Goal: Task Accomplishment & Management: Complete application form

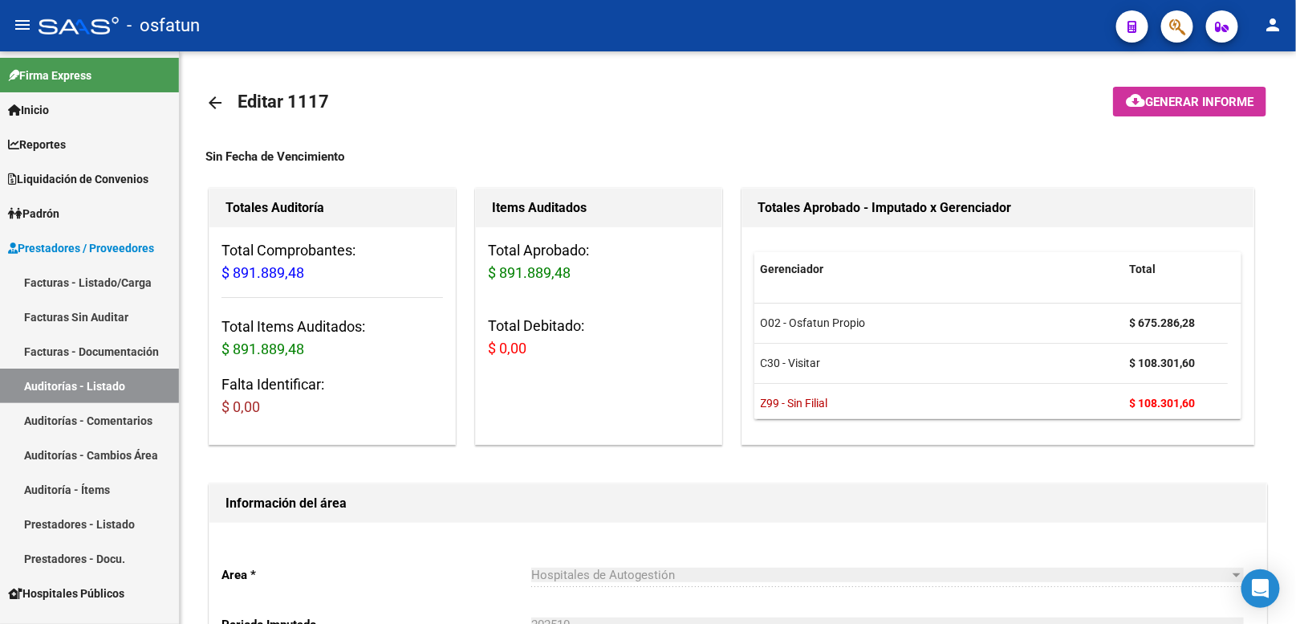
click at [110, 377] on link "Auditorías - Listado" at bounding box center [89, 385] width 179 height 35
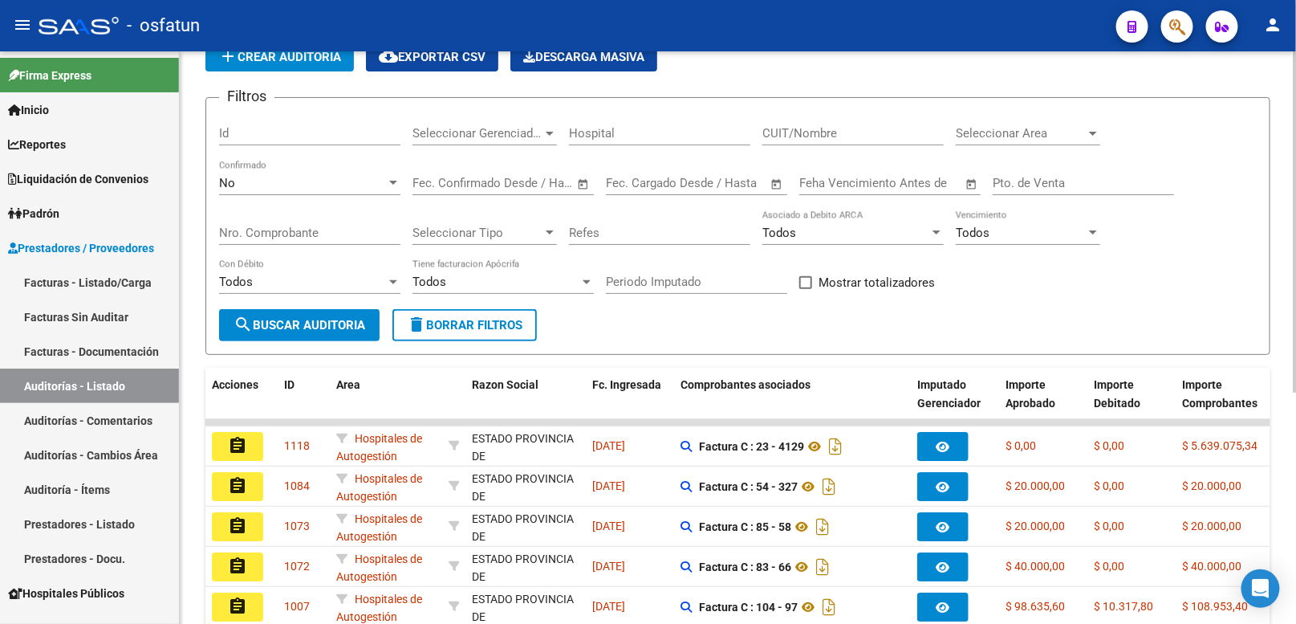
scroll to position [178, 0]
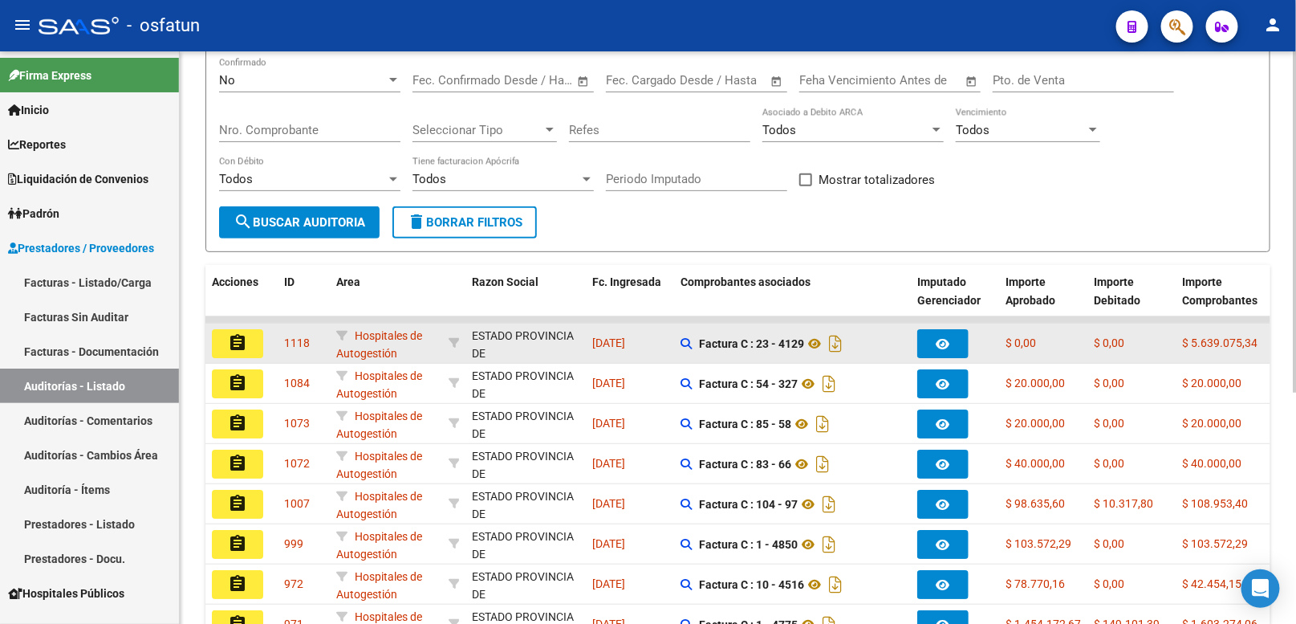
click at [253, 343] on button "assignment" at bounding box center [237, 343] width 51 height 29
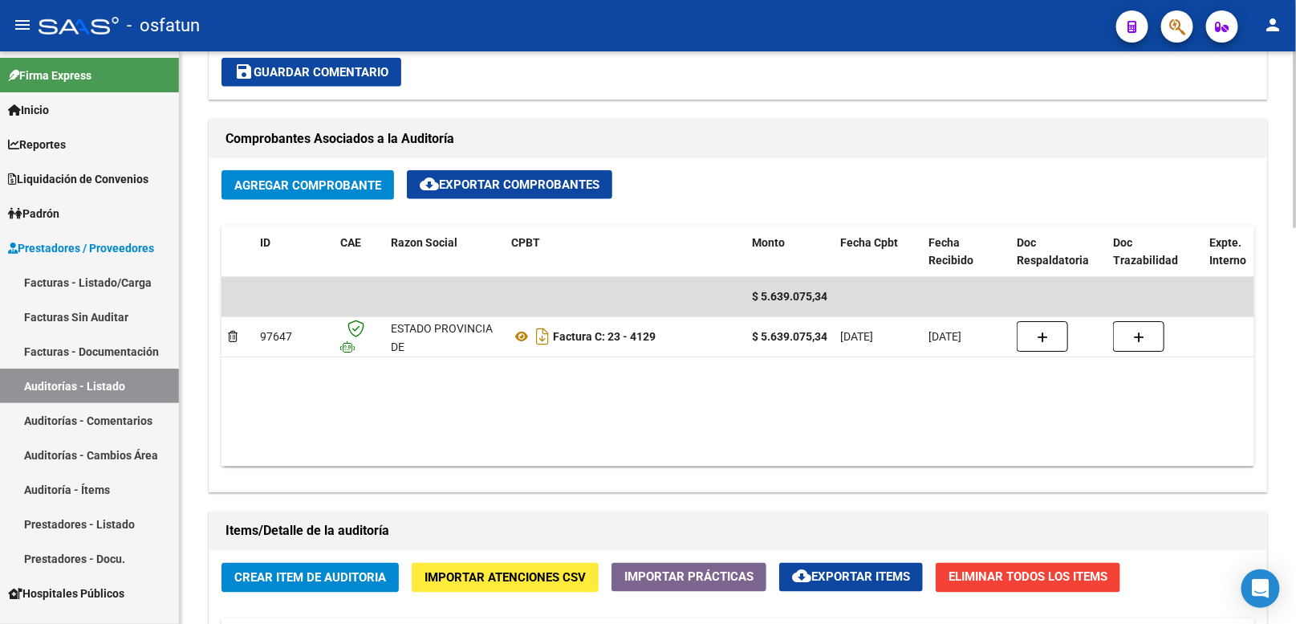
scroll to position [713, 0]
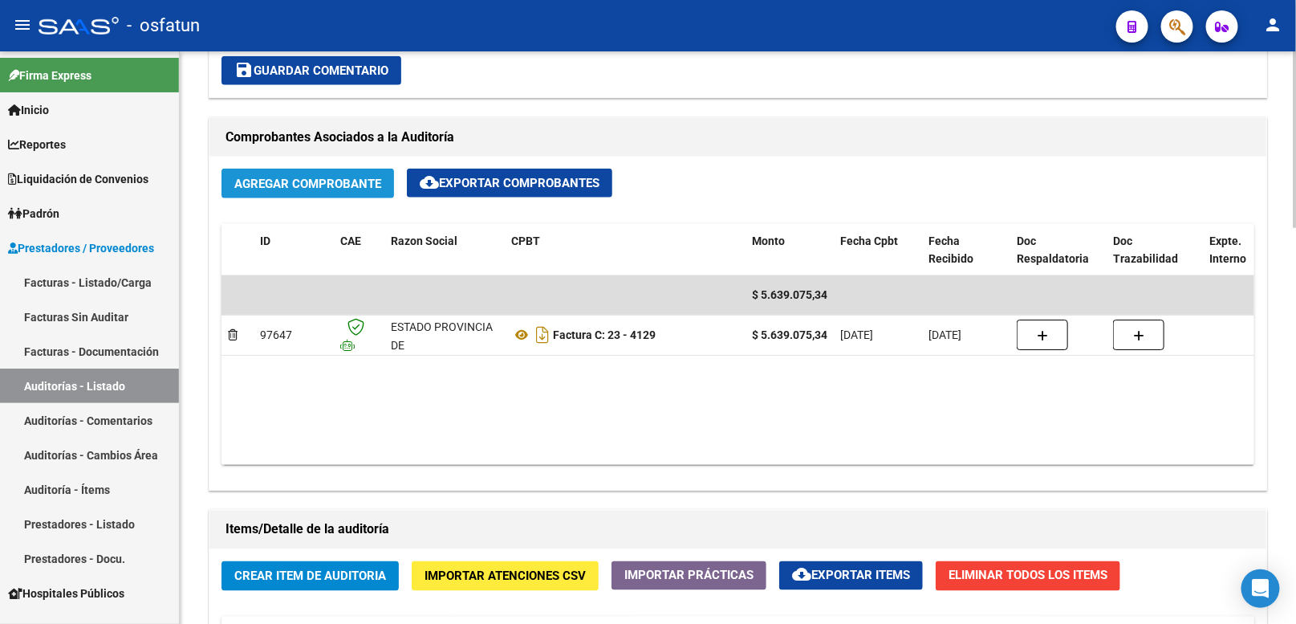
click at [323, 189] on span "Agregar Comprobante" at bounding box center [307, 184] width 147 height 14
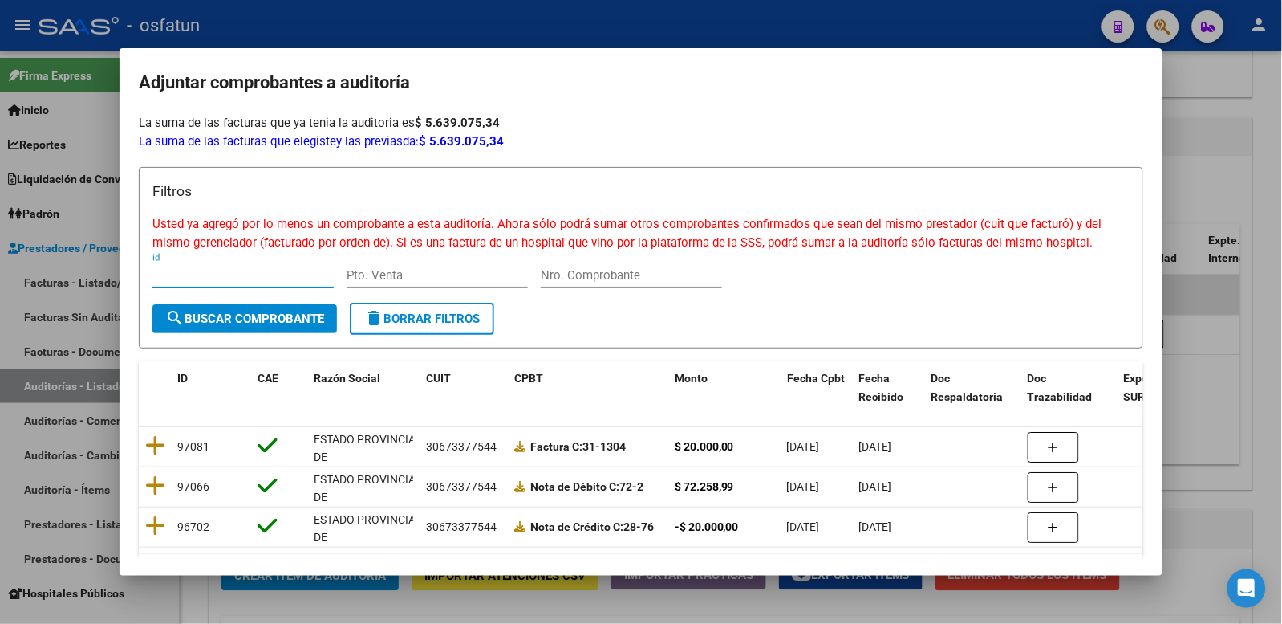
click at [1221, 148] on div at bounding box center [641, 312] width 1282 height 624
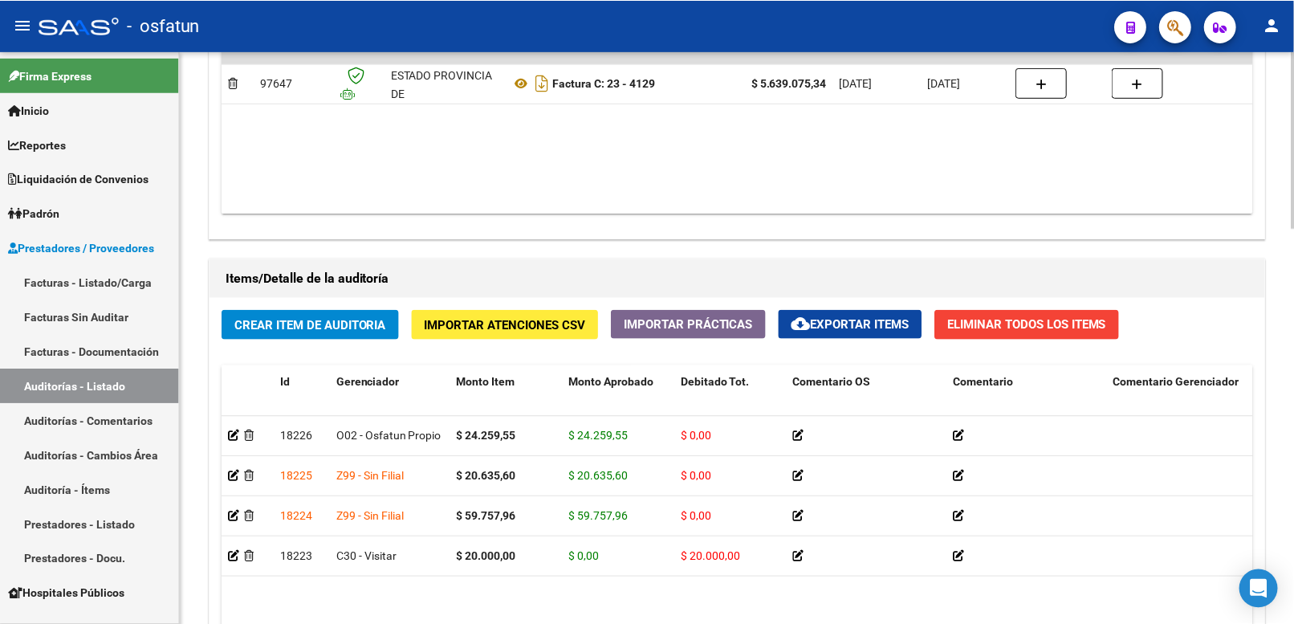
scroll to position [981, 0]
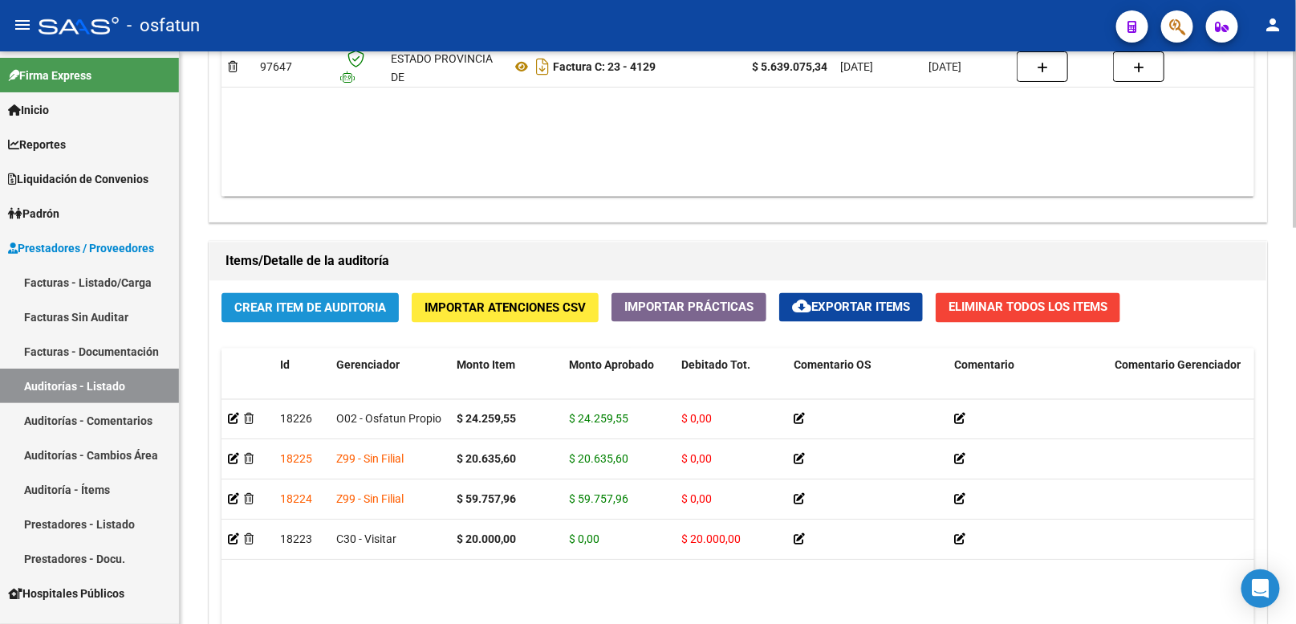
click at [339, 317] on button "Crear Item de Auditoria" at bounding box center [310, 308] width 177 height 30
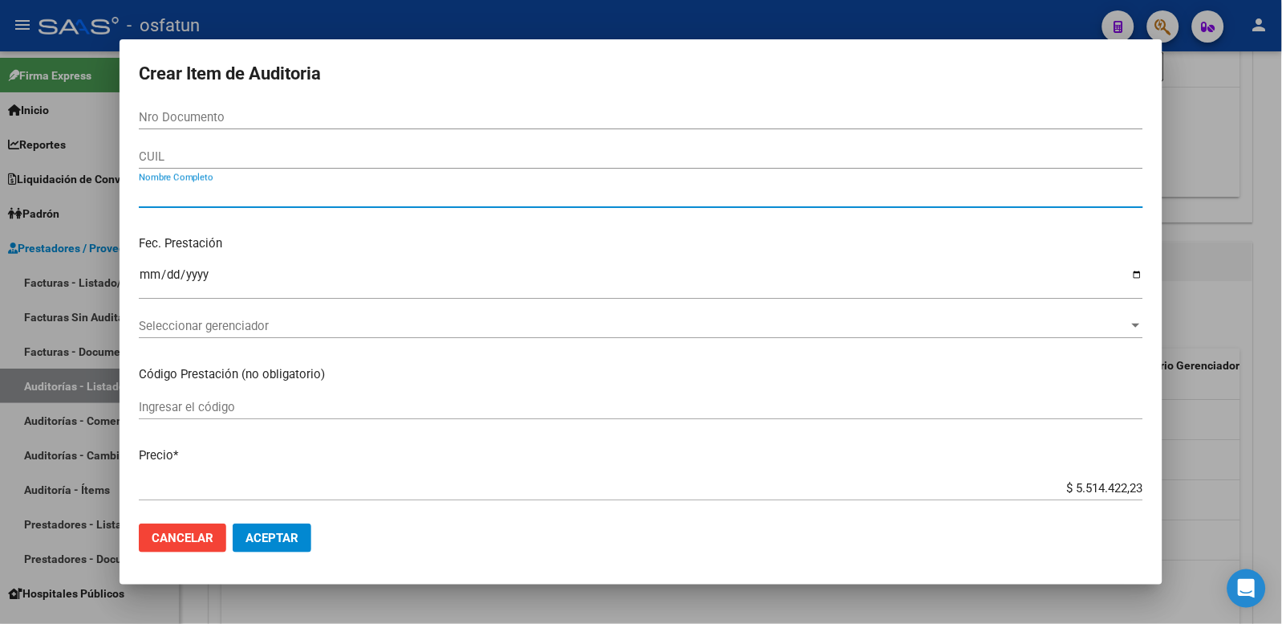
click at [182, 191] on input "Nombre Completo" at bounding box center [641, 195] width 1005 height 14
click at [193, 324] on span "Seleccionar gerenciador" at bounding box center [634, 326] width 990 height 14
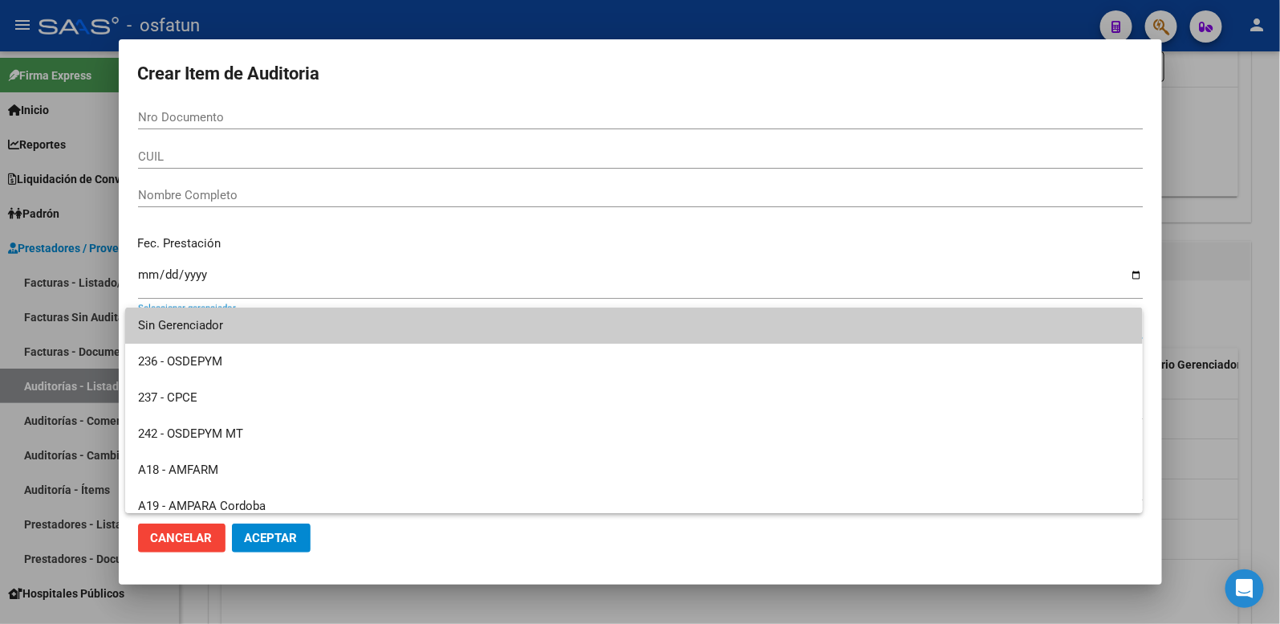
click at [486, 20] on div at bounding box center [640, 312] width 1280 height 624
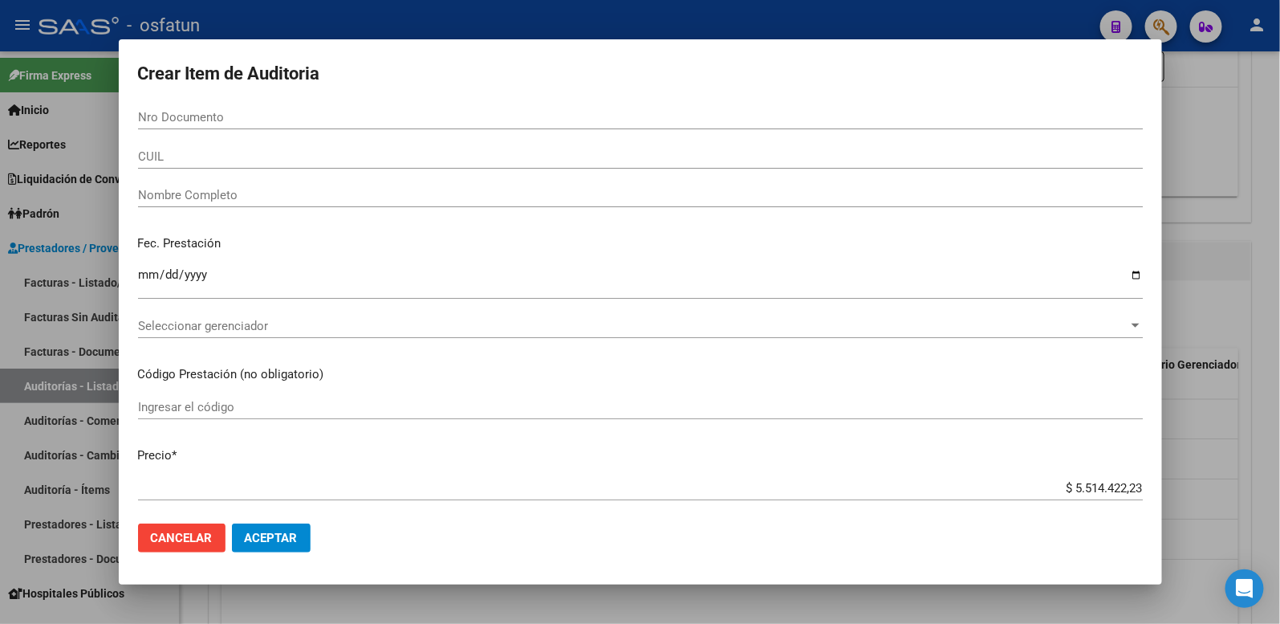
click at [90, 18] on div at bounding box center [640, 312] width 1280 height 624
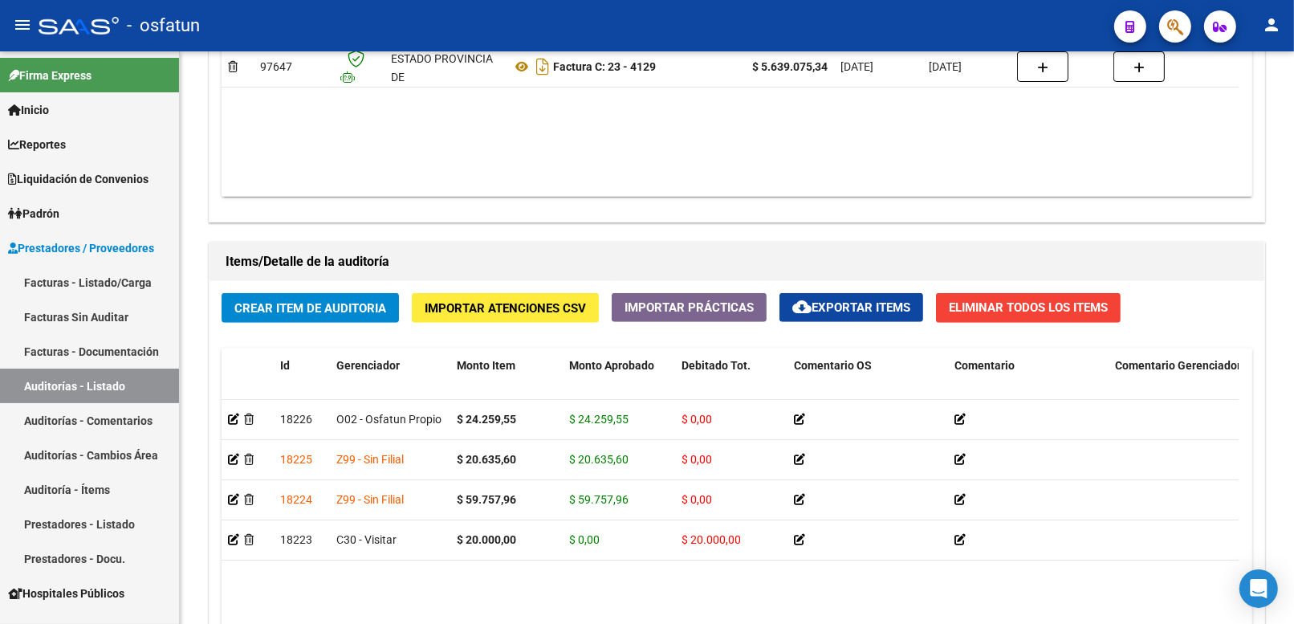
click at [86, 385] on link "Auditorías - Listado" at bounding box center [89, 385] width 179 height 35
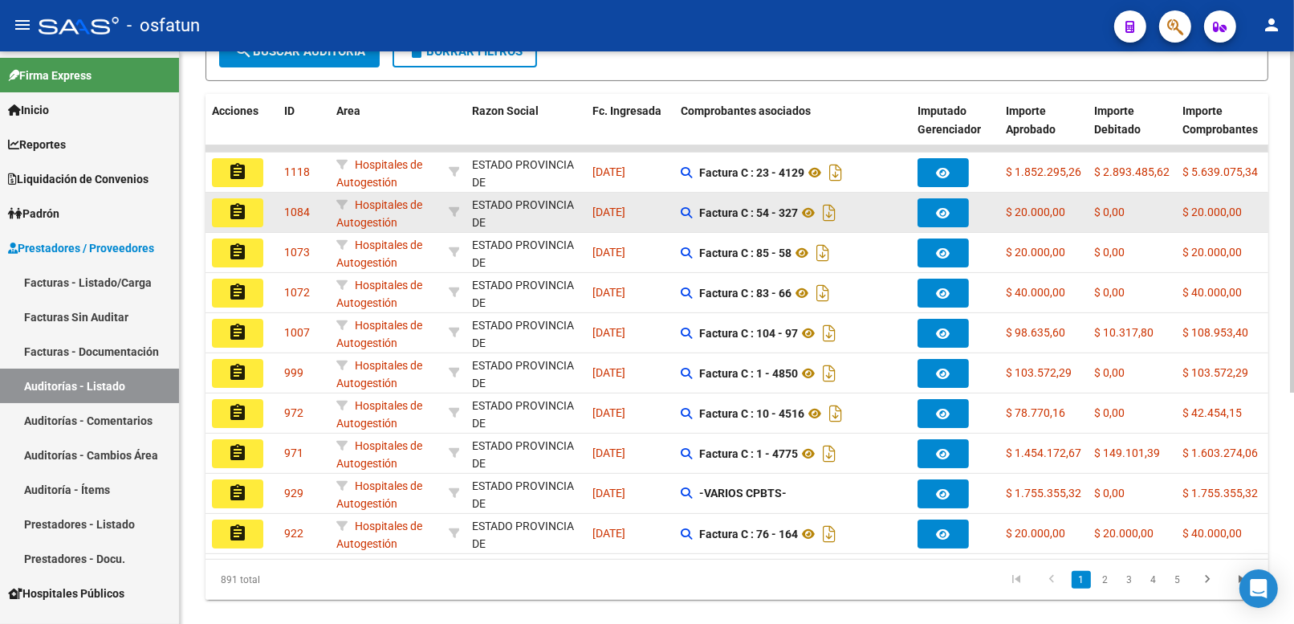
scroll to position [356, 0]
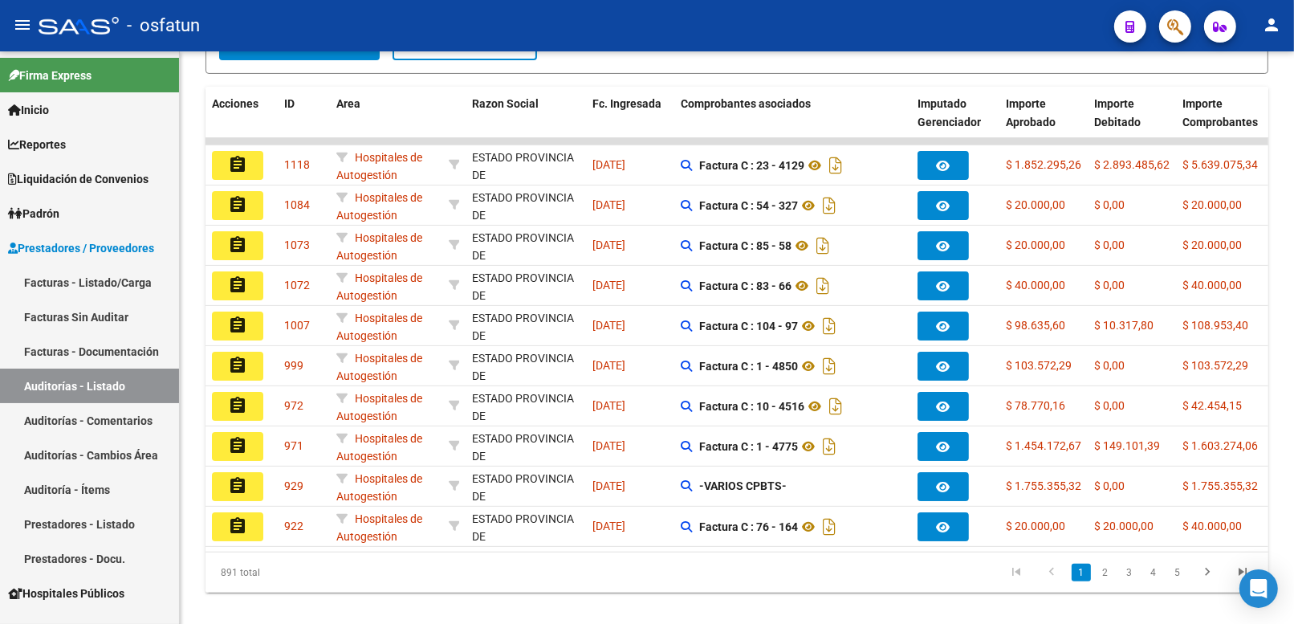
click at [89, 281] on link "Facturas - Listado/Carga" at bounding box center [89, 282] width 179 height 35
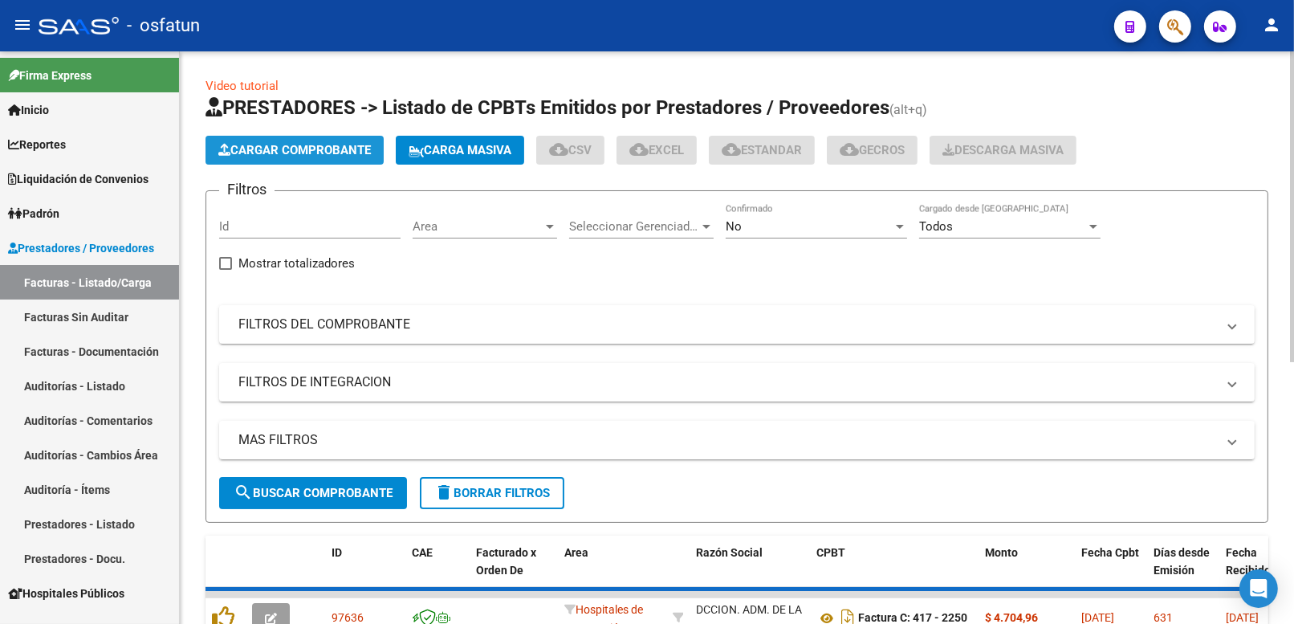
click at [303, 146] on span "Cargar Comprobante" at bounding box center [294, 150] width 152 height 14
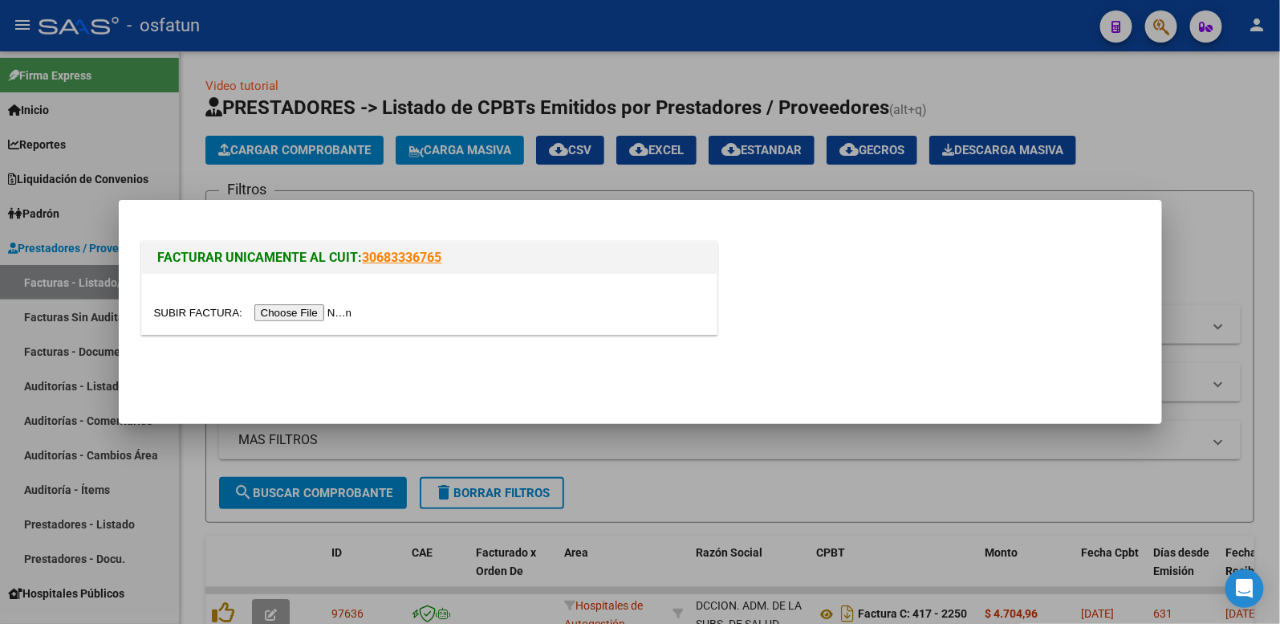
click at [323, 318] on input "file" at bounding box center [255, 312] width 203 height 17
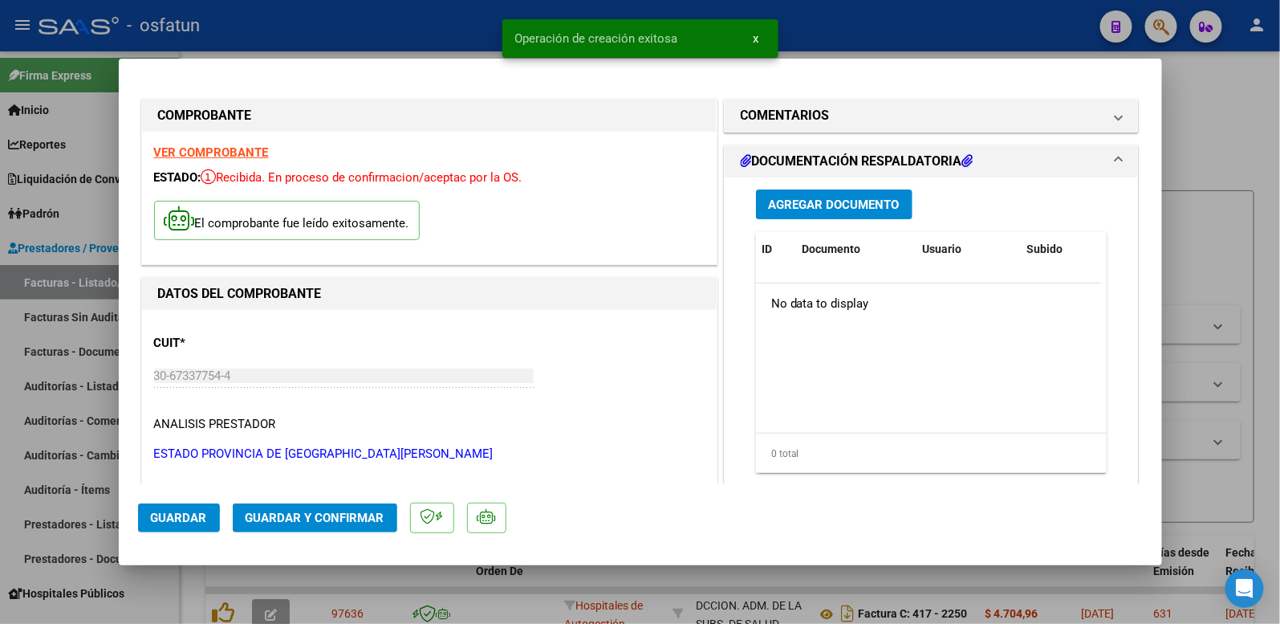
click at [335, 518] on span "Guardar y Confirmar" at bounding box center [315, 517] width 139 height 14
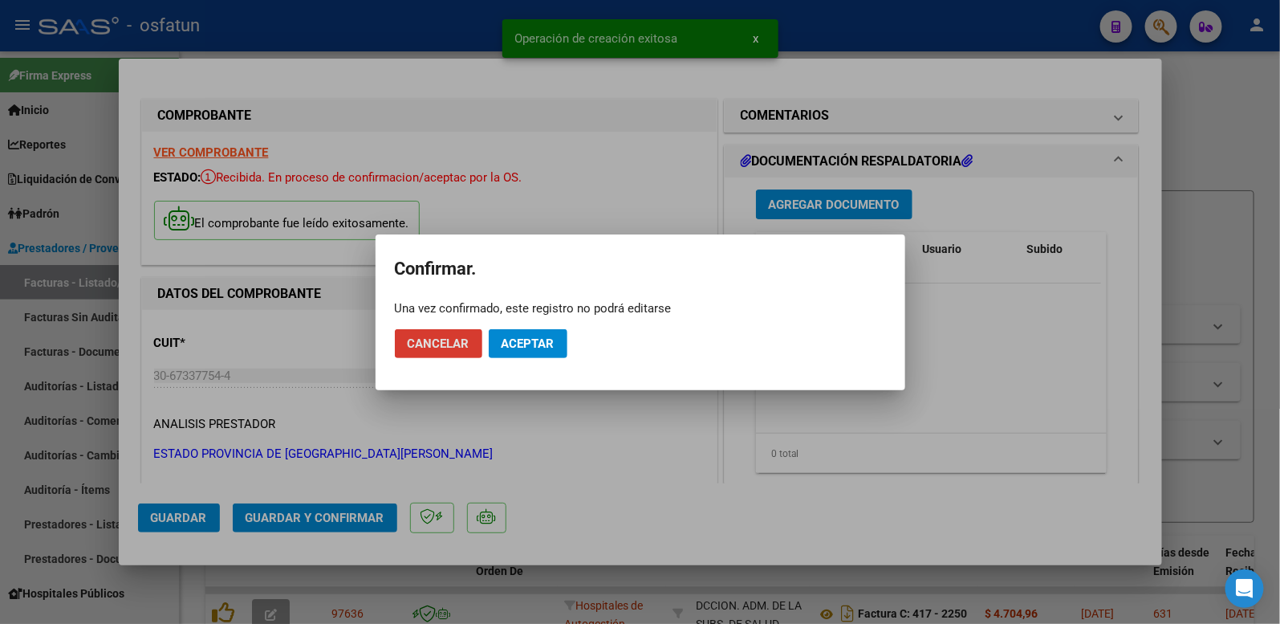
click at [533, 350] on button "Aceptar" at bounding box center [528, 343] width 79 height 29
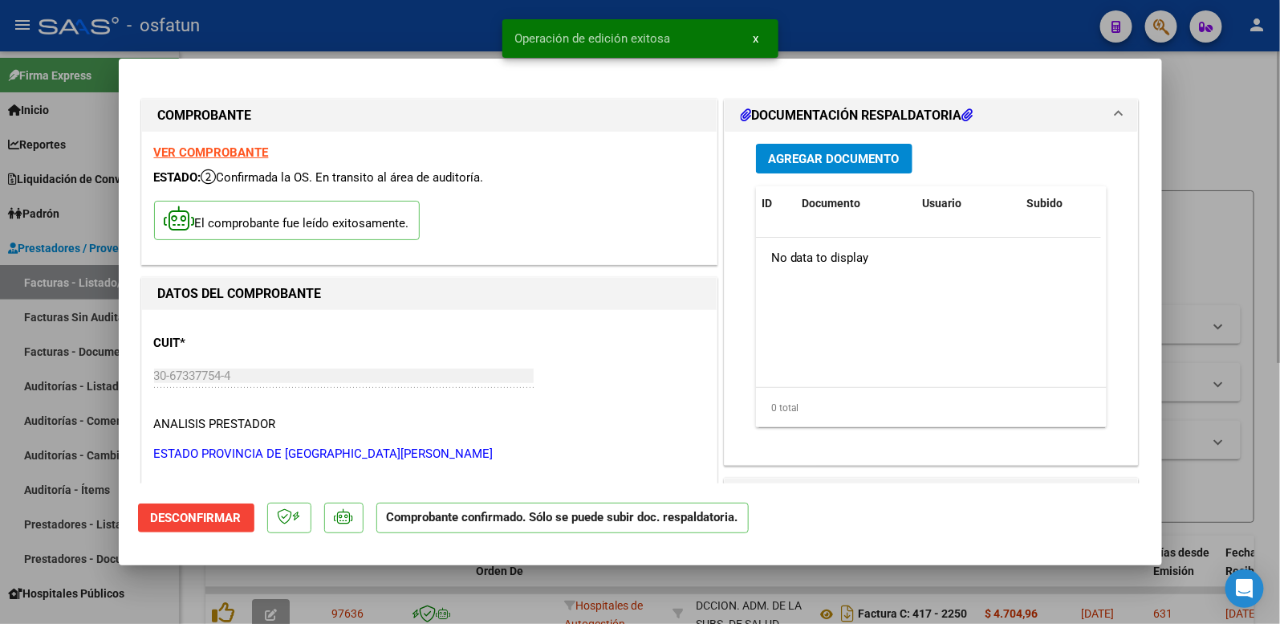
click at [1239, 163] on div at bounding box center [640, 312] width 1280 height 624
type input "$ 0,00"
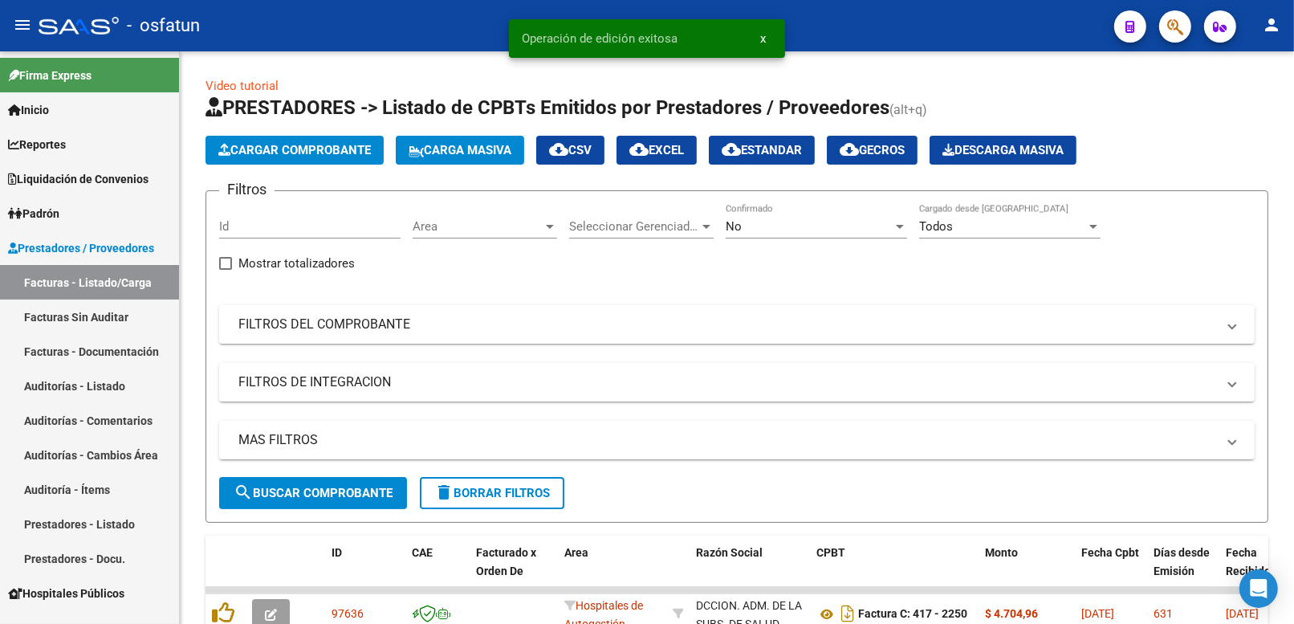
click at [114, 398] on link "Auditorías - Listado" at bounding box center [89, 385] width 179 height 35
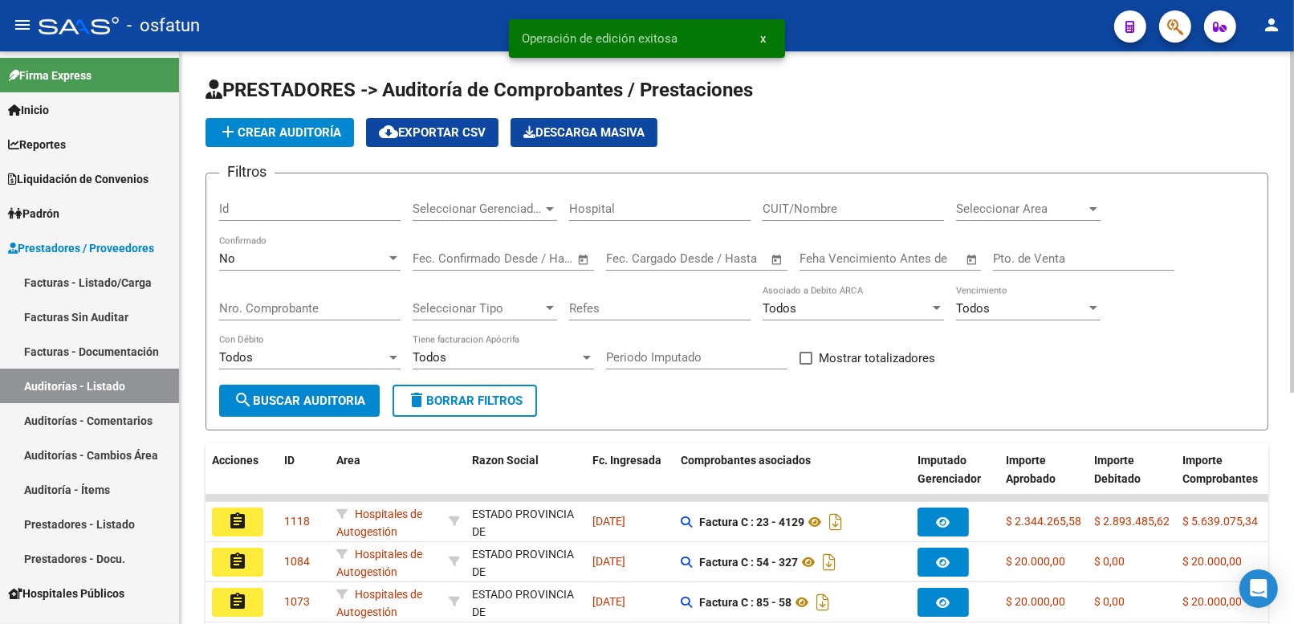
click at [285, 132] on span "add Crear Auditoría" at bounding box center [279, 132] width 123 height 14
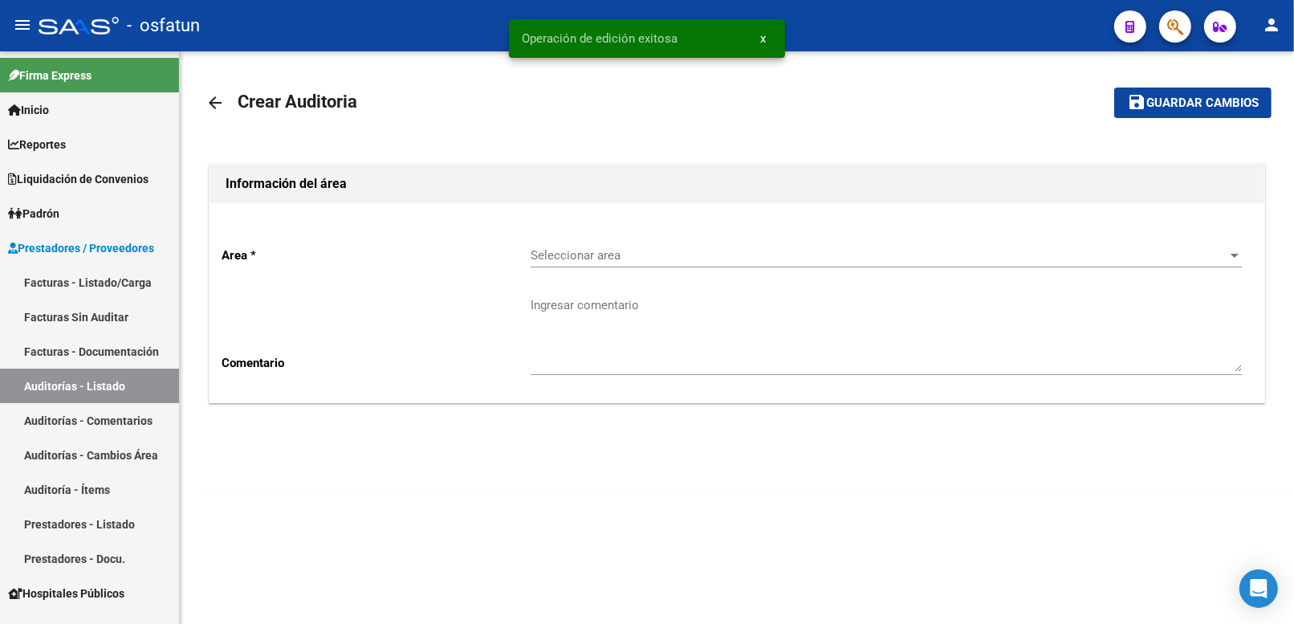
click at [640, 246] on div "Seleccionar area Seleccionar area" at bounding box center [885, 250] width 711 height 35
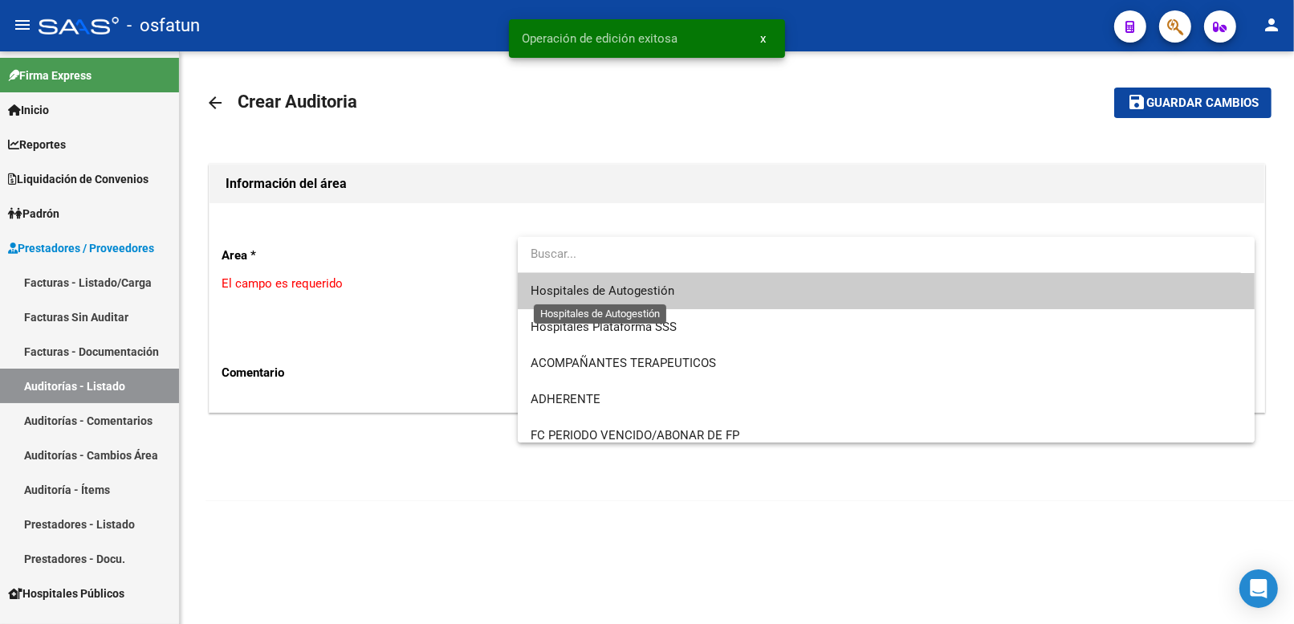
click at [598, 286] on span "Hospitales de Autogestión" at bounding box center [602, 290] width 144 height 14
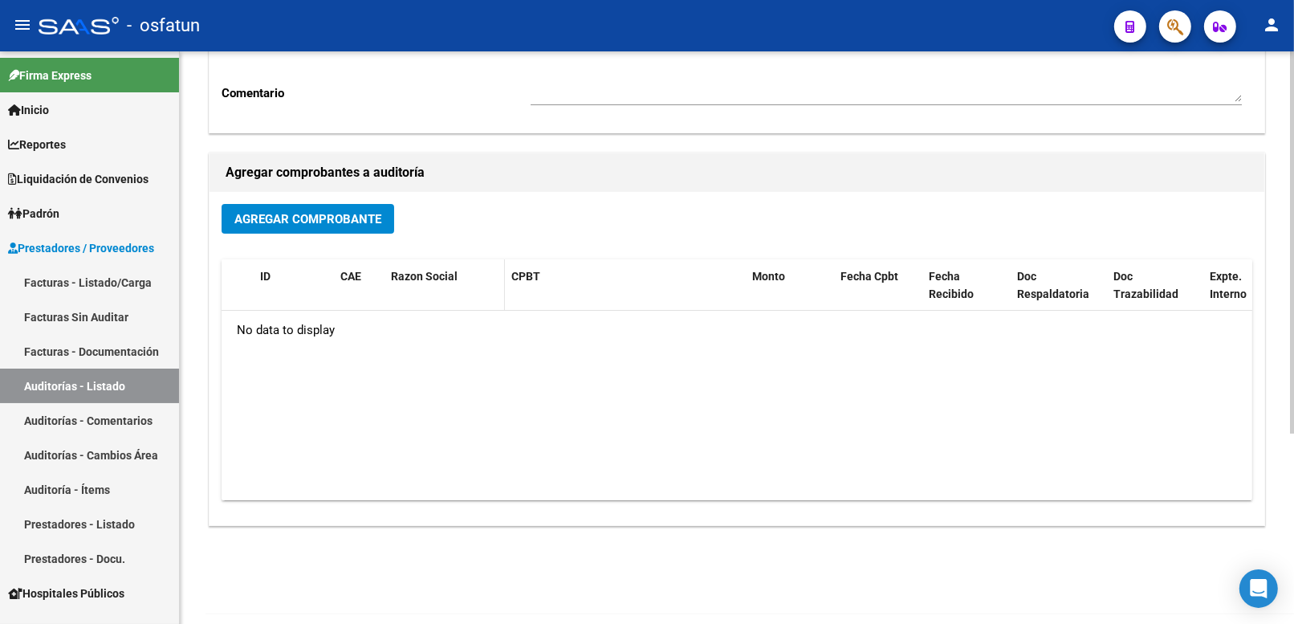
scroll to position [285, 0]
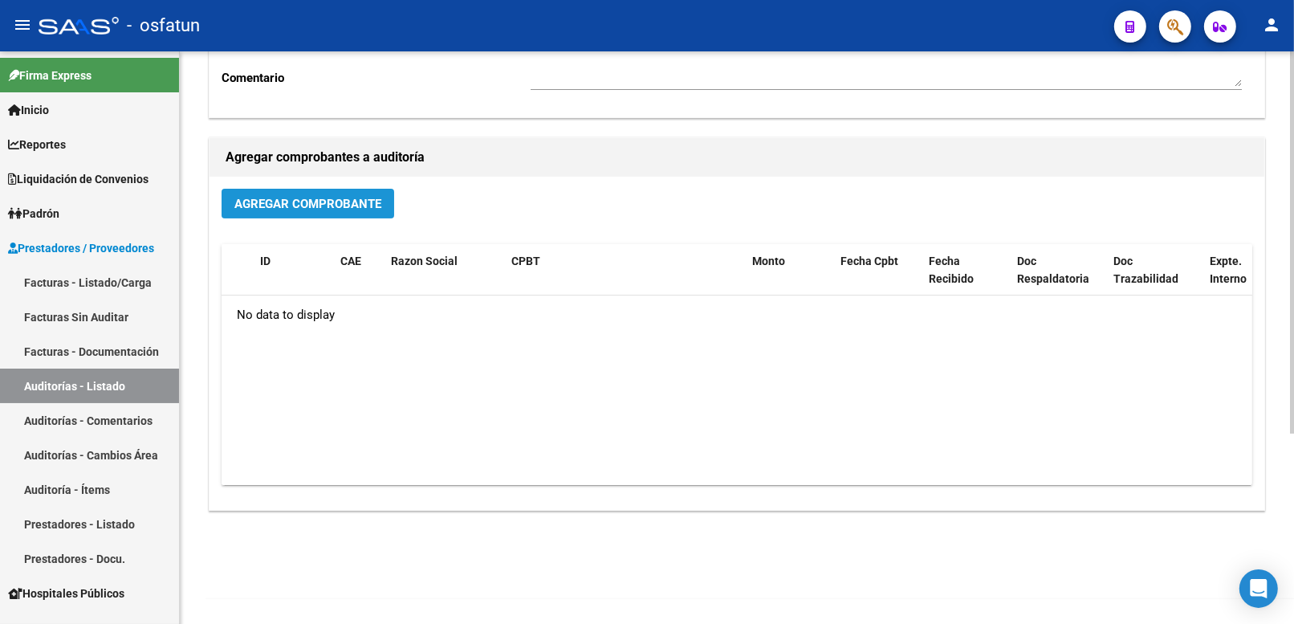
click at [369, 211] on button "Agregar Comprobante" at bounding box center [308, 204] width 173 height 30
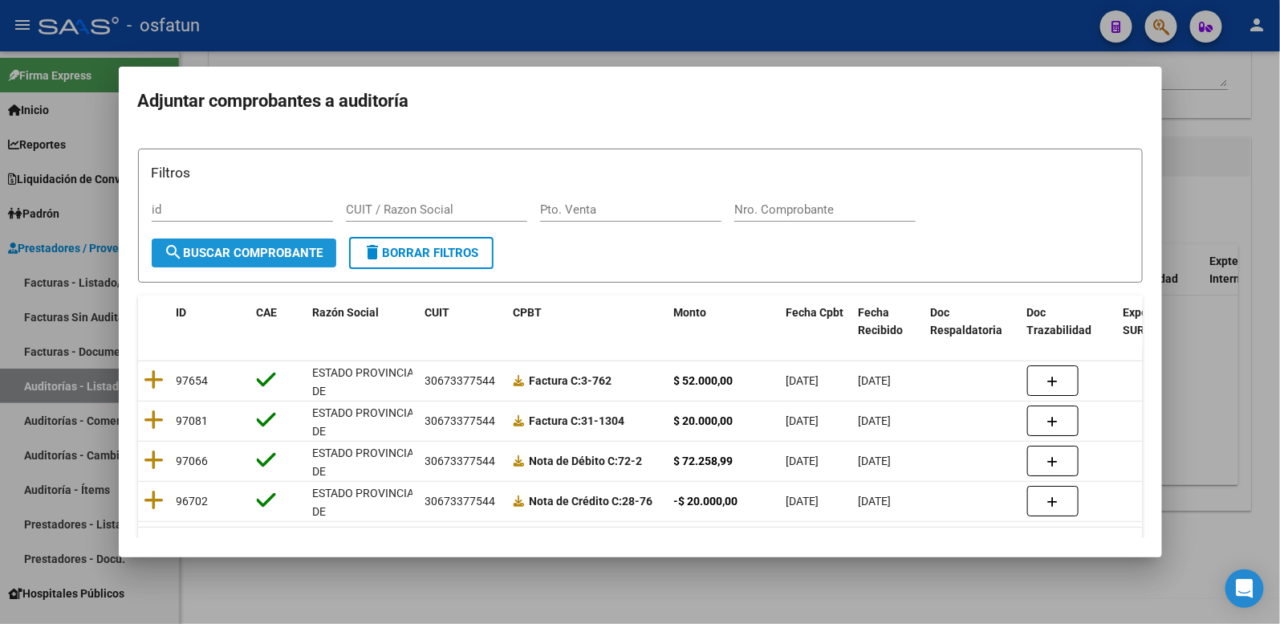
click at [291, 257] on span "search Buscar Comprobante" at bounding box center [244, 253] width 159 height 14
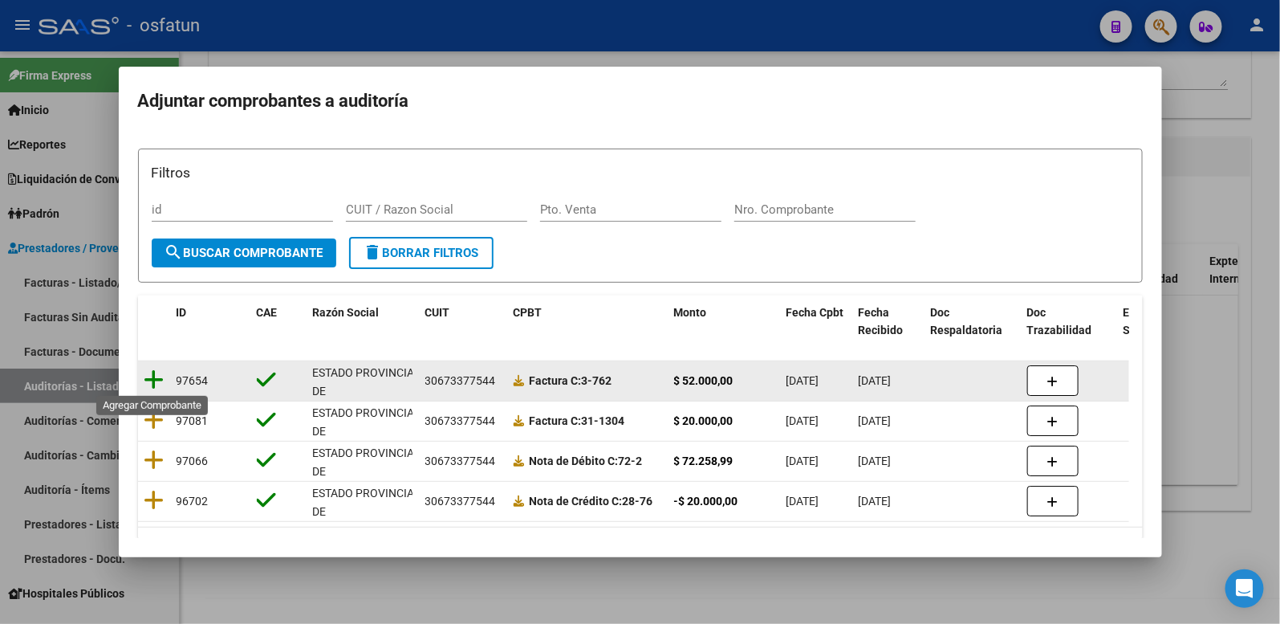
click at [156, 379] on icon at bounding box center [154, 379] width 20 height 22
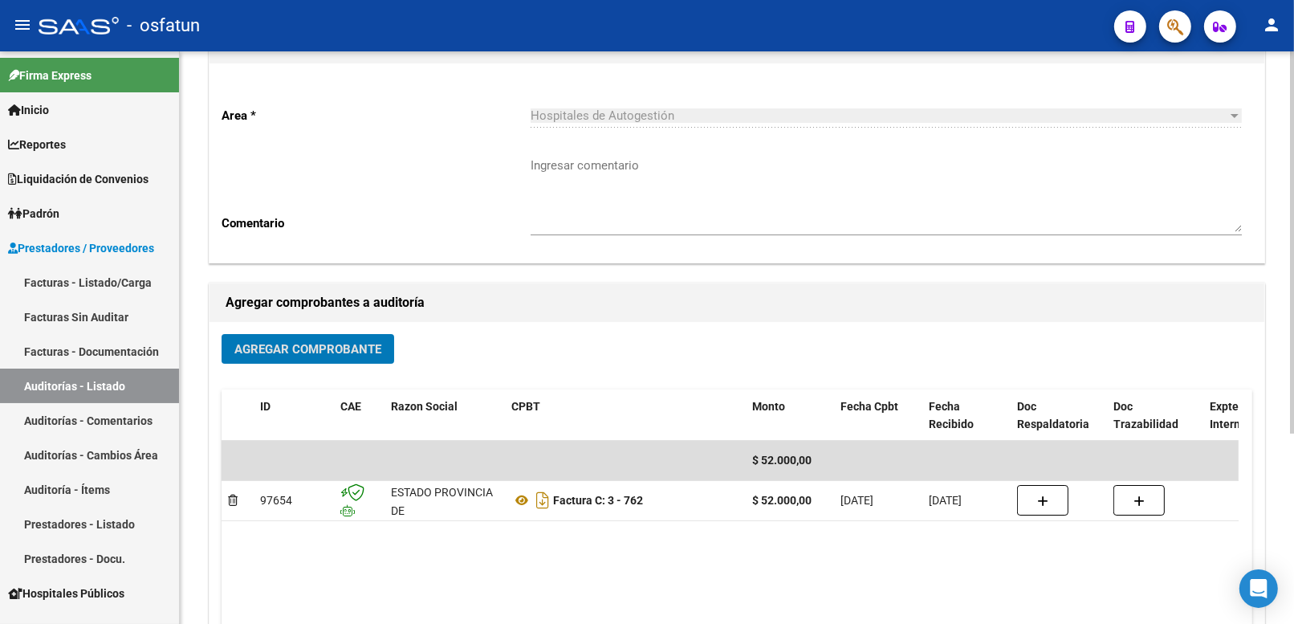
scroll to position [0, 0]
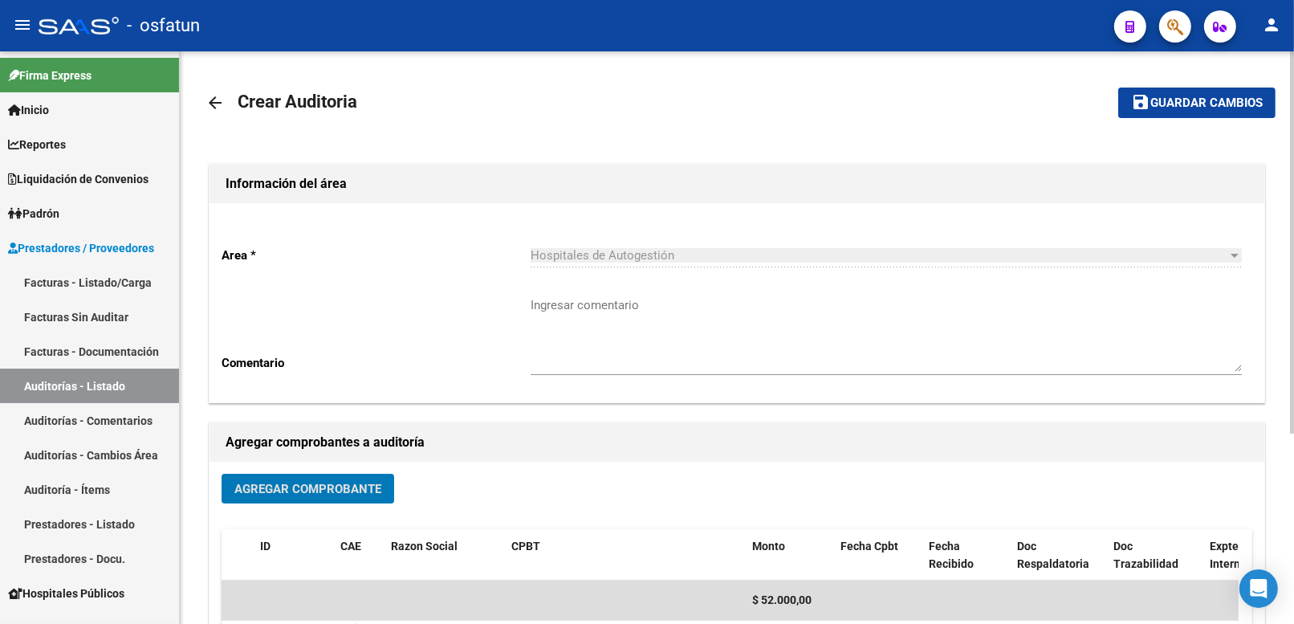
click at [1161, 105] on span "Guardar cambios" at bounding box center [1206, 103] width 112 height 14
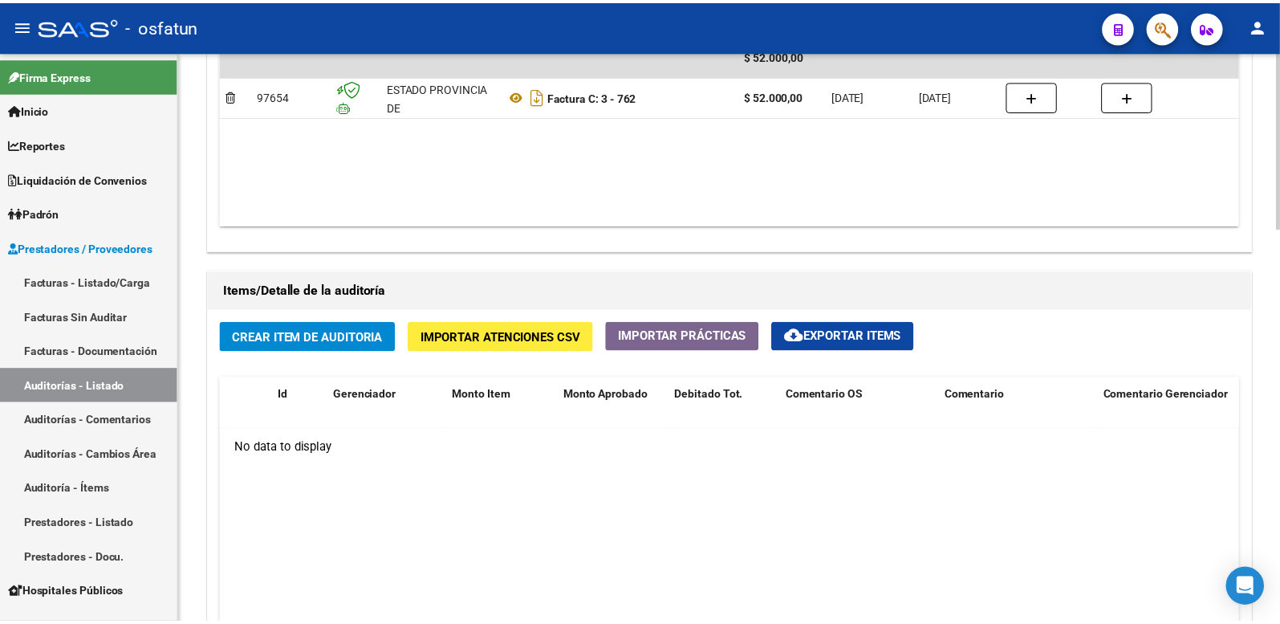
scroll to position [1159, 0]
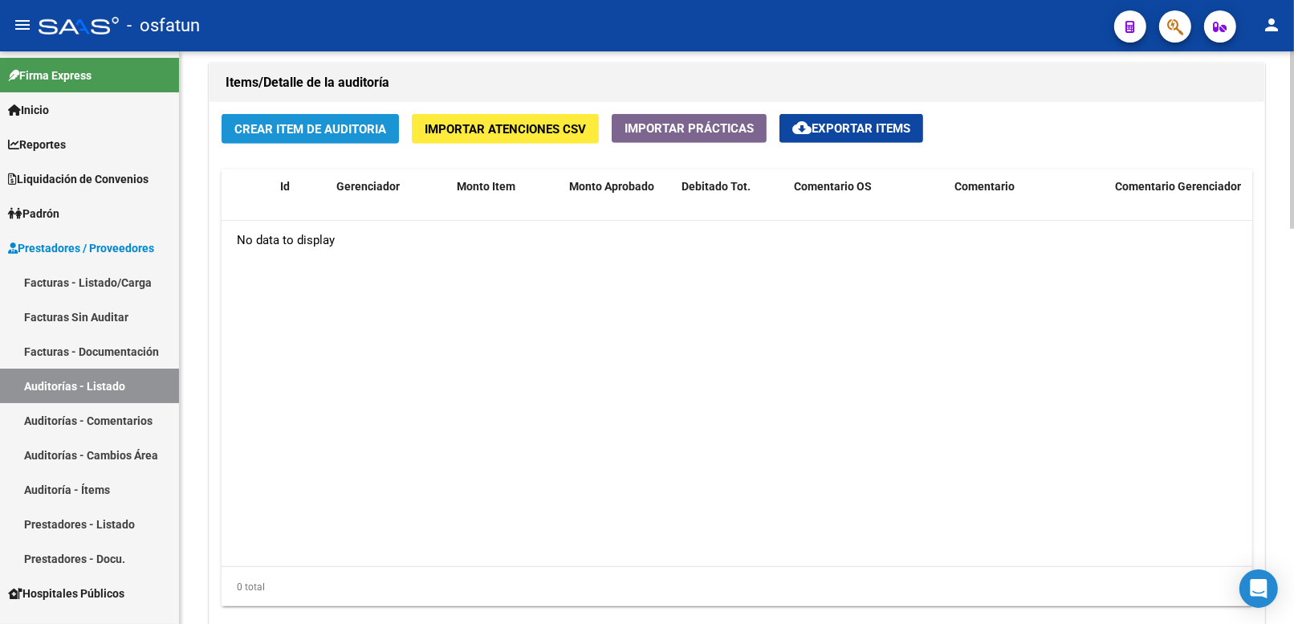
click at [374, 133] on span "Crear Item de Auditoria" at bounding box center [310, 129] width 152 height 14
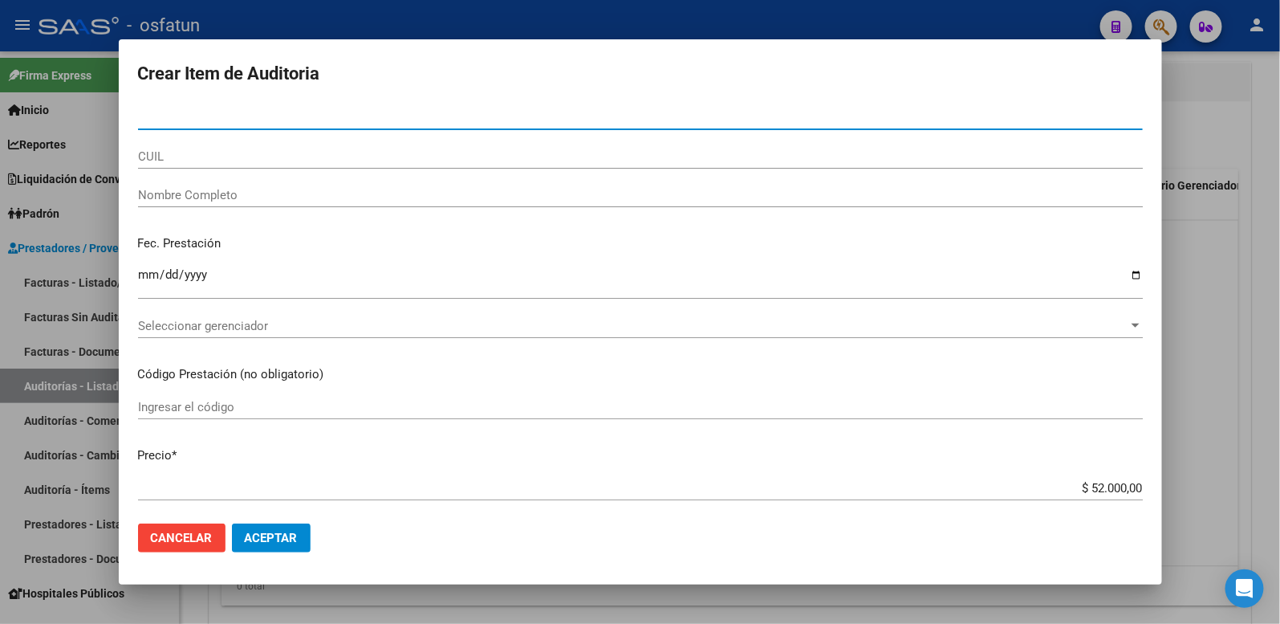
click at [364, 118] on input "Nro Documento" at bounding box center [640, 117] width 1005 height 14
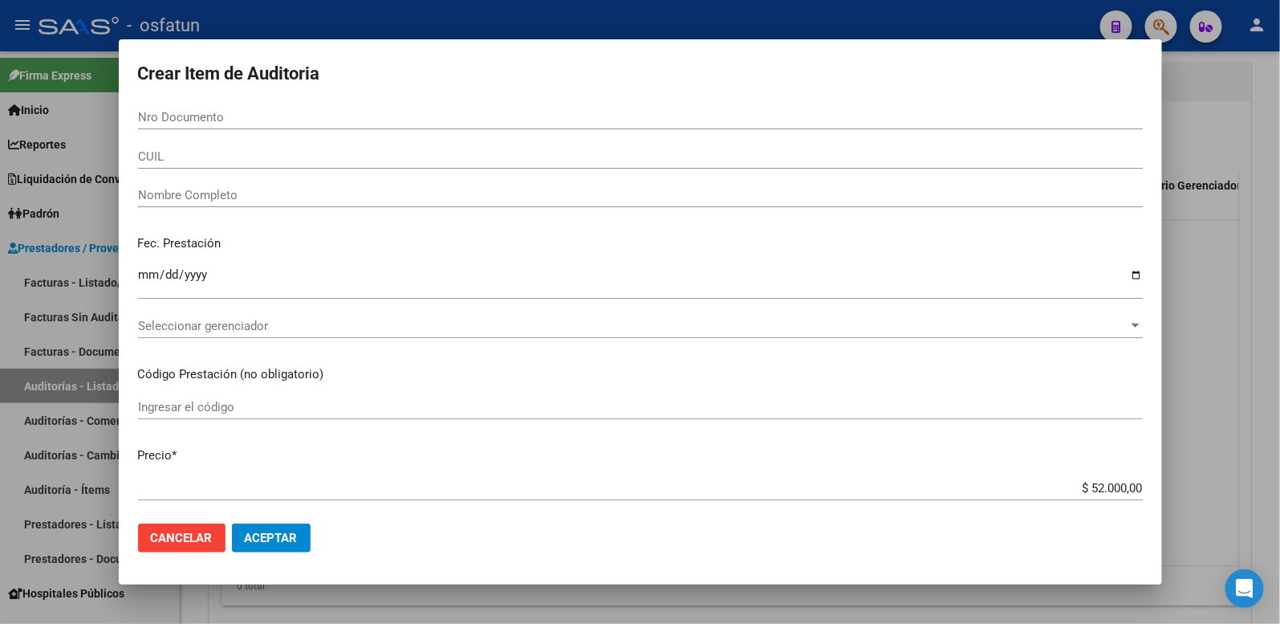
drag, startPoint x: 413, startPoint y: 103, endPoint x: 409, endPoint y: 111, distance: 8.6
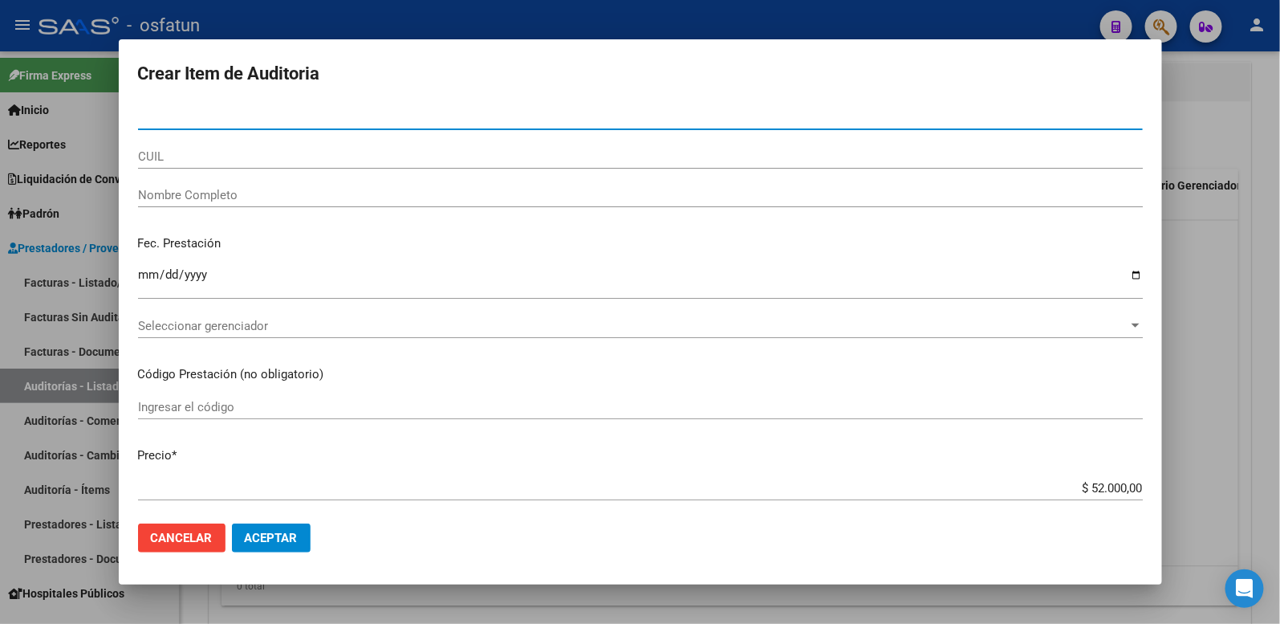
paste input "21739790"
type input "21739790"
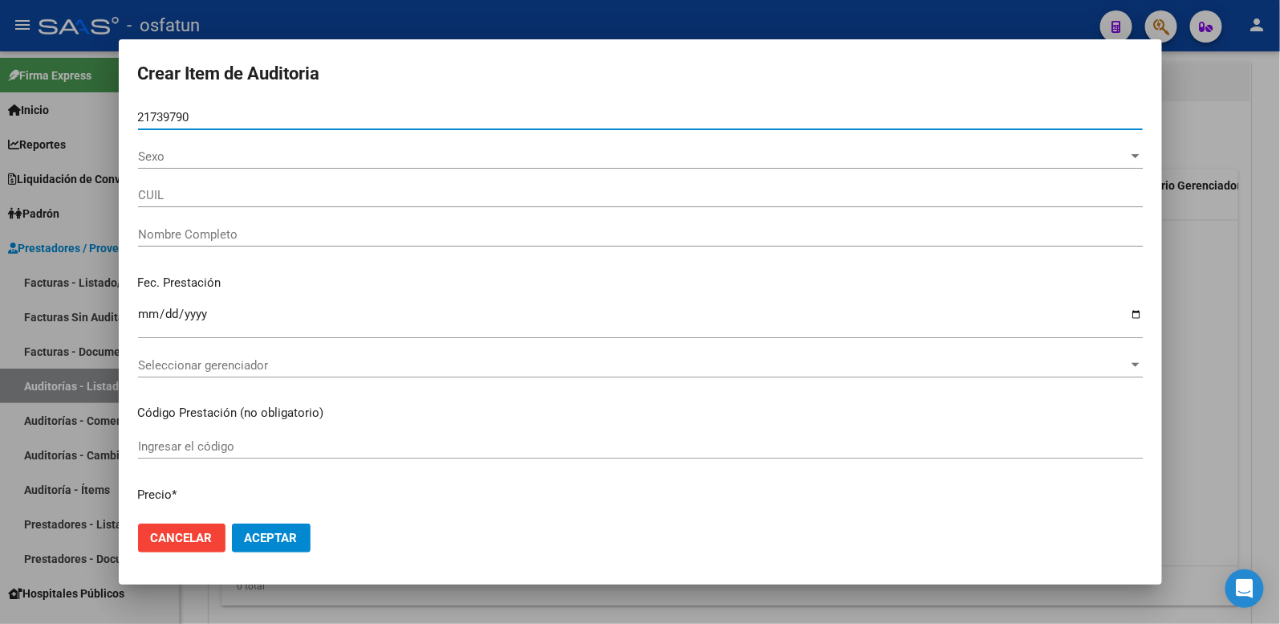
type input "27217397907"
type input "VILLEGAS ELBA SUSANA"
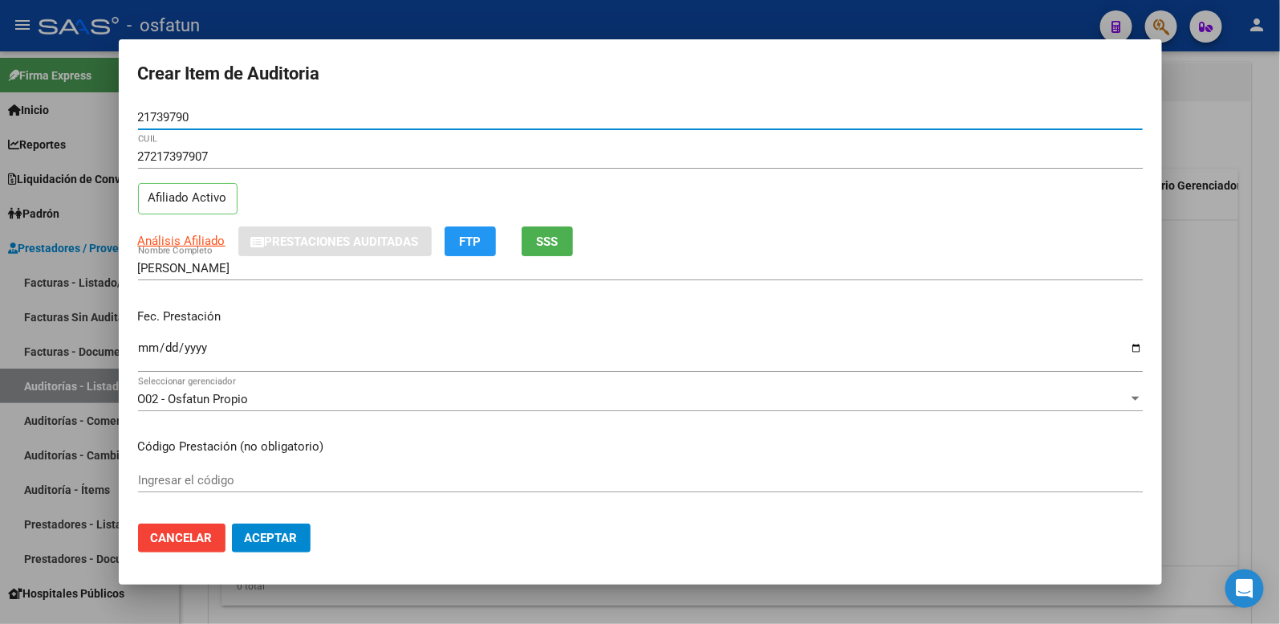
type input "21739790"
click at [150, 345] on input "Ingresar la fecha" at bounding box center [640, 354] width 1005 height 26
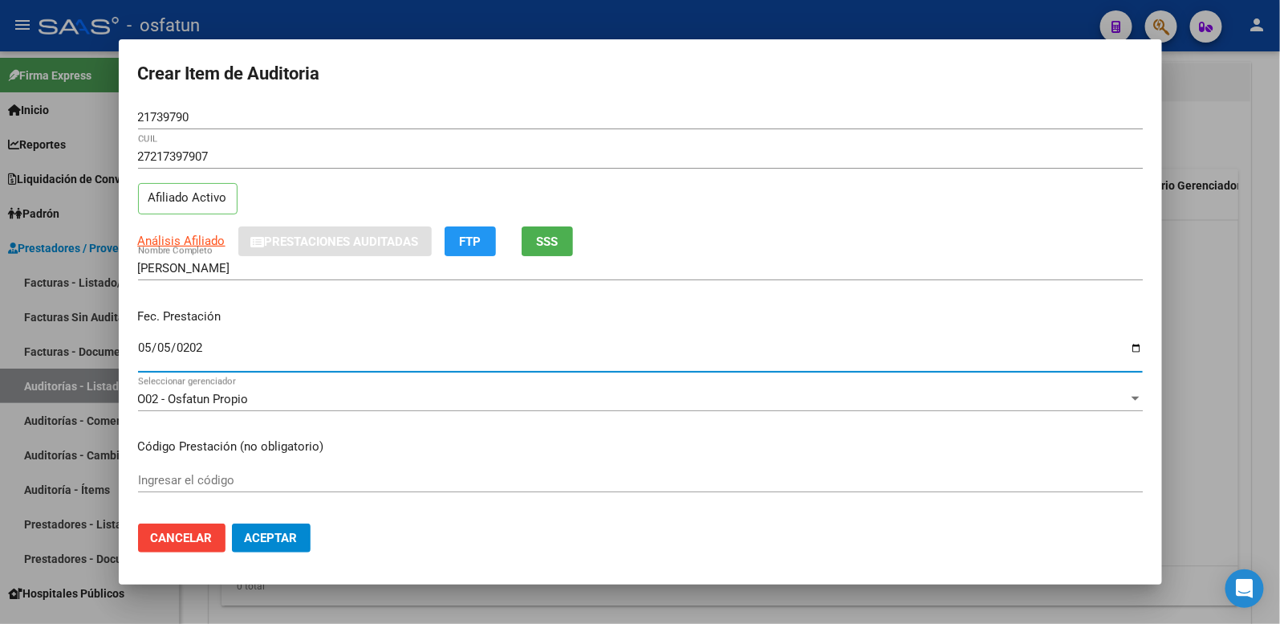
type input "2025-05-05"
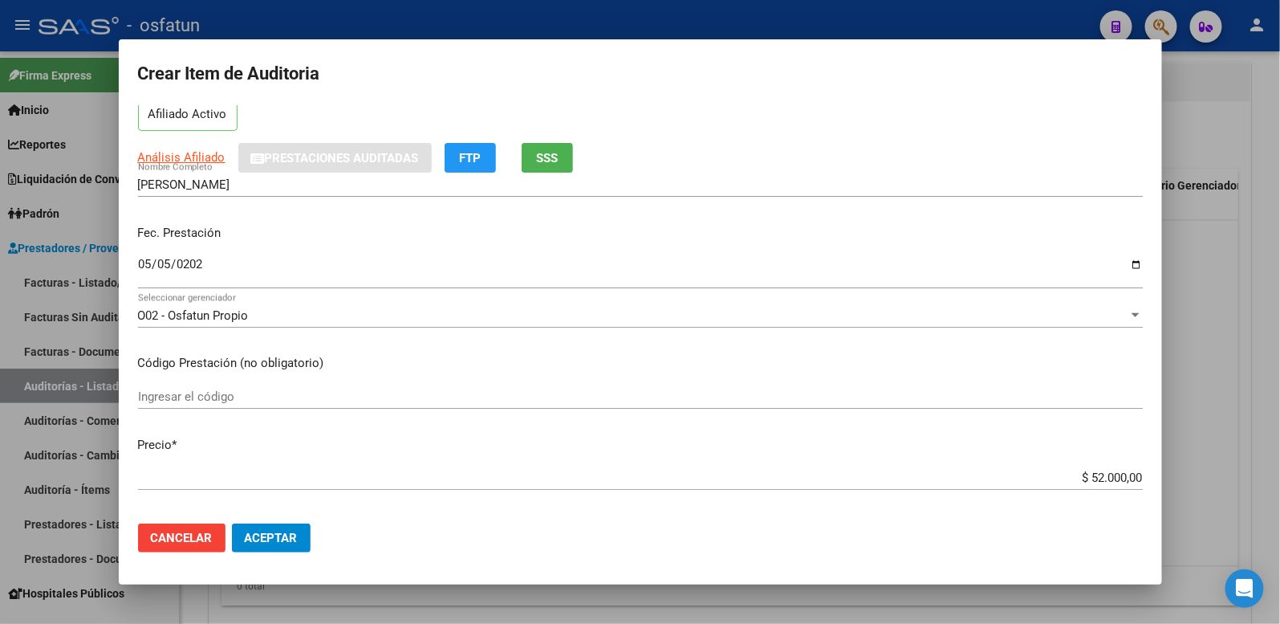
scroll to position [178, 0]
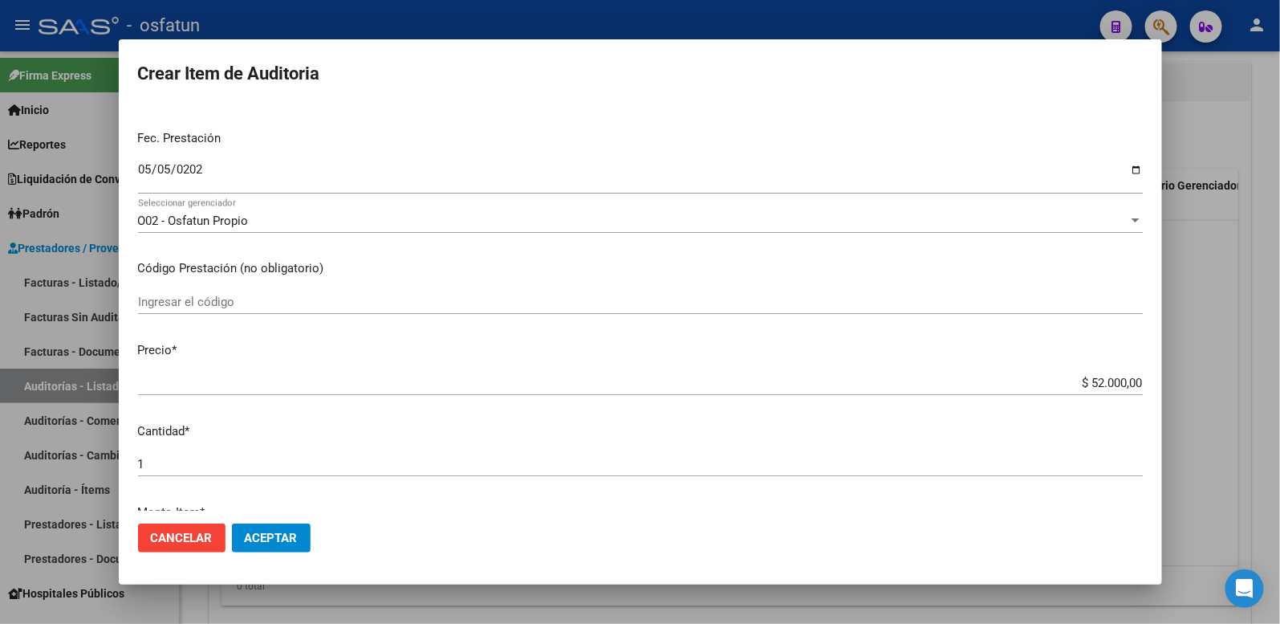
drag, startPoint x: 193, startPoint y: 267, endPoint x: 197, endPoint y: 303, distance: 35.5
click at [194, 289] on app-form-text-field "Código Prestación (no obligatorio) Ingresar el código" at bounding box center [647, 284] width 1018 height 50
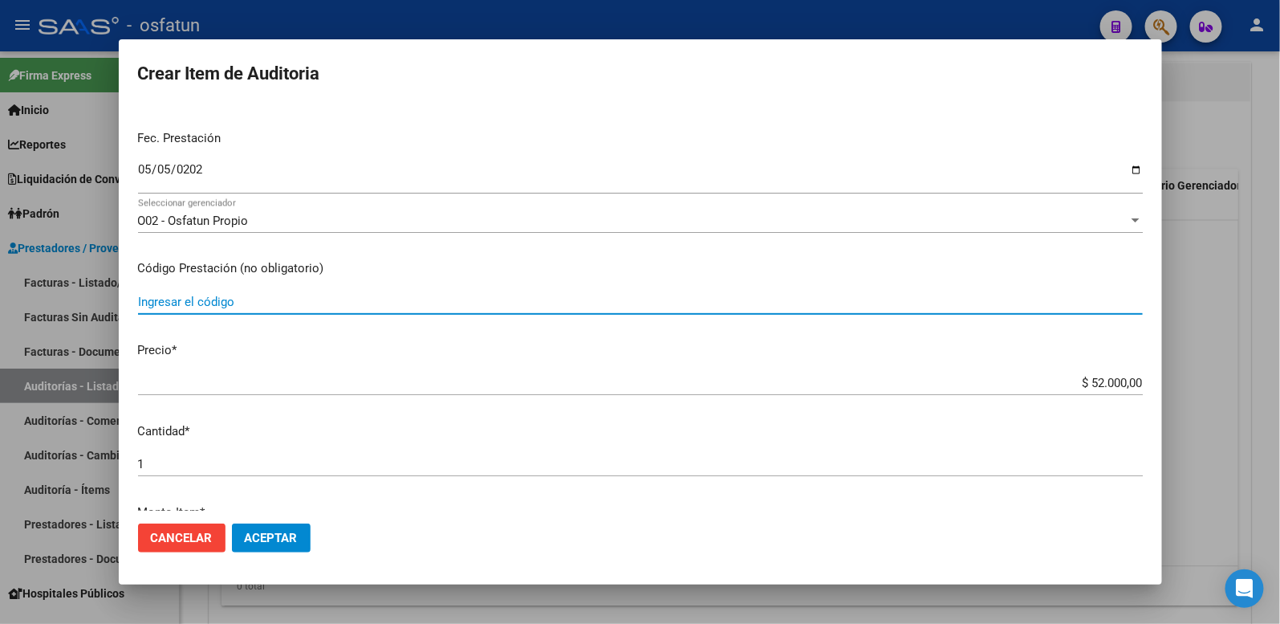
drag, startPoint x: 197, startPoint y: 303, endPoint x: 189, endPoint y: 308, distance: 9.8
click at [197, 305] on input "Ingresar el código" at bounding box center [640, 302] width 1005 height 14
type input "420101"
drag, startPoint x: 1341, startPoint y: 380, endPoint x: 1430, endPoint y: 379, distance: 89.1
click at [1280, 379] on html "menu - osfatun person Firma Express Inicio Calendario SSS Instructivos Contacto…" at bounding box center [640, 312] width 1280 height 624
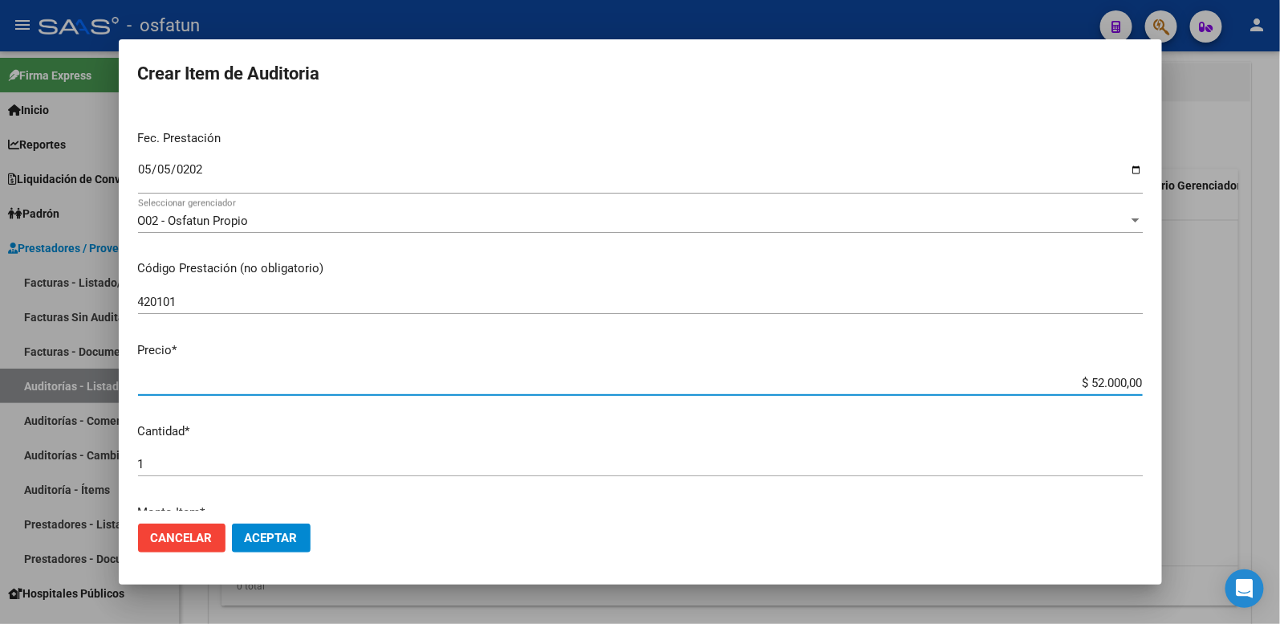
type input "$ 0,02"
type input "$ 0,20"
type input "$ 2,00"
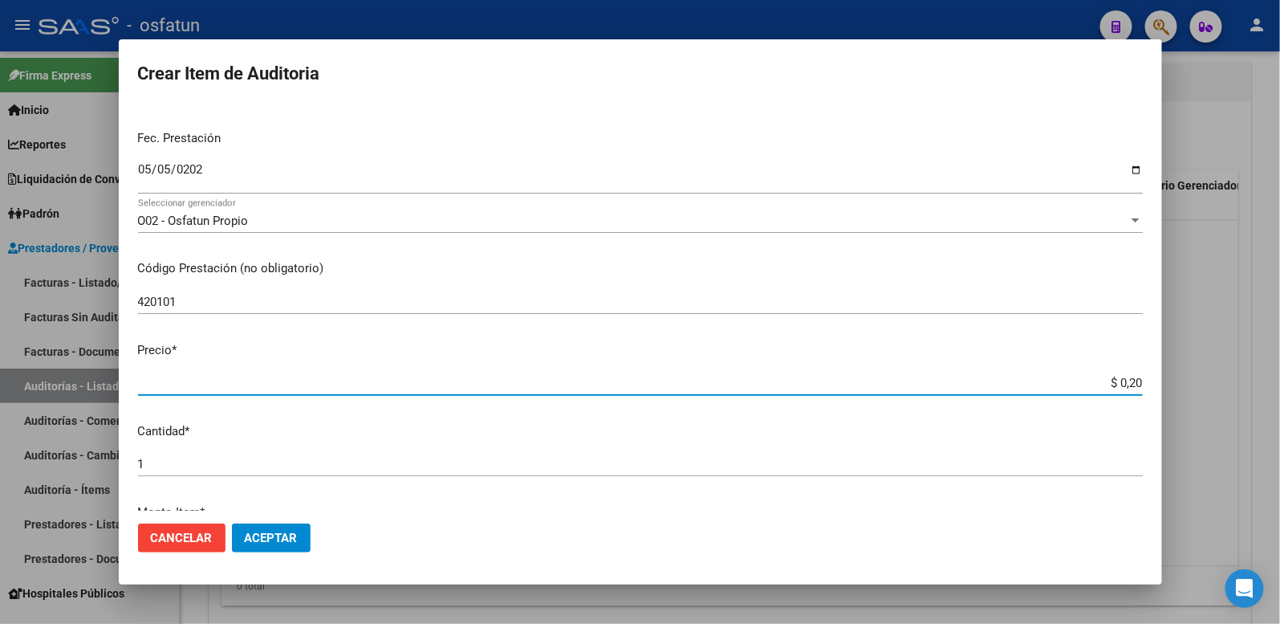
type input "$ 2,00"
type input "$ 20,00"
type input "$ 200,00"
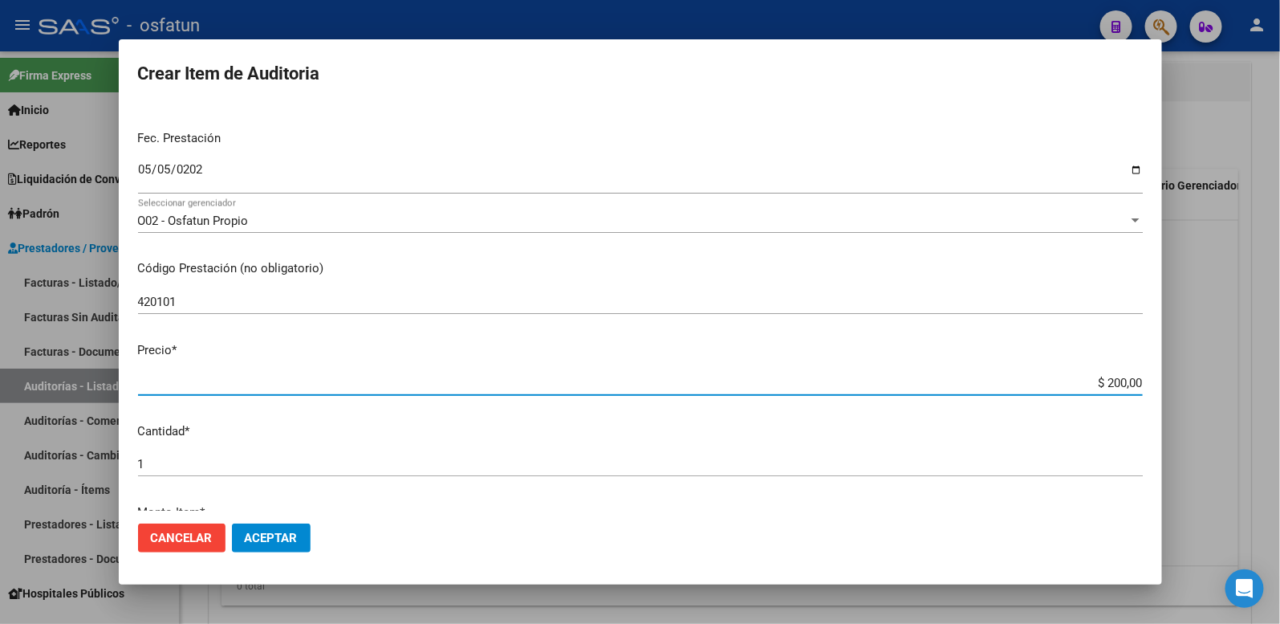
type input "$ 2.000,00"
type input "$ 20.000,00"
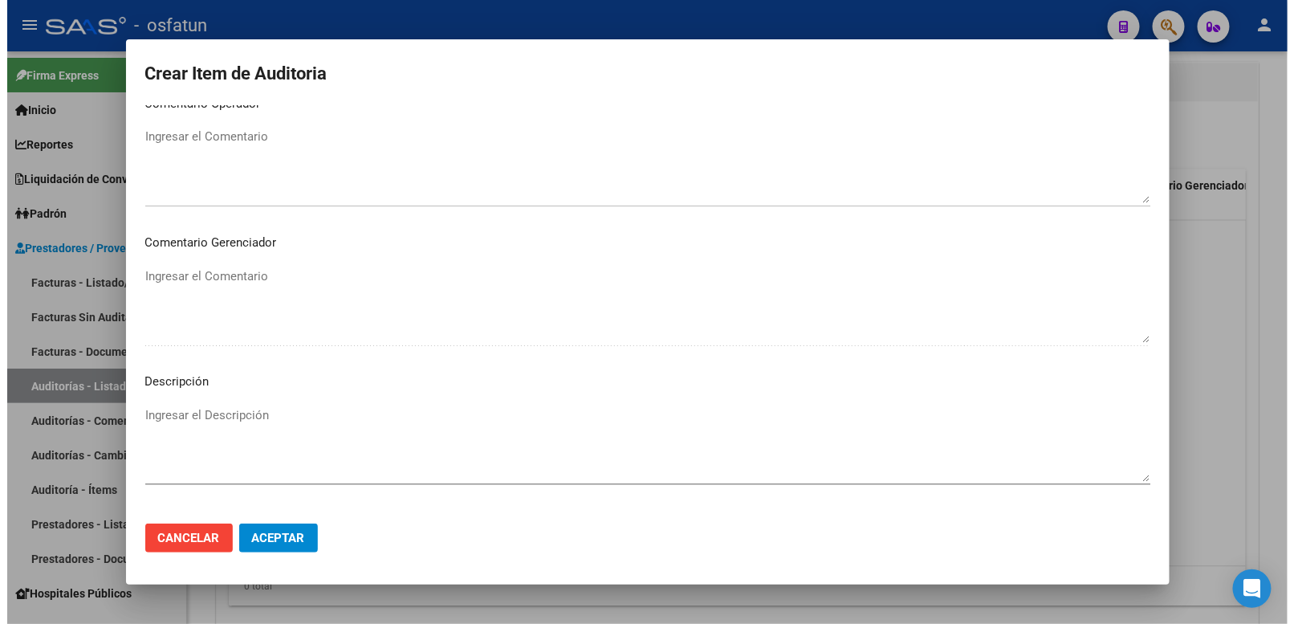
scroll to position [1039, 0]
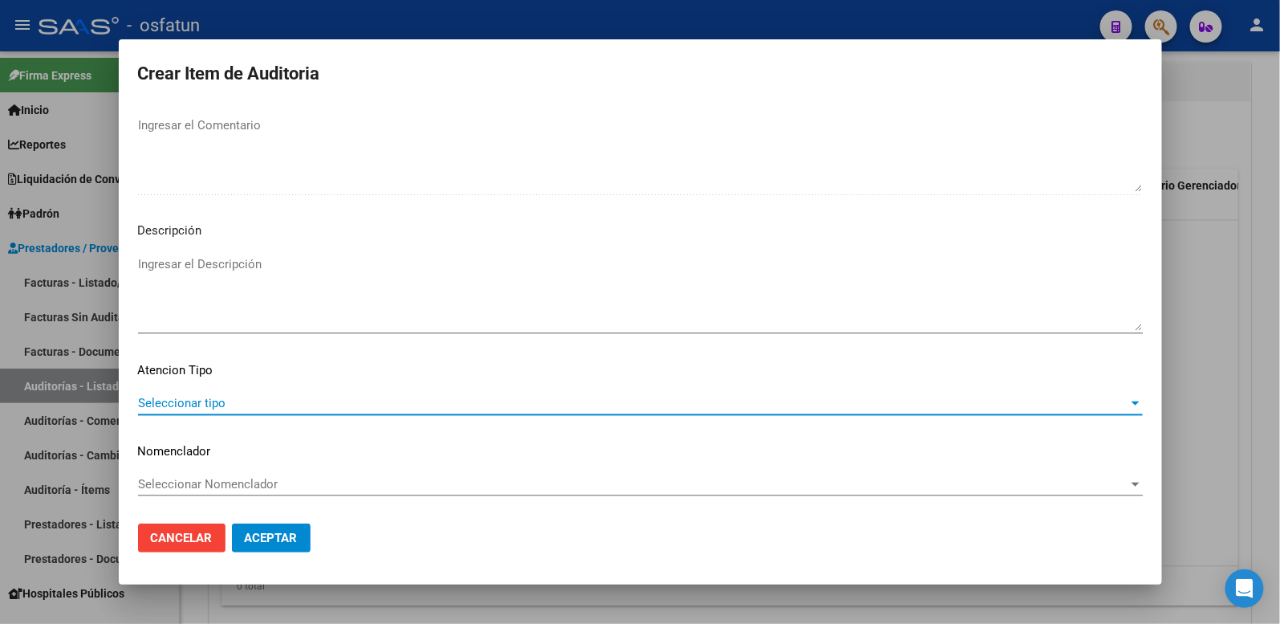
click at [294, 397] on span "Seleccionar tipo" at bounding box center [633, 403] width 990 height 14
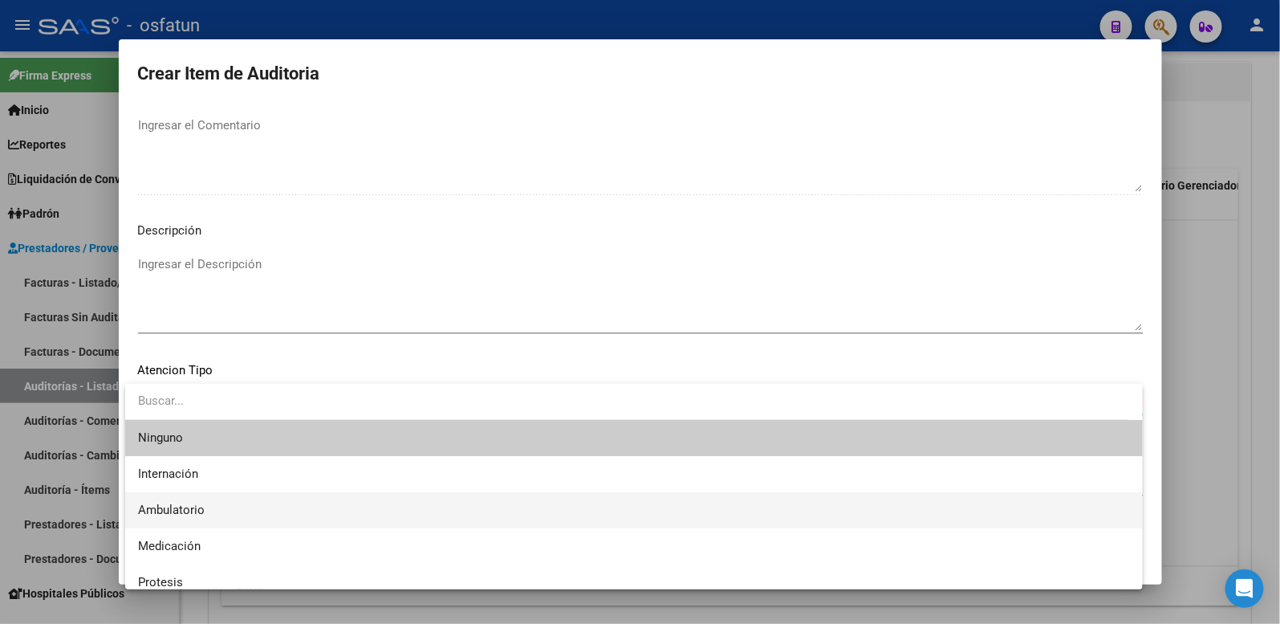
click at [236, 503] on span "Ambulatorio" at bounding box center [634, 510] width 992 height 36
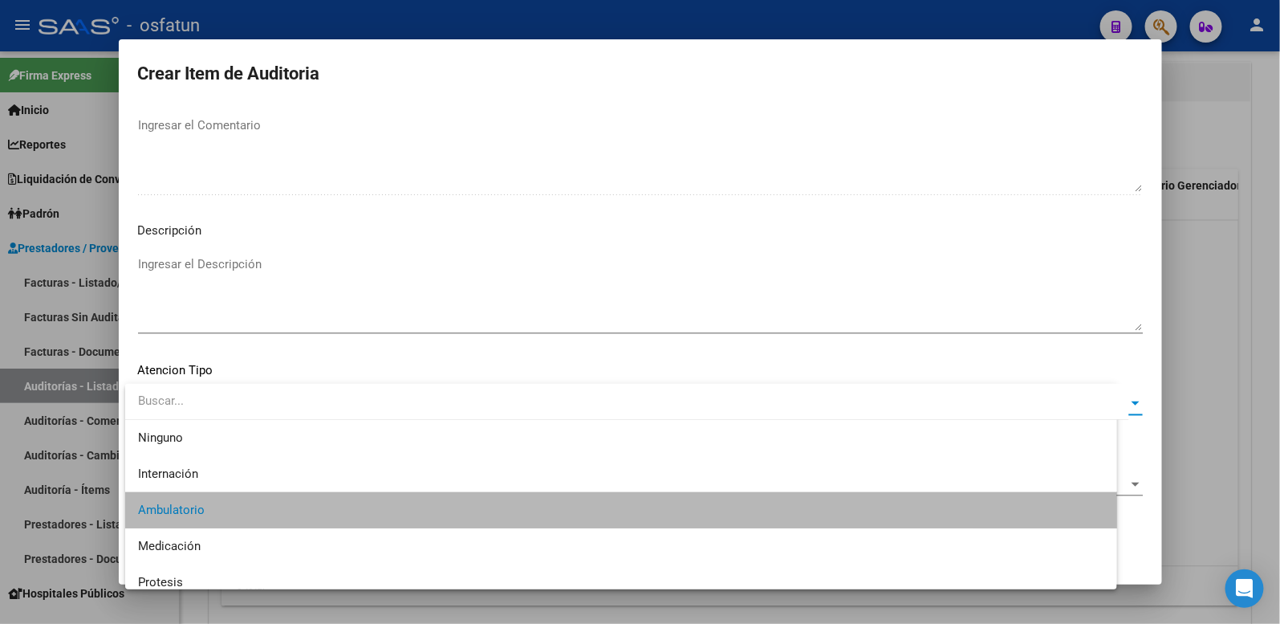
click at [236, 500] on div "Seleccionar Nomenclador Seleccionar Nomenclador" at bounding box center [640, 491] width 1005 height 39
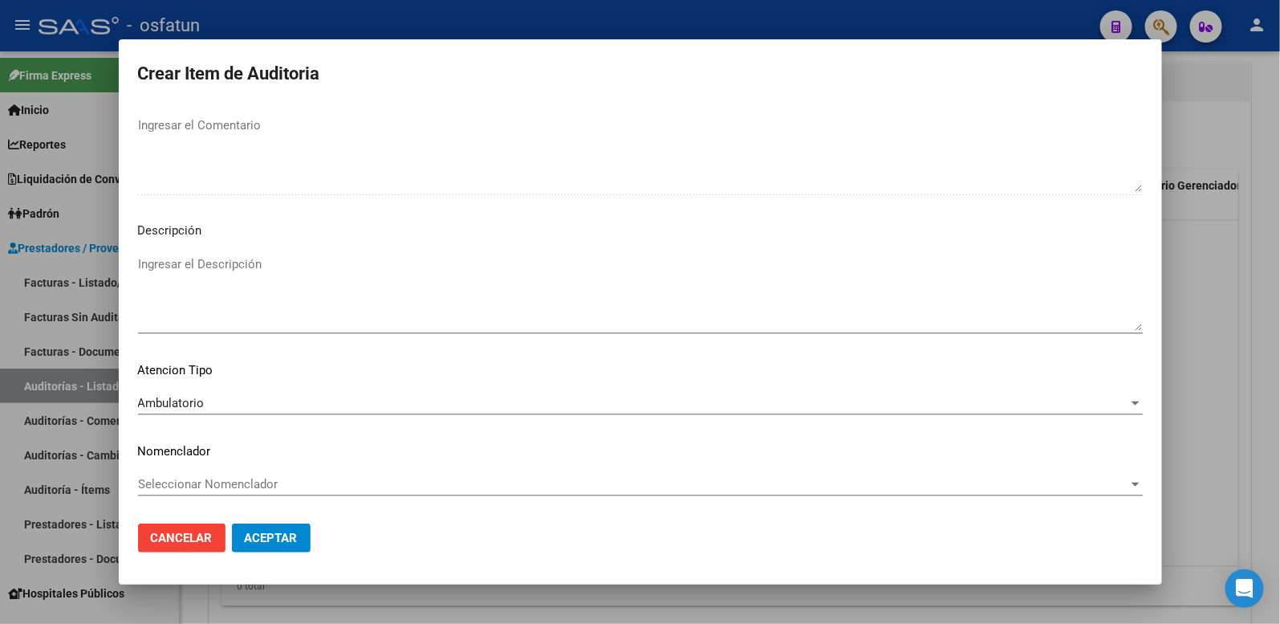
click at [244, 488] on span "Seleccionar Nomenclador" at bounding box center [633, 484] width 990 height 14
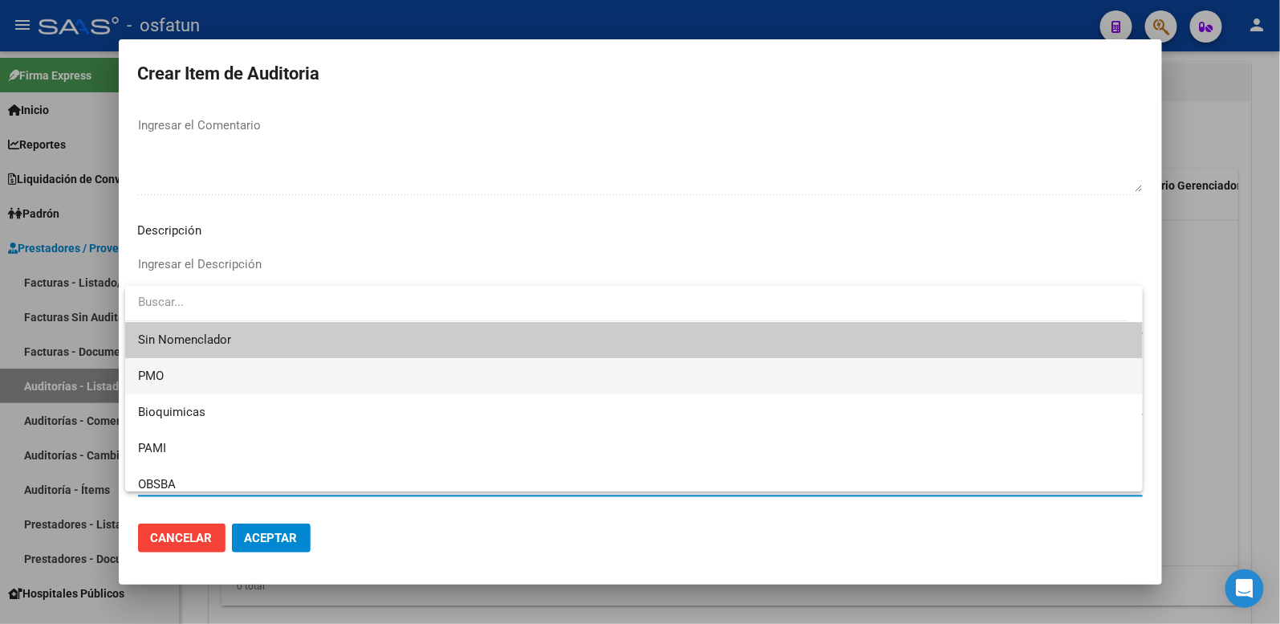
click at [165, 388] on span "PMO" at bounding box center [634, 376] width 992 height 36
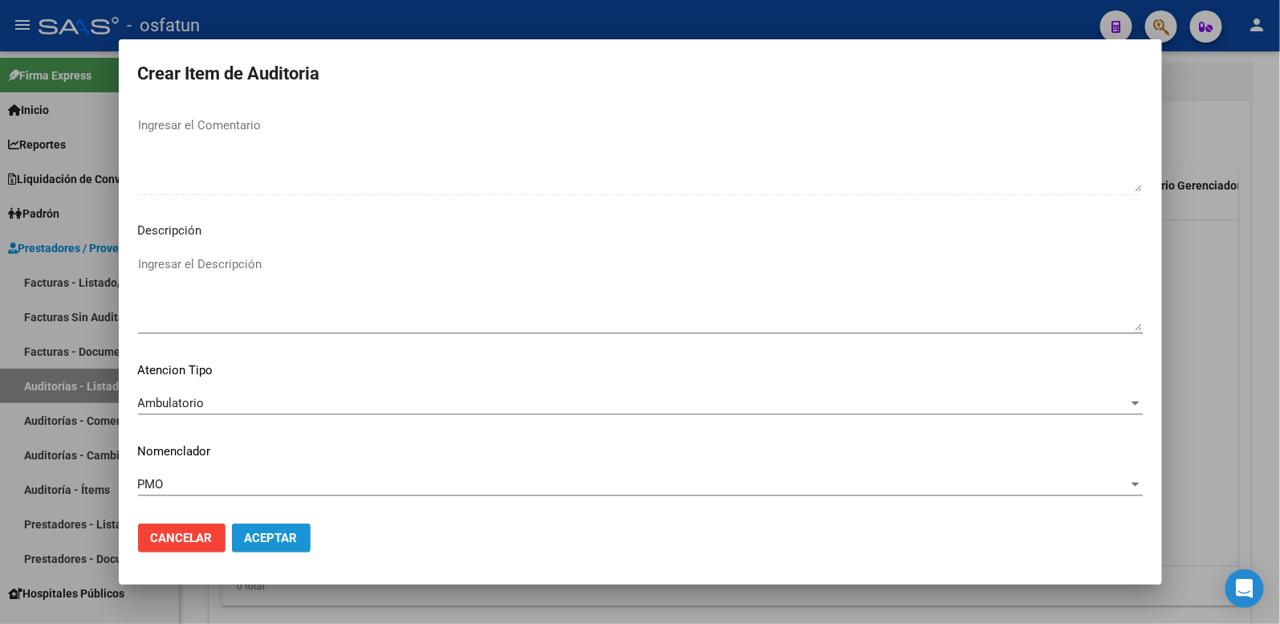
drag, startPoint x: 265, startPoint y: 543, endPoint x: 572, endPoint y: 376, distance: 350.2
click at [266, 543] on span "Aceptar" at bounding box center [271, 537] width 53 height 14
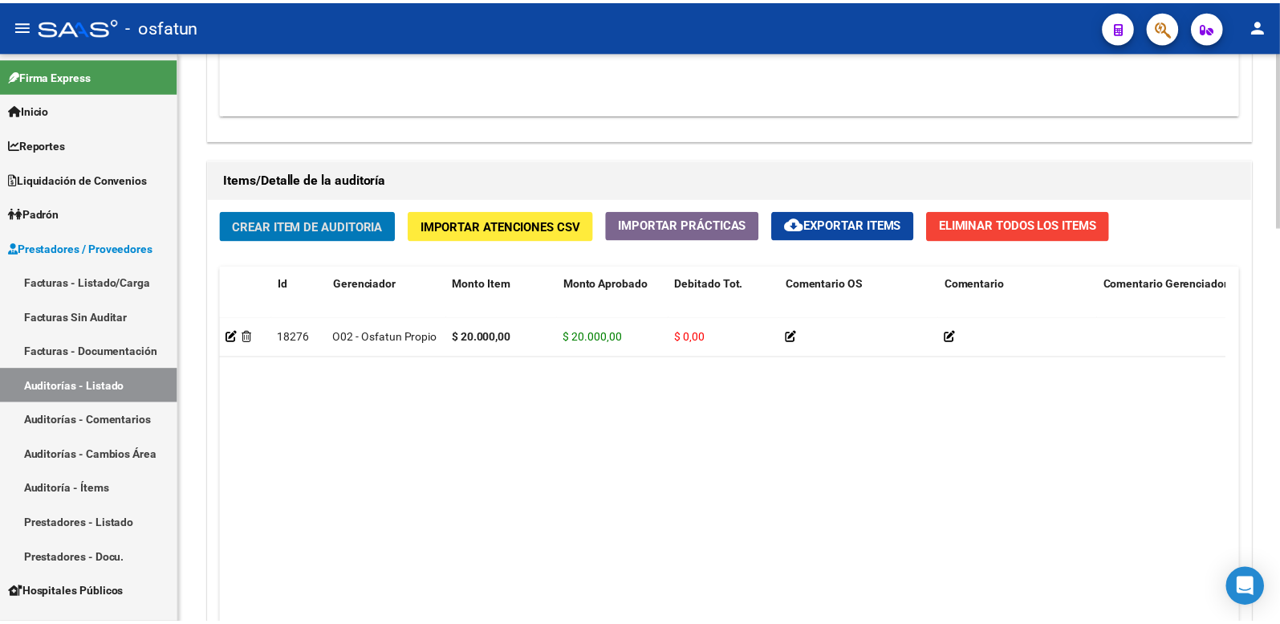
scroll to position [1071, 0]
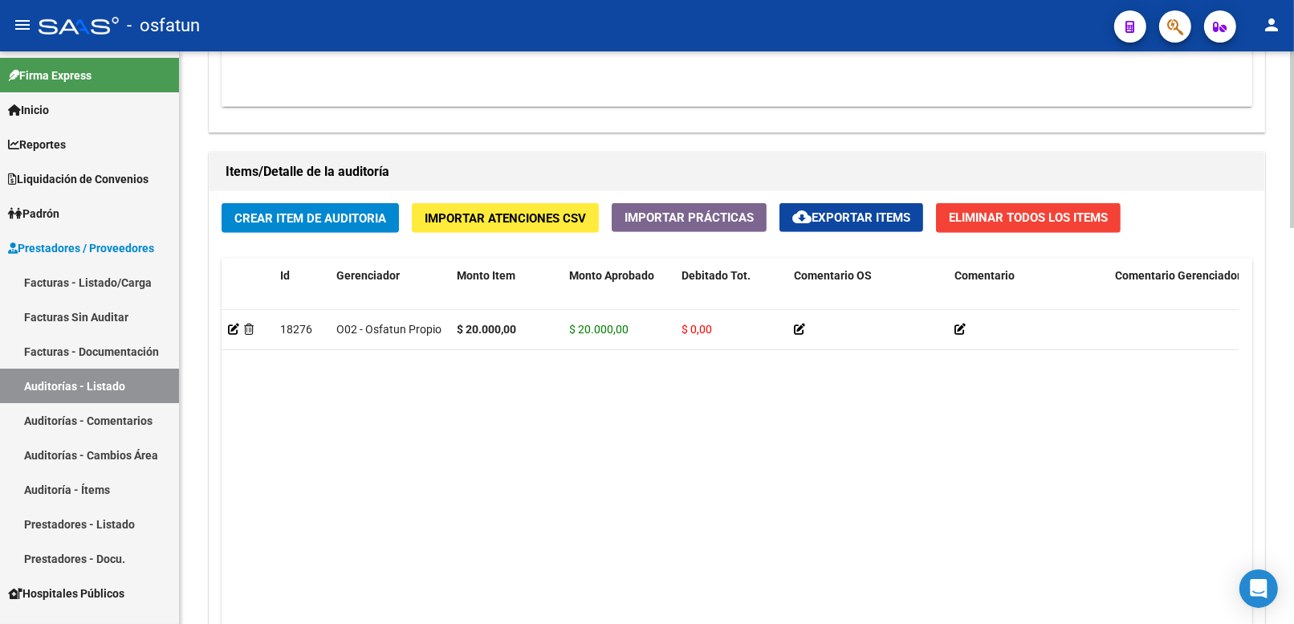
click at [367, 235] on div "Crear Item de Auditoria Importar Atenciones CSV Importar Prácticas cloud_downlo…" at bounding box center [736, 455] width 1055 height 529
click at [364, 226] on span "Crear Item de Auditoria" at bounding box center [310, 218] width 152 height 14
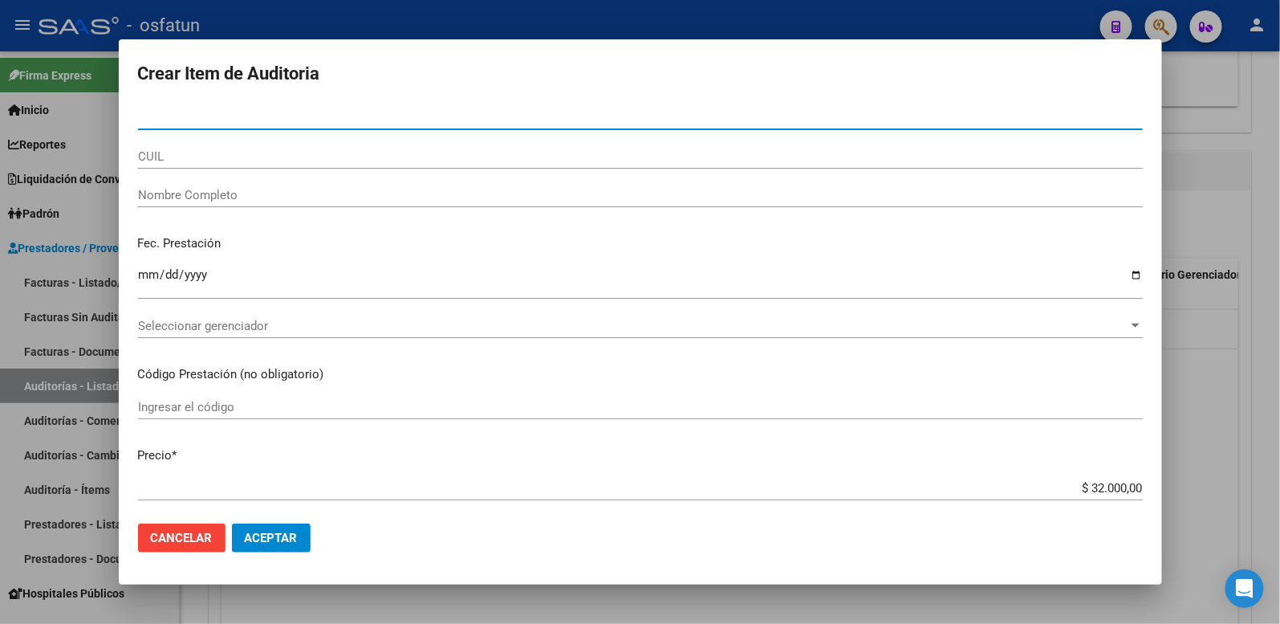
paste input "39992996"
type input "39992996"
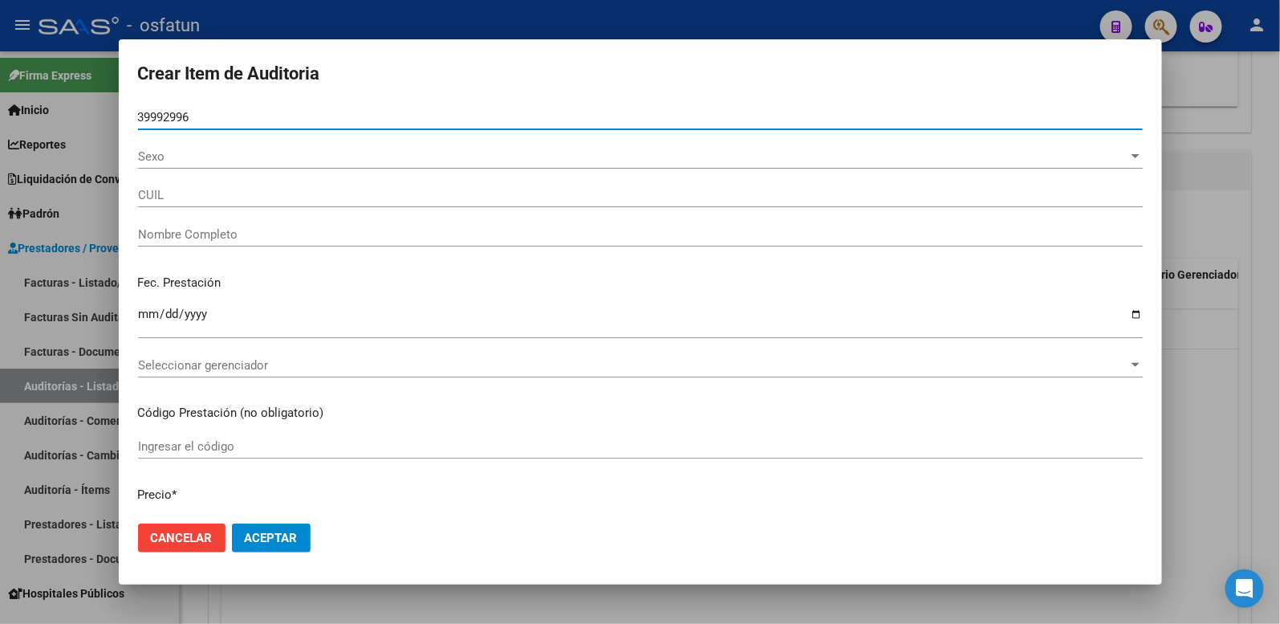
type input "27399929968"
type input "SOSA REY ADRIANA FATIMA"
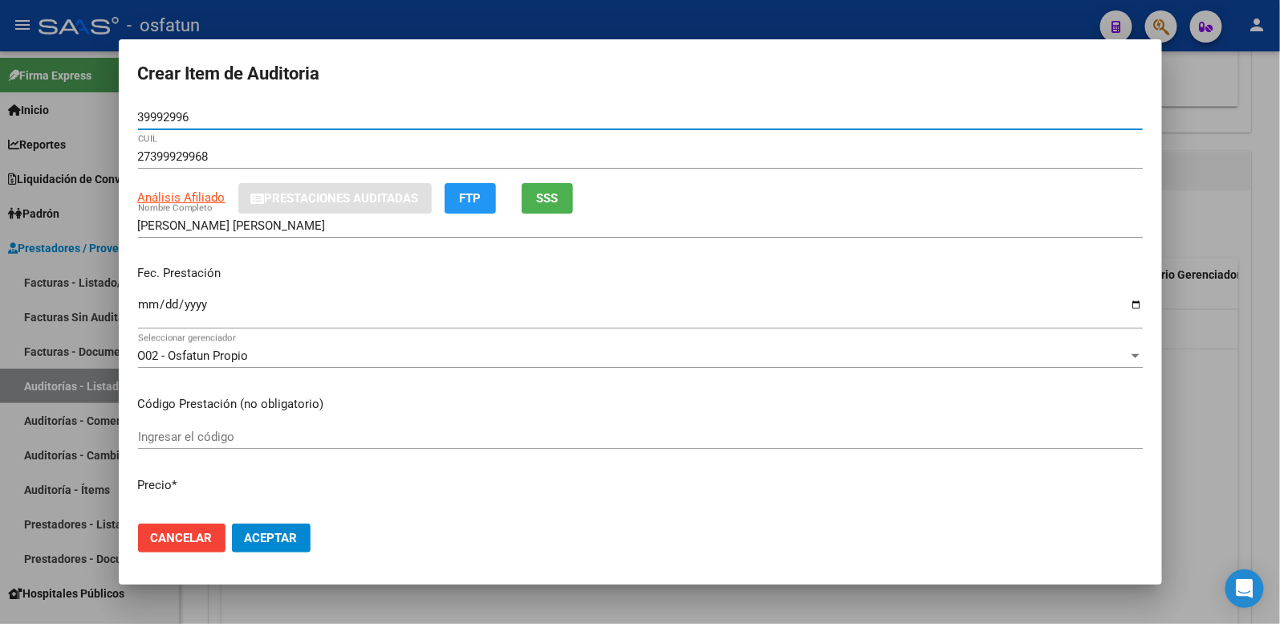
type input "39992996"
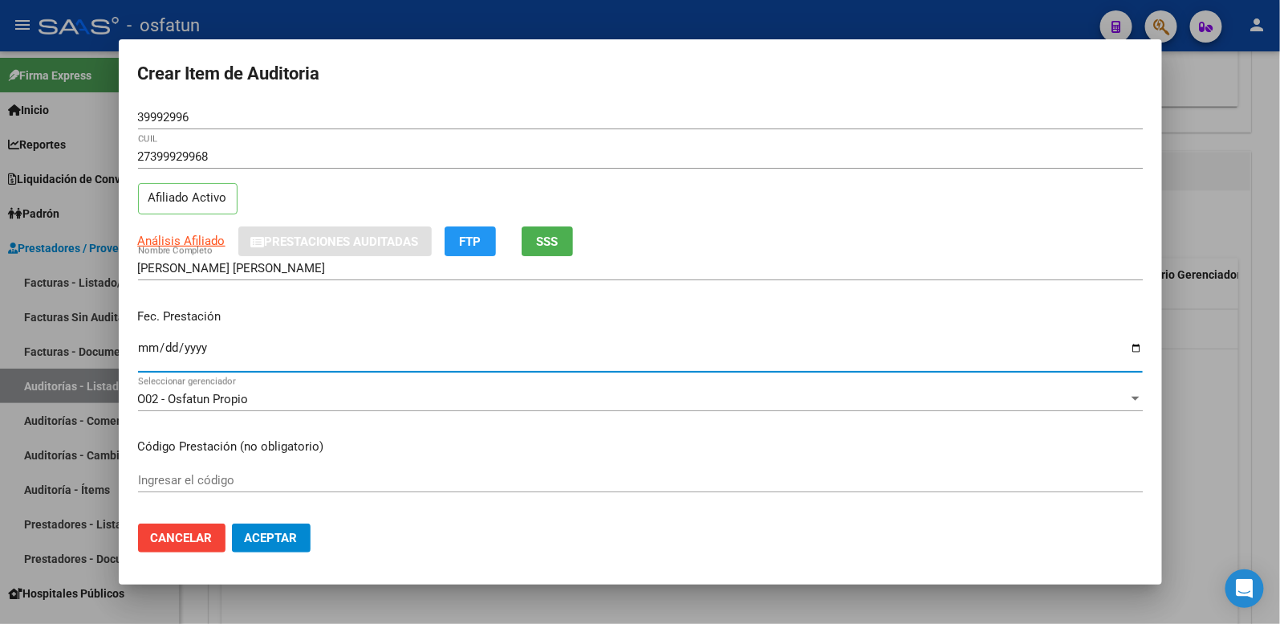
click at [145, 349] on input "Ingresar la fecha" at bounding box center [640, 354] width 1005 height 26
type input "2025-05-05"
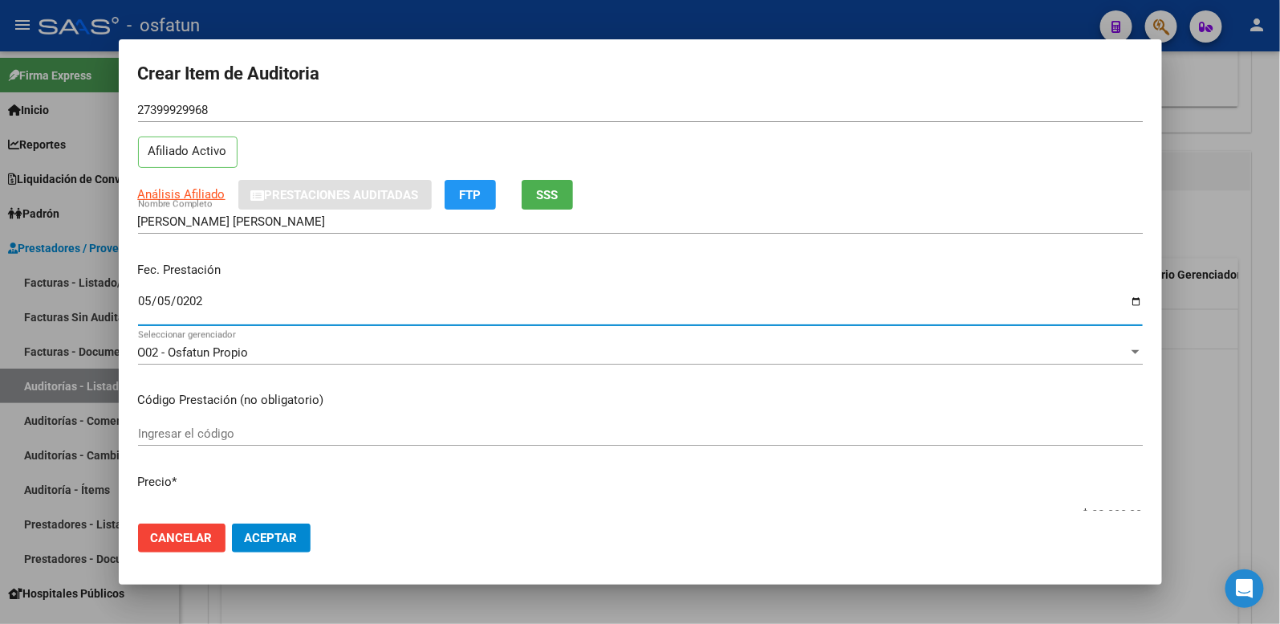
scroll to position [89, 0]
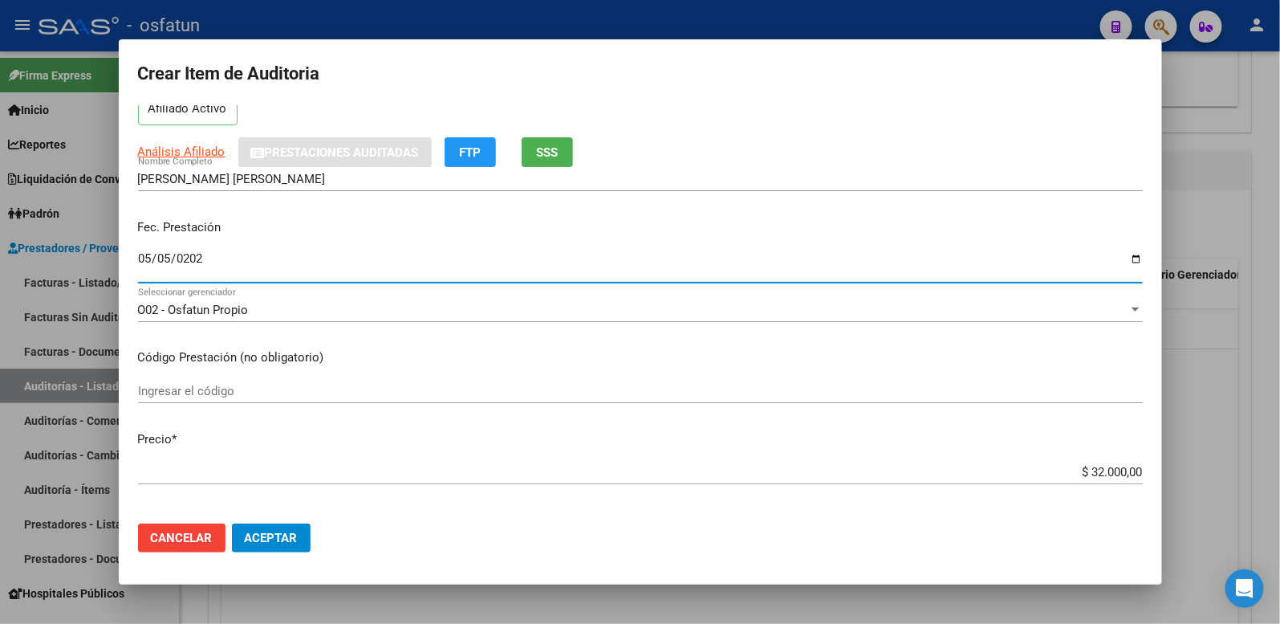
click at [302, 395] on input "Ingresar el código" at bounding box center [640, 391] width 1005 height 14
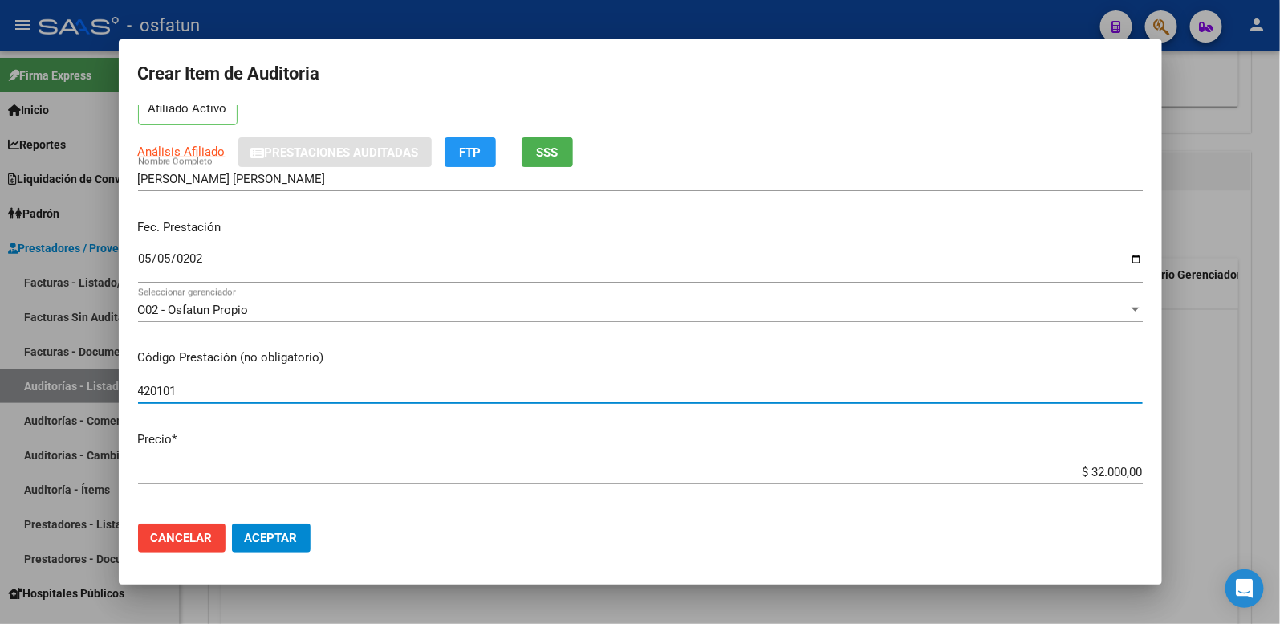
type input "420101"
drag, startPoint x: 1054, startPoint y: 471, endPoint x: 1269, endPoint y: 453, distance: 215.9
click at [1269, 453] on div "Crear Item de Auditoria 39992996 Nro Documento 27399929968 CUIL Afiliado Activo…" at bounding box center [640, 312] width 1280 height 624
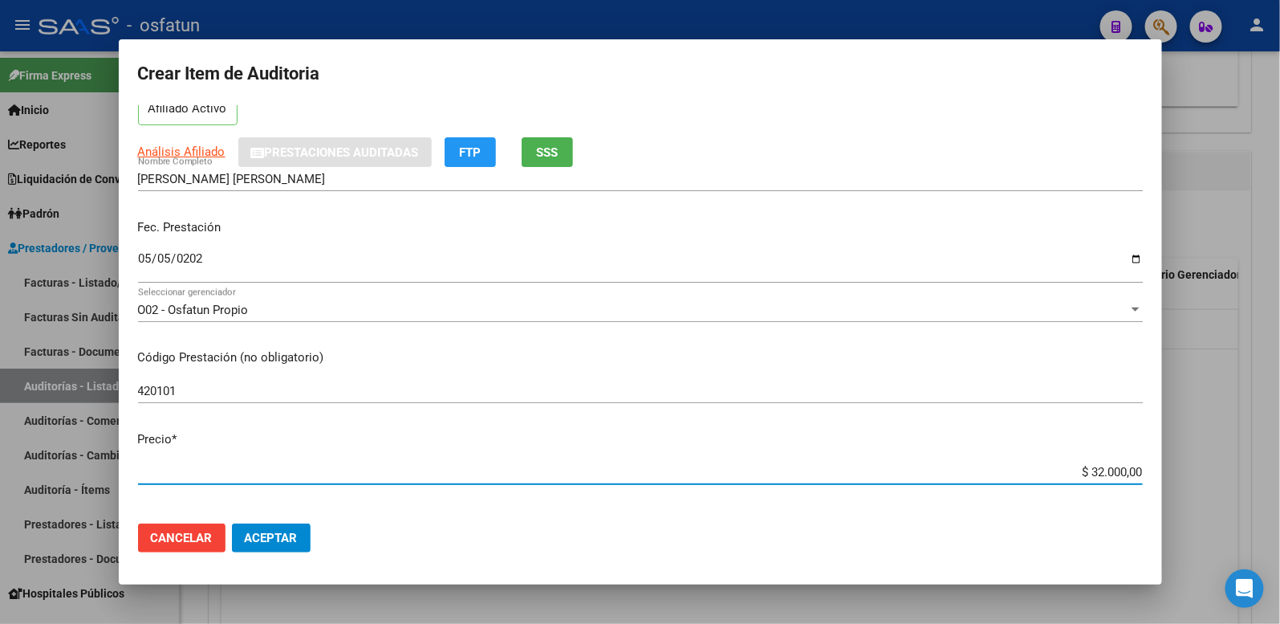
type input "$ 0,02"
type input "$ 0,20"
type input "$ 2,00"
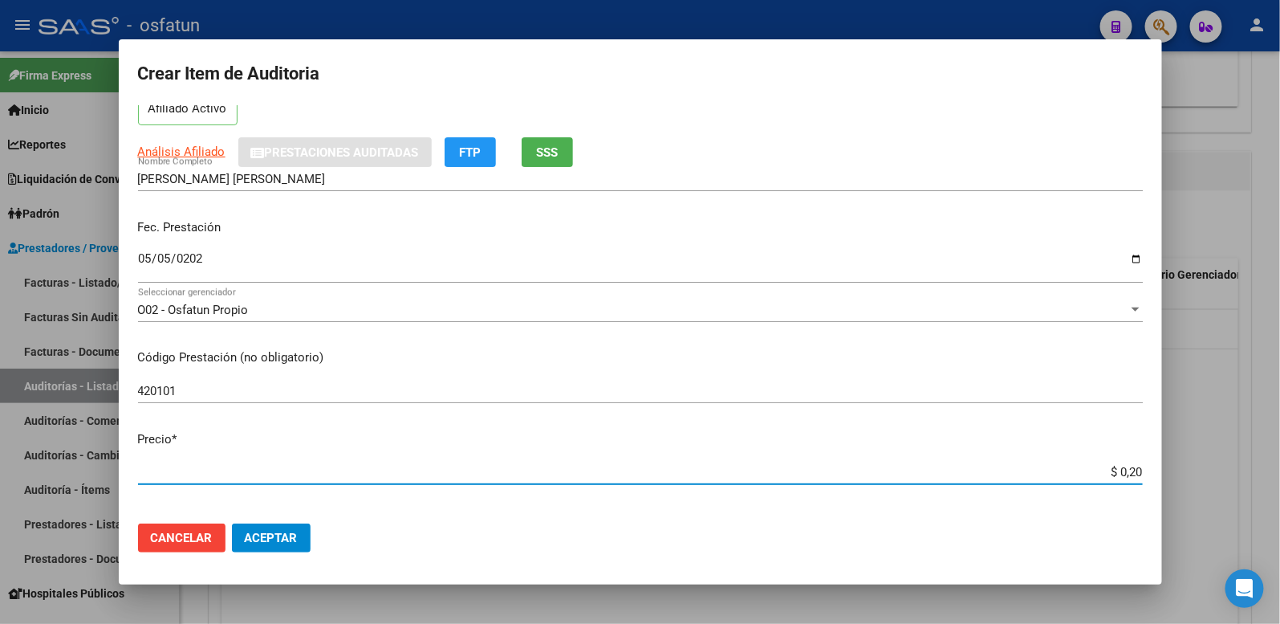
type input "$ 2,00"
type input "$ 20,00"
type input "$ 200,00"
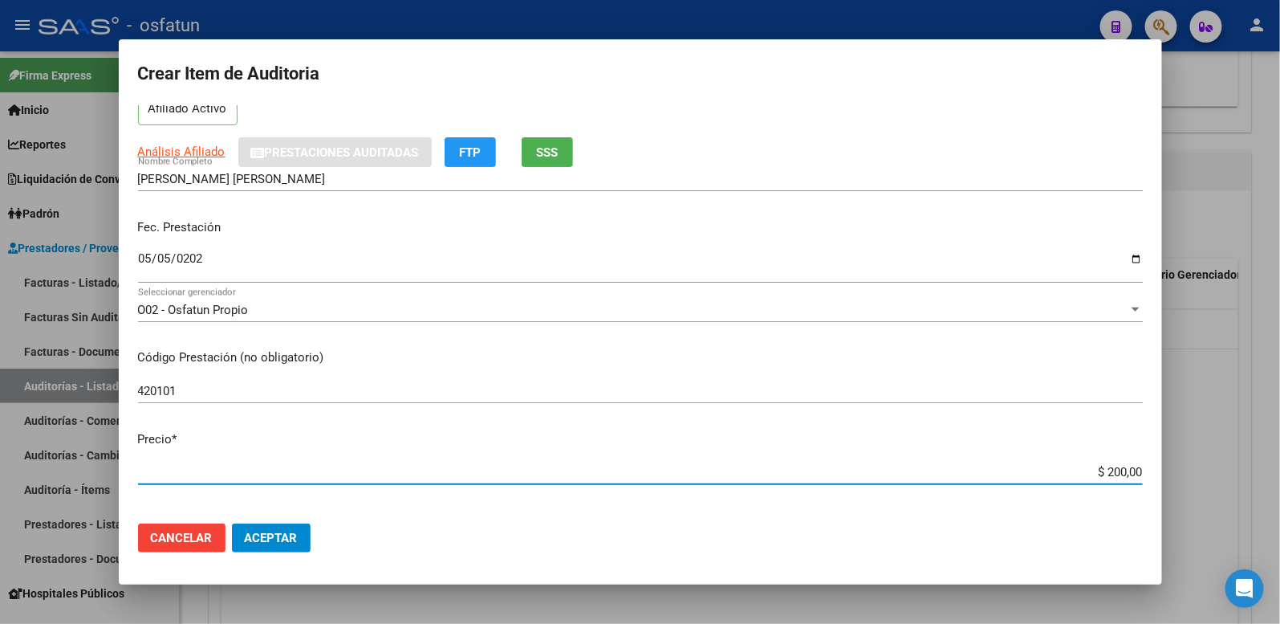
type input "$ 2.000,00"
type input "$ 20.000,00"
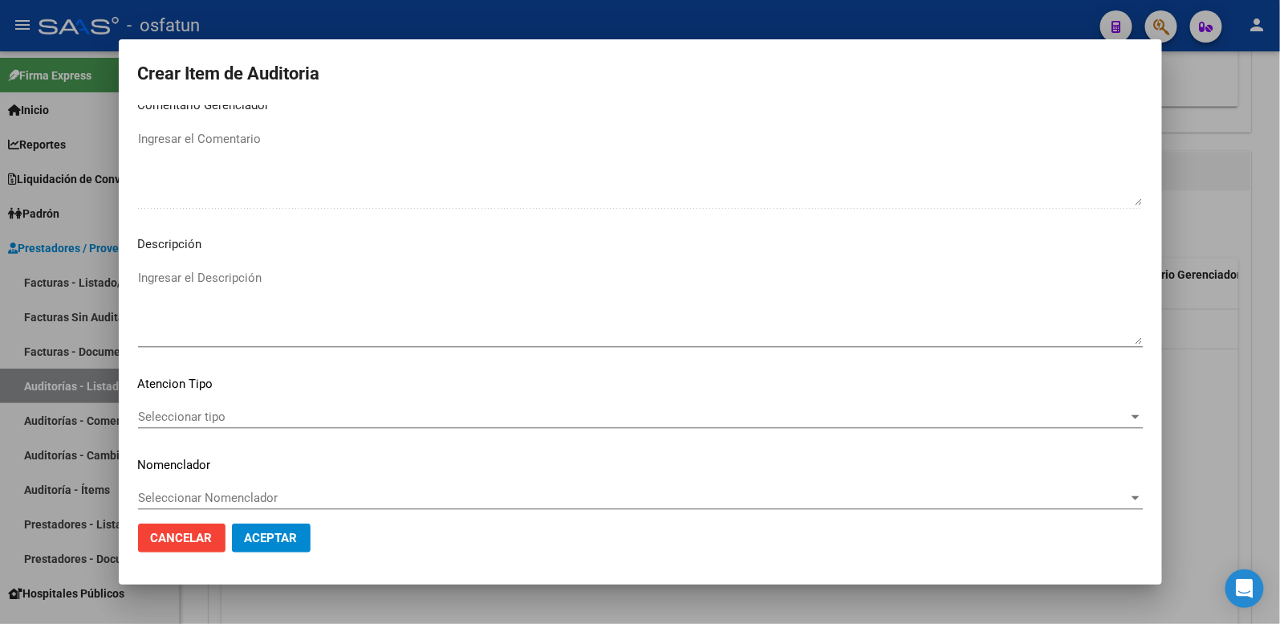
scroll to position [1039, 0]
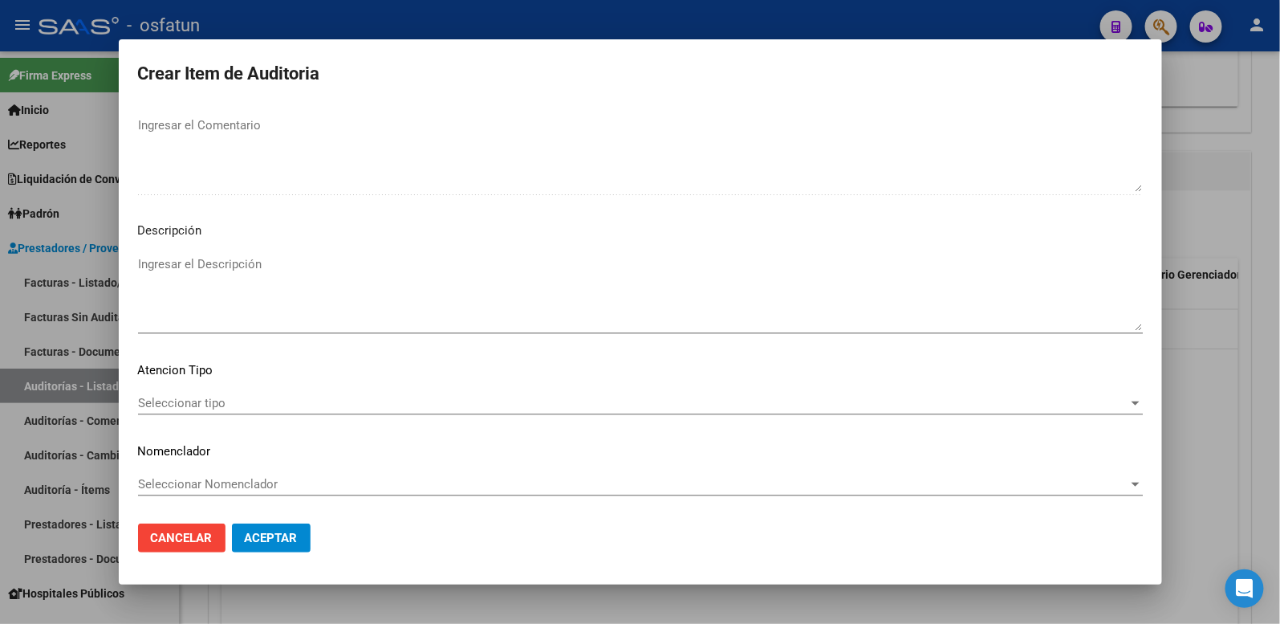
click at [204, 418] on div "Seleccionar tipo Seleccionar tipo" at bounding box center [640, 410] width 1005 height 39
click at [206, 408] on span "Seleccionar tipo" at bounding box center [633, 403] width 990 height 14
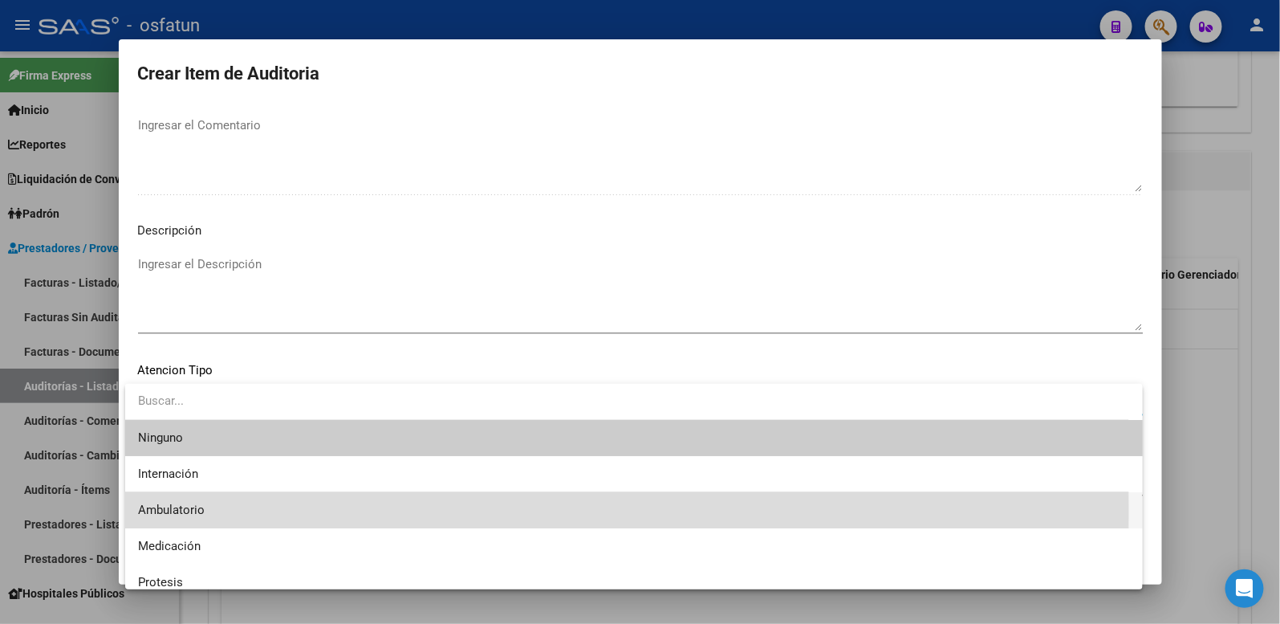
click at [211, 511] on span "Ambulatorio" at bounding box center [634, 510] width 992 height 36
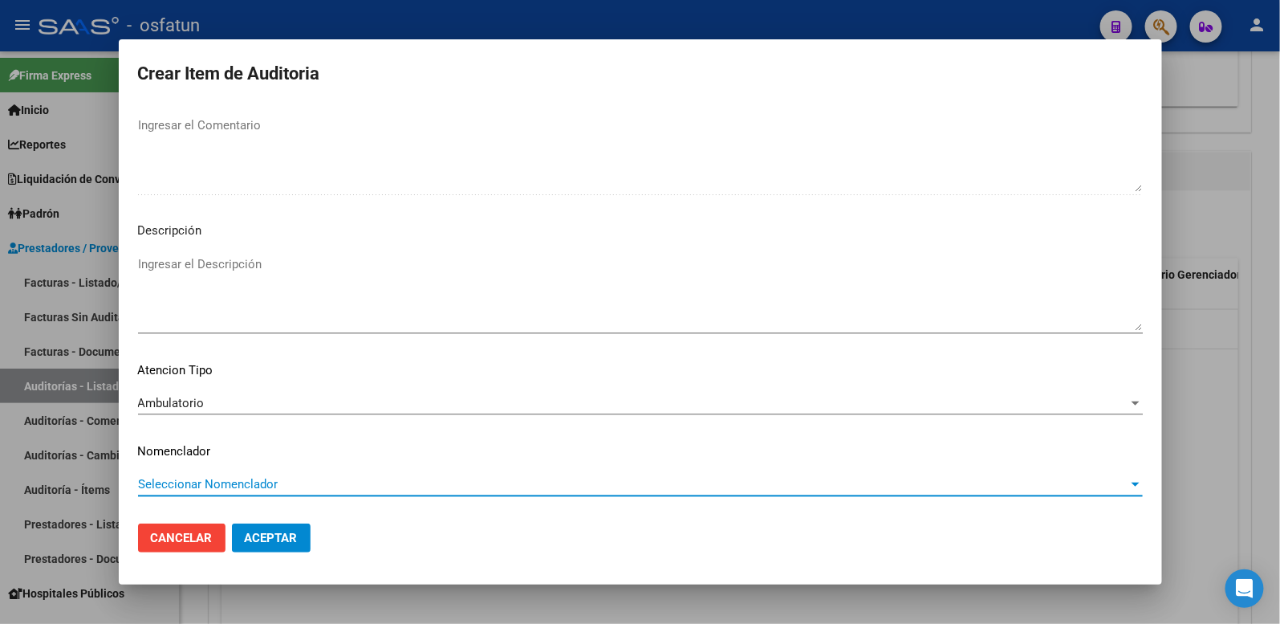
click at [215, 487] on span "Seleccionar Nomenclador" at bounding box center [633, 484] width 990 height 14
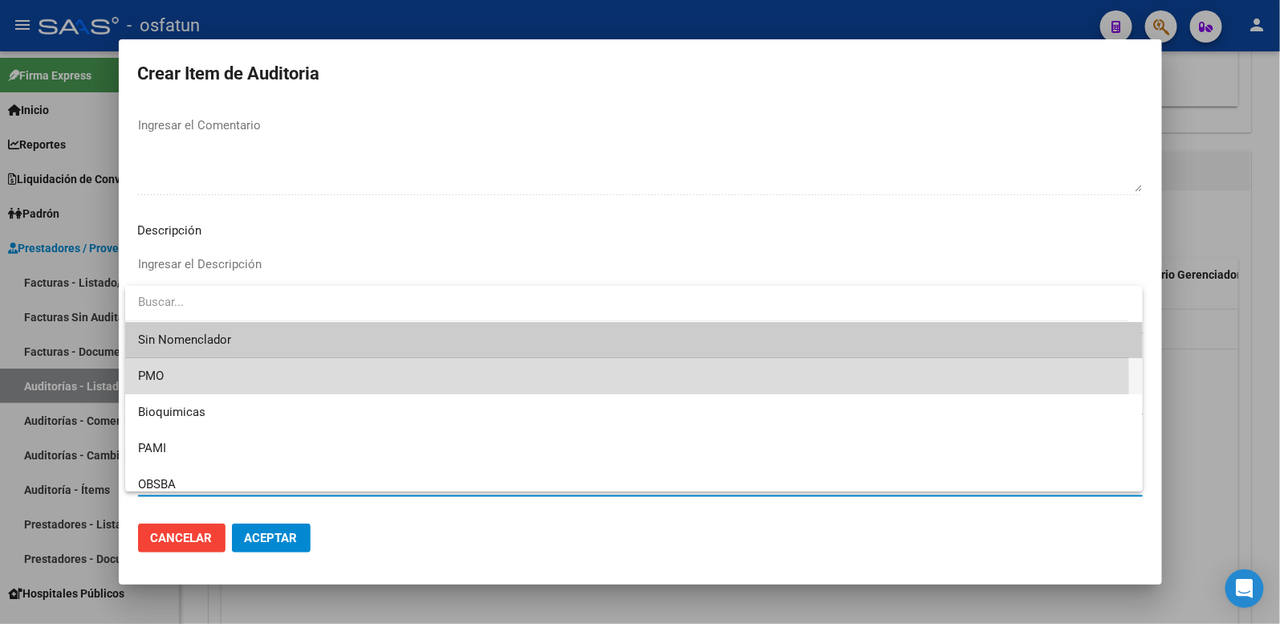
drag, startPoint x: 177, startPoint y: 383, endPoint x: 244, endPoint y: 528, distance: 159.8
click at [177, 384] on span "PMO" at bounding box center [634, 376] width 992 height 36
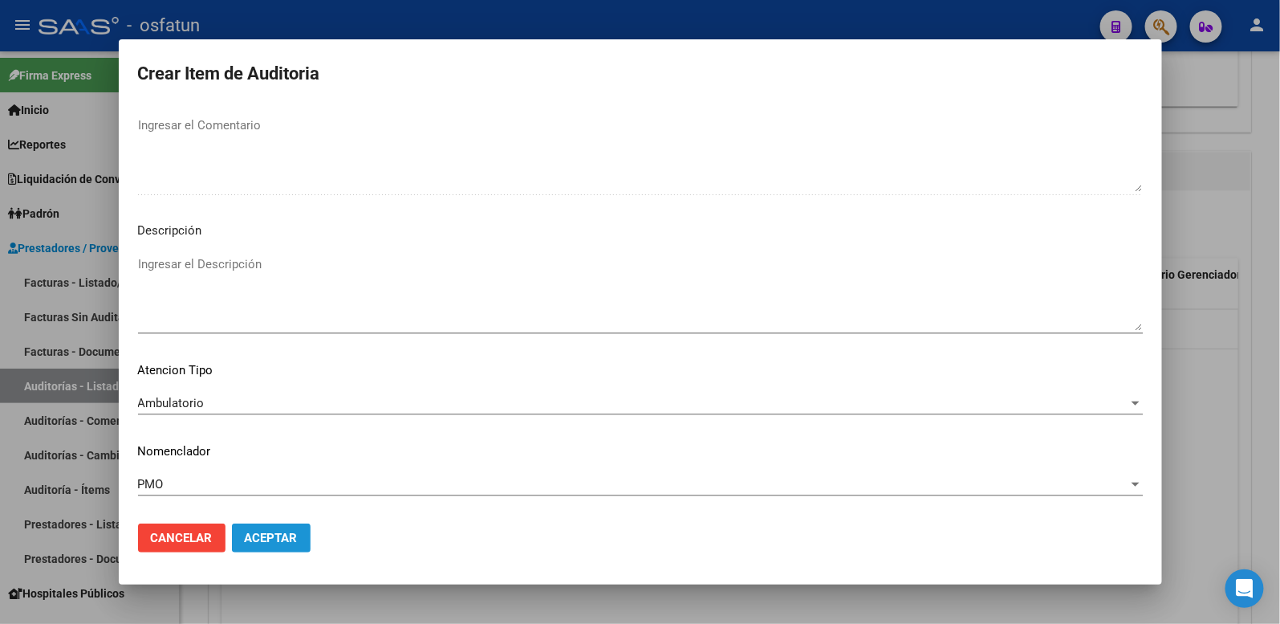
drag, startPoint x: 247, startPoint y: 536, endPoint x: 379, endPoint y: 75, distance: 479.9
click at [249, 536] on span "Aceptar" at bounding box center [271, 537] width 53 height 14
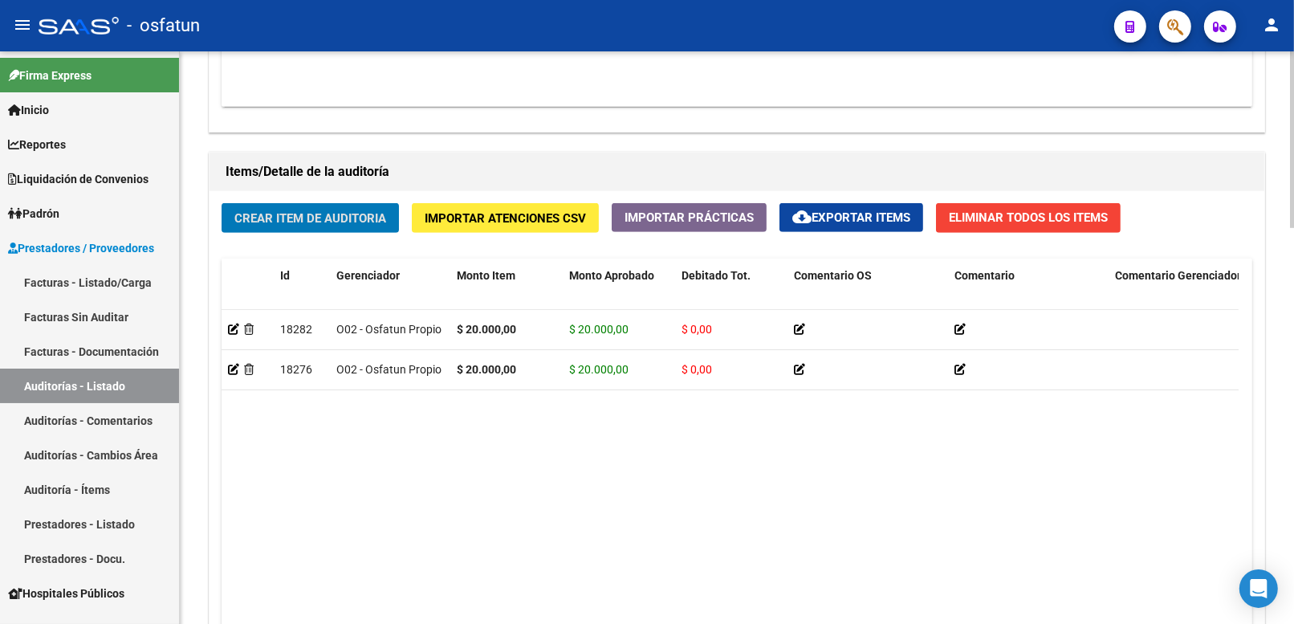
click at [363, 218] on span "Crear Item de Auditoria" at bounding box center [310, 218] width 152 height 14
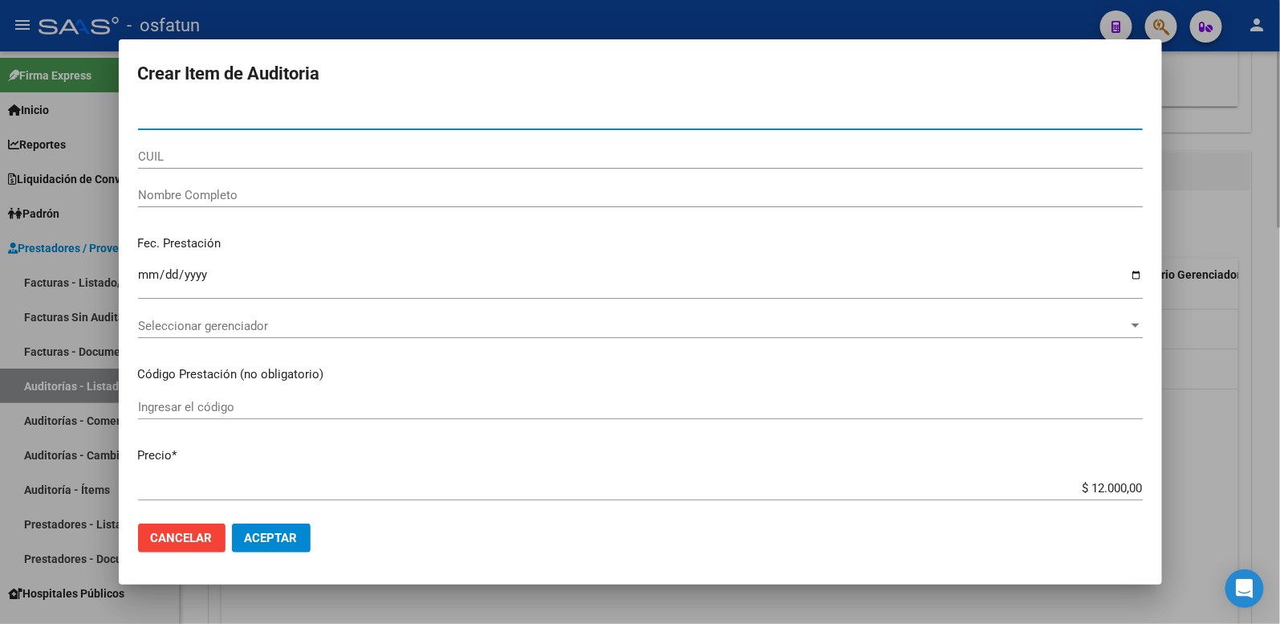
paste input "43552181"
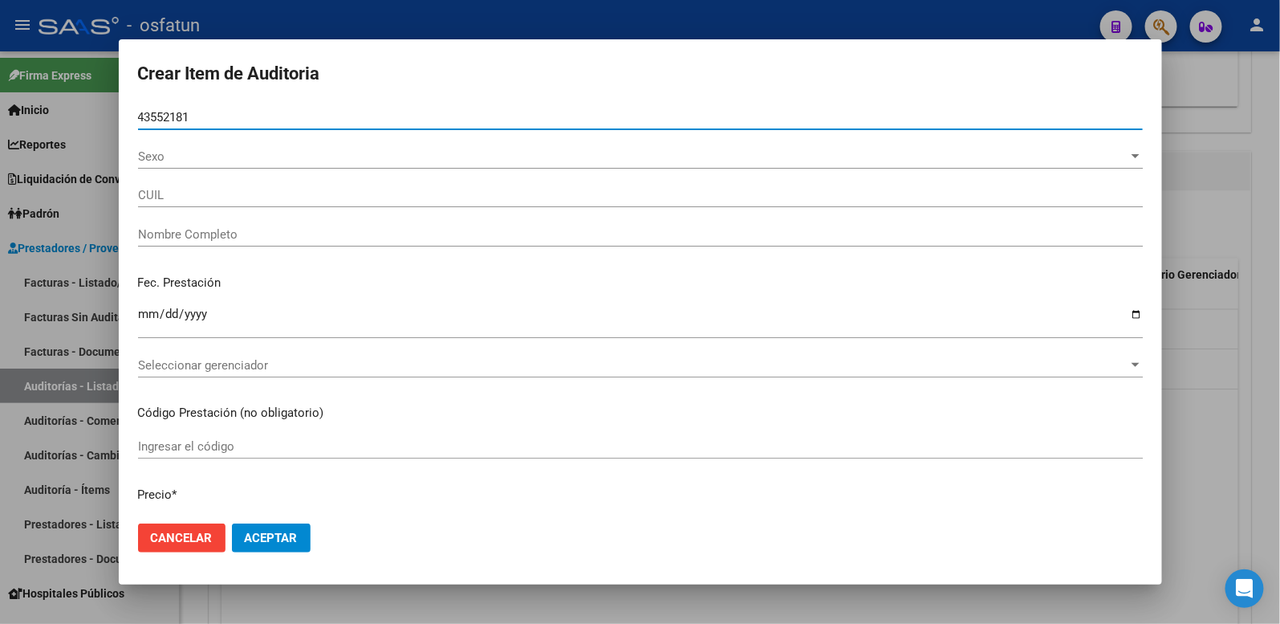
type input "43552181"
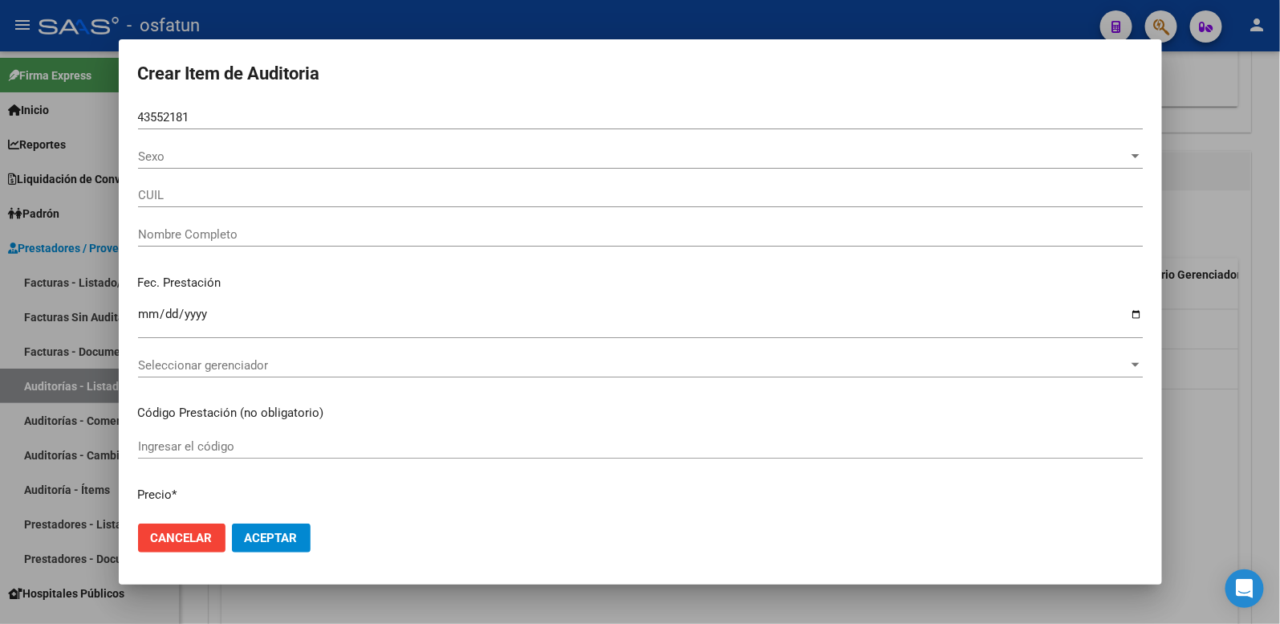
type input "23435521819"
type input "FERNANDEZ LACERDA RODRIGO AGUST­N"
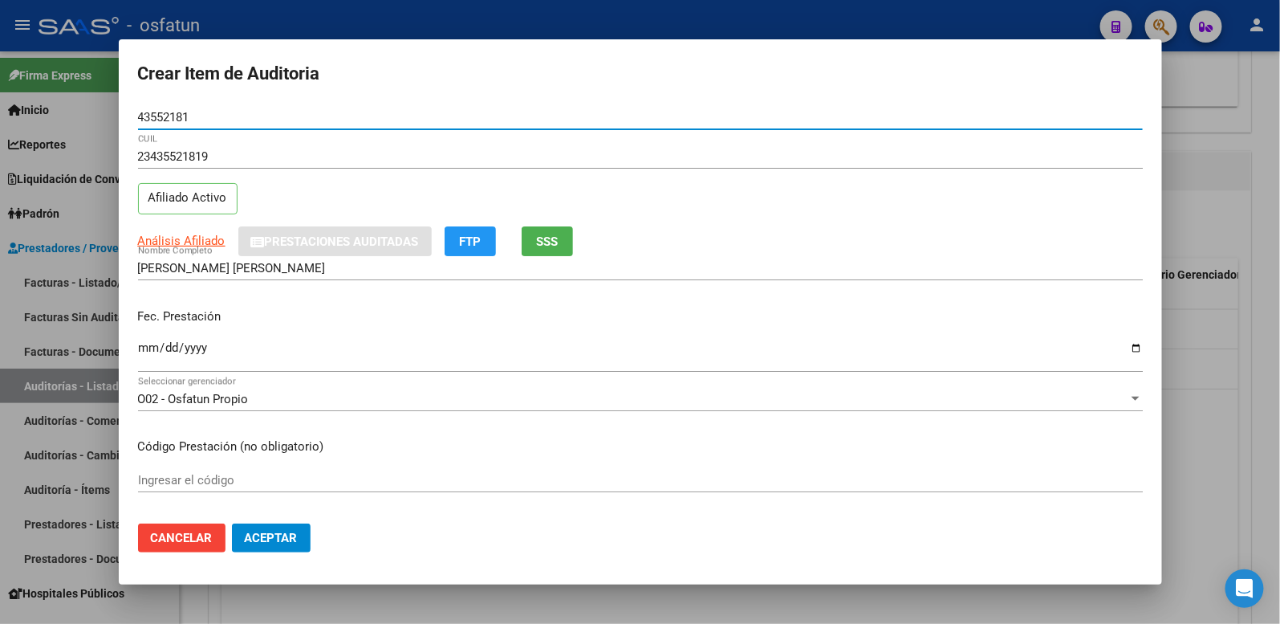
click at [153, 347] on input "Ingresar la fecha" at bounding box center [640, 354] width 1005 height 26
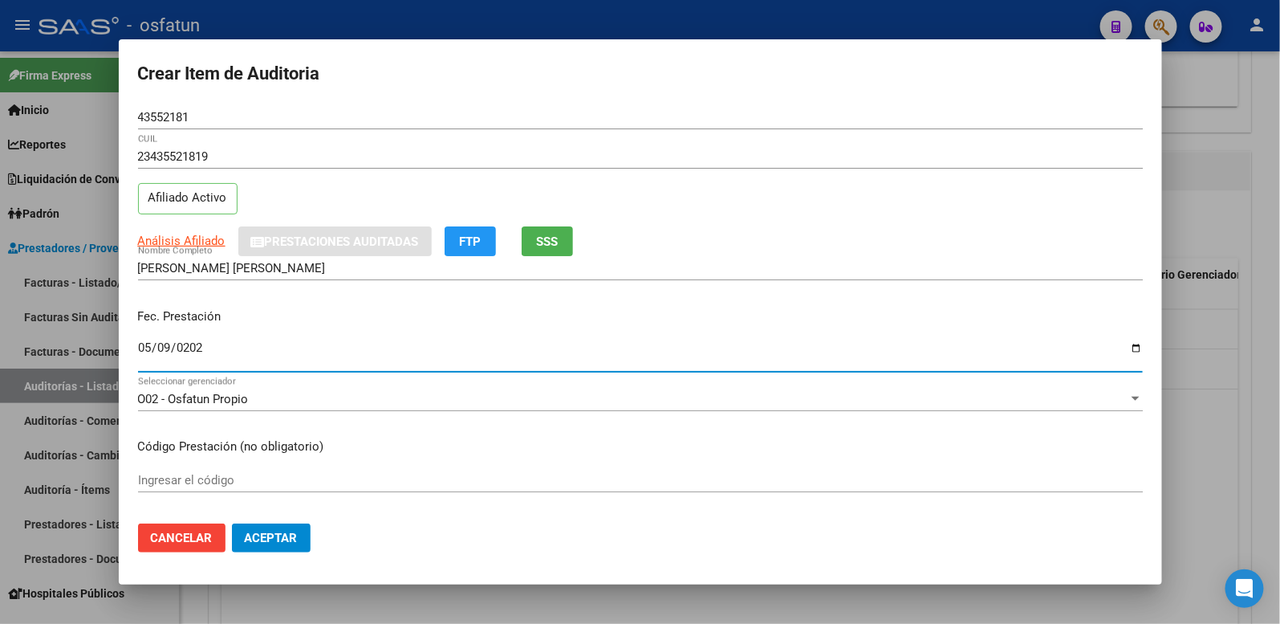
type input "2025-05-09"
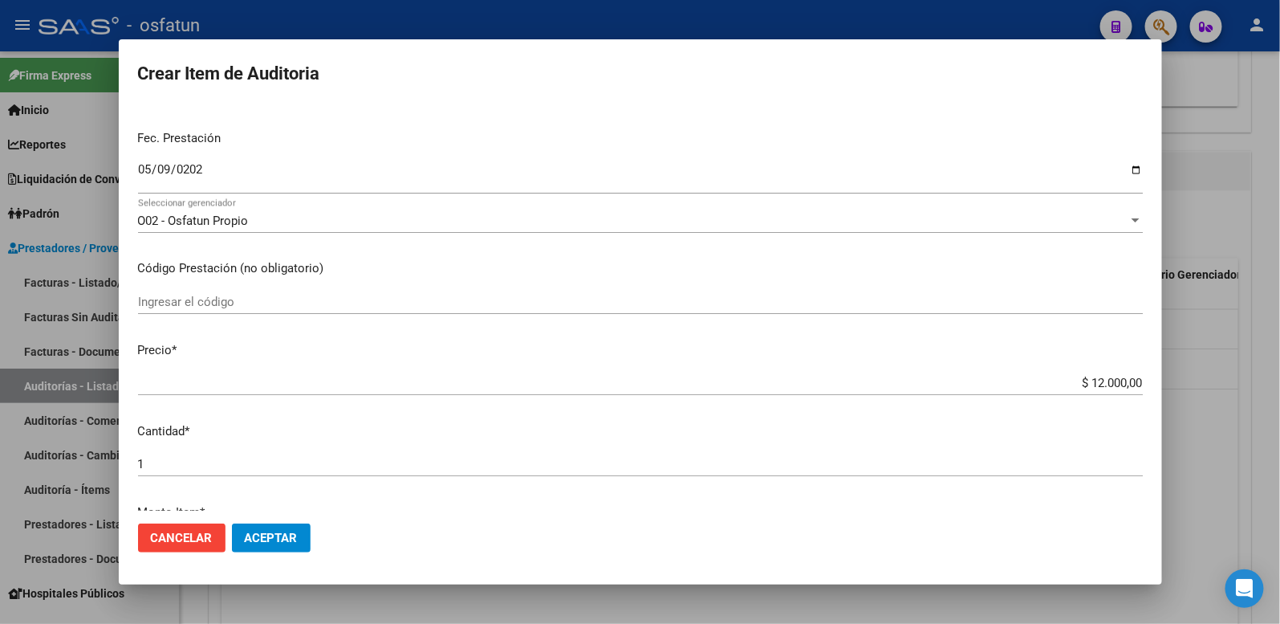
click at [311, 309] on div "Ingresar el código" at bounding box center [640, 302] width 1005 height 24
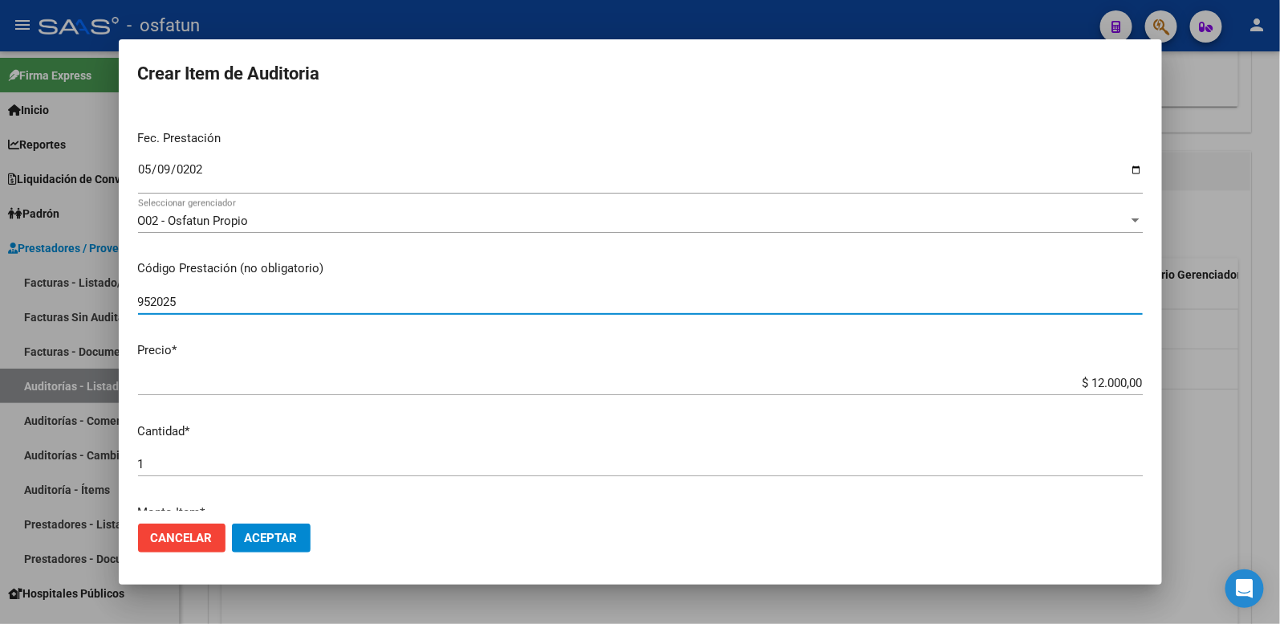
drag, startPoint x: 199, startPoint y: 302, endPoint x: 101, endPoint y: 300, distance: 97.9
click at [101, 301] on div "Crear Item de Auditoria 43552181 Nro Documento 23435521819 CUIL Afiliado Activo…" at bounding box center [640, 312] width 1280 height 624
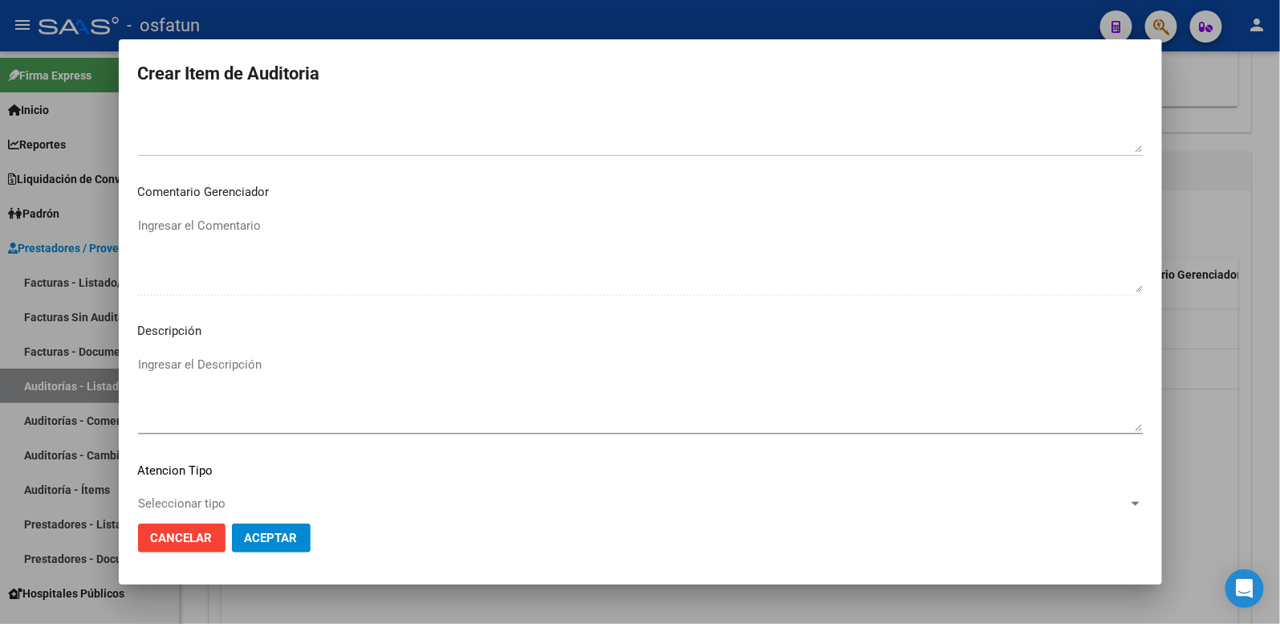
scroll to position [1039, 0]
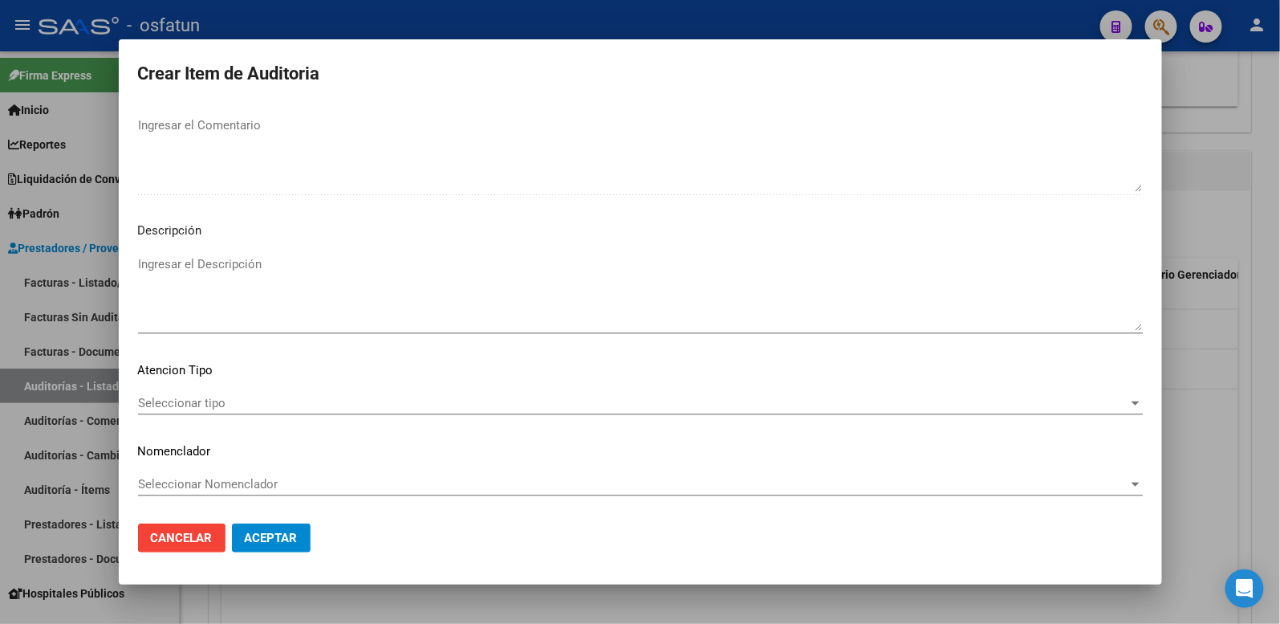
type input "330101"
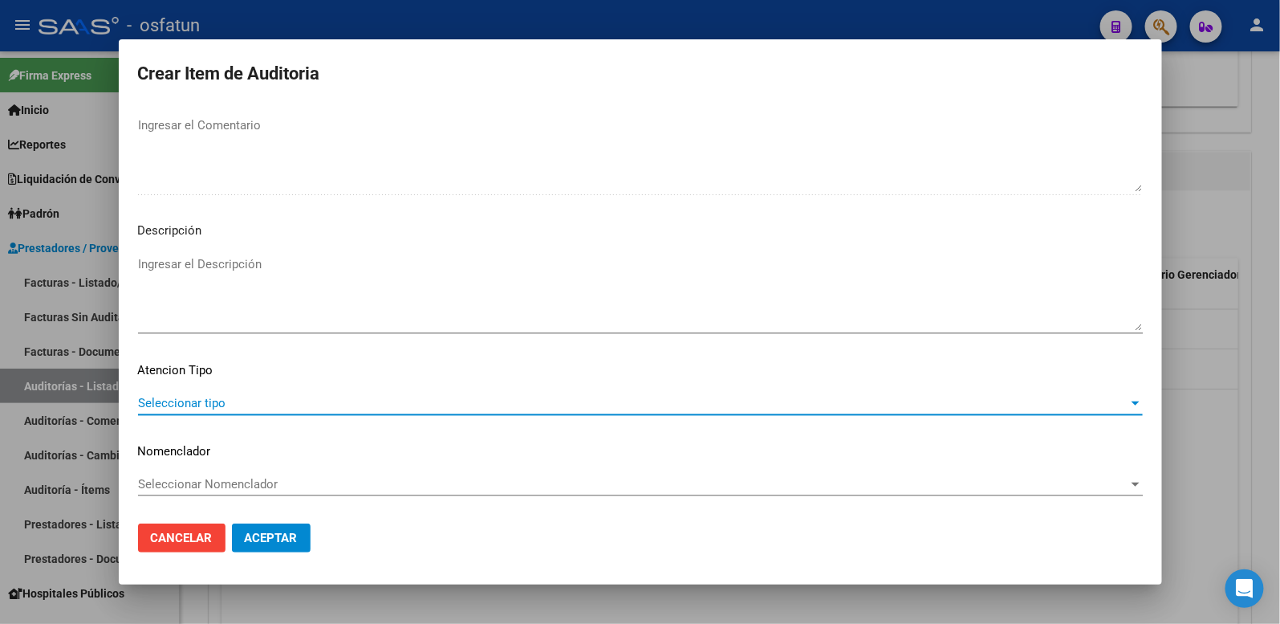
click at [181, 397] on span "Seleccionar tipo" at bounding box center [633, 403] width 990 height 14
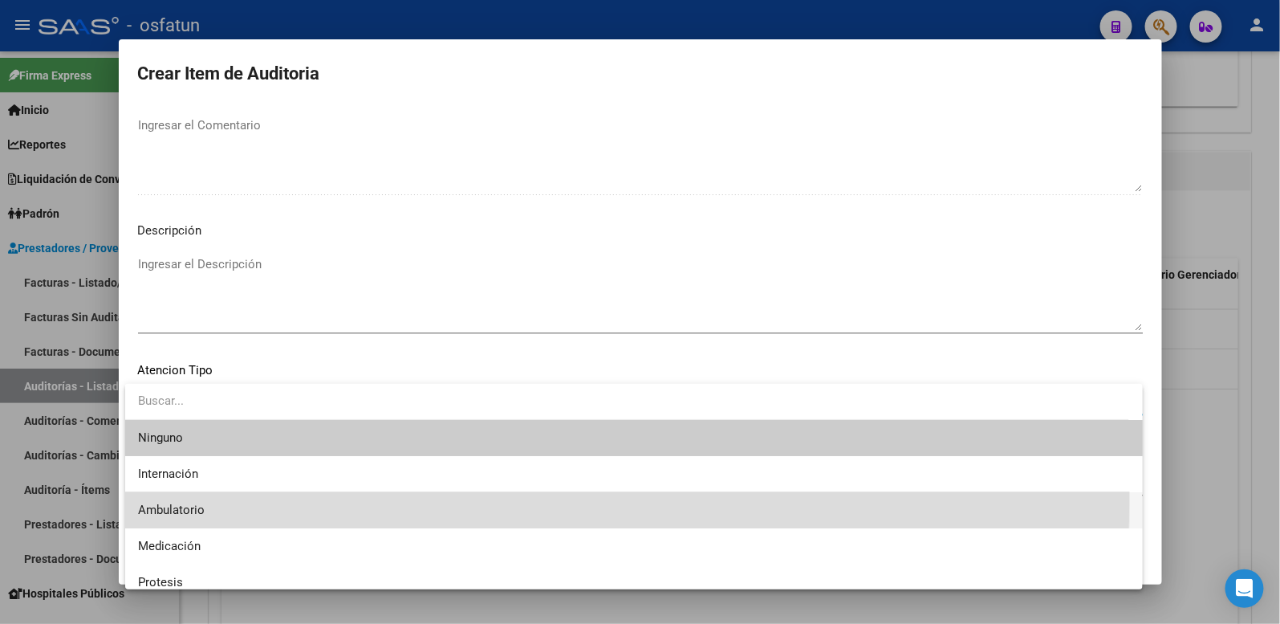
click at [209, 498] on span "Ambulatorio" at bounding box center [634, 510] width 992 height 36
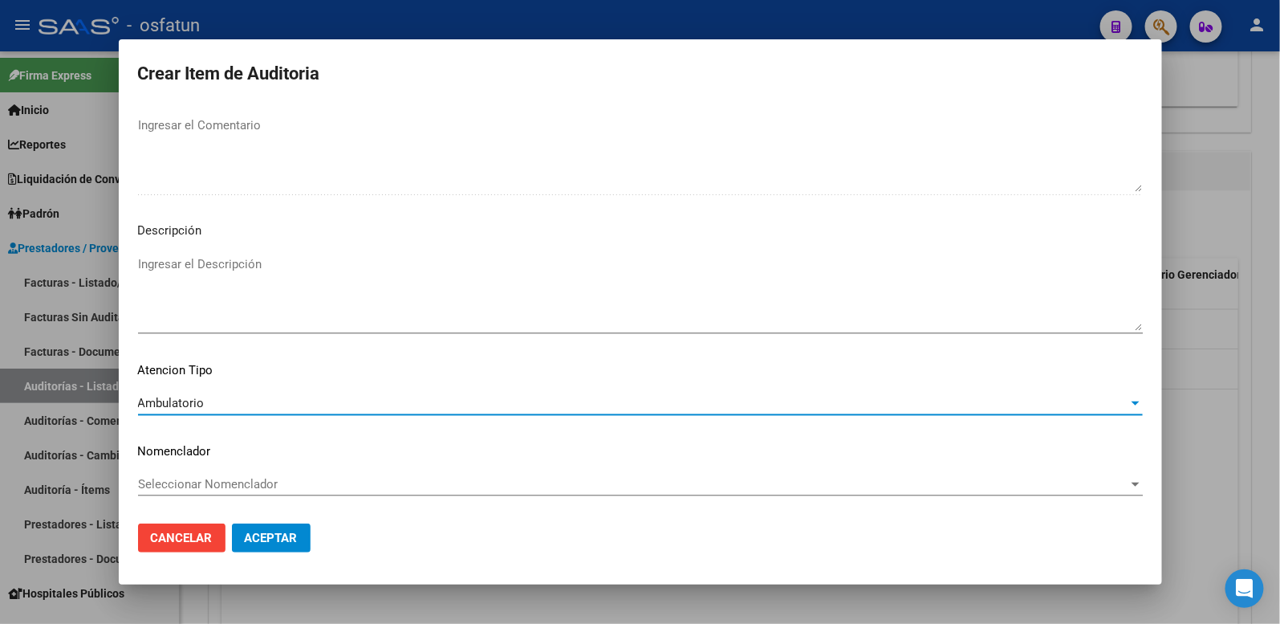
click at [223, 477] on span "Seleccionar Nomenclador" at bounding box center [633, 484] width 990 height 14
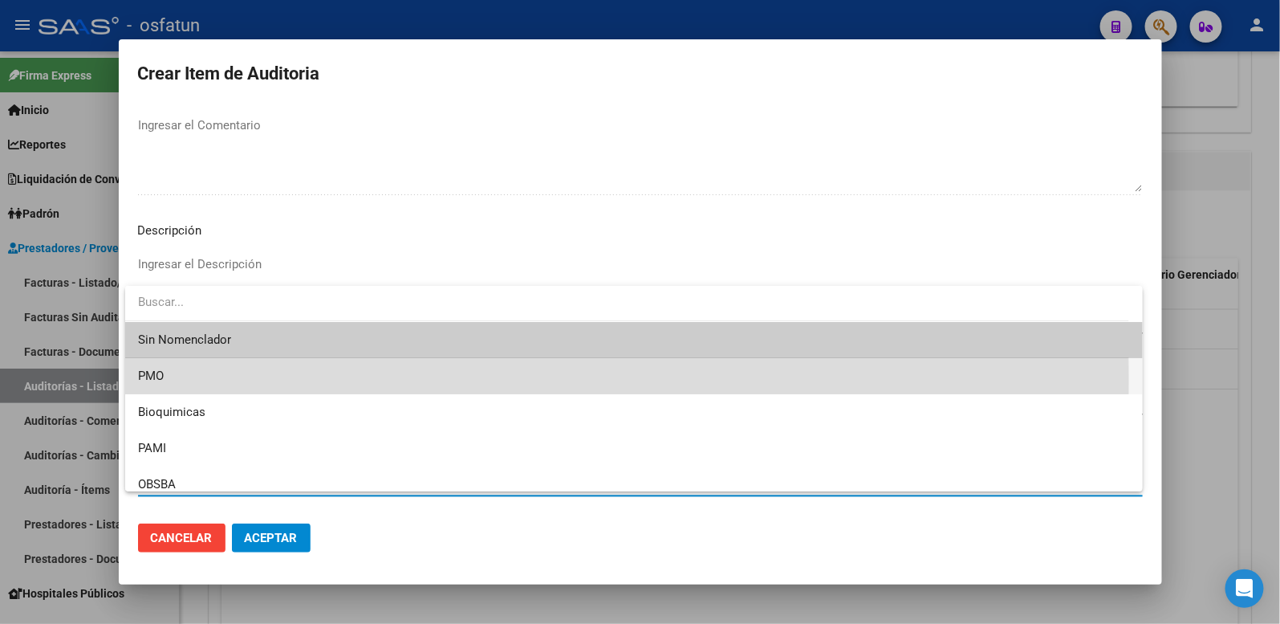
click at [190, 380] on span "PMO" at bounding box center [634, 376] width 992 height 36
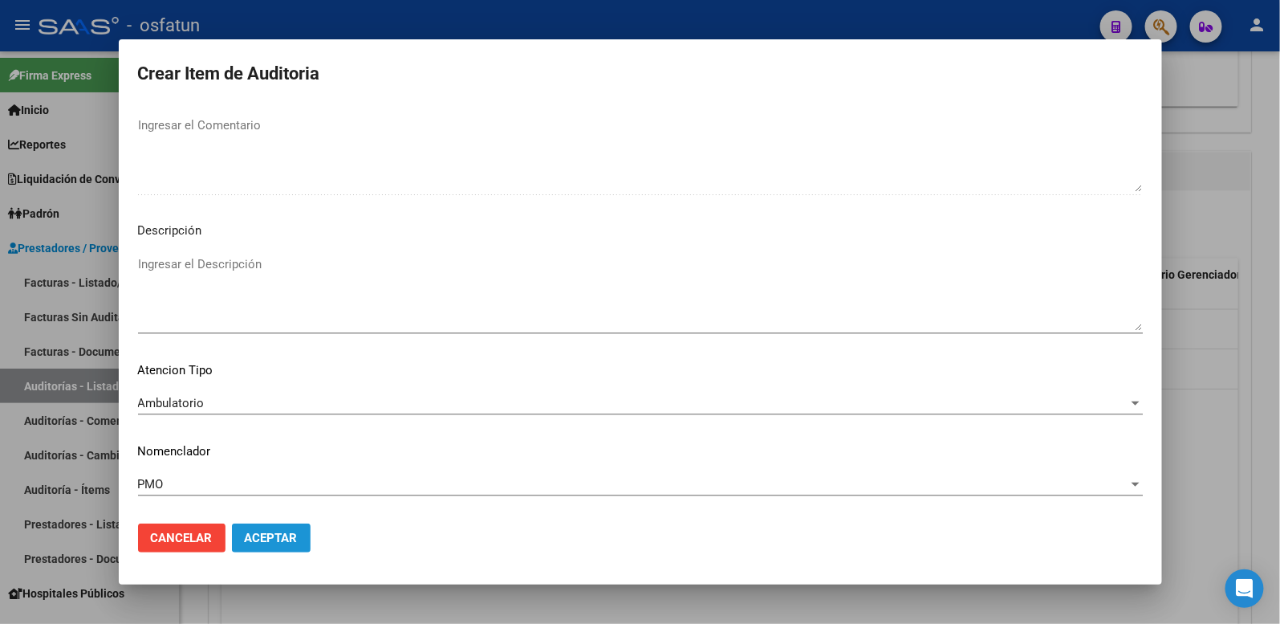
click at [260, 528] on button "Aceptar" at bounding box center [271, 537] width 79 height 29
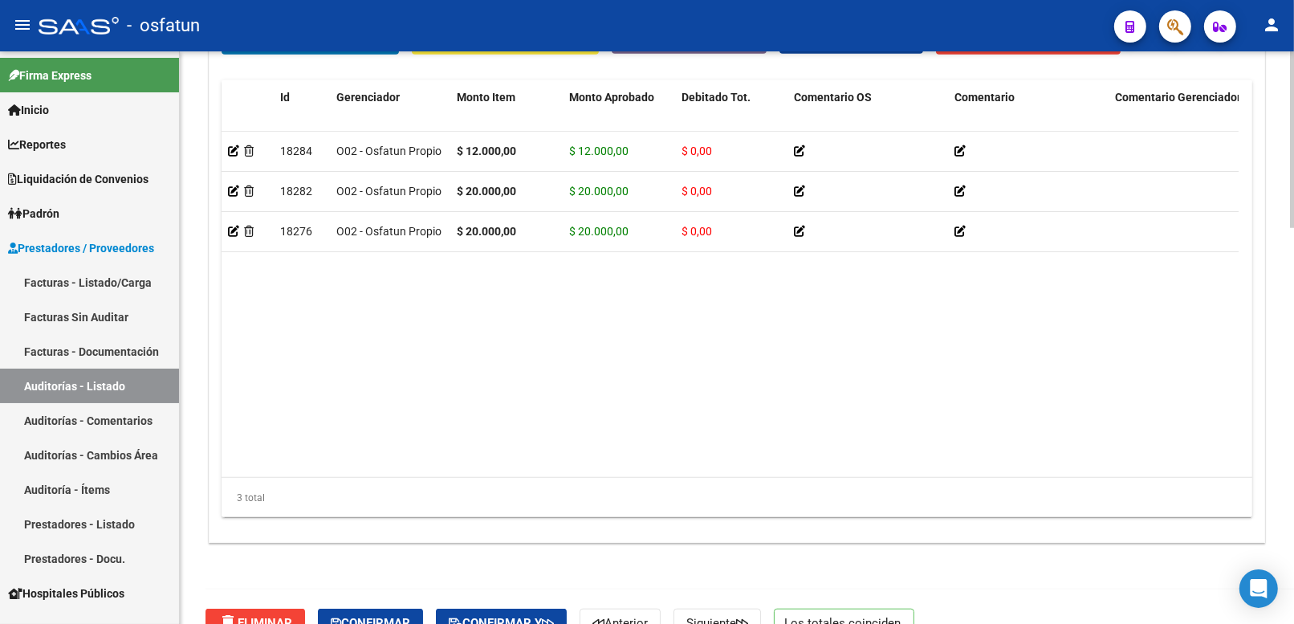
scroll to position [1282, 0]
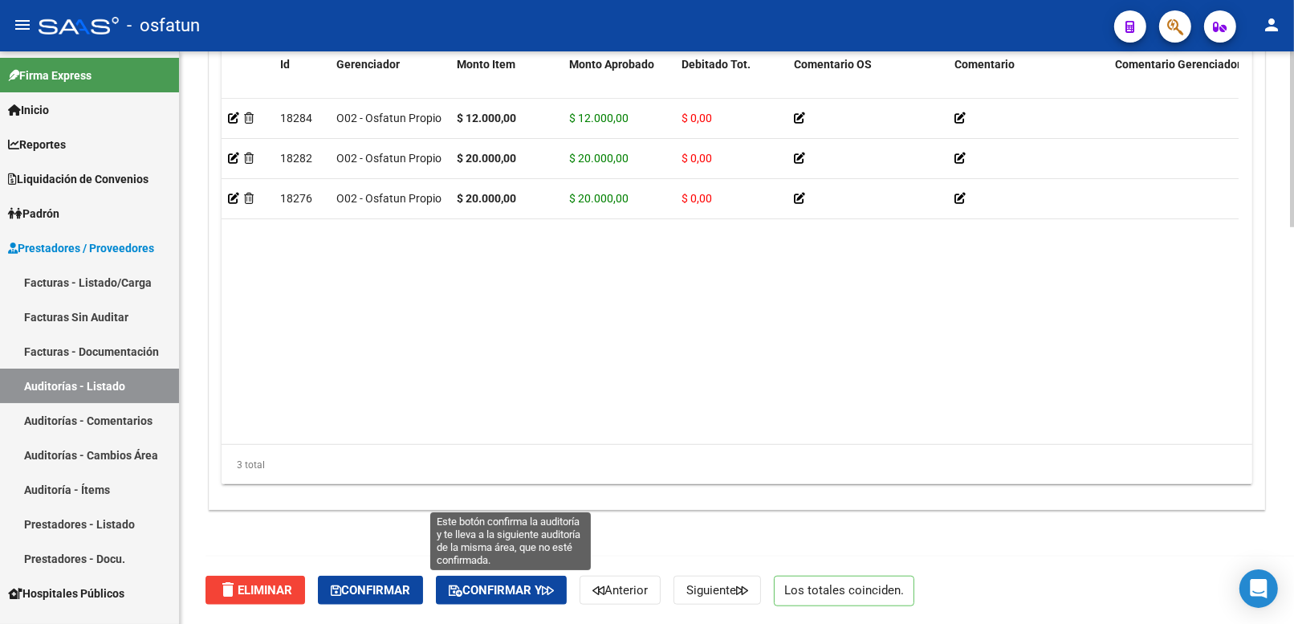
click at [524, 580] on button "Confirmar y" at bounding box center [501, 589] width 131 height 29
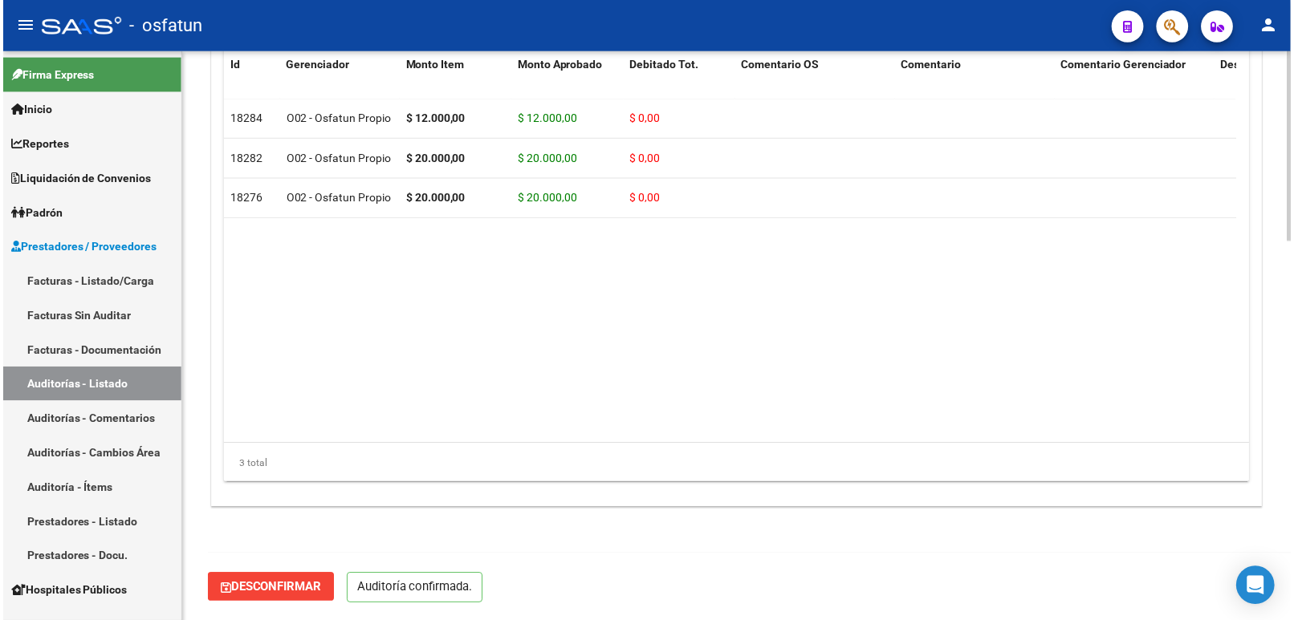
scroll to position [1138, 0]
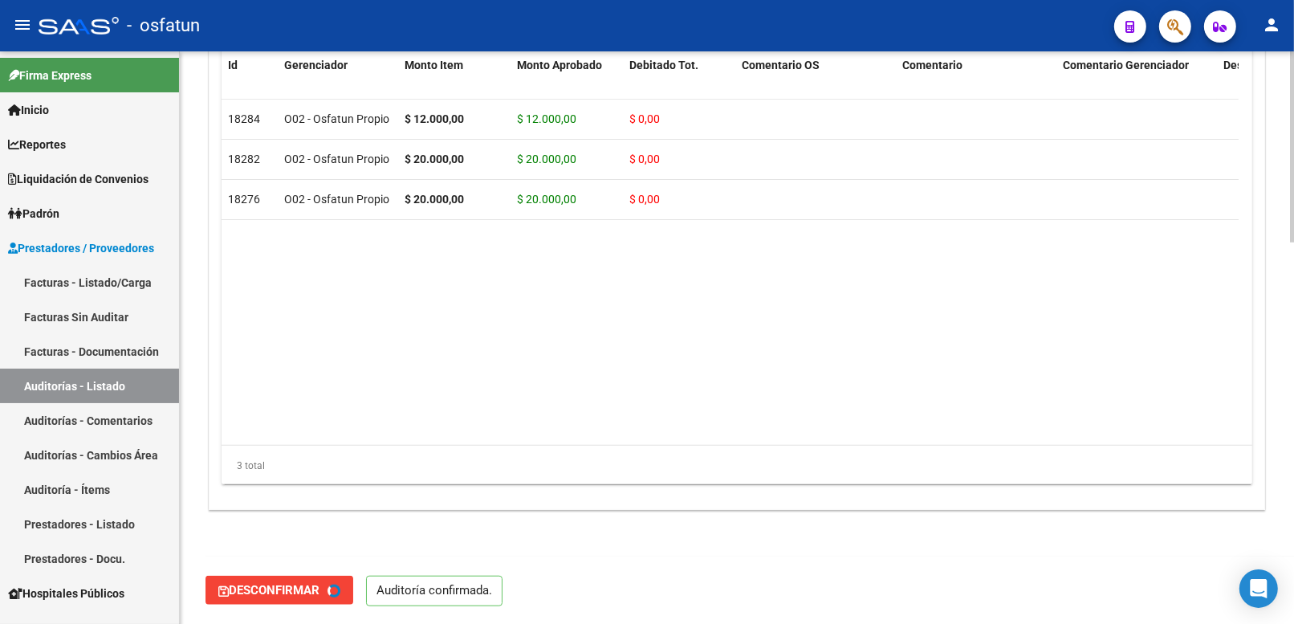
type input "202510"
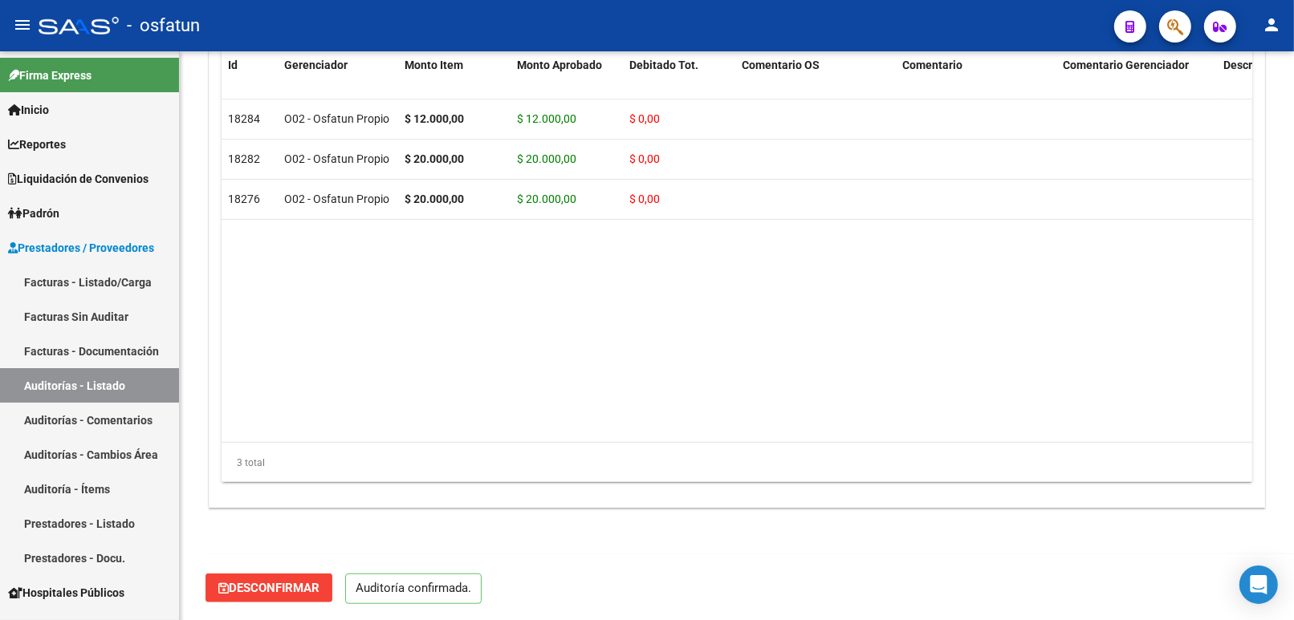
click at [75, 389] on link "Auditorías - Listado" at bounding box center [89, 385] width 179 height 35
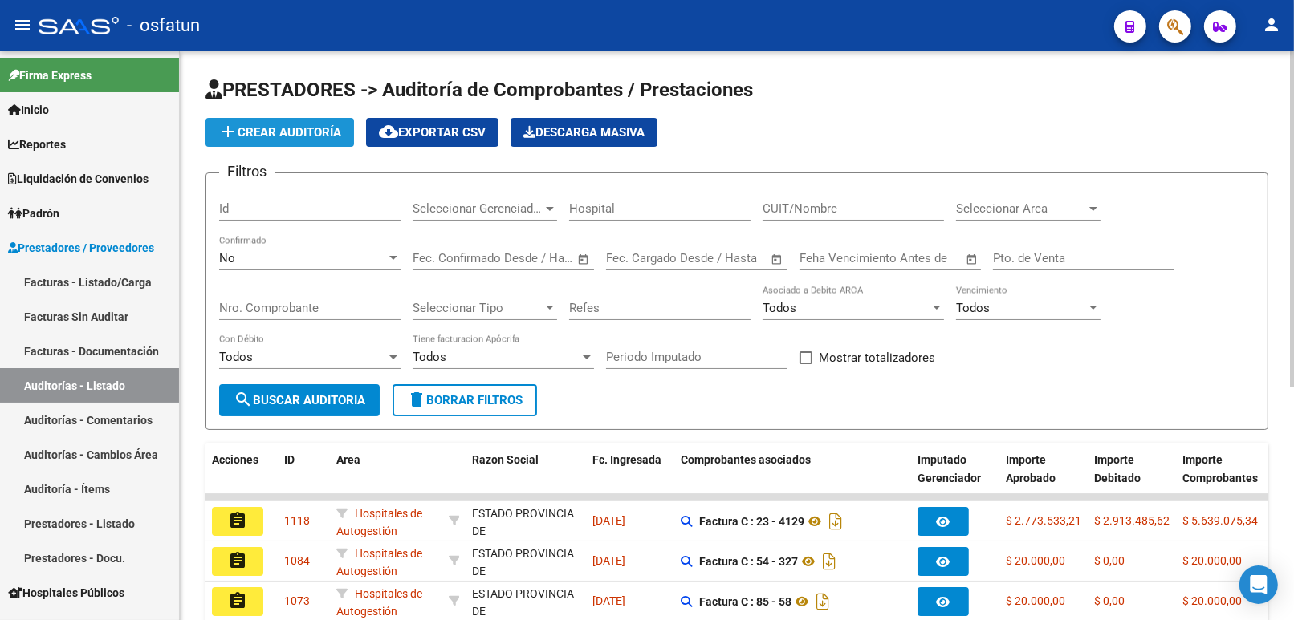
click at [335, 145] on button "add Crear Auditoría" at bounding box center [279, 132] width 148 height 29
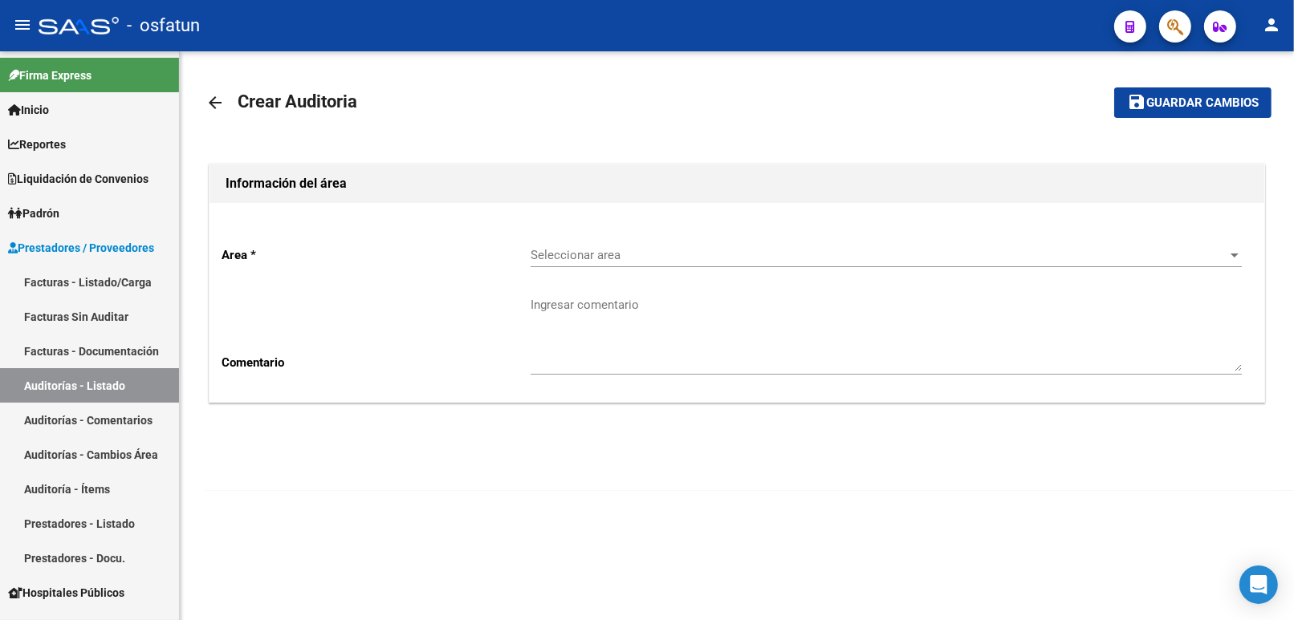
click at [551, 266] on div "Seleccionar area Seleccionar area" at bounding box center [885, 250] width 711 height 35
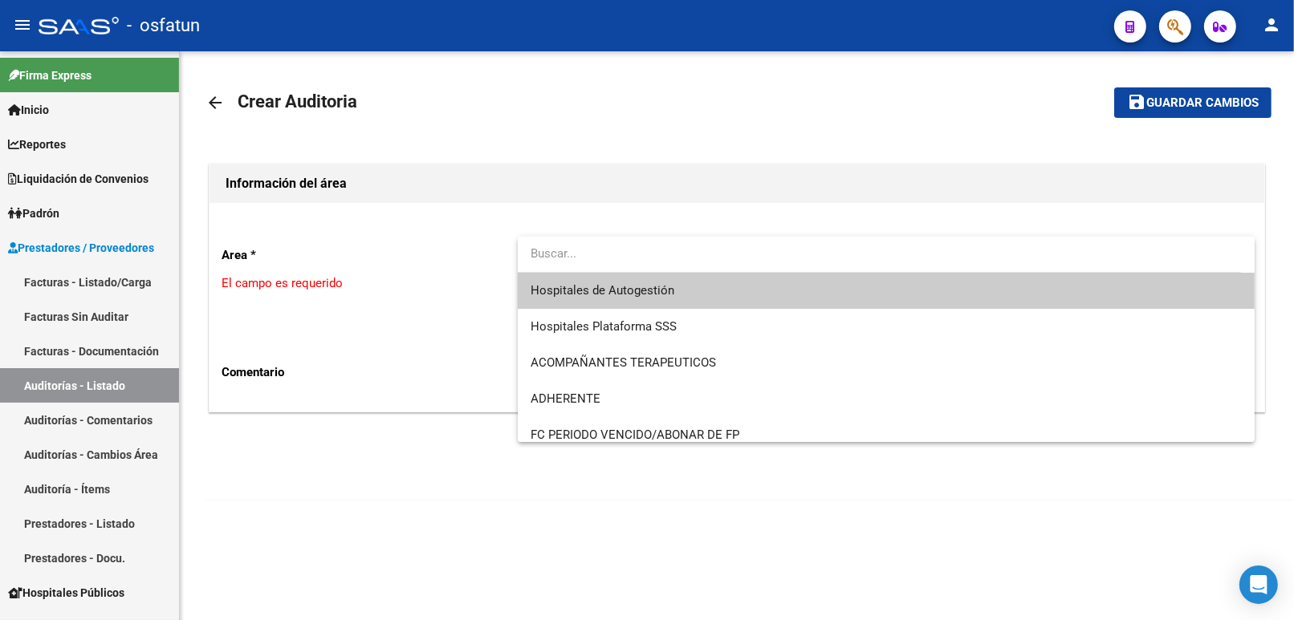
click at [555, 283] on span "Hospitales de Autogestión" at bounding box center [602, 290] width 144 height 14
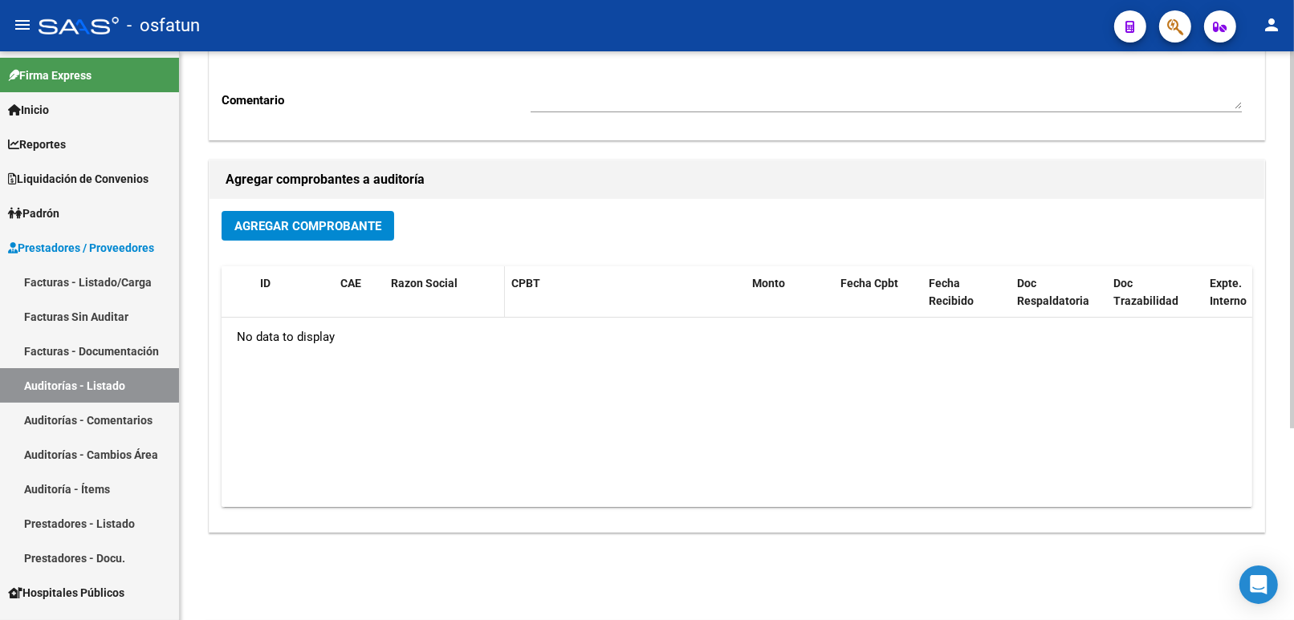
scroll to position [267, 0]
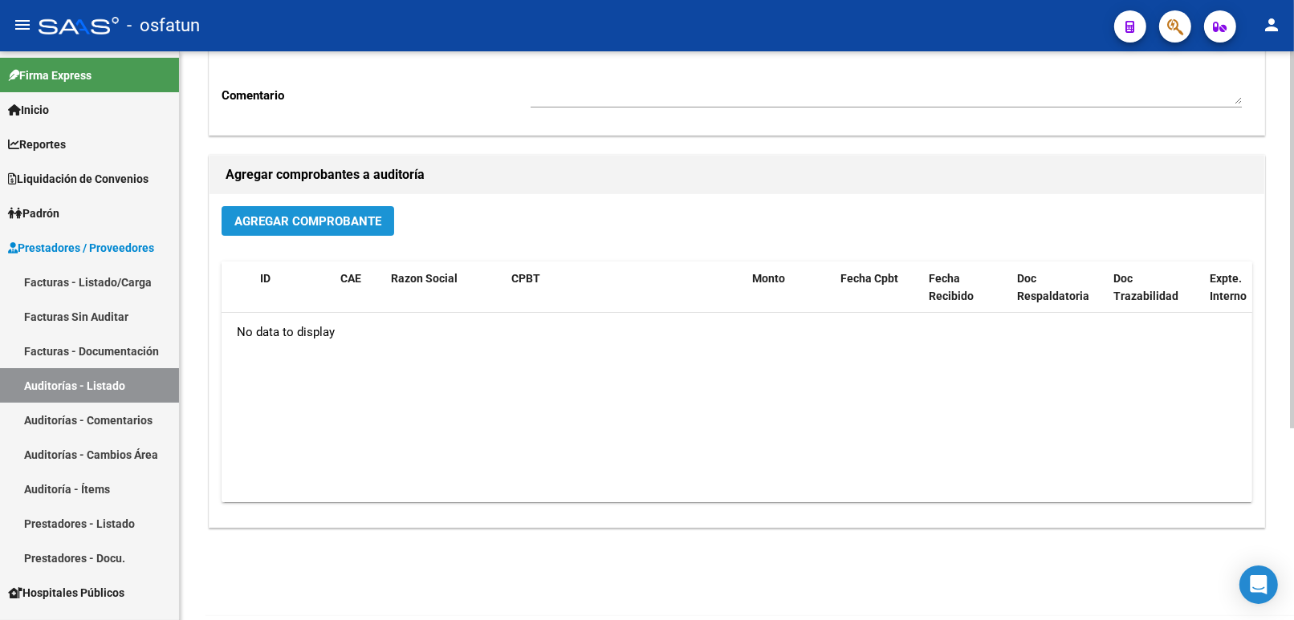
click at [334, 229] on button "Agregar Comprobante" at bounding box center [308, 221] width 173 height 30
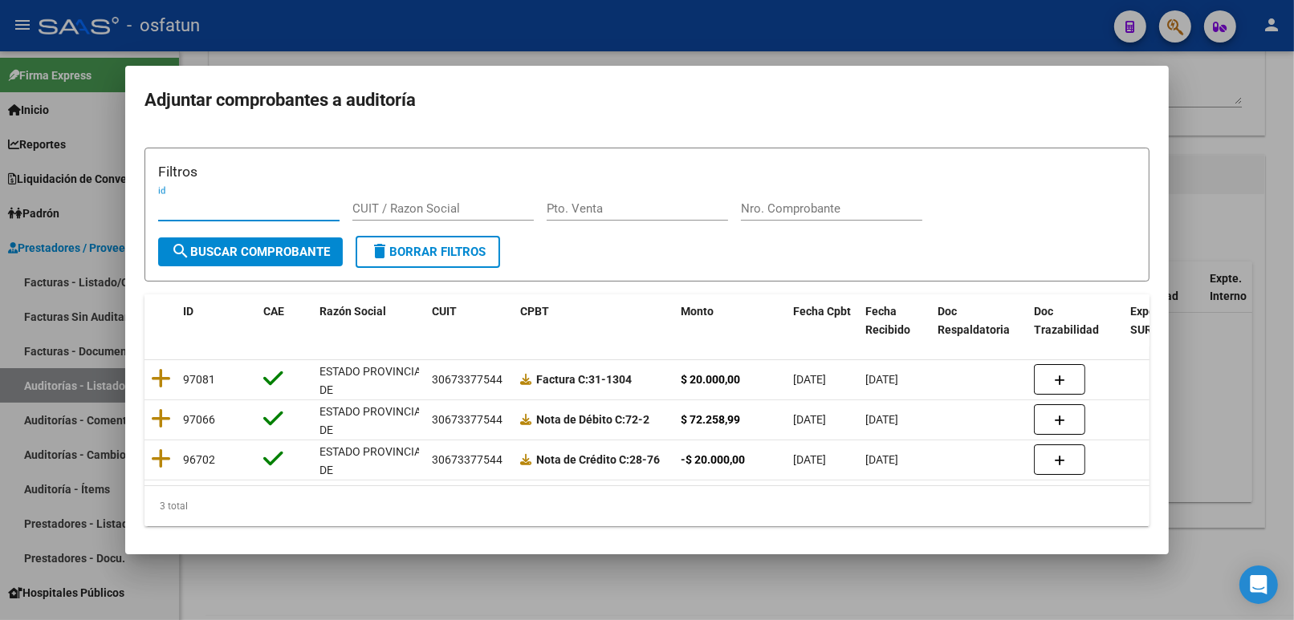
click at [1240, 124] on div at bounding box center [647, 310] width 1294 height 620
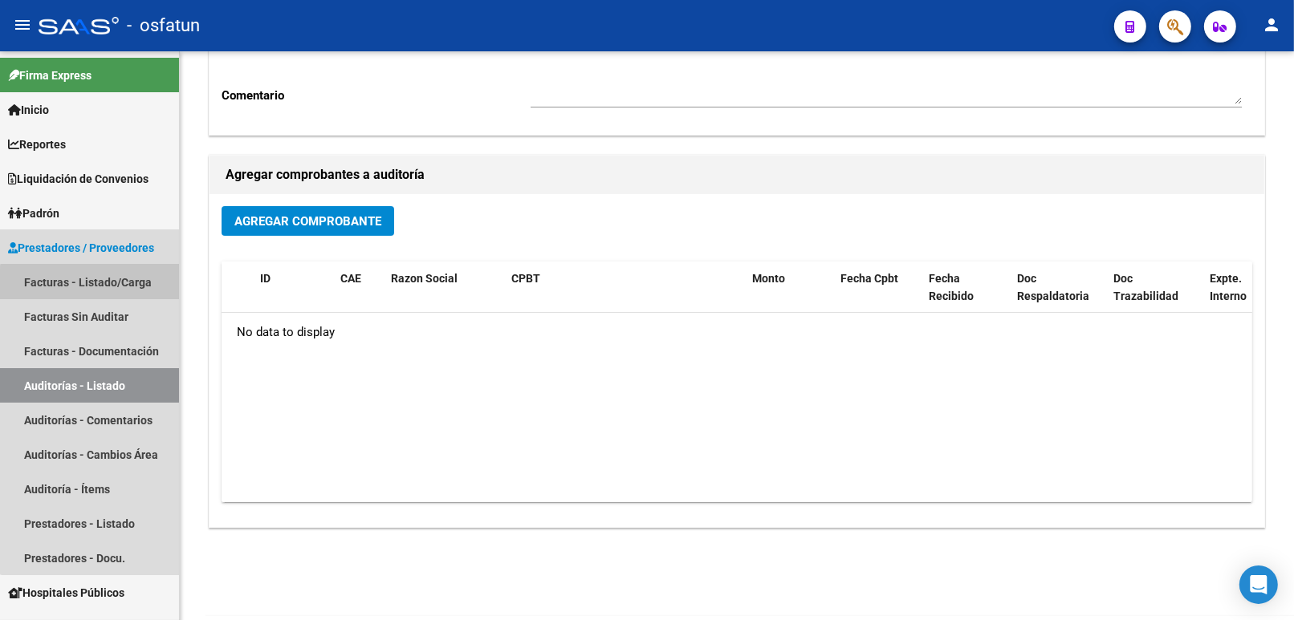
click at [111, 278] on link "Facturas - Listado/Carga" at bounding box center [89, 282] width 179 height 35
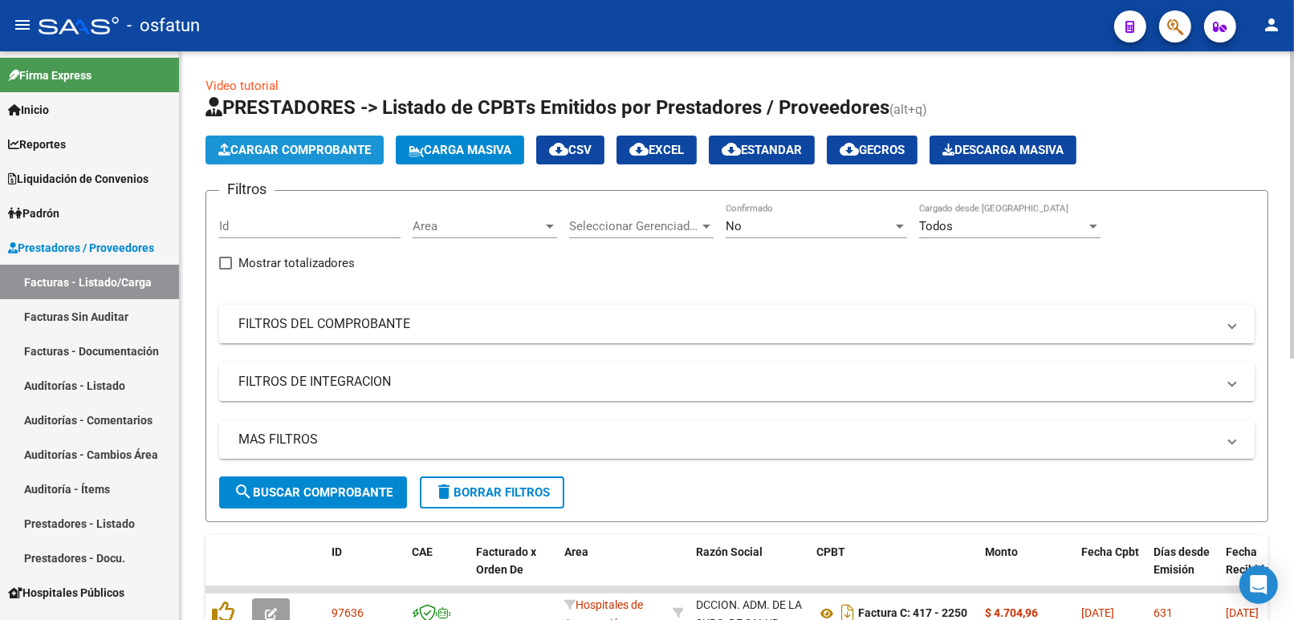
click at [294, 161] on button "Cargar Comprobante" at bounding box center [294, 150] width 178 height 29
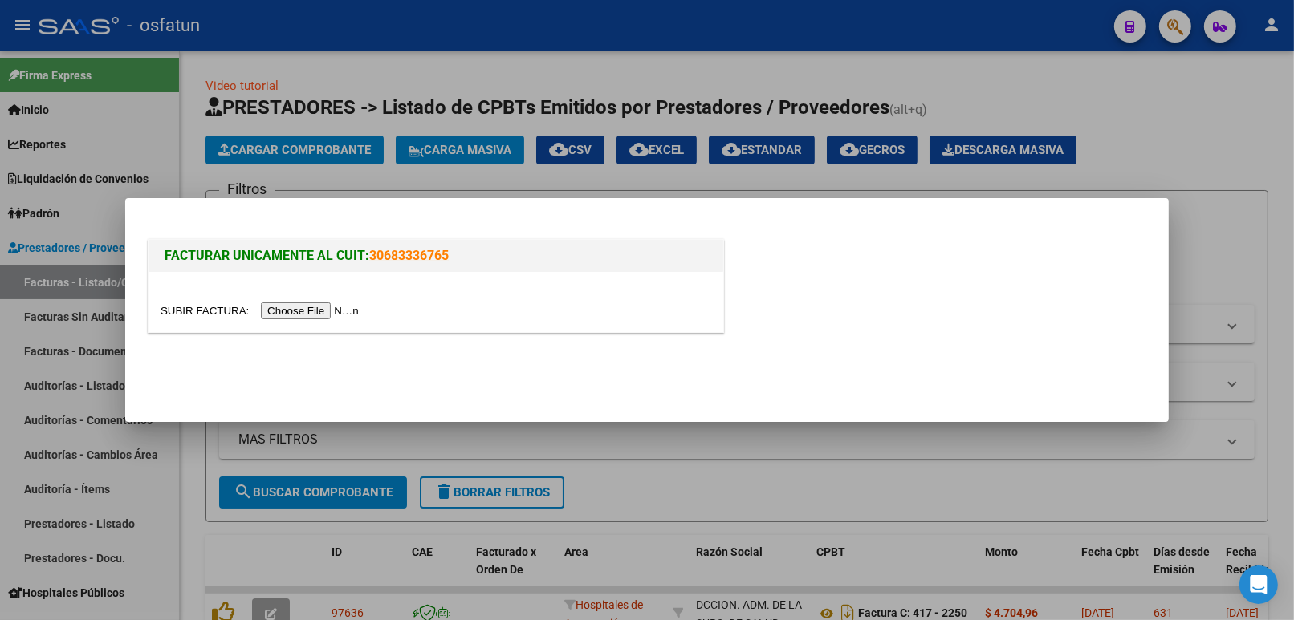
click at [307, 307] on input "file" at bounding box center [262, 311] width 203 height 17
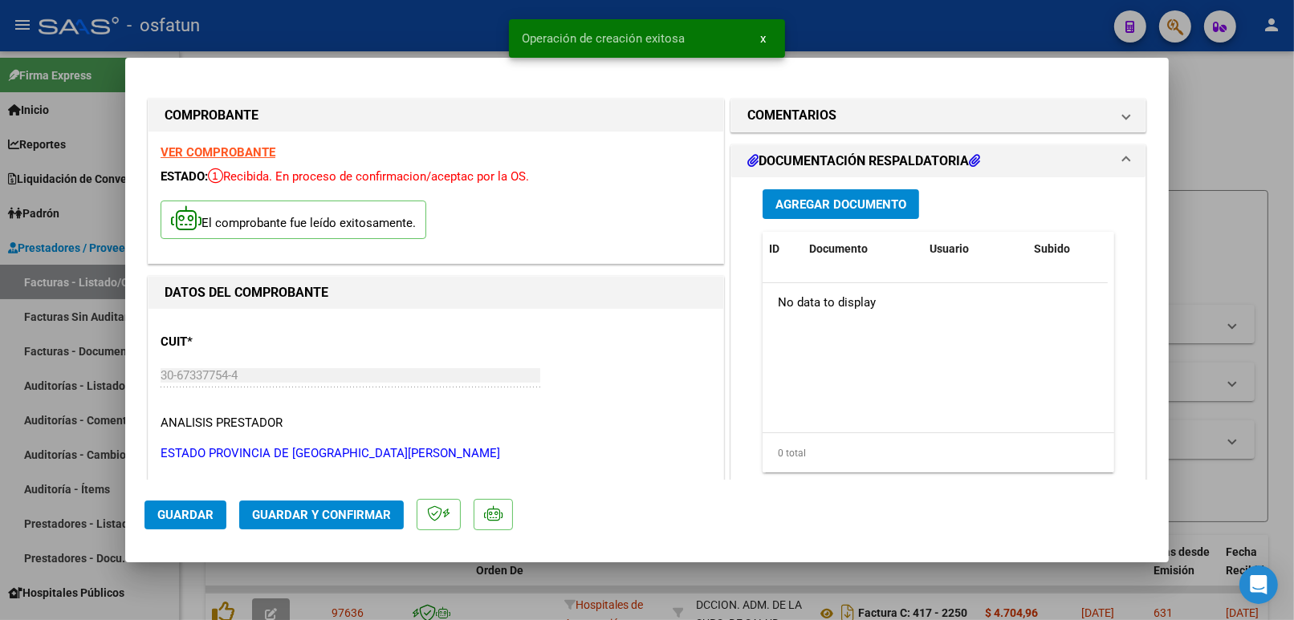
click at [338, 508] on span "Guardar y Confirmar" at bounding box center [321, 515] width 139 height 14
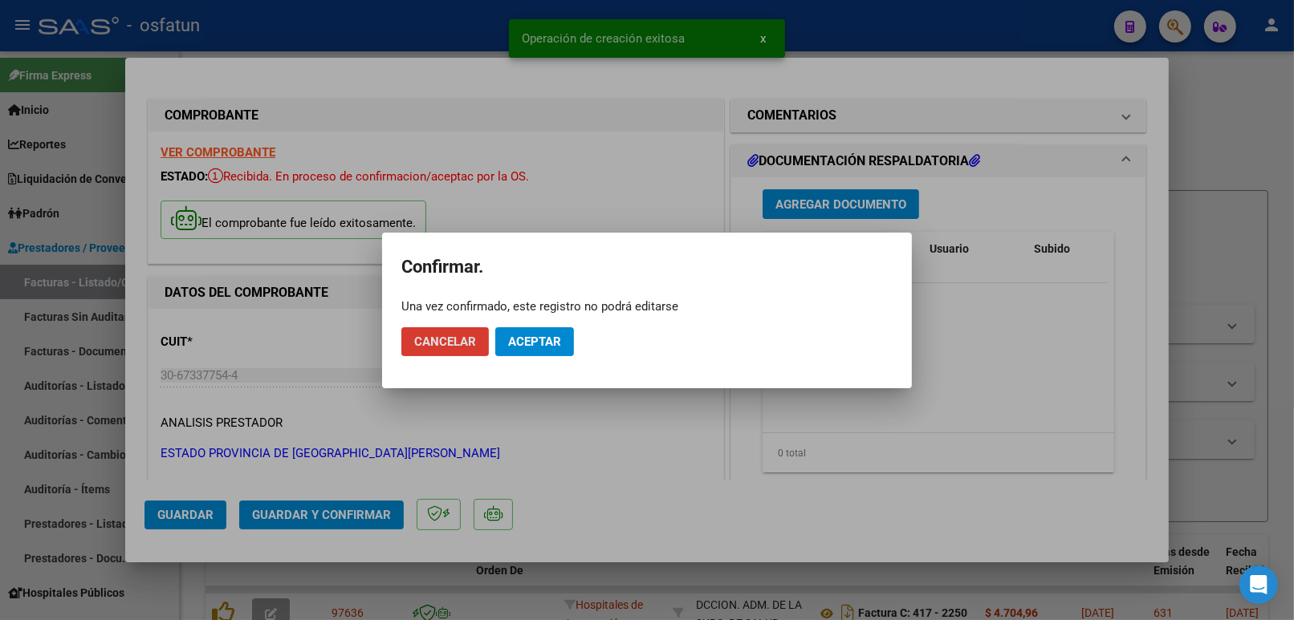
click at [547, 342] on span "Aceptar" at bounding box center [534, 342] width 53 height 14
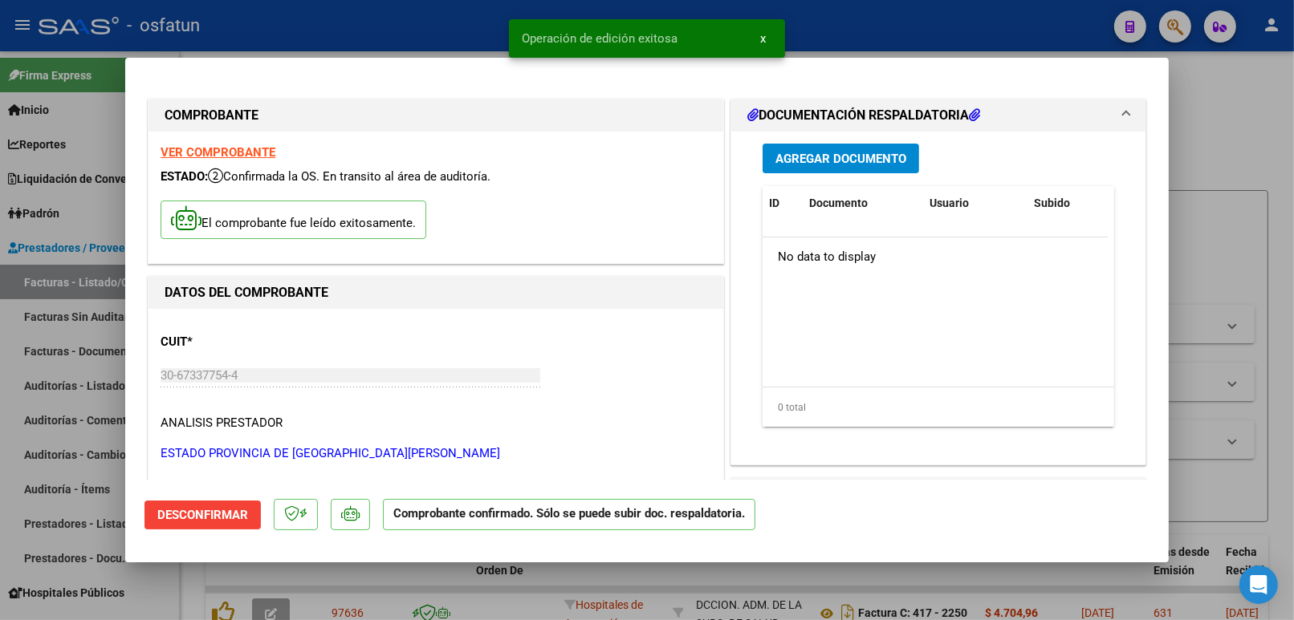
click at [1257, 251] on div at bounding box center [647, 310] width 1294 height 620
type input "$ 0,00"
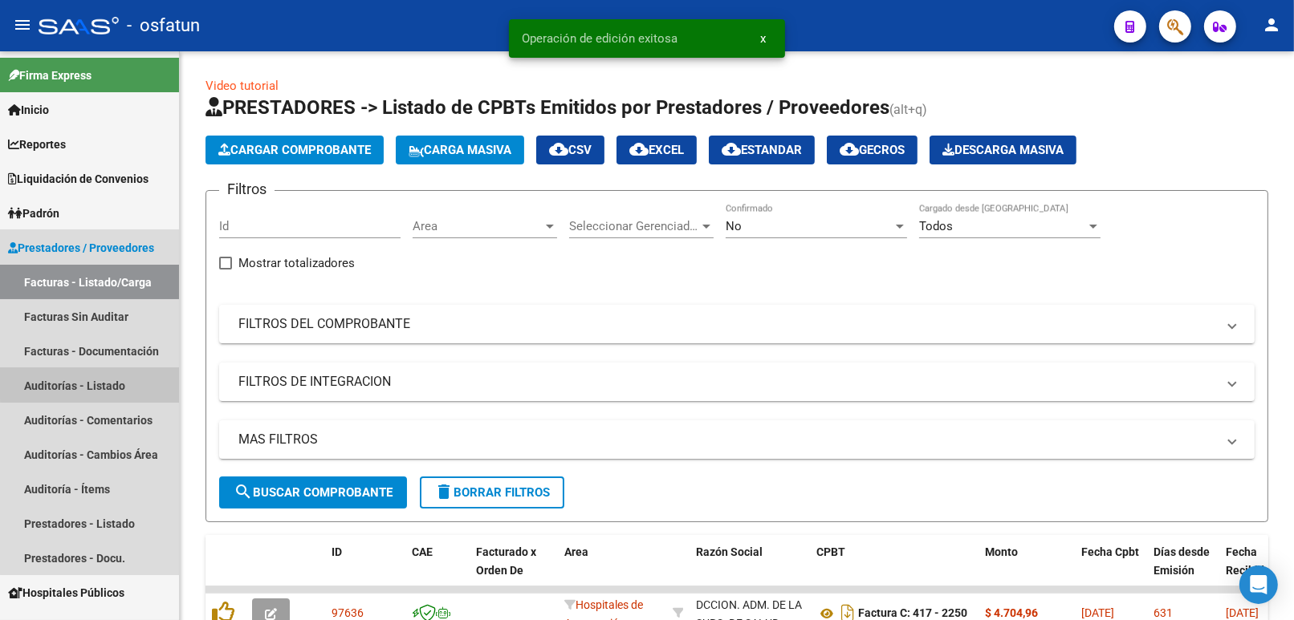
click at [115, 372] on link "Auditorías - Listado" at bounding box center [89, 385] width 179 height 35
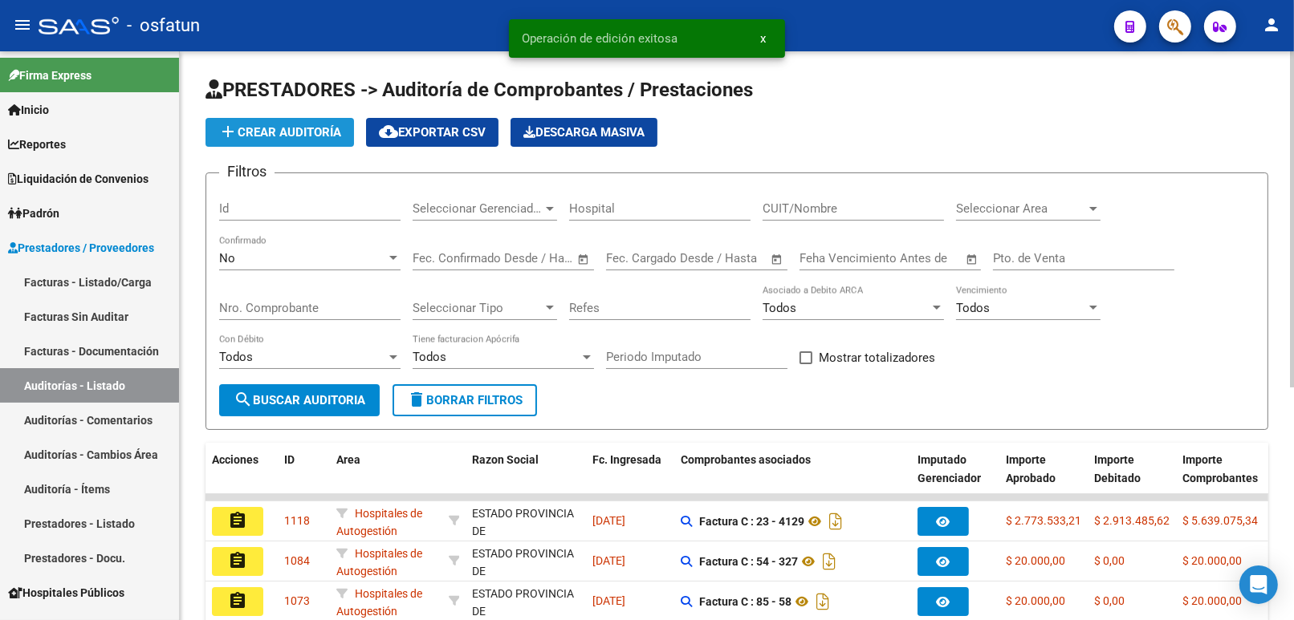
click at [298, 143] on button "add Crear Auditoría" at bounding box center [279, 132] width 148 height 29
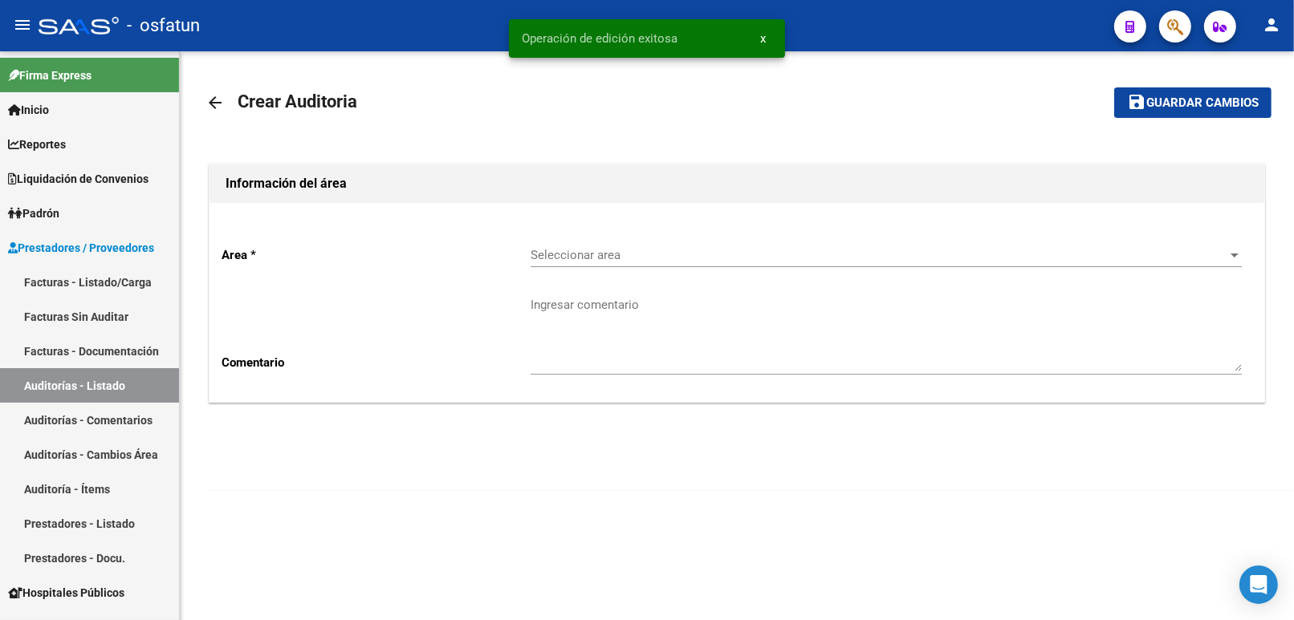
click at [526, 258] on p "Area *" at bounding box center [376, 255] width 309 height 18
click at [557, 259] on span "Seleccionar area" at bounding box center [878, 255] width 697 height 14
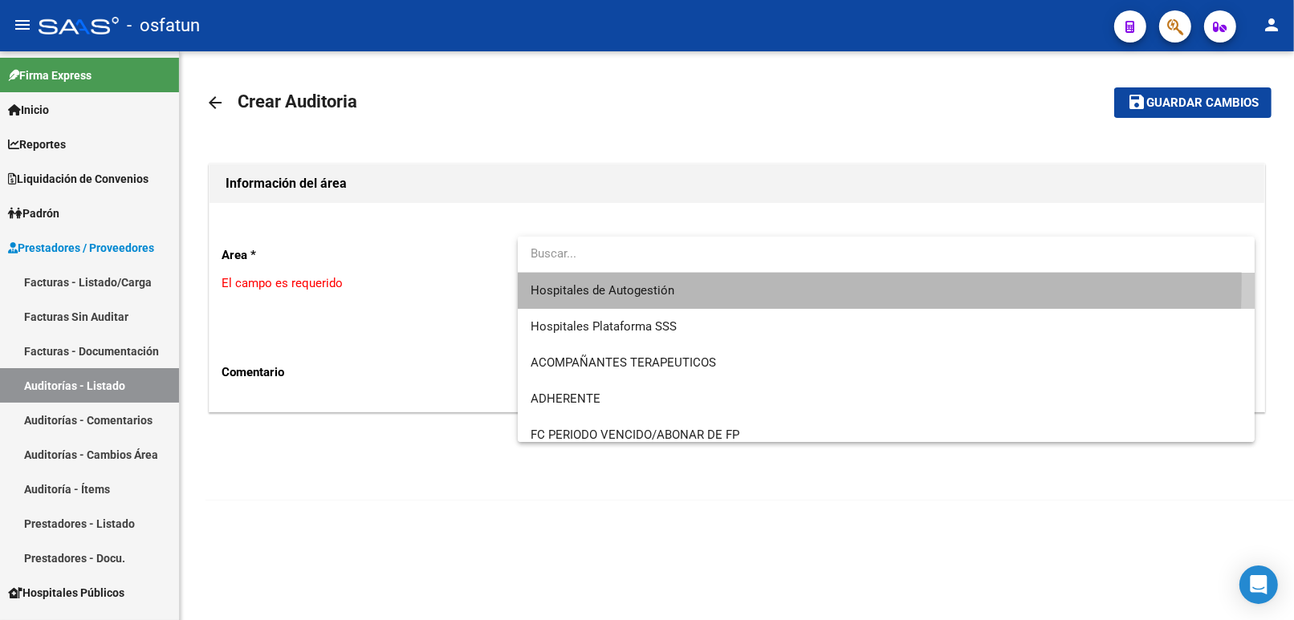
click at [557, 279] on span "Hospitales de Autogestión" at bounding box center [885, 291] width 711 height 36
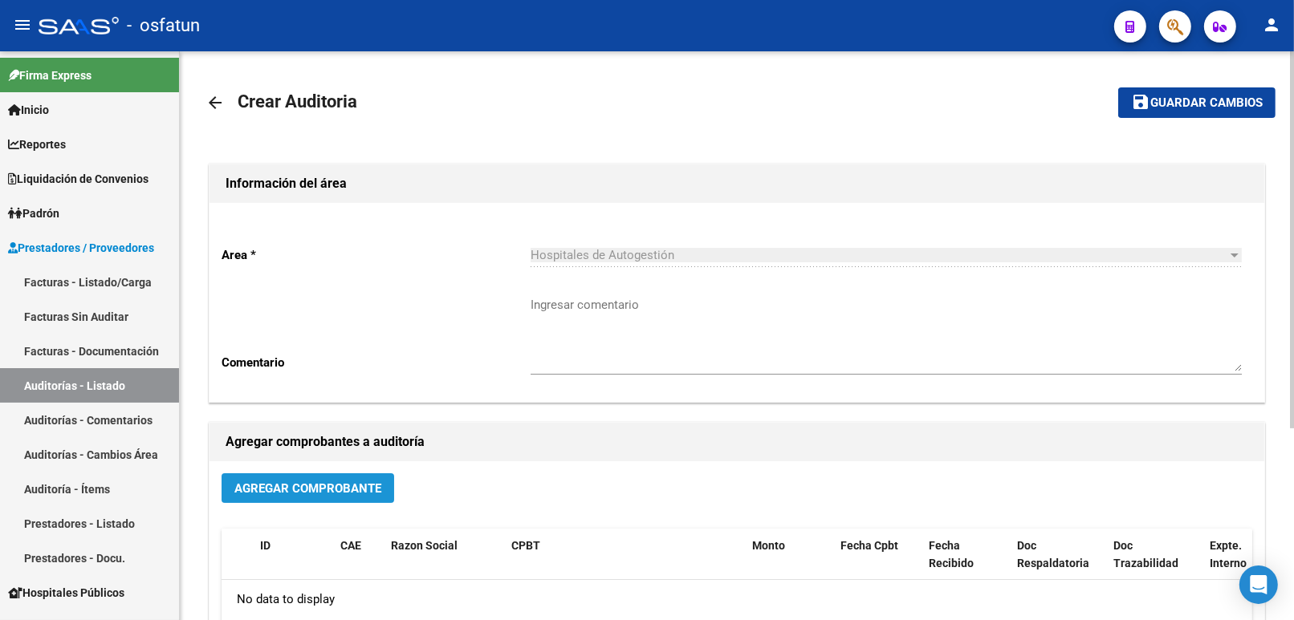
click at [338, 496] on button "Agregar Comprobante" at bounding box center [308, 489] width 173 height 30
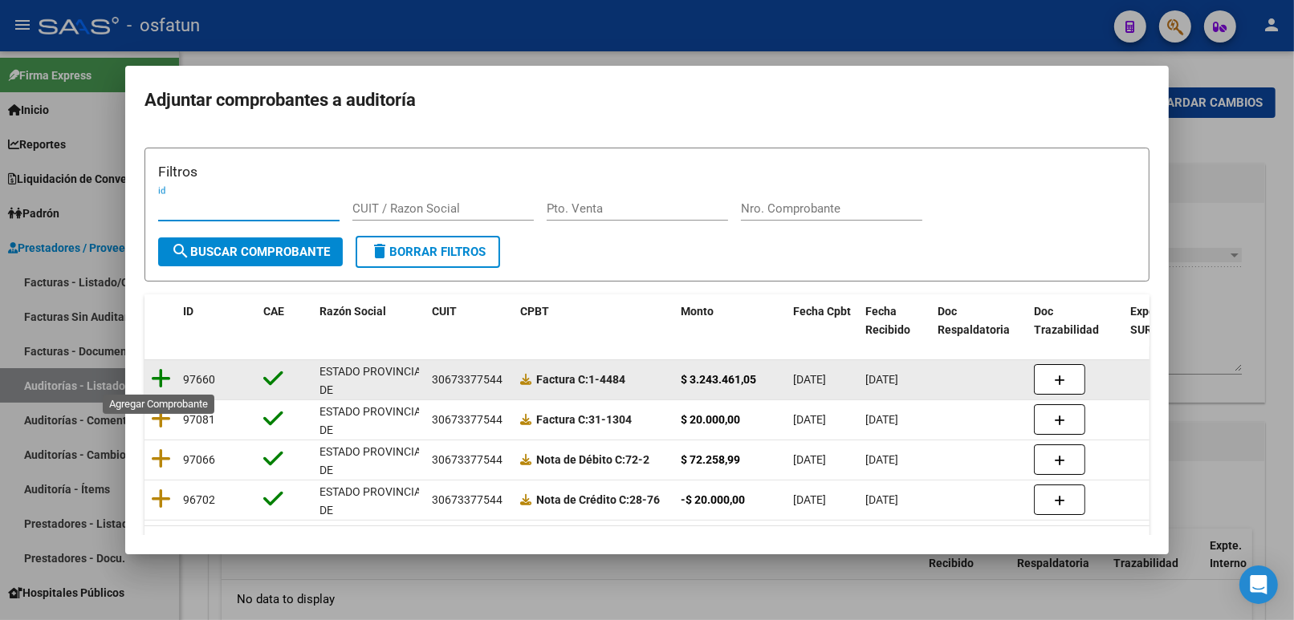
click at [165, 376] on icon at bounding box center [161, 379] width 20 height 22
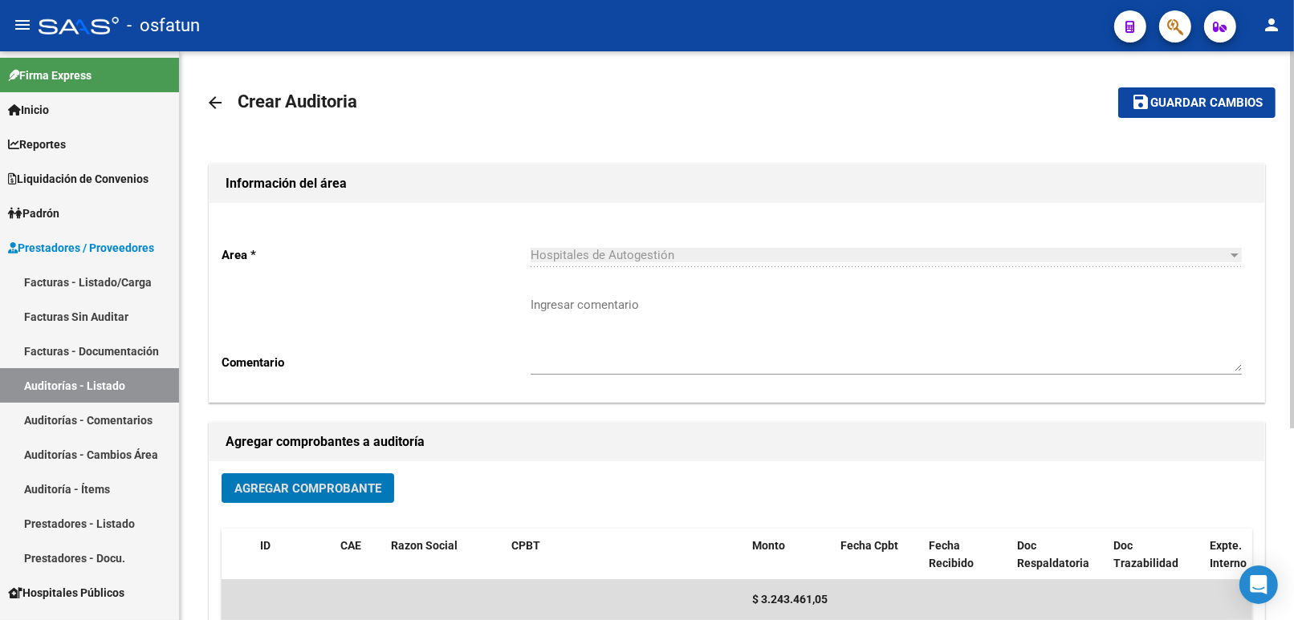
click at [1174, 105] on span "Guardar cambios" at bounding box center [1206, 103] width 112 height 14
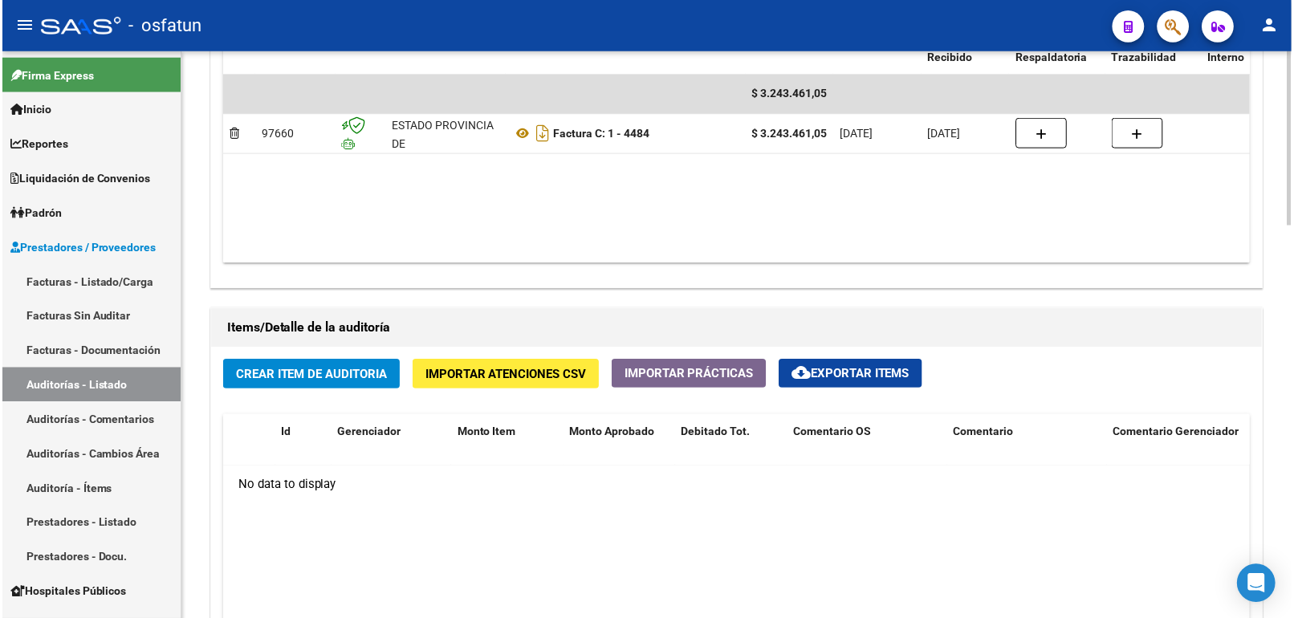
scroll to position [1070, 0]
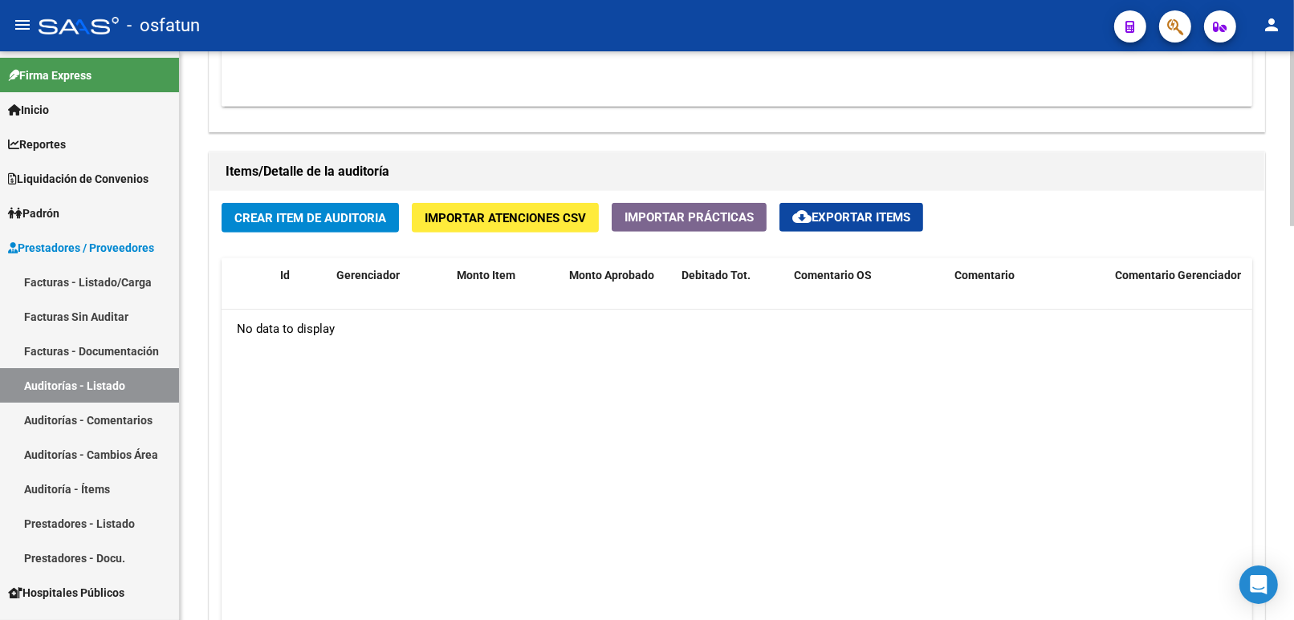
click at [355, 230] on button "Crear Item de Auditoria" at bounding box center [310, 218] width 177 height 30
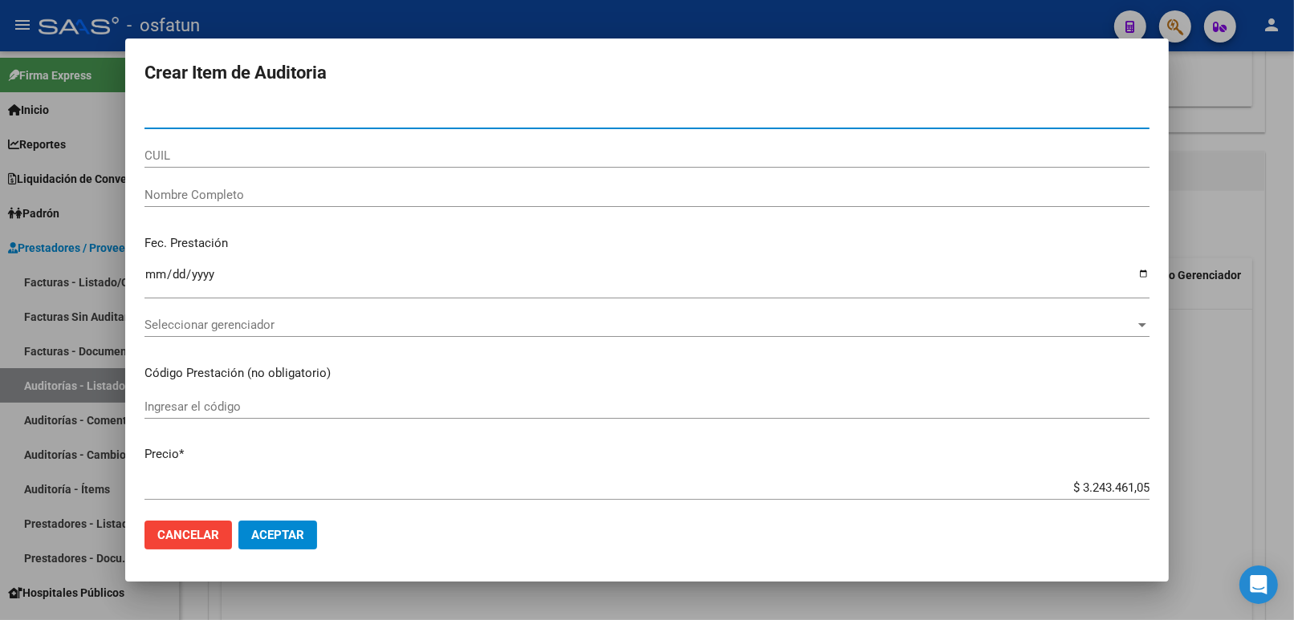
paste input "54002489"
type input "54002489"
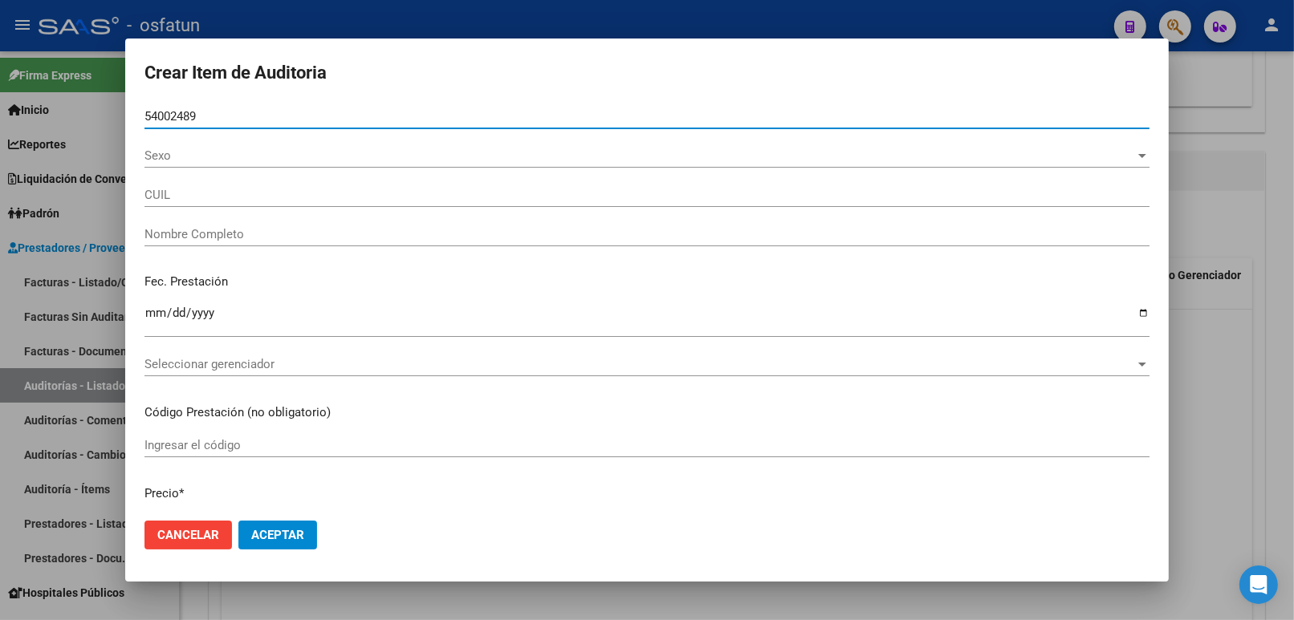
type input "20540024899"
type input "SOSA GENTA BAUSTISTA SIMON"
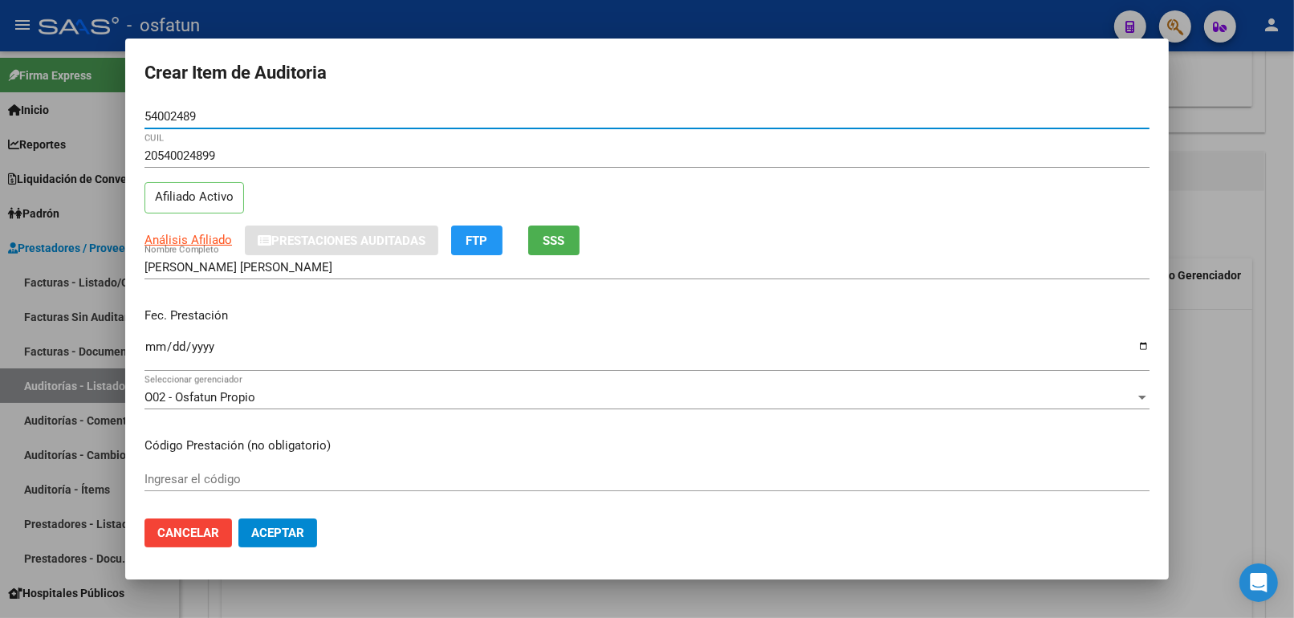
type input "54002489"
click at [150, 343] on input "Ingresar la fecha" at bounding box center [646, 353] width 1005 height 26
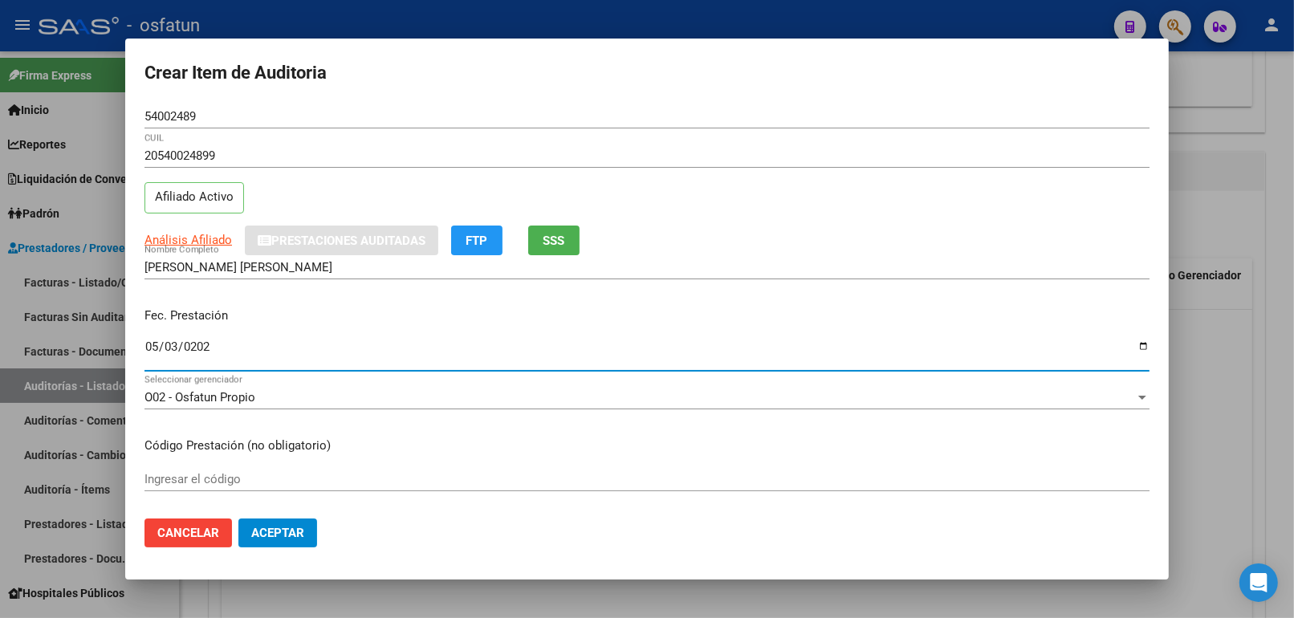
type input "2025-05-03"
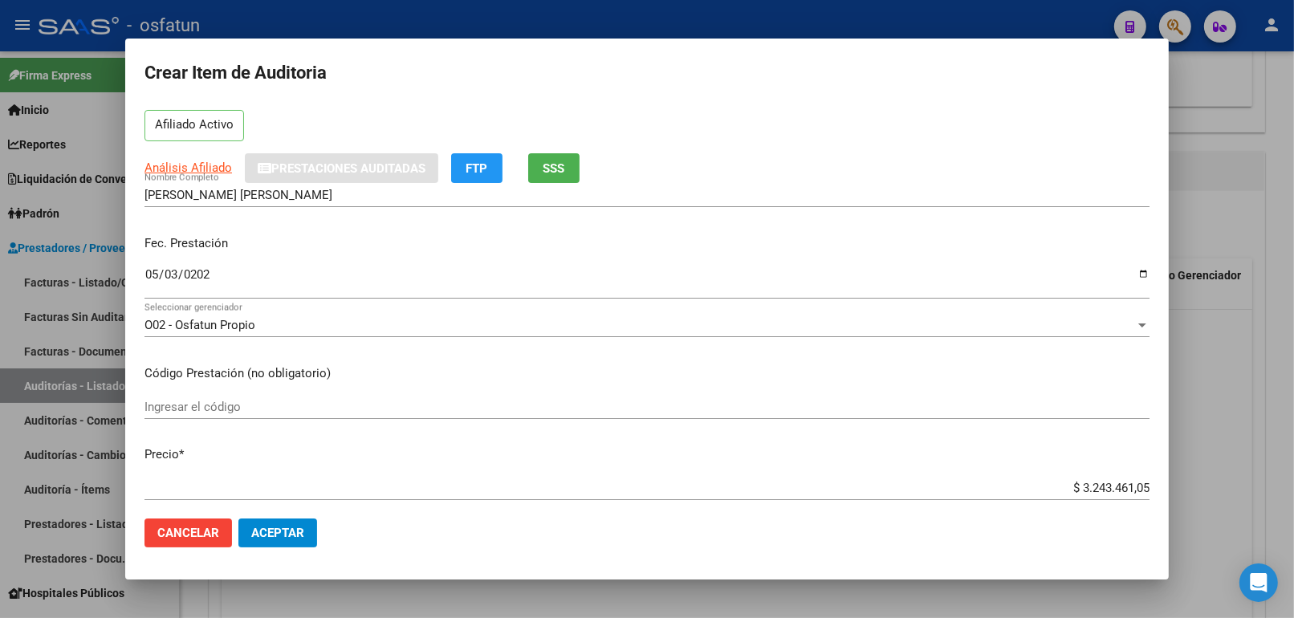
scroll to position [89, 0]
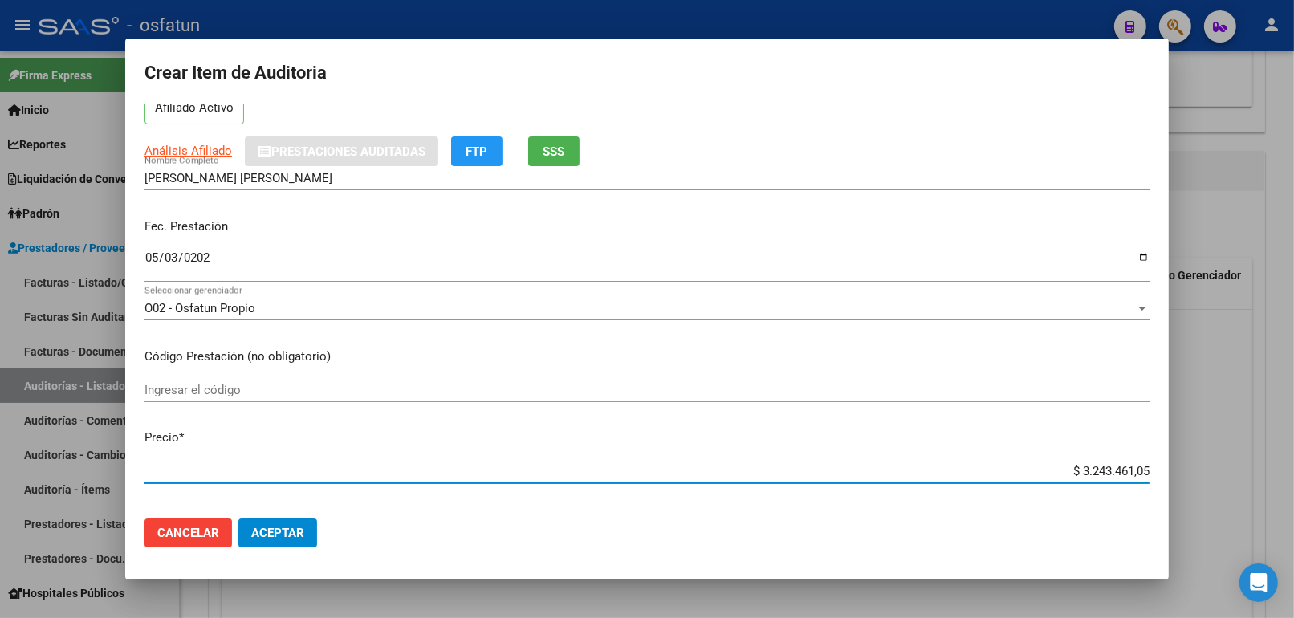
drag, startPoint x: 1032, startPoint y: 469, endPoint x: 1231, endPoint y: 455, distance: 199.5
click at [1231, 455] on div "Crear Item de Auditoria 54002489 Nro Documento 20540024899 CUIL Afiliado Activo…" at bounding box center [647, 309] width 1294 height 618
paste input "2071404,77"
type input "$ 2.071.404,77"
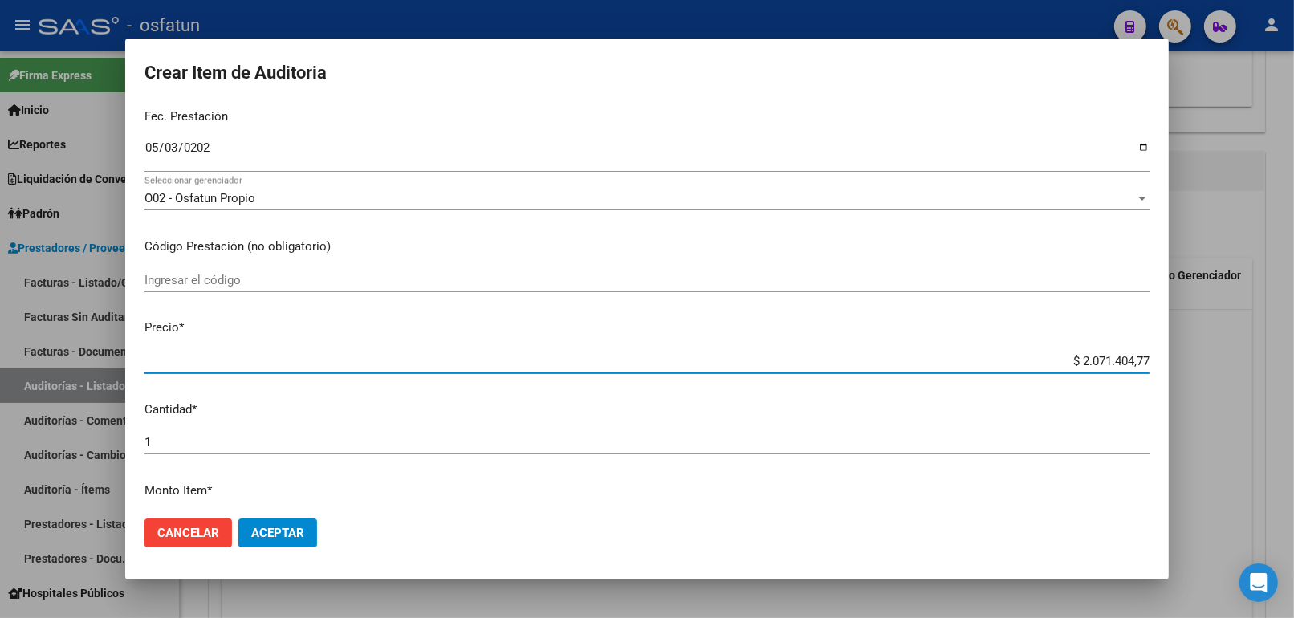
scroll to position [0, 0]
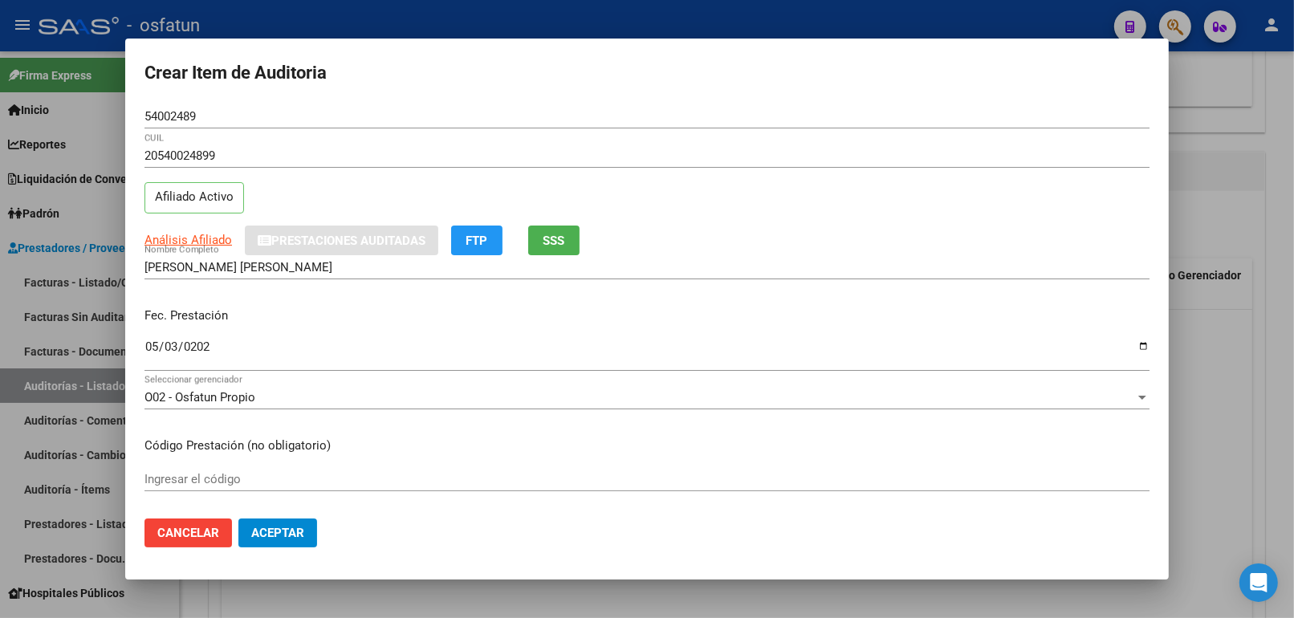
type input "$ 2.071.404,77"
click at [186, 467] on div "Ingresar el código" at bounding box center [646, 479] width 1005 height 24
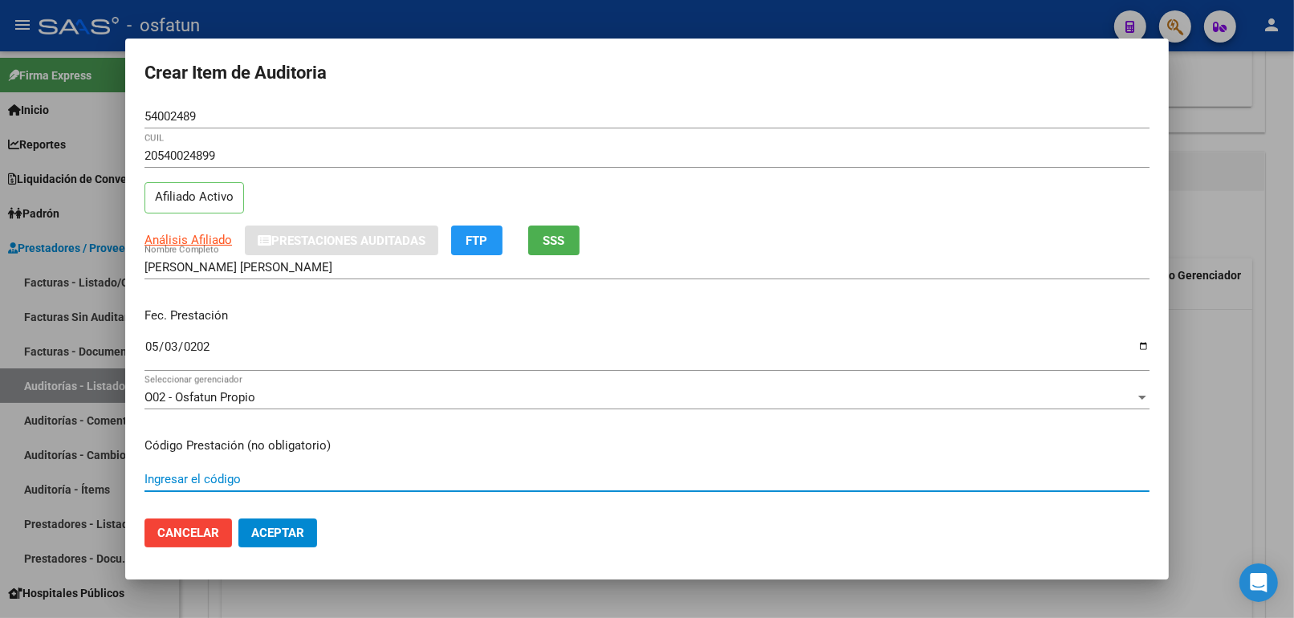
click at [185, 474] on input "Ingresar el código" at bounding box center [646, 479] width 1005 height 14
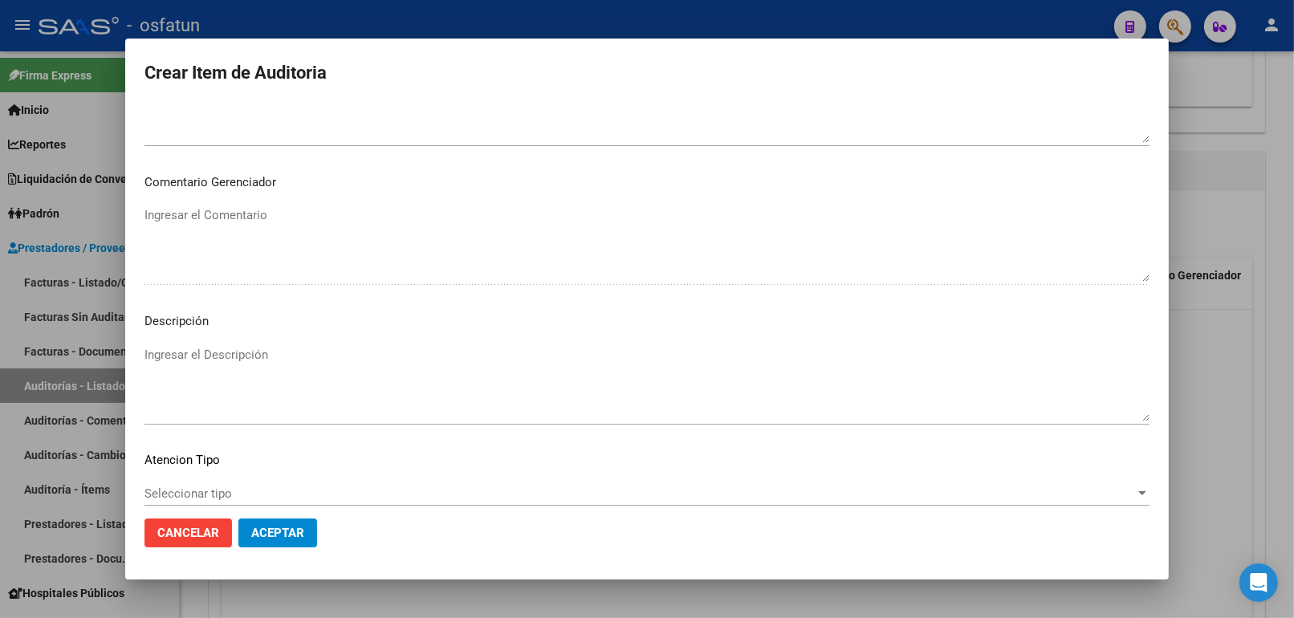
scroll to position [1044, 0]
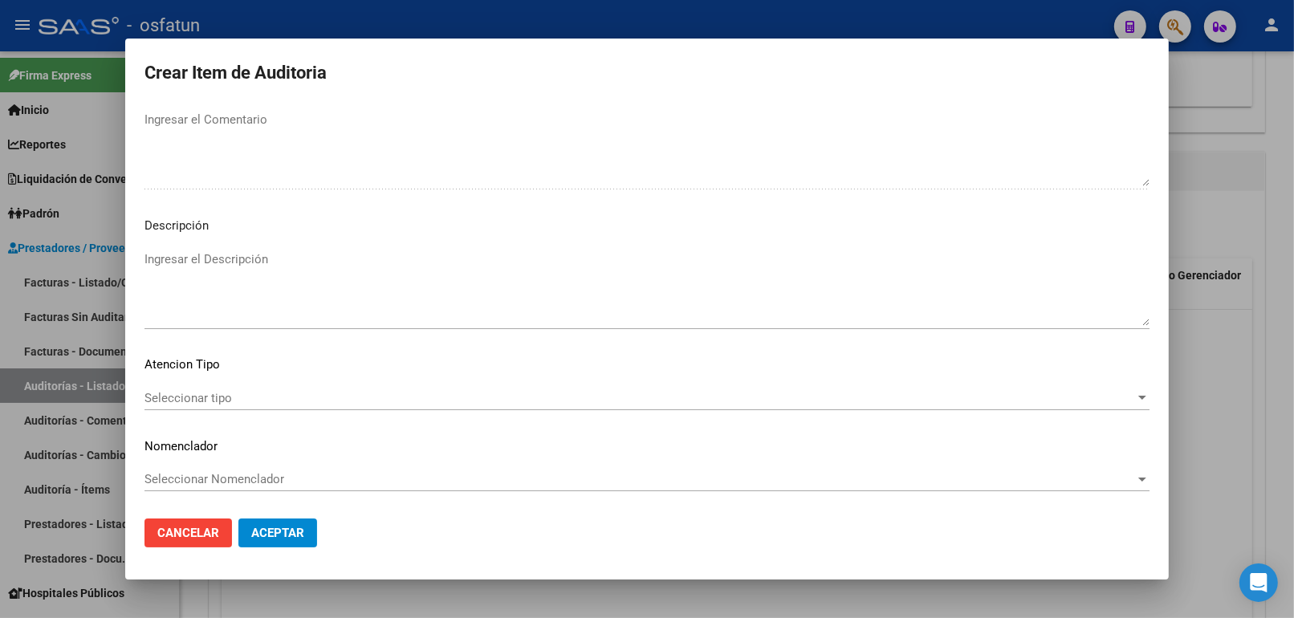
type input "420301"
click at [227, 377] on mat-dialog-content "54002489 Nro Documento 20540024899 CUIL Afiliado Activo Análisis Afiliado Prest…" at bounding box center [646, 305] width 1043 height 402
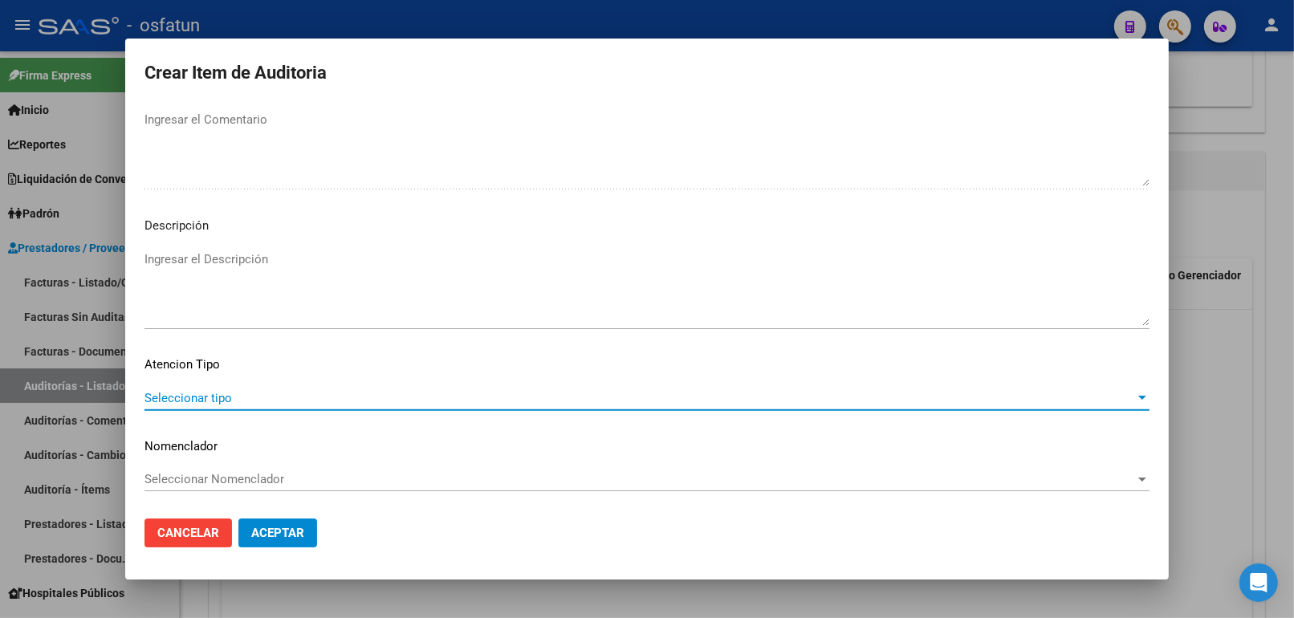
click at [228, 404] on span "Seleccionar tipo" at bounding box center [639, 398] width 990 height 14
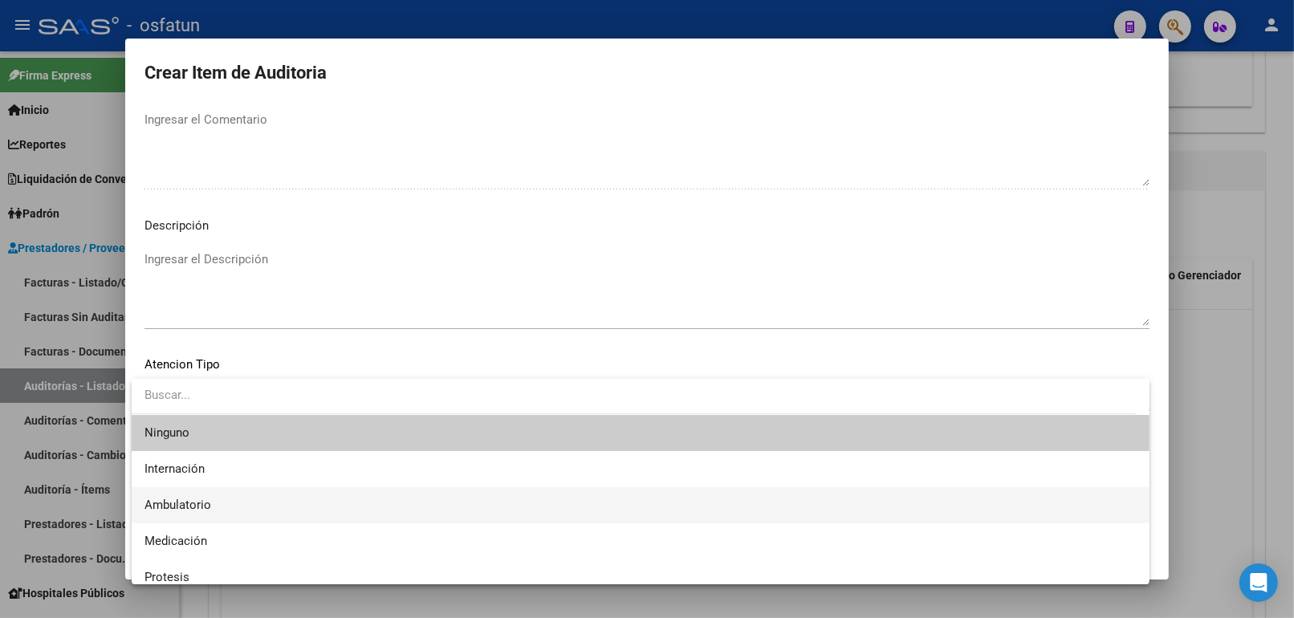
click at [222, 507] on span "Ambulatorio" at bounding box center [640, 505] width 992 height 36
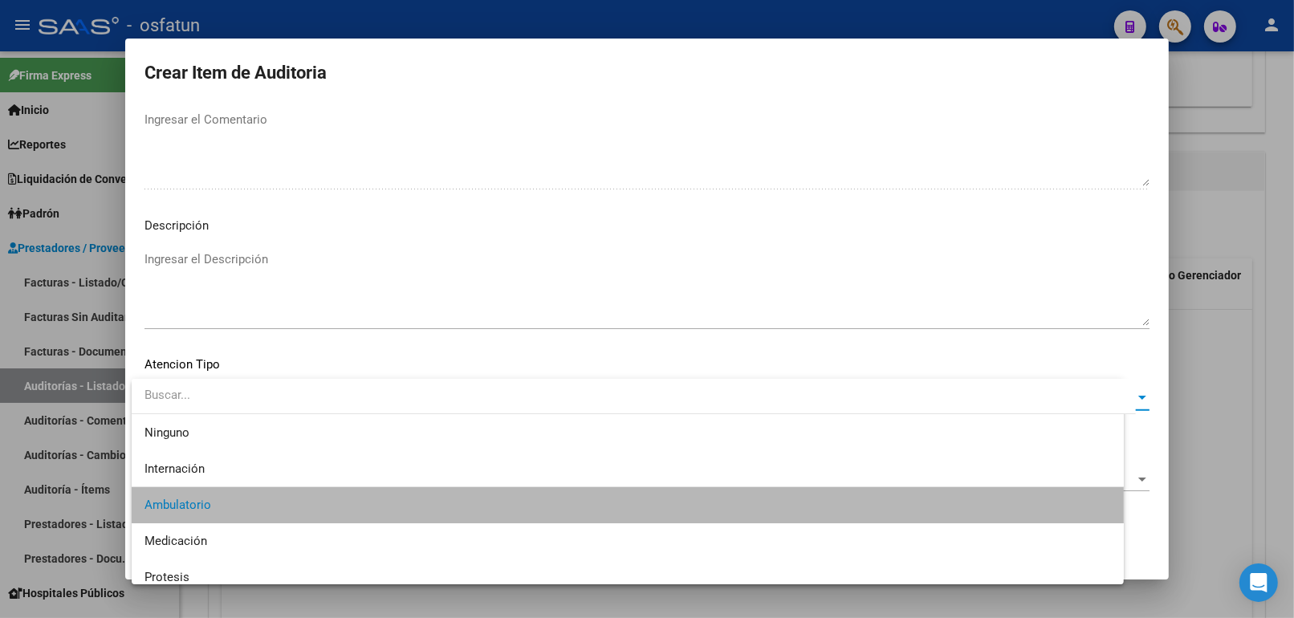
click at [230, 482] on span "Seleccionar Nomenclador" at bounding box center [639, 479] width 990 height 14
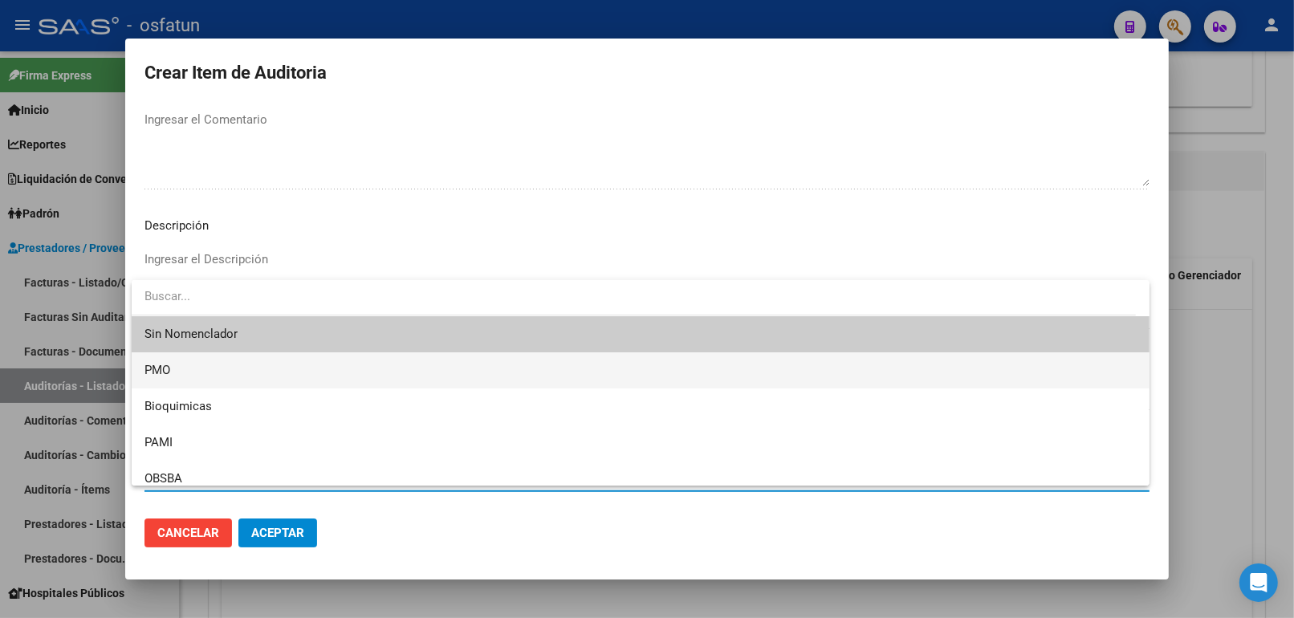
click at [164, 383] on span "PMO" at bounding box center [640, 370] width 992 height 36
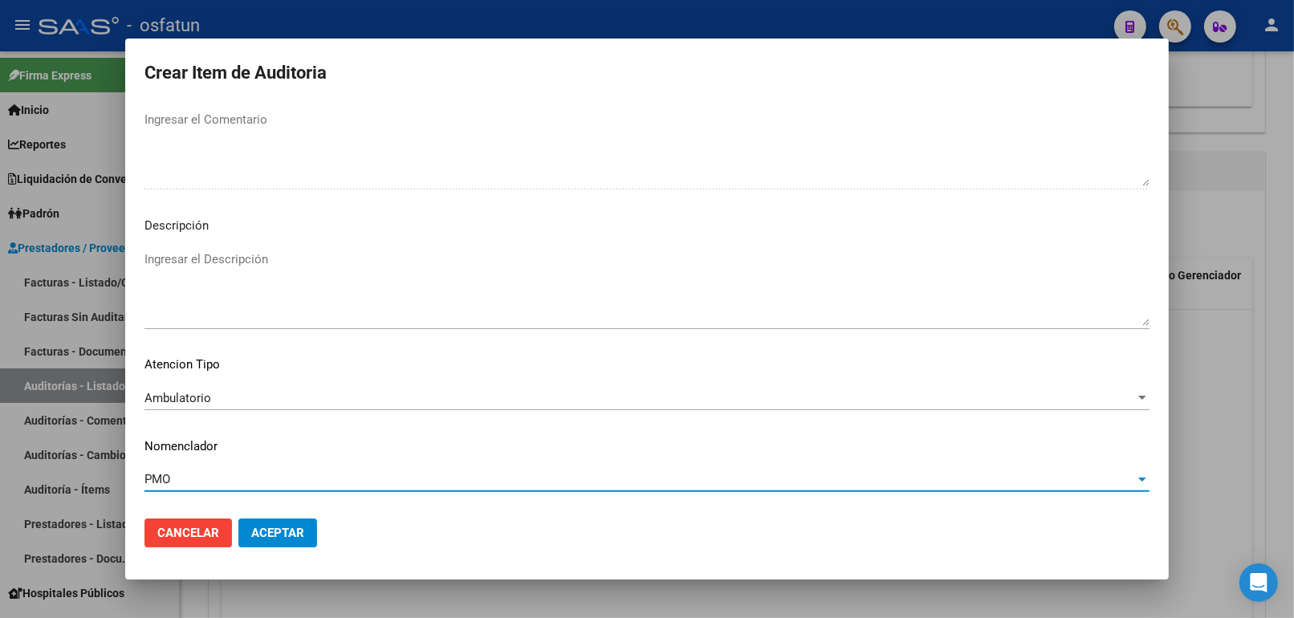
click at [268, 548] on mat-dialog-actions "Cancelar Aceptar" at bounding box center [646, 533] width 1005 height 55
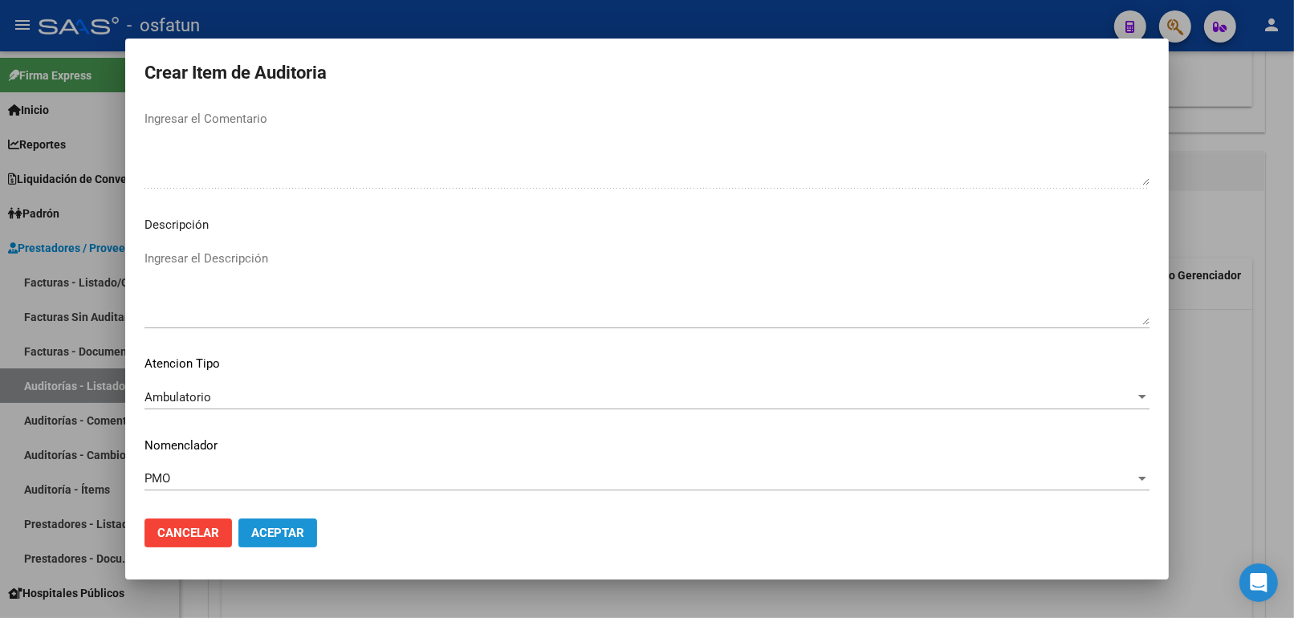
click at [271, 538] on span "Aceptar" at bounding box center [277, 533] width 53 height 14
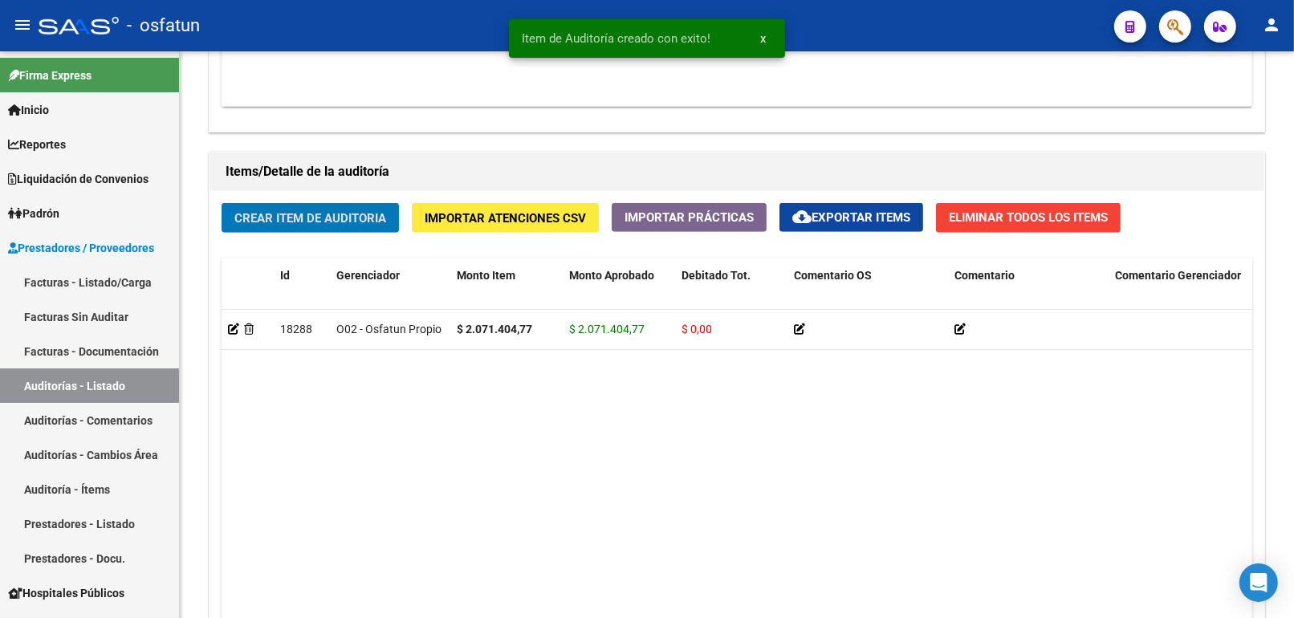
scroll to position [1071, 0]
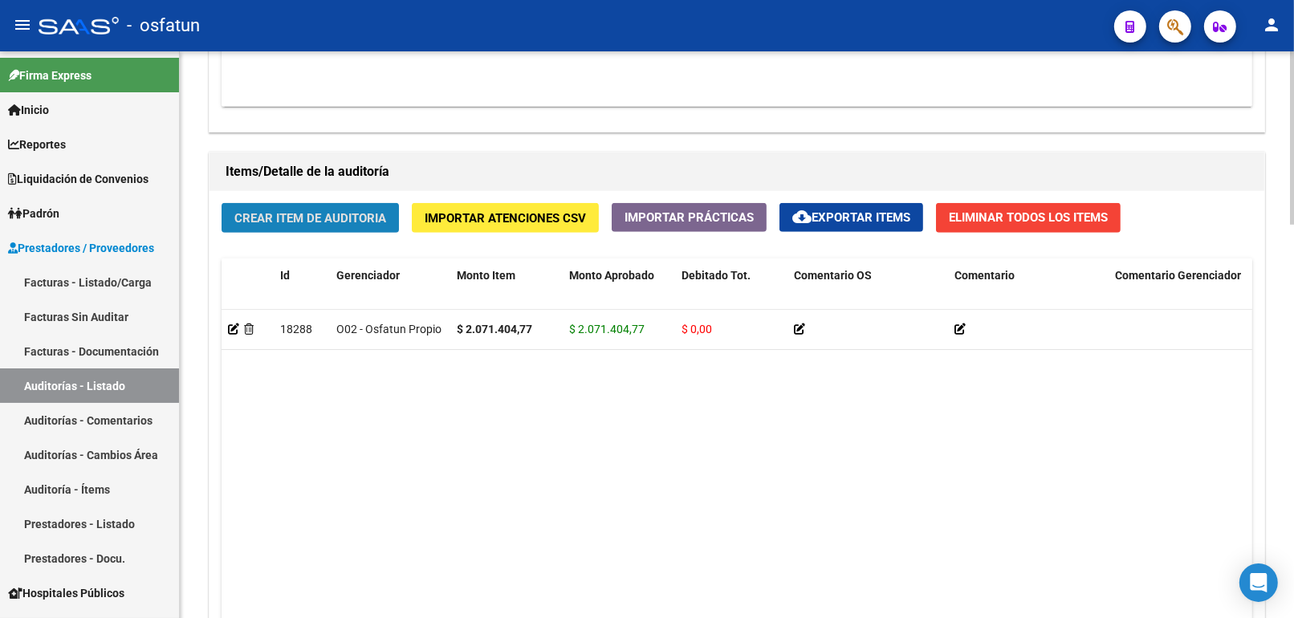
click at [327, 213] on span "Crear Item de Auditoria" at bounding box center [310, 218] width 152 height 14
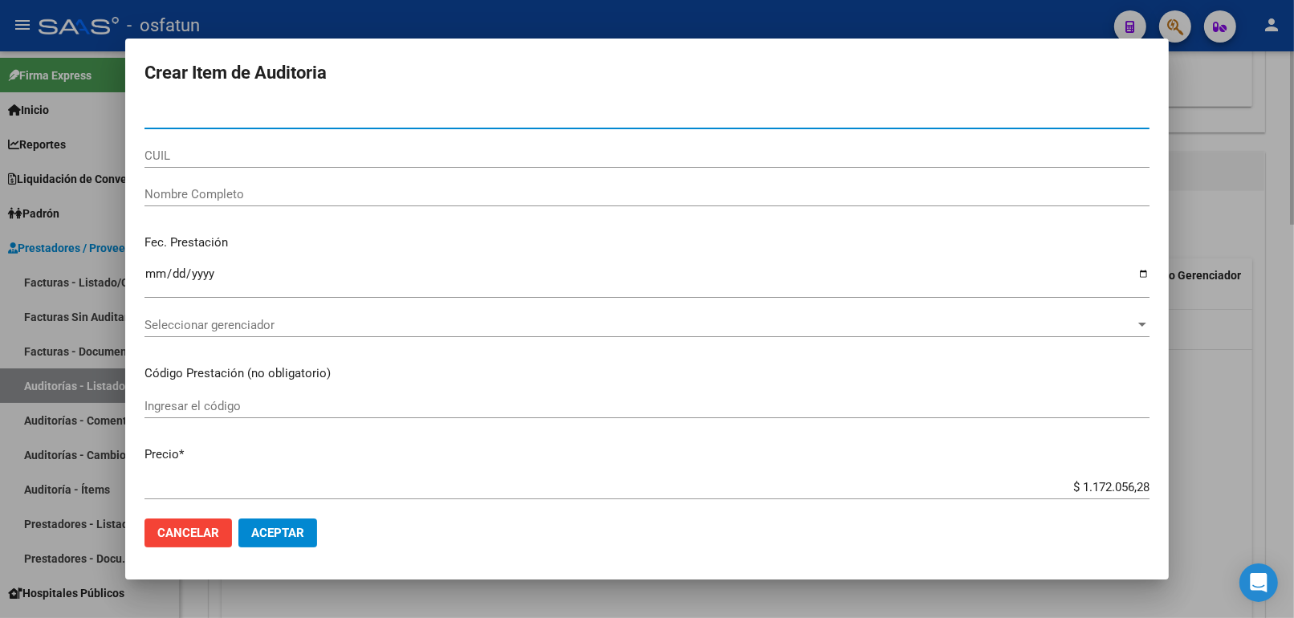
paste input "57733108"
type input "57733108"
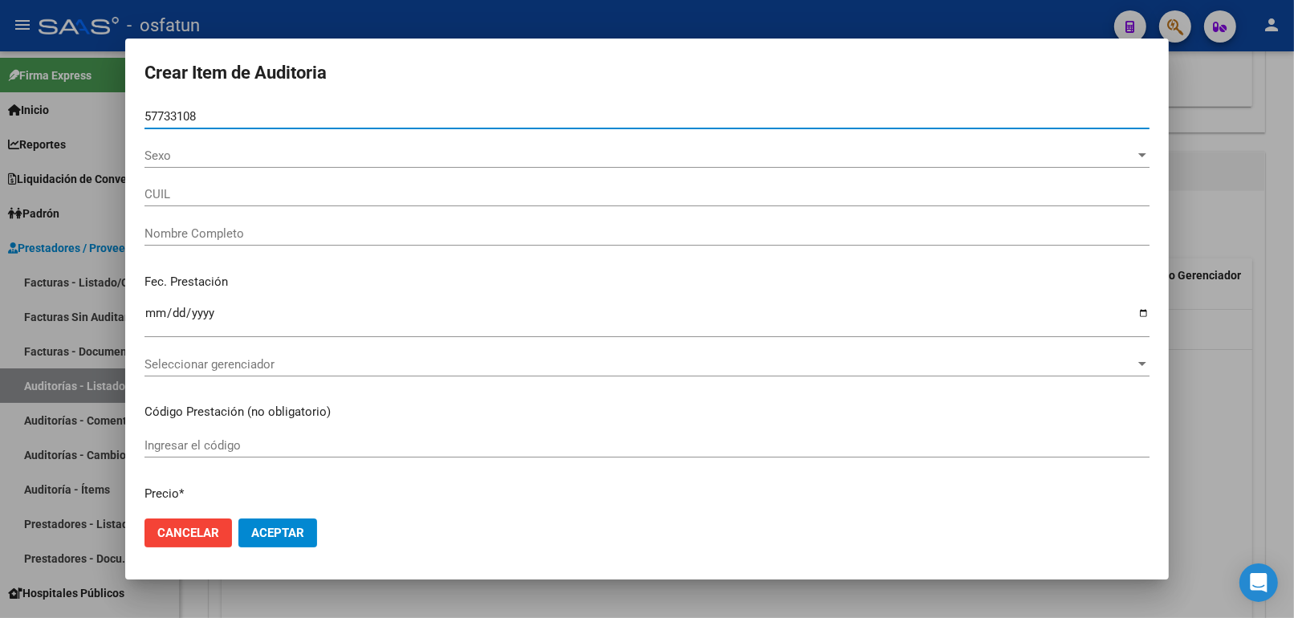
type input "20577331082"
type input "NONIDES EVAN"
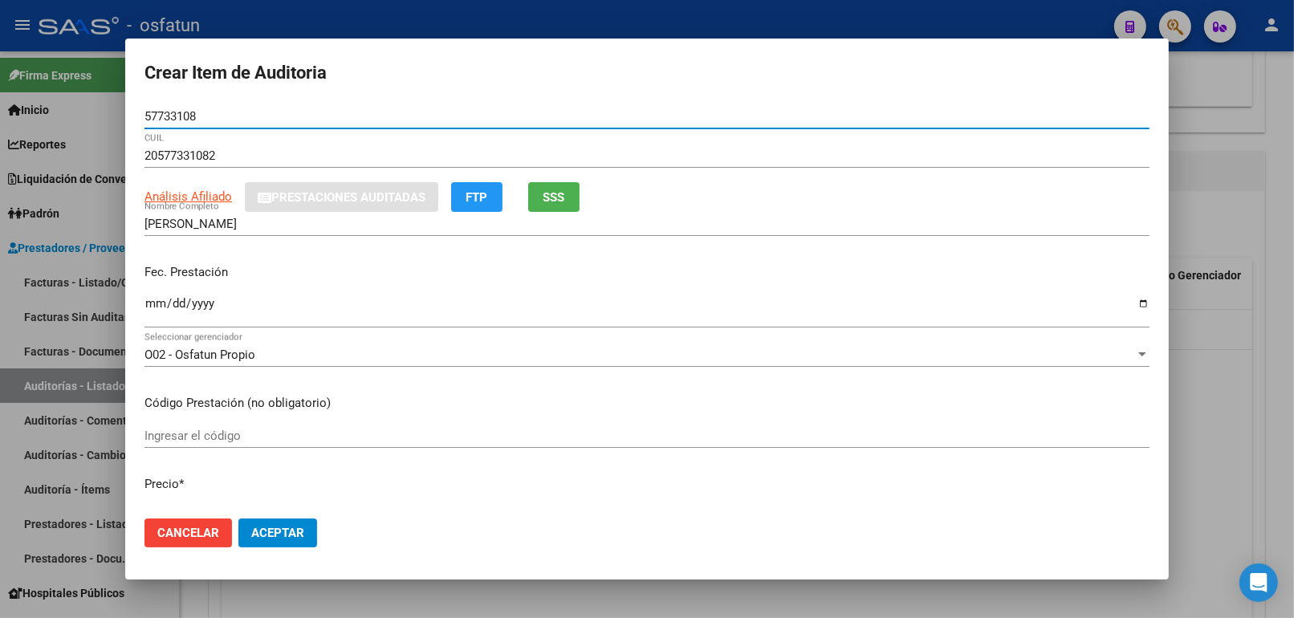
type input "57733108"
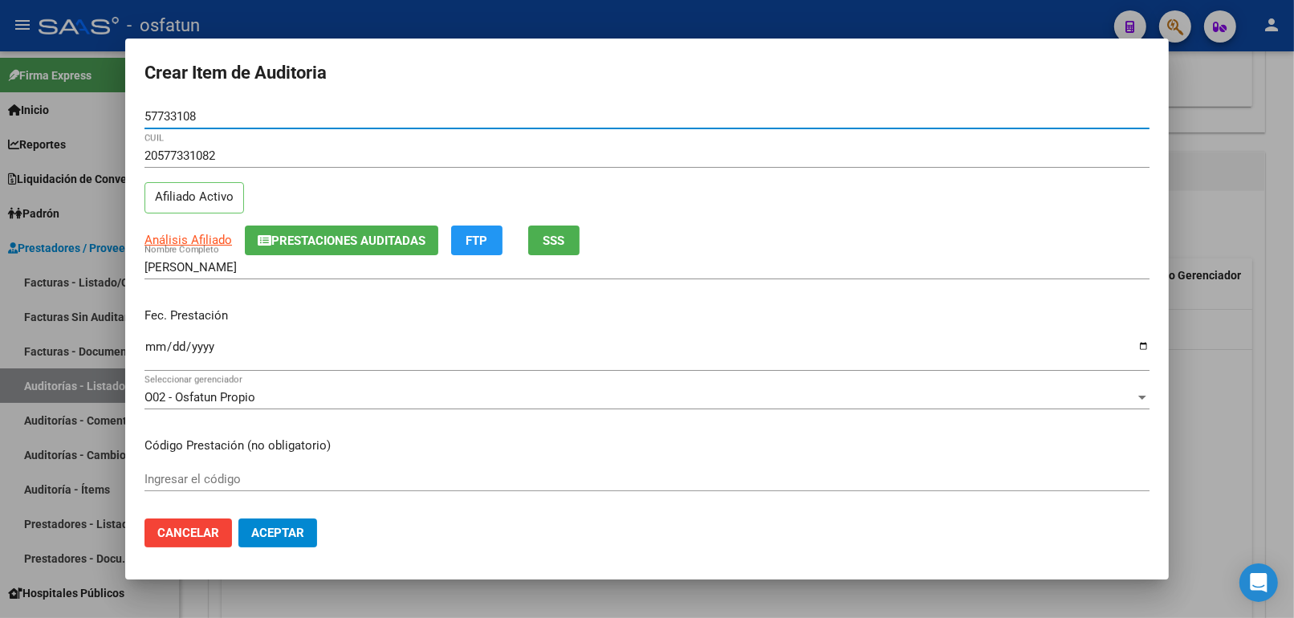
click at [153, 339] on div "Ingresar la fecha" at bounding box center [646, 353] width 1005 height 35
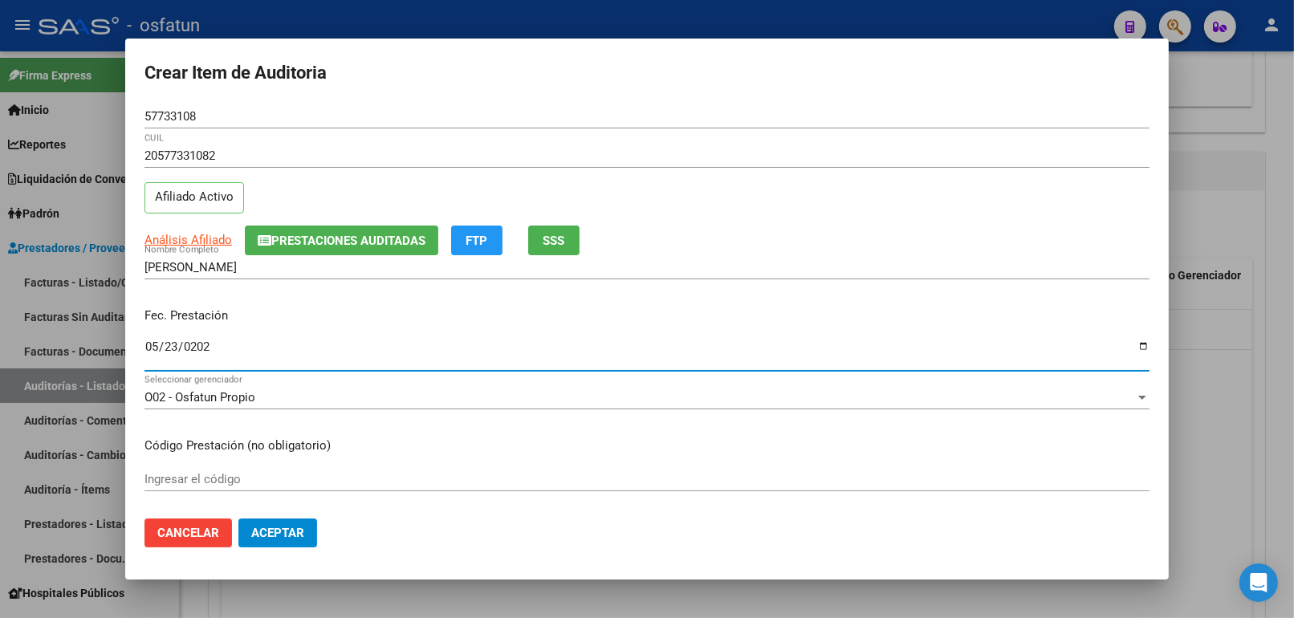
type input "2025-05-23"
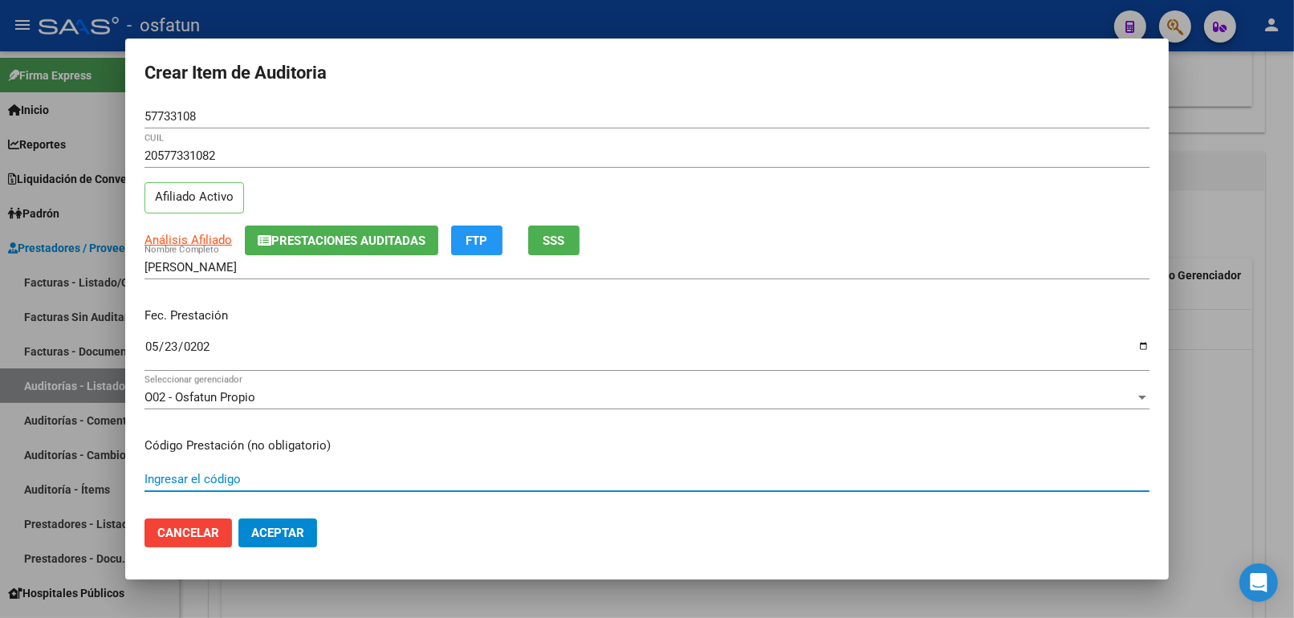
click at [211, 479] on input "Ingresar el código" at bounding box center [646, 479] width 1005 height 14
type input "031301"
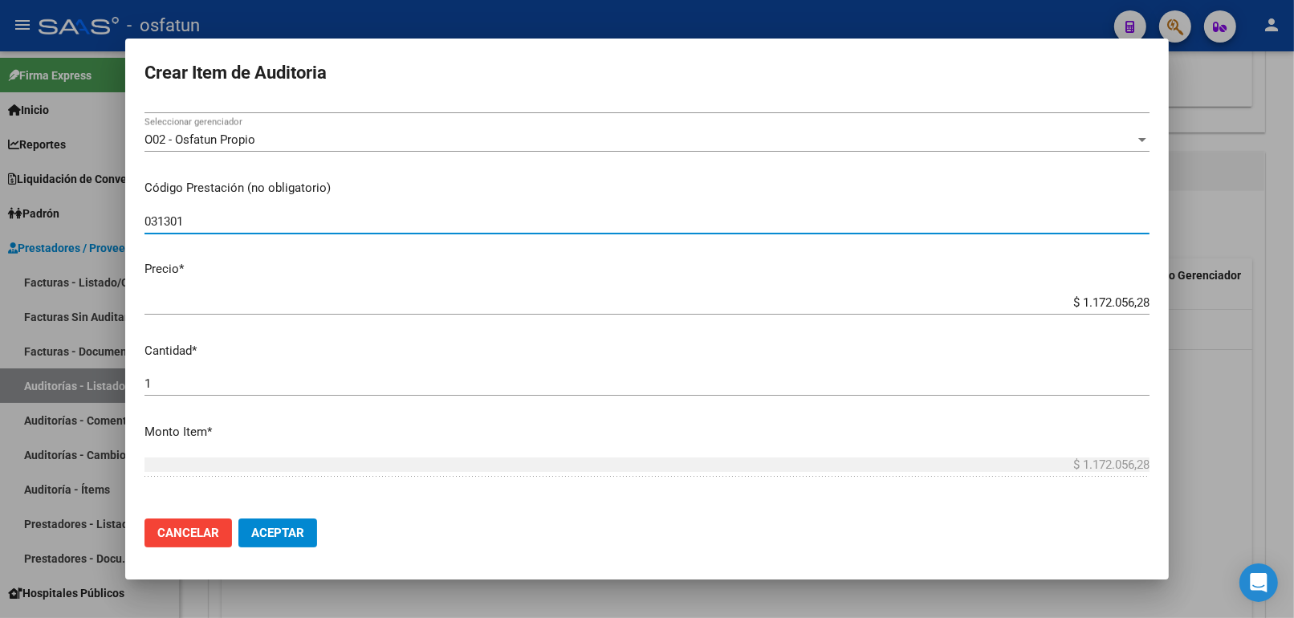
scroll to position [267, 0]
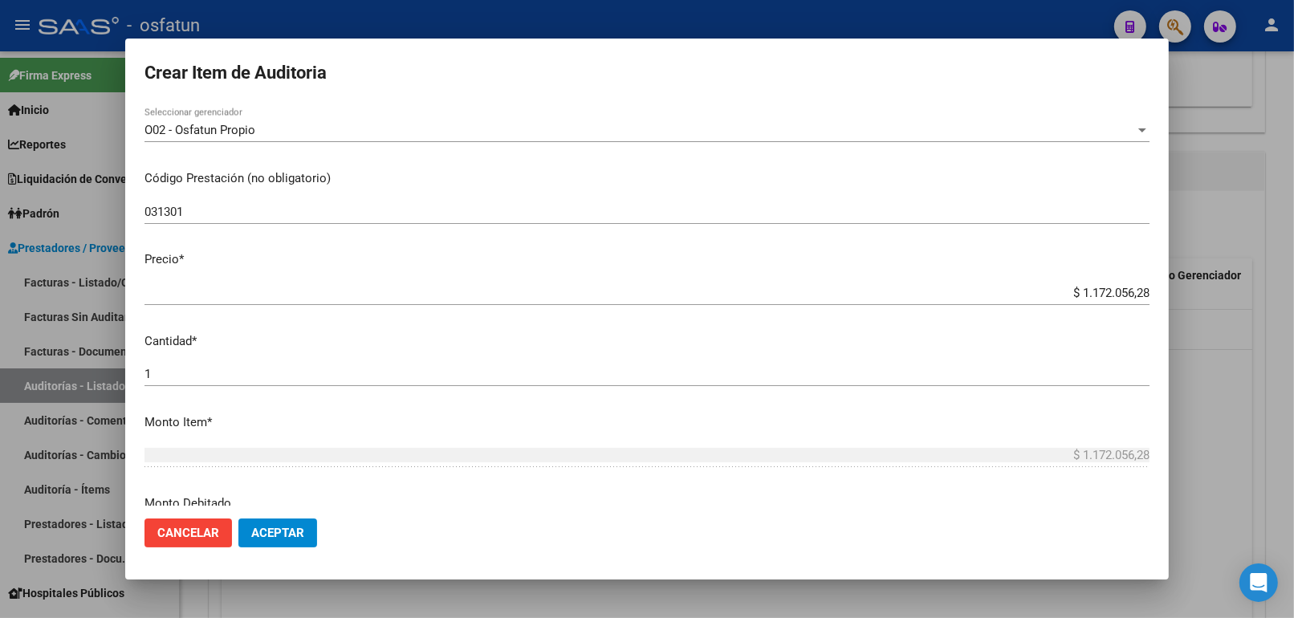
click at [1032, 286] on div "$ 1.172.056,28 Ingresar el precio" at bounding box center [646, 293] width 1005 height 24
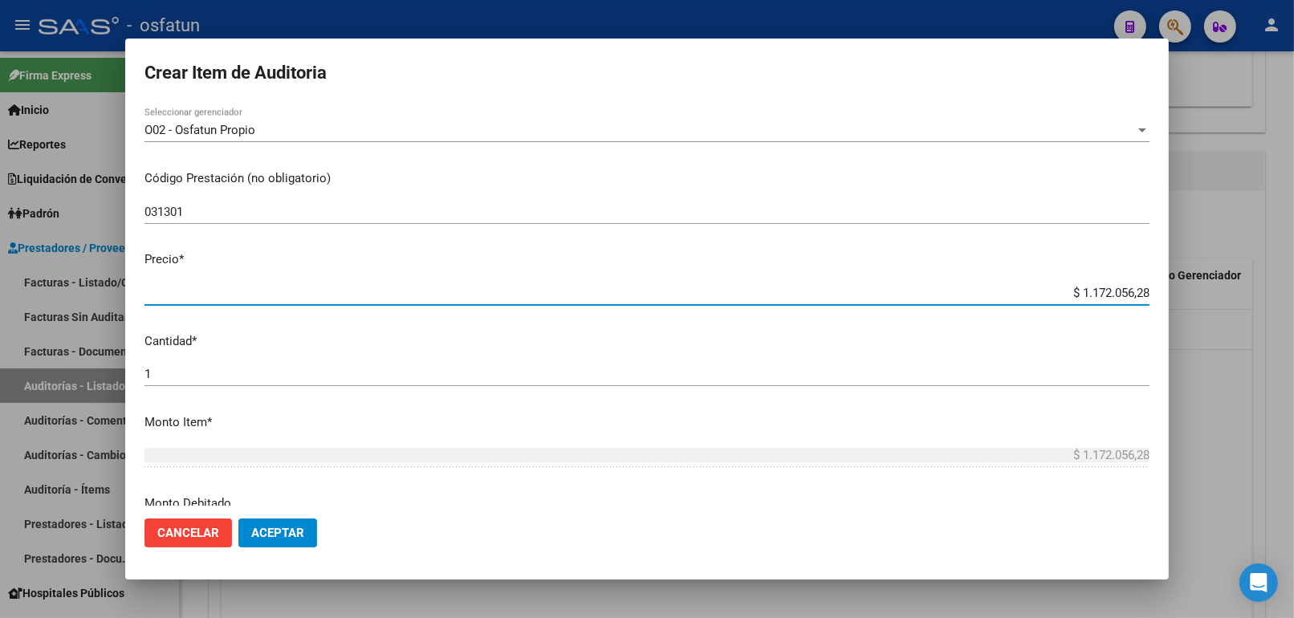
drag, startPoint x: 1034, startPoint y: 287, endPoint x: 1177, endPoint y: 287, distance: 142.9
click at [1177, 287] on div "Crear Item de Auditoria 57733108 Nro Documento 20577331082 CUIL Afiliado Activo…" at bounding box center [647, 309] width 1294 height 618
paste input "1172"
type input "$ 1.172.056,28"
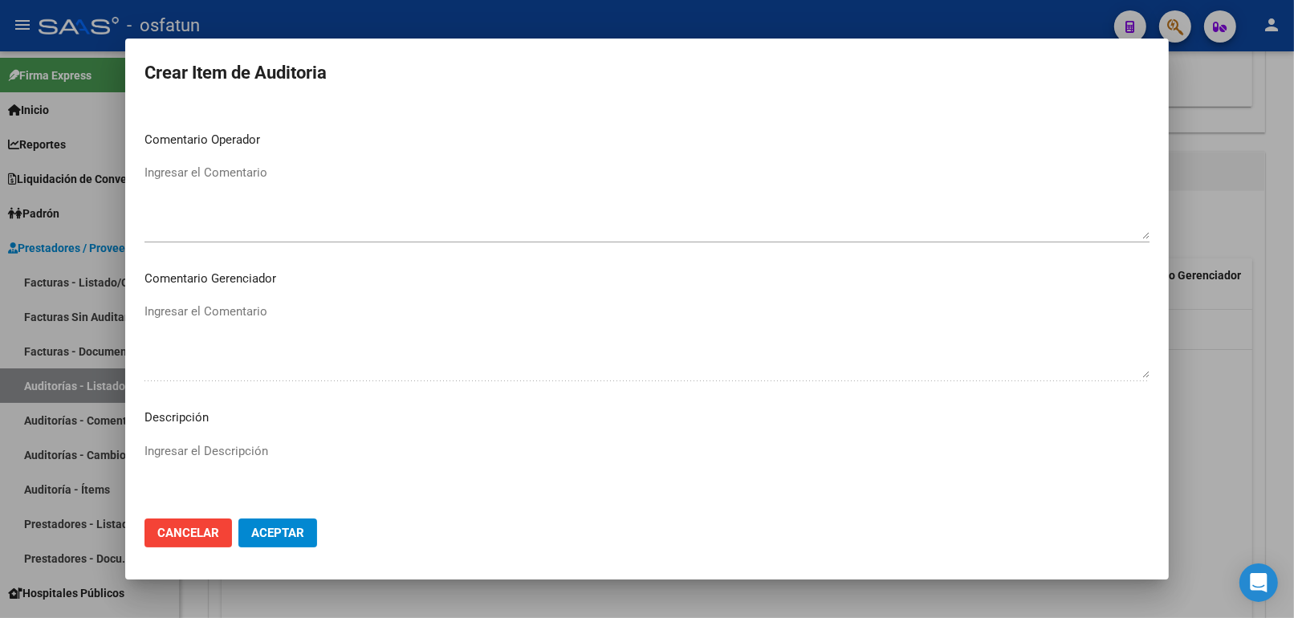
scroll to position [1044, 0]
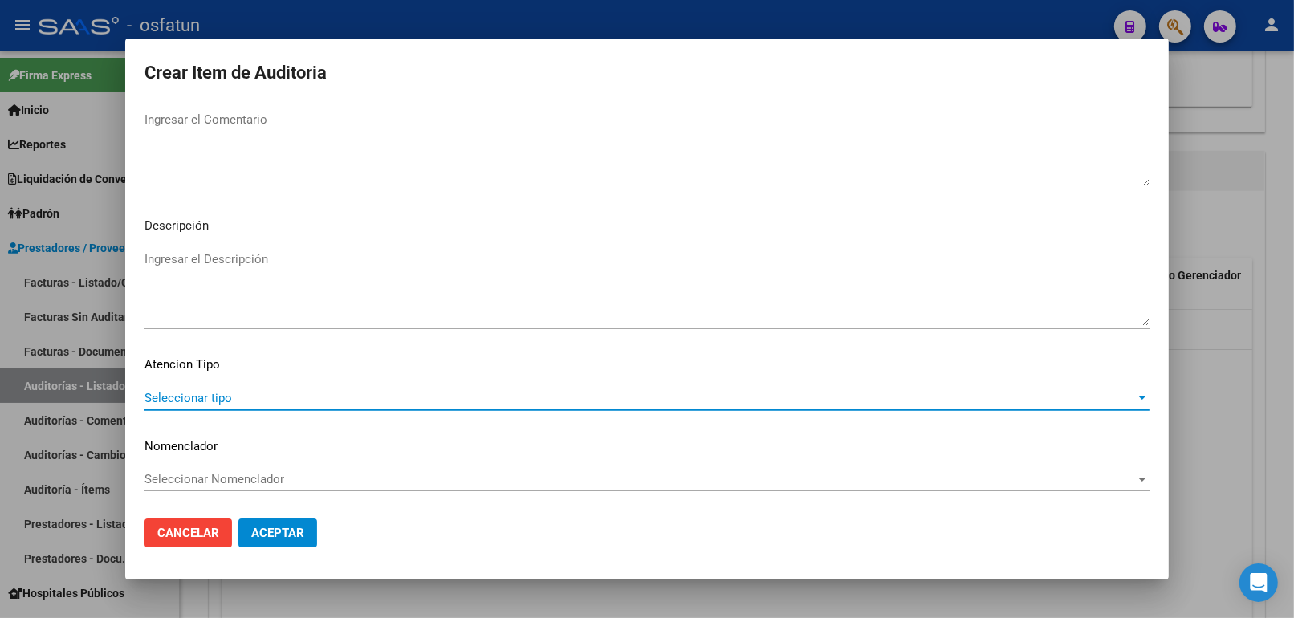
click at [246, 391] on span "Seleccionar tipo" at bounding box center [639, 398] width 990 height 14
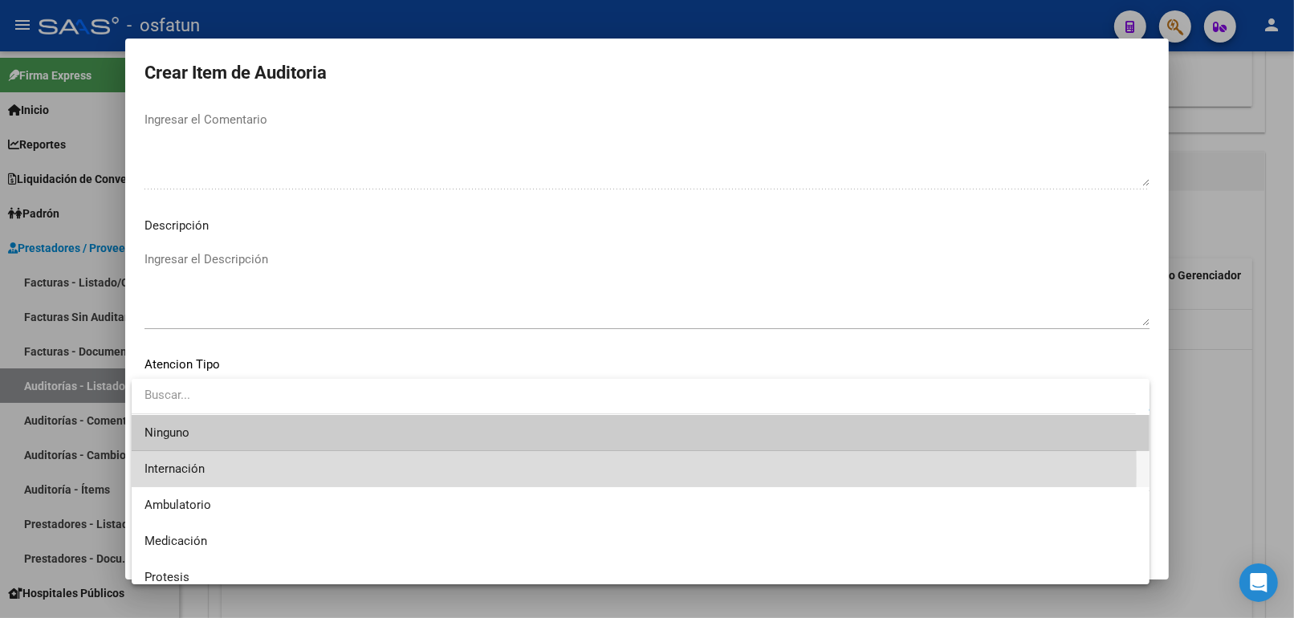
click at [221, 469] on span "Internación" at bounding box center [640, 469] width 992 height 36
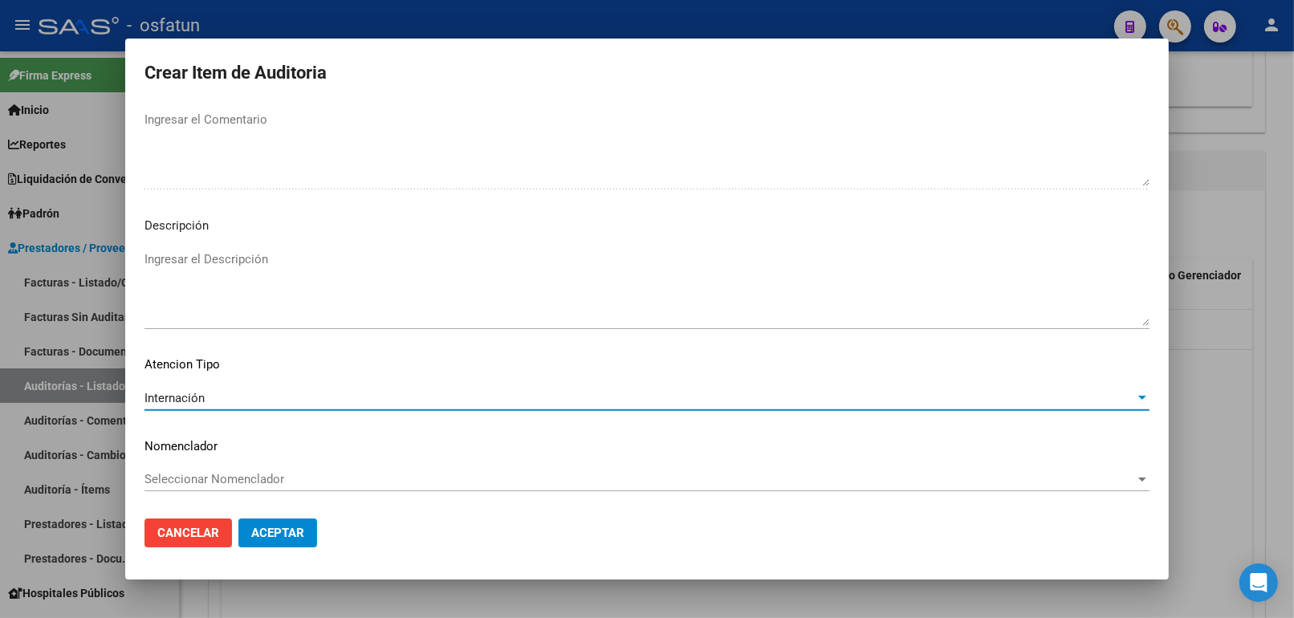
click at [226, 462] on mat-dialog-content "57733108 Nro Documento 20577331082 CUIL Afiliado Activo Análisis Afiliado Prest…" at bounding box center [646, 305] width 1043 height 402
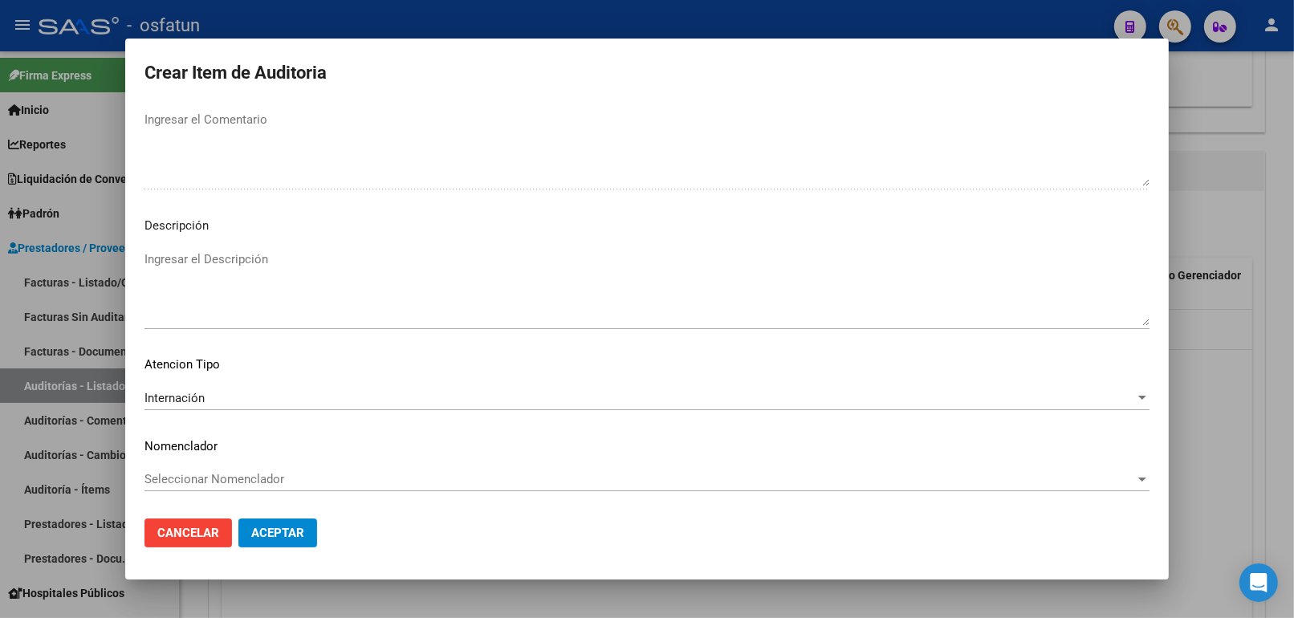
click at [222, 474] on span "Seleccionar Nomenclador" at bounding box center [639, 479] width 990 height 14
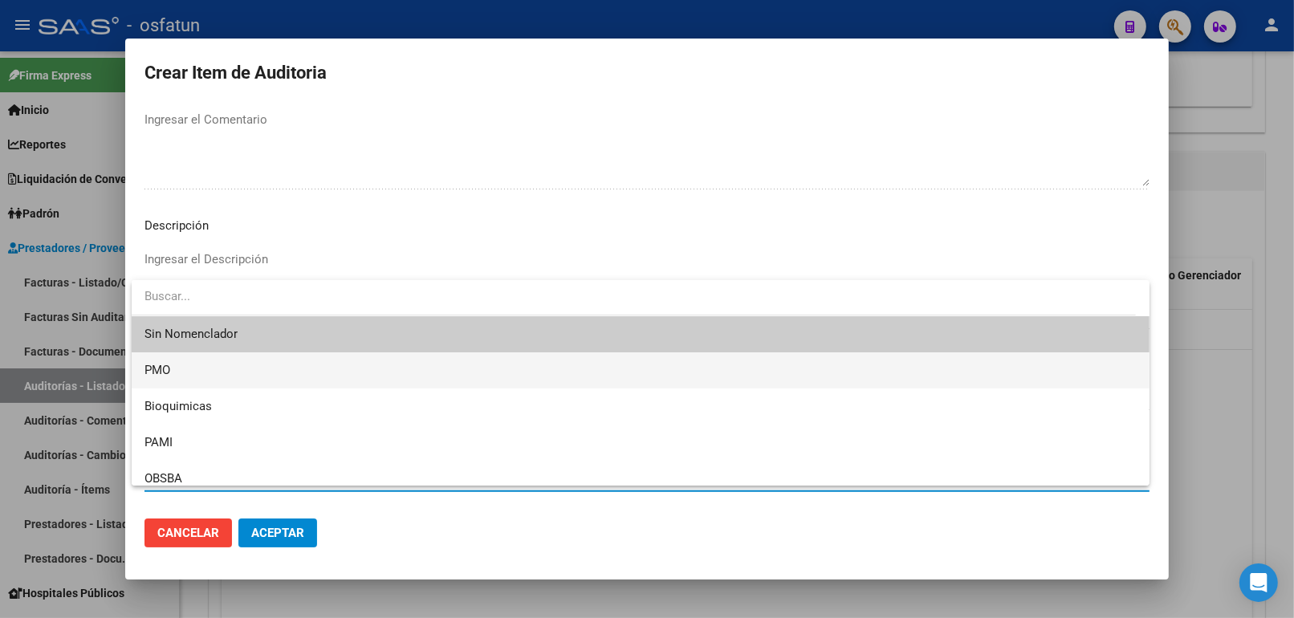
click at [188, 380] on span "PMO" at bounding box center [640, 370] width 992 height 36
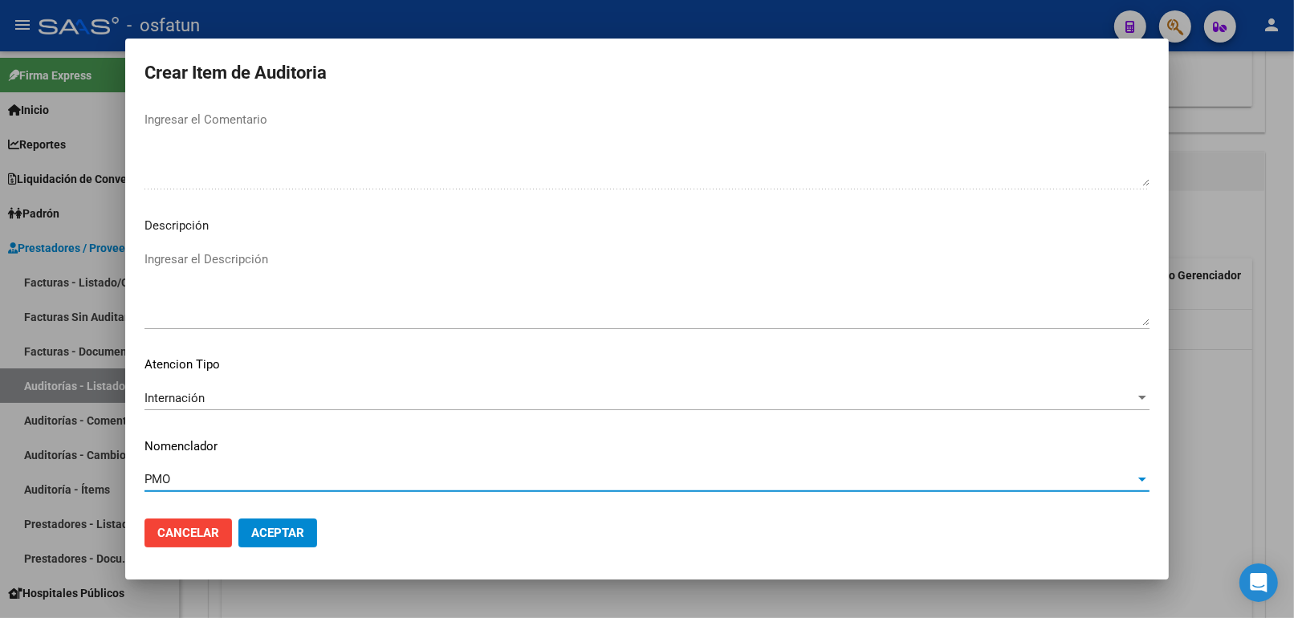
click at [266, 543] on button "Aceptar" at bounding box center [277, 532] width 79 height 29
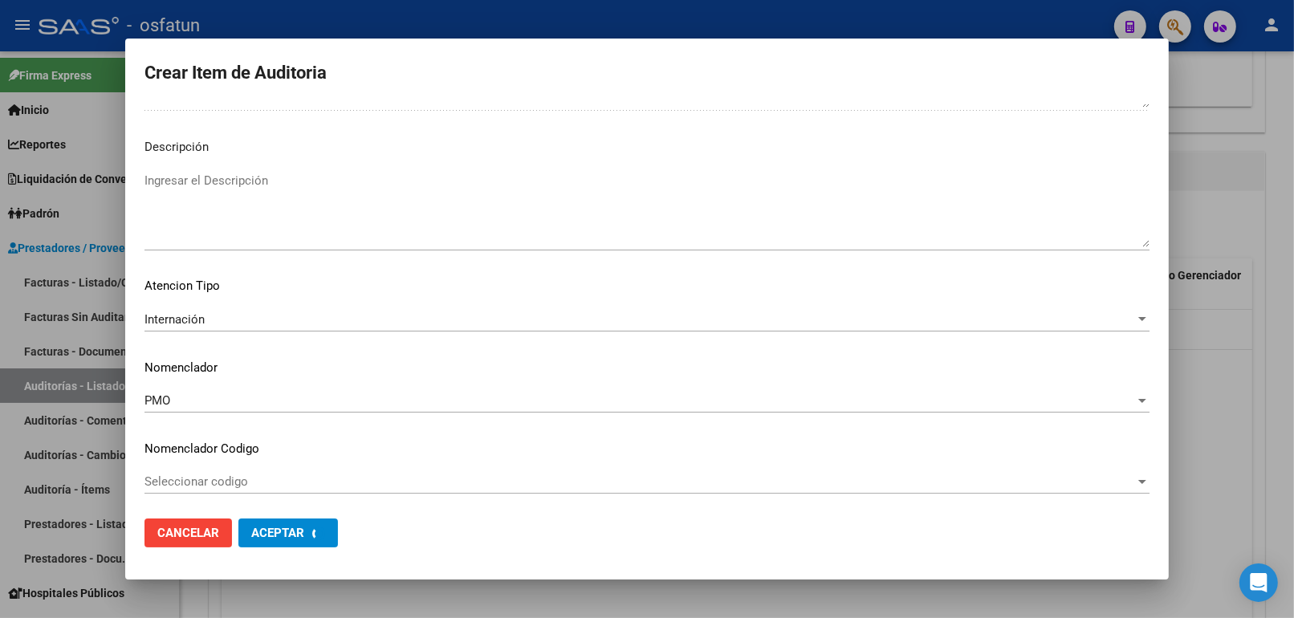
scroll to position [1125, 0]
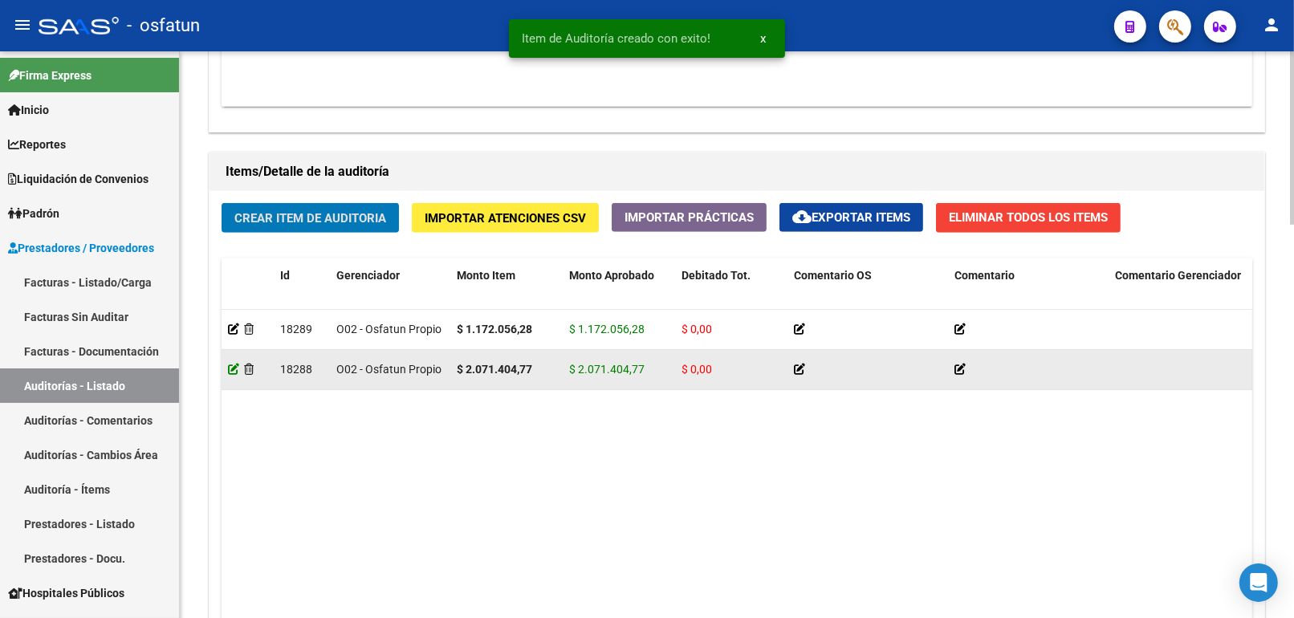
click at [234, 369] on icon at bounding box center [233, 369] width 11 height 11
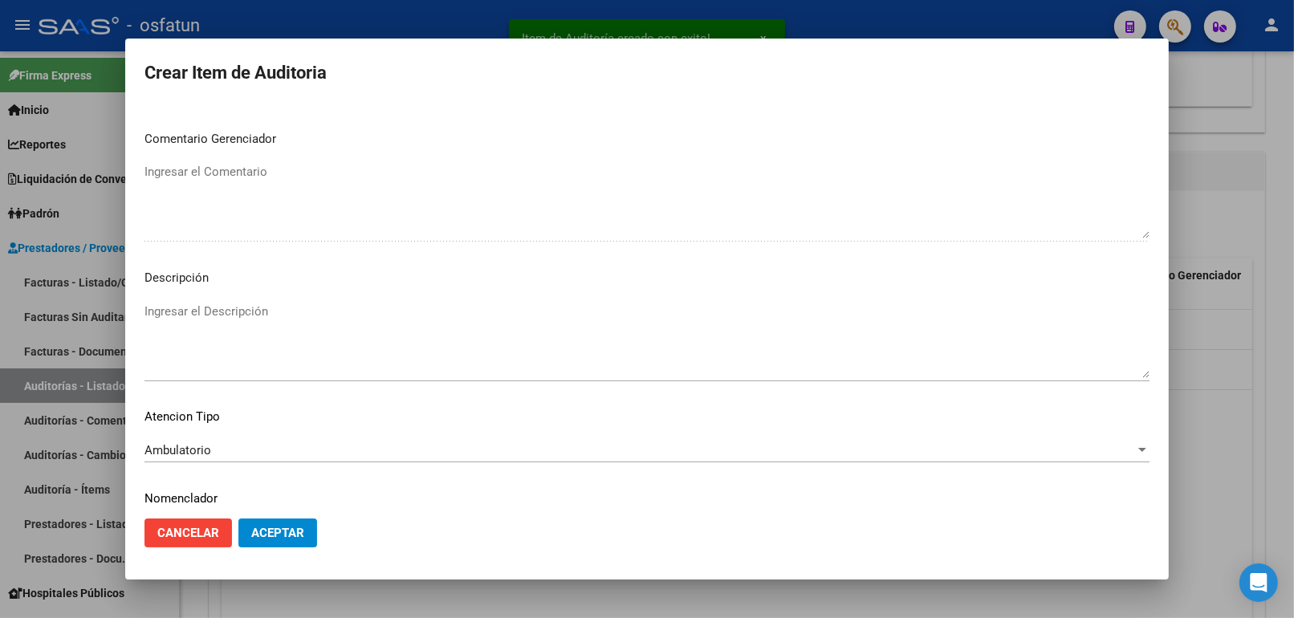
scroll to position [1014, 0]
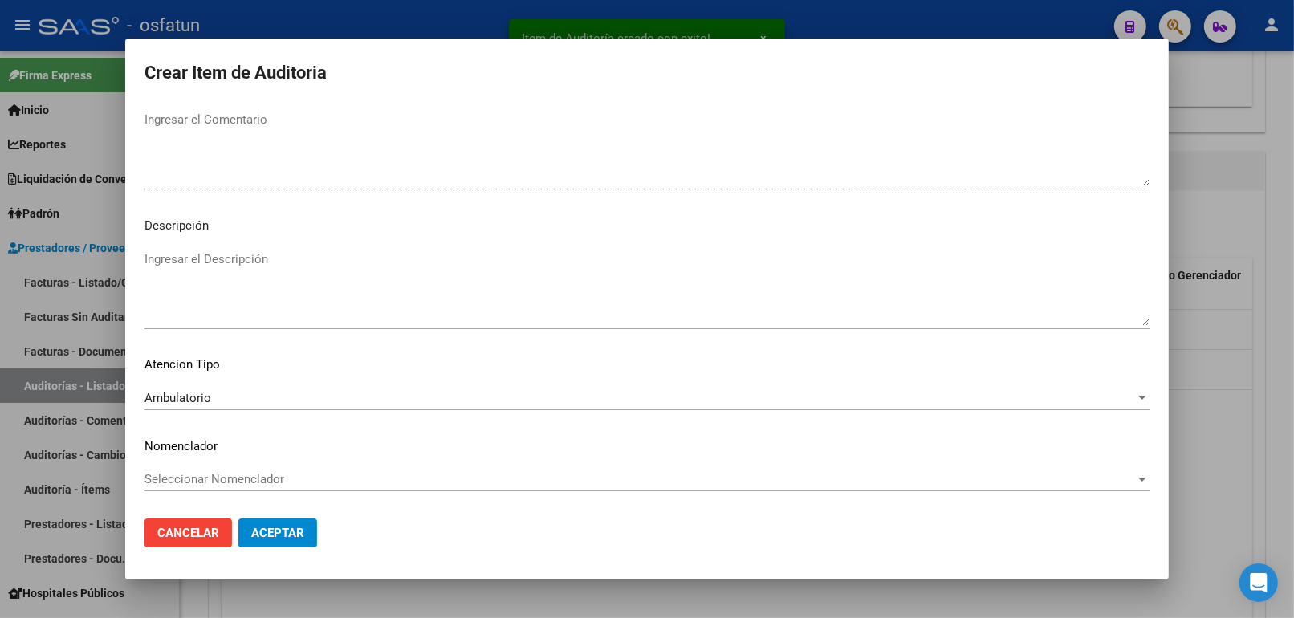
click at [217, 404] on div "Ambulatorio" at bounding box center [639, 398] width 990 height 14
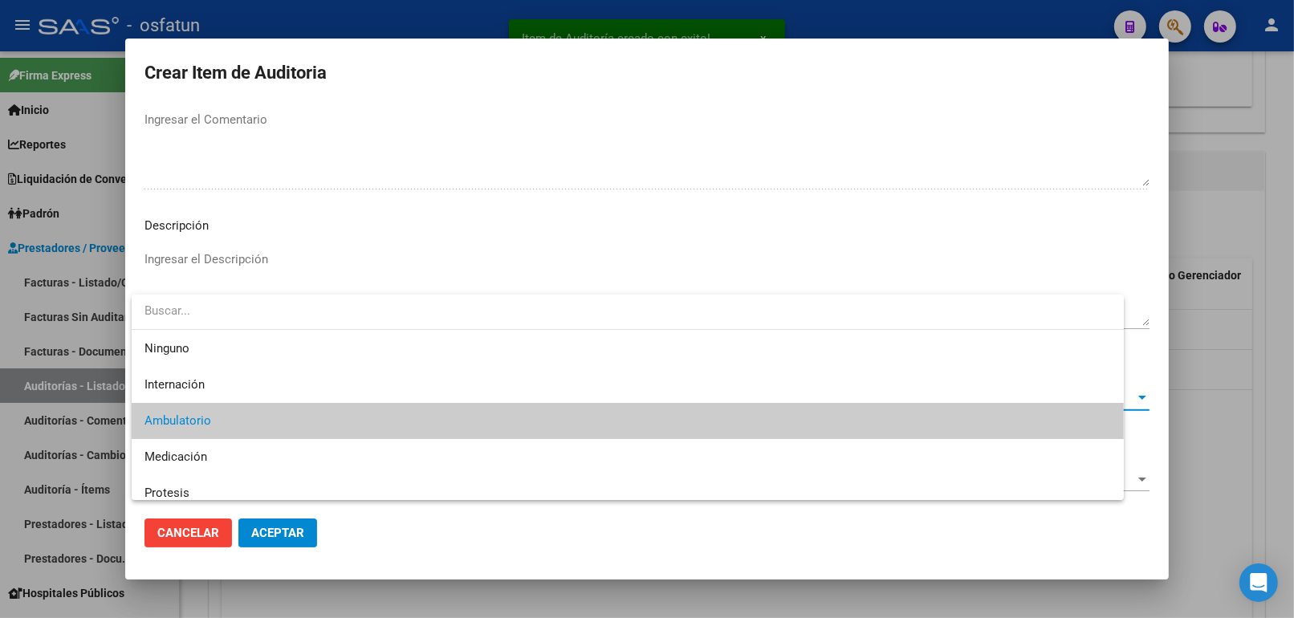
scroll to position [24, 0]
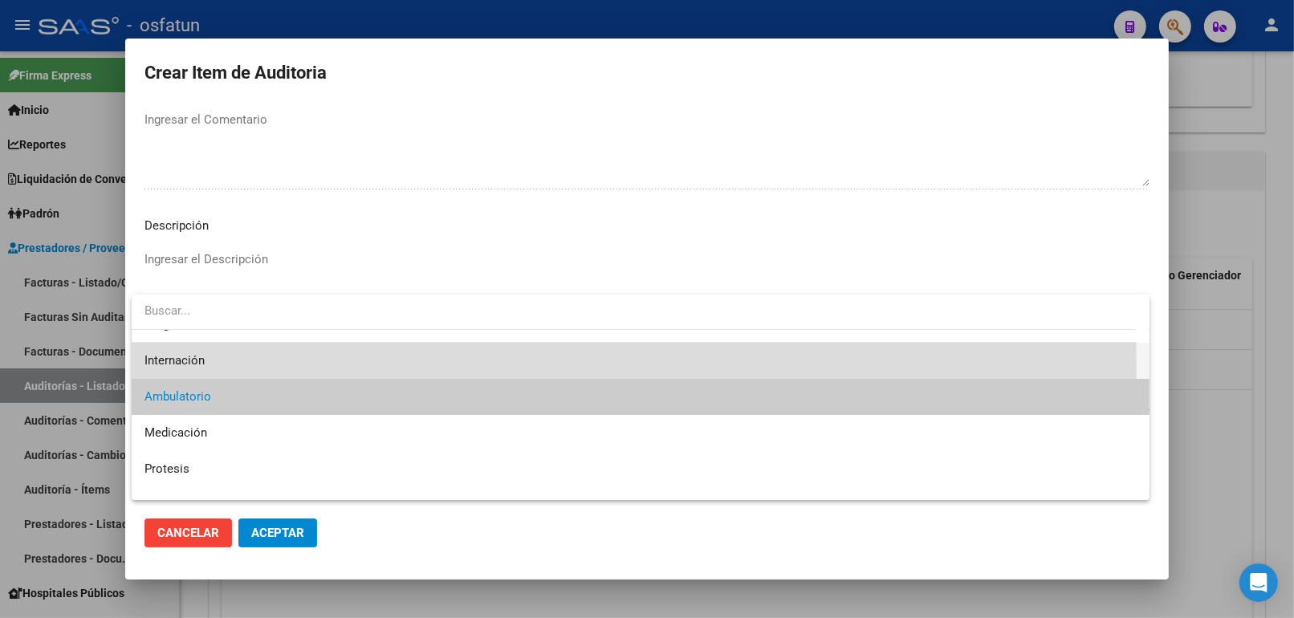
click at [226, 367] on span "Internación" at bounding box center [640, 361] width 992 height 36
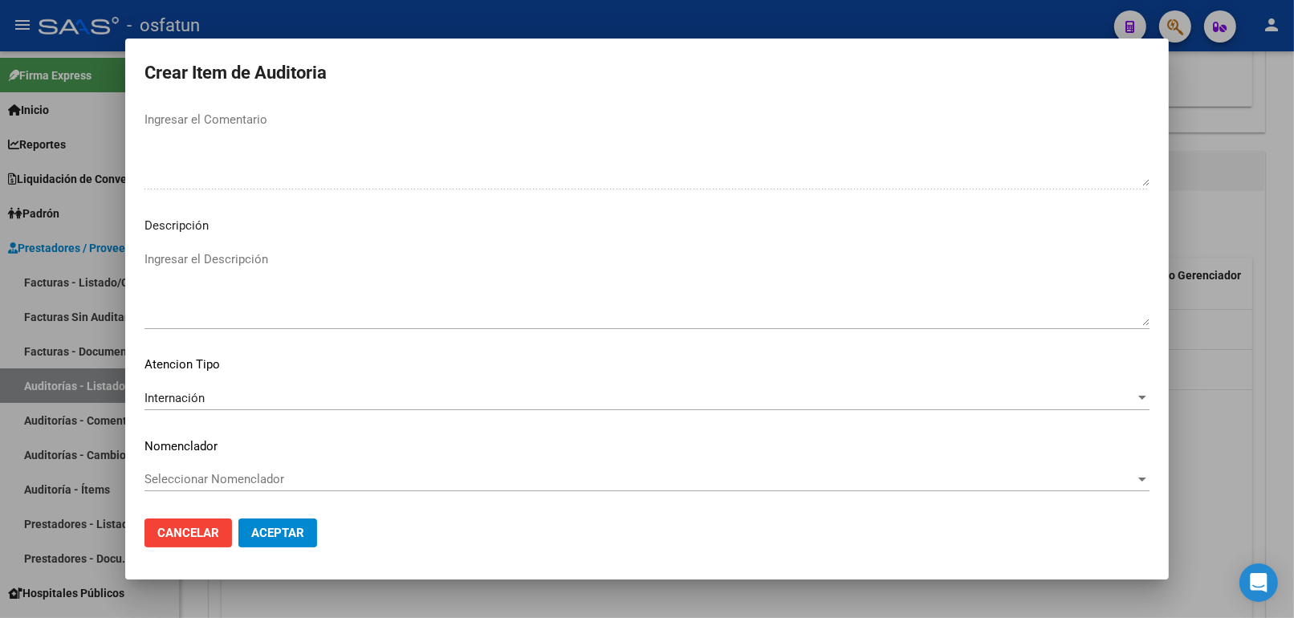
click at [226, 464] on mat-dialog-content "54002489 Nro Documento 20540024899 CUIL Afiliado Activo SOSA GENTA BAUSTISTA SI…" at bounding box center [646, 305] width 1043 height 402
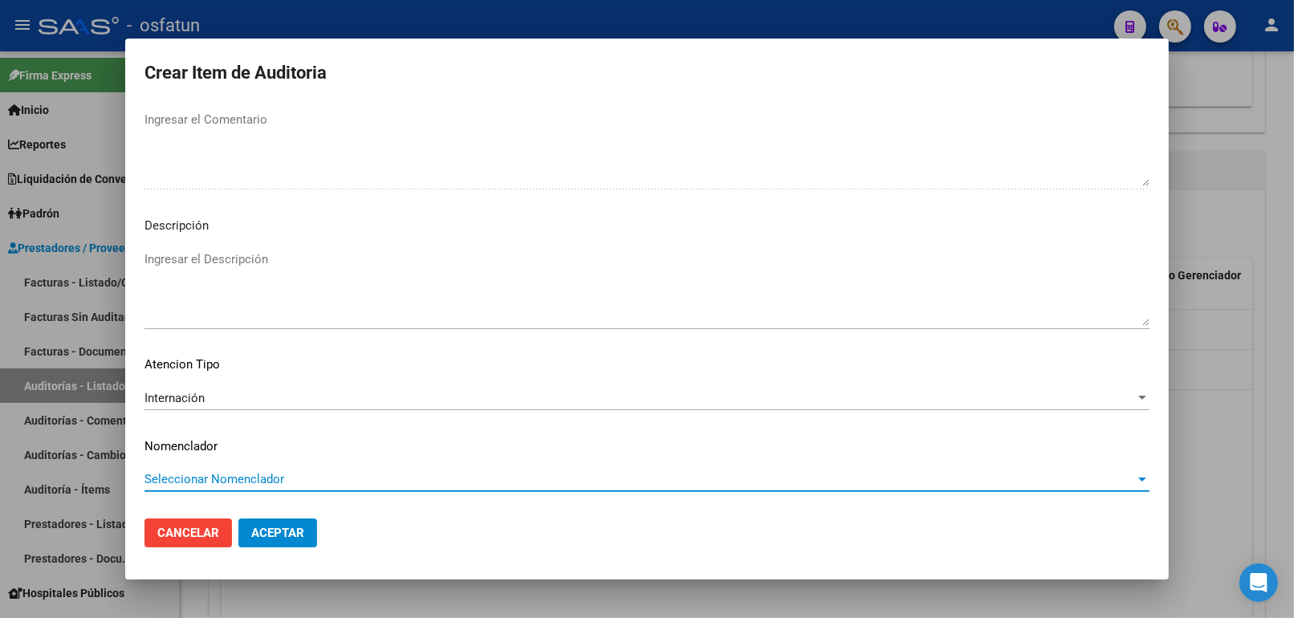
click at [226, 482] on span "Seleccionar Nomenclador" at bounding box center [639, 479] width 990 height 14
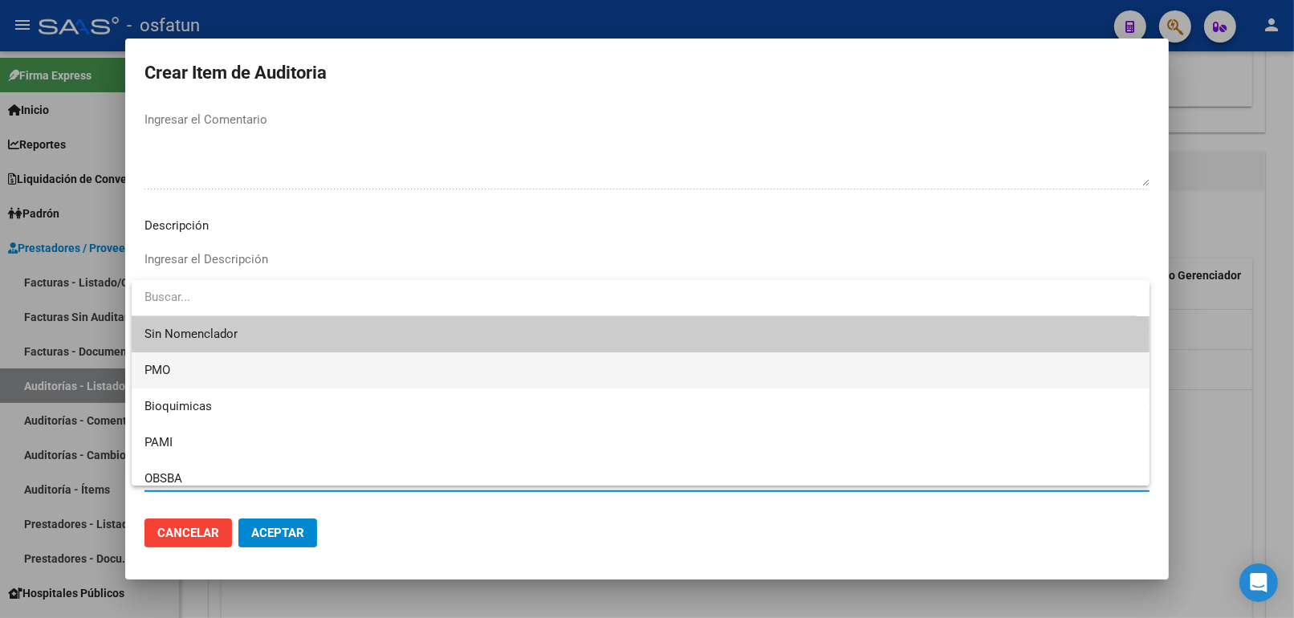
click at [183, 377] on span "PMO" at bounding box center [640, 370] width 992 height 36
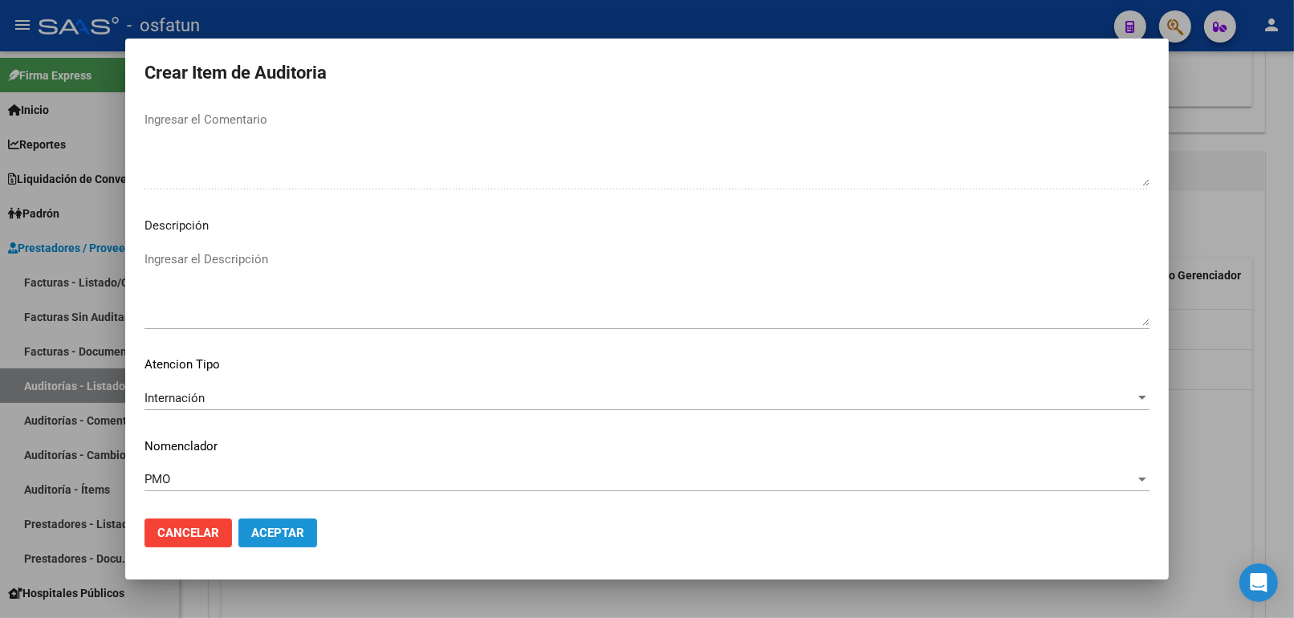
click at [262, 543] on button "Aceptar" at bounding box center [277, 532] width 79 height 29
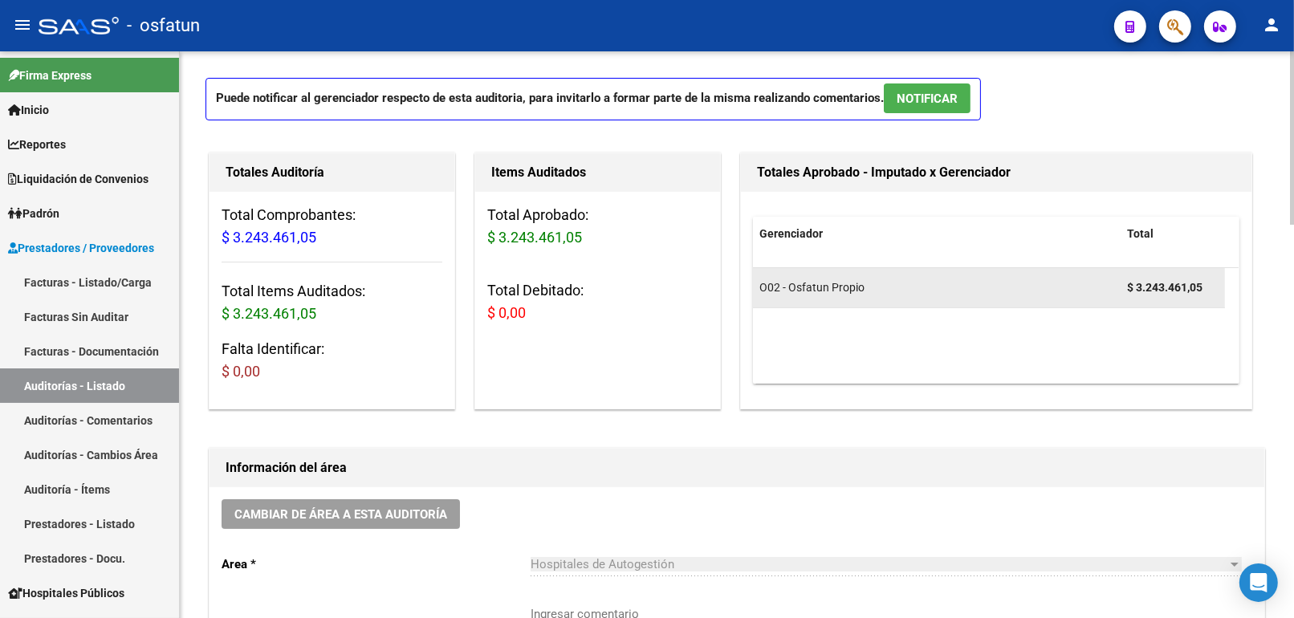
scroll to position [0, 0]
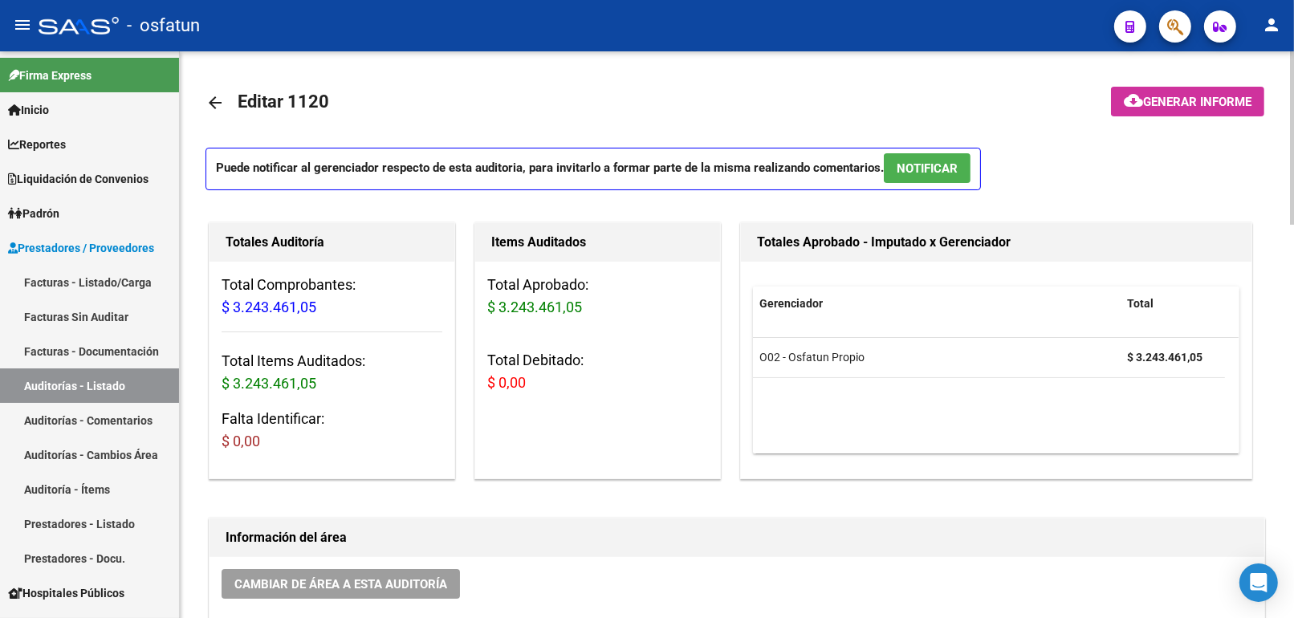
click at [1162, 98] on span "Generar informe" at bounding box center [1197, 102] width 108 height 14
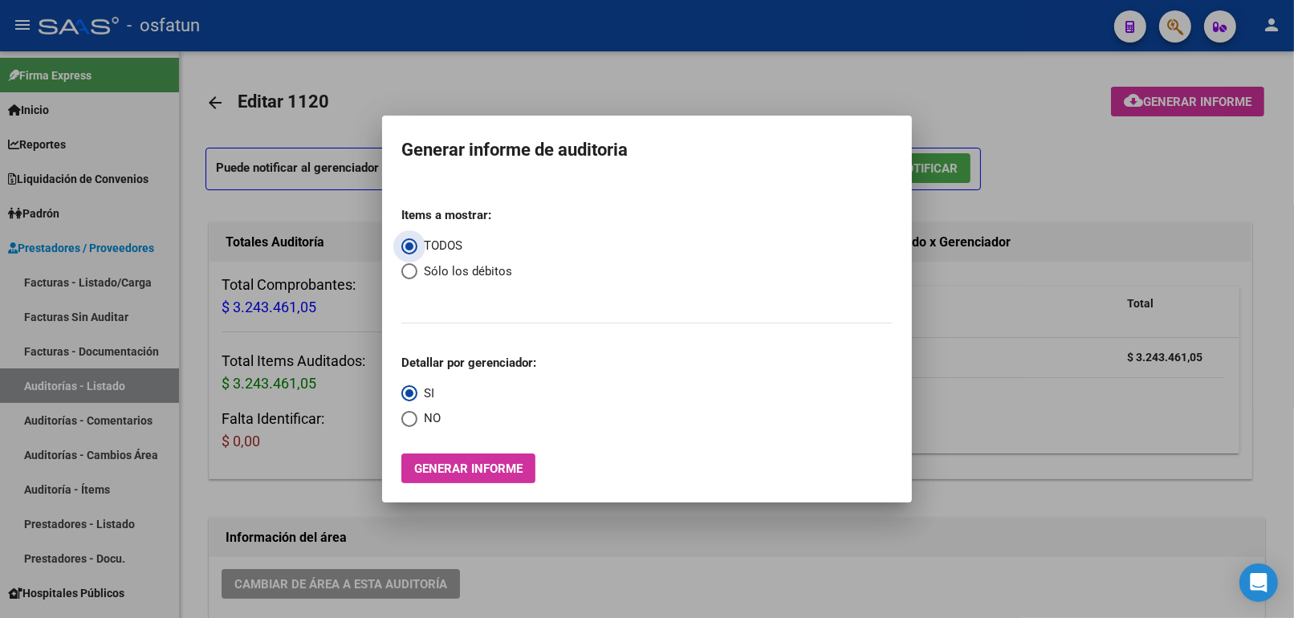
click at [458, 474] on span "Generar informe" at bounding box center [468, 468] width 108 height 14
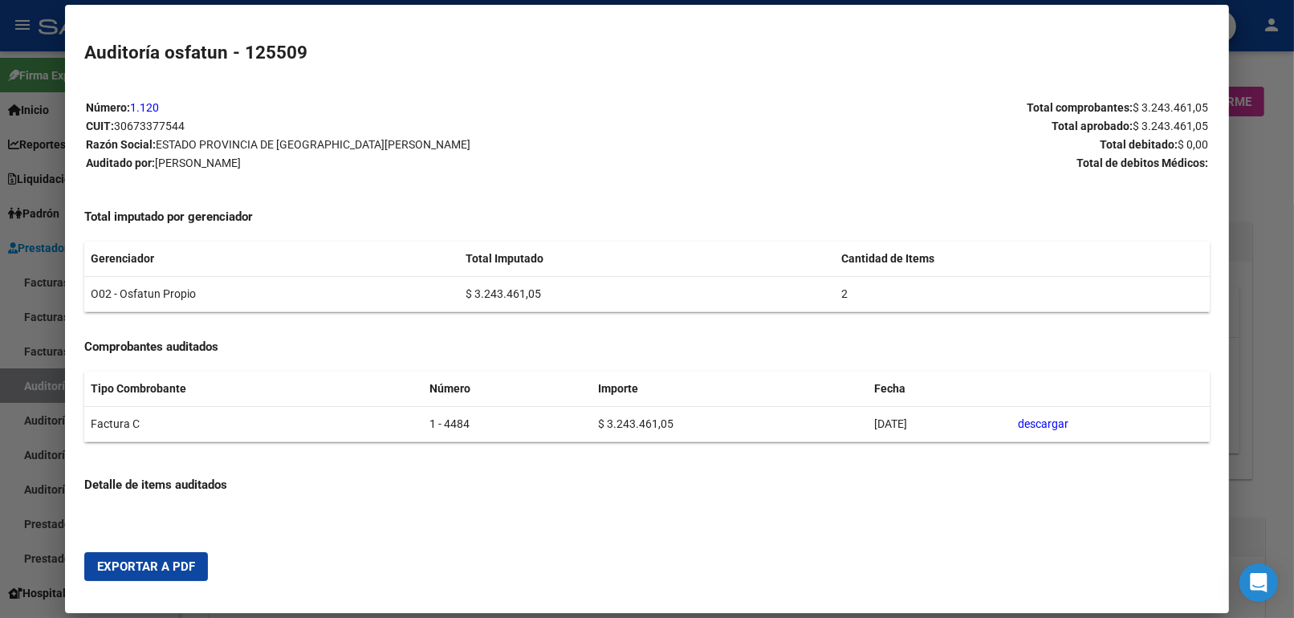
click at [1249, 203] on div at bounding box center [647, 309] width 1294 height 618
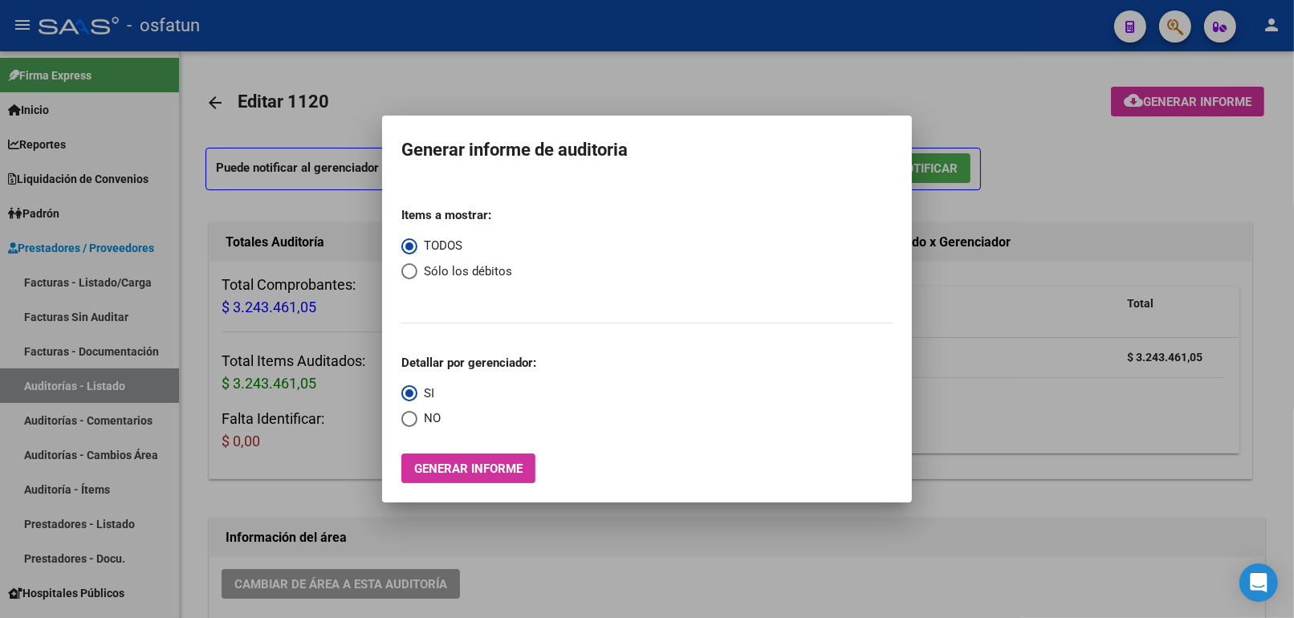
click at [1080, 390] on div at bounding box center [647, 309] width 1294 height 618
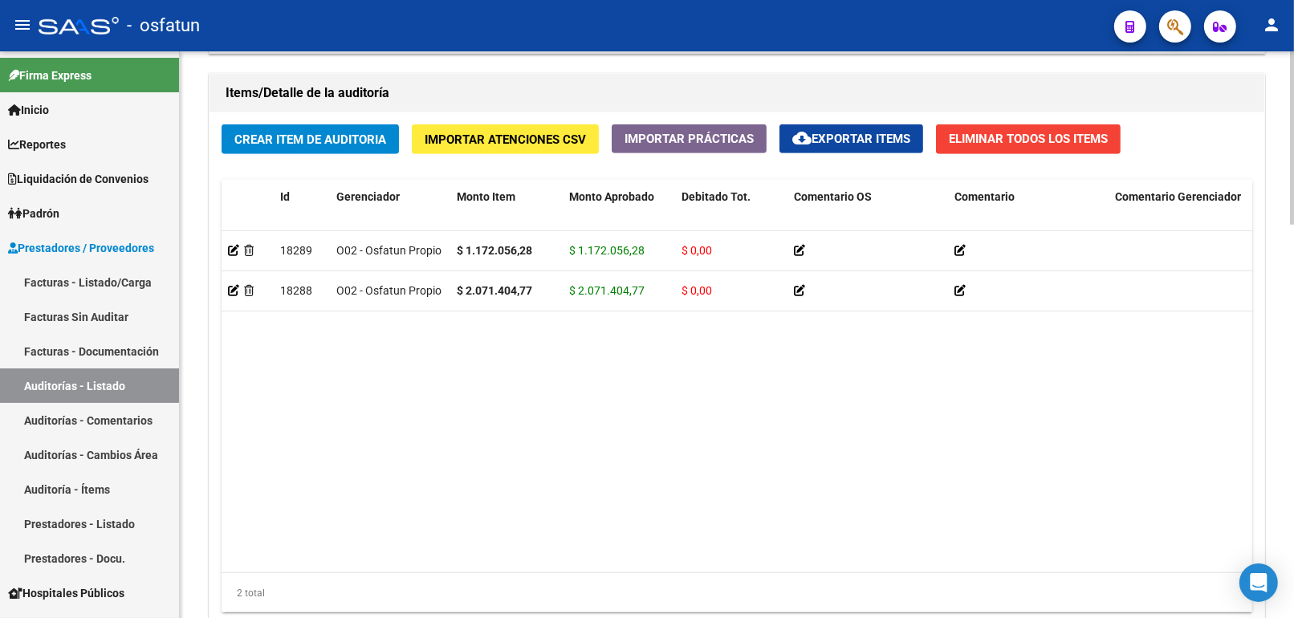
scroll to position [1285, 0]
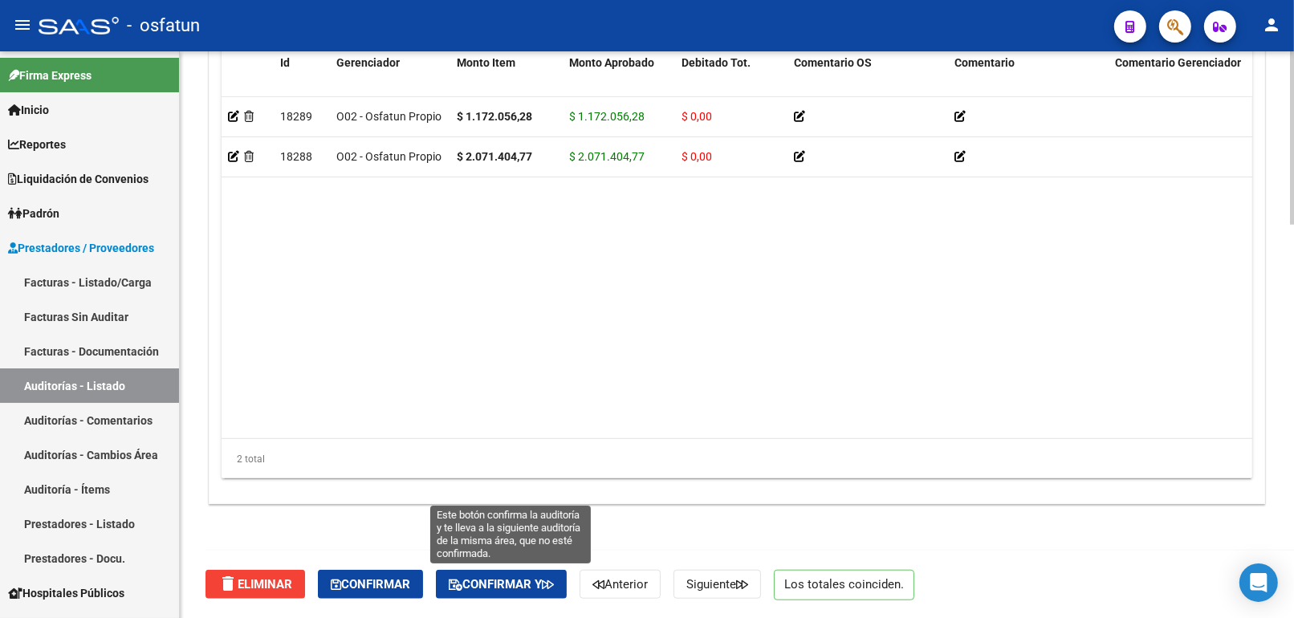
click at [495, 579] on span "Confirmar y" at bounding box center [501, 584] width 105 height 14
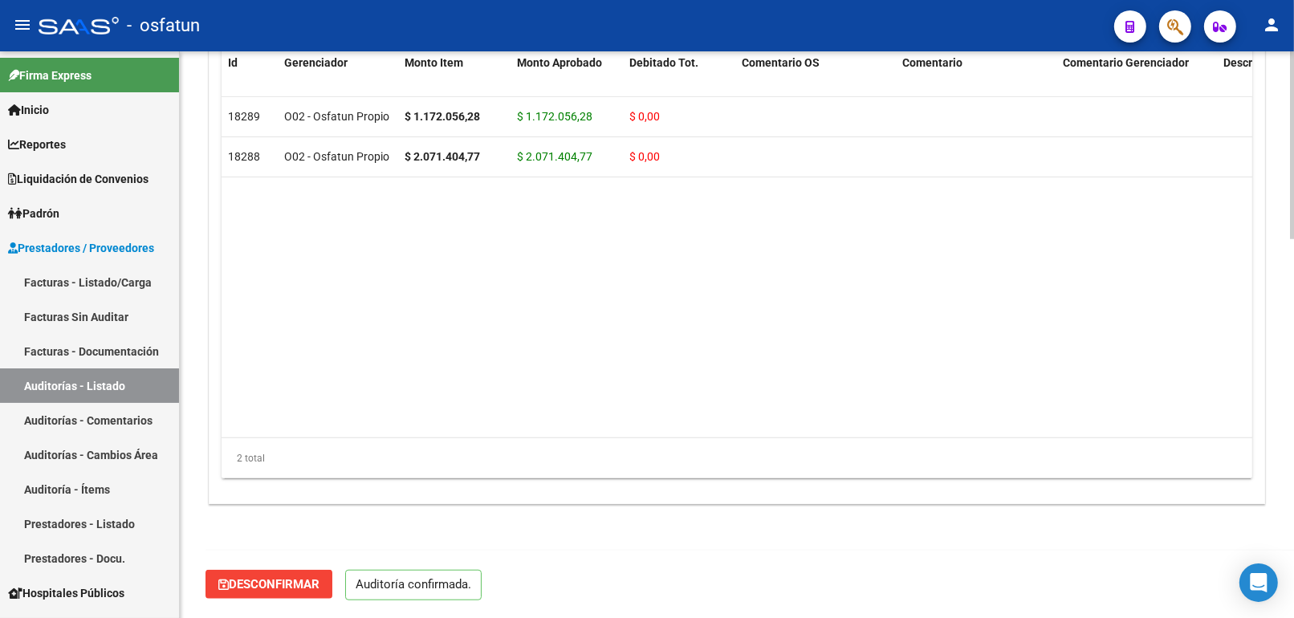
scroll to position [1140, 0]
type input "202510"
click at [144, 278] on link "Facturas - Listado/Carga" at bounding box center [89, 282] width 179 height 35
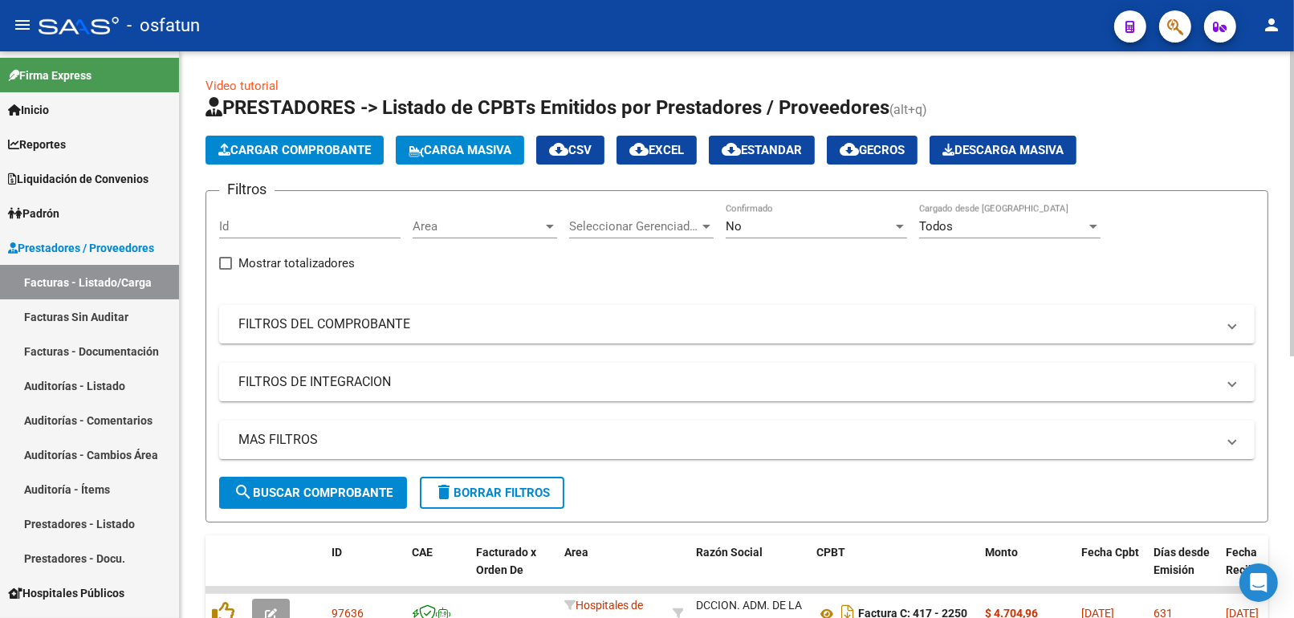
click at [300, 146] on span "Cargar Comprobante" at bounding box center [294, 150] width 152 height 14
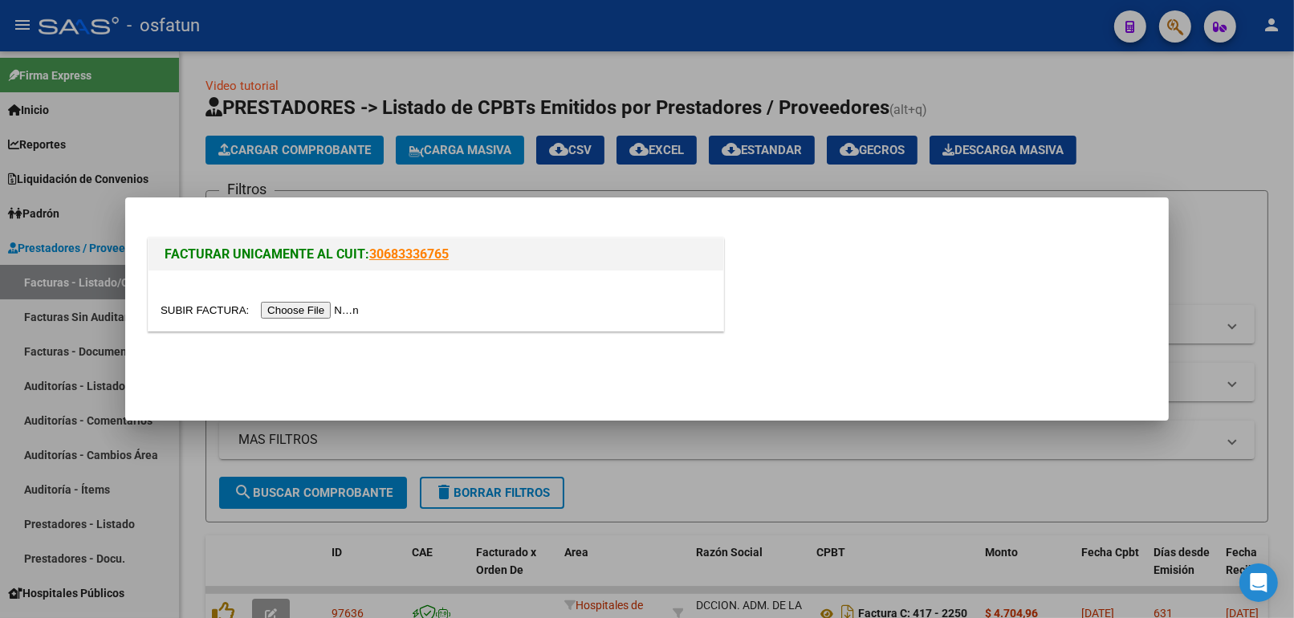
click at [273, 315] on input "file" at bounding box center [262, 310] width 203 height 17
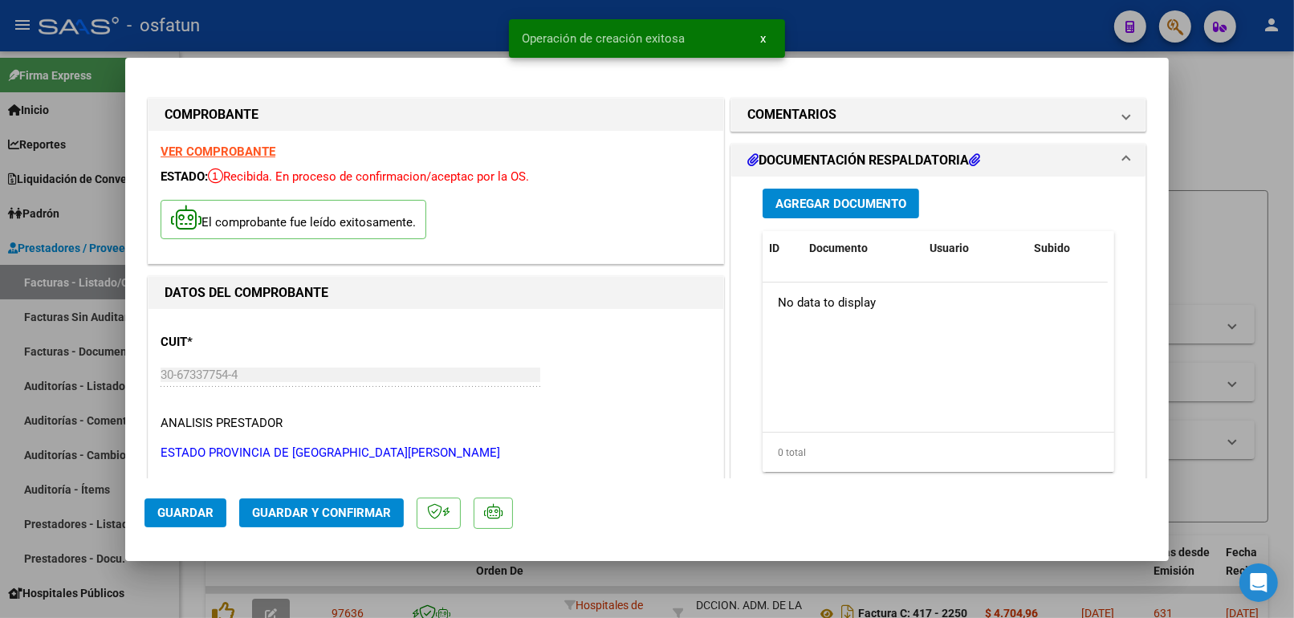
click at [324, 522] on button "Guardar y Confirmar" at bounding box center [321, 512] width 165 height 29
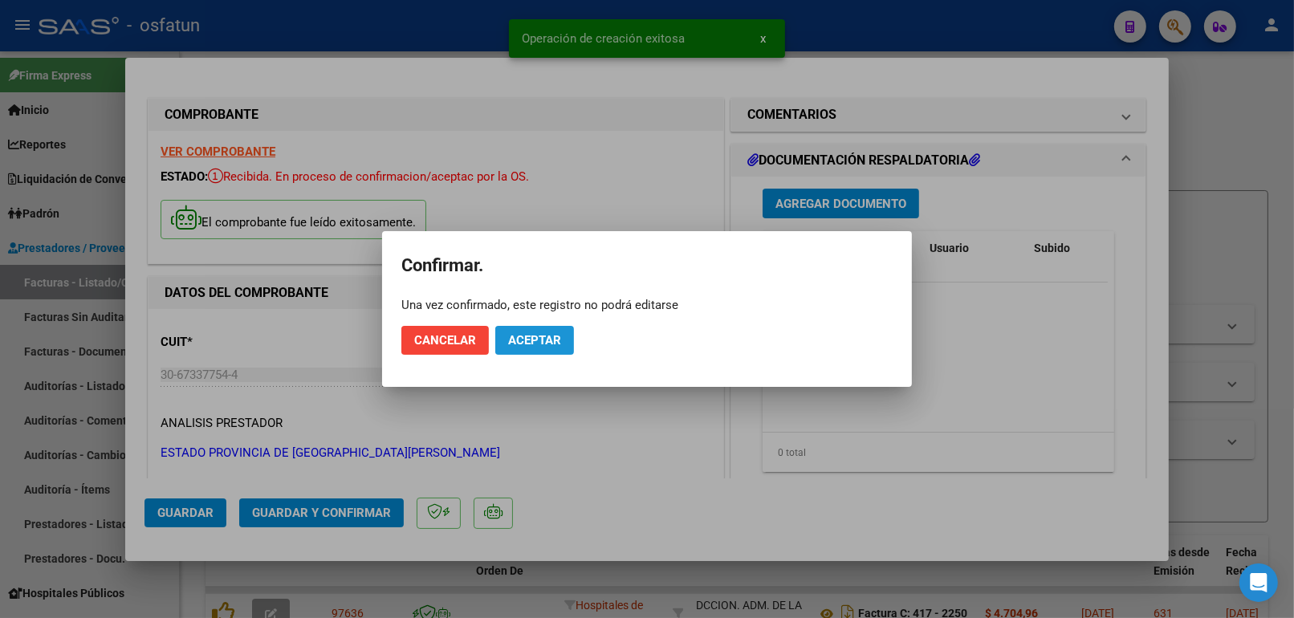
drag, startPoint x: 543, startPoint y: 348, endPoint x: 728, endPoint y: 348, distance: 185.4
click at [542, 348] on button "Aceptar" at bounding box center [534, 340] width 79 height 29
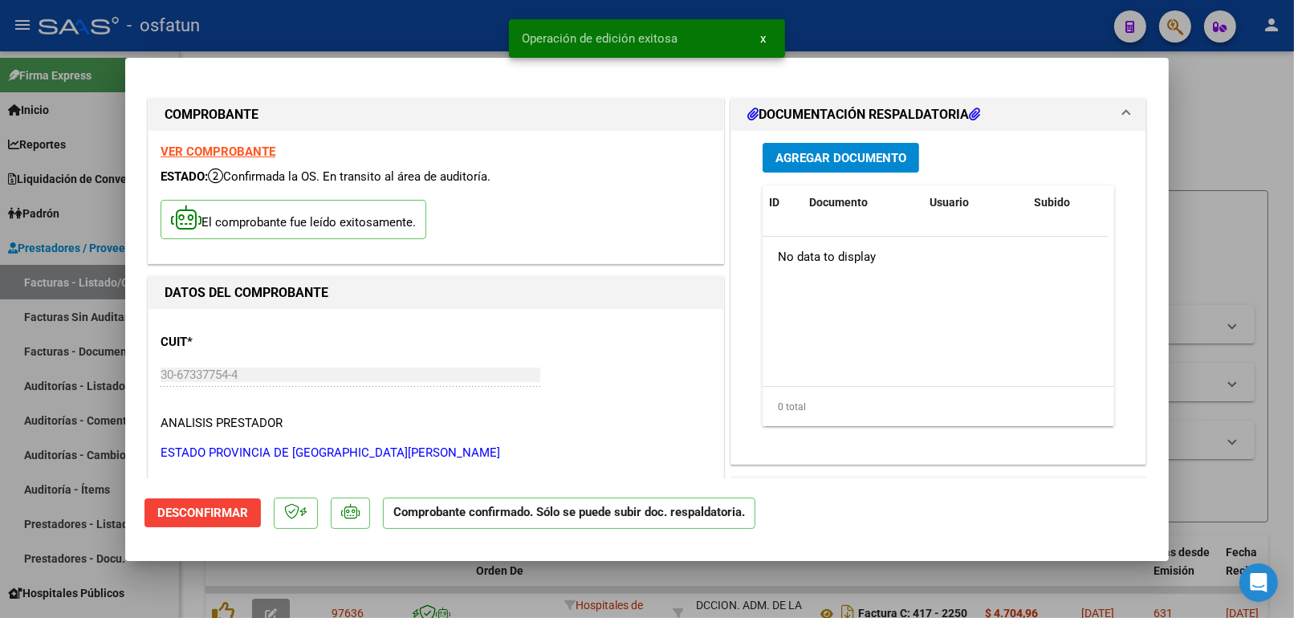
click at [1242, 220] on div at bounding box center [647, 309] width 1294 height 618
type input "$ 0,00"
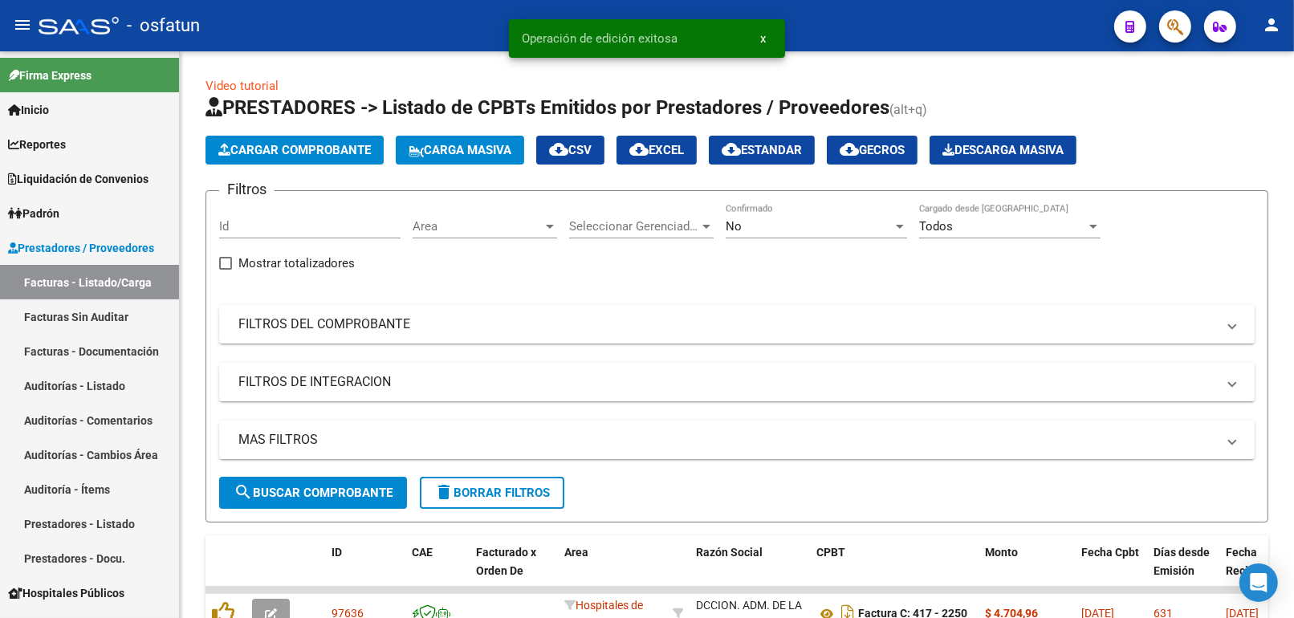
click at [101, 388] on link "Auditorías - Listado" at bounding box center [89, 385] width 179 height 35
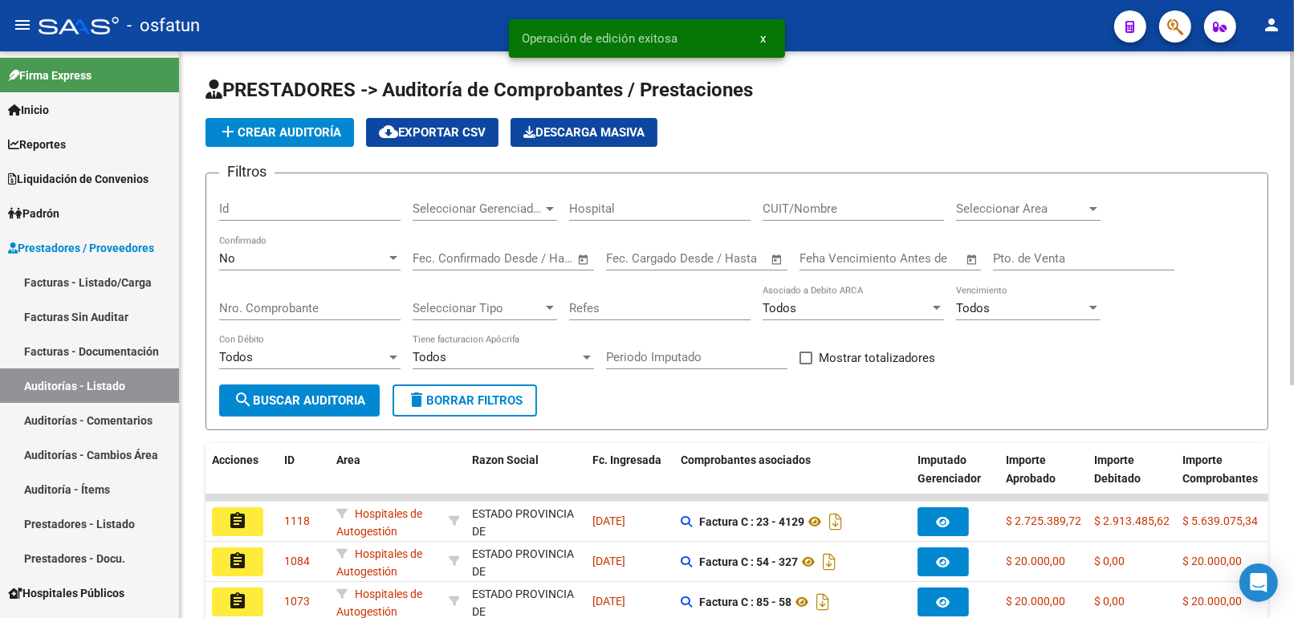
click at [295, 137] on span "add Crear Auditoría" at bounding box center [279, 132] width 123 height 14
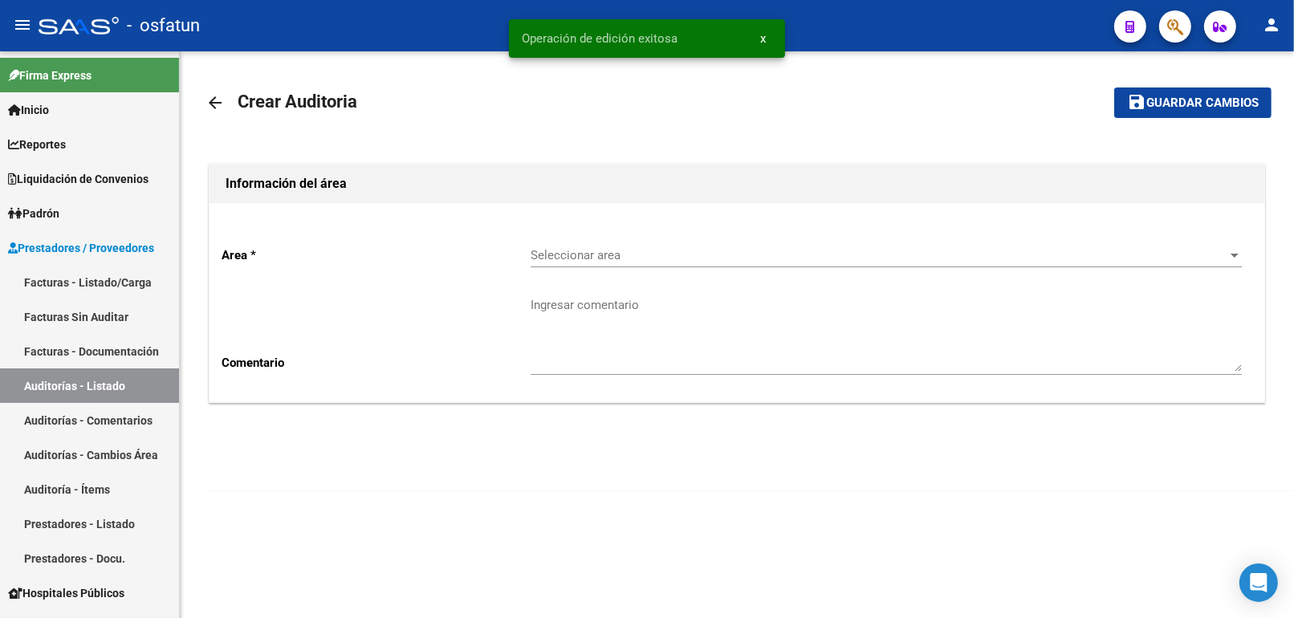
click at [620, 266] on div "Seleccionar area Seleccionar area" at bounding box center [885, 250] width 711 height 35
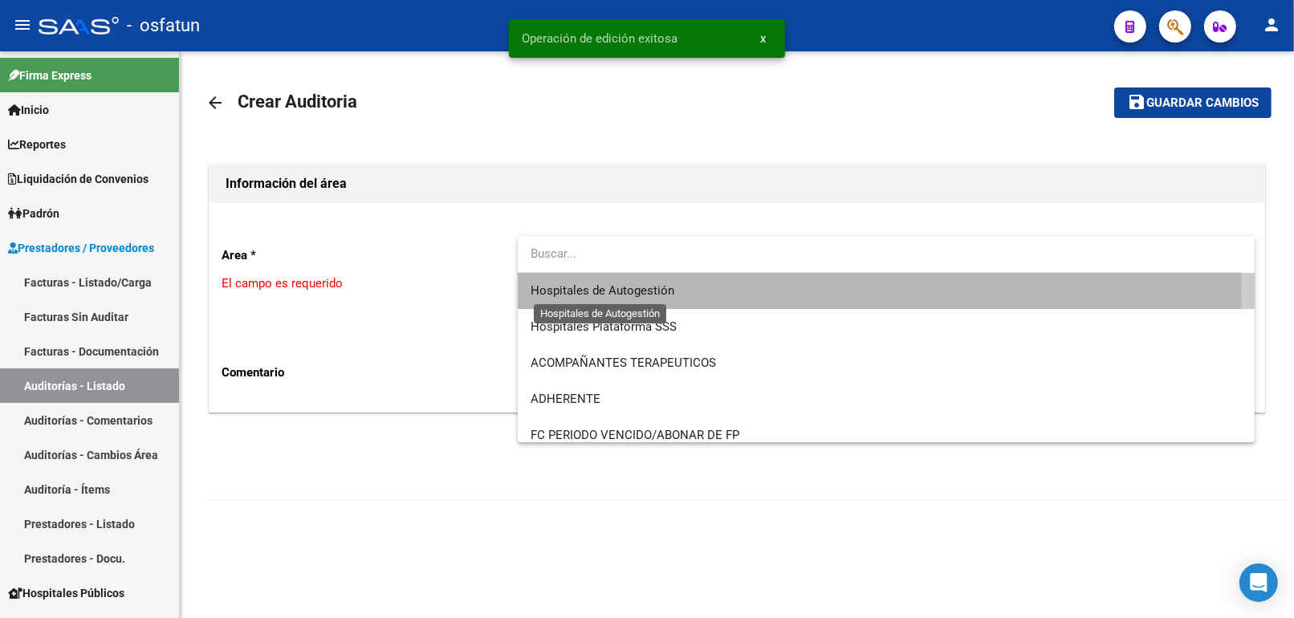
click at [615, 298] on span "Hospitales de Autogestión" at bounding box center [602, 290] width 144 height 14
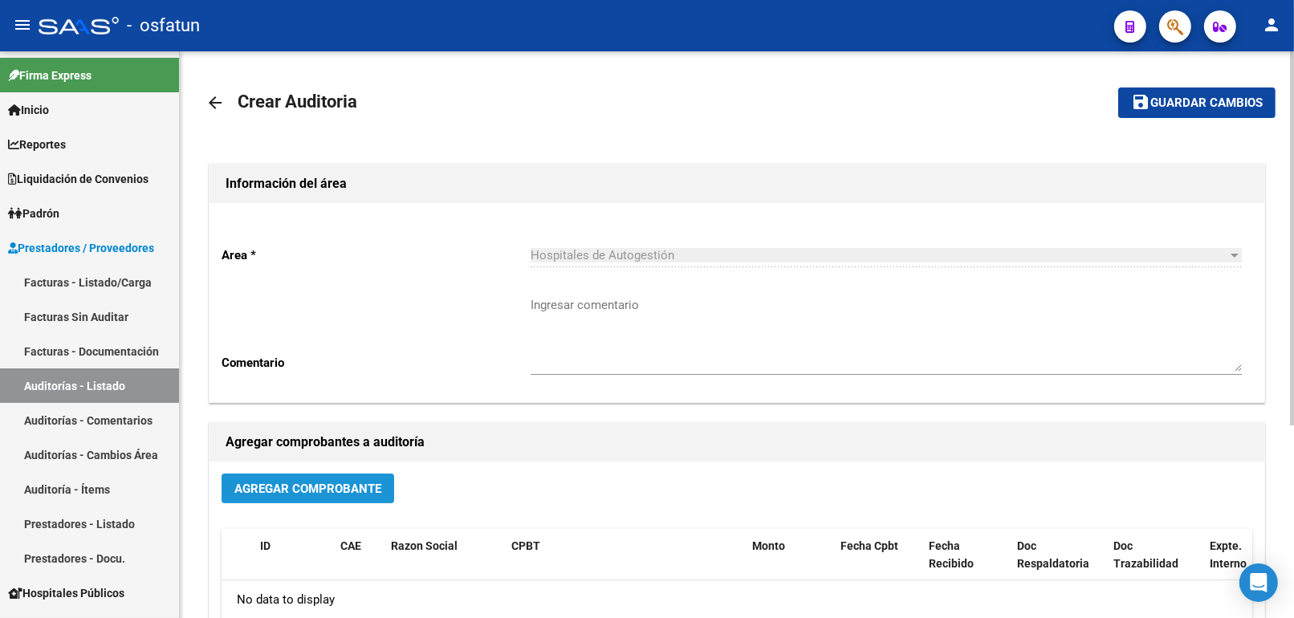
click at [327, 502] on button "Agregar Comprobante" at bounding box center [308, 489] width 173 height 30
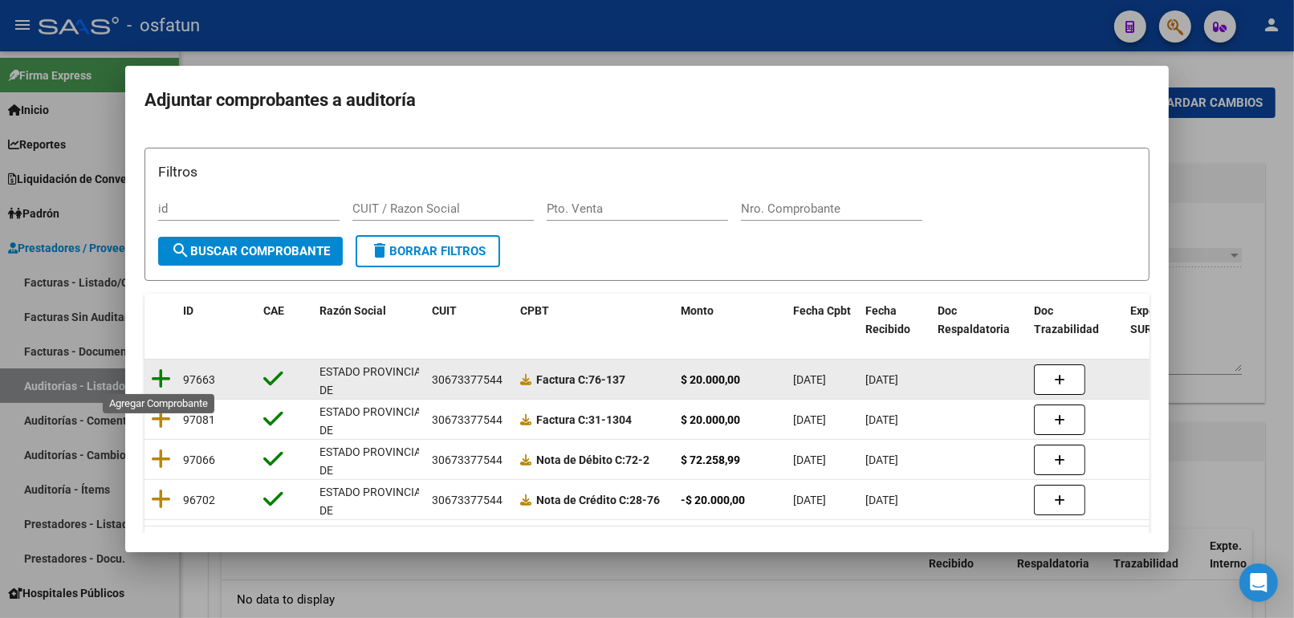
click at [169, 378] on icon at bounding box center [161, 379] width 20 height 22
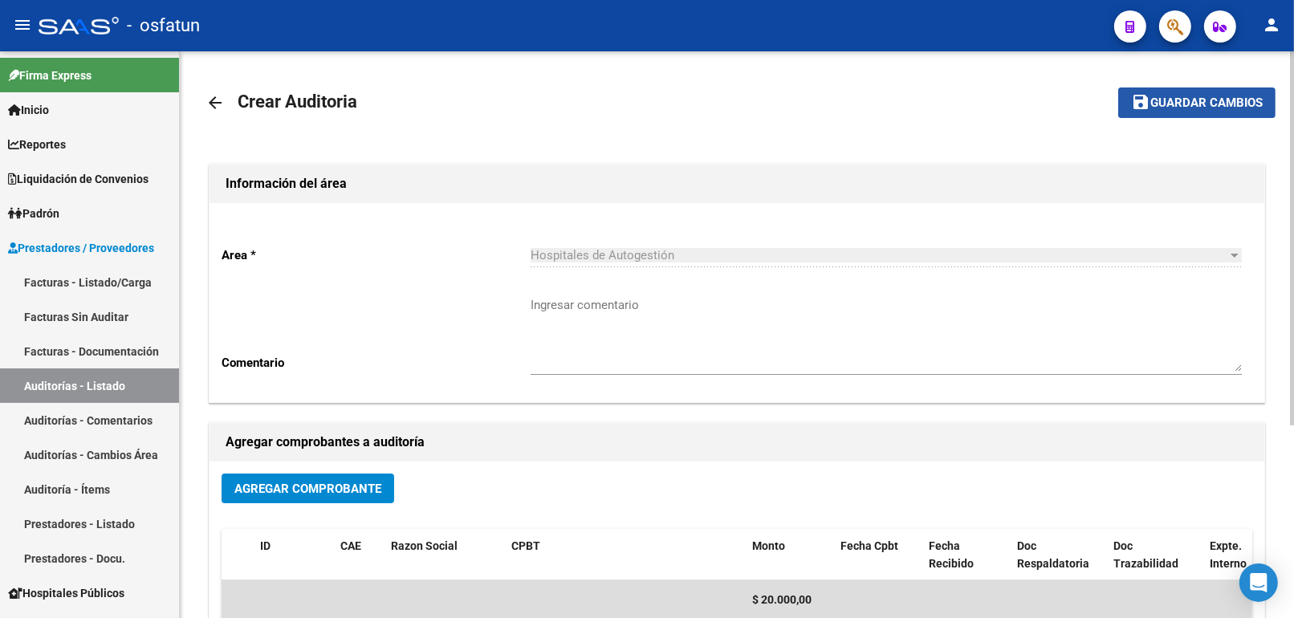
click at [1176, 110] on button "save Guardar cambios" at bounding box center [1196, 102] width 157 height 30
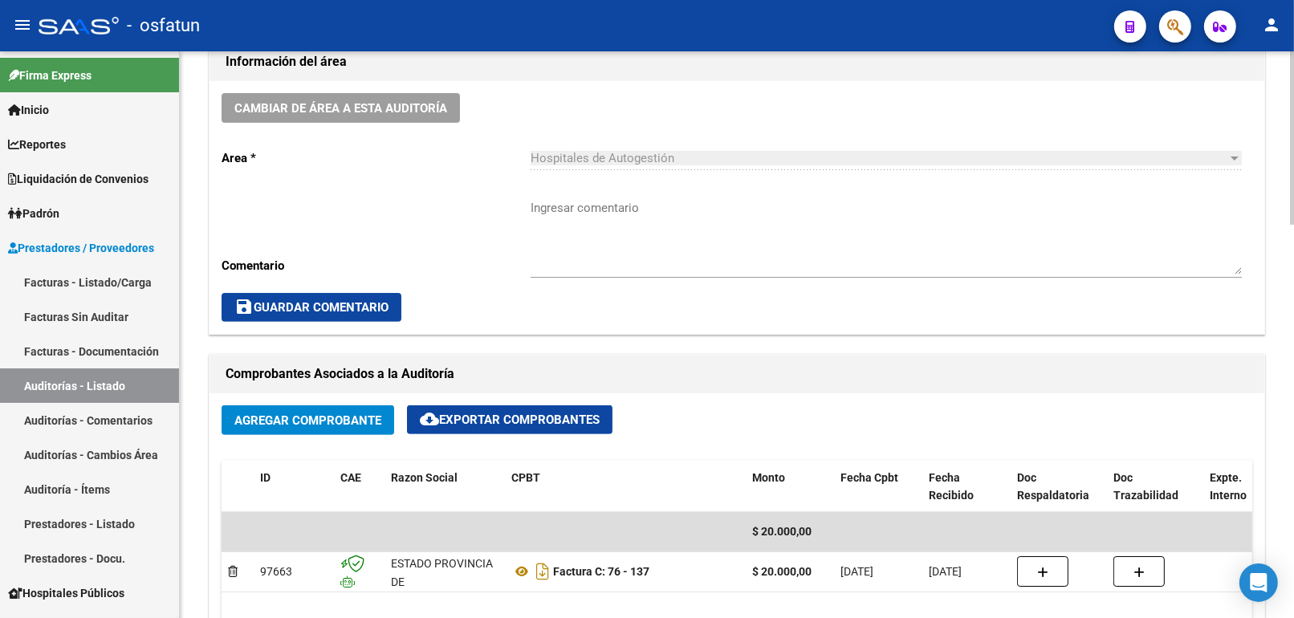
scroll to position [624, 0]
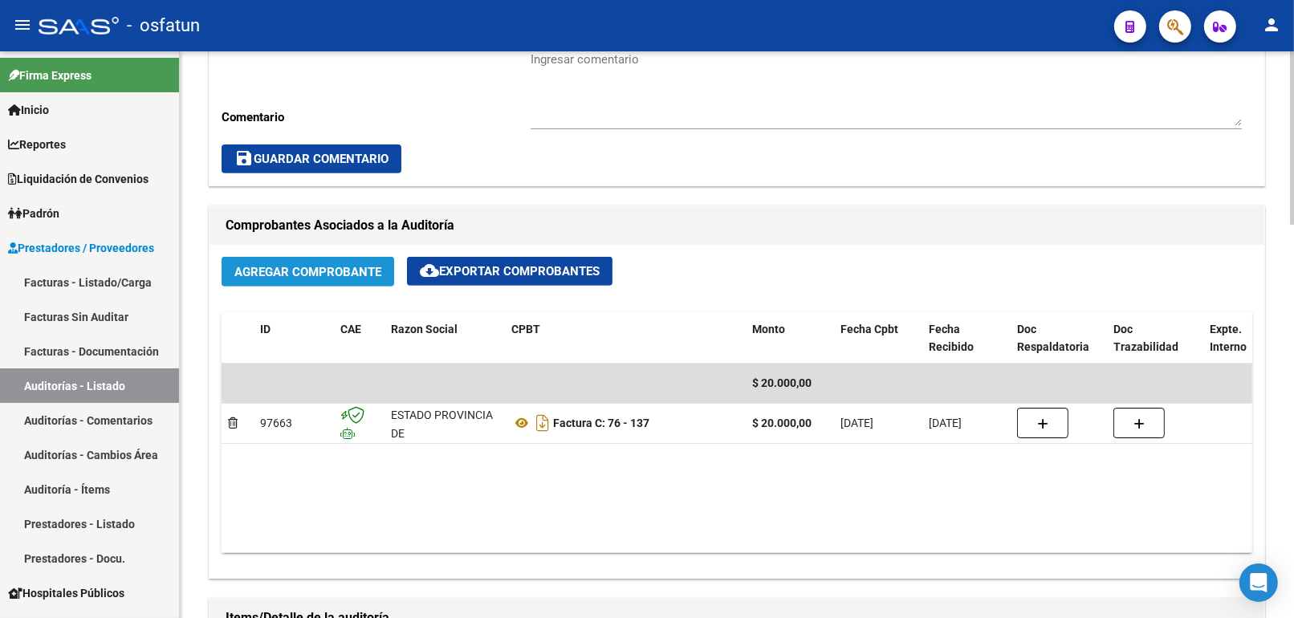
click at [348, 279] on span "Agregar Comprobante" at bounding box center [307, 272] width 147 height 14
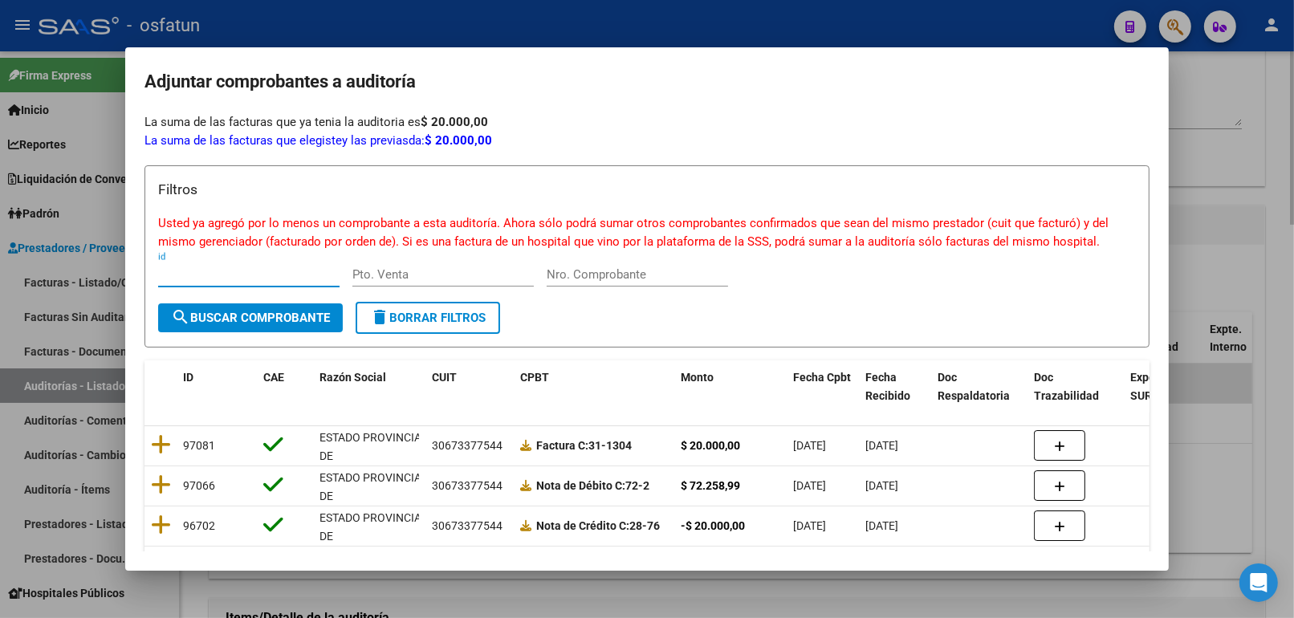
click at [1230, 164] on div at bounding box center [647, 309] width 1294 height 618
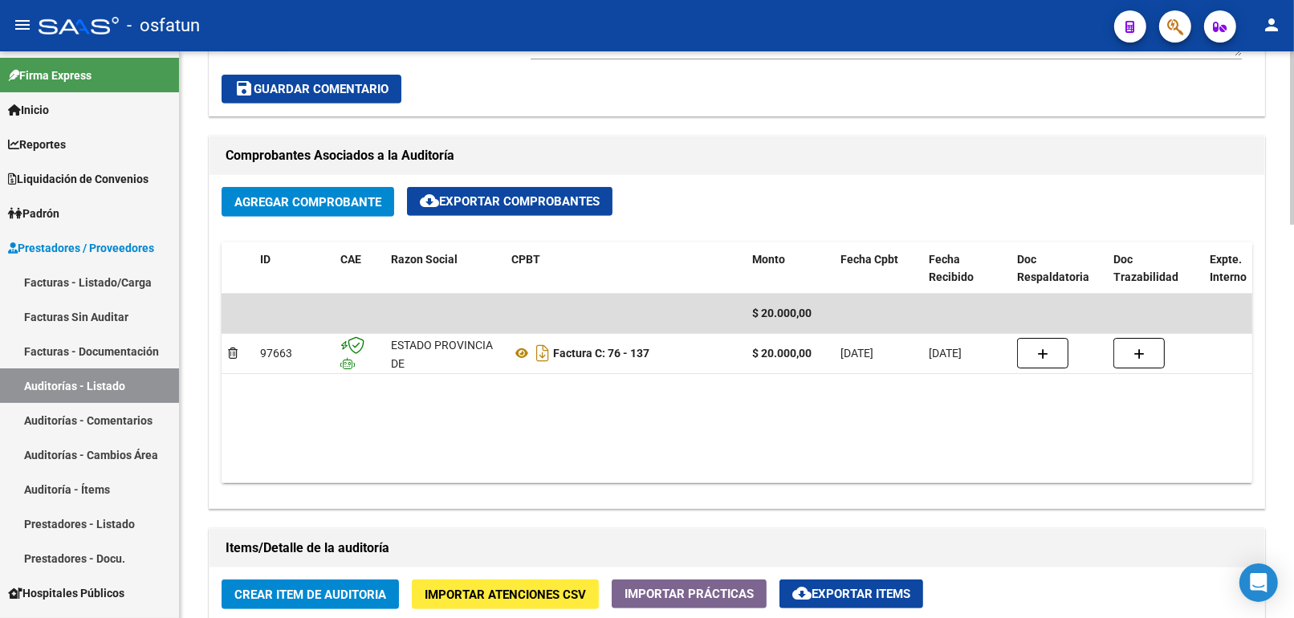
scroll to position [803, 0]
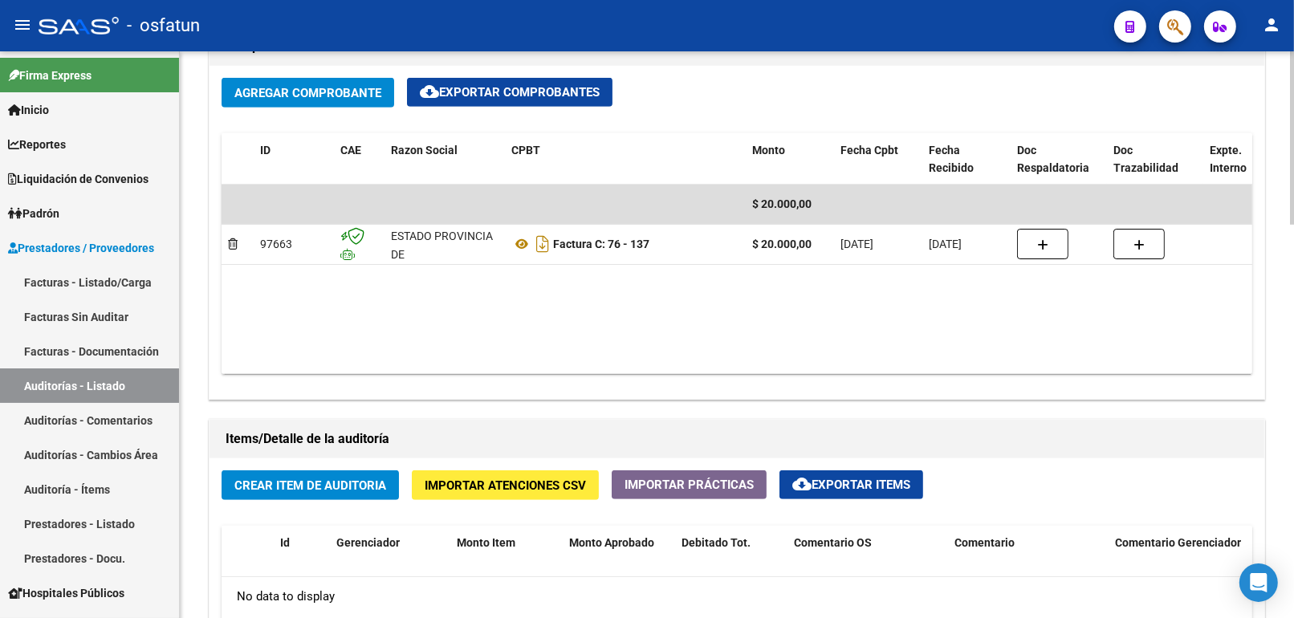
click at [327, 487] on span "Crear Item de Auditoria" at bounding box center [310, 485] width 152 height 14
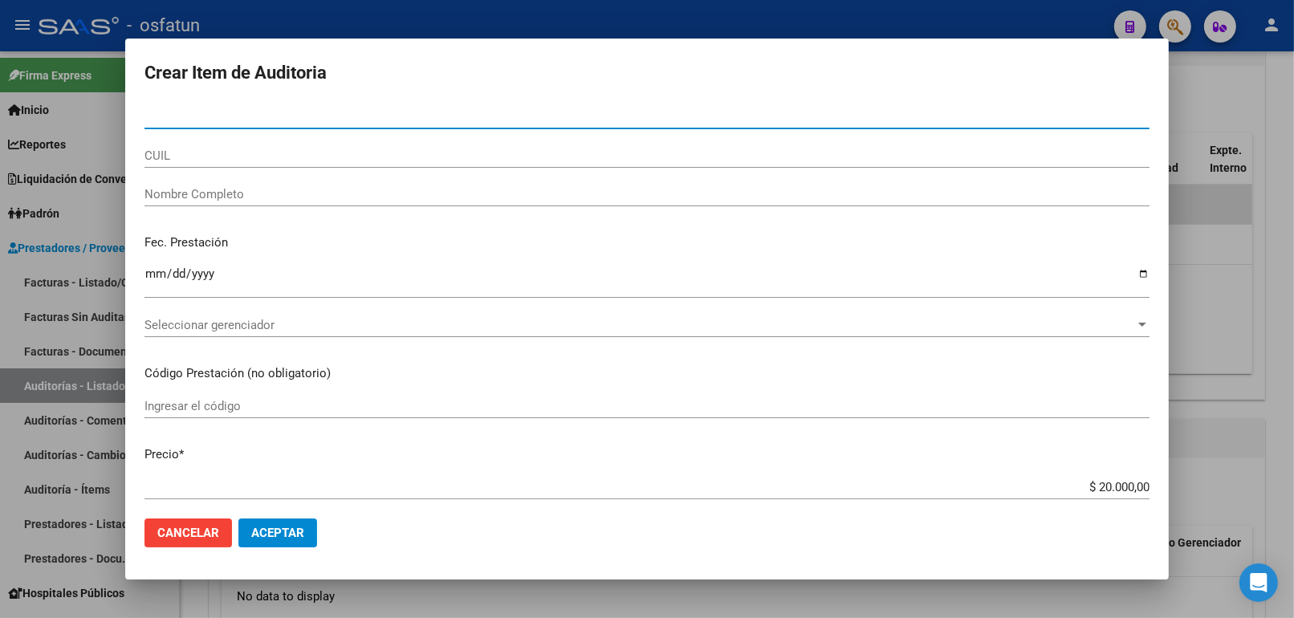
paste input "40484859"
type input "40484859"
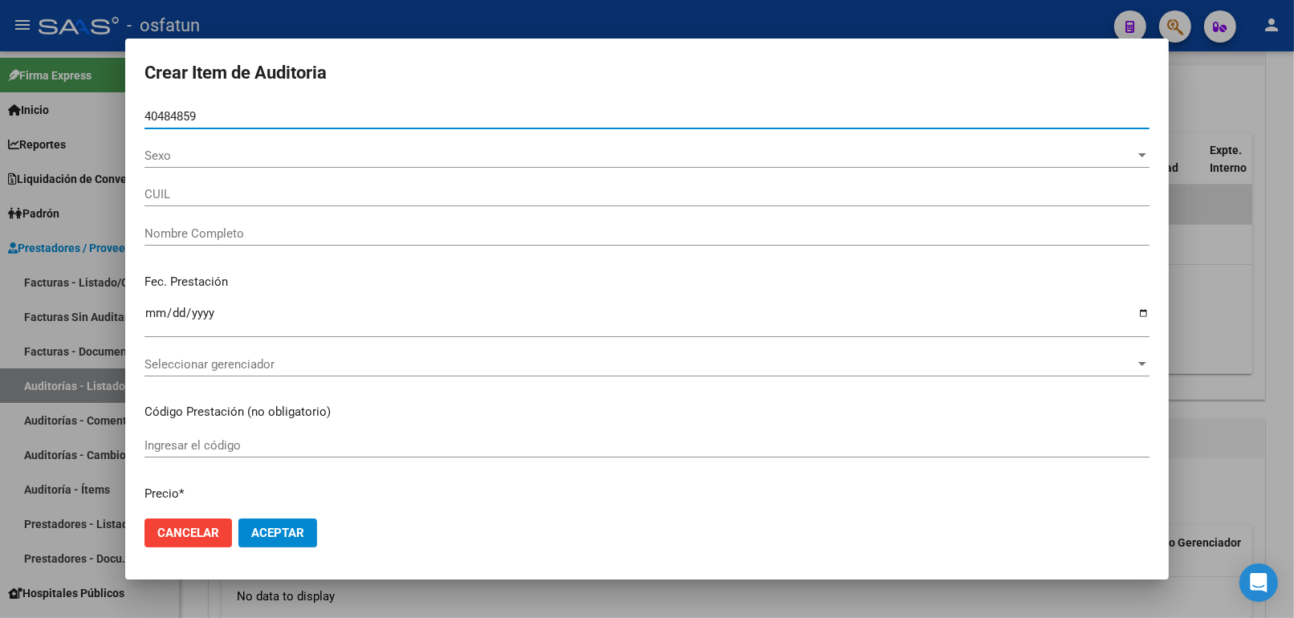
type input "20404848594"
type input "ARMITANO GABRIEL AGUSTIN"
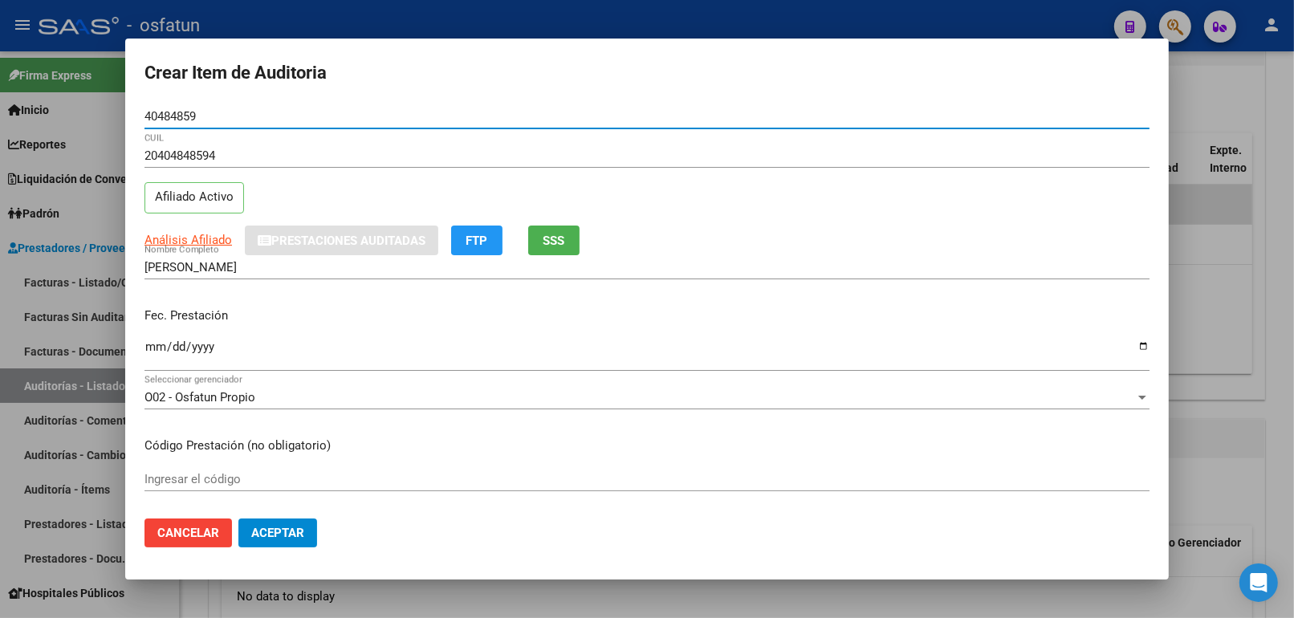
type input "40484859"
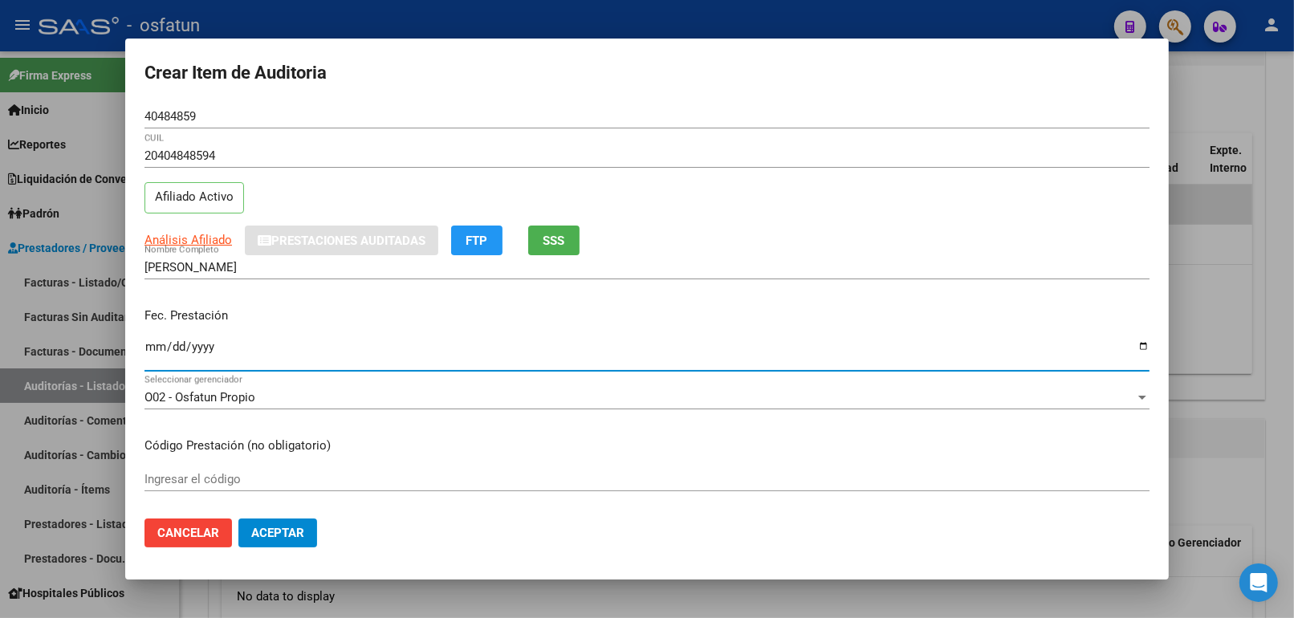
click at [159, 348] on input "Ingresar la fecha" at bounding box center [646, 353] width 1005 height 26
type input "2025-05-19"
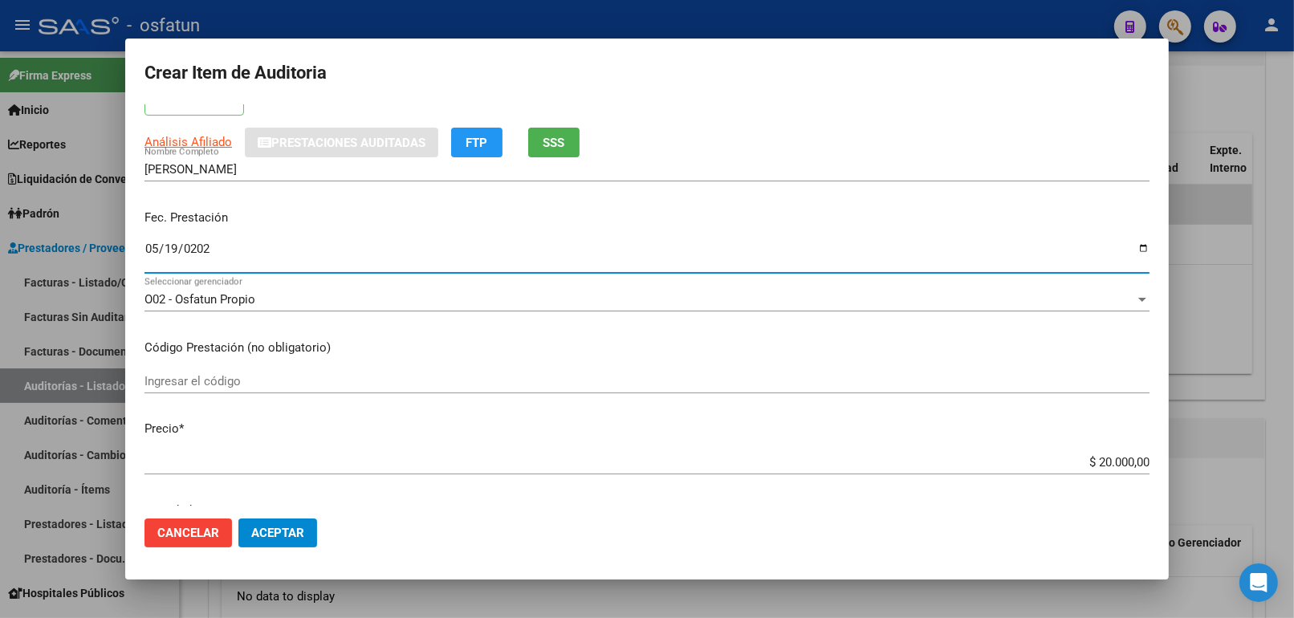
scroll to position [267, 0]
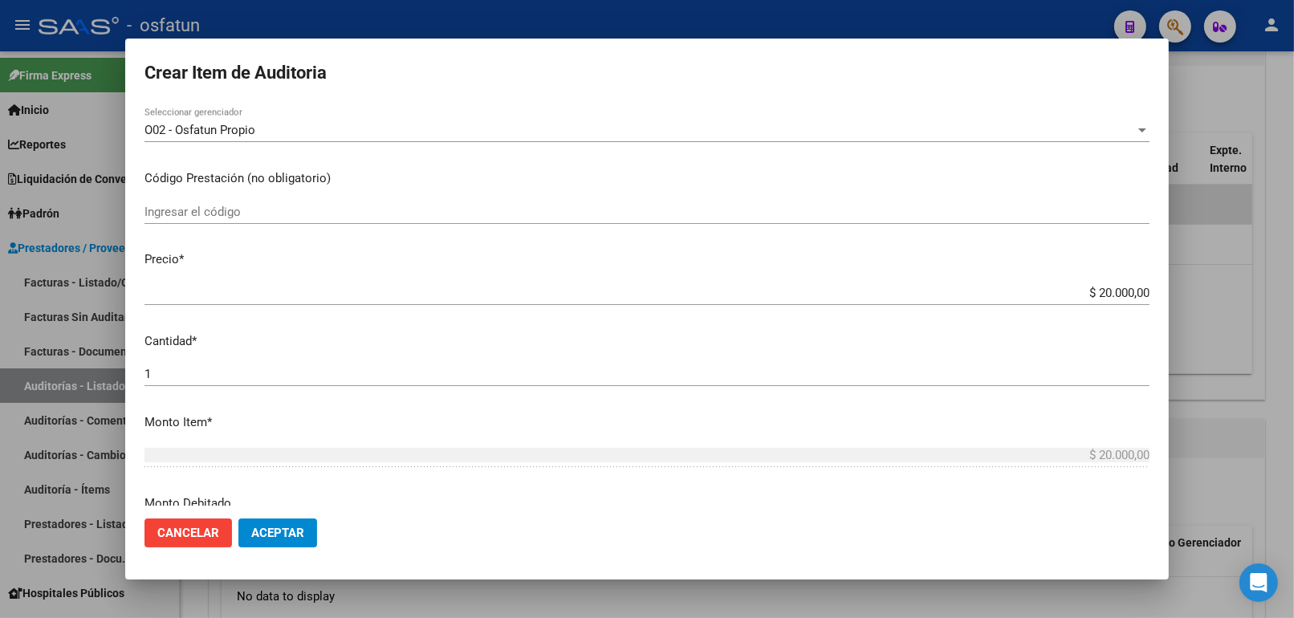
click at [333, 222] on div "Ingresar el código" at bounding box center [646, 212] width 1005 height 24
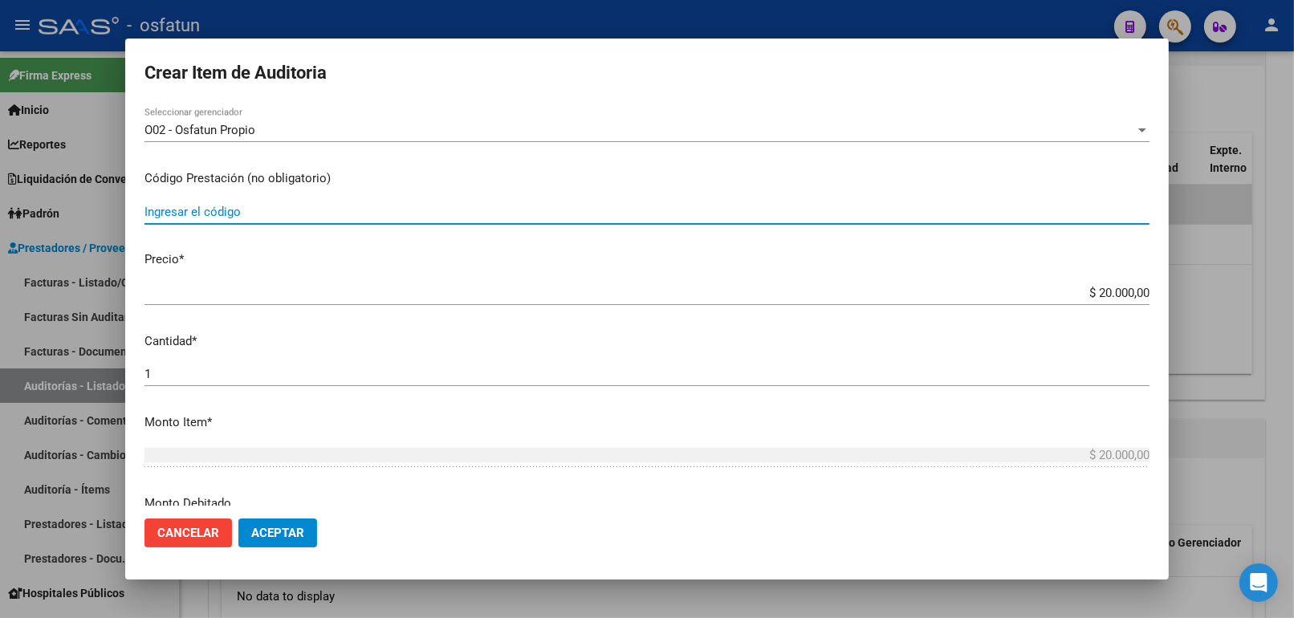
click at [333, 211] on input "Ingresar el código" at bounding box center [646, 212] width 1005 height 14
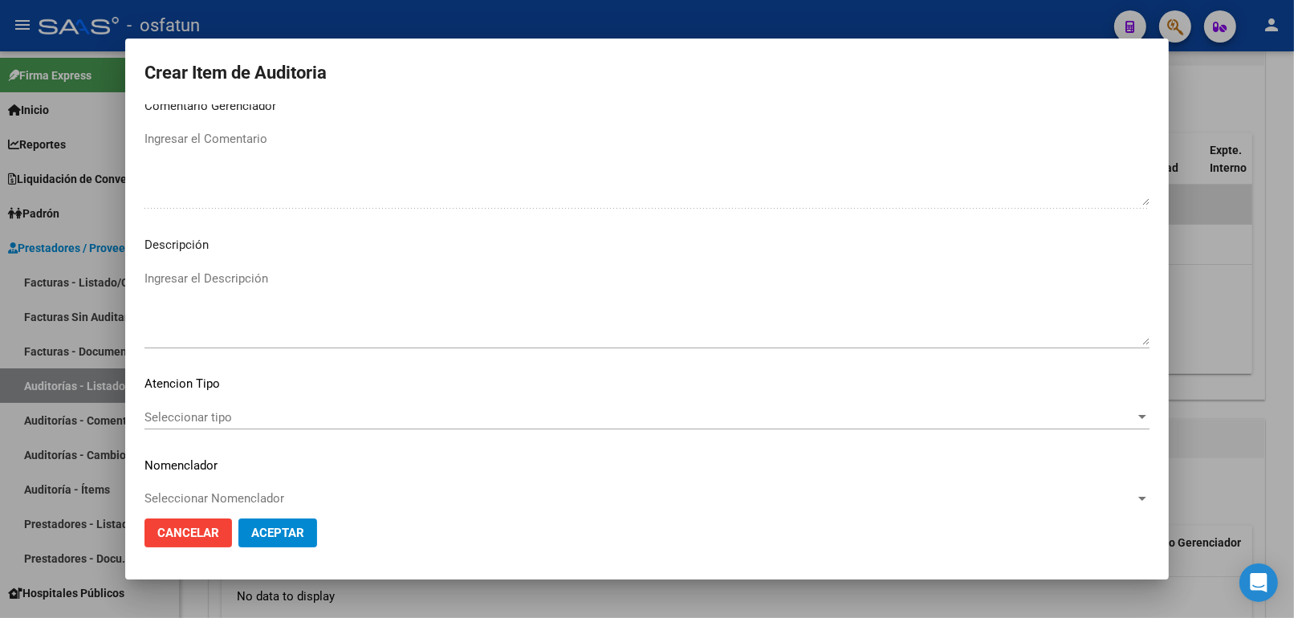
scroll to position [1044, 0]
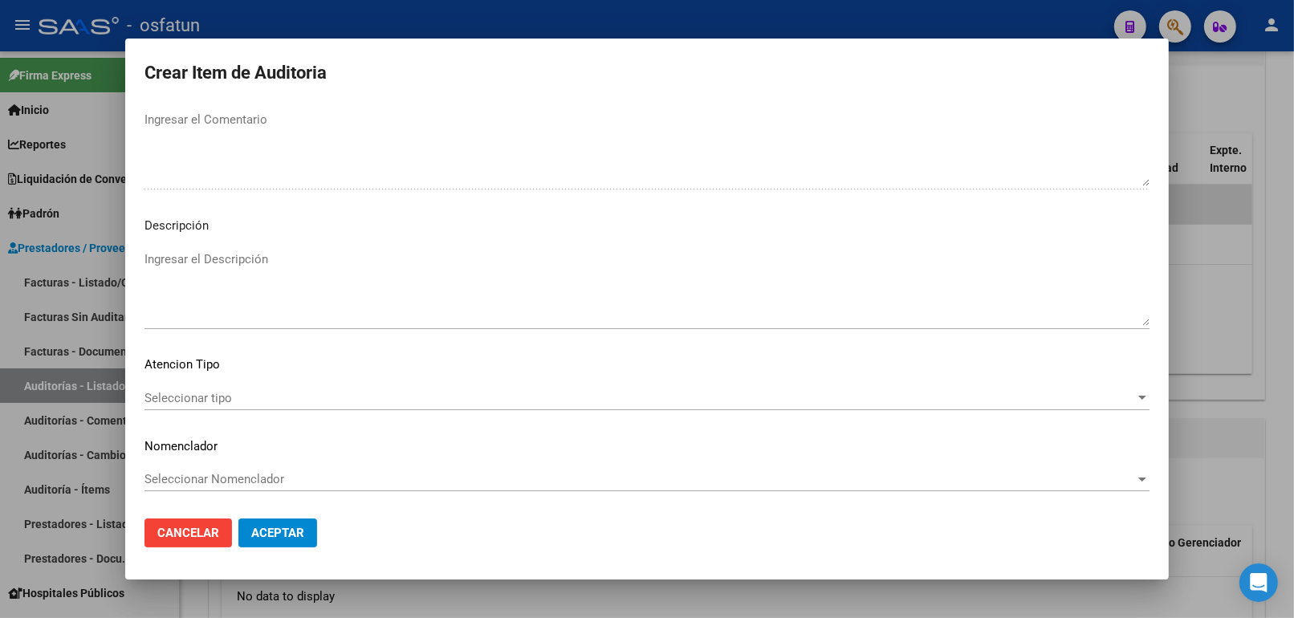
type input "420101"
click at [291, 406] on div "Seleccionar tipo Seleccionar tipo" at bounding box center [646, 398] width 1005 height 24
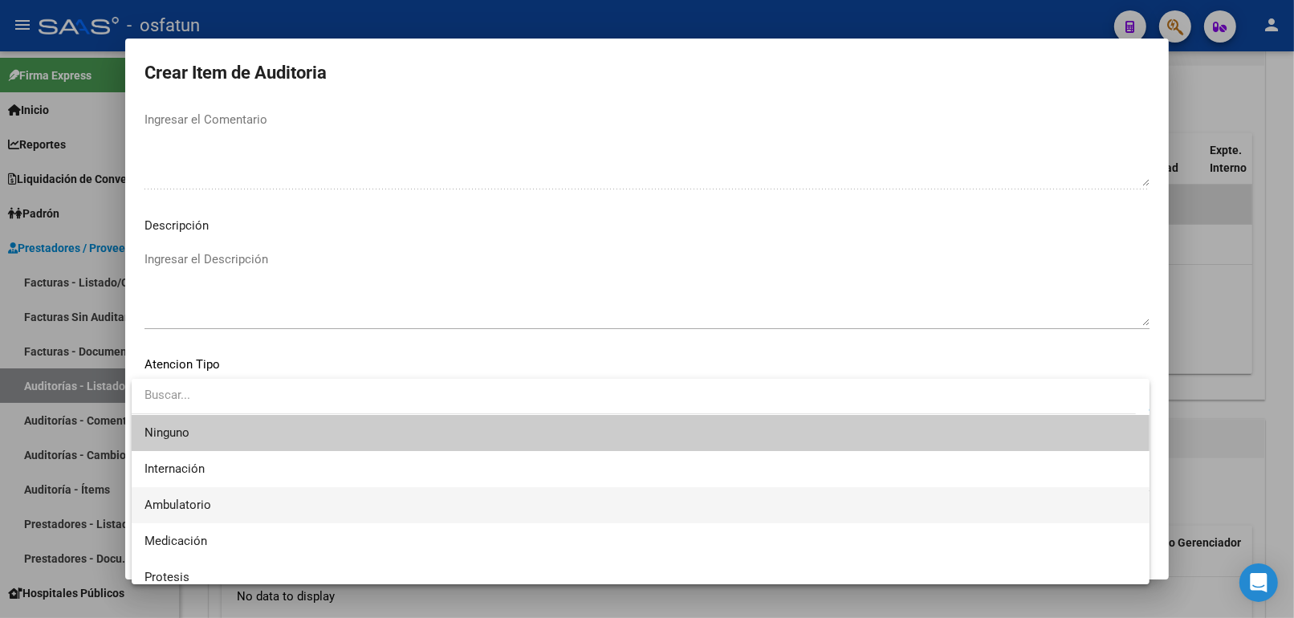
click at [217, 496] on span "Ambulatorio" at bounding box center [640, 505] width 992 height 36
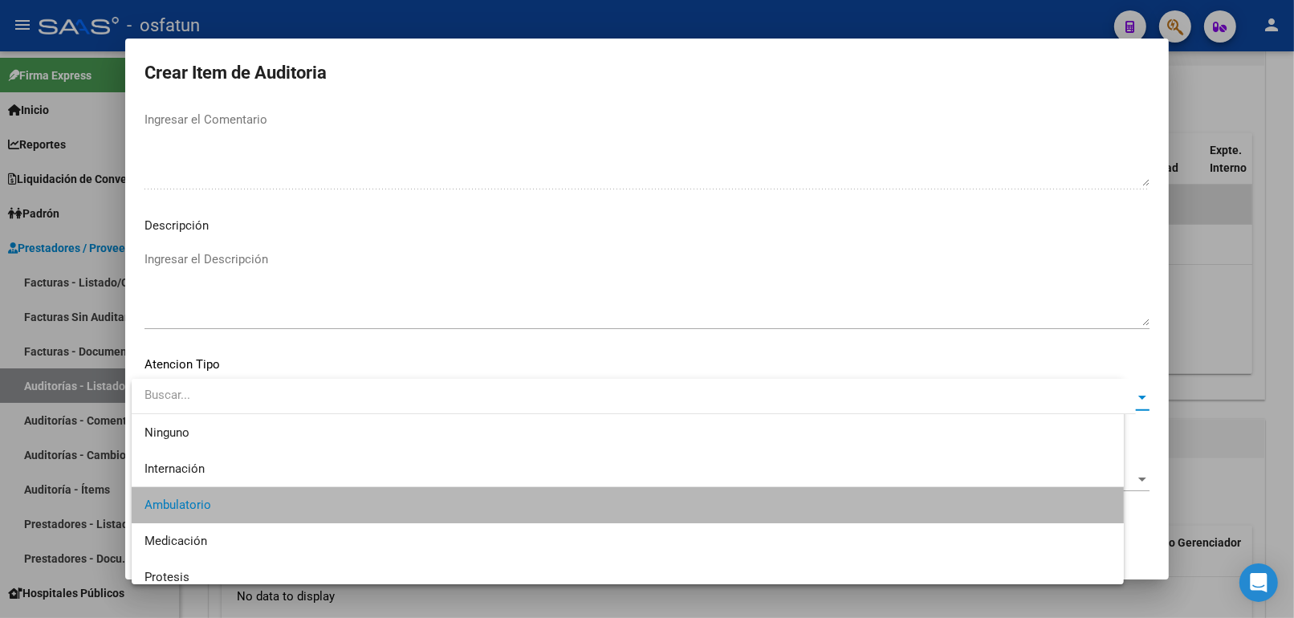
click at [238, 462] on mat-dialog-content "40484859 Nro Documento 20404848594 CUIL Afiliado Activo Análisis Afiliado Prest…" at bounding box center [646, 305] width 1043 height 402
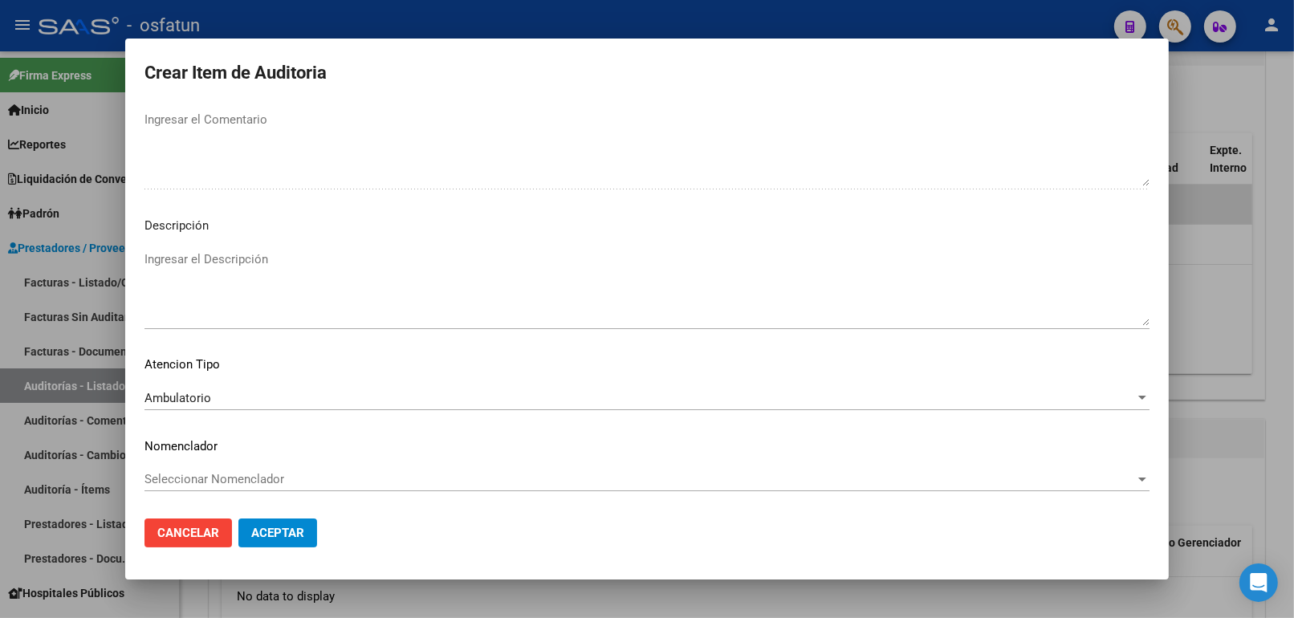
click at [231, 477] on span "Seleccionar Nomenclador" at bounding box center [639, 479] width 990 height 14
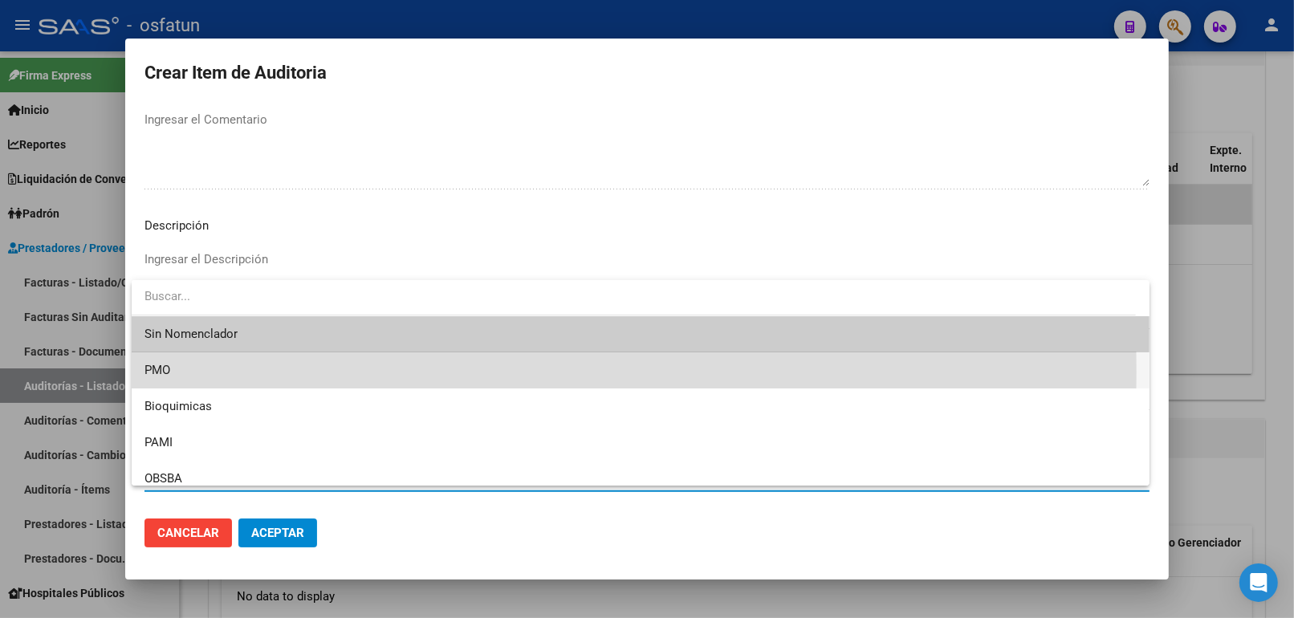
click at [189, 372] on span "PMO" at bounding box center [640, 370] width 992 height 36
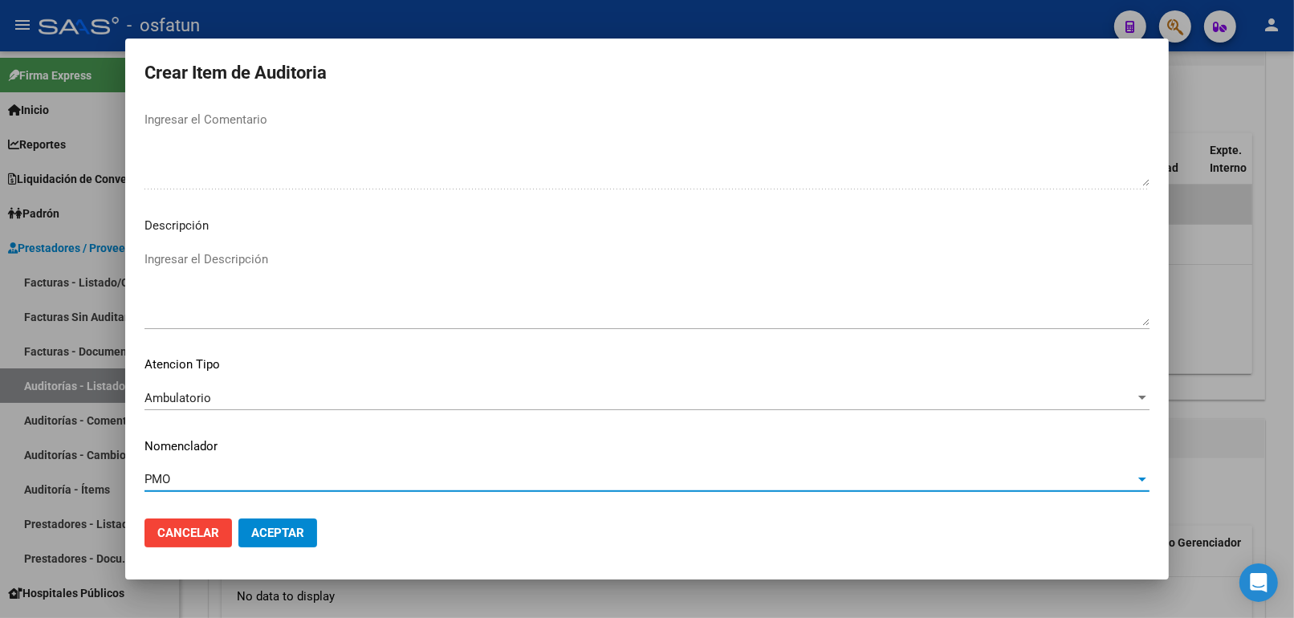
click at [270, 530] on span "Aceptar" at bounding box center [277, 533] width 53 height 14
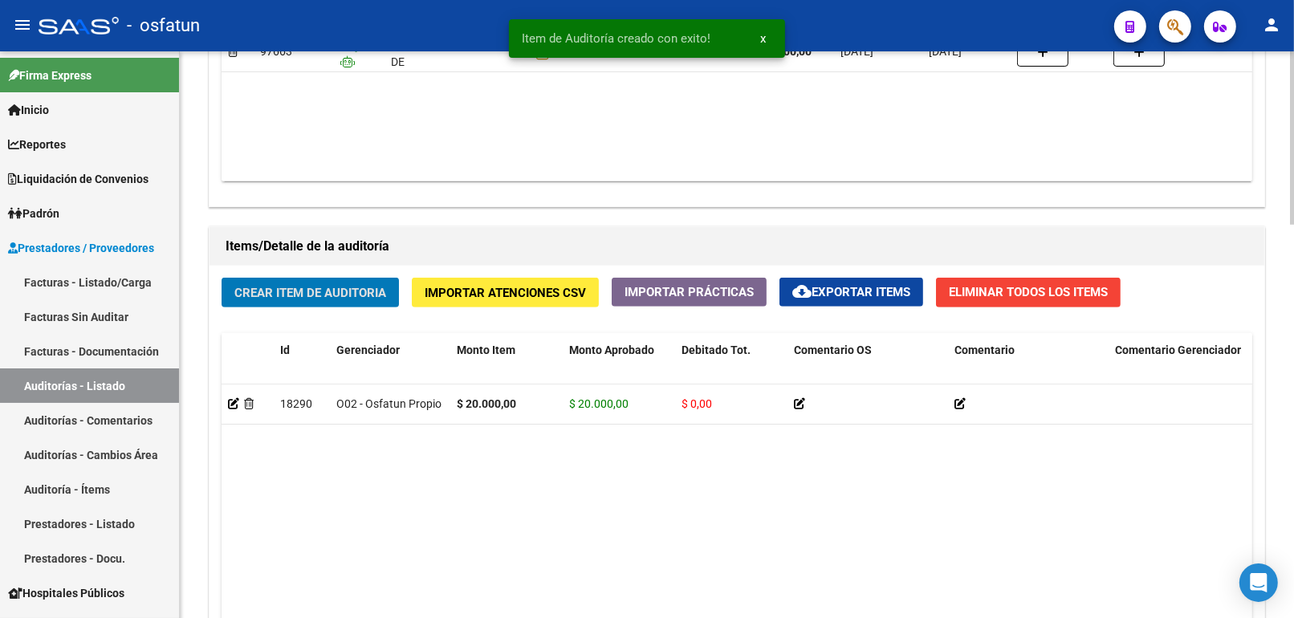
scroll to position [1285, 0]
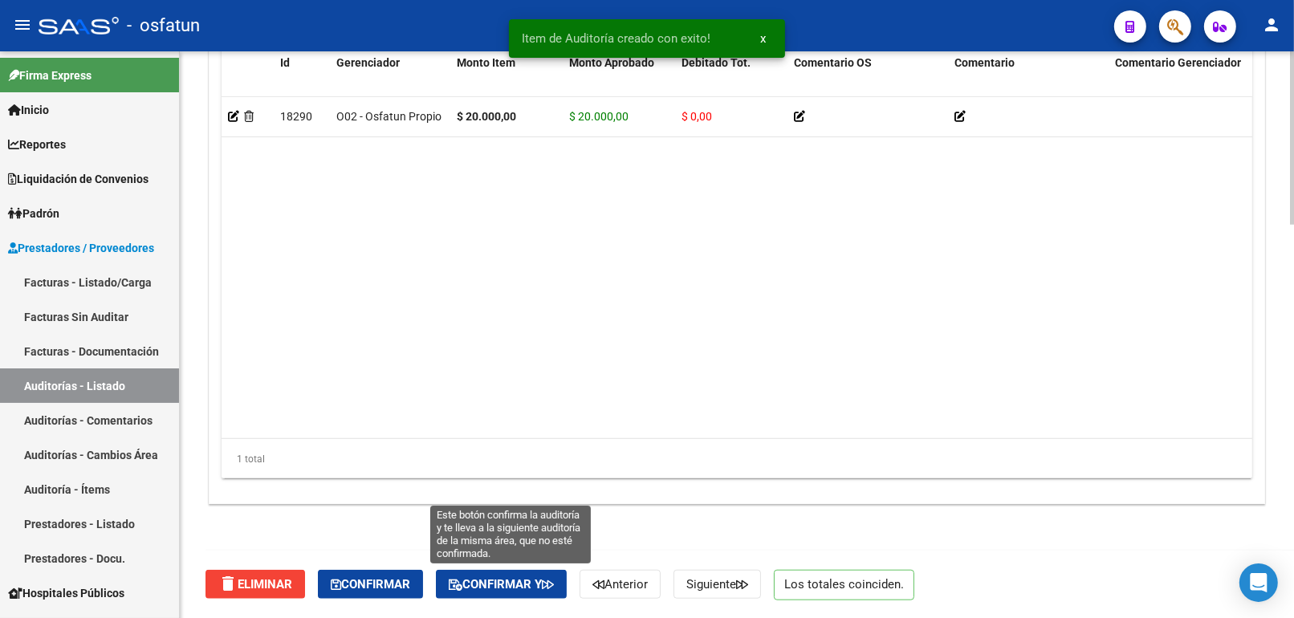
click at [520, 582] on span "Confirmar y" at bounding box center [501, 584] width 105 height 14
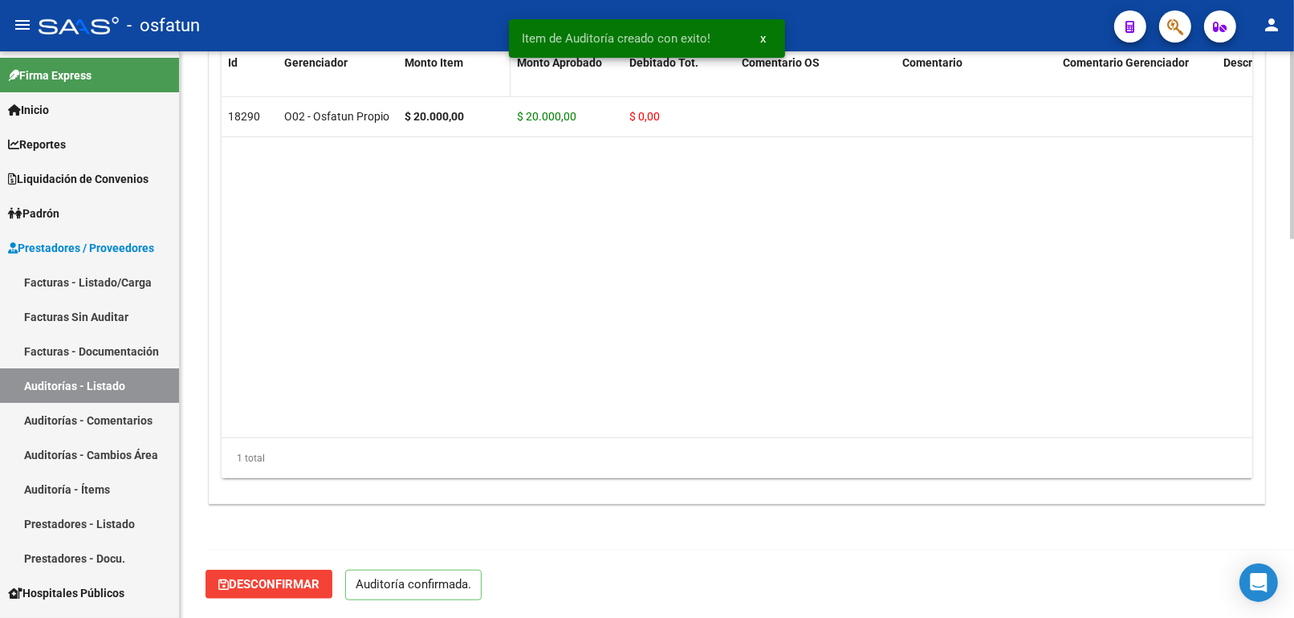
scroll to position [1140, 0]
type input "202510"
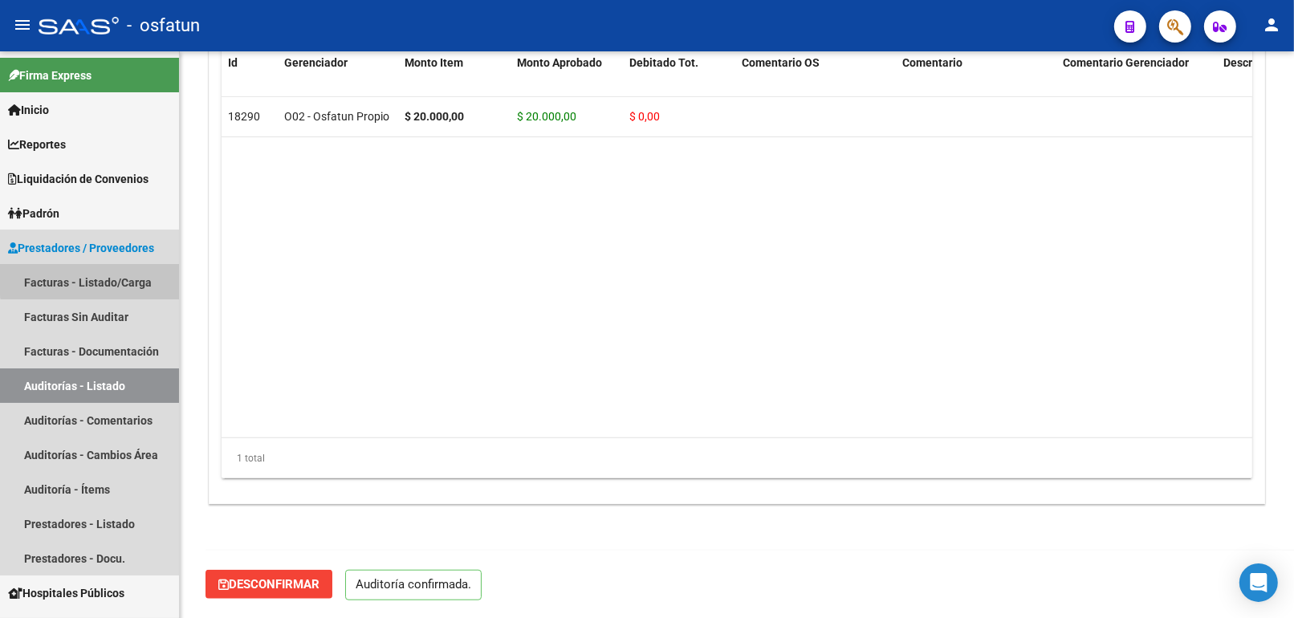
click at [112, 268] on link "Facturas - Listado/Carga" at bounding box center [89, 282] width 179 height 35
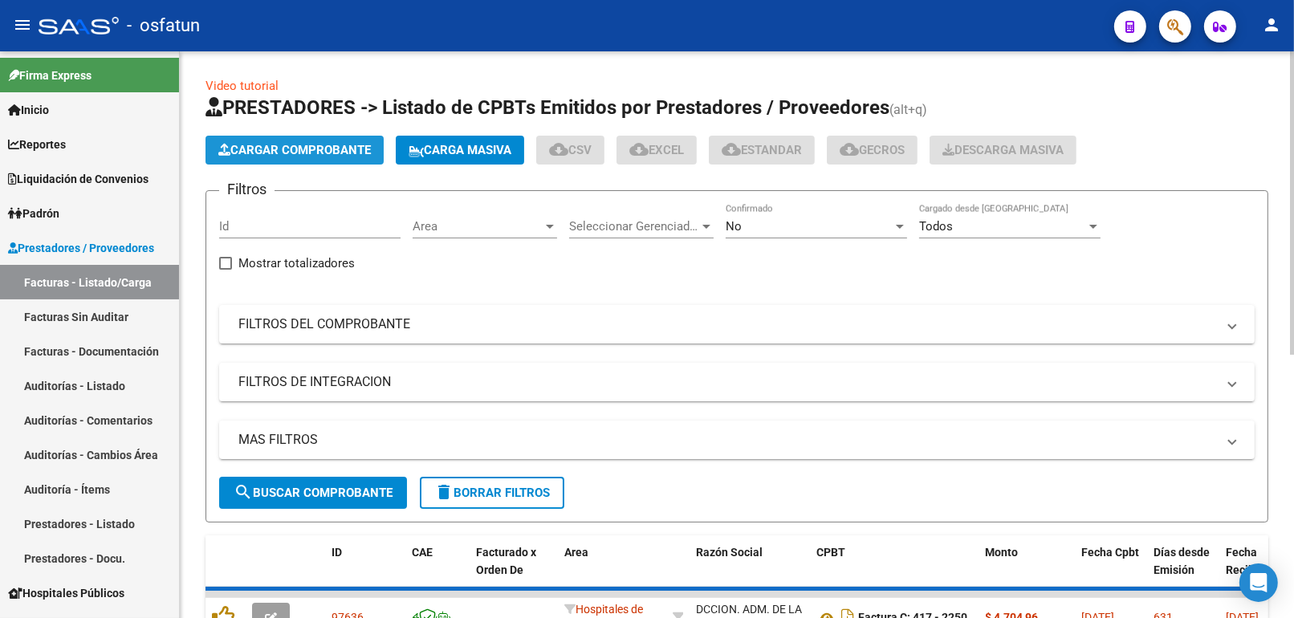
click at [308, 152] on span "Cargar Comprobante" at bounding box center [294, 150] width 152 height 14
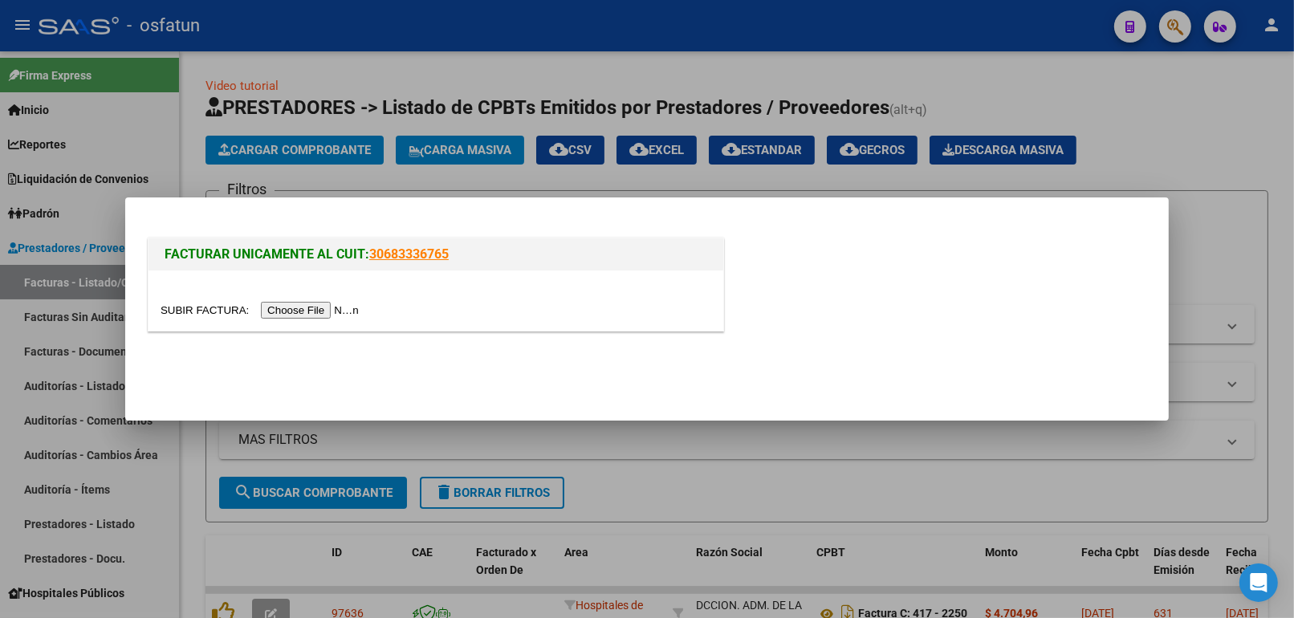
click at [326, 301] on div at bounding box center [436, 310] width 551 height 18
click at [327, 306] on input "file" at bounding box center [262, 310] width 203 height 17
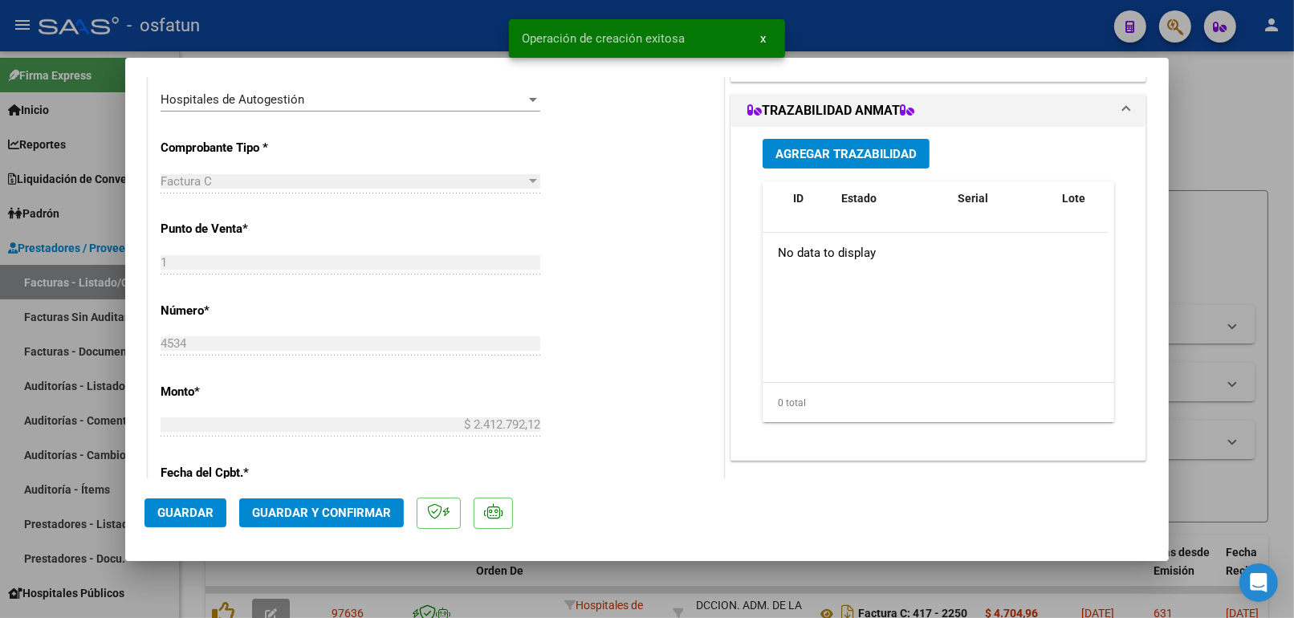
scroll to position [445, 0]
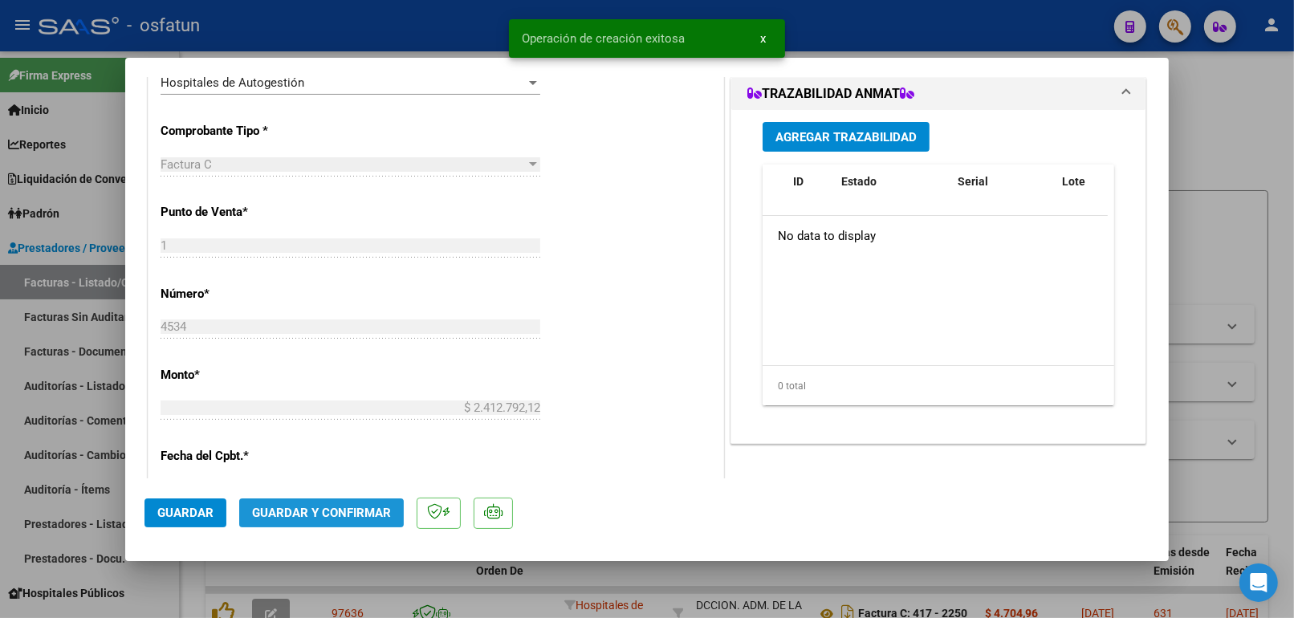
click at [348, 517] on span "Guardar y Confirmar" at bounding box center [321, 513] width 139 height 14
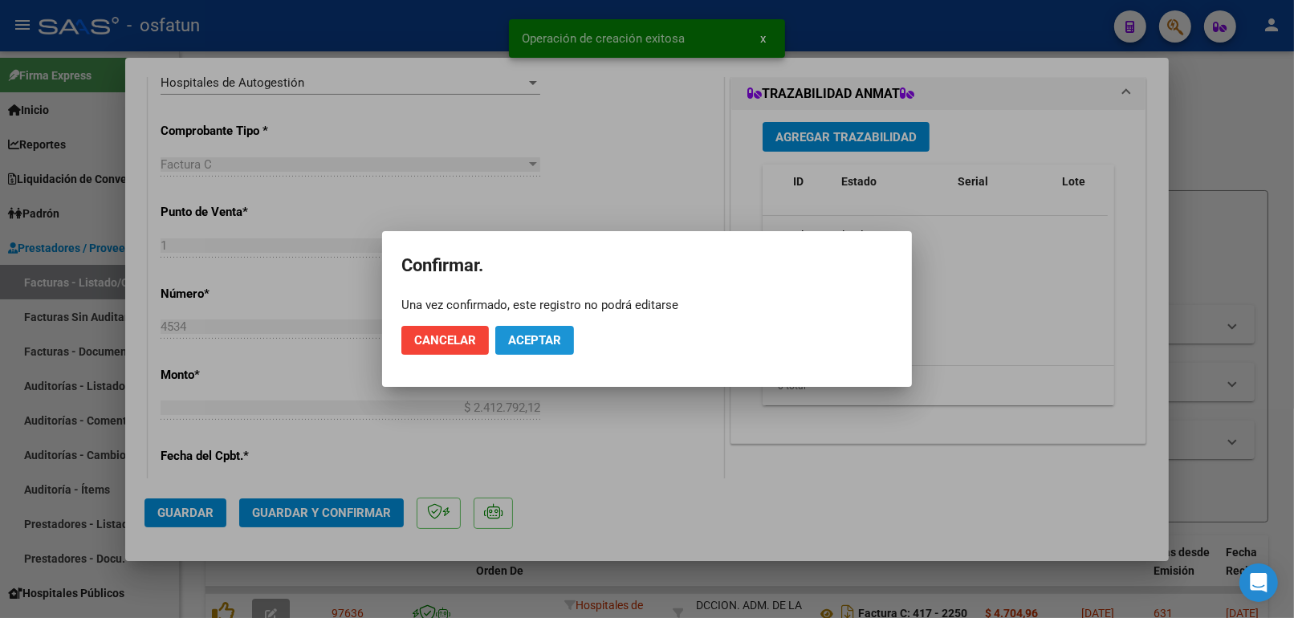
click at [564, 335] on button "Aceptar" at bounding box center [534, 340] width 79 height 29
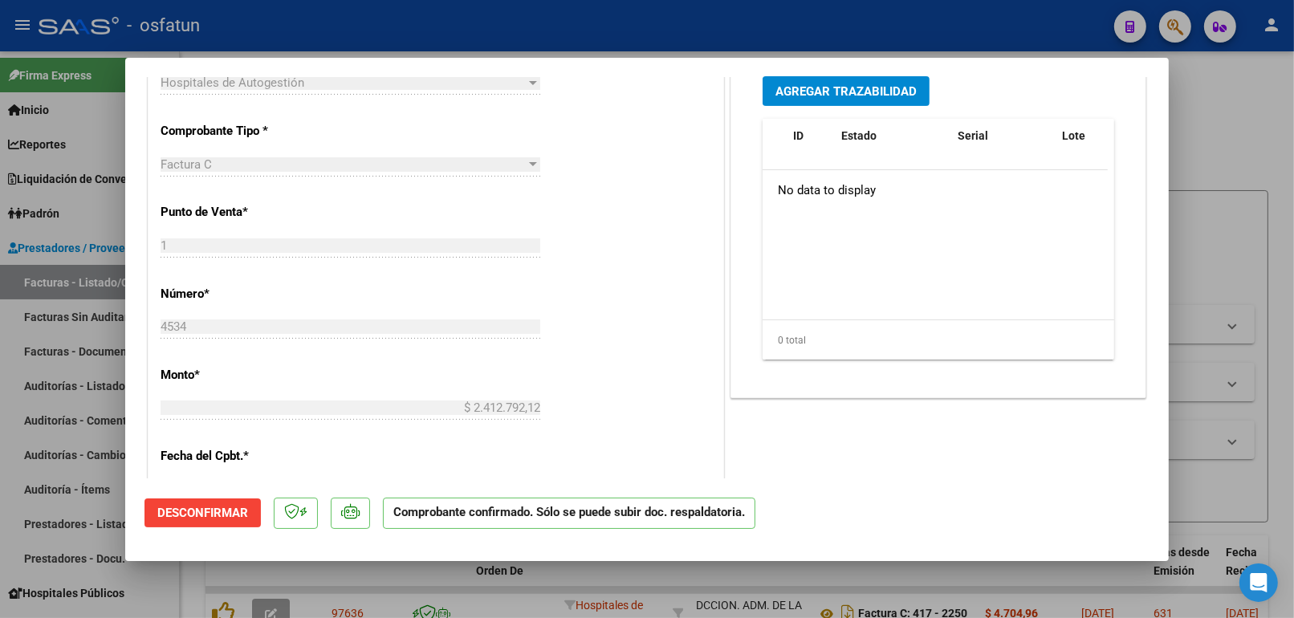
click at [1216, 190] on div at bounding box center [647, 309] width 1294 height 618
type input "$ 0,00"
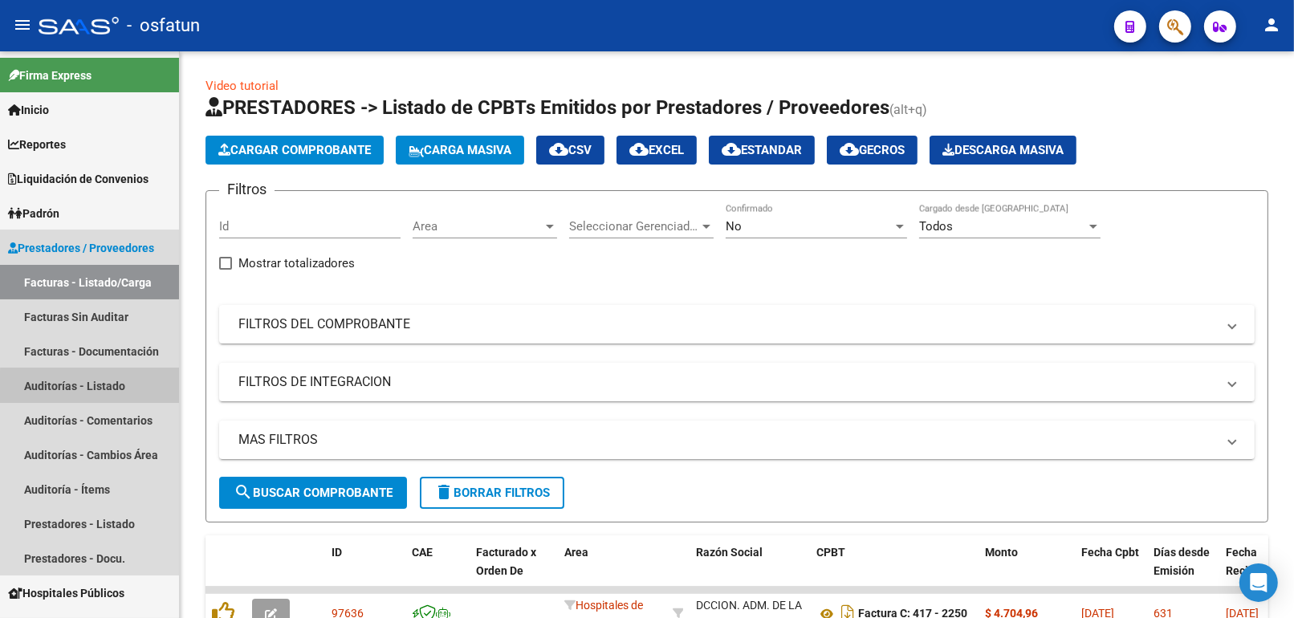
click at [109, 393] on link "Auditorías - Listado" at bounding box center [89, 385] width 179 height 35
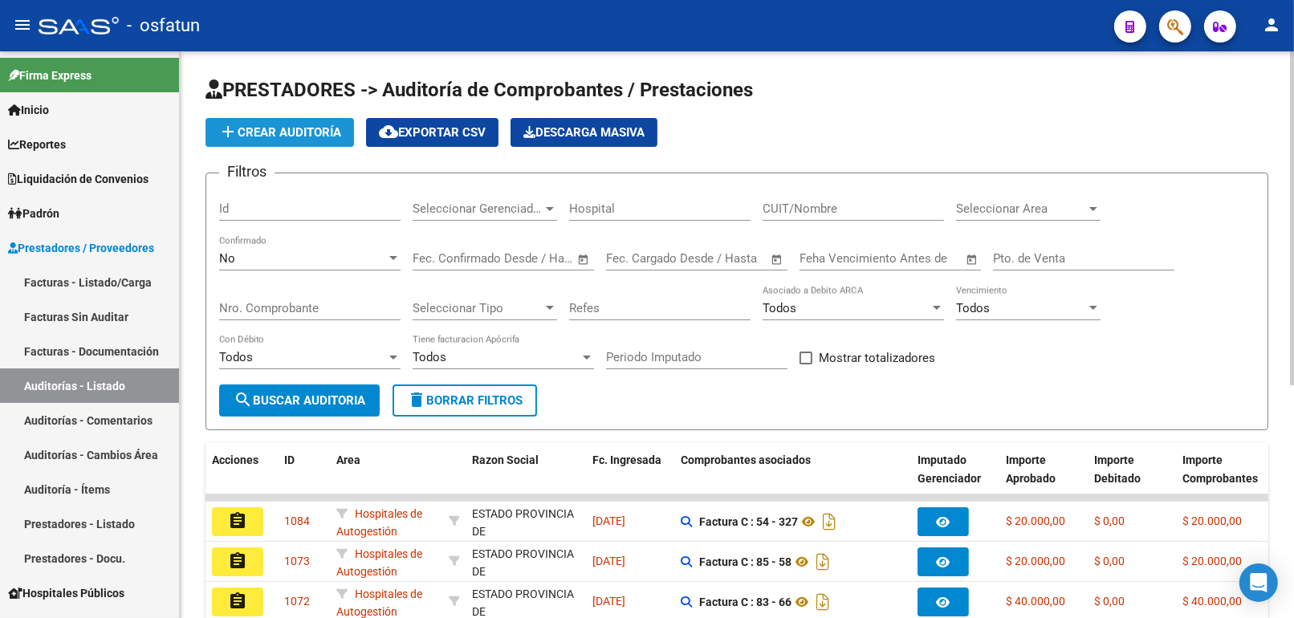
click at [299, 130] on span "add Crear Auditoría" at bounding box center [279, 132] width 123 height 14
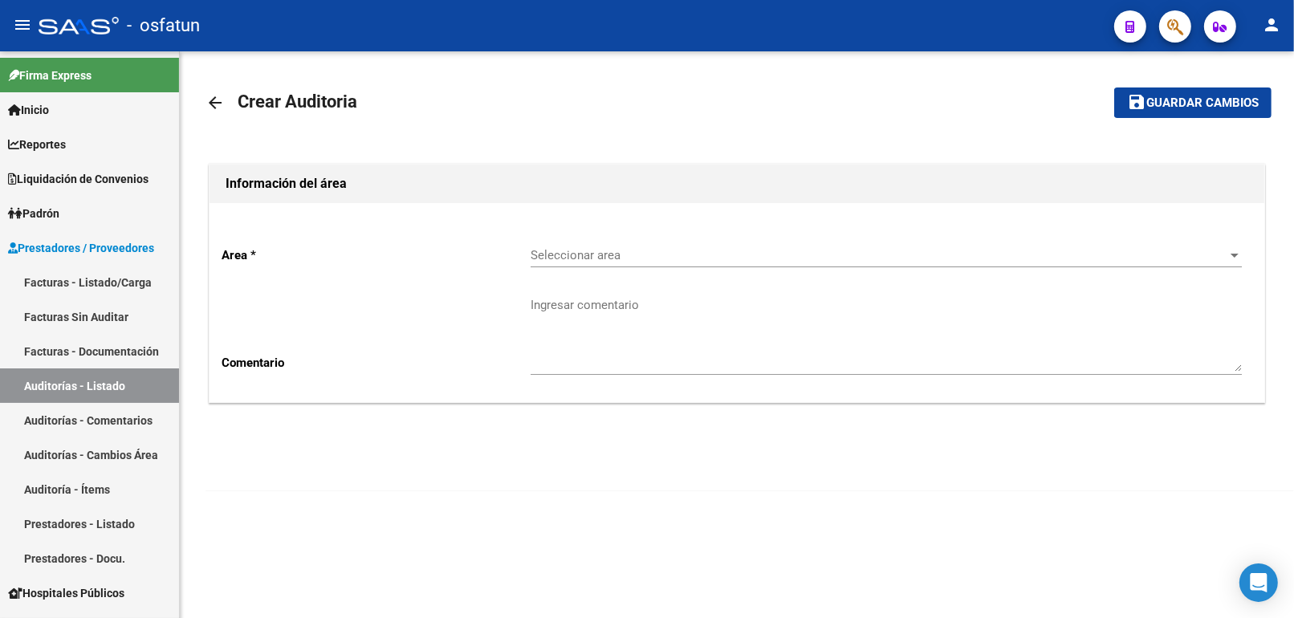
click at [624, 239] on div "Seleccionar area Seleccionar area" at bounding box center [885, 250] width 711 height 35
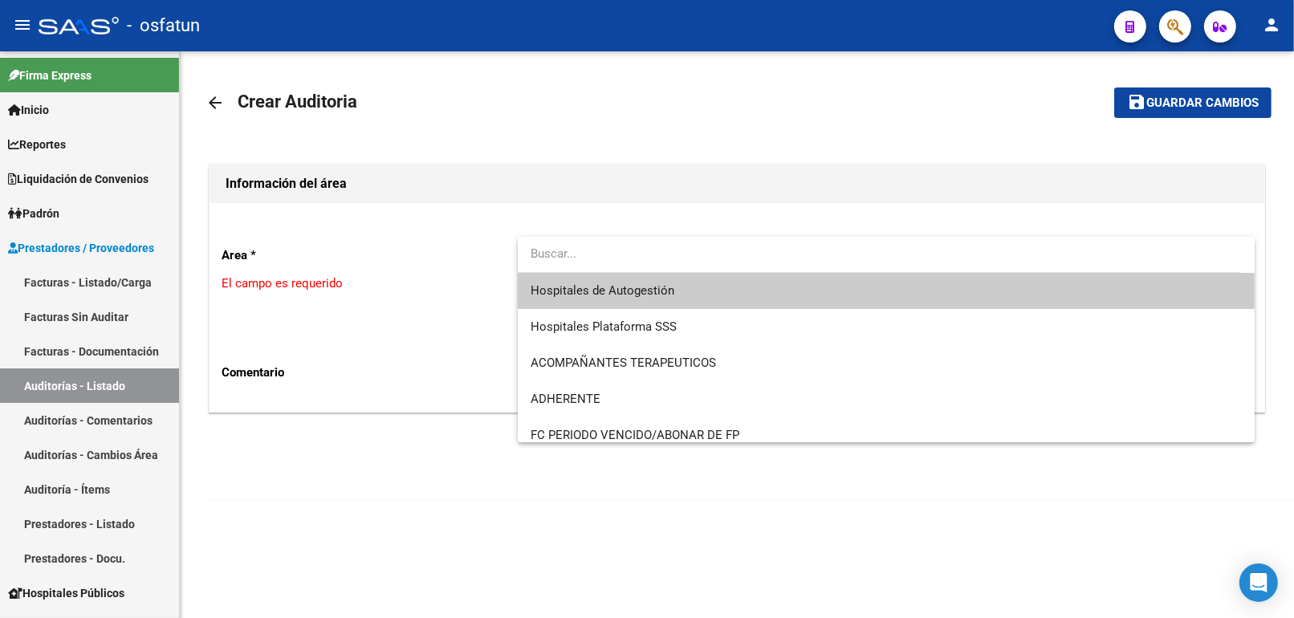
drag, startPoint x: 624, startPoint y: 239, endPoint x: 627, endPoint y: 255, distance: 16.4
click at [627, 252] on input "dropdown search" at bounding box center [879, 254] width 723 height 36
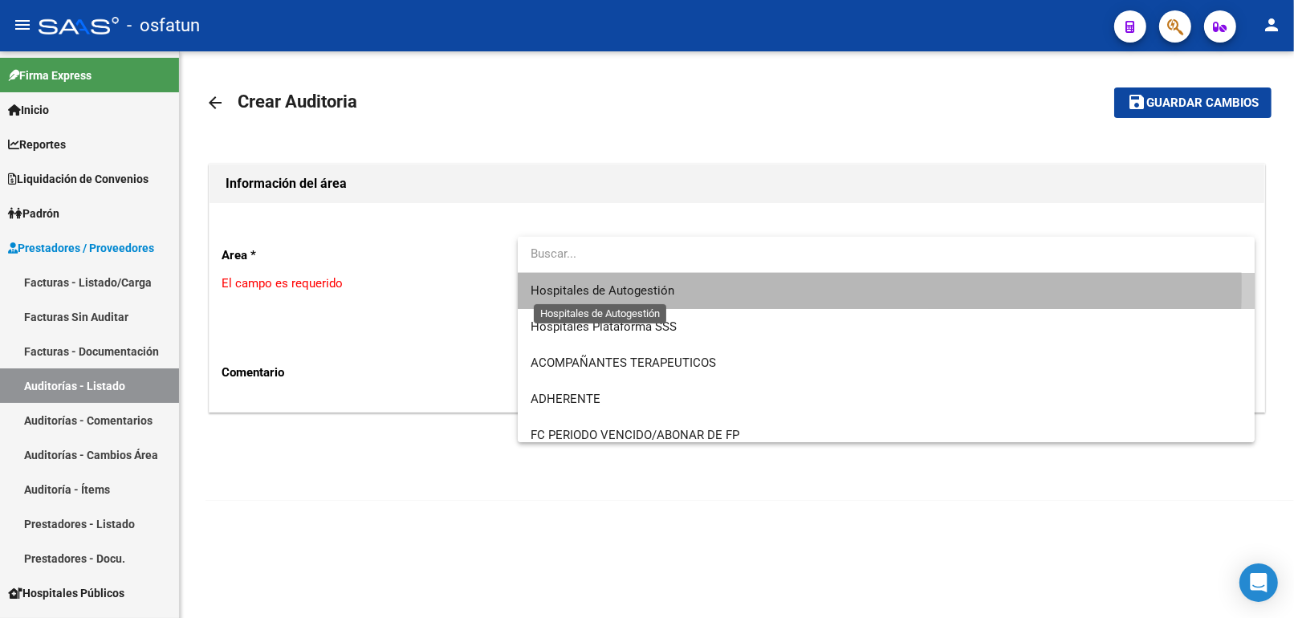
click at [620, 286] on span "Hospitales de Autogestión" at bounding box center [602, 290] width 144 height 14
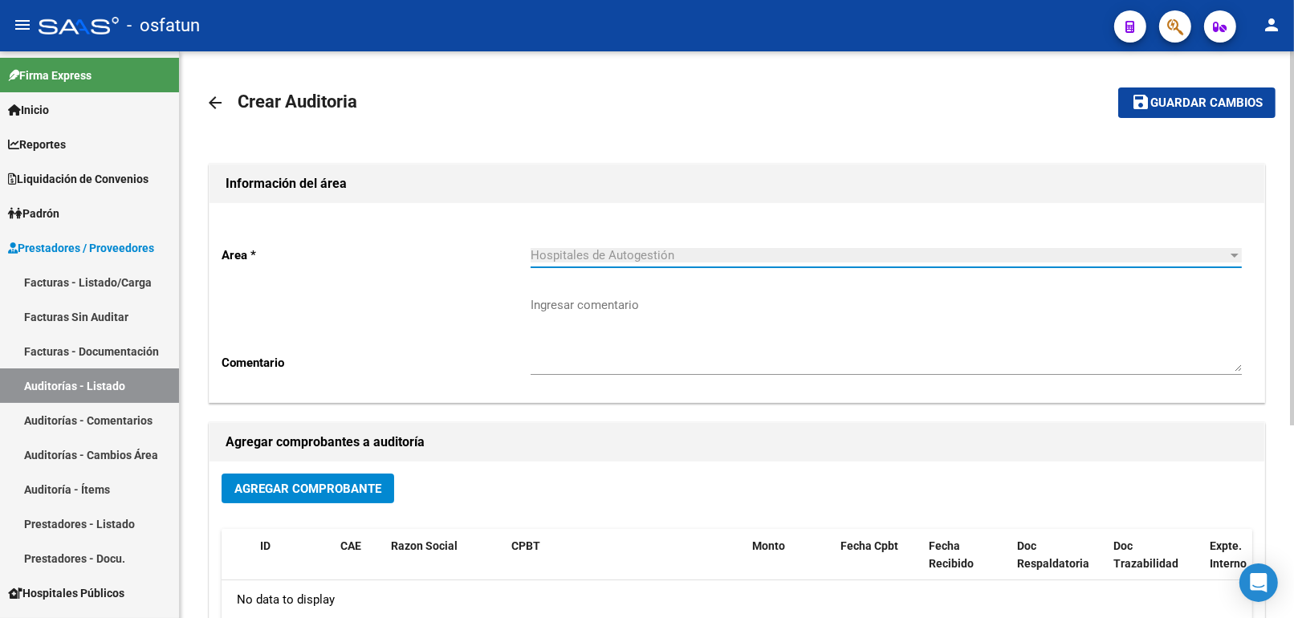
click at [1173, 104] on span "Guardar cambios" at bounding box center [1206, 103] width 112 height 14
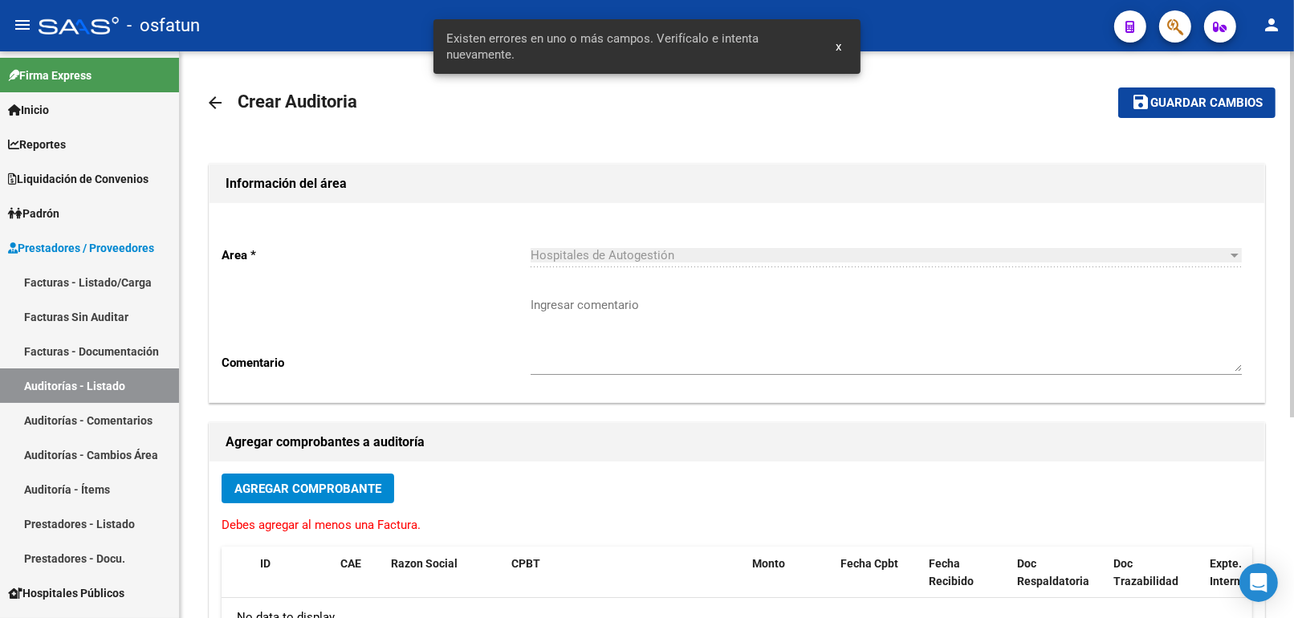
click at [372, 485] on span "Agregar Comprobante" at bounding box center [307, 489] width 147 height 14
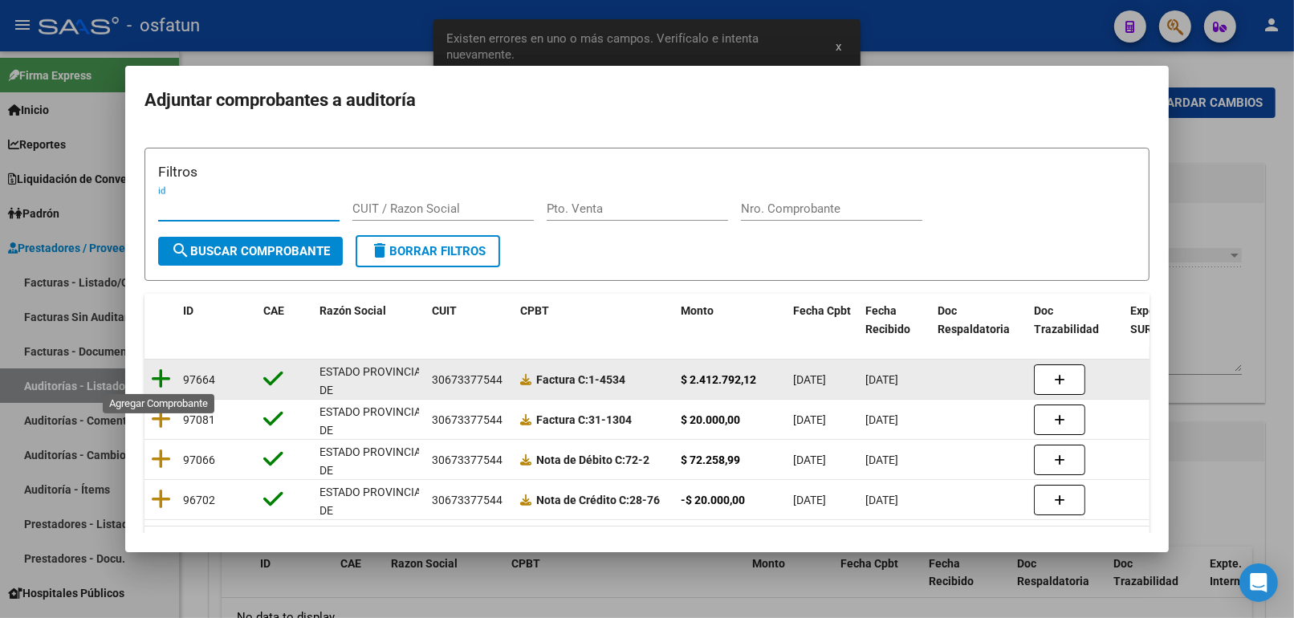
click at [162, 382] on icon at bounding box center [161, 379] width 20 height 22
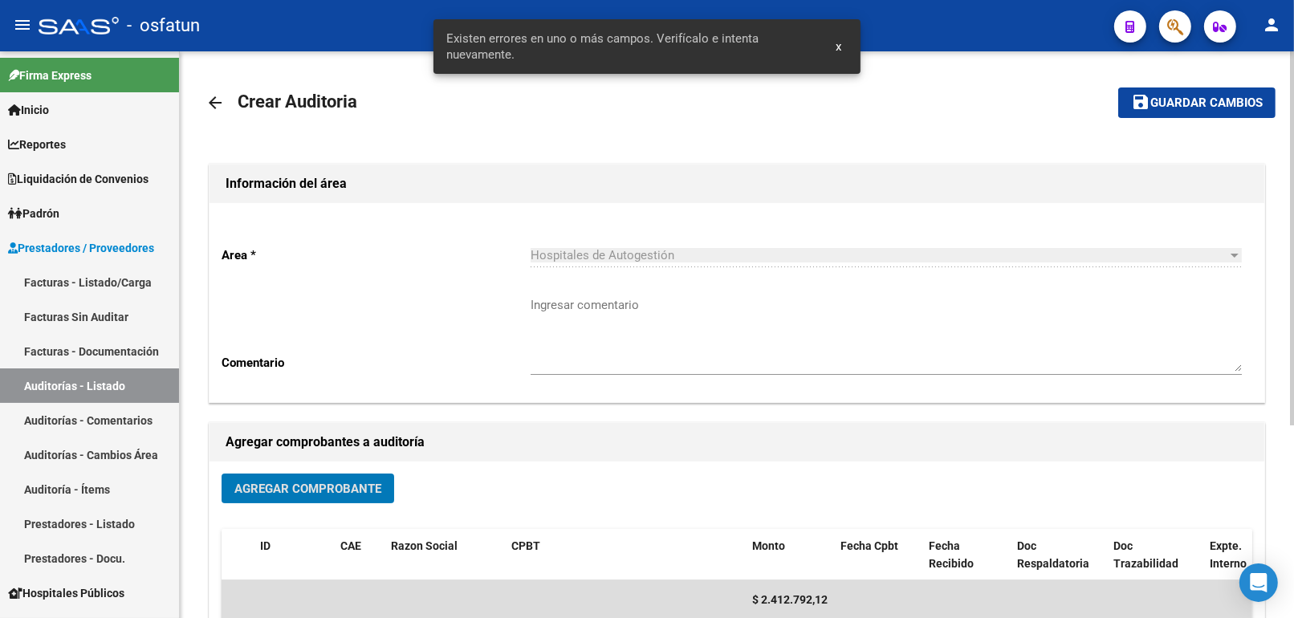
click at [1184, 112] on button "save Guardar cambios" at bounding box center [1196, 102] width 157 height 30
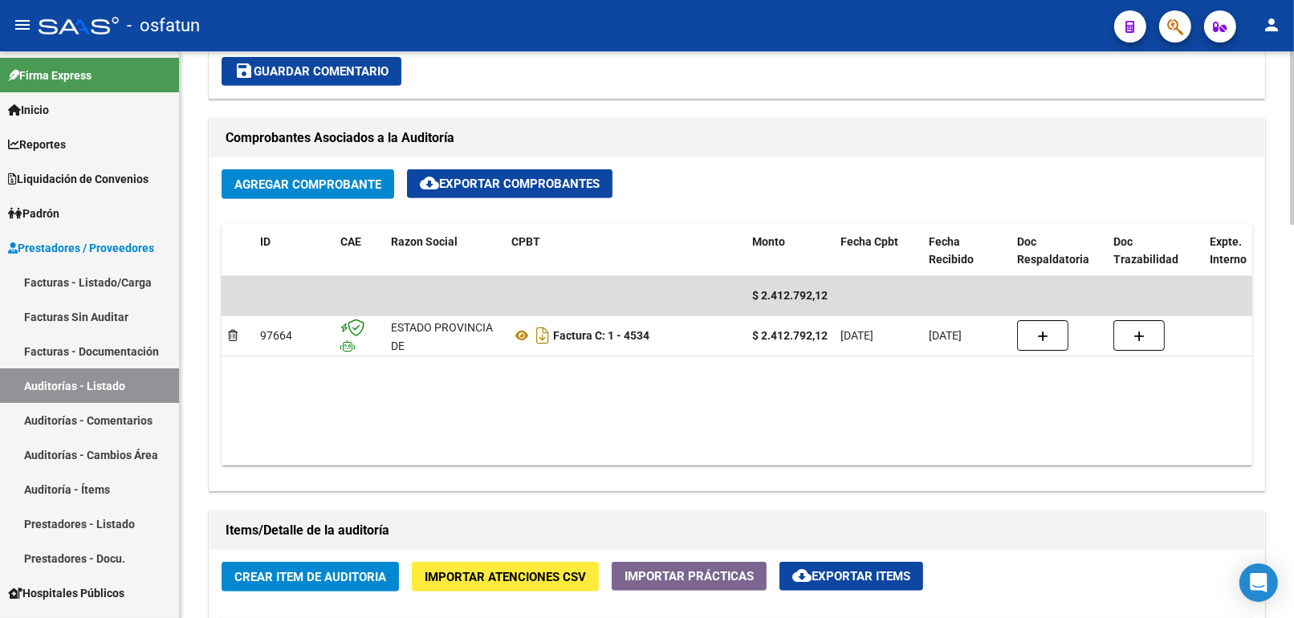
scroll to position [713, 0]
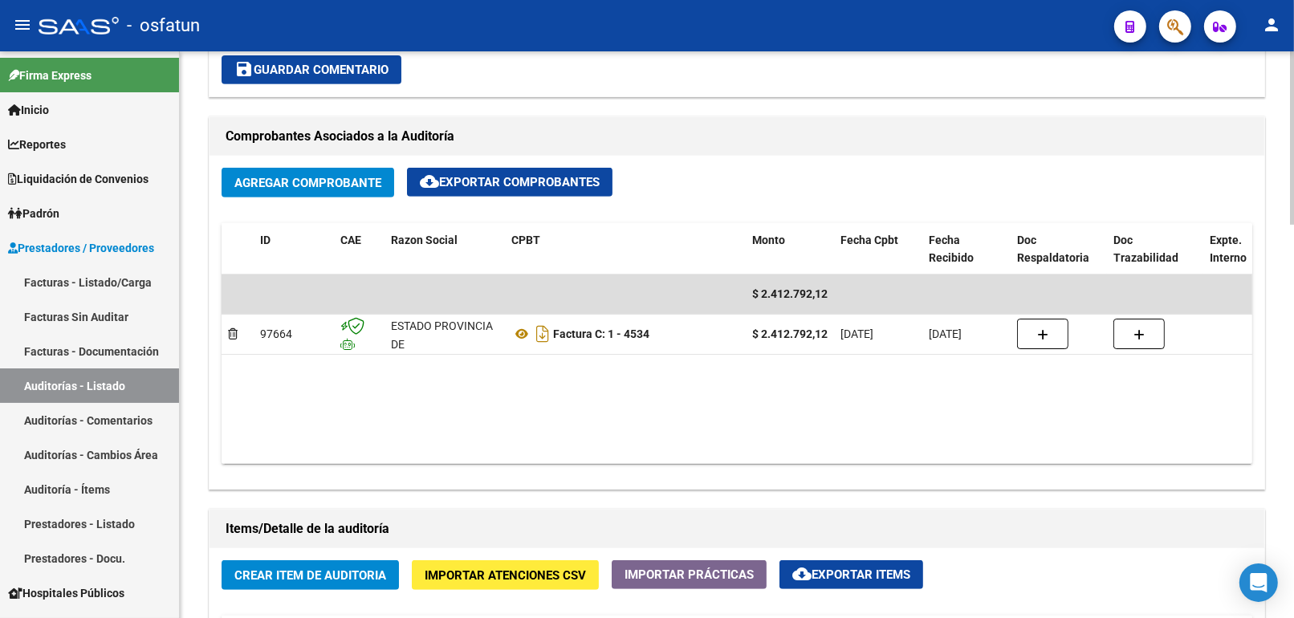
click at [370, 189] on span "Agregar Comprobante" at bounding box center [307, 183] width 147 height 14
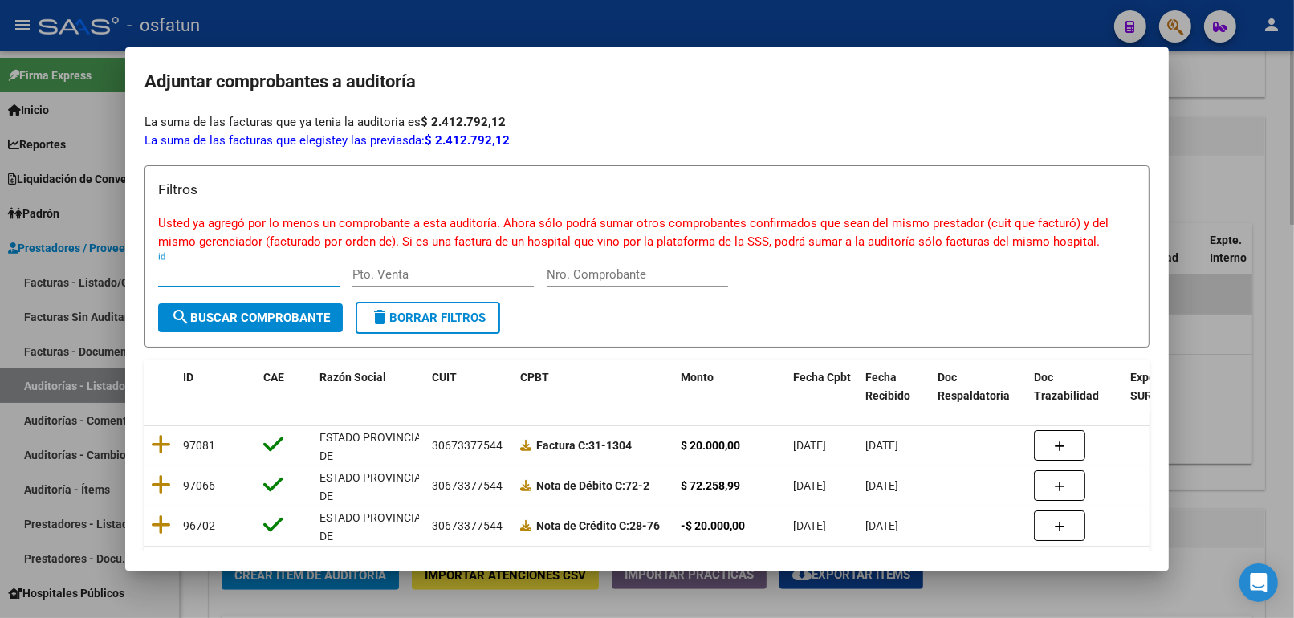
drag, startPoint x: 1198, startPoint y: 121, endPoint x: 1200, endPoint y: 136, distance: 15.3
click at [1199, 123] on div at bounding box center [647, 309] width 1294 height 618
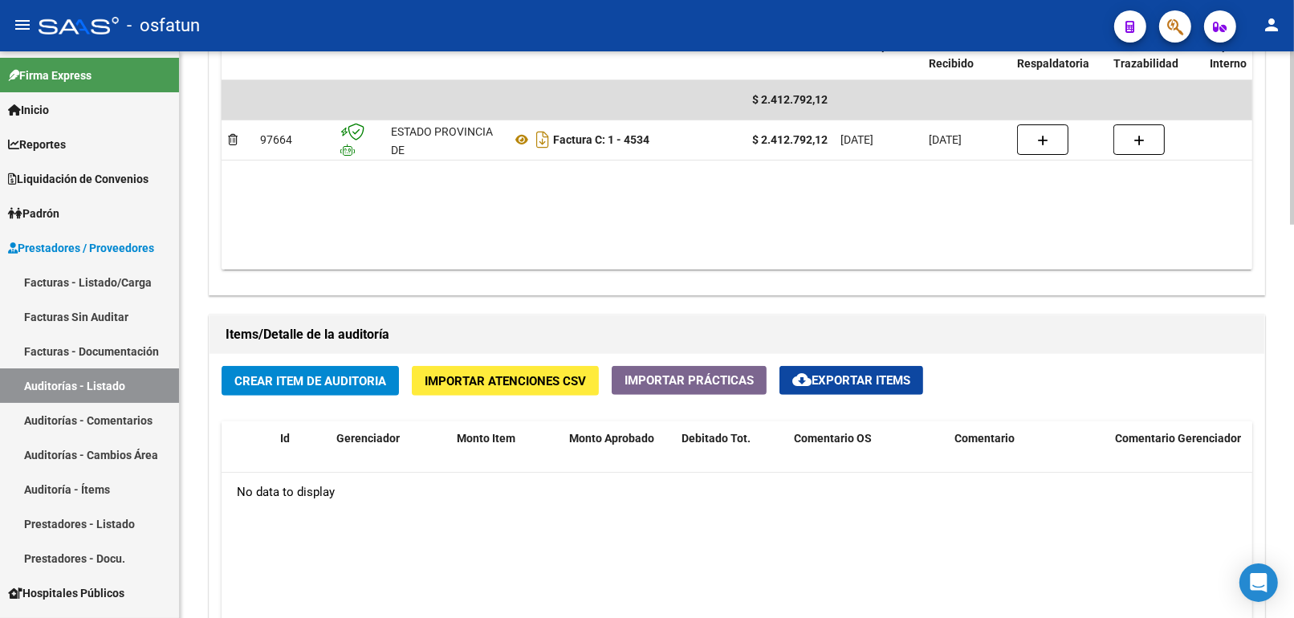
scroll to position [1159, 0]
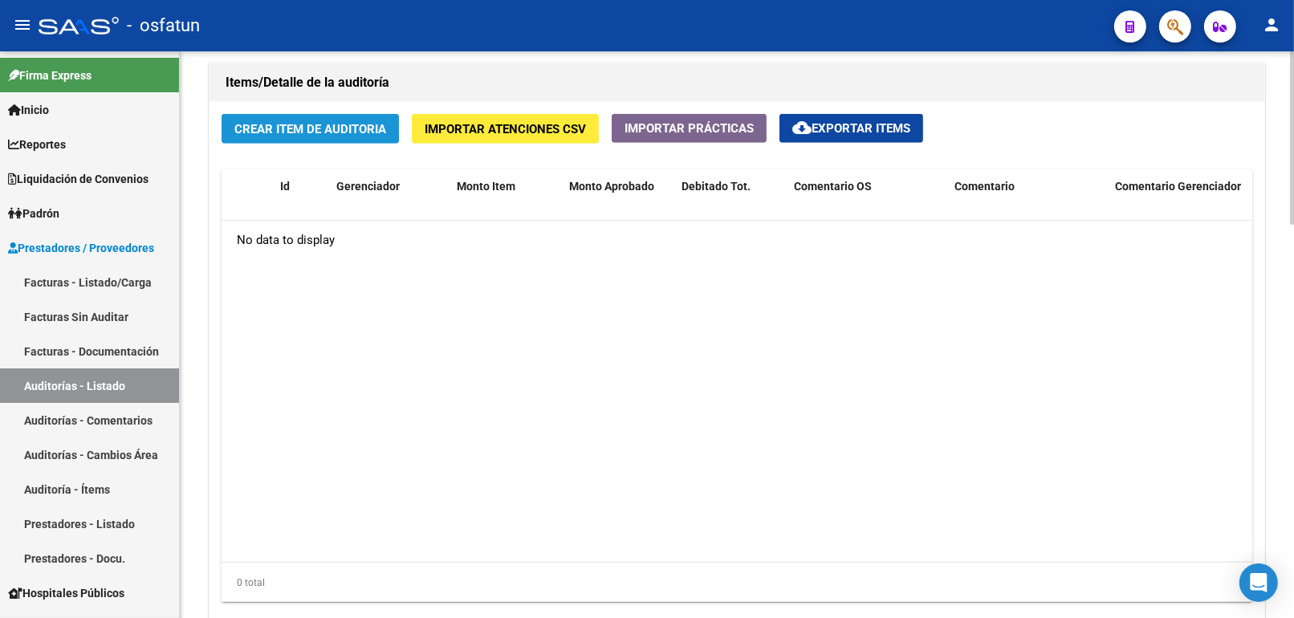
click at [333, 132] on span "Crear Item de Auditoria" at bounding box center [310, 129] width 152 height 14
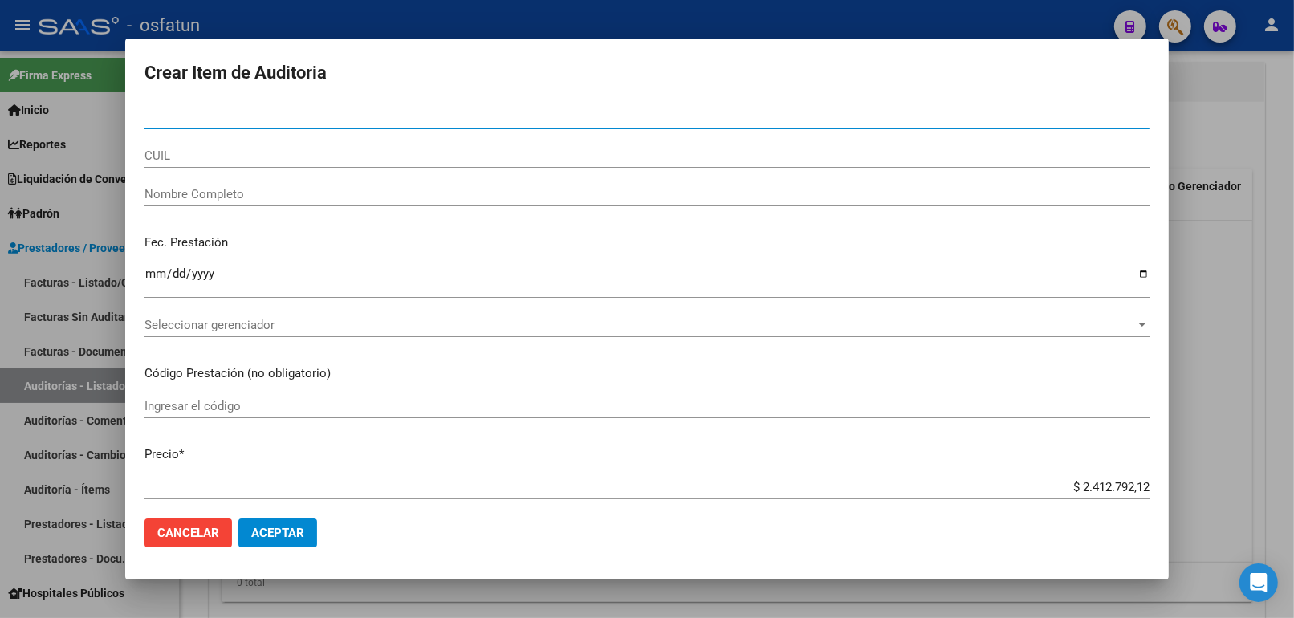
type input "57733913"
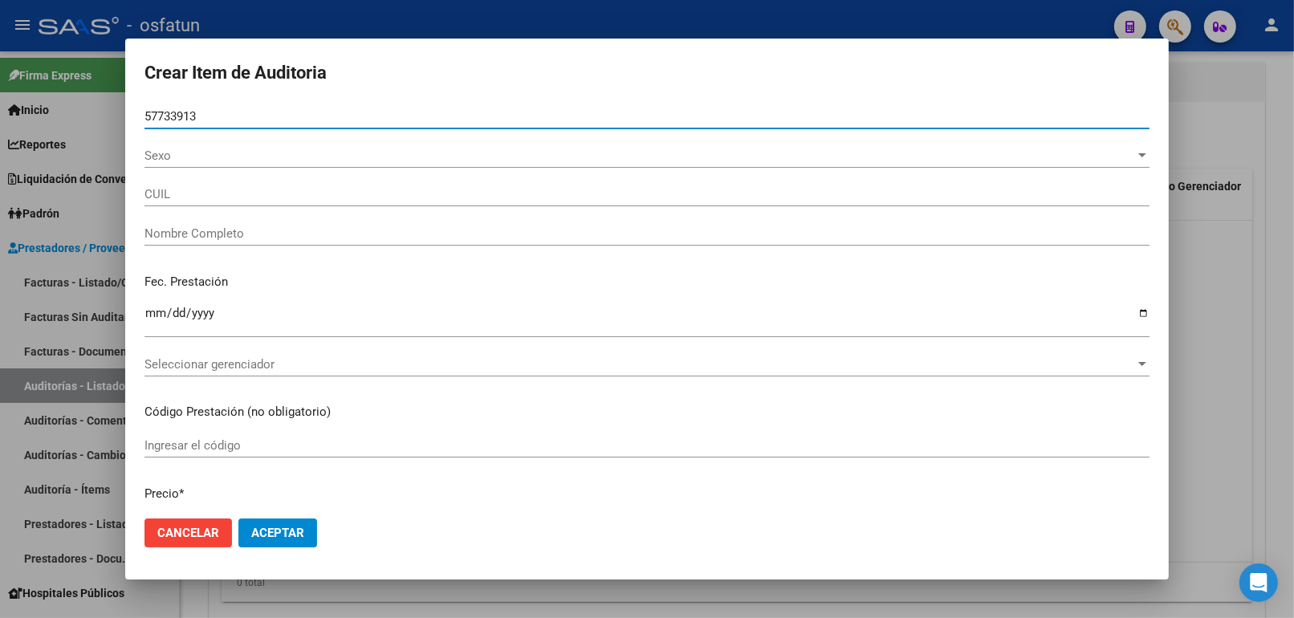
type input "23577339139"
type input "[PERSON_NAME] [PERSON_NAME]"
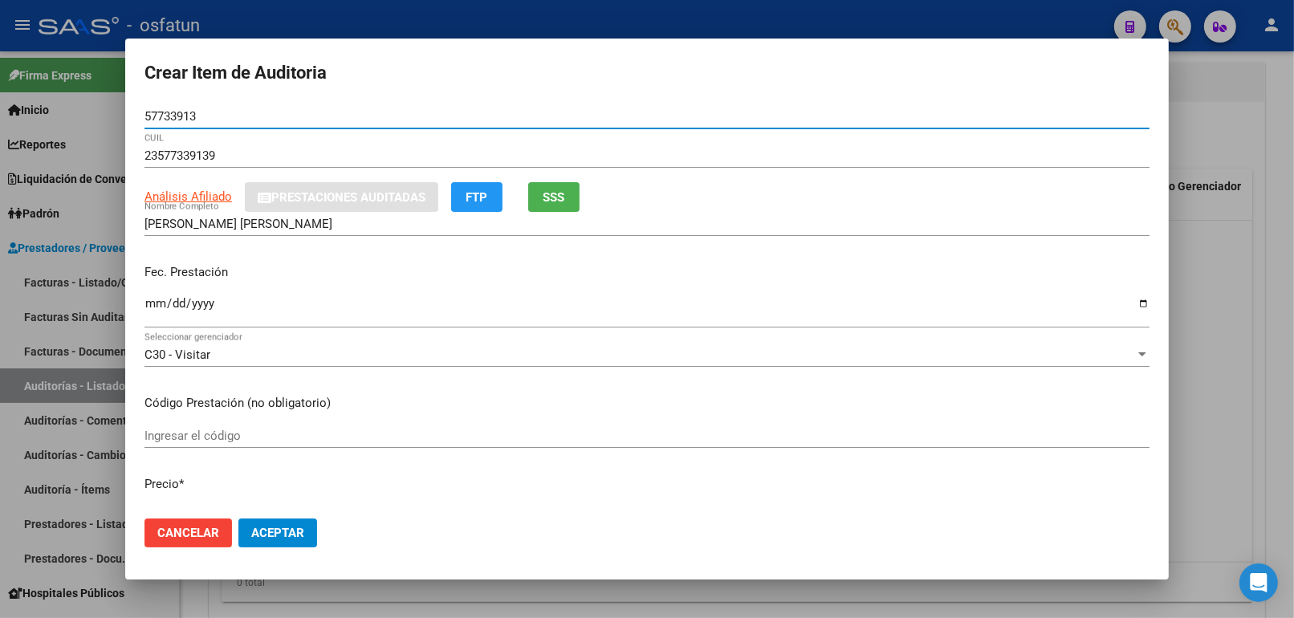
type input "57733913"
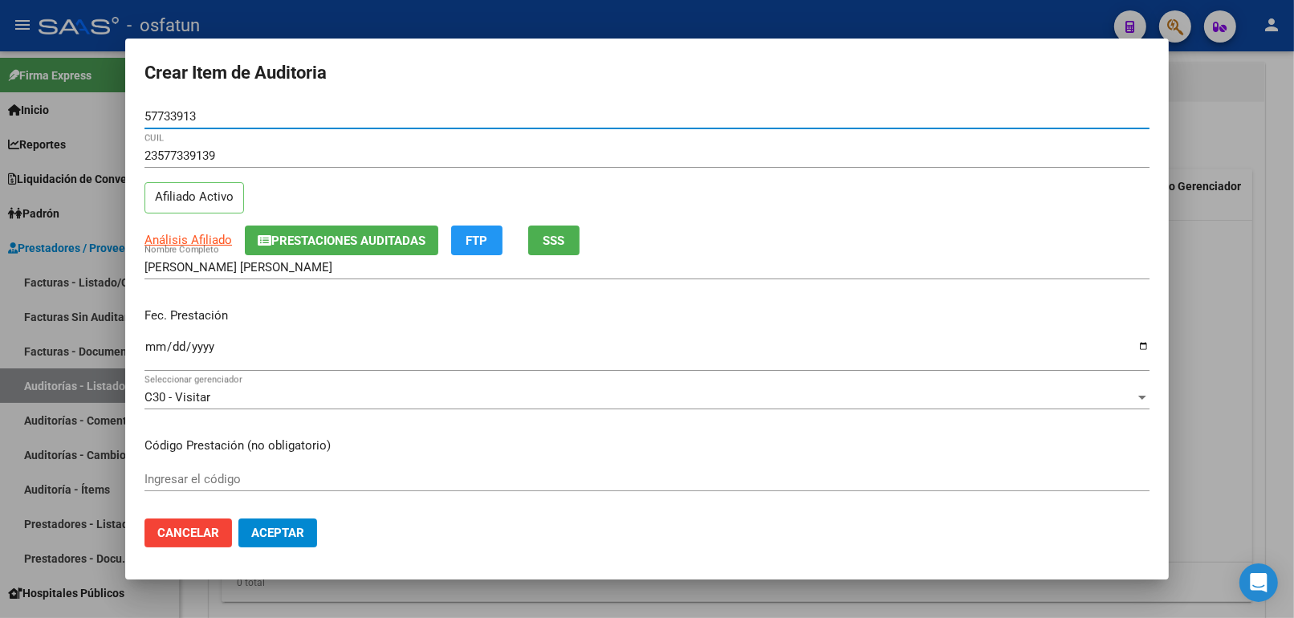
click at [148, 351] on input "Ingresar la fecha" at bounding box center [646, 353] width 1005 height 26
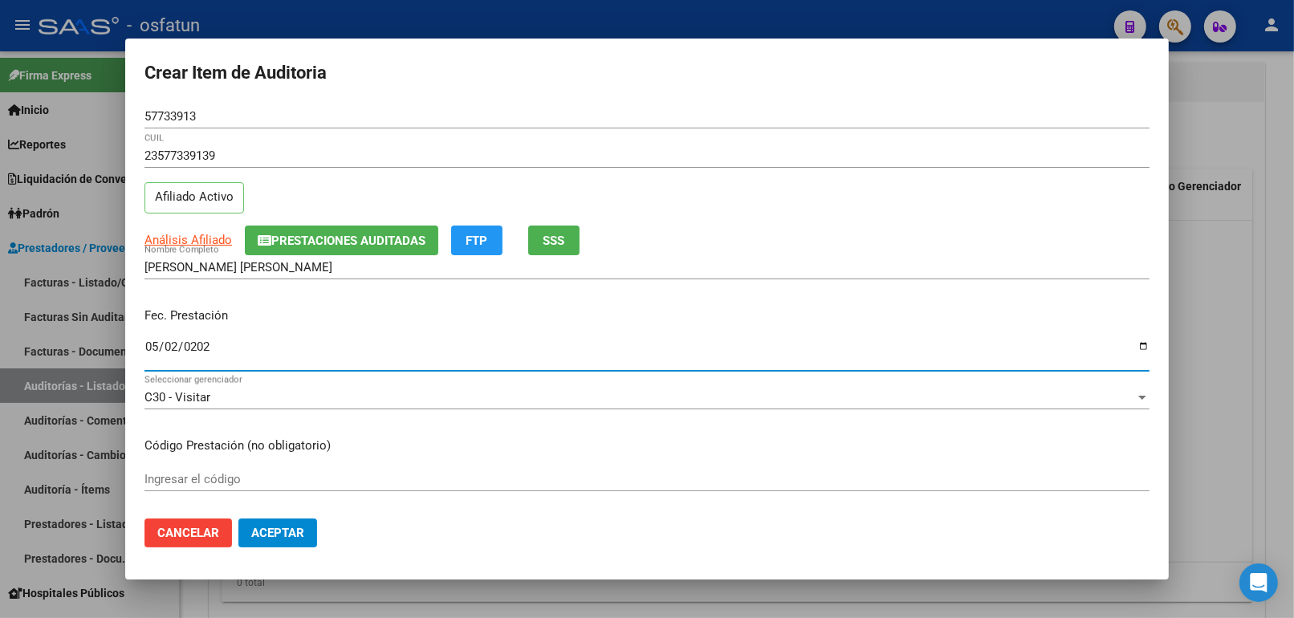
type input "2025-05-02"
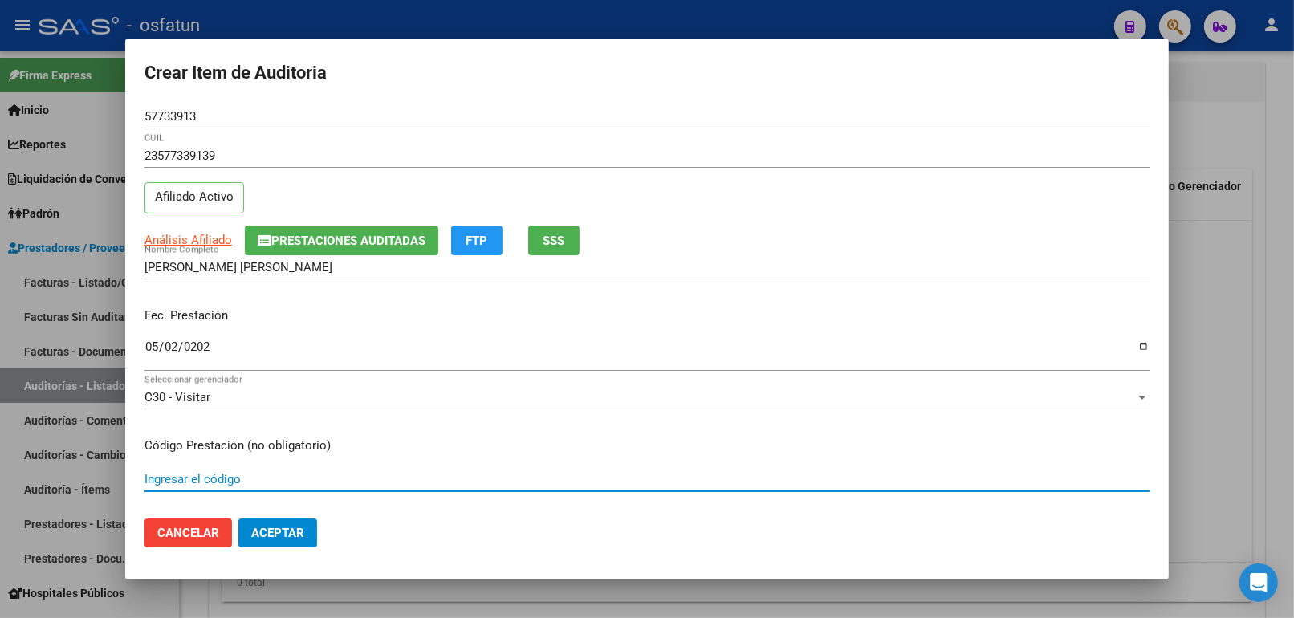
click at [191, 472] on input "Ingresar el código" at bounding box center [646, 479] width 1005 height 14
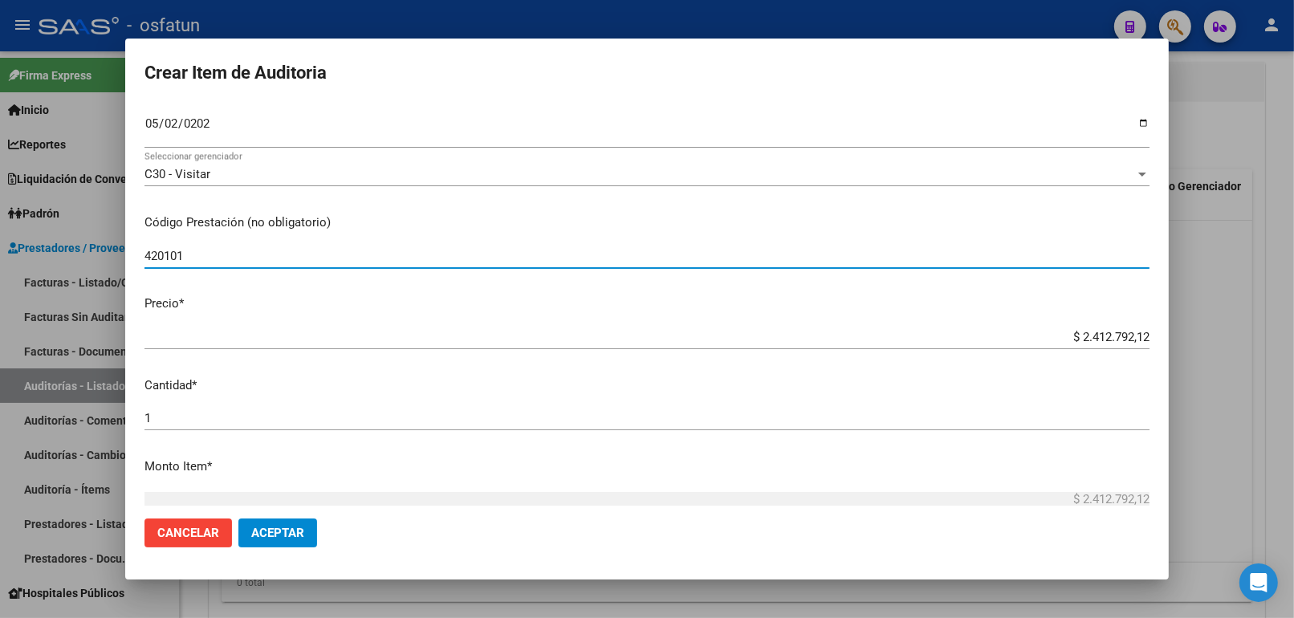
scroll to position [267, 0]
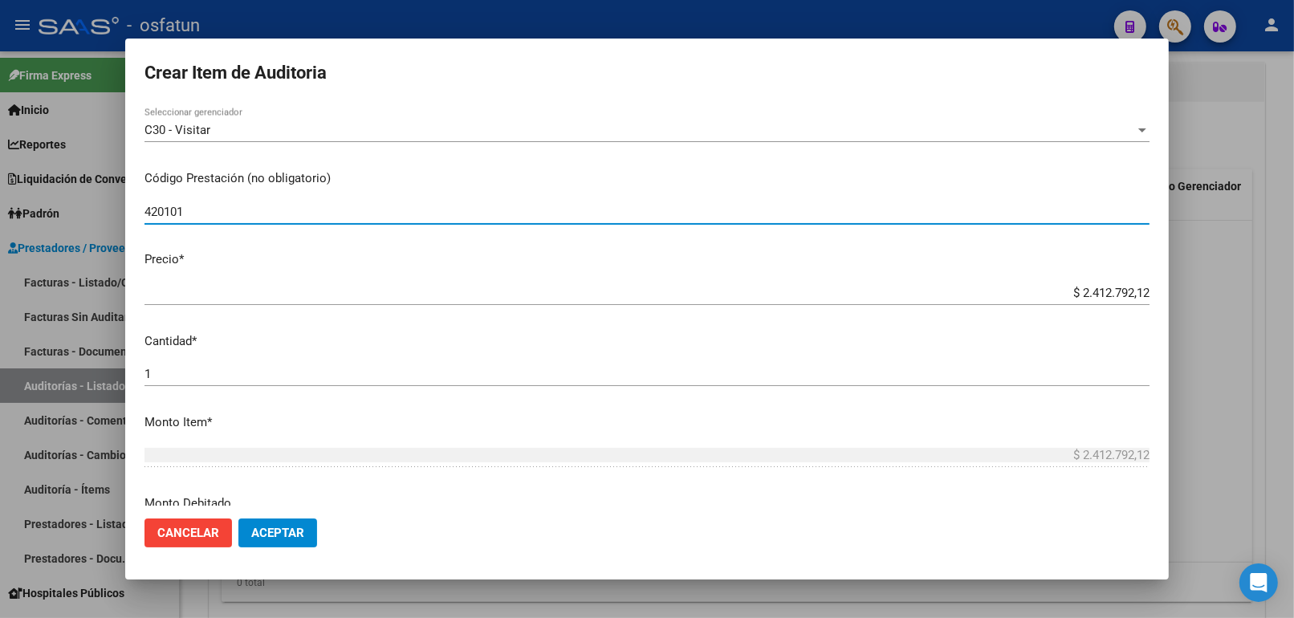
type input "420101"
drag, startPoint x: 1041, startPoint y: 295, endPoint x: 1355, endPoint y: 291, distance: 313.8
click at [1294, 291] on html "menu - osfatun person Firma Express Inicio Calendario SSS Instructivos Contacto…" at bounding box center [647, 309] width 1294 height 618
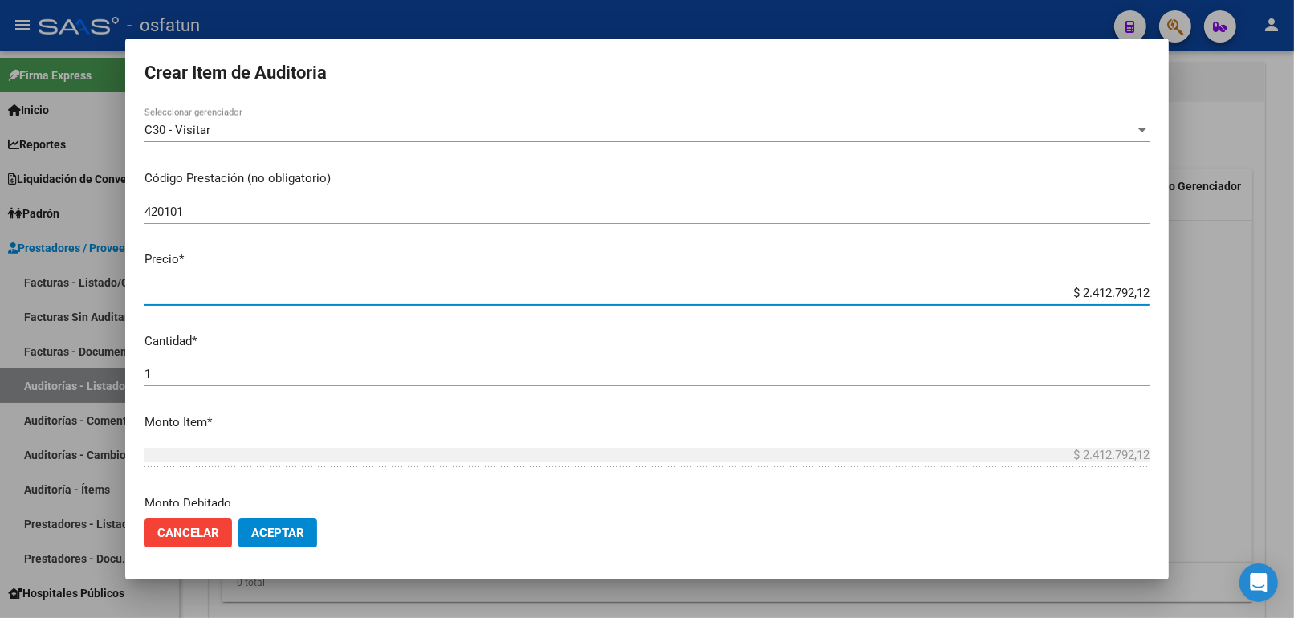
type input "$ 0,02"
type input "$ 0,20"
type input "$ 2,00"
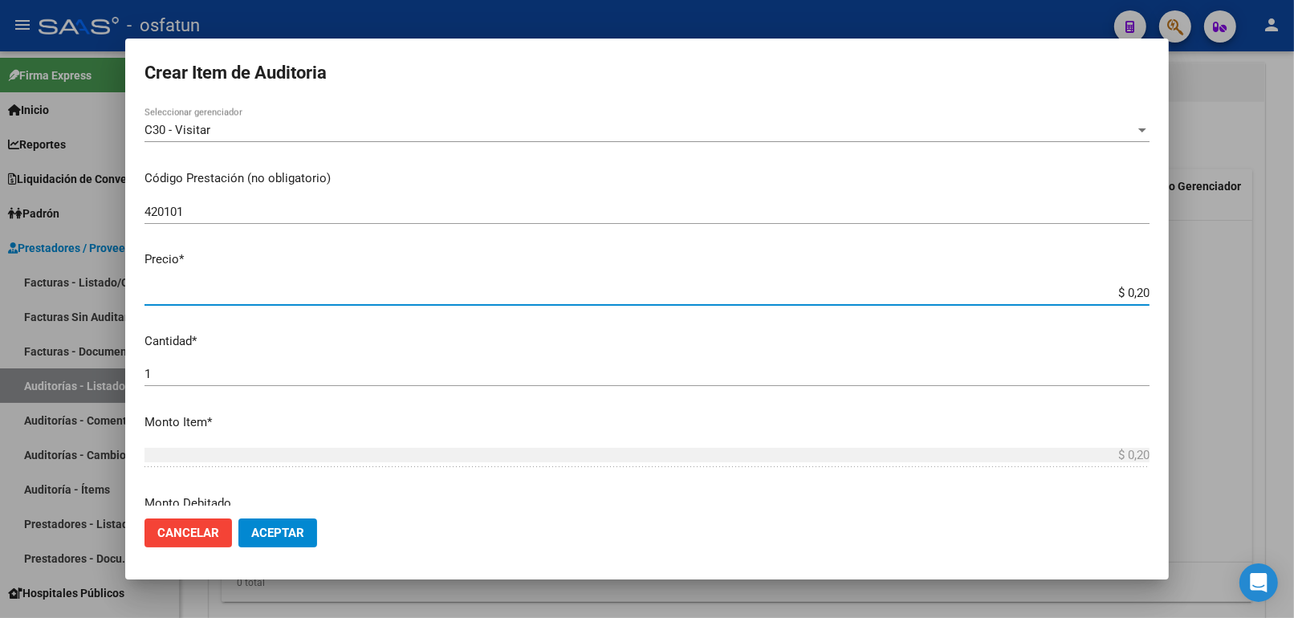
type input "$ 2,00"
type input "$ 20,00"
type input "$ 200,00"
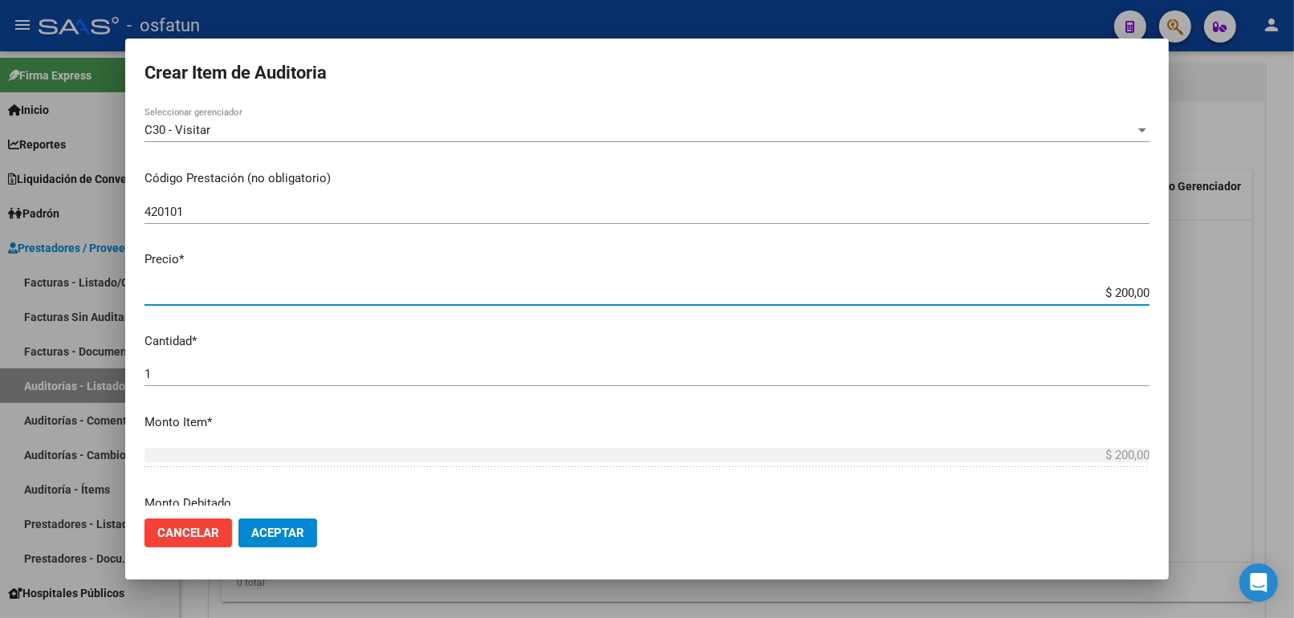
type input "$ 2.000,00"
type input "$ 20.000,00"
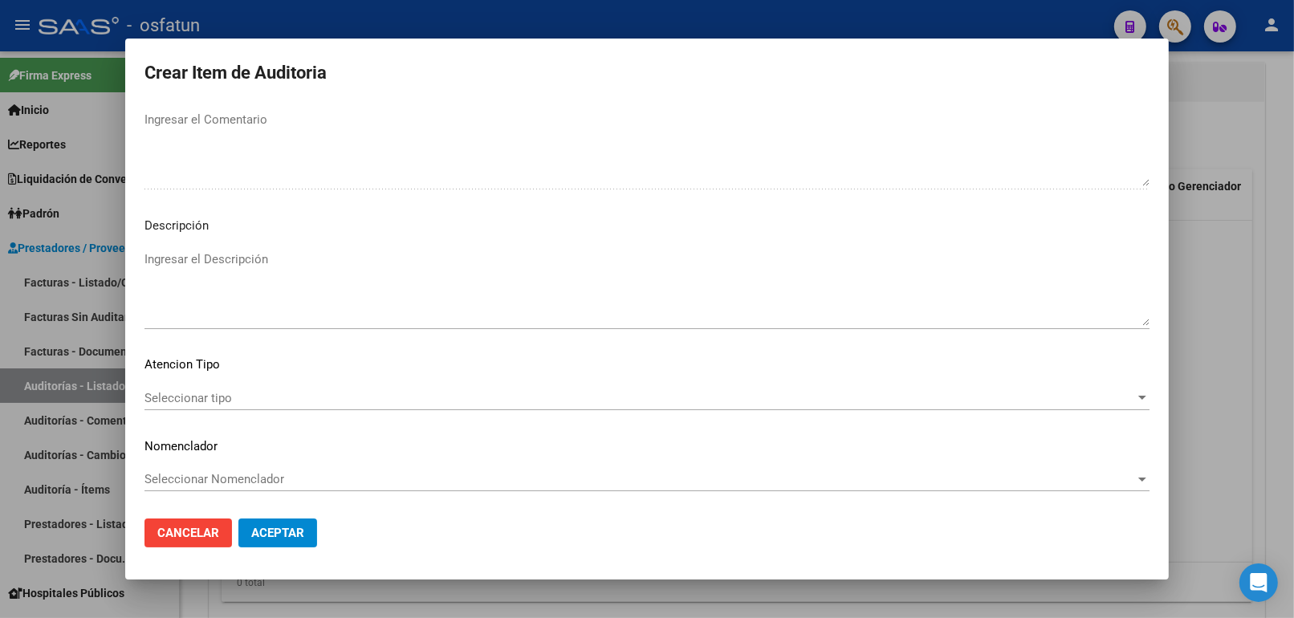
scroll to position [1044, 0]
click at [257, 388] on div "Seleccionar tipo Seleccionar tipo" at bounding box center [646, 398] width 1005 height 24
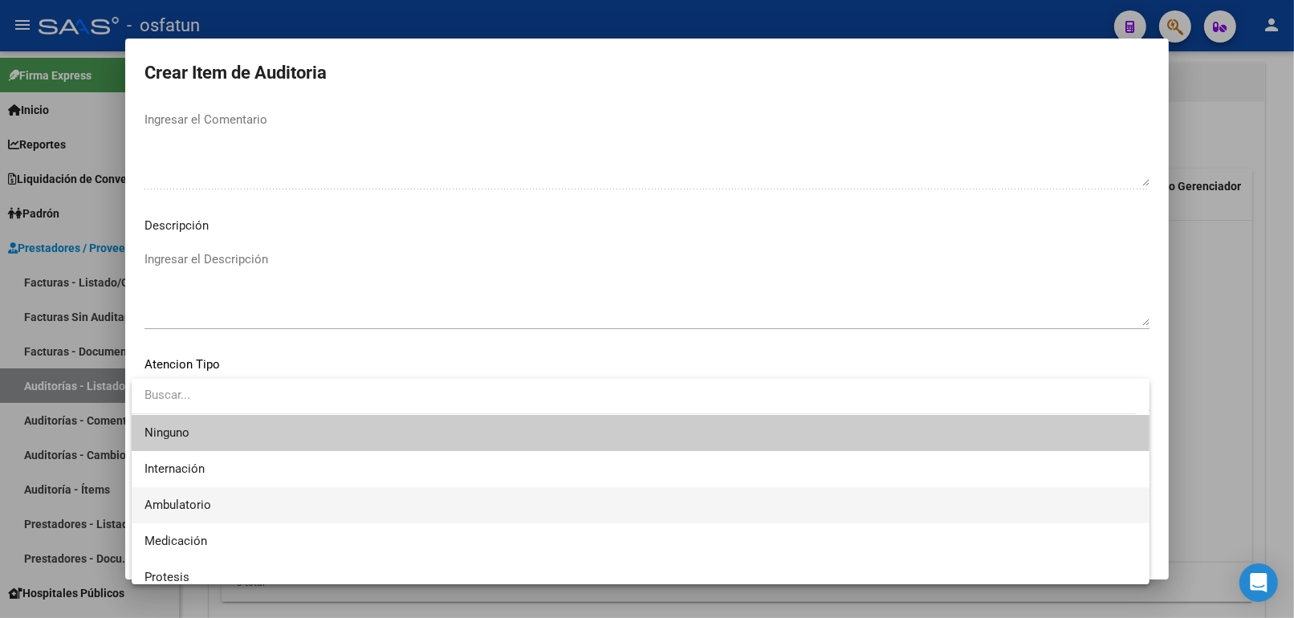
click at [230, 511] on span "Ambulatorio" at bounding box center [640, 505] width 992 height 36
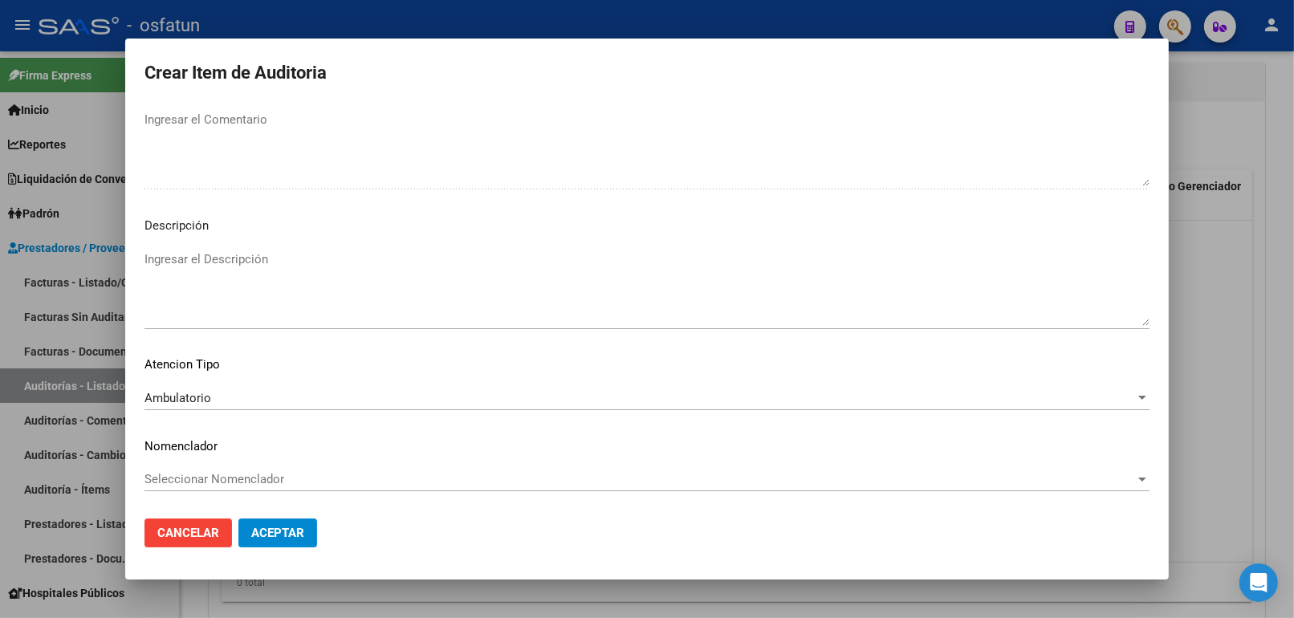
click at [230, 488] on div "Seleccionar Nomenclador Seleccionar Nomenclador" at bounding box center [646, 479] width 1005 height 24
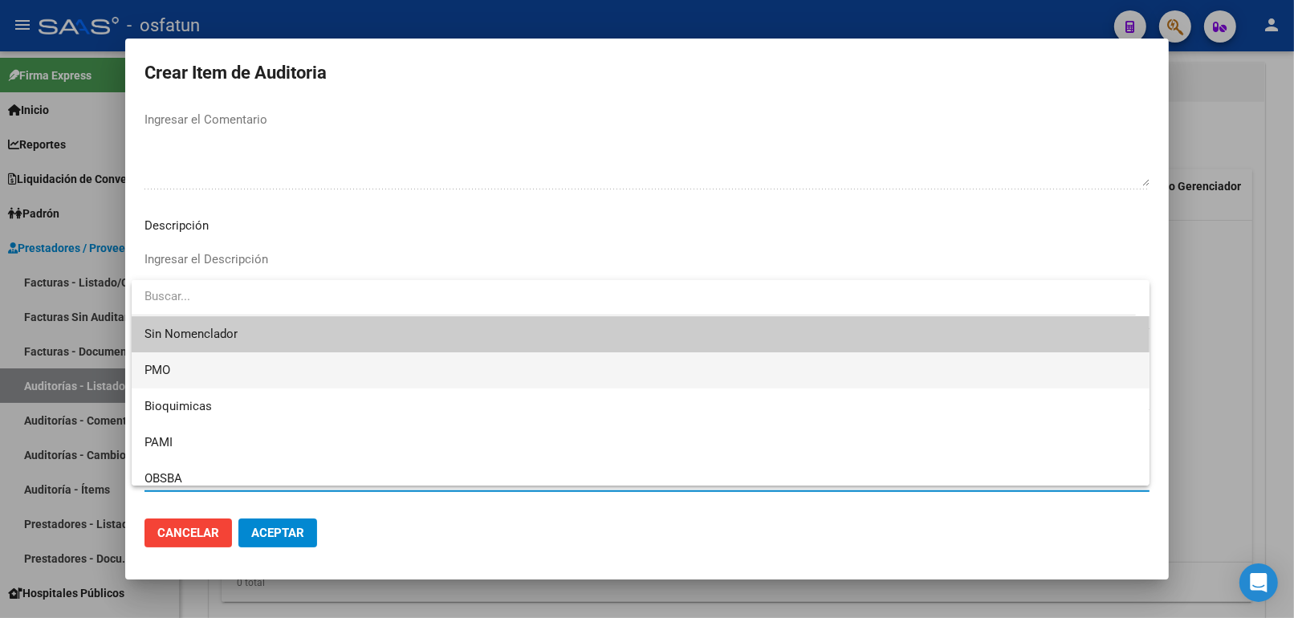
click at [195, 372] on span "PMO" at bounding box center [640, 370] width 992 height 36
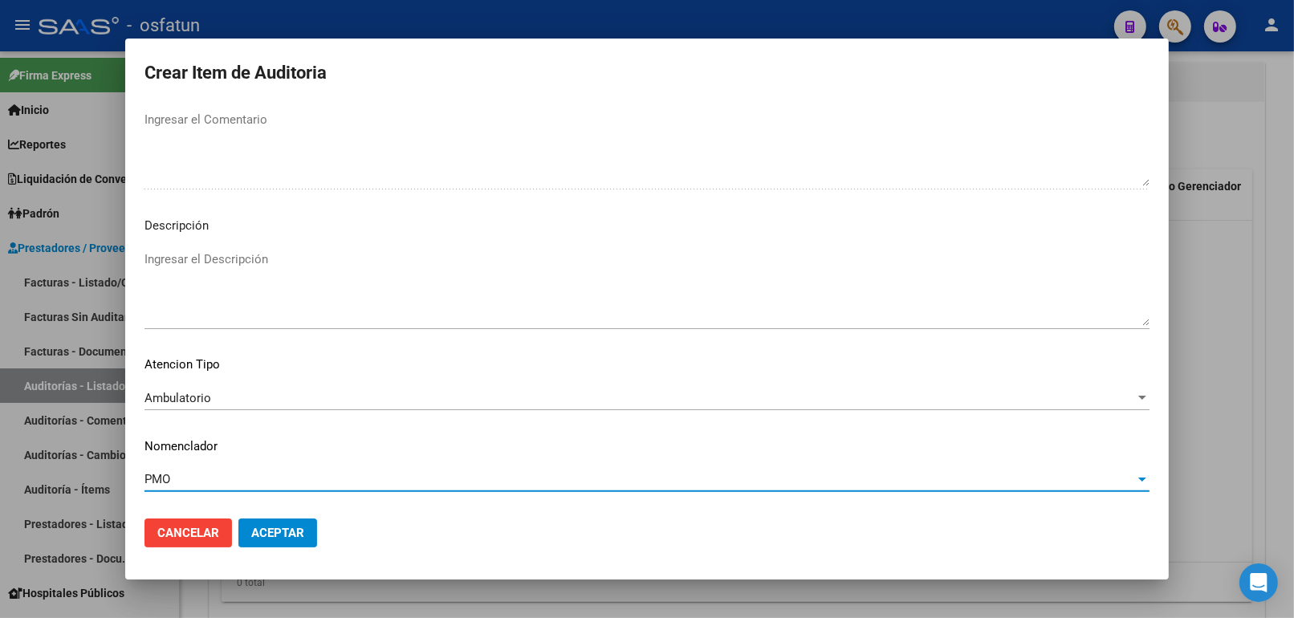
click at [277, 523] on button "Aceptar" at bounding box center [277, 532] width 79 height 29
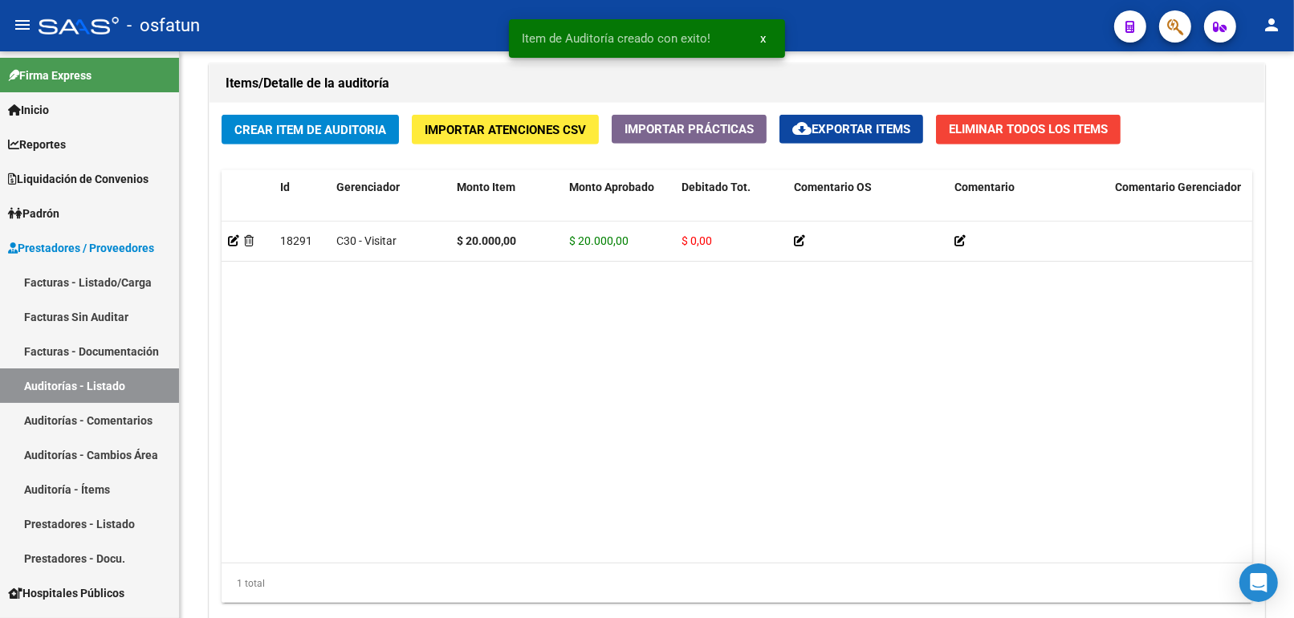
scroll to position [1160, 0]
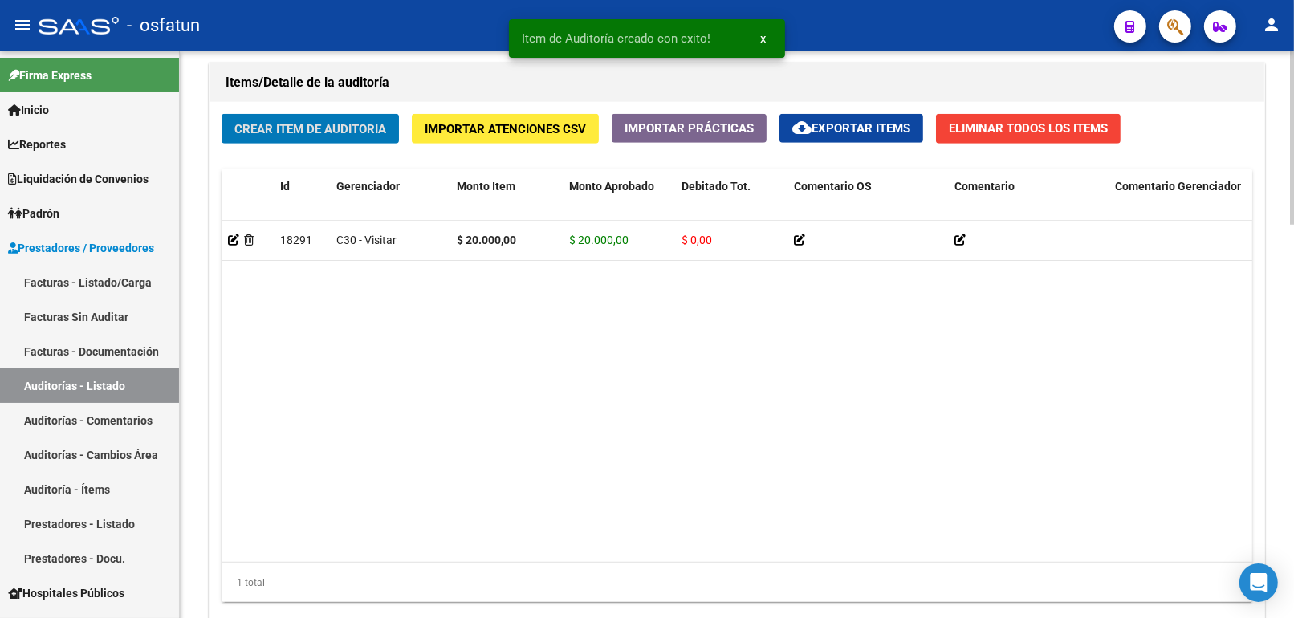
click at [281, 118] on button "Crear Item de Auditoria" at bounding box center [310, 129] width 177 height 30
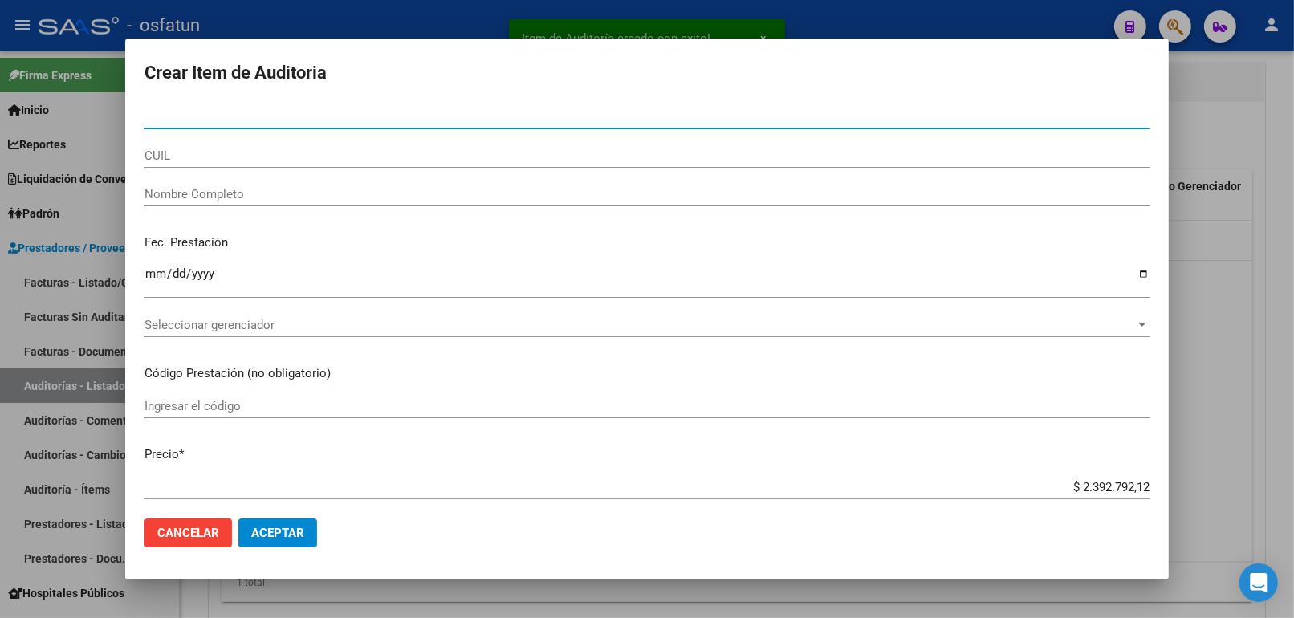
paste input "59820672"
type input "59820672"
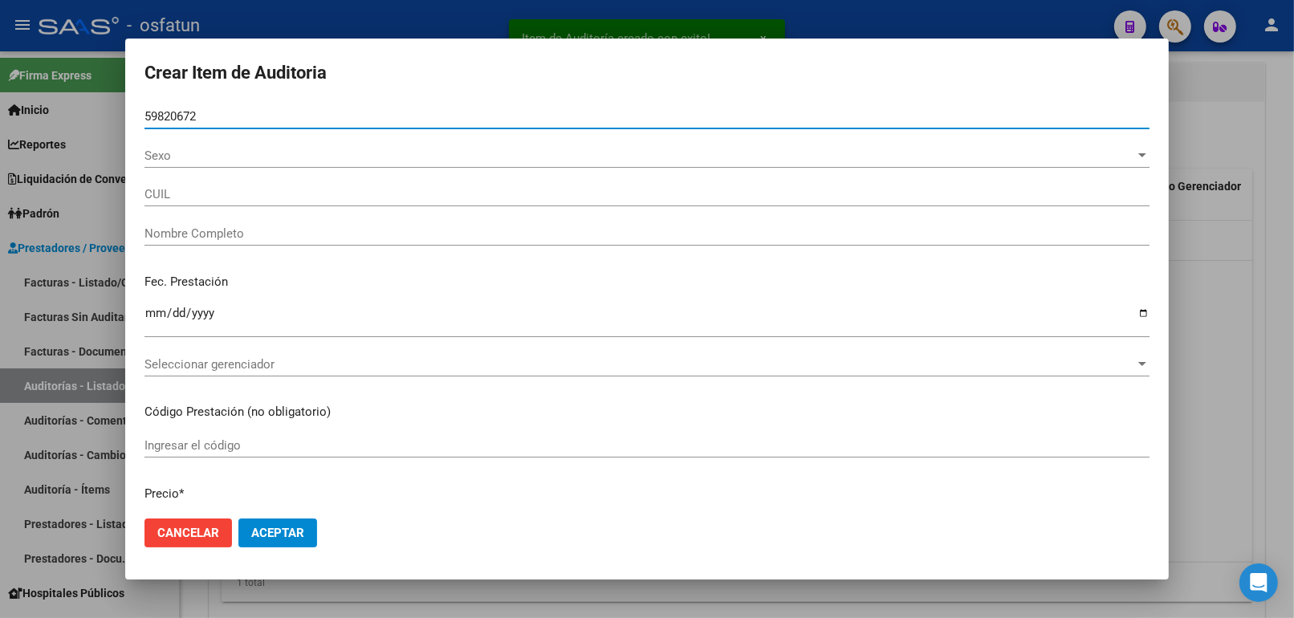
type input "20598206725"
type input "[PERSON_NAME] [PERSON_NAME]"
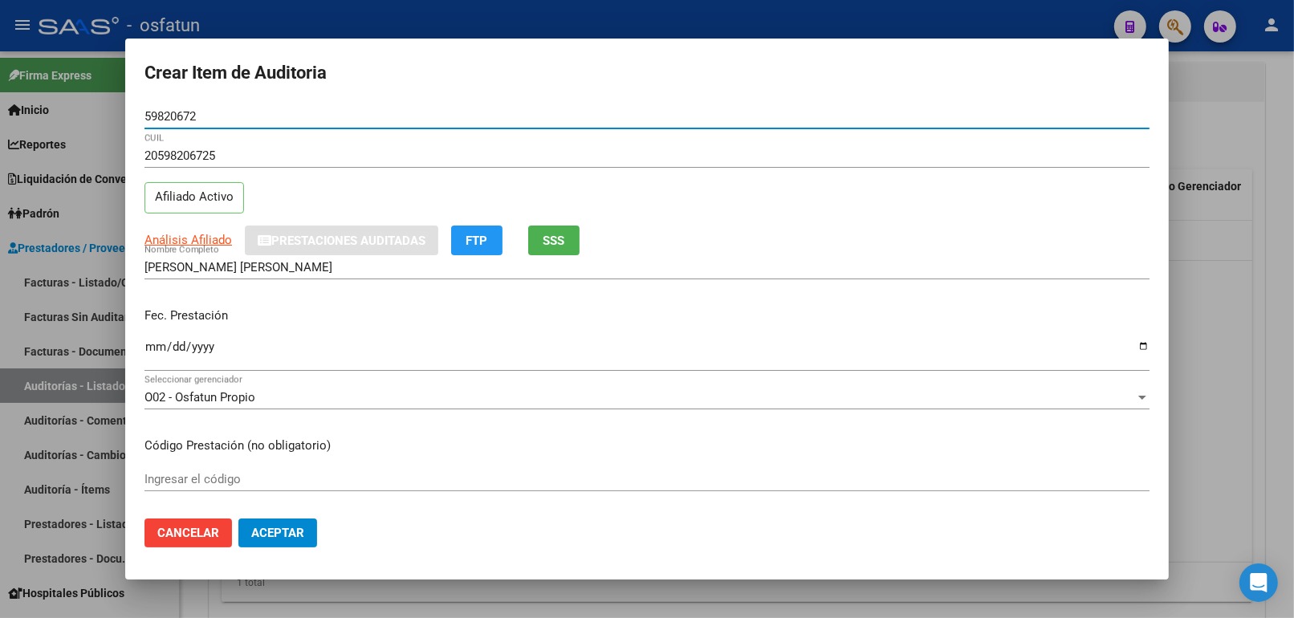
type input "59820672"
click at [158, 330] on div "Fec. Prestación Ingresar la fecha" at bounding box center [646, 340] width 1005 height 91
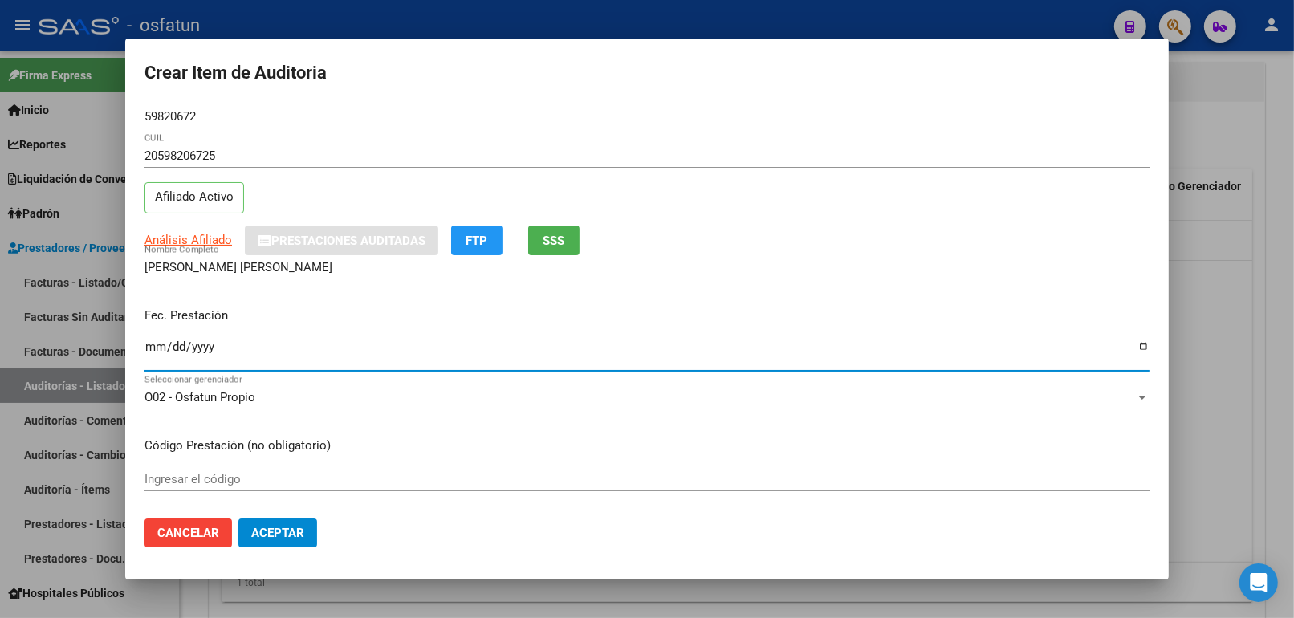
click at [152, 349] on input "Ingresar la fecha" at bounding box center [646, 353] width 1005 height 26
type input "2025-05-02"
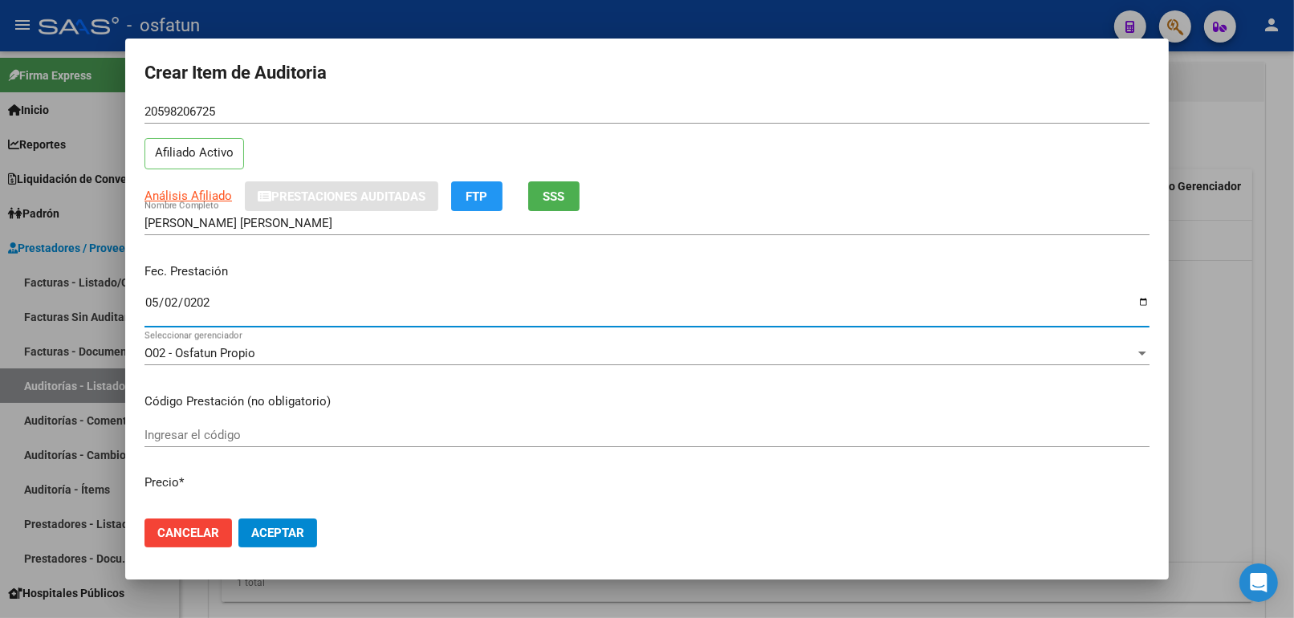
scroll to position [89, 0]
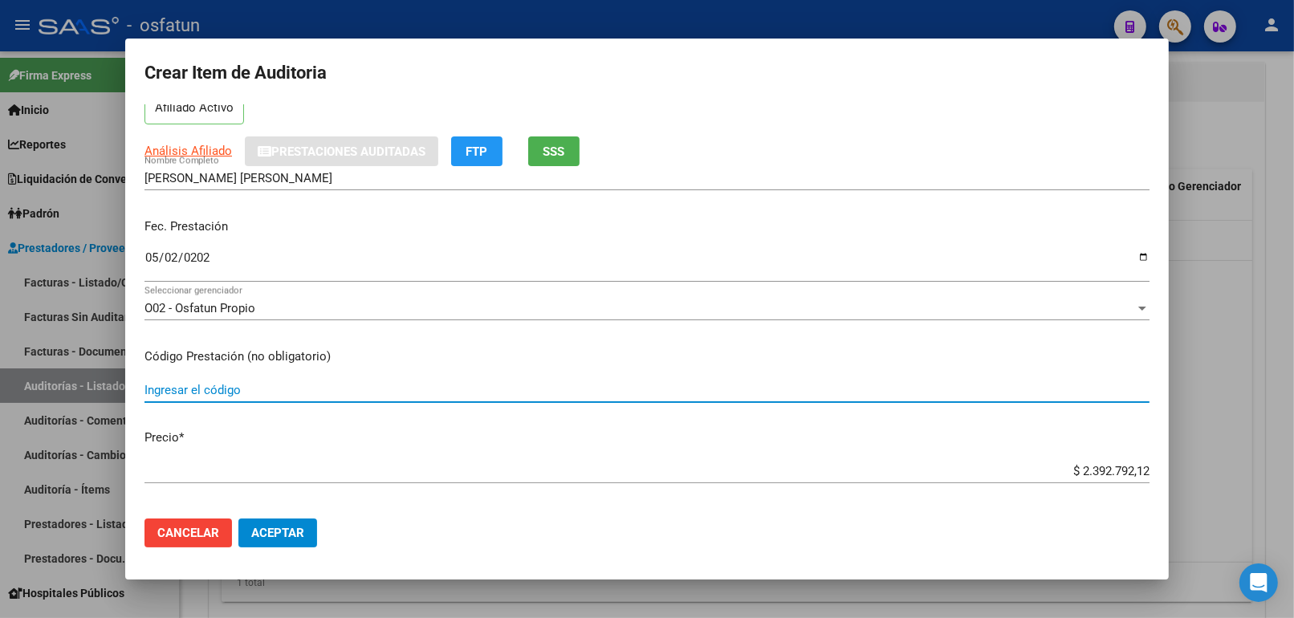
click at [274, 392] on input "Ingresar el código" at bounding box center [646, 390] width 1005 height 14
type input "420101"
drag, startPoint x: 1047, startPoint y: 470, endPoint x: 1328, endPoint y: 470, distance: 281.7
click at [1294, 470] on html "menu - osfatun person Firma Express Inicio Calendario SSS Instructivos Contacto…" at bounding box center [647, 309] width 1294 height 618
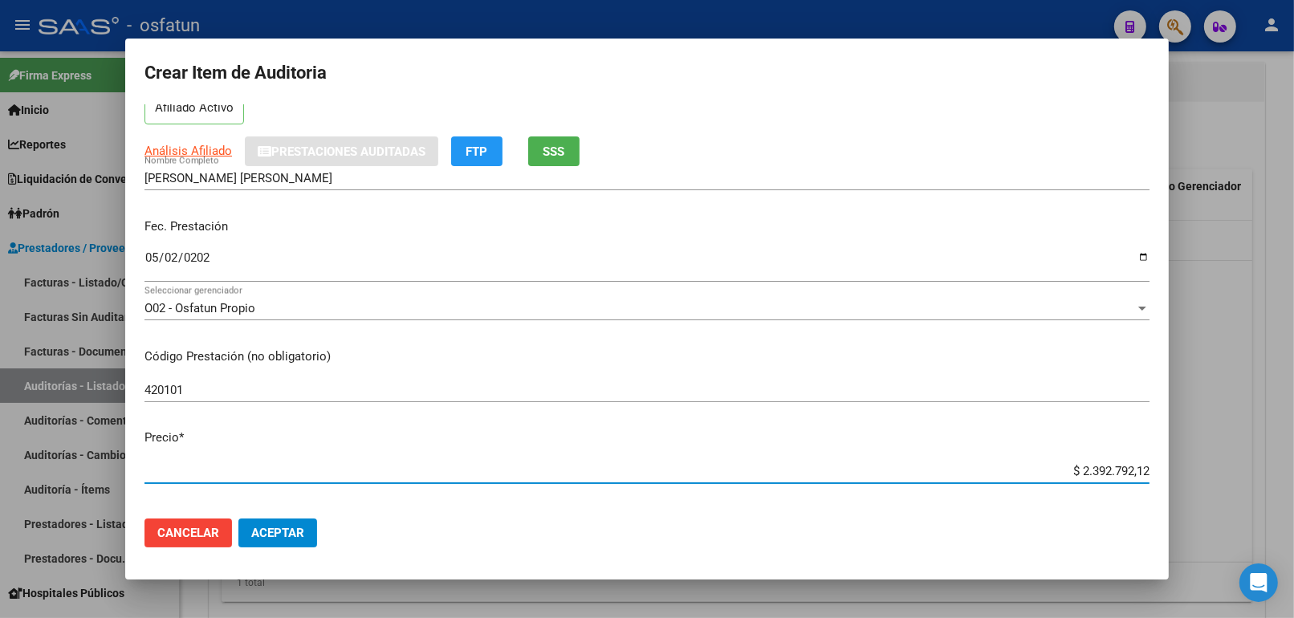
type input "$ 0,02"
type input "$ 0,20"
type input "$ 2,00"
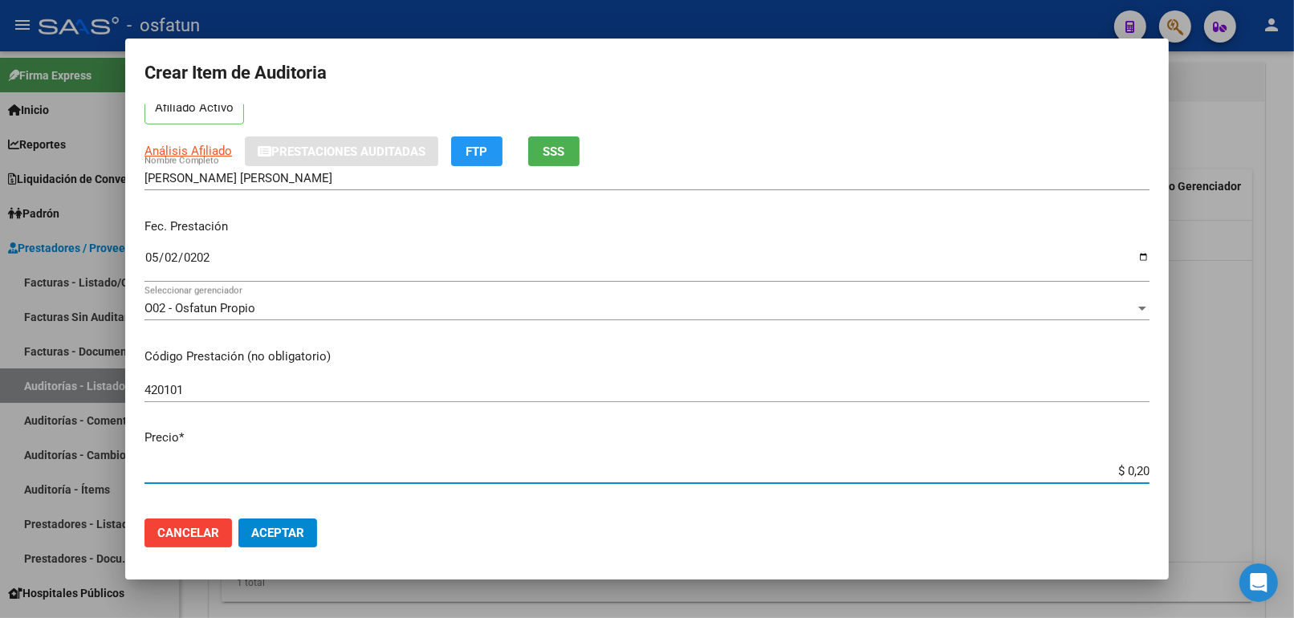
type input "$ 2,00"
type input "$ 20,00"
type input "$ 200,00"
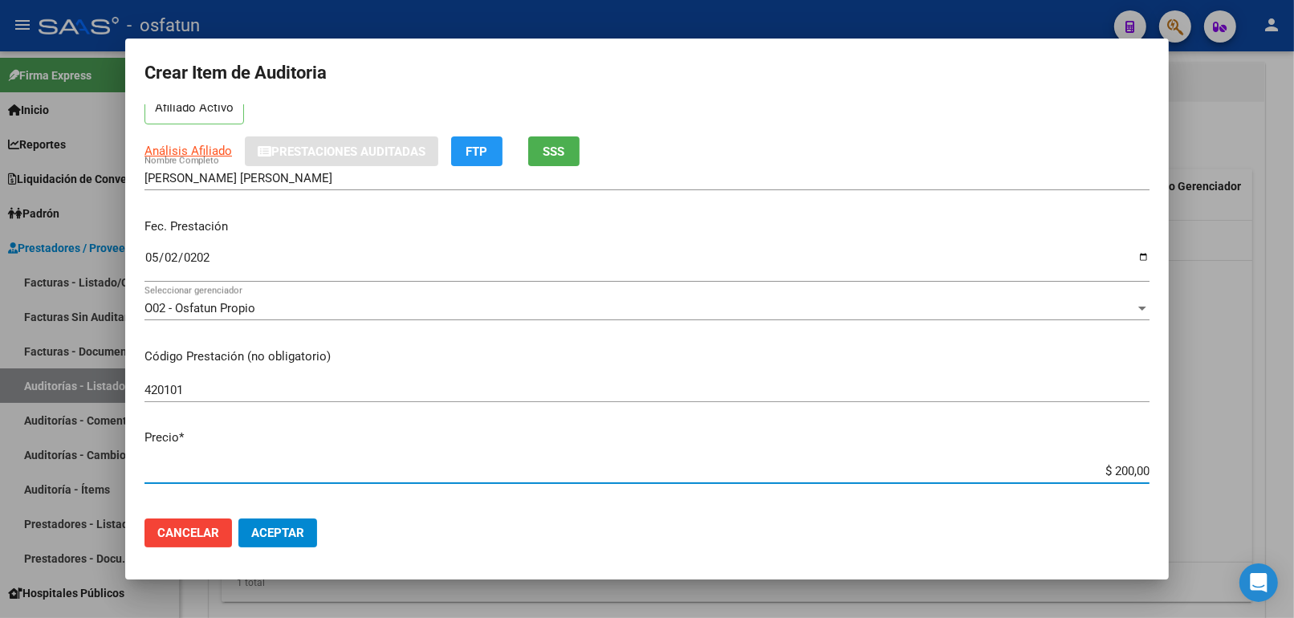
type input "$ 2.000,00"
type input "$ 20.000,00"
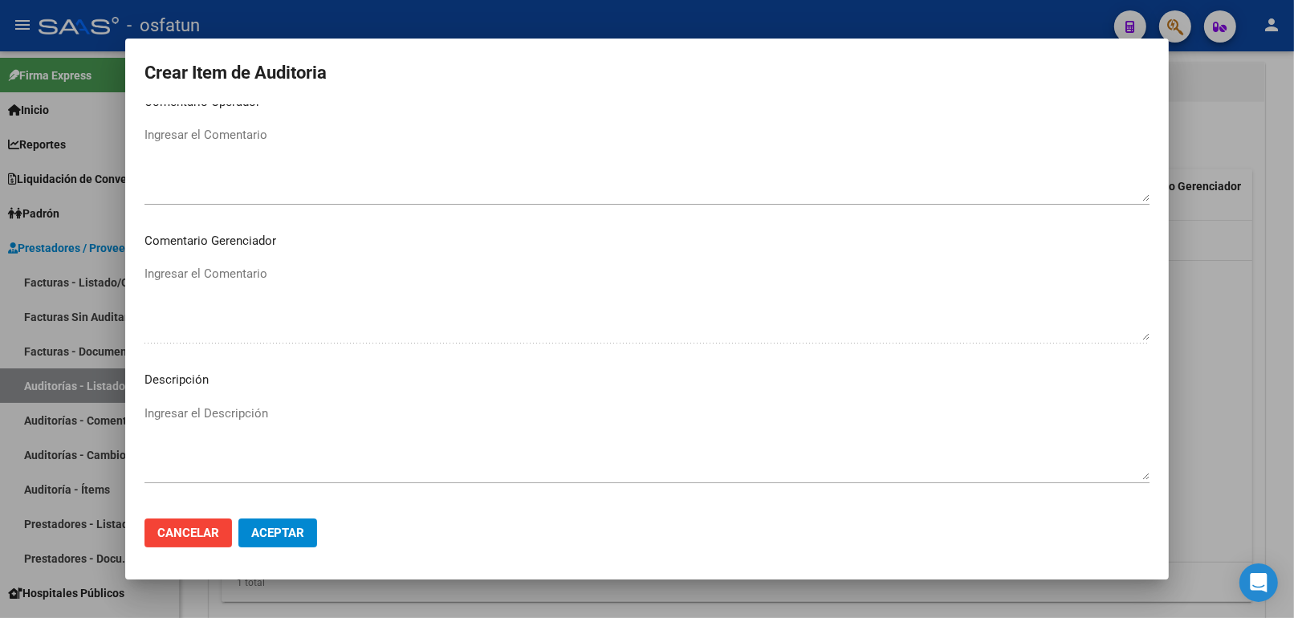
scroll to position [1044, 0]
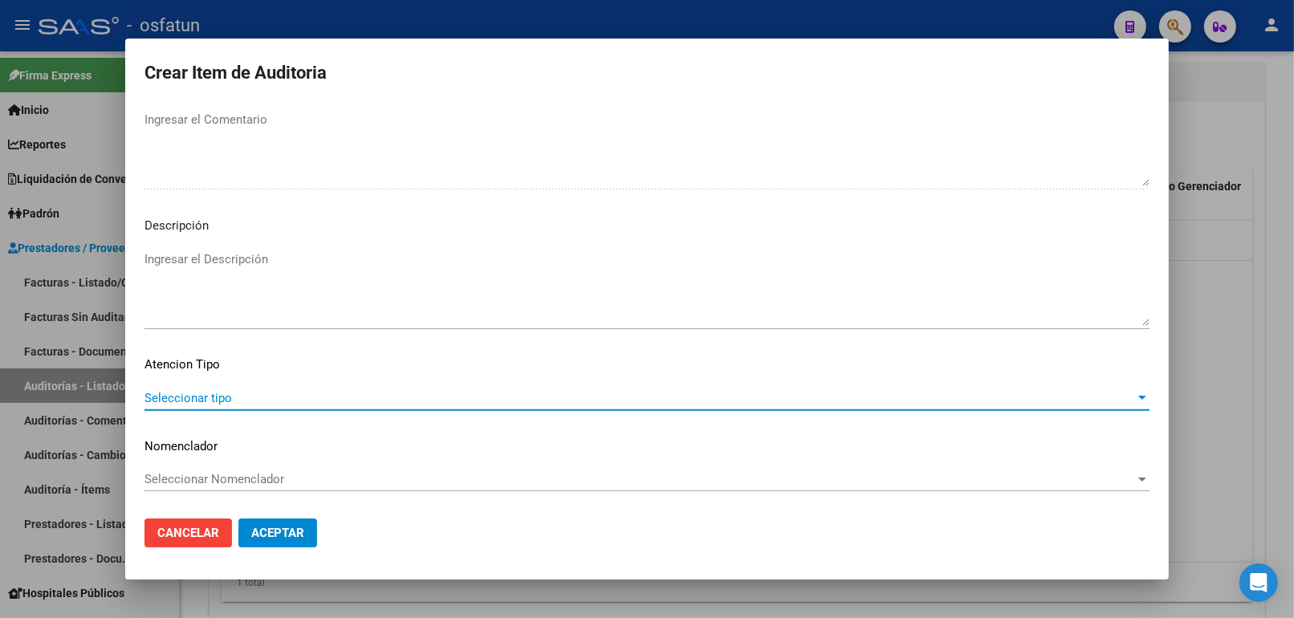
click at [283, 397] on span "Seleccionar tipo" at bounding box center [639, 398] width 990 height 14
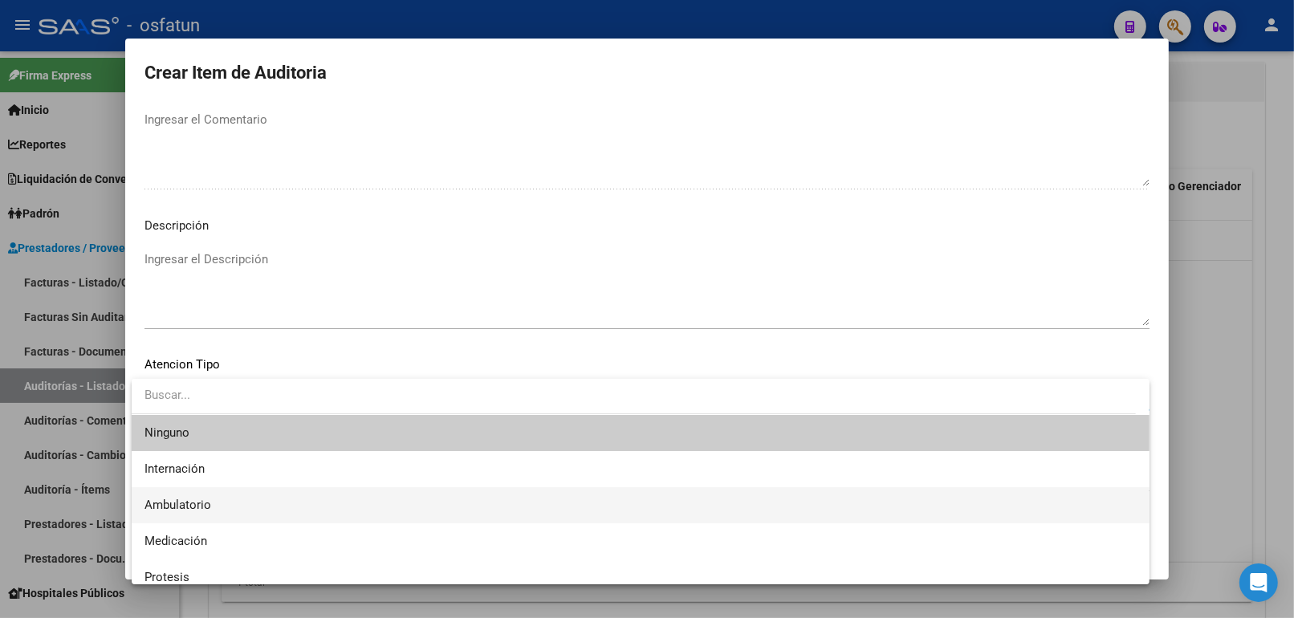
click at [219, 502] on span "Ambulatorio" at bounding box center [640, 505] width 992 height 36
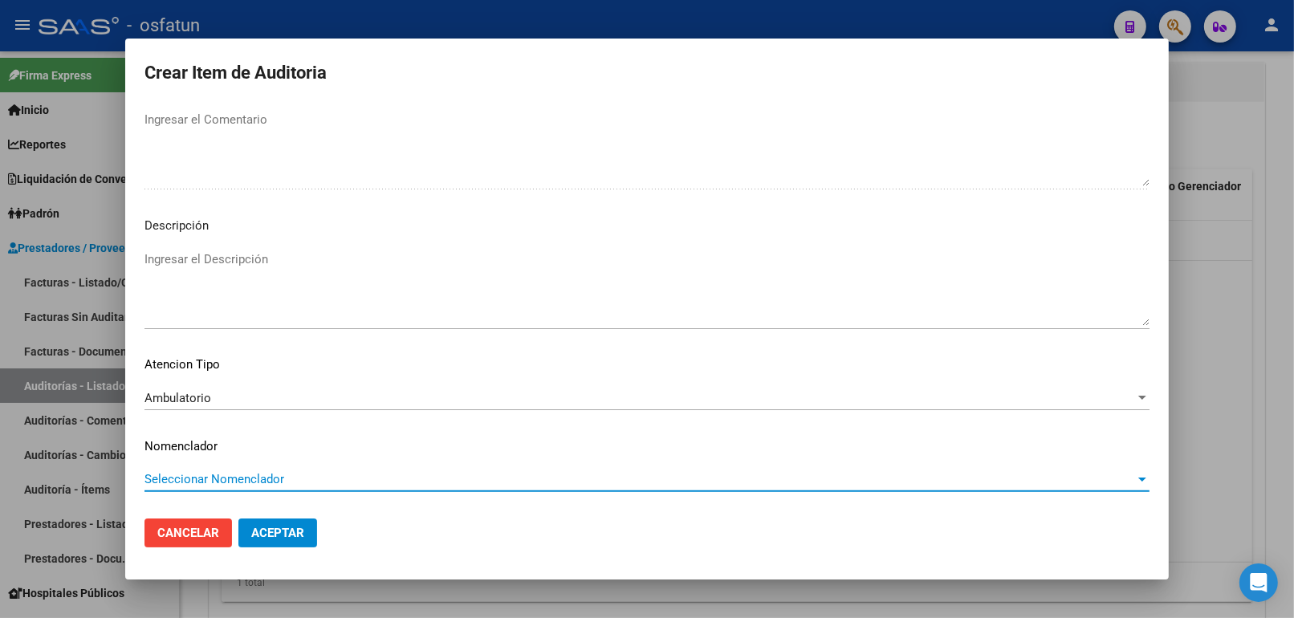
click at [220, 479] on span "Seleccionar Nomenclador" at bounding box center [639, 479] width 990 height 14
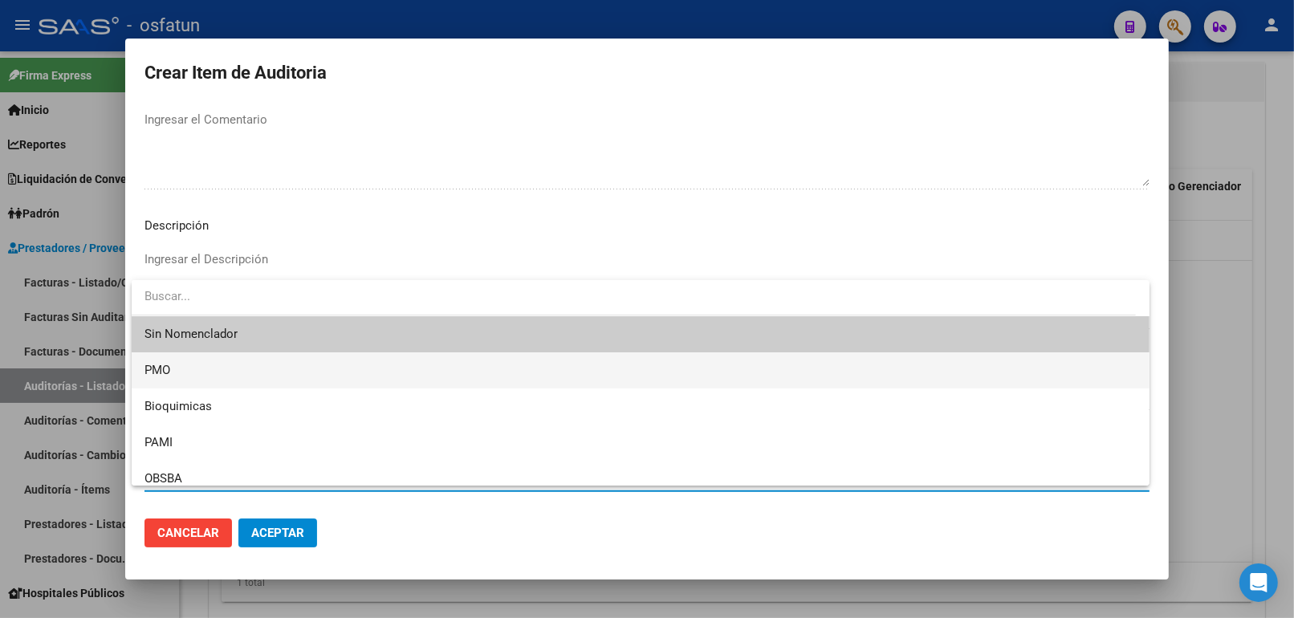
drag, startPoint x: 177, startPoint y: 370, endPoint x: 276, endPoint y: 519, distance: 179.4
click at [178, 371] on span "PMO" at bounding box center [640, 370] width 992 height 36
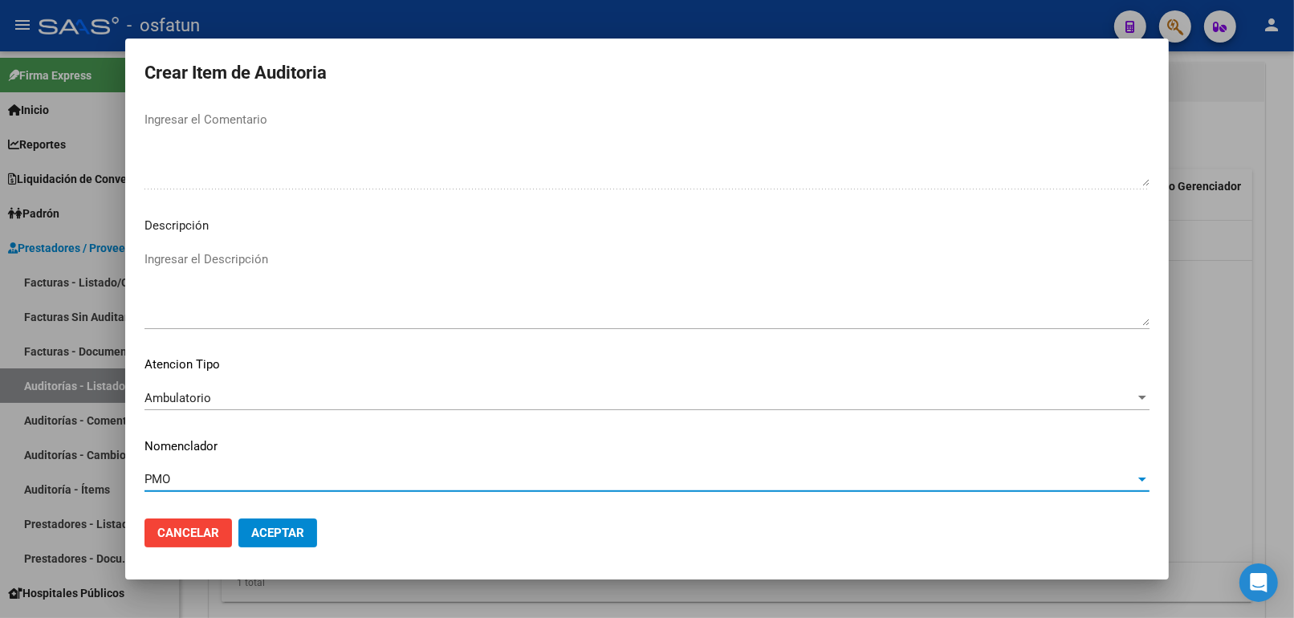
click at [279, 526] on span "Aceptar" at bounding box center [277, 533] width 53 height 14
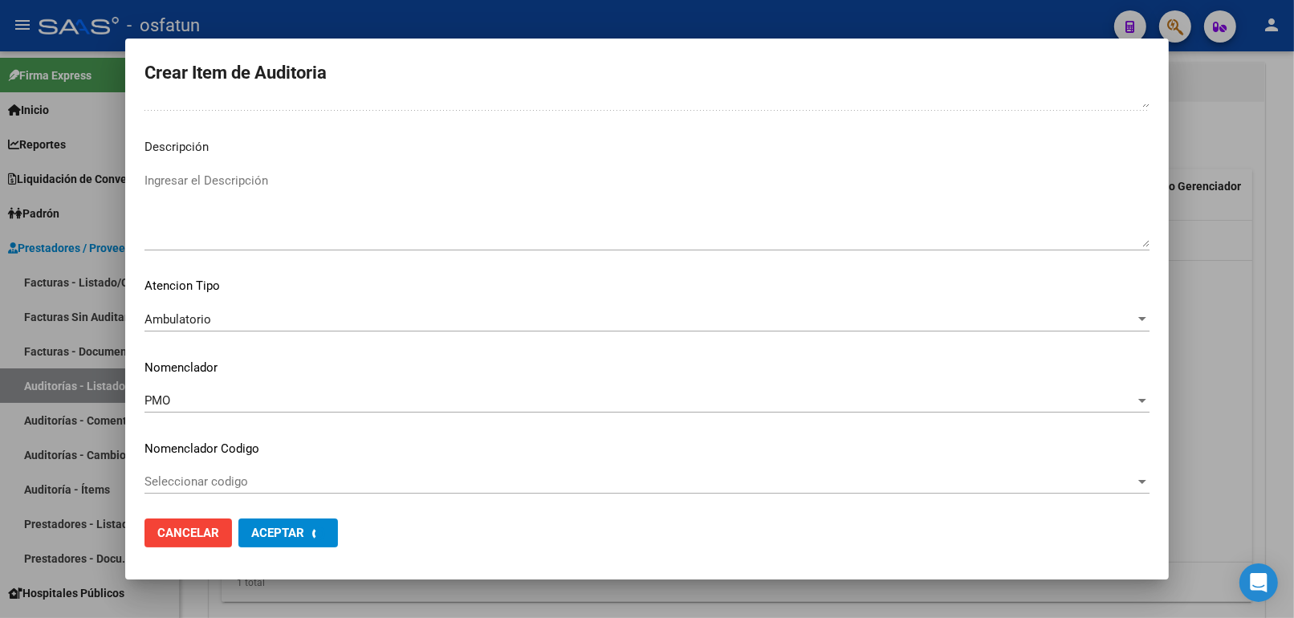
scroll to position [1125, 0]
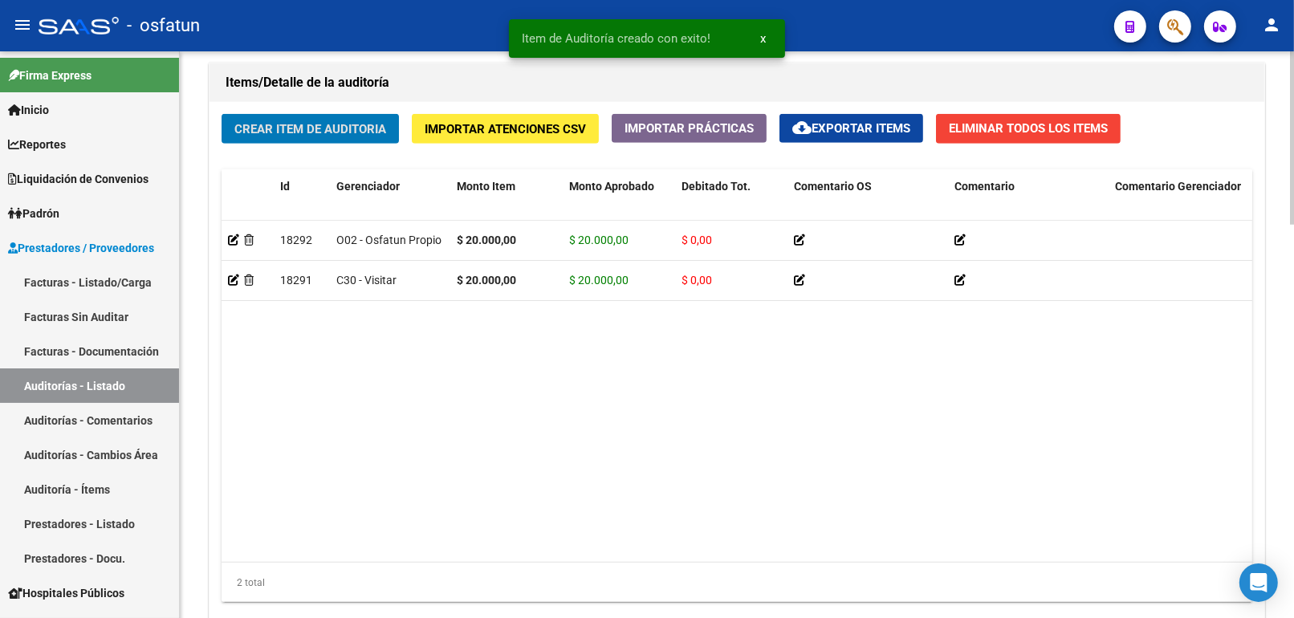
click at [356, 132] on span "Crear Item de Auditoria" at bounding box center [310, 129] width 152 height 14
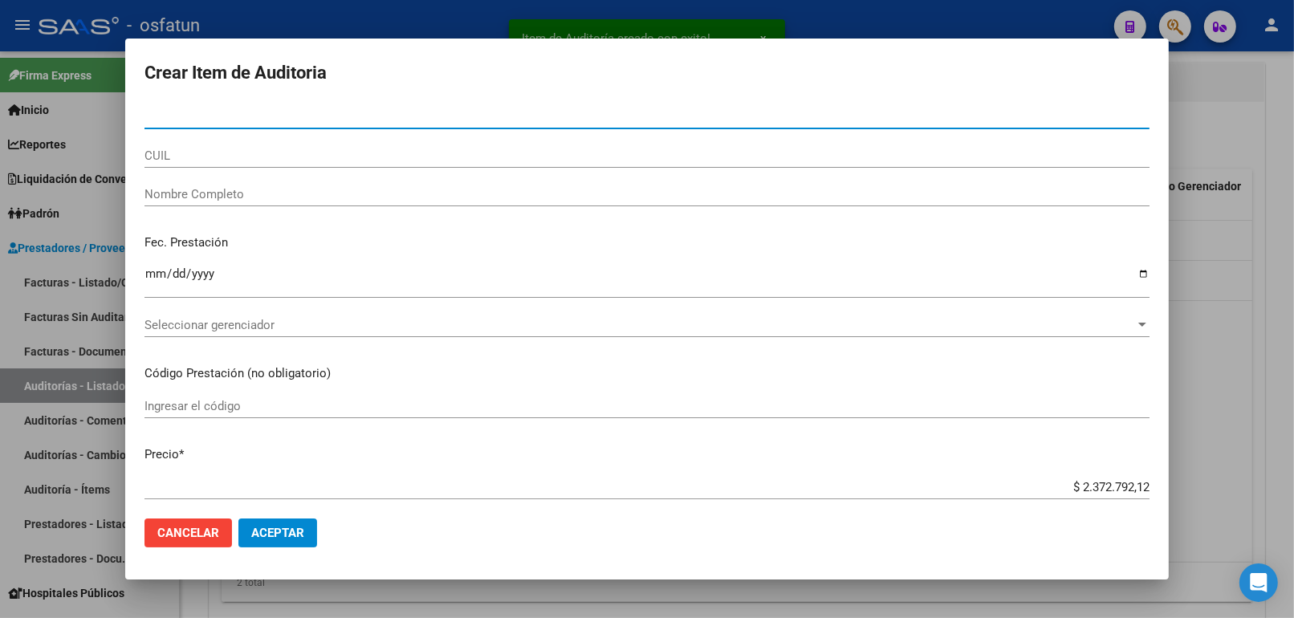
paste input "55842658"
type input "55842658"
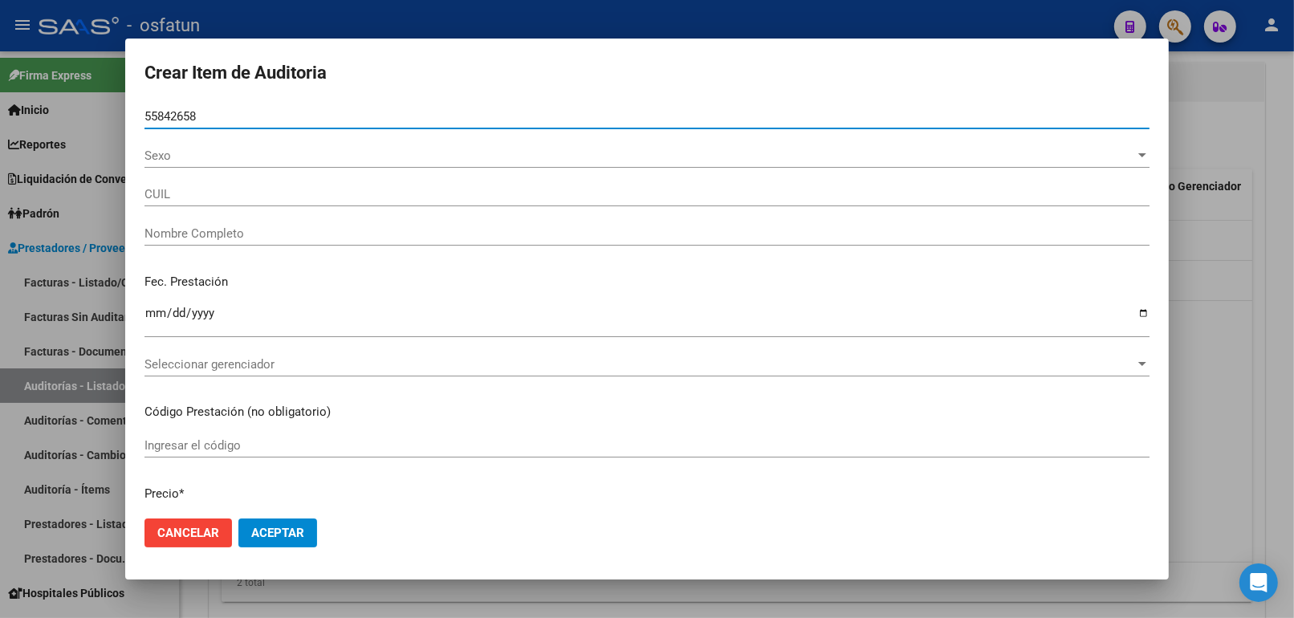
type input "20558426587"
type input "[PERSON_NAME]"
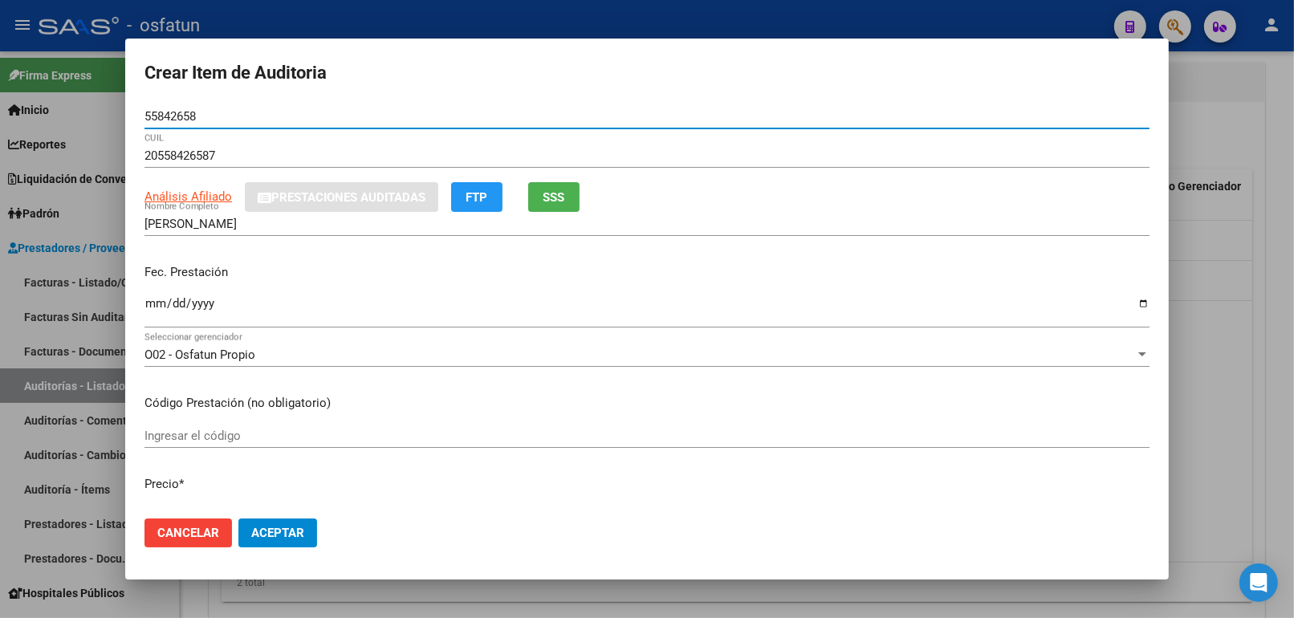
type input "55842658"
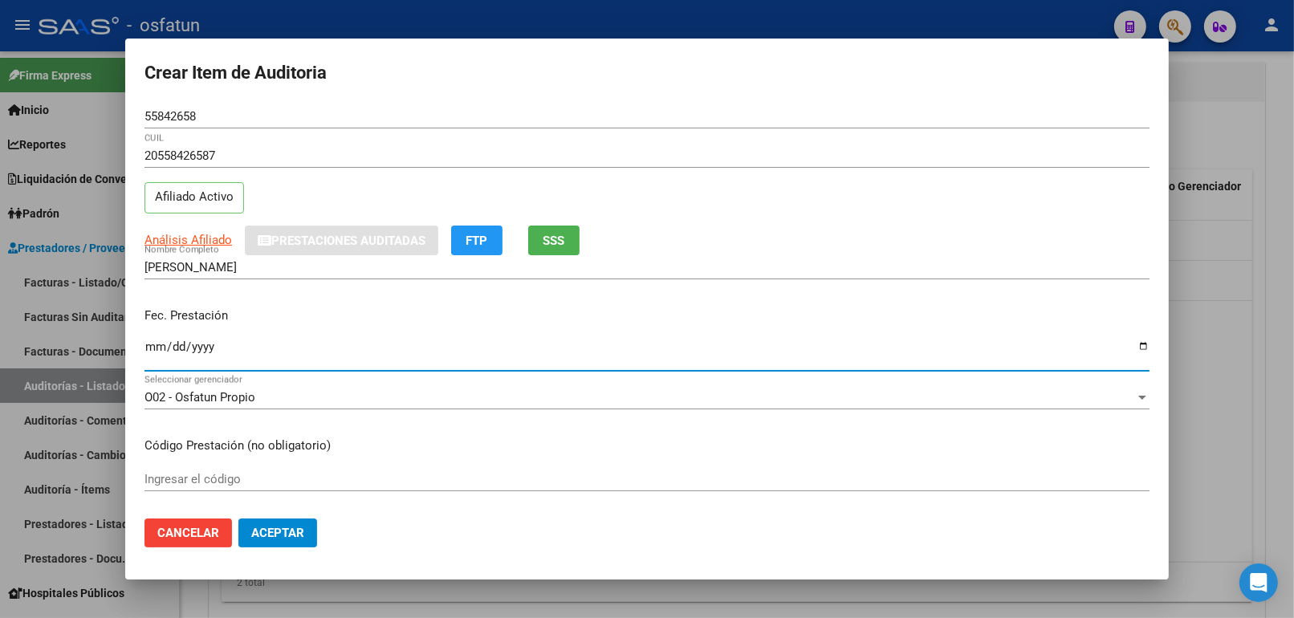
click at [145, 360] on input "Ingresar la fecha" at bounding box center [646, 353] width 1005 height 26
click at [156, 342] on input "Ingresar la fecha" at bounding box center [646, 353] width 1005 height 26
type input "2025-05-03"
click at [234, 469] on div "Ingresar el código" at bounding box center [646, 479] width 1005 height 24
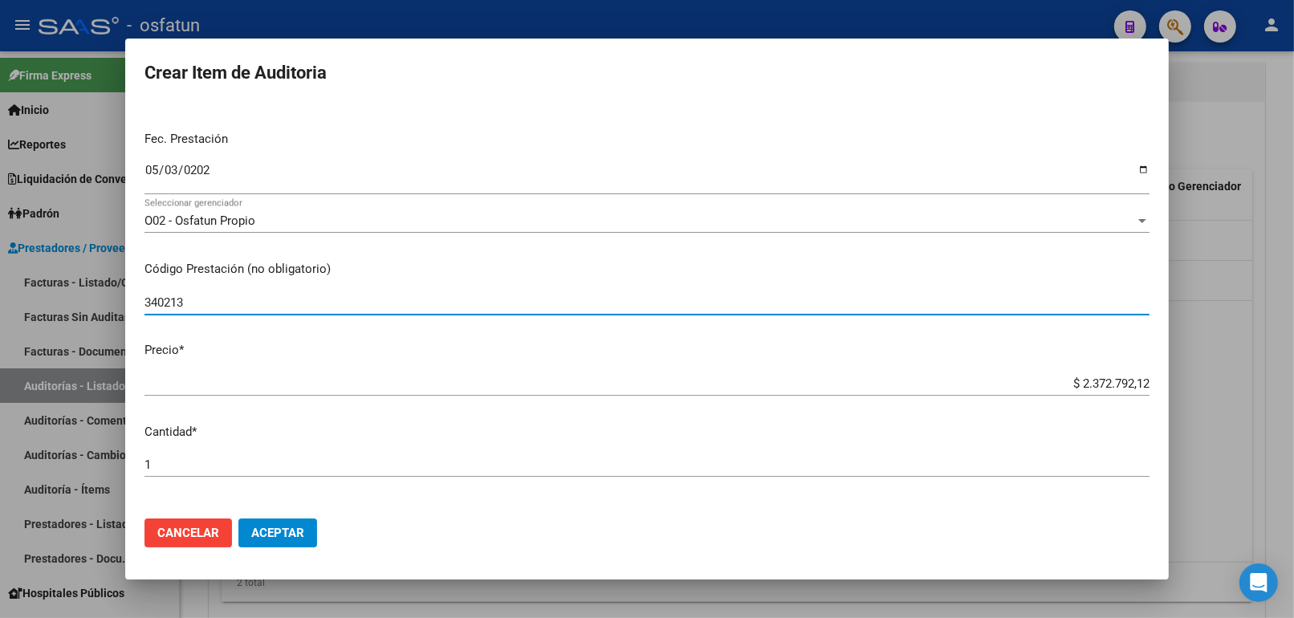
scroll to position [178, 0]
type input "340213"
drag, startPoint x: 1181, startPoint y: 387, endPoint x: 1226, endPoint y: 387, distance: 44.9
click at [1226, 387] on div "Crear Item de Auditoria 55842658 Nro Documento 20558426587 CUIL Afiliado Activo…" at bounding box center [647, 309] width 1294 height 618
paste input "9497,04"
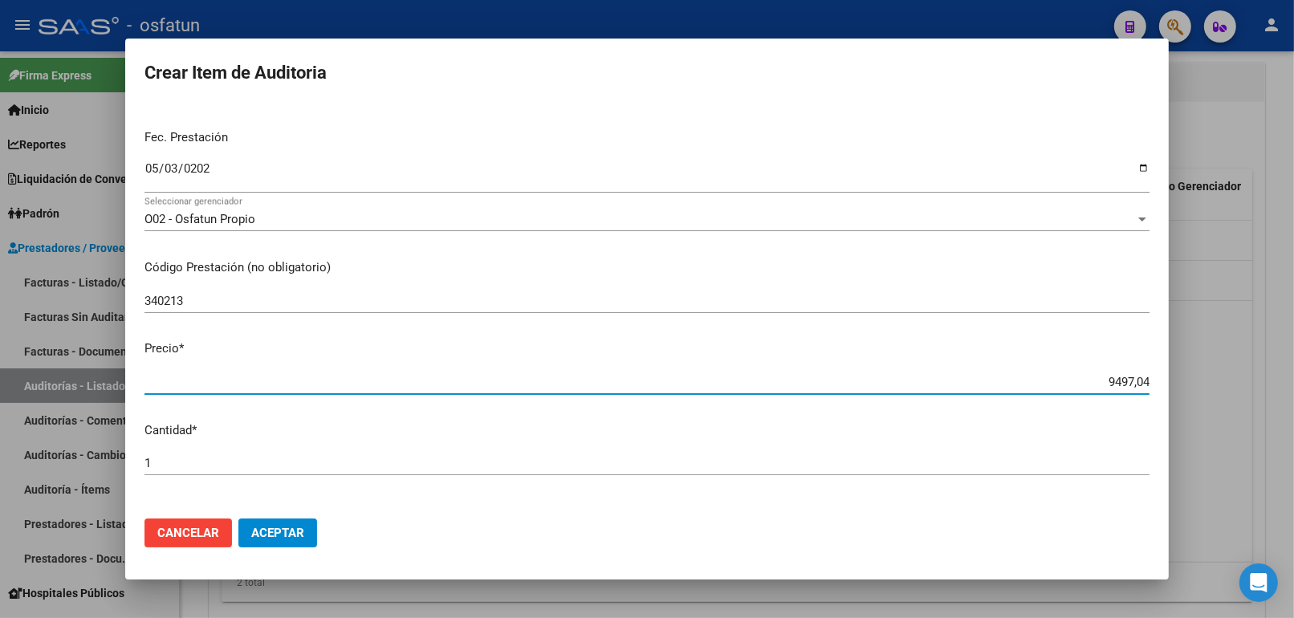
type input "$ 9.497,04"
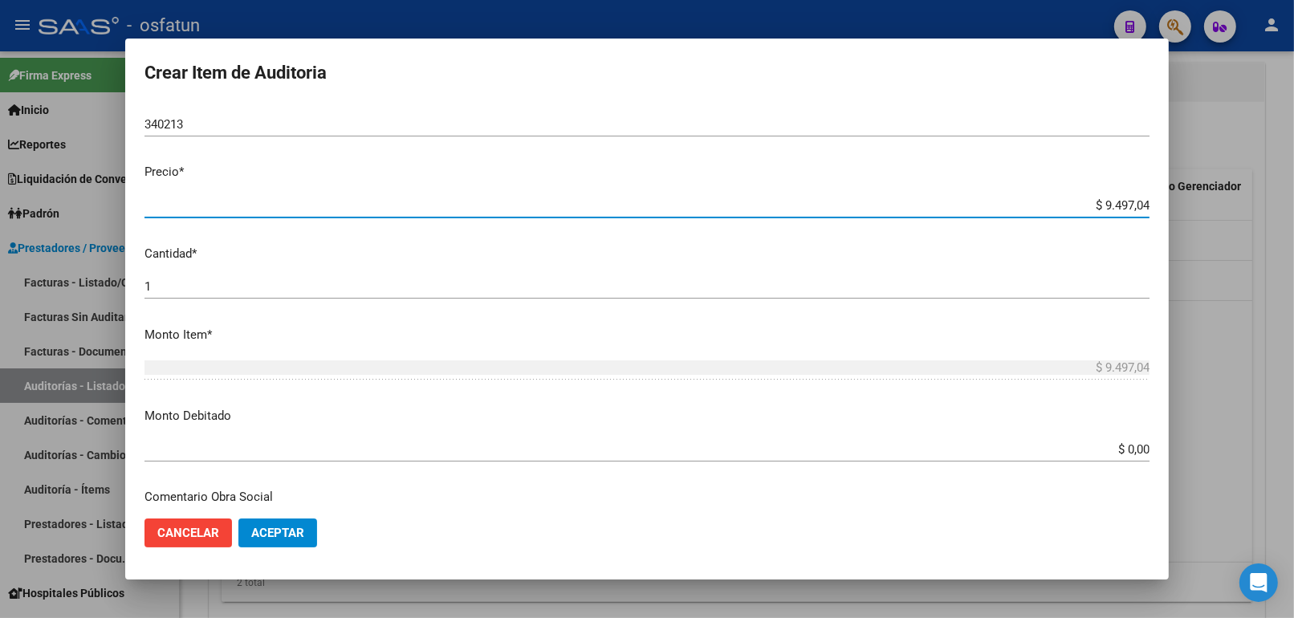
scroll to position [356, 0]
type input "$ 9.497,04"
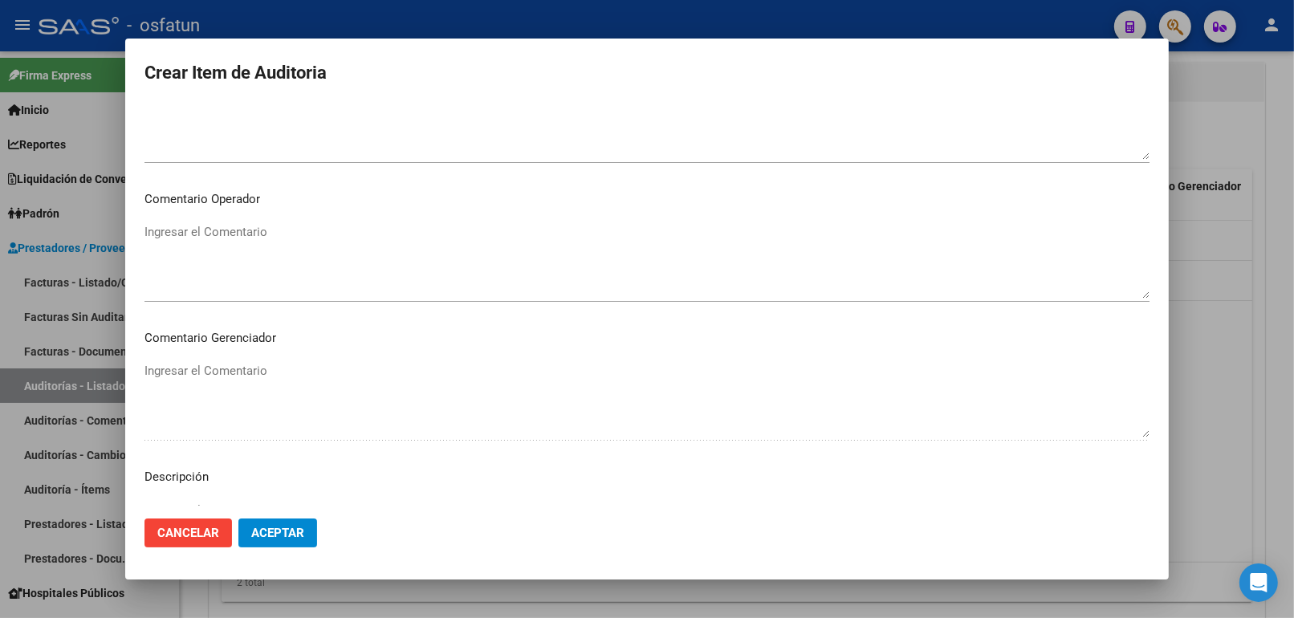
scroll to position [1044, 0]
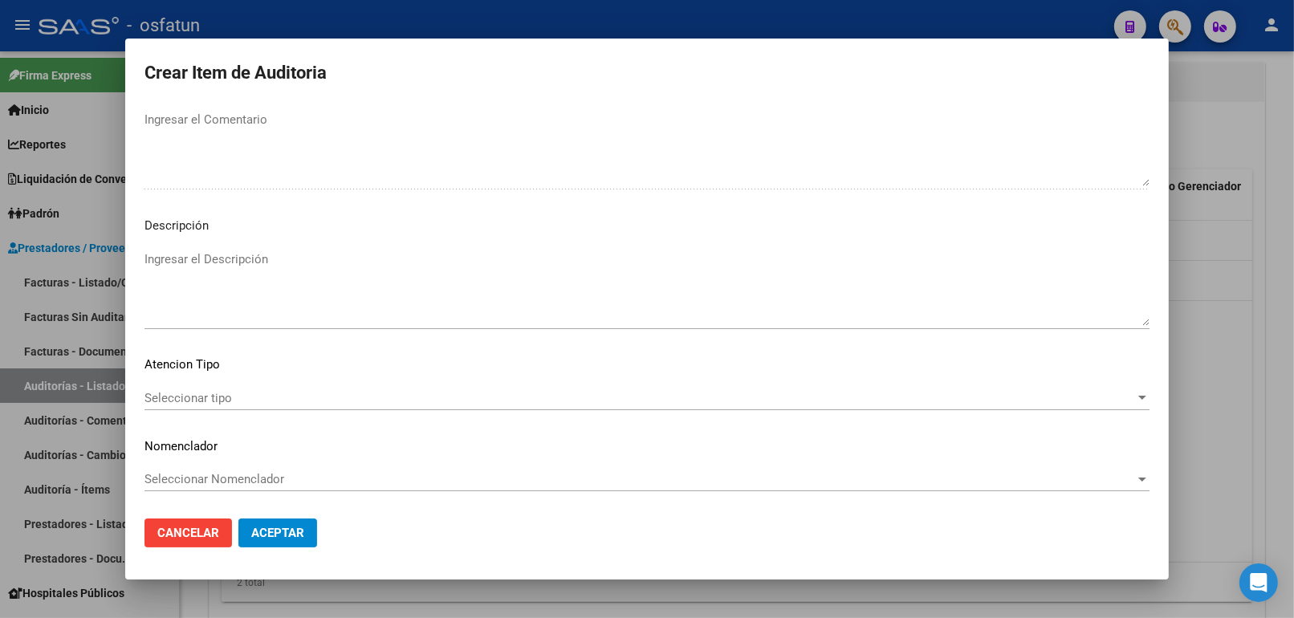
drag, startPoint x: 238, startPoint y: 371, endPoint x: 238, endPoint y: 393, distance: 22.5
click at [238, 376] on mat-dialog-content "55842658 Nro Documento 20558426587 CUIL Afiliado Activo Análisis Afiliado Prest…" at bounding box center [646, 305] width 1043 height 402
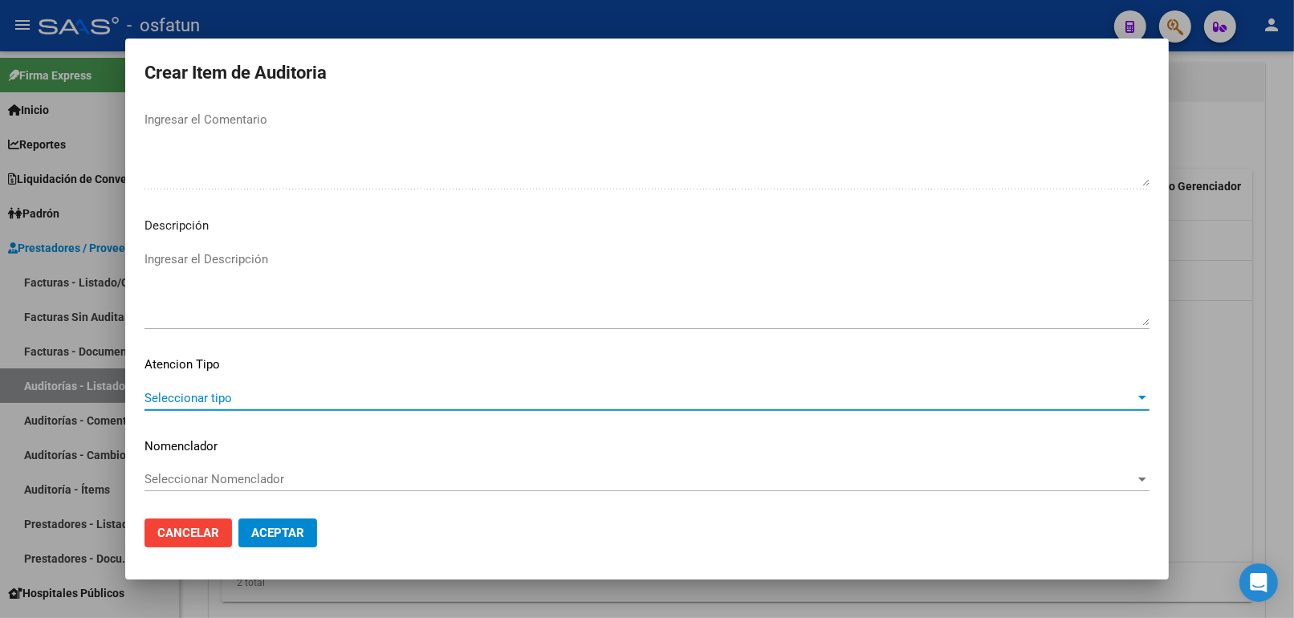
click at [235, 396] on span "Seleccionar tipo" at bounding box center [639, 398] width 990 height 14
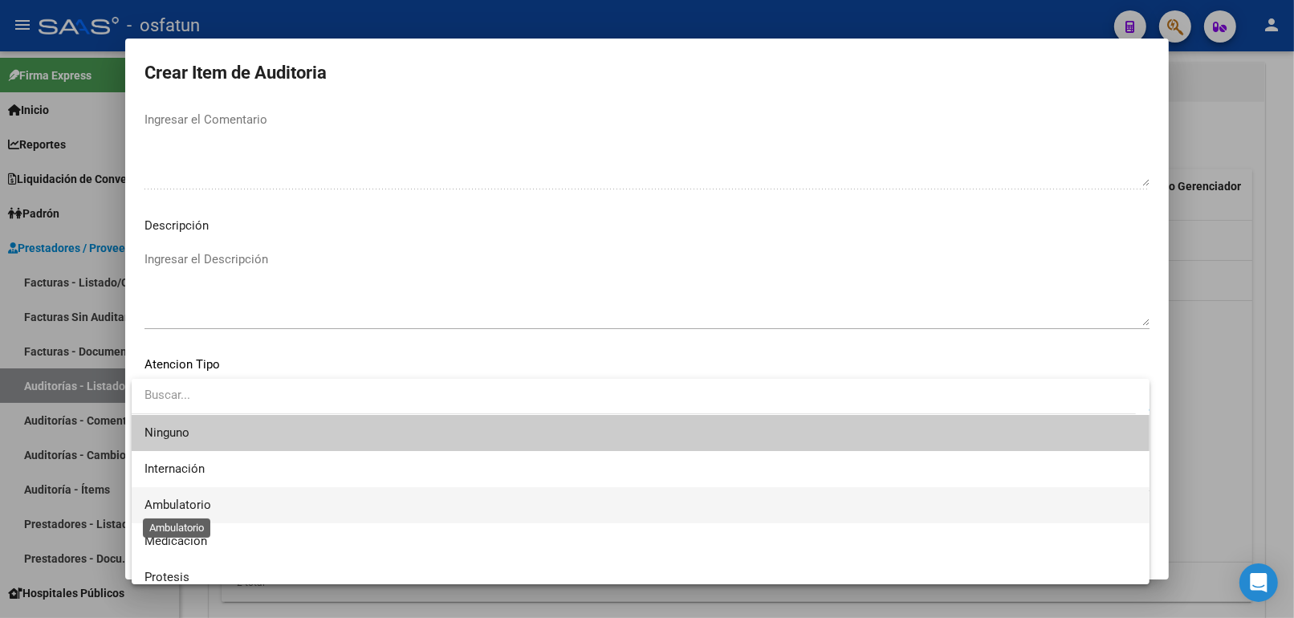
click at [195, 502] on span "Ambulatorio" at bounding box center [177, 505] width 67 height 14
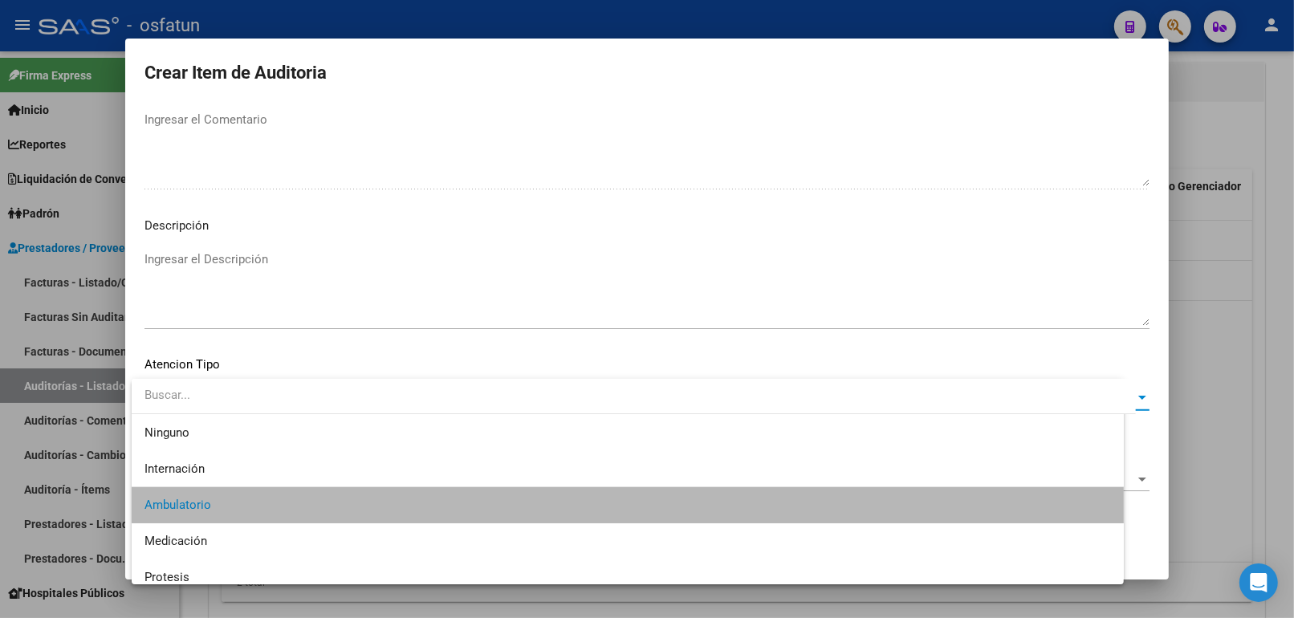
click at [201, 478] on span "Seleccionar Nomenclador" at bounding box center [639, 479] width 990 height 14
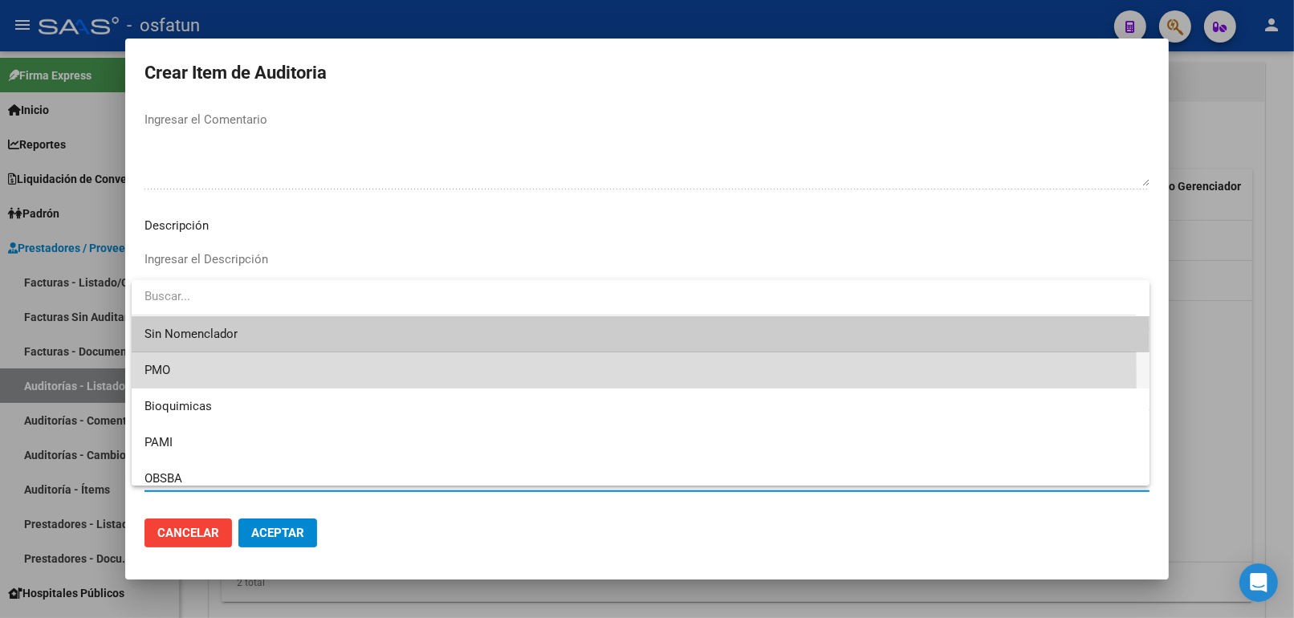
click at [179, 377] on span "PMO" at bounding box center [640, 370] width 992 height 36
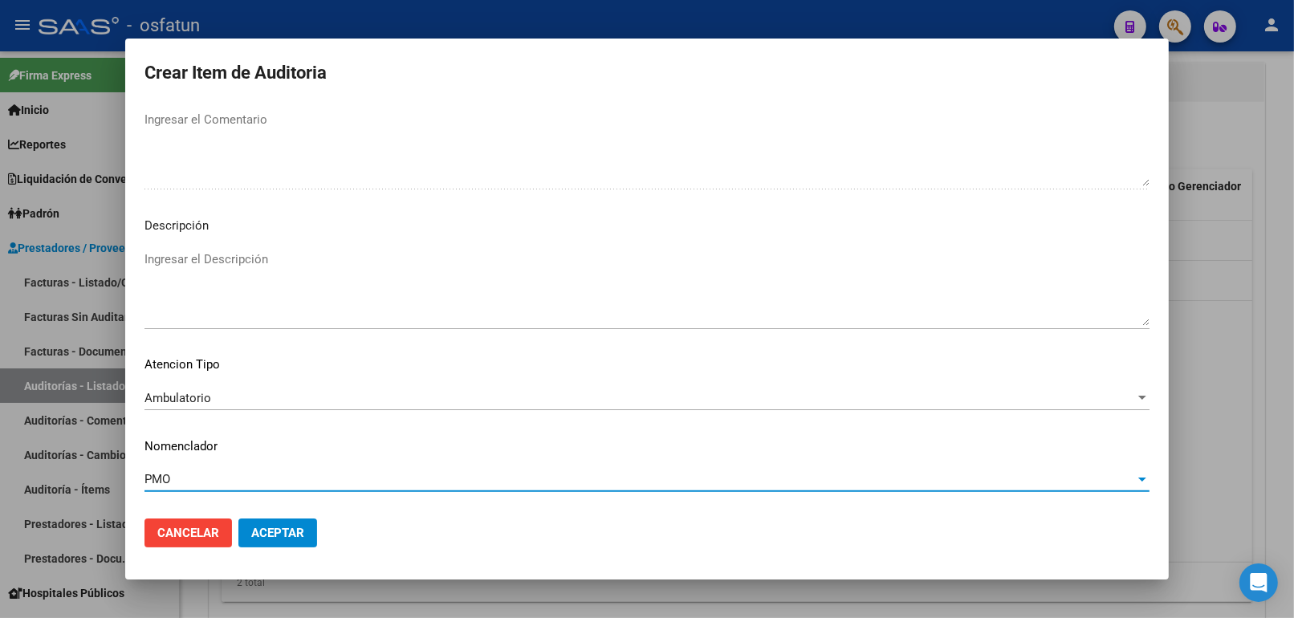
click at [265, 528] on span "Aceptar" at bounding box center [277, 533] width 53 height 14
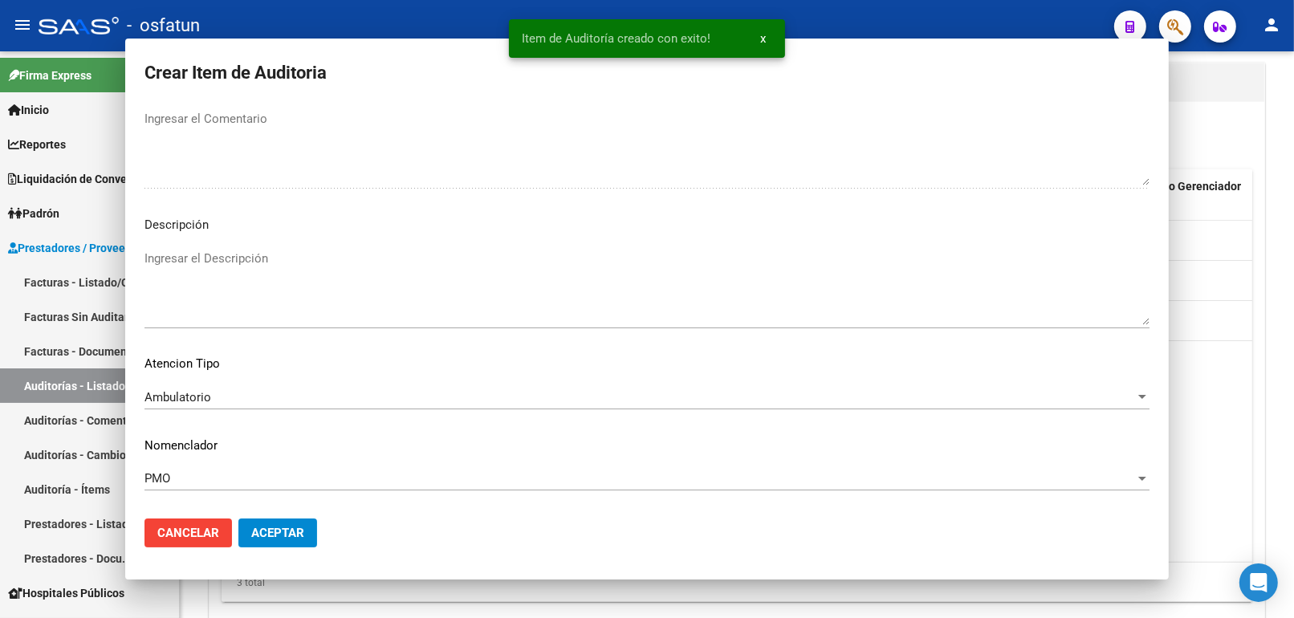
scroll to position [0, 0]
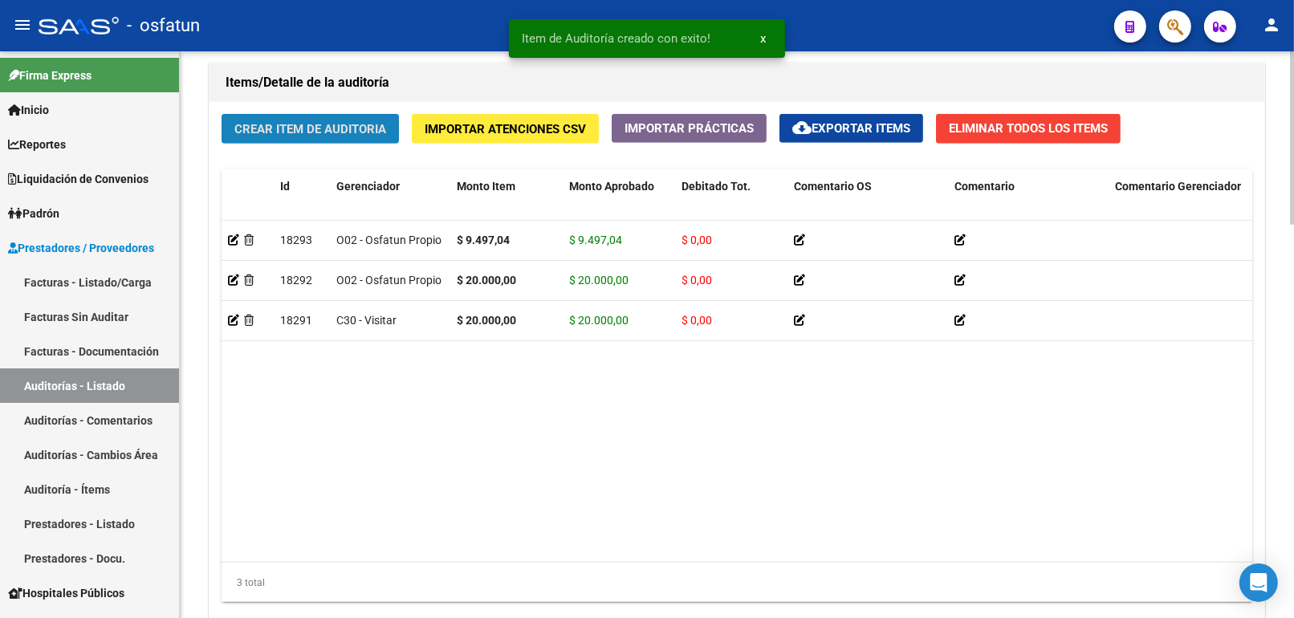
click at [303, 126] on span "Crear Item de Auditoria" at bounding box center [310, 129] width 152 height 14
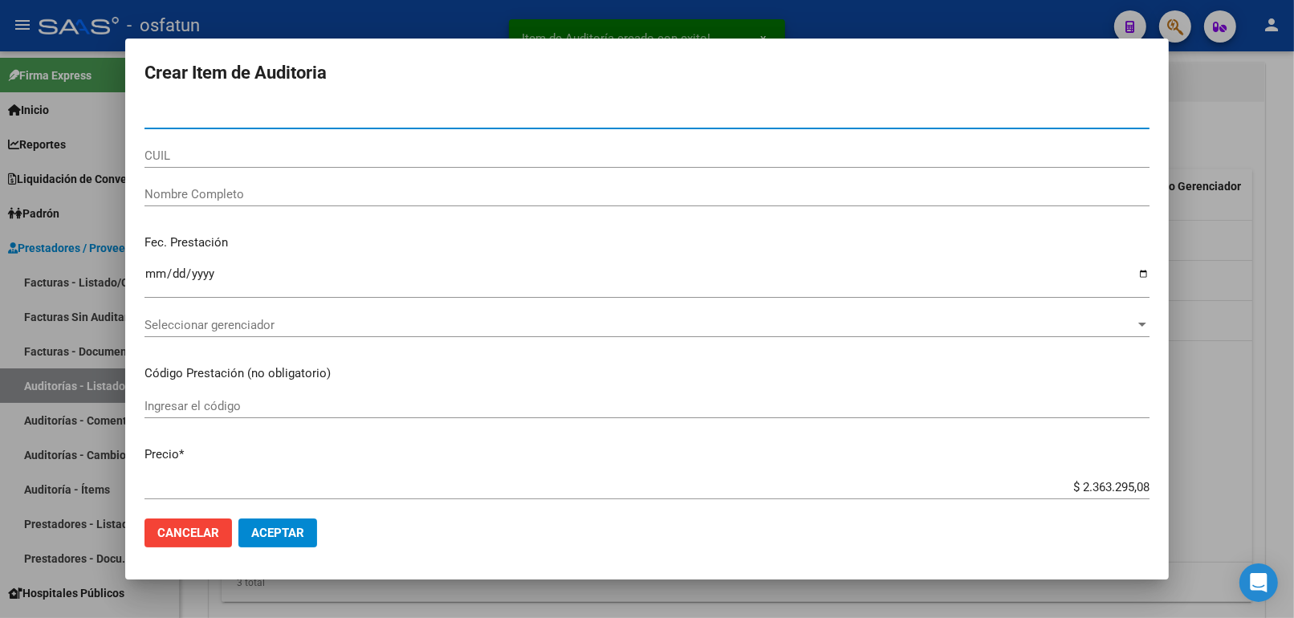
paste input "55550707"
type input "55550707"
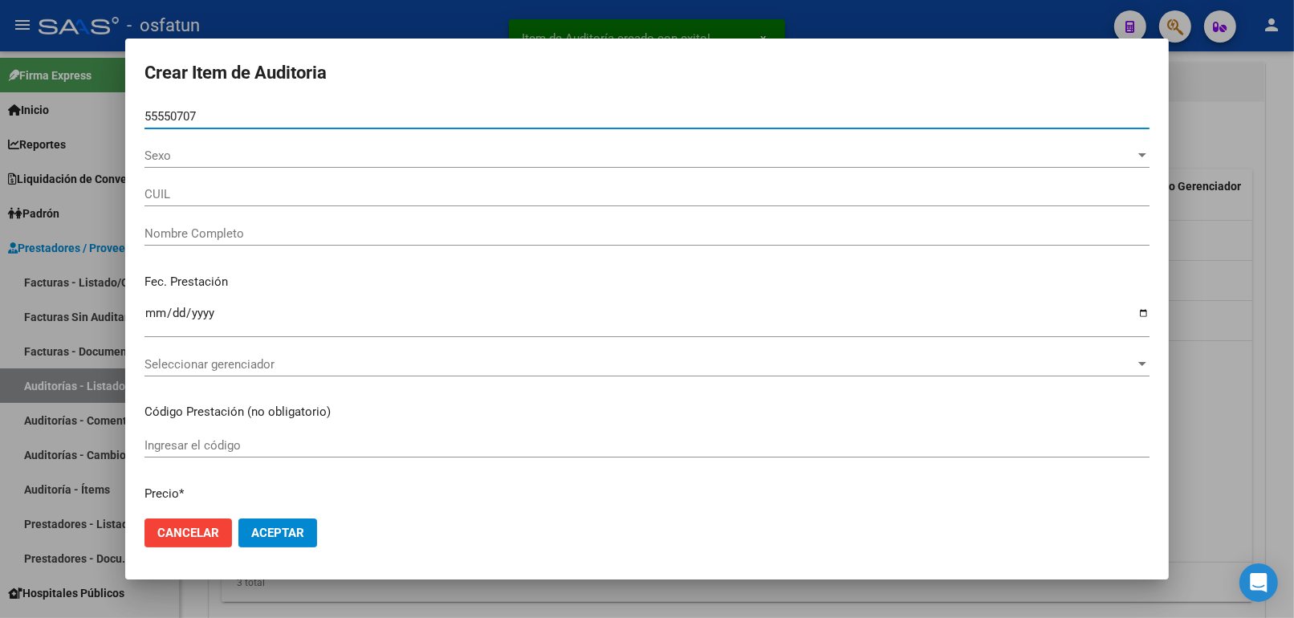
type input "27555507076"
type input "[PERSON_NAME]"
type input "55550707"
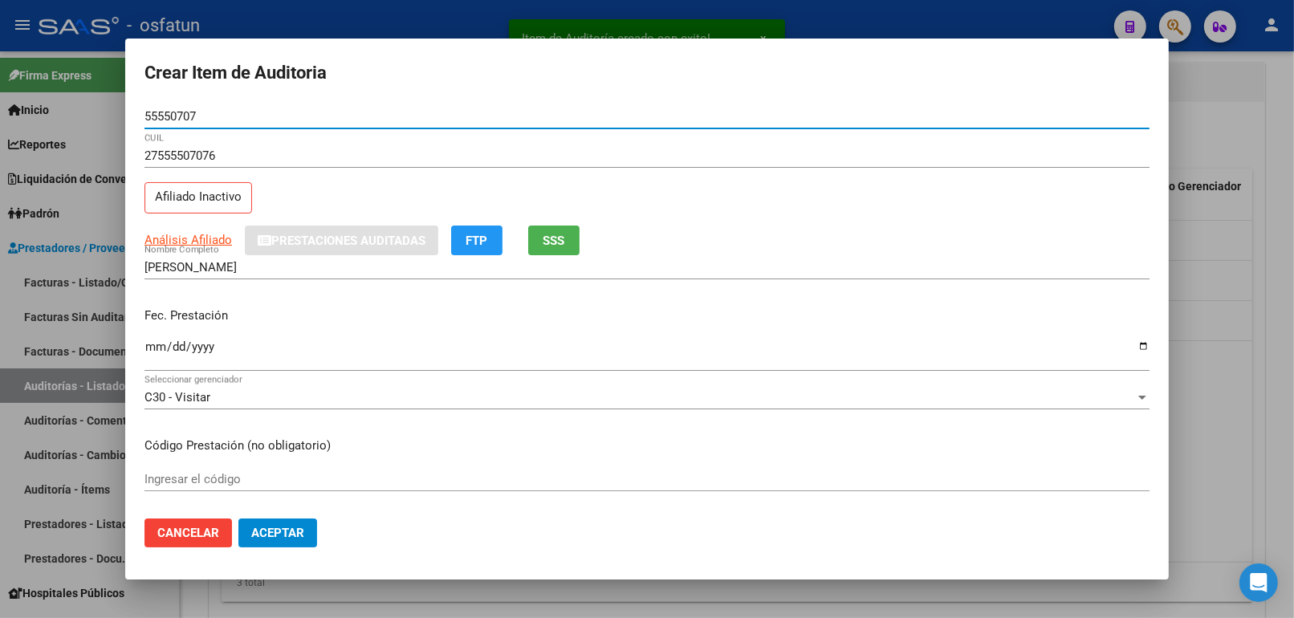
click at [153, 354] on input "Ingresar la fecha" at bounding box center [646, 353] width 1005 height 26
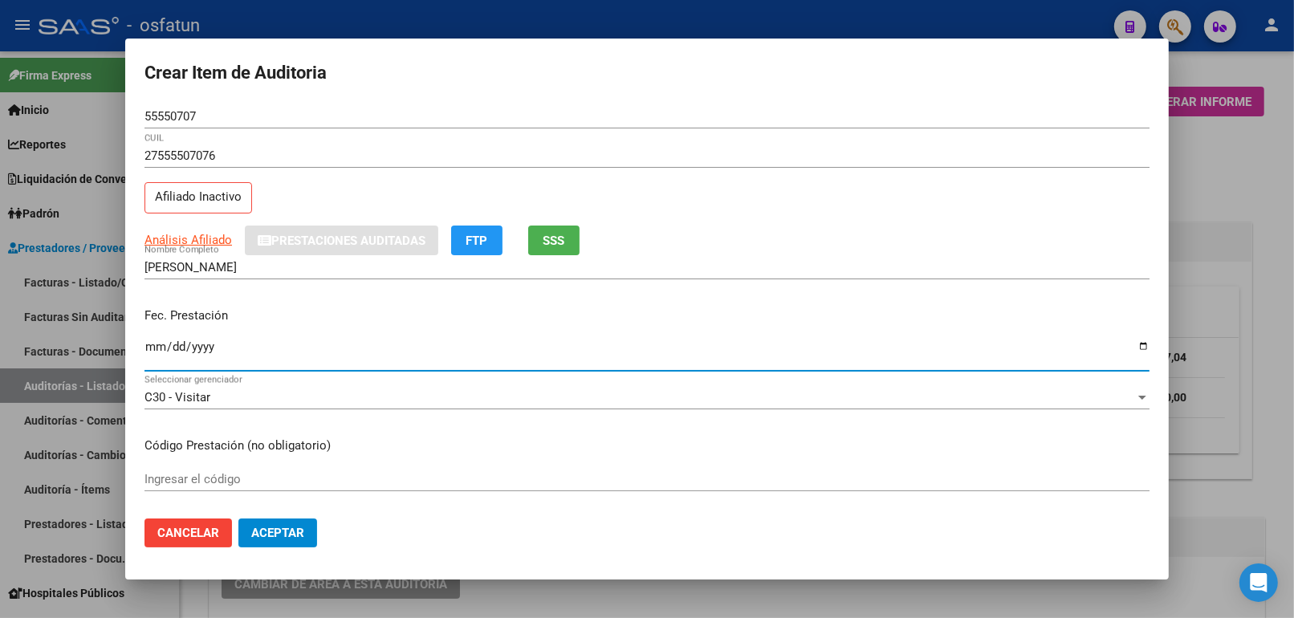
scroll to position [1160, 0]
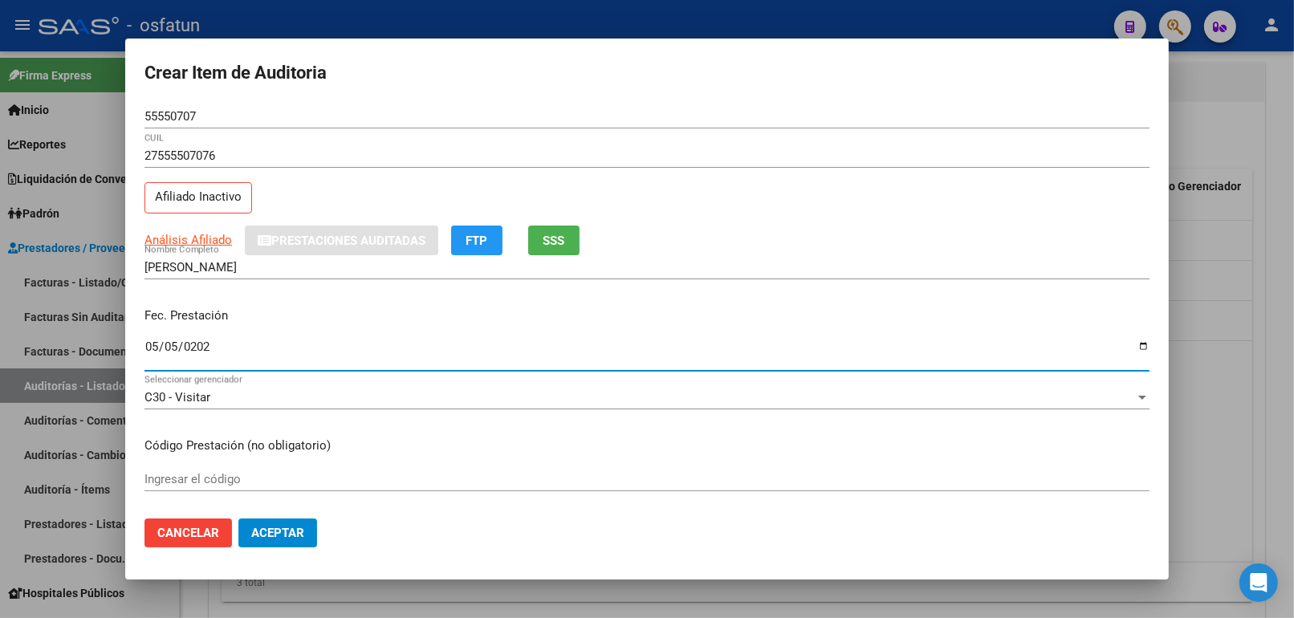
type input "2025-05-05"
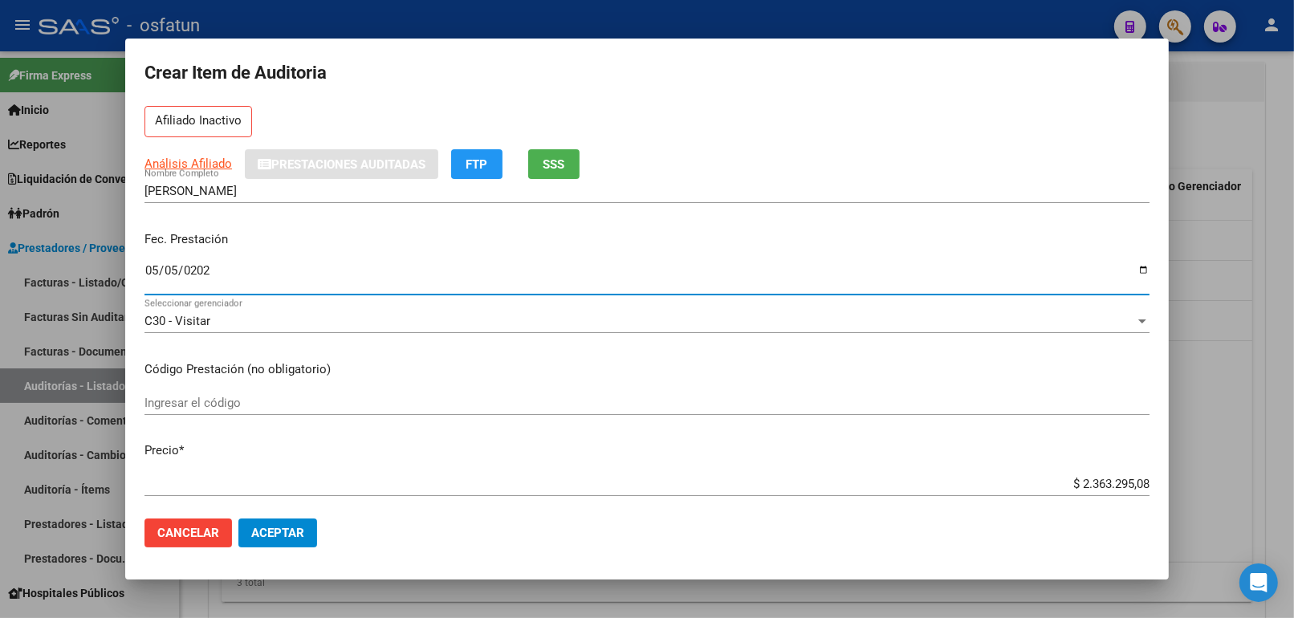
scroll to position [178, 0]
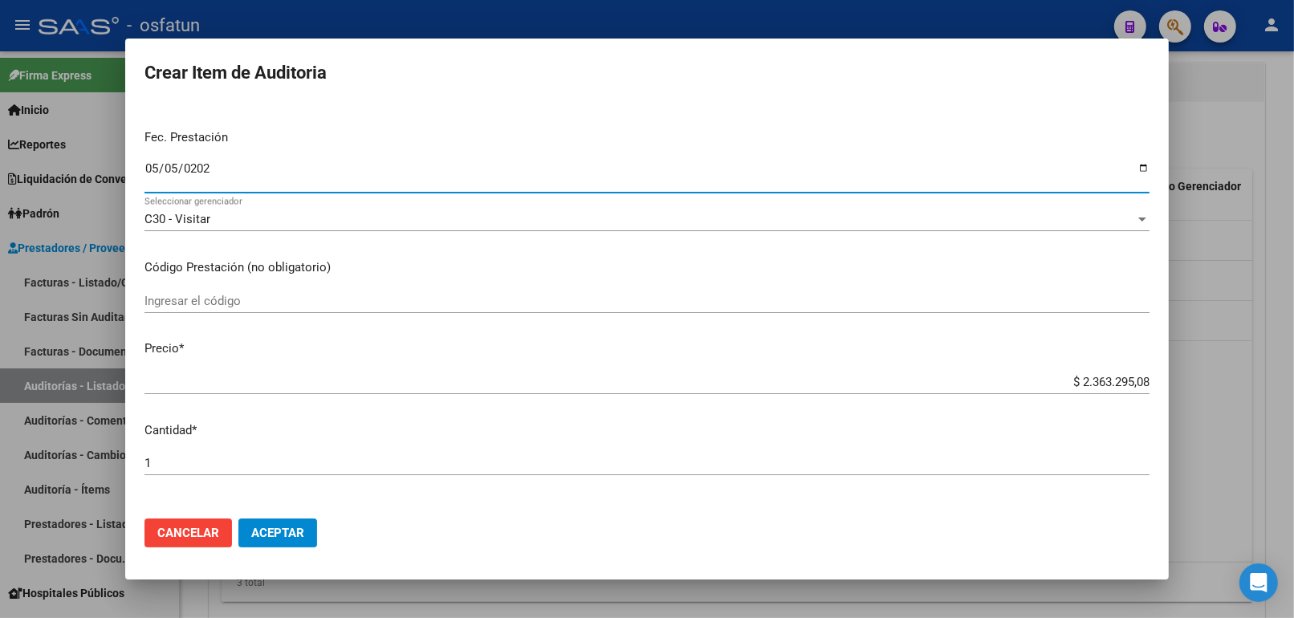
click at [374, 307] on input "Ingresar el código" at bounding box center [646, 301] width 1005 height 14
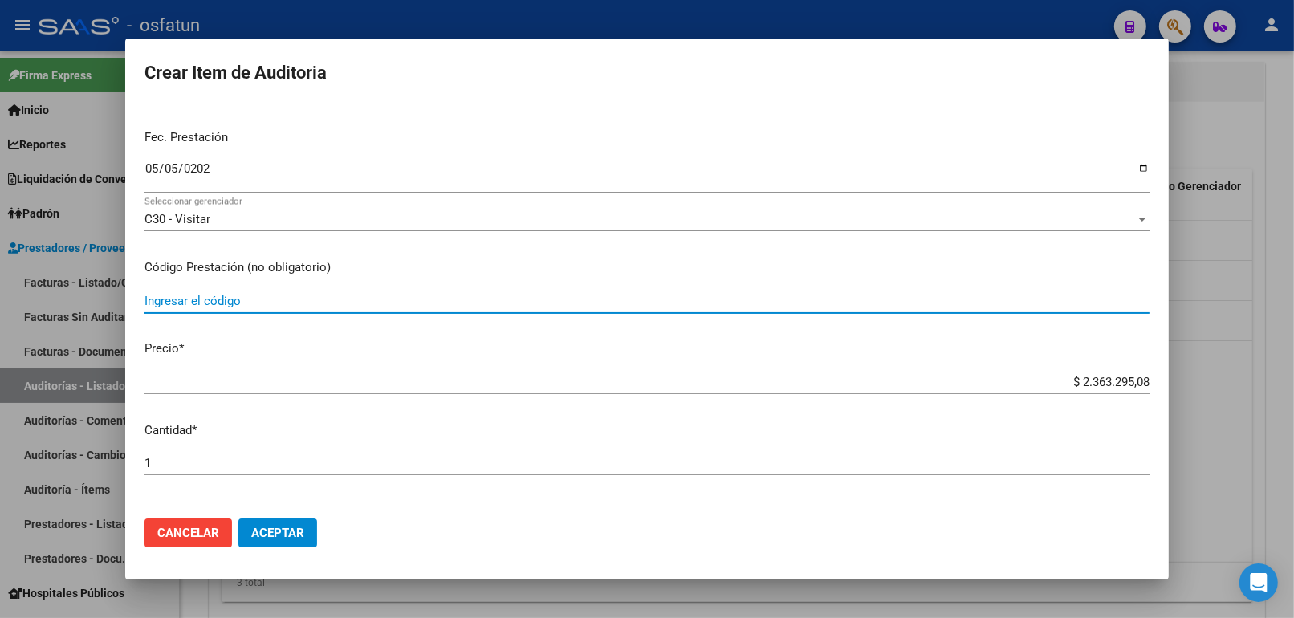
paste input "34.02.01"
type input "34.02.01"
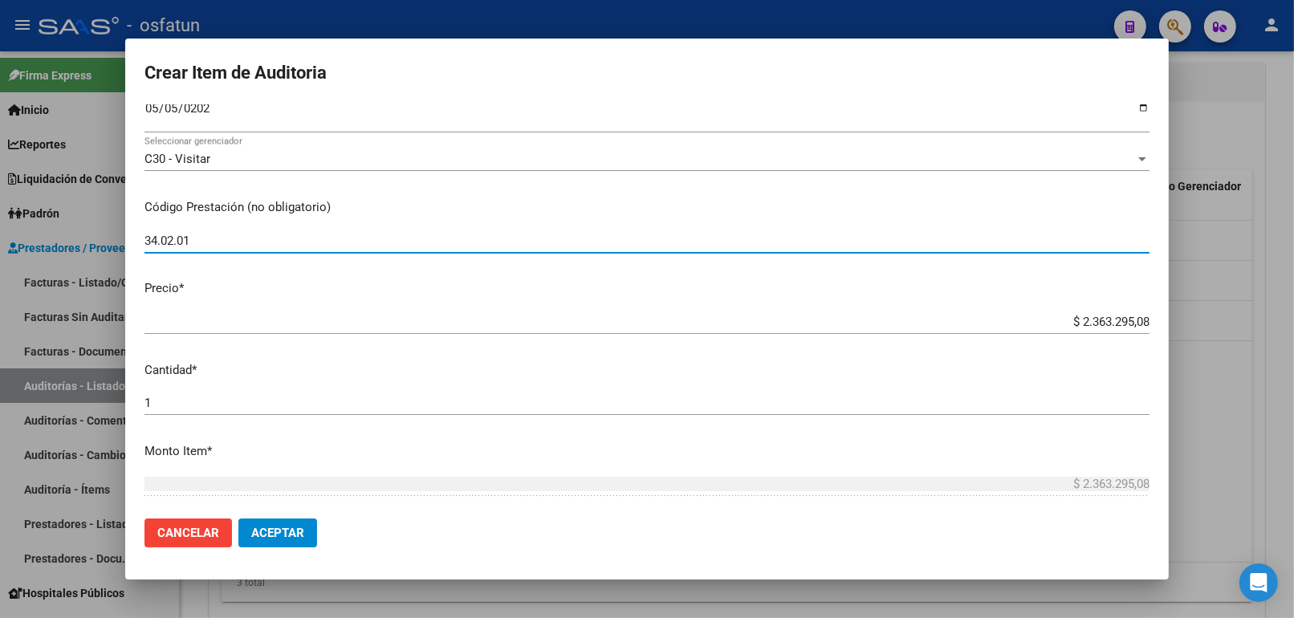
scroll to position [267, 0]
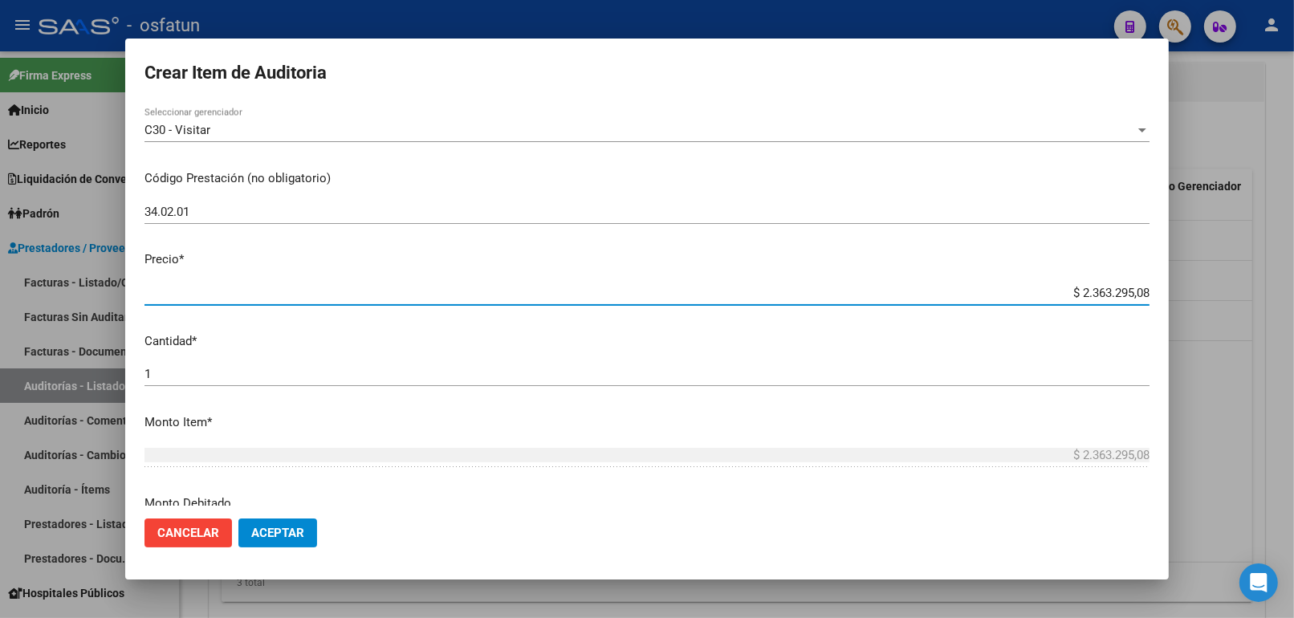
drag, startPoint x: 1116, startPoint y: 294, endPoint x: 1172, endPoint y: 298, distance: 55.5
click at [1172, 298] on div "Crear Item de Auditoria 55550707 Nro Documento 27555507076 CUIL Afiliado Inacti…" at bounding box center [647, 309] width 1294 height 618
paste input "11396,4"
type input "$ 11.396,48"
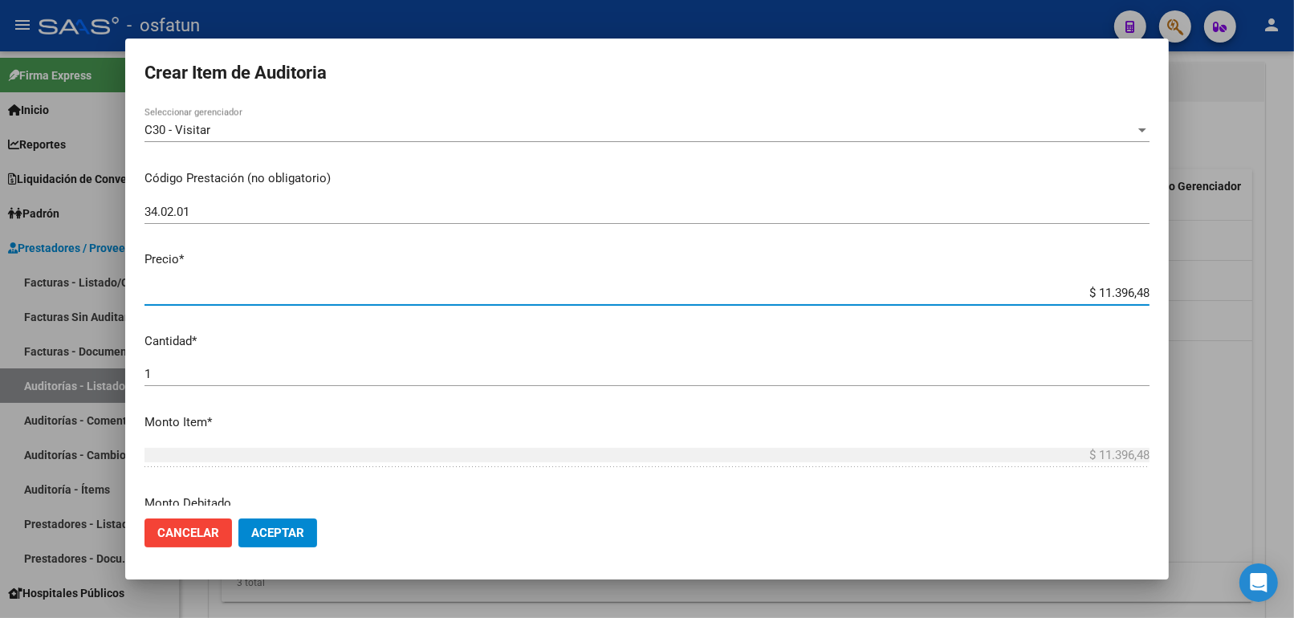
type input "$ 11.396,48"
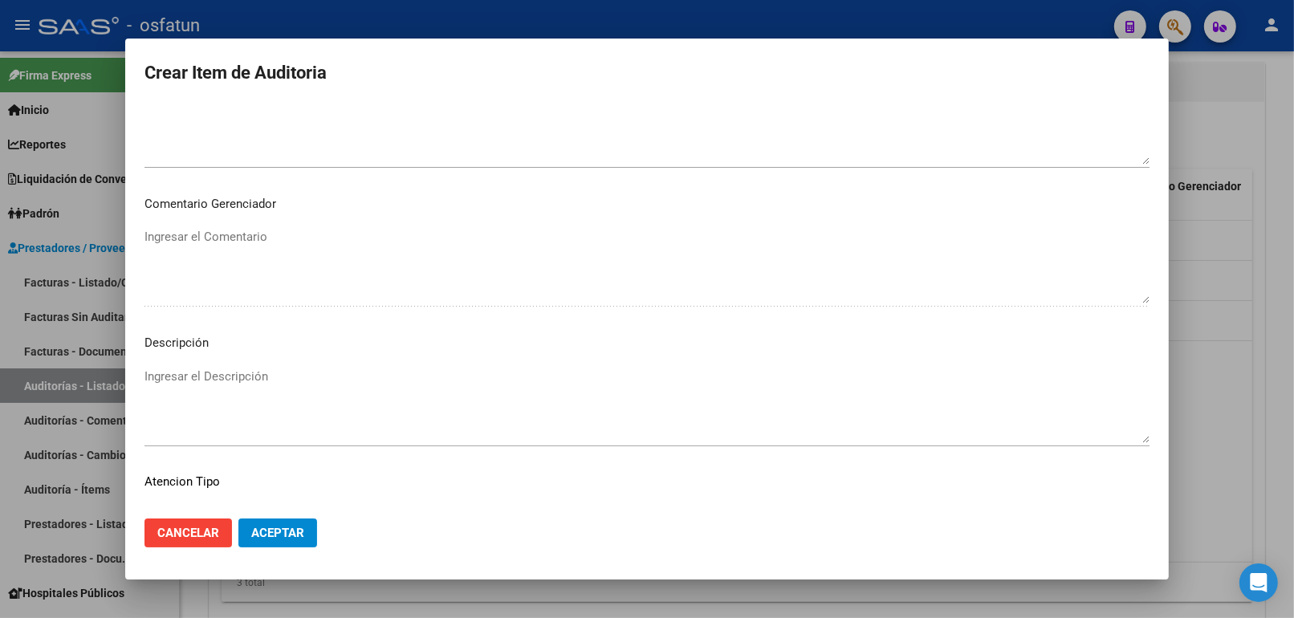
scroll to position [1044, 0]
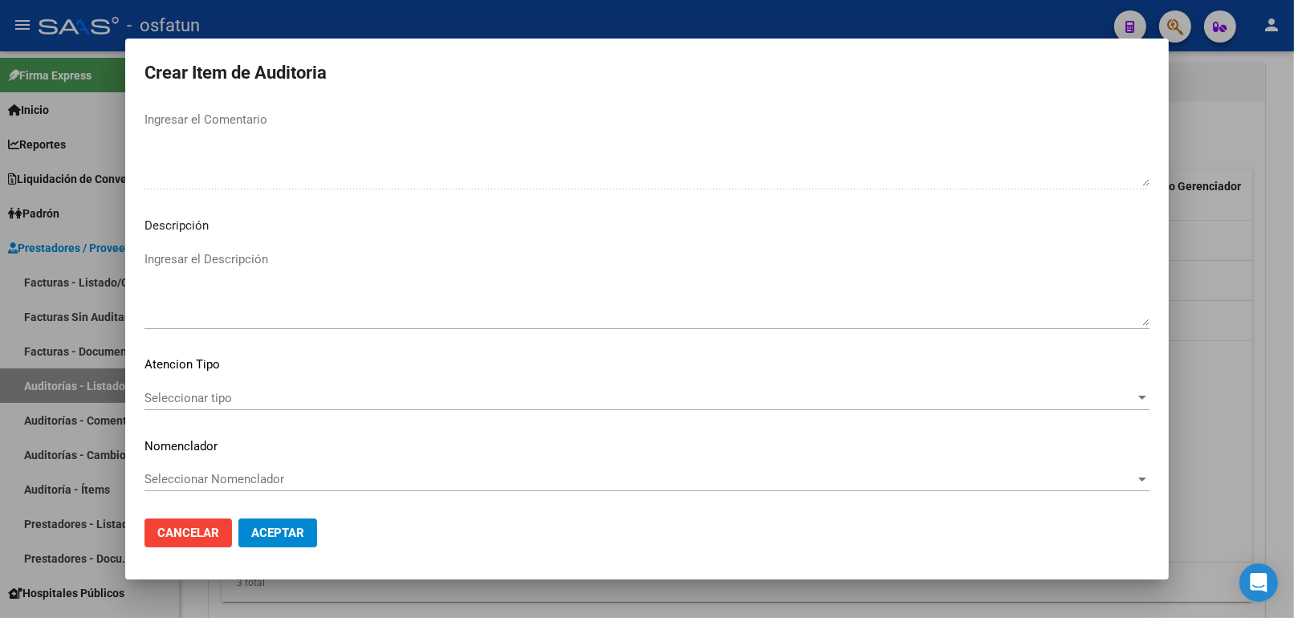
click at [234, 387] on div "Seleccionar tipo Seleccionar tipo" at bounding box center [646, 398] width 1005 height 24
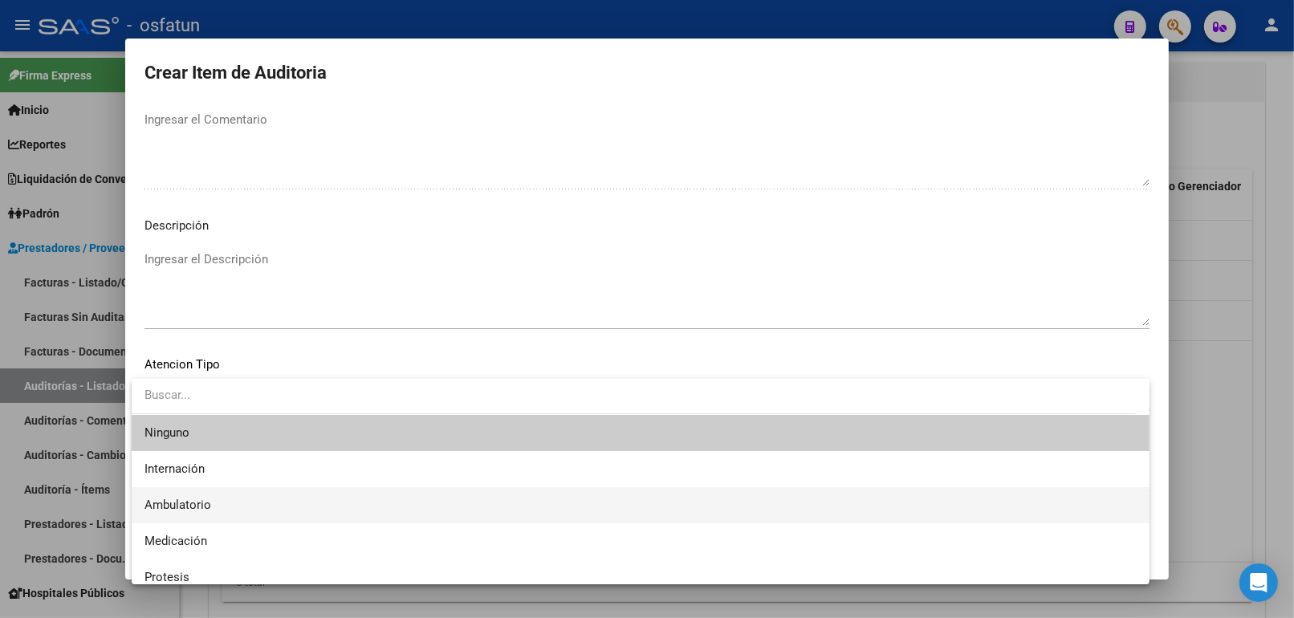
click at [204, 512] on span "Ambulatorio" at bounding box center [640, 505] width 992 height 36
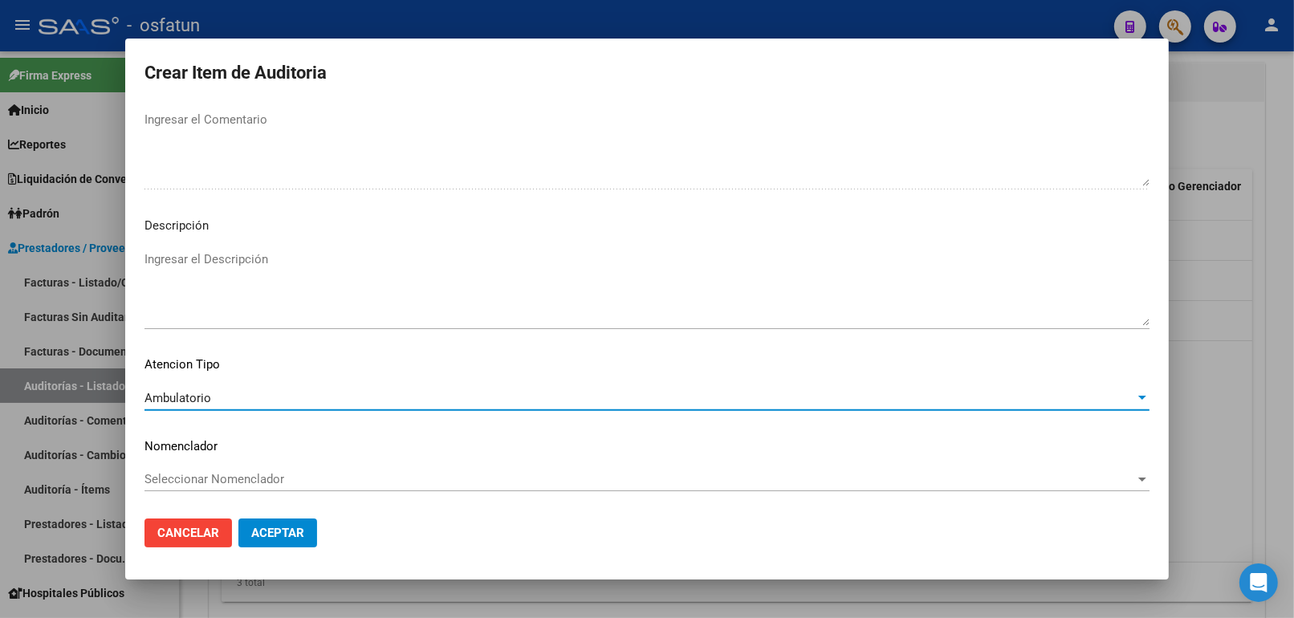
click at [222, 491] on div "Seleccionar Nomenclador Seleccionar Nomenclador" at bounding box center [646, 486] width 1005 height 39
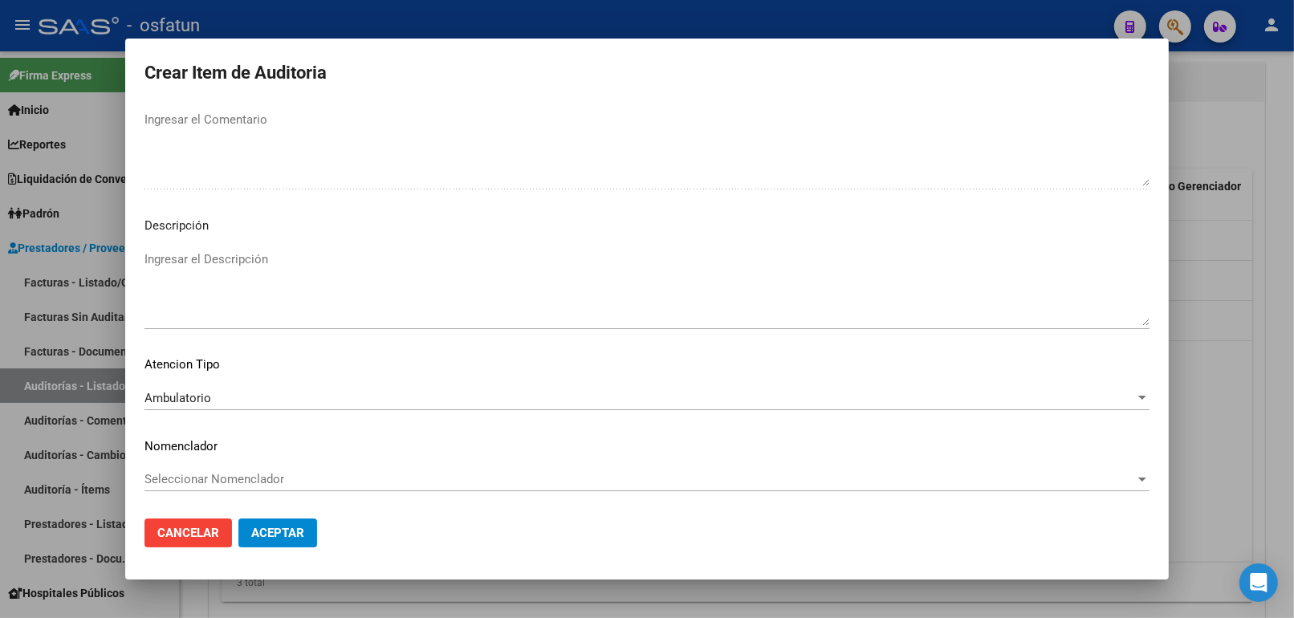
click at [223, 478] on span "Seleccionar Nomenclador" at bounding box center [639, 479] width 990 height 14
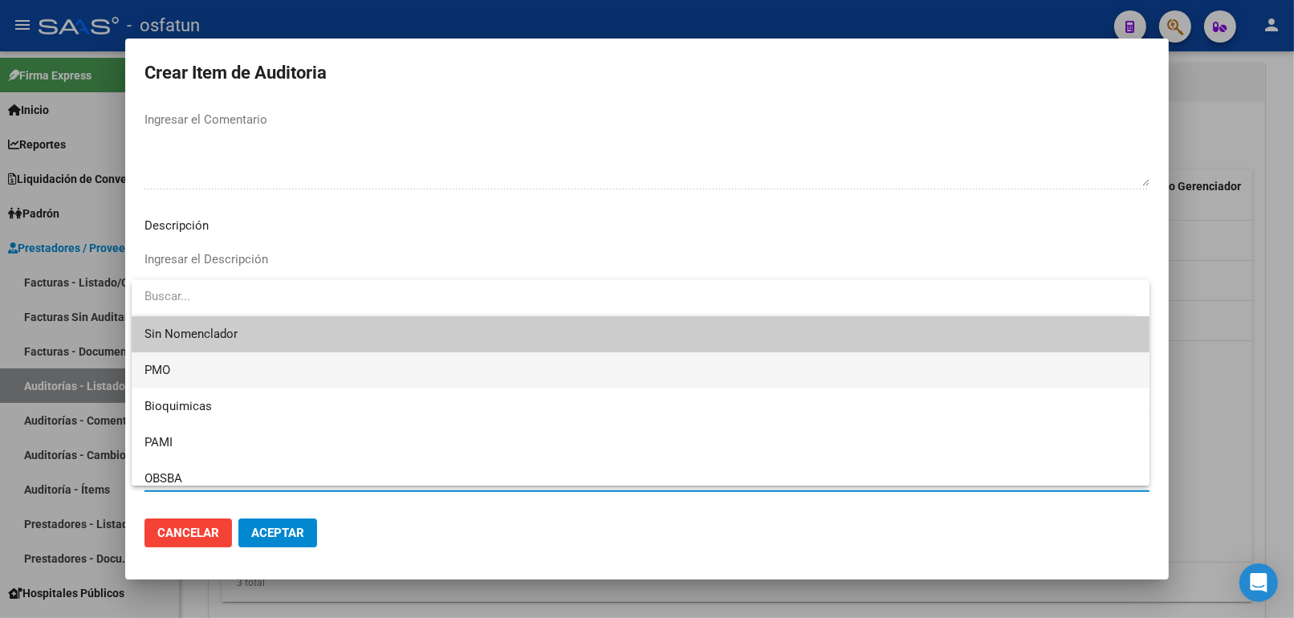
click at [203, 384] on span "PMO" at bounding box center [640, 370] width 992 height 36
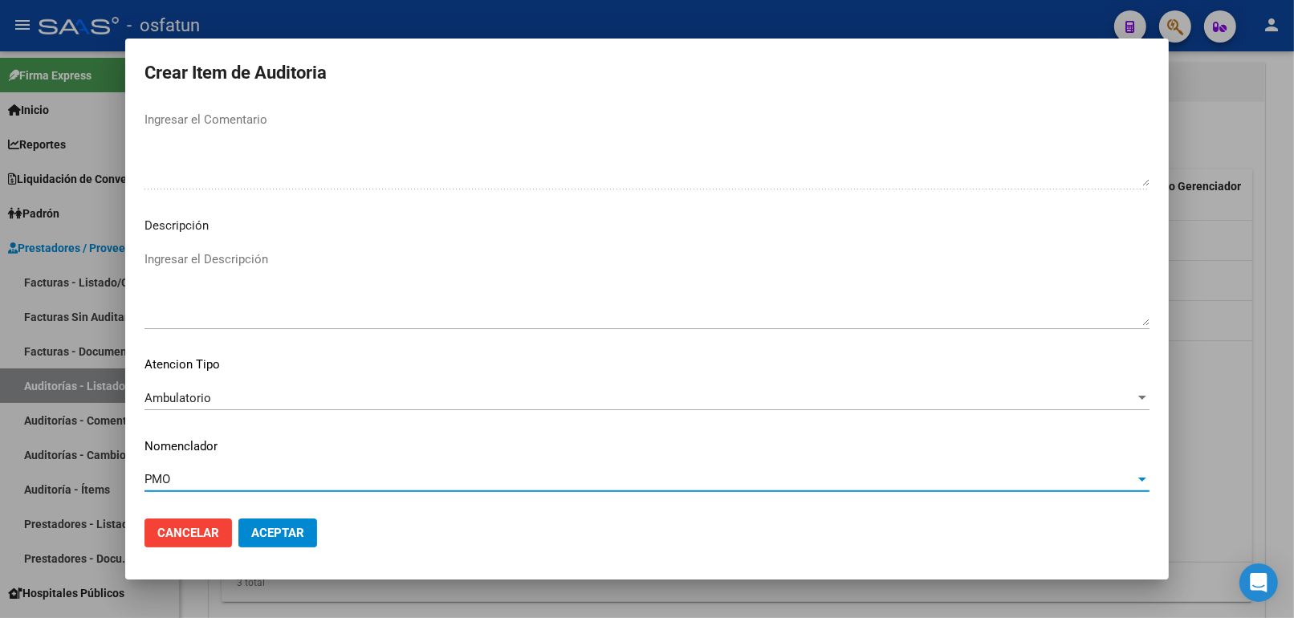
click at [282, 536] on span "Aceptar" at bounding box center [277, 533] width 53 height 14
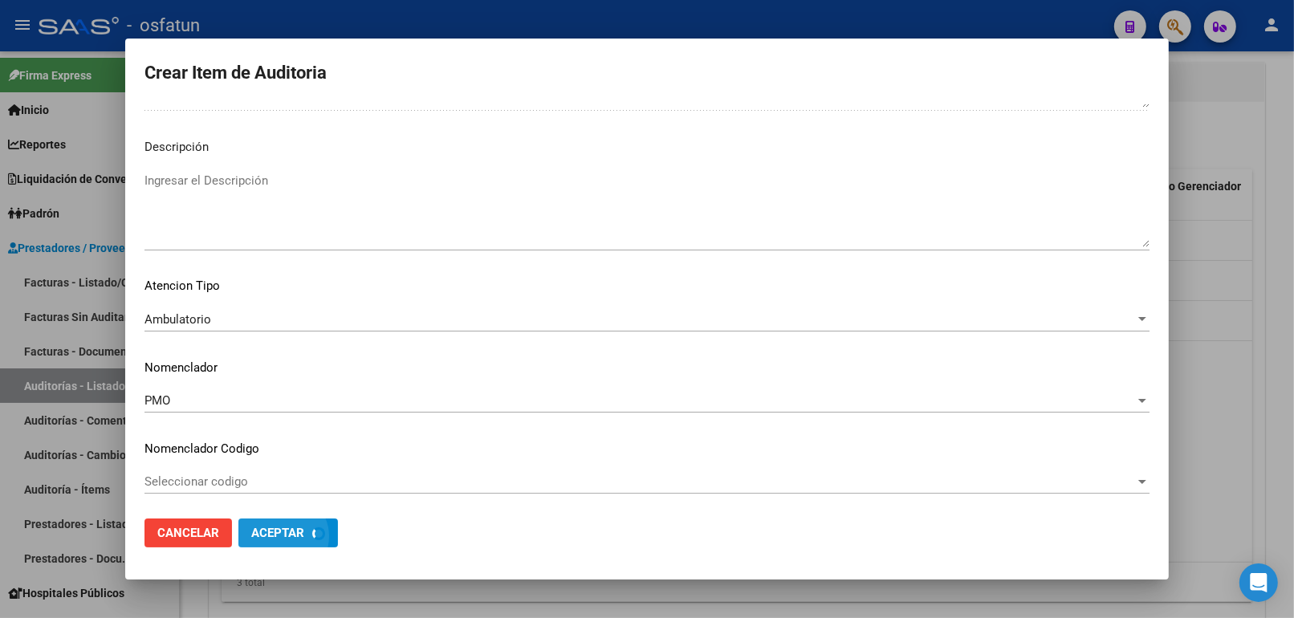
scroll to position [1125, 0]
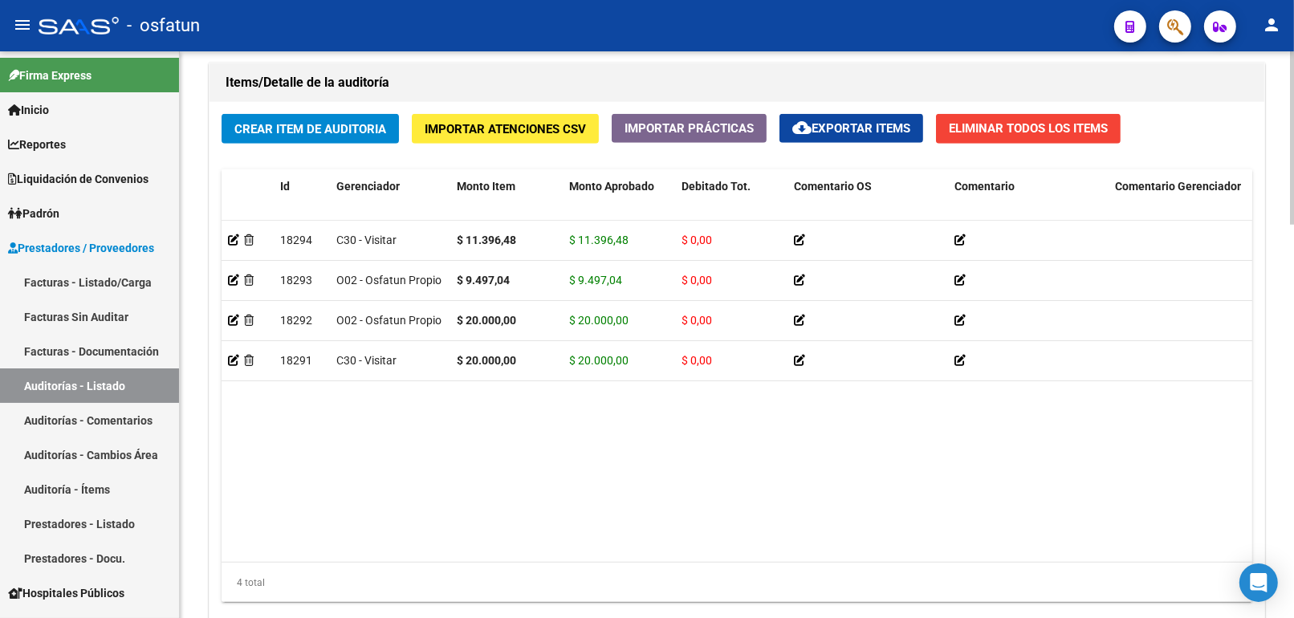
click at [333, 113] on div "Crear Item de Auditoria Importar Atenciones CSV Importar Prácticas cloud_downlo…" at bounding box center [736, 364] width 1055 height 525
click at [339, 130] on span "Crear Item de Auditoria" at bounding box center [310, 129] width 152 height 14
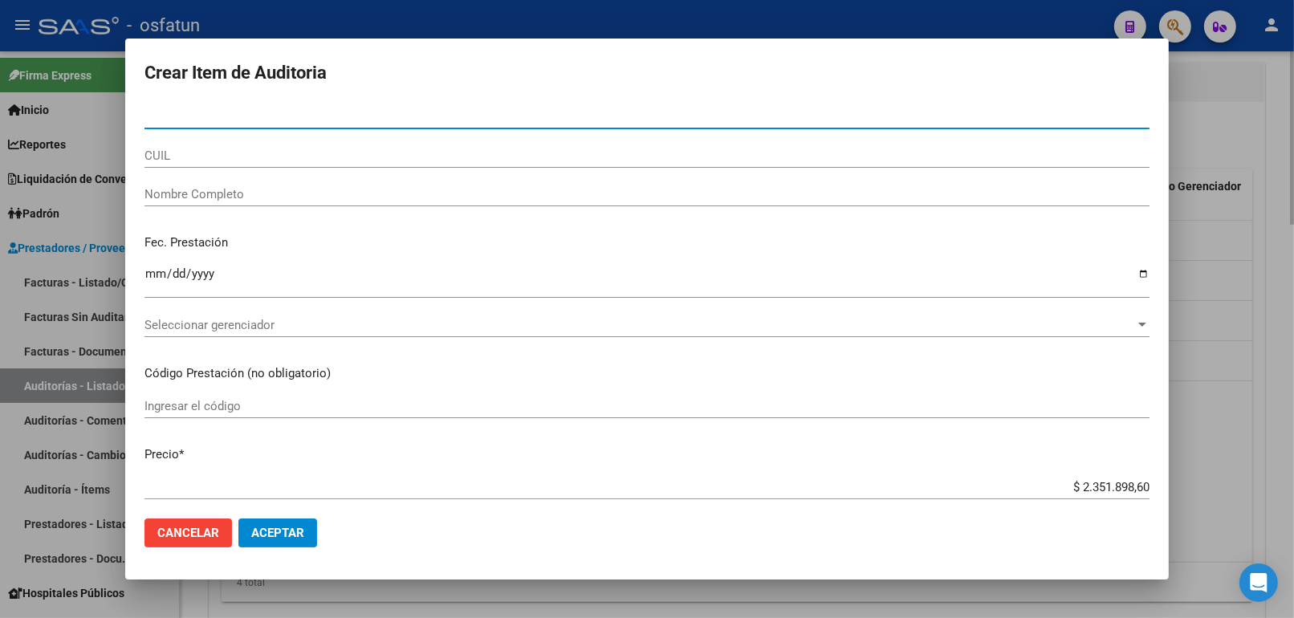
paste input "55843017"
type input "55843017"
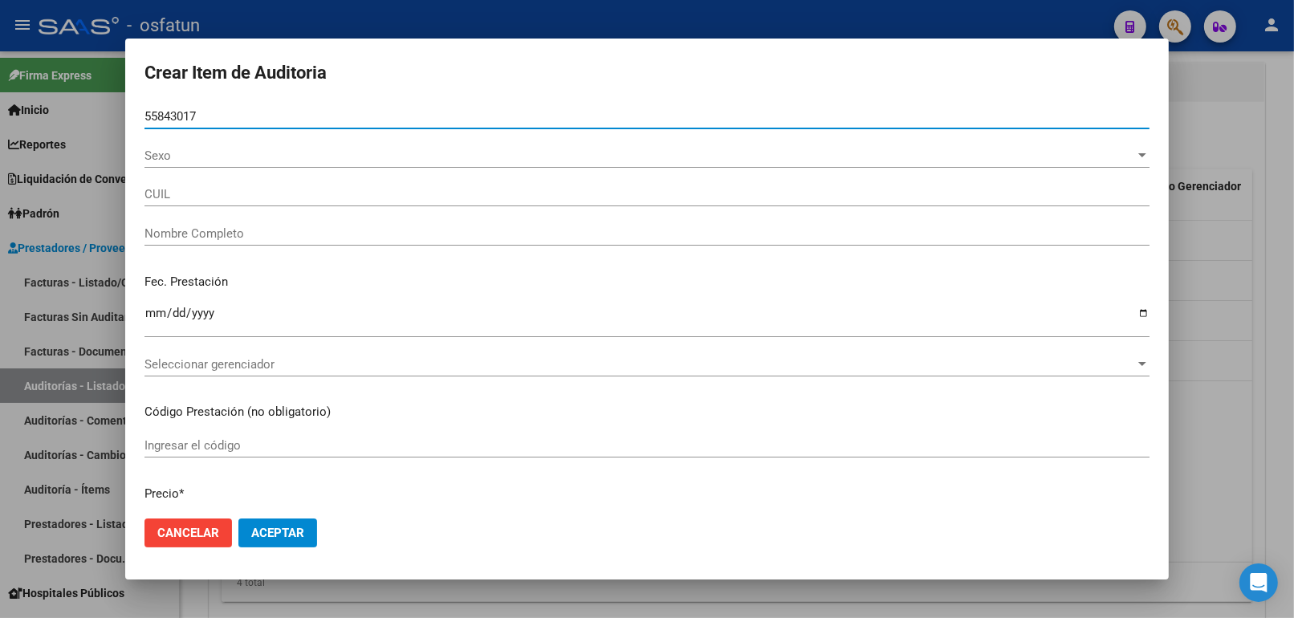
type input "20558430177"
type input "FERNANDEZ IAN DIONEL"
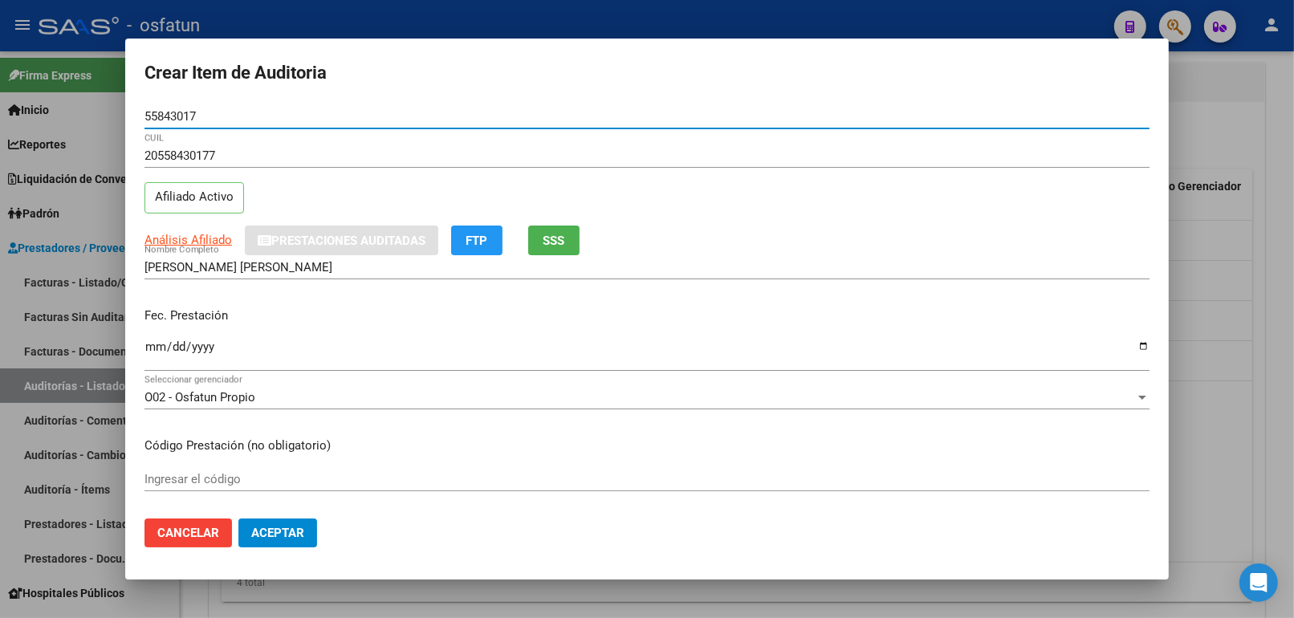
type input "55843017"
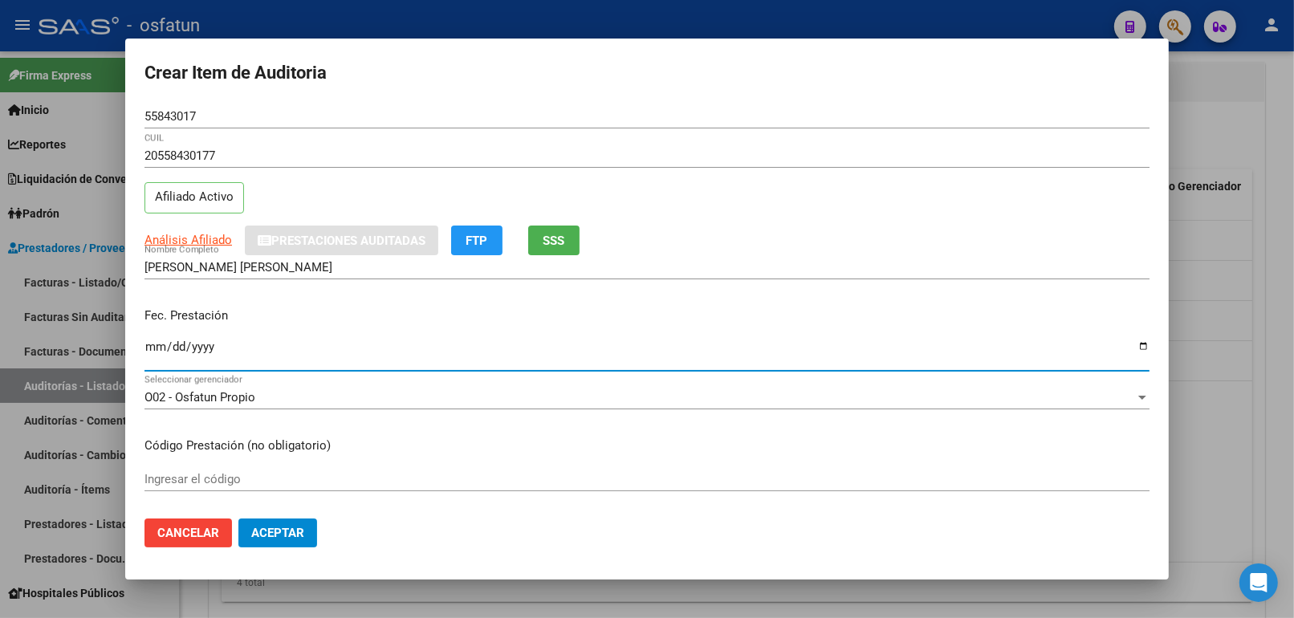
click at [157, 345] on input "Ingresar la fecha" at bounding box center [646, 353] width 1005 height 26
type input "2025-05-05"
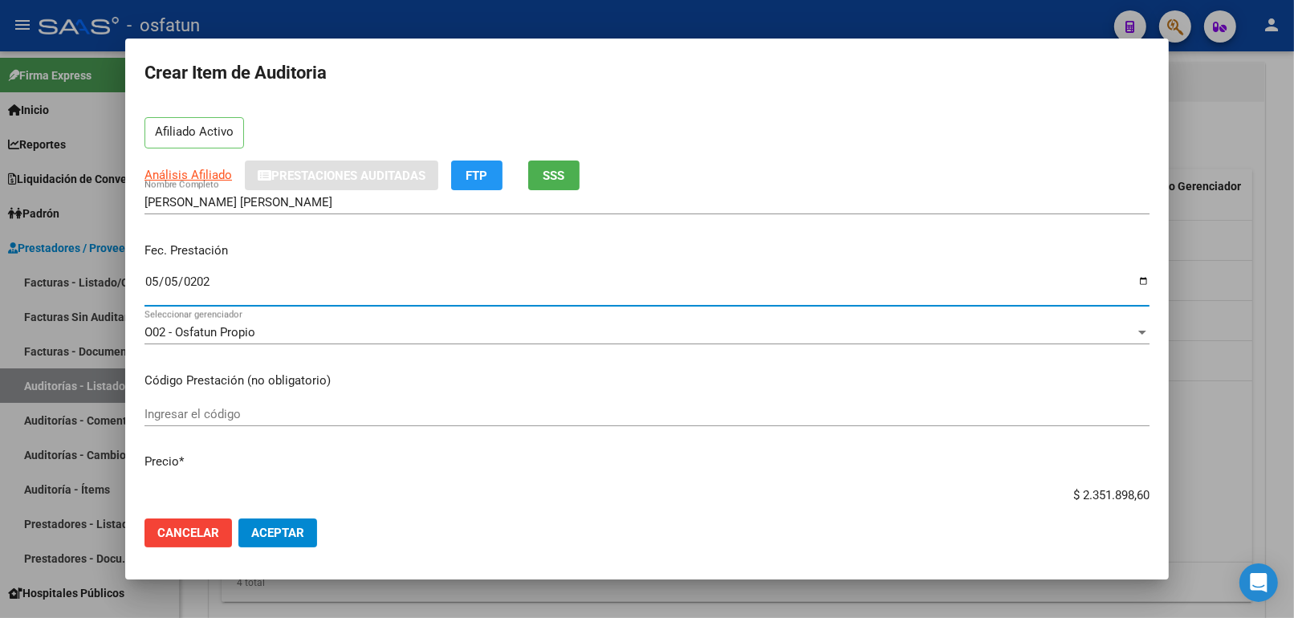
scroll to position [89, 0]
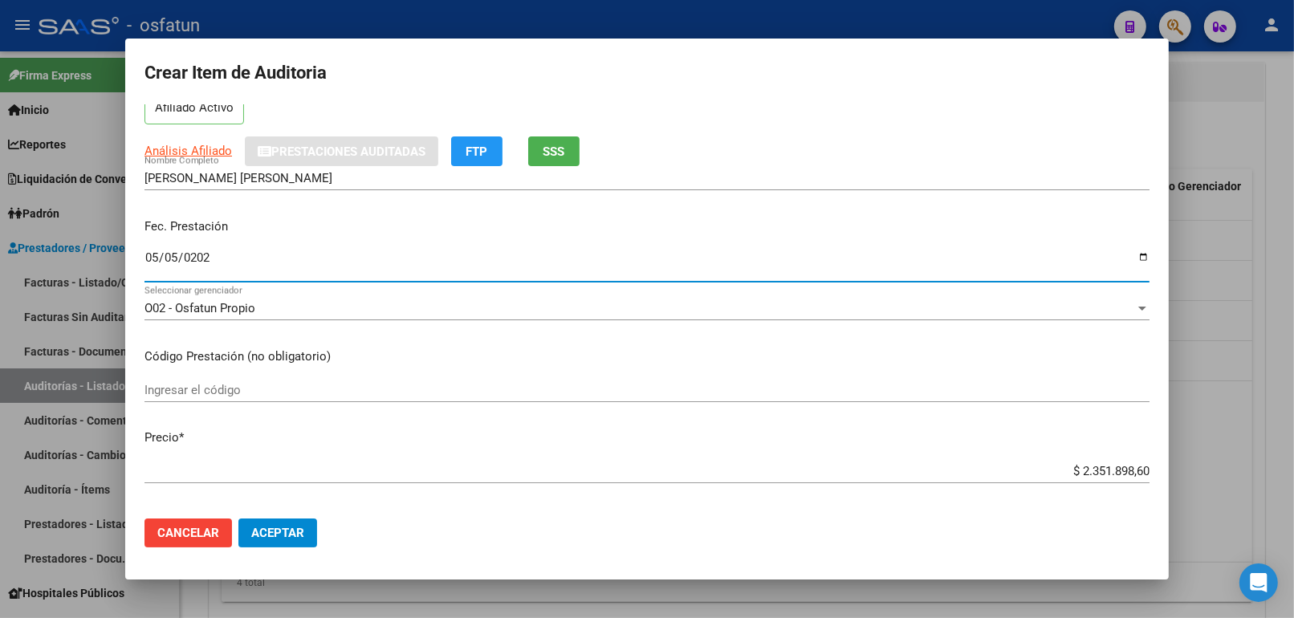
drag, startPoint x: 212, startPoint y: 399, endPoint x: 215, endPoint y: 387, distance: 12.5
click at [212, 396] on div "Ingresar el código" at bounding box center [646, 390] width 1005 height 24
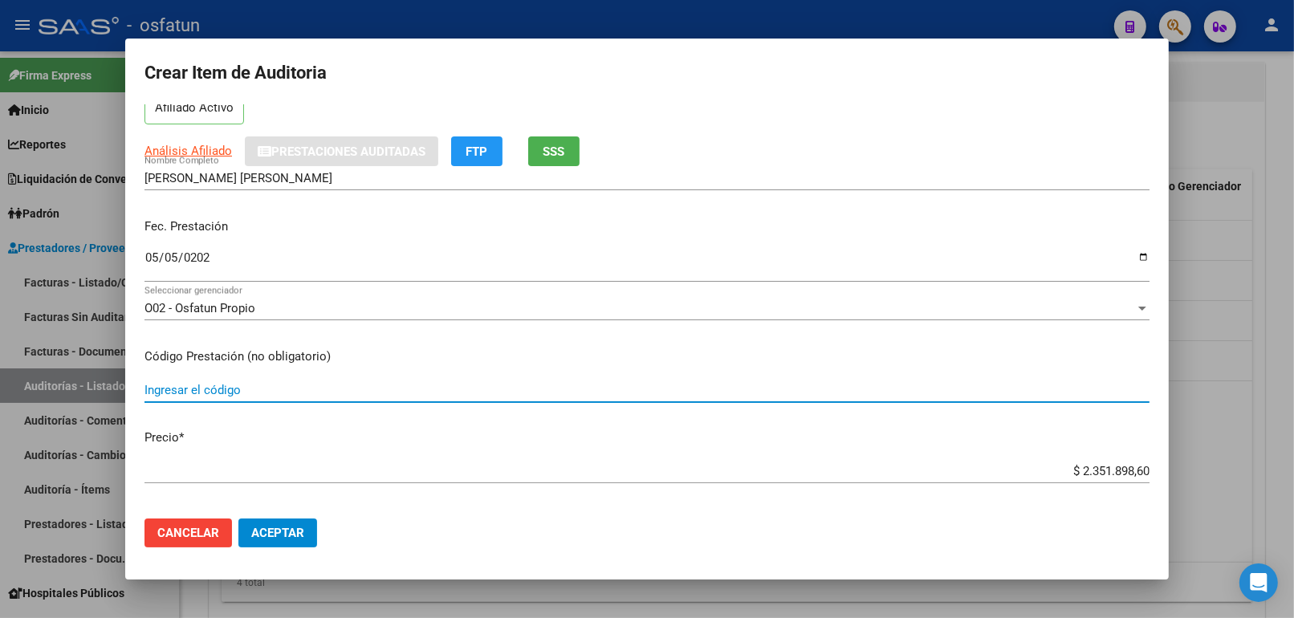
click at [215, 387] on input "Ingresar el código" at bounding box center [646, 390] width 1005 height 14
type input "420101"
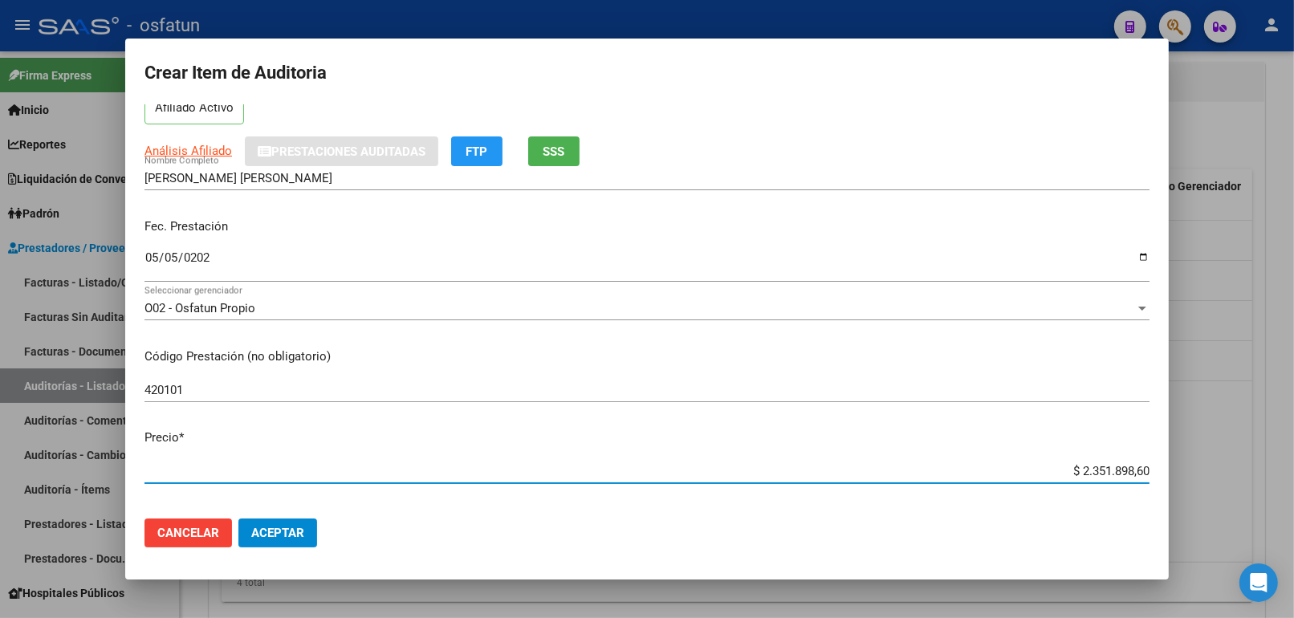
drag, startPoint x: 1036, startPoint y: 477, endPoint x: 1247, endPoint y: 480, distance: 211.1
click at [1245, 480] on div "Crear Item de Auditoria 55843017 Nro Documento 20558430177 CUIL Afiliado Activo…" at bounding box center [647, 309] width 1294 height 618
type input "$ 0,02"
type input "$ 0,20"
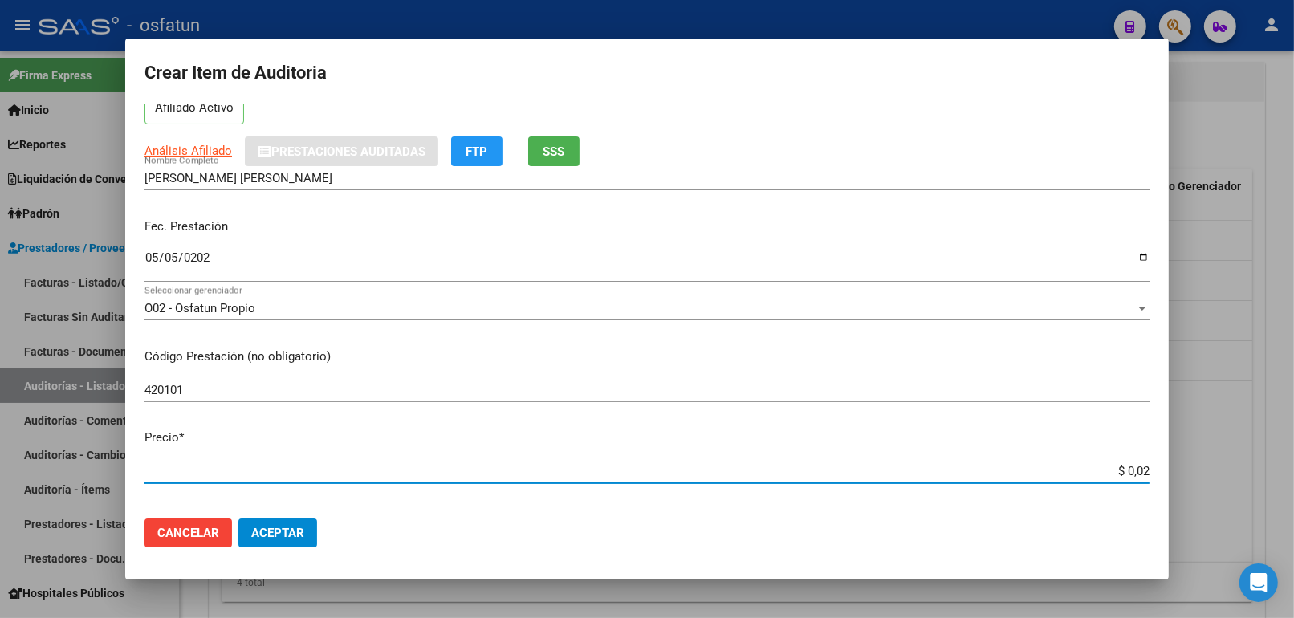
type input "$ 0,20"
type input "$ 2,00"
type input "$ 20,00"
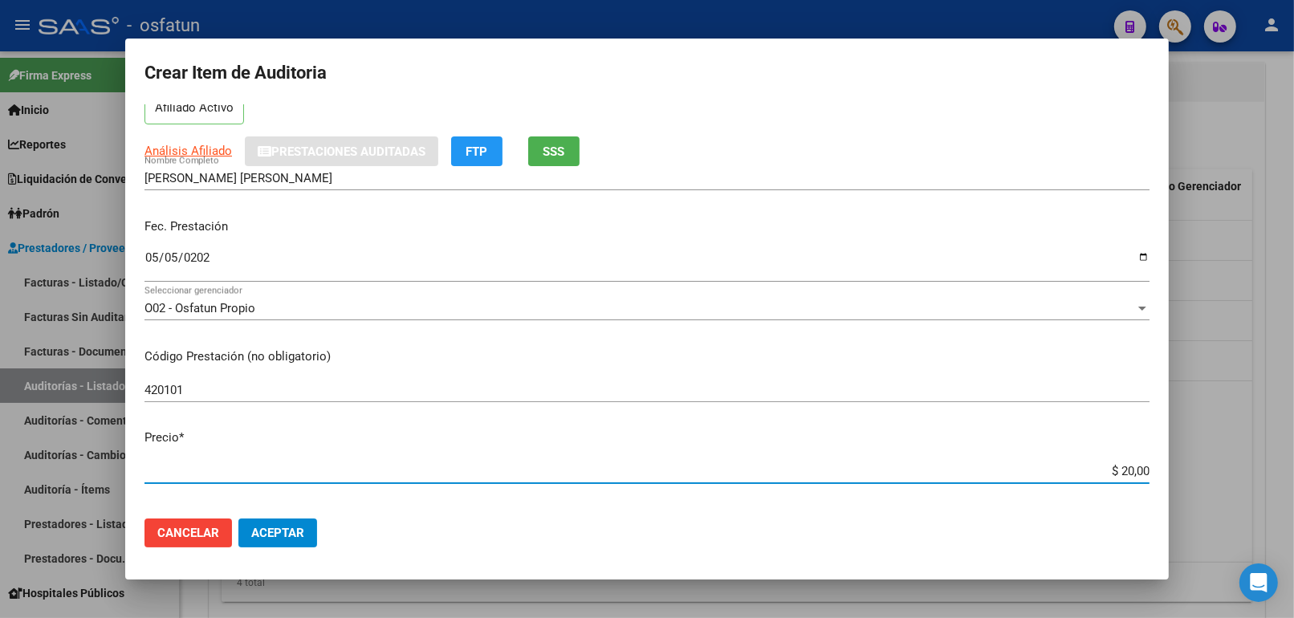
type input "$ 200,00"
type input "$ 2.000,00"
type input "$ 20.000,00"
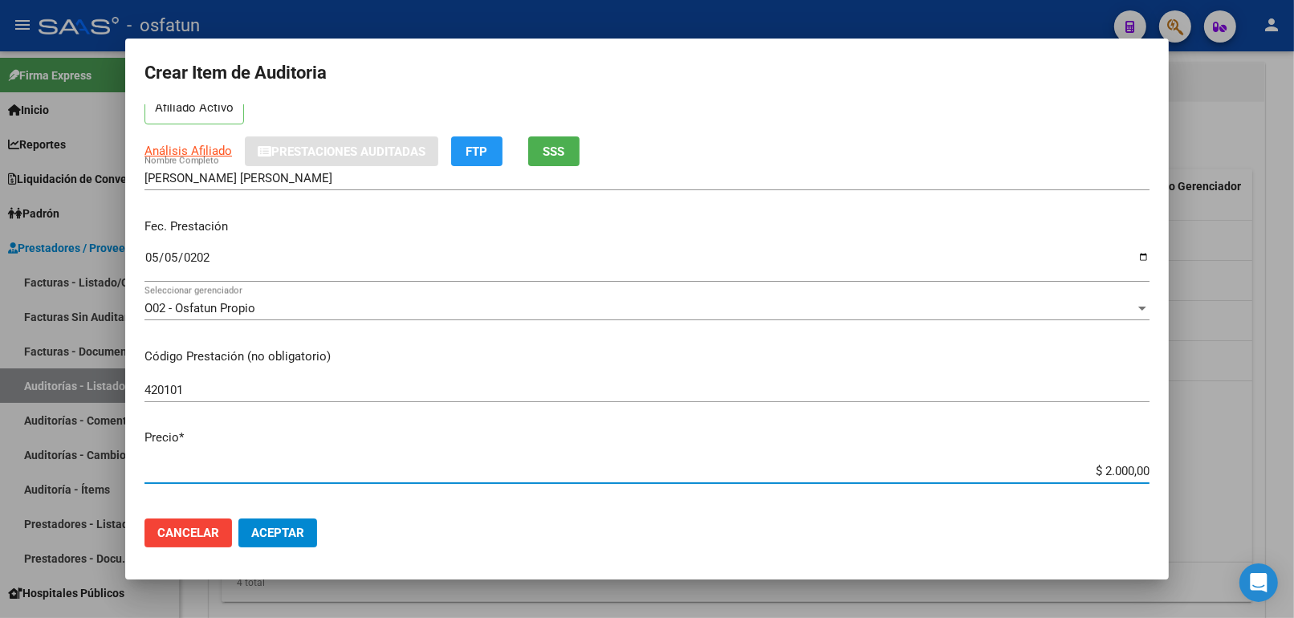
type input "$ 20.000,00"
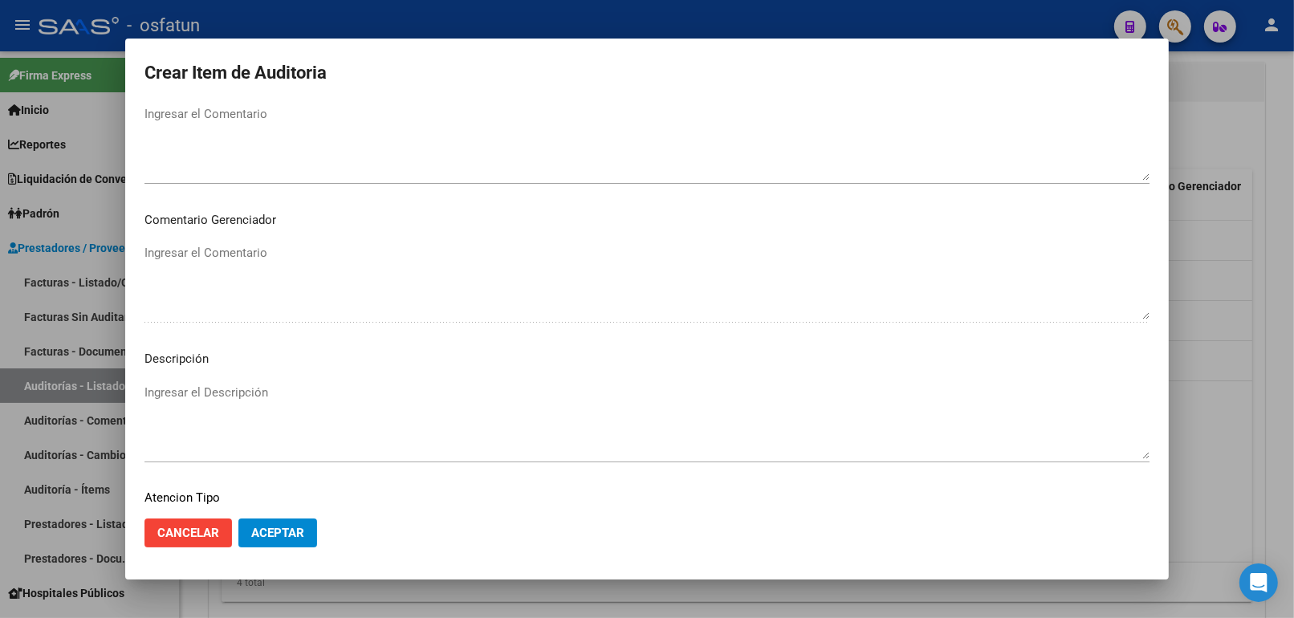
scroll to position [1044, 0]
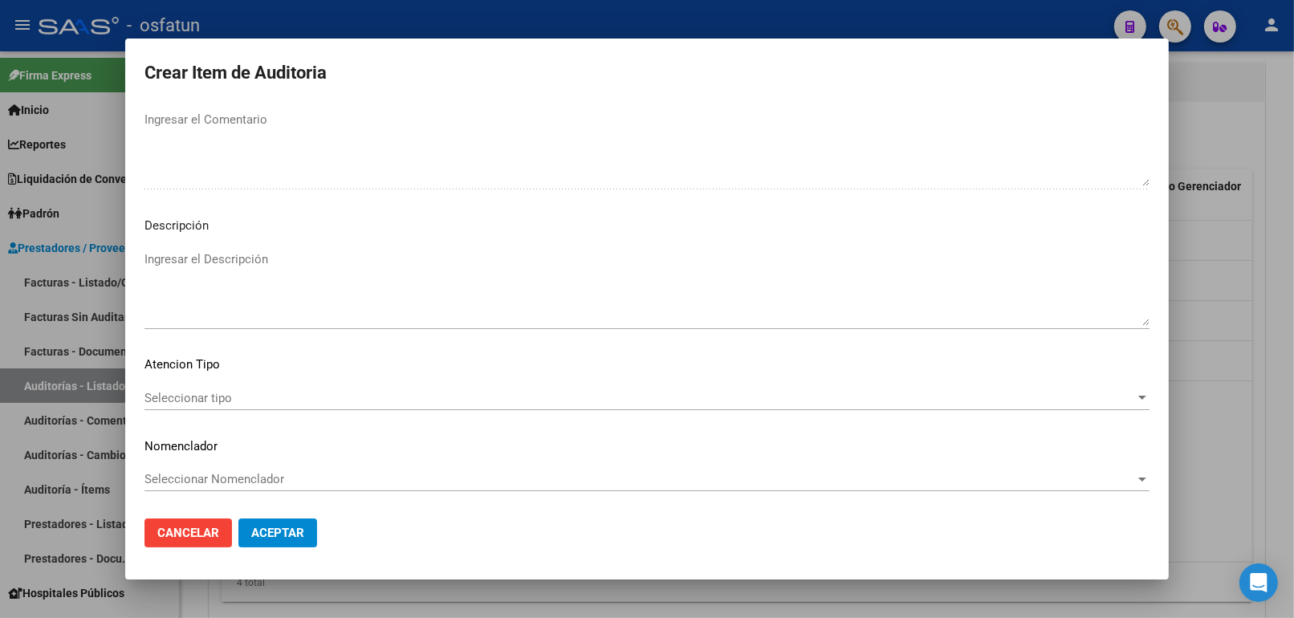
click at [266, 399] on span "Seleccionar tipo" at bounding box center [639, 398] width 990 height 14
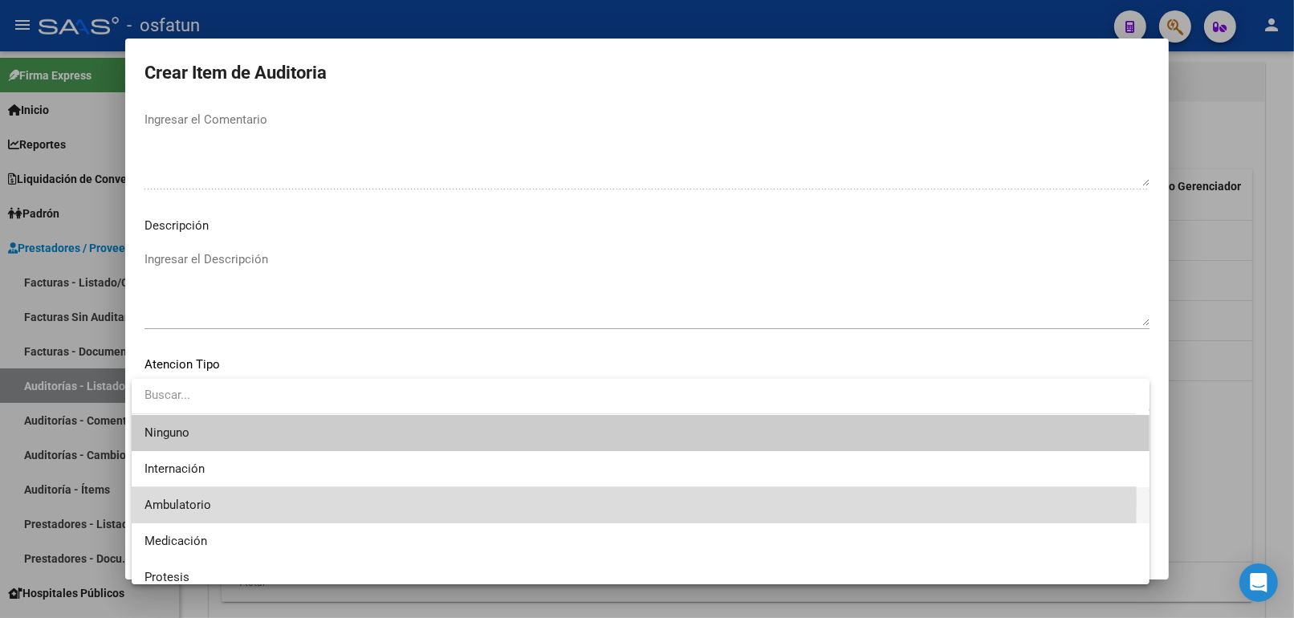
click at [246, 500] on span "Ambulatorio" at bounding box center [640, 505] width 992 height 36
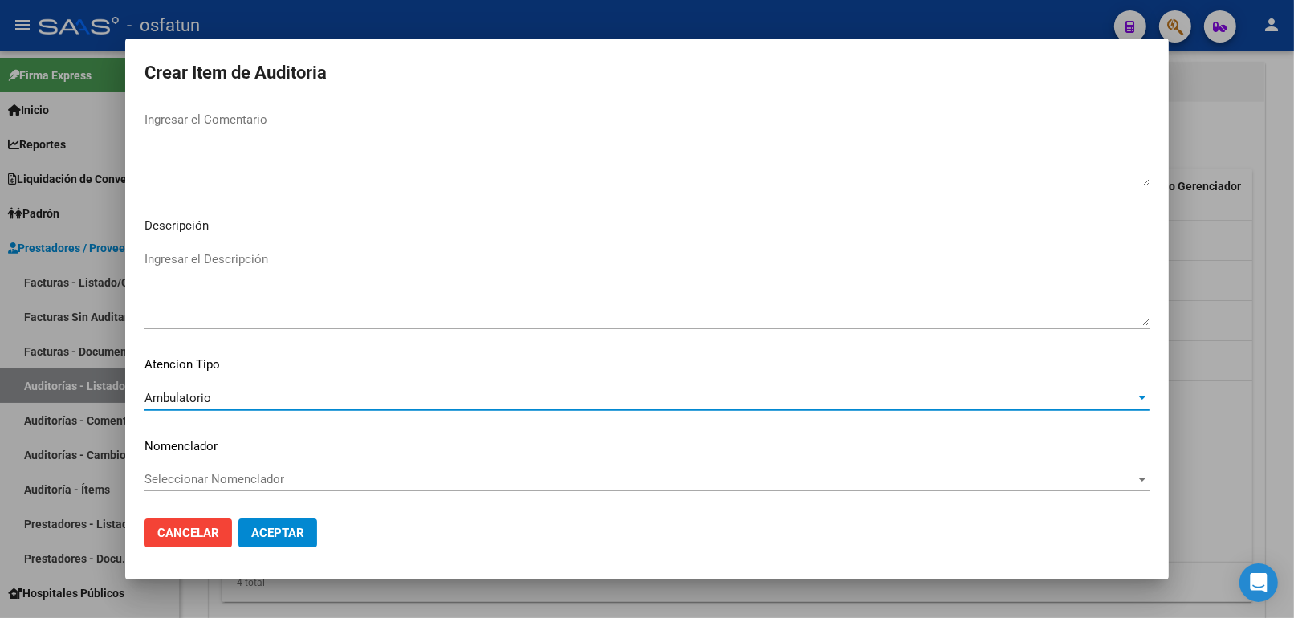
click at [246, 478] on span "Seleccionar Nomenclador" at bounding box center [639, 479] width 990 height 14
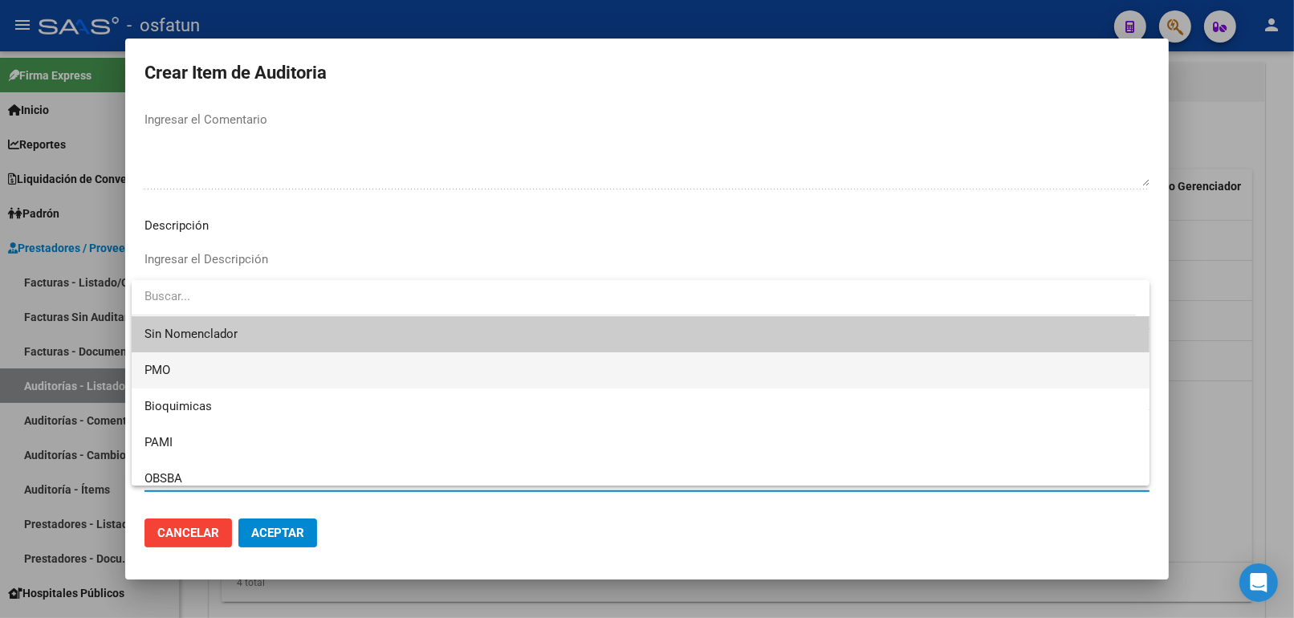
click at [205, 368] on span "PMO" at bounding box center [640, 370] width 992 height 36
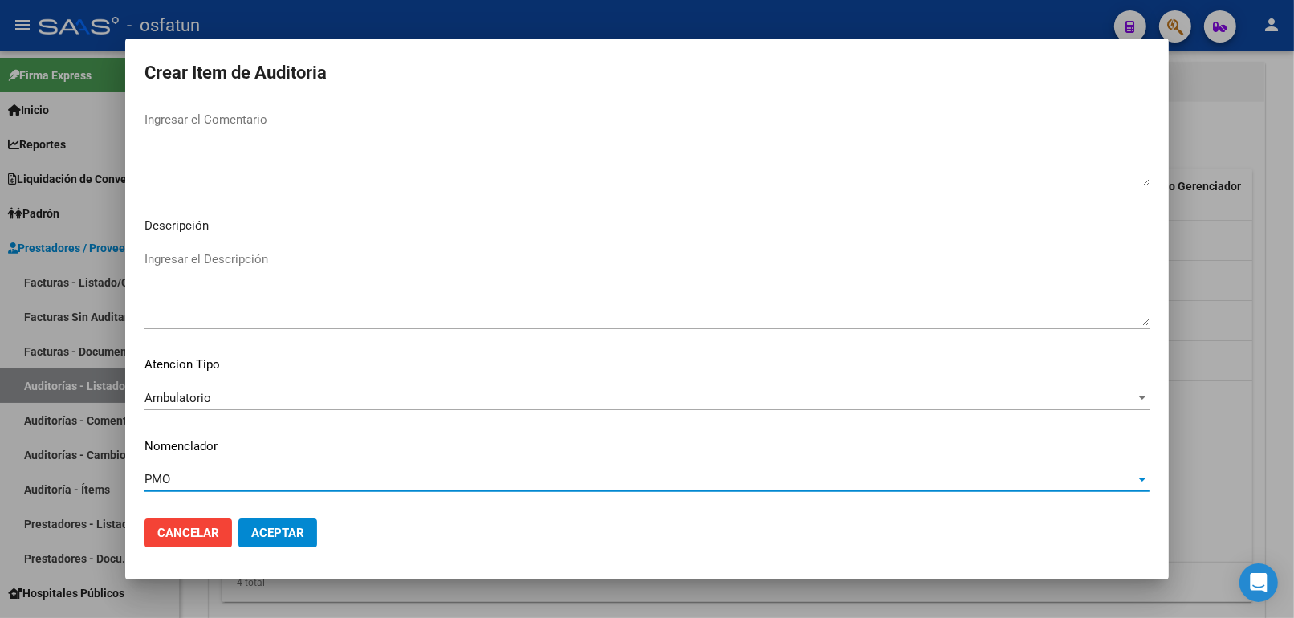
click at [297, 524] on button "Aceptar" at bounding box center [277, 532] width 79 height 29
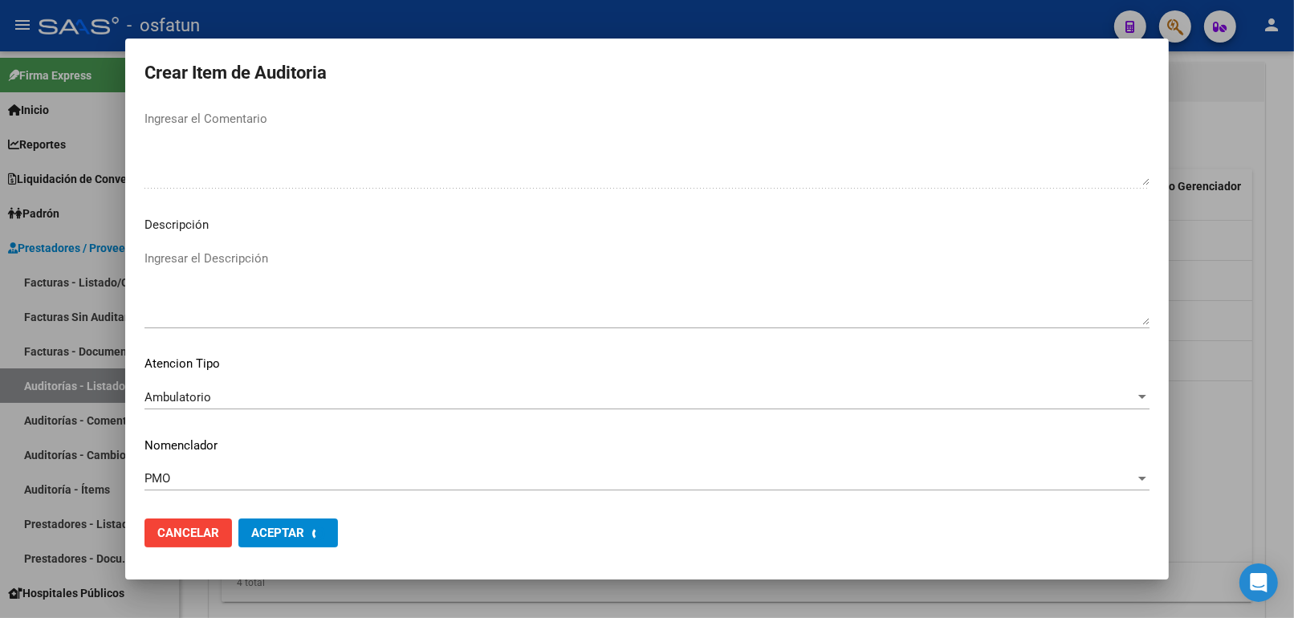
scroll to position [1122, 0]
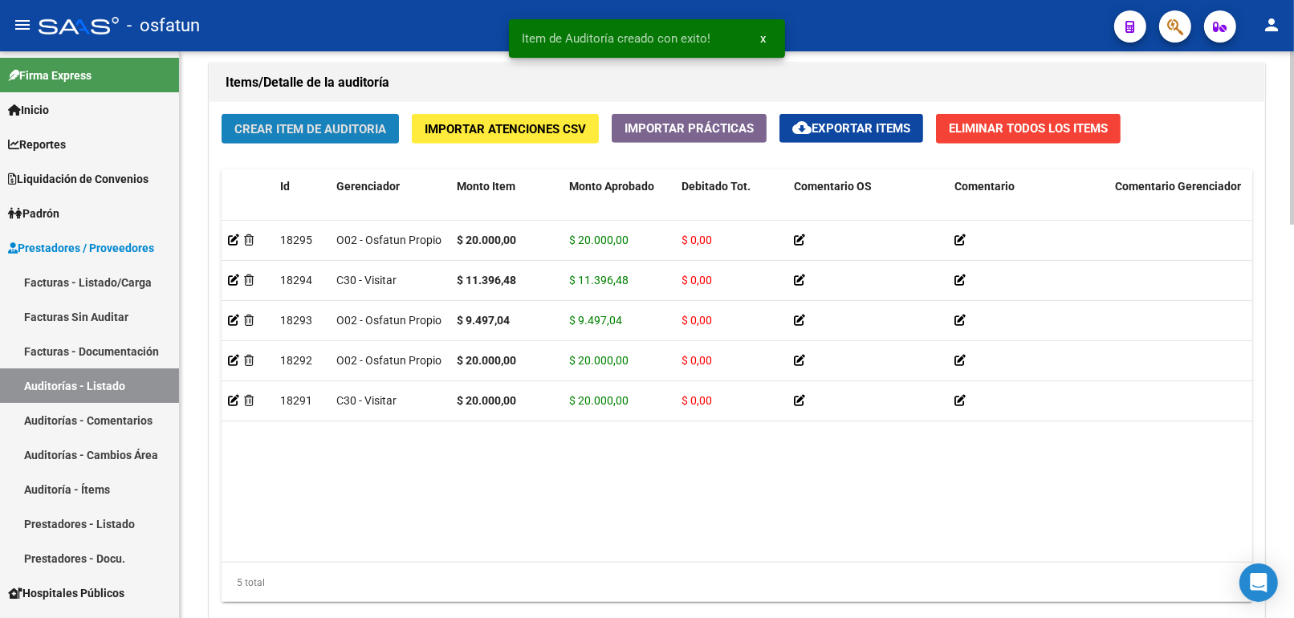
click at [355, 136] on span "Crear Item de Auditoria" at bounding box center [310, 129] width 152 height 14
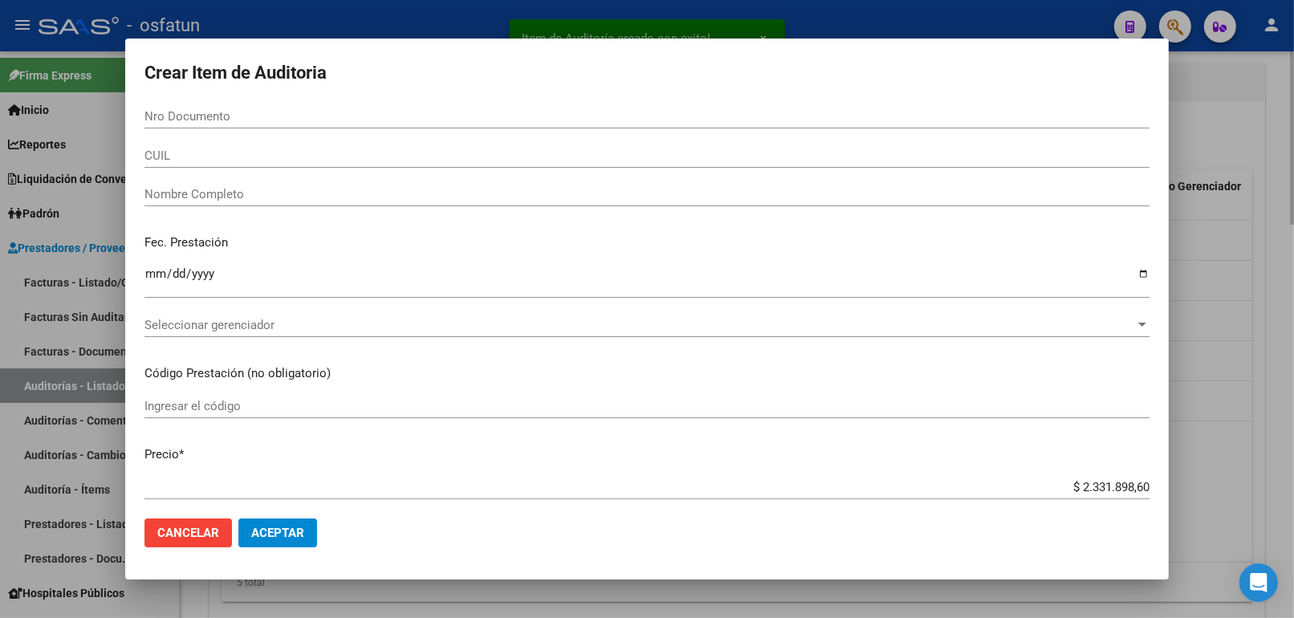
paste input "58784789"
type input "58784789"
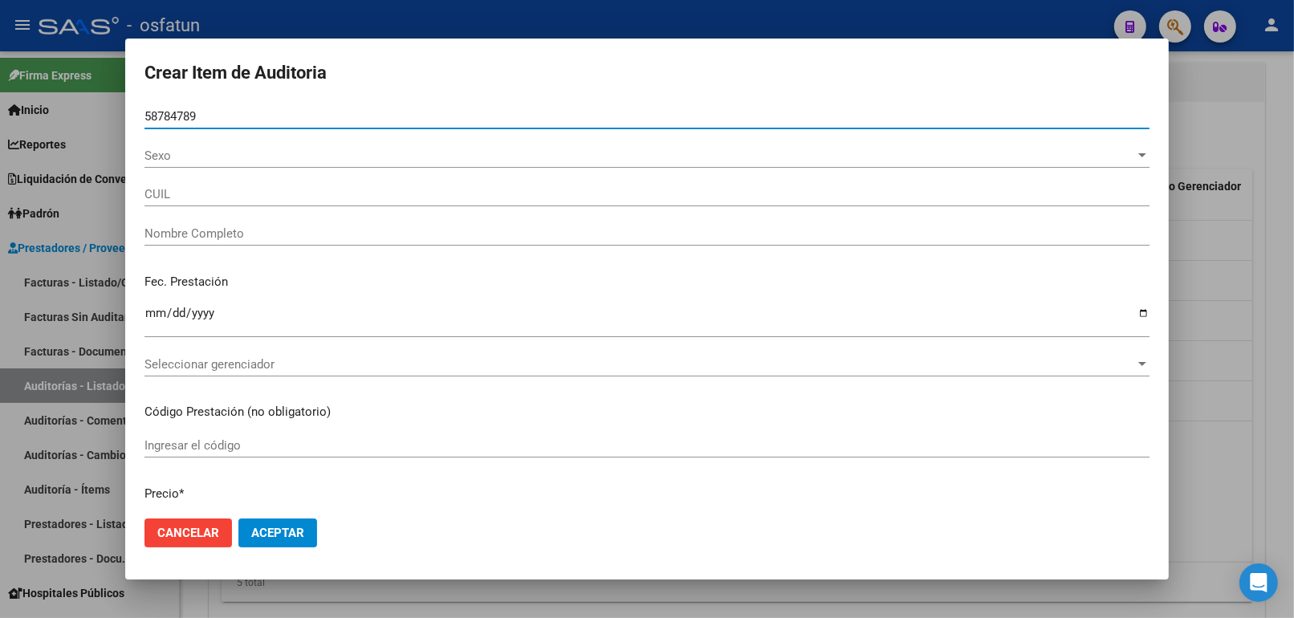
type input "27587847898"
type input "GIACCARDI COCCIRO FELICIANA"
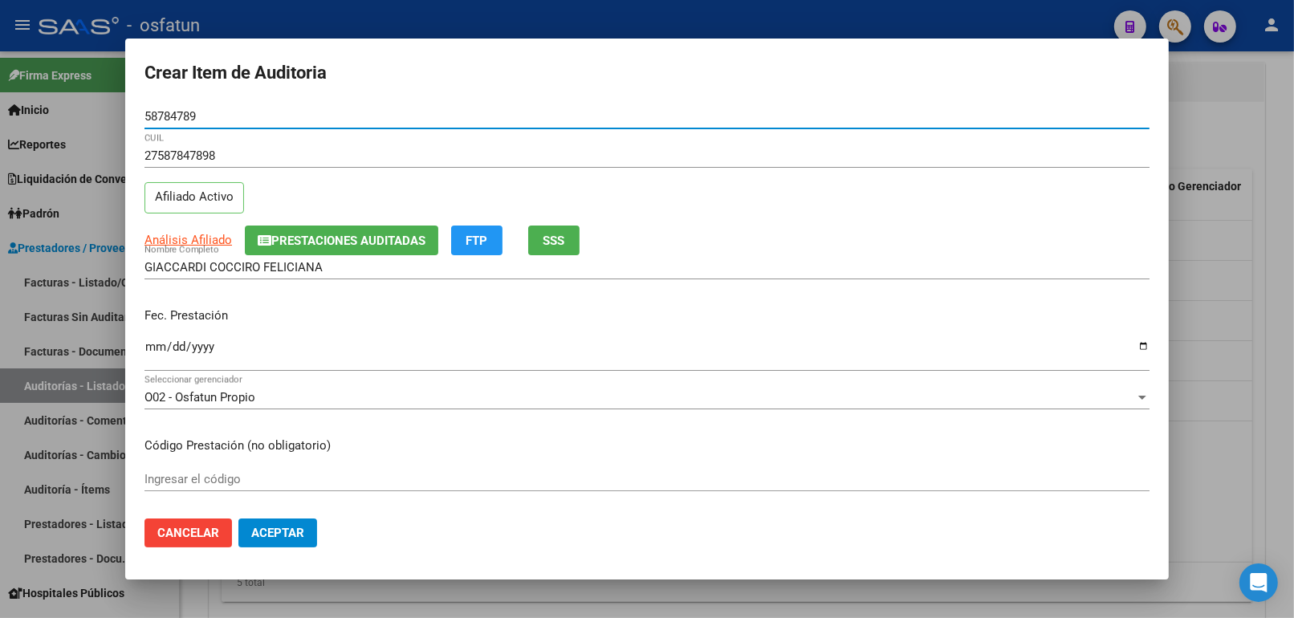
type input "58784789"
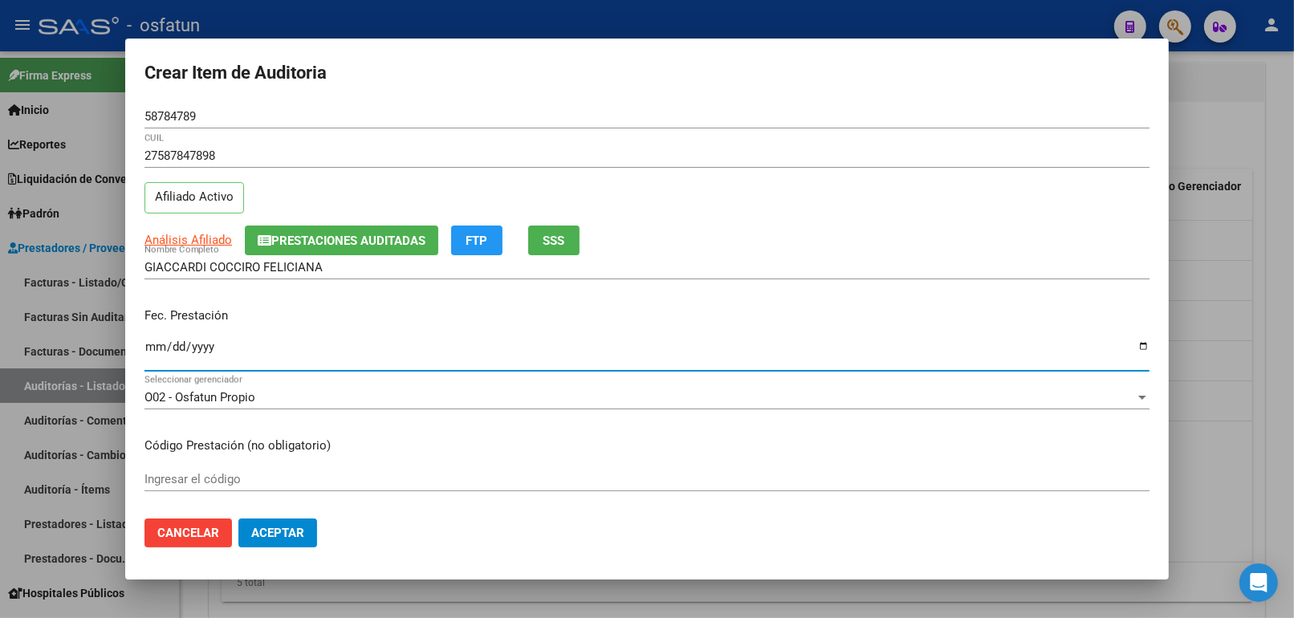
click at [156, 352] on input "Ingresar la fecha" at bounding box center [646, 353] width 1005 height 26
type input "2025-05-05"
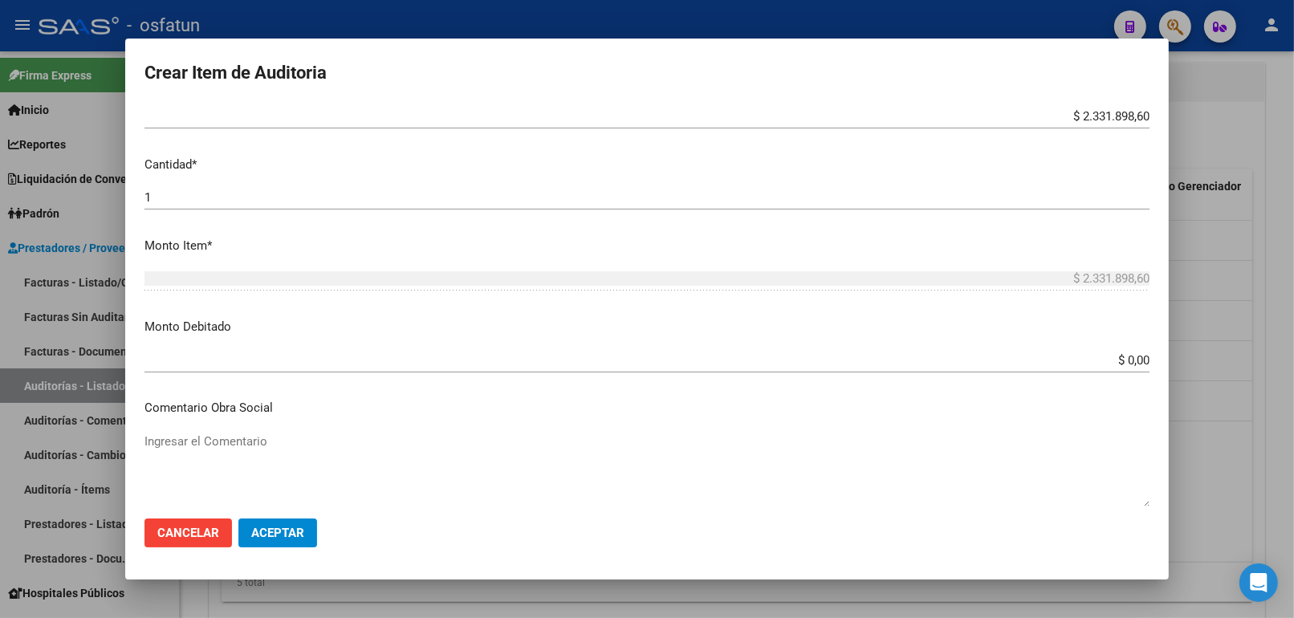
scroll to position [445, 0]
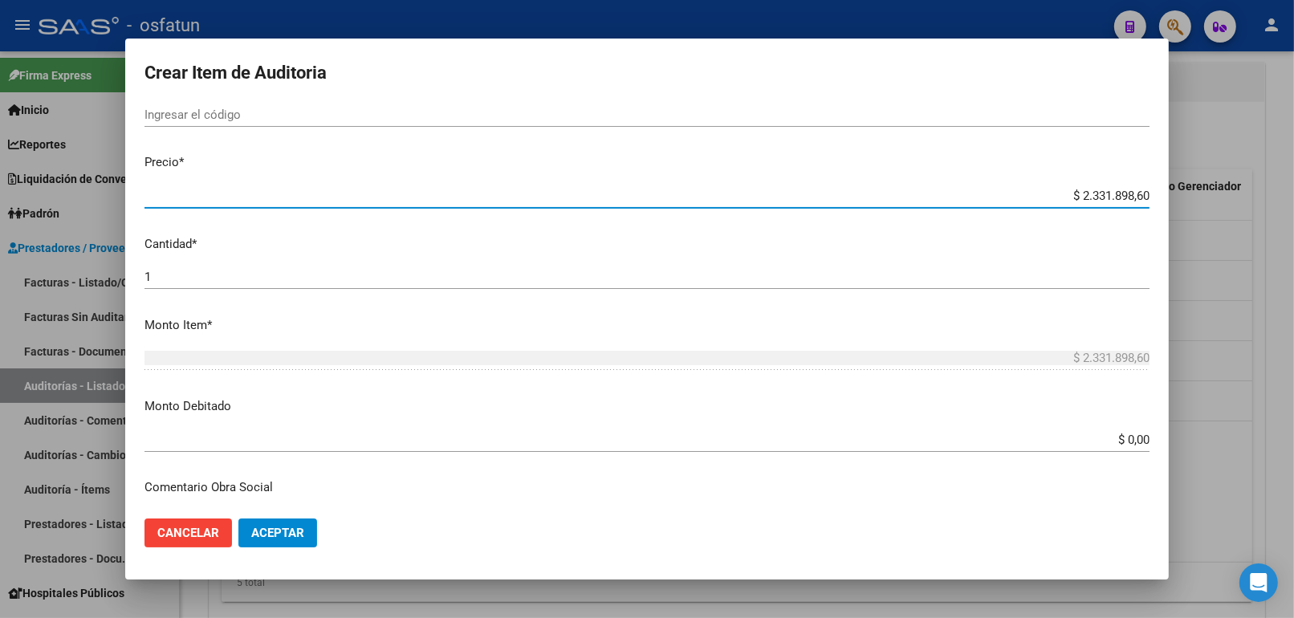
drag, startPoint x: 1043, startPoint y: 110, endPoint x: 1241, endPoint y: 108, distance: 197.4
click at [1242, 108] on div "Crear Item de Auditoria 58784789 Nro Documento 27587847898 CUIL Afiliado Activo…" at bounding box center [647, 309] width 1294 height 618
paste input "20000,0"
type input "$ 20.000,00"
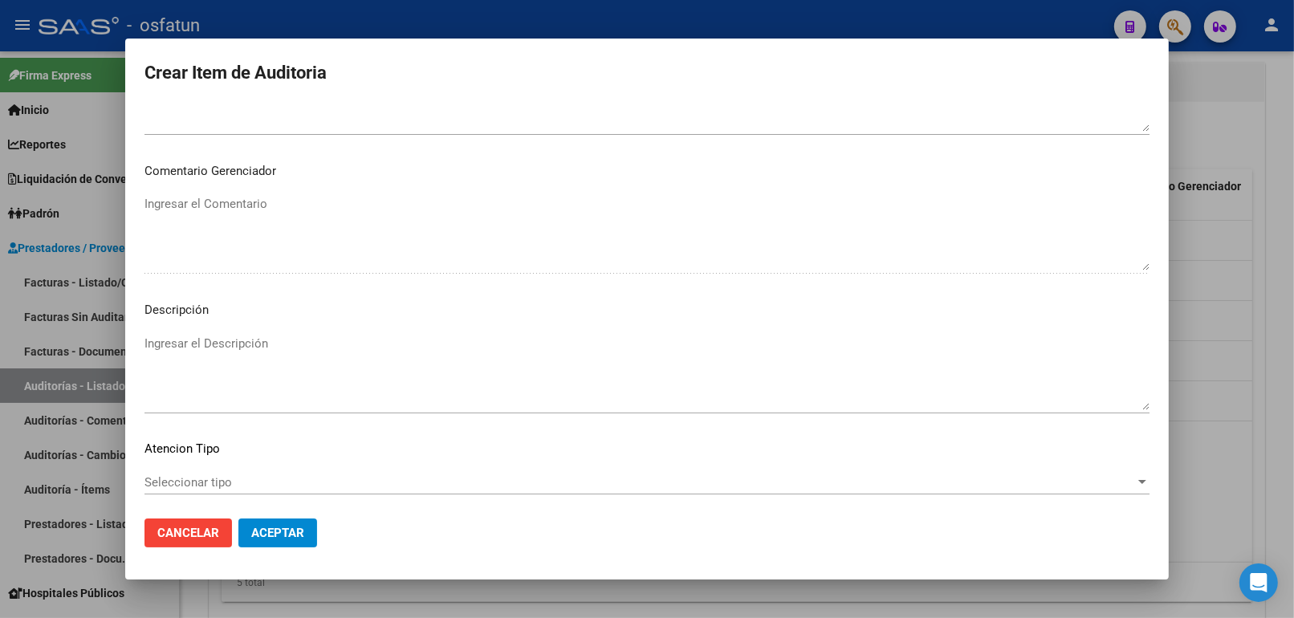
scroll to position [1044, 0]
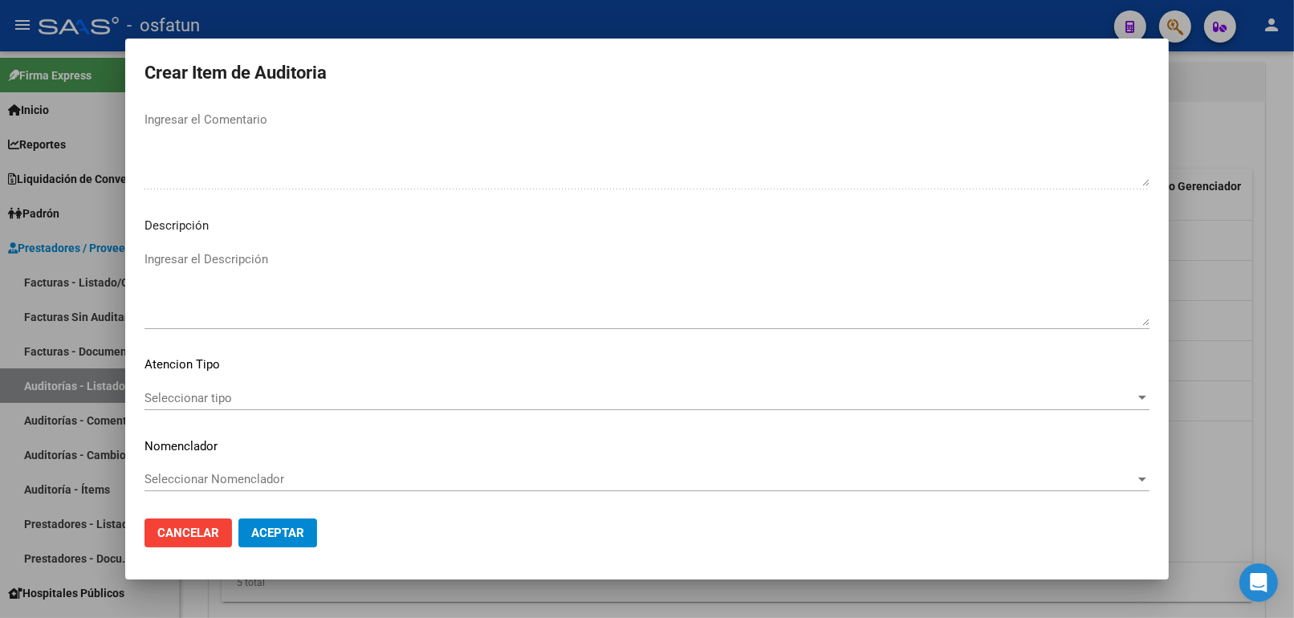
type input "$ 20.000,00"
drag, startPoint x: 191, startPoint y: 360, endPoint x: 191, endPoint y: 386, distance: 26.5
click at [191, 373] on mat-dialog-content "58784789 Nro Documento 27587847898 CUIL Afiliado Activo Análisis Afiliado Prest…" at bounding box center [646, 305] width 1043 height 402
click at [190, 387] on div "Seleccionar tipo Seleccionar tipo" at bounding box center [646, 398] width 1005 height 24
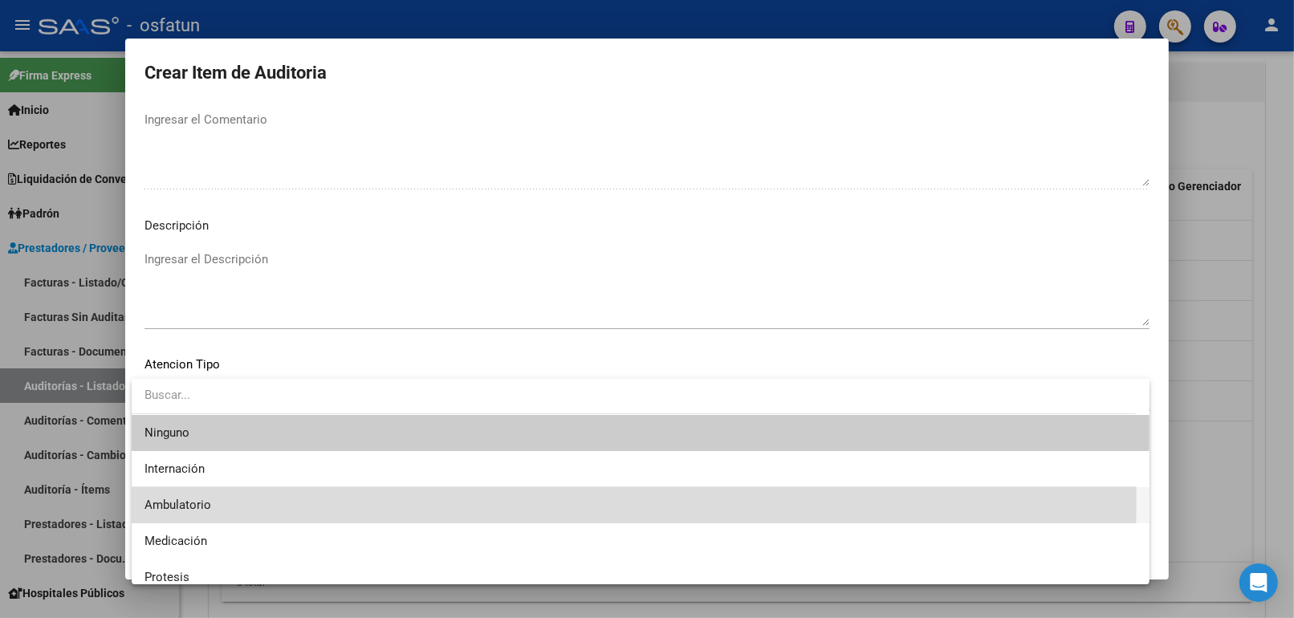
drag, startPoint x: 212, startPoint y: 498, endPoint x: 205, endPoint y: 486, distance: 12.9
click at [211, 498] on span "Ambulatorio" at bounding box center [640, 505] width 992 height 36
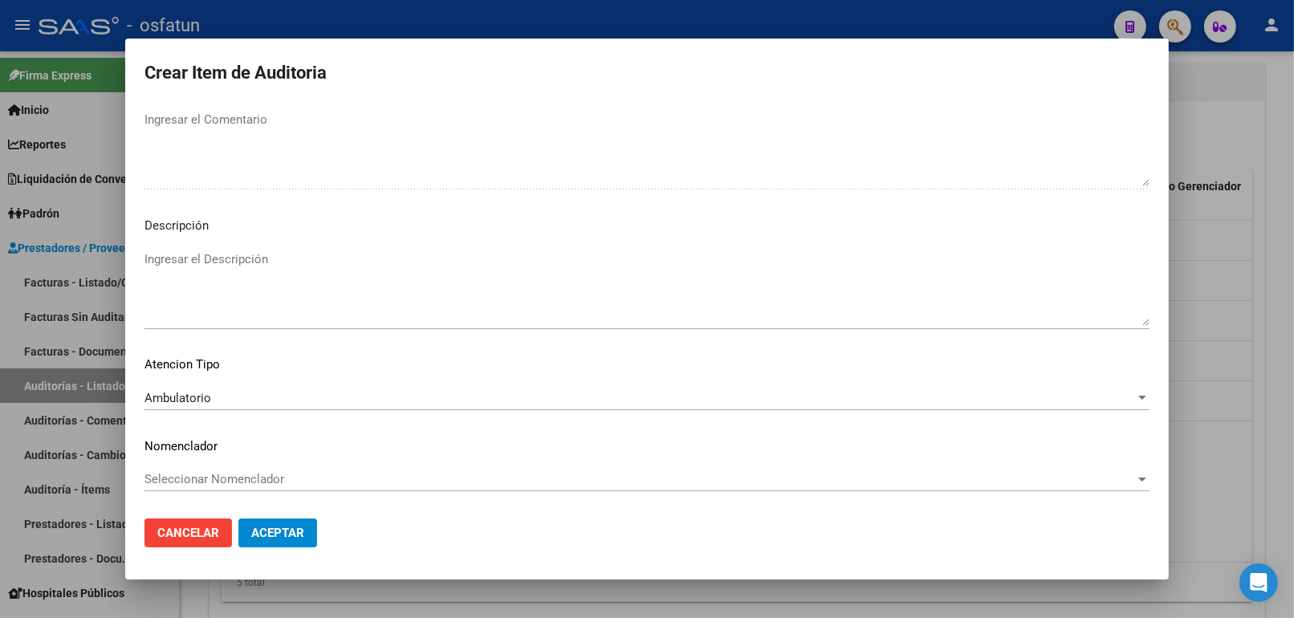
click at [205, 486] on div "Seleccionar Nomenclador Seleccionar Nomenclador" at bounding box center [646, 479] width 1005 height 24
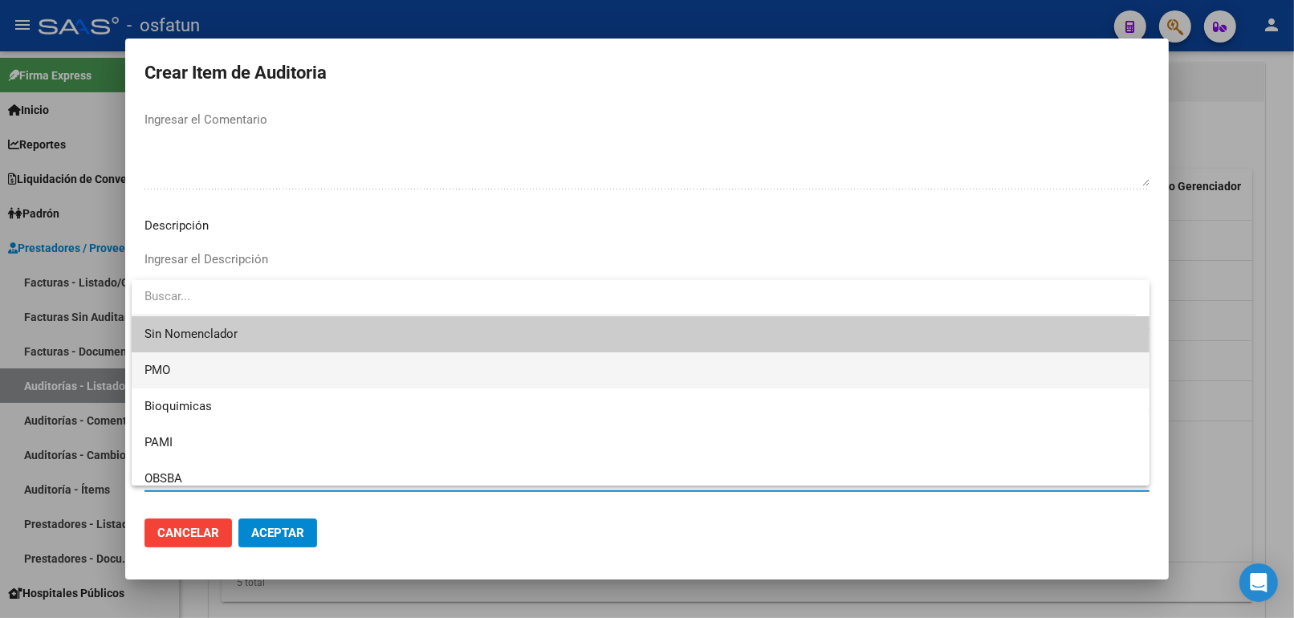
drag, startPoint x: 165, startPoint y: 380, endPoint x: 177, endPoint y: 388, distance: 13.8
click at [167, 380] on span "PMO" at bounding box center [640, 370] width 992 height 36
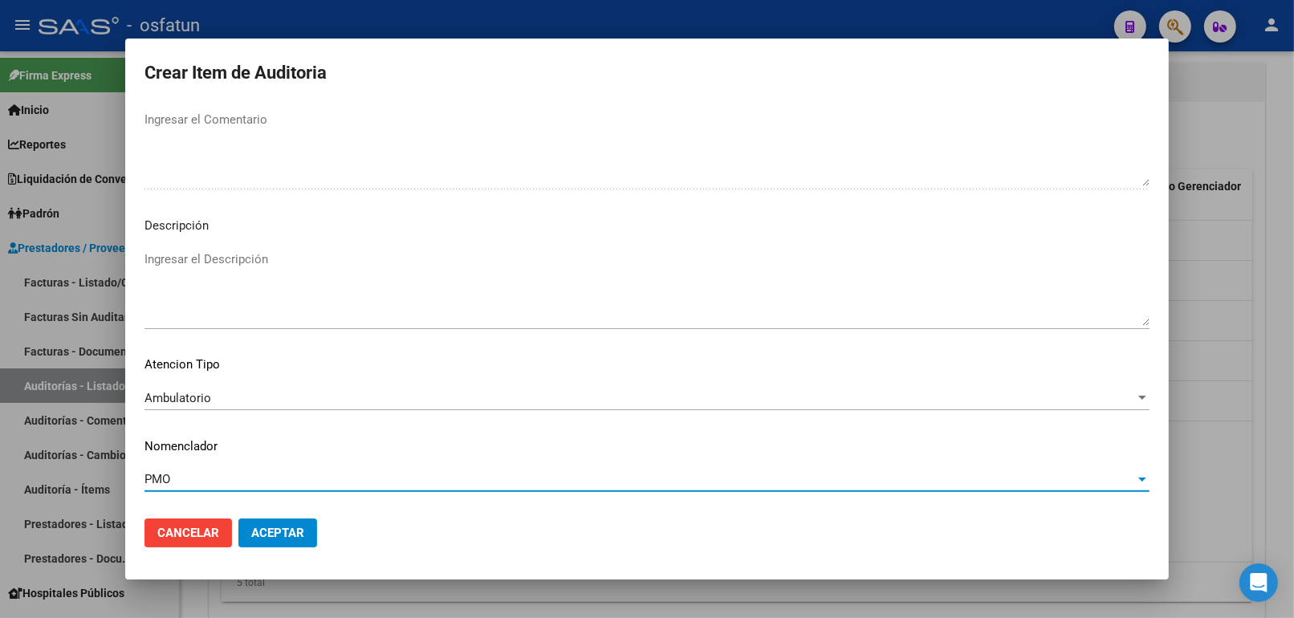
click at [286, 530] on span "Aceptar" at bounding box center [277, 533] width 53 height 14
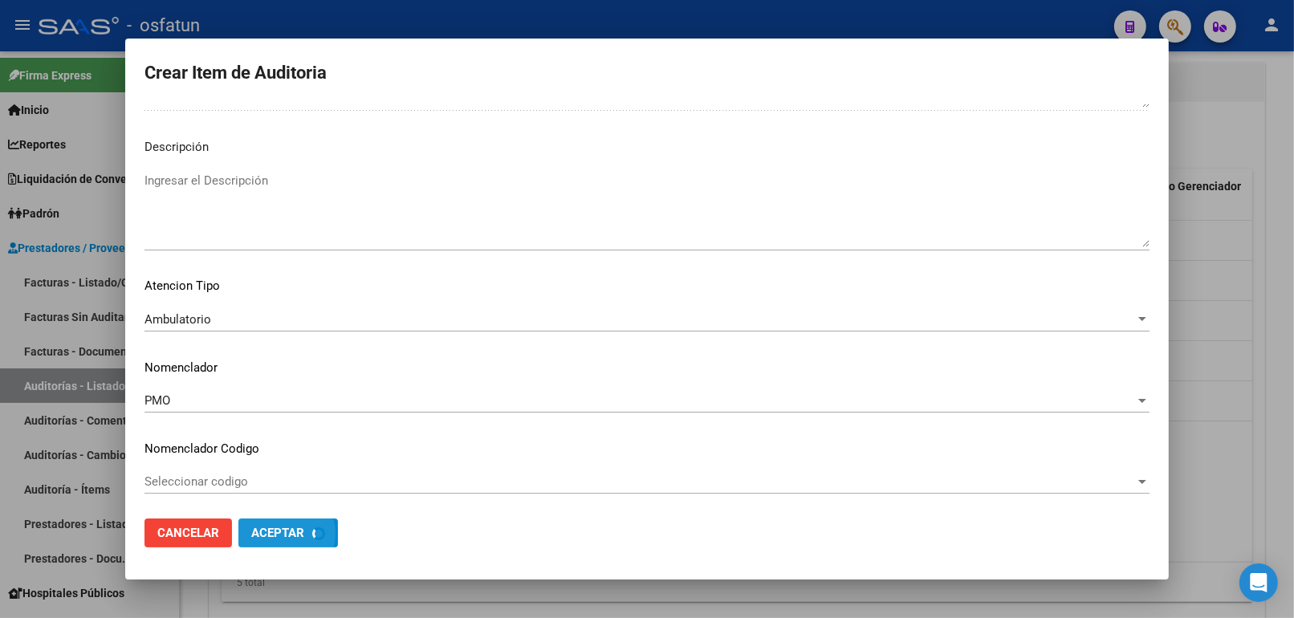
scroll to position [1125, 0]
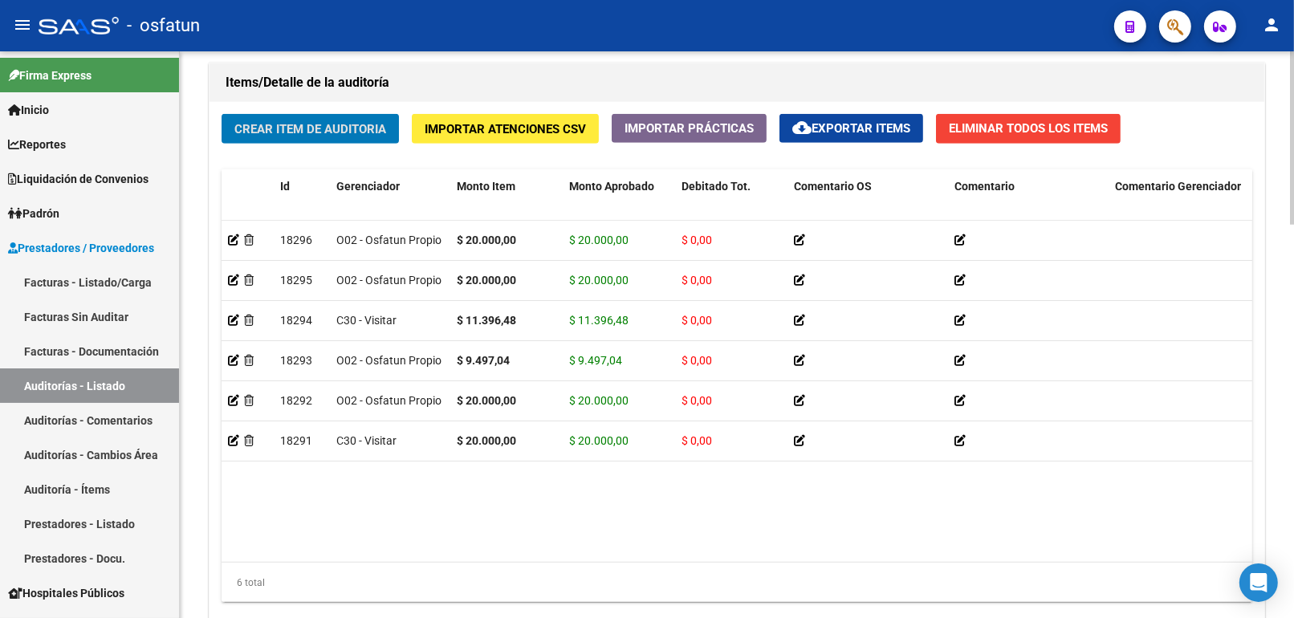
click at [331, 121] on button "Crear Item de Auditoria" at bounding box center [310, 129] width 177 height 30
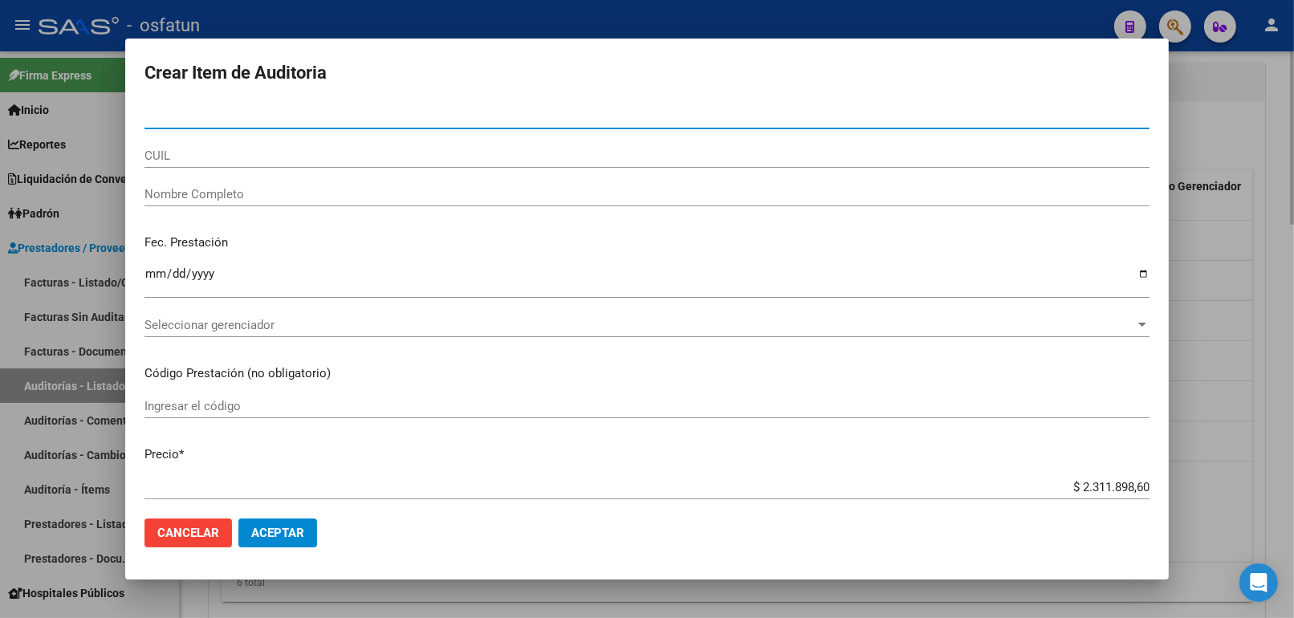
paste input "58602606"
type input "58602606"
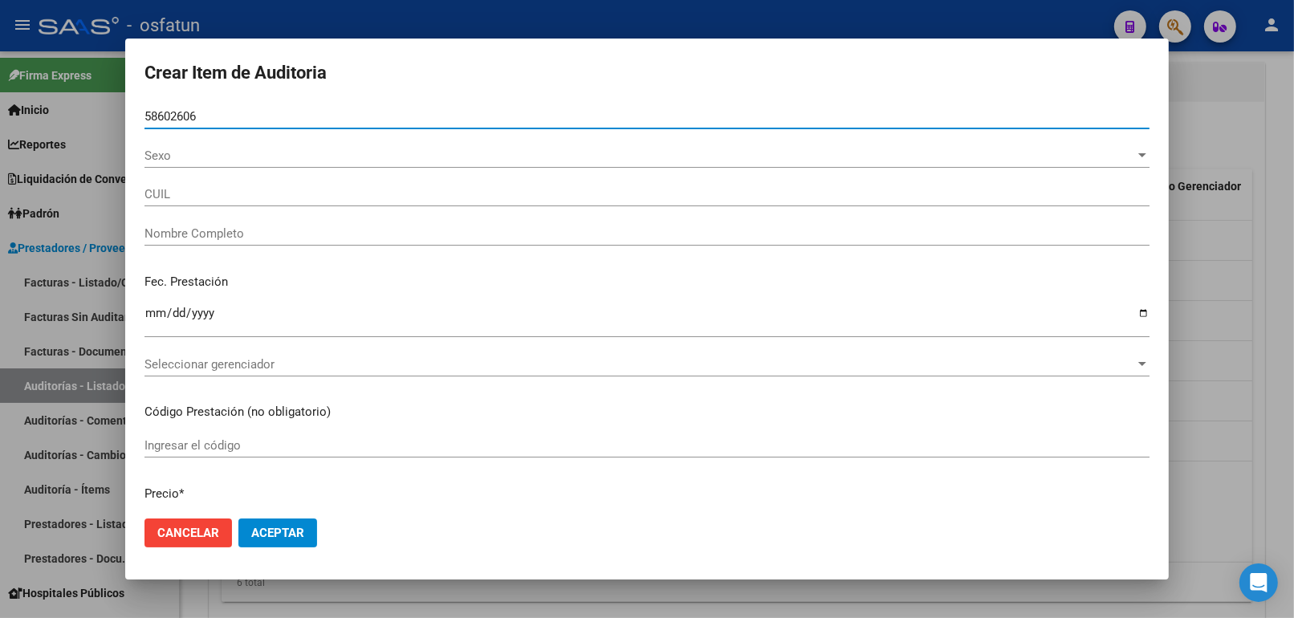
type input "20586026063"
type input "PE?I?[PERSON_NAME]"
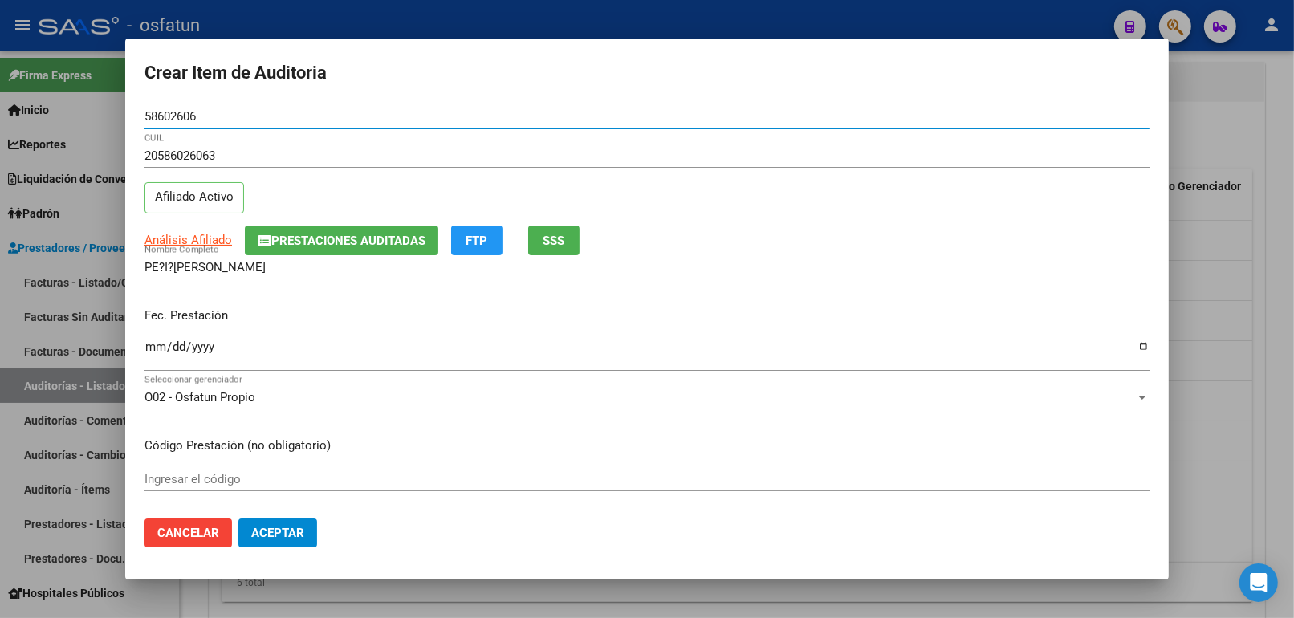
type input "58602606"
click at [237, 469] on div "Ingresar el código" at bounding box center [646, 479] width 1005 height 24
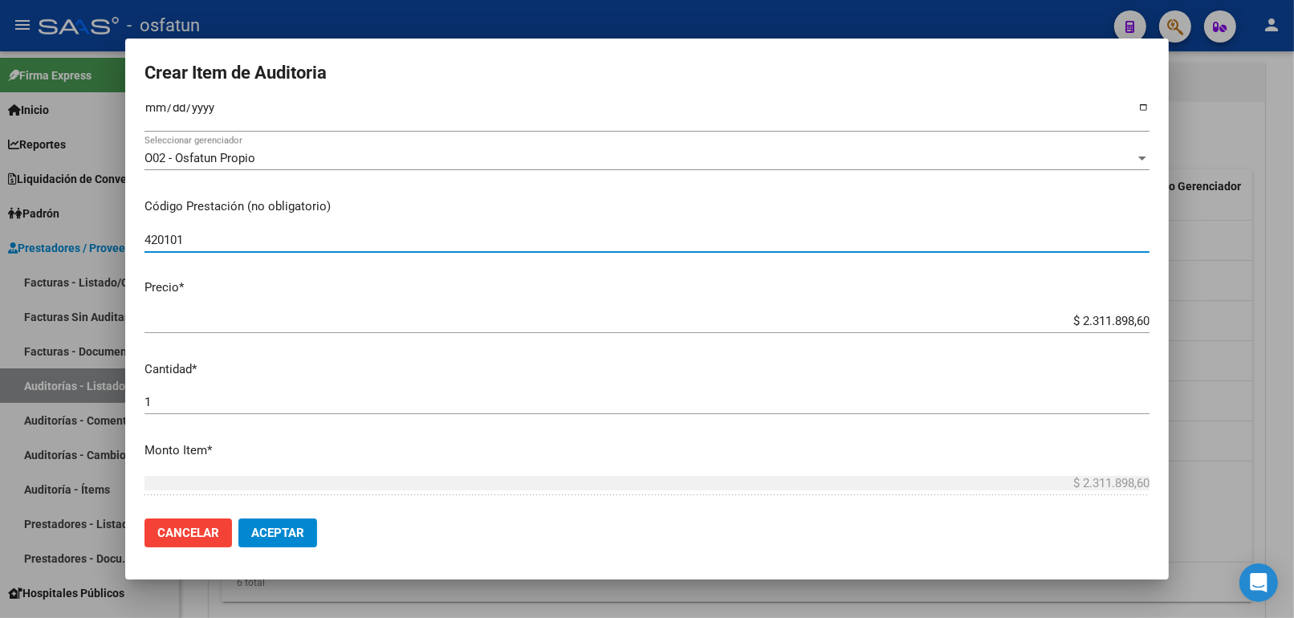
scroll to position [356, 0]
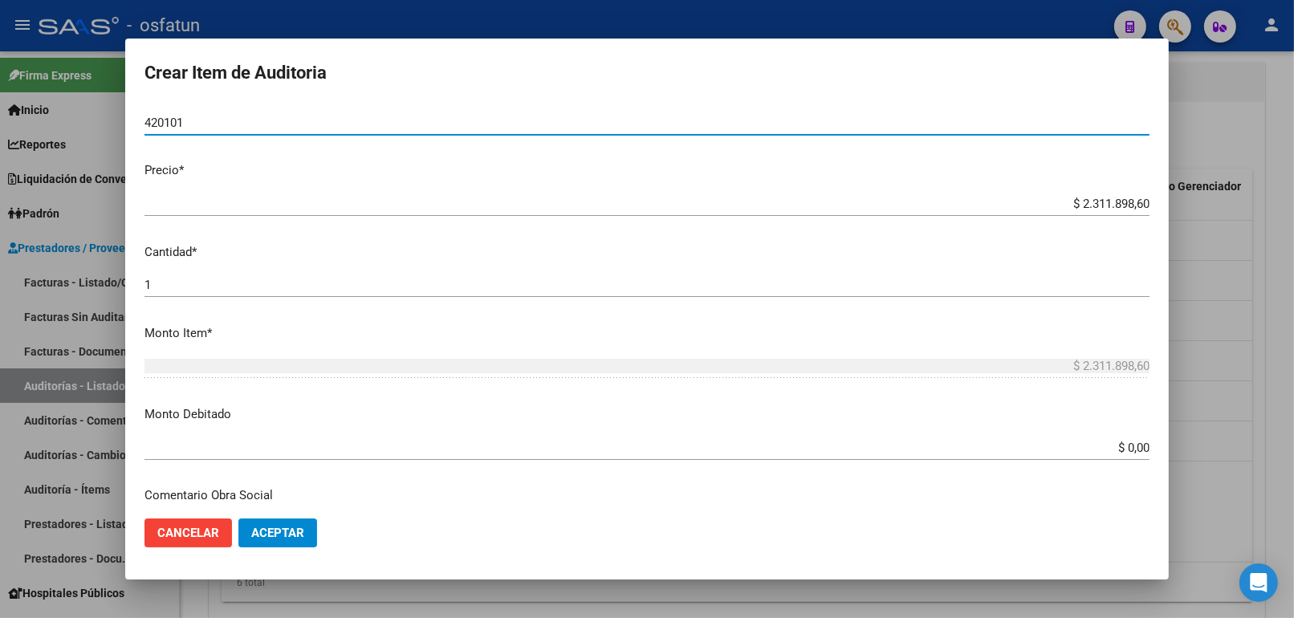
type input "420101"
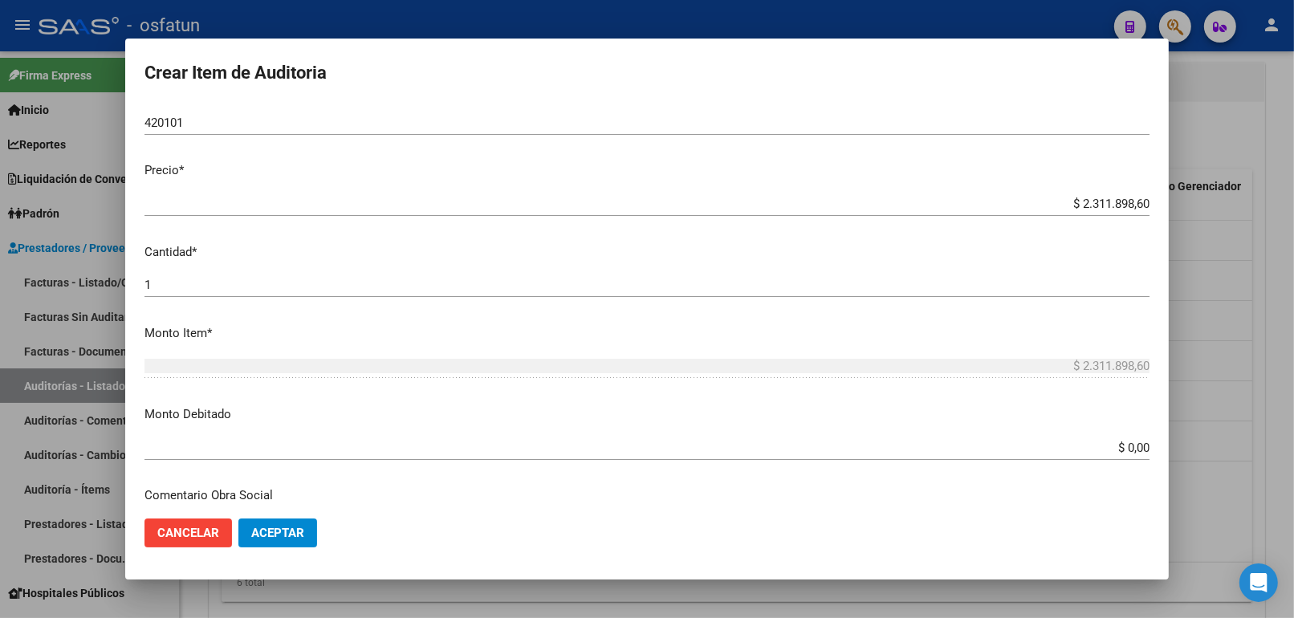
drag, startPoint x: 1126, startPoint y: 193, endPoint x: 1174, endPoint y: 193, distance: 48.2
click at [1174, 193] on div "Crear Item de Auditoria 58602606 Nro Documento 20586026063 CUIL Afiliado Activo…" at bounding box center [647, 309] width 1294 height 618
click at [1035, 194] on div "$ 2.311.898,60 Ingresar el precio" at bounding box center [646, 204] width 1005 height 24
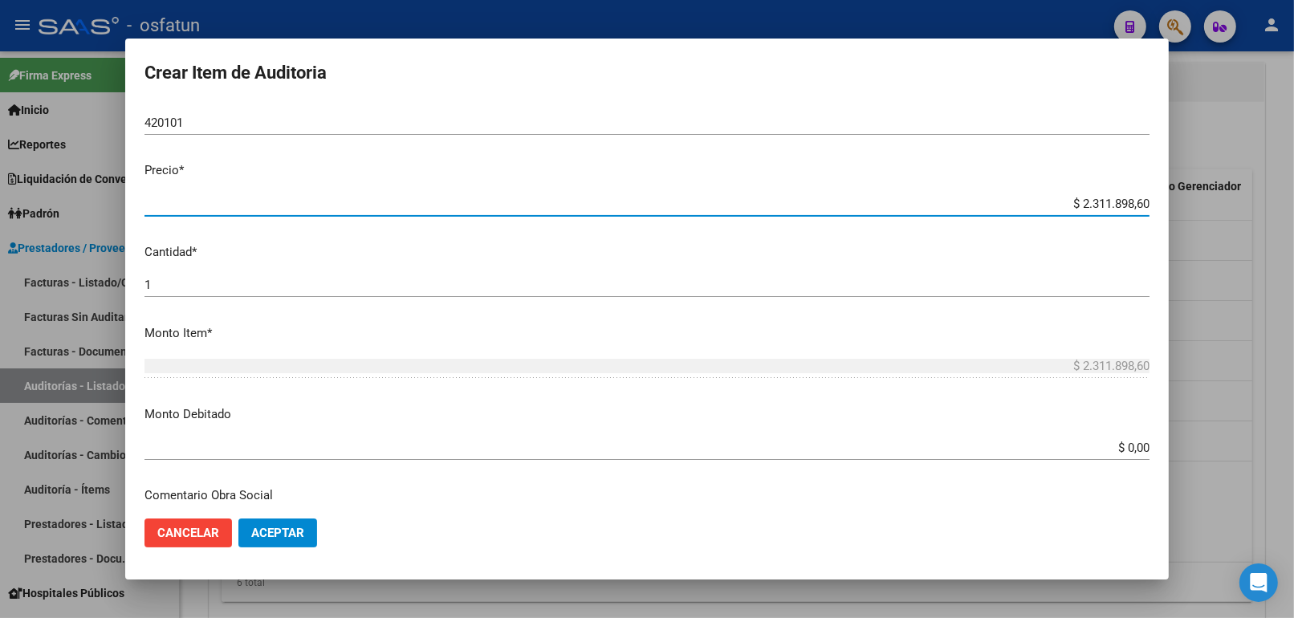
drag, startPoint x: 1037, startPoint y: 199, endPoint x: 1260, endPoint y: 209, distance: 223.4
click at [1260, 209] on div "Crear Item de Auditoria 58602606 Nro Documento 20586026063 CUIL Afiliado Activo…" at bounding box center [647, 309] width 1294 height 618
type input "$ 0,02"
type input "$ 0,20"
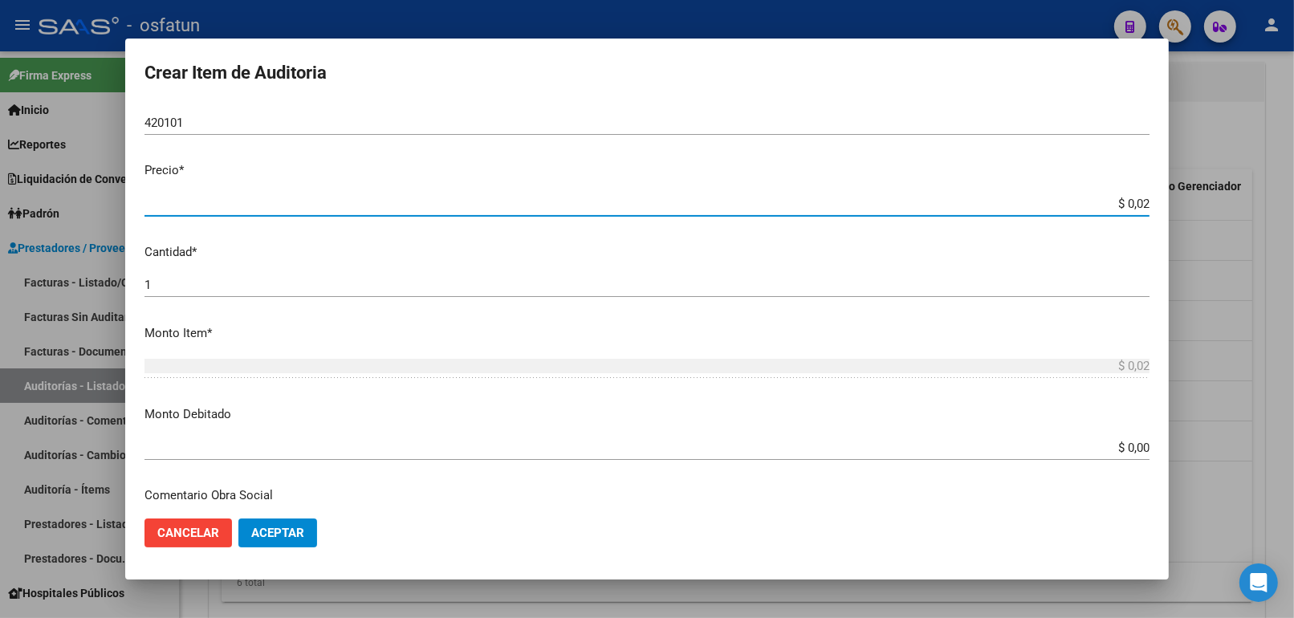
type input "$ 0,20"
type input "$ 2,00"
type input "$ 20,00"
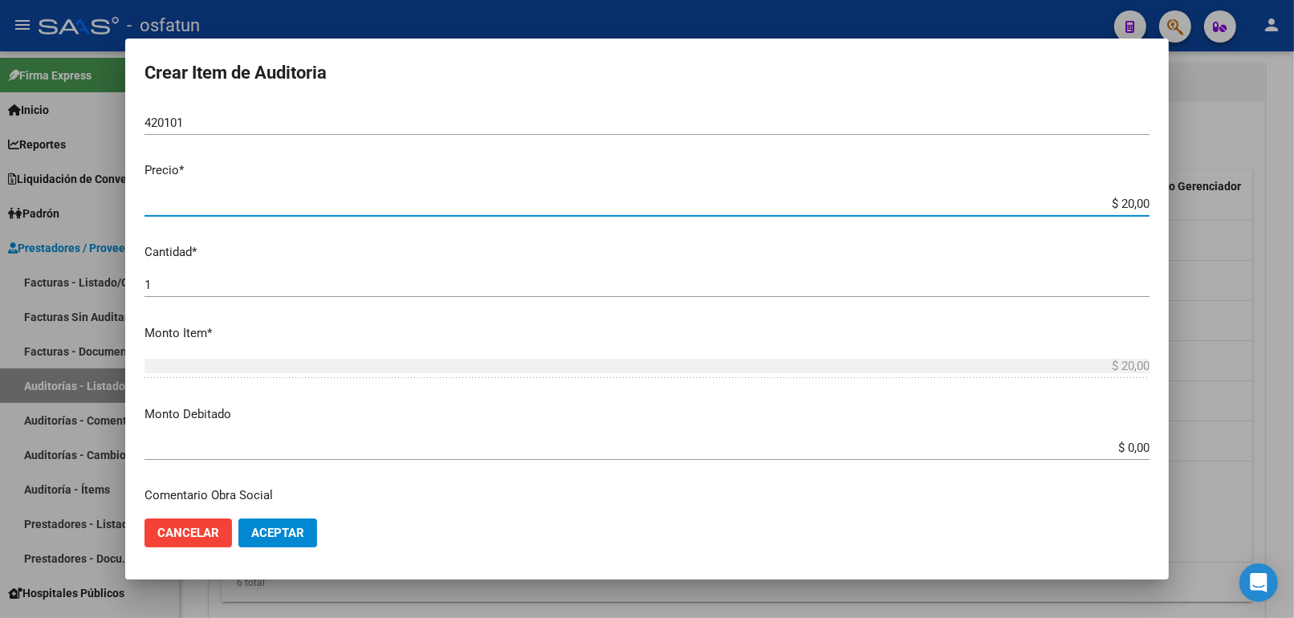
type input "$ 200,00"
type input "$ 2.000,00"
type input "$ 20.000,00"
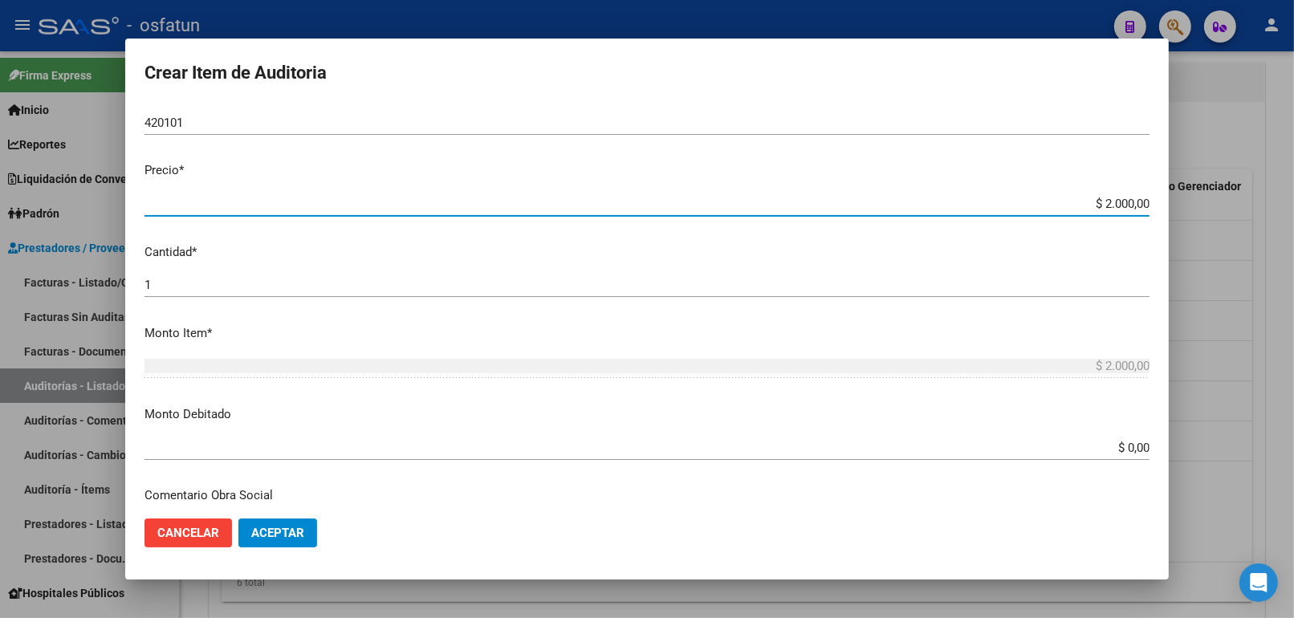
type input "$ 20.000,00"
type input "$ 200.000,00"
type input "$ 20.000,00"
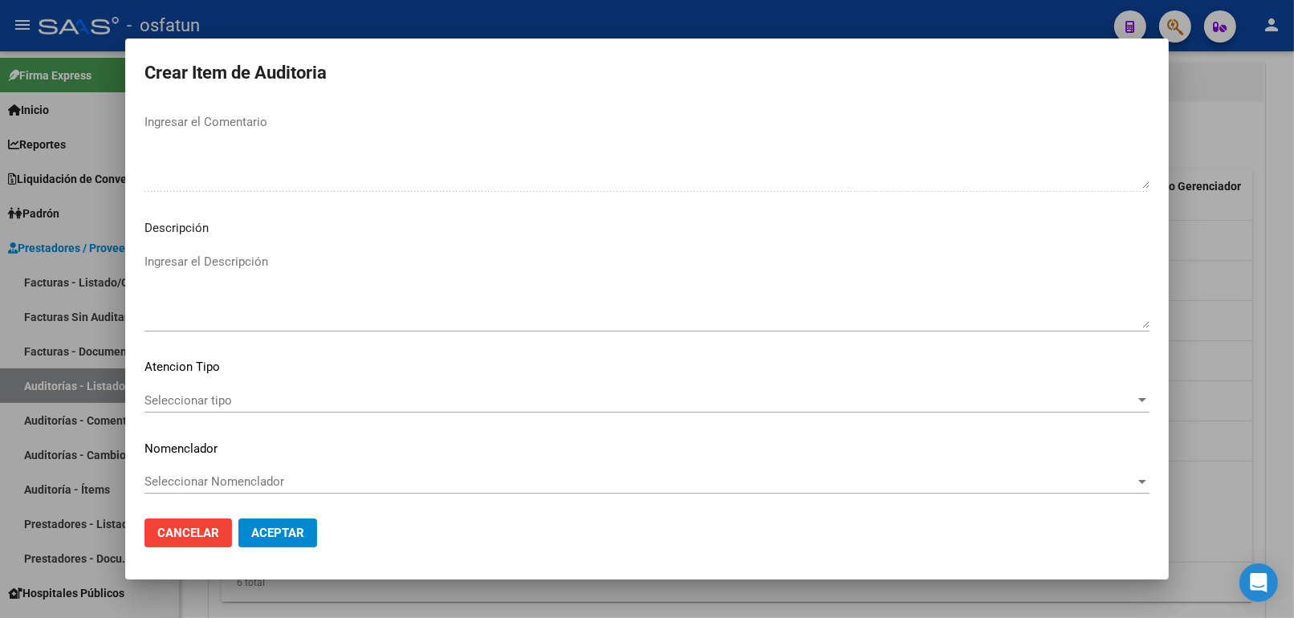
scroll to position [1044, 0]
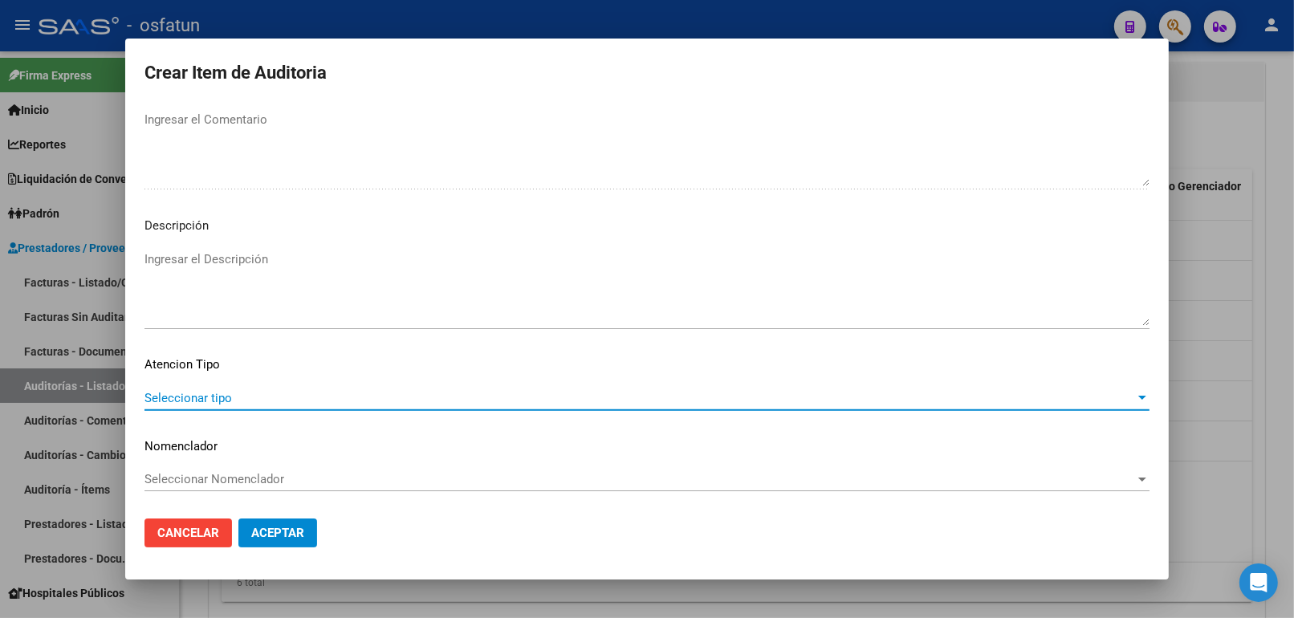
click at [191, 391] on span "Seleccionar tipo" at bounding box center [639, 398] width 990 height 14
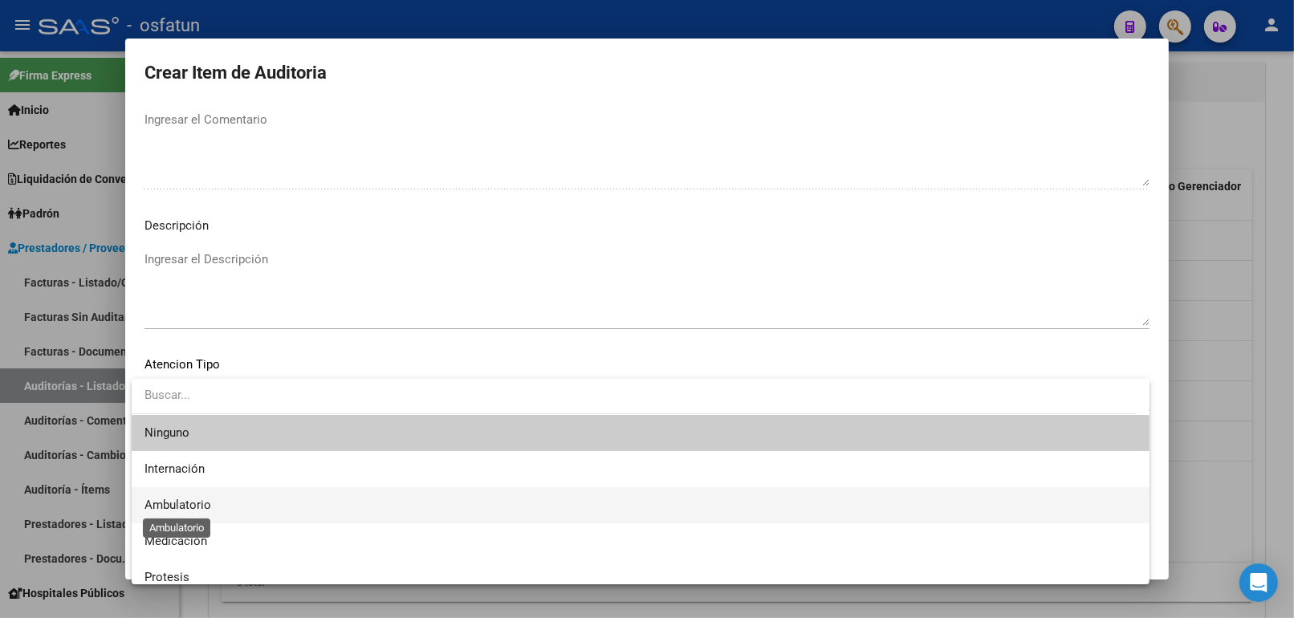
drag, startPoint x: 203, startPoint y: 504, endPoint x: 207, endPoint y: 492, distance: 12.7
click at [205, 503] on span "Ambulatorio" at bounding box center [177, 505] width 67 height 14
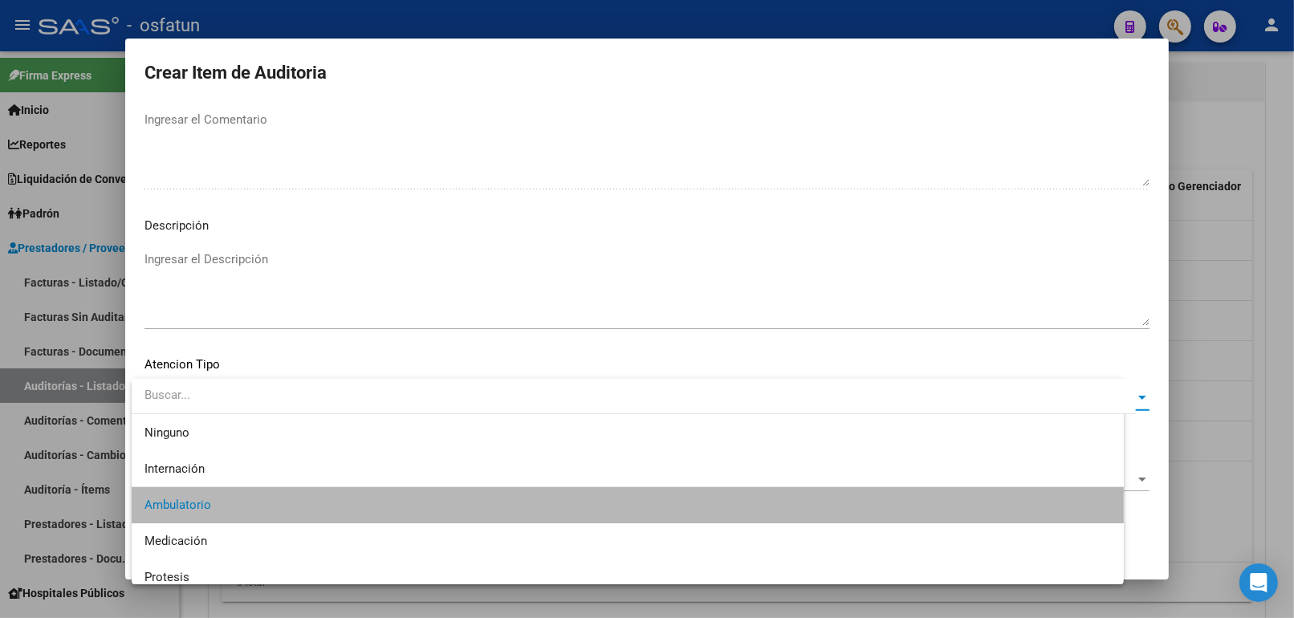
click at [210, 484] on span "Seleccionar Nomenclador" at bounding box center [639, 479] width 990 height 14
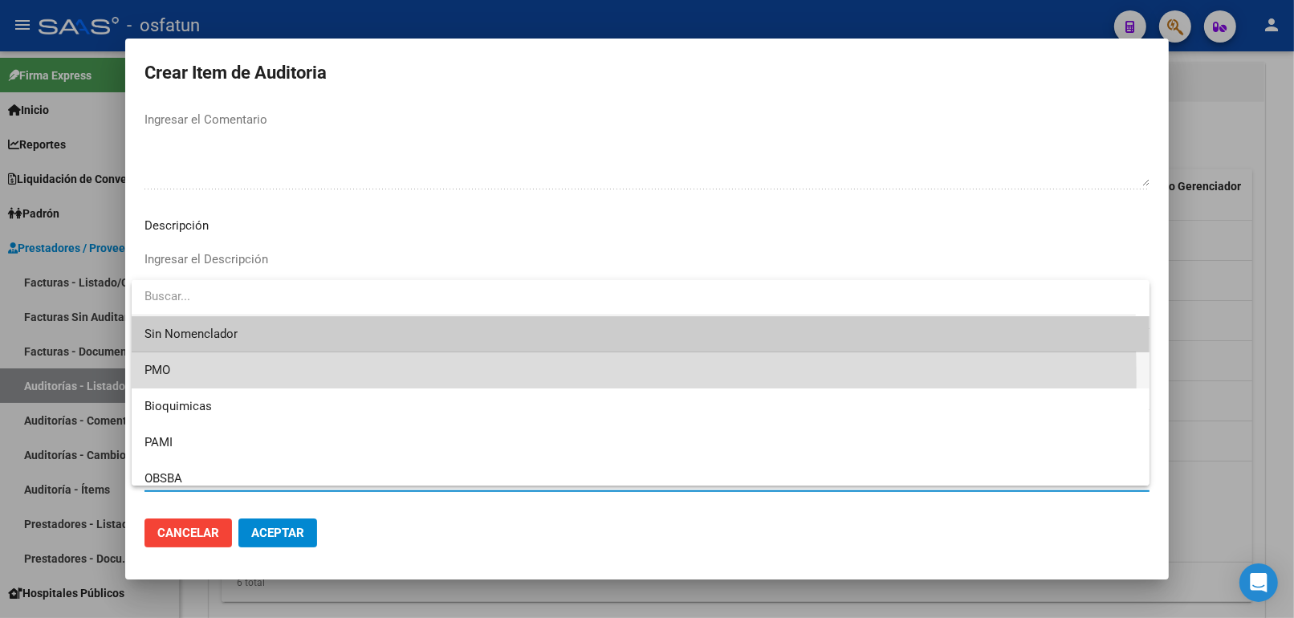
click at [193, 380] on span "PMO" at bounding box center [640, 370] width 992 height 36
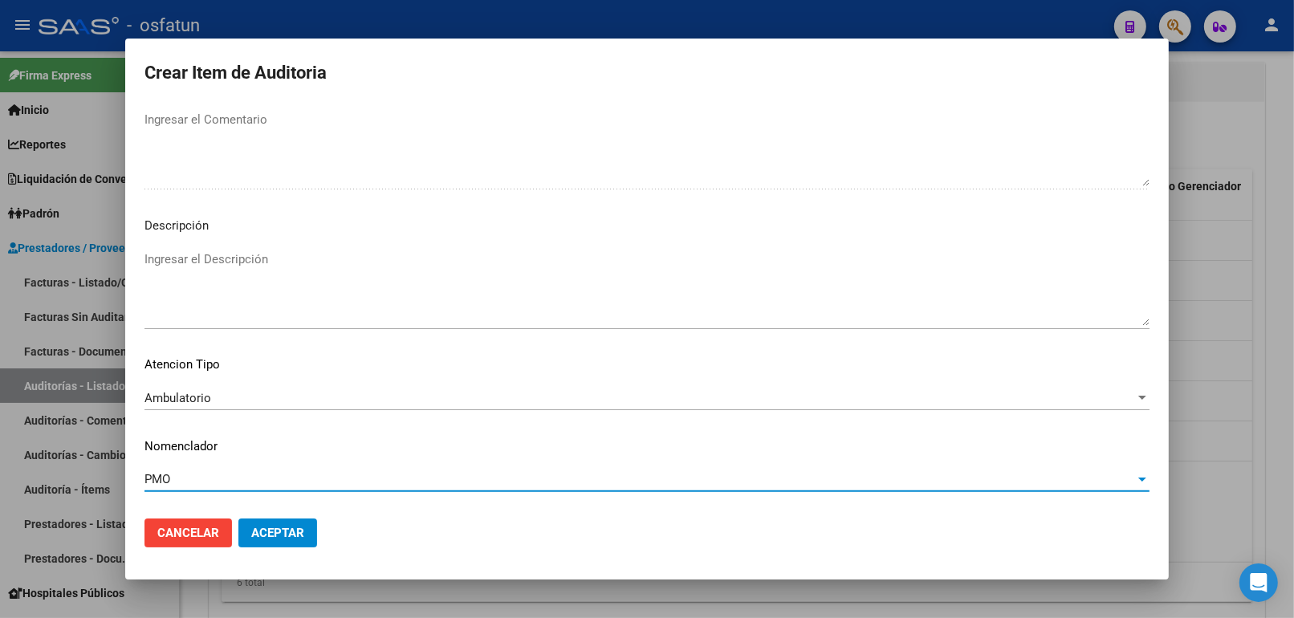
click at [263, 530] on span "Aceptar" at bounding box center [277, 533] width 53 height 14
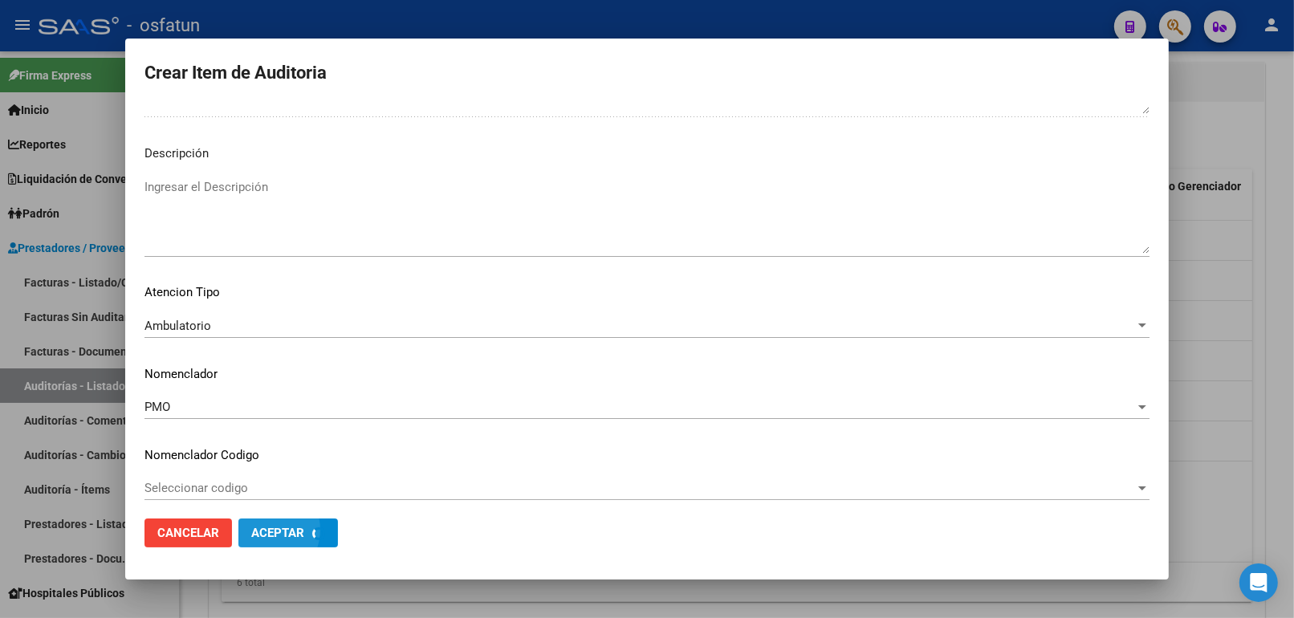
scroll to position [1125, 0]
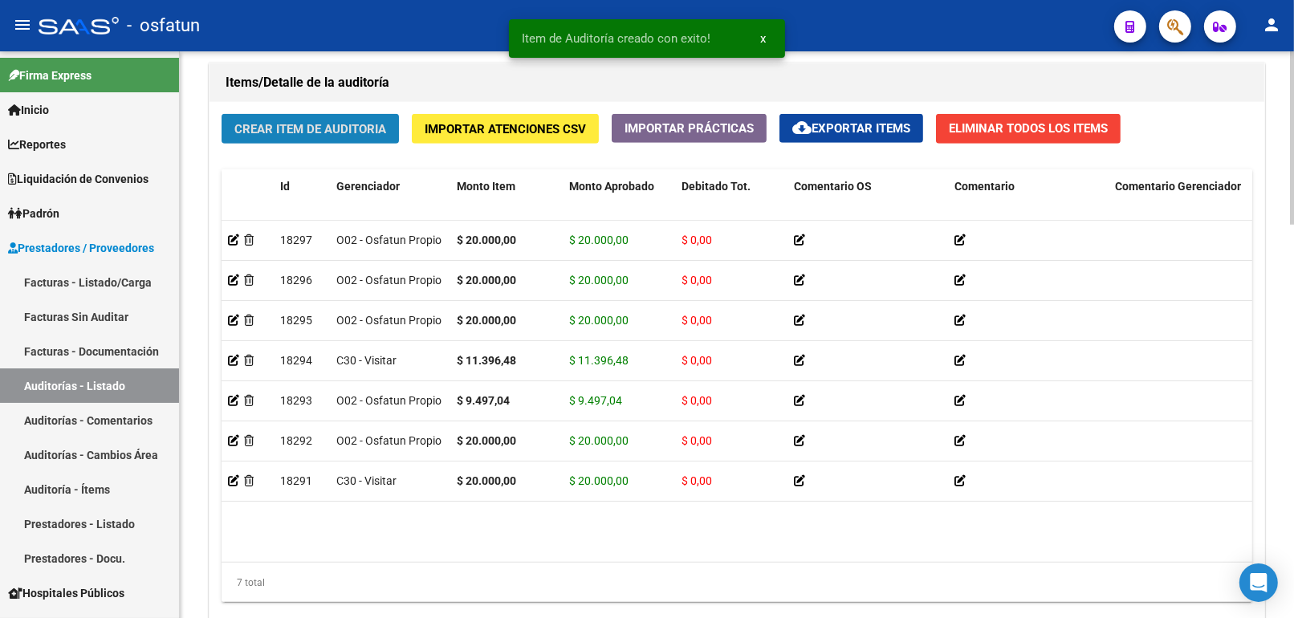
click at [305, 133] on span "Crear Item de Auditoria" at bounding box center [310, 129] width 152 height 14
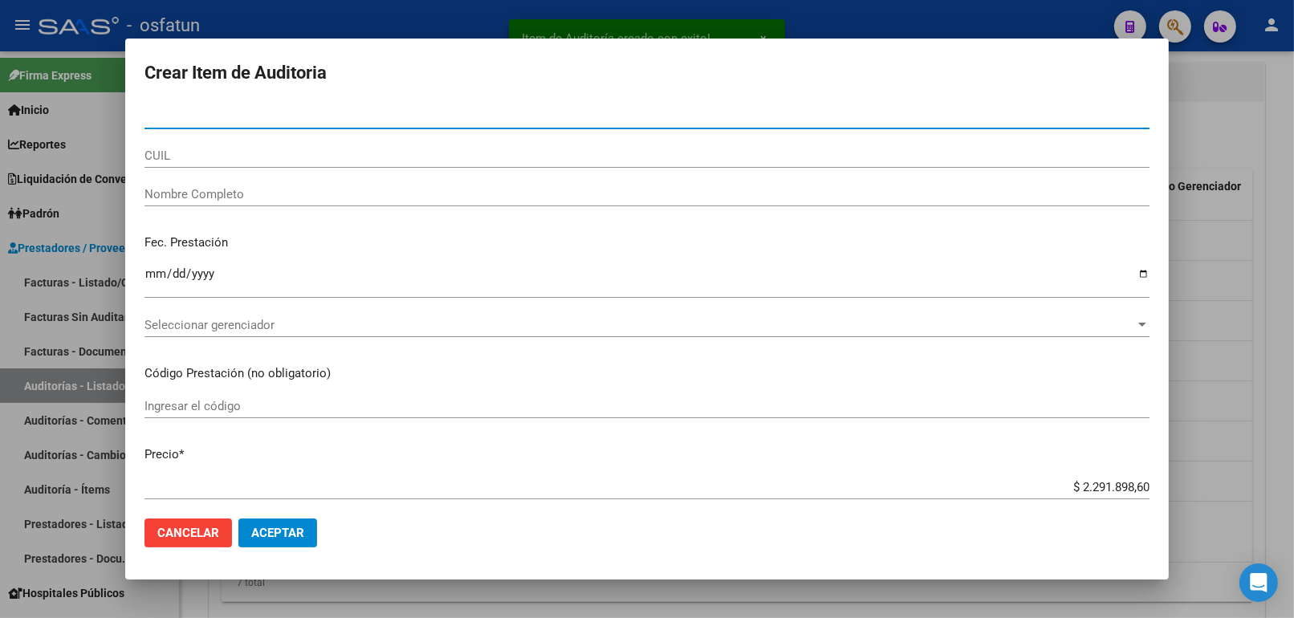
paste input "52353306"
type input "52353306"
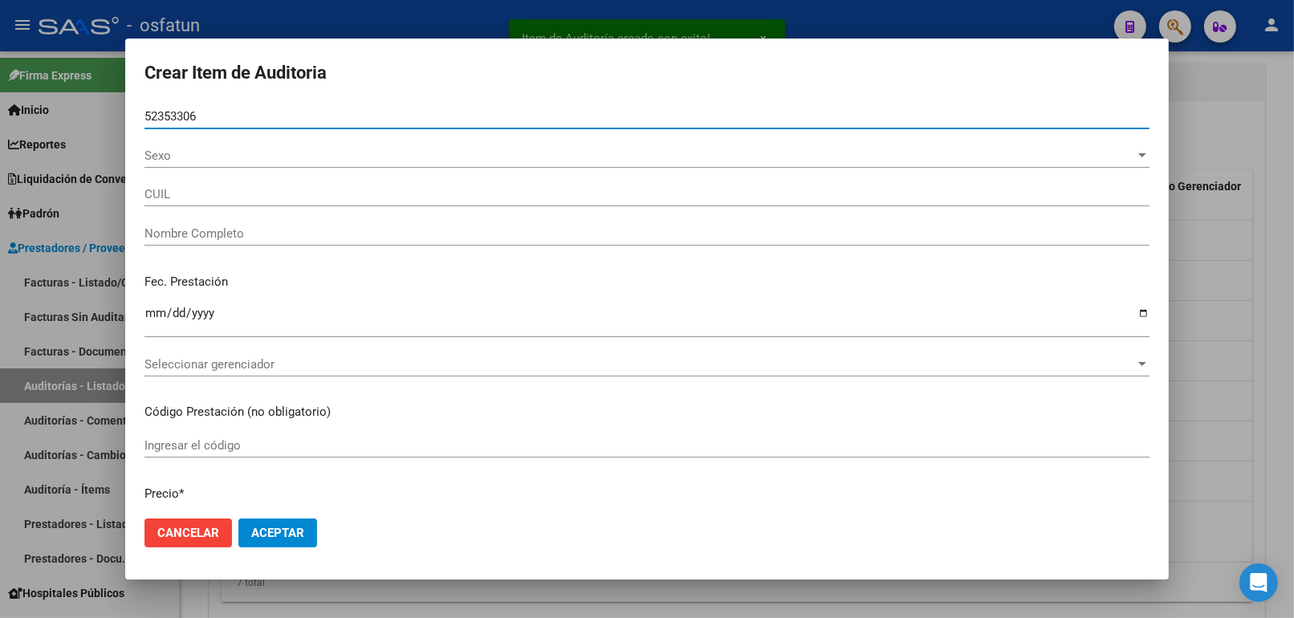
type input "20523533062"
type input "[PERSON_NAME]"
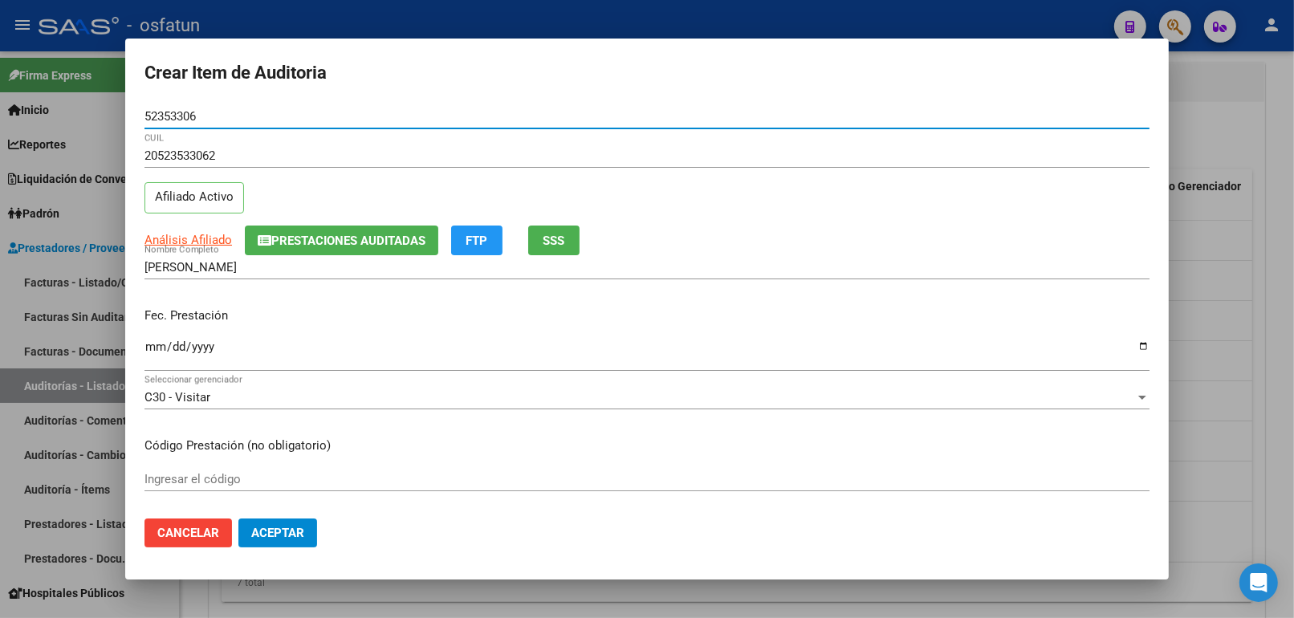
type input "52353306"
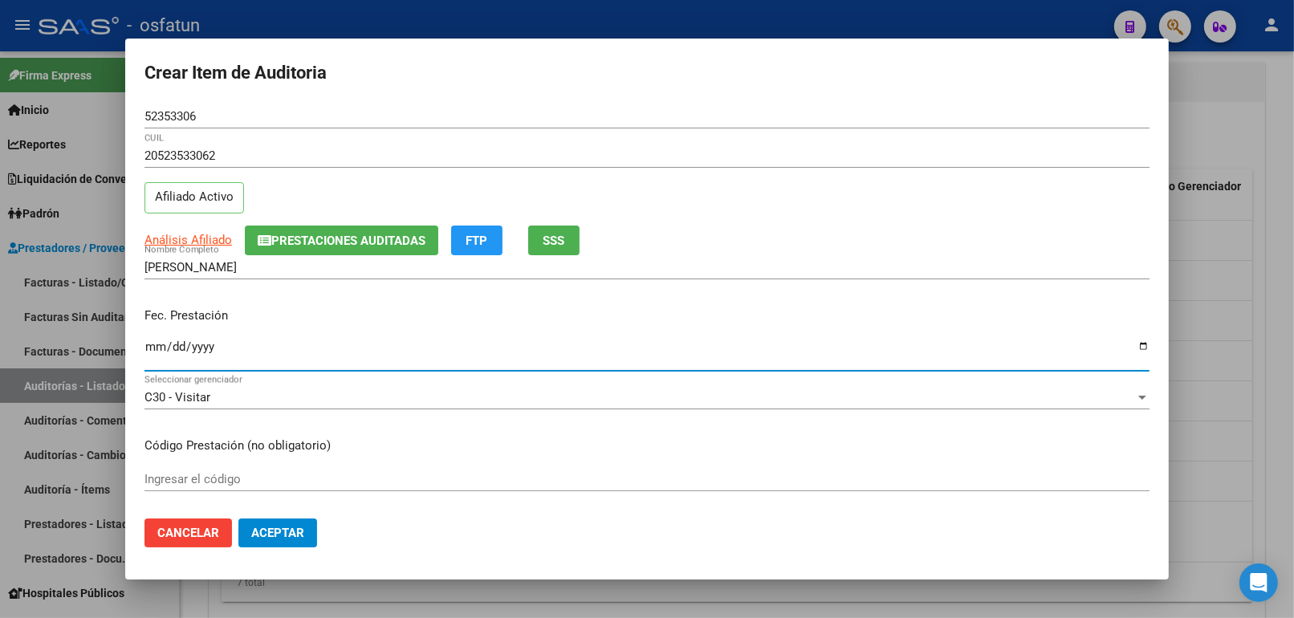
click at [161, 348] on input "Ingresar la fecha" at bounding box center [646, 353] width 1005 height 26
type input "2025-05-05"
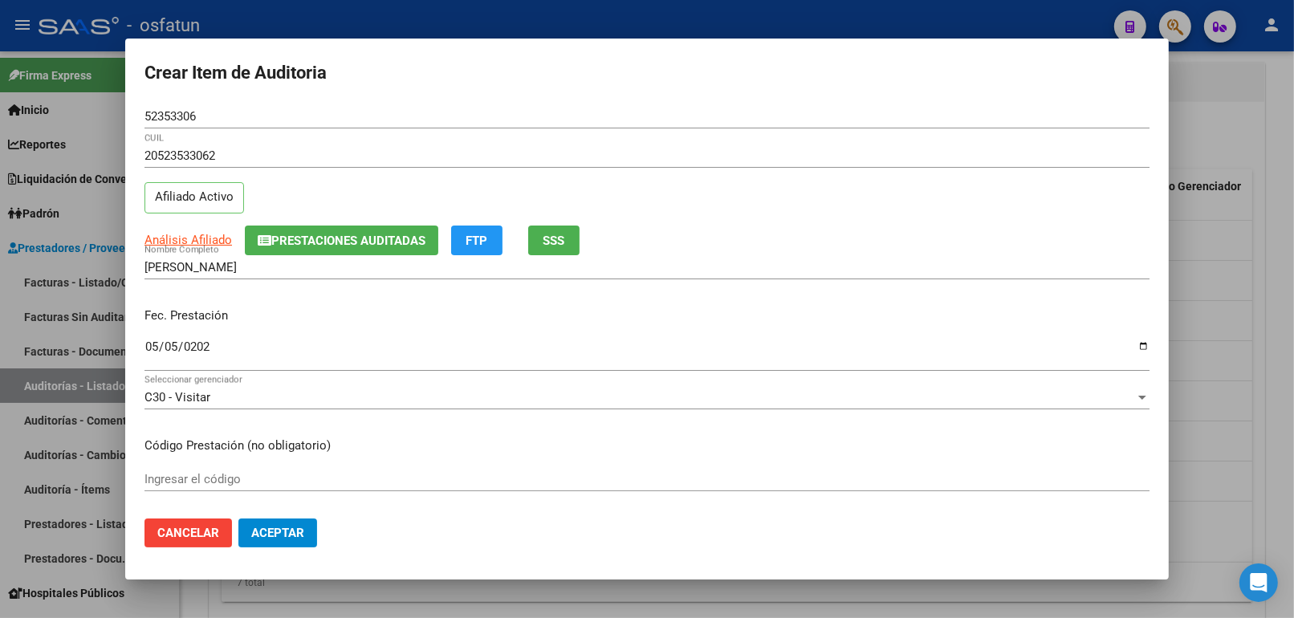
click at [283, 470] on div "Ingresar el código" at bounding box center [646, 479] width 1005 height 24
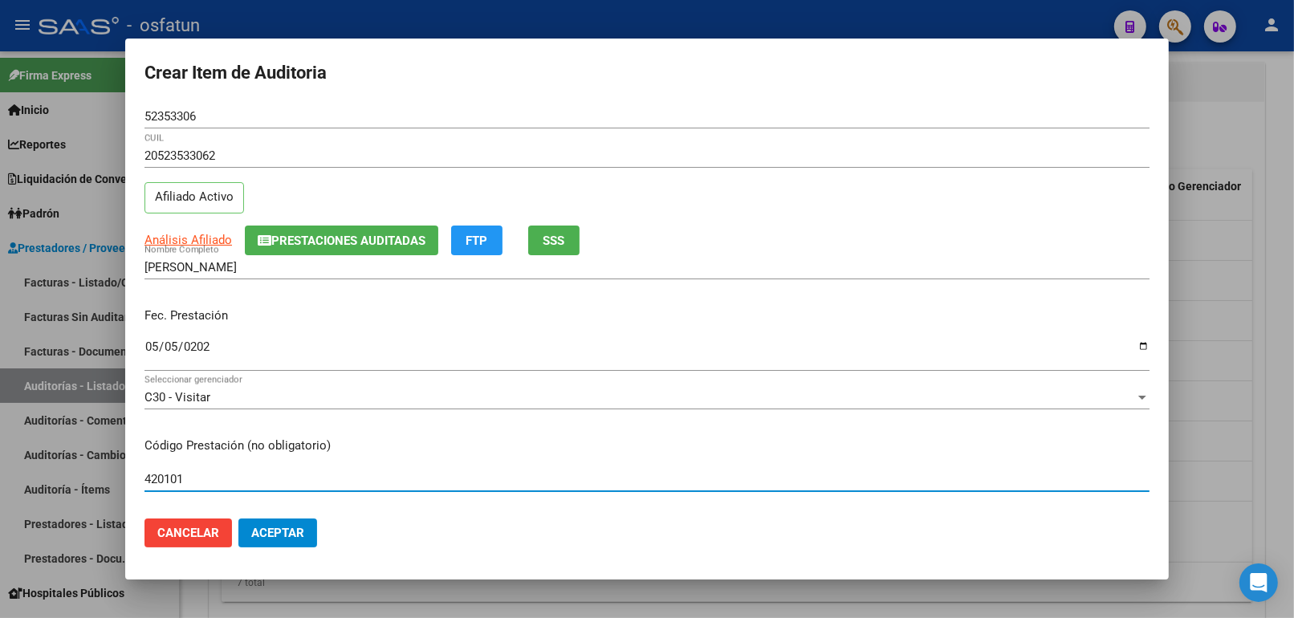
scroll to position [89, 0]
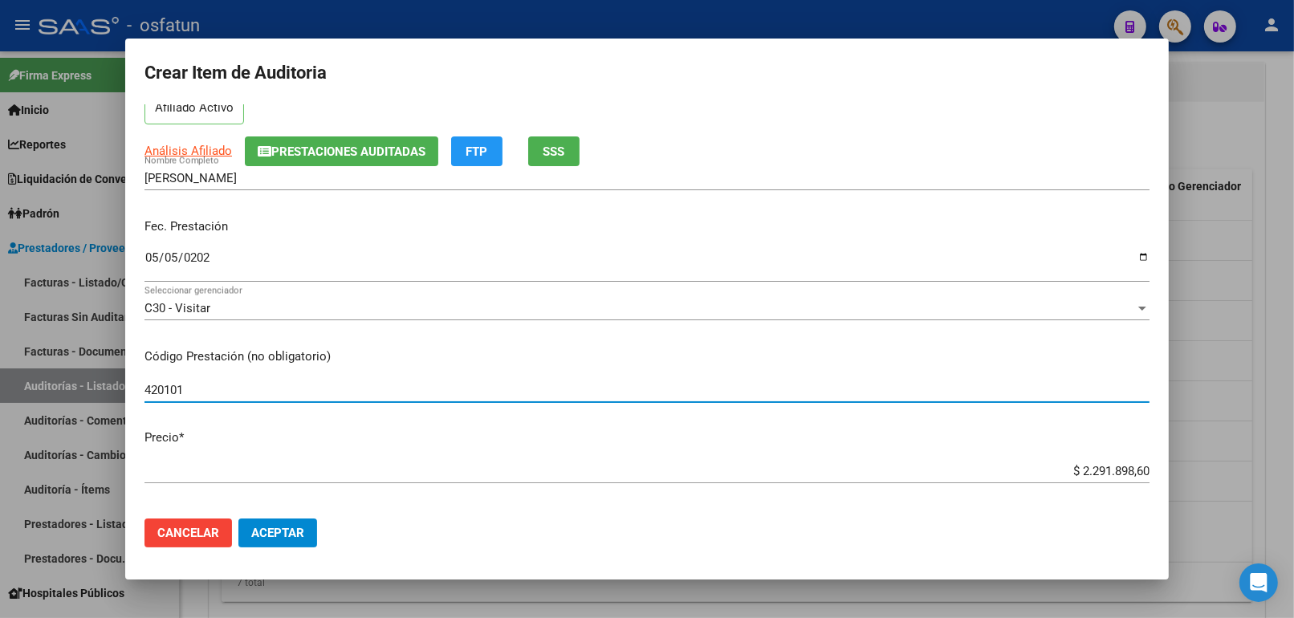
type input "420101"
drag, startPoint x: 1051, startPoint y: 470, endPoint x: 1343, endPoint y: 448, distance: 293.0
click at [1293, 448] on html "menu - osfatun person Firma Express Inicio Calendario SSS Instructivos Contacto…" at bounding box center [647, 309] width 1294 height 618
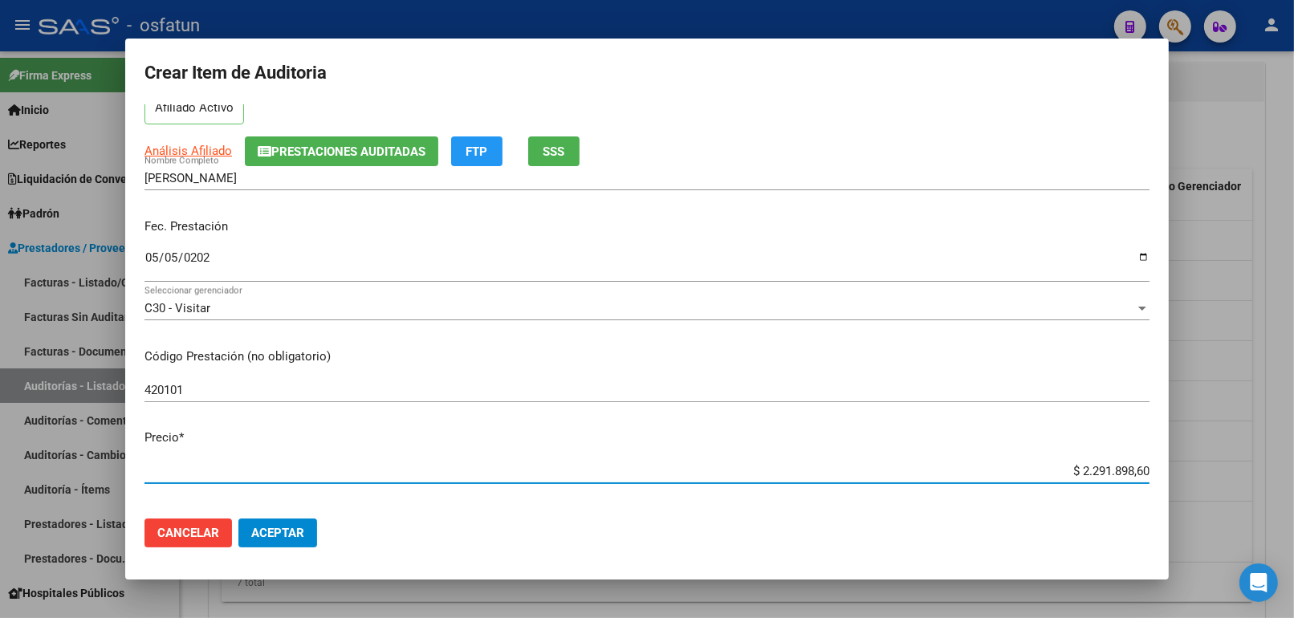
type input "$ 0,02"
type input "$ 0,20"
type input "$ 2,00"
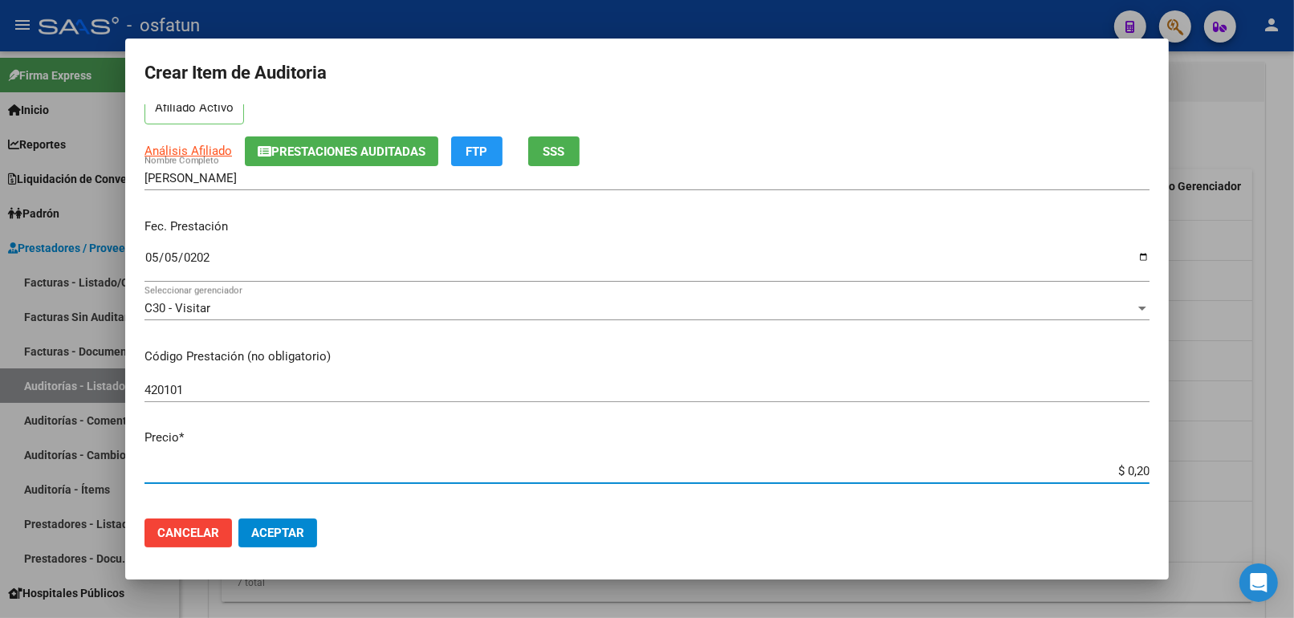
type input "$ 2,00"
type input "$ 20,00"
type input "$ 200,00"
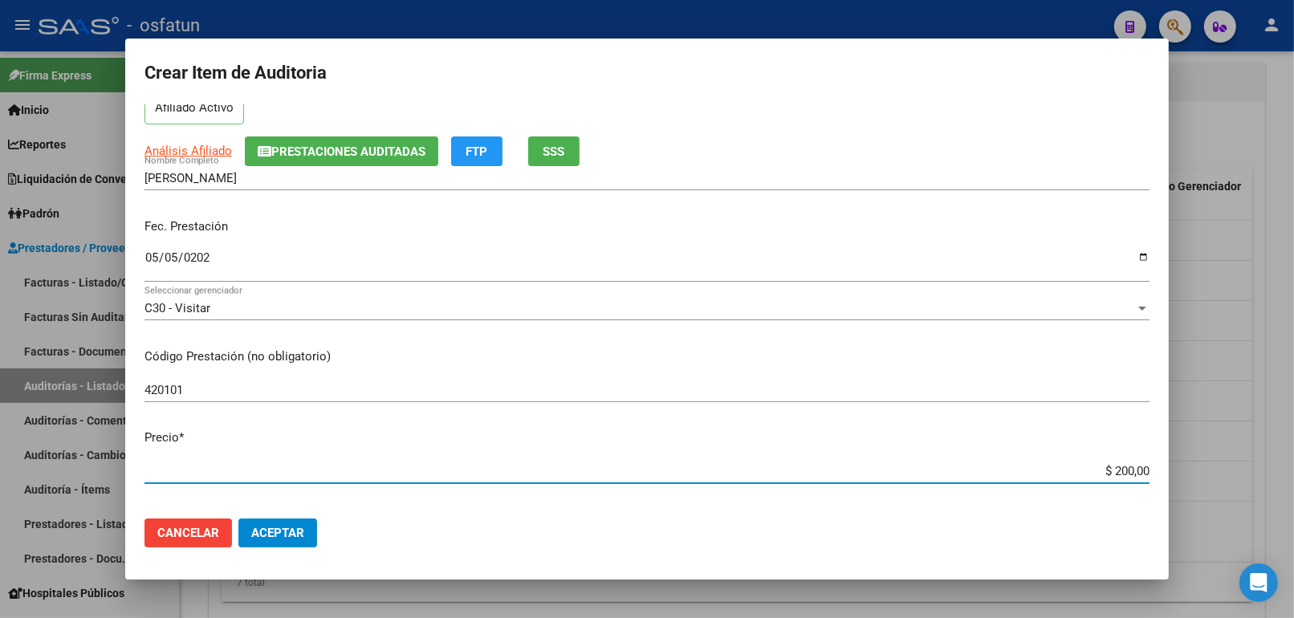
type input "$ 2.000,00"
type input "$ 20.000,00"
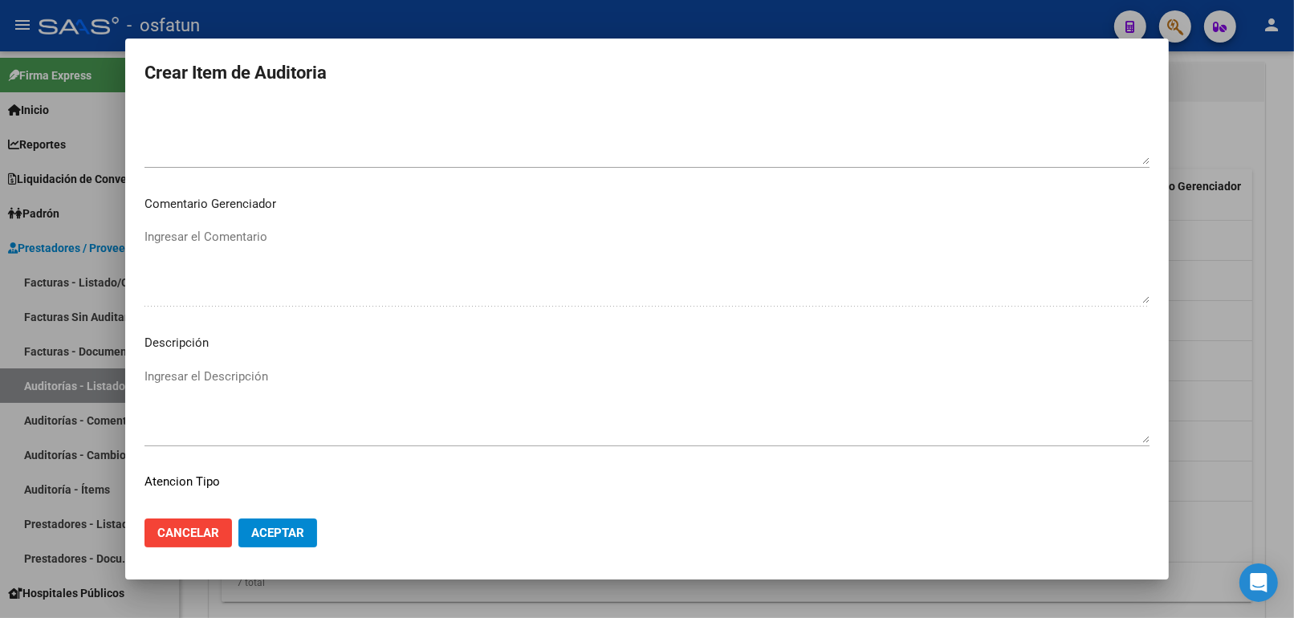
scroll to position [1044, 0]
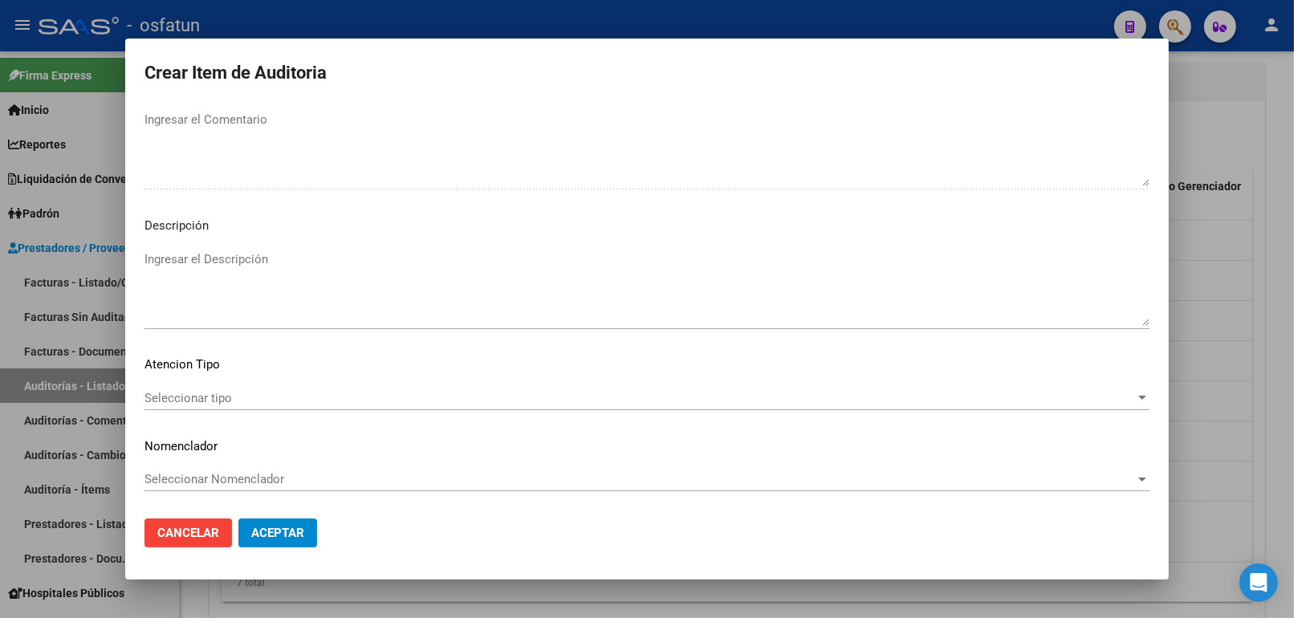
click at [235, 391] on span "Seleccionar tipo" at bounding box center [639, 398] width 990 height 14
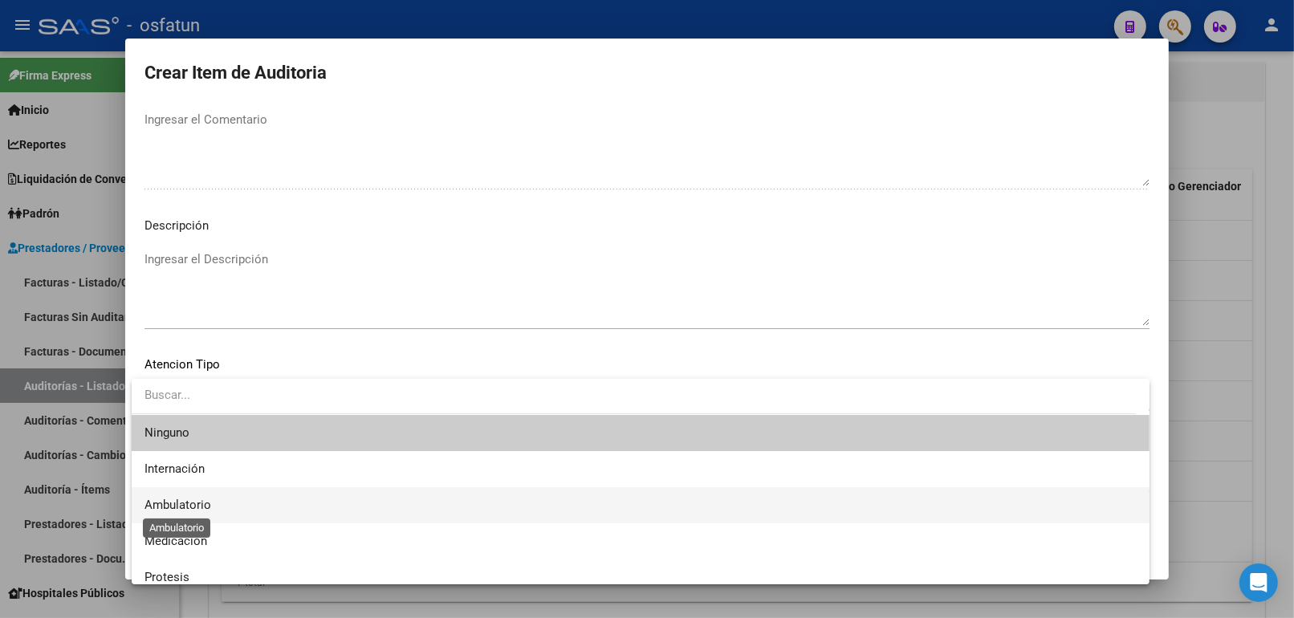
drag, startPoint x: 188, startPoint y: 506, endPoint x: 202, endPoint y: 483, distance: 27.4
click at [191, 503] on span "Ambulatorio" at bounding box center [177, 505] width 67 height 14
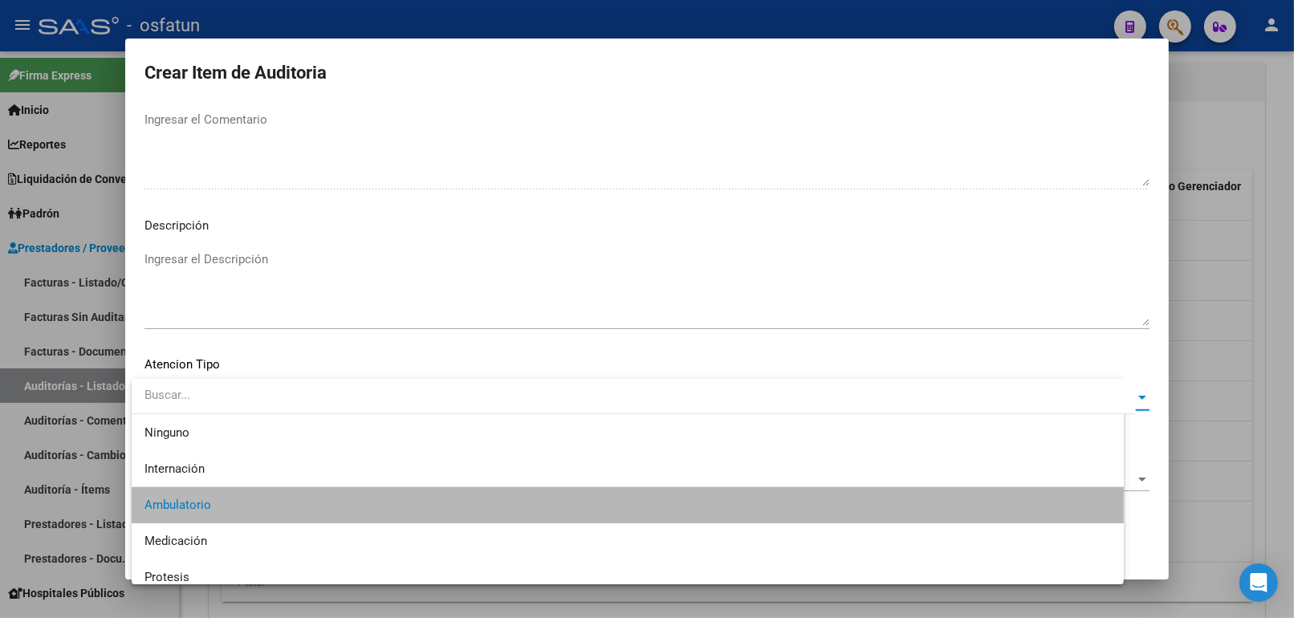
click at [205, 477] on span "Seleccionar Nomenclador" at bounding box center [639, 479] width 990 height 14
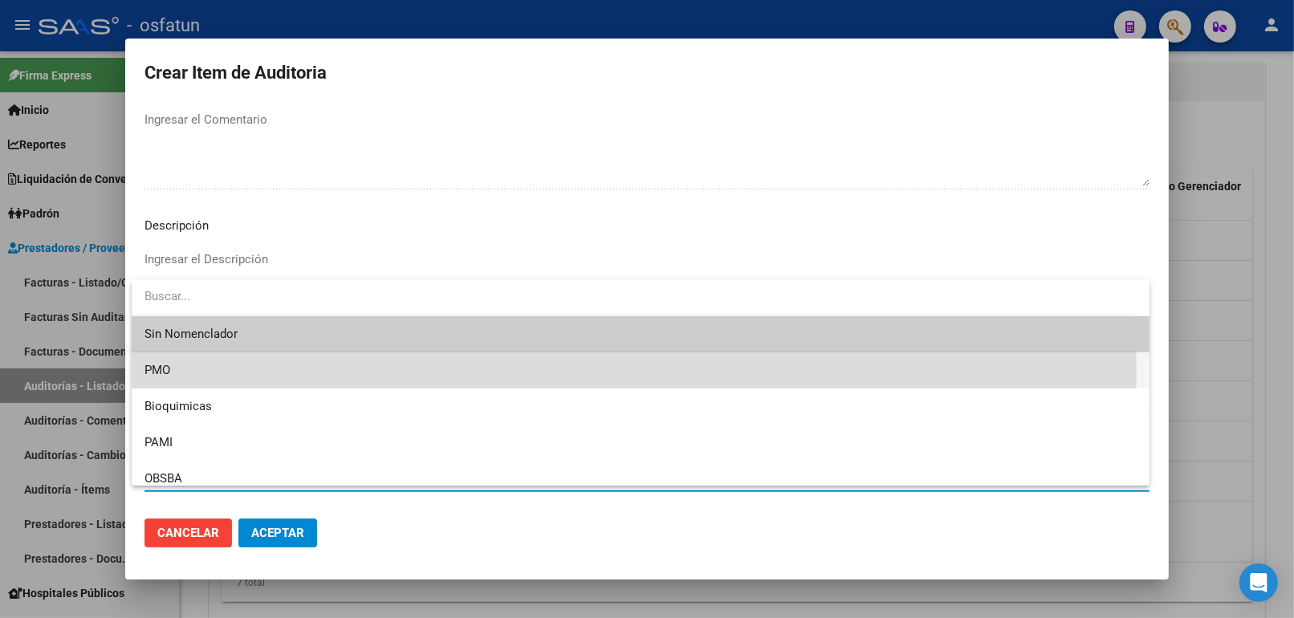
click at [193, 374] on span "PMO" at bounding box center [640, 370] width 992 height 36
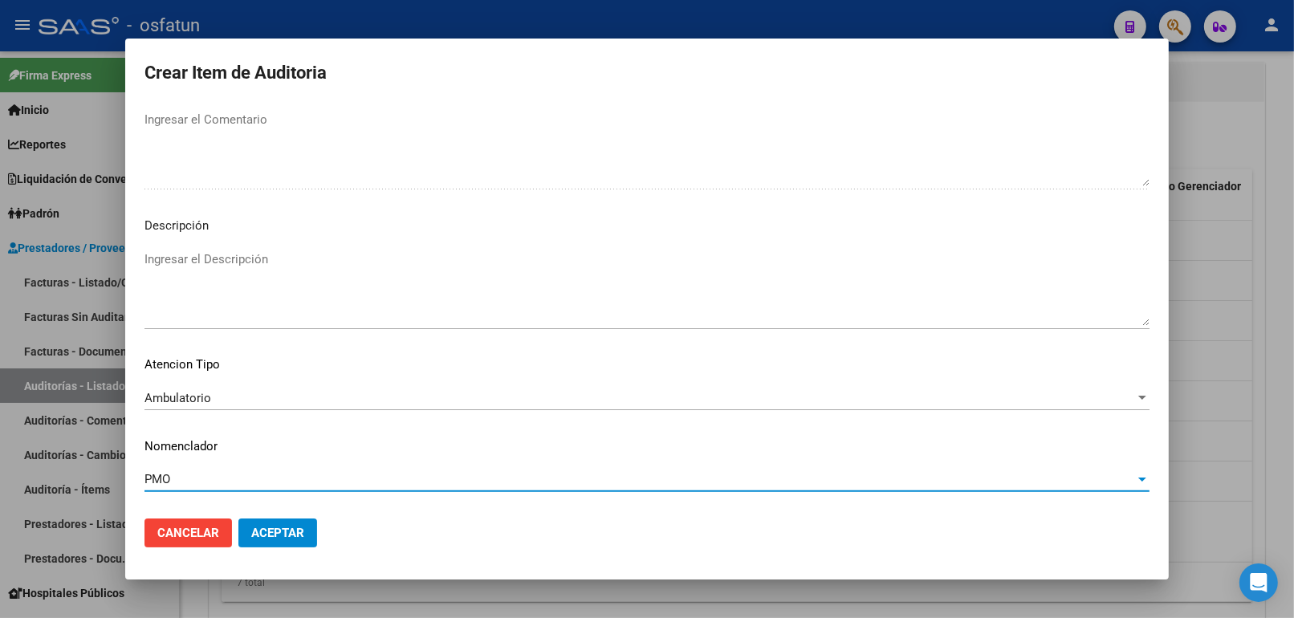
click at [306, 549] on mat-dialog-actions "Cancelar Aceptar" at bounding box center [646, 533] width 1005 height 55
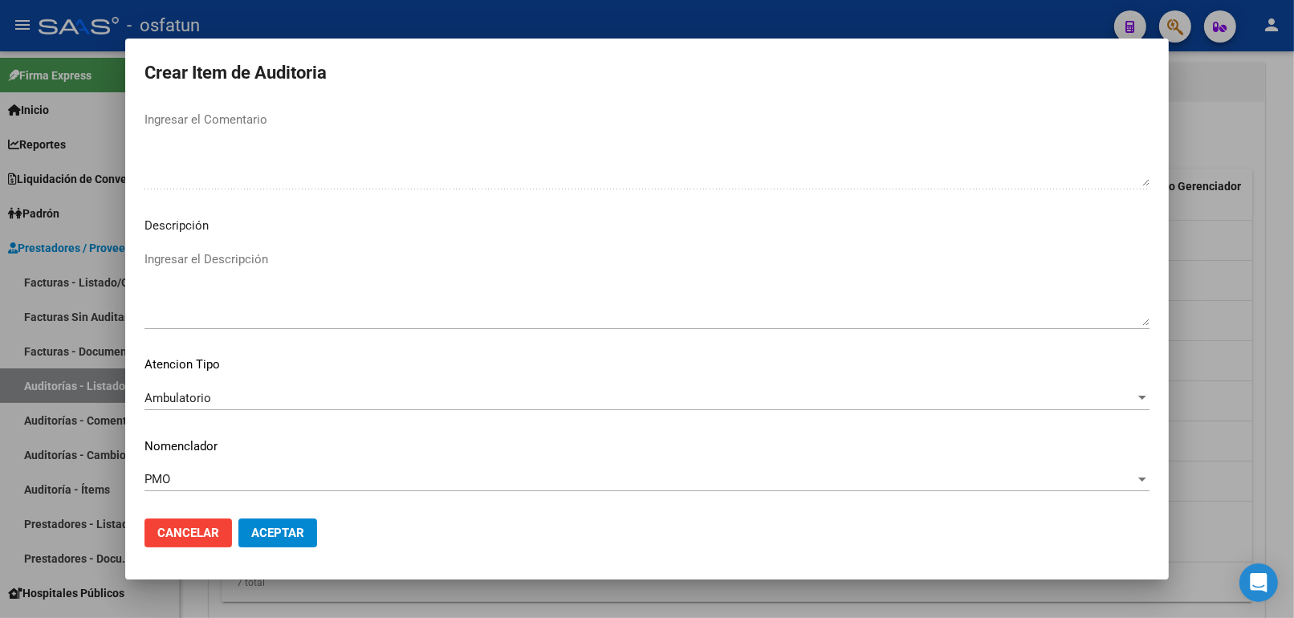
click at [290, 518] on button "Aceptar" at bounding box center [277, 532] width 79 height 29
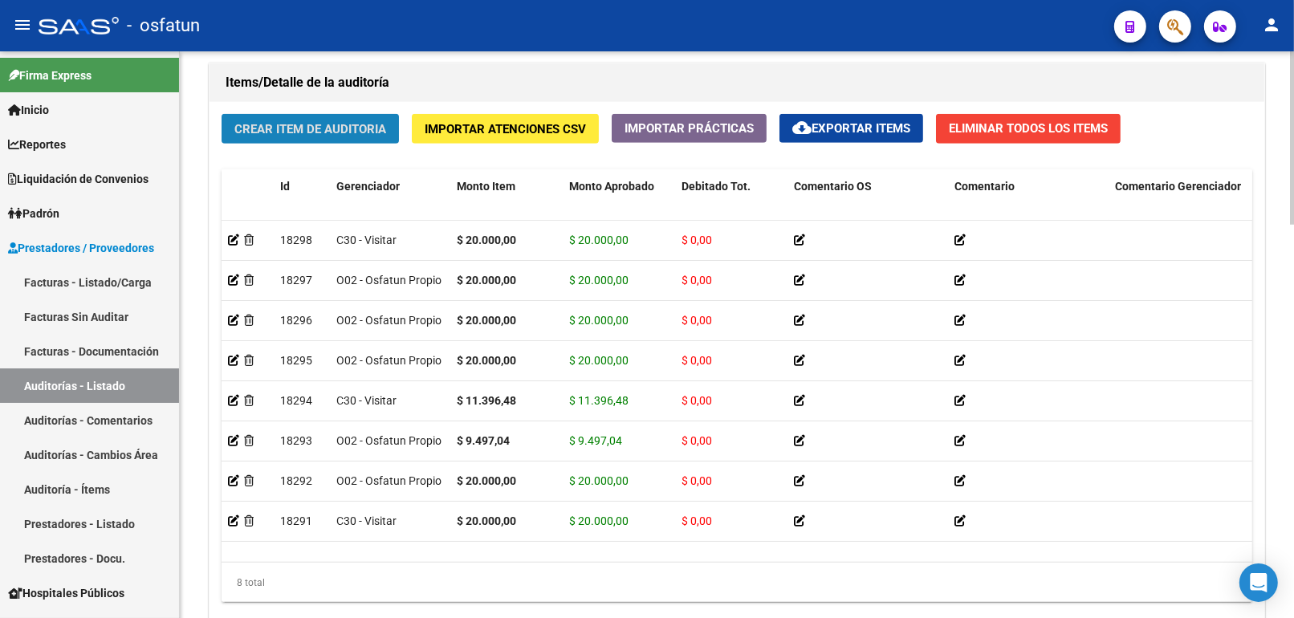
click at [364, 134] on span "Crear Item de Auditoria" at bounding box center [310, 129] width 152 height 14
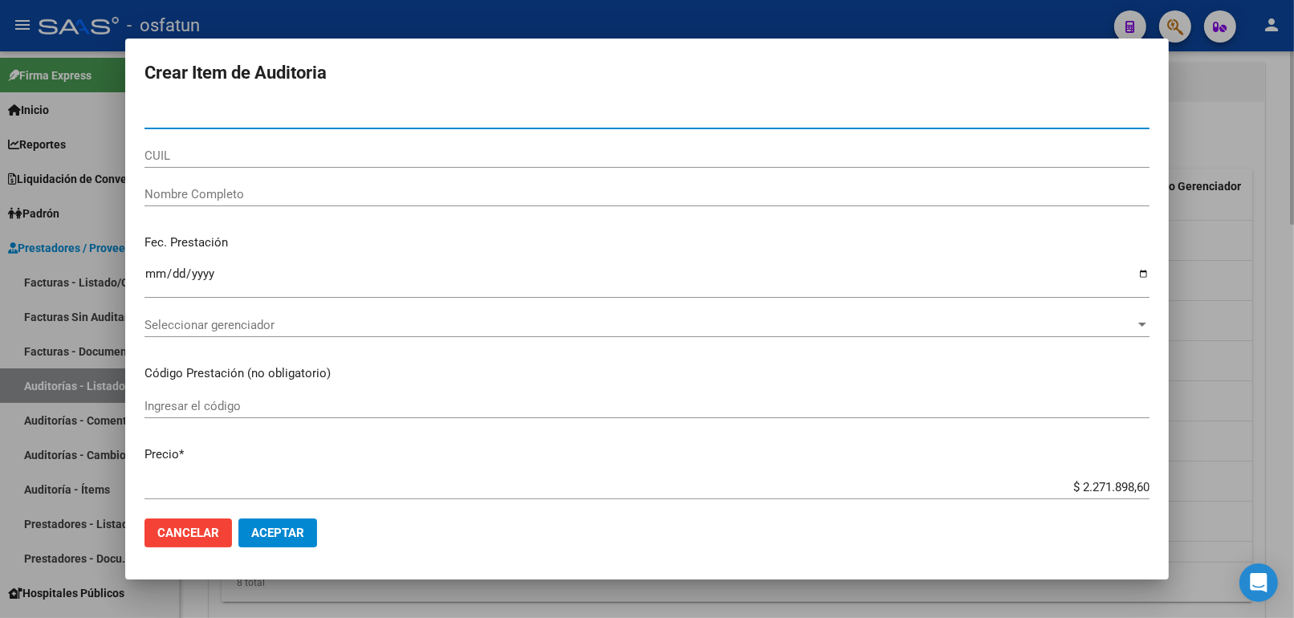
paste input "55154192"
type input "55154192"
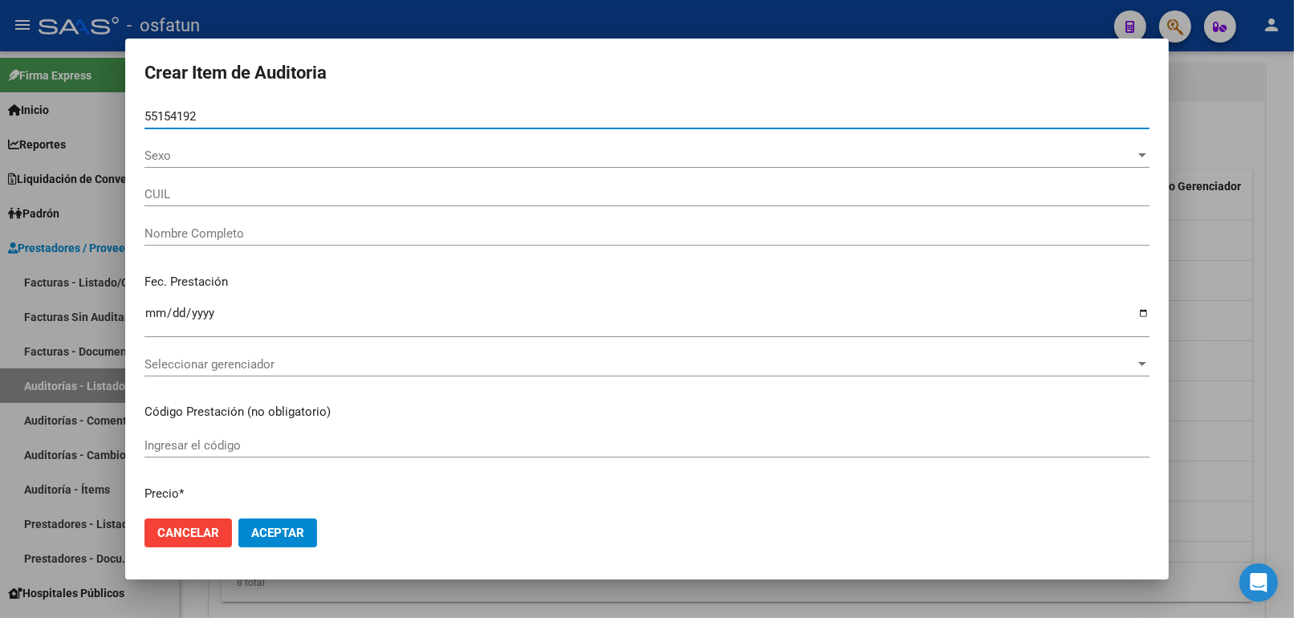
type input "23551541924"
type input "[PERSON_NAME] AITANA"
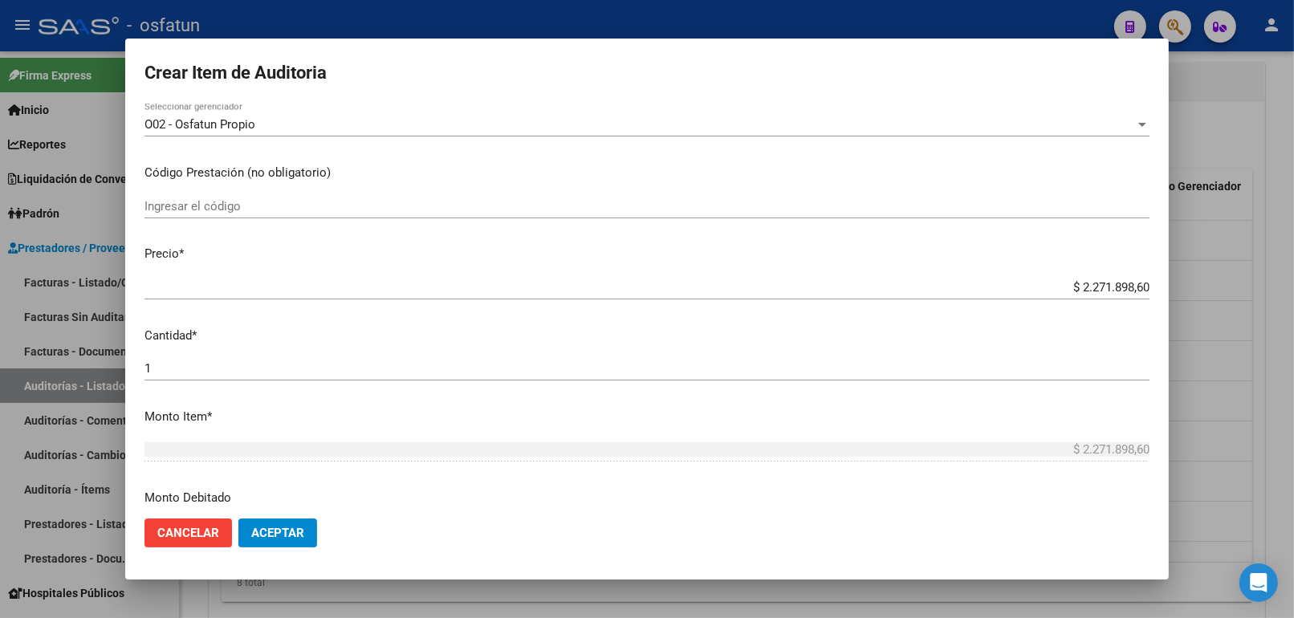
scroll to position [89, 0]
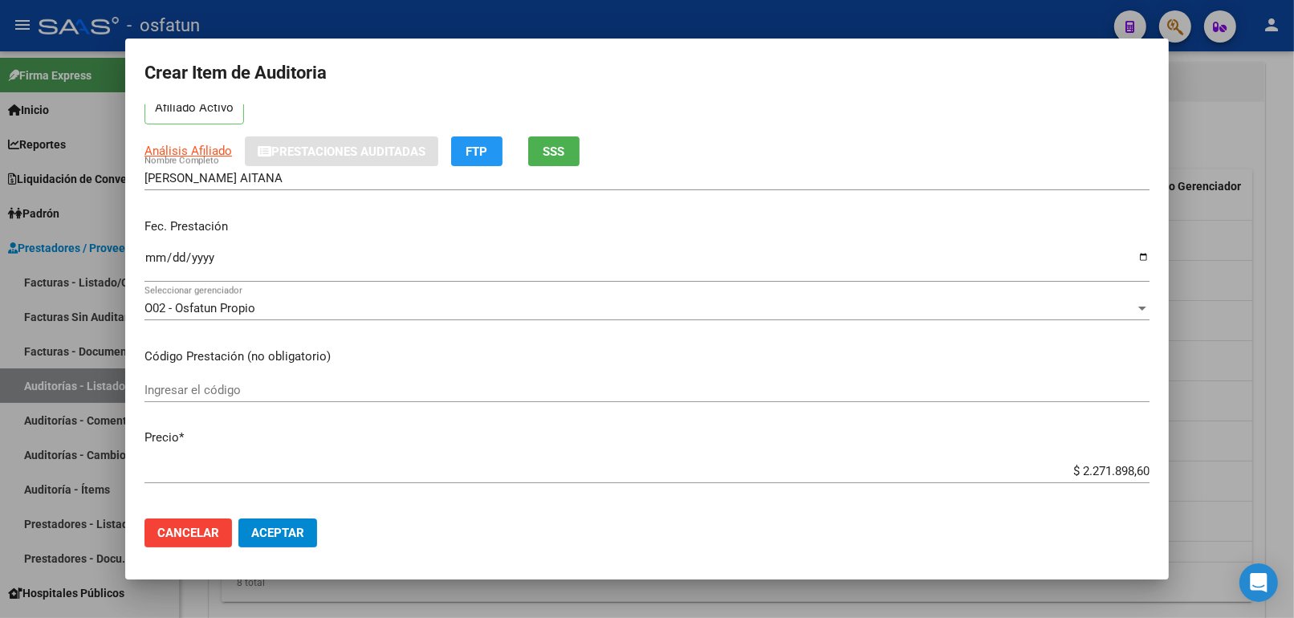
type input "55154192"
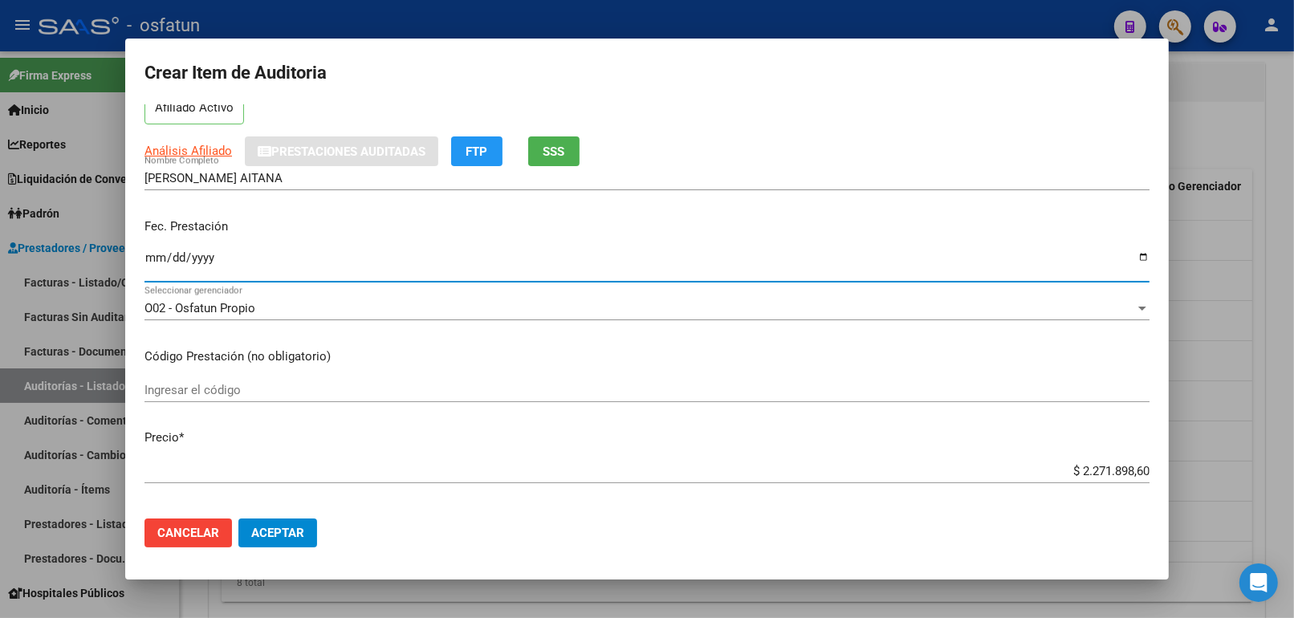
click at [161, 254] on input "Ingresar la fecha" at bounding box center [646, 264] width 1005 height 26
type input "2025-05-06"
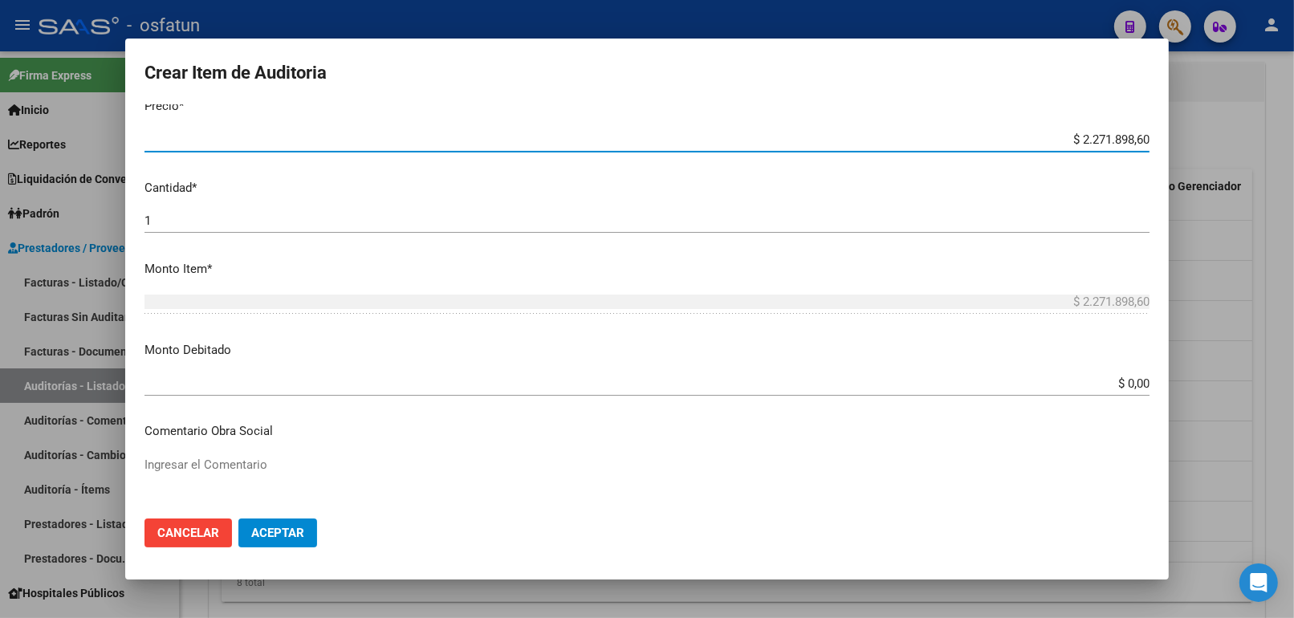
scroll to position [396, 0]
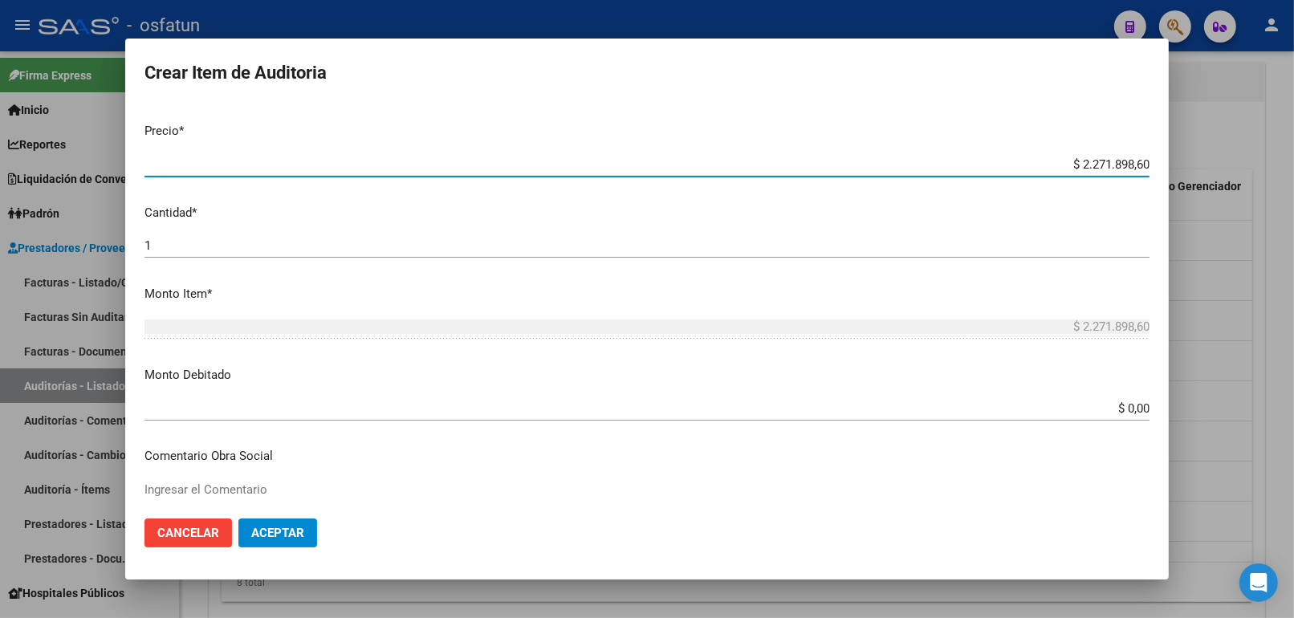
drag, startPoint x: 1019, startPoint y: 118, endPoint x: 1184, endPoint y: 118, distance: 164.5
click at [1184, 118] on div "Crear Item de Auditoria 55154192 Nro Documento 23551541924 CUIL Afiliado Activo…" at bounding box center [647, 309] width 1294 height 618
paste input "10317,8"
type input "$ 10.317,80"
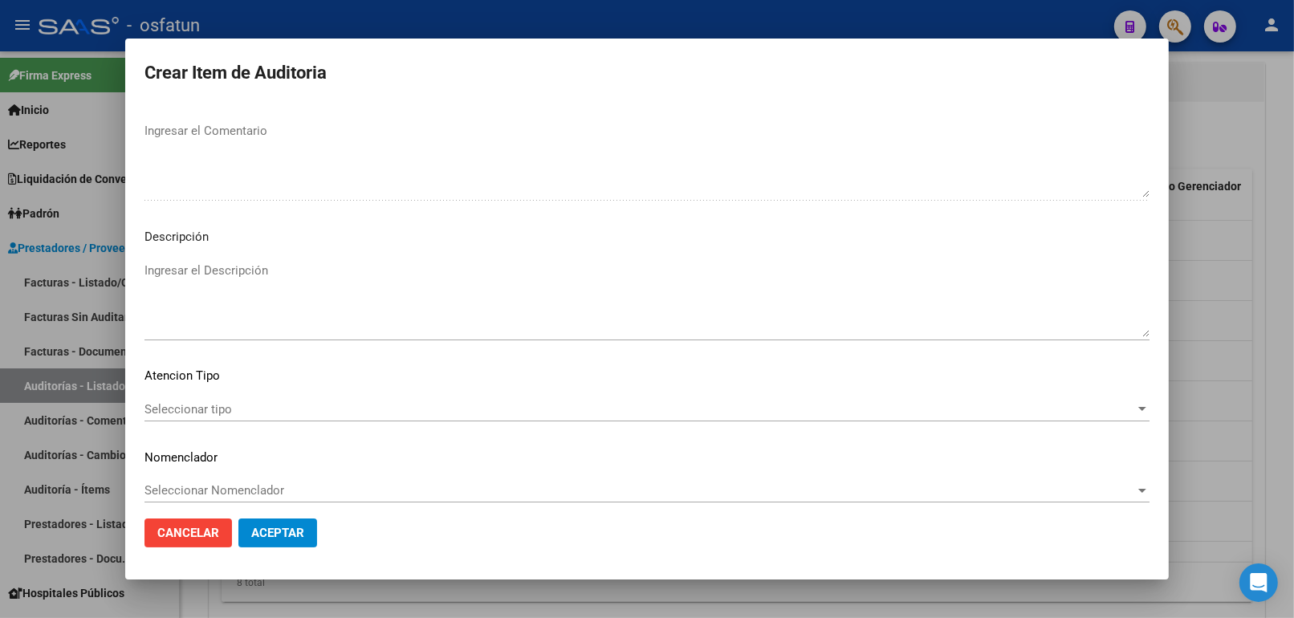
scroll to position [1044, 0]
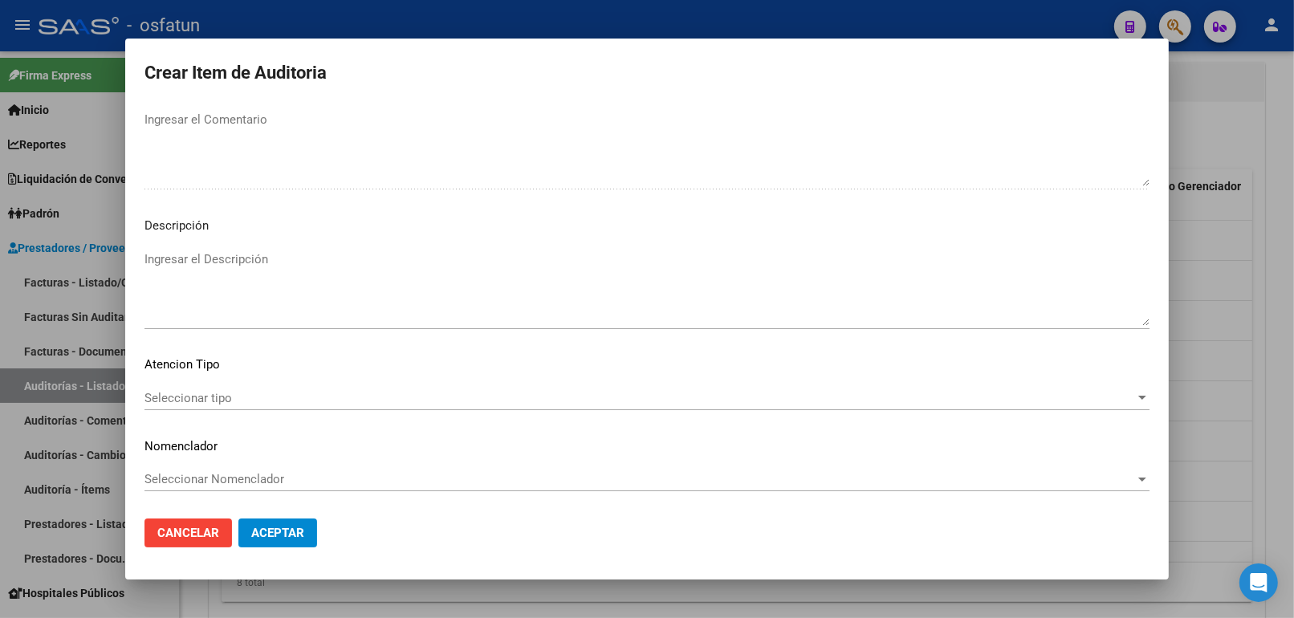
type input "$ 10.317,80"
click at [204, 400] on span "Seleccionar tipo" at bounding box center [639, 398] width 990 height 14
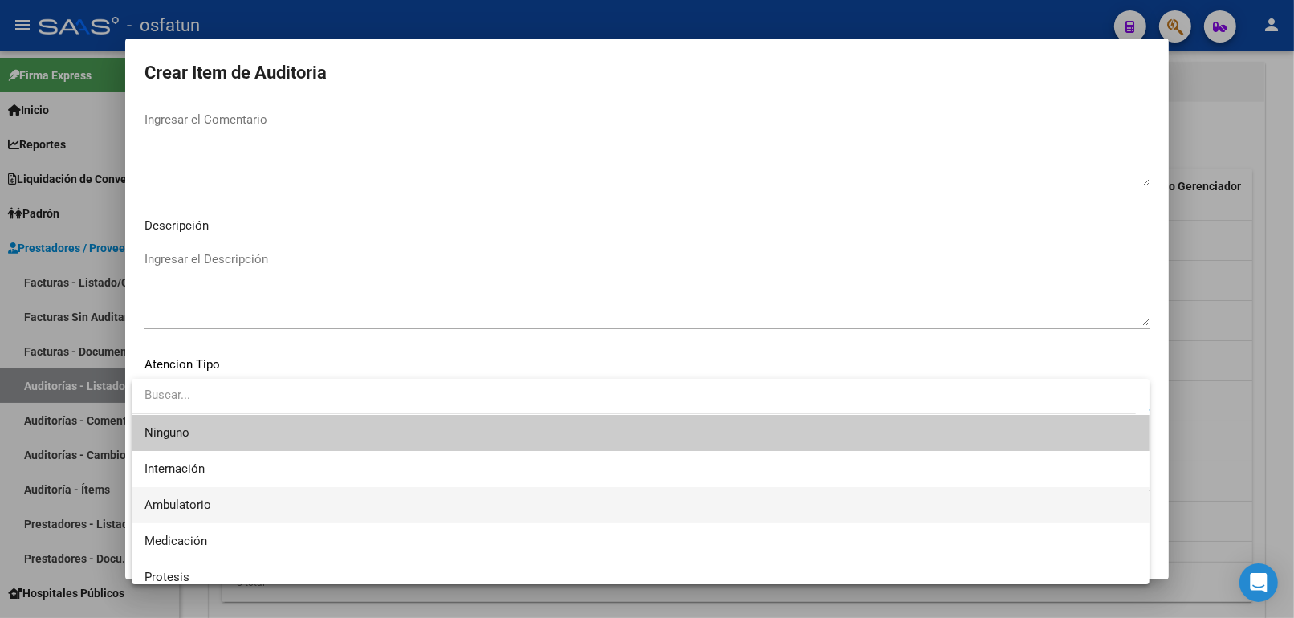
click at [217, 506] on span "Ambulatorio" at bounding box center [640, 505] width 992 height 36
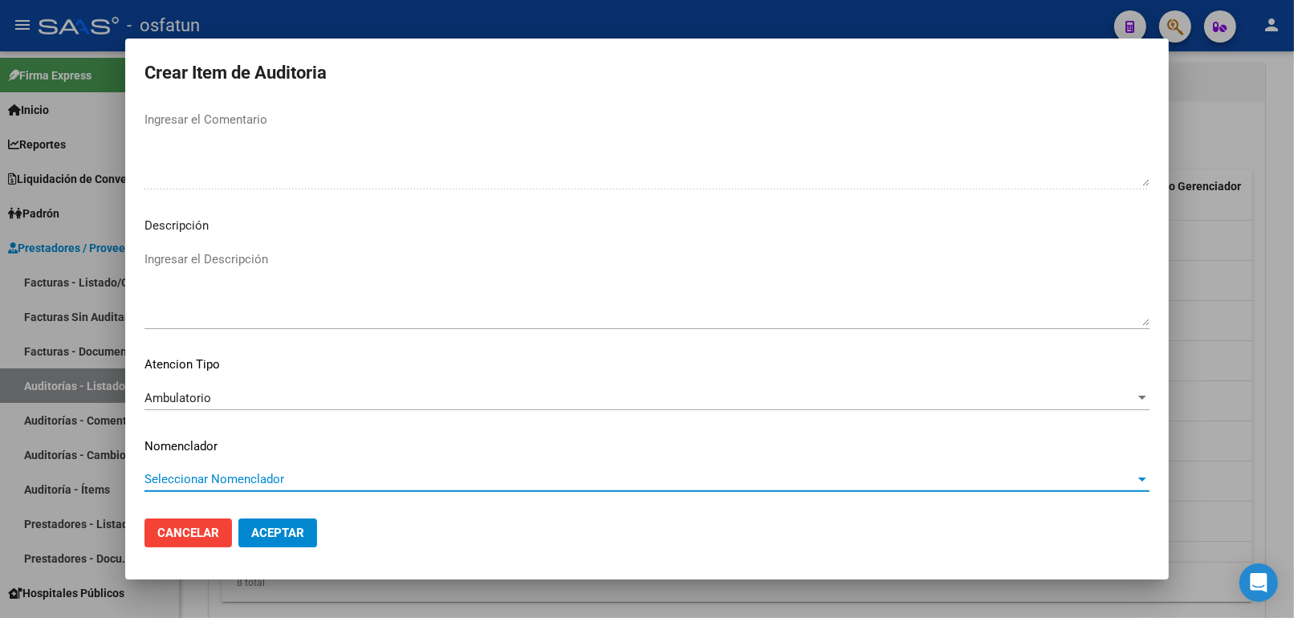
click at [230, 472] on span "Seleccionar Nomenclador" at bounding box center [639, 479] width 990 height 14
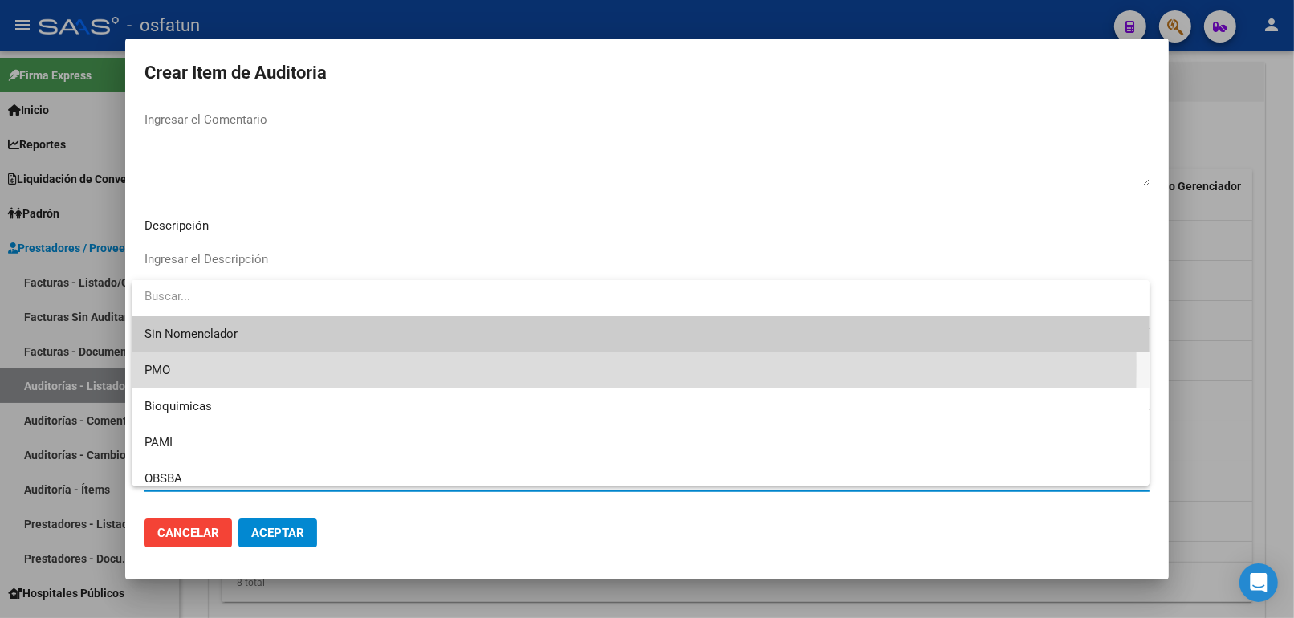
click at [209, 364] on span "PMO" at bounding box center [640, 370] width 992 height 36
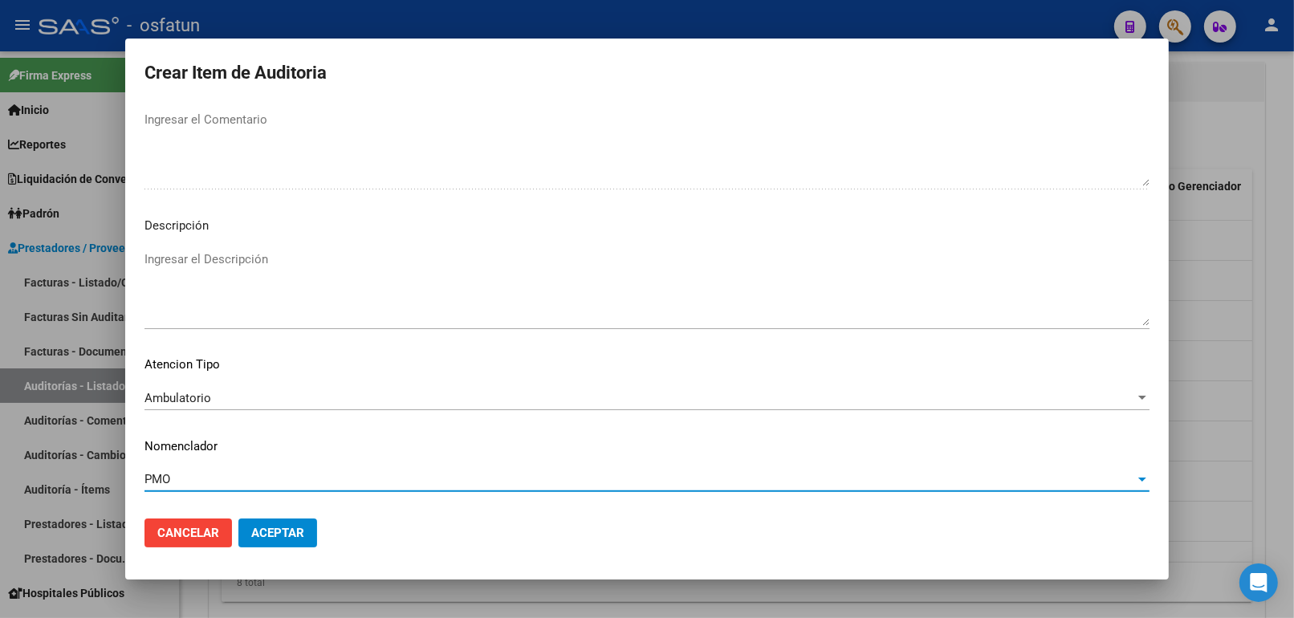
click at [270, 528] on span "Aceptar" at bounding box center [277, 533] width 53 height 14
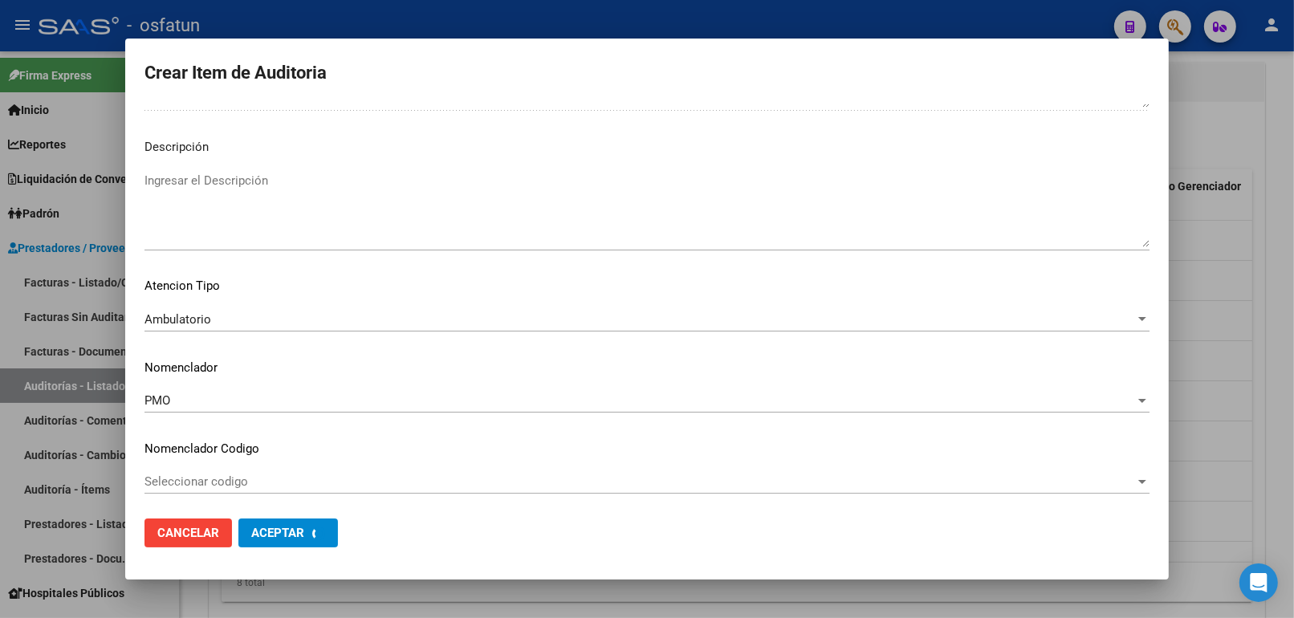
scroll to position [1125, 0]
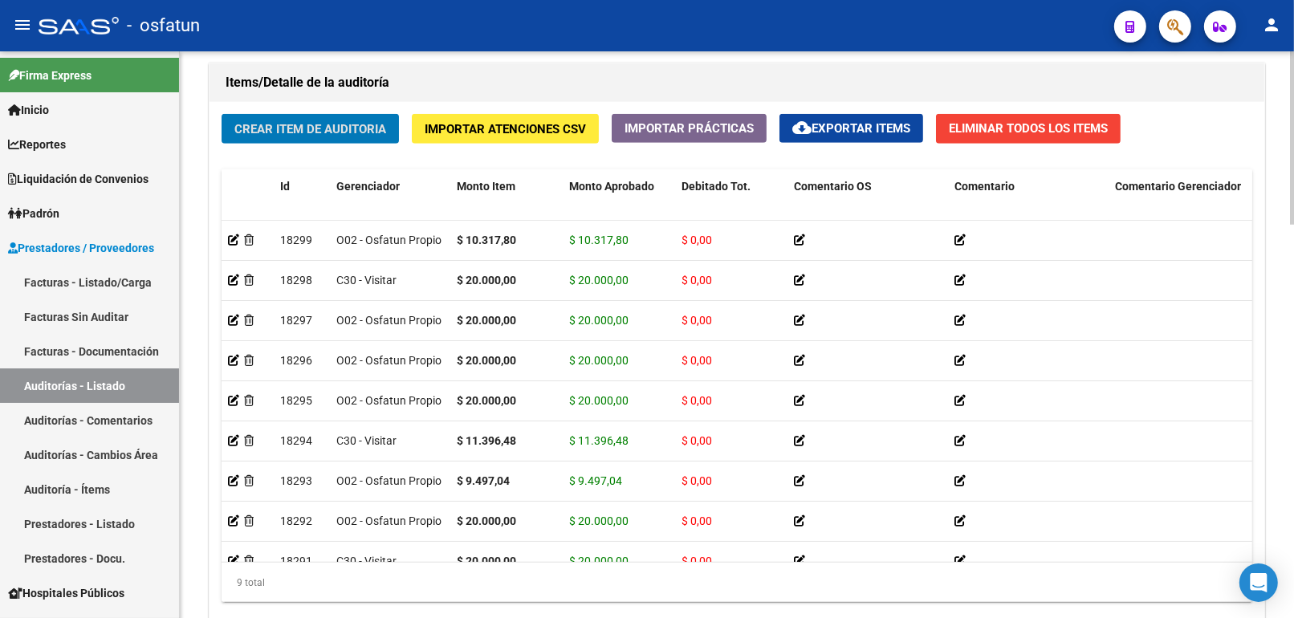
click at [347, 136] on span "Crear Item de Auditoria" at bounding box center [310, 129] width 152 height 14
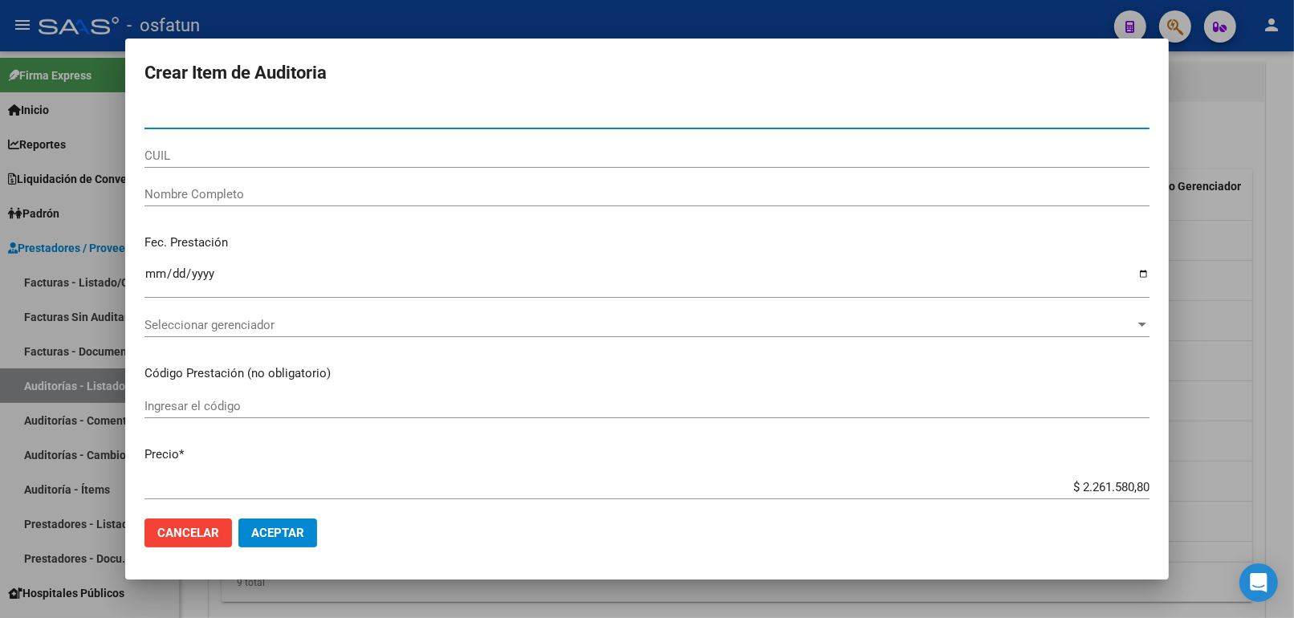
paste input "52355115"
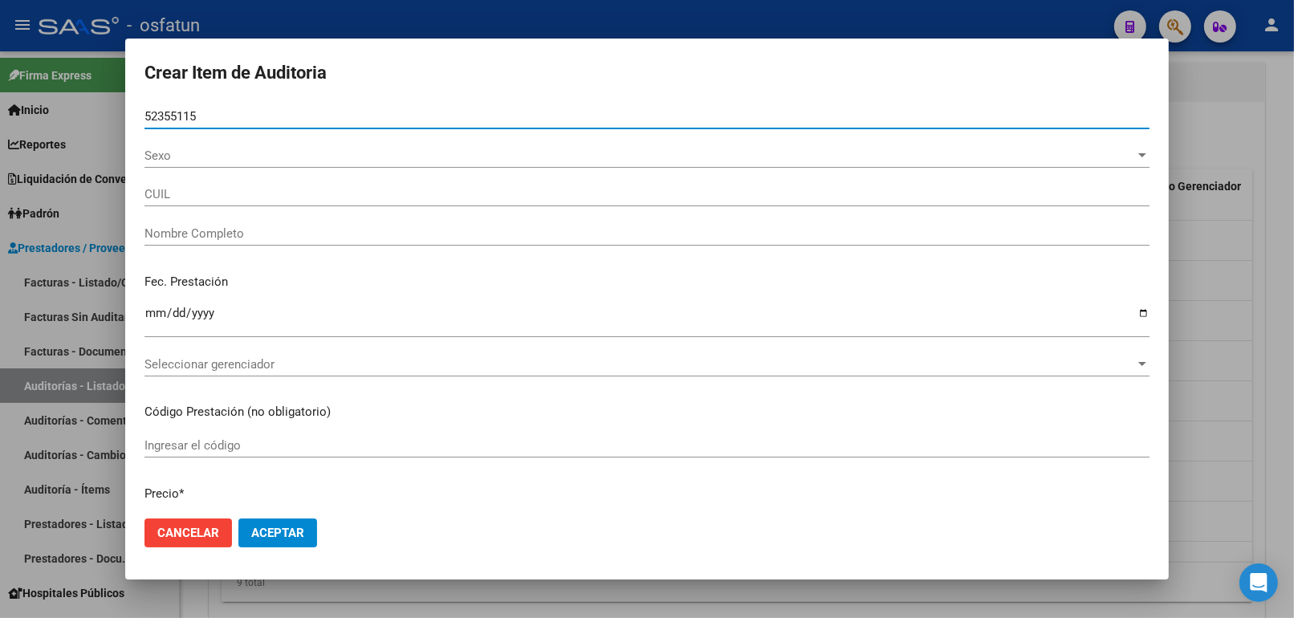
type input "52355115"
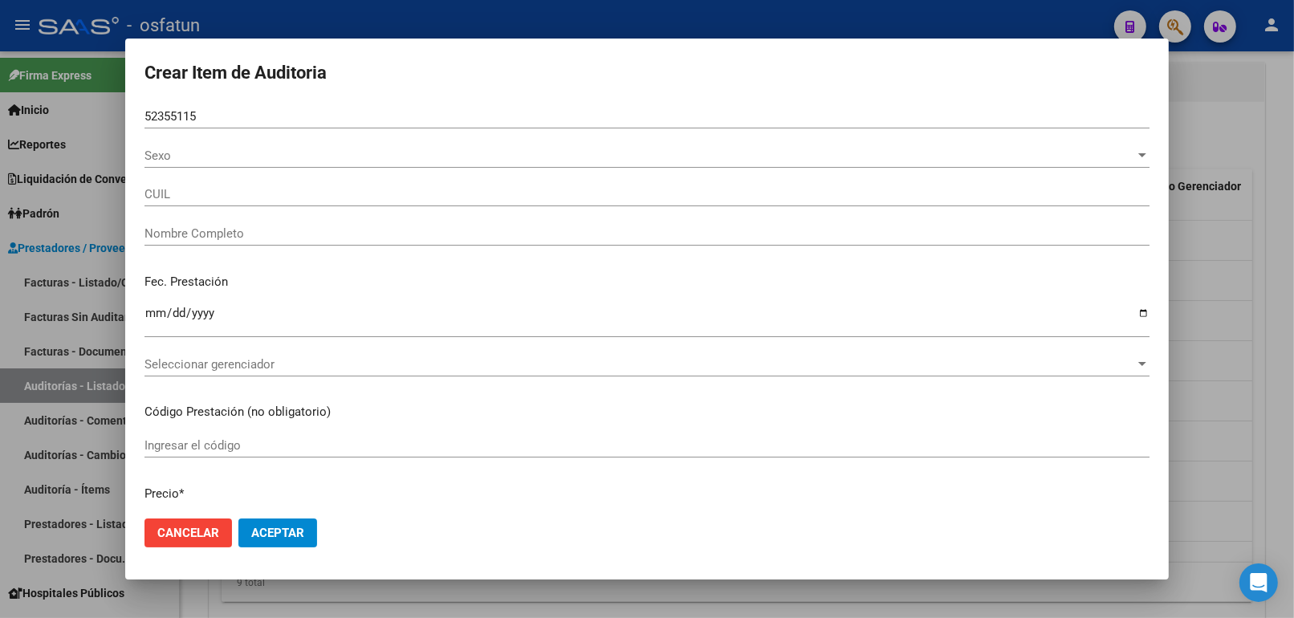
type input "27523551154"
type input "[PERSON_NAME]"
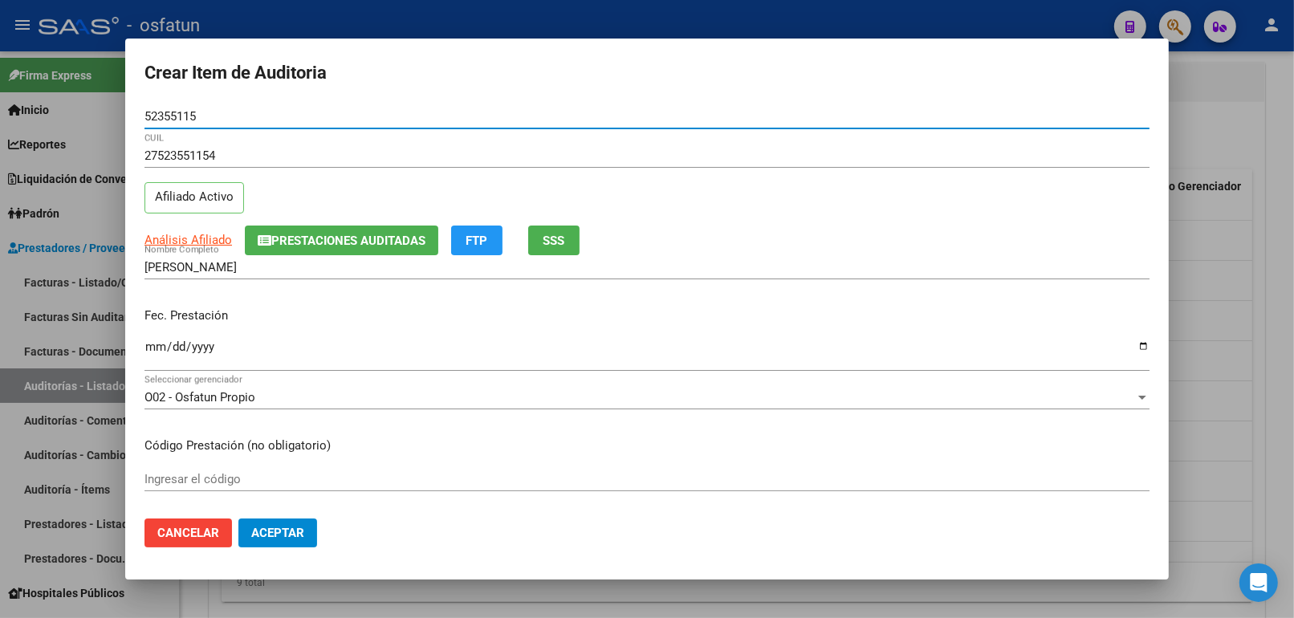
click at [149, 347] on input "Ingresar la fecha" at bounding box center [646, 353] width 1005 height 26
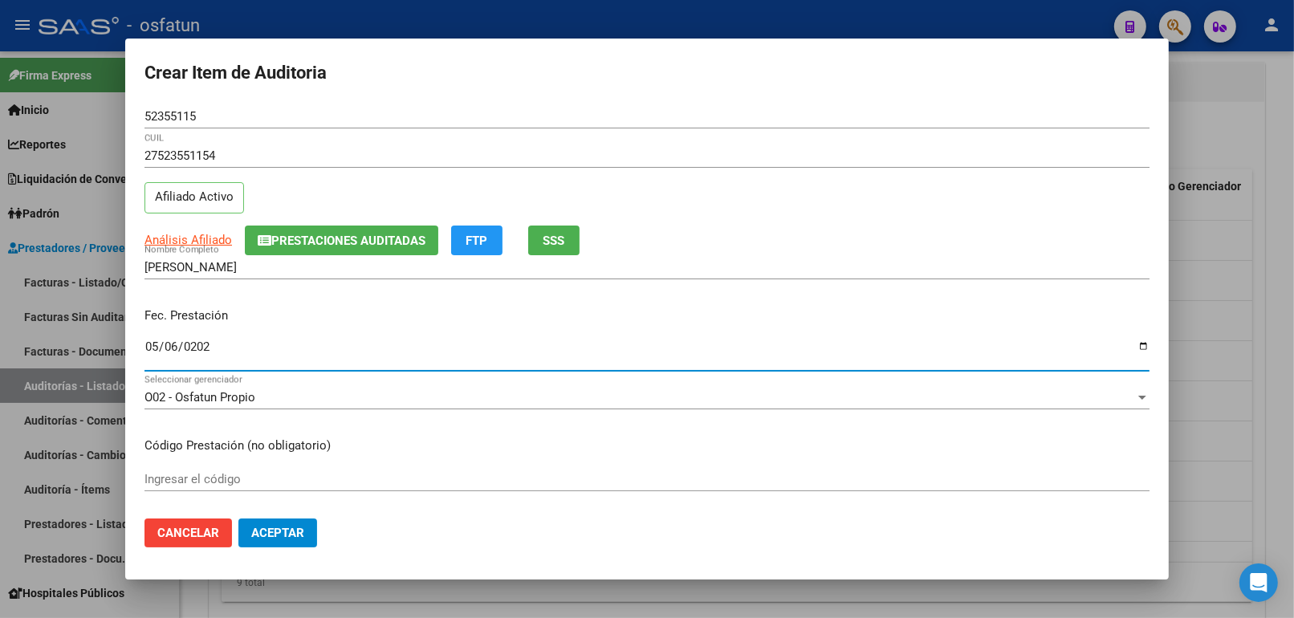
type input "2025-05-06"
click at [223, 483] on input "Ingresar el código" at bounding box center [646, 479] width 1005 height 14
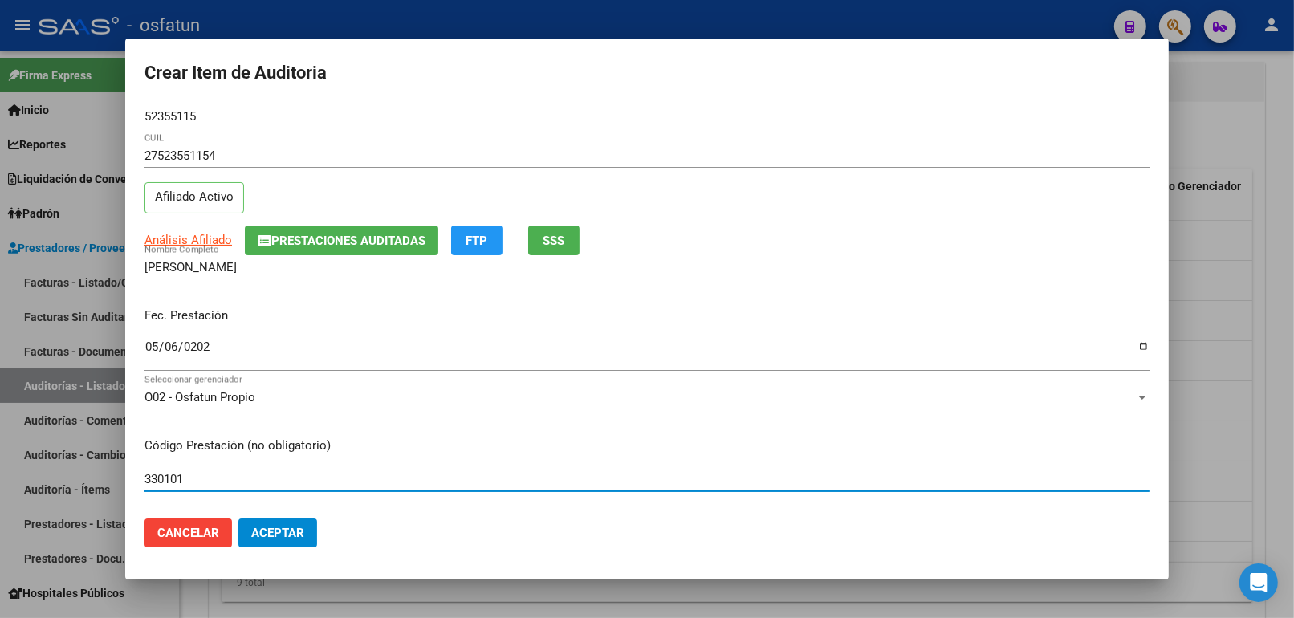
type input "330101"
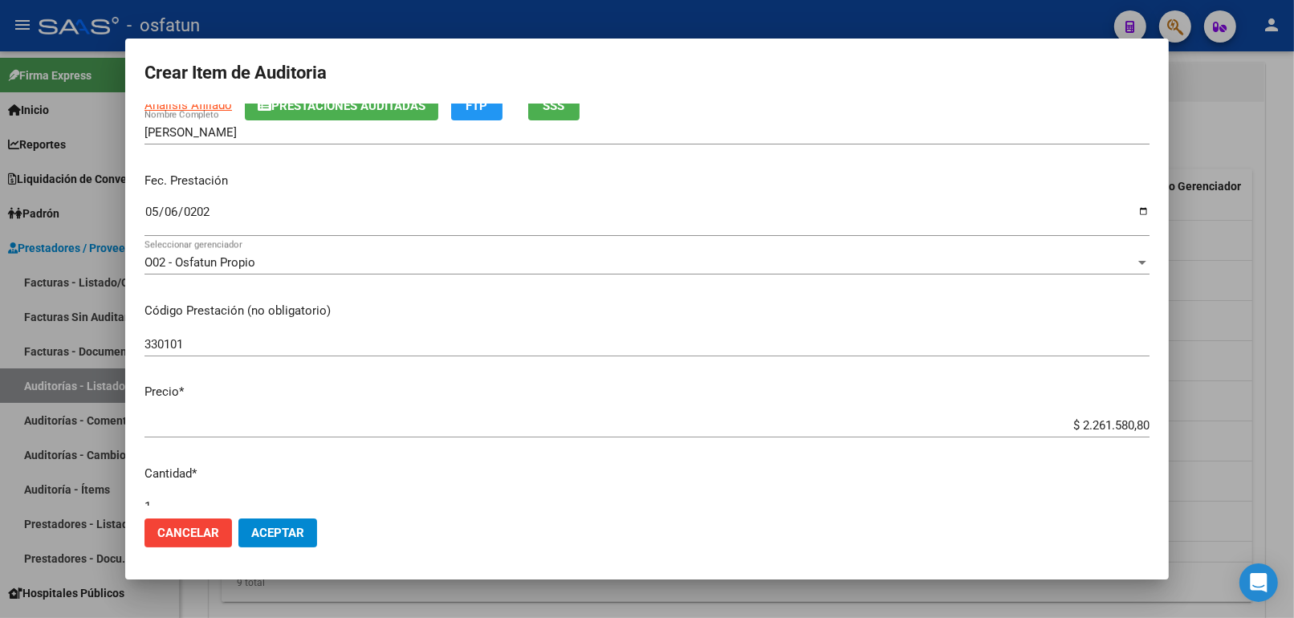
scroll to position [267, 0]
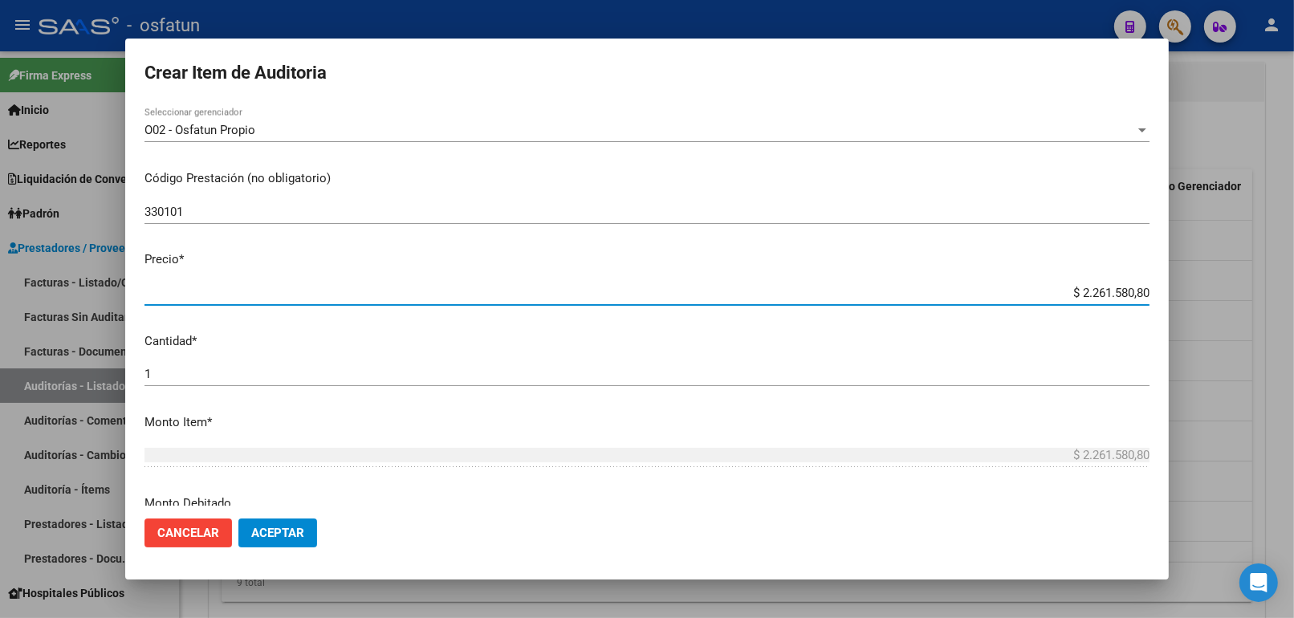
drag, startPoint x: 1023, startPoint y: 287, endPoint x: 1174, endPoint y: 289, distance: 150.9
click at [1174, 289] on div "Crear Item de Auditoria 52355115 Nro Documento 27523551154 CUIL Afiliado Activo…" at bounding box center [647, 309] width 1294 height 618
paste input "12000,0"
type input "$ 12.000,00"
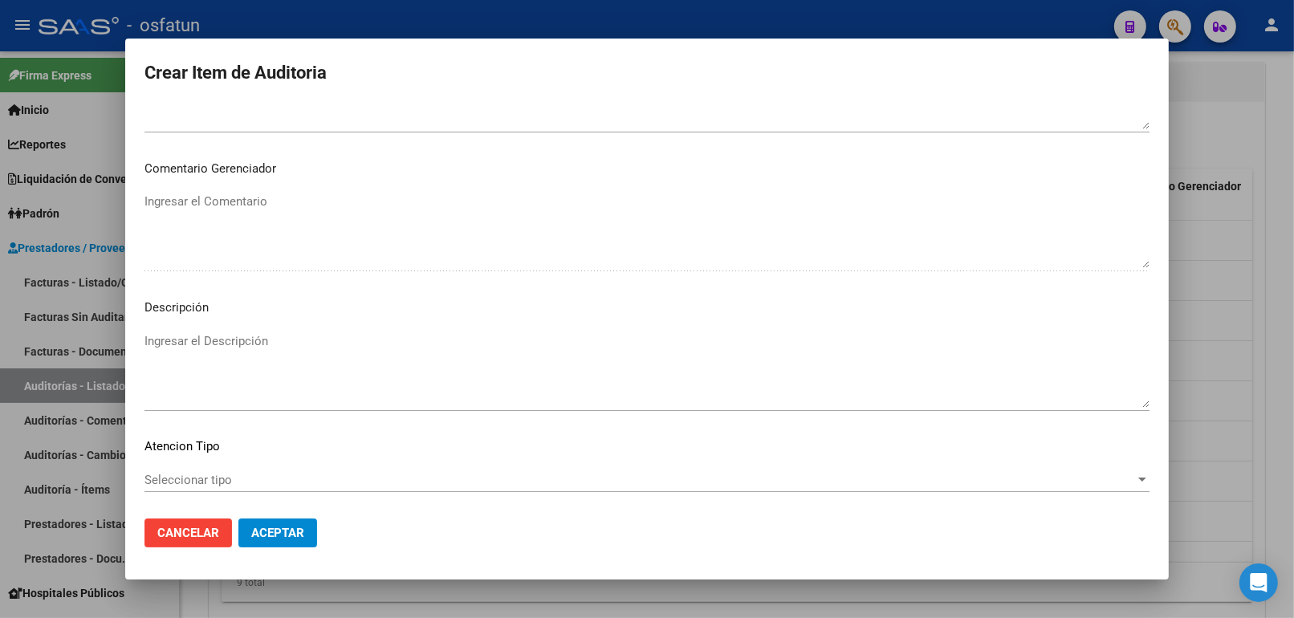
scroll to position [1044, 0]
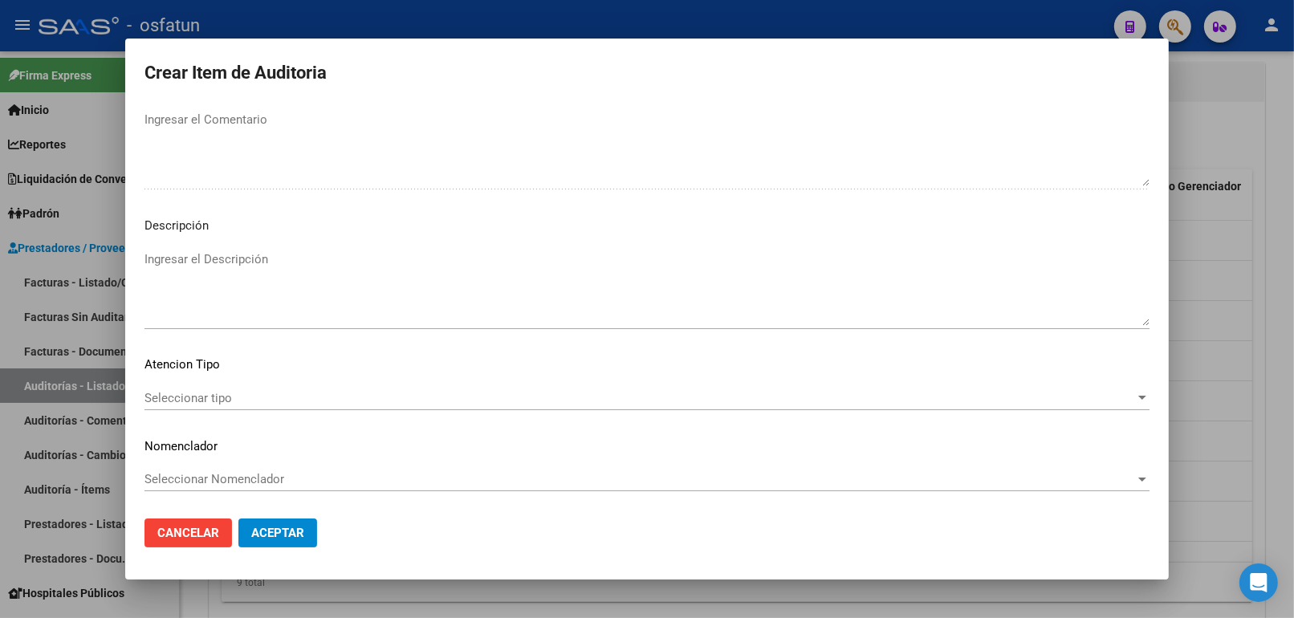
type input "$ 12.000,00"
click at [238, 387] on div "Seleccionar tipo Seleccionar tipo" at bounding box center [646, 398] width 1005 height 24
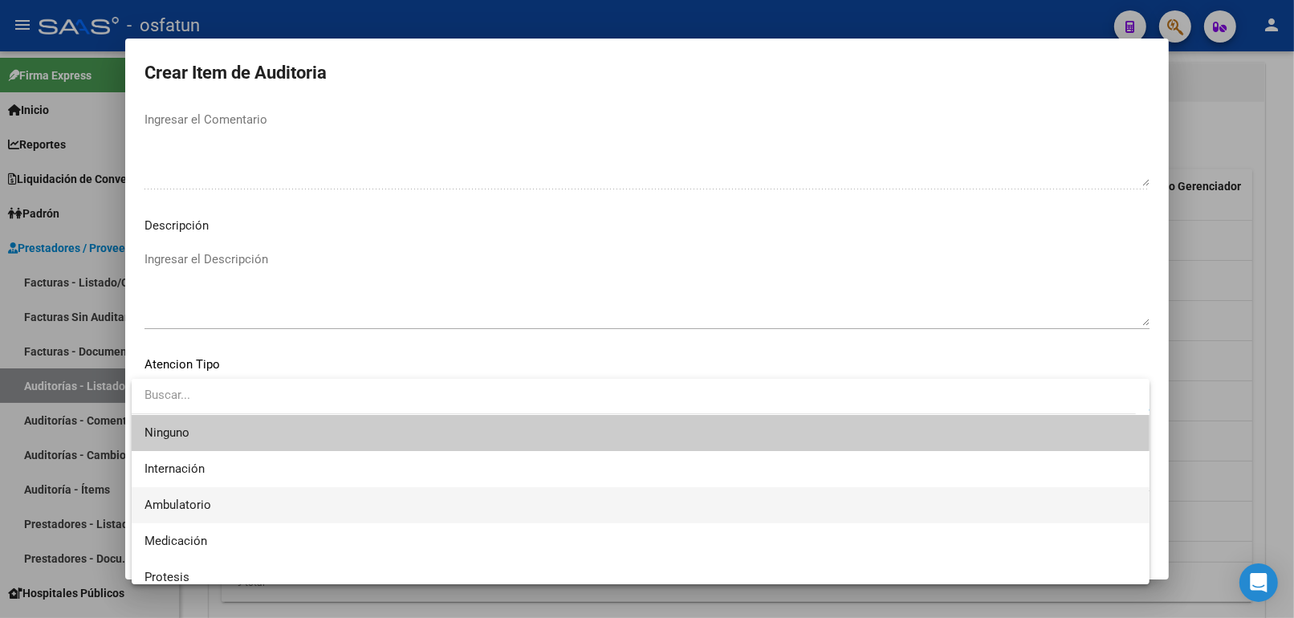
click at [222, 501] on span "Ambulatorio" at bounding box center [640, 505] width 992 height 36
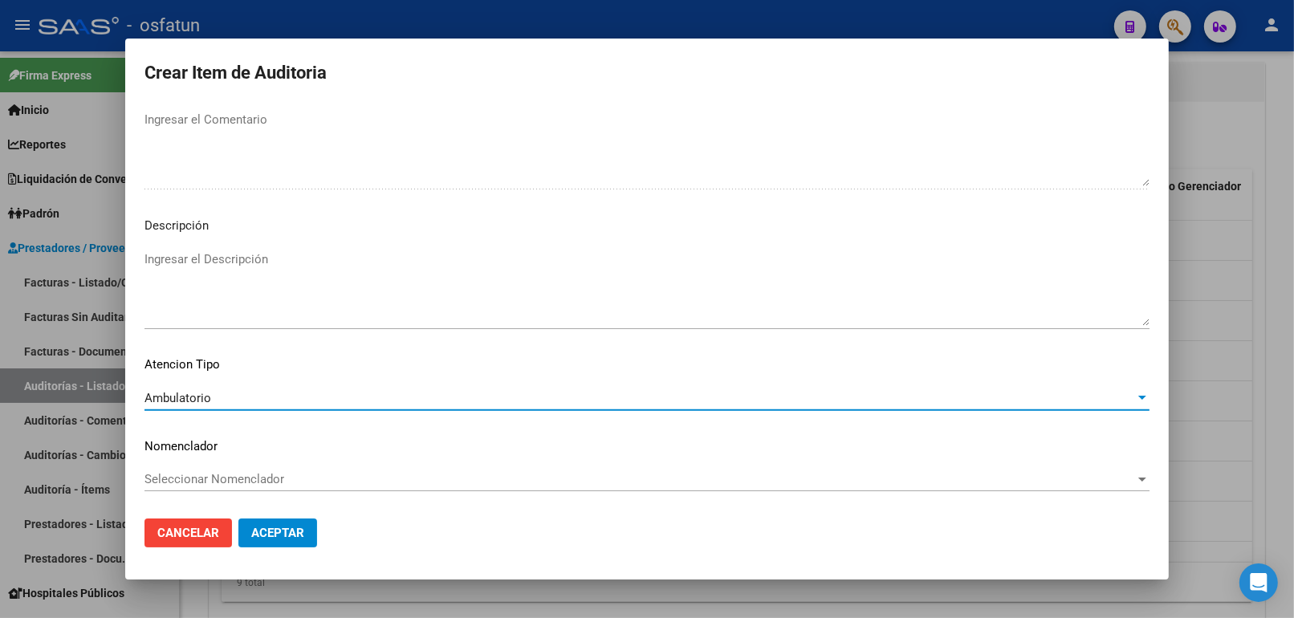
click at [225, 493] on div "Seleccionar Nomenclador Seleccionar Nomenclador" at bounding box center [646, 486] width 1005 height 39
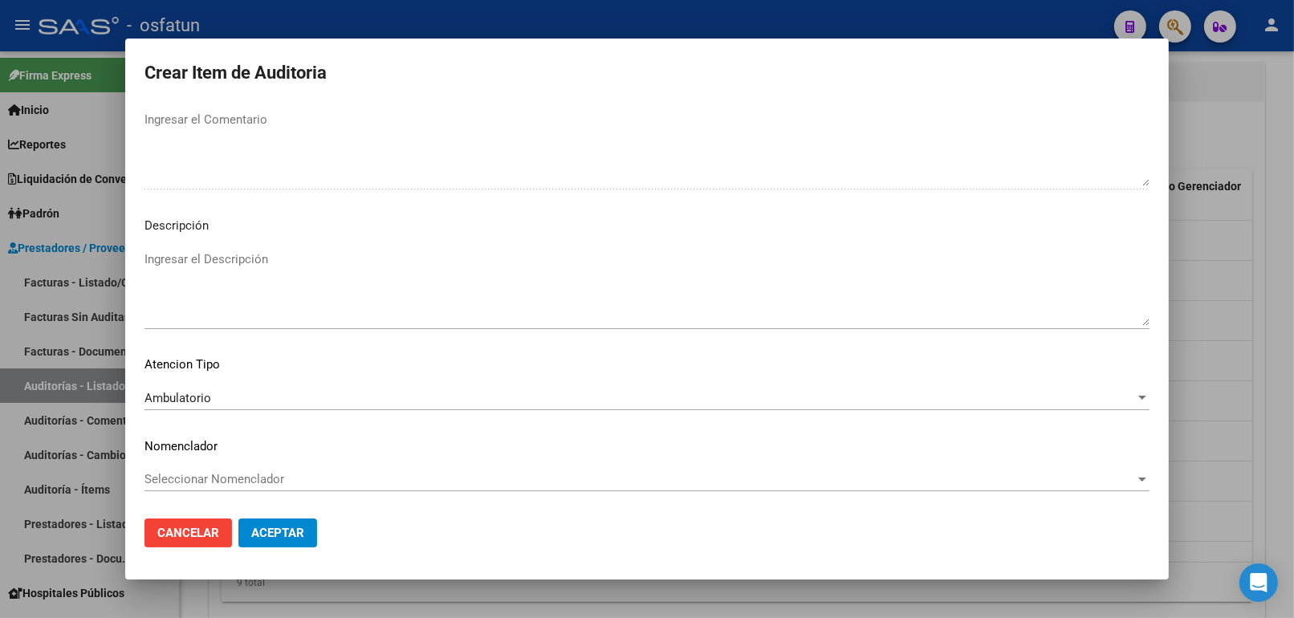
click at [225, 487] on div "Seleccionar Nomenclador Seleccionar Nomenclador" at bounding box center [646, 479] width 1005 height 24
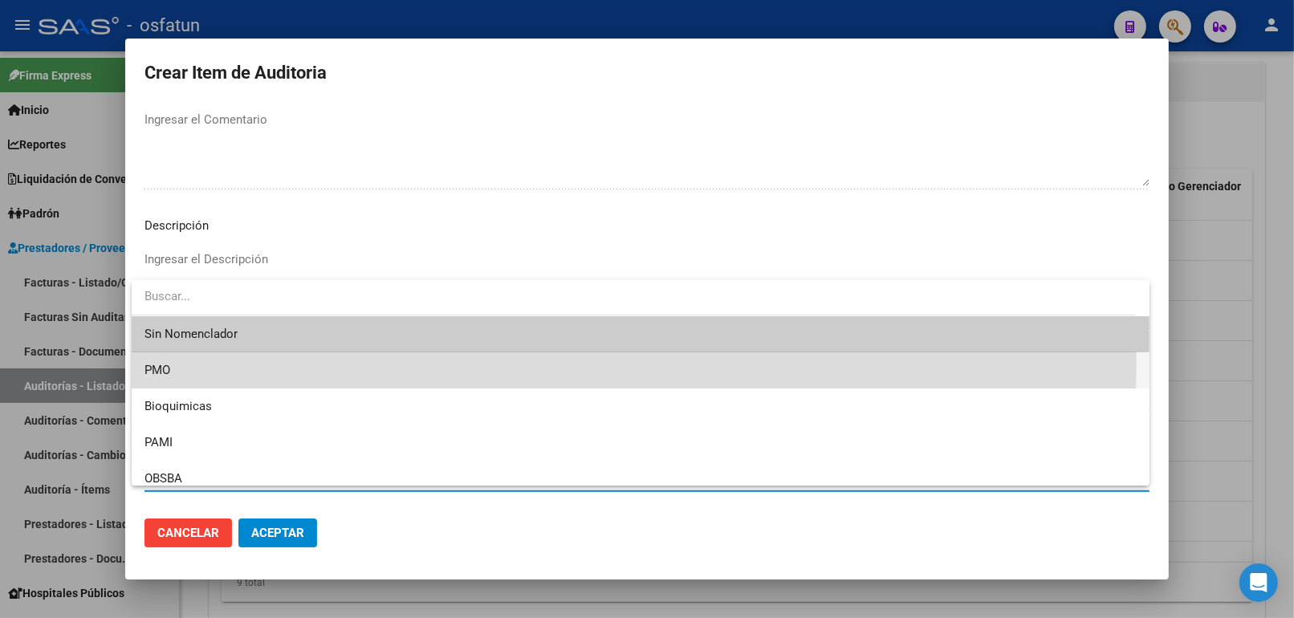
click at [193, 358] on span "PMO" at bounding box center [640, 370] width 992 height 36
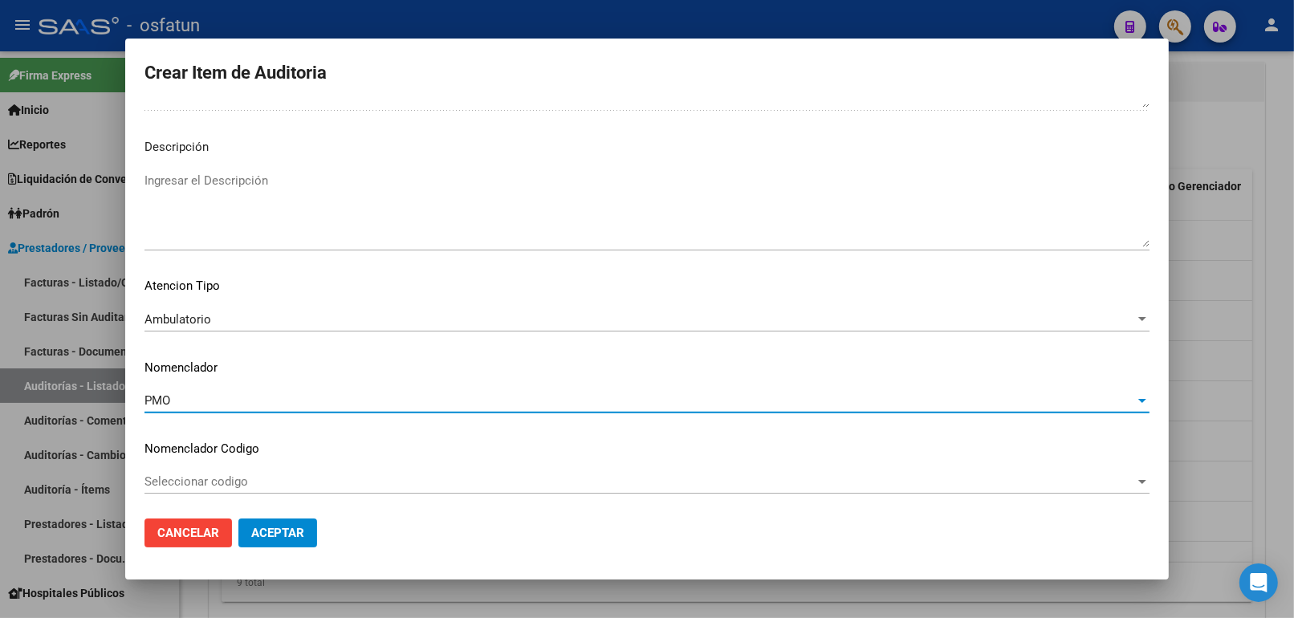
scroll to position [1125, 0]
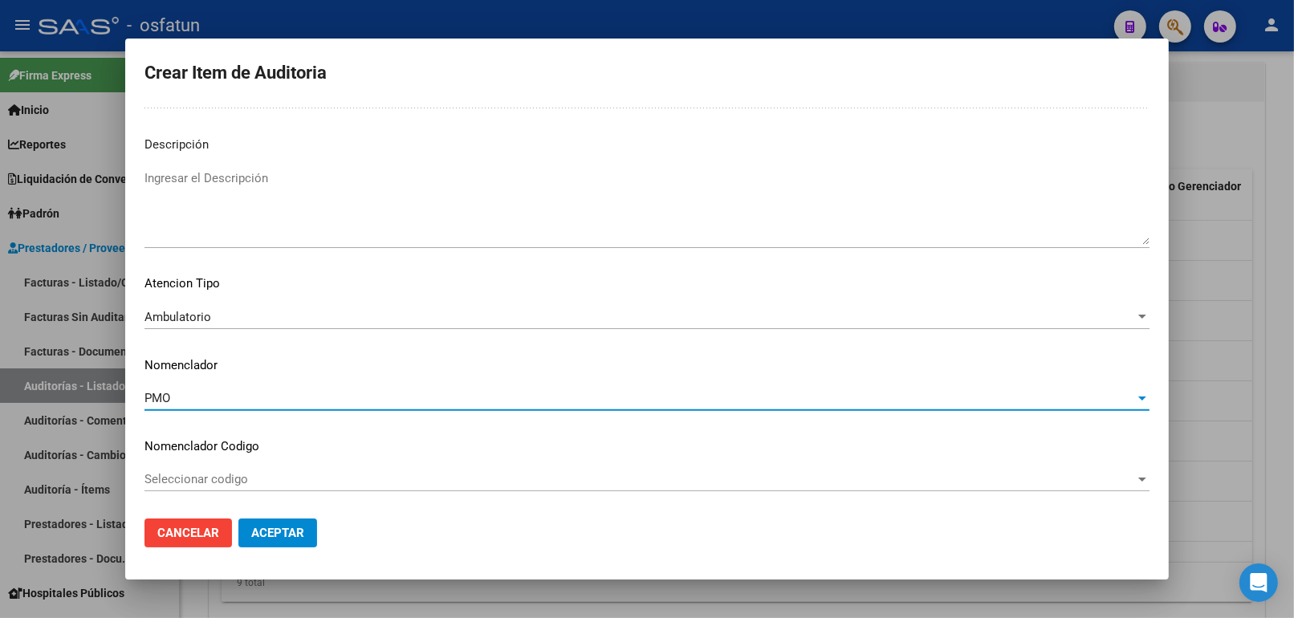
click at [305, 530] on button "Aceptar" at bounding box center [277, 532] width 79 height 29
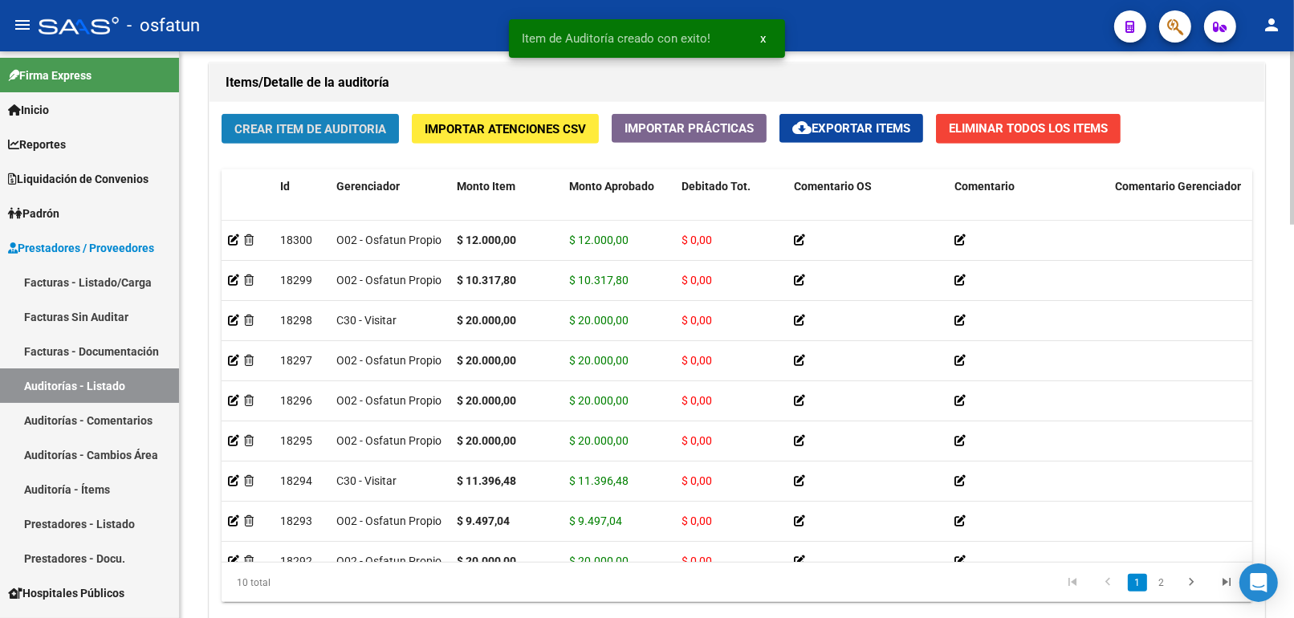
click at [372, 123] on span "Crear Item de Auditoria" at bounding box center [310, 129] width 152 height 14
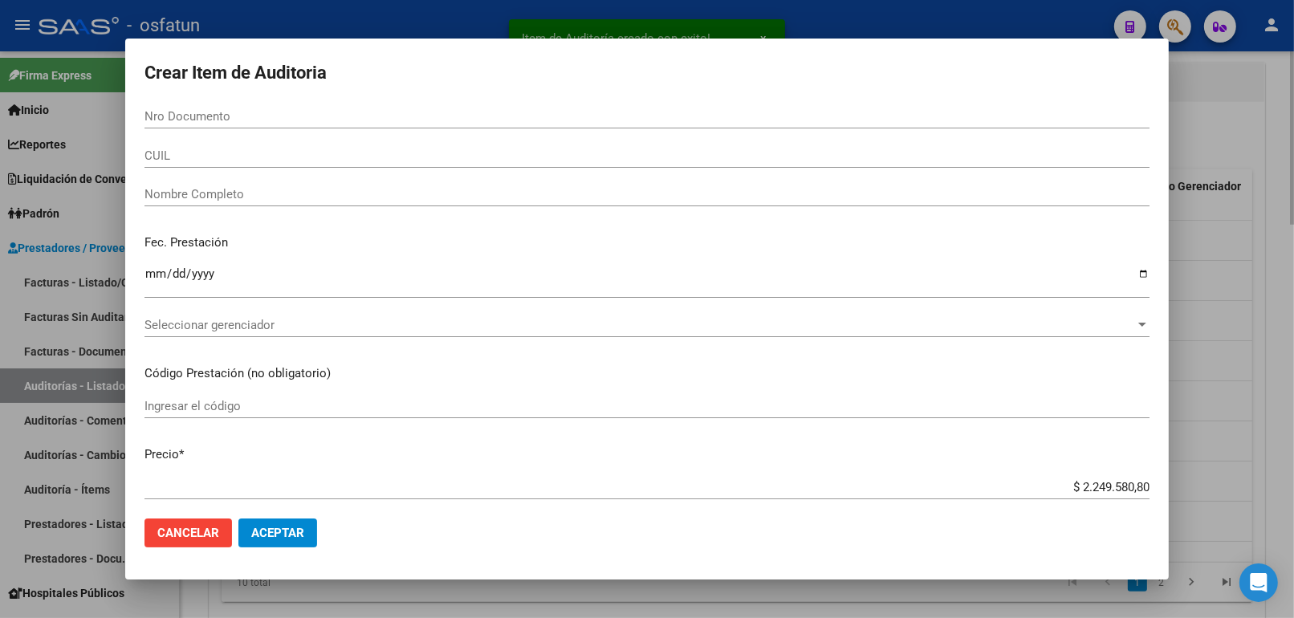
paste input "57729281"
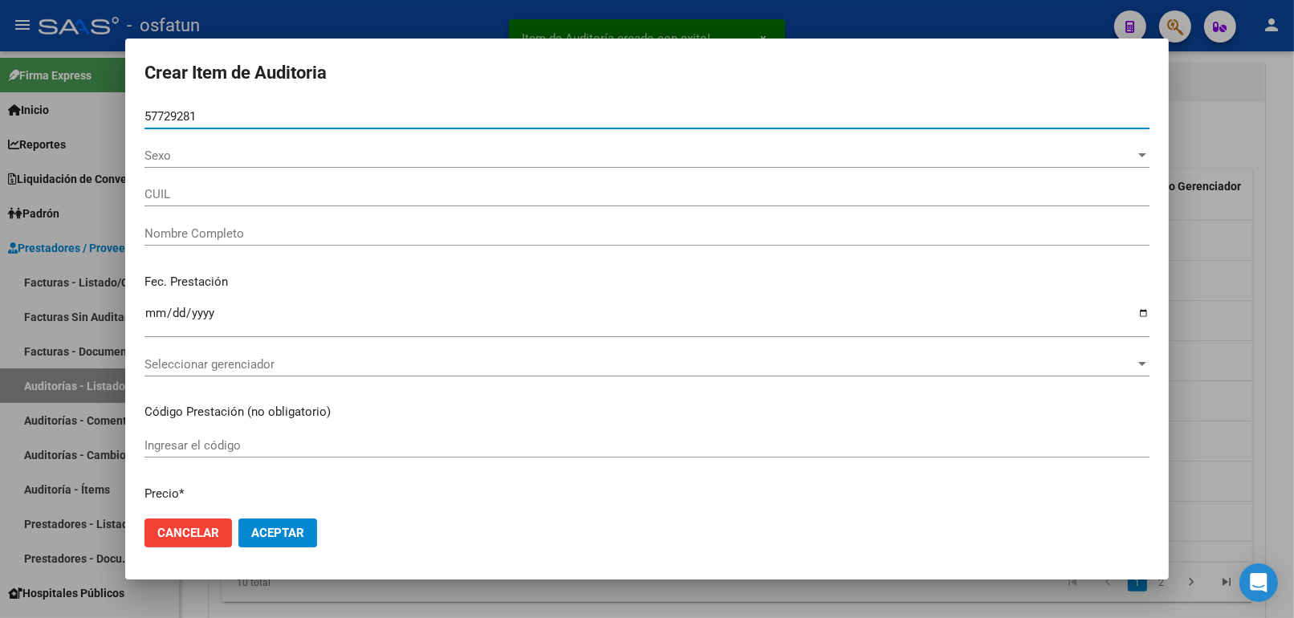
type input "57729281"
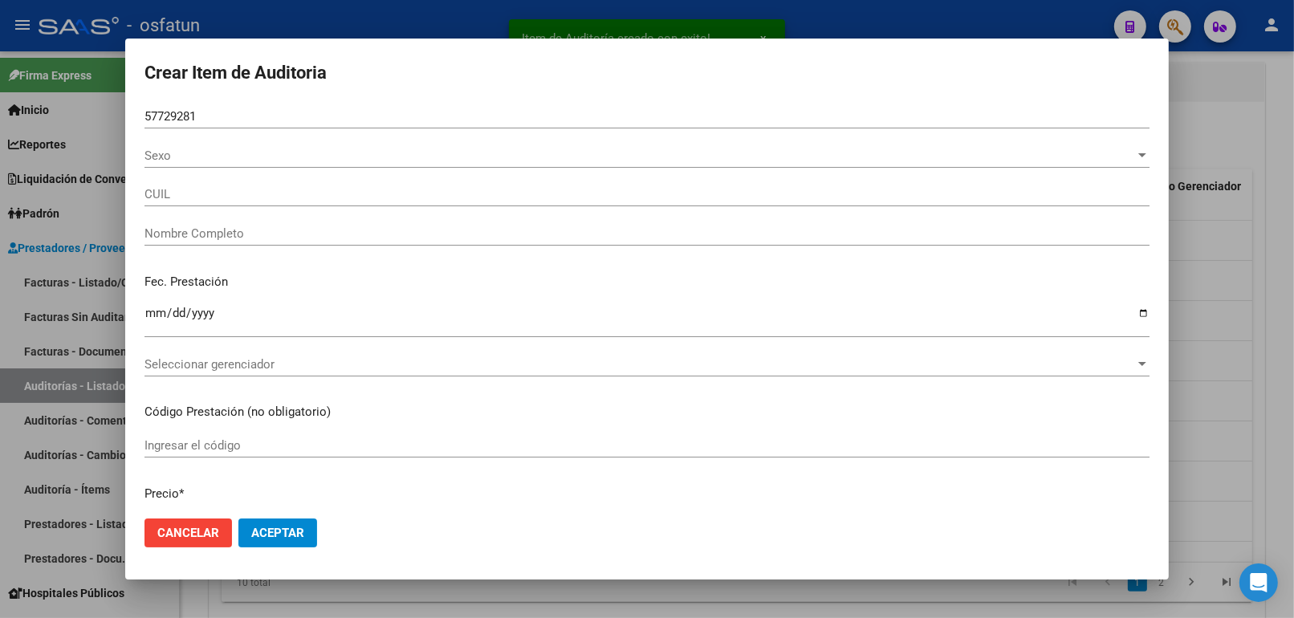
type input "20577292818"
type input "[PERSON_NAME] [PERSON_NAME]"
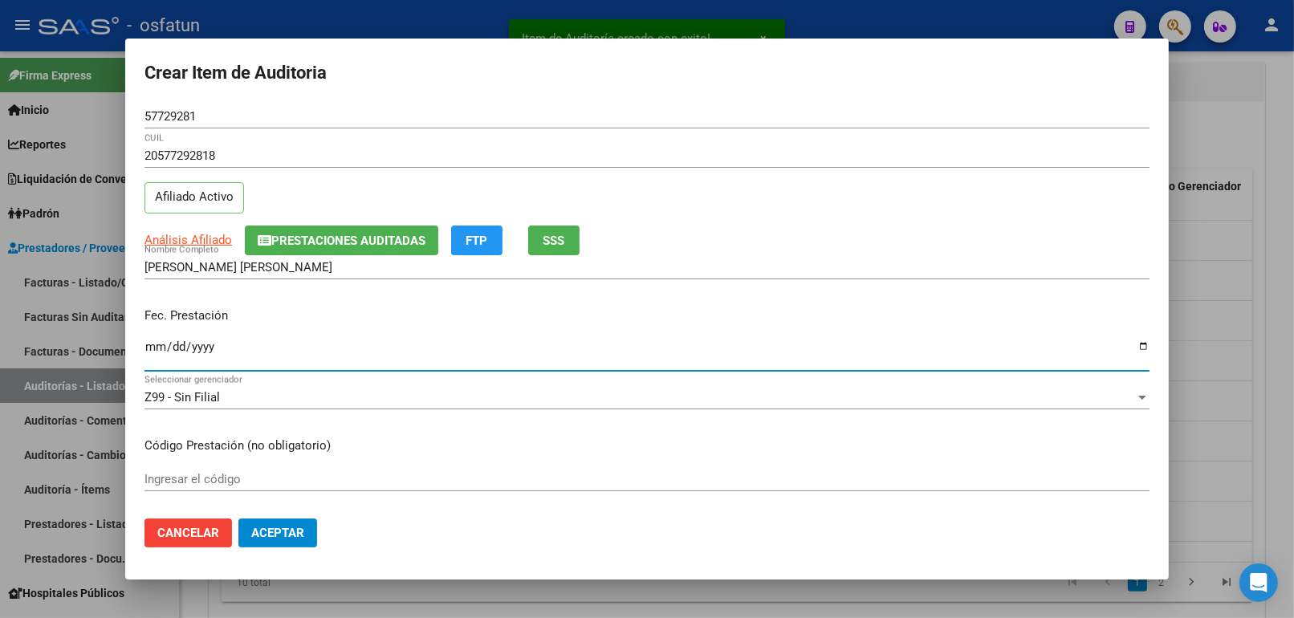
click at [161, 359] on input "Ingresar la fecha" at bounding box center [646, 353] width 1005 height 26
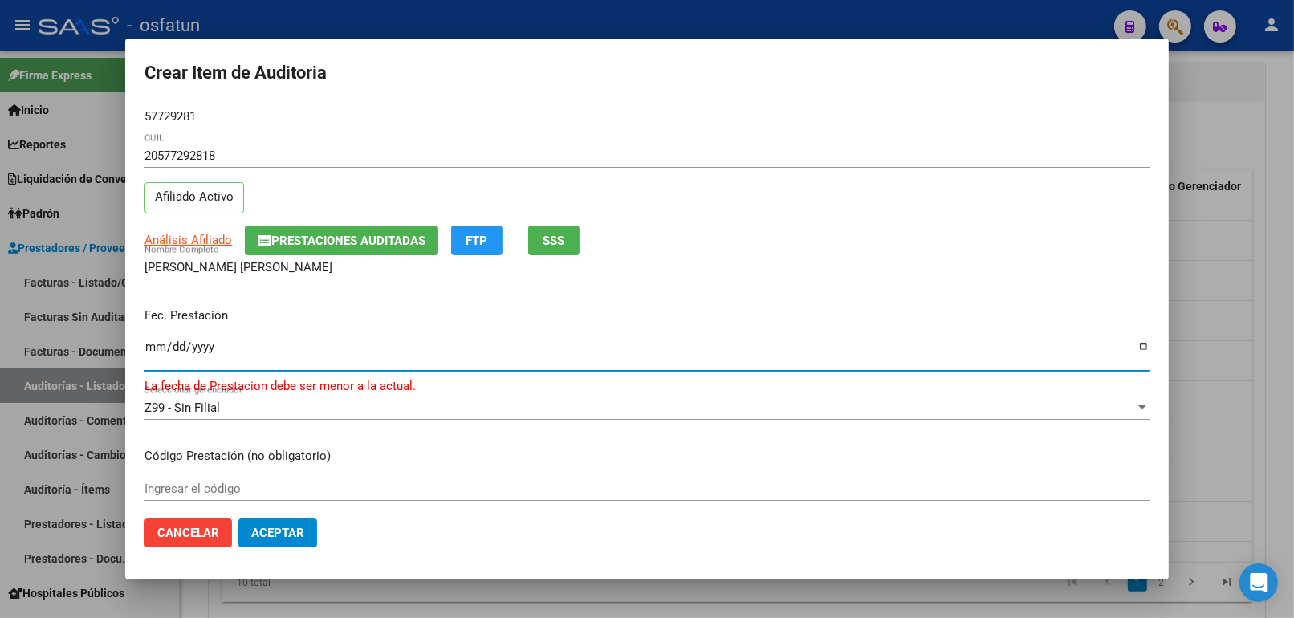
type input "2025-05-06"
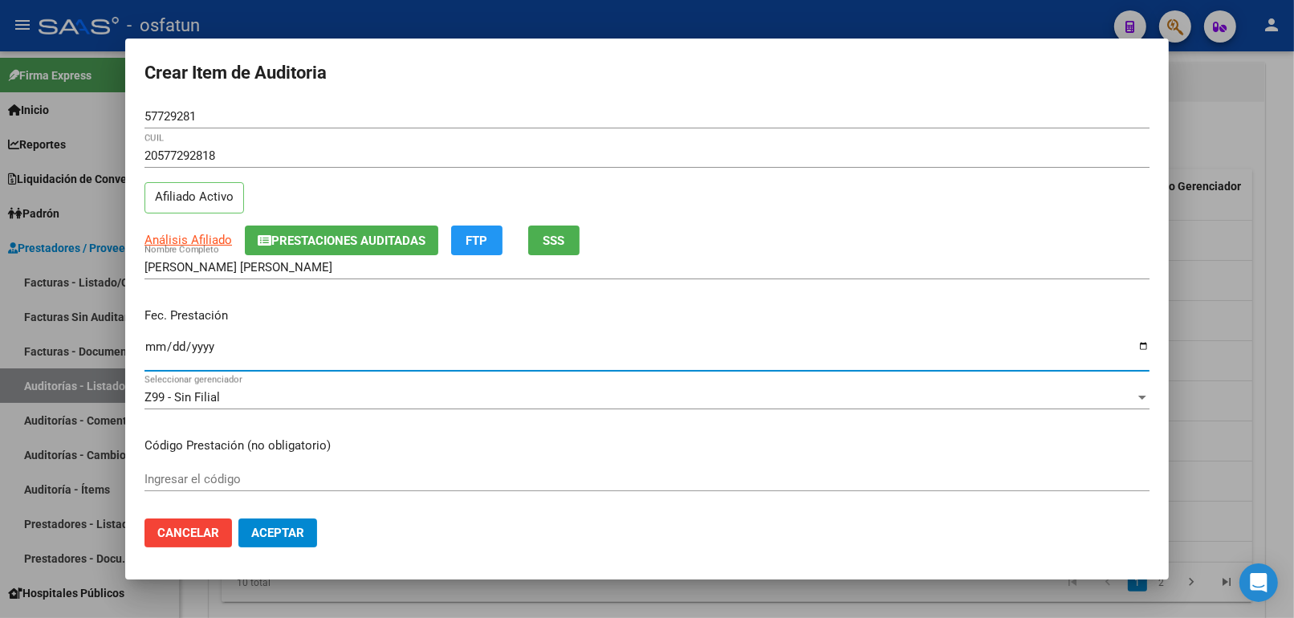
click at [230, 482] on input "Ingresar el código" at bounding box center [646, 479] width 1005 height 14
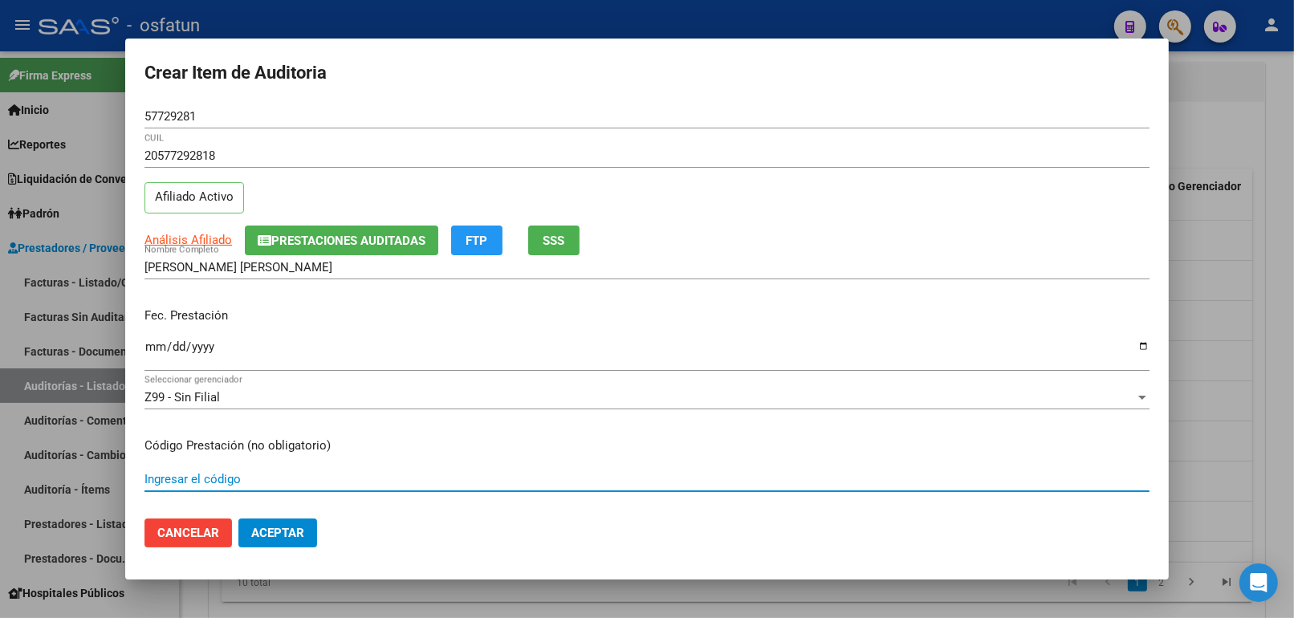
paste input "42.01.01"
type input "42.01.01"
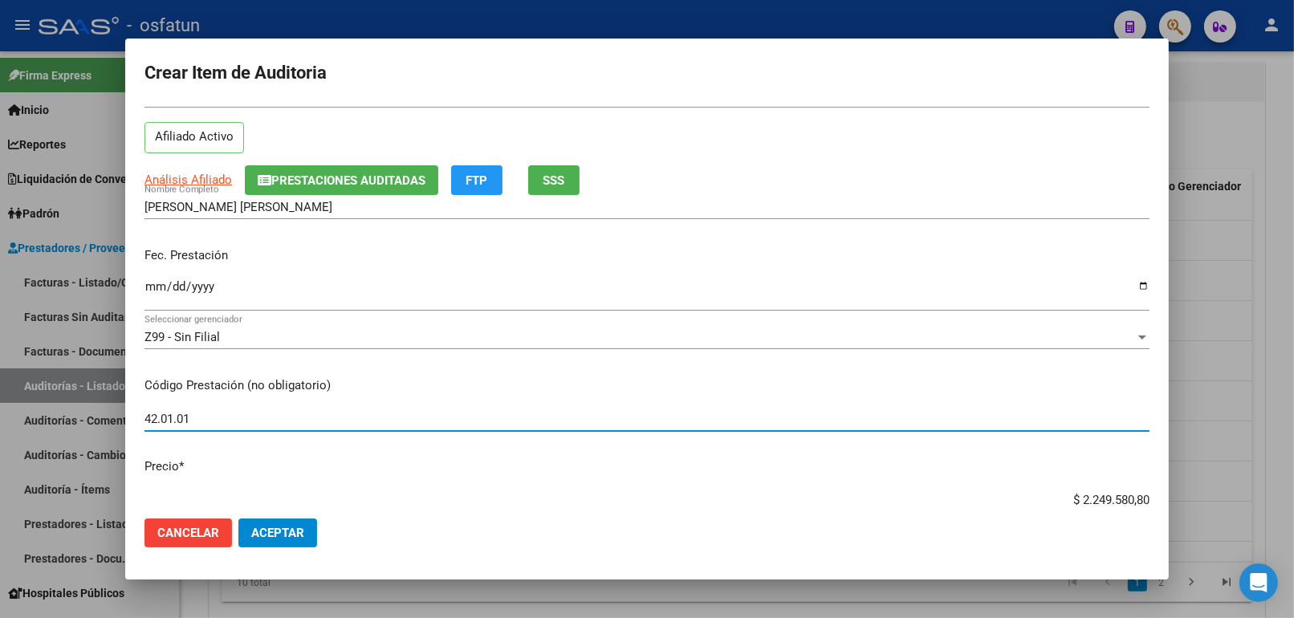
scroll to position [89, 0]
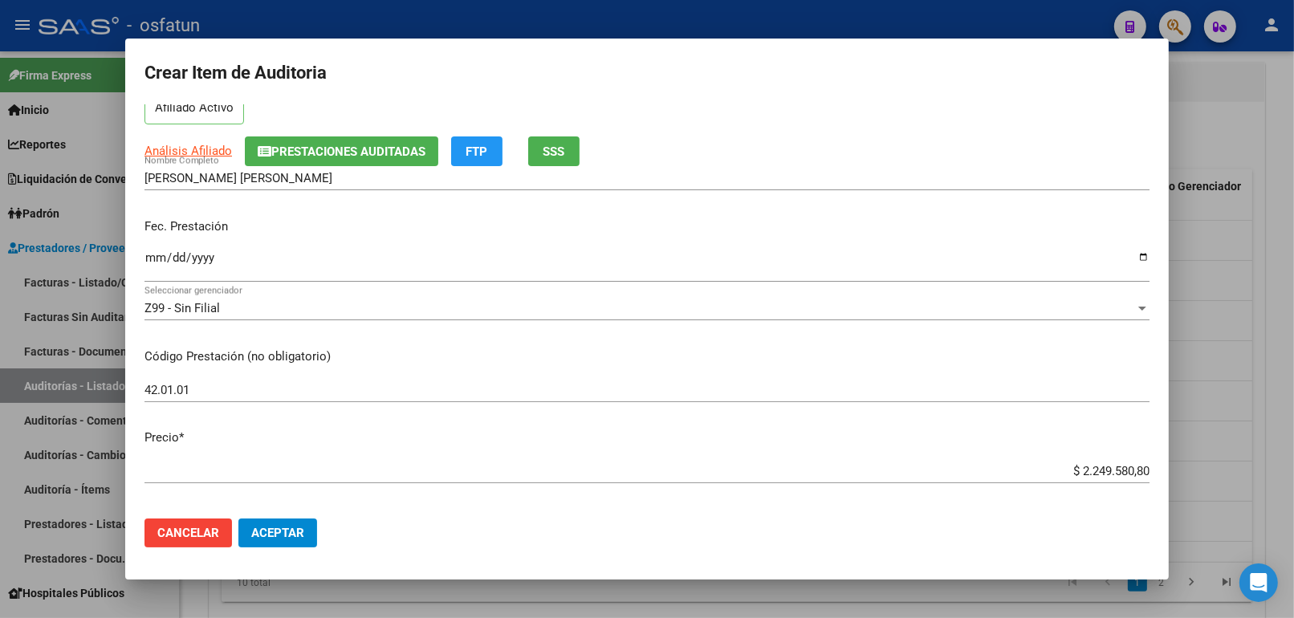
drag, startPoint x: 1046, startPoint y: 479, endPoint x: 1071, endPoint y: 471, distance: 26.9
click at [1071, 471] on div "$ 2.249.580,80 Ingresar el precio" at bounding box center [646, 471] width 1005 height 24
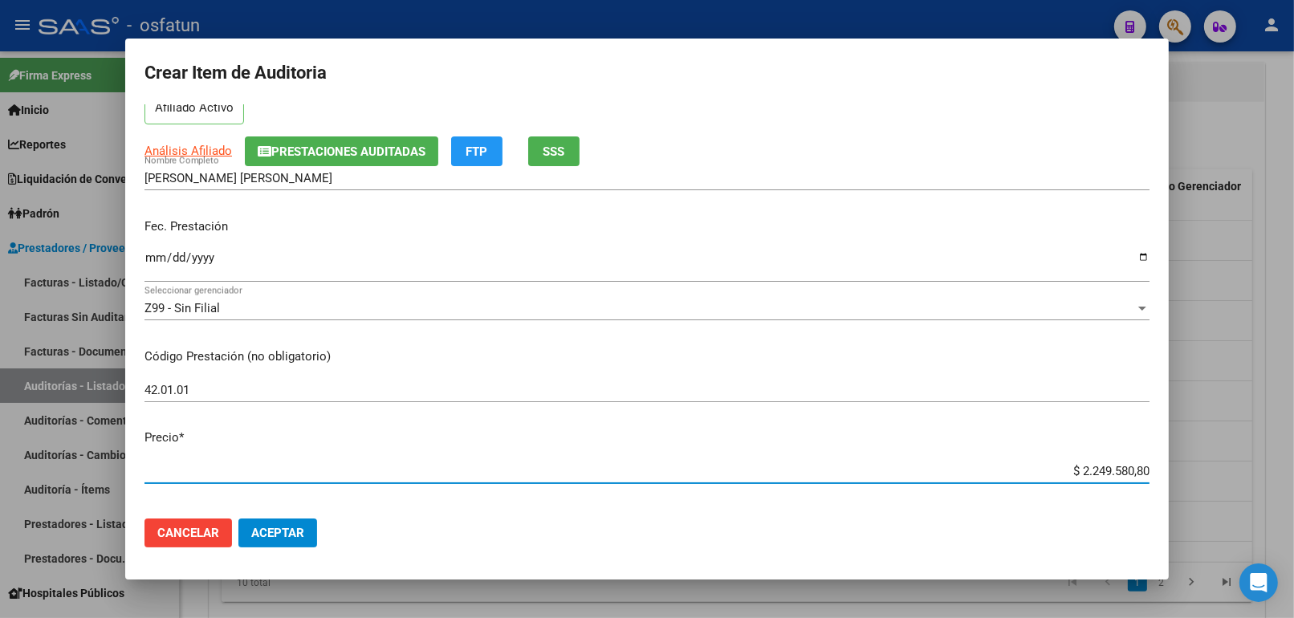
drag, startPoint x: 1080, startPoint y: 465, endPoint x: 1154, endPoint y: 464, distance: 73.9
click at [1154, 465] on mat-dialog-content "57729281 Nro Documento 20577292818 CUIL Afiliado Activo Análisis Afiliado Prest…" at bounding box center [646, 305] width 1043 height 402
type input "$ 0,02"
type input "$ 0,20"
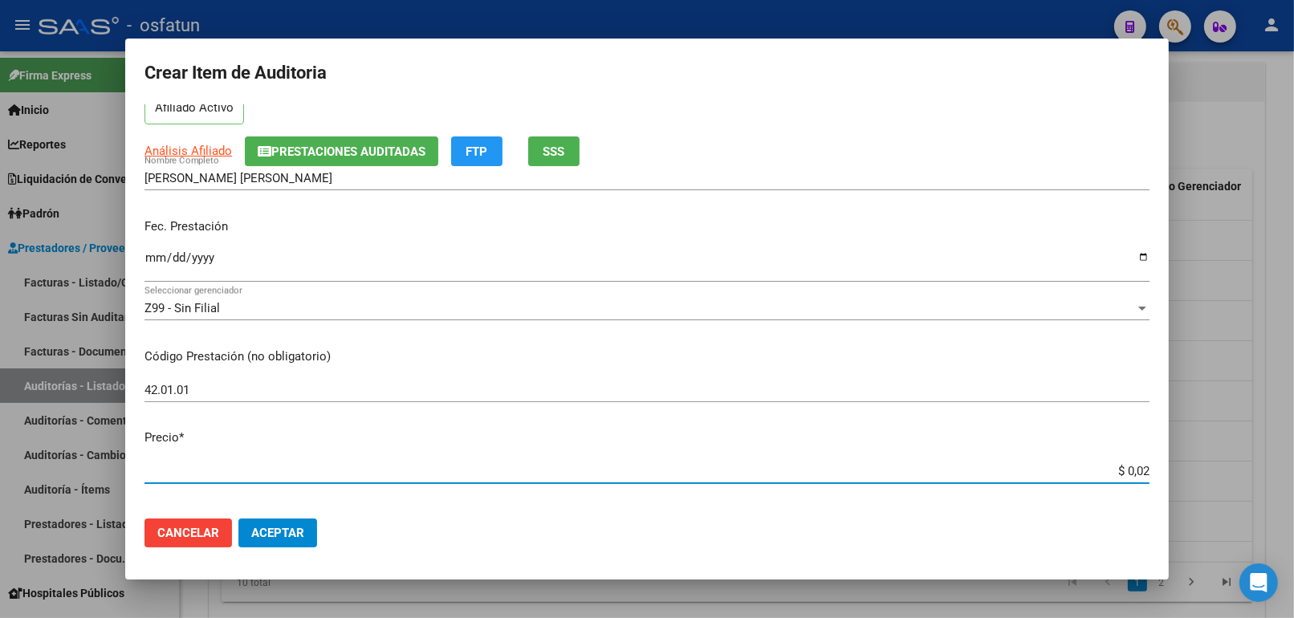
type input "$ 0,20"
type input "$ 2,00"
type input "$ 20,00"
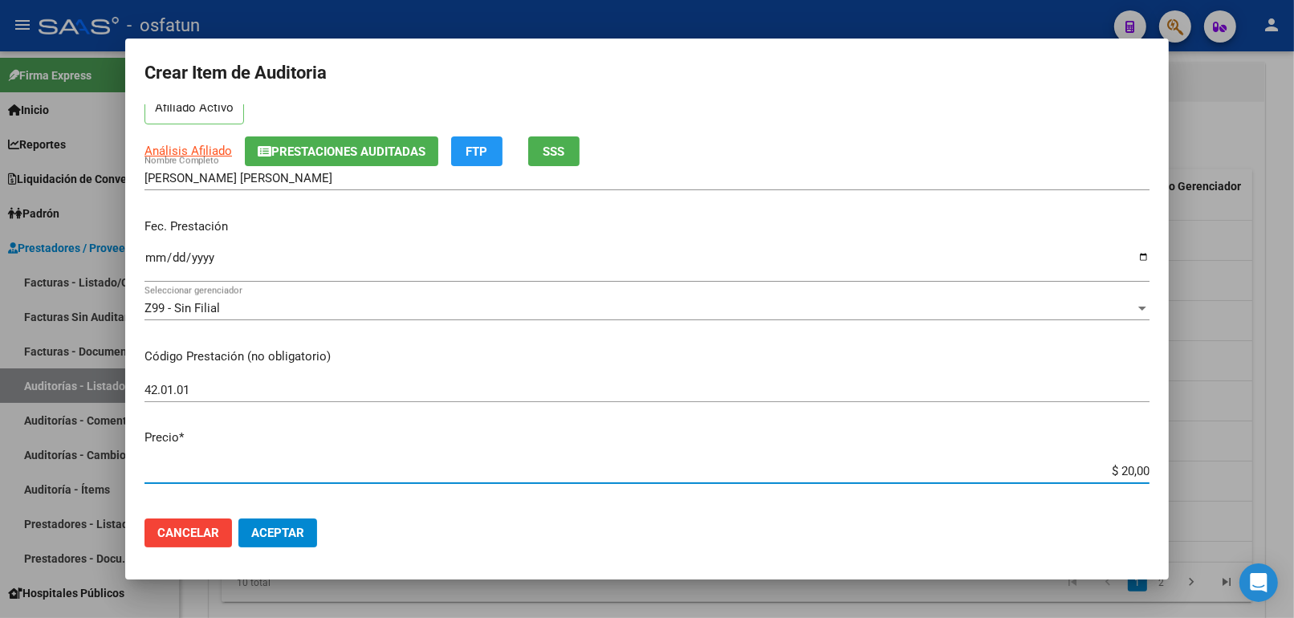
type input "$ 200,00"
type input "$ 2.000,00"
type input "$ 20.000,00"
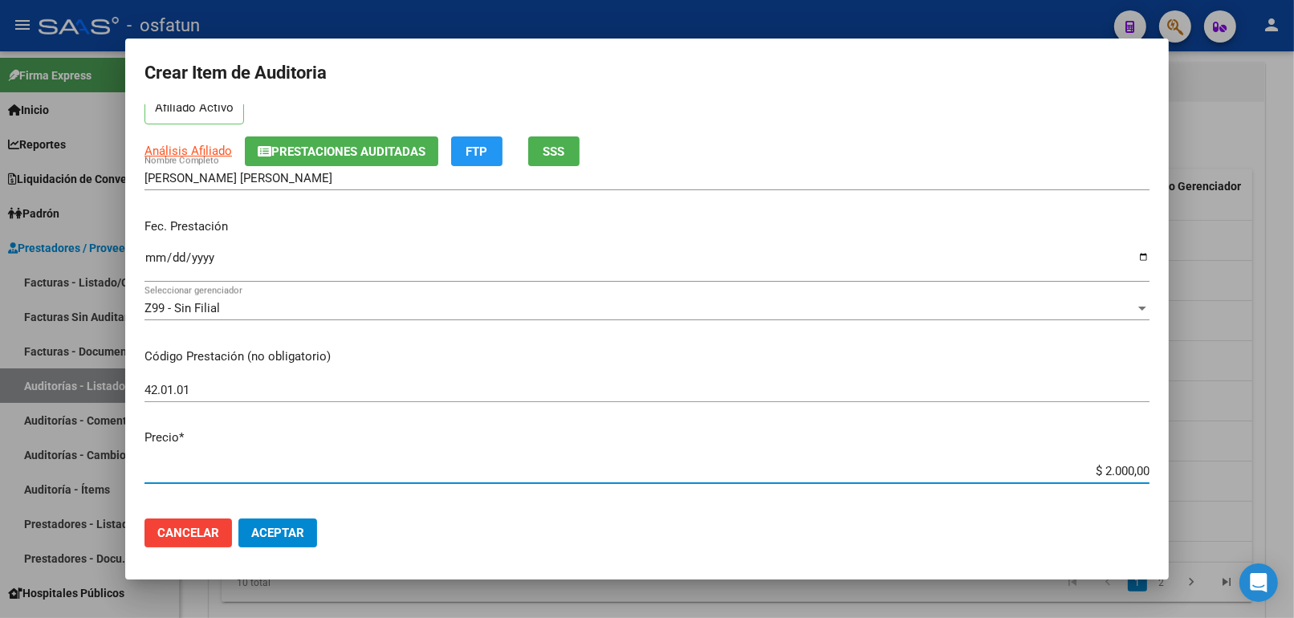
type input "$ 20.000,00"
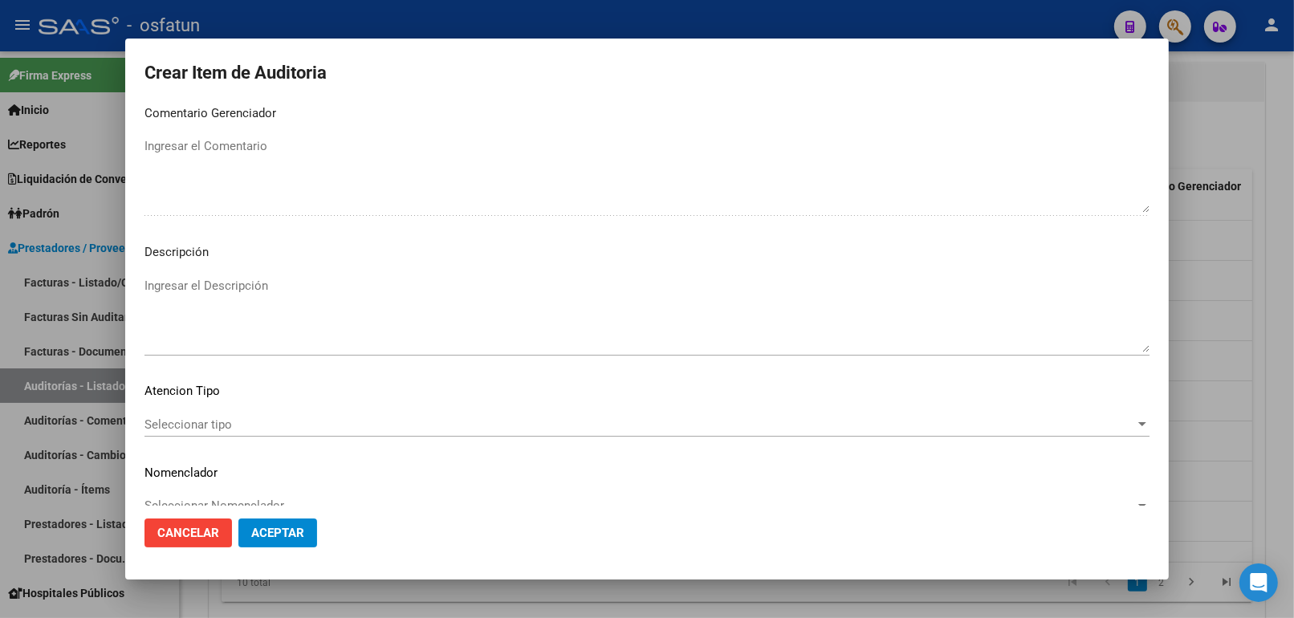
scroll to position [1044, 0]
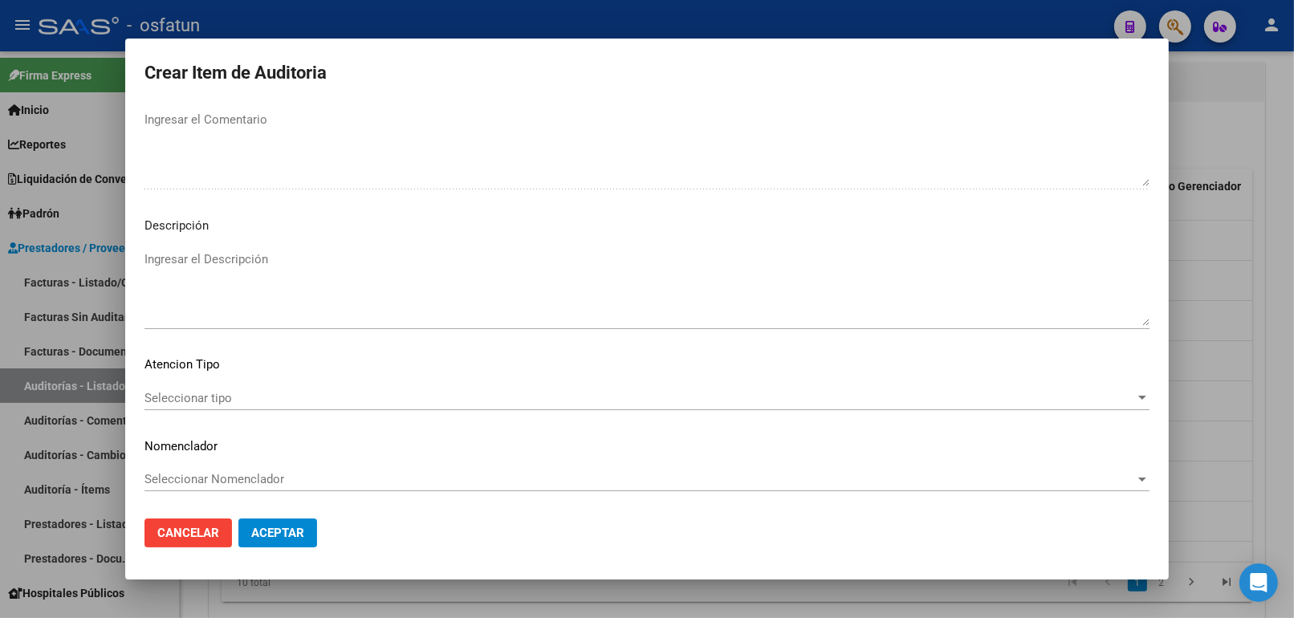
click at [203, 391] on span "Seleccionar tipo" at bounding box center [639, 398] width 990 height 14
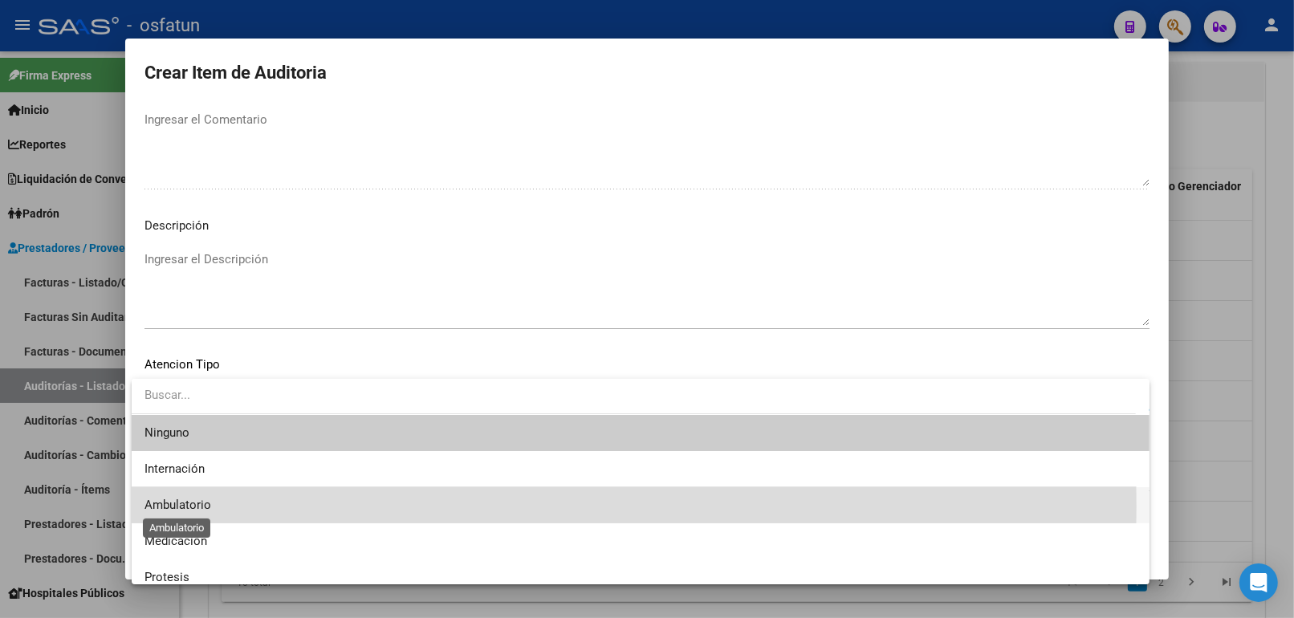
click at [189, 506] on span "Ambulatorio" at bounding box center [177, 505] width 67 height 14
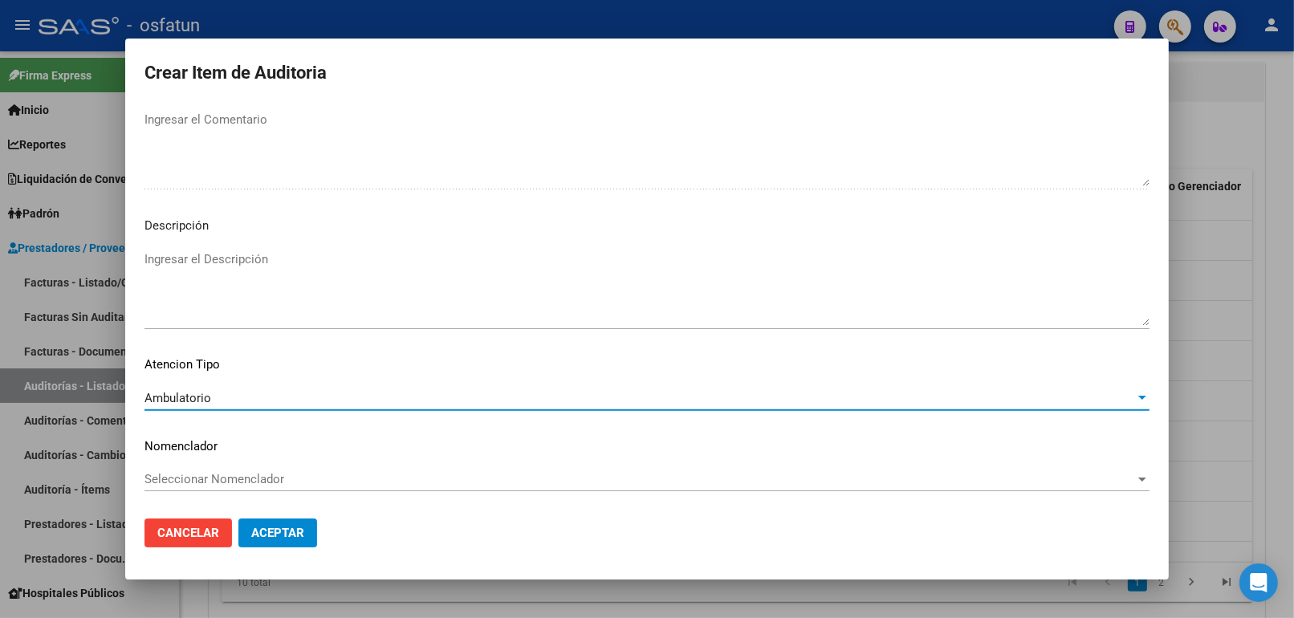
click at [197, 474] on span "Seleccionar Nomenclador" at bounding box center [639, 479] width 990 height 14
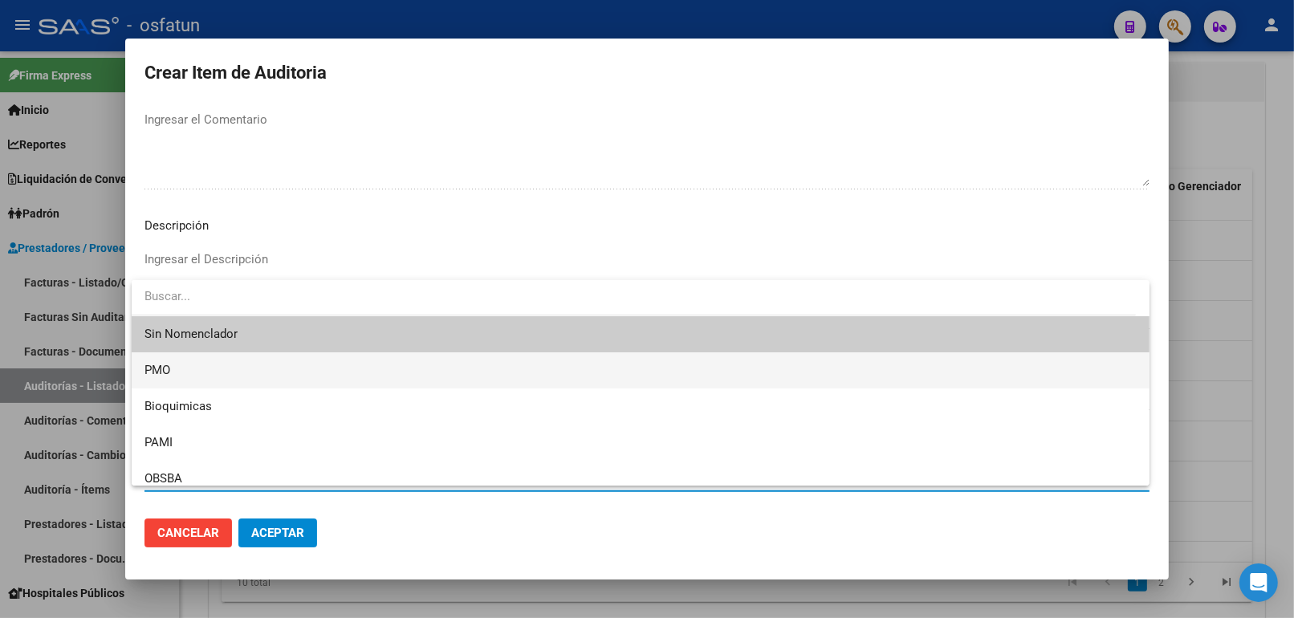
click at [185, 374] on span "PMO" at bounding box center [640, 370] width 992 height 36
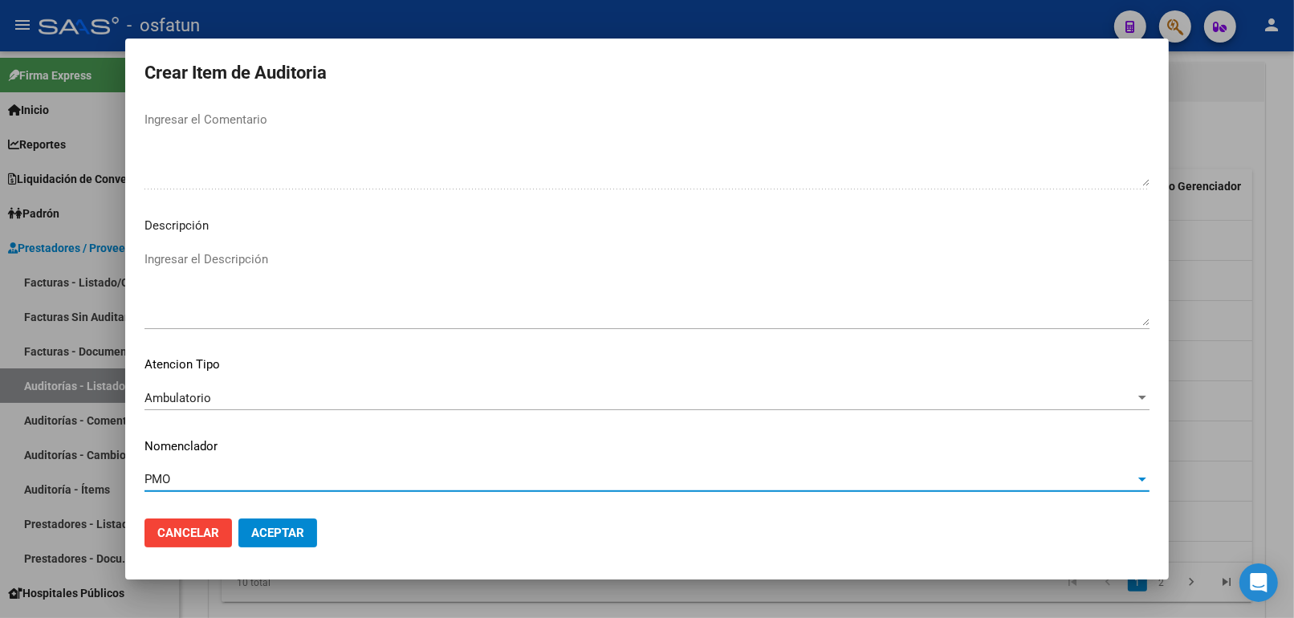
click at [287, 526] on span "Aceptar" at bounding box center [277, 533] width 53 height 14
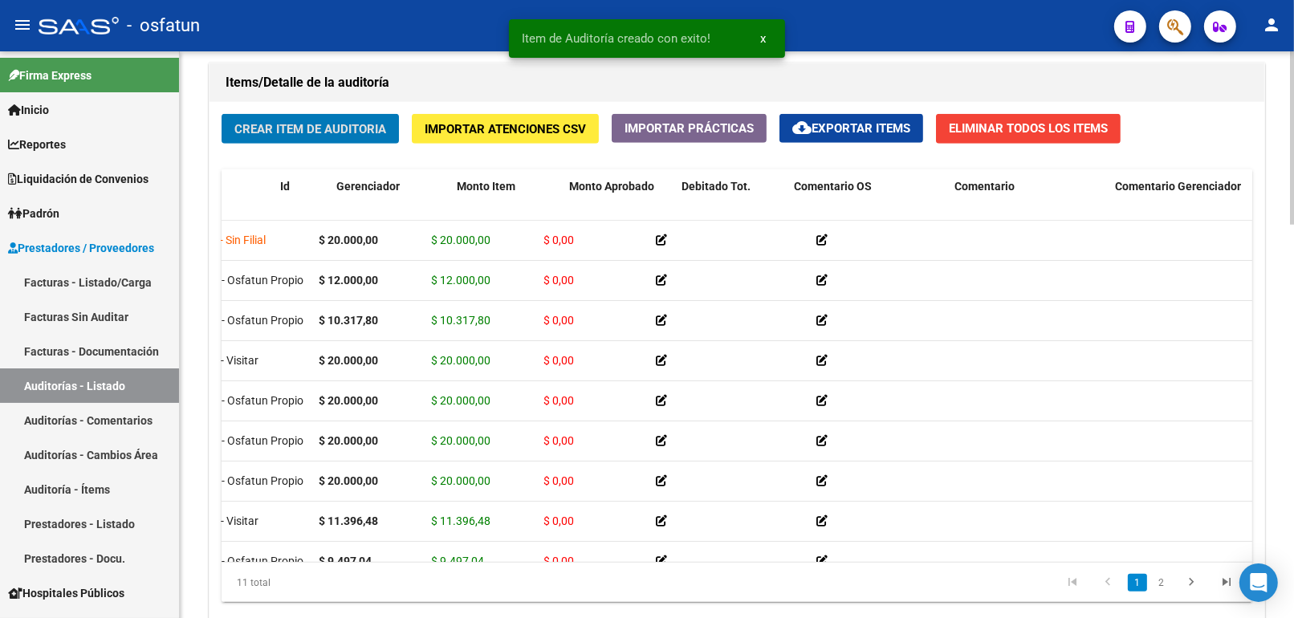
scroll to position [0, 0]
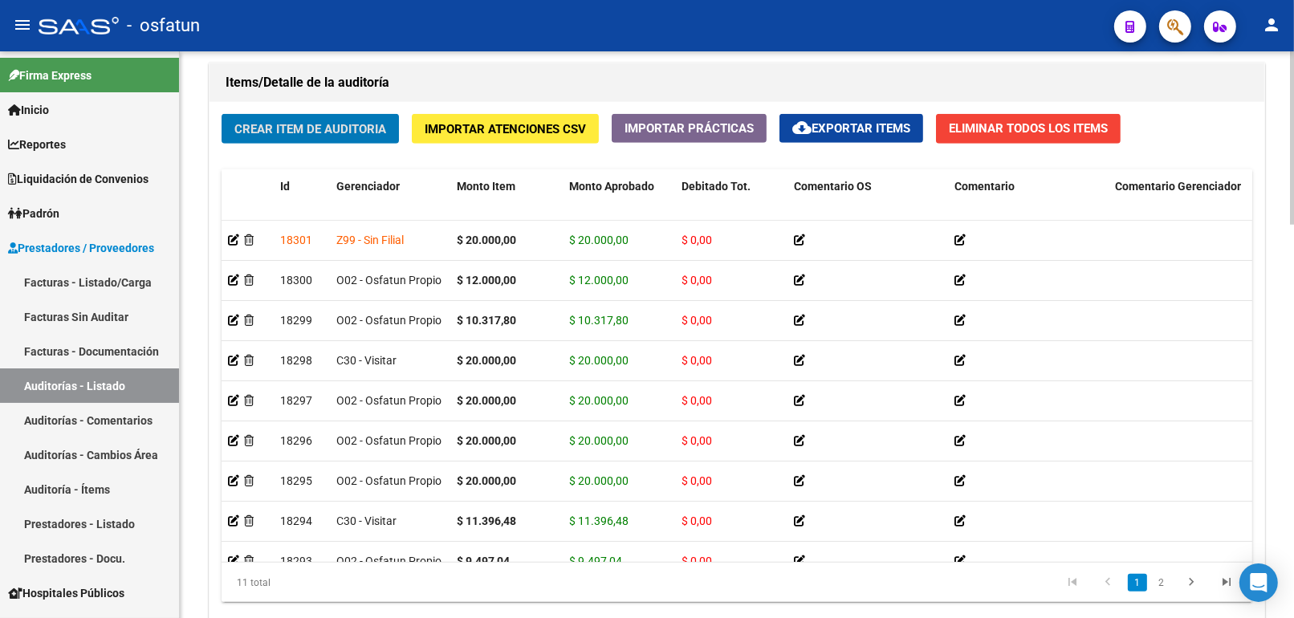
click at [372, 116] on button "Crear Item de Auditoria" at bounding box center [310, 129] width 177 height 30
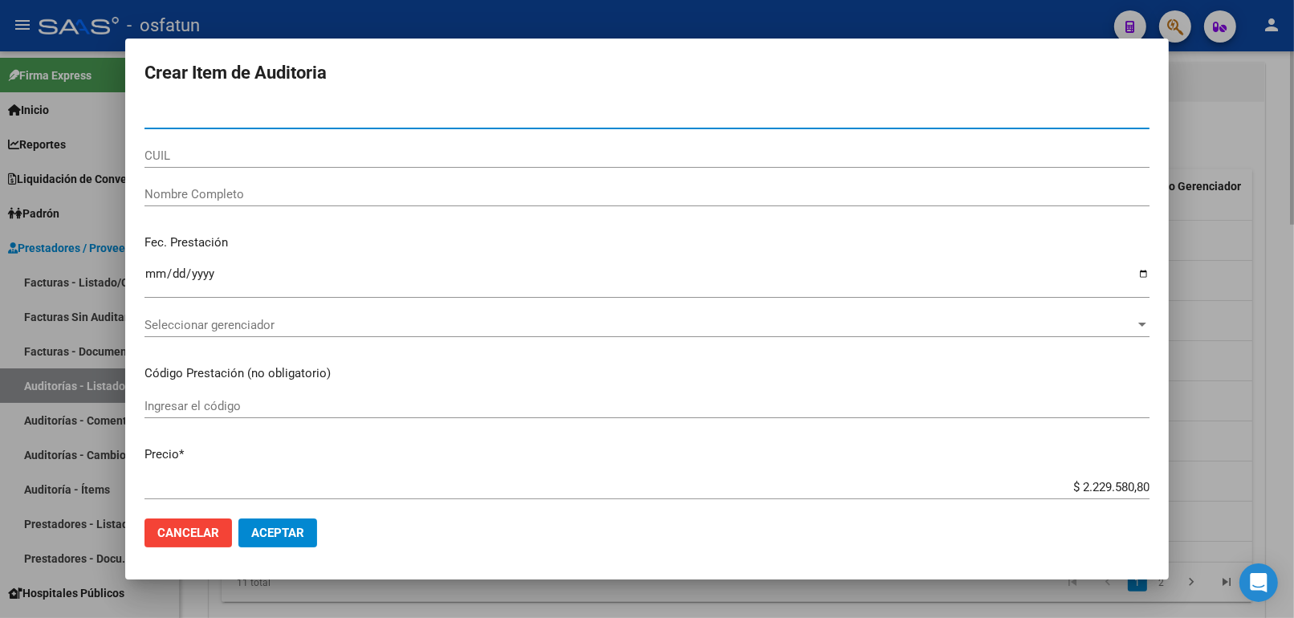
paste input "52049381"
type input "52049381"
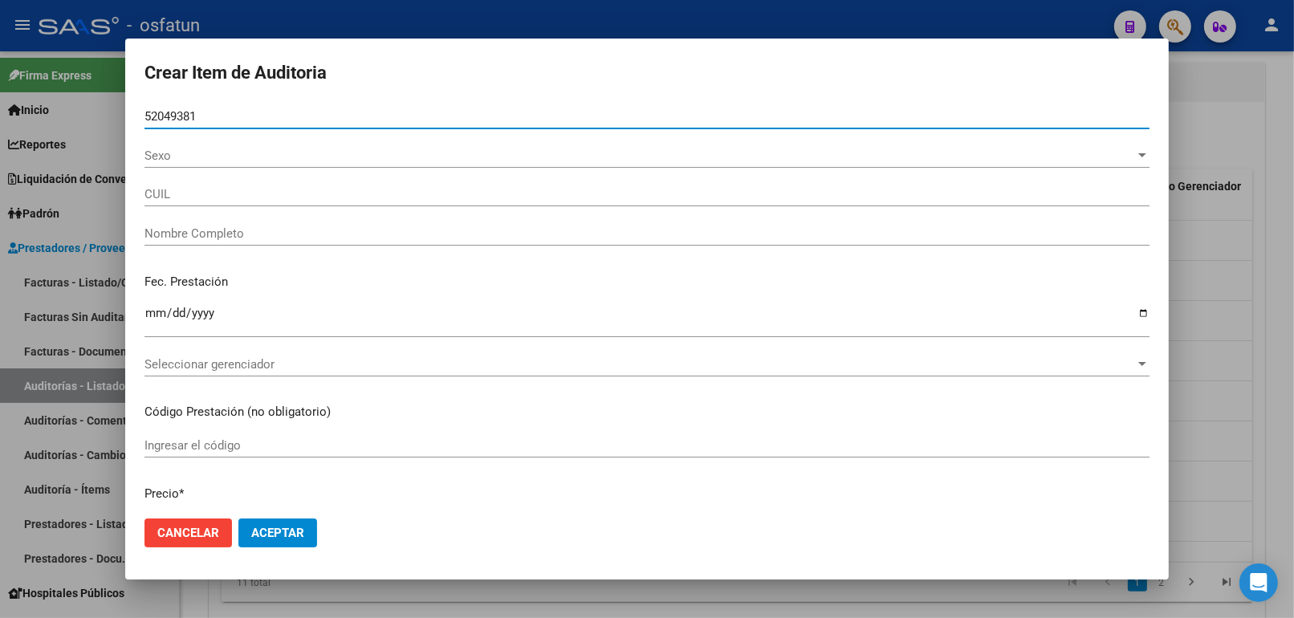
type input "20520493817"
type input "[PERSON_NAME]"
type input "52049381"
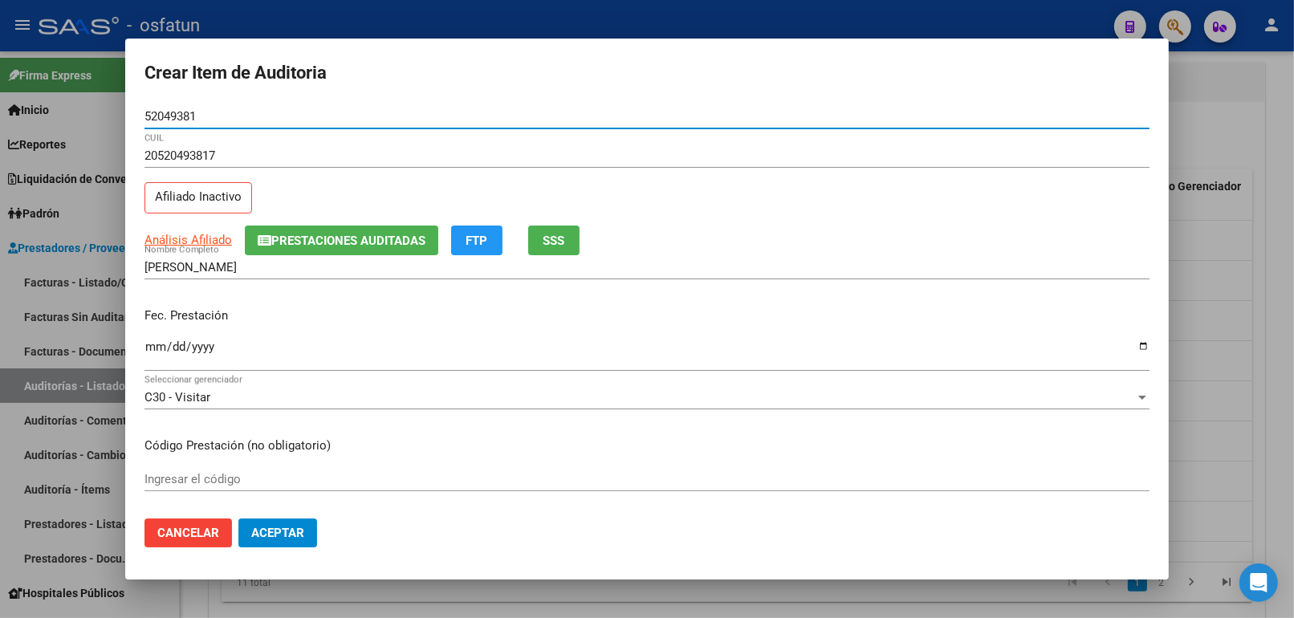
click at [145, 355] on input "Ingresar la fecha" at bounding box center [646, 353] width 1005 height 26
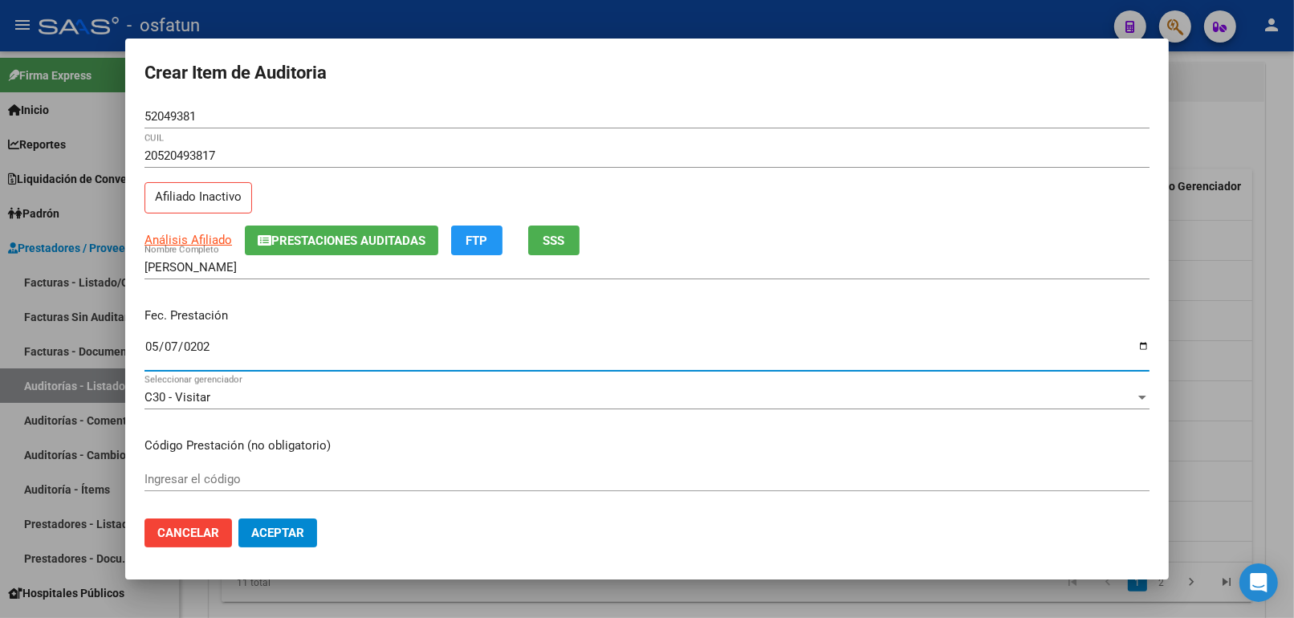
type input "2025-05-07"
click at [181, 479] on input "Ingresar el código" at bounding box center [646, 479] width 1005 height 14
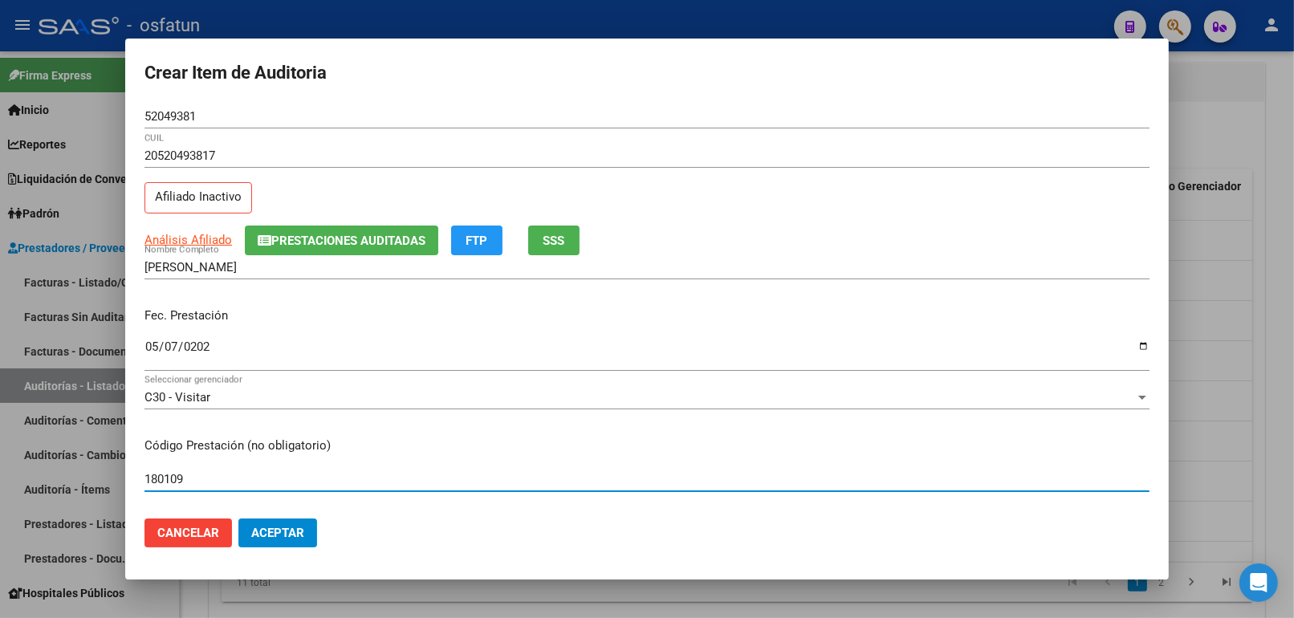
type input "180109"
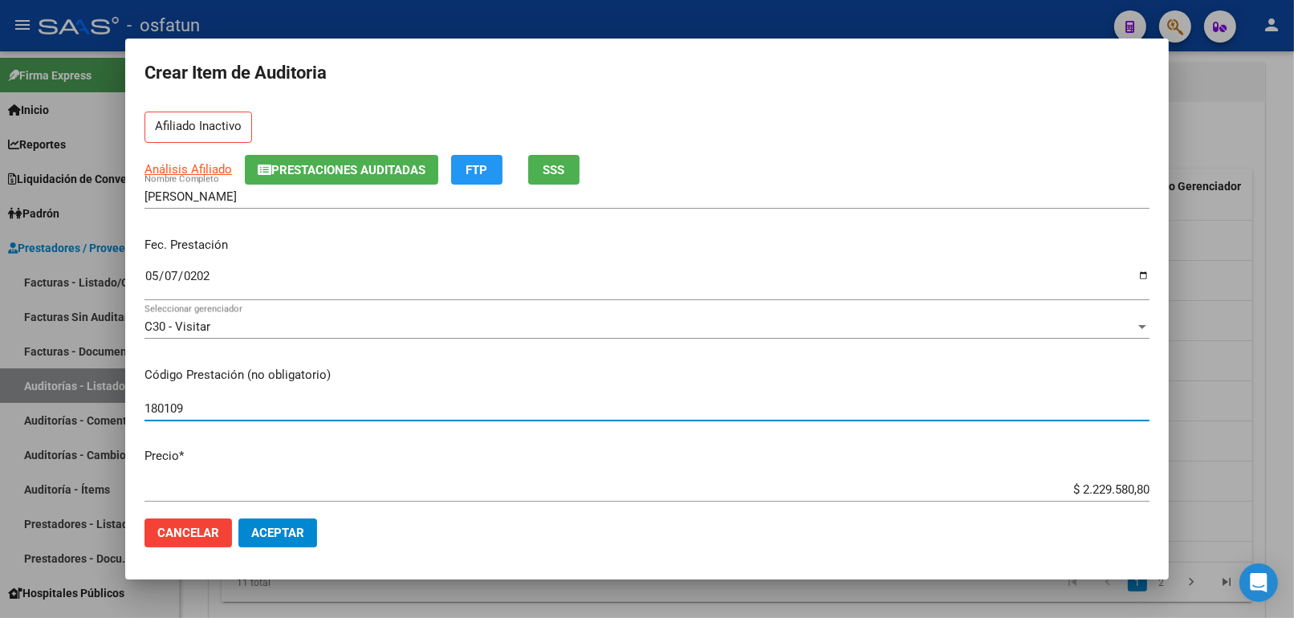
scroll to position [178, 0]
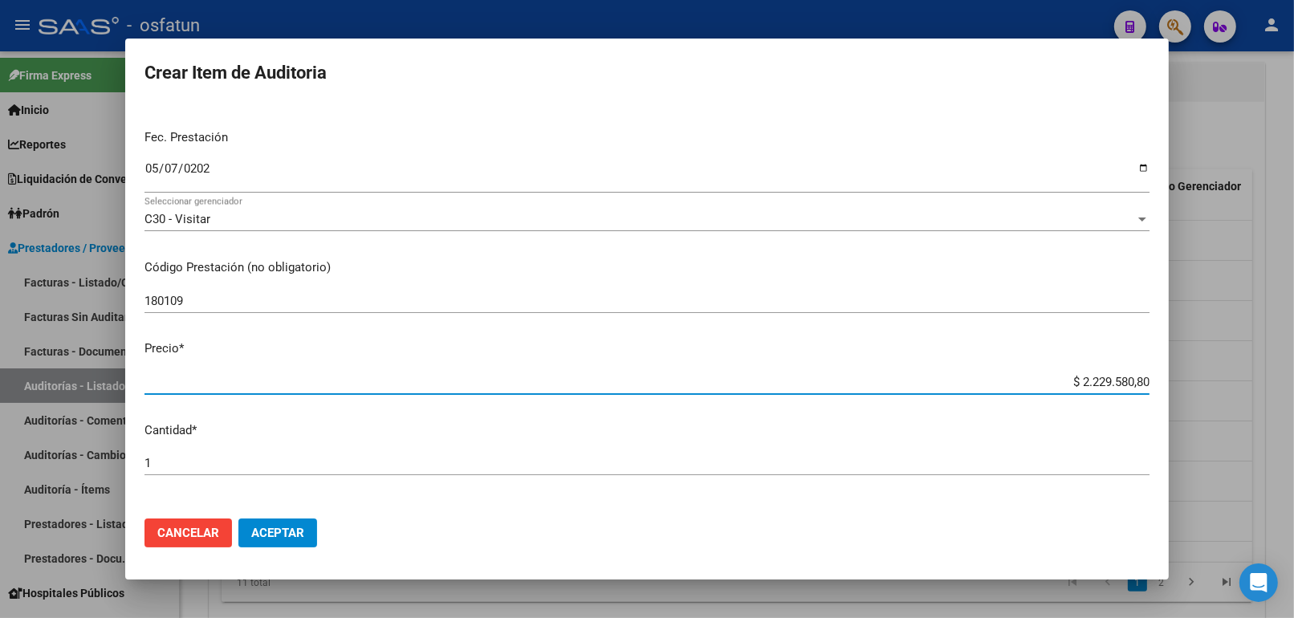
drag, startPoint x: 891, startPoint y: 381, endPoint x: 1429, endPoint y: 376, distance: 538.5
click at [1293, 376] on html "menu - osfatun person Firma Express Inicio Calendario SSS Instructivos Contacto…" at bounding box center [647, 309] width 1294 height 618
paste input "16186,83"
type input "$ 16.186,83"
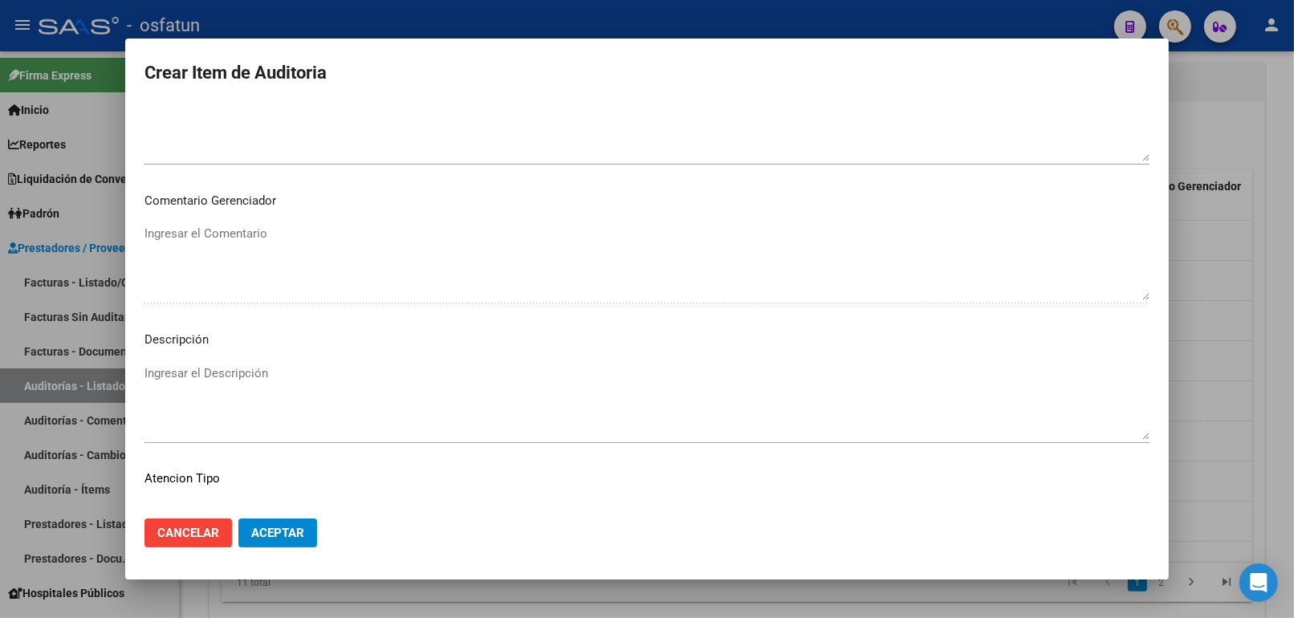
scroll to position [1044, 0]
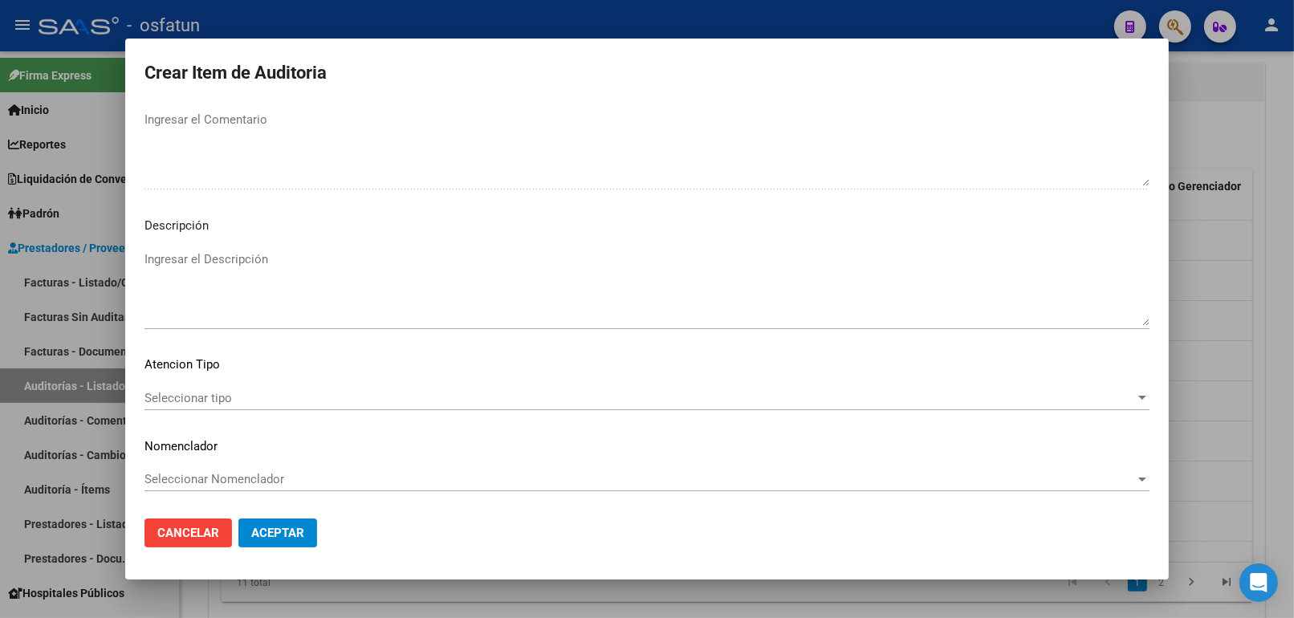
type input "$ 16.186,83"
click at [242, 397] on span "Seleccionar tipo" at bounding box center [639, 398] width 990 height 14
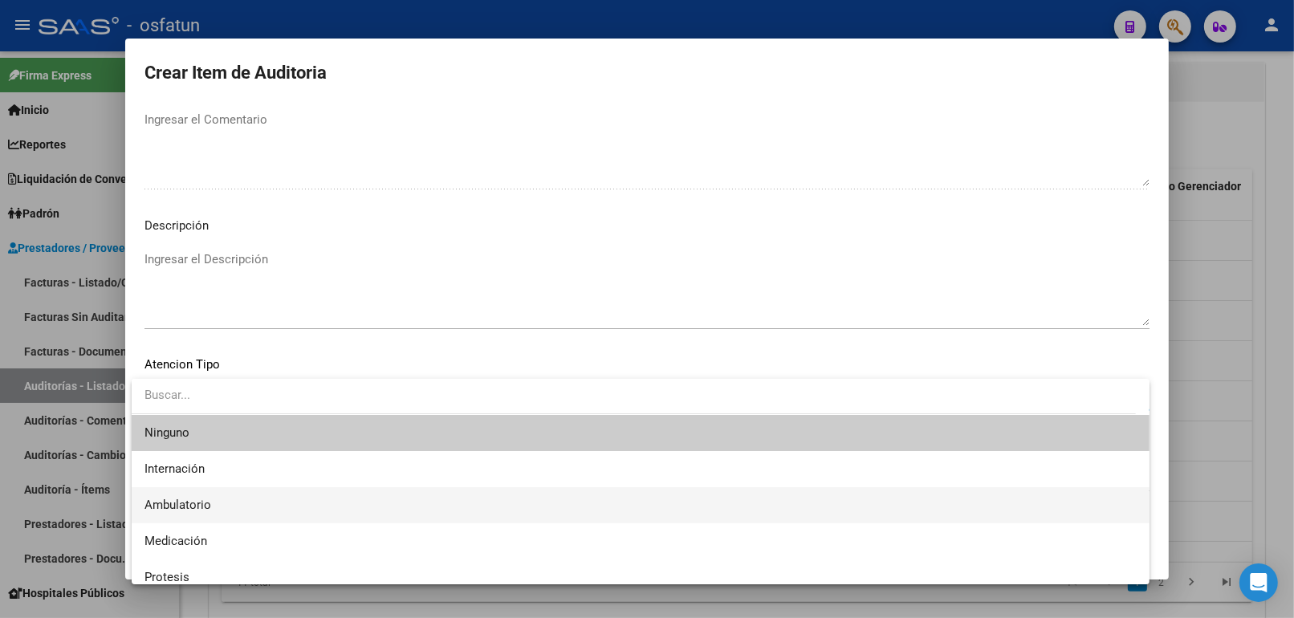
click at [231, 510] on span "Ambulatorio" at bounding box center [640, 505] width 992 height 36
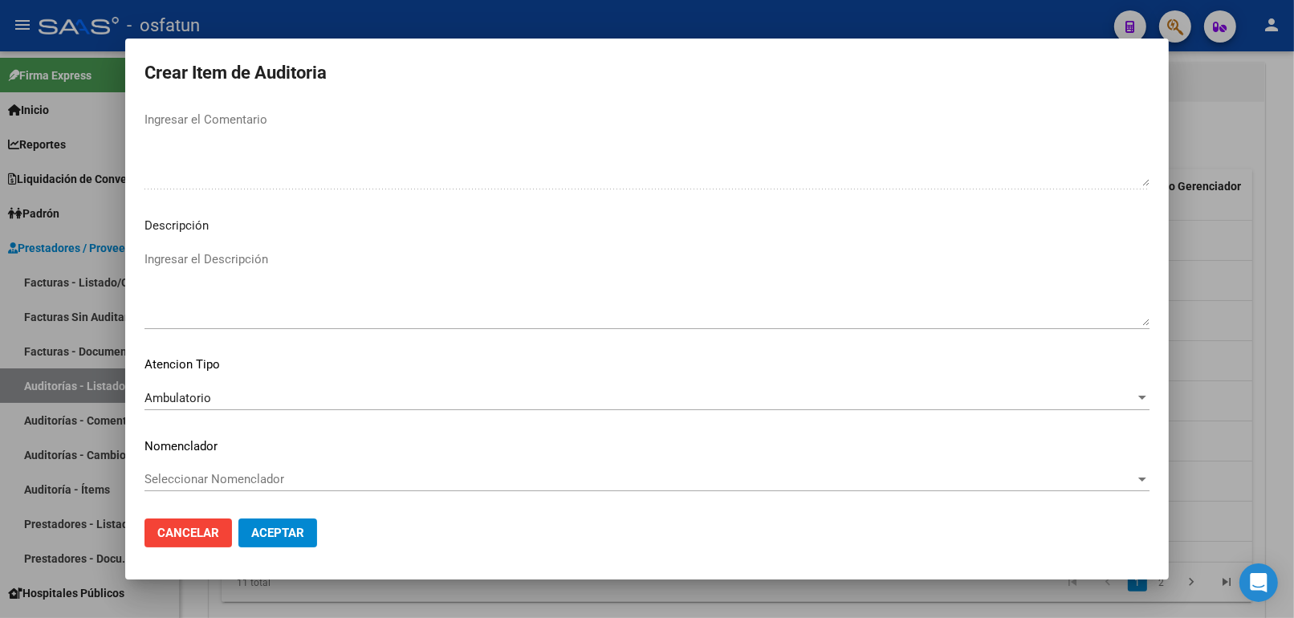
click at [251, 469] on div "Seleccionar Nomenclador Seleccionar Nomenclador" at bounding box center [646, 479] width 1005 height 24
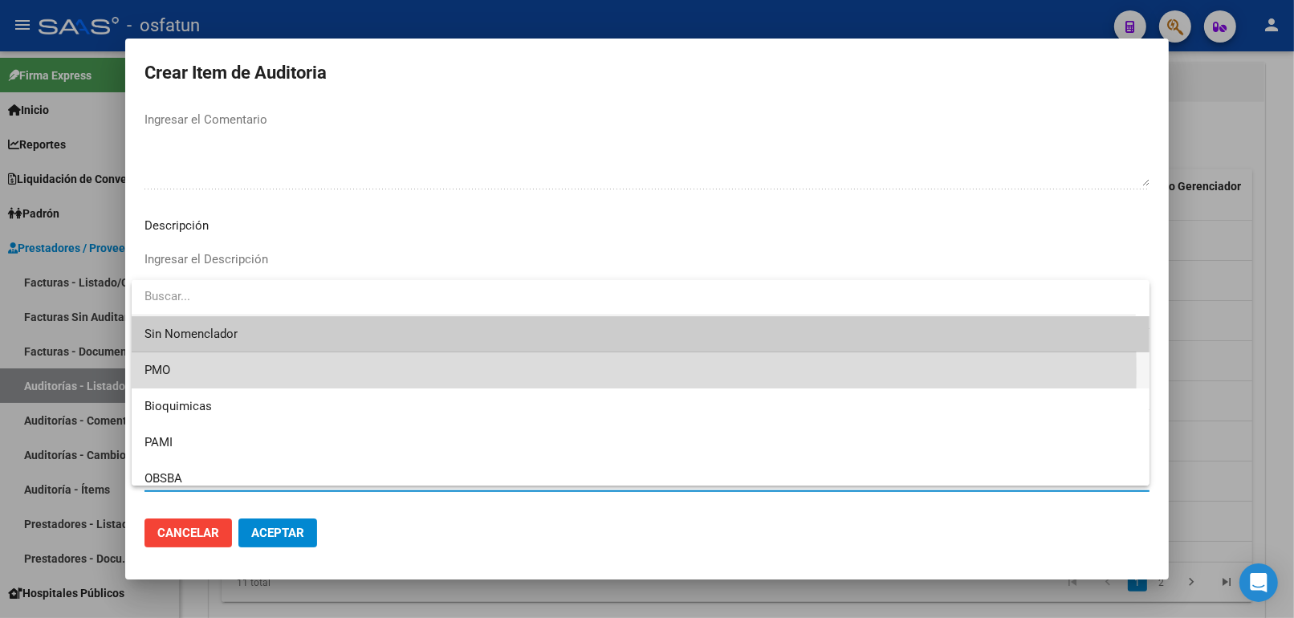
click at [201, 372] on span "PMO" at bounding box center [640, 370] width 992 height 36
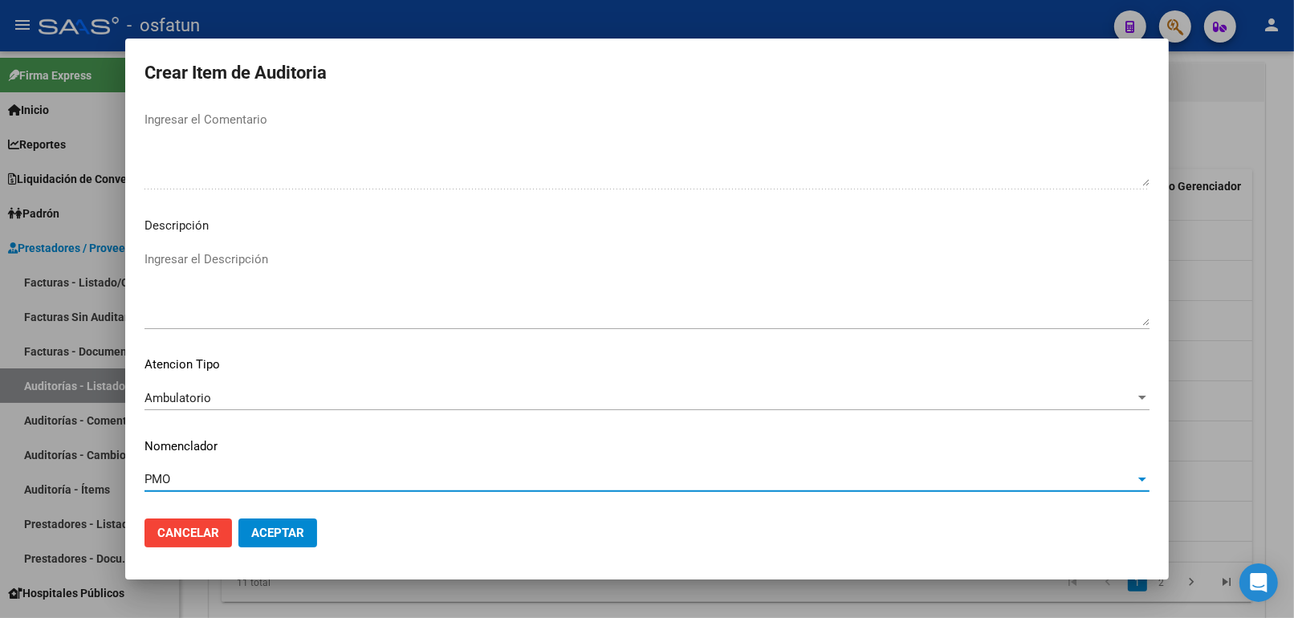
click at [297, 534] on span "Aceptar" at bounding box center [277, 533] width 53 height 14
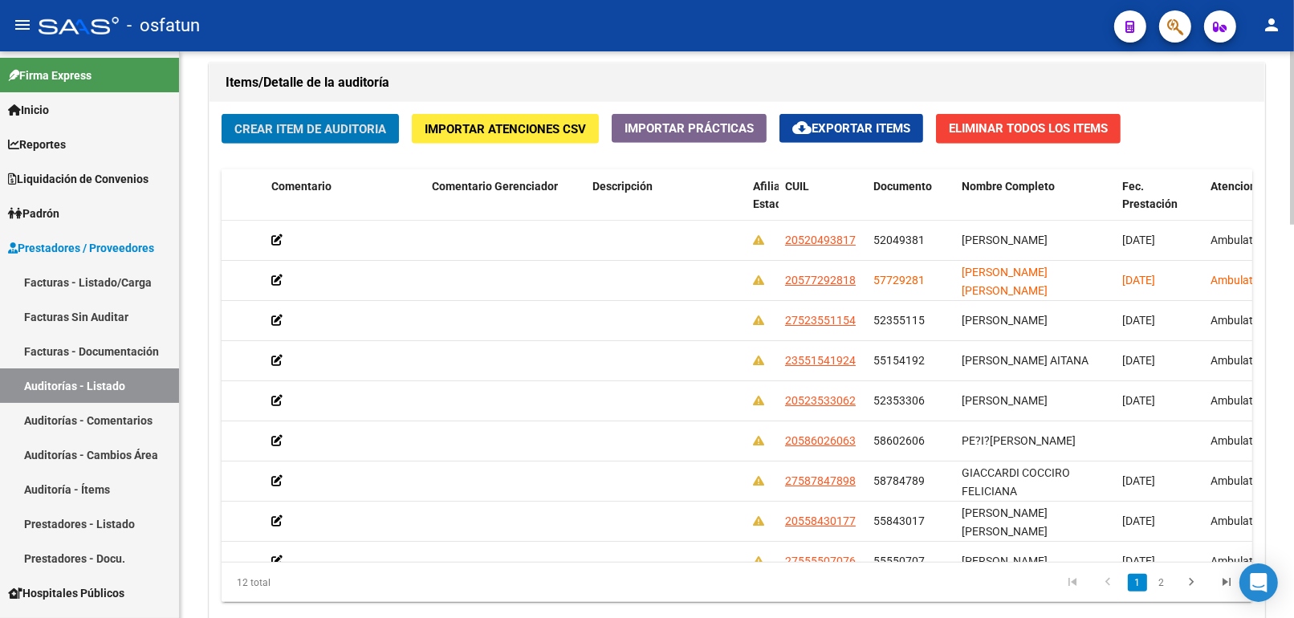
scroll to position [0, 0]
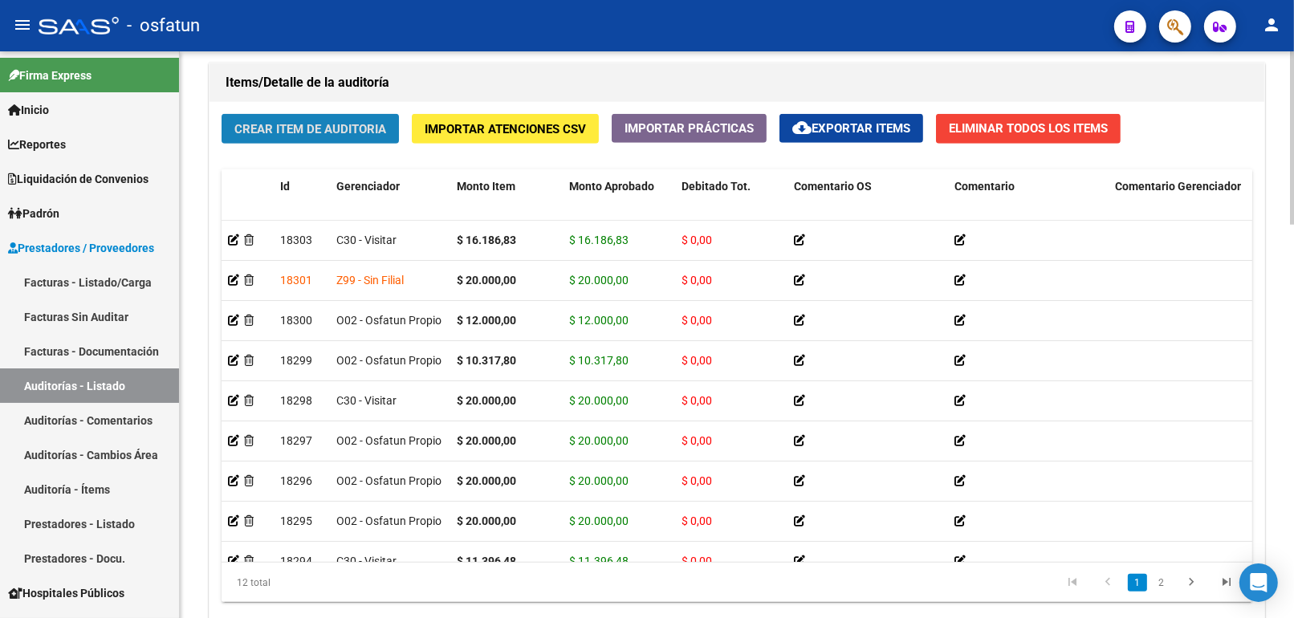
click at [275, 129] on span "Crear Item de Auditoria" at bounding box center [310, 129] width 152 height 14
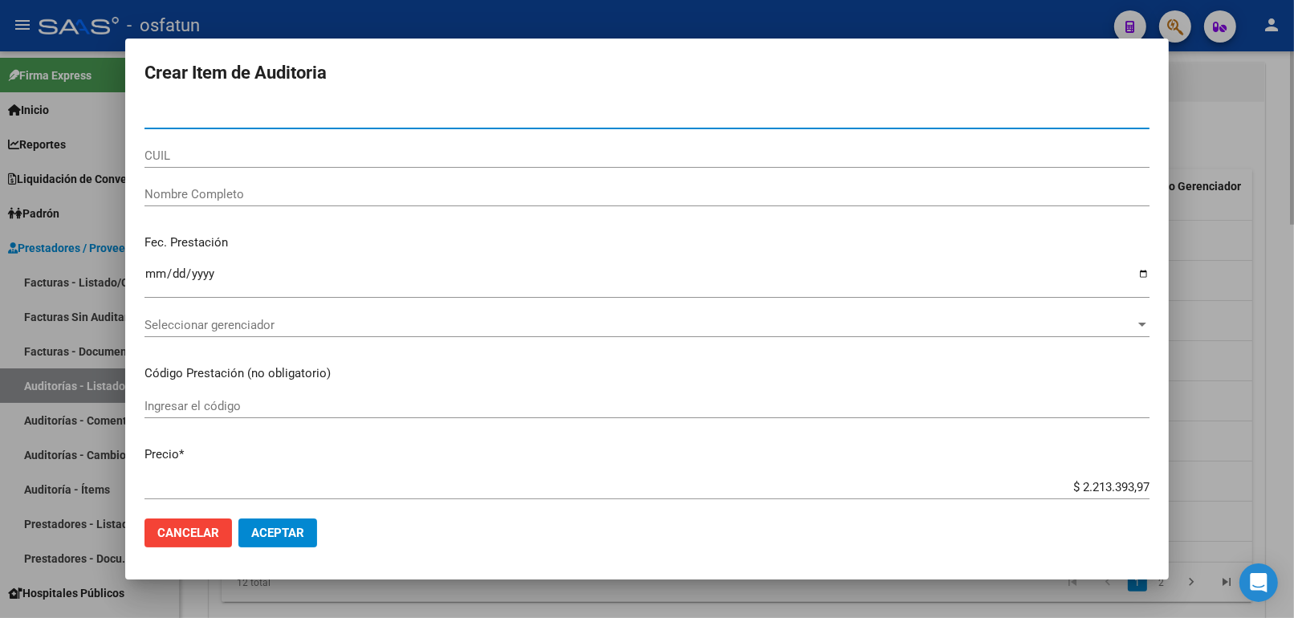
paste input "58784789"
type input "58784789"
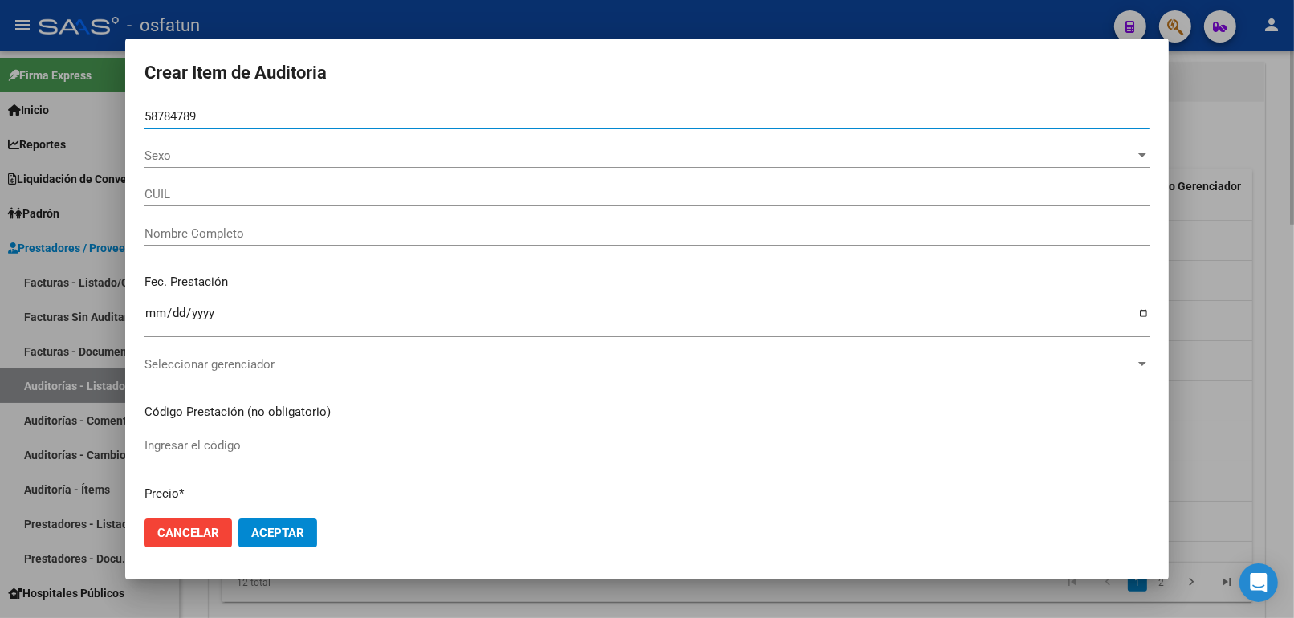
type input "27587847898"
type input "GIACCARDI COCCIRO FELICIANA"
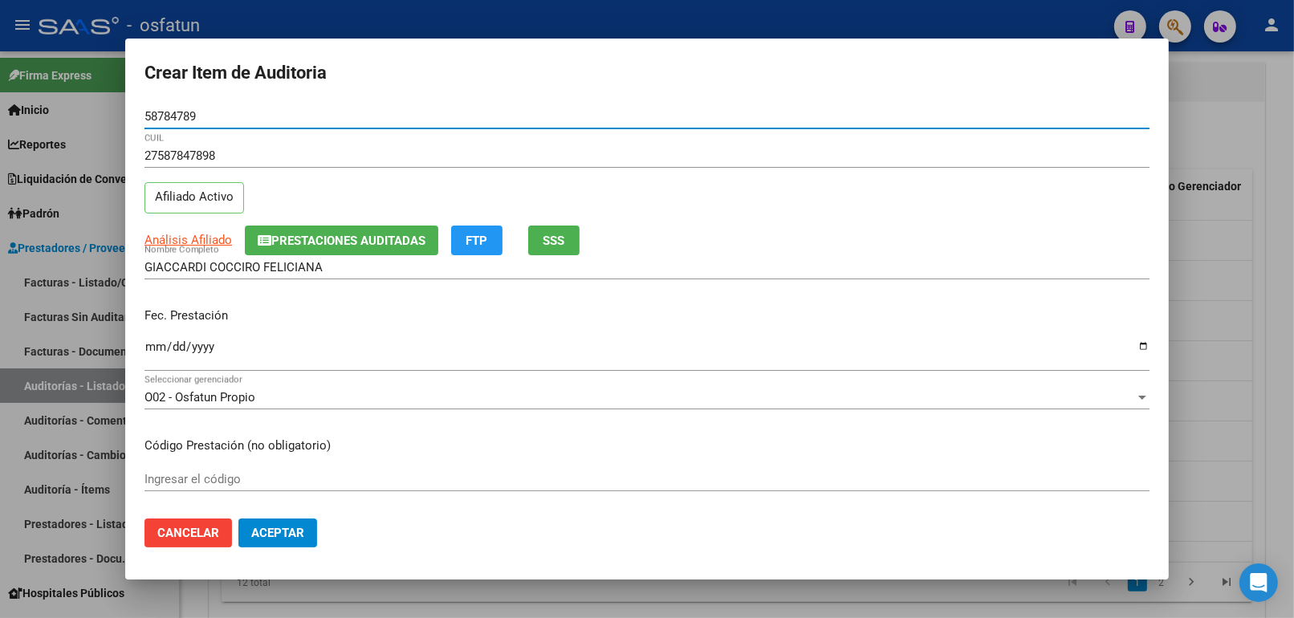
type input "58784789"
click at [148, 340] on input "Ingresar la fecha" at bounding box center [646, 353] width 1005 height 26
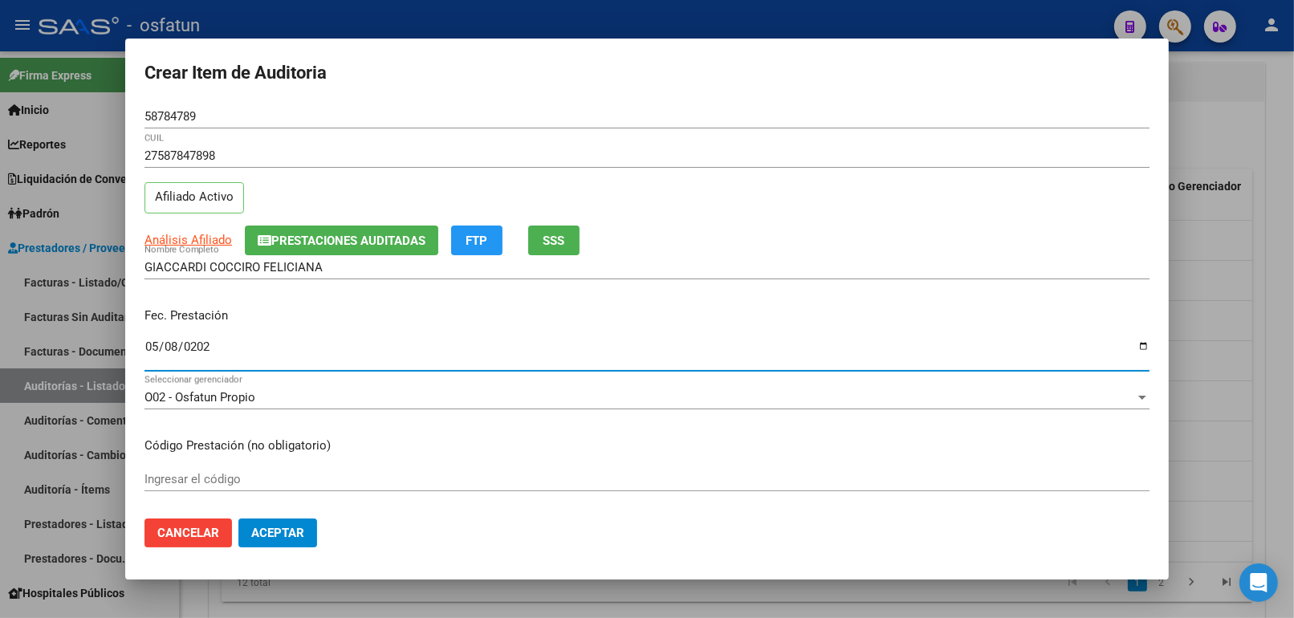
type input "2025-05-08"
click at [217, 469] on div "Ingresar el código" at bounding box center [646, 479] width 1005 height 24
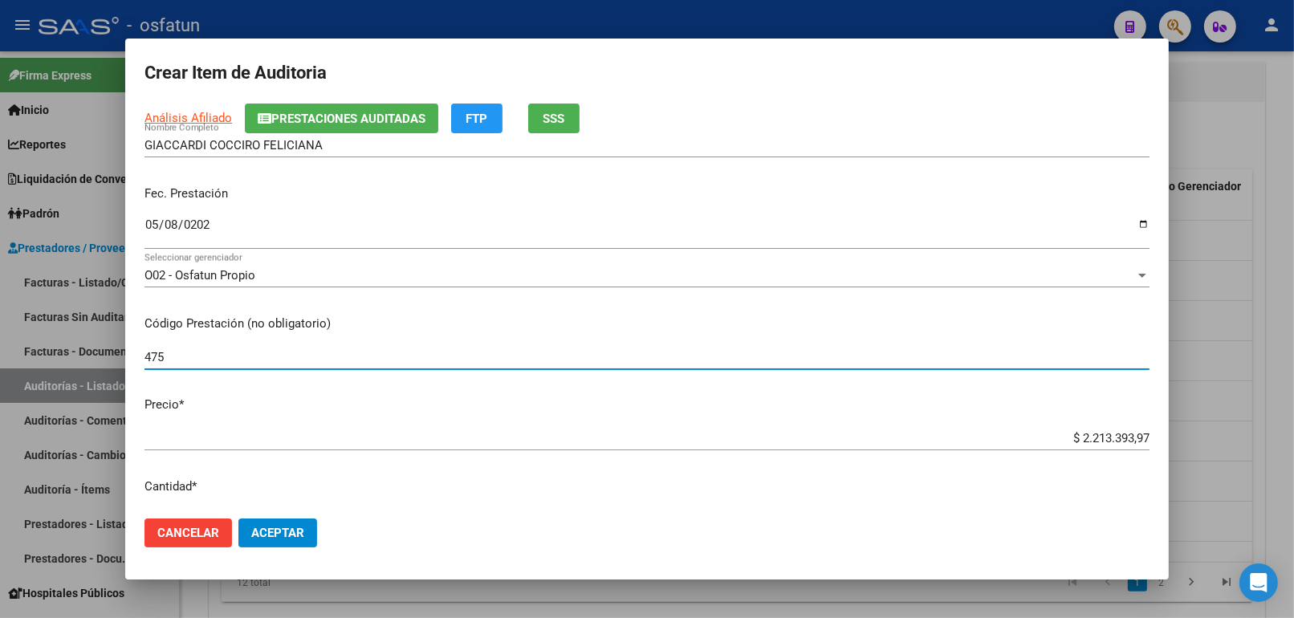
scroll to position [178, 0]
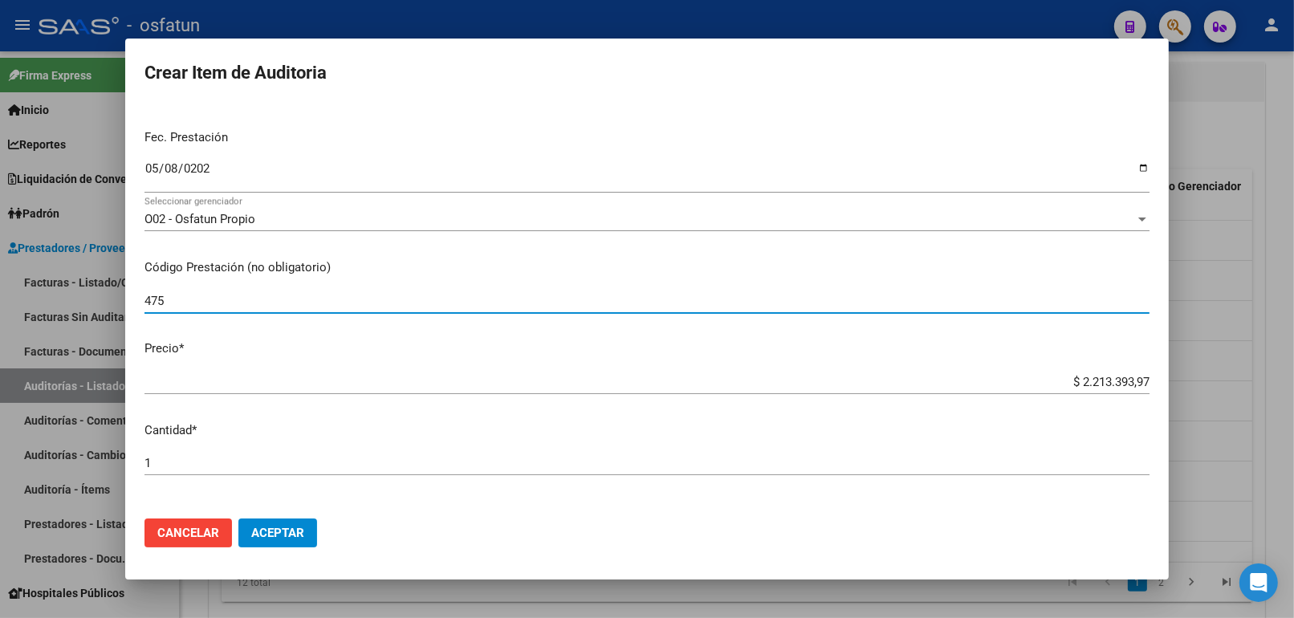
type input "475"
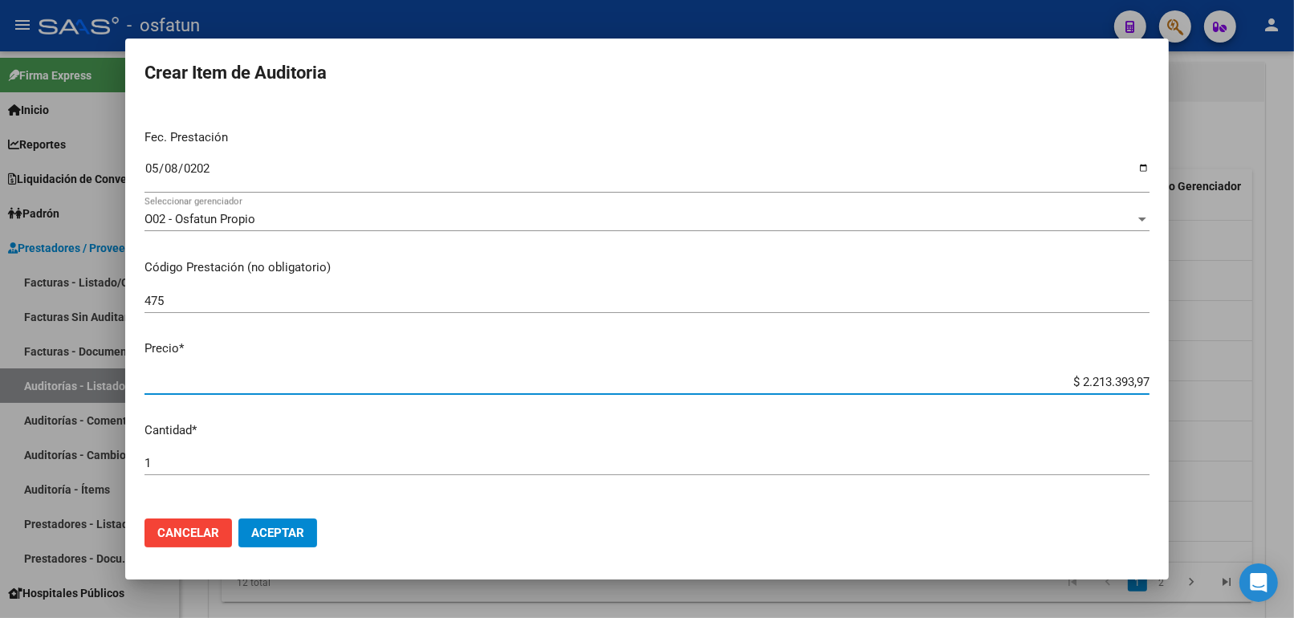
drag, startPoint x: 1036, startPoint y: 380, endPoint x: 1144, endPoint y: 376, distance: 107.6
click at [1182, 380] on div "Crear Item de Auditoria 58784789 Nro Documento 27587847898 CUIL Afiliado Activo…" at bounding box center [647, 309] width 1294 height 618
paste input "148084,29"
type input "$ 148.084,29"
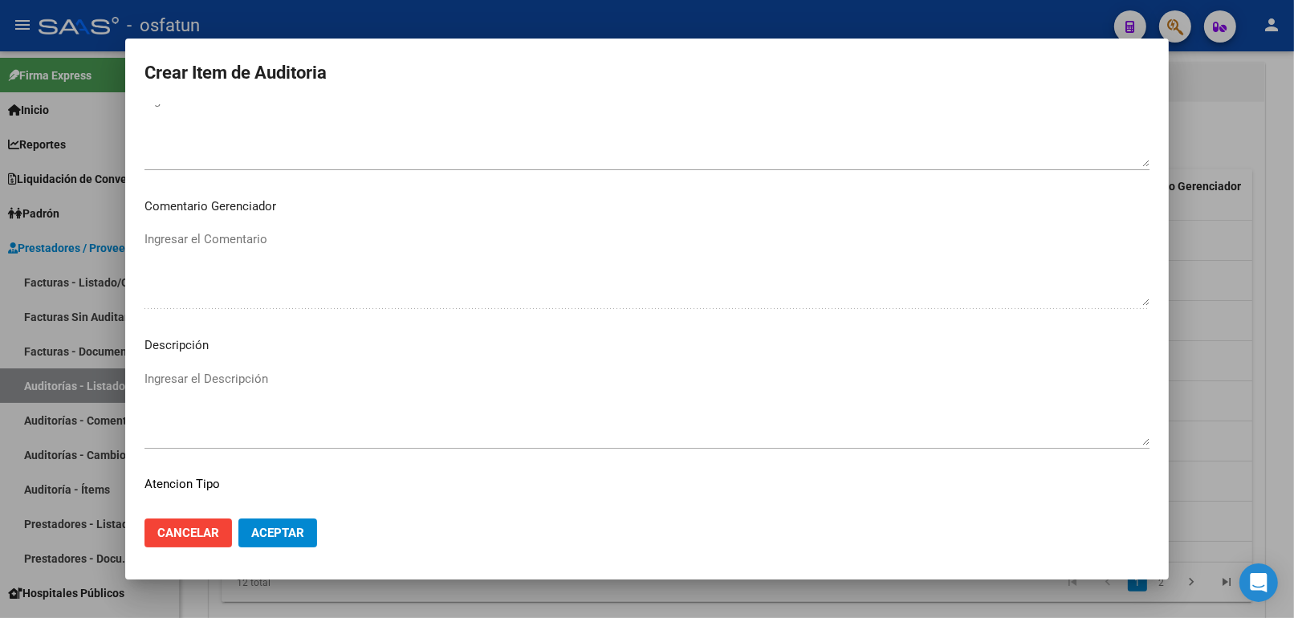
scroll to position [1044, 0]
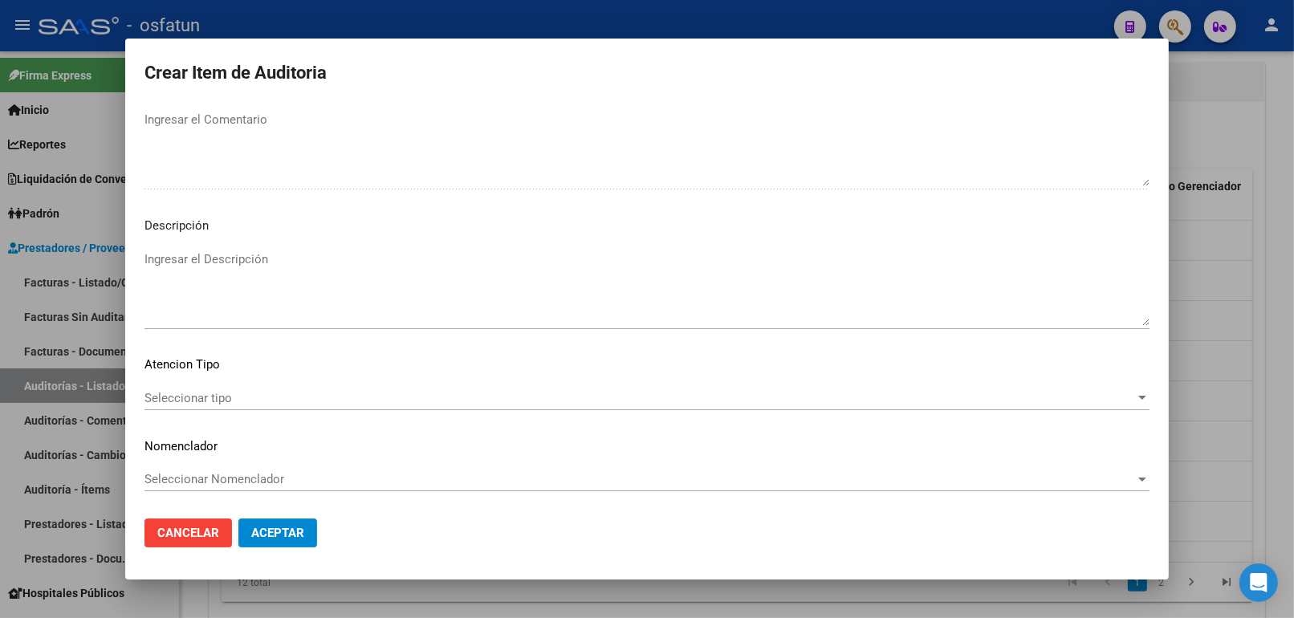
type input "$ 148.084,29"
click at [225, 412] on div "Seleccionar tipo Seleccionar tipo" at bounding box center [646, 405] width 1005 height 39
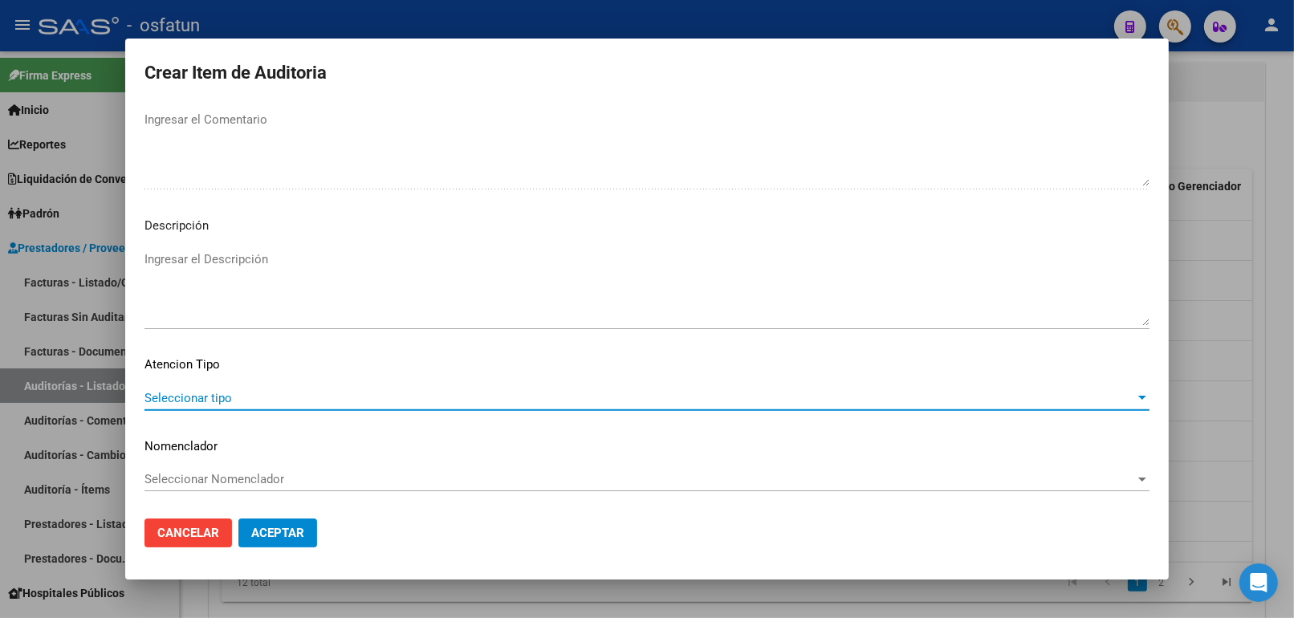
click at [229, 401] on span "Seleccionar tipo" at bounding box center [639, 398] width 990 height 14
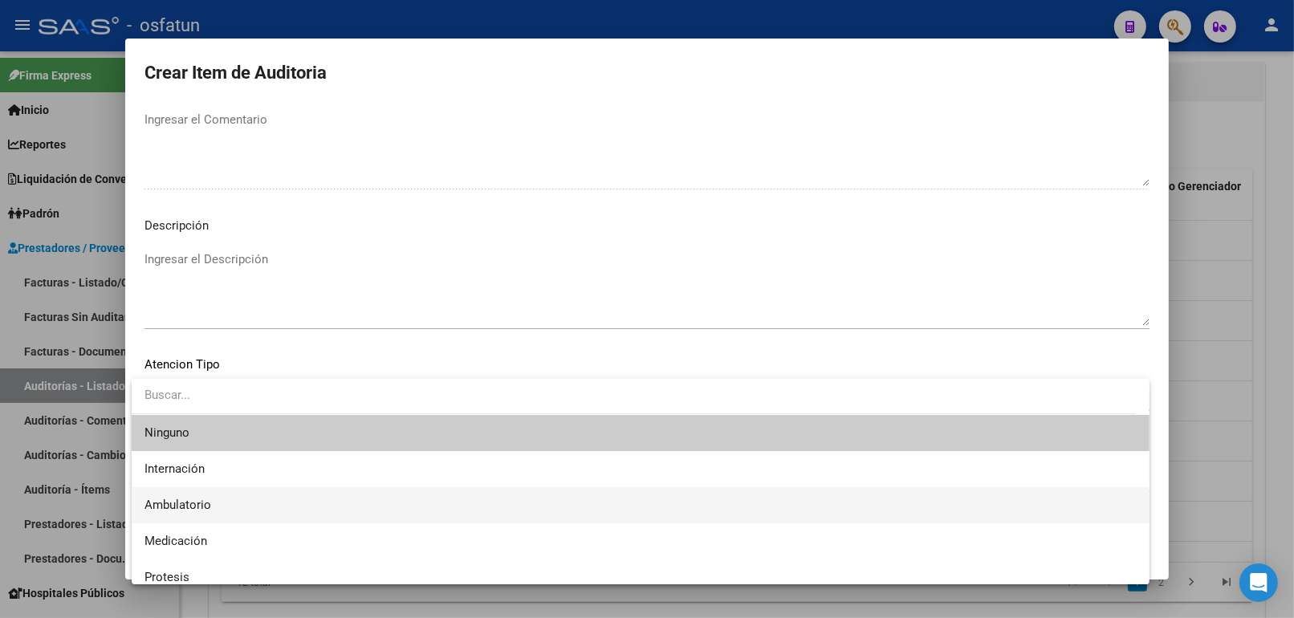
click at [210, 508] on span "Ambulatorio" at bounding box center [640, 505] width 992 height 36
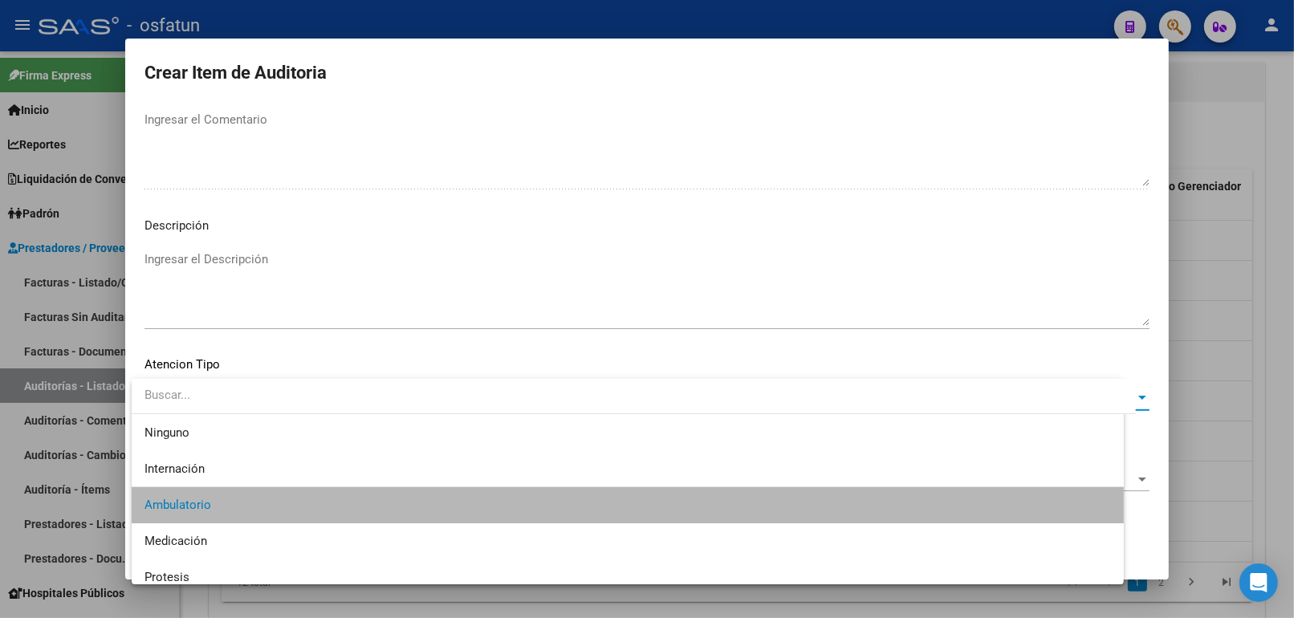
click at [213, 480] on span "Seleccionar Nomenclador" at bounding box center [639, 479] width 990 height 14
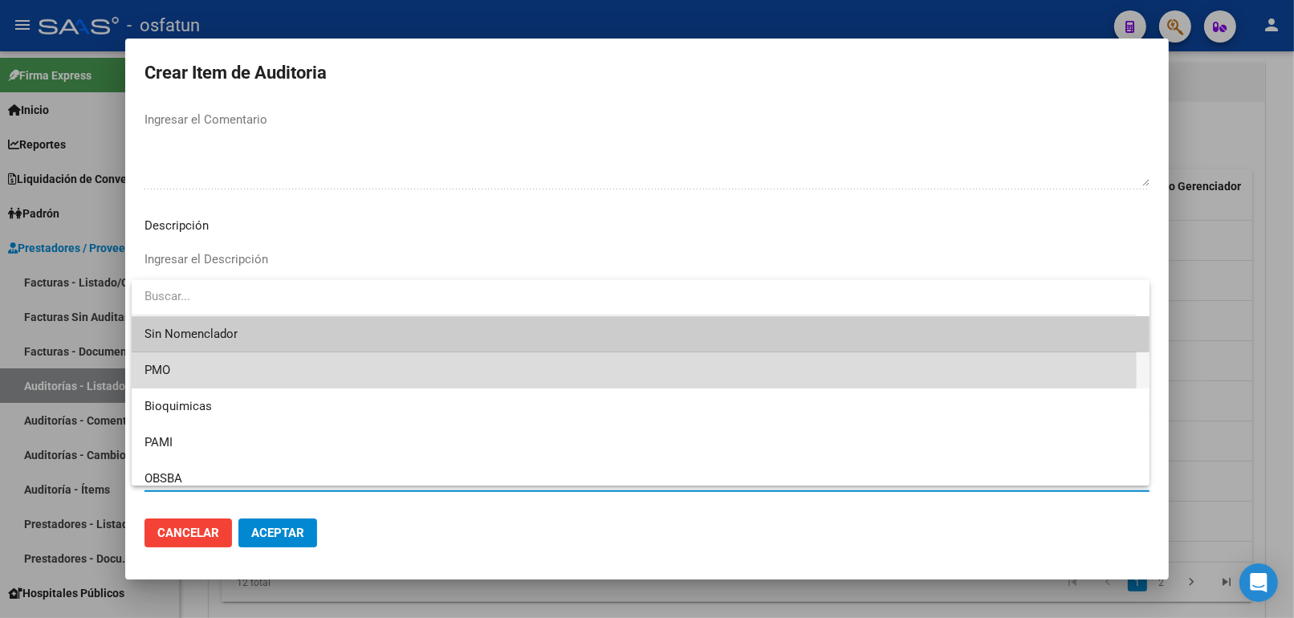
drag, startPoint x: 185, startPoint y: 373, endPoint x: 207, endPoint y: 399, distance: 33.6
click at [189, 377] on span "PMO" at bounding box center [640, 370] width 992 height 36
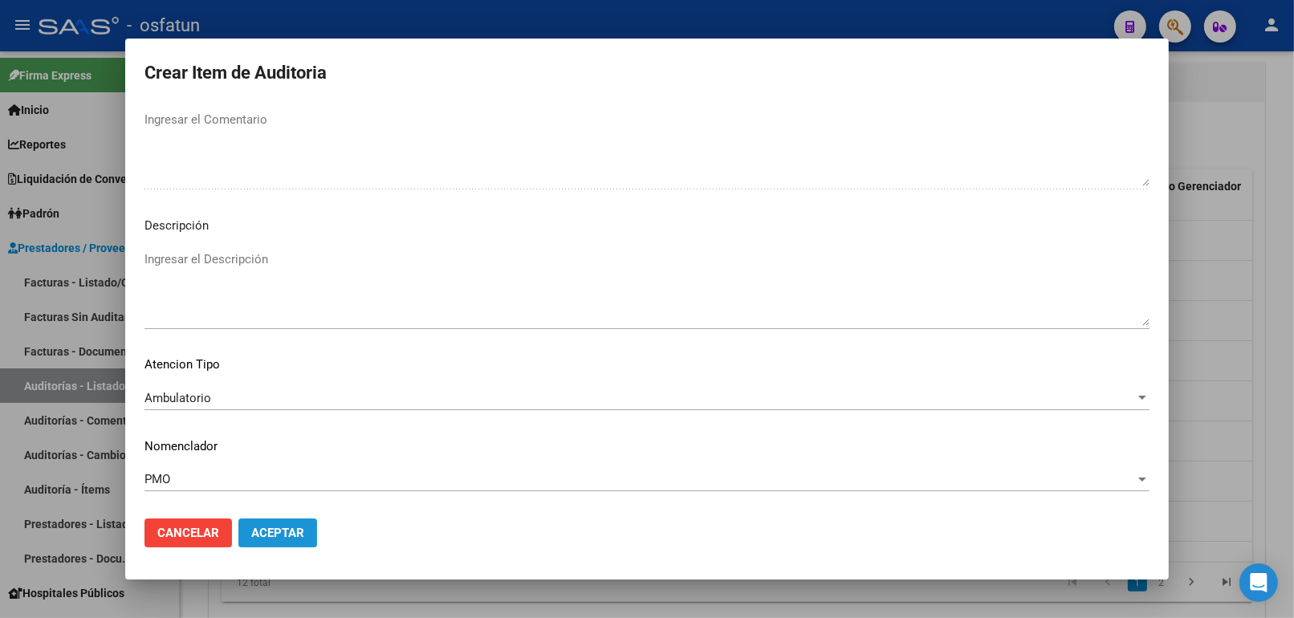
click at [274, 531] on span "Aceptar" at bounding box center [277, 533] width 53 height 14
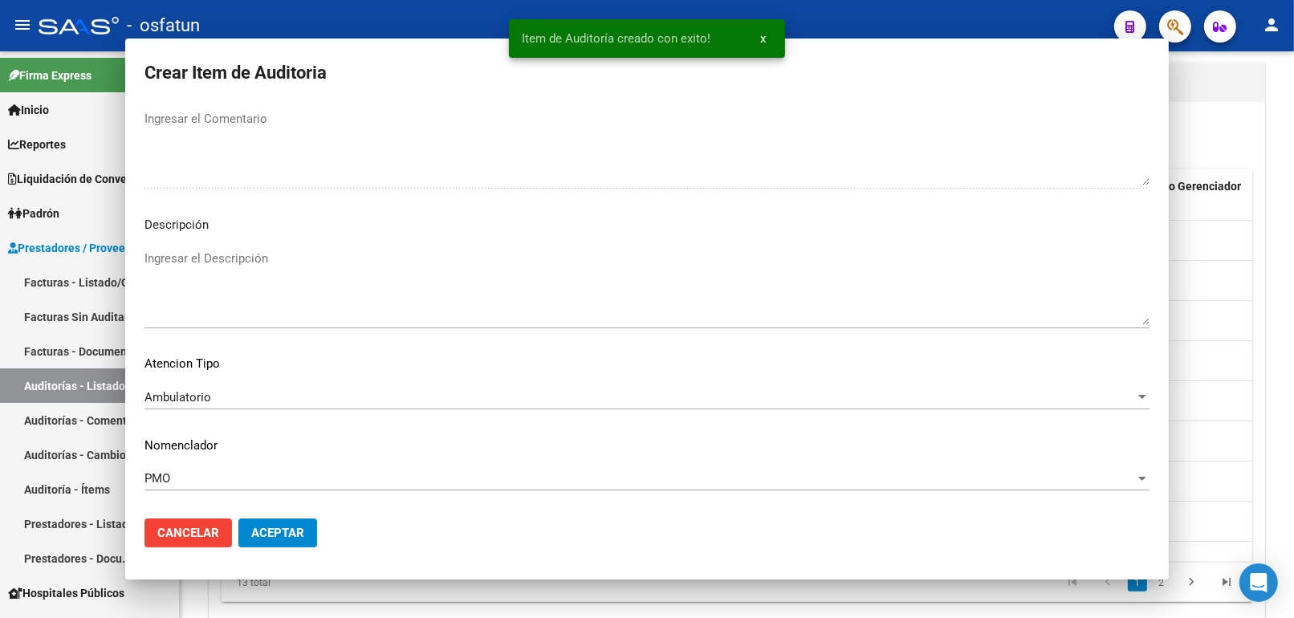
scroll to position [0, 0]
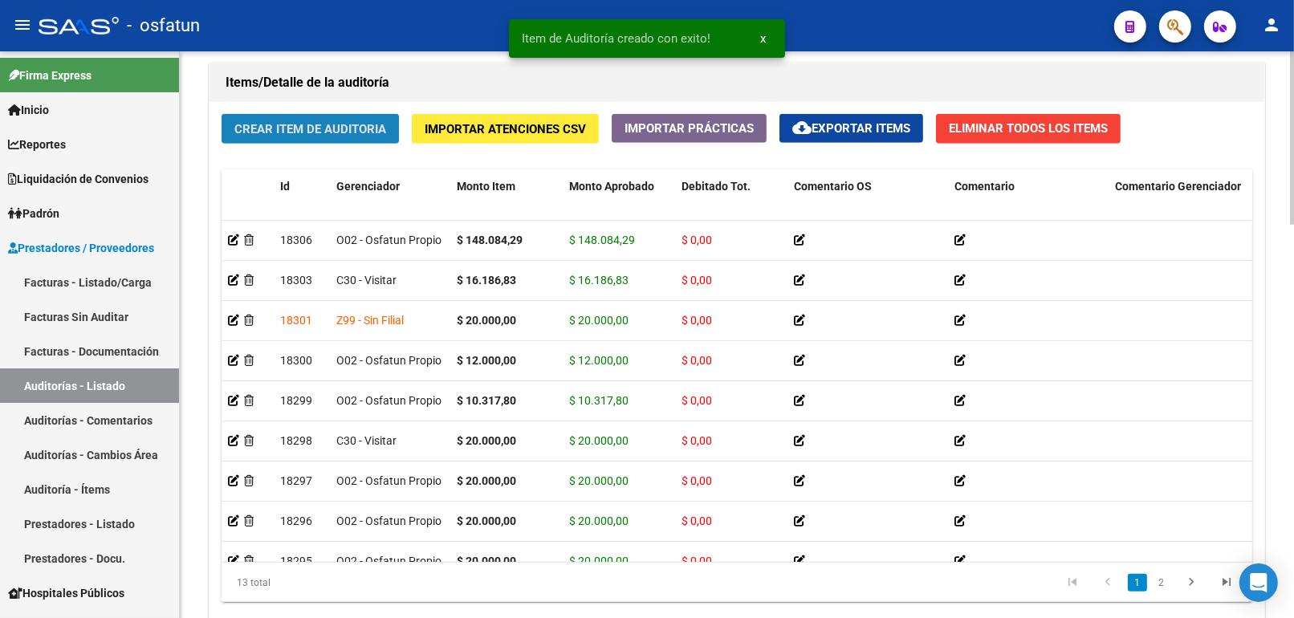
click at [298, 118] on button "Crear Item de Auditoria" at bounding box center [310, 129] width 177 height 30
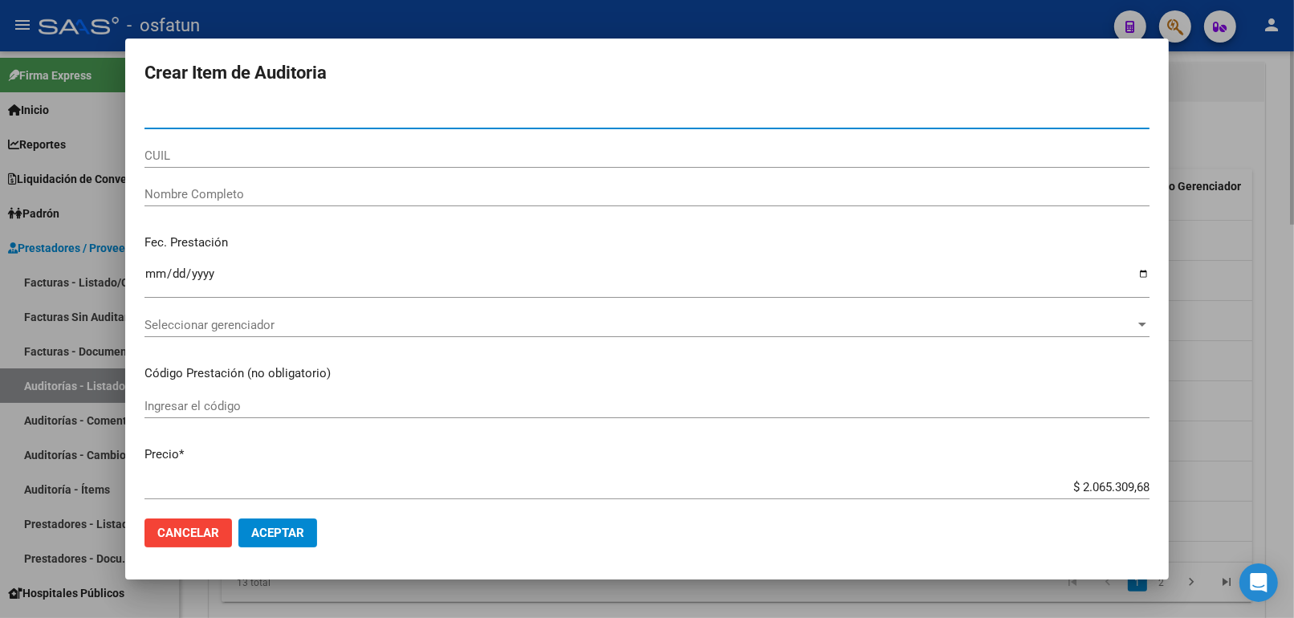
paste input "20575054"
type input "20575054"
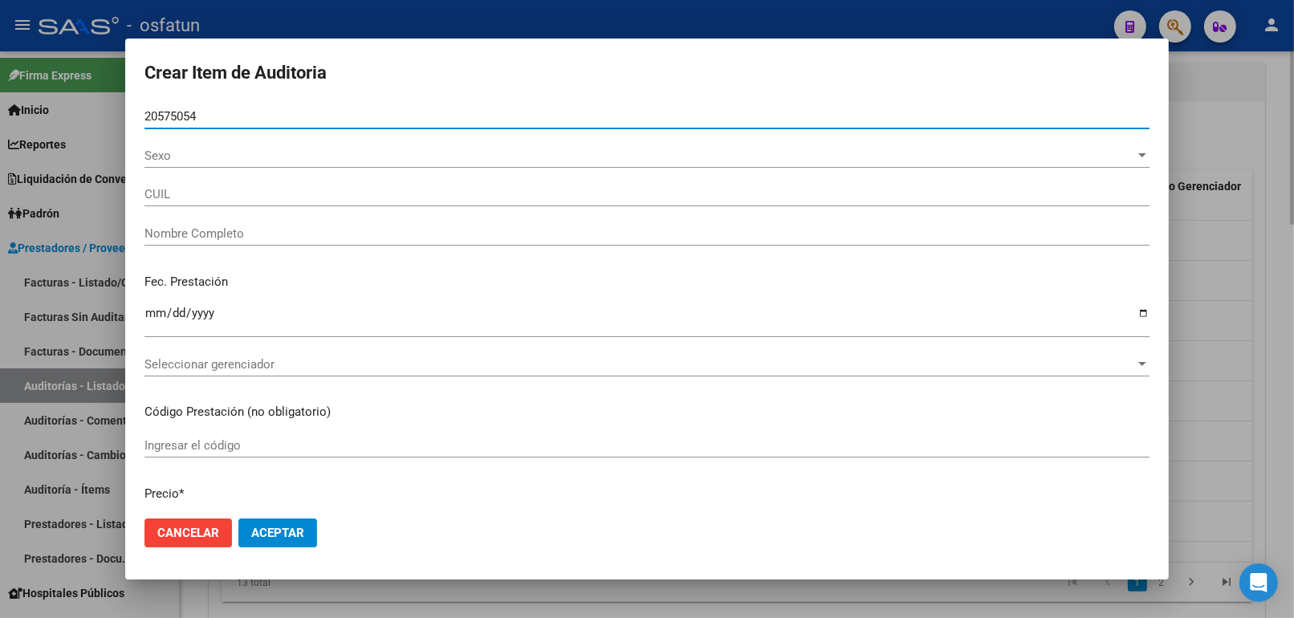
type input "27205750547"
type input "DAGATA [PERSON_NAME]"
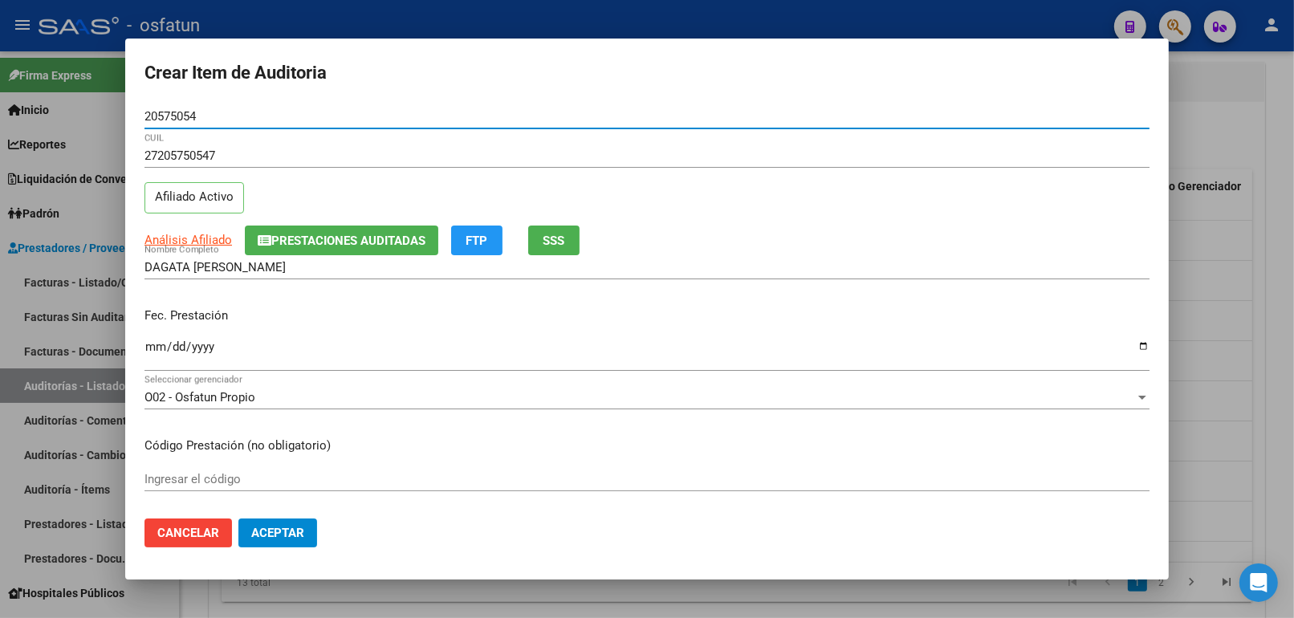
type input "20575054"
click at [159, 345] on input "Ingresar la fecha" at bounding box center [646, 353] width 1005 height 26
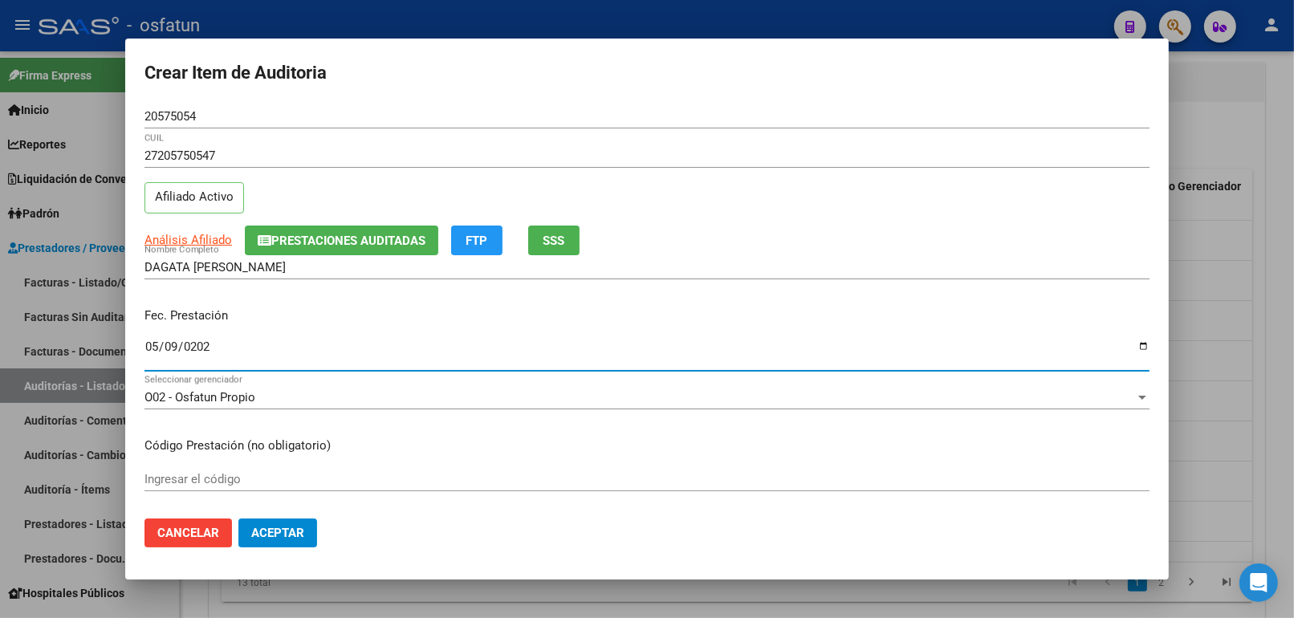
type input "2025-05-09"
click at [243, 480] on input "Ingresar el código" at bounding box center [646, 479] width 1005 height 14
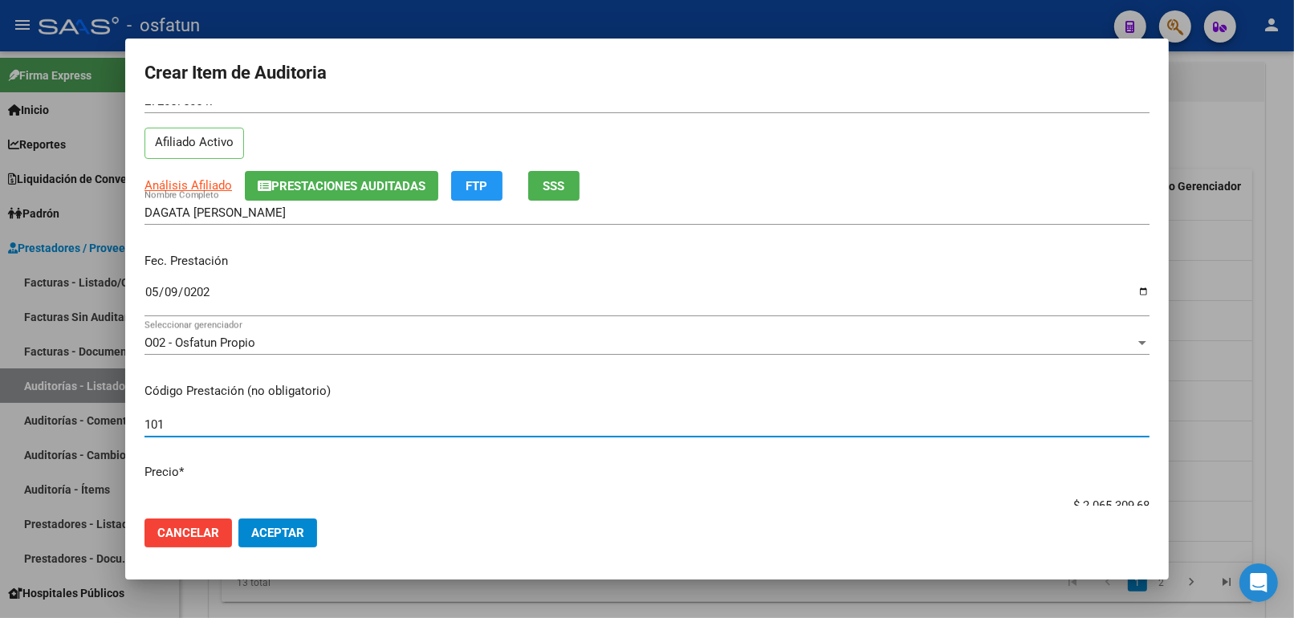
scroll to position [178, 0]
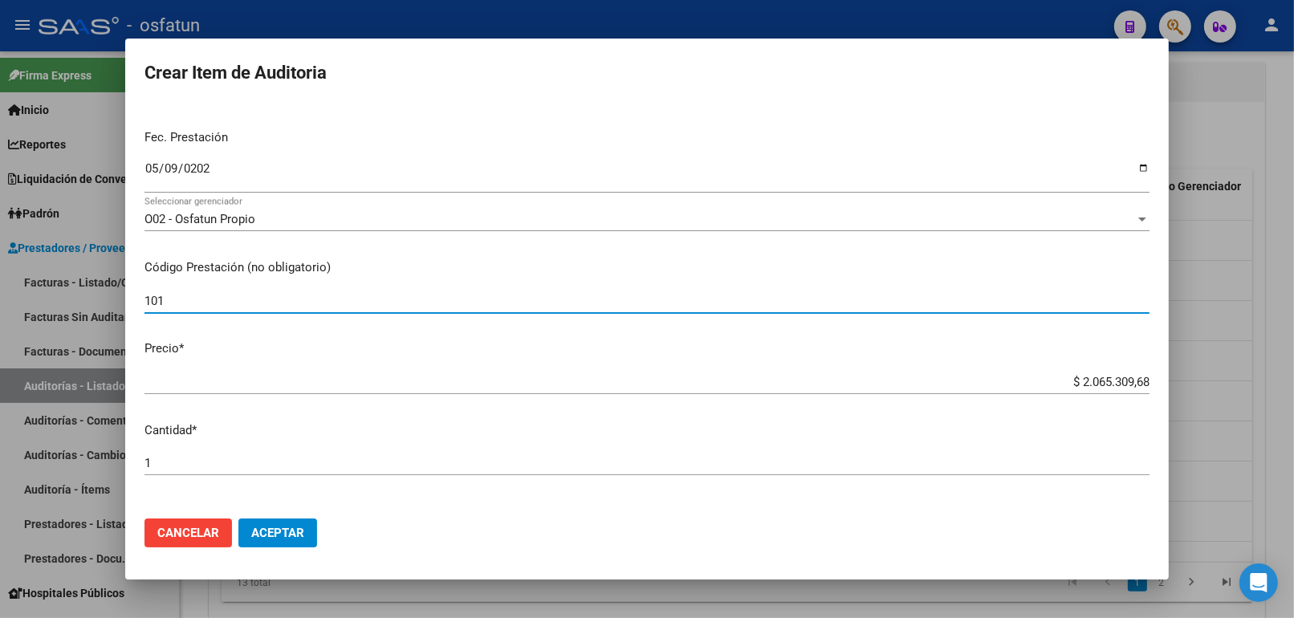
type input "101"
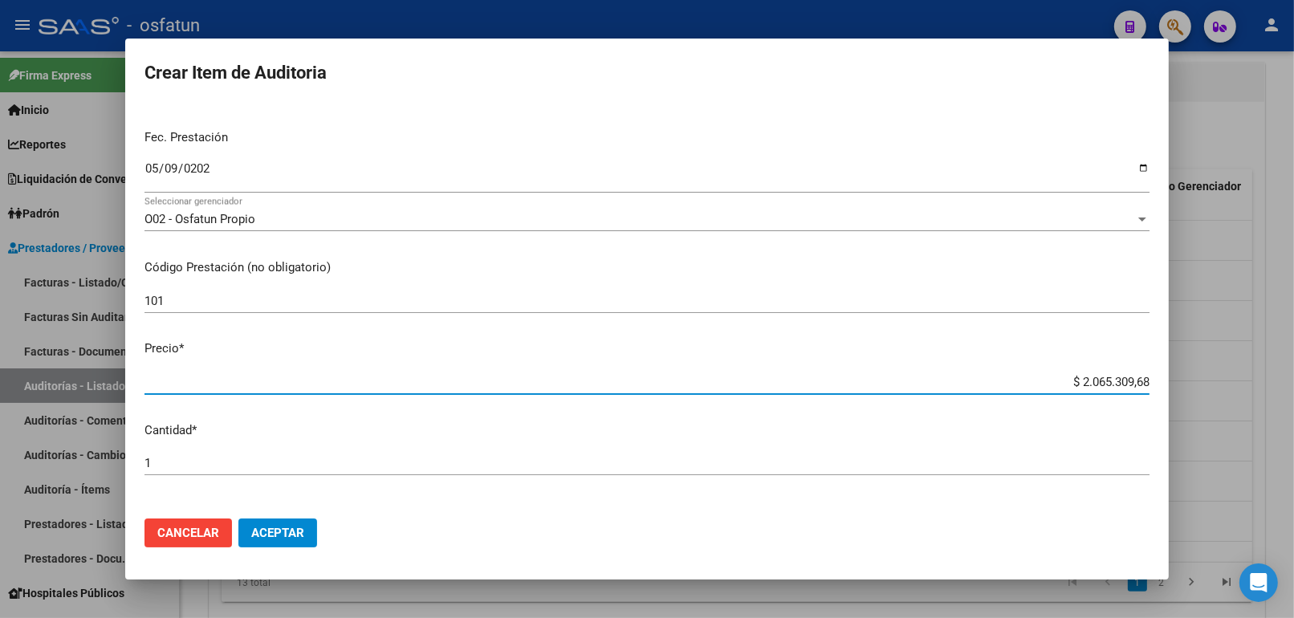
drag, startPoint x: 1053, startPoint y: 381, endPoint x: 1148, endPoint y: 380, distance: 94.7
click at [1148, 380] on app-form-text-field "Precio * $ 2.065.309,68 Ingresar el precio" at bounding box center [653, 364] width 1018 height 50
paste input "504765,55"
type input "$ 504.765,55"
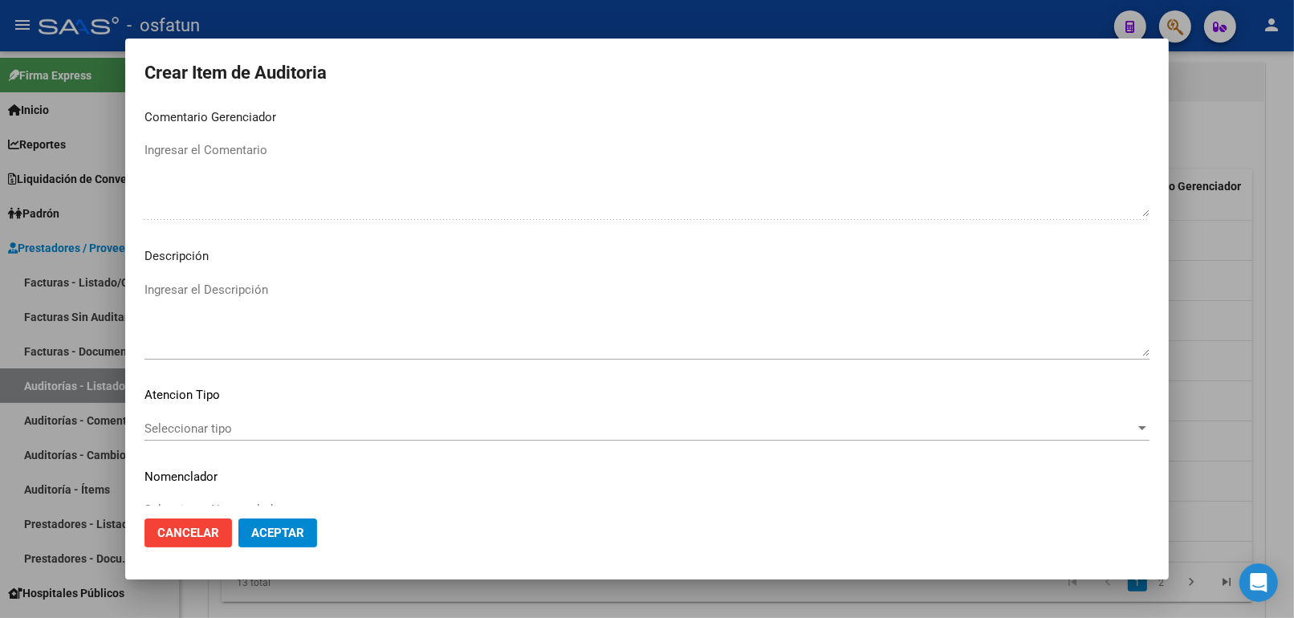
scroll to position [1044, 0]
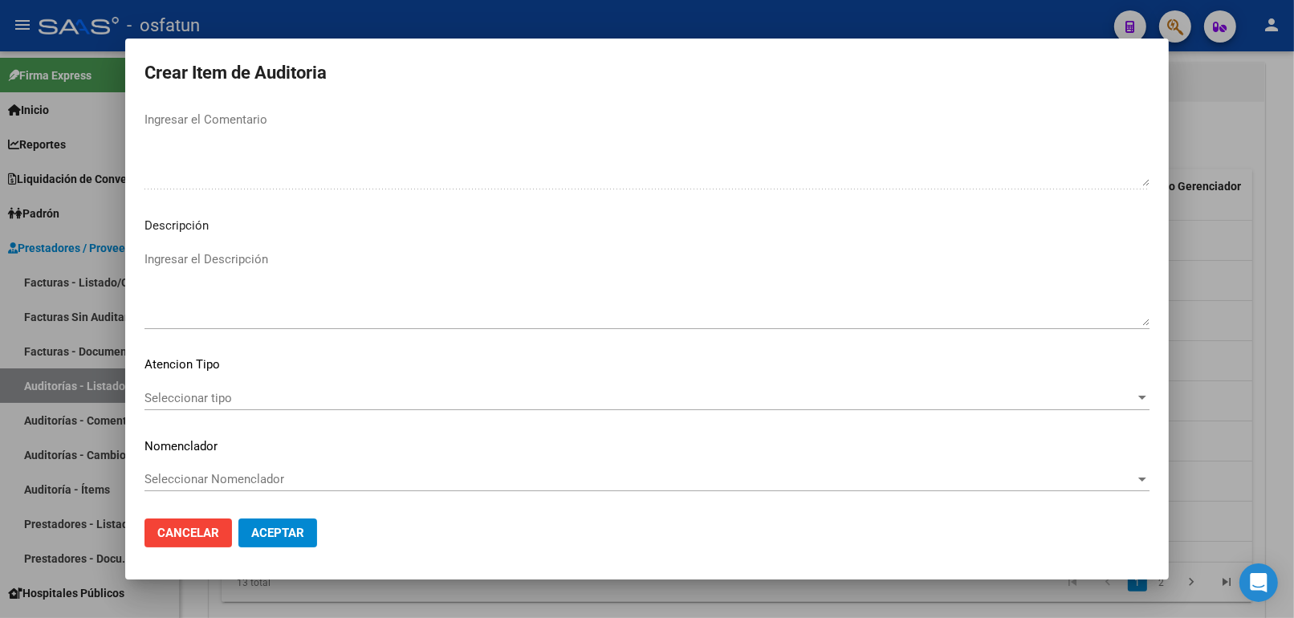
type input "$ 504.765,55"
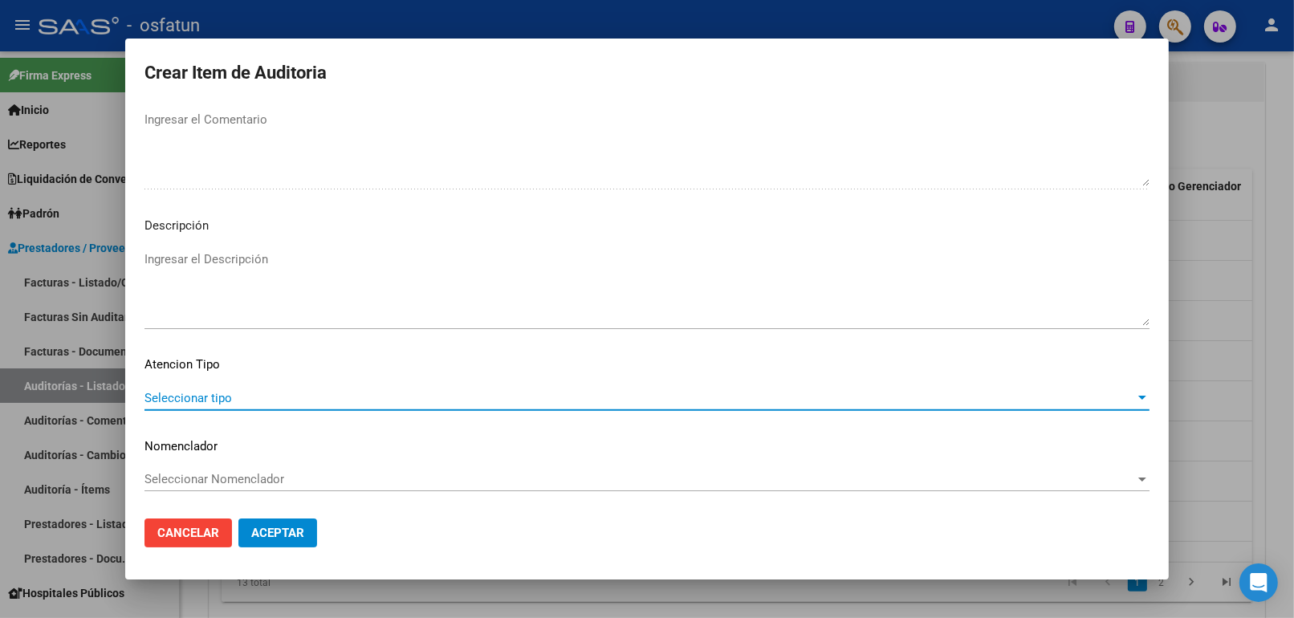
click at [235, 403] on span "Seleccionar tipo" at bounding box center [639, 398] width 990 height 14
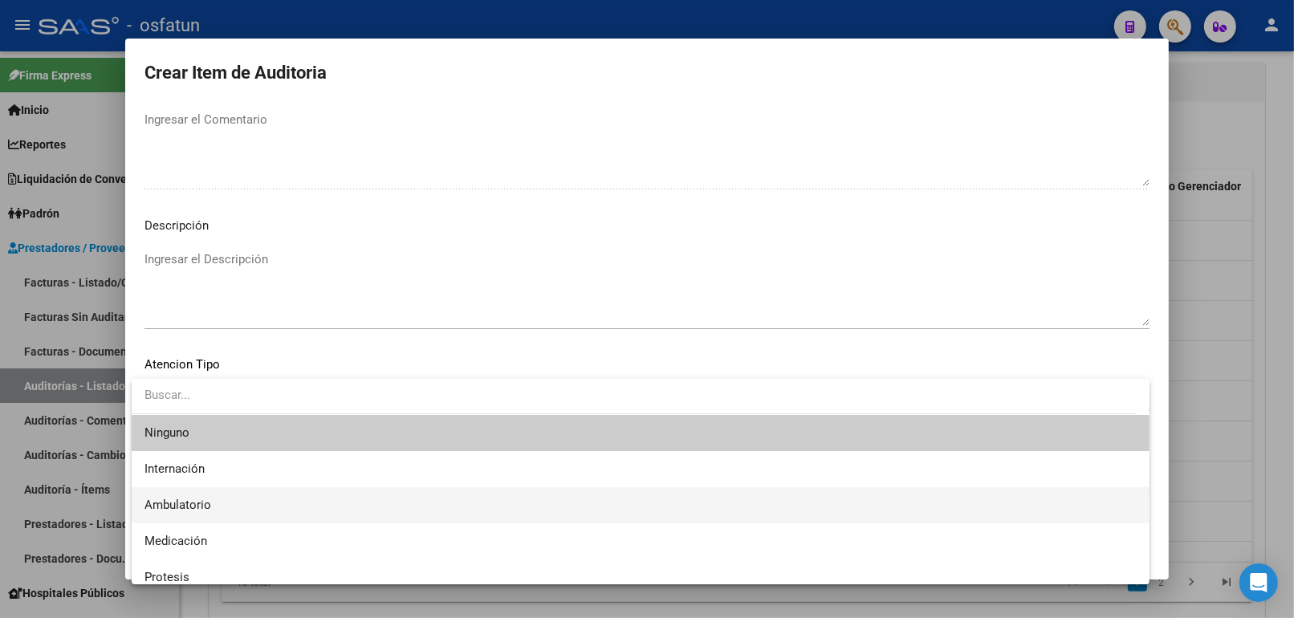
click at [215, 507] on span "Ambulatorio" at bounding box center [640, 505] width 992 height 36
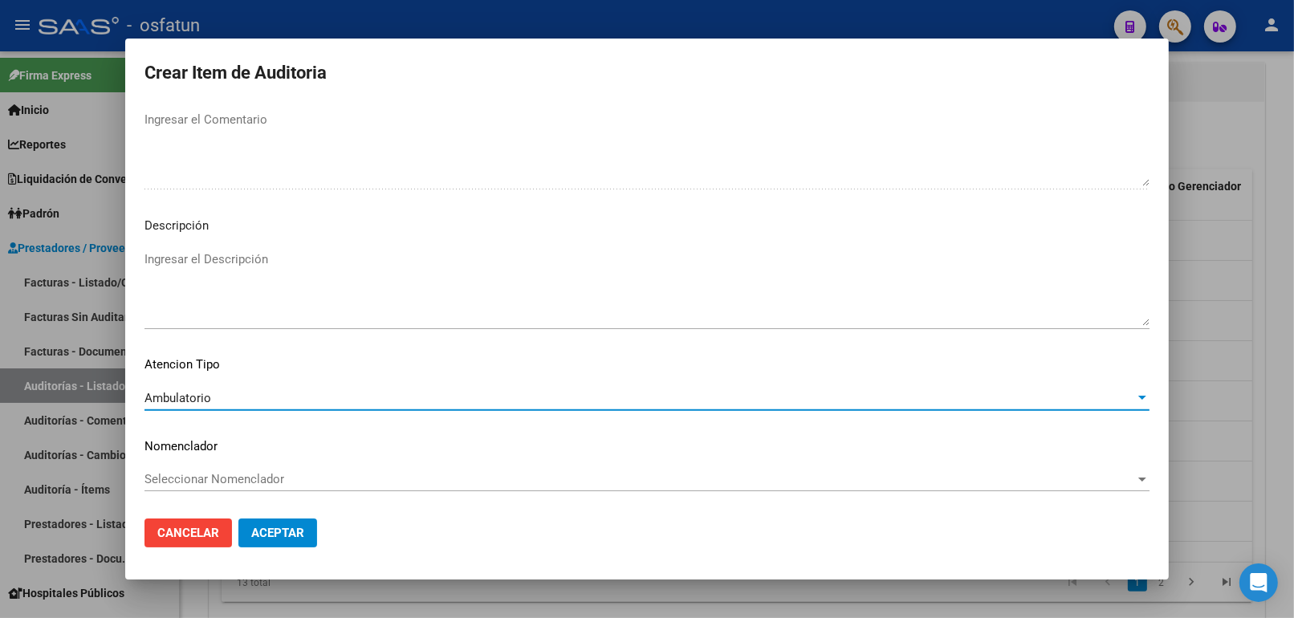
click at [218, 477] on span "Seleccionar Nomenclador" at bounding box center [639, 479] width 990 height 14
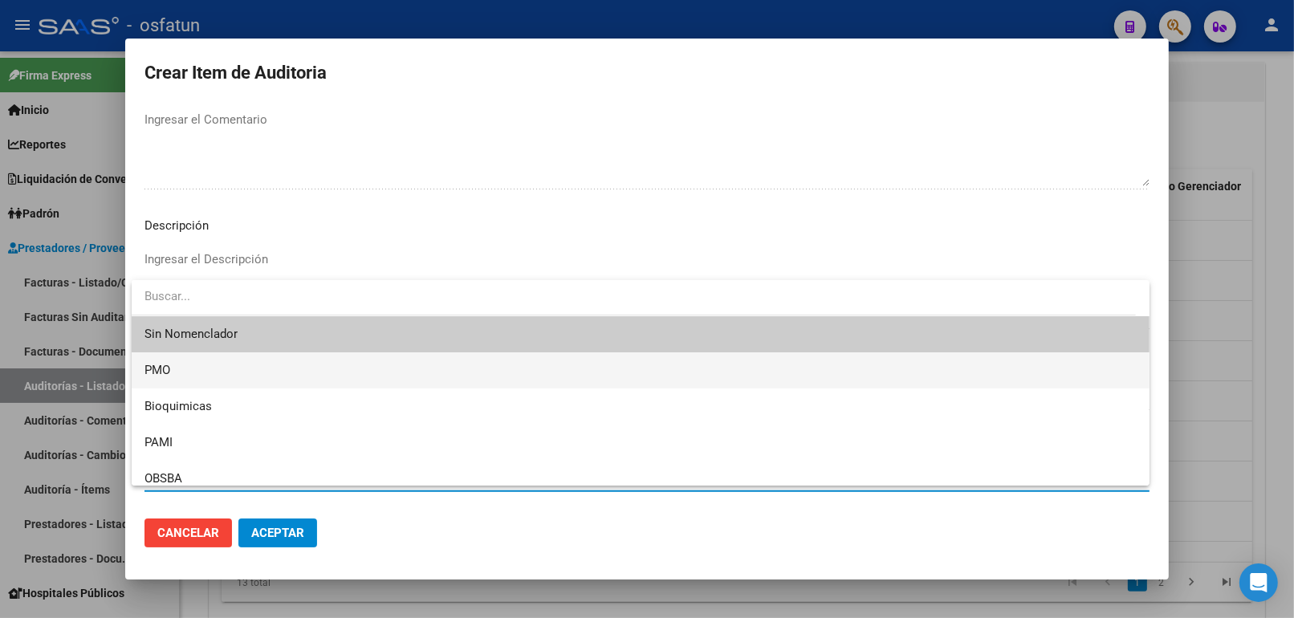
click at [218, 366] on span "PMO" at bounding box center [640, 370] width 992 height 36
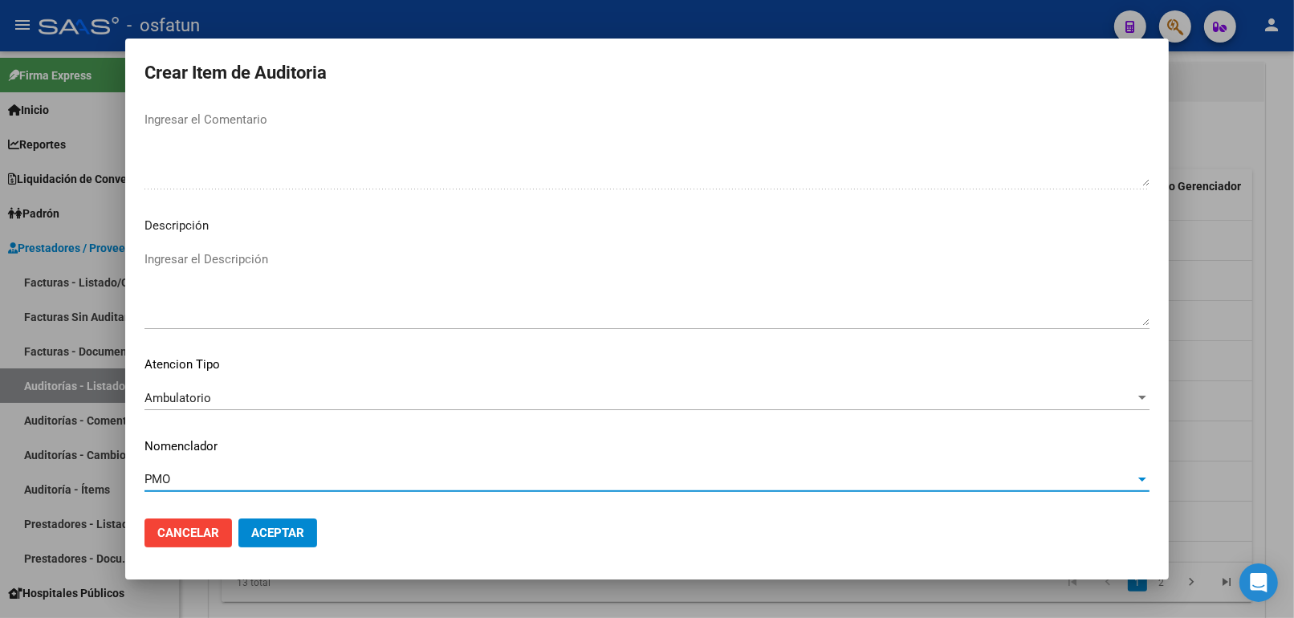
click at [278, 528] on span "Aceptar" at bounding box center [277, 533] width 53 height 14
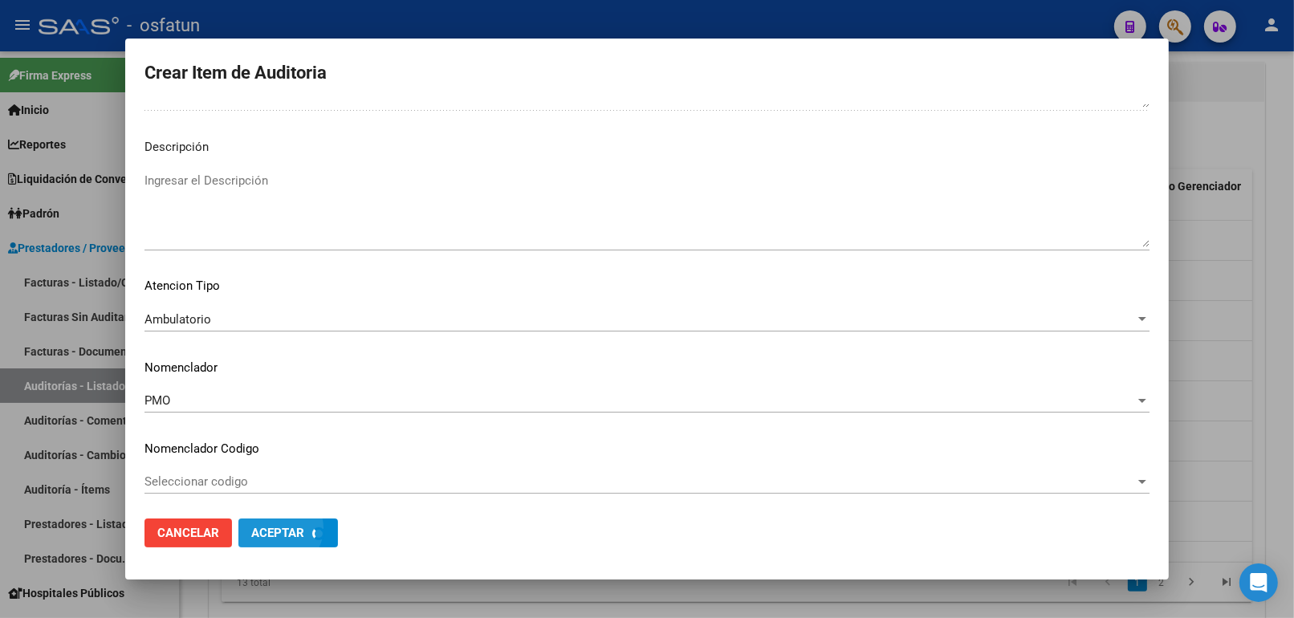
scroll to position [1125, 0]
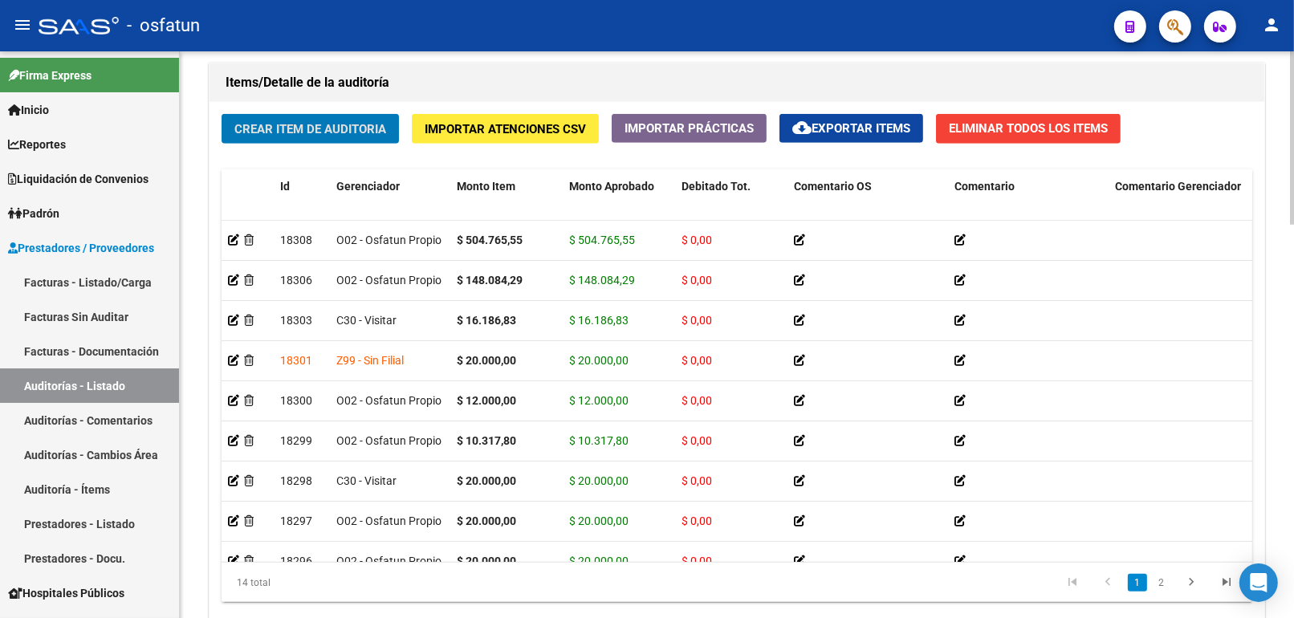
click at [356, 128] on span "Crear Item de Auditoria" at bounding box center [310, 129] width 152 height 14
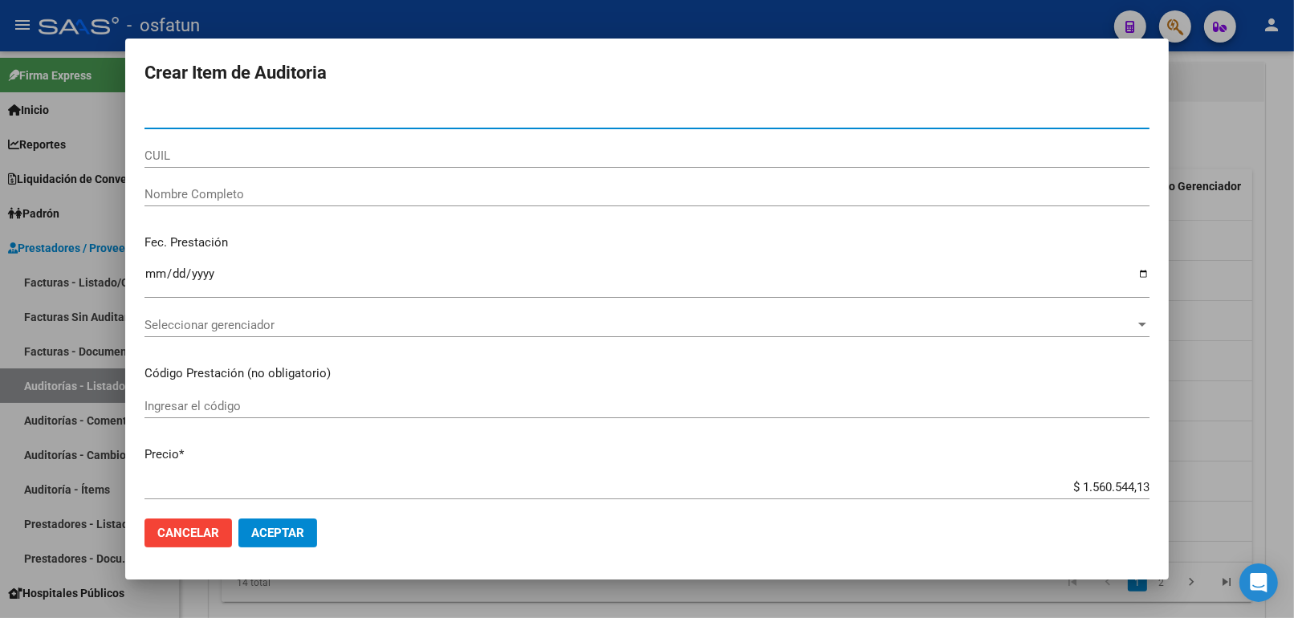
paste input "56088890"
type input "56088890"
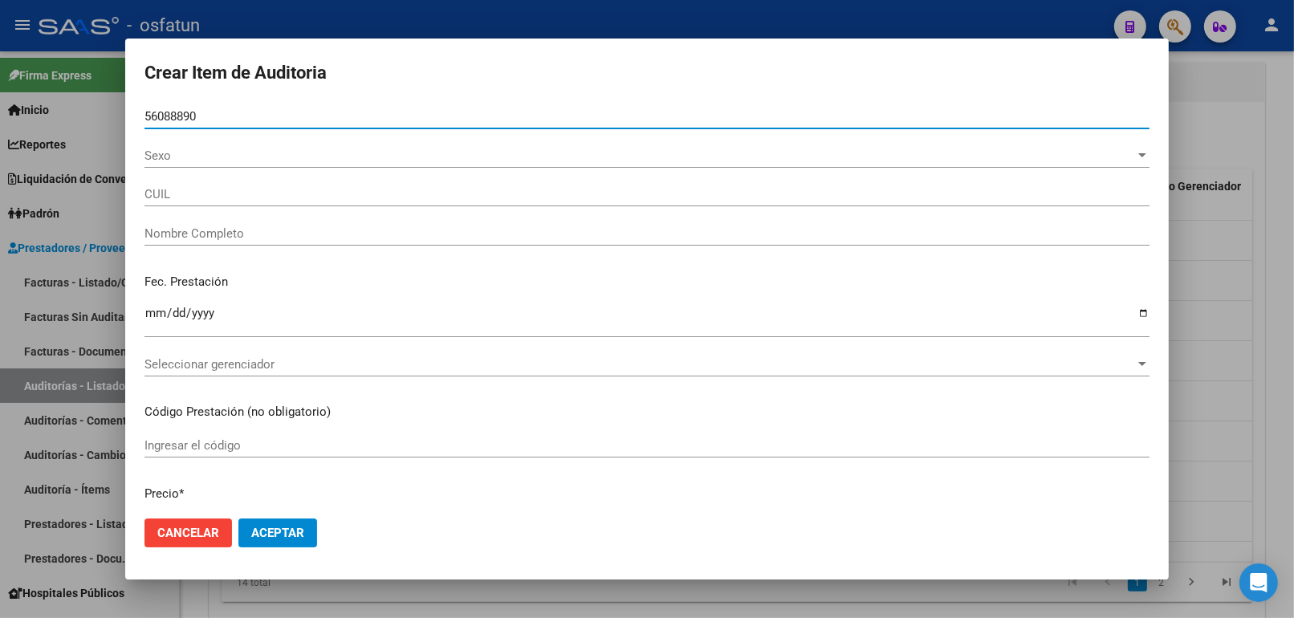
type input "27560888908"
type input "[PERSON_NAME]"
type input "56088890"
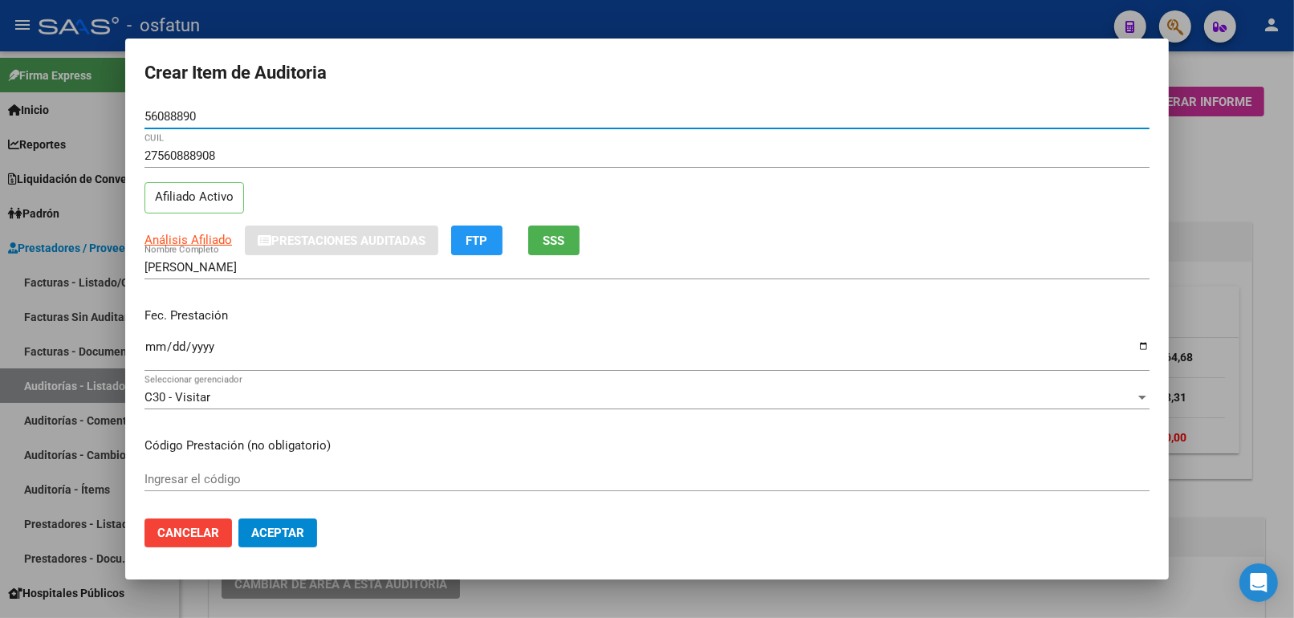
scroll to position [1160, 0]
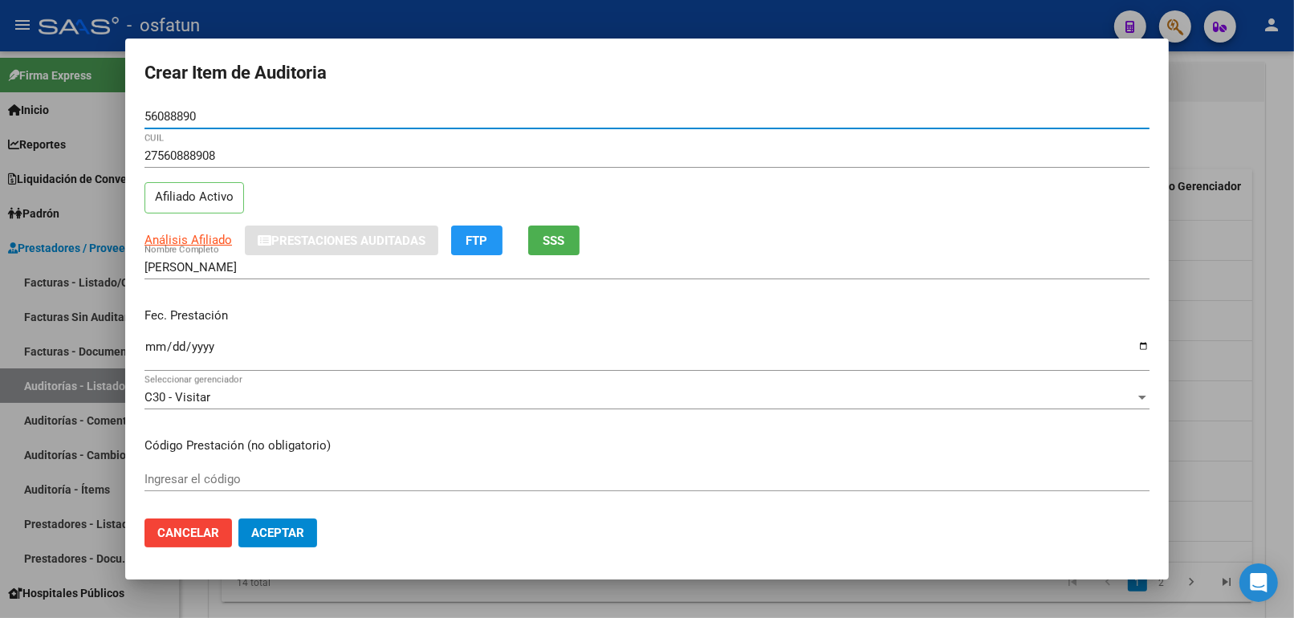
click at [157, 343] on input "Ingresar la fecha" at bounding box center [646, 353] width 1005 height 26
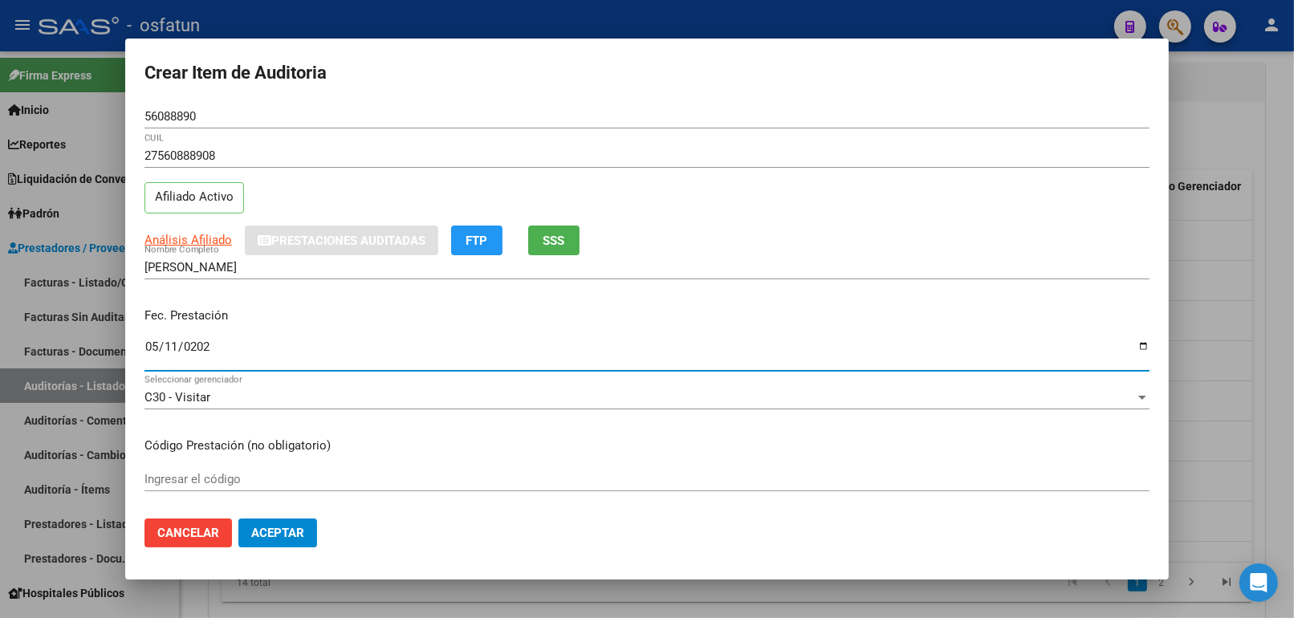
type input "[DATE]"
click at [186, 472] on input "Ingresar el código" at bounding box center [646, 479] width 1005 height 14
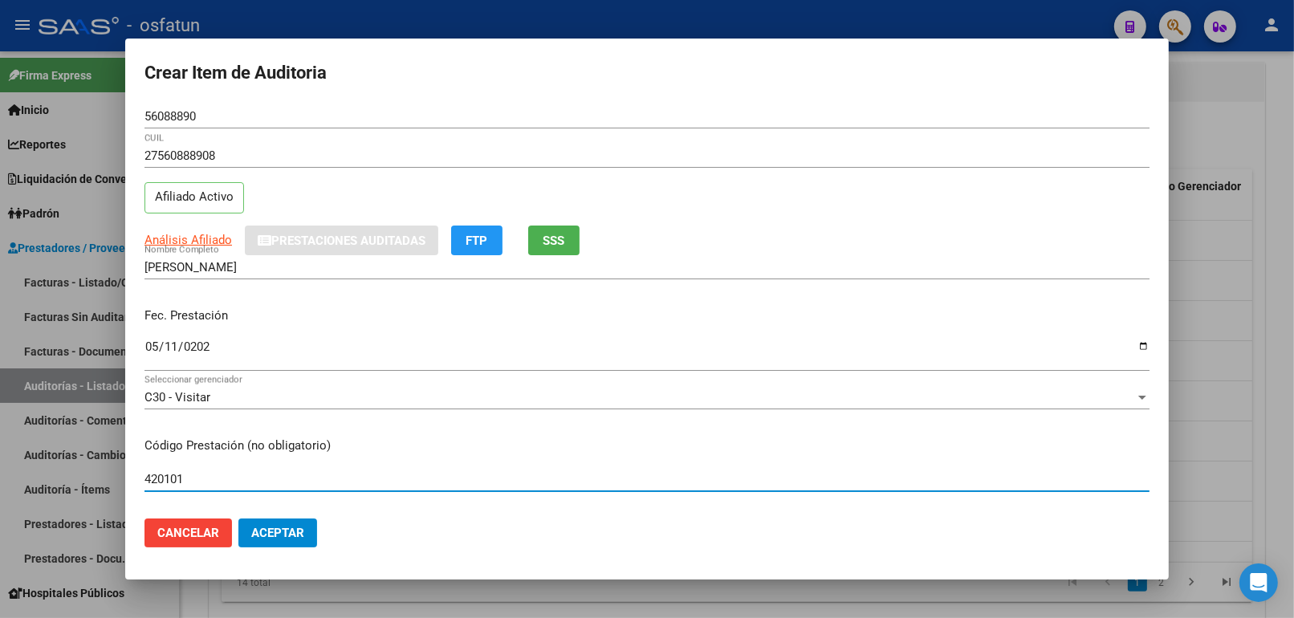
type input "420101"
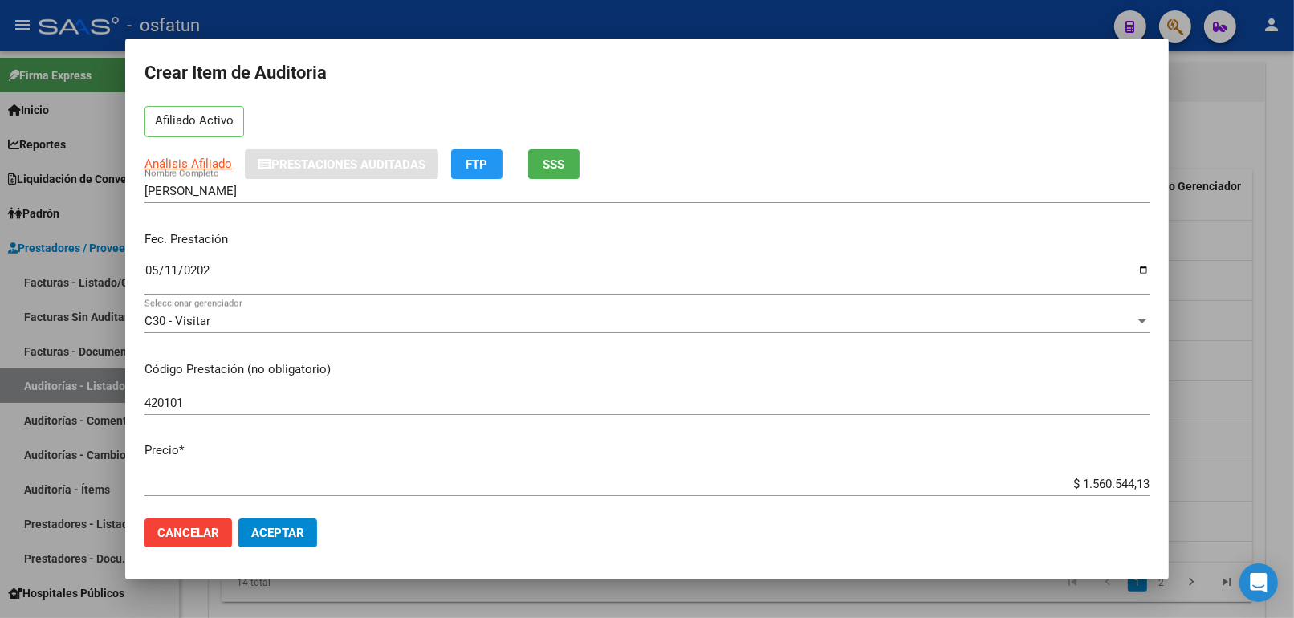
scroll to position [178, 0]
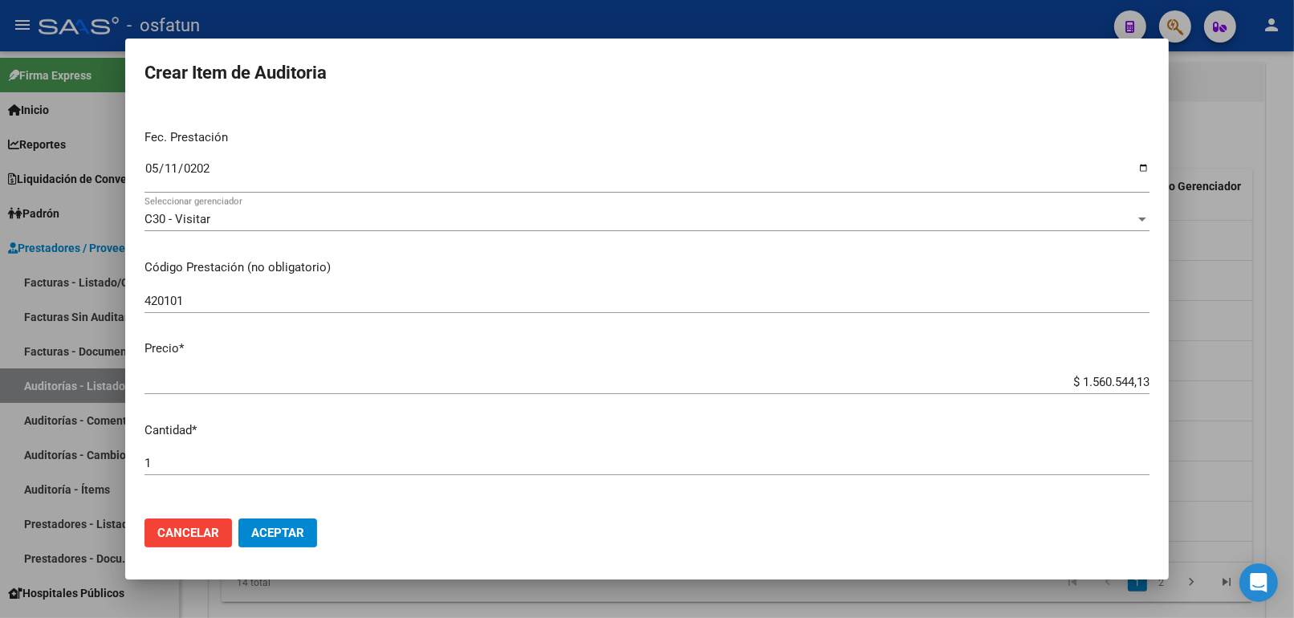
drag, startPoint x: 1015, startPoint y: 377, endPoint x: 1242, endPoint y: 367, distance: 227.4
click at [1241, 367] on div "Crear Item de Auditoria 56088890 Nro Documento 27560888908 CUIL Afiliado Activo…" at bounding box center [647, 309] width 1294 height 618
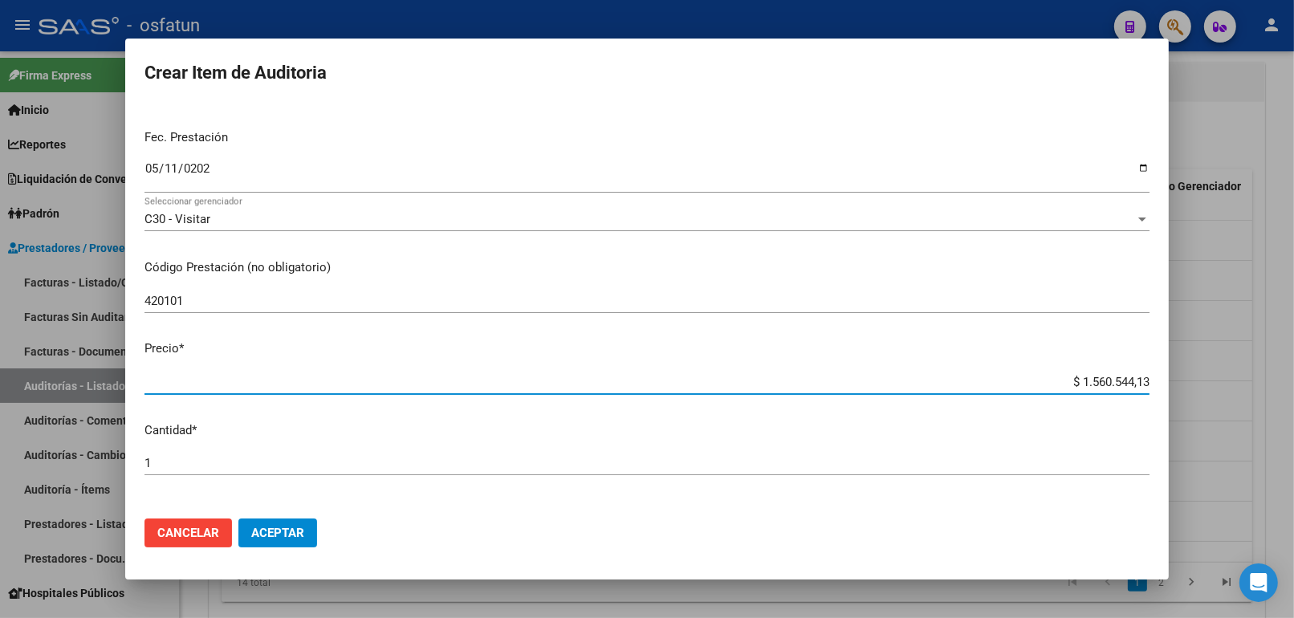
type input "$ 0,02"
type input "$ 0,20"
type input "$ 2,00"
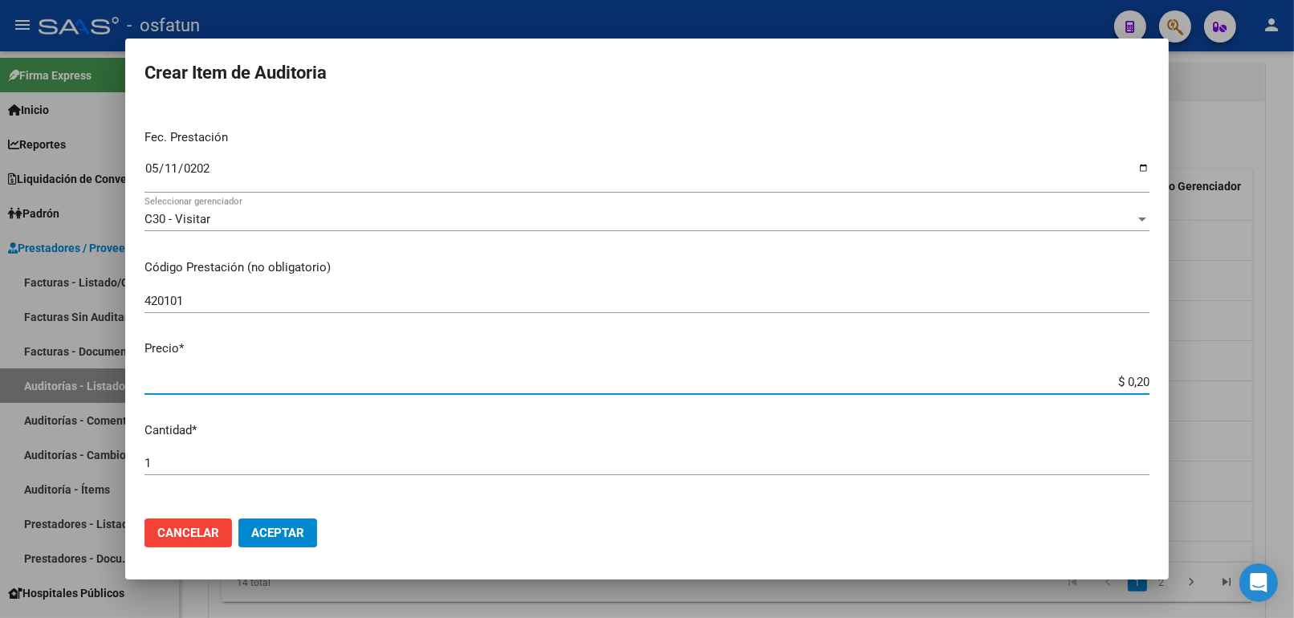
type input "$ 2,00"
type input "$ 20,00"
type input "$ 200,00"
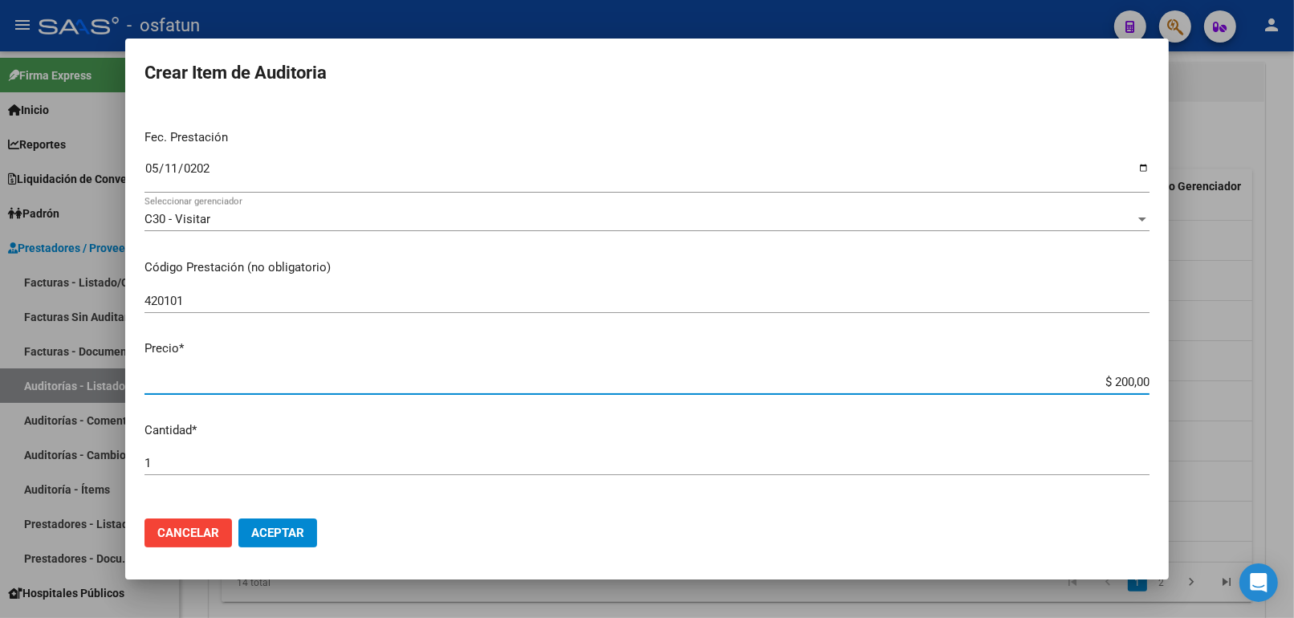
type input "$ 2.000,00"
type input "$ 20.000,00"
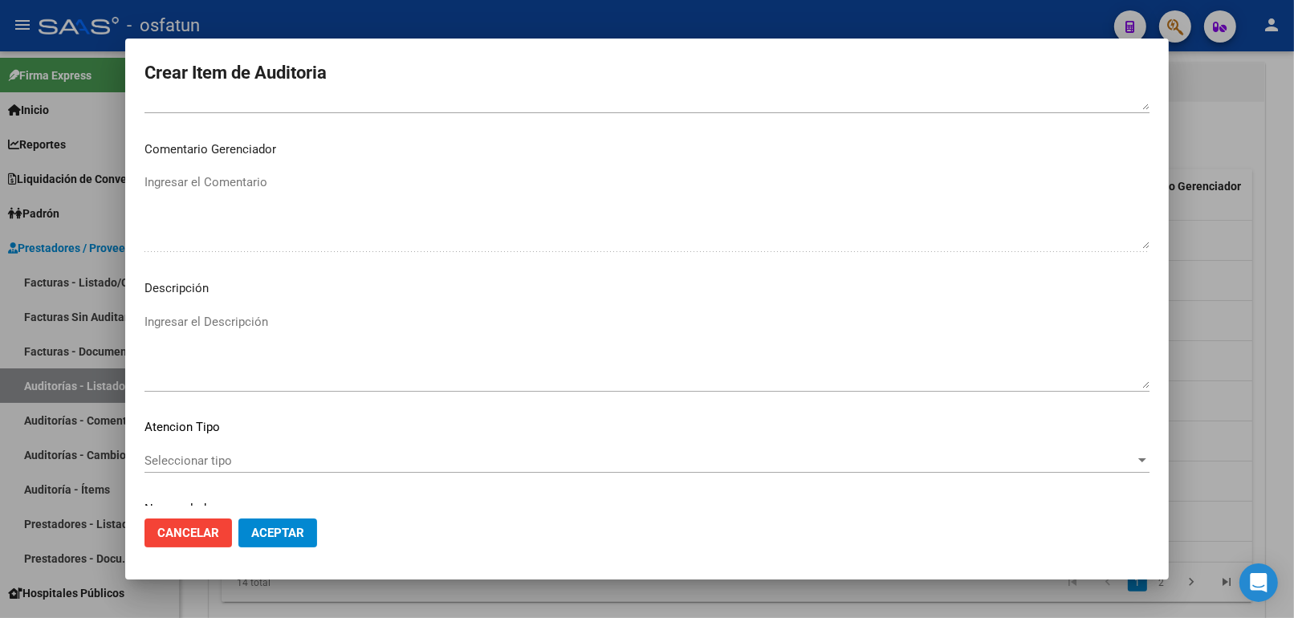
scroll to position [1044, 0]
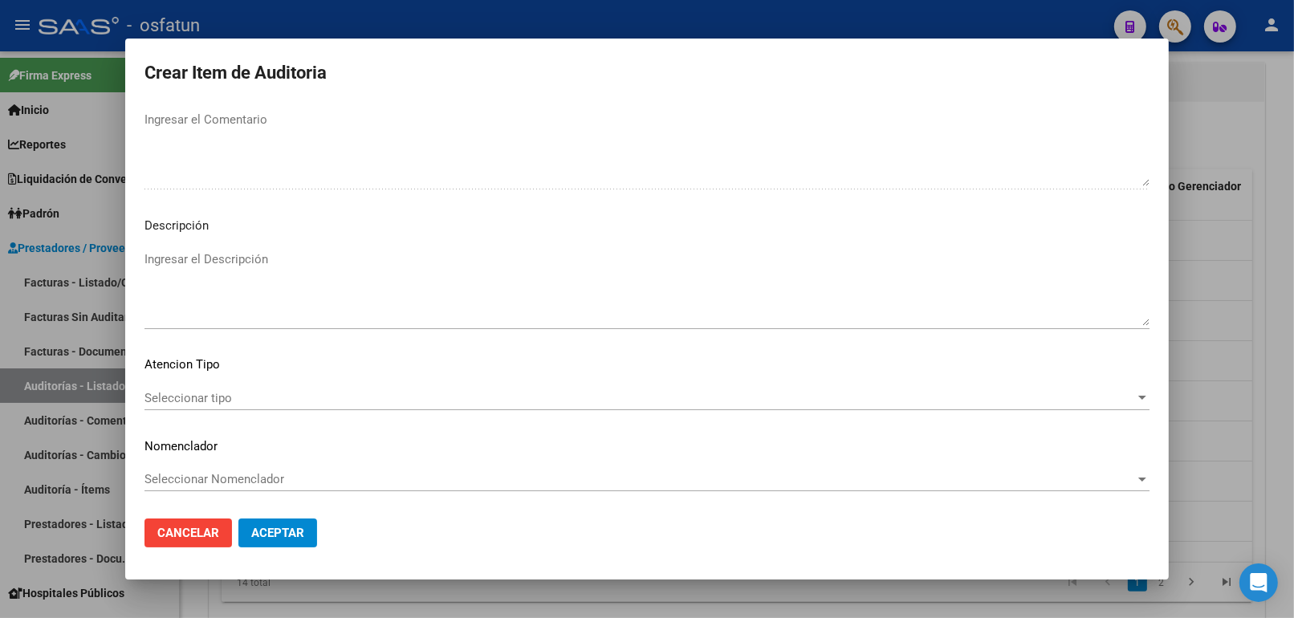
click at [314, 392] on span "Seleccionar tipo" at bounding box center [639, 398] width 990 height 14
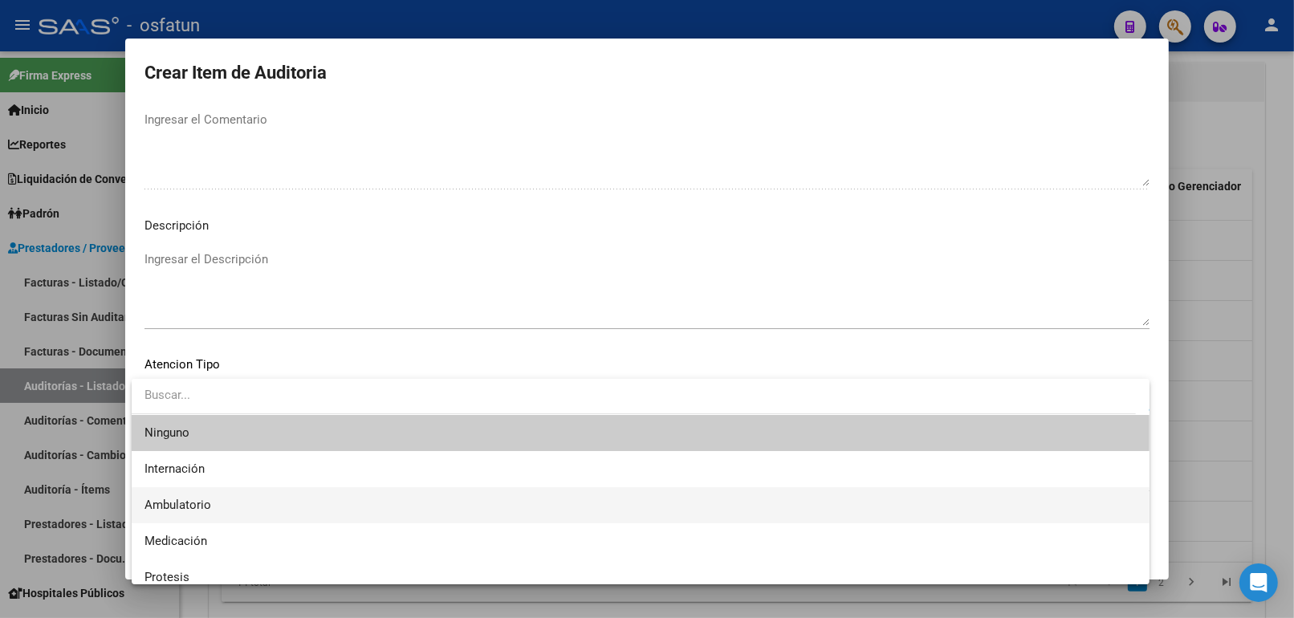
drag, startPoint x: 284, startPoint y: 502, endPoint x: 284, endPoint y: 480, distance: 21.7
click at [283, 502] on span "Ambulatorio" at bounding box center [640, 505] width 992 height 36
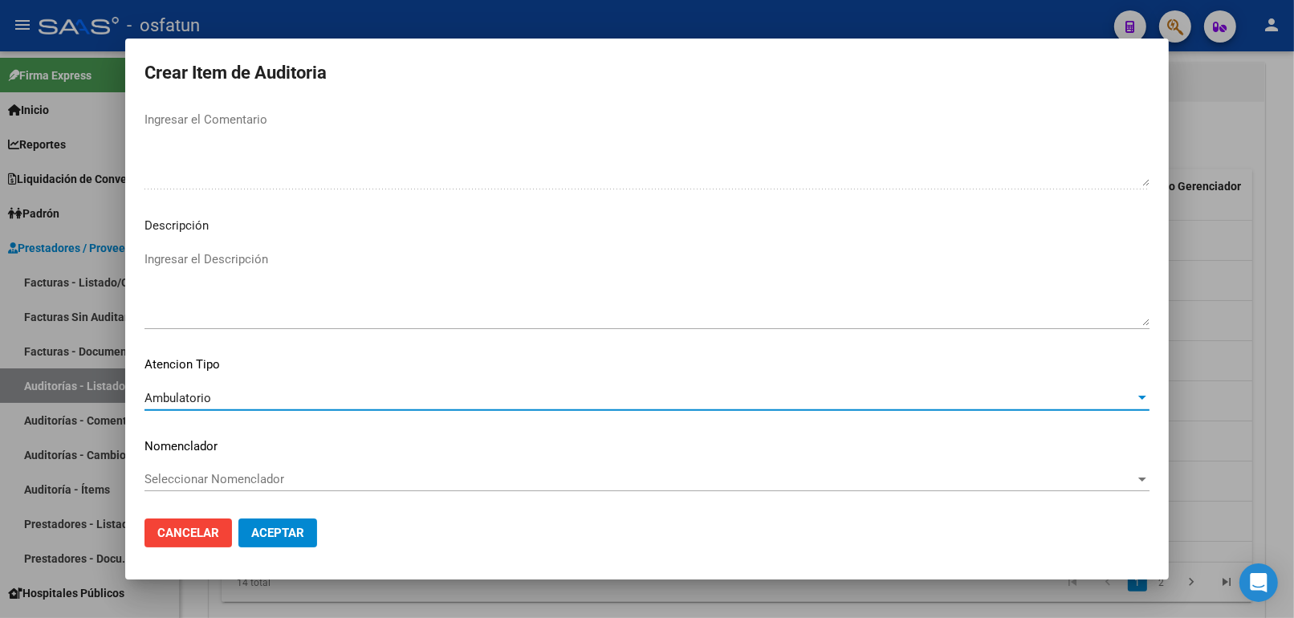
click at [285, 479] on span "Seleccionar Nomenclador" at bounding box center [639, 479] width 990 height 14
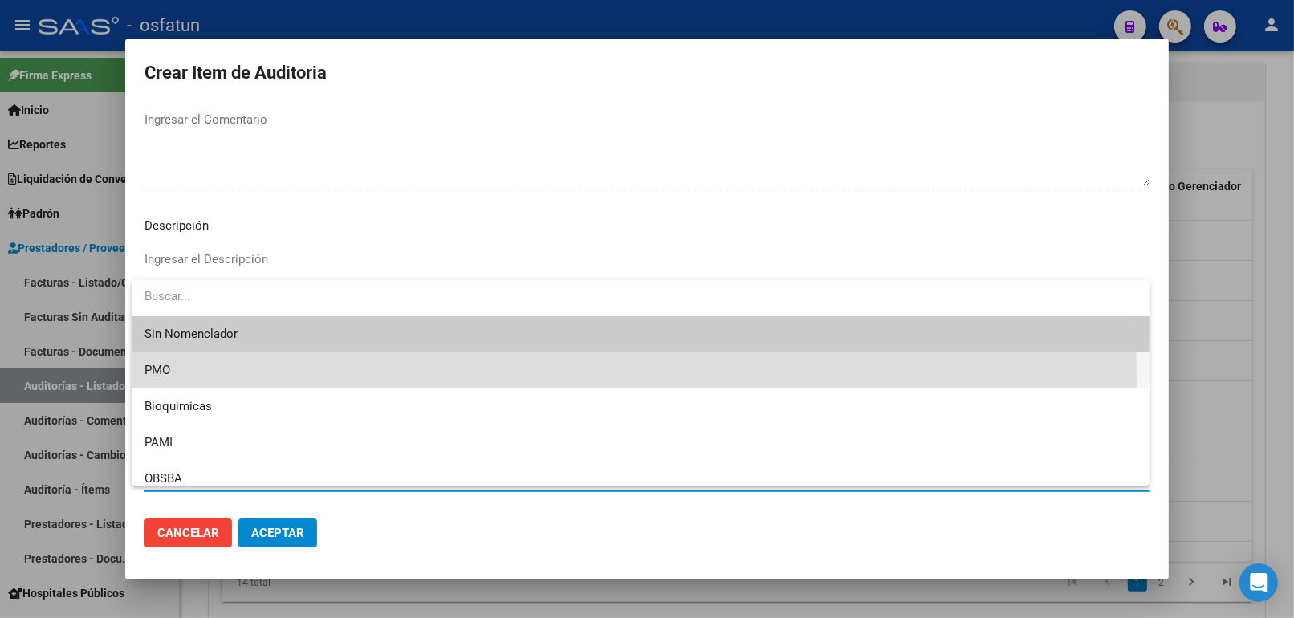
drag, startPoint x: 188, startPoint y: 380, endPoint x: 283, endPoint y: 510, distance: 160.8
click at [189, 380] on span "PMO" at bounding box center [640, 370] width 992 height 36
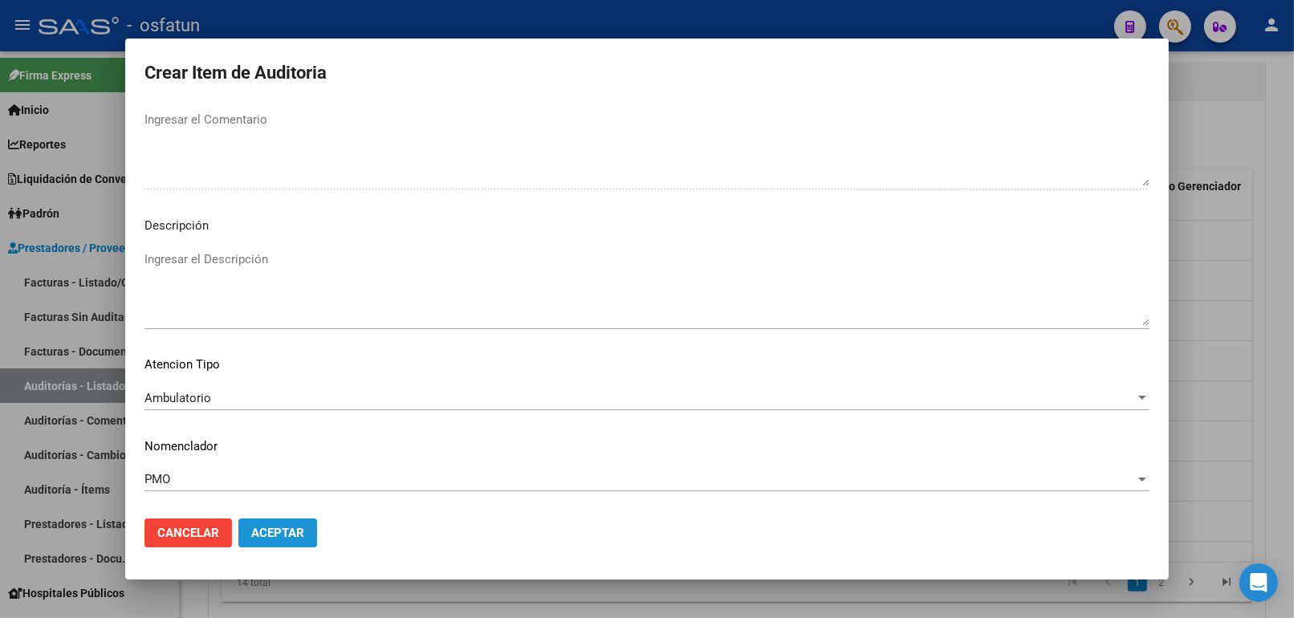
click at [286, 531] on span "Aceptar" at bounding box center [277, 533] width 53 height 14
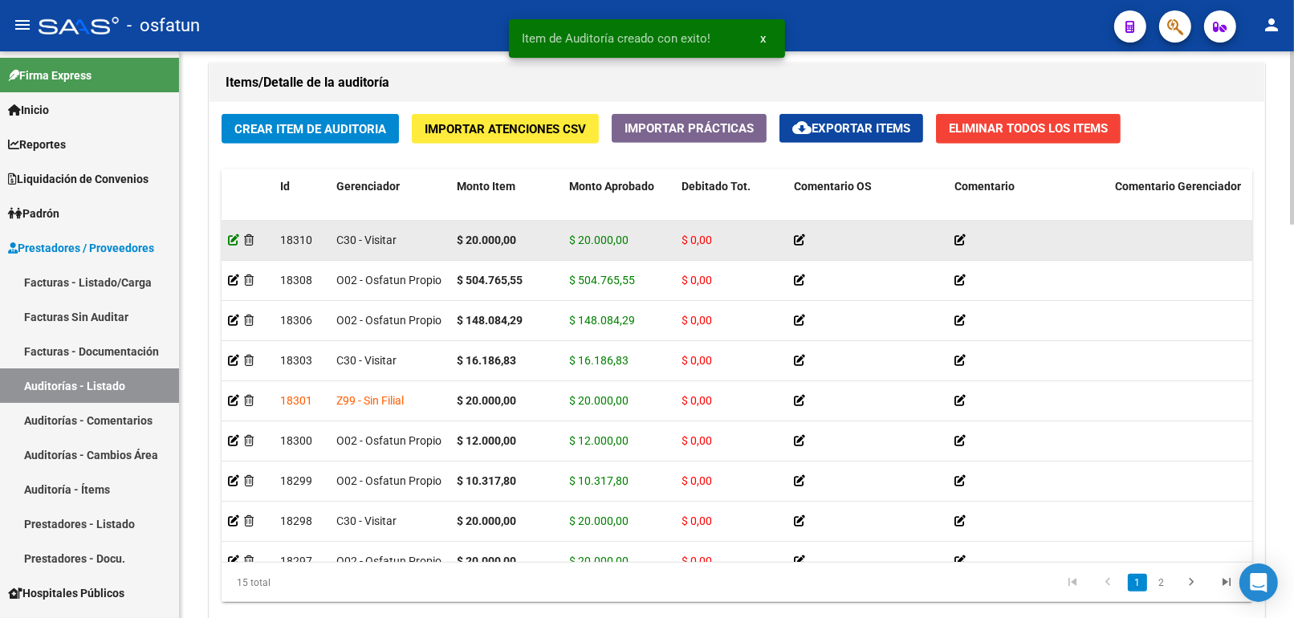
click at [234, 246] on icon at bounding box center [233, 239] width 11 height 11
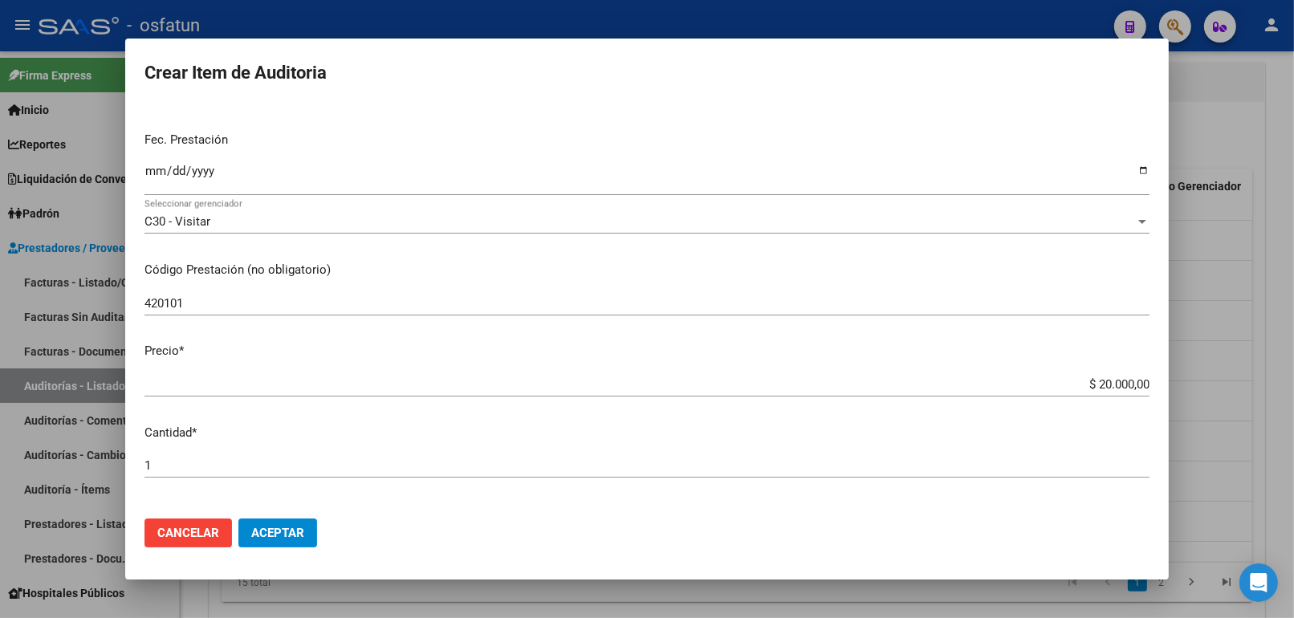
scroll to position [178, 0]
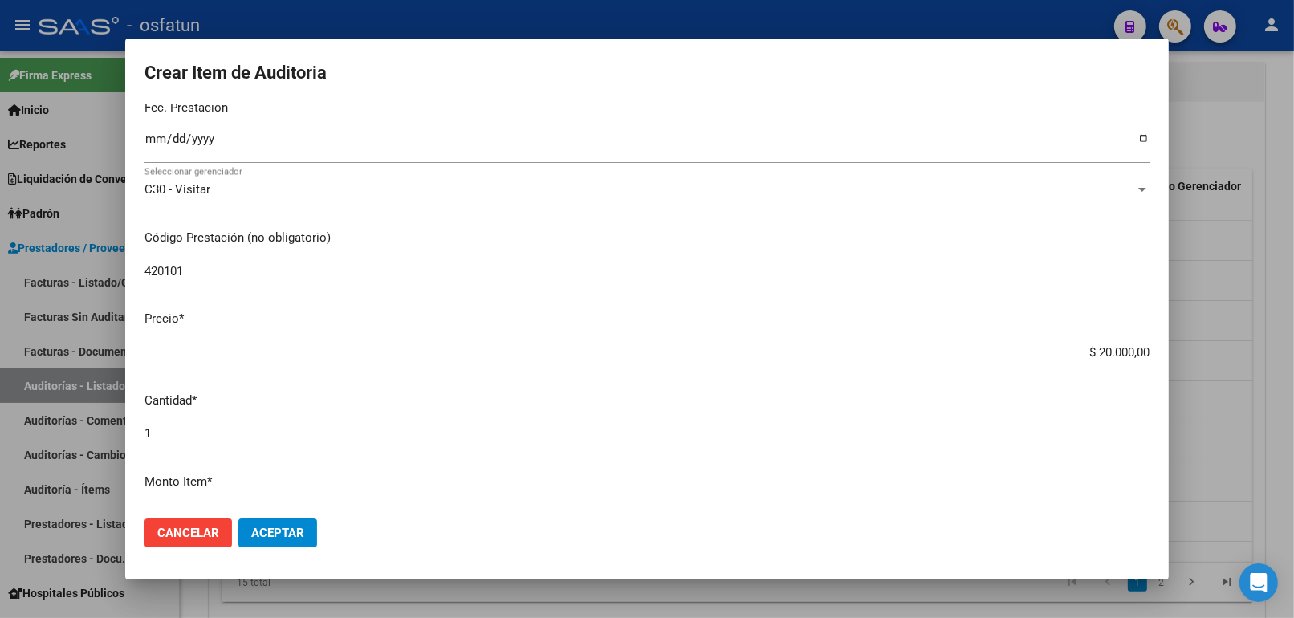
click at [222, 424] on div "1 Ingresar la cantidad" at bounding box center [646, 433] width 1005 height 24
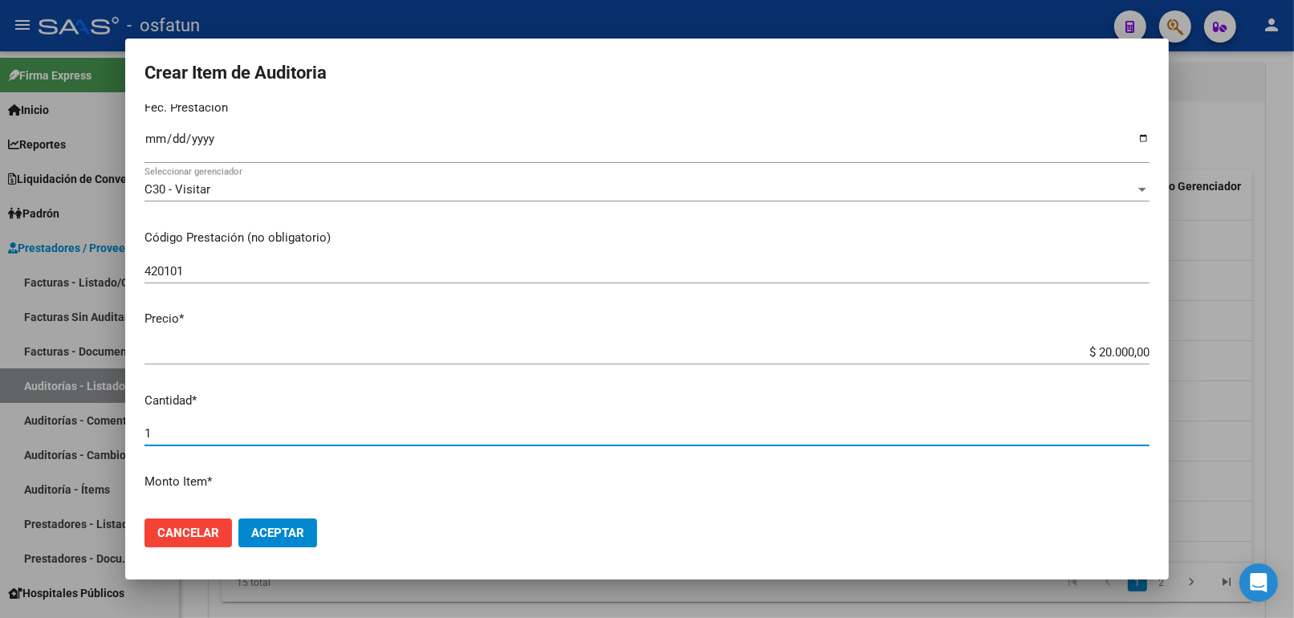
drag, startPoint x: 222, startPoint y: 434, endPoint x: 110, endPoint y: 434, distance: 111.6
click at [111, 434] on div "Crear Item de Auditoria 56088890 Nro Documento 27560888908 CUIL Afiliado Activo…" at bounding box center [647, 309] width 1294 height 618
type input "2"
type input "$ 40.000,00"
type input "2"
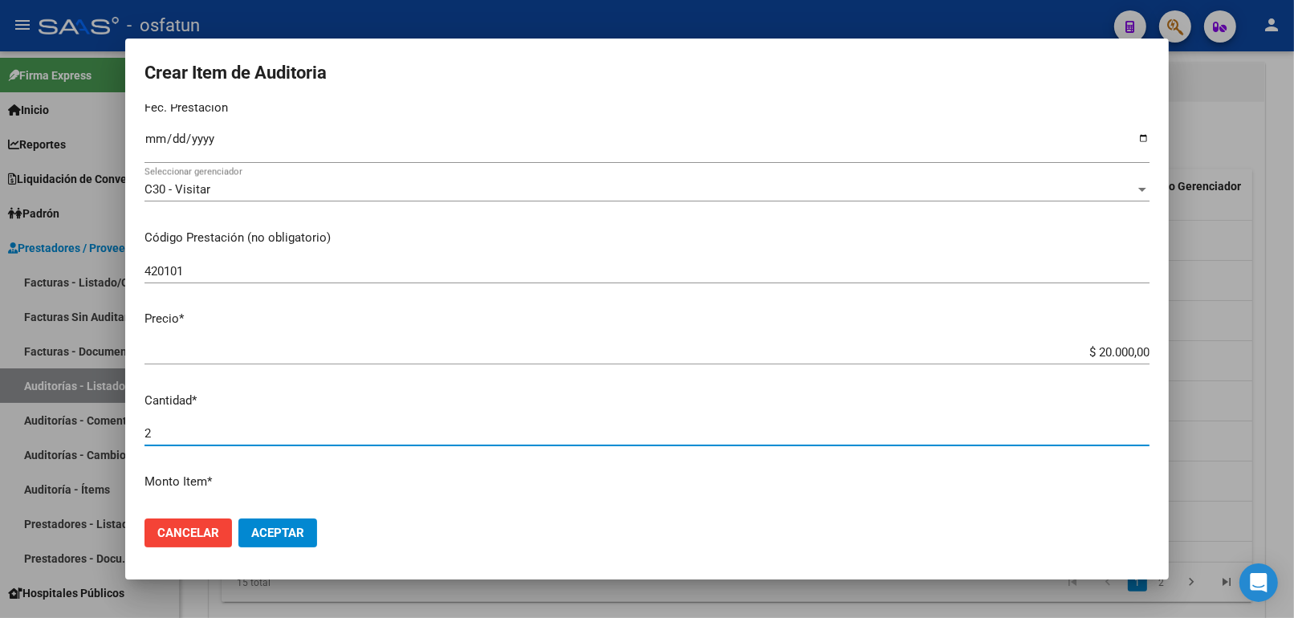
click at [238, 518] on button "Aceptar" at bounding box center [277, 532] width 79 height 29
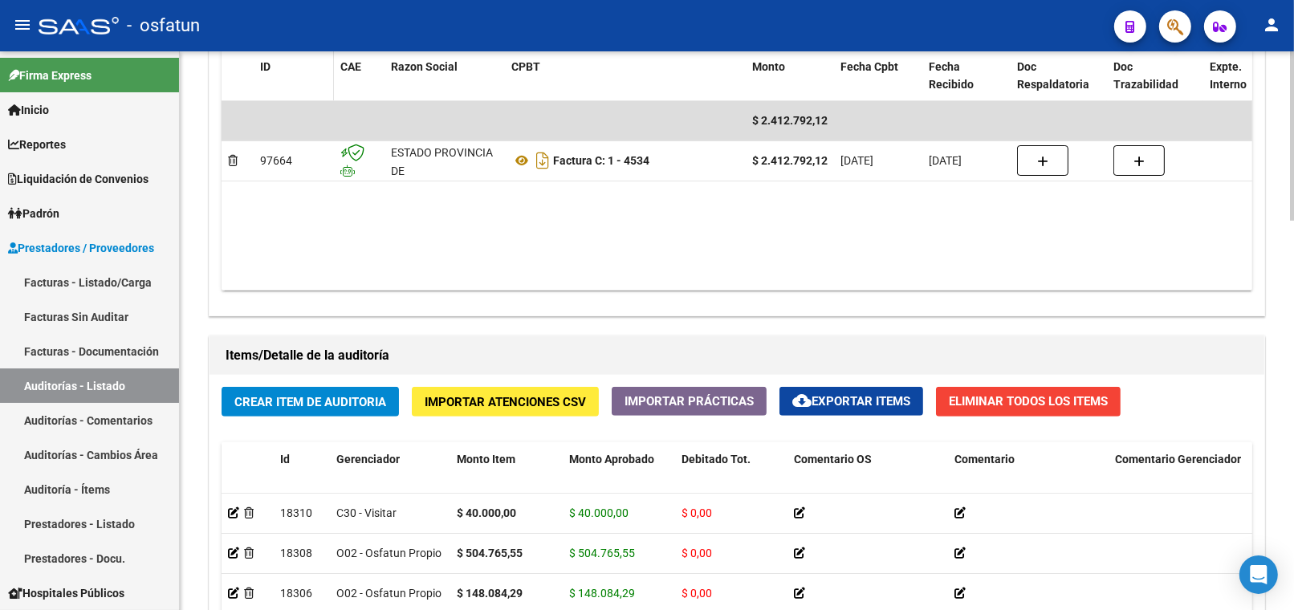
scroll to position [1070, 0]
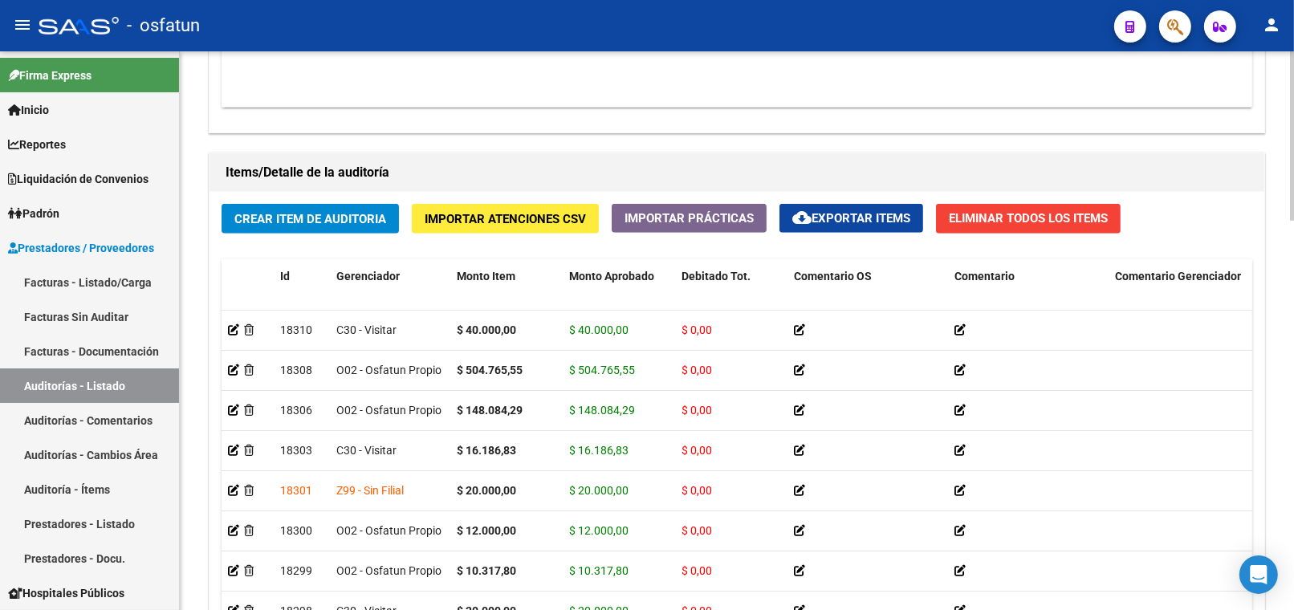
click at [311, 207] on button "Crear Item de Auditoria" at bounding box center [310, 219] width 177 height 30
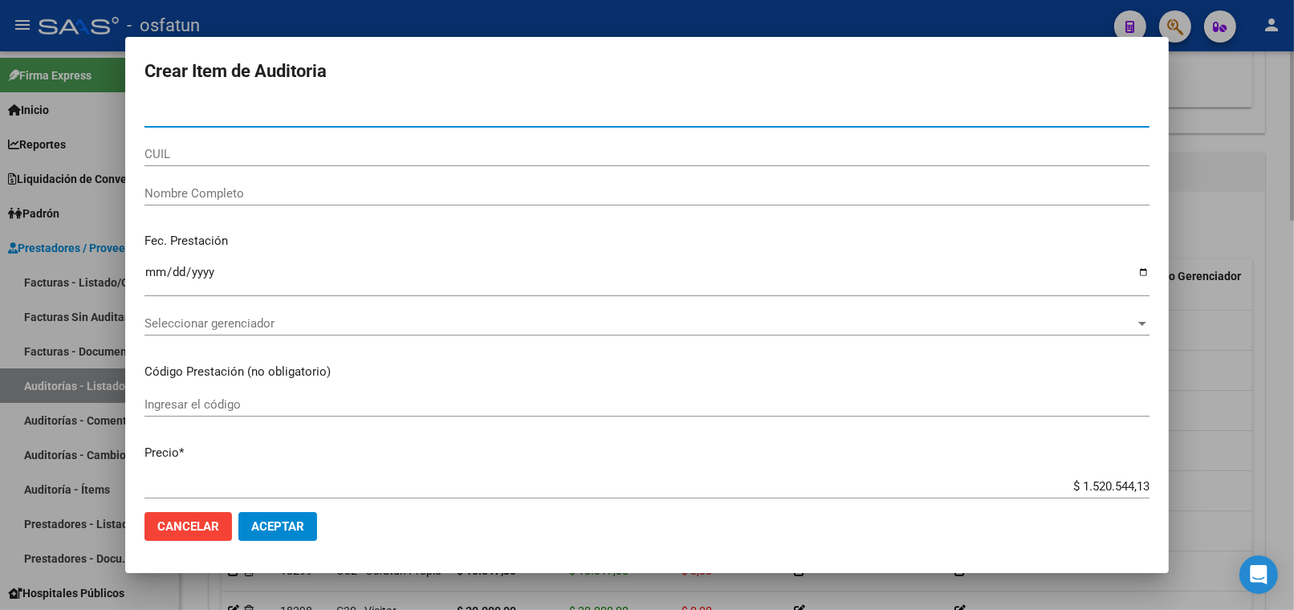
paste input "55461245"
type input "55461245"
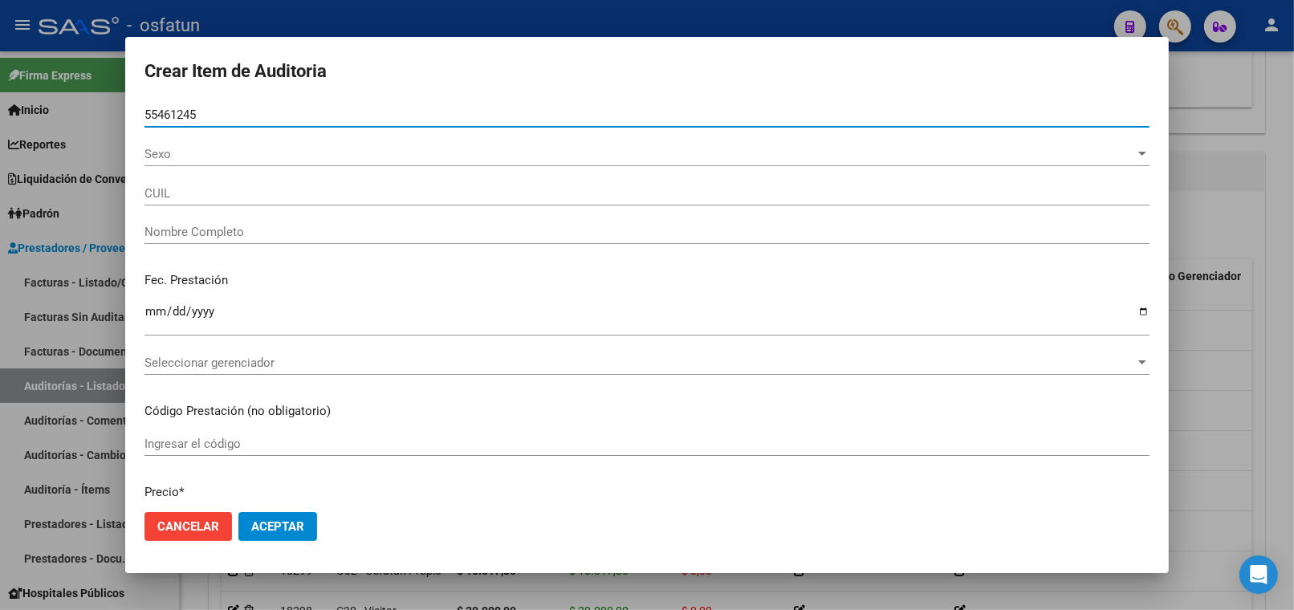
type input "27554612453"
type input "QUI?[PERSON_NAME]"
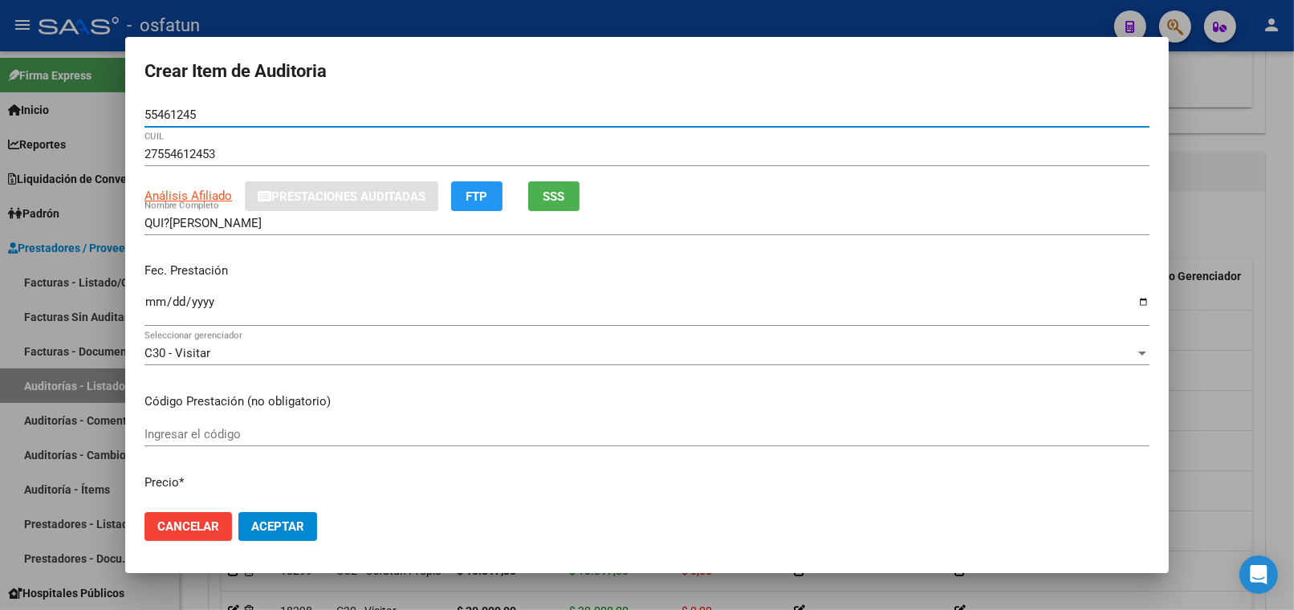
type input "55461245"
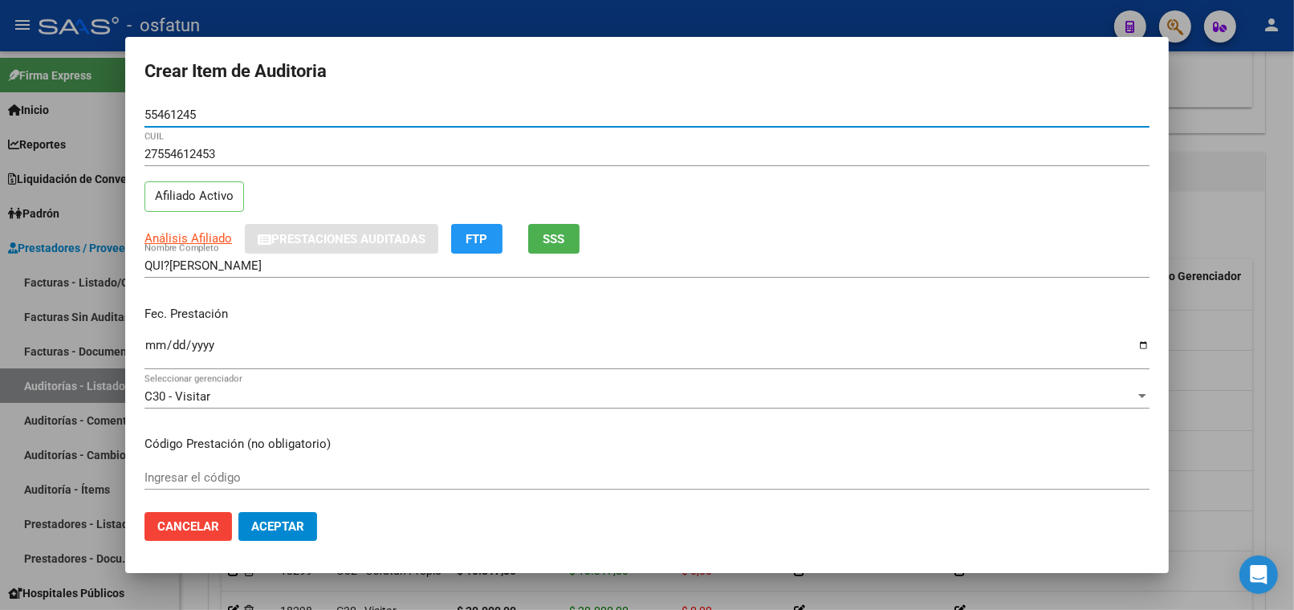
click at [157, 343] on input "Ingresar la fecha" at bounding box center [646, 352] width 1005 height 26
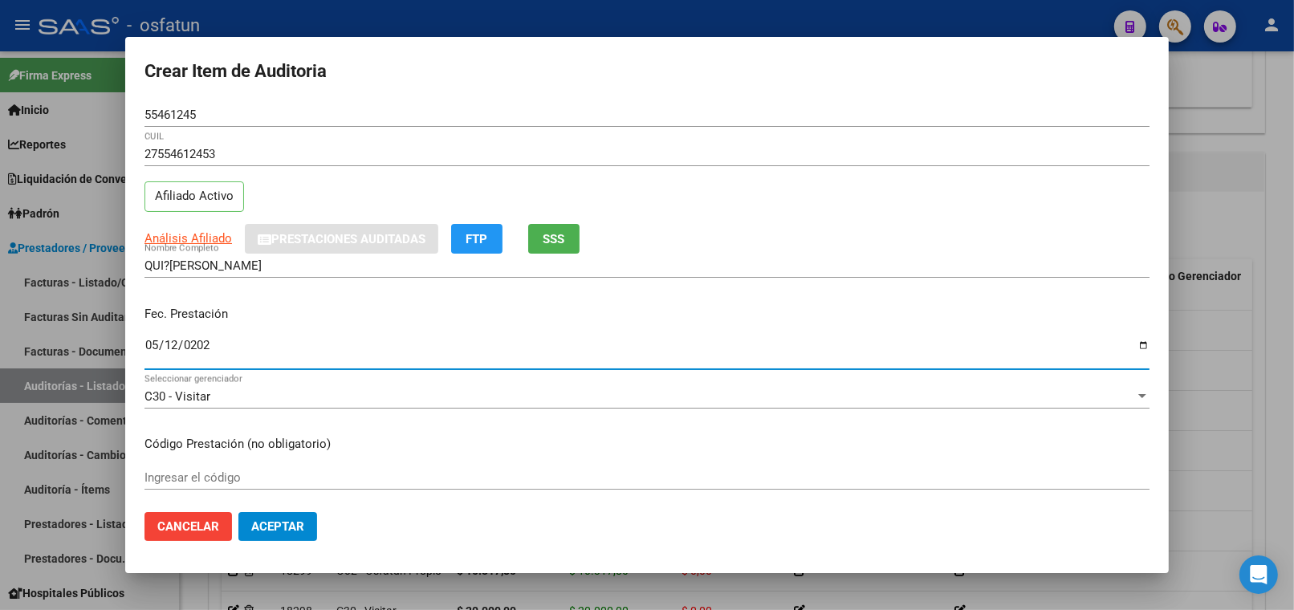
type input "2025-05-12"
click at [201, 474] on input "Ingresar el código" at bounding box center [646, 477] width 1005 height 14
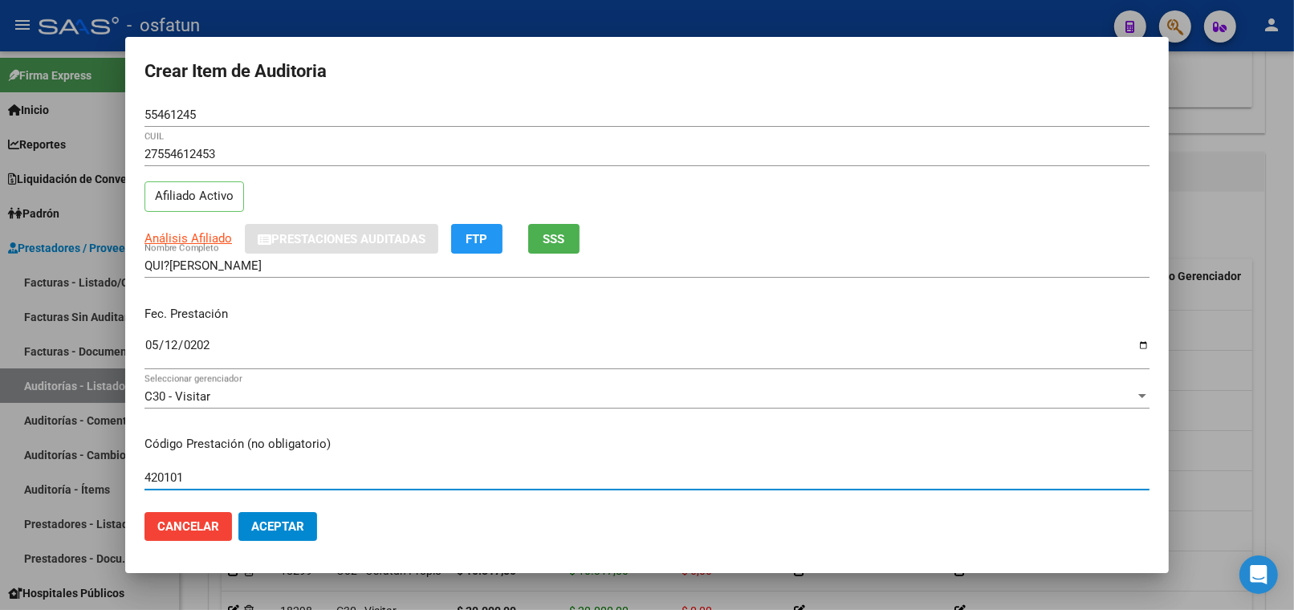
type input "420101"
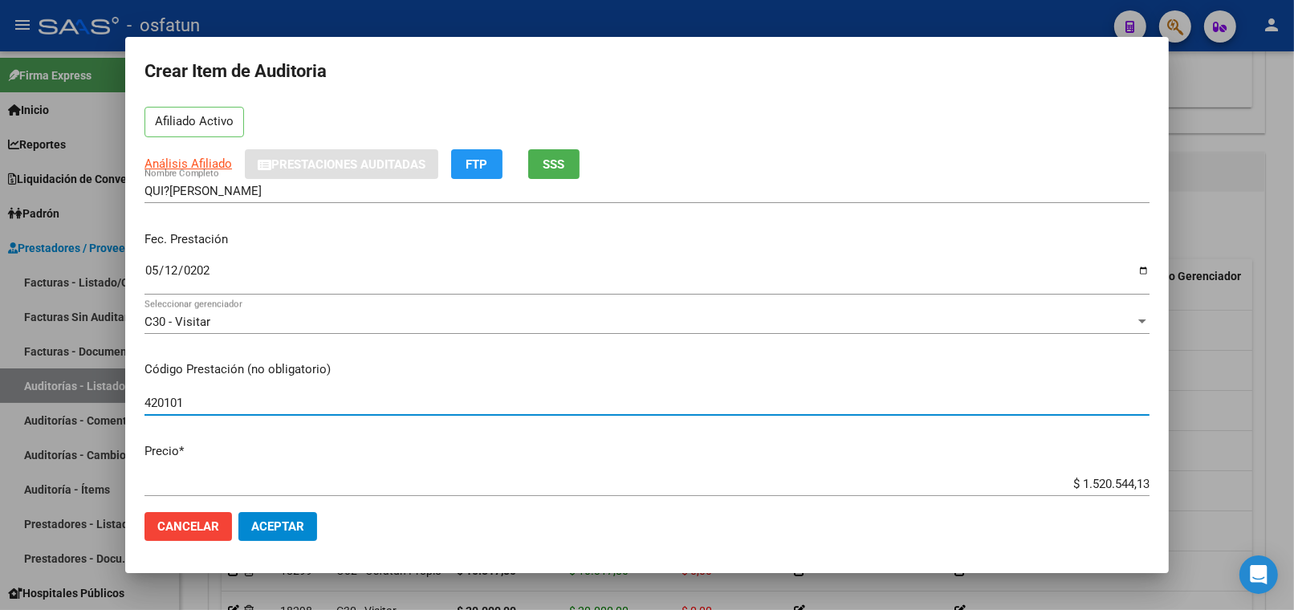
scroll to position [267, 0]
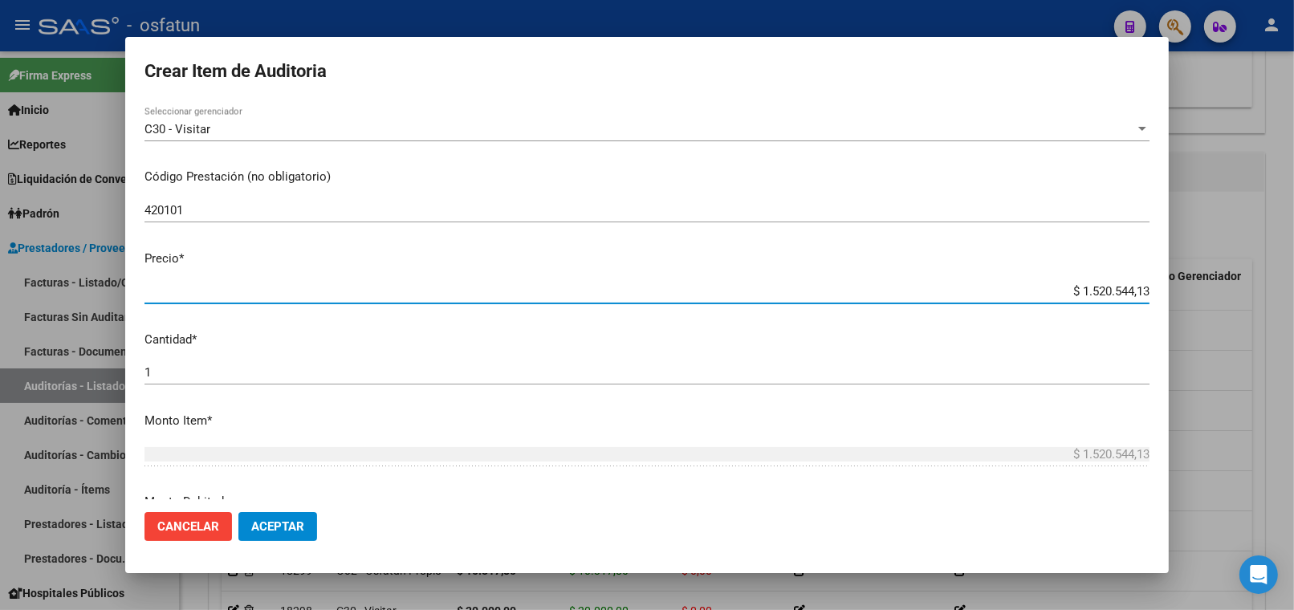
drag, startPoint x: 1011, startPoint y: 289, endPoint x: 1290, endPoint y: 295, distance: 278.5
click at [1290, 295] on div "Crear Item de Auditoria 55461245 Nro Documento 27554612453 CUIL Afiliado Activo…" at bounding box center [647, 305] width 1294 height 610
type input "$ 0,02"
type input "$ 0,20"
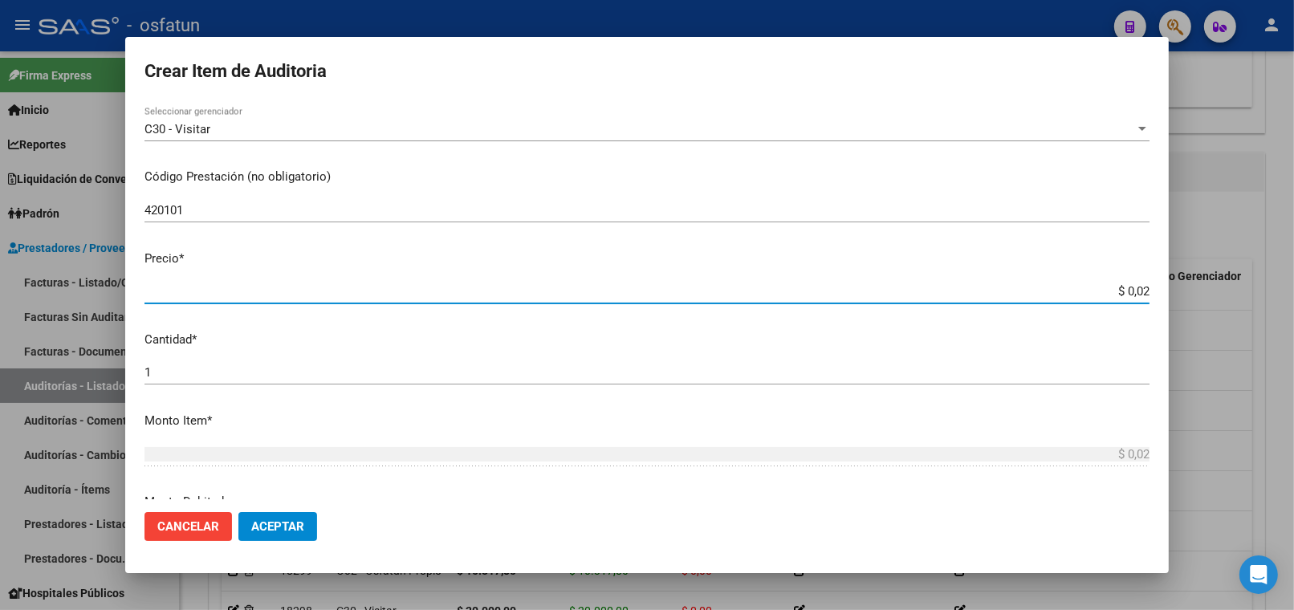
type input "$ 0,20"
type input "$ 2,00"
type input "$ 20,00"
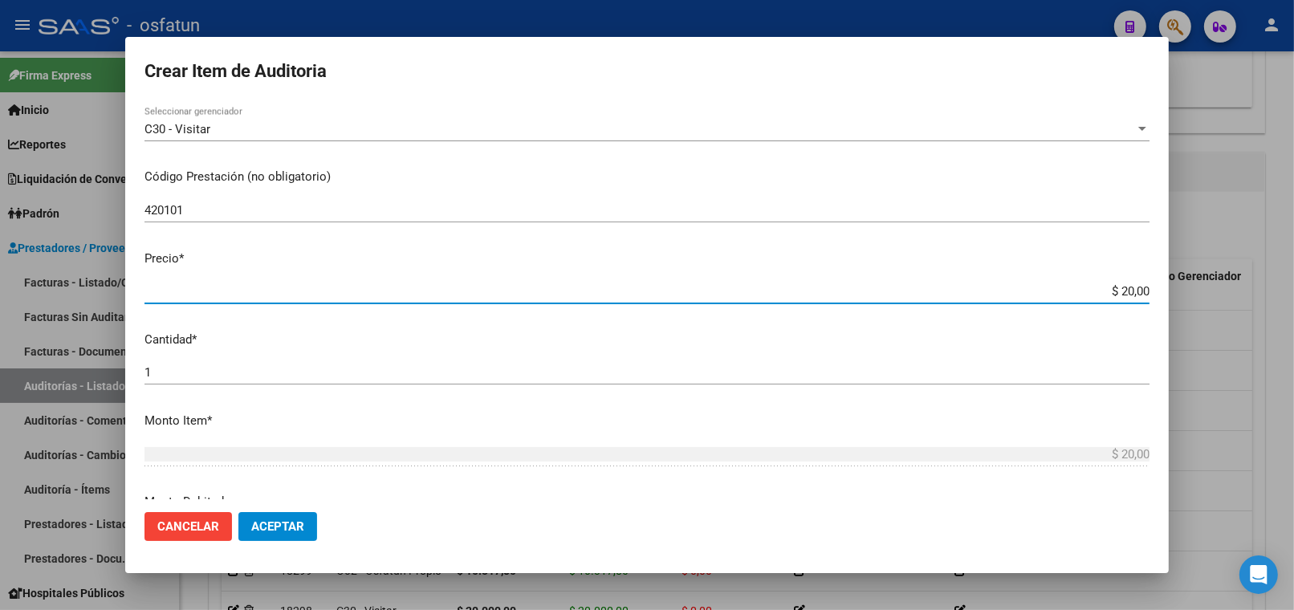
type input "$ 200,00"
type input "$ 2.000,00"
type input "$ 20.000,00"
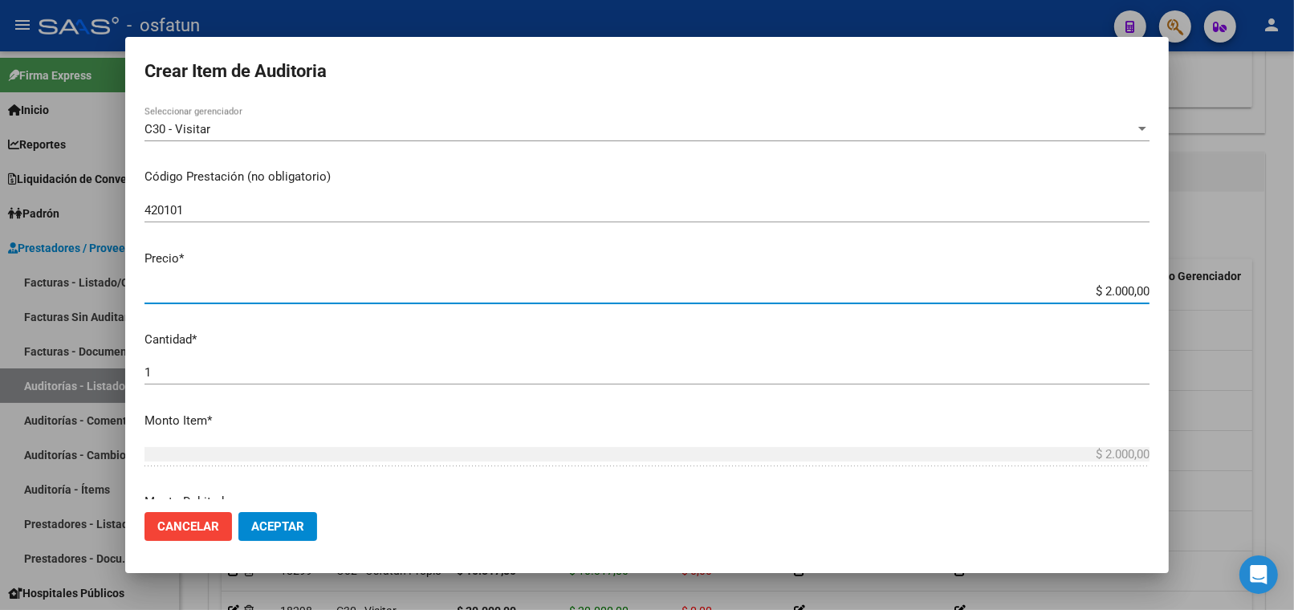
type input "$ 20.000,00"
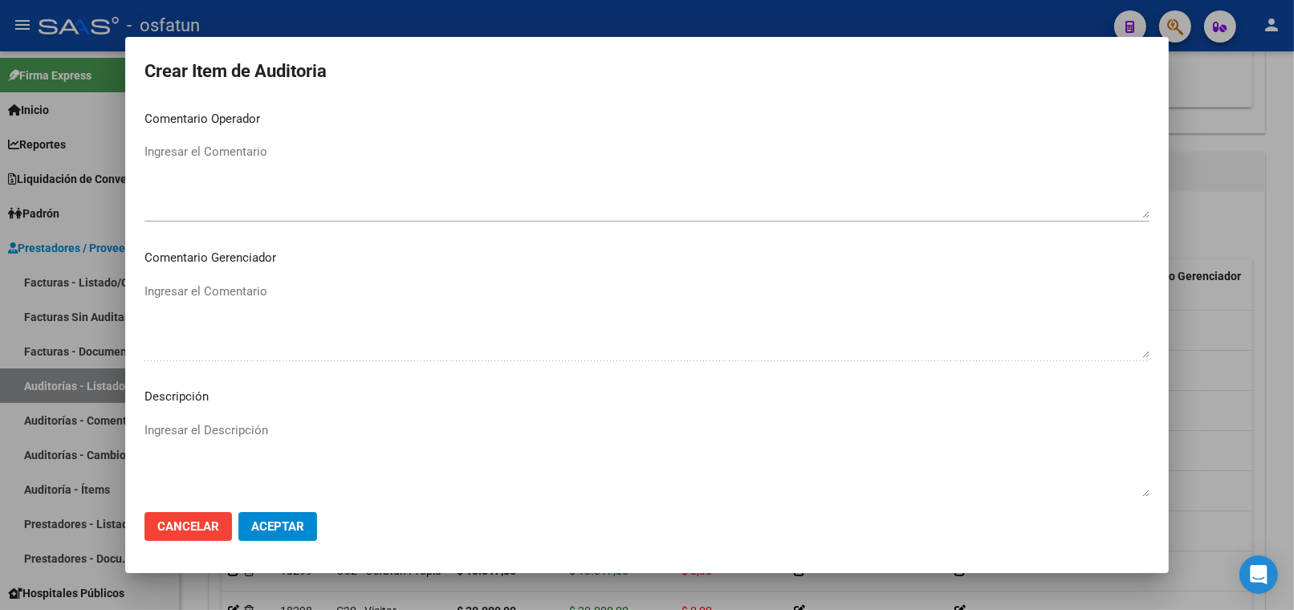
scroll to position [1048, 0]
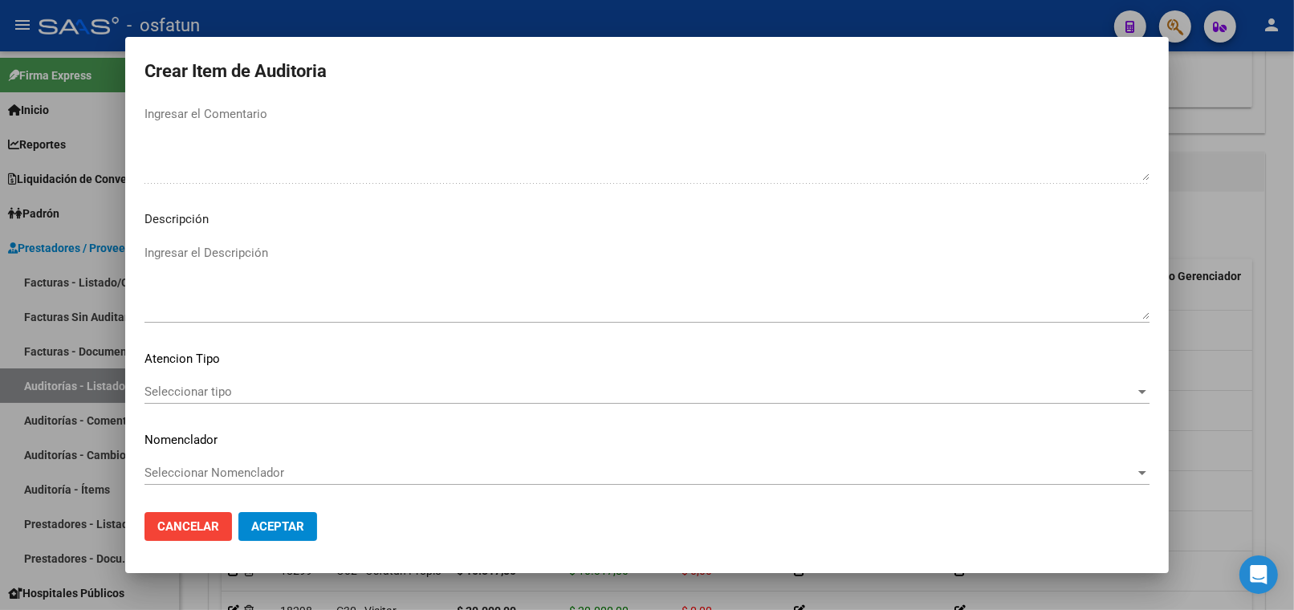
click at [342, 374] on mat-dialog-content "55461245 Nro Documento 27554612453 CUIL Afiliado Activo Análisis Afiliado Prest…" at bounding box center [646, 301] width 1043 height 396
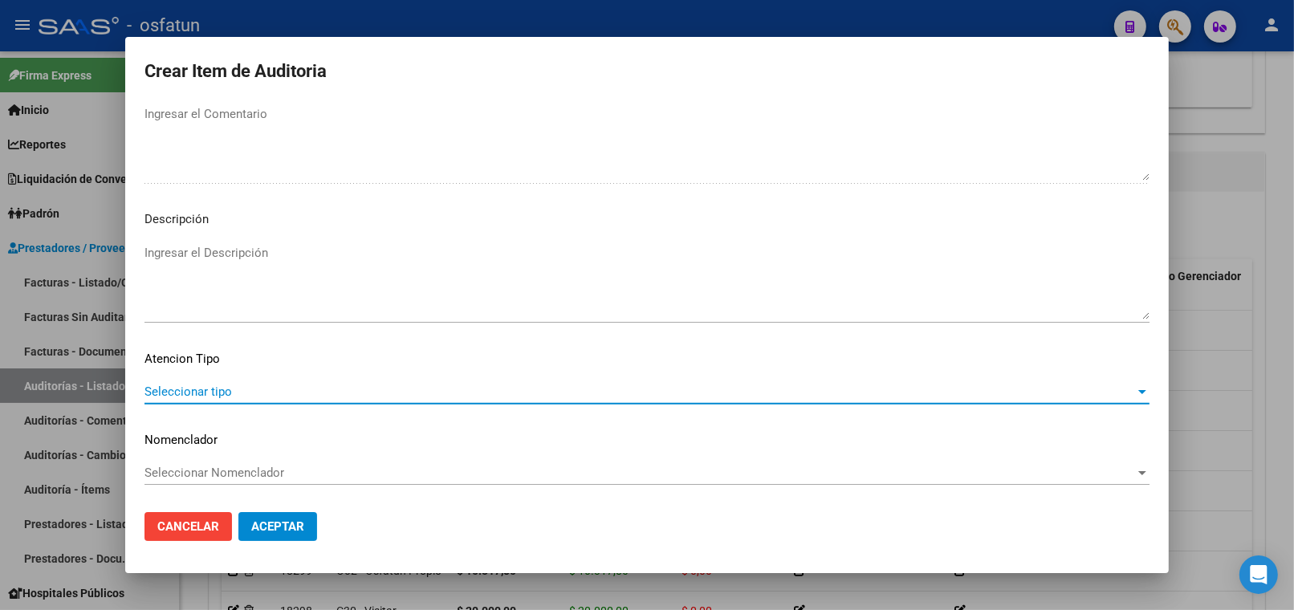
click at [339, 387] on span "Seleccionar tipo" at bounding box center [639, 391] width 990 height 14
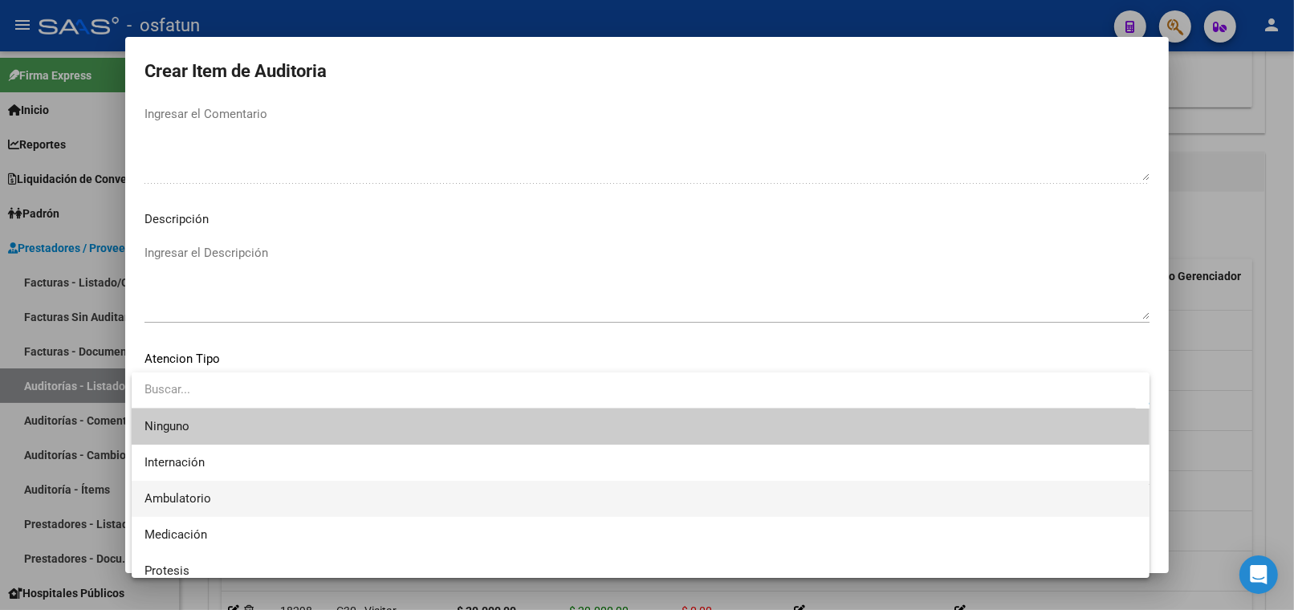
click at [266, 500] on span "Ambulatorio" at bounding box center [640, 499] width 992 height 36
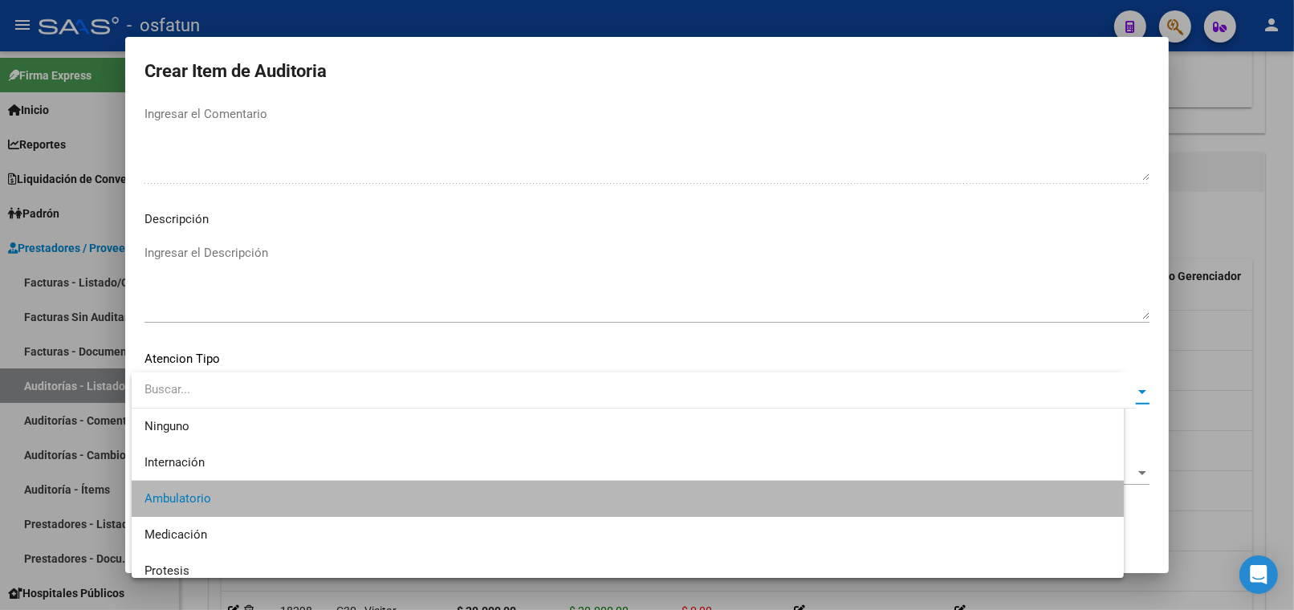
click at [267, 469] on span "Seleccionar Nomenclador" at bounding box center [639, 472] width 990 height 14
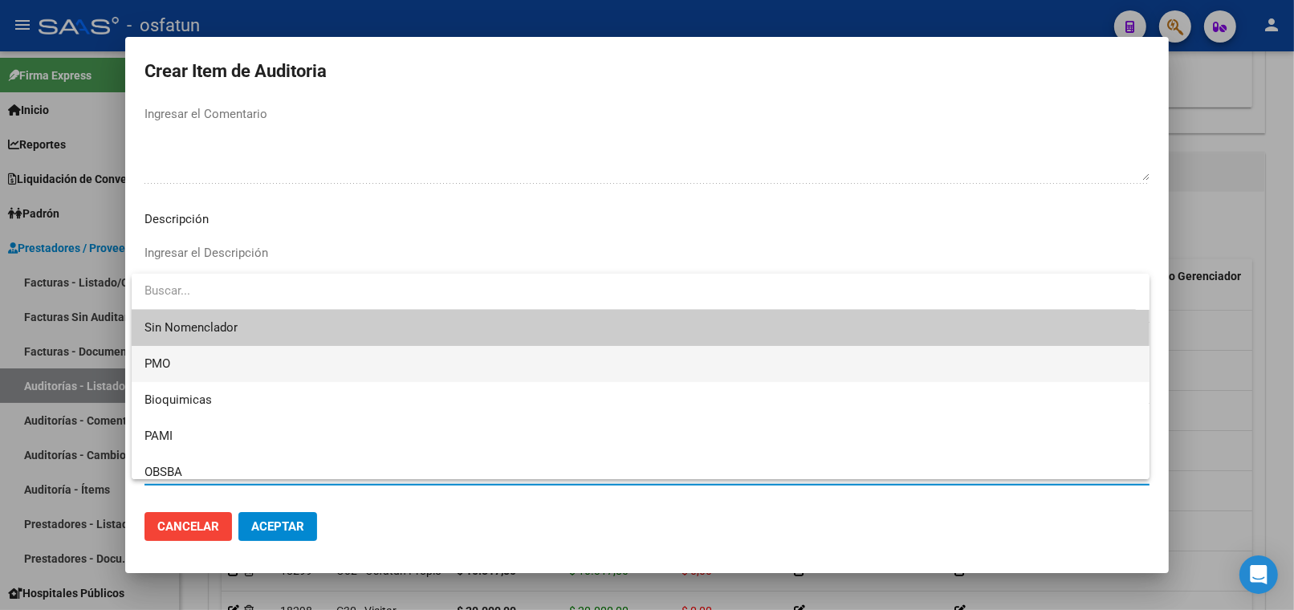
click at [193, 359] on span "PMO" at bounding box center [640, 364] width 992 height 36
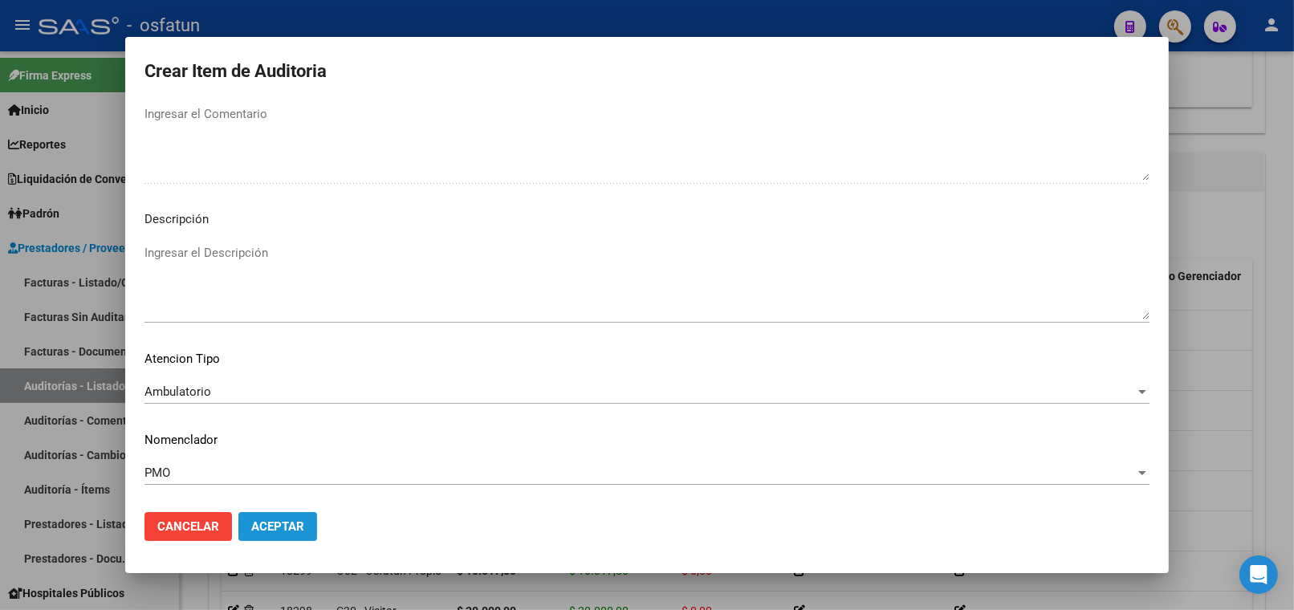
click at [277, 522] on span "Aceptar" at bounding box center [277, 526] width 53 height 14
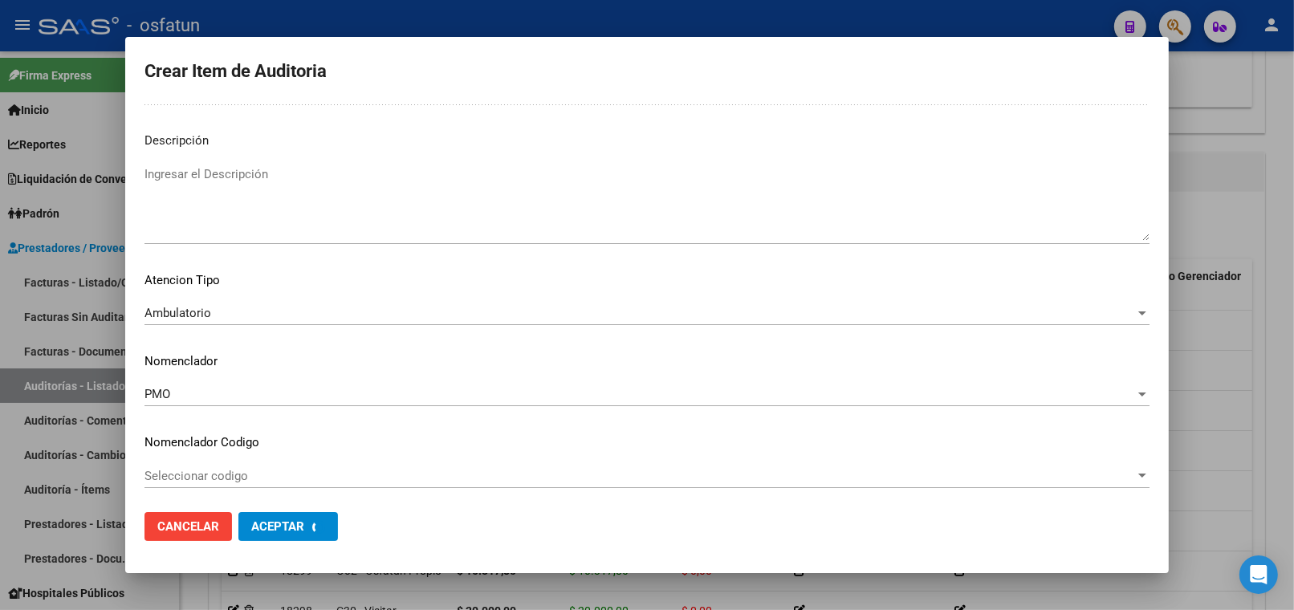
scroll to position [1129, 0]
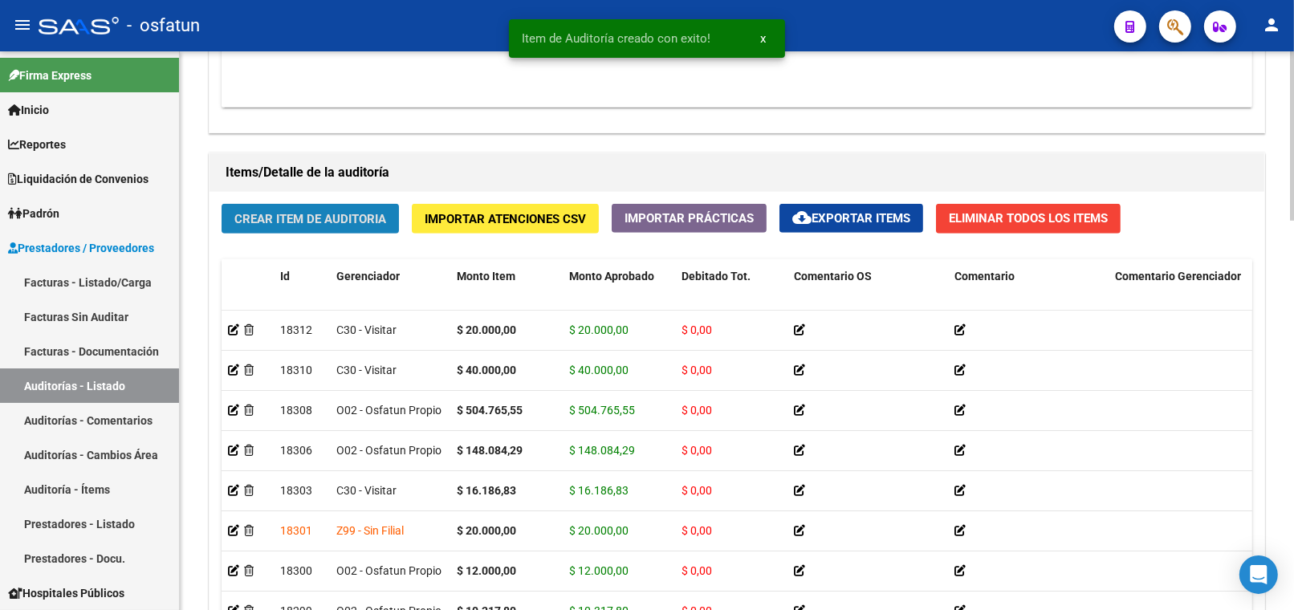
click at [357, 209] on button "Crear Item de Auditoria" at bounding box center [310, 219] width 177 height 30
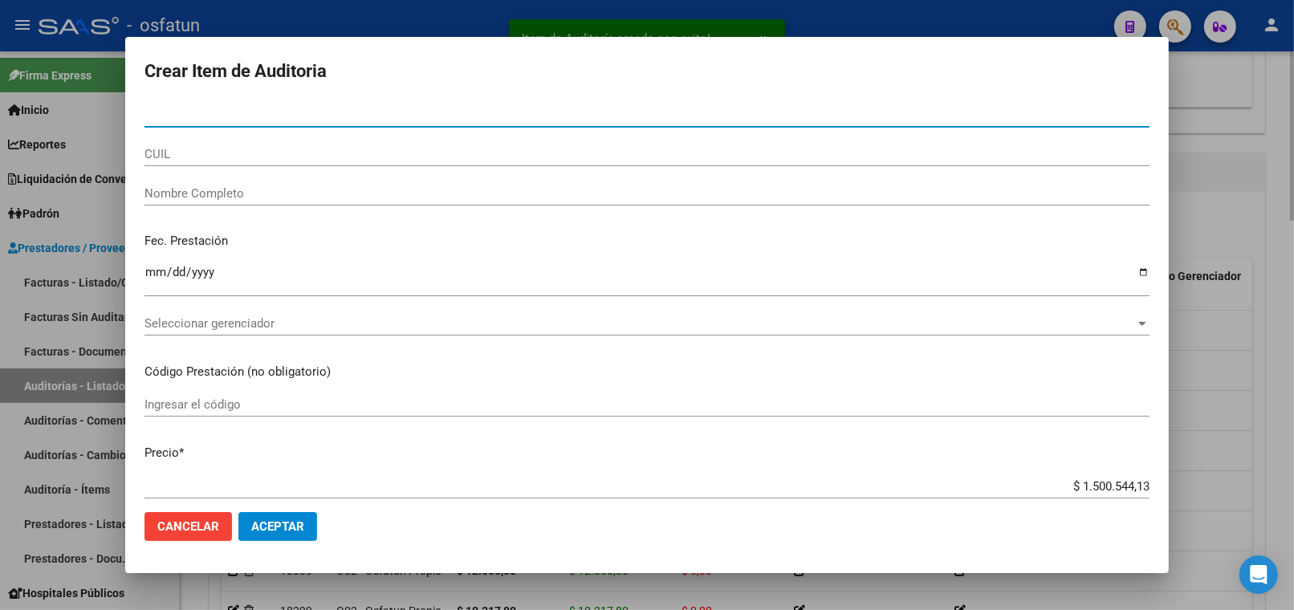
paste input "55842939"
type input "55842939"
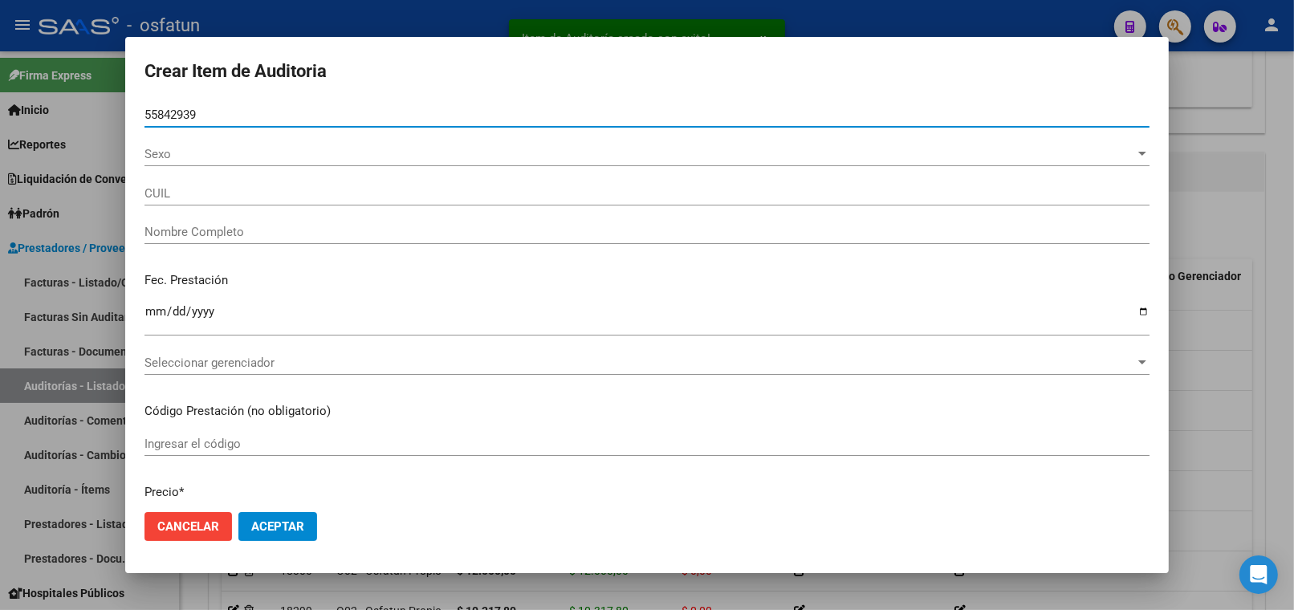
type input "23558429399"
type input "QUIROGA RODRIGUEZ BENICIO"
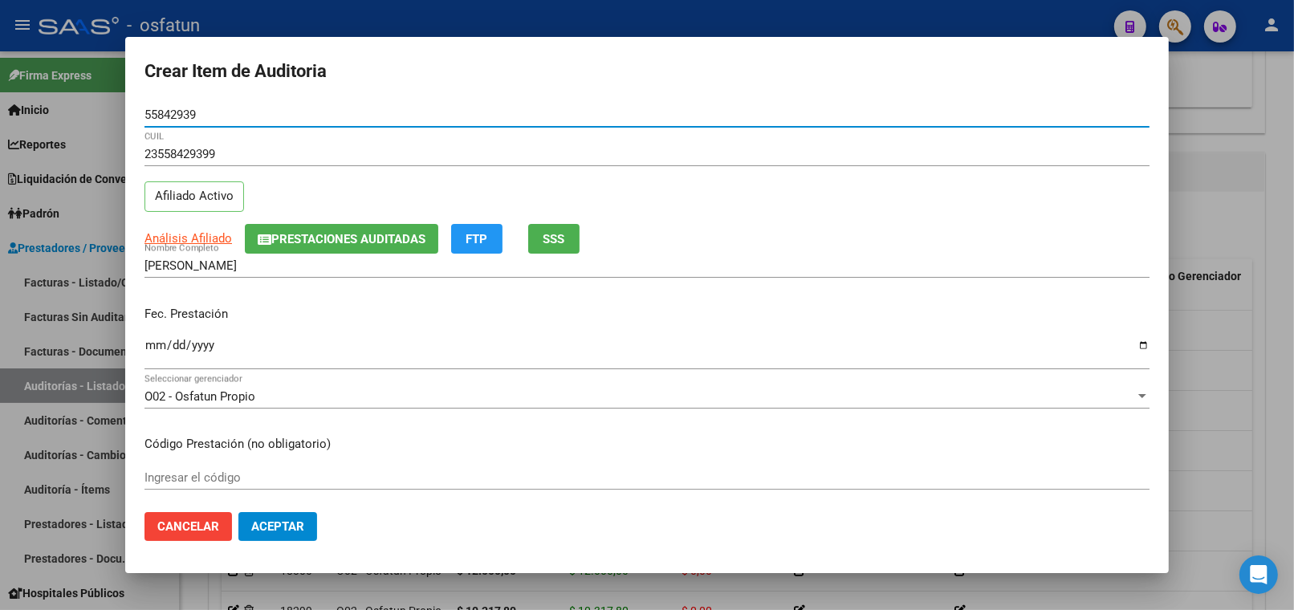
type input "55842939"
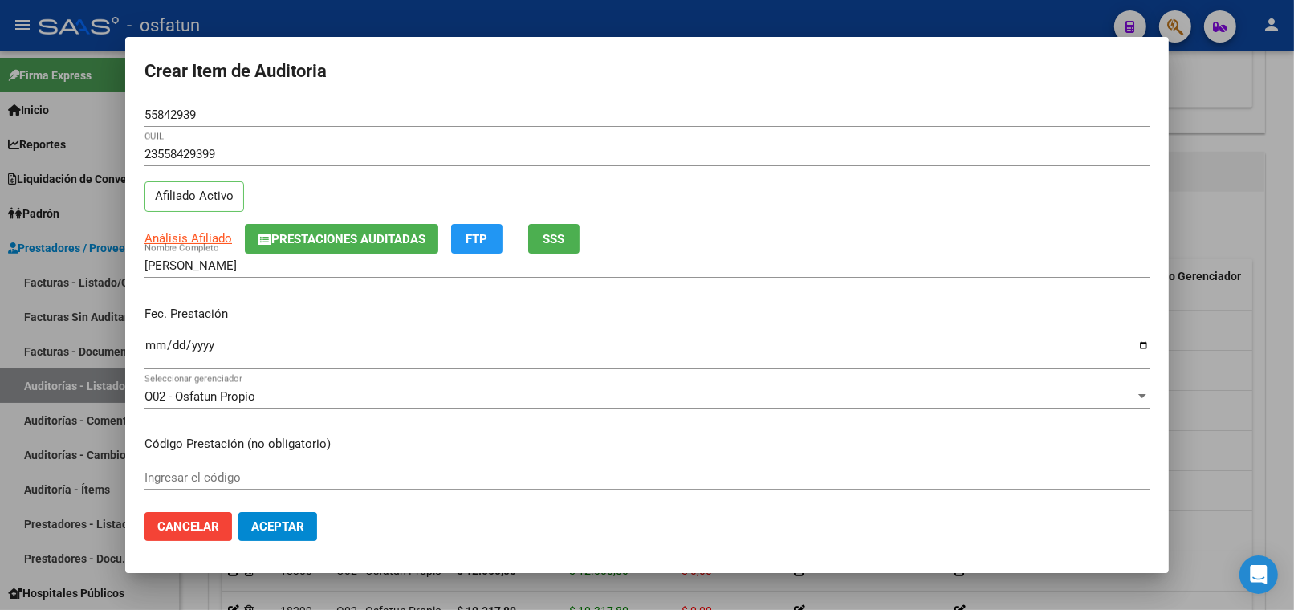
click at [169, 337] on div "Ingresar la fecha" at bounding box center [646, 352] width 1005 height 35
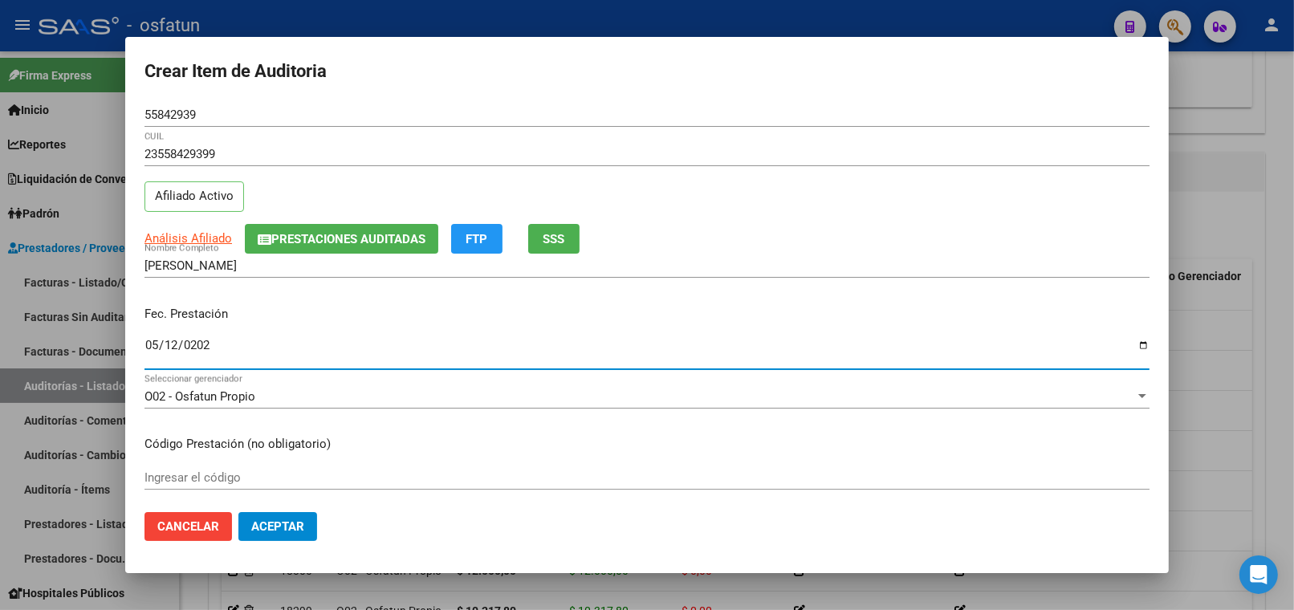
type input "2025-05-12"
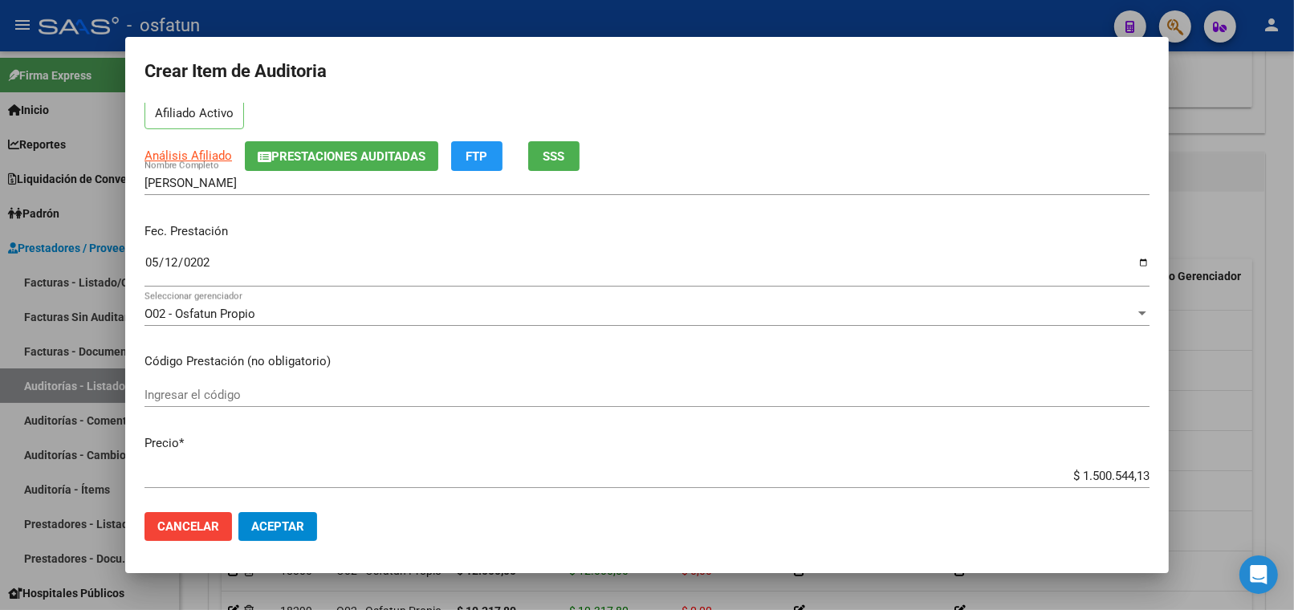
scroll to position [178, 0]
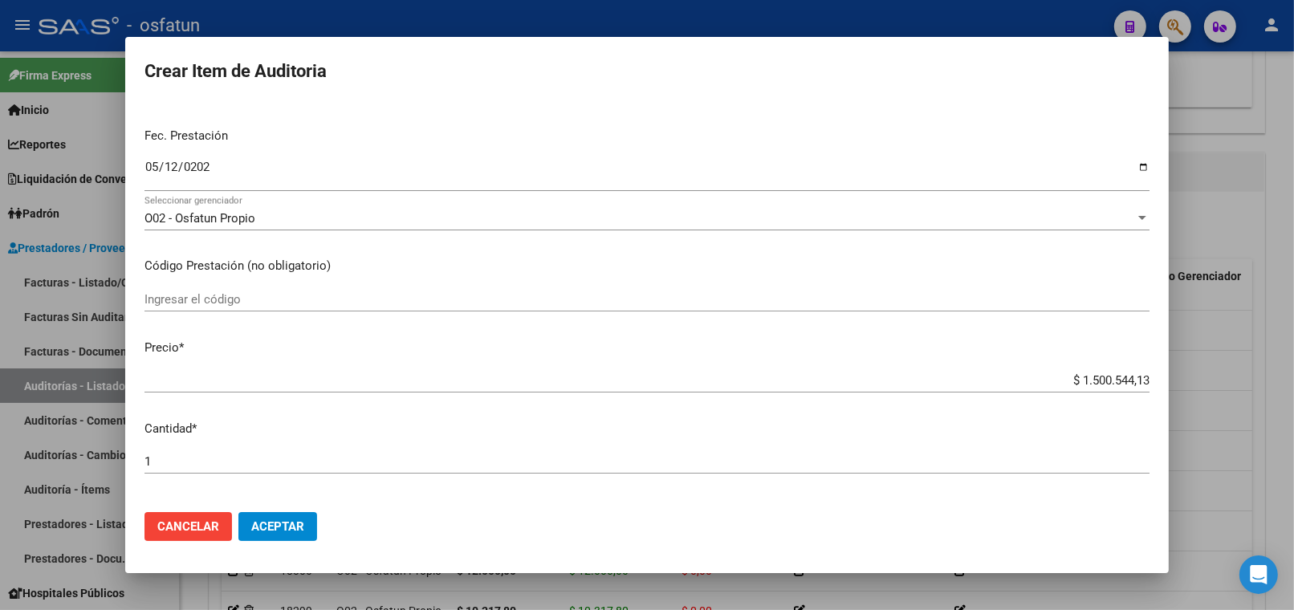
click at [265, 301] on input "Ingresar el código" at bounding box center [646, 299] width 1005 height 14
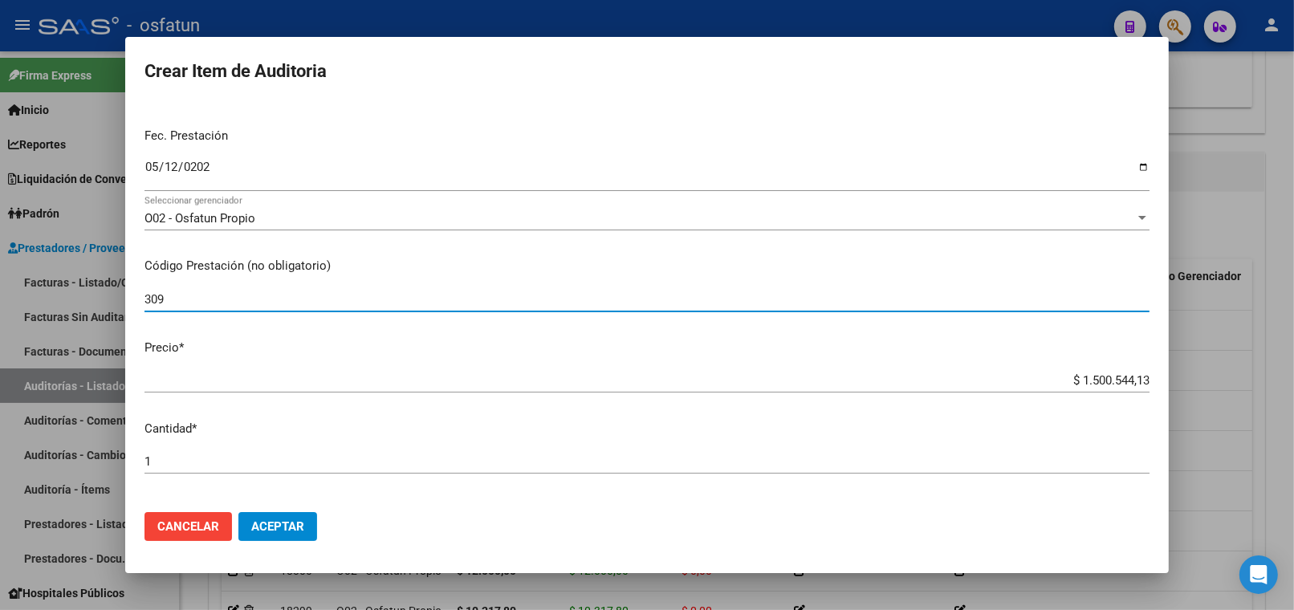
type input "309"
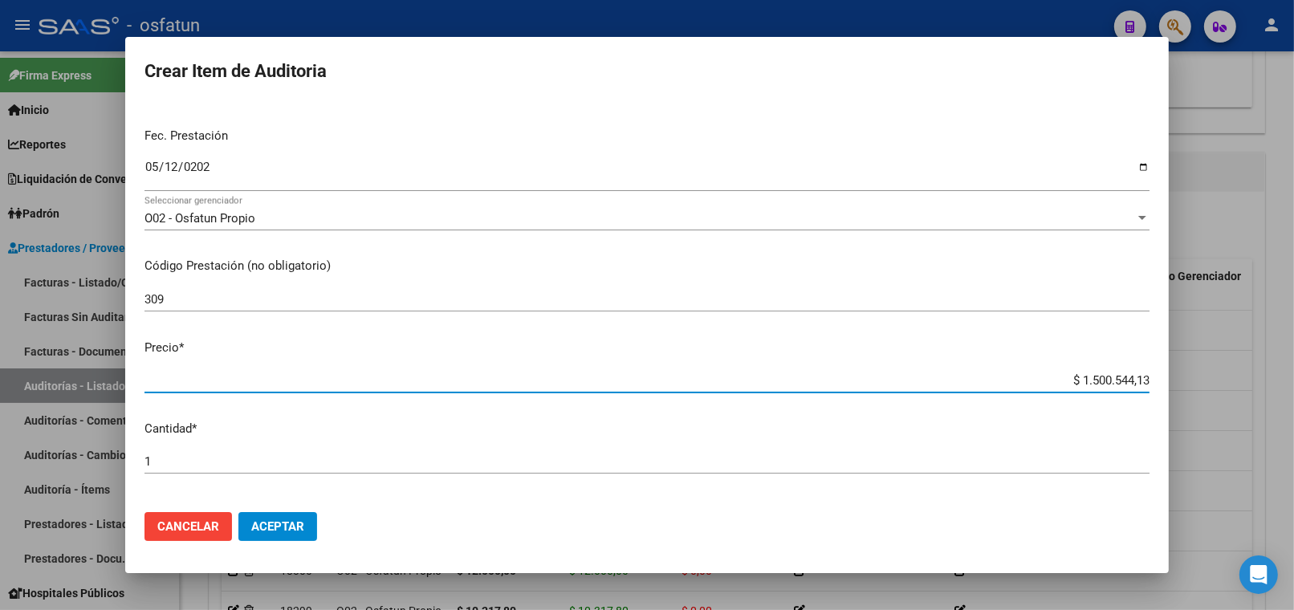
drag, startPoint x: 1025, startPoint y: 380, endPoint x: 1221, endPoint y: 379, distance: 195.8
click at [1229, 380] on div "Crear Item de Auditoria 55842939 Nro Documento 23558429399 CUIL Afiliado Activo…" at bounding box center [647, 305] width 1294 height 610
paste input "2375"
type input "$ 23.754,13"
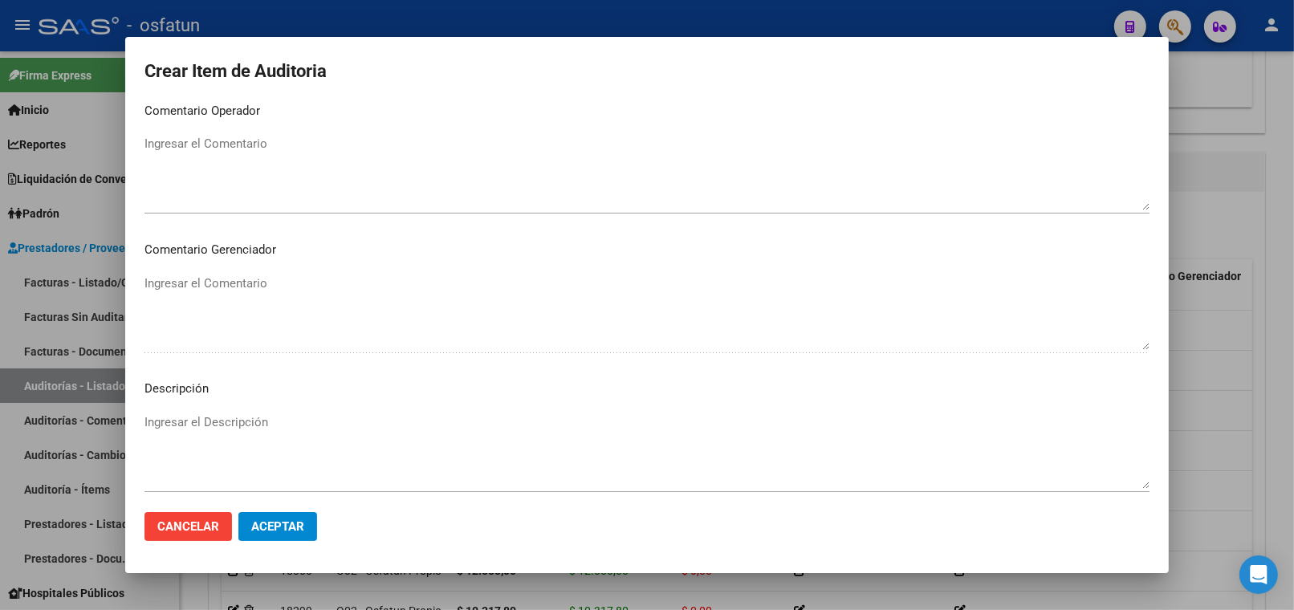
scroll to position [1048, 0]
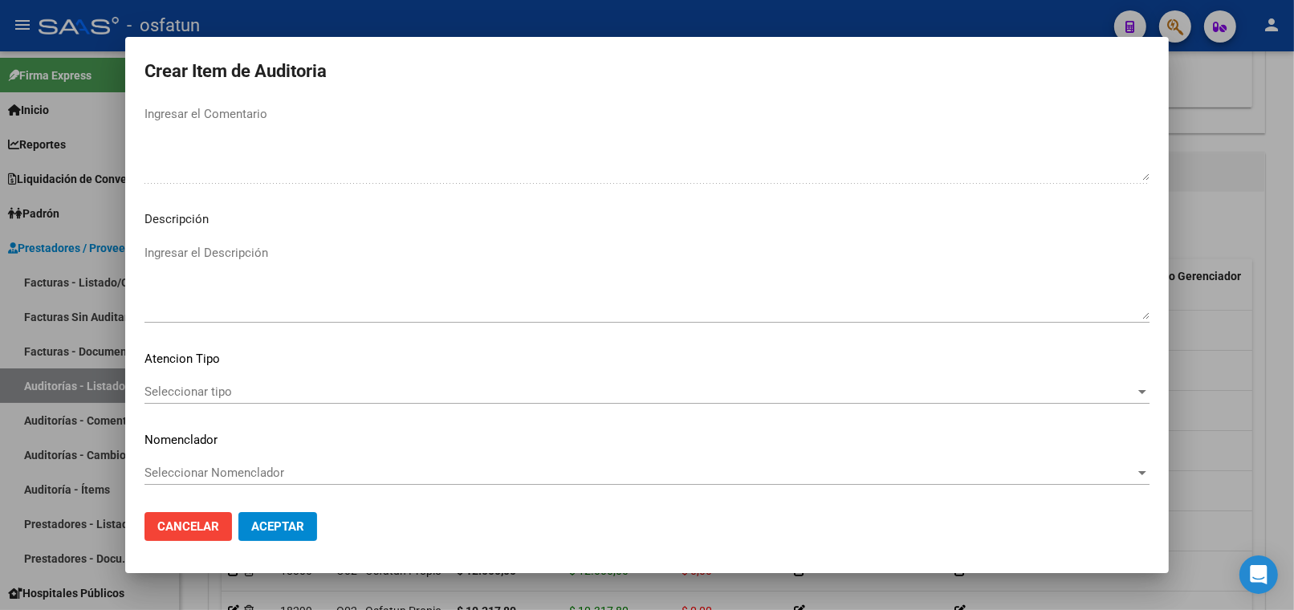
type input "$ 23.754,13"
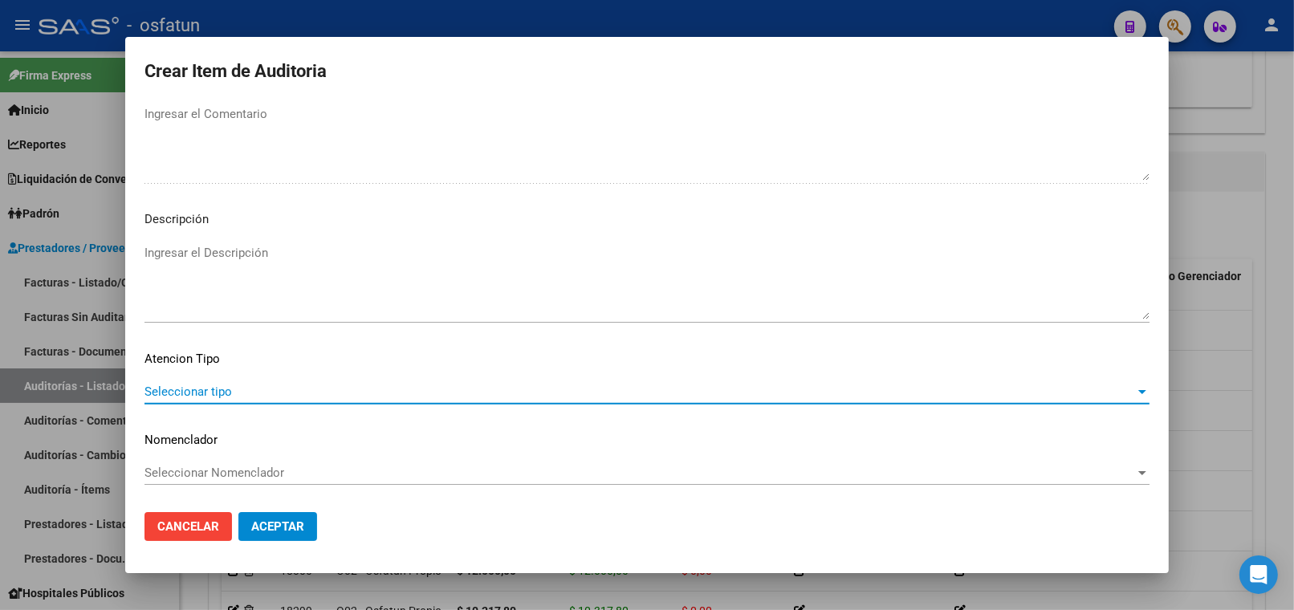
click at [193, 384] on span "Seleccionar tipo" at bounding box center [639, 391] width 990 height 14
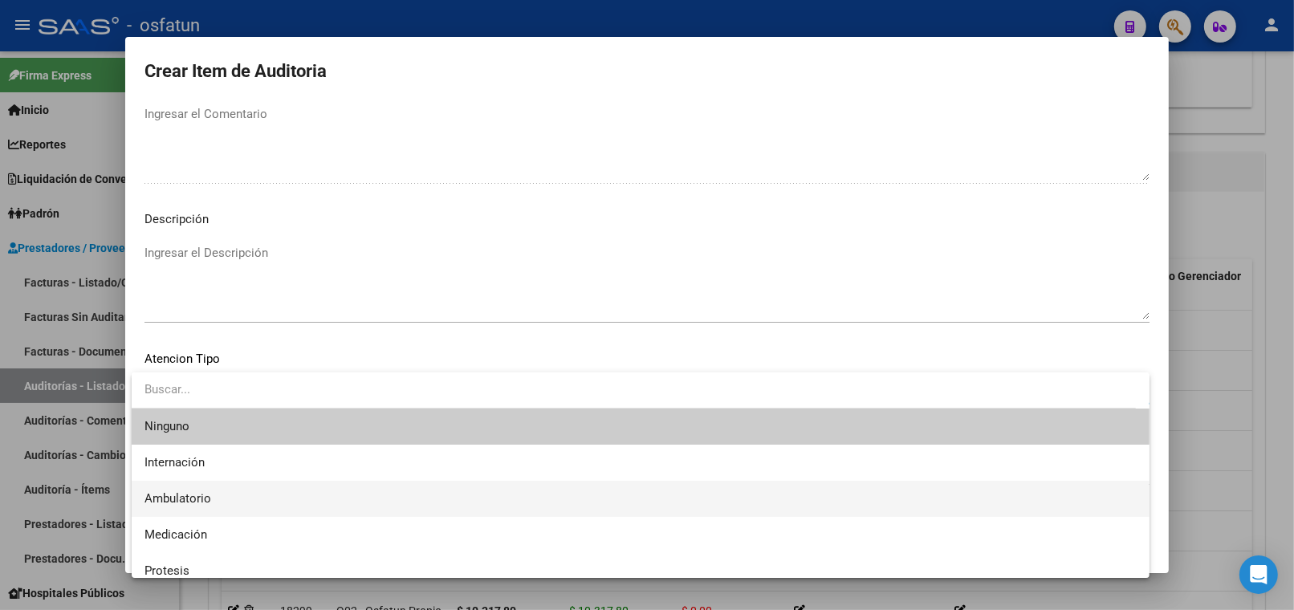
click at [215, 495] on span "Ambulatorio" at bounding box center [640, 499] width 992 height 36
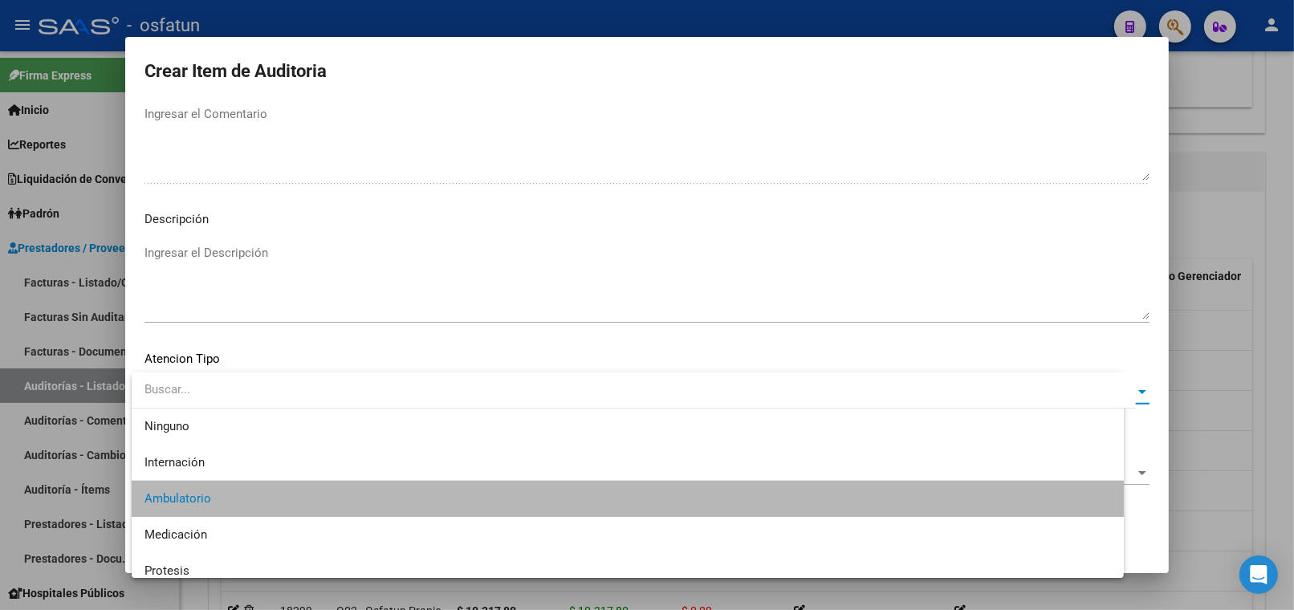
click at [230, 474] on span "Seleccionar Nomenclador" at bounding box center [639, 472] width 990 height 14
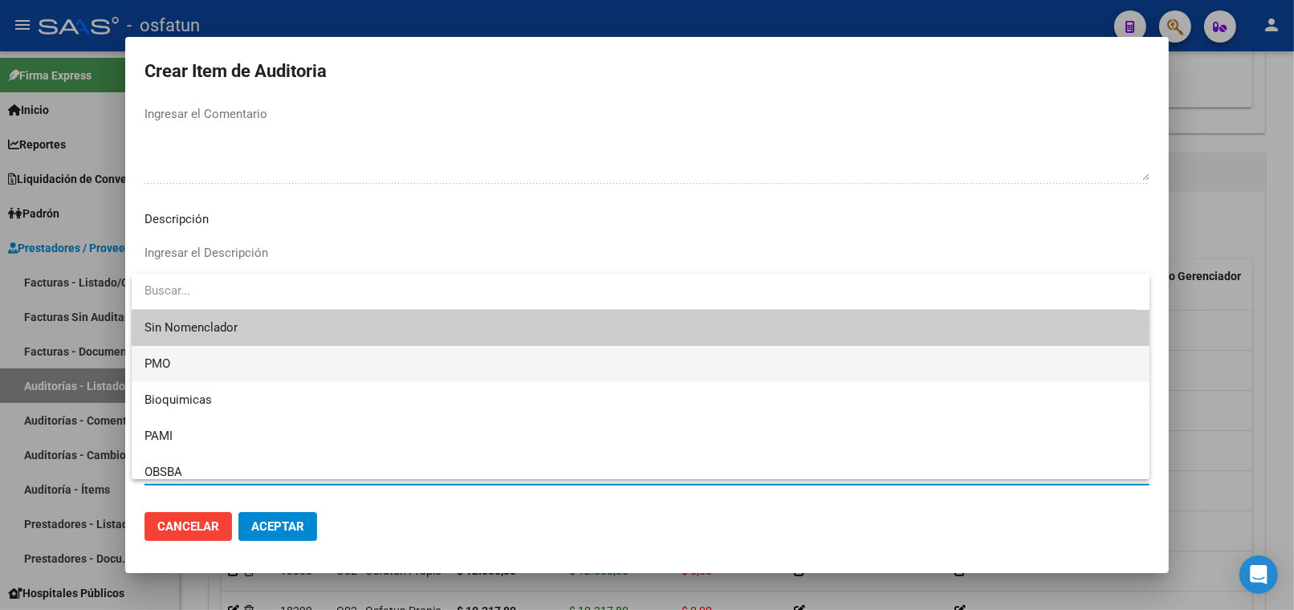
click at [179, 379] on span "PMO" at bounding box center [640, 364] width 992 height 36
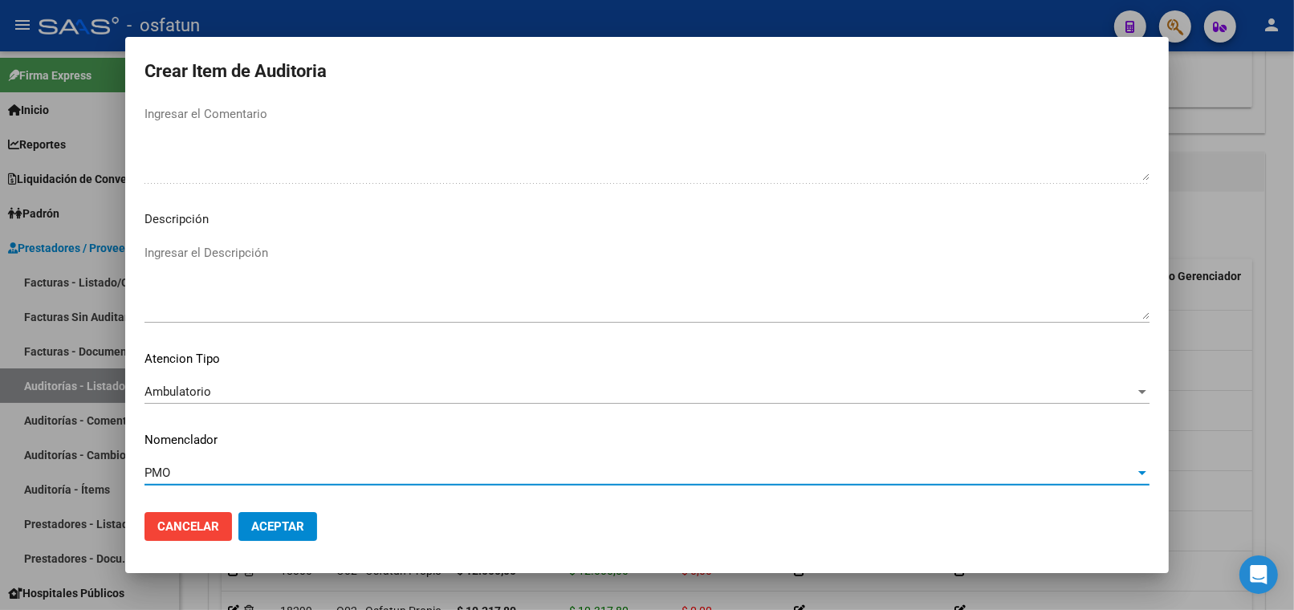
click at [287, 533] on span "Aceptar" at bounding box center [277, 526] width 53 height 14
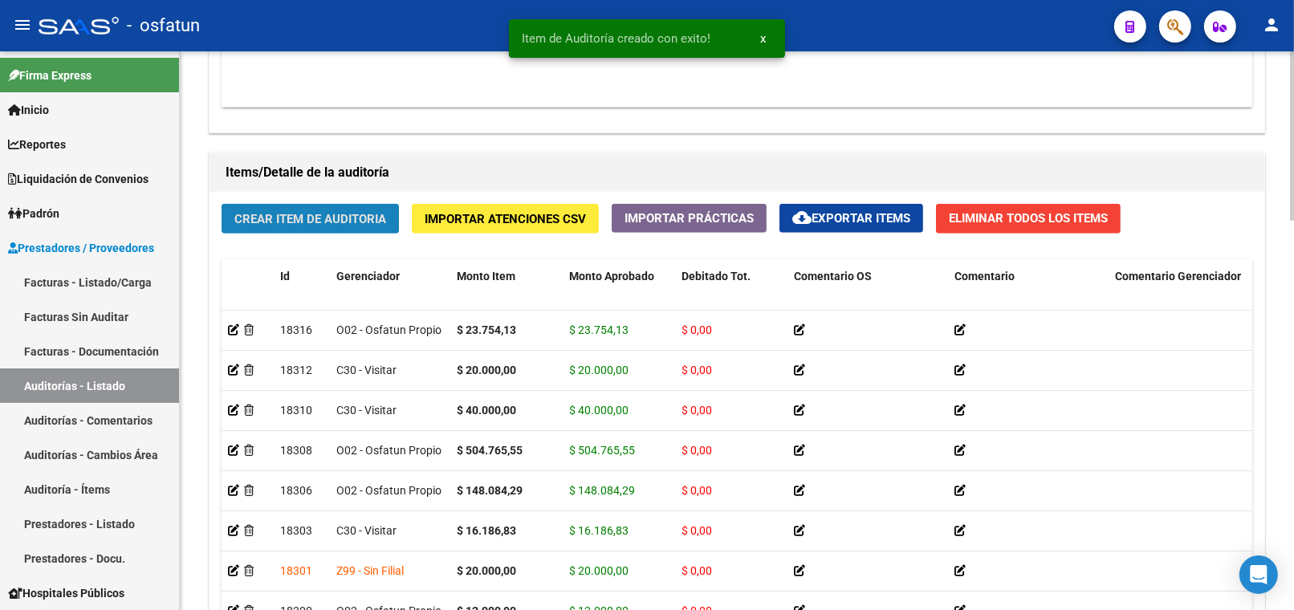
click at [359, 228] on button "Crear Item de Auditoria" at bounding box center [310, 219] width 177 height 30
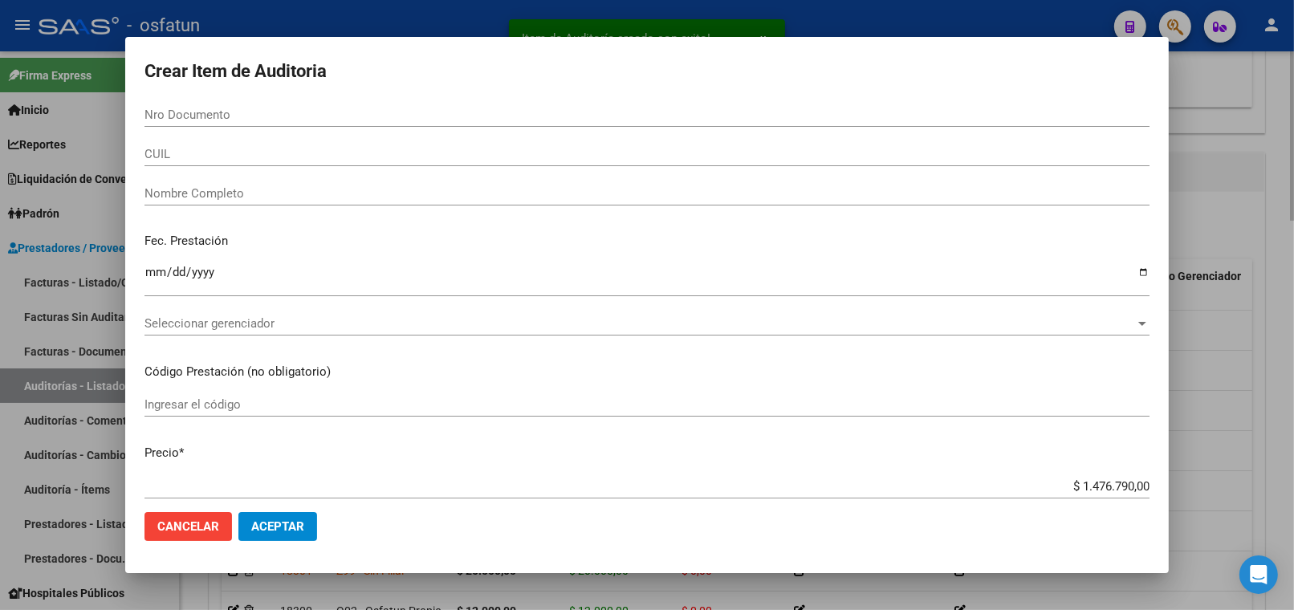
paste input "5772928"
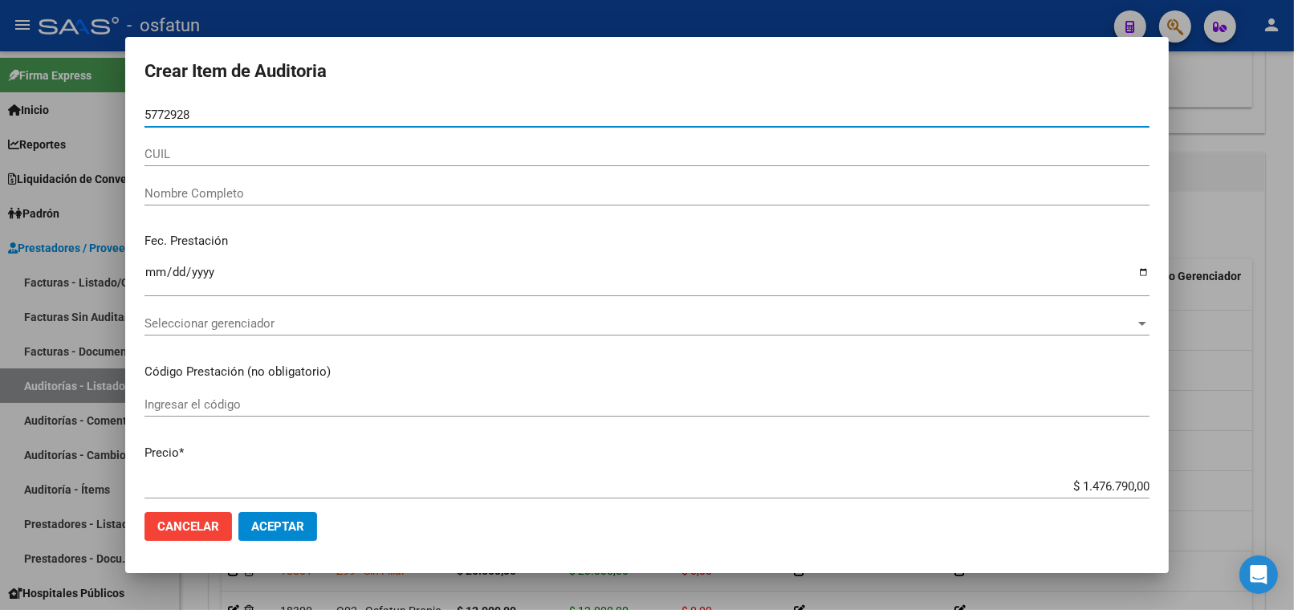
type input "57729281"
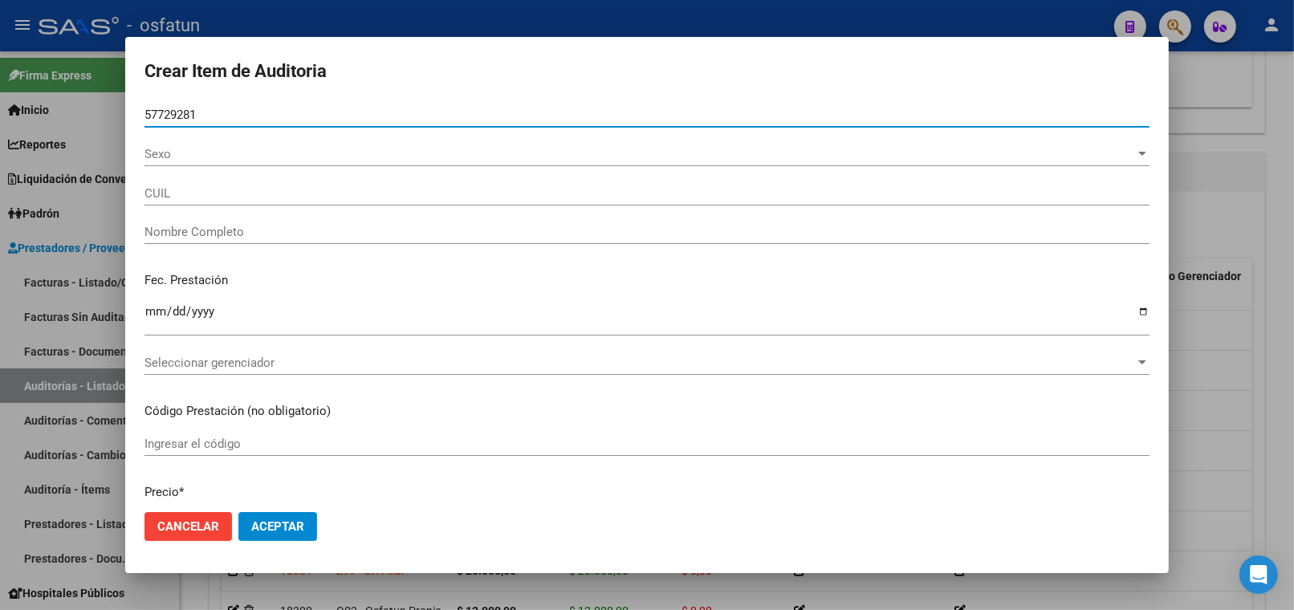
type input "20577292818"
type input "OLMO LUCERO LUCAS JULIAN"
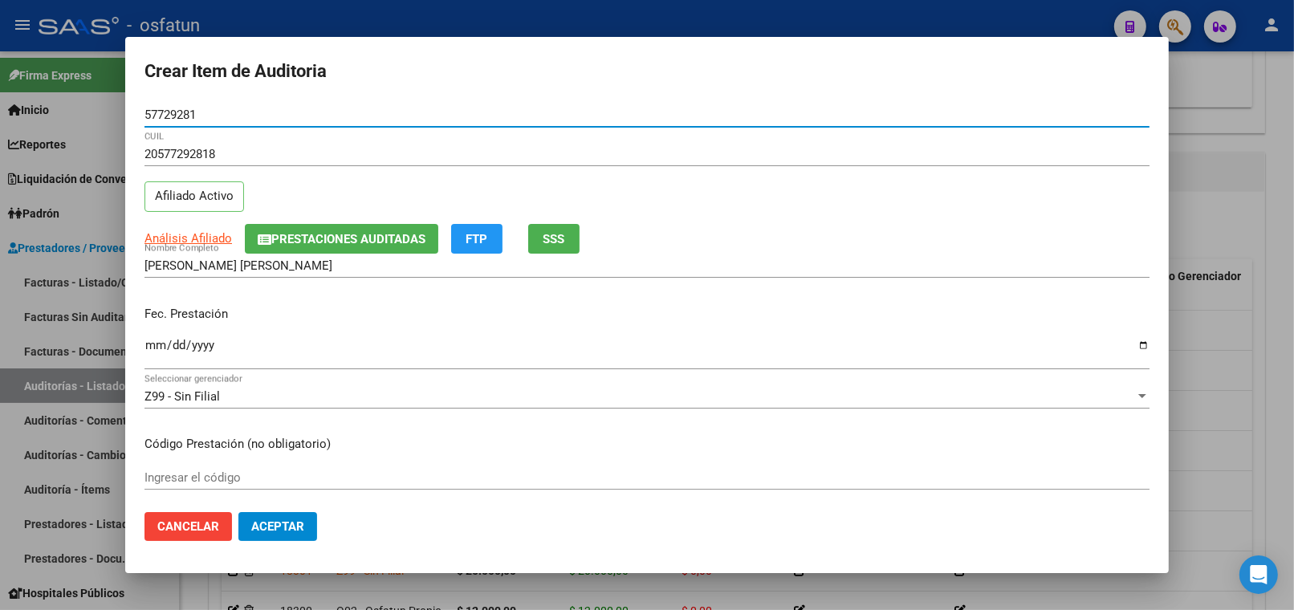
type input "57729281"
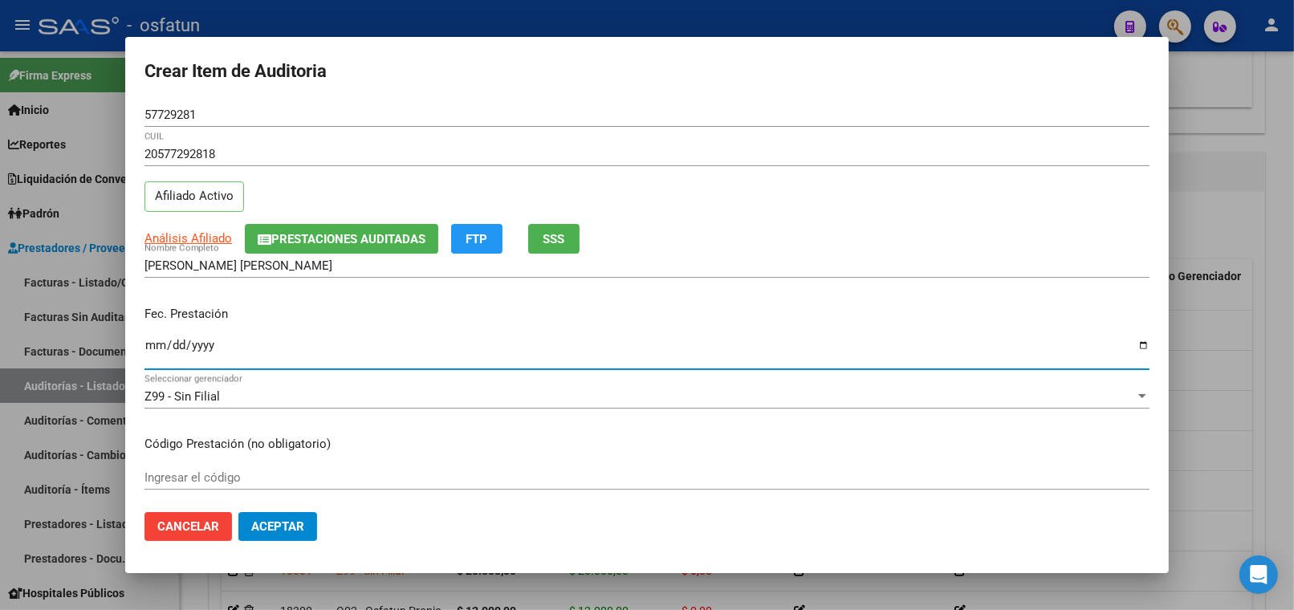
click at [144, 353] on input "Ingresar la fecha" at bounding box center [646, 352] width 1005 height 26
type input "2025-05-12"
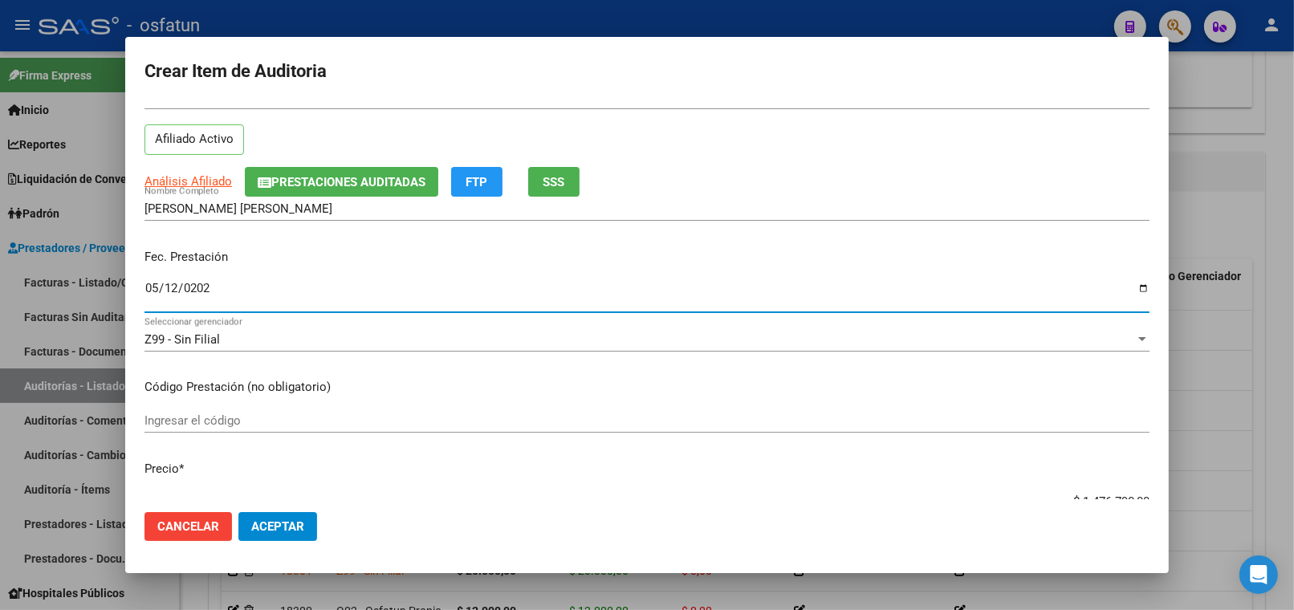
scroll to position [178, 0]
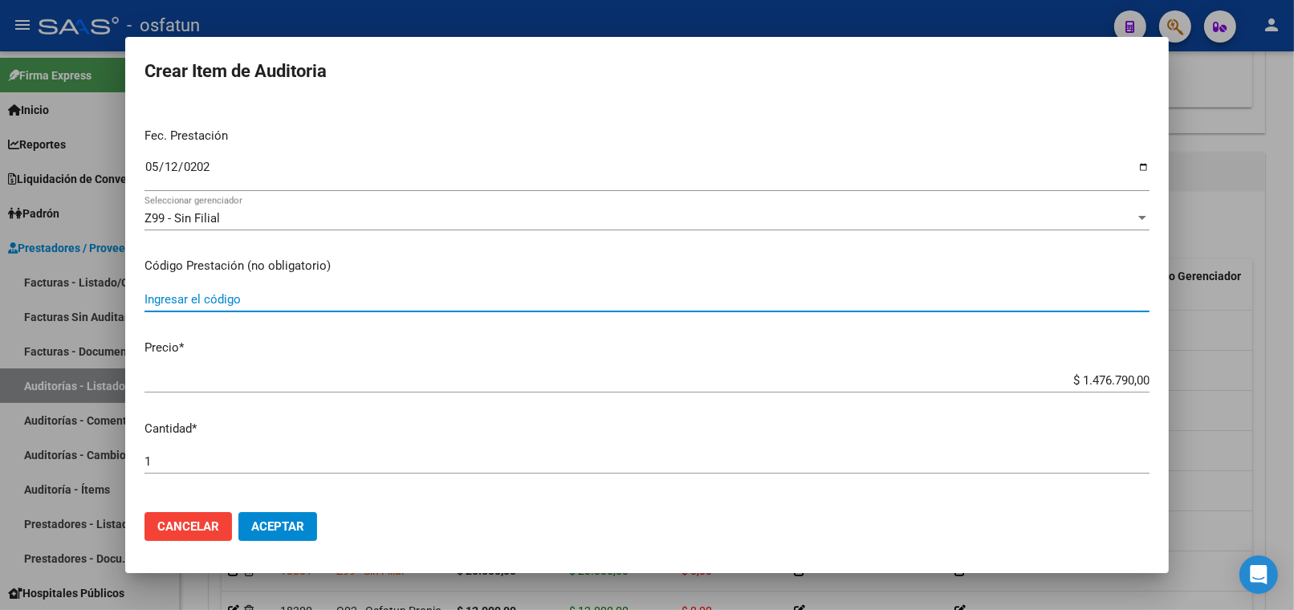
click at [211, 306] on input "Ingresar el código" at bounding box center [646, 299] width 1005 height 14
type input "180109"
drag, startPoint x: 1052, startPoint y: 388, endPoint x: 1047, endPoint y: 376, distance: 13.7
click at [1052, 385] on div "$ 1.476.790,00 Ingresar el precio" at bounding box center [646, 380] width 1005 height 24
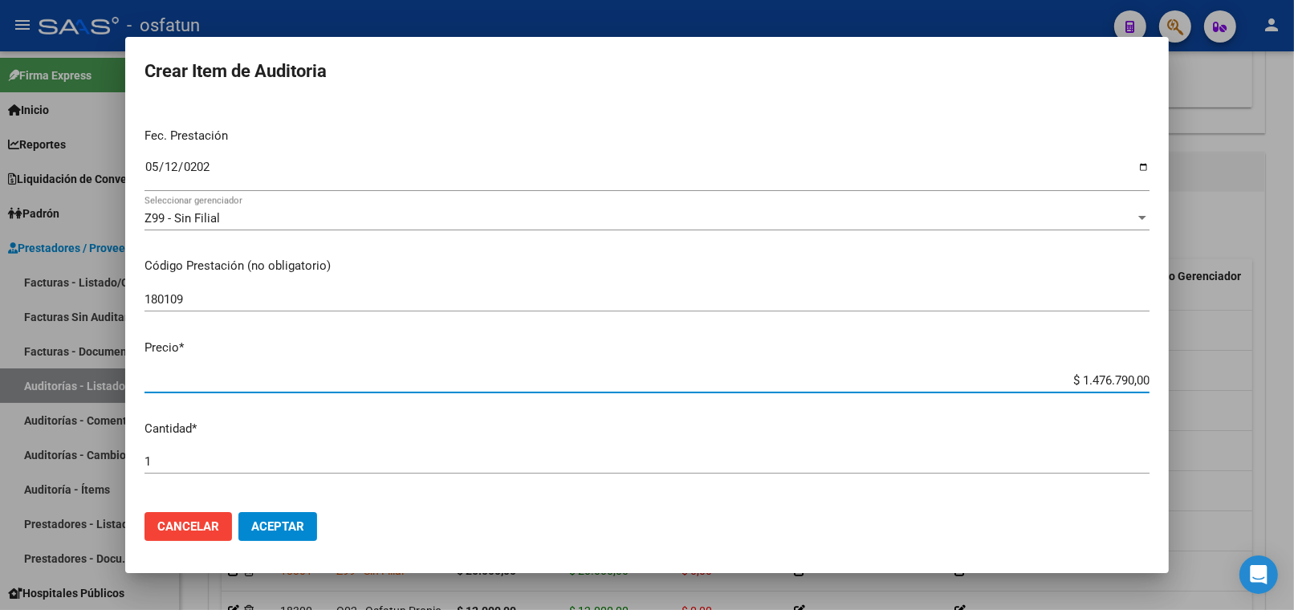
drag, startPoint x: 1071, startPoint y: 379, endPoint x: 1177, endPoint y: 380, distance: 106.0
click at [1177, 380] on div "Crear Item de Auditoria 57729281 Nro Documento 20577292818 CUIL Afiliado Activo…" at bounding box center [647, 305] width 1294 height 610
paste input "40574,36"
type input "$ 40.574,36"
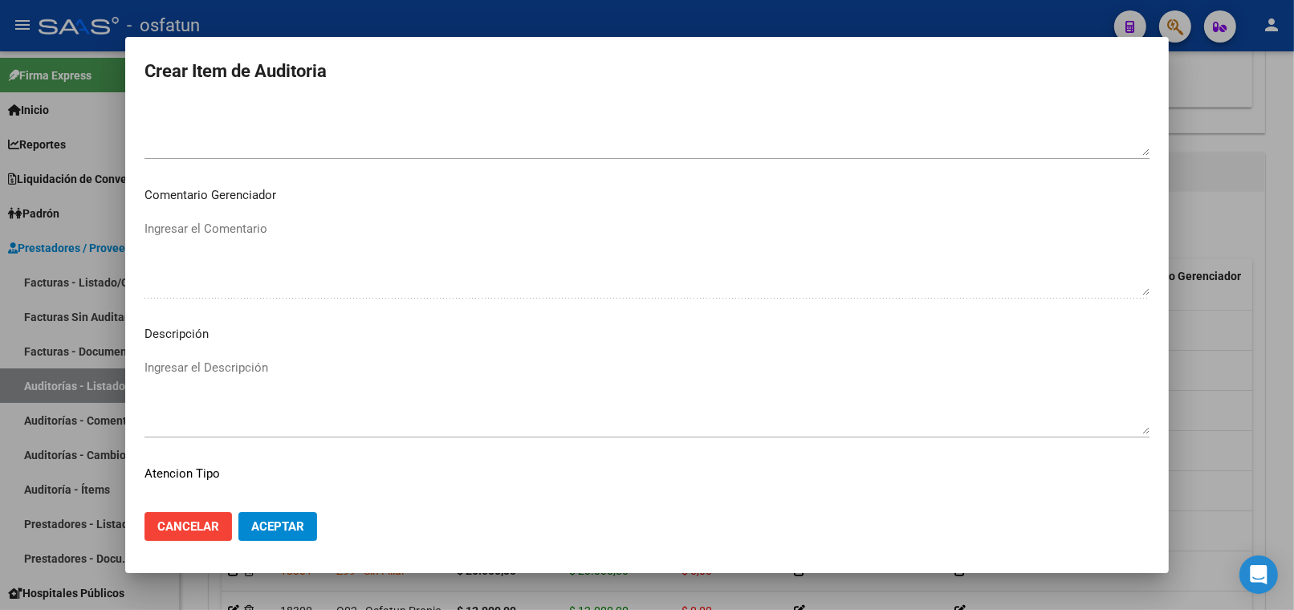
scroll to position [1048, 0]
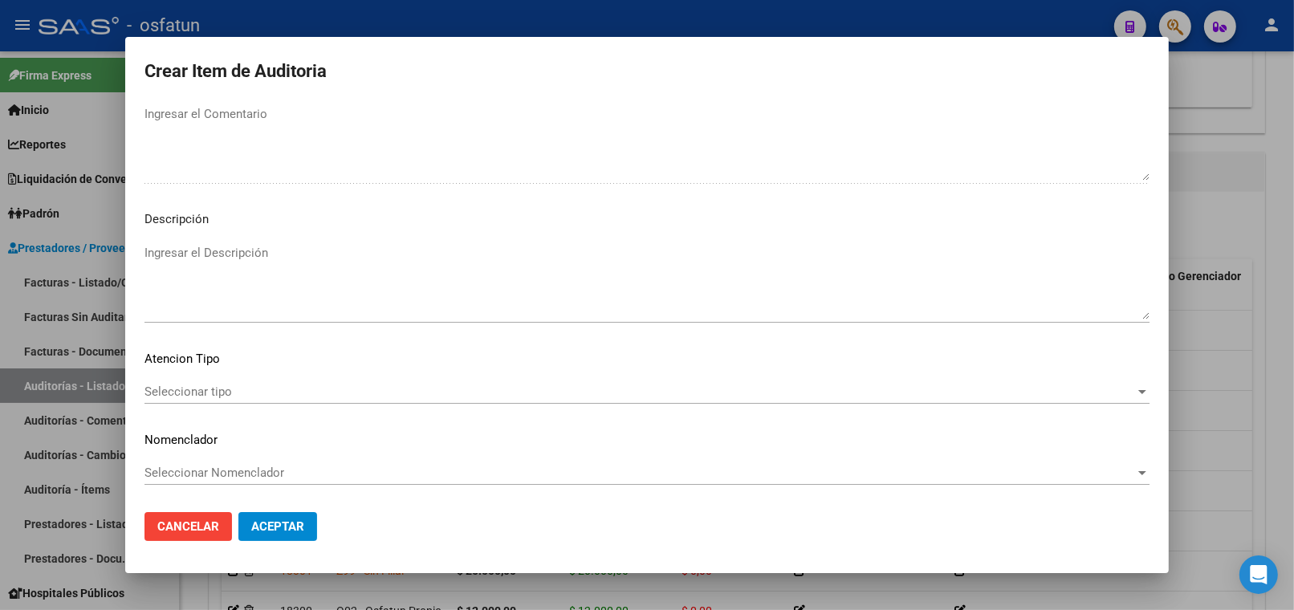
type input "$ 40.574,36"
click at [285, 396] on span "Seleccionar tipo" at bounding box center [639, 391] width 990 height 14
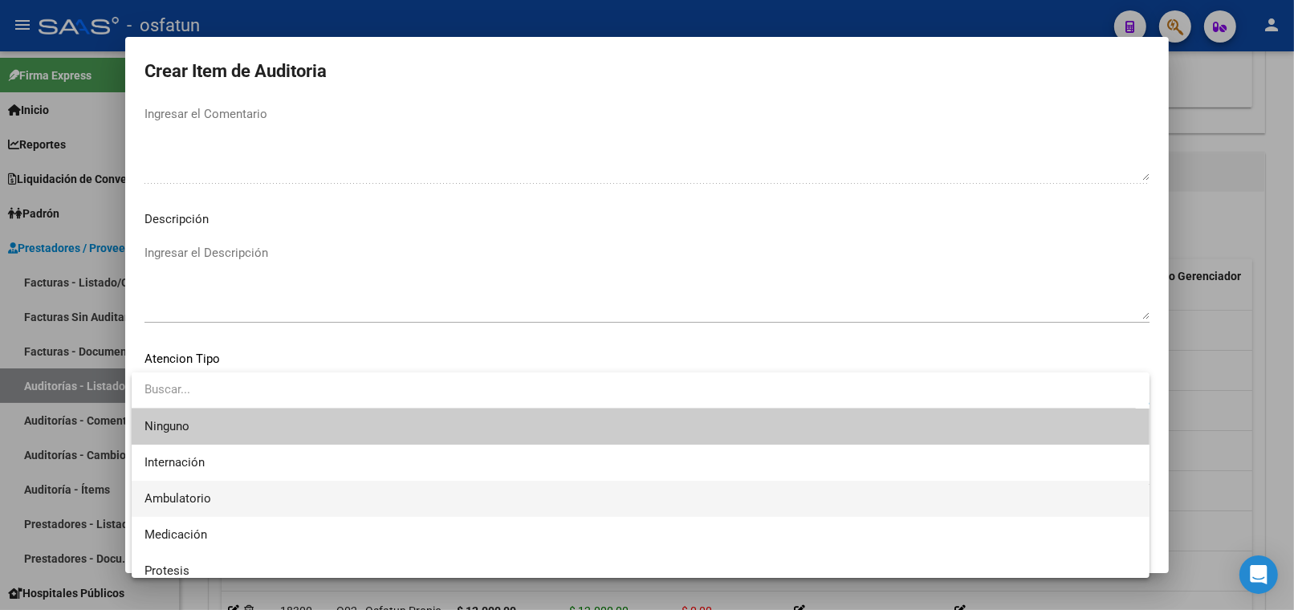
click at [265, 498] on span "Ambulatorio" at bounding box center [640, 499] width 992 height 36
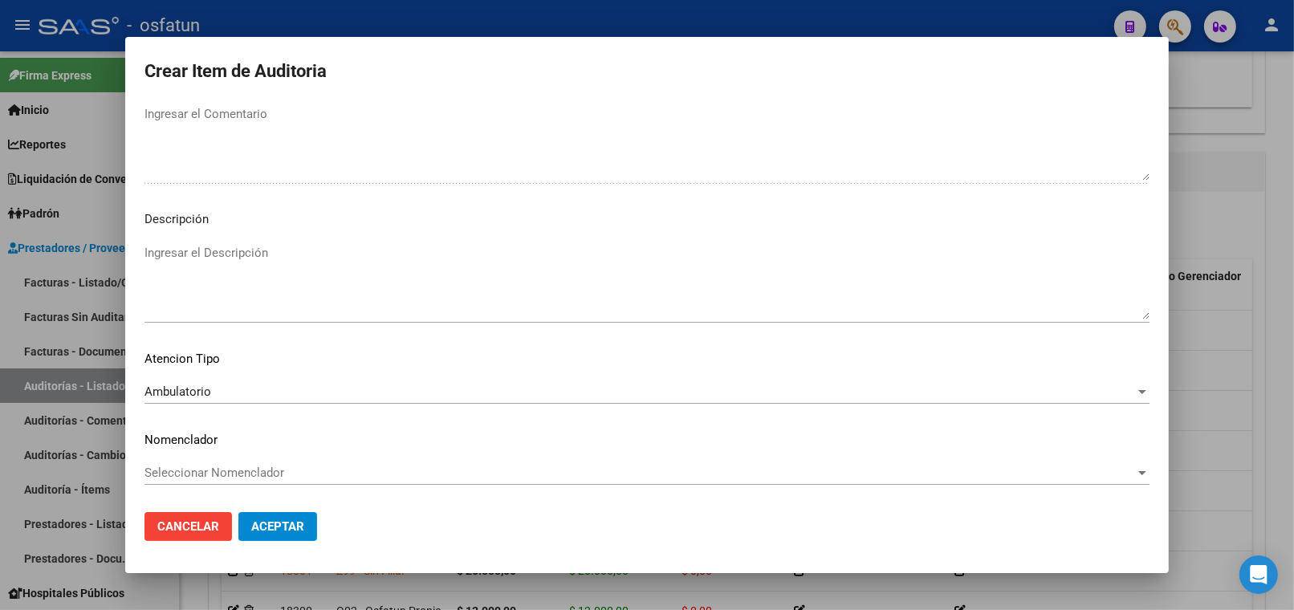
click at [258, 479] on div "Seleccionar Nomenclador Seleccionar Nomenclador" at bounding box center [646, 473] width 1005 height 24
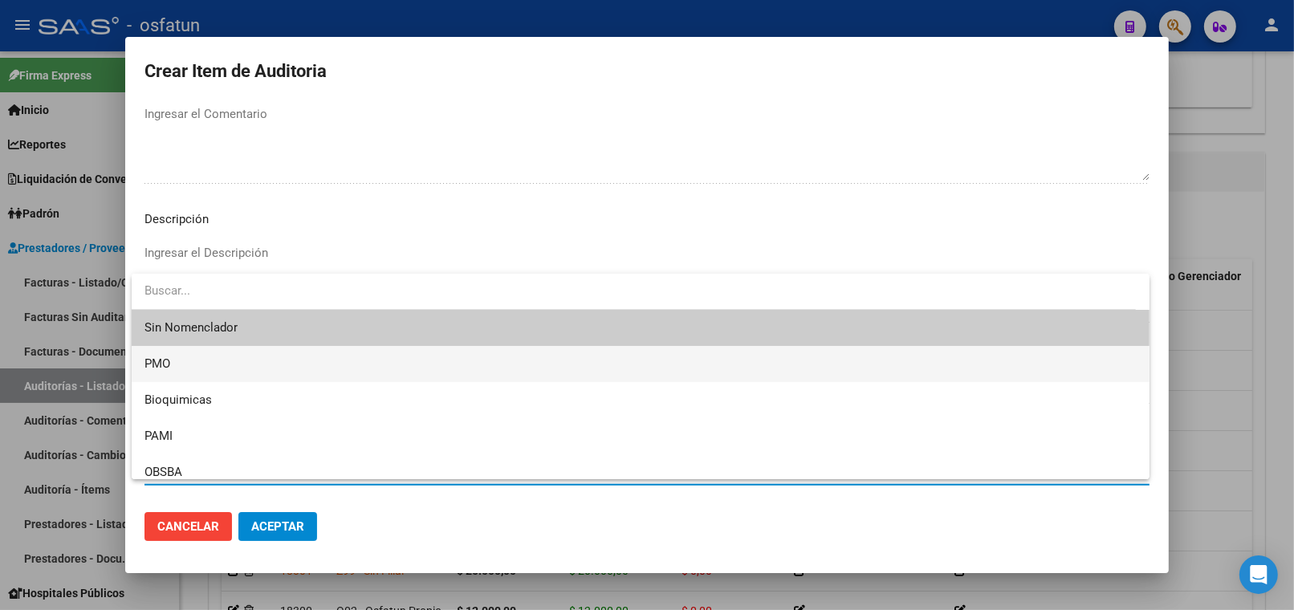
click at [210, 373] on span "PMO" at bounding box center [640, 364] width 992 height 36
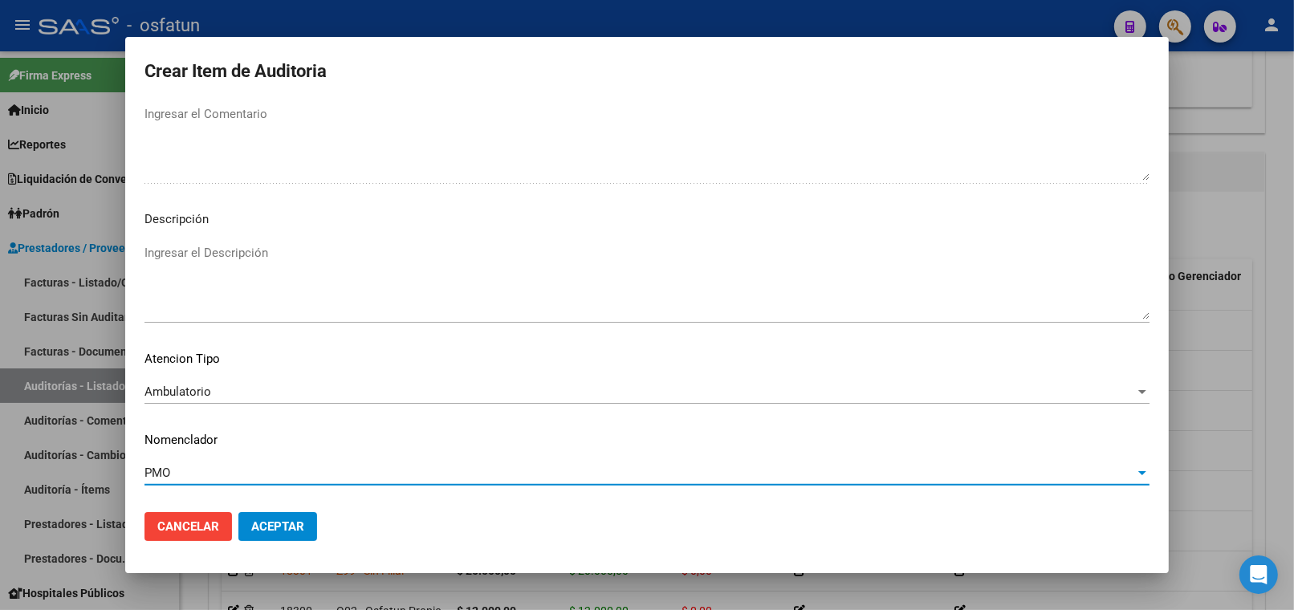
click at [295, 517] on button "Aceptar" at bounding box center [277, 526] width 79 height 29
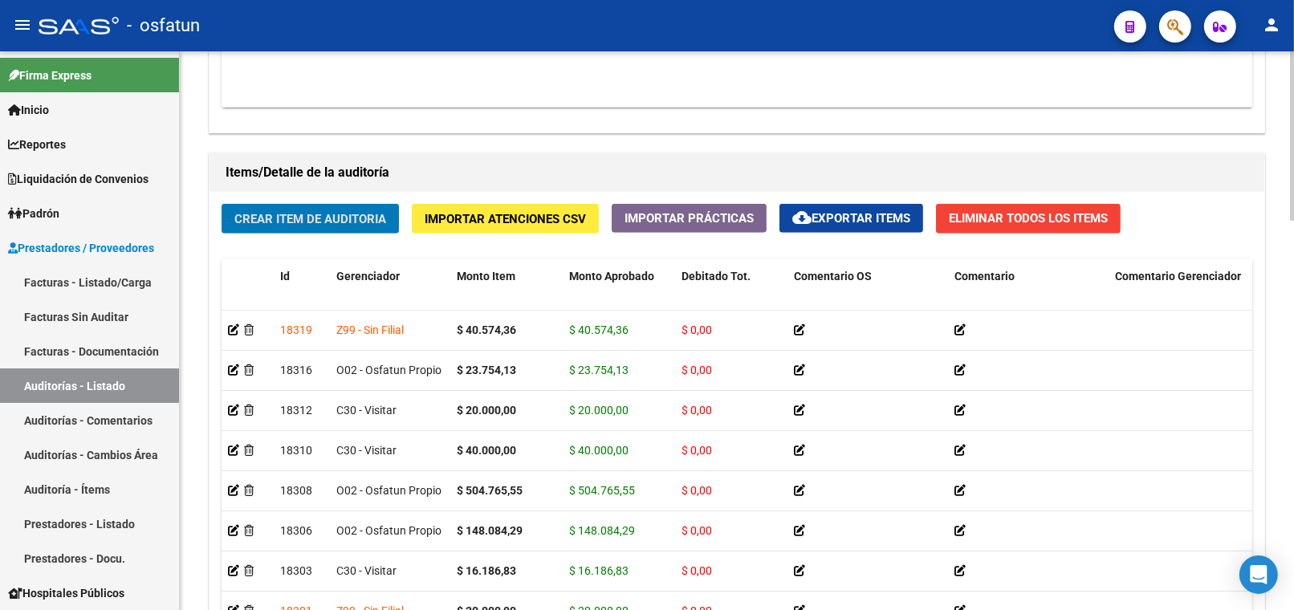
click at [307, 230] on button "Crear Item de Auditoria" at bounding box center [310, 219] width 177 height 30
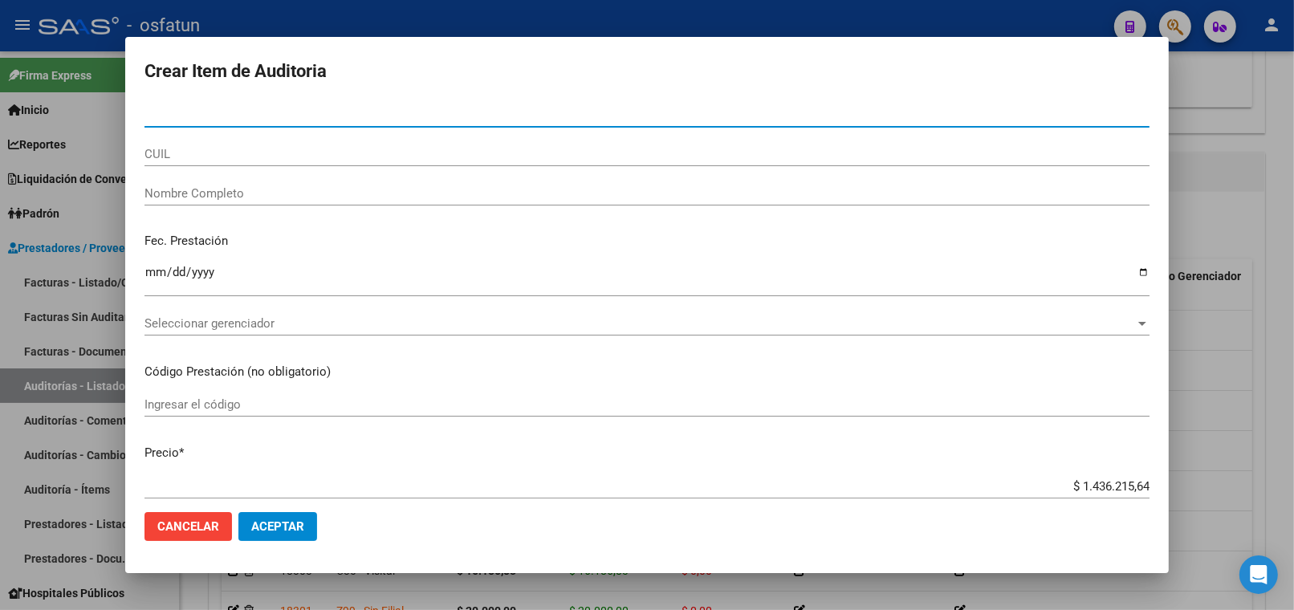
paste input "38439271"
type input "38439271"
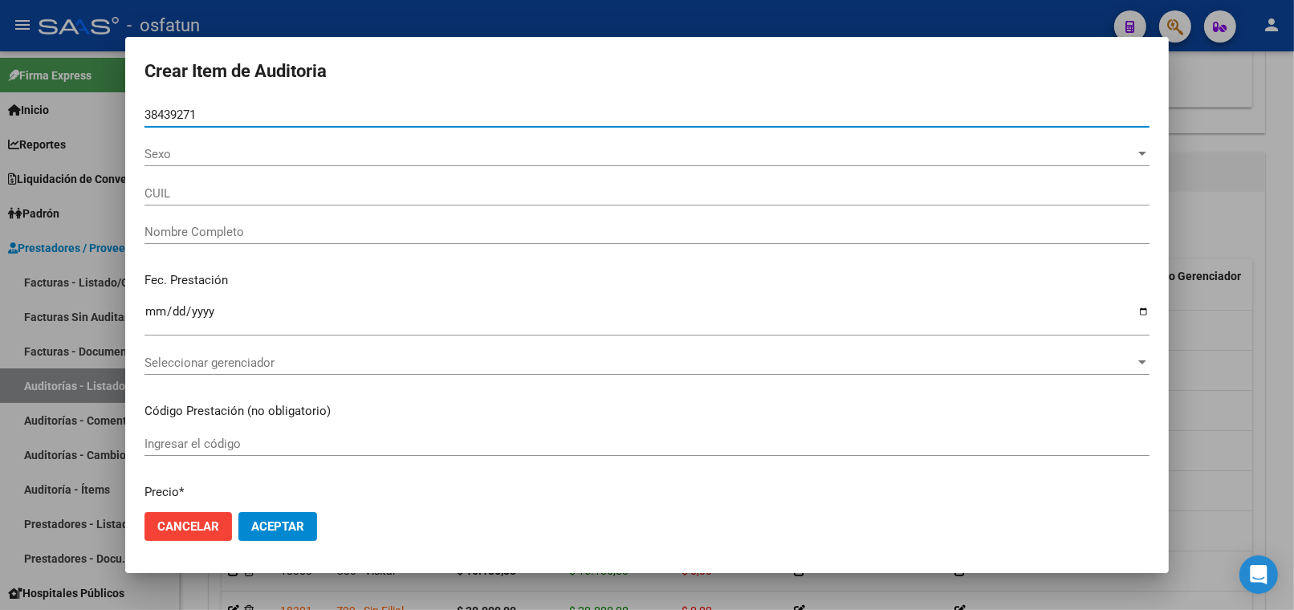
type input "20384392718"
type input "SOLOA MAXIMILIANO ANDRES"
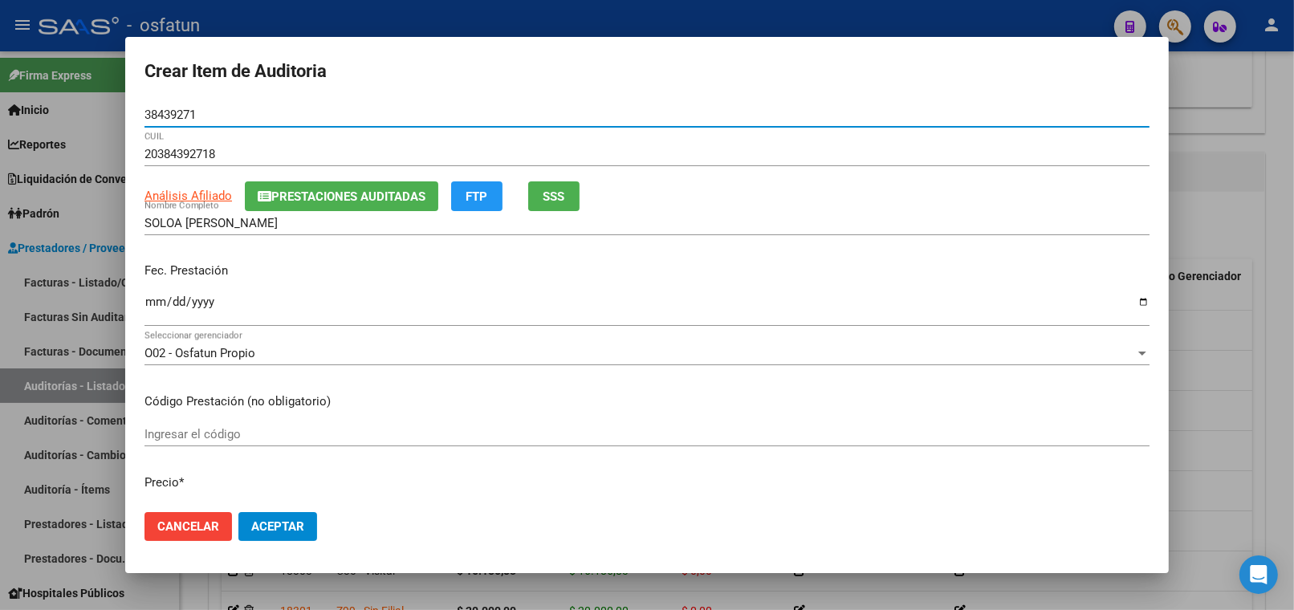
type input "38439271"
click at [164, 295] on div "Fec. Prestación Ingresar la fecha" at bounding box center [646, 295] width 1005 height 91
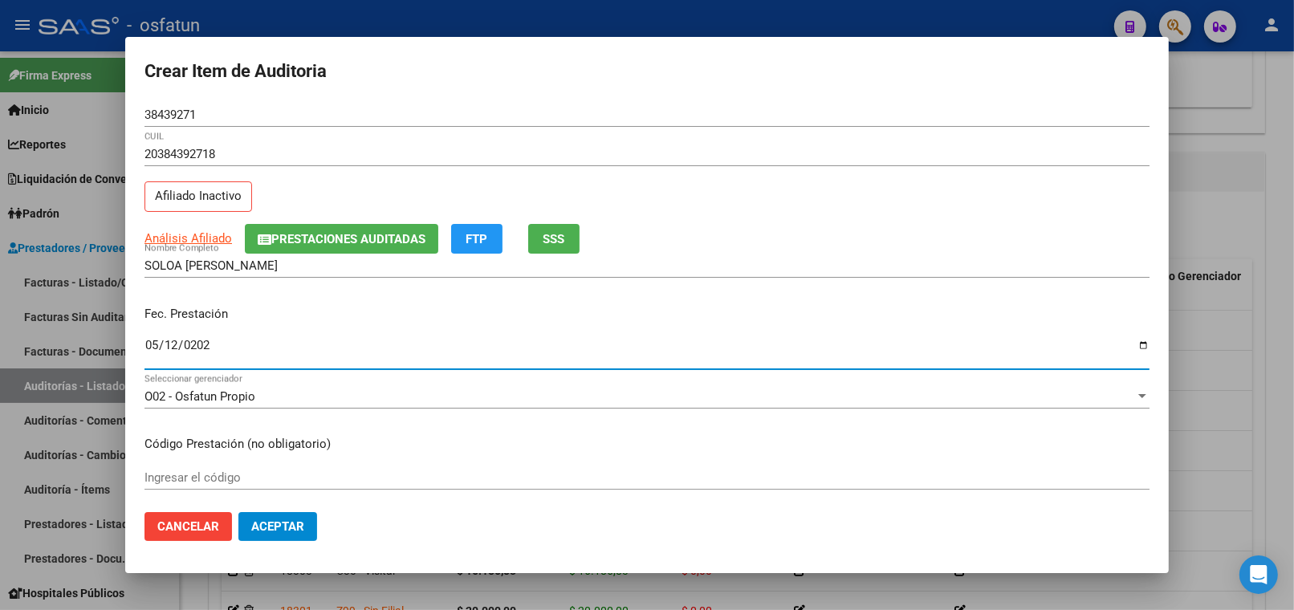
type input "2025-05-12"
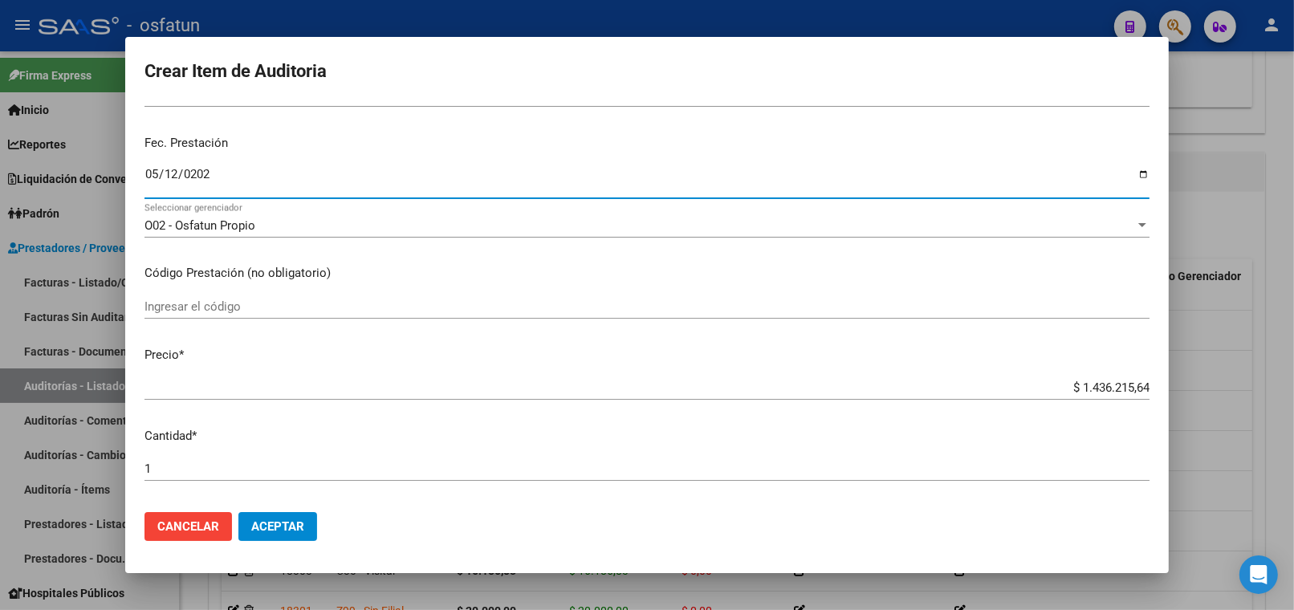
scroll to position [178, 0]
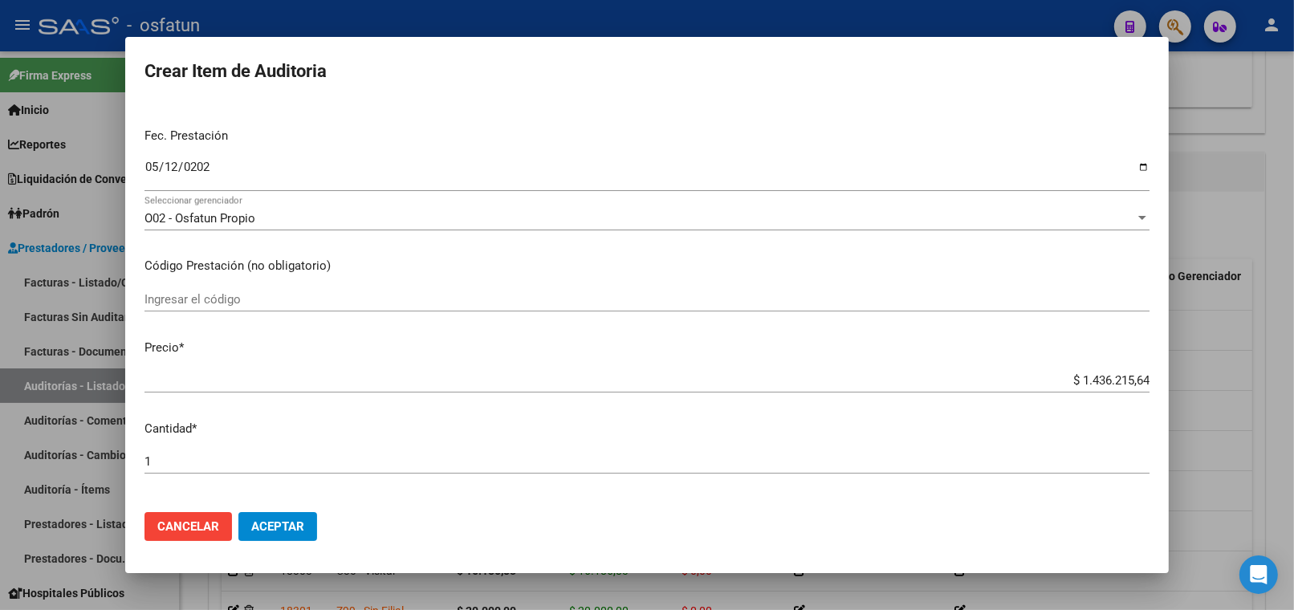
drag, startPoint x: 246, startPoint y: 321, endPoint x: 251, endPoint y: 303, distance: 19.1
click at [250, 309] on div "Ingresar el código" at bounding box center [646, 306] width 1005 height 39
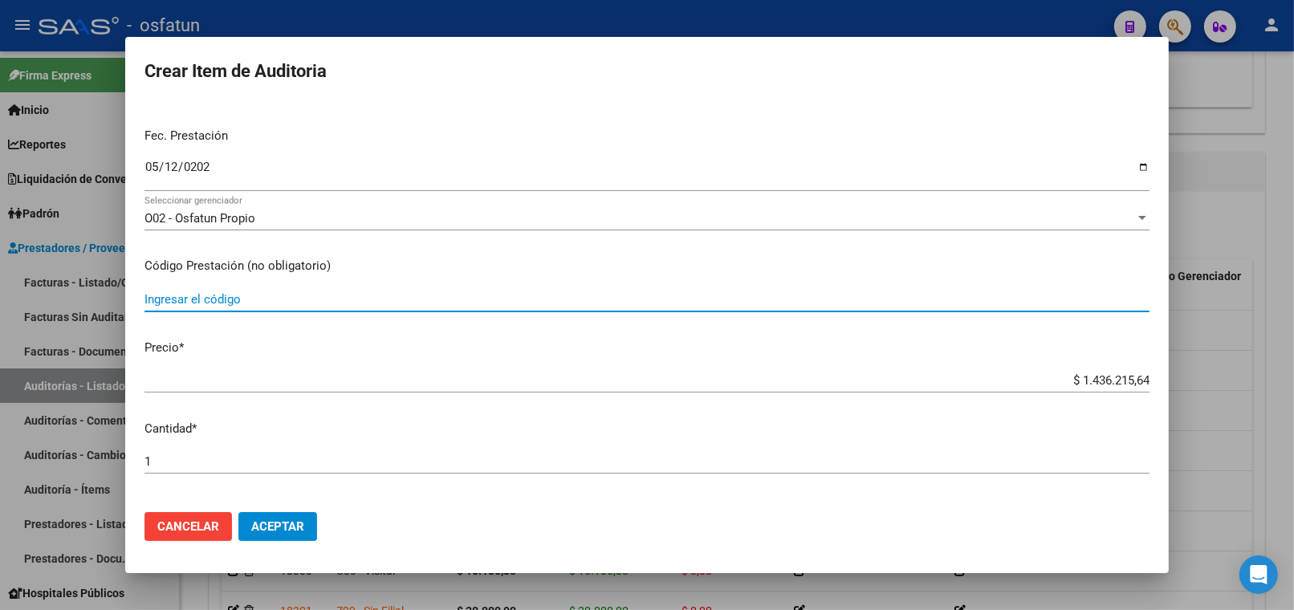
click at [252, 303] on input "Ingresar el código" at bounding box center [646, 299] width 1005 height 14
type input "101"
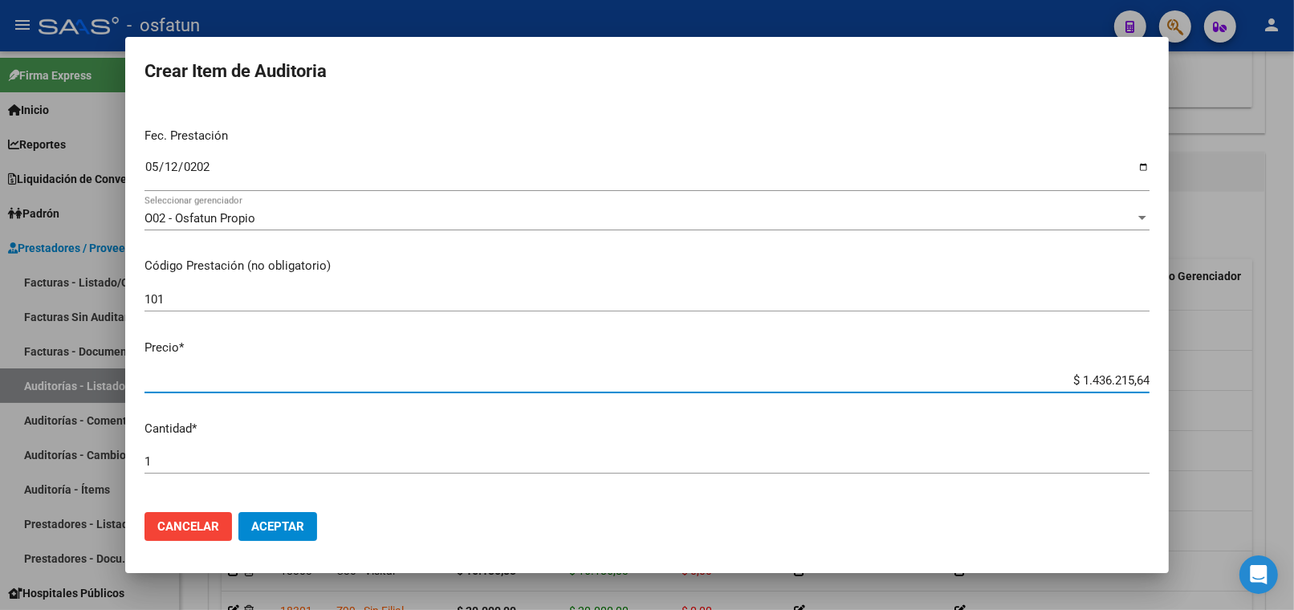
drag, startPoint x: 1046, startPoint y: 380, endPoint x: 1226, endPoint y: 380, distance: 179.8
click at [1226, 380] on div "Crear Item de Auditoria 38439271 Nro Documento 20384392718 CUIL Afiliado Inacti…" at bounding box center [647, 305] width 1294 height 610
paste input "10317,80"
type input "$ 10.317,80"
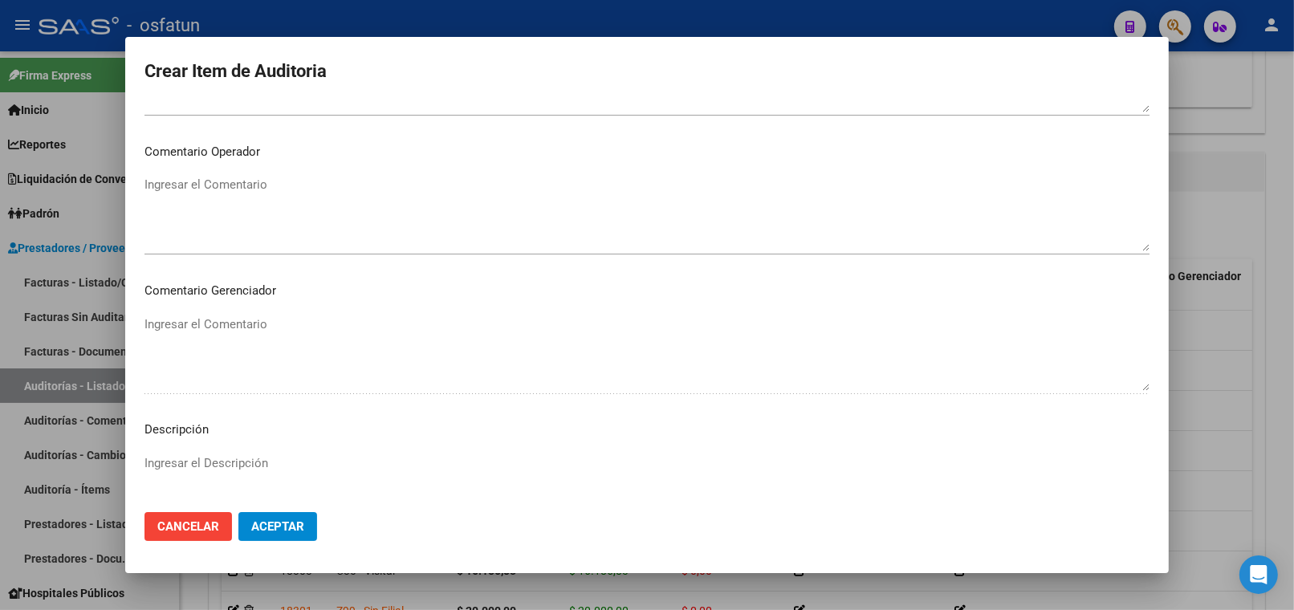
scroll to position [1048, 0]
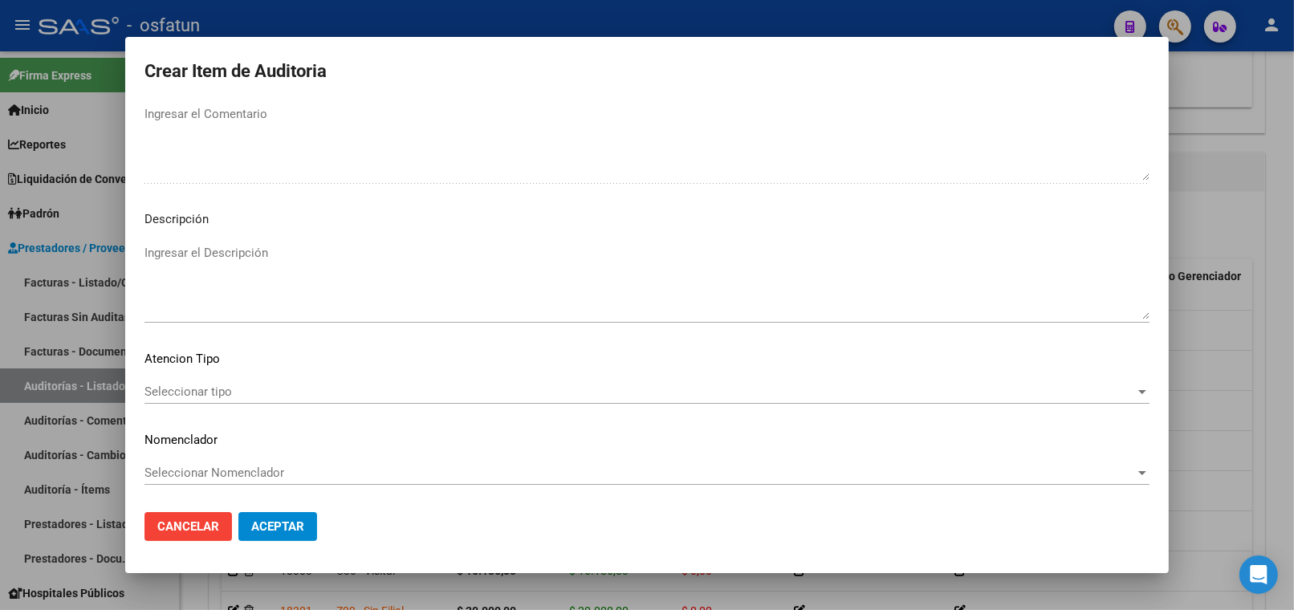
type input "$ 10.317,80"
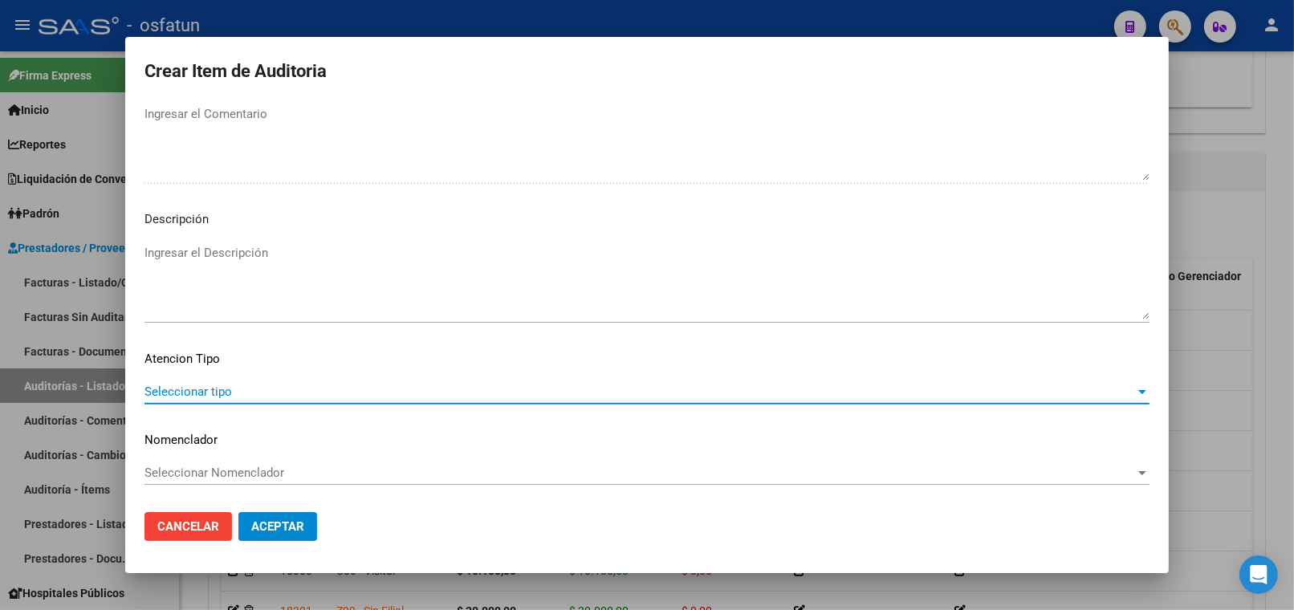
click at [299, 384] on span "Seleccionar tipo" at bounding box center [639, 391] width 990 height 14
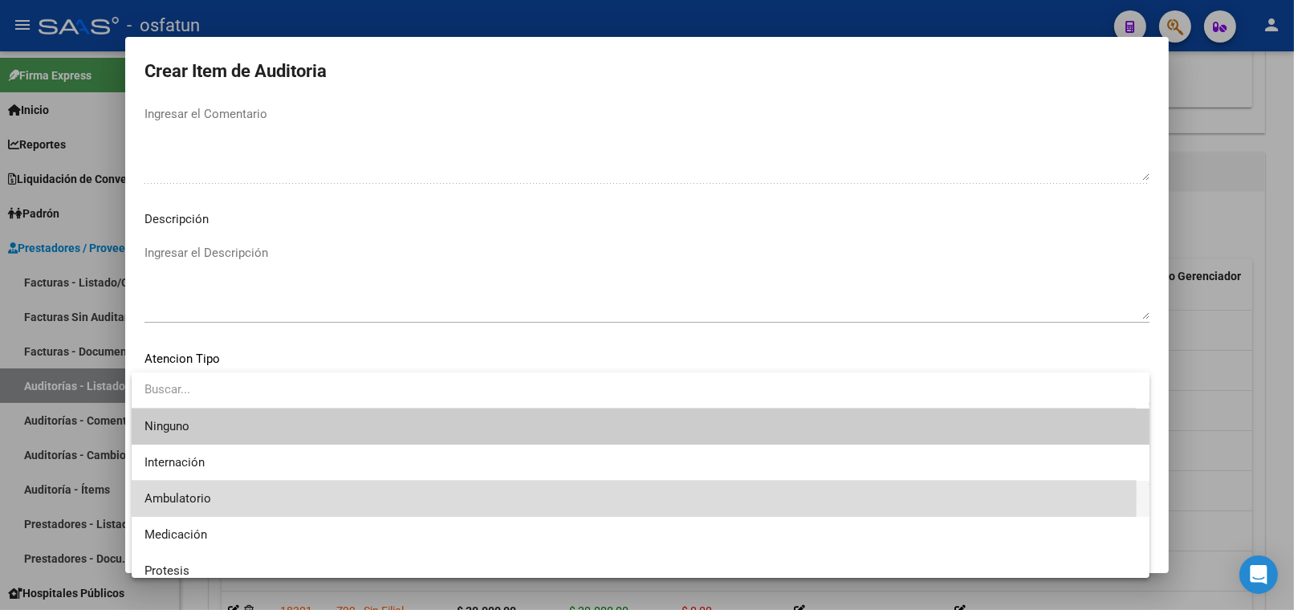
drag, startPoint x: 268, startPoint y: 493, endPoint x: 262, endPoint y: 469, distance: 23.9
click at [268, 490] on span "Ambulatorio" at bounding box center [640, 499] width 992 height 36
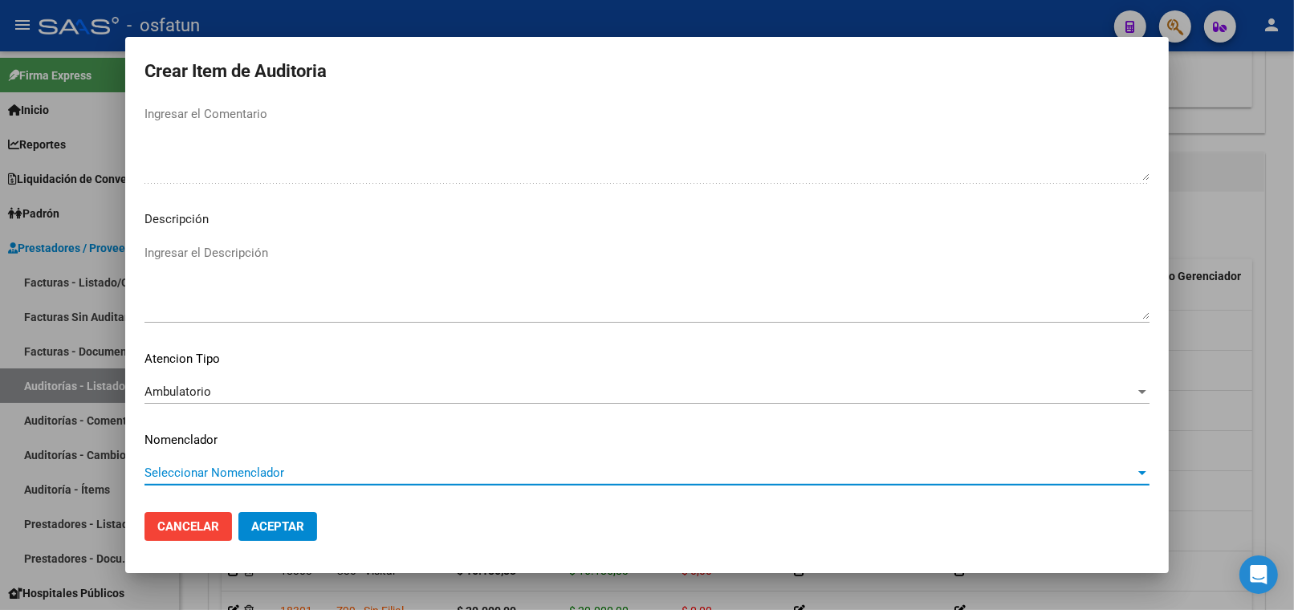
click at [262, 469] on span "Seleccionar Nomenclador" at bounding box center [639, 472] width 990 height 14
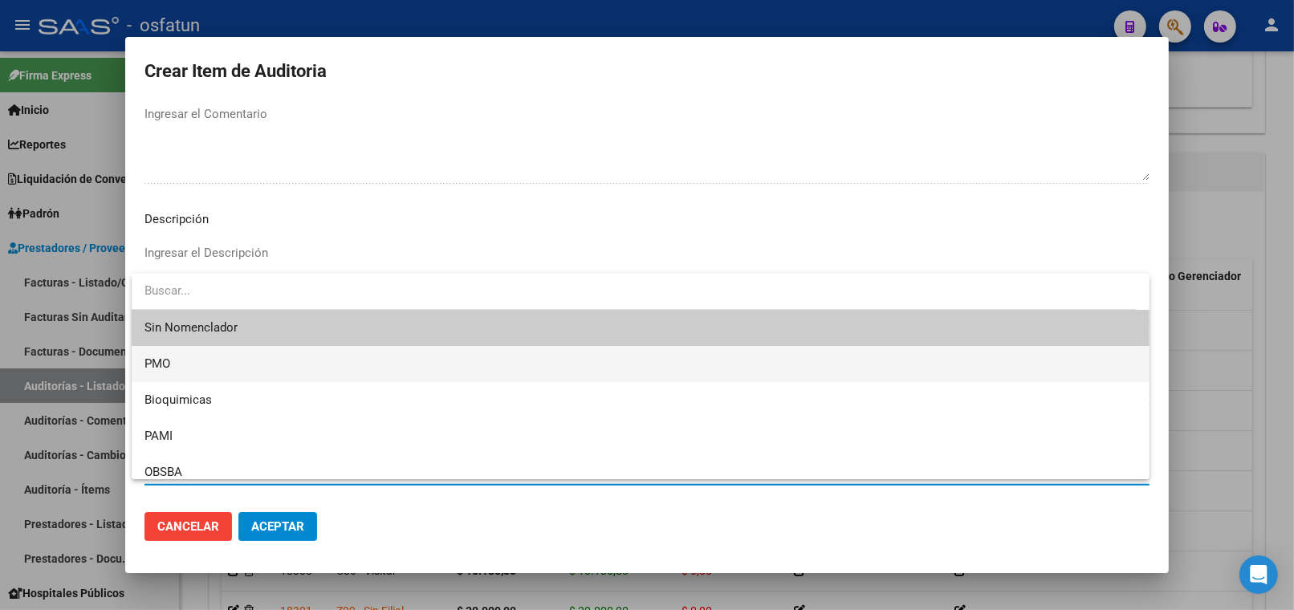
drag, startPoint x: 195, startPoint y: 375, endPoint x: 285, endPoint y: 506, distance: 158.7
click at [197, 381] on div "Sin Nomenclador PMO Bioquimicas PAMI OBSBA NBU" at bounding box center [641, 376] width 1018 height 205
click at [179, 361] on span "PMO" at bounding box center [640, 364] width 992 height 36
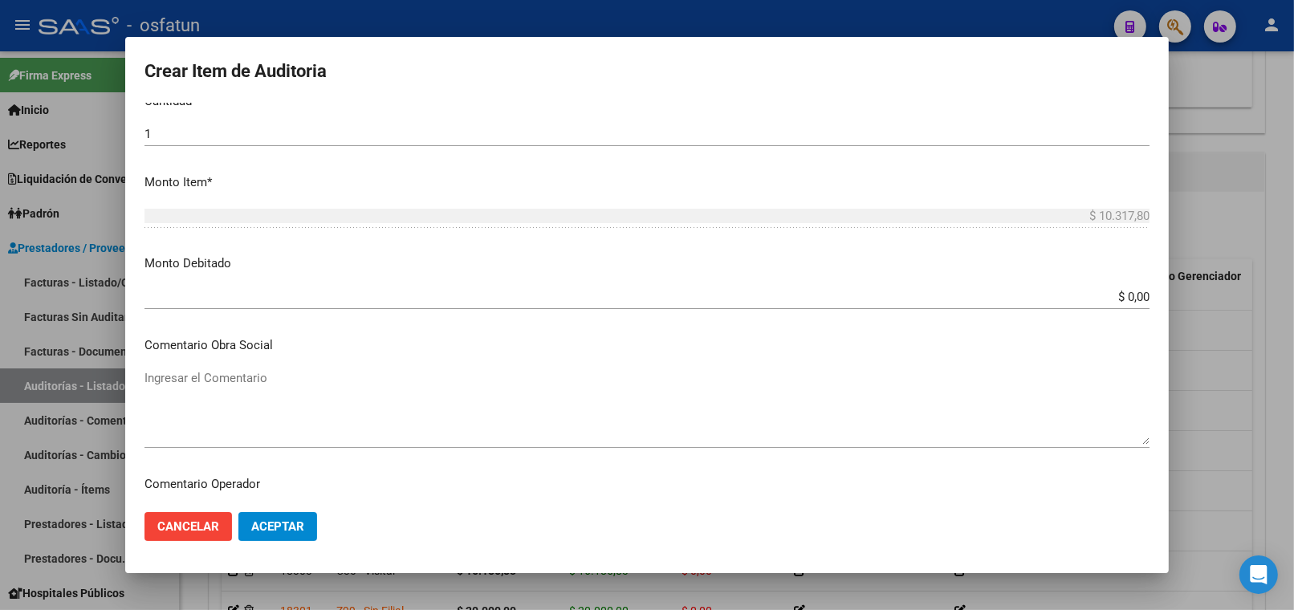
scroll to position [0, 0]
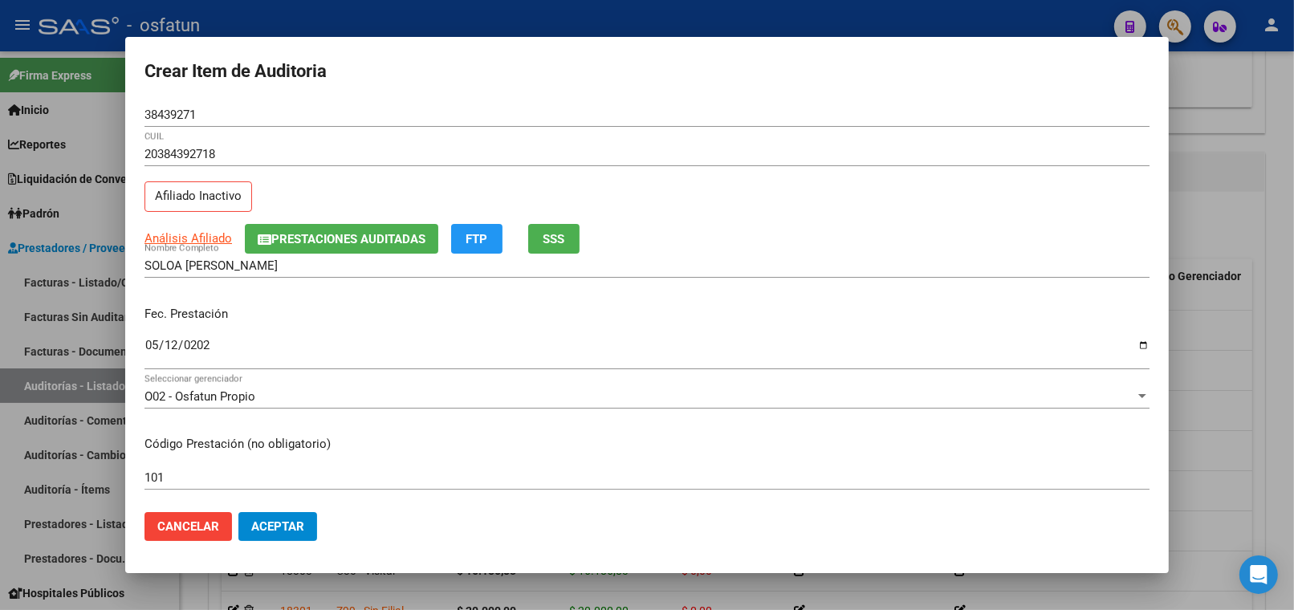
click at [266, 524] on span "Aceptar" at bounding box center [277, 526] width 53 height 14
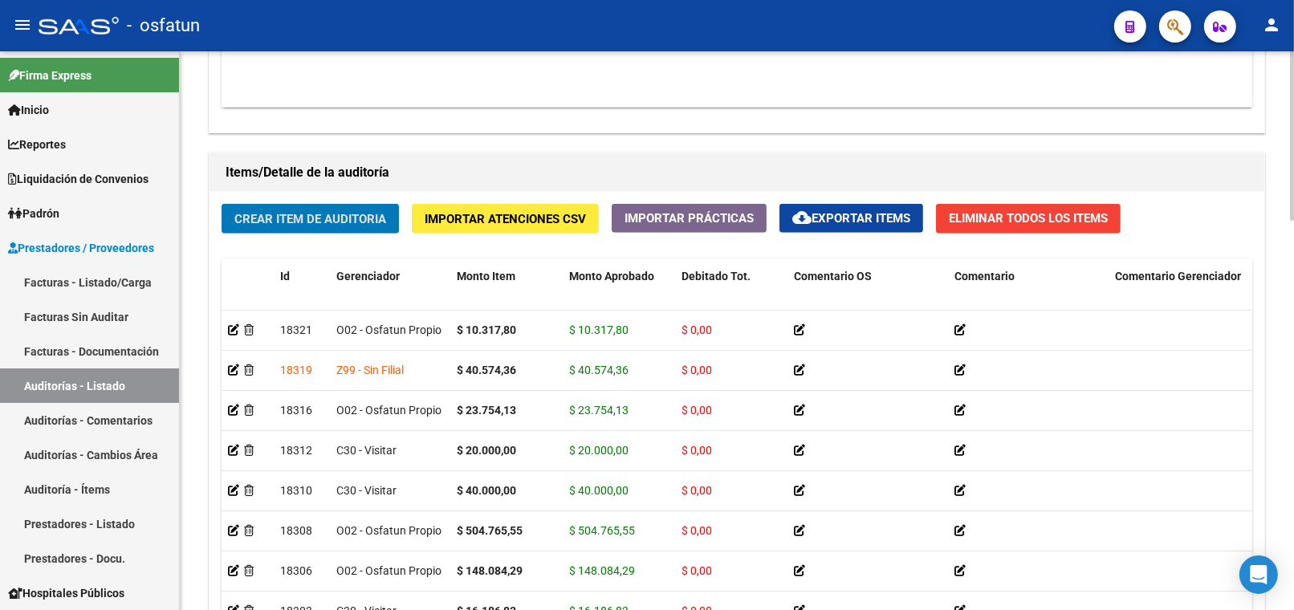
click at [286, 221] on span "Crear Item de Auditoria" at bounding box center [310, 219] width 152 height 14
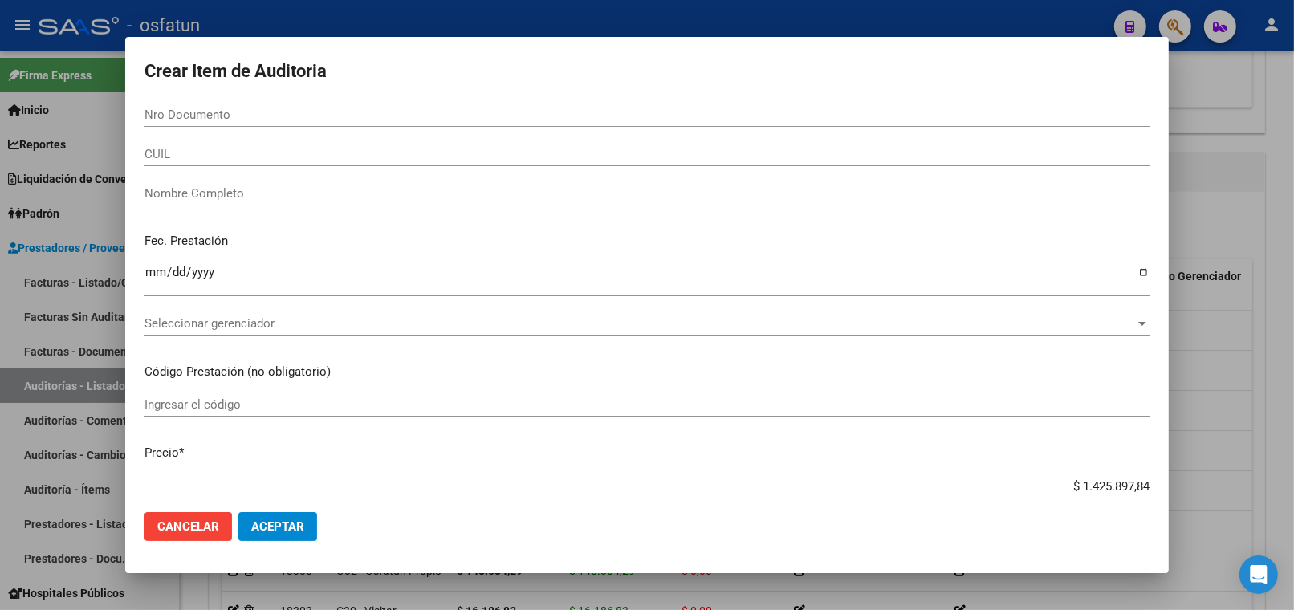
paste input "55842939"
type input "55842939"
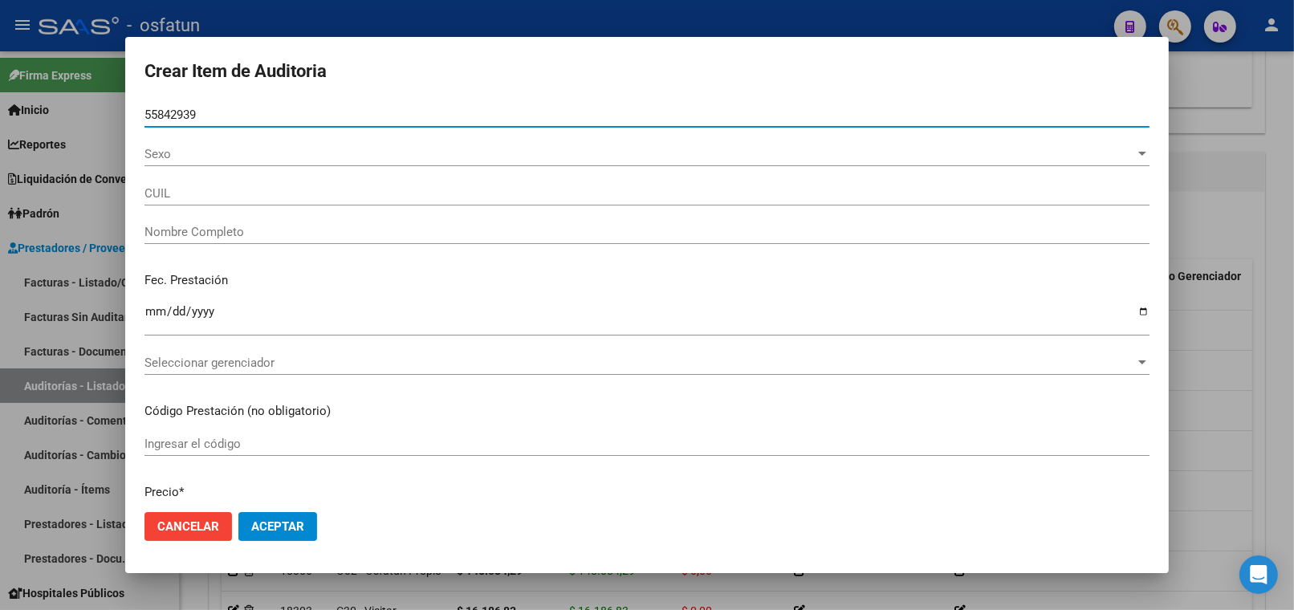
type input "23558429399"
type input "[PERSON_NAME]"
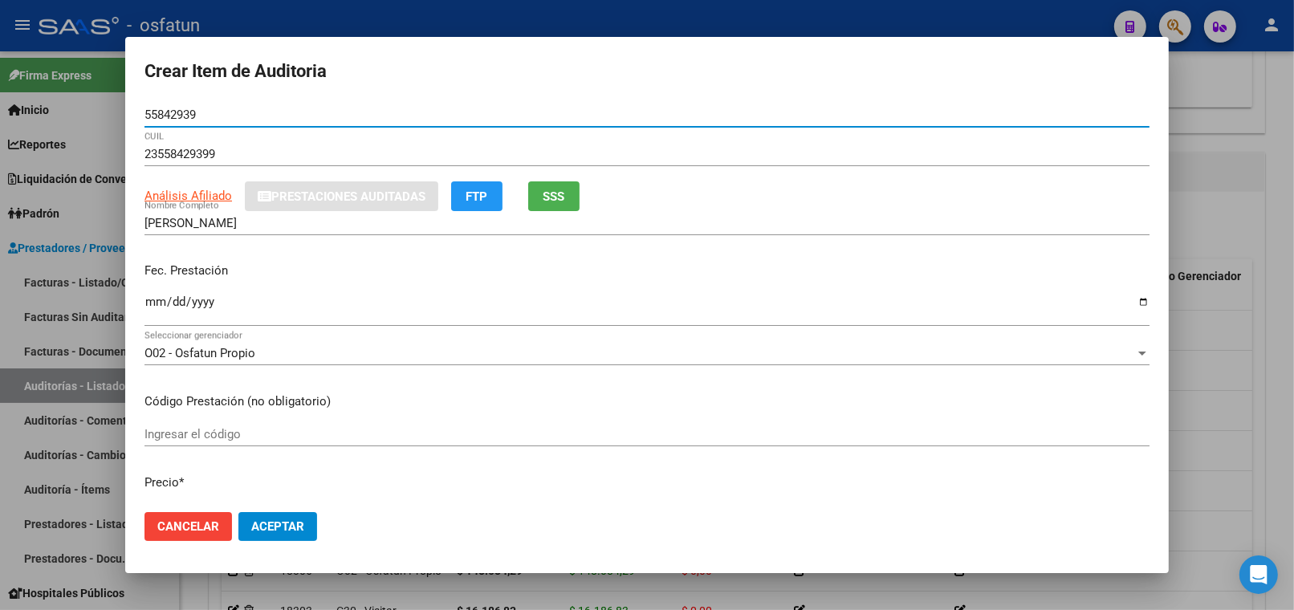
type input "55842939"
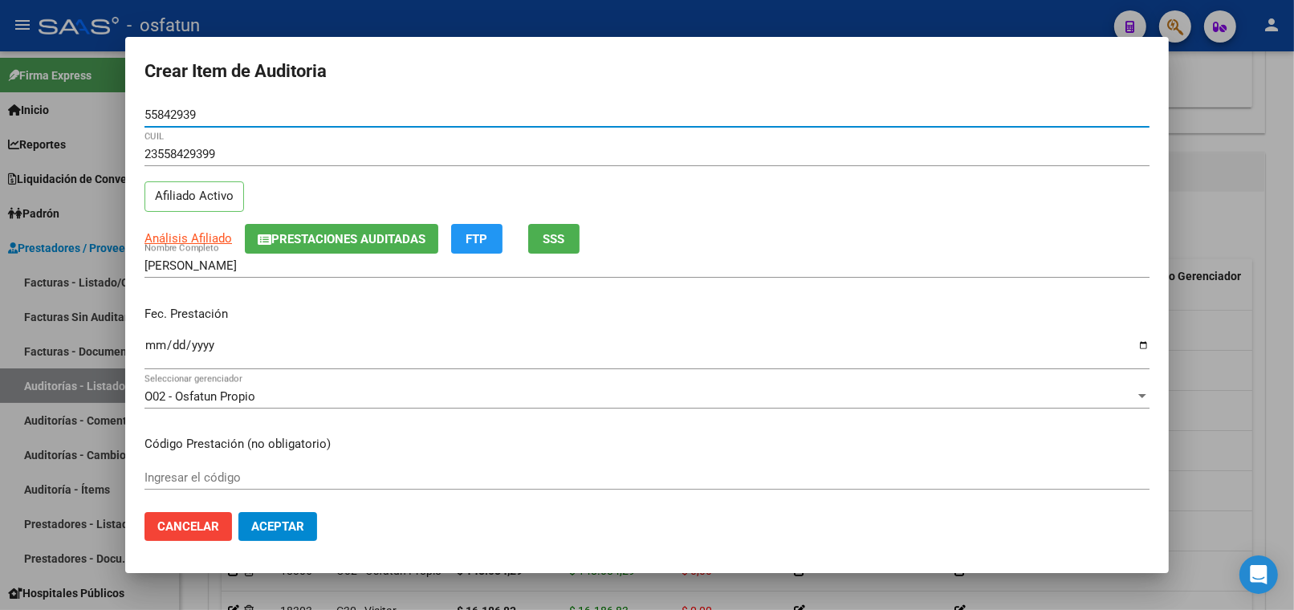
click at [156, 337] on div "Ingresar la fecha" at bounding box center [646, 352] width 1005 height 35
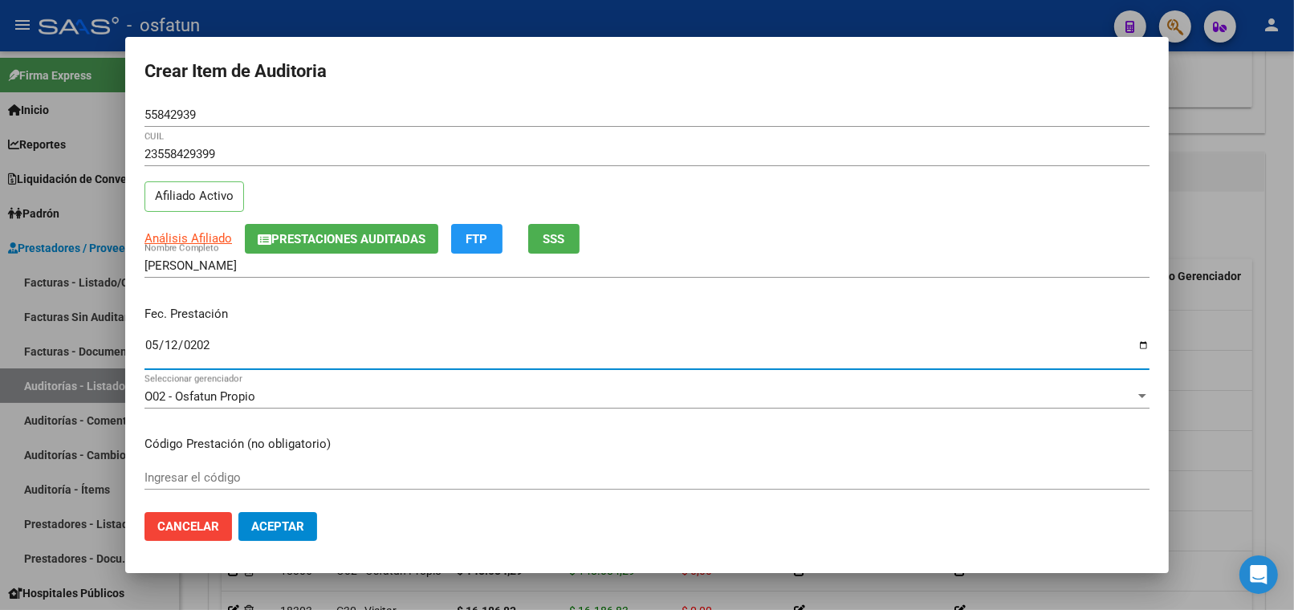
type input "2025-05-12"
click at [203, 477] on input "Ingresar el código" at bounding box center [646, 477] width 1005 height 14
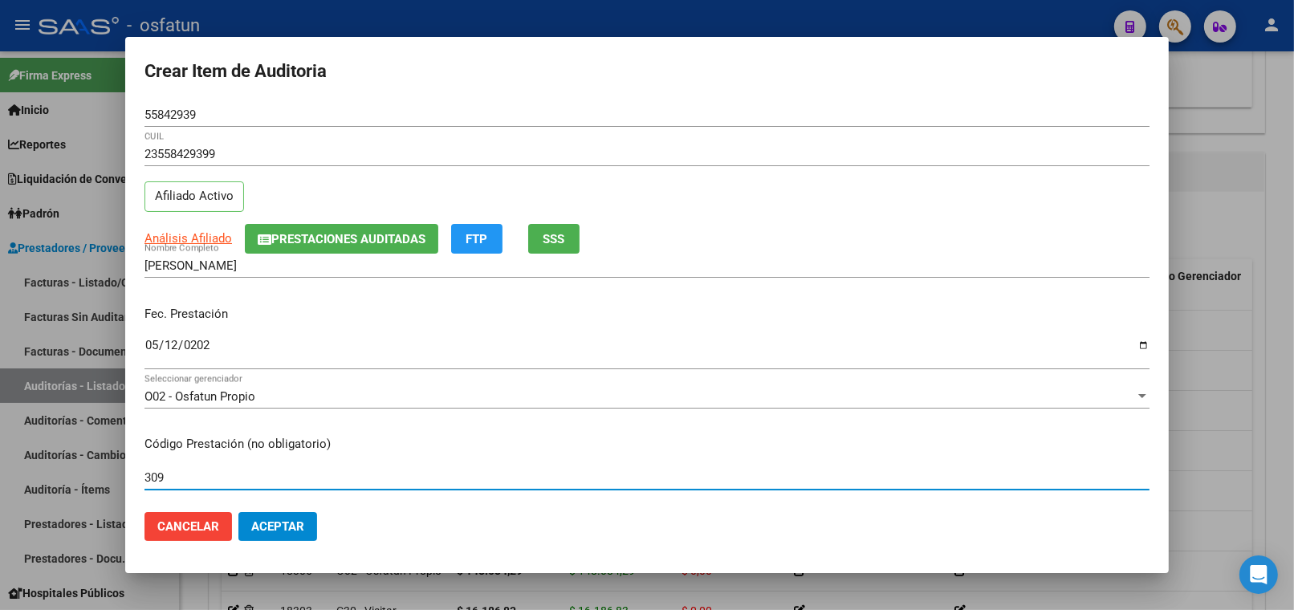
type input "309"
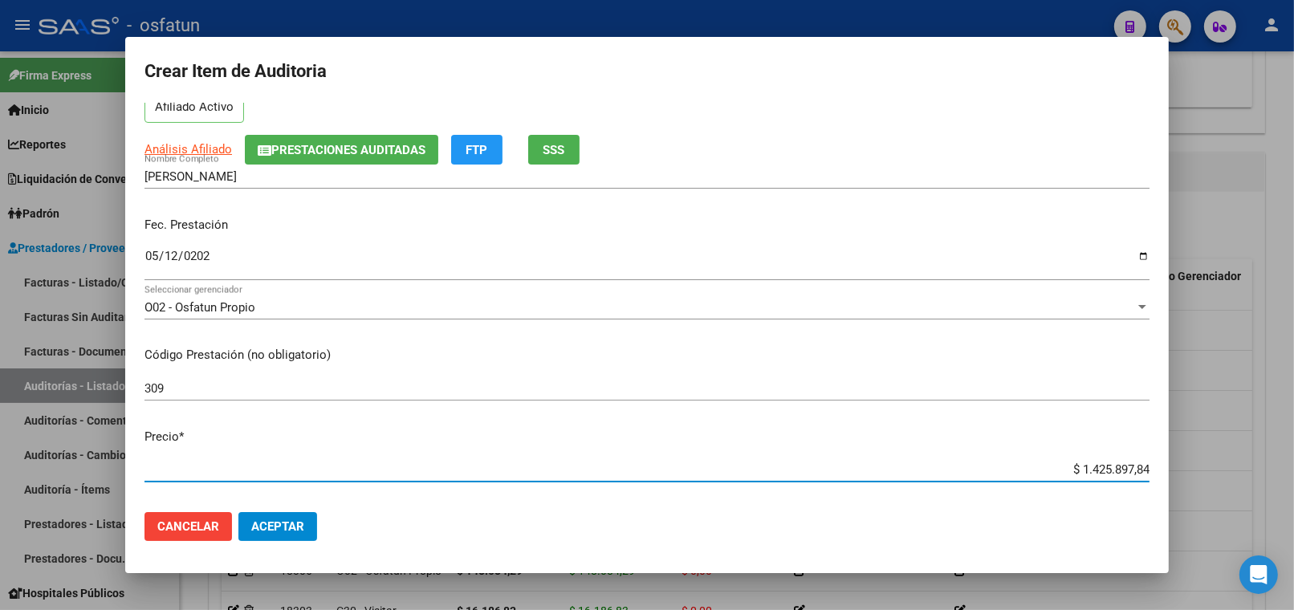
drag, startPoint x: 1023, startPoint y: 466, endPoint x: 1167, endPoint y: 460, distance: 143.8
click at [1197, 480] on div "Crear Item de Auditoria 55842939 Nro Documento 23558429399 CUIL Afiliado Activo…" at bounding box center [647, 305] width 1294 height 610
paste input "23754,13"
type input "$ 23.754,13"
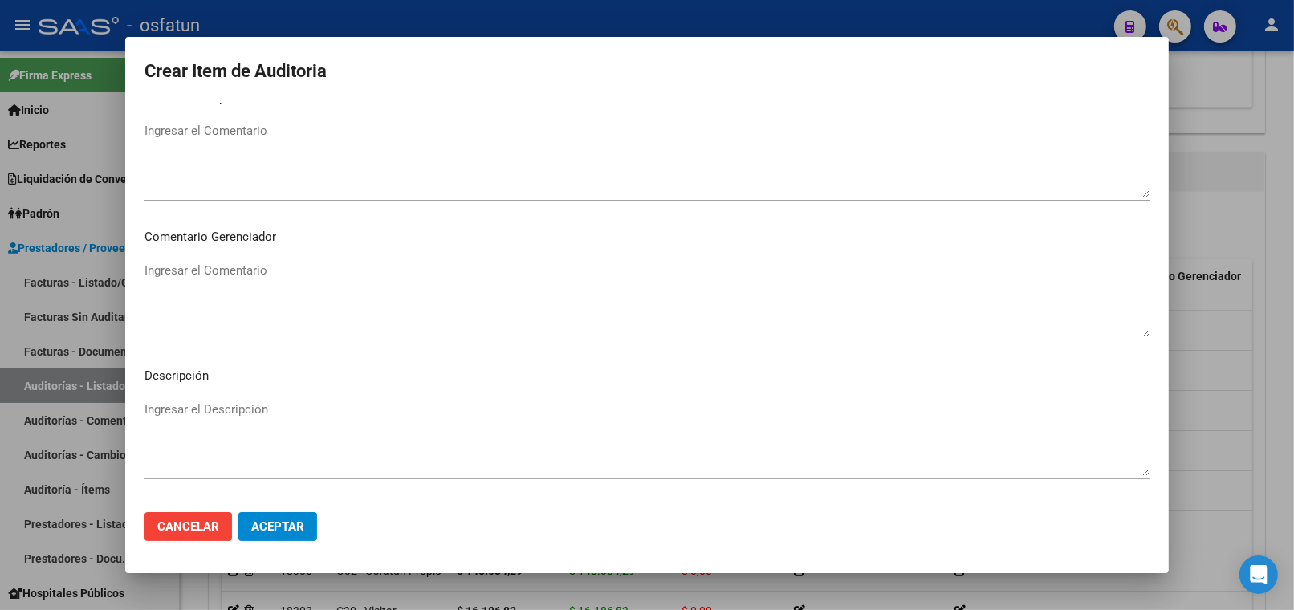
scroll to position [1048, 0]
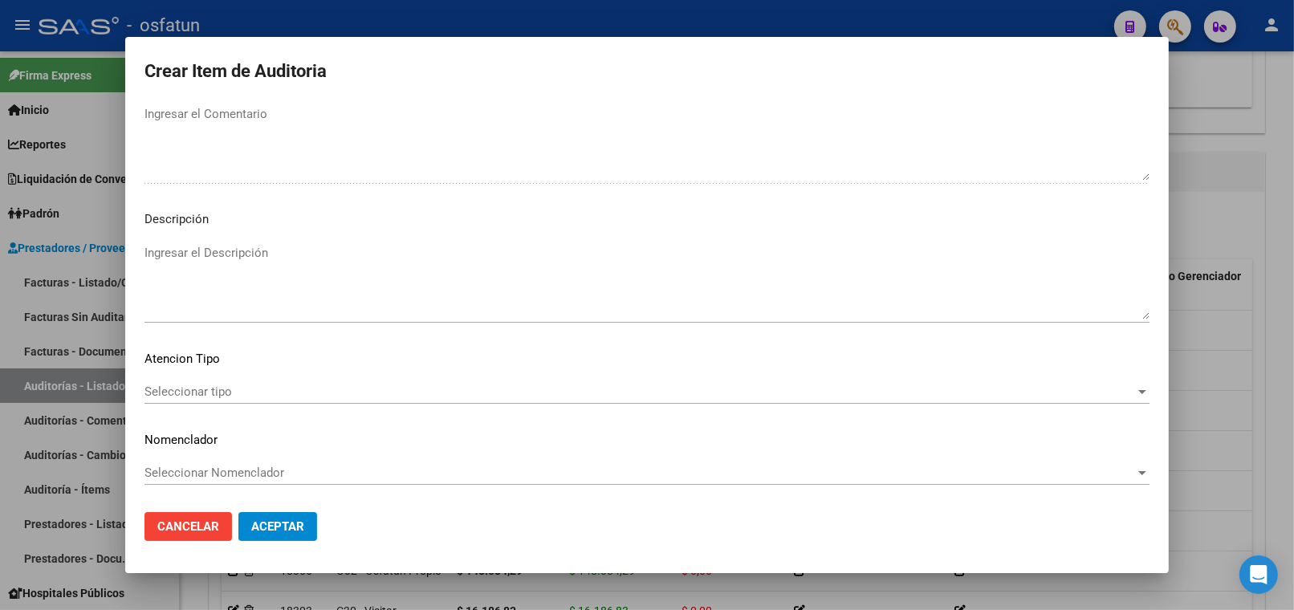
type input "$ 23.754,13"
click at [209, 388] on span "Seleccionar tipo" at bounding box center [639, 391] width 990 height 14
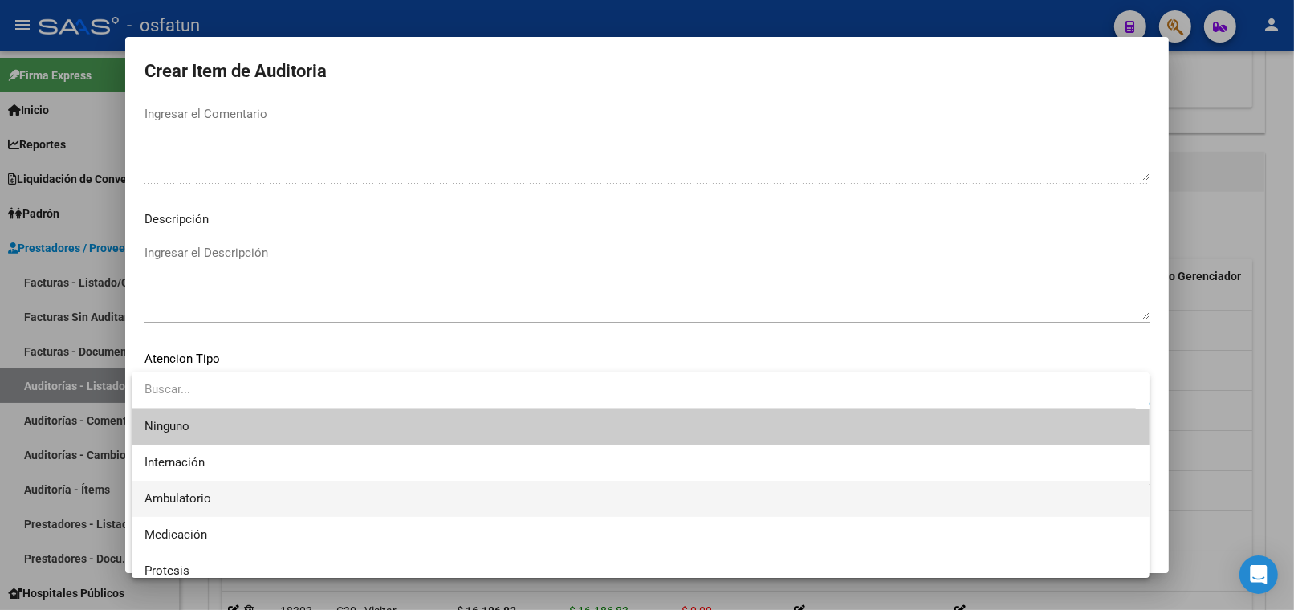
click at [227, 491] on span "Ambulatorio" at bounding box center [640, 499] width 992 height 36
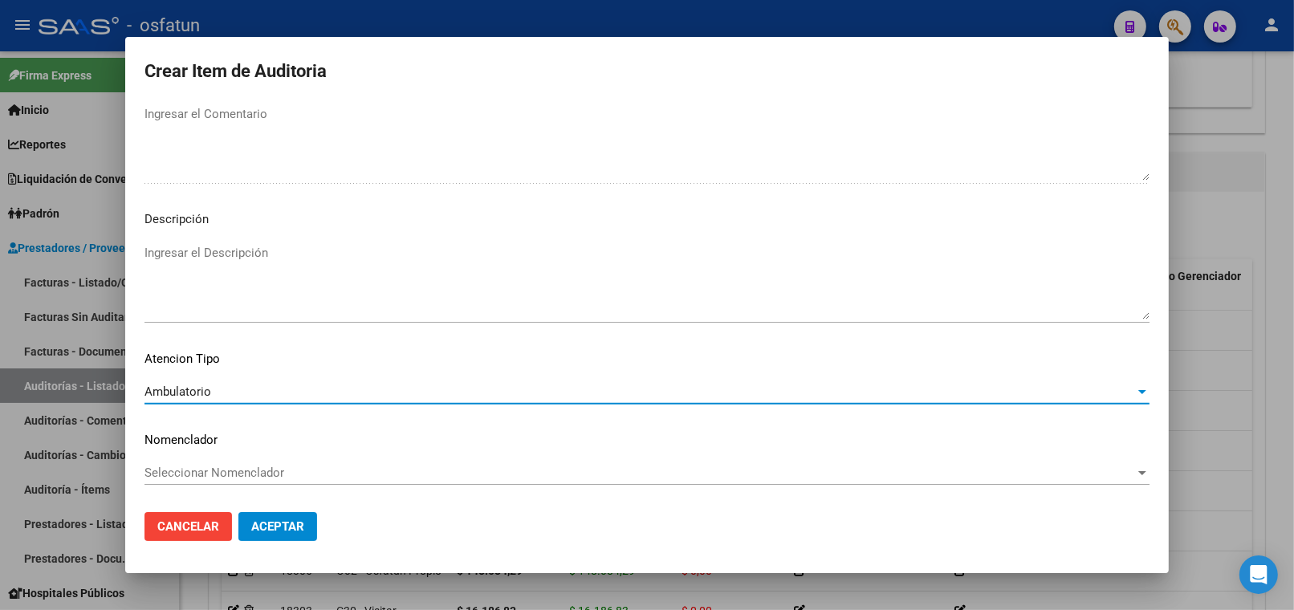
click at [238, 463] on div "Seleccionar Nomenclador Seleccionar Nomenclador" at bounding box center [646, 473] width 1005 height 24
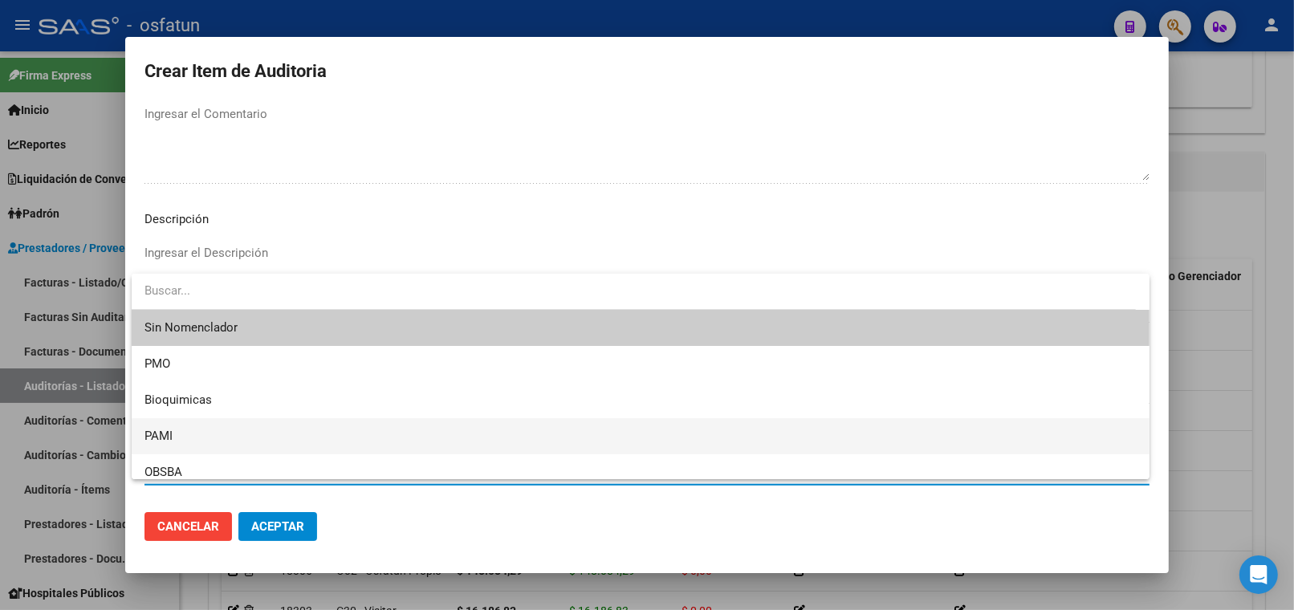
click at [189, 429] on span "PAMI" at bounding box center [640, 436] width 992 height 36
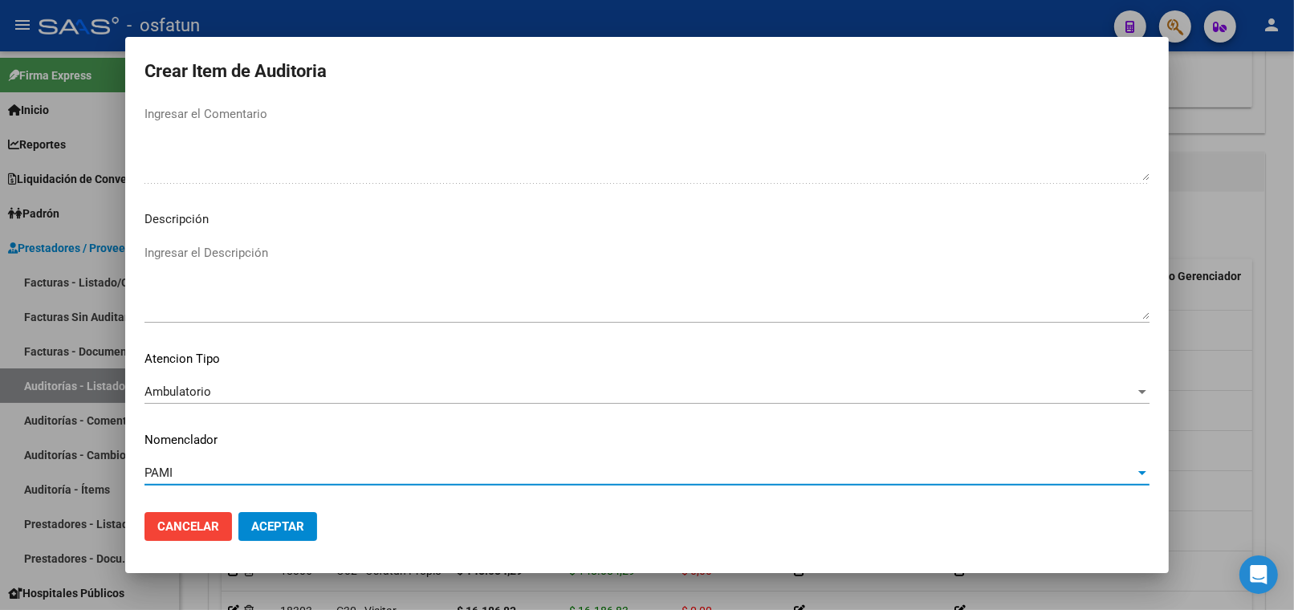
click at [199, 474] on div "PAMI" at bounding box center [639, 472] width 990 height 14
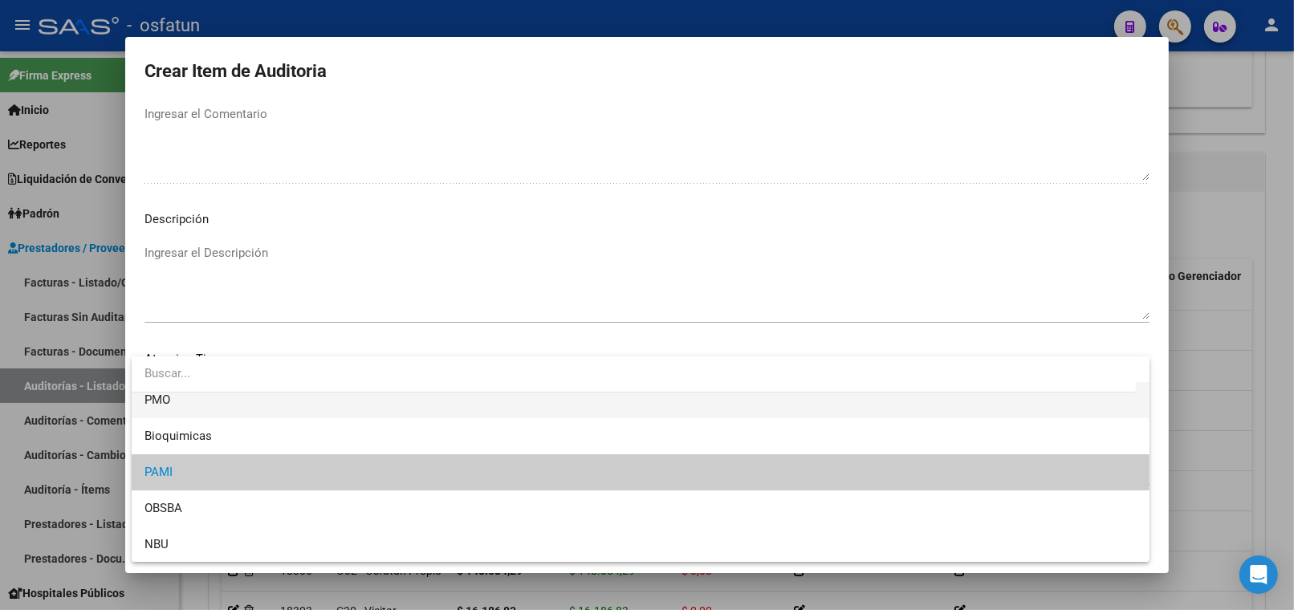
scroll to position [1129, 0]
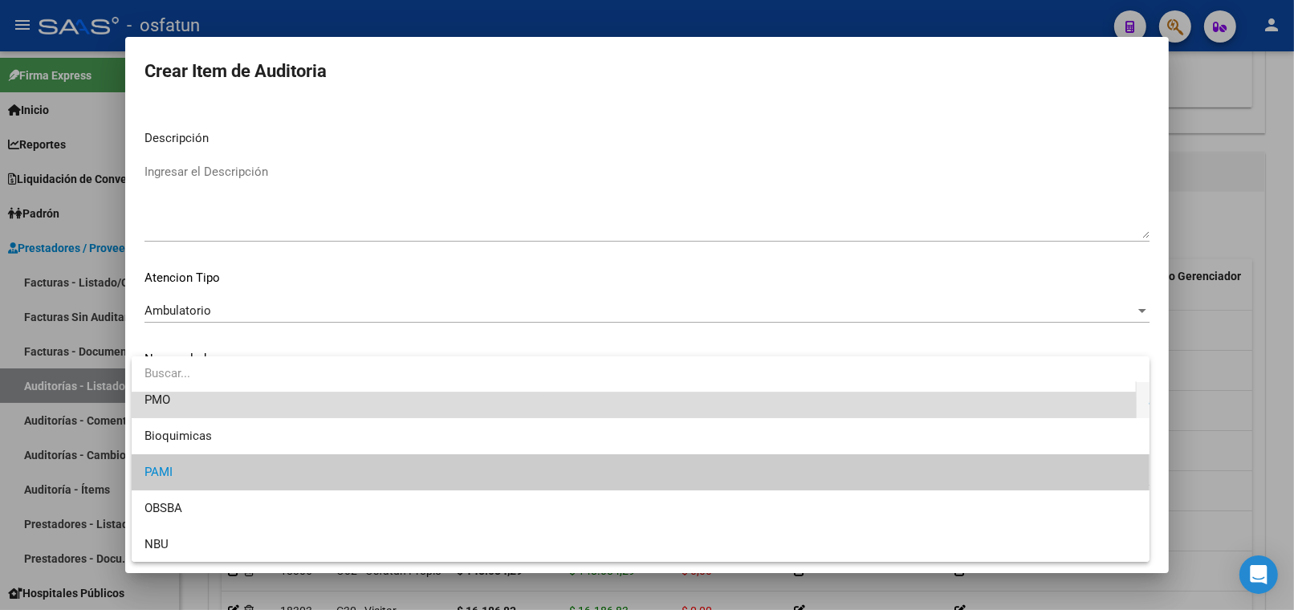
click at [185, 404] on span "PMO" at bounding box center [640, 400] width 992 height 36
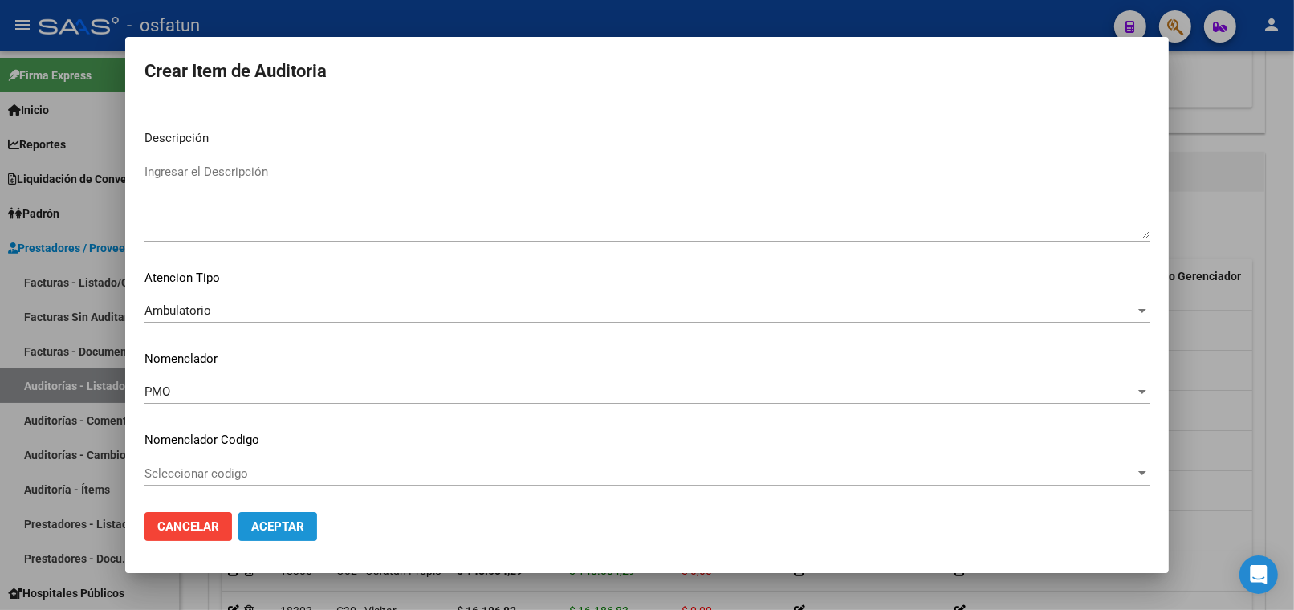
click at [291, 526] on span "Aceptar" at bounding box center [277, 526] width 53 height 14
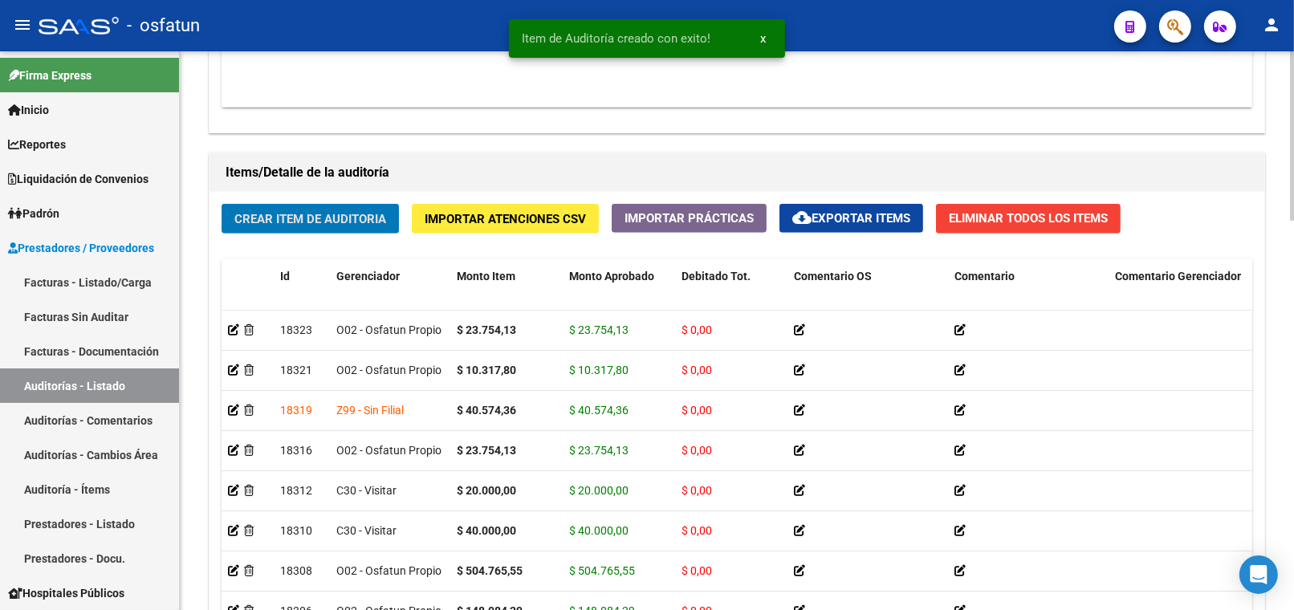
click at [283, 211] on button "Crear Item de Auditoria" at bounding box center [310, 219] width 177 height 30
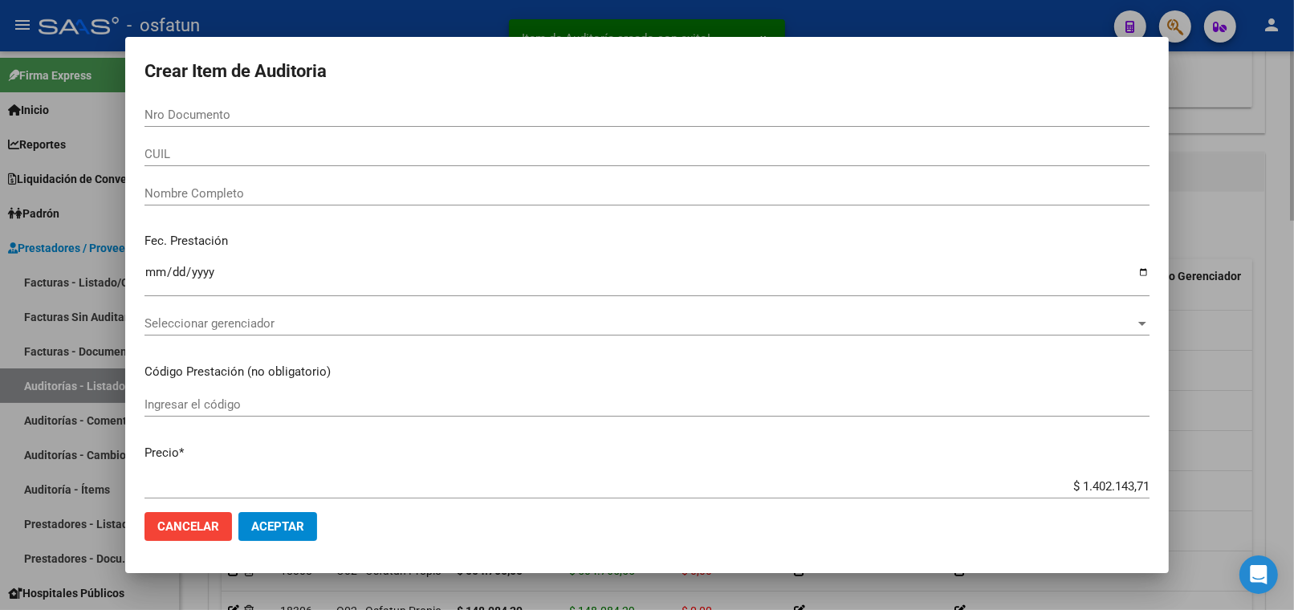
paste input "55461245"
type input "55461245"
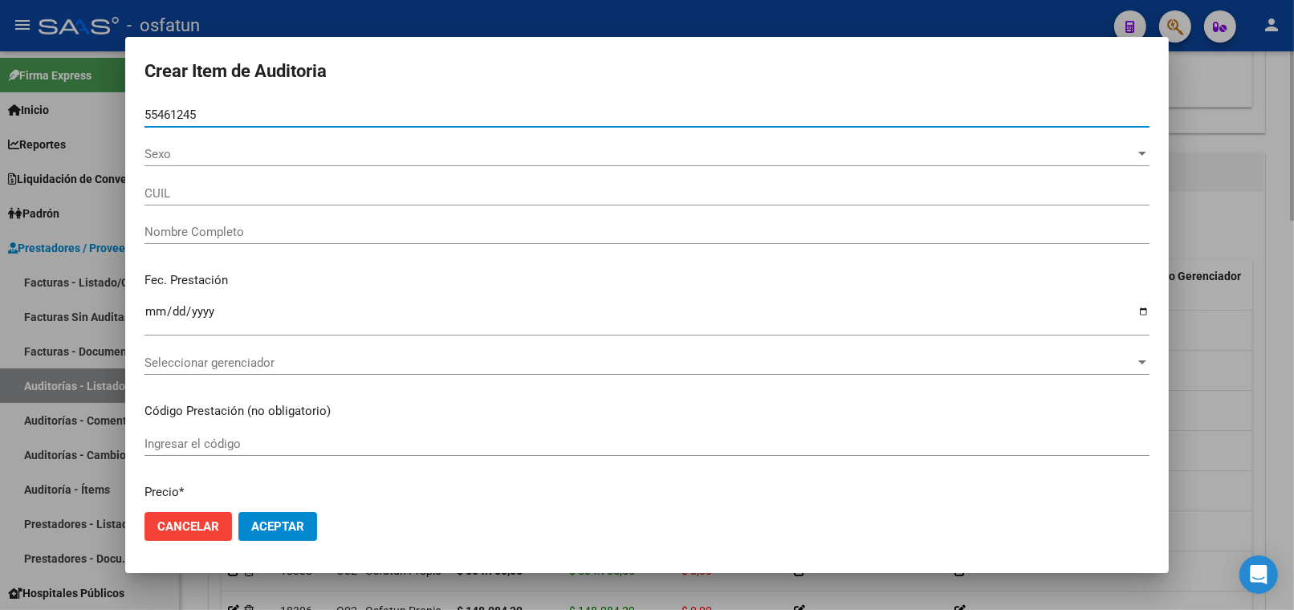
type input "27554612453"
type input "QUI?[PERSON_NAME]"
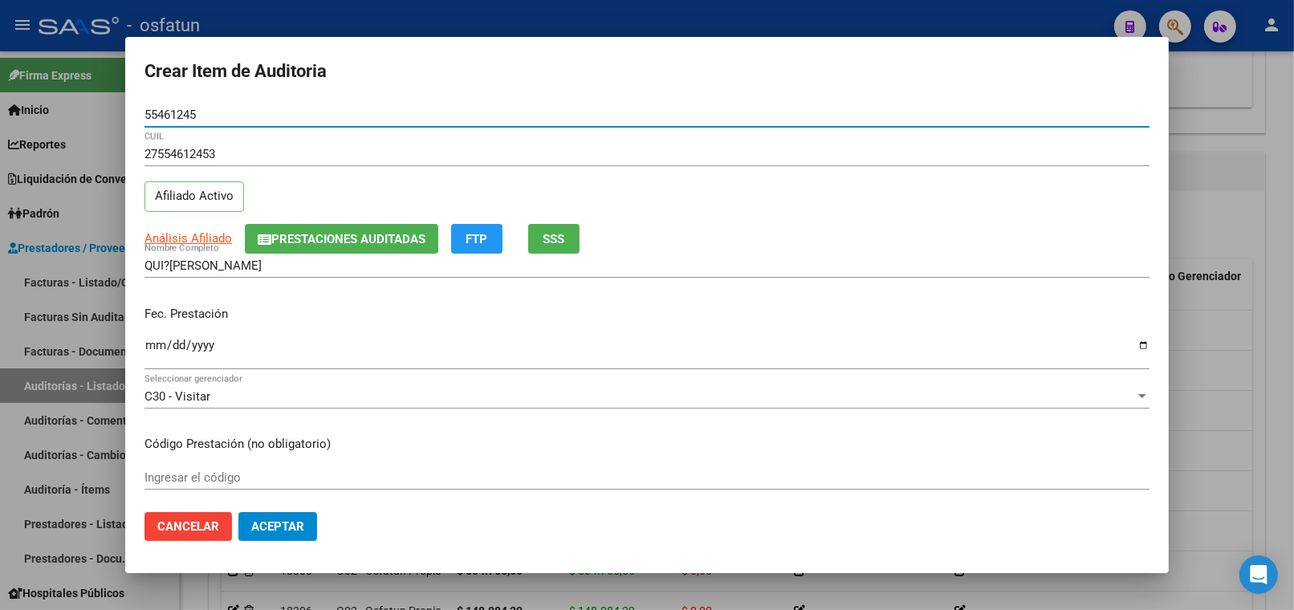
type input "55461245"
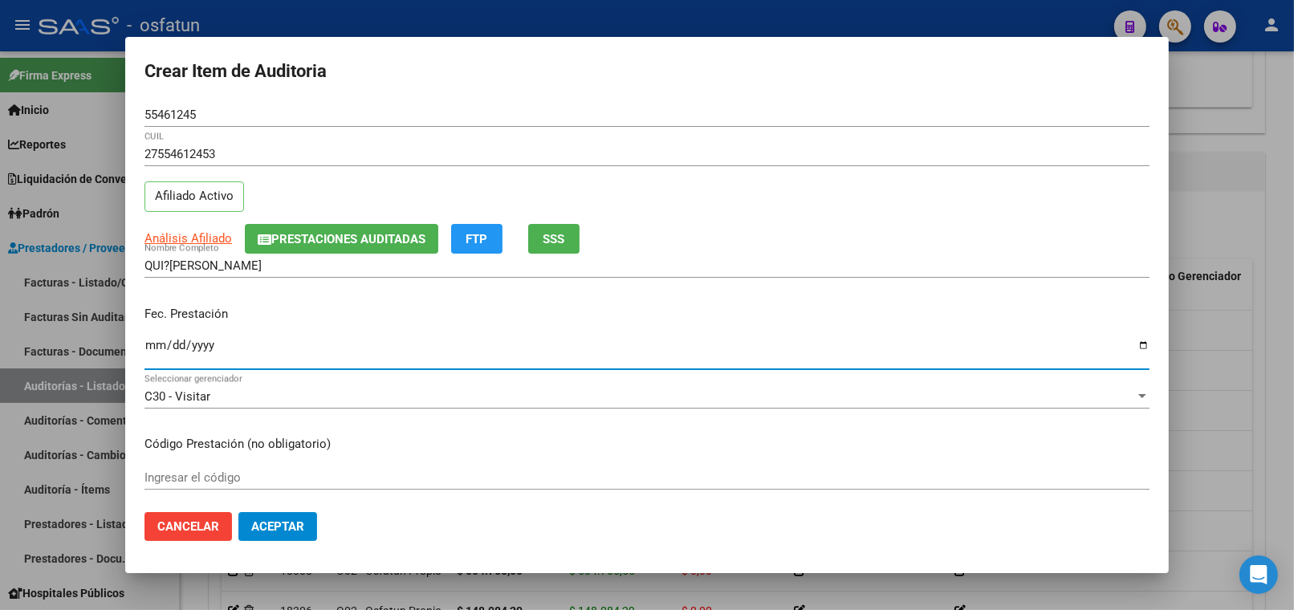
click at [156, 348] on input "Ingresar la fecha" at bounding box center [646, 352] width 1005 height 26
type input "2025-09-12"
click at [299, 471] on input "Ingresar el código" at bounding box center [646, 477] width 1005 height 14
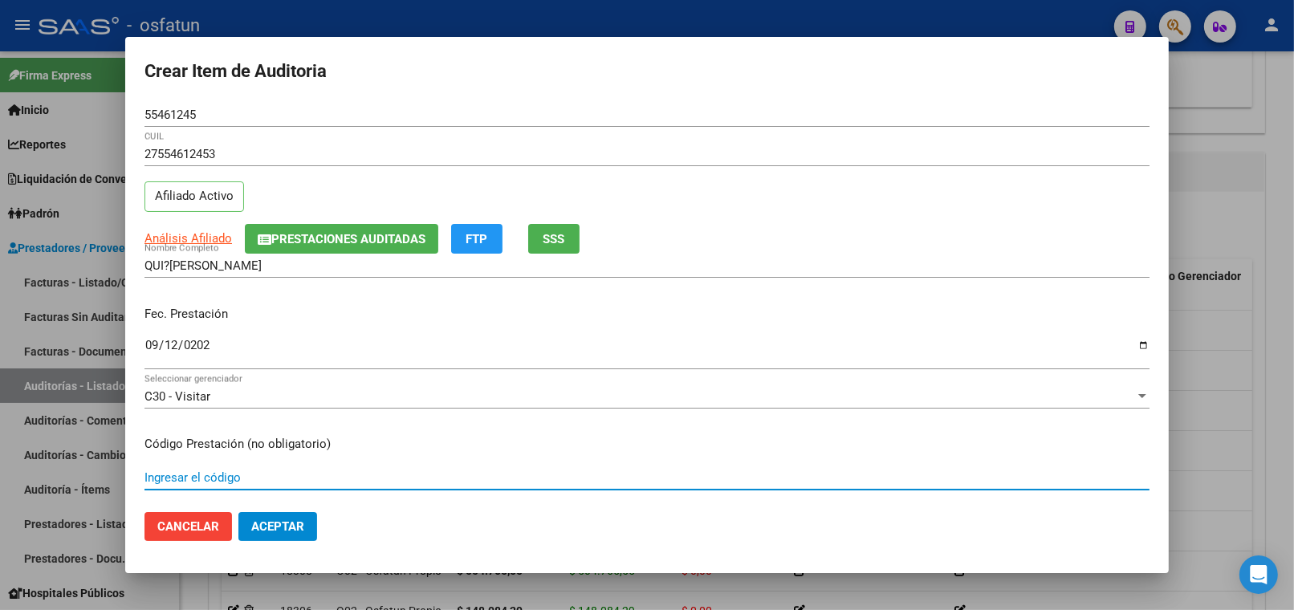
paste input "34.02.13"
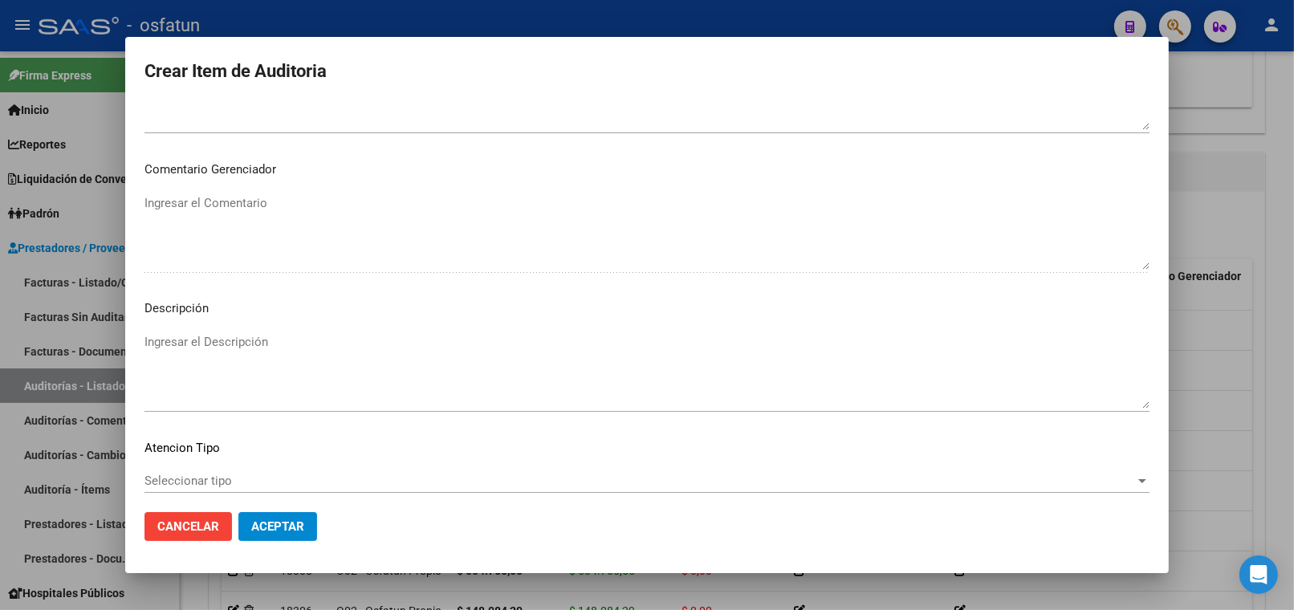
scroll to position [1048, 0]
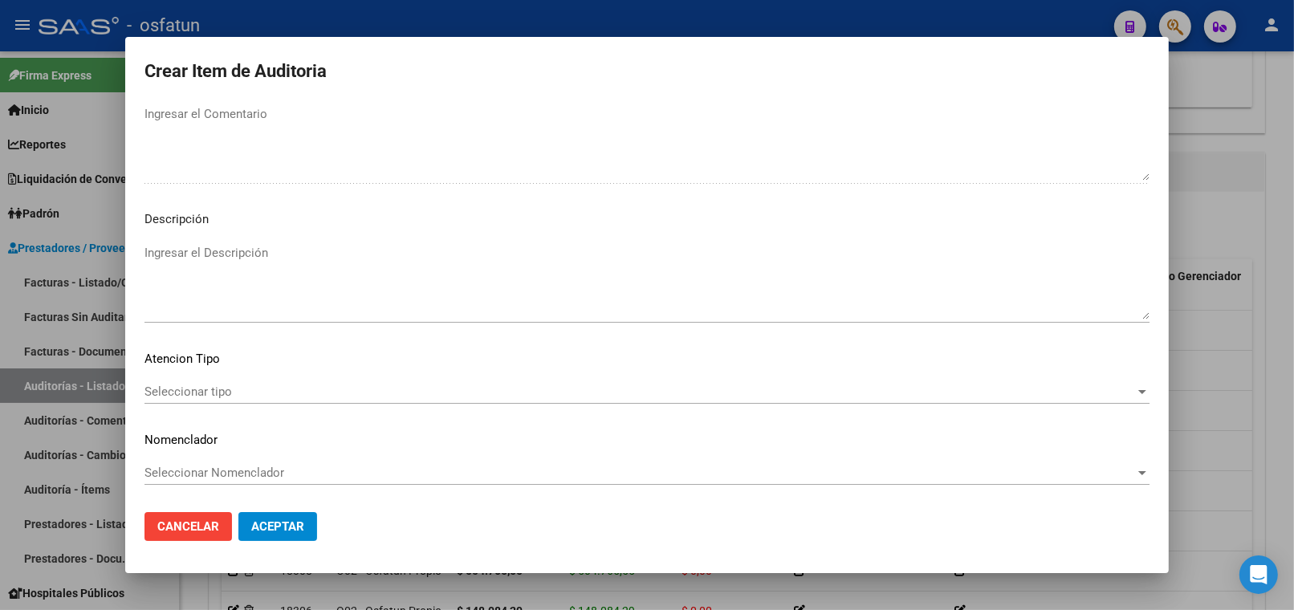
type input "34.02.13"
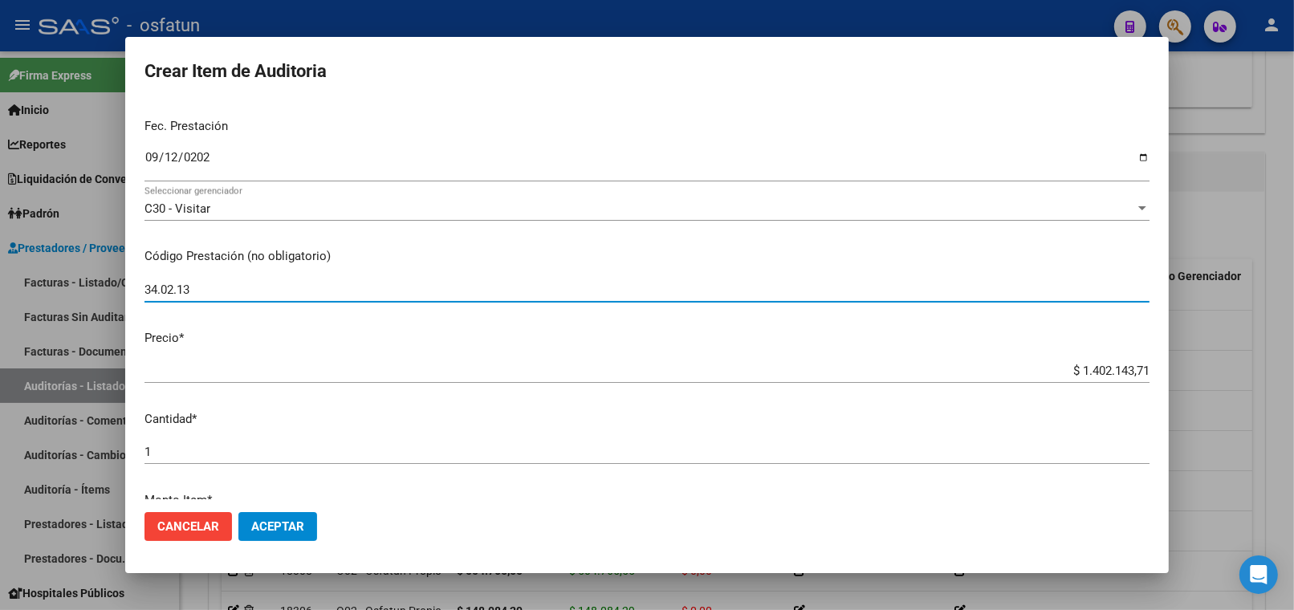
scroll to position [0, 0]
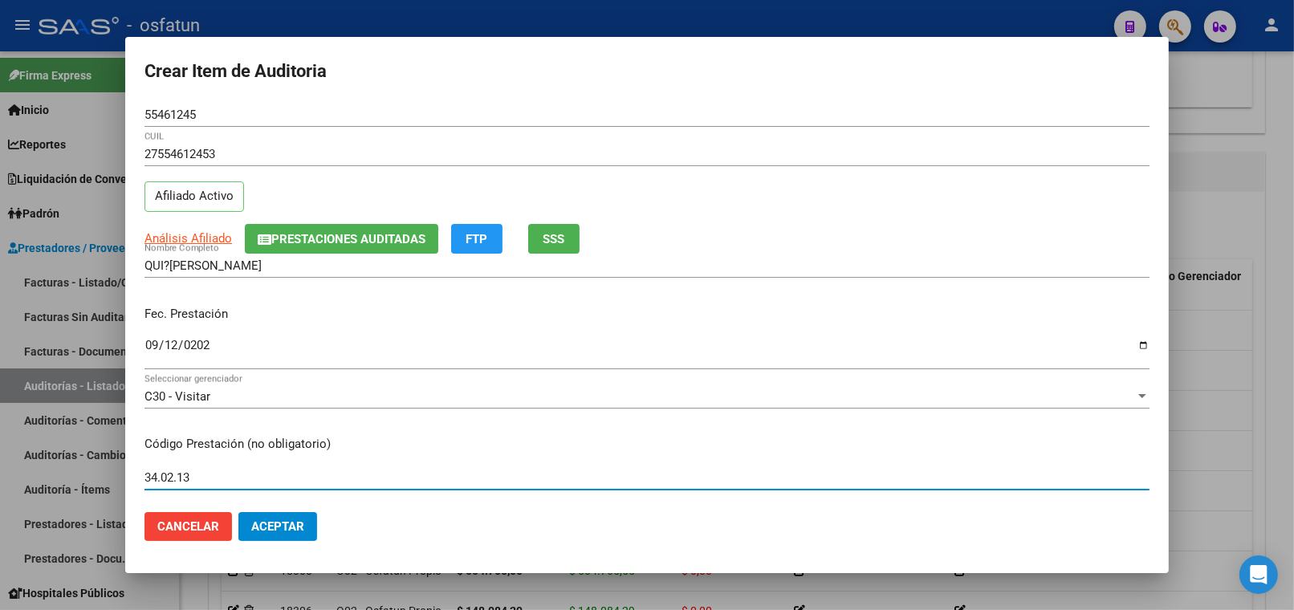
click at [172, 348] on input "2025-09-12" at bounding box center [646, 352] width 1005 height 26
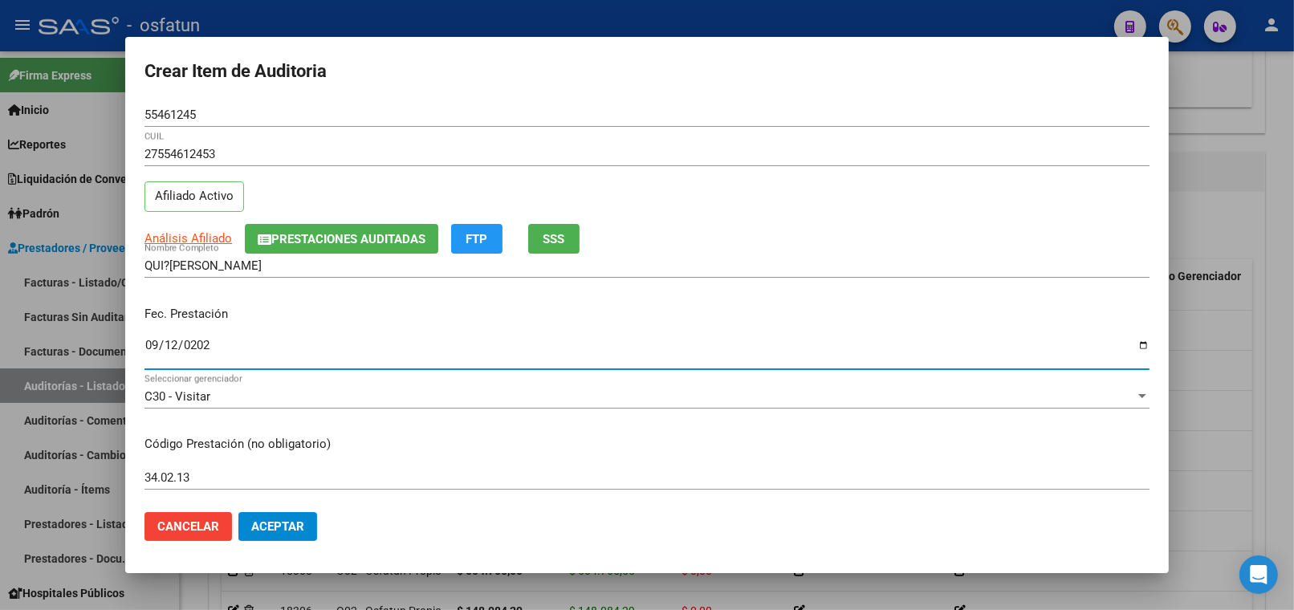
type input "2025-05-12"
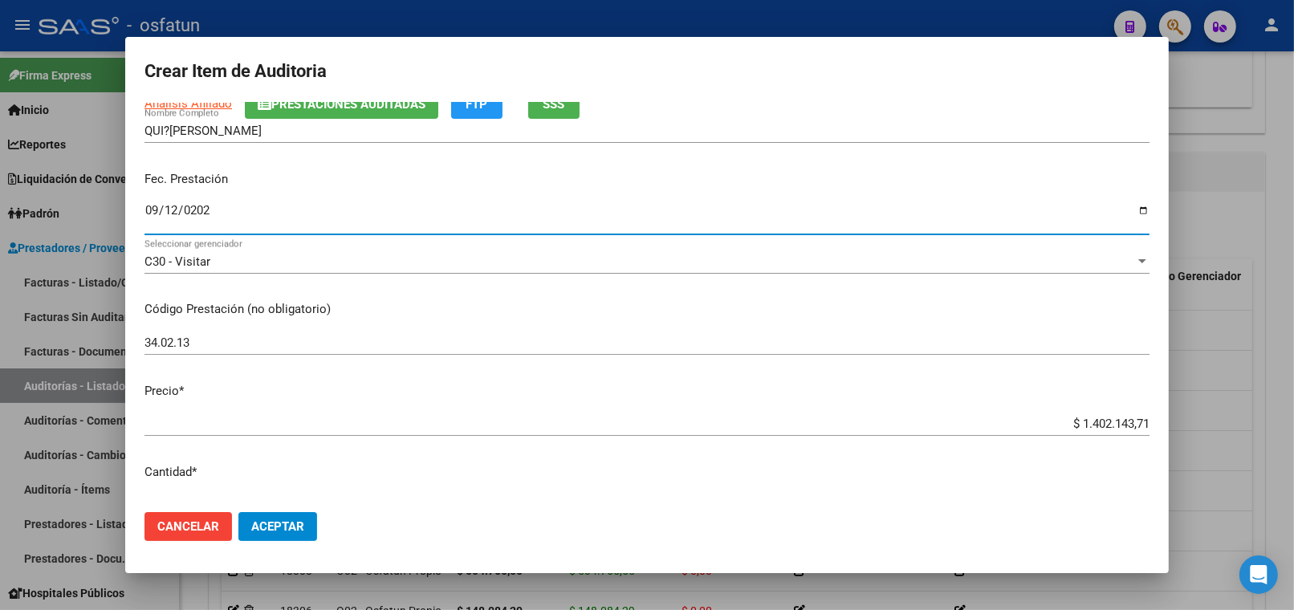
scroll to position [178, 0]
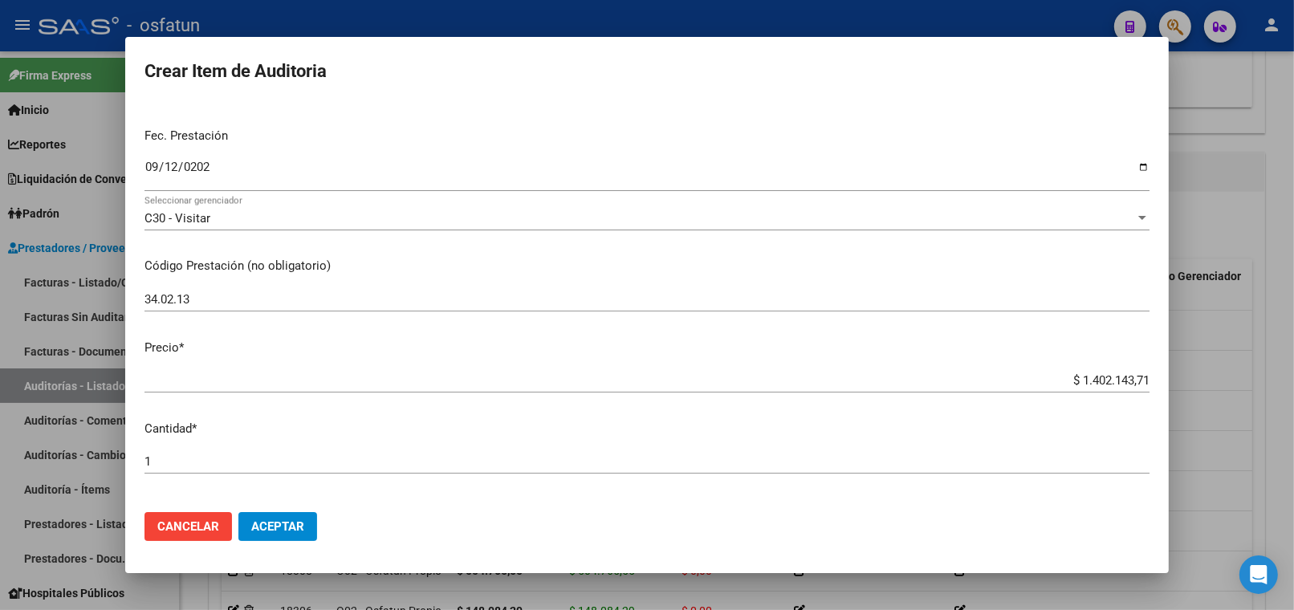
drag, startPoint x: 1000, startPoint y: 388, endPoint x: 1239, endPoint y: 392, distance: 239.2
click at [1242, 397] on div "Crear Item de Auditoria 55461245 Nro Documento 27554612453 CUIL Afiliado Activo…" at bounding box center [647, 305] width 1294 height 610
click at [1053, 387] on input "$ 1.402.143,71" at bounding box center [646, 380] width 1005 height 14
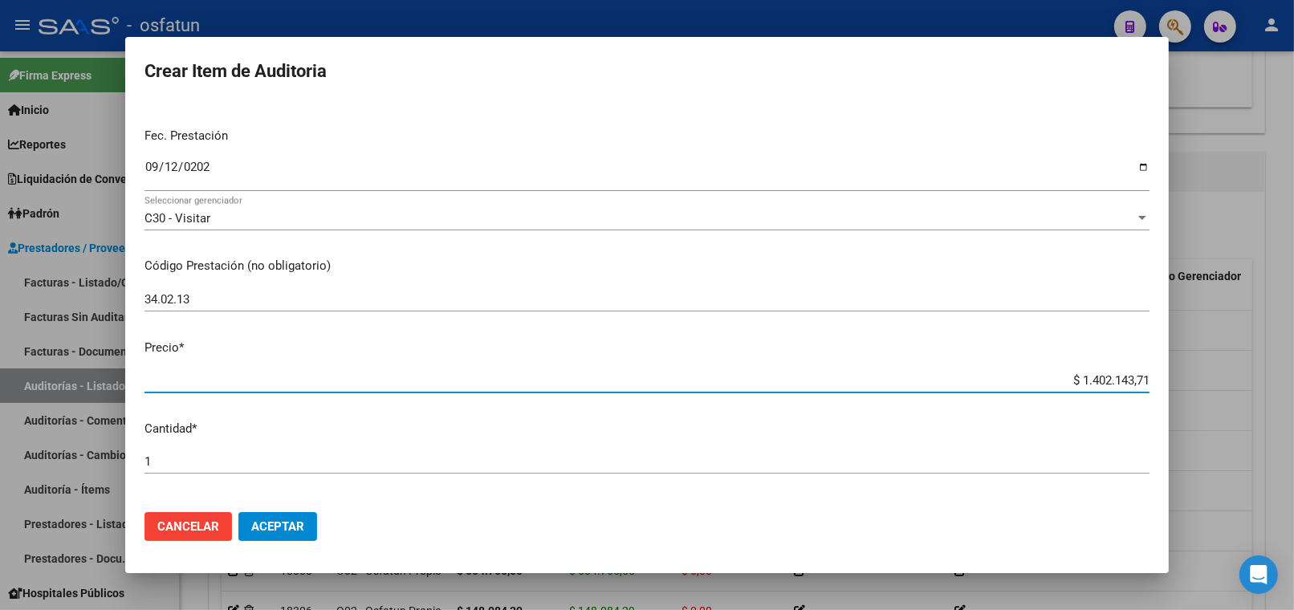
drag, startPoint x: 1040, startPoint y: 380, endPoint x: 1136, endPoint y: 356, distance: 99.1
click at [1261, 388] on div "Crear Item de Auditoria 55461245 Nro Documento 27554612453 CUIL Afiliado Activo…" at bounding box center [647, 305] width 1294 height 610
paste input "9497,04"
type input "$ 9.497,04"
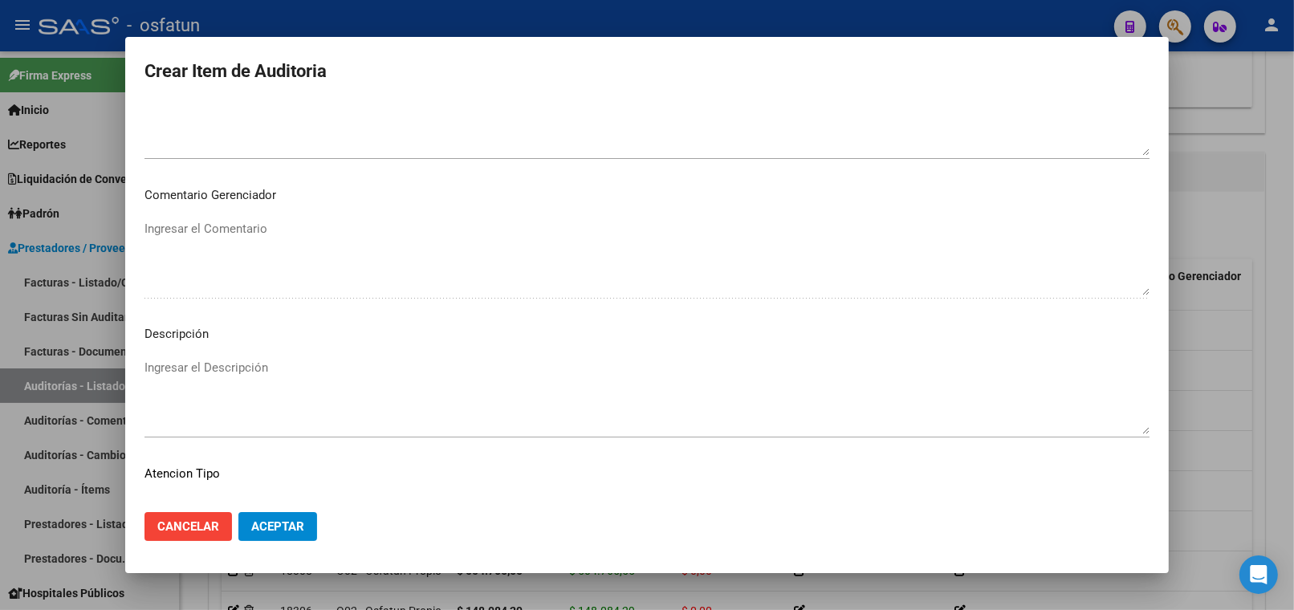
scroll to position [1048, 0]
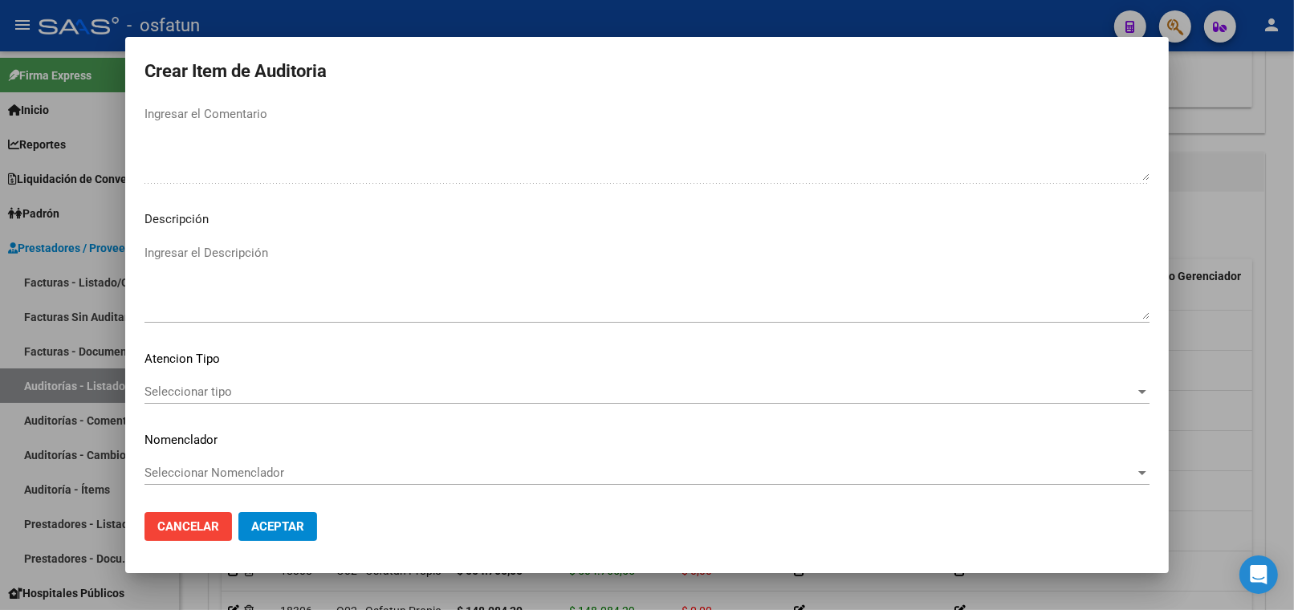
type input "$ 9.497,04"
click at [161, 386] on span "Seleccionar tipo" at bounding box center [639, 391] width 990 height 14
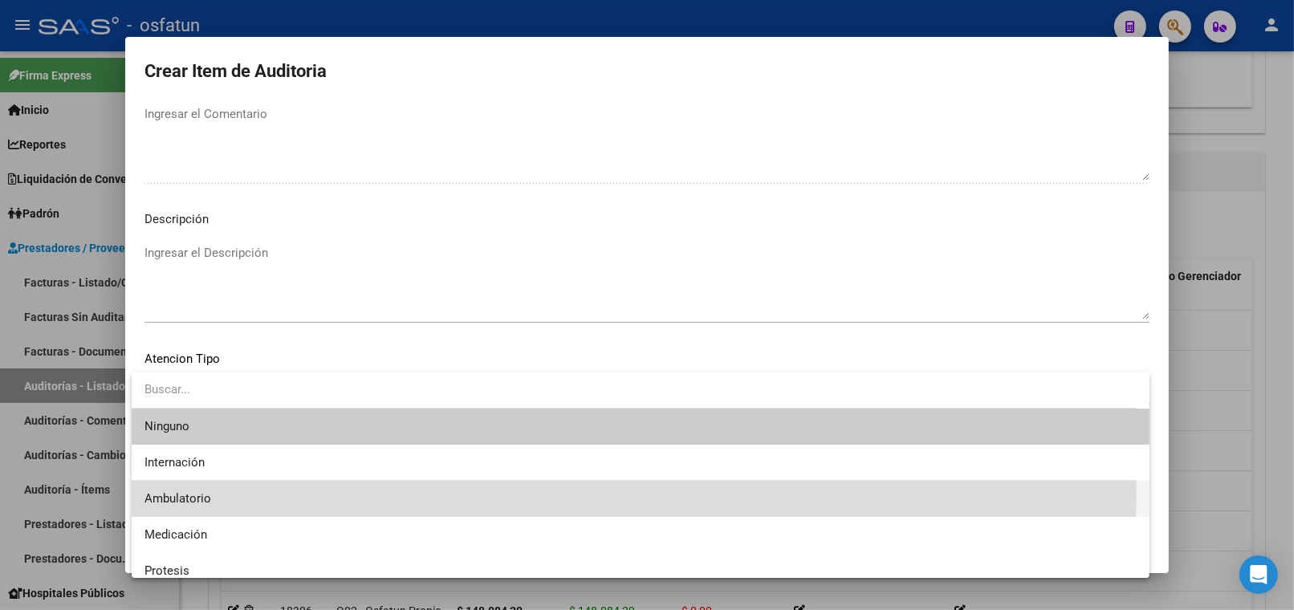
click at [197, 483] on span "Ambulatorio" at bounding box center [640, 499] width 992 height 36
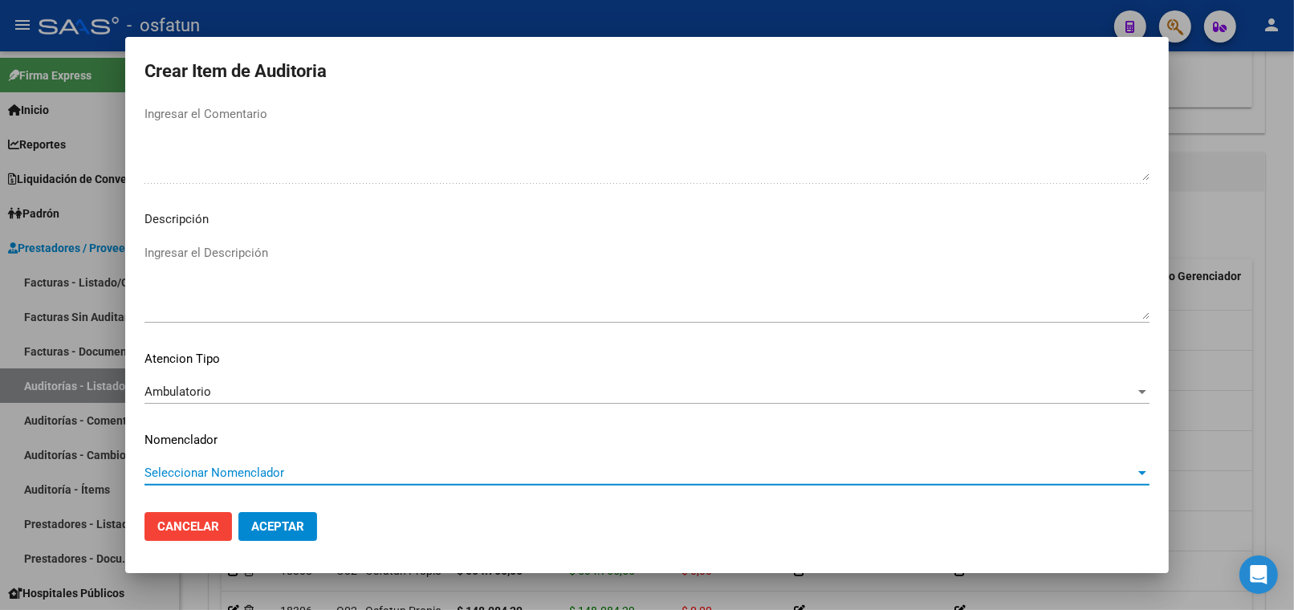
click at [205, 472] on span "Seleccionar Nomenclador" at bounding box center [639, 472] width 990 height 14
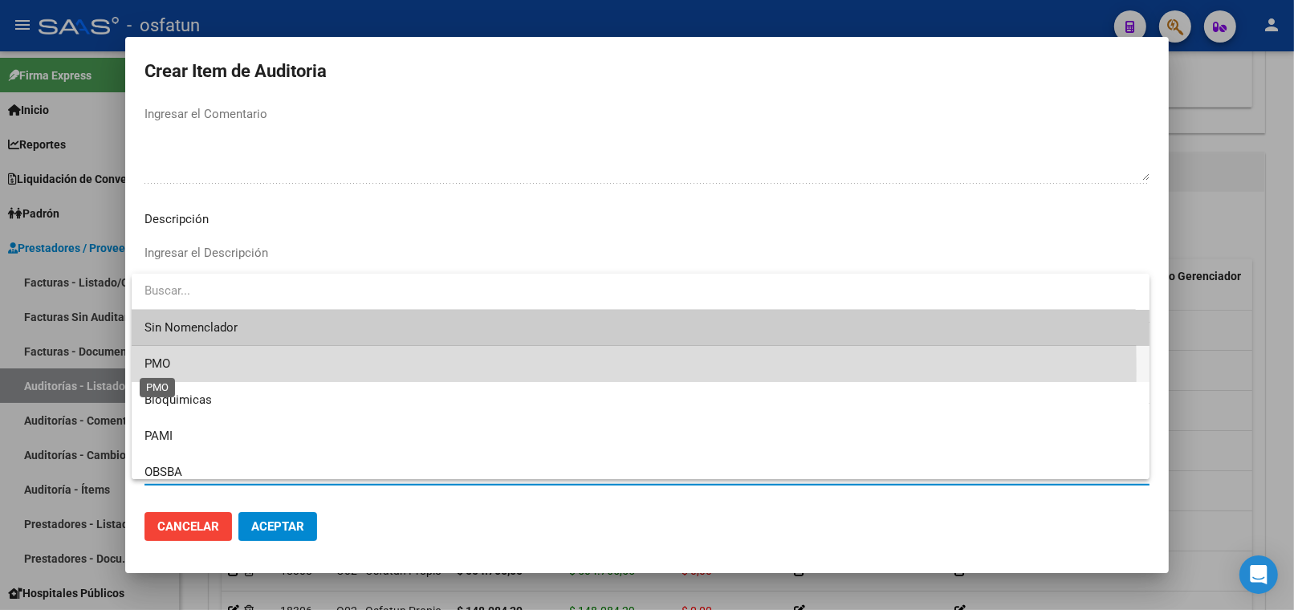
drag, startPoint x: 165, startPoint y: 371, endPoint x: 309, endPoint y: 496, distance: 190.6
click at [169, 371] on span "PMO" at bounding box center [157, 363] width 26 height 14
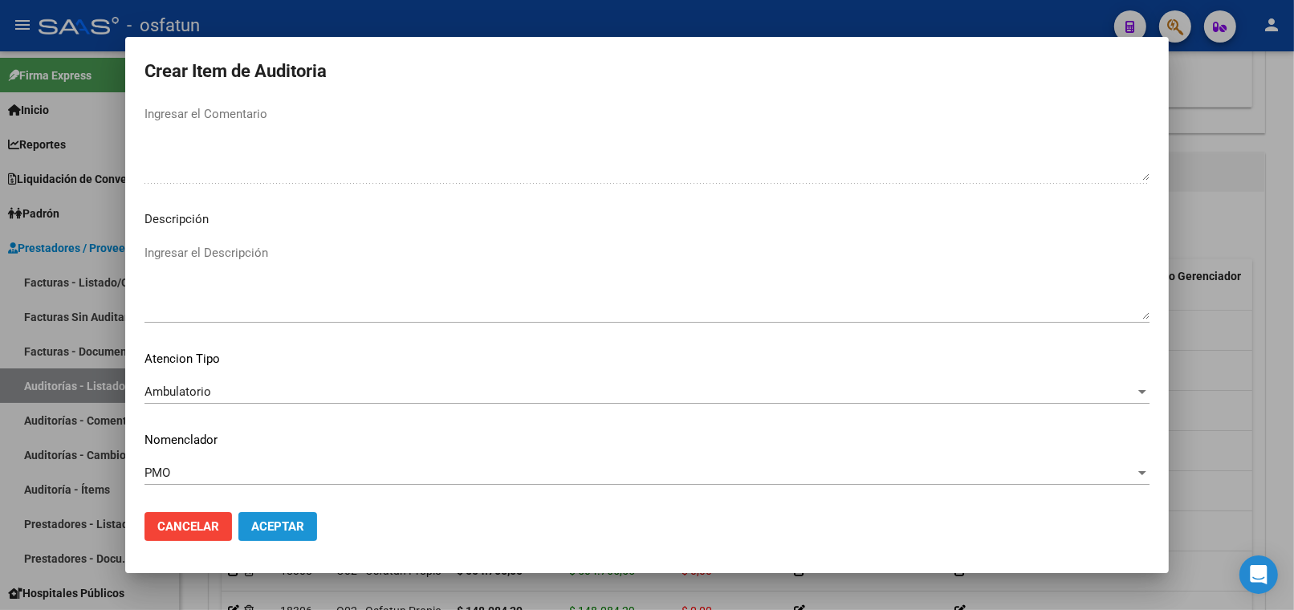
click at [300, 515] on button "Aceptar" at bounding box center [277, 526] width 79 height 29
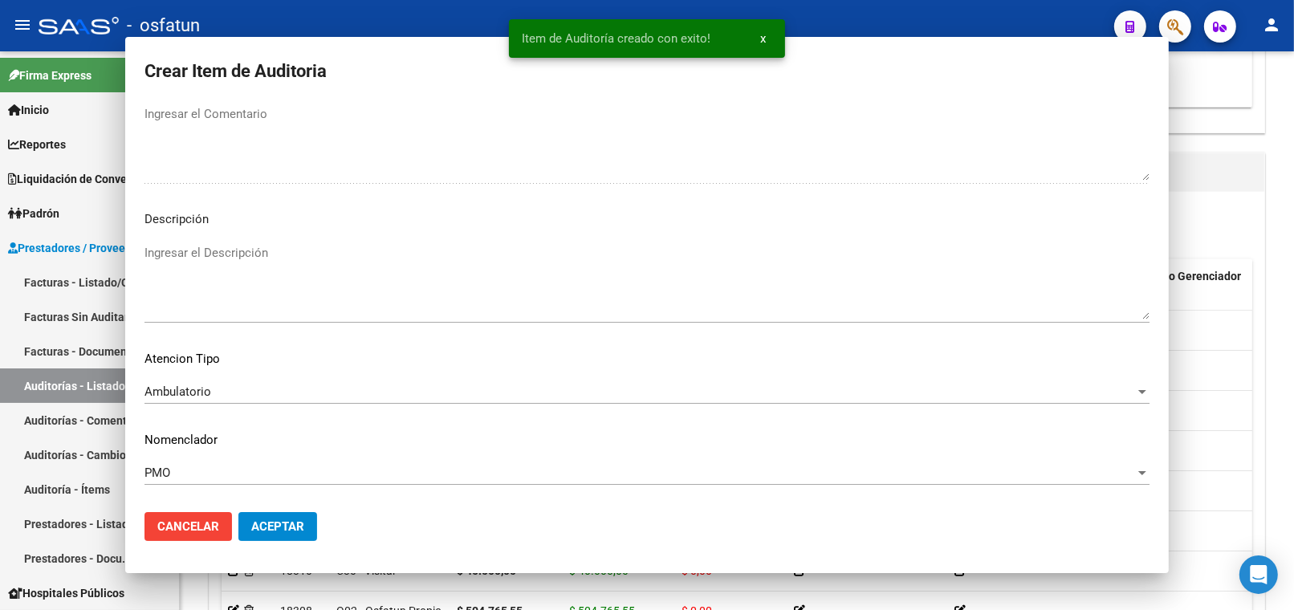
scroll to position [0, 0]
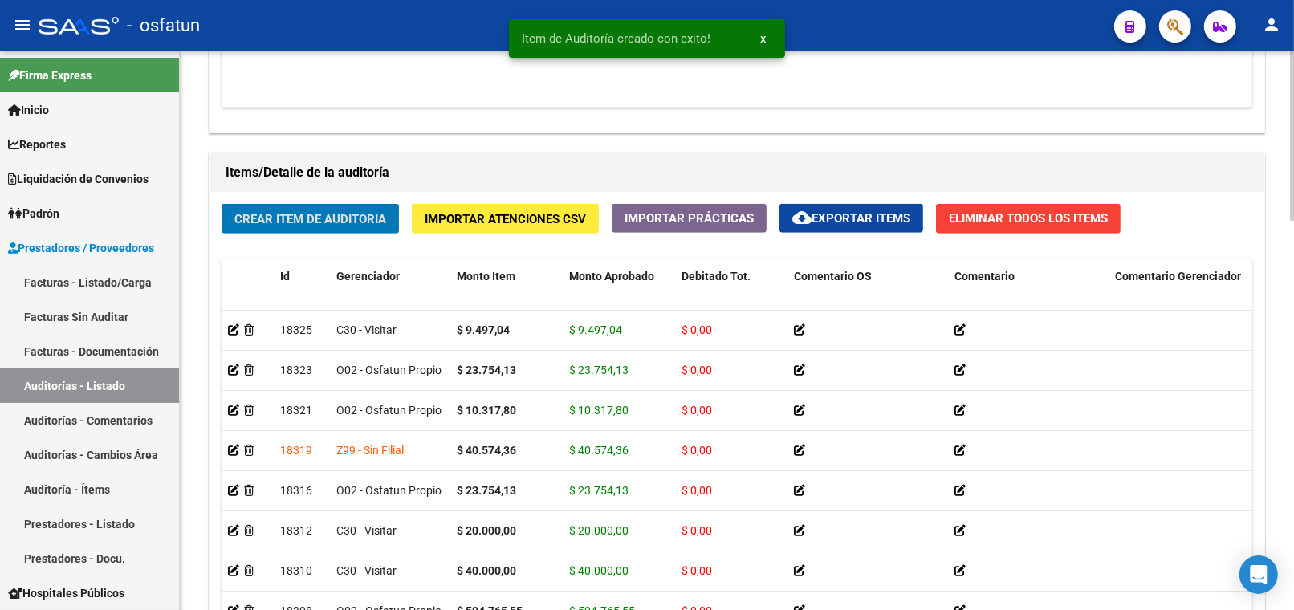
click at [290, 228] on button "Crear Item de Auditoria" at bounding box center [310, 219] width 177 height 30
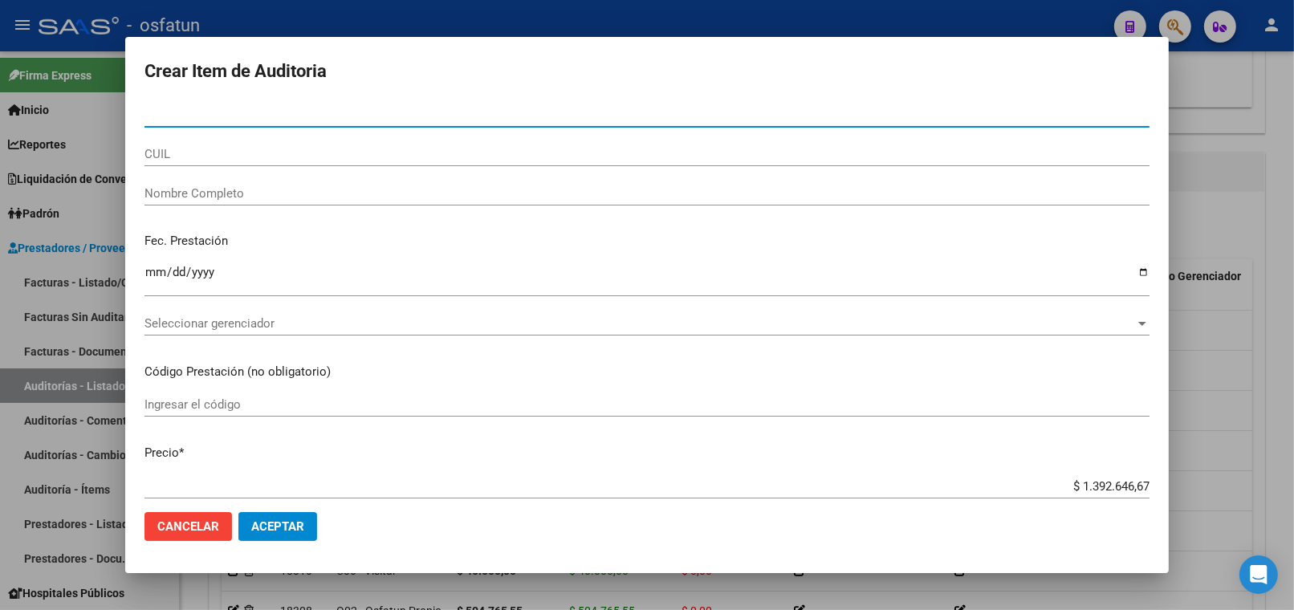
paste input "53177997"
type input "53177997"
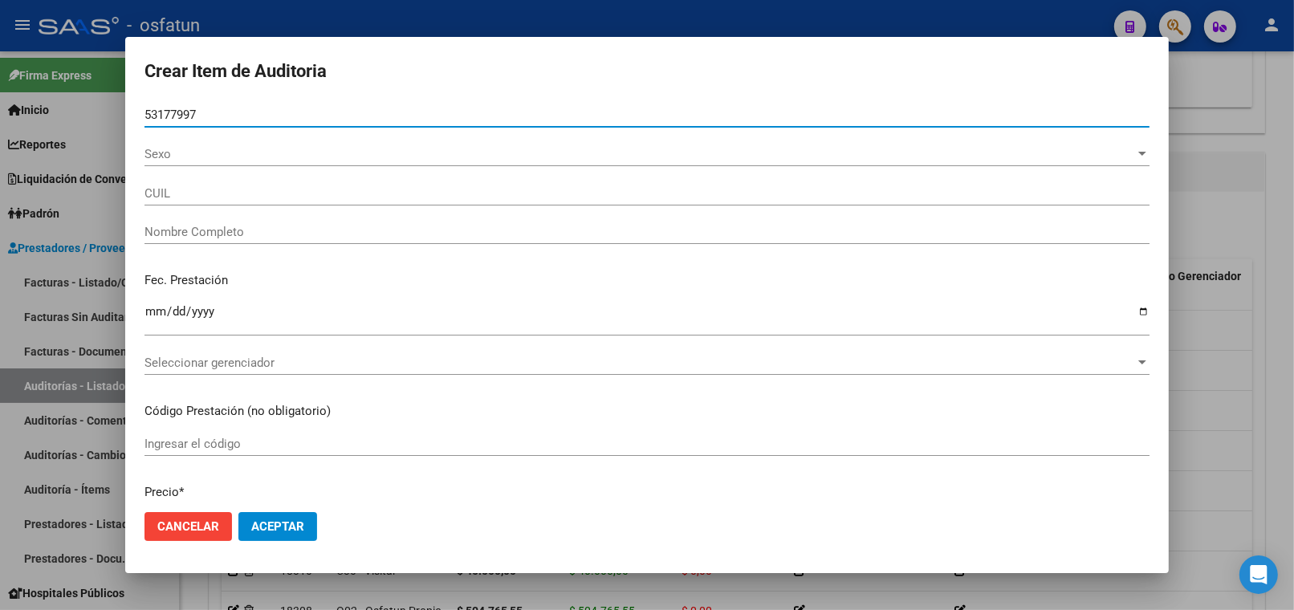
type input "20531779976"
type input "[PERSON_NAME]"
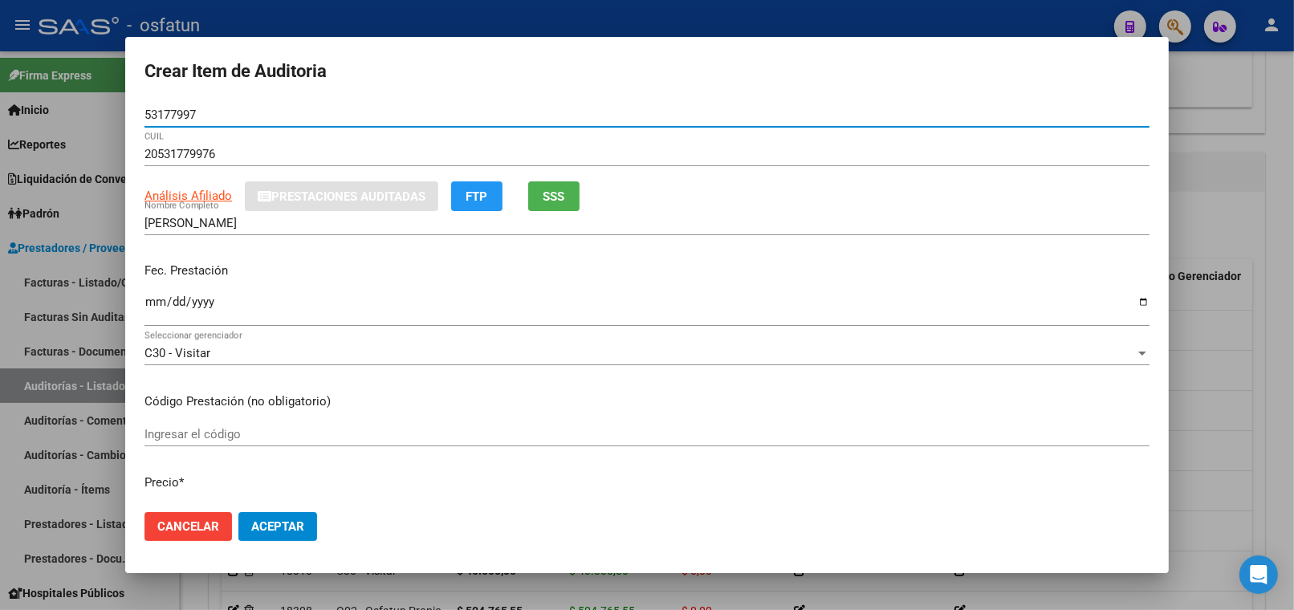
type input "53177997"
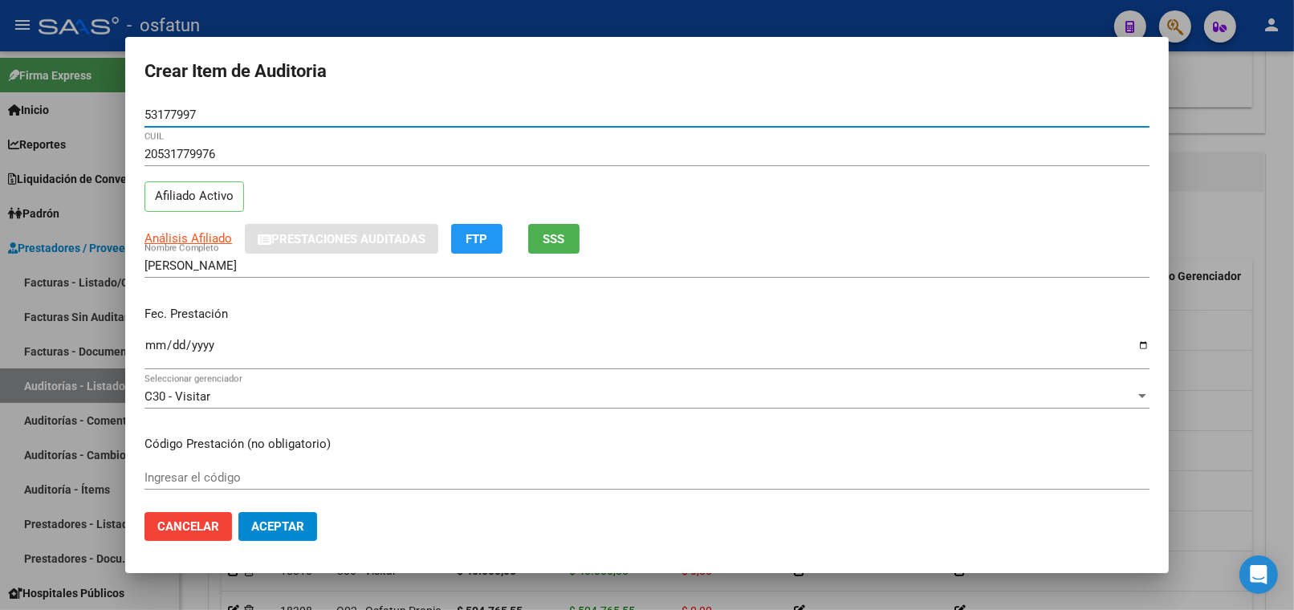
click at [162, 345] on input "Ingresar la fecha" at bounding box center [646, 352] width 1005 height 26
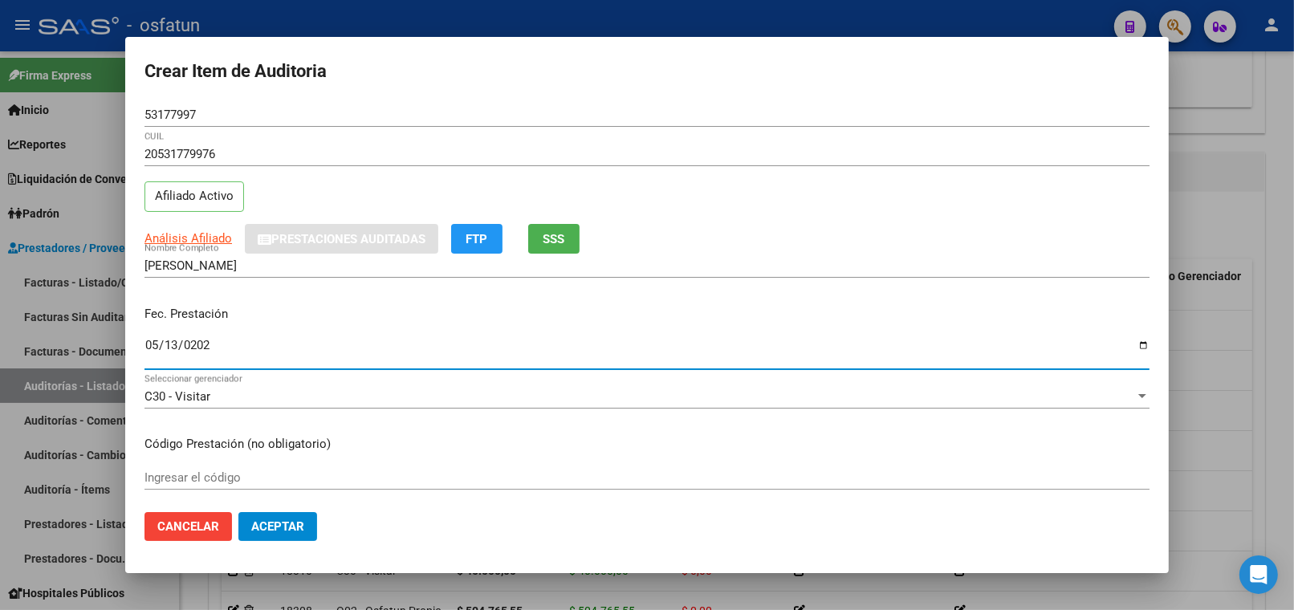
type input "2025-05-13"
click at [273, 485] on div "Ingresar el código" at bounding box center [646, 477] width 1005 height 24
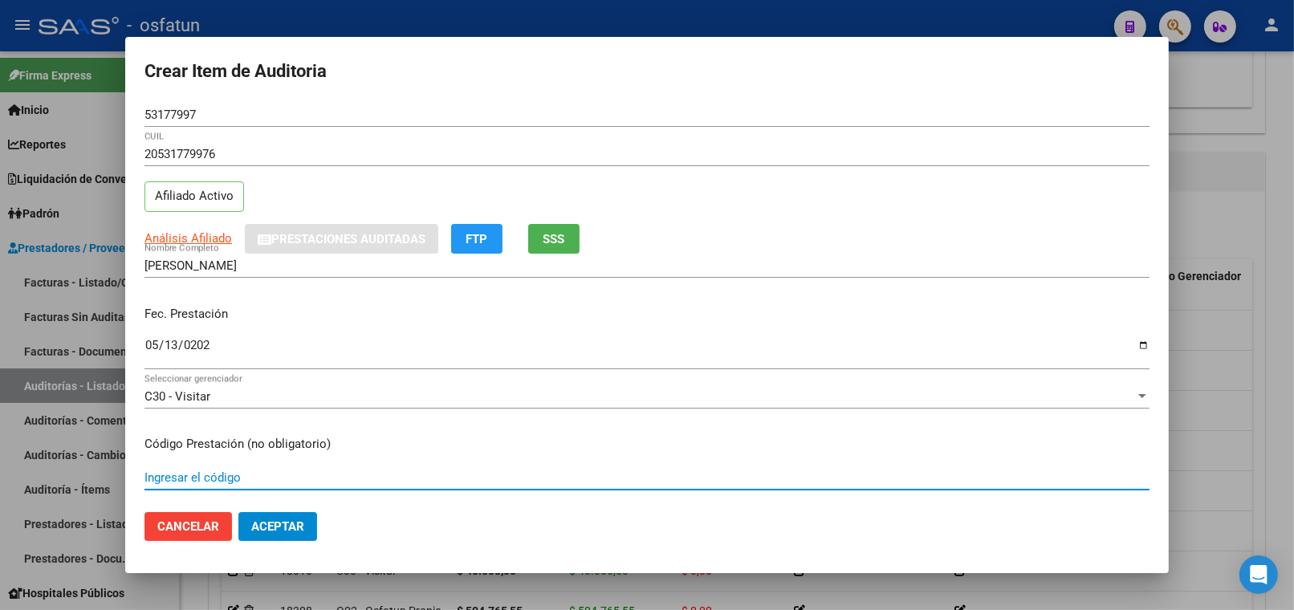
paste input "34.02.13"
type input "34.02.13"
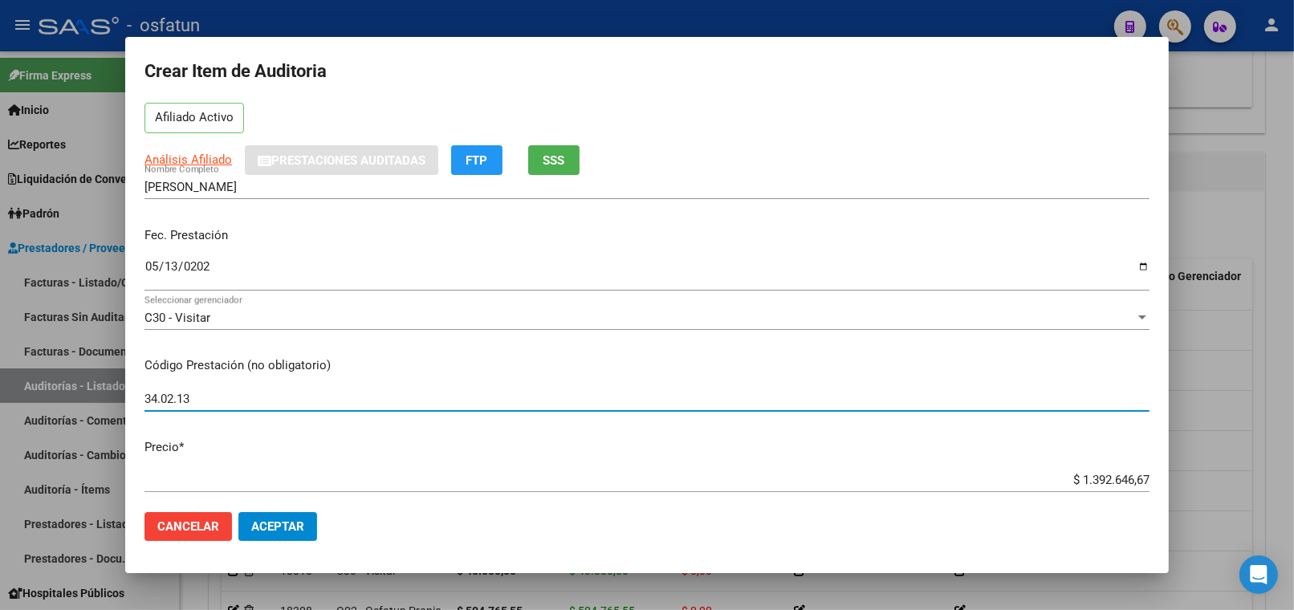
scroll to position [178, 0]
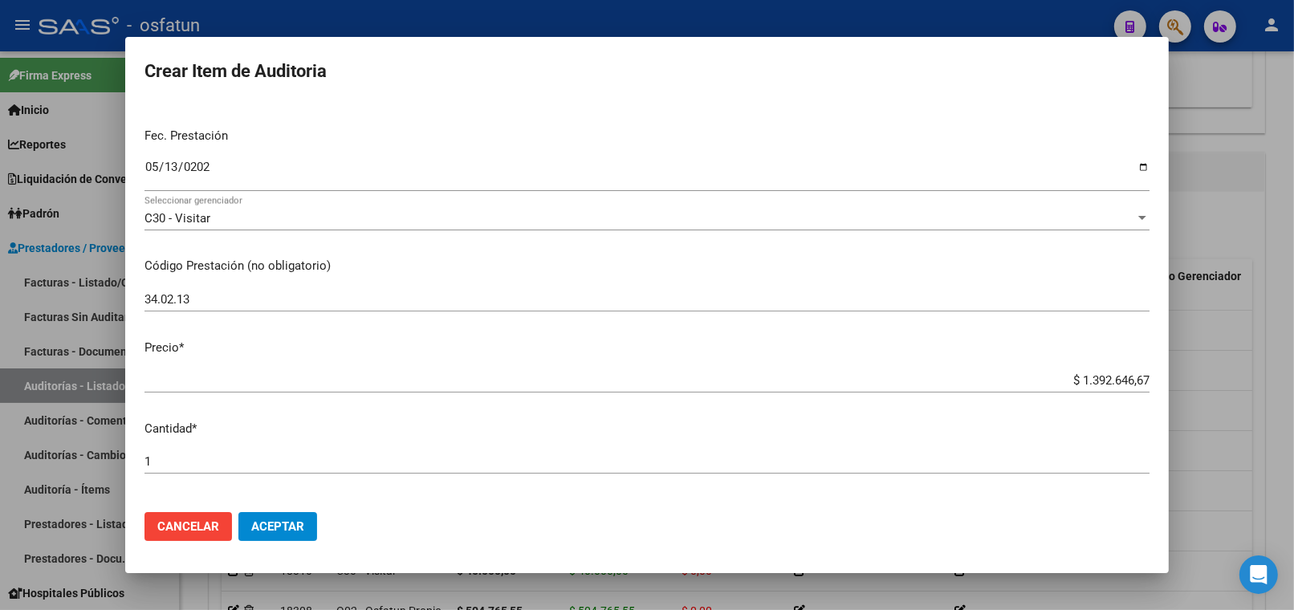
drag, startPoint x: 931, startPoint y: 390, endPoint x: 971, endPoint y: 380, distance: 41.5
click at [968, 383] on div "$ 1.392.646,67 Ingresar el precio" at bounding box center [646, 380] width 1005 height 24
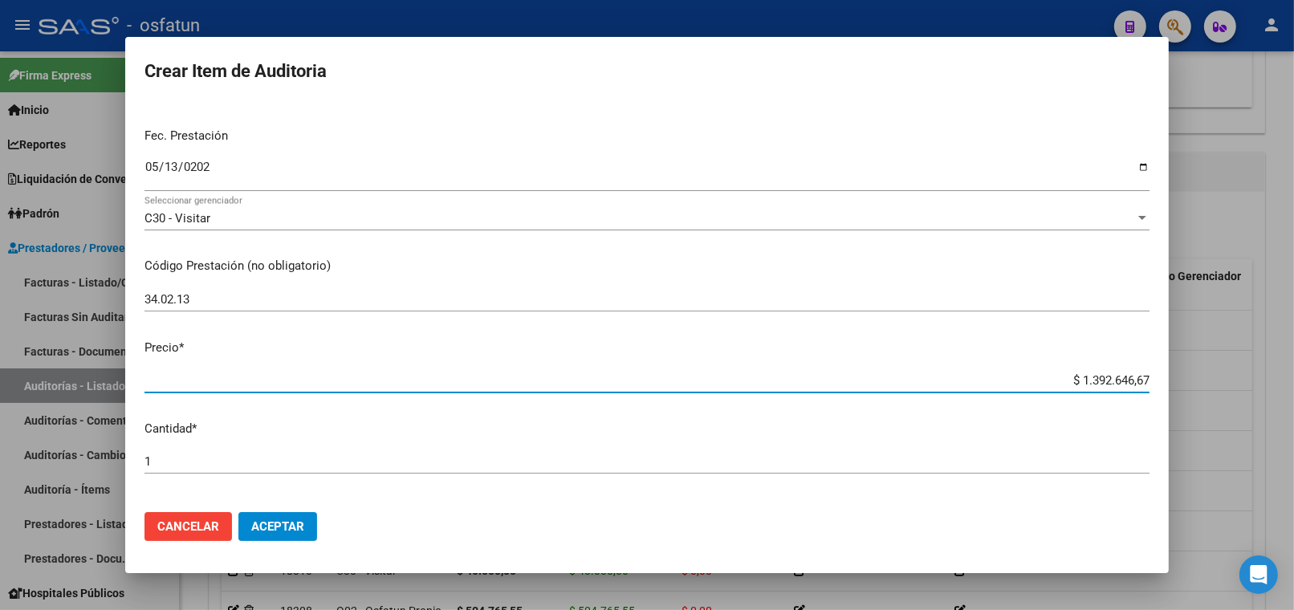
drag, startPoint x: 976, startPoint y: 379, endPoint x: 1144, endPoint y: 379, distance: 167.7
click at [1144, 379] on app-form-text-field "Precio * $ 1.392.646,67 Ingresar el precio" at bounding box center [653, 364] width 1018 height 50
paste input "9497,04"
type input "$ 9.497,04"
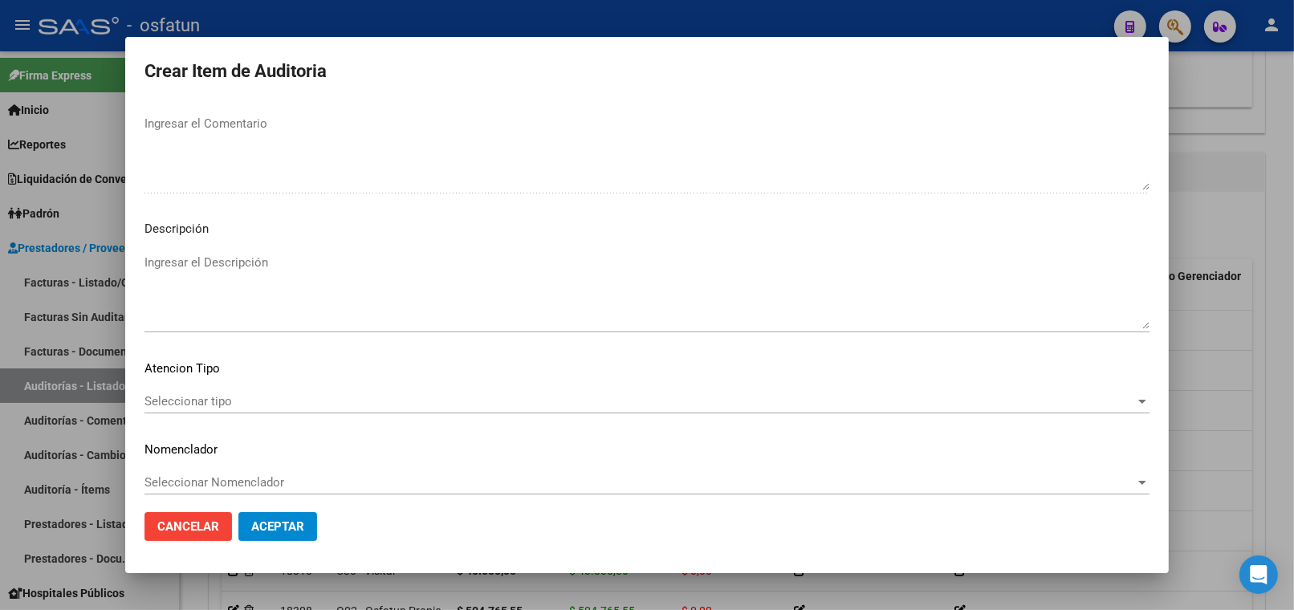
scroll to position [1048, 0]
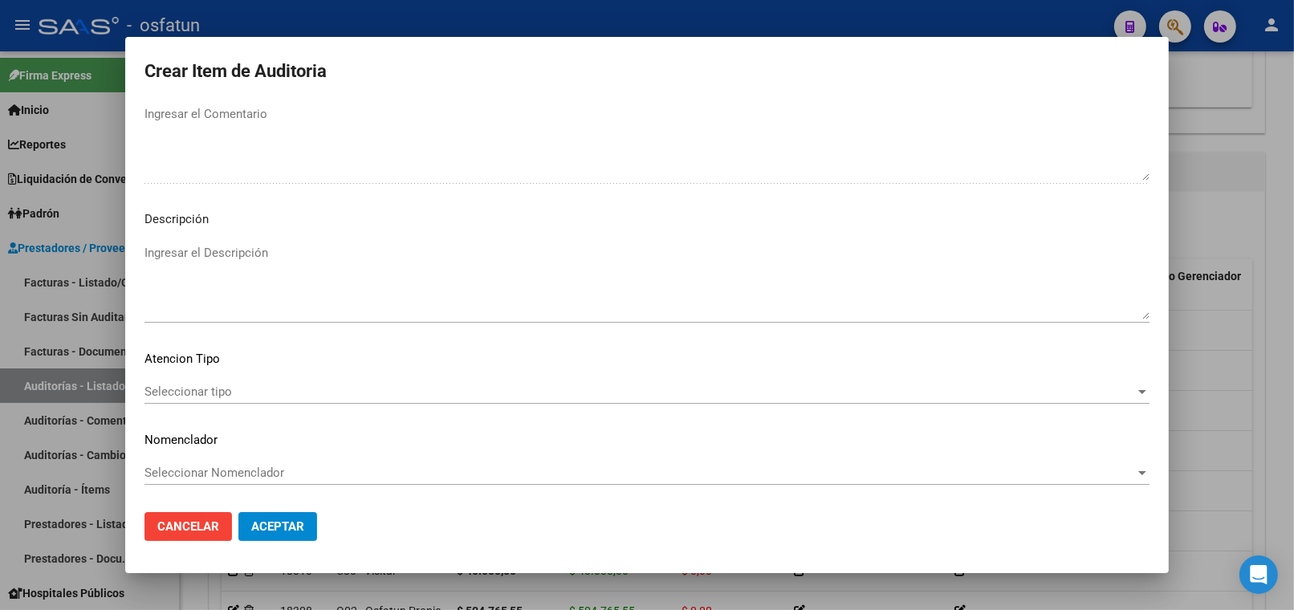
type input "$ 9.497,04"
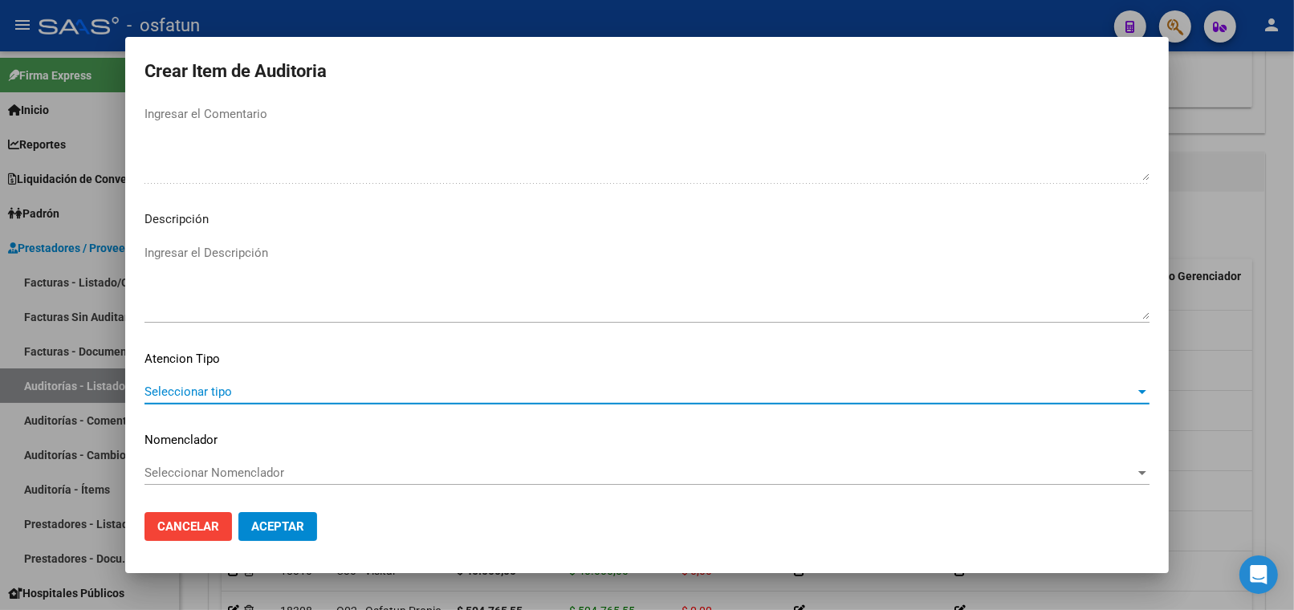
click at [229, 396] on span "Seleccionar tipo" at bounding box center [639, 391] width 990 height 14
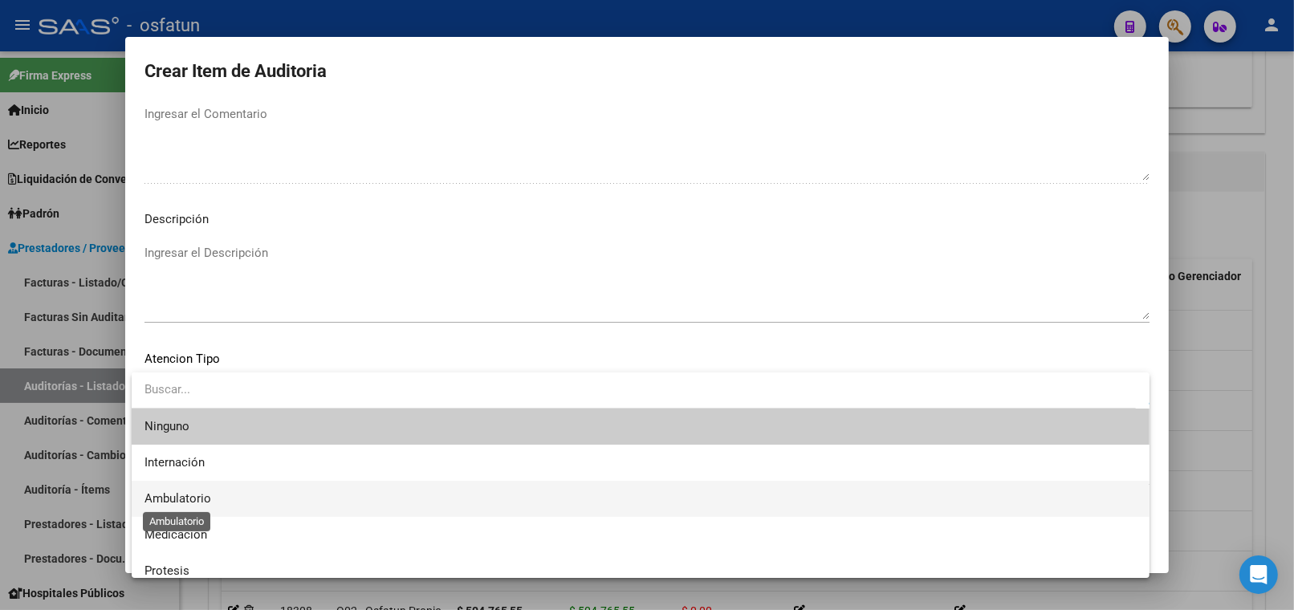
drag, startPoint x: 206, startPoint y: 492, endPoint x: 207, endPoint y: 474, distance: 18.5
click at [206, 491] on span "Ambulatorio" at bounding box center [177, 498] width 67 height 14
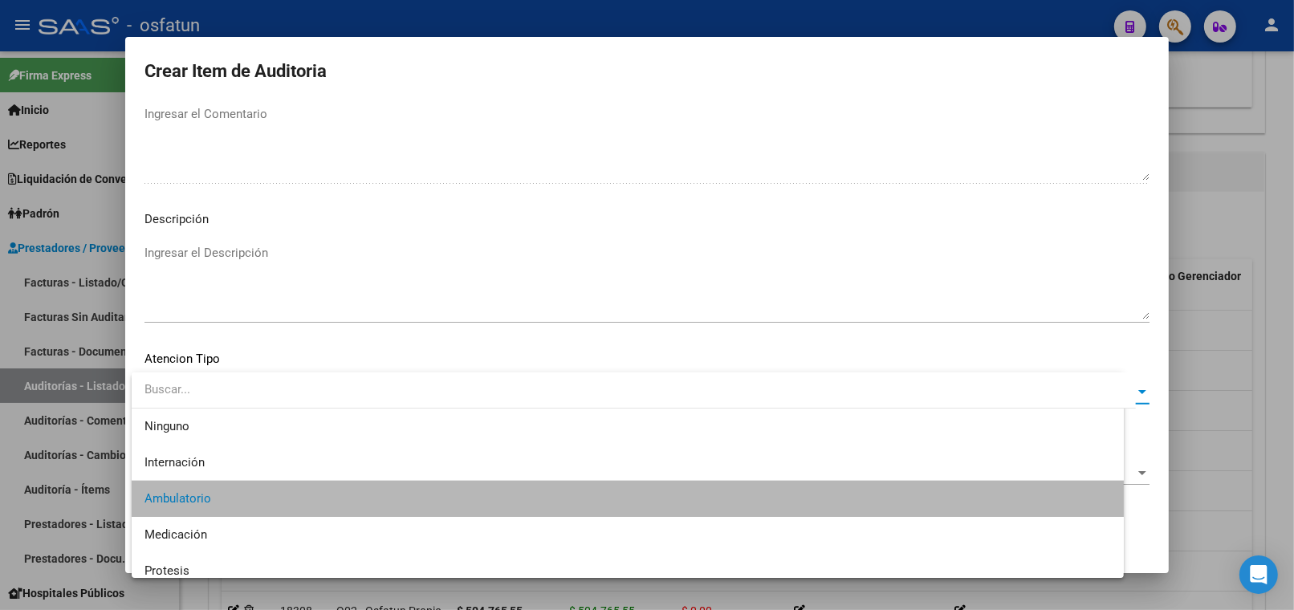
click at [209, 474] on span "Seleccionar Nomenclador" at bounding box center [639, 472] width 990 height 14
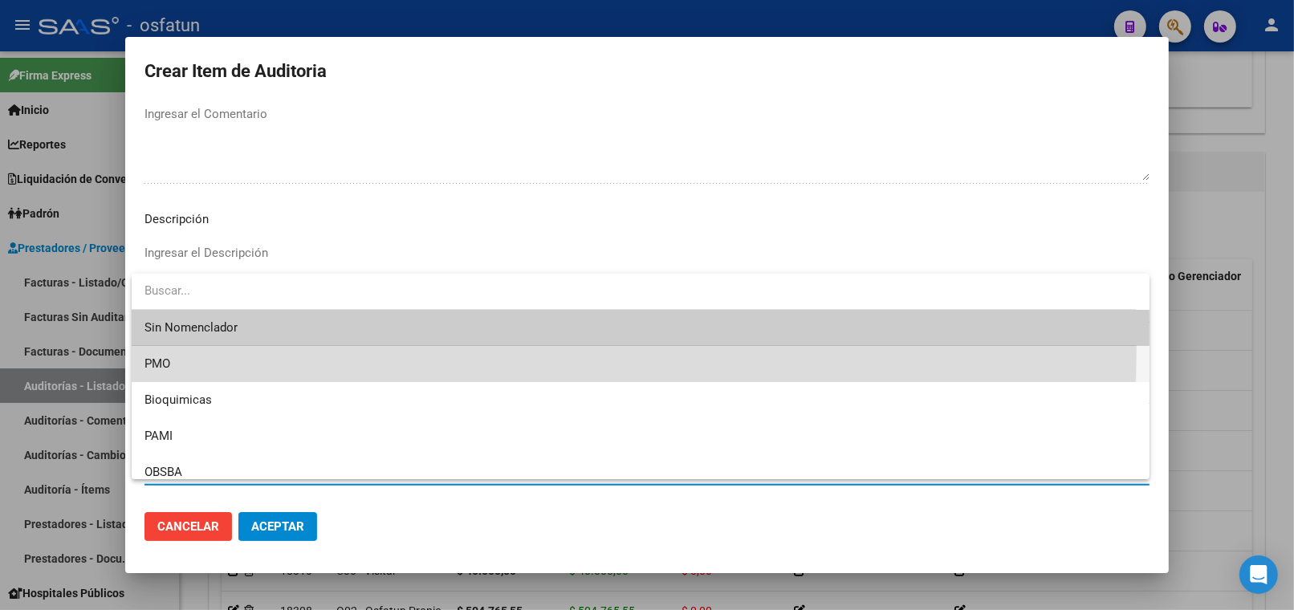
click at [185, 348] on span "PMO" at bounding box center [640, 364] width 992 height 36
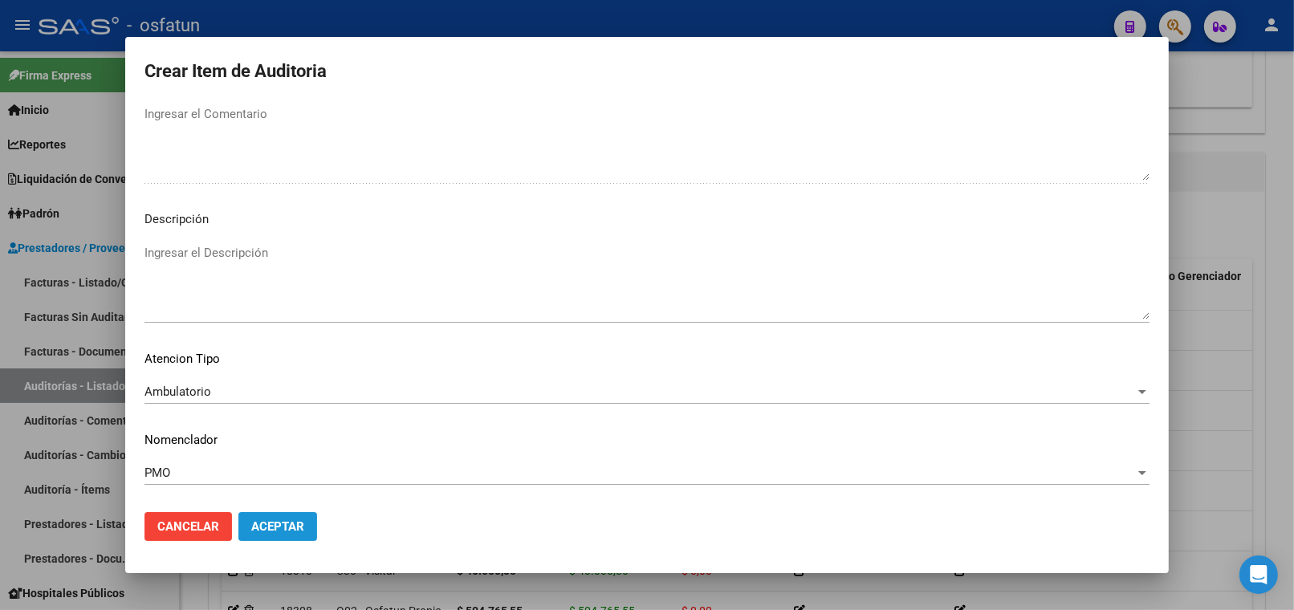
drag, startPoint x: 260, startPoint y: 530, endPoint x: 270, endPoint y: 486, distance: 44.6
click at [262, 525] on span "Aceptar" at bounding box center [277, 526] width 53 height 14
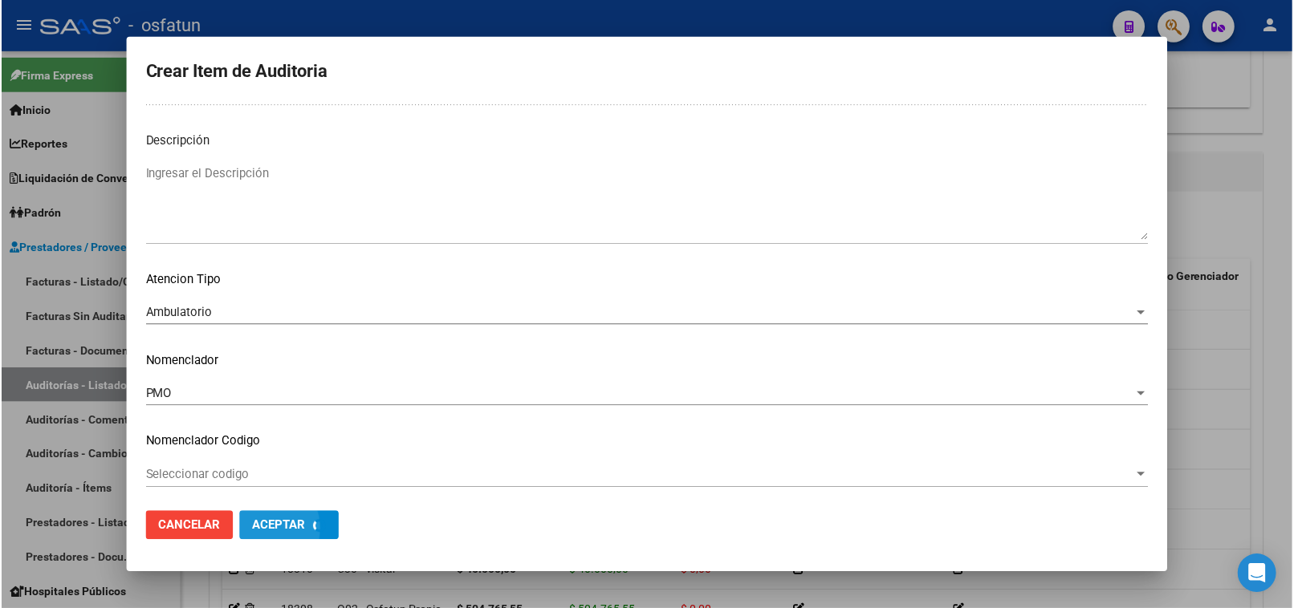
scroll to position [1129, 0]
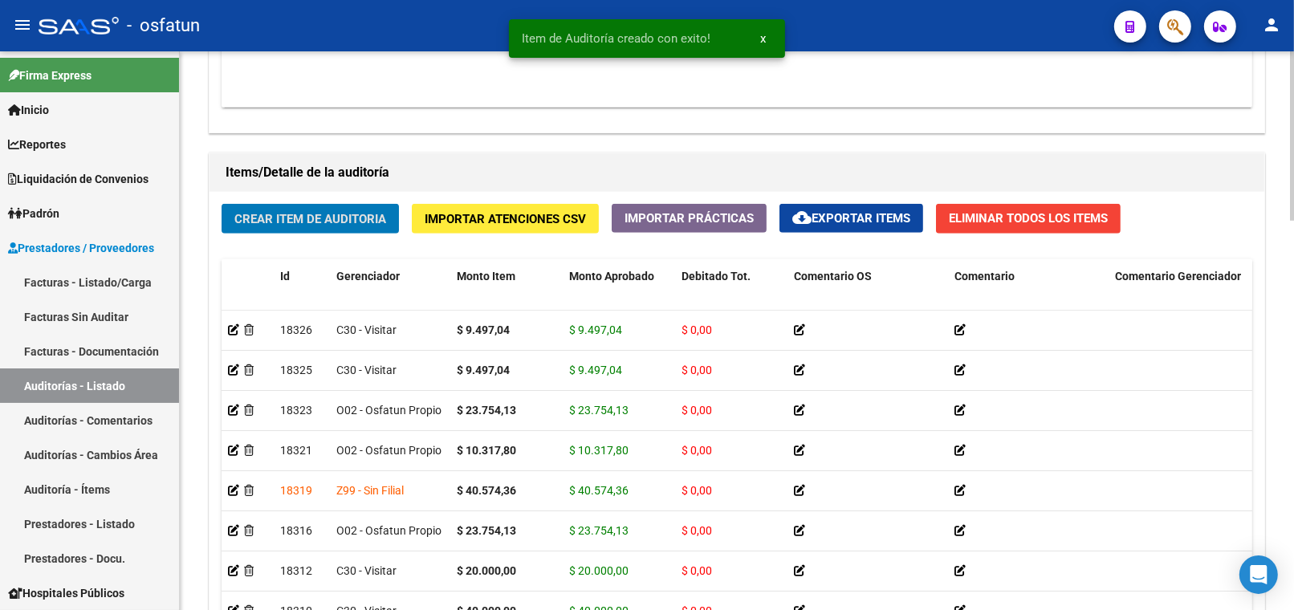
click at [285, 209] on button "Crear Item de Auditoria" at bounding box center [310, 219] width 177 height 30
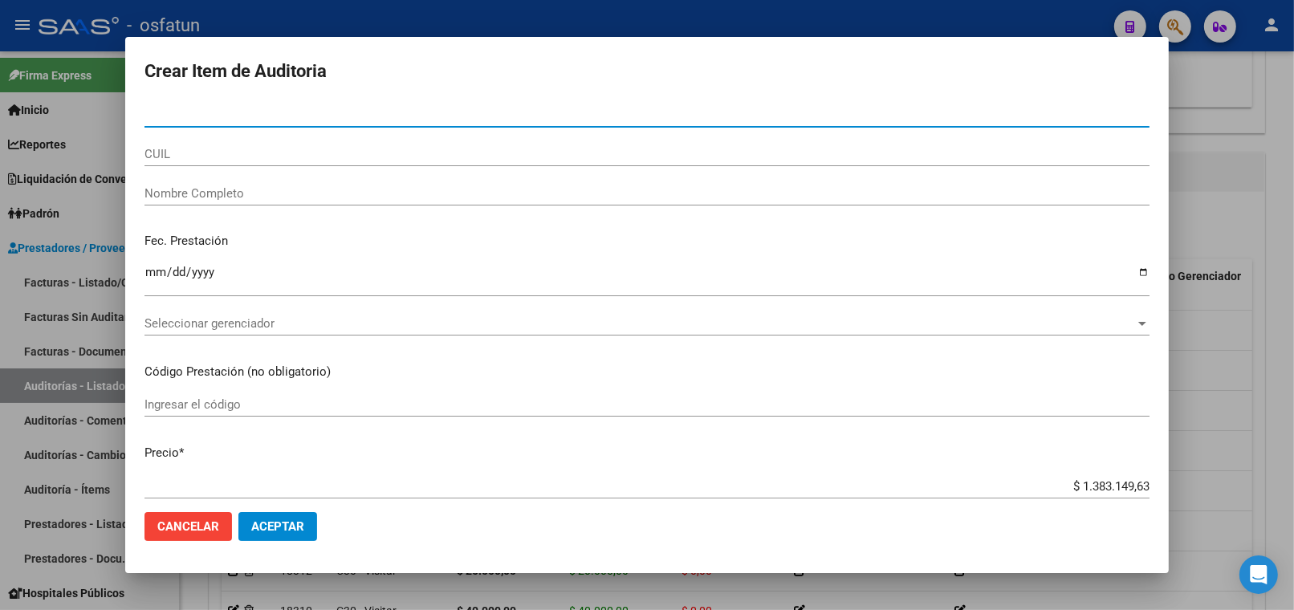
paste input "37425675"
type input "37425675"
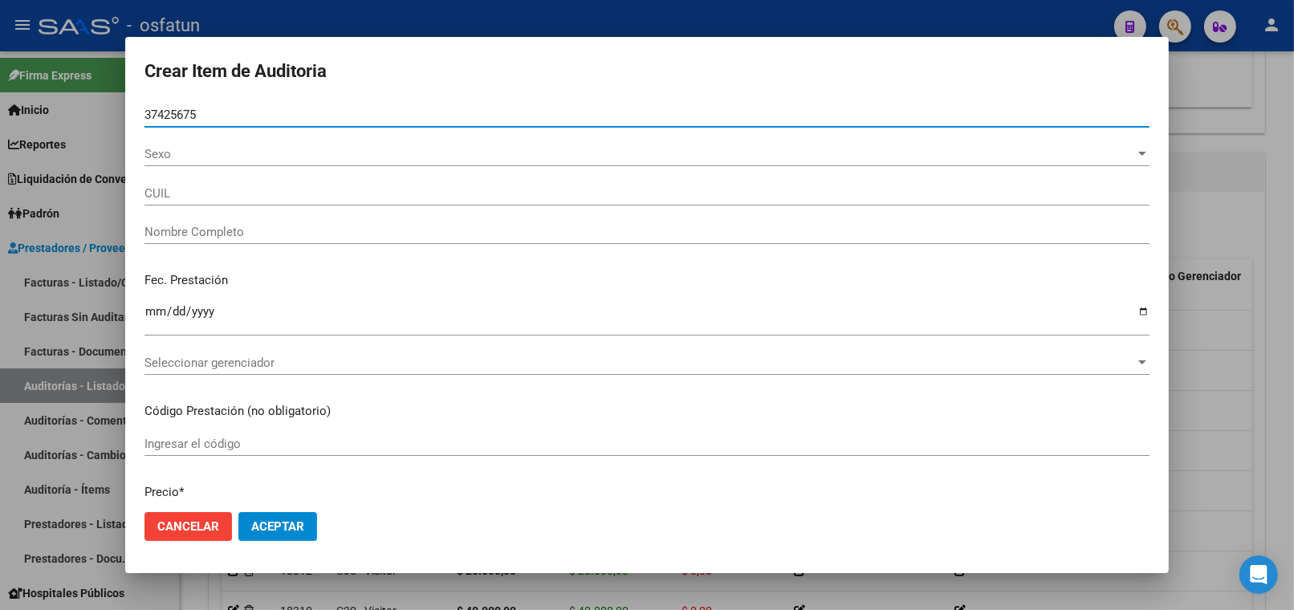
type input "27374256756"
type input "[PERSON_NAME]"
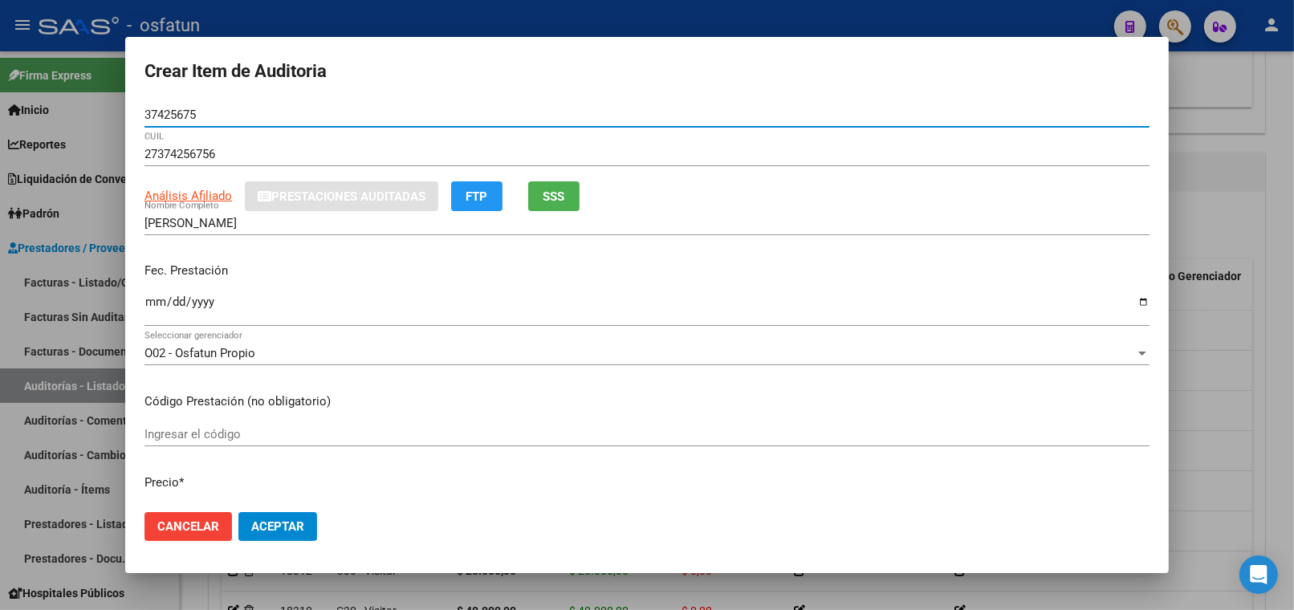
type input "37425675"
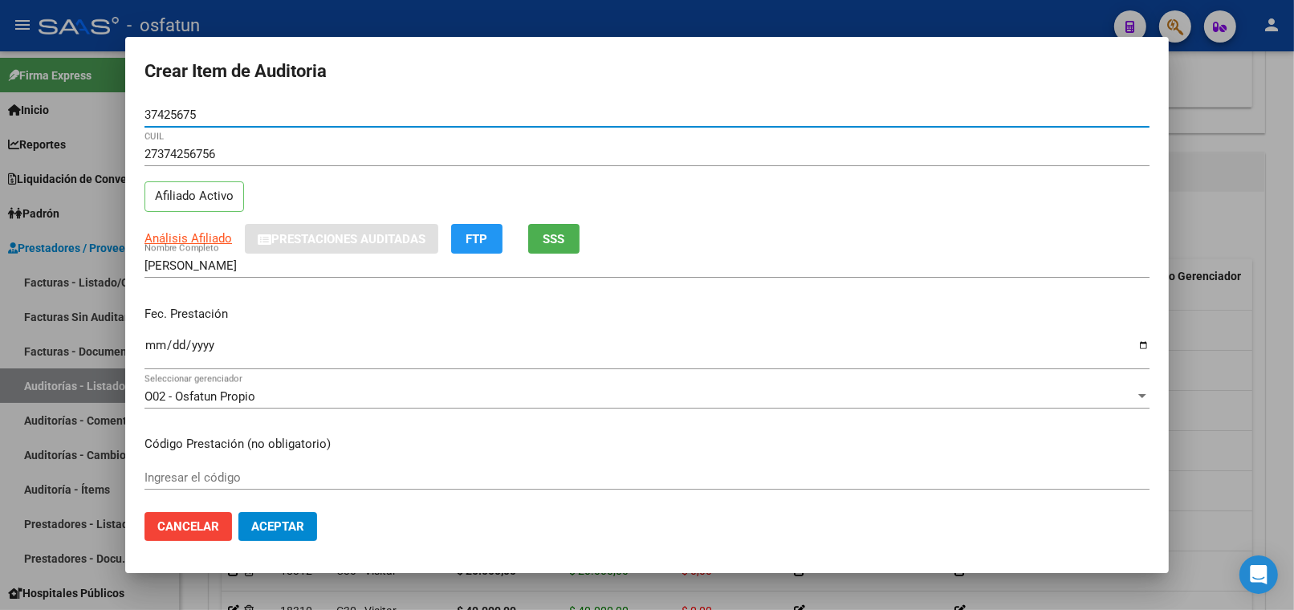
click at [148, 343] on input "Ingresar la fecha" at bounding box center [646, 352] width 1005 height 26
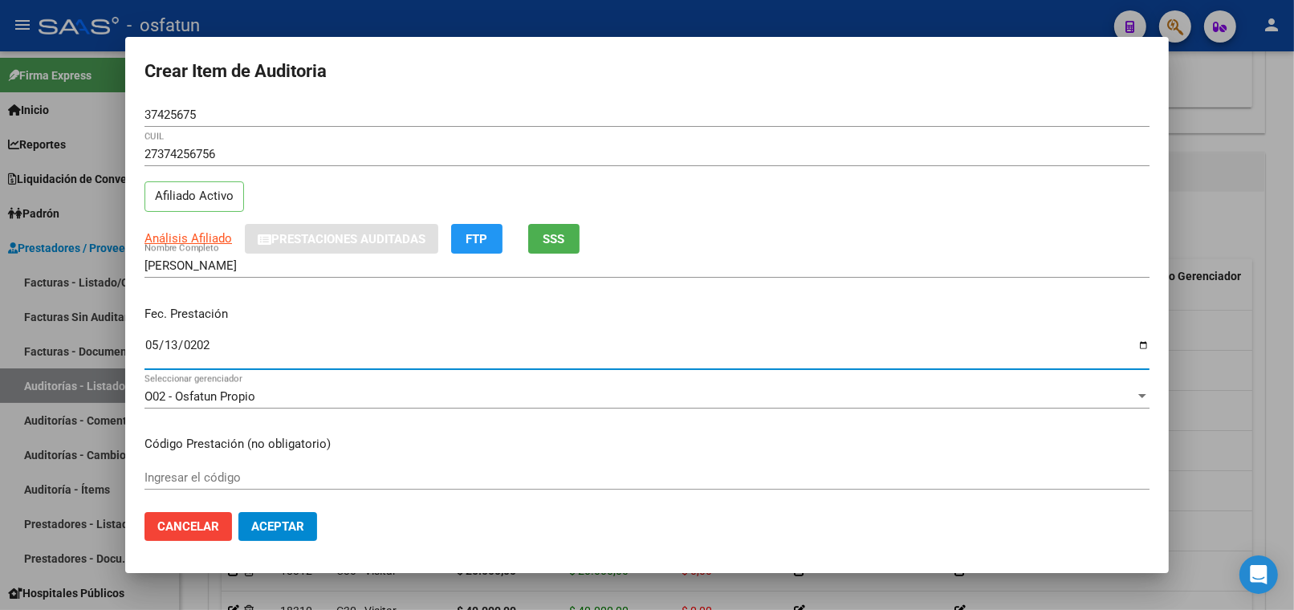
type input "2025-05-13"
click at [193, 476] on input "Ingresar el código" at bounding box center [646, 477] width 1005 height 14
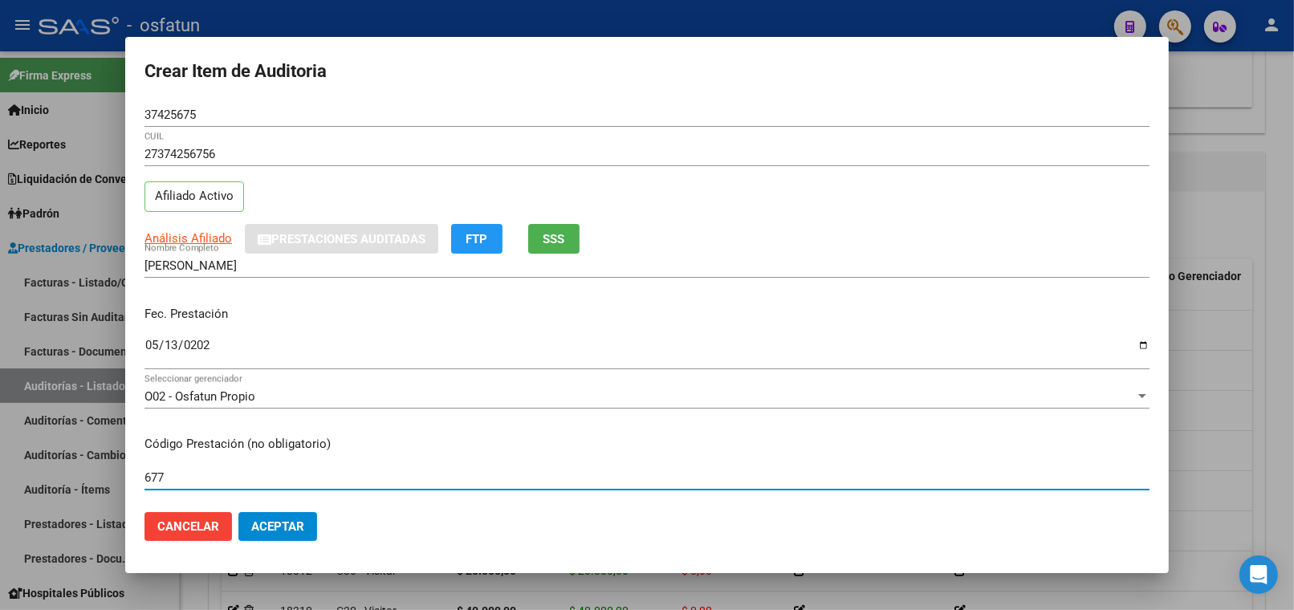
type input "677"
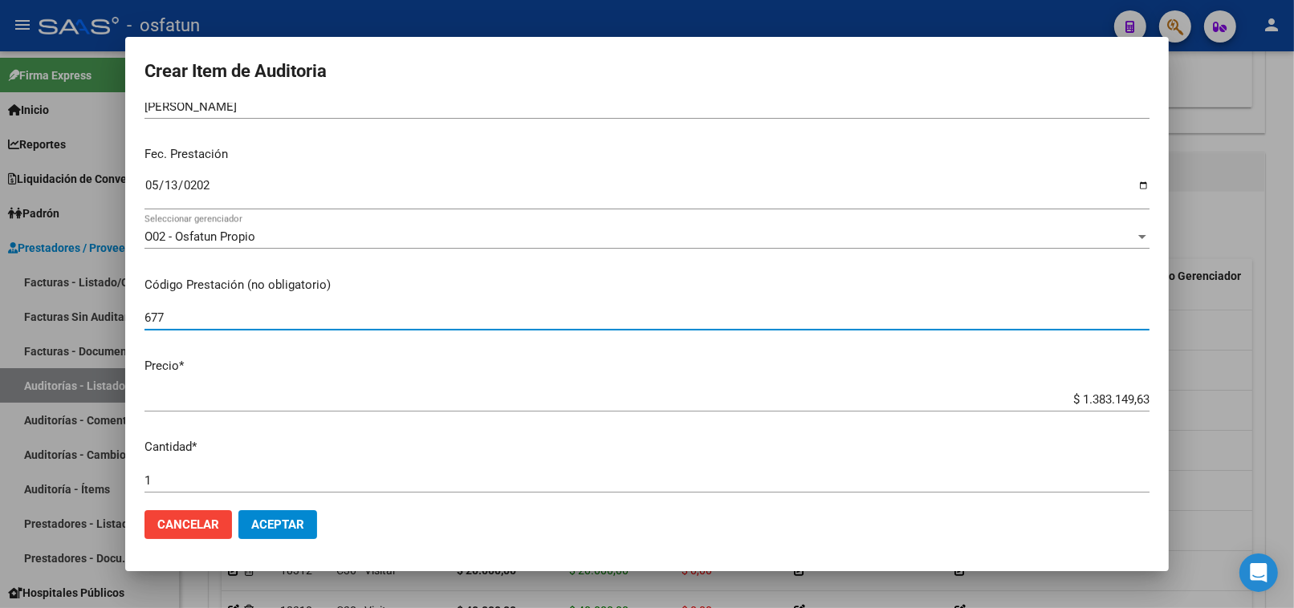
scroll to position [445, 0]
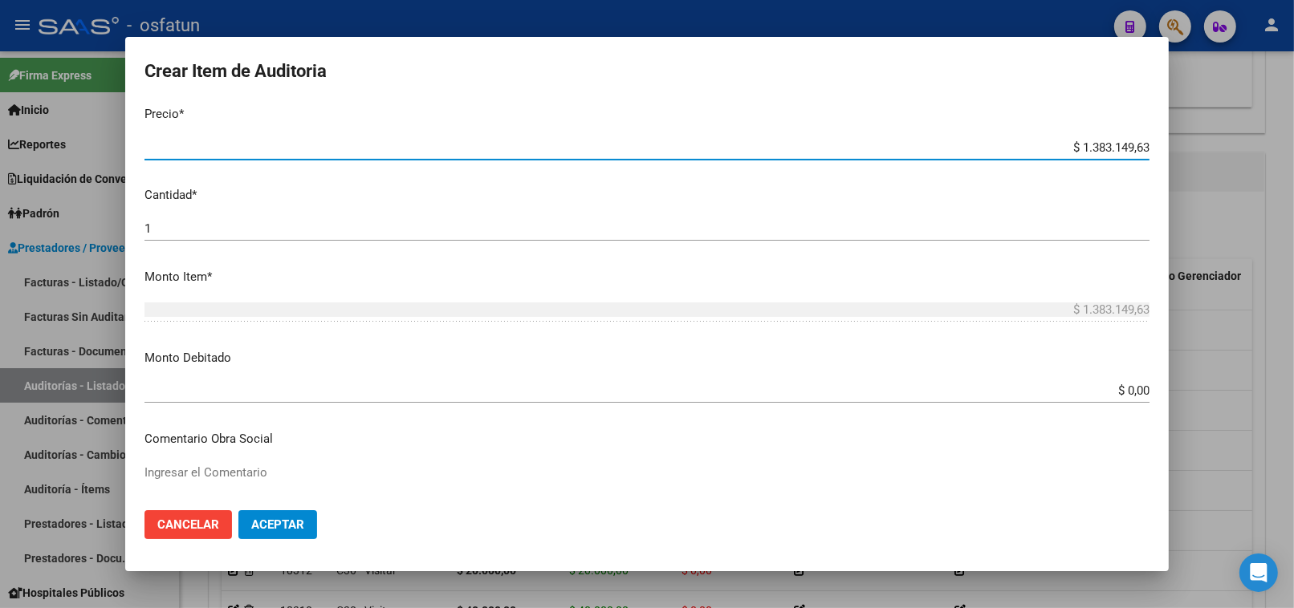
drag, startPoint x: 1009, startPoint y: 116, endPoint x: 1157, endPoint y: 115, distance: 148.5
click at [1157, 115] on mat-dialog-content "37425675 Nro Documento 27374256756 CUIL Afiliado Activo Análisis Afiliado Prest…" at bounding box center [646, 301] width 1043 height 396
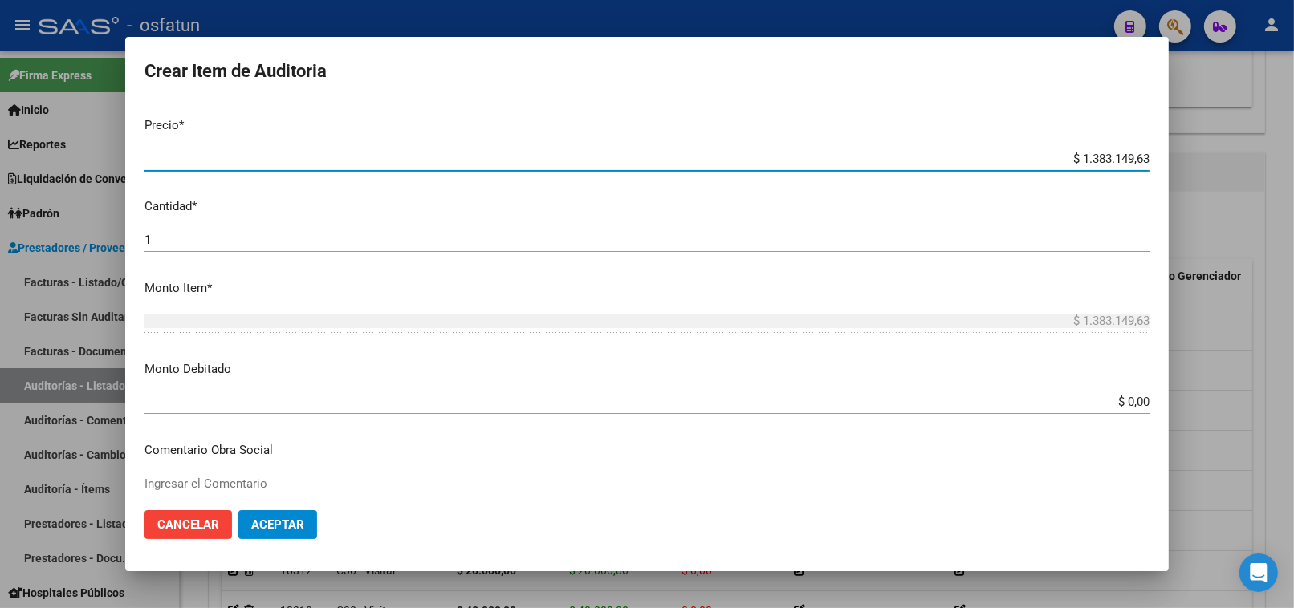
paste input "57111,02"
type input "$ 57.111,02"
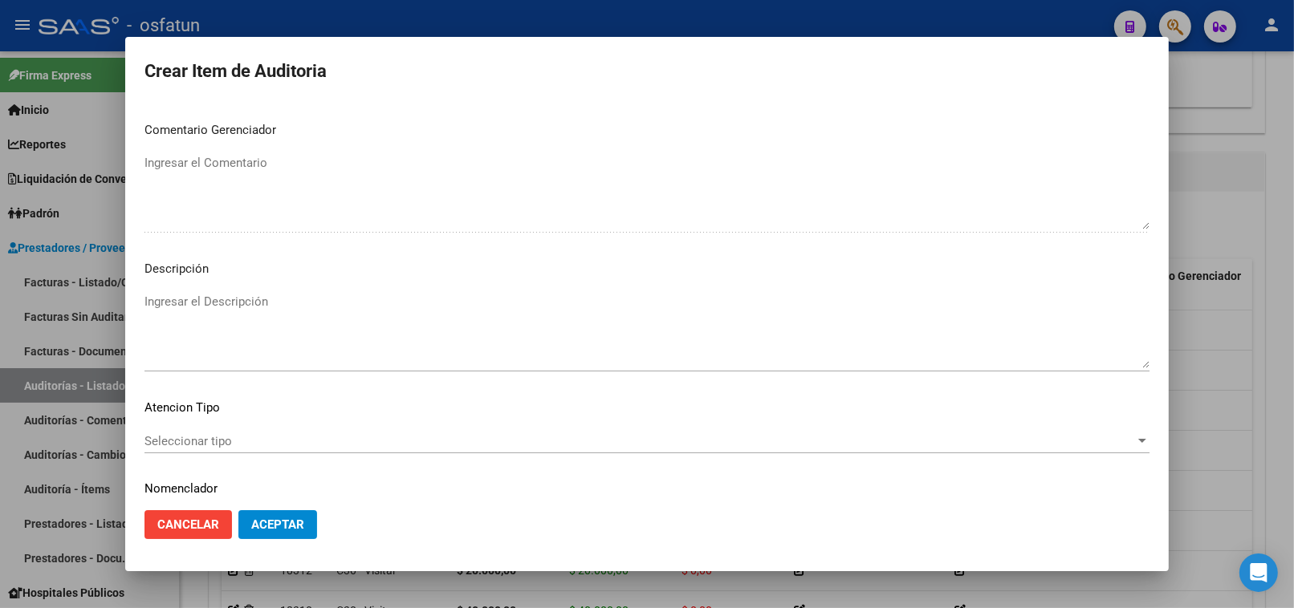
scroll to position [1049, 0]
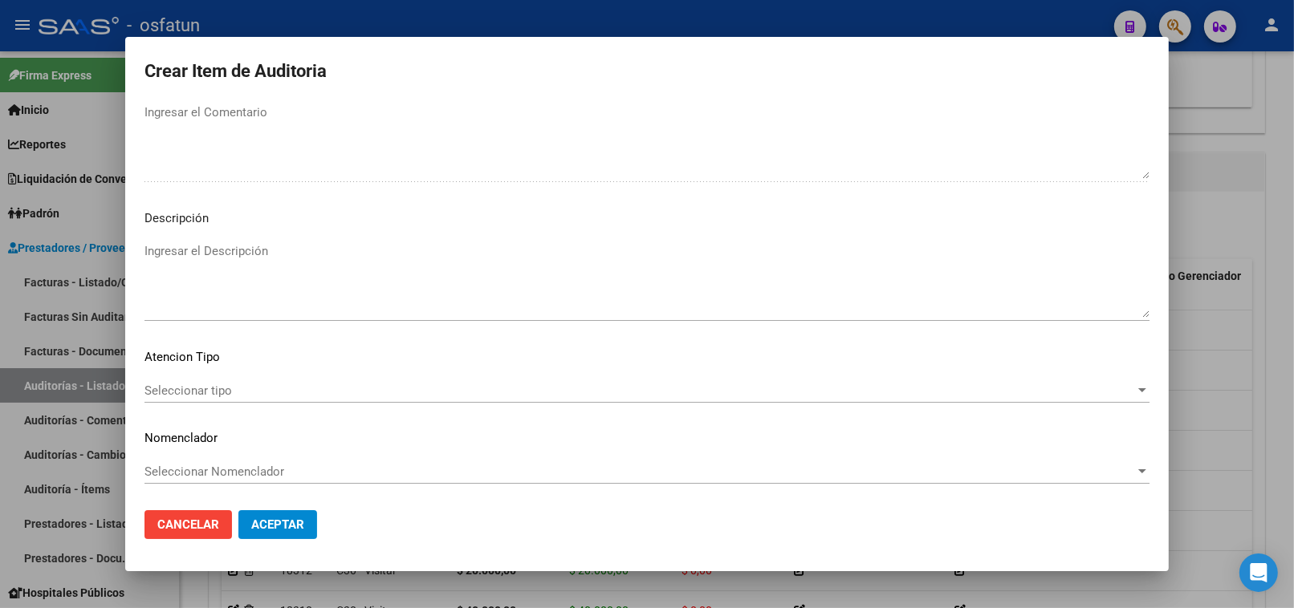
type input "$ 57.111,02"
click at [228, 392] on span "Seleccionar tipo" at bounding box center [639, 391] width 990 height 14
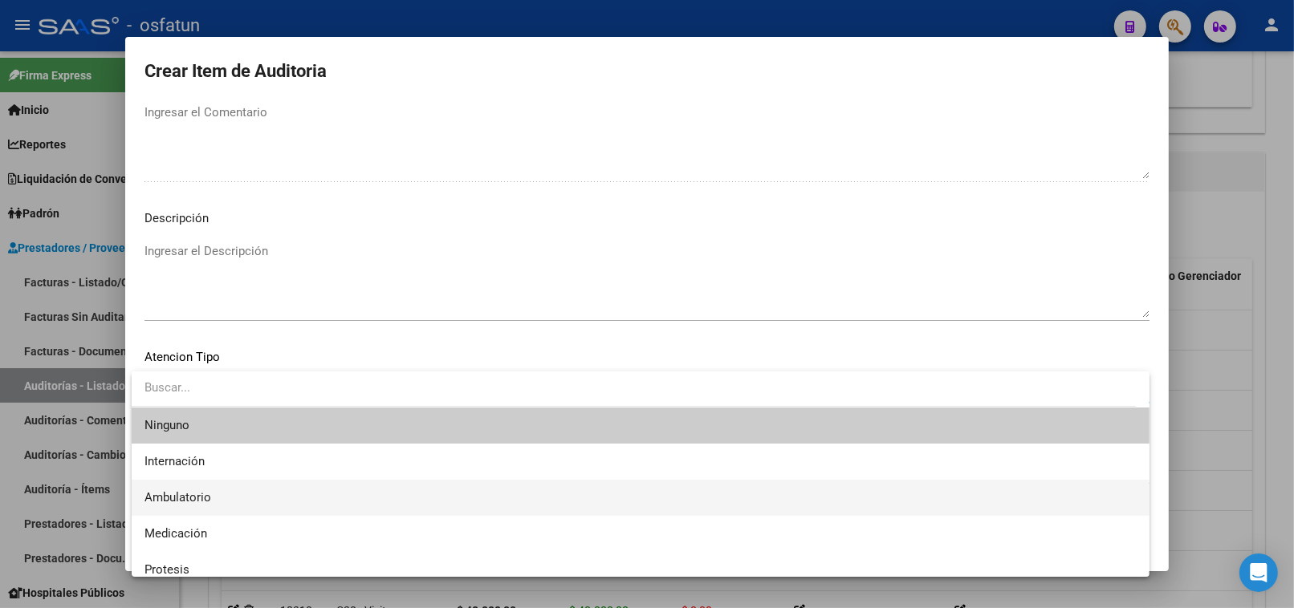
click at [225, 501] on span "Ambulatorio" at bounding box center [640, 498] width 992 height 36
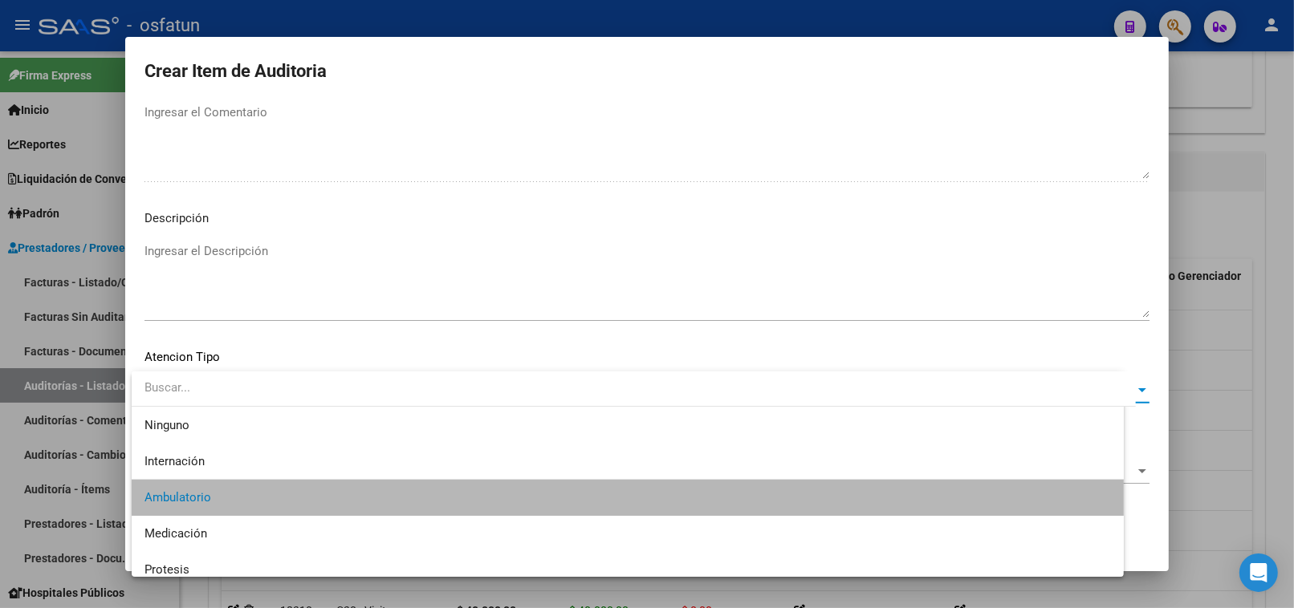
click at [222, 480] on div "Seleccionar Nomenclador Seleccionar Nomenclador" at bounding box center [646, 472] width 1005 height 24
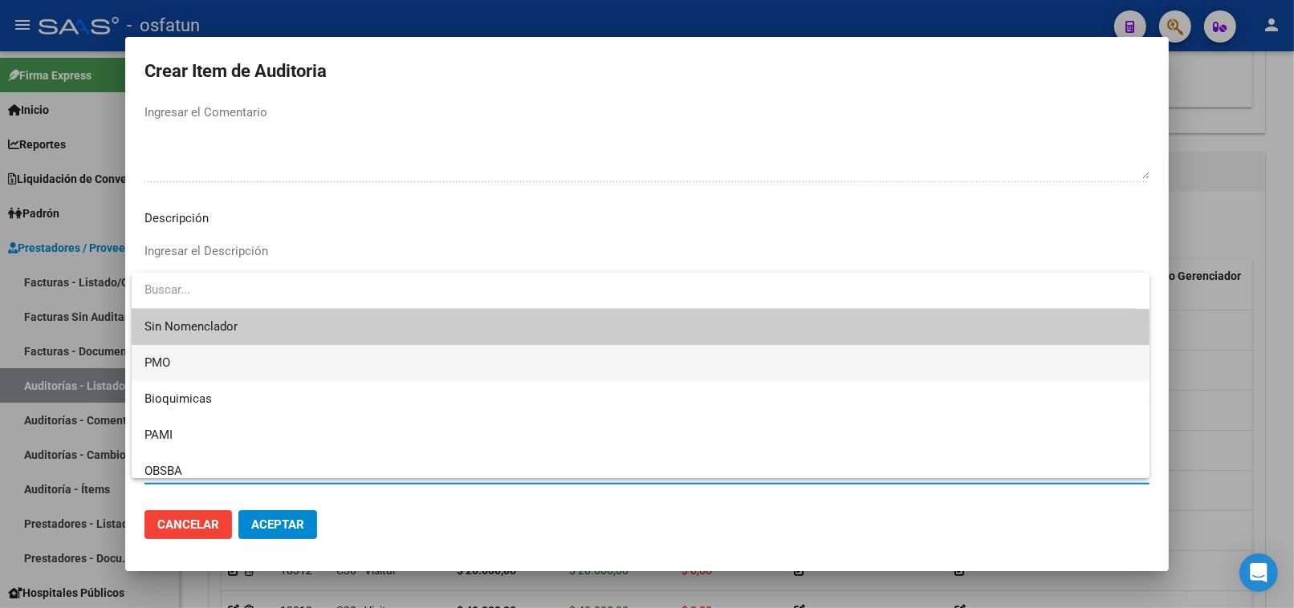
click at [193, 373] on span "PMO" at bounding box center [640, 363] width 992 height 36
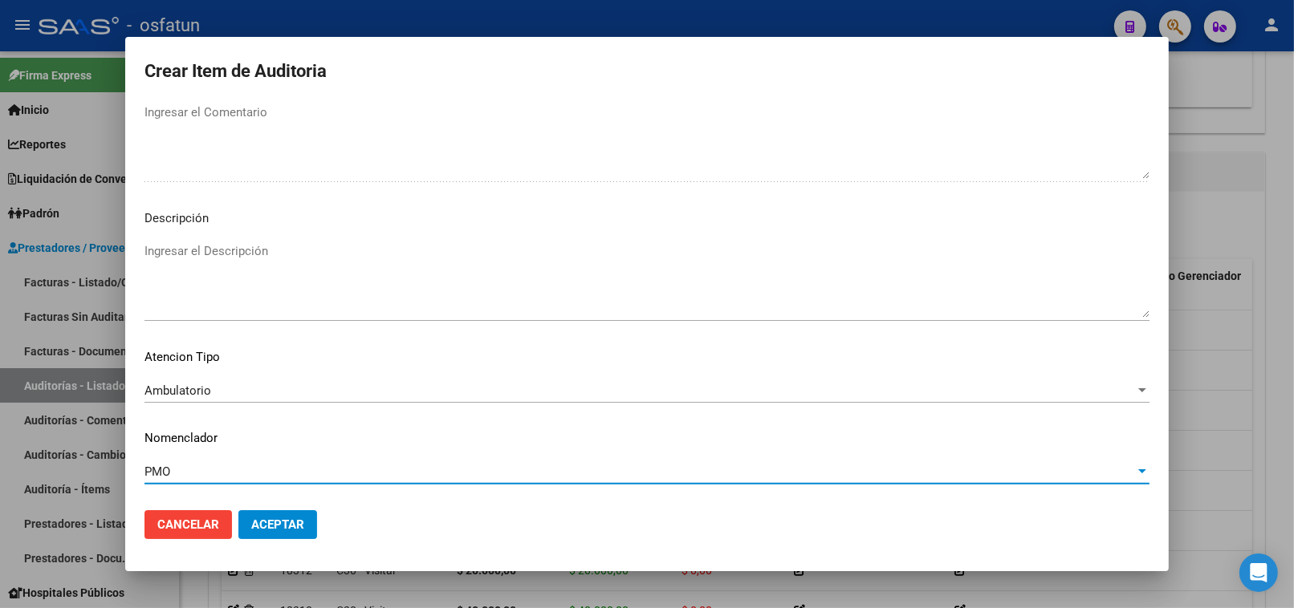
click at [255, 532] on span "Aceptar" at bounding box center [277, 525] width 53 height 14
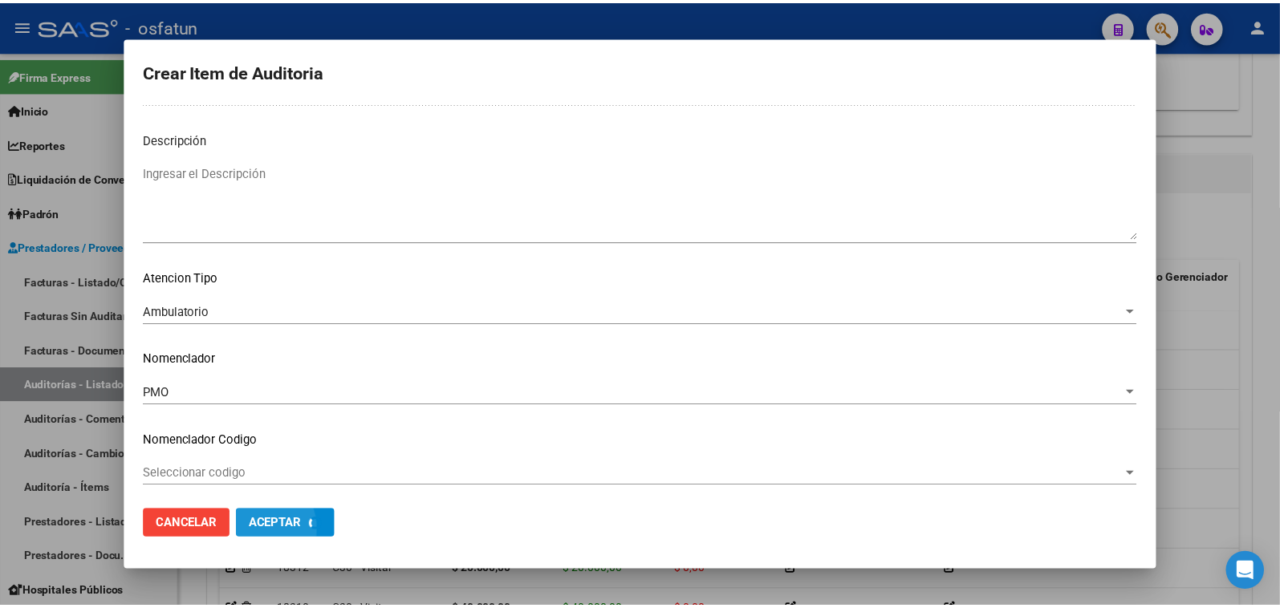
scroll to position [1130, 0]
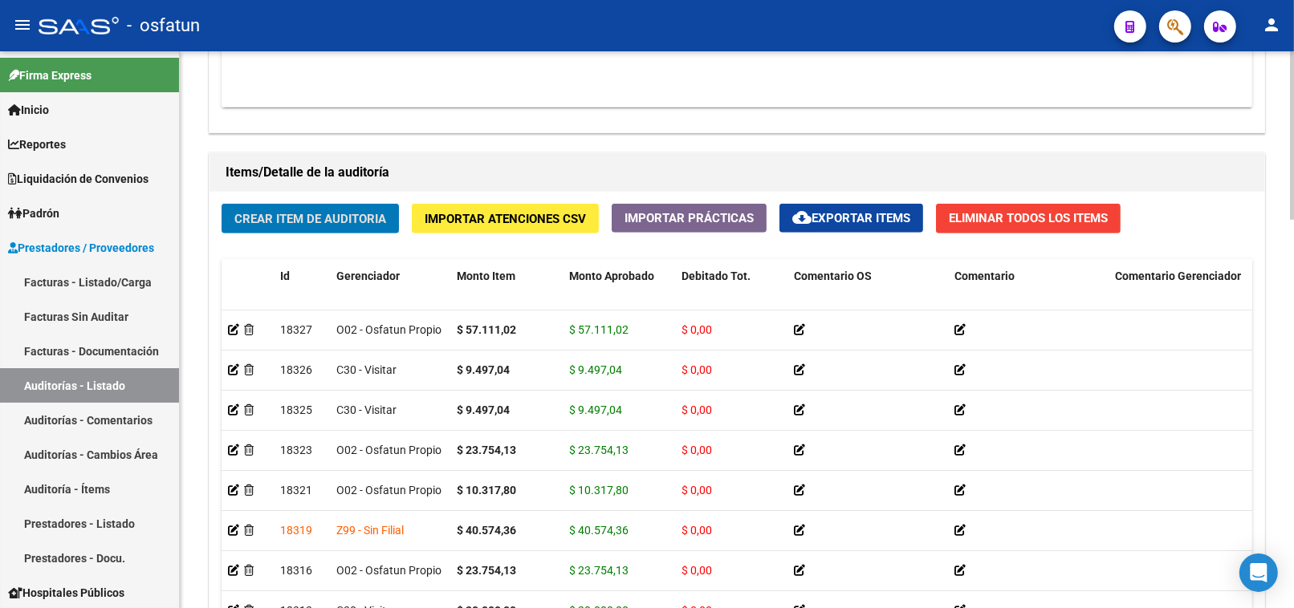
click at [370, 214] on span "Crear Item de Auditoria" at bounding box center [310, 219] width 152 height 14
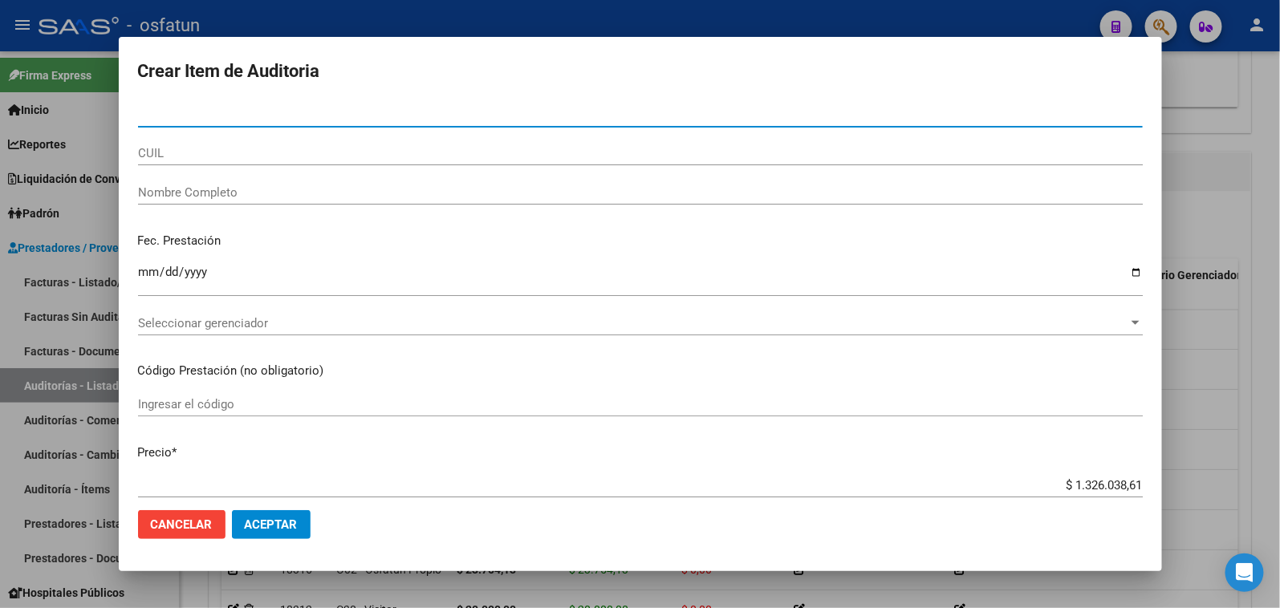
paste input "52049381"
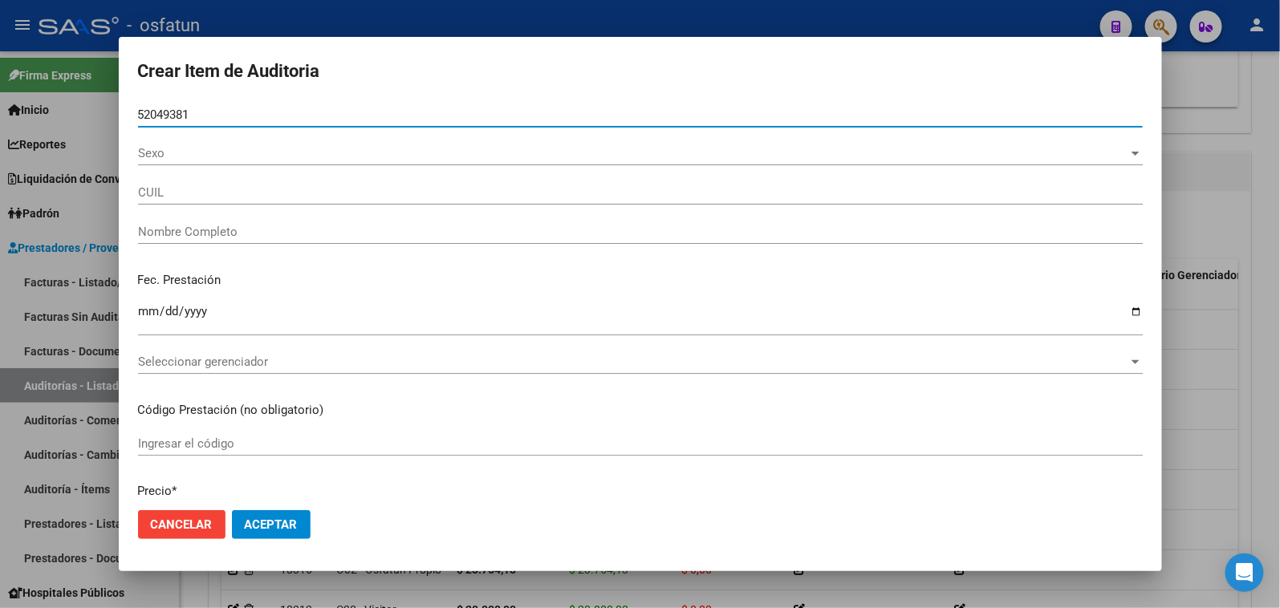
type input "52049381"
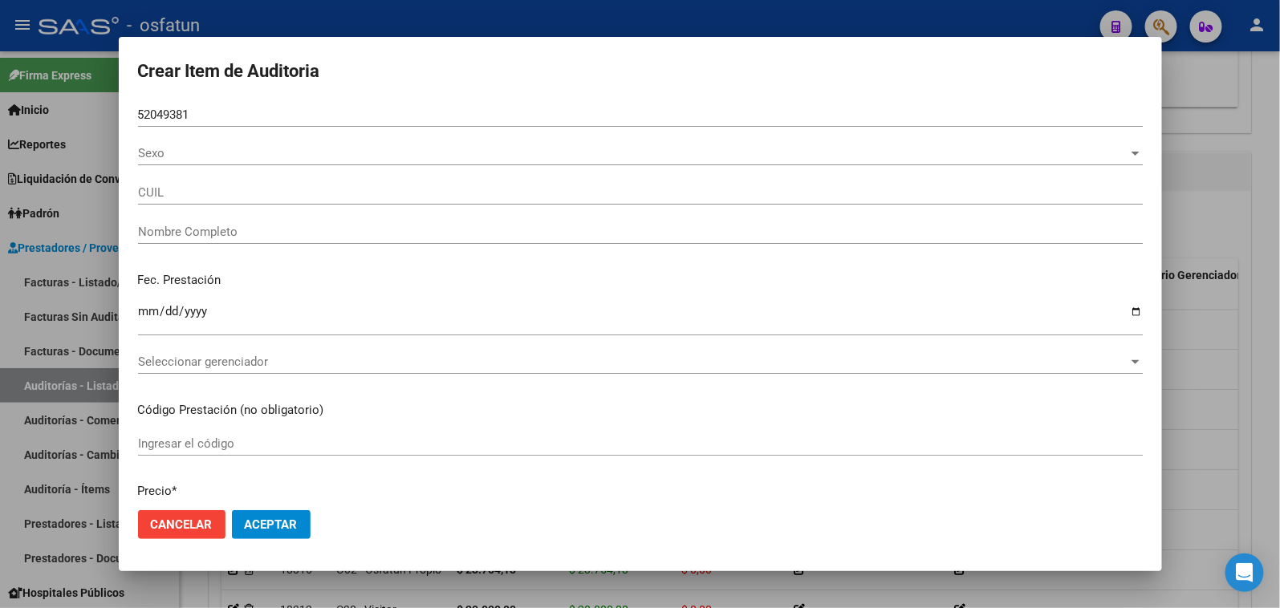
type input "20520493817"
type input "[PERSON_NAME]"
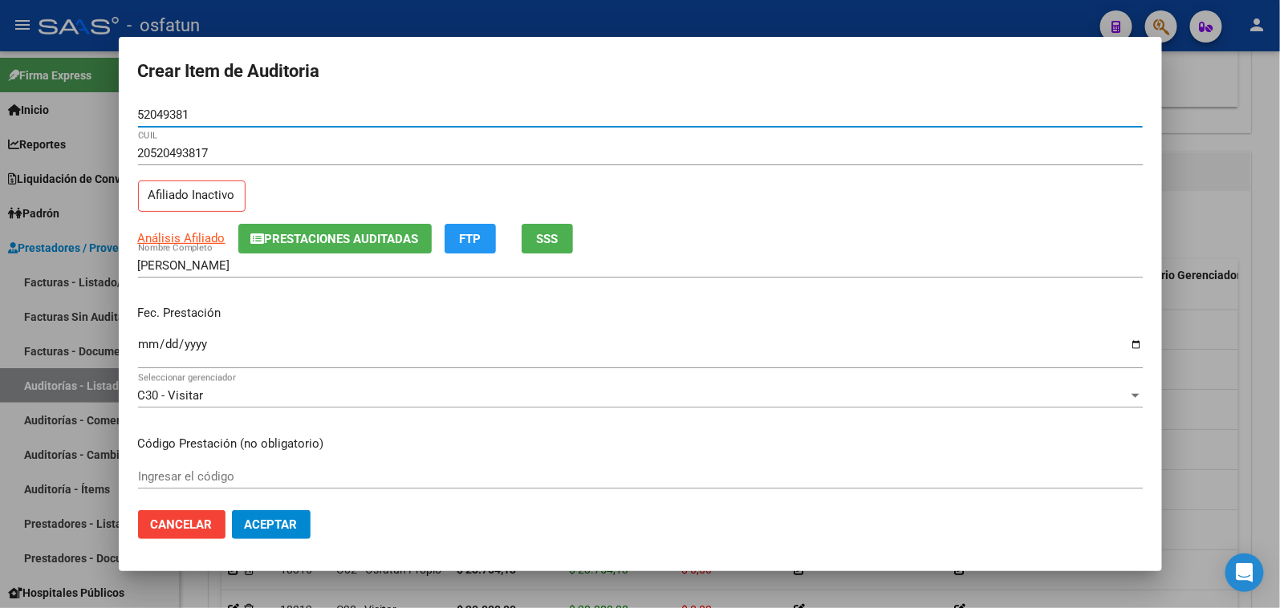
click at [148, 352] on input "Ingresar la fecha" at bounding box center [640, 351] width 1005 height 26
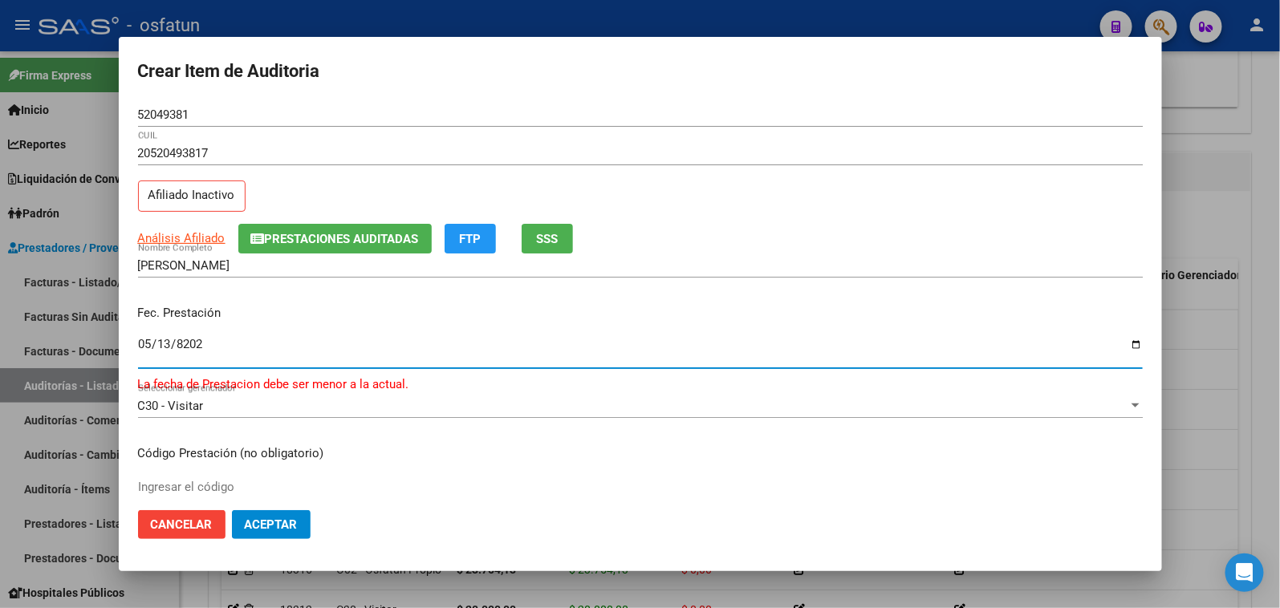
type input "2025-05-13"
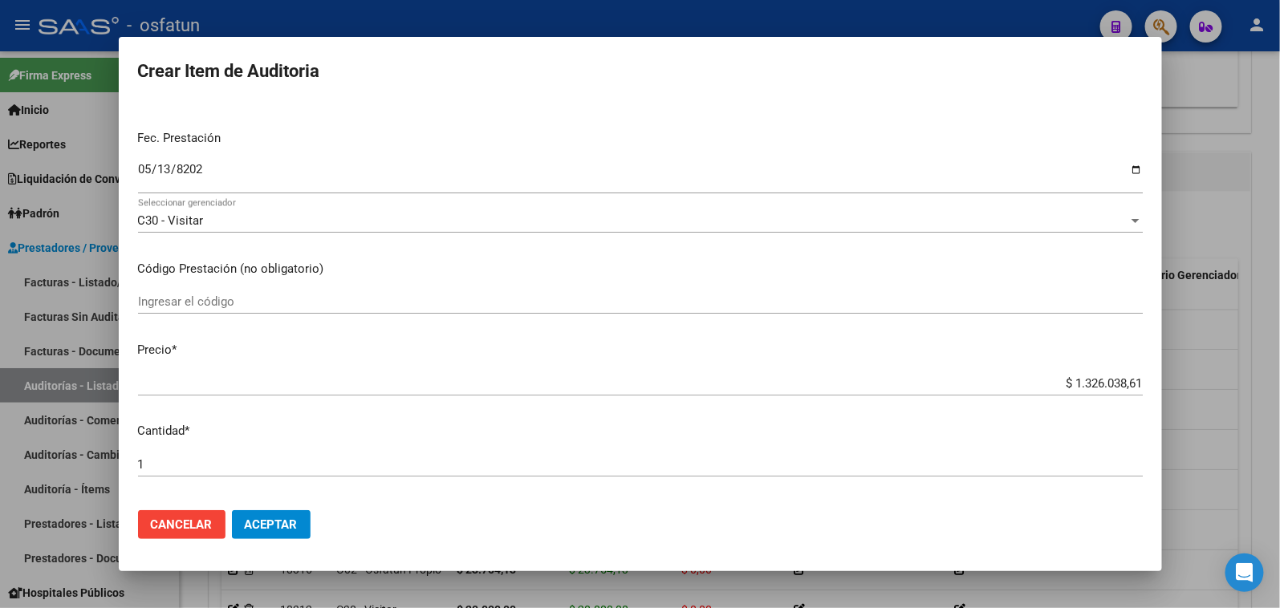
scroll to position [178, 0]
click at [177, 310] on div "Ingresar el código" at bounding box center [640, 299] width 1005 height 24
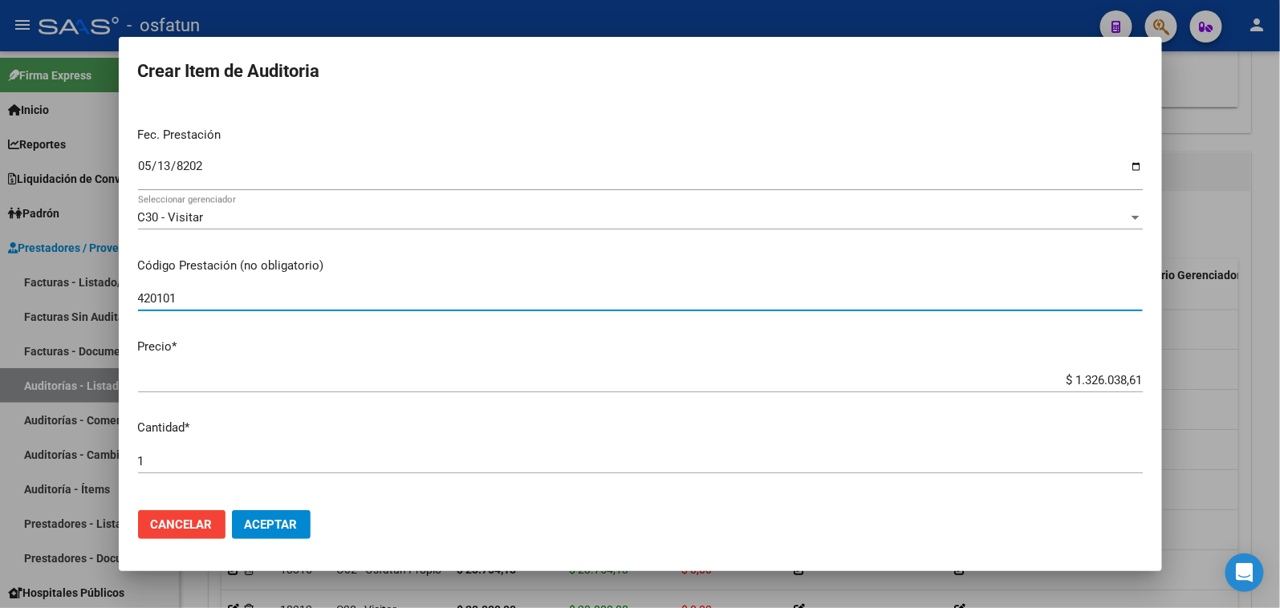
type input "420101"
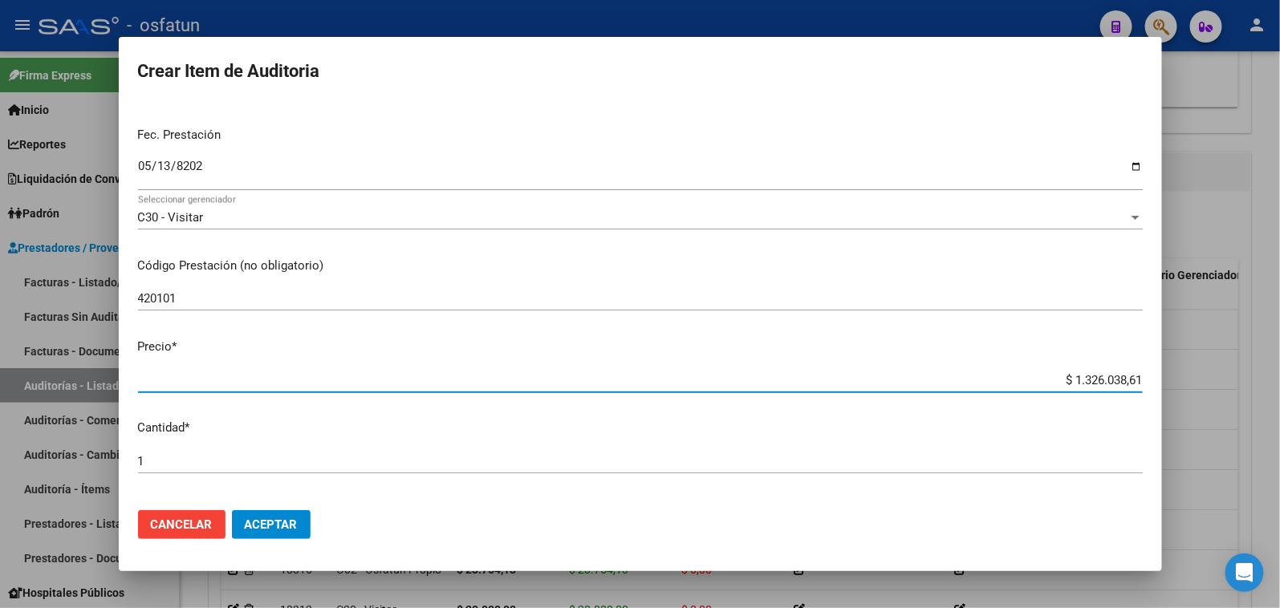
drag, startPoint x: 1054, startPoint y: 380, endPoint x: 1120, endPoint y: 380, distance: 65.8
click at [1120, 380] on input "$ 1.326.038,61" at bounding box center [640, 380] width 1005 height 14
type input "$ 0,21"
type input "$ 2,10"
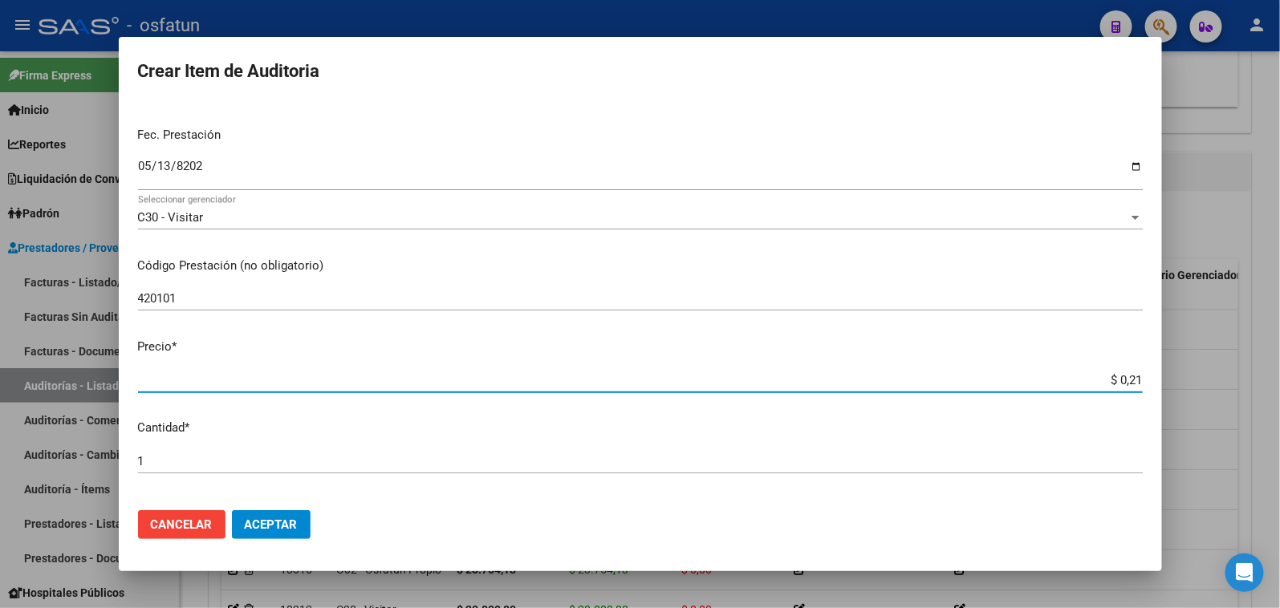
type input "$ 2,10"
type input "$ 21,00"
type input "$ 210,00"
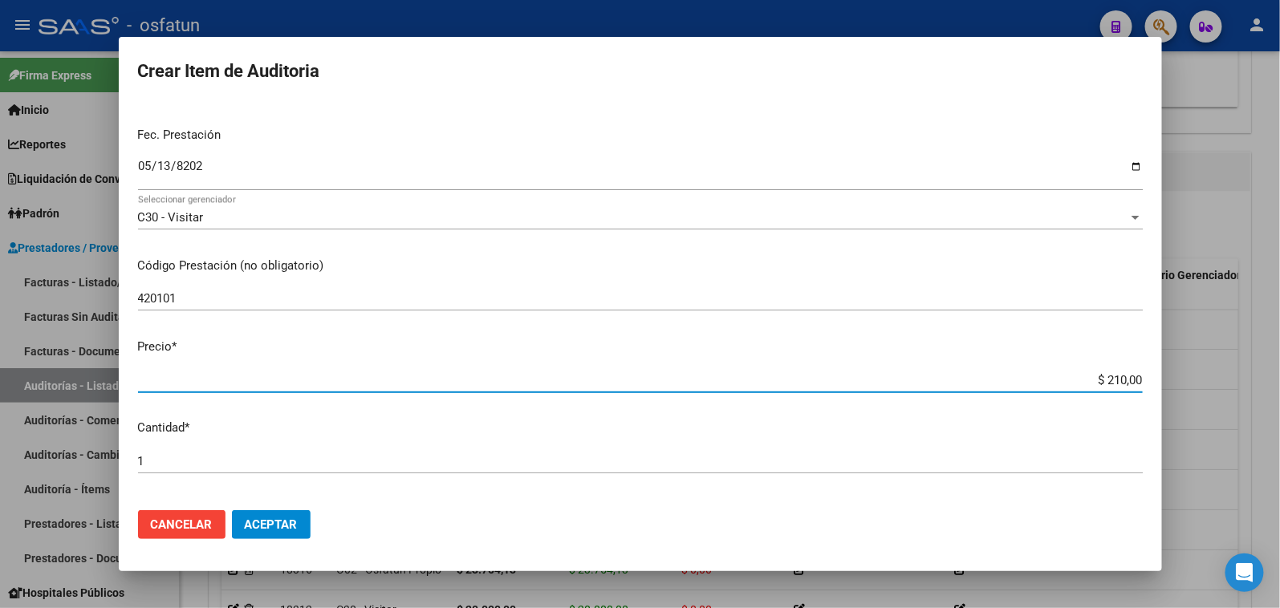
type input "$ 21,00"
type input "$ 2,10"
type input "$ 0,21"
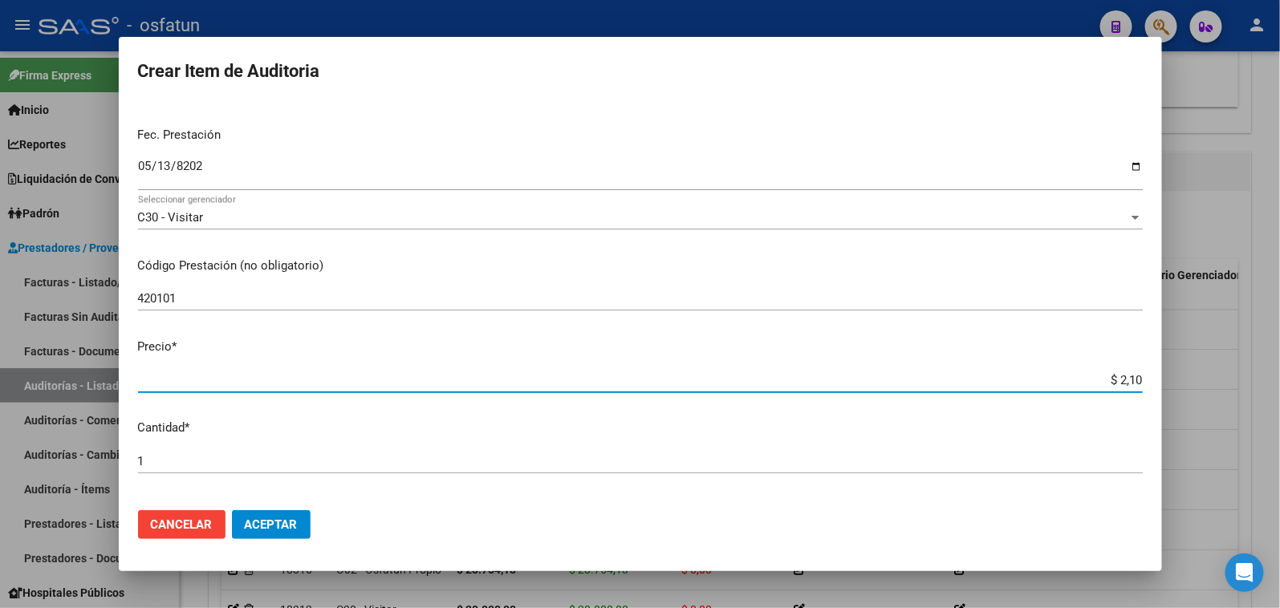
type input "$ 0,21"
type input "$ 0,02"
type input "$ 0,20"
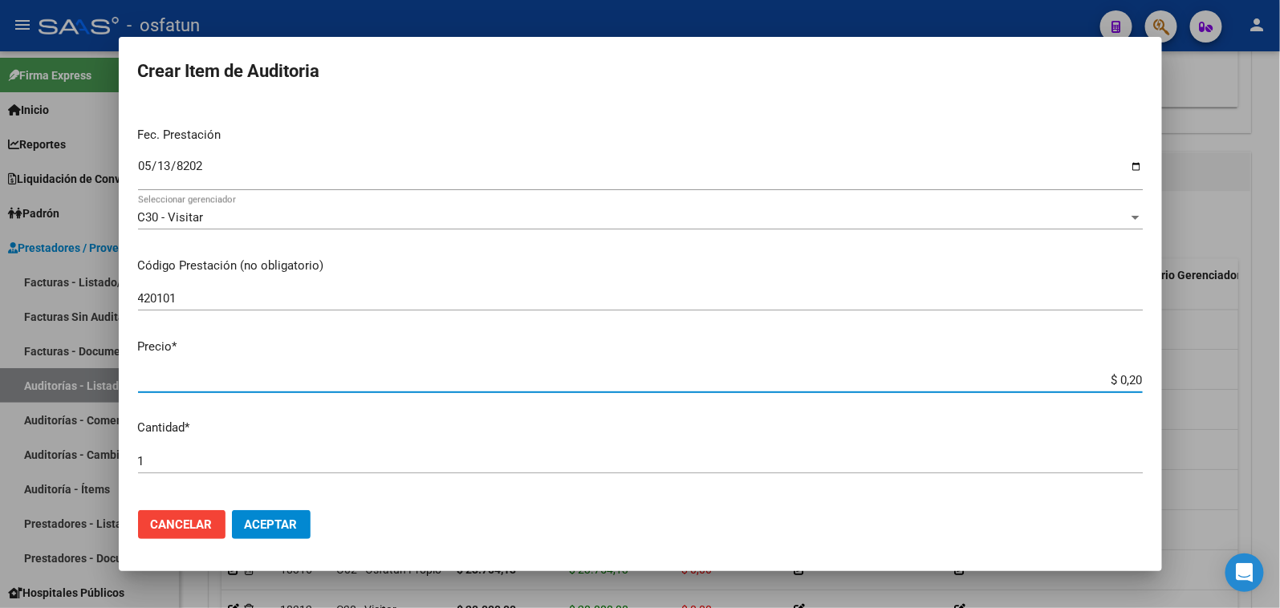
type input "$ 2,00"
type input "$ 20,00"
type input "$ 200,00"
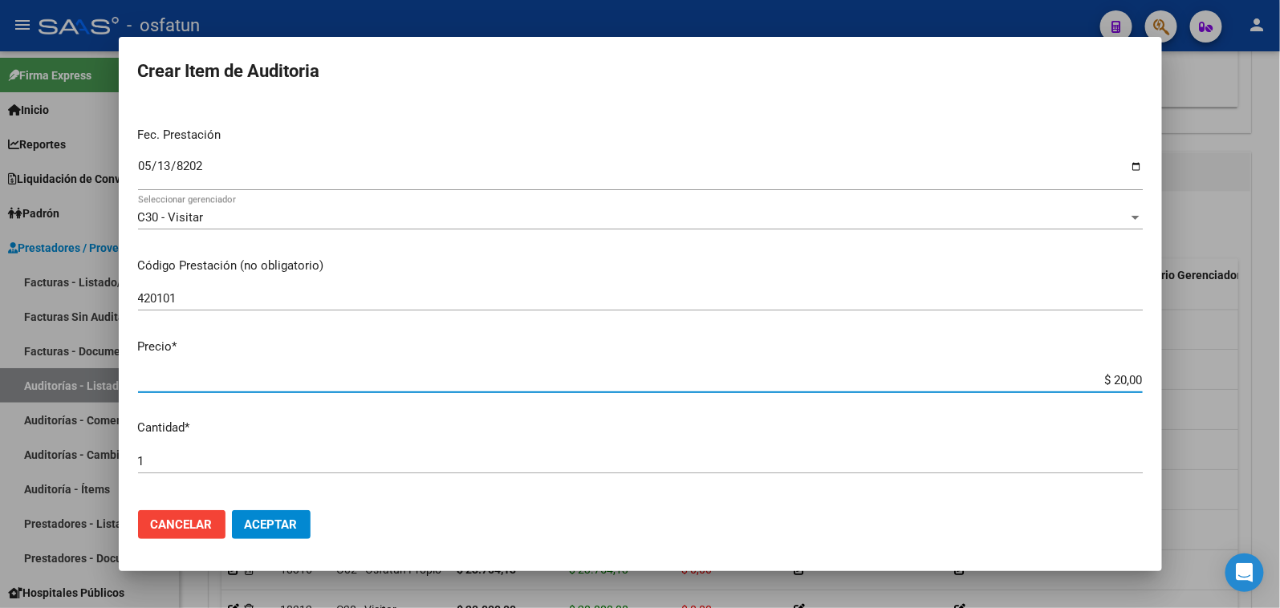
type input "$ 200,00"
type input "$ 2.000,00"
type input "$ 20.000,00"
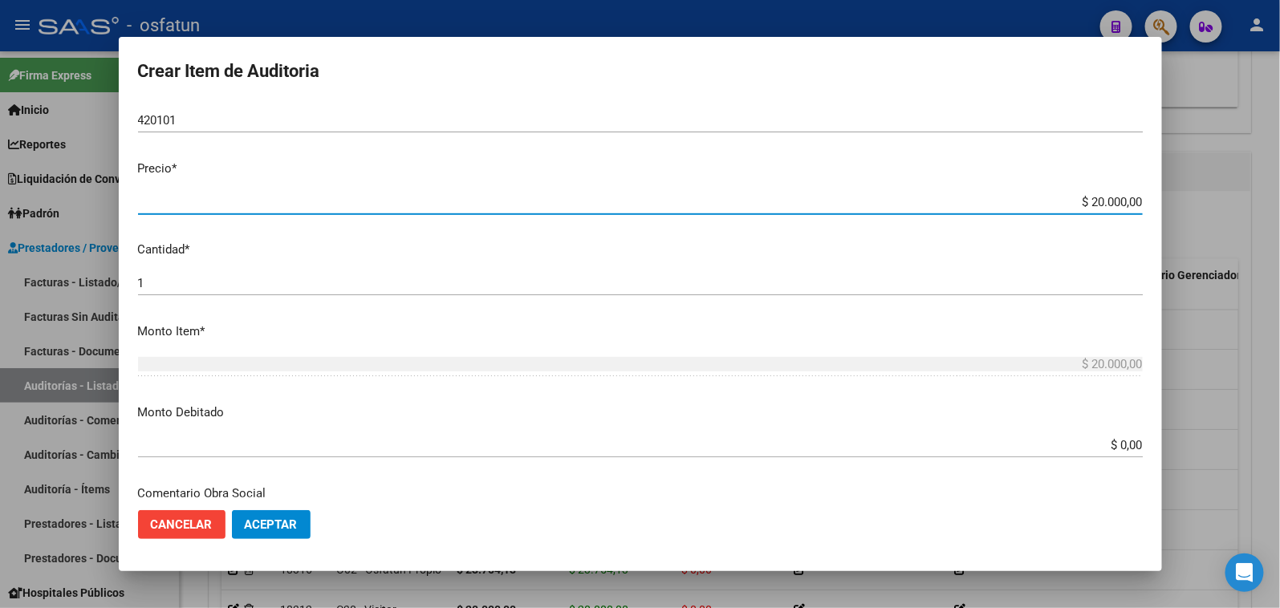
scroll to position [445, 0]
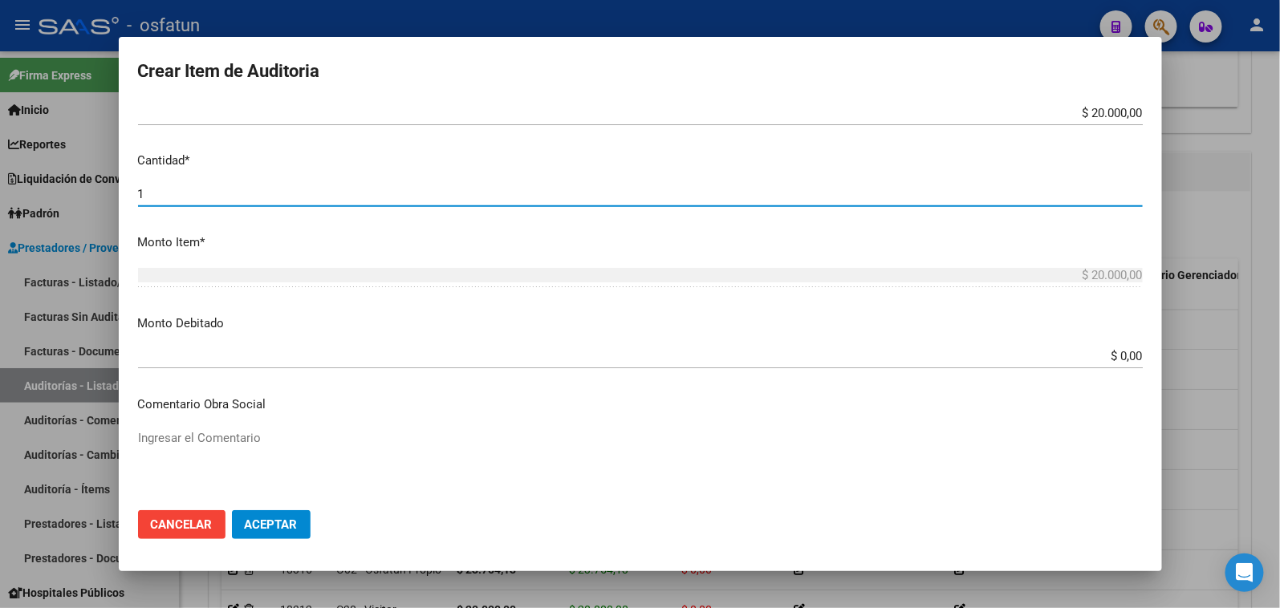
drag, startPoint x: 303, startPoint y: 196, endPoint x: -23, endPoint y: 197, distance: 325.8
click at [0, 197] on html "menu - osfatun person Firma Express Inicio Calendario SSS Instructivos Contacto…" at bounding box center [640, 304] width 1280 height 608
type input "2"
type input "$ 40.000,00"
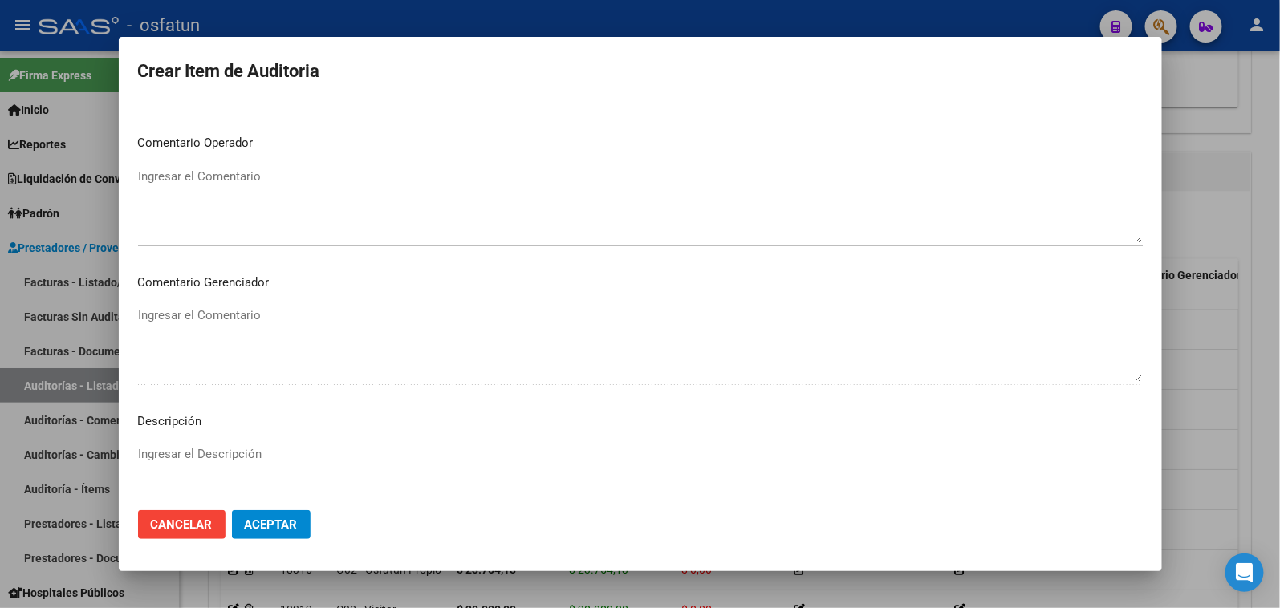
scroll to position [1049, 0]
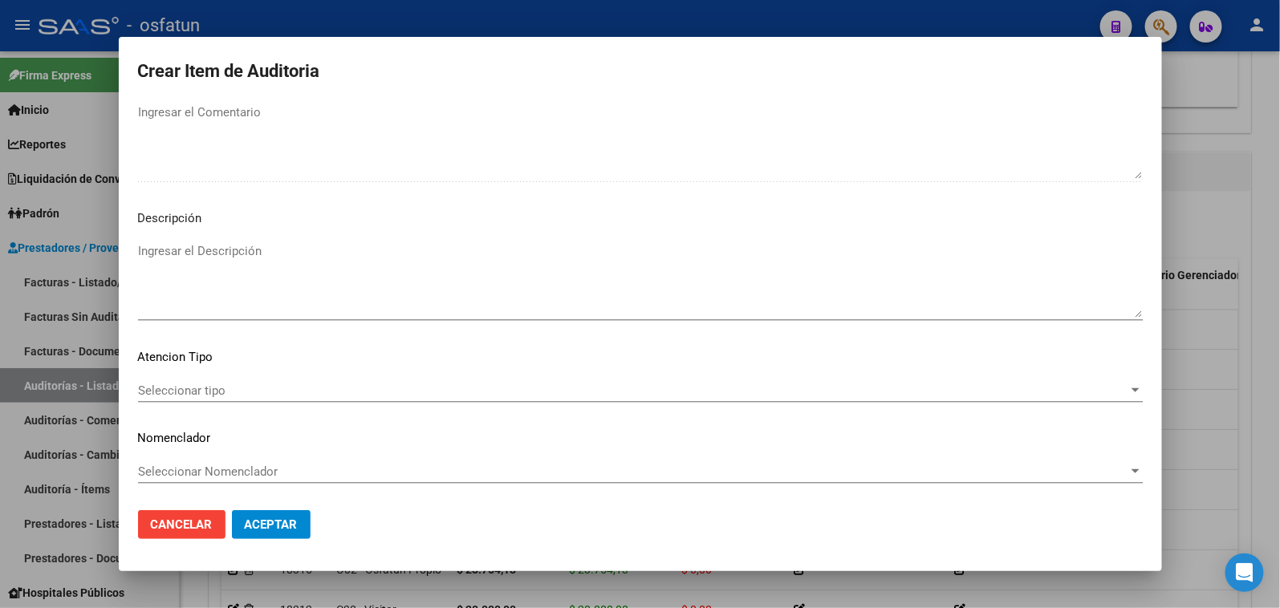
type input "2"
click at [273, 379] on div "Seleccionar tipo Seleccionar tipo" at bounding box center [640, 391] width 1005 height 24
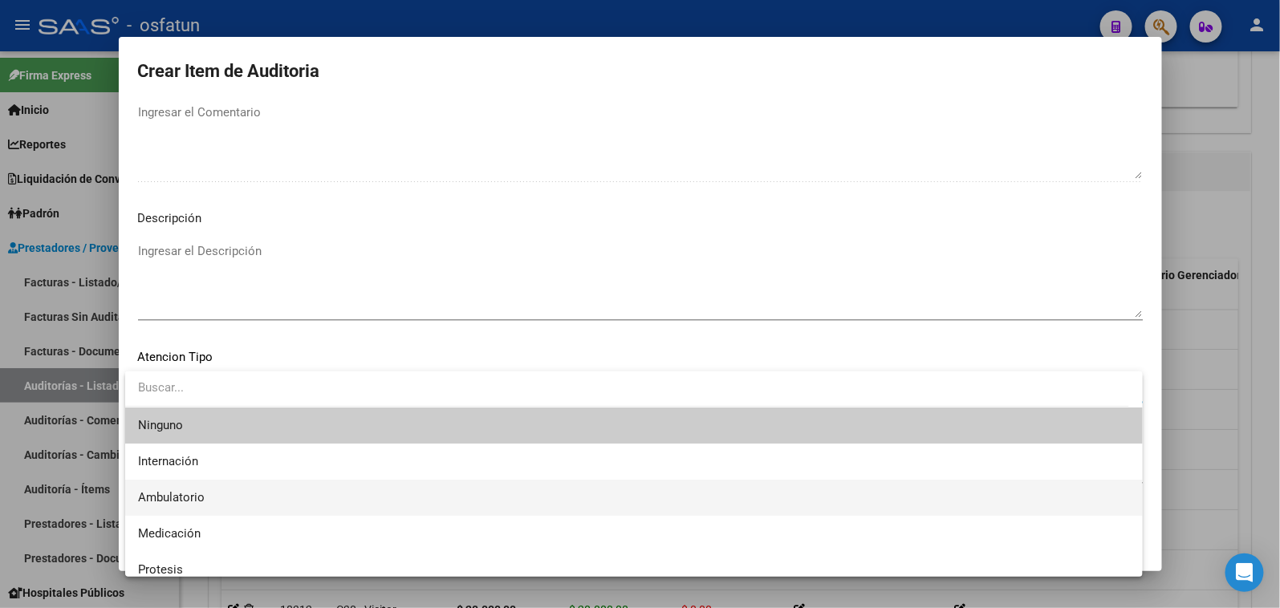
drag, startPoint x: 201, startPoint y: 486, endPoint x: 212, endPoint y: 474, distance: 15.9
click at [202, 486] on span "Ambulatorio" at bounding box center [634, 498] width 992 height 36
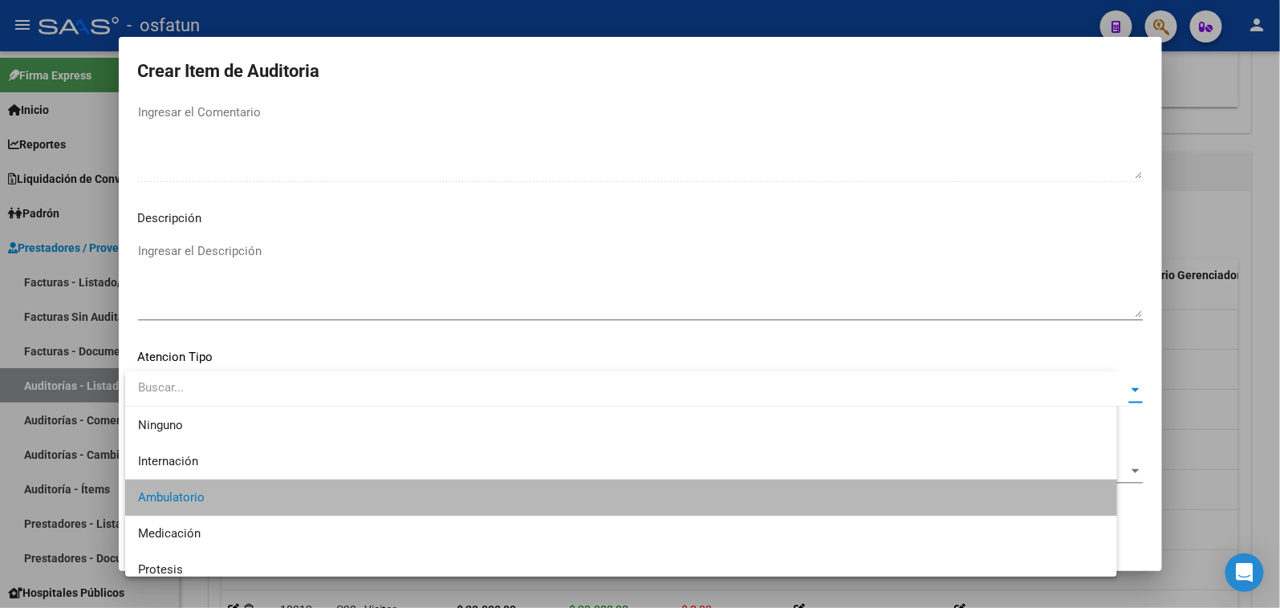
click at [213, 474] on span "Seleccionar Nomenclador" at bounding box center [633, 472] width 990 height 14
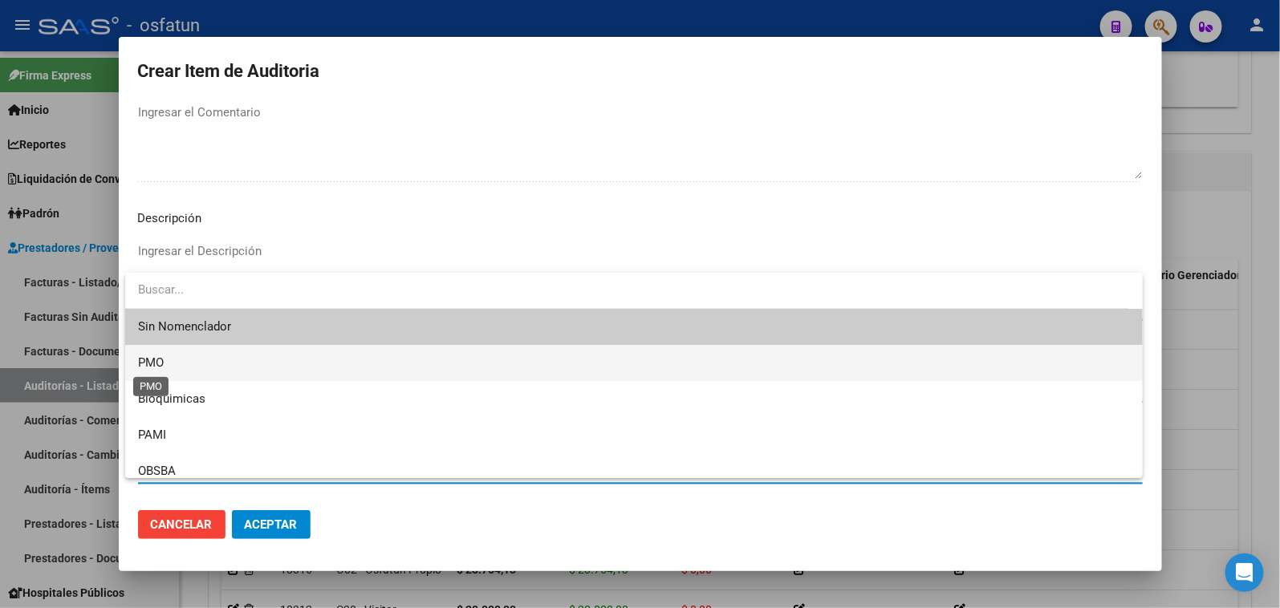
click at [161, 368] on span "PMO" at bounding box center [151, 363] width 26 height 14
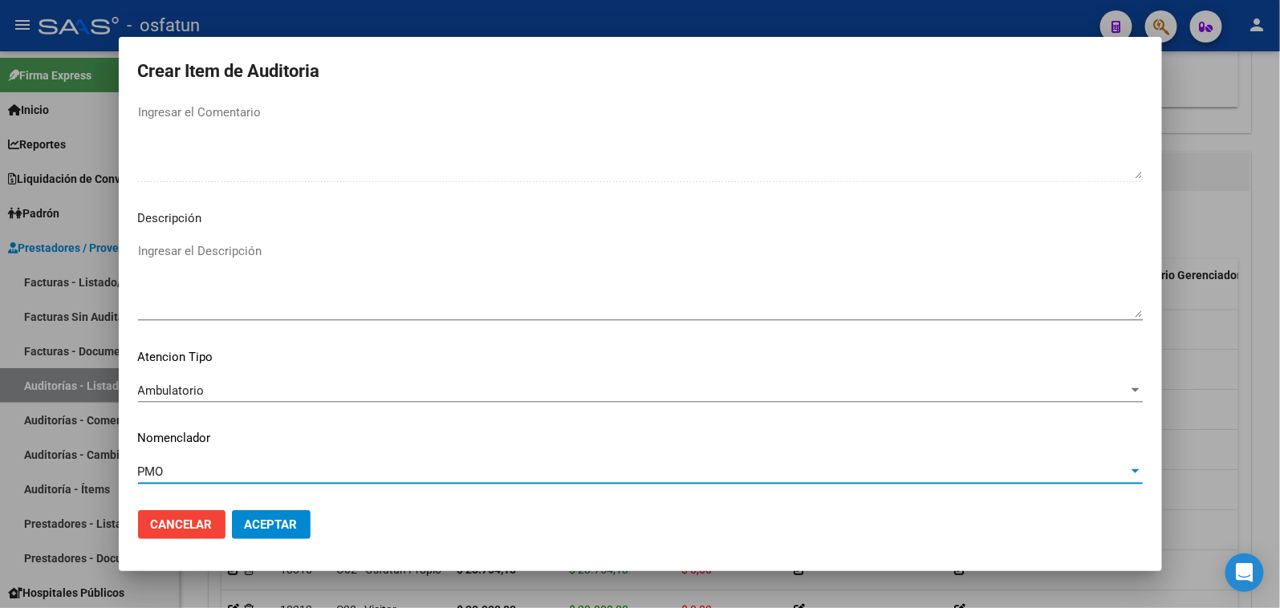
click at [265, 517] on button "Aceptar" at bounding box center [271, 524] width 79 height 29
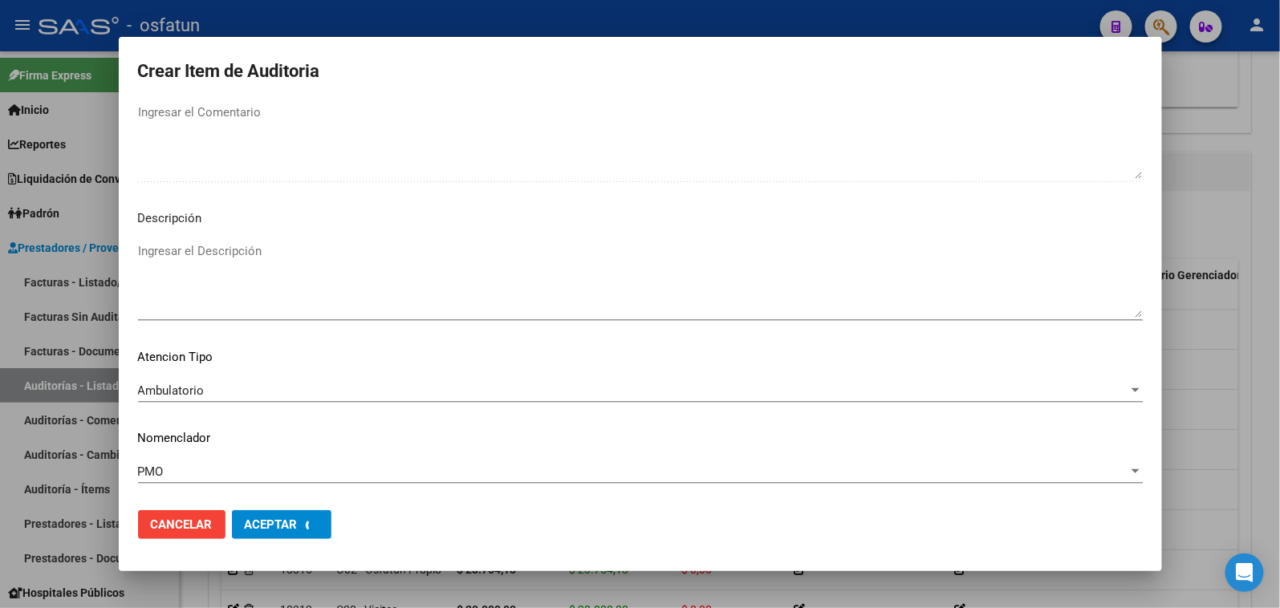
scroll to position [1130, 0]
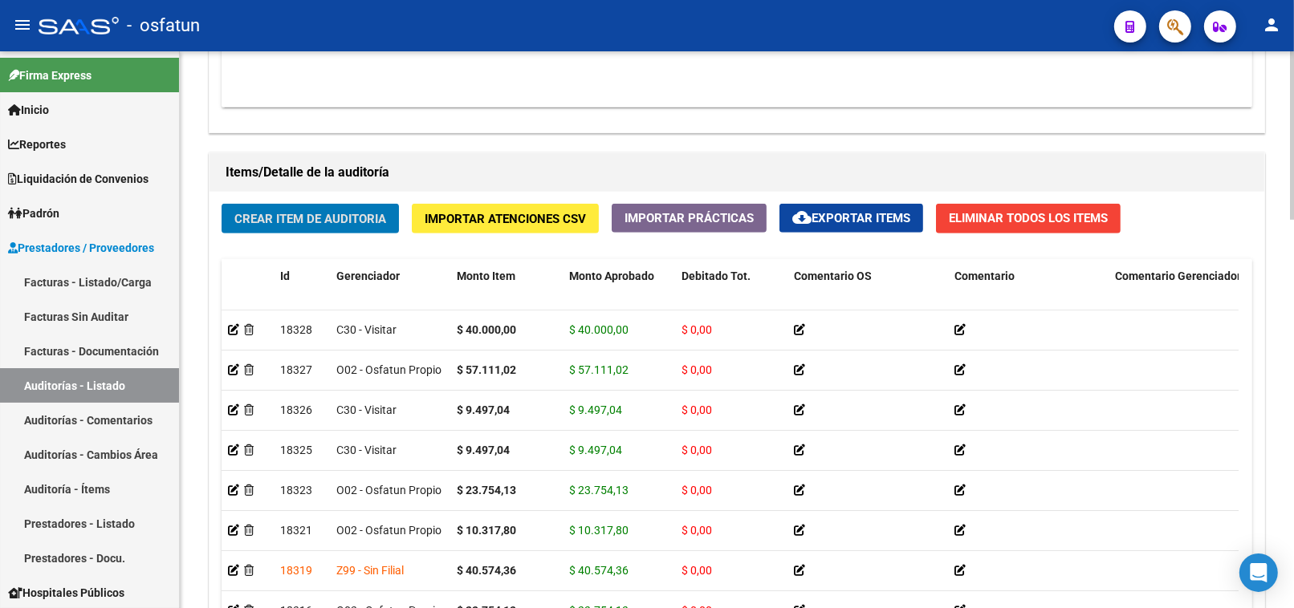
drag, startPoint x: 260, startPoint y: 204, endPoint x: 270, endPoint y: 217, distance: 16.7
click at [268, 215] on div "Crear Item de Auditoria Importar Atenciones CSV Importar Prácticas cloud_downlo…" at bounding box center [736, 451] width 1055 height 518
click at [270, 217] on span "Crear Item de Auditoria" at bounding box center [310, 219] width 152 height 14
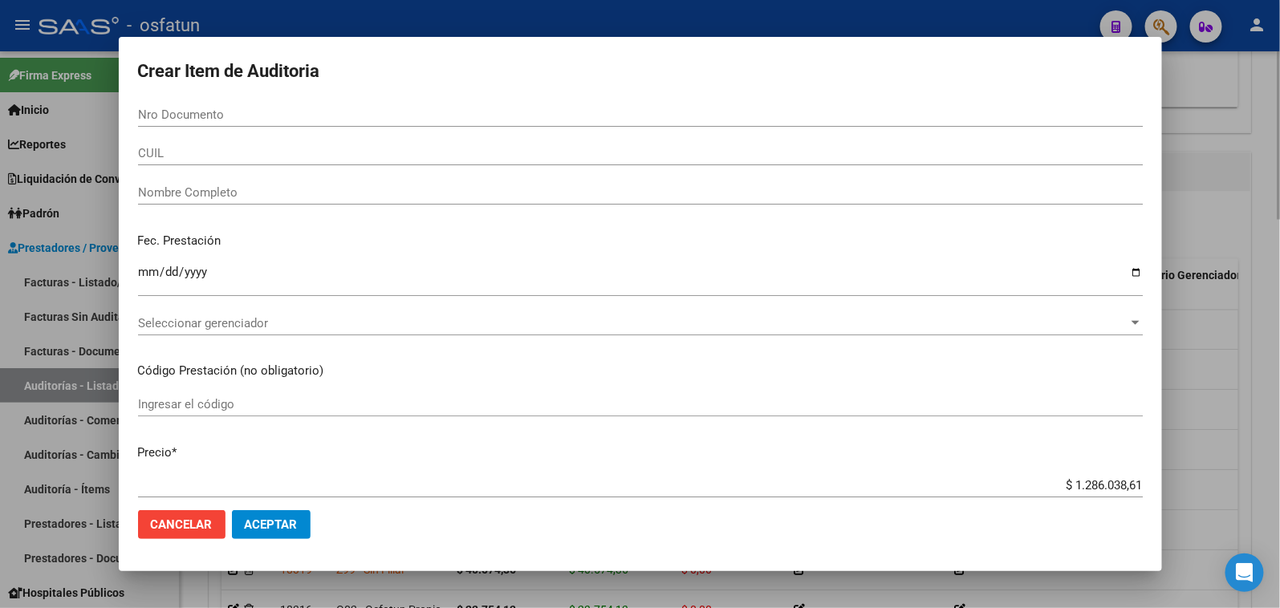
paste input "57729281"
type input "57729281"
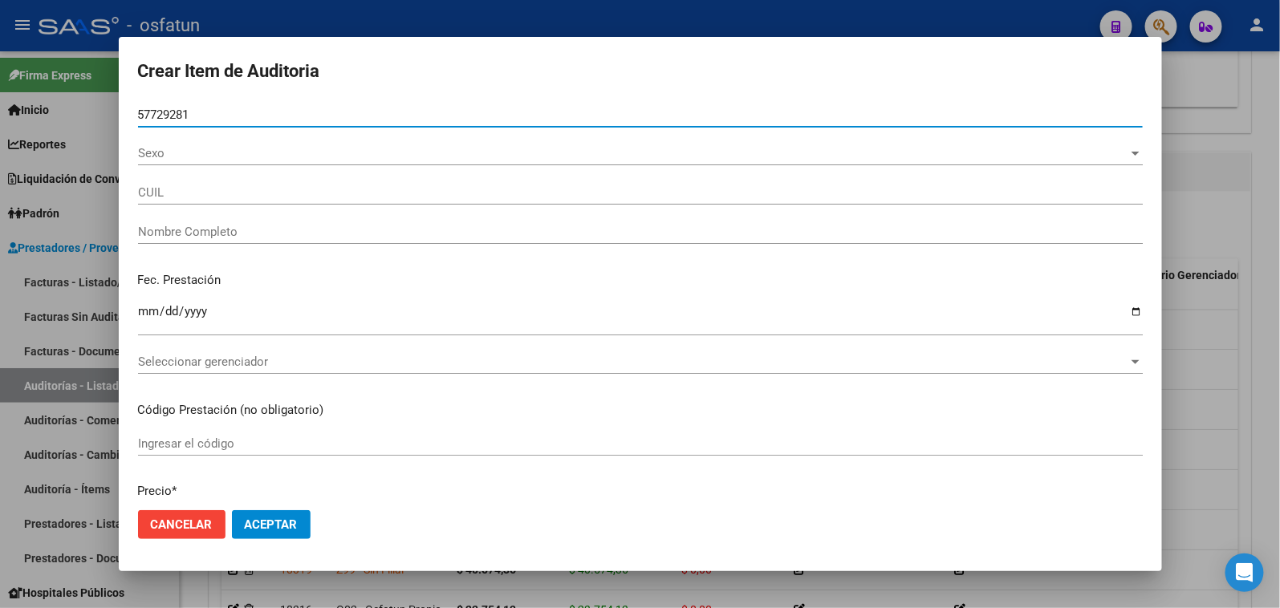
type input "20577292818"
type input "[PERSON_NAME] [PERSON_NAME]"
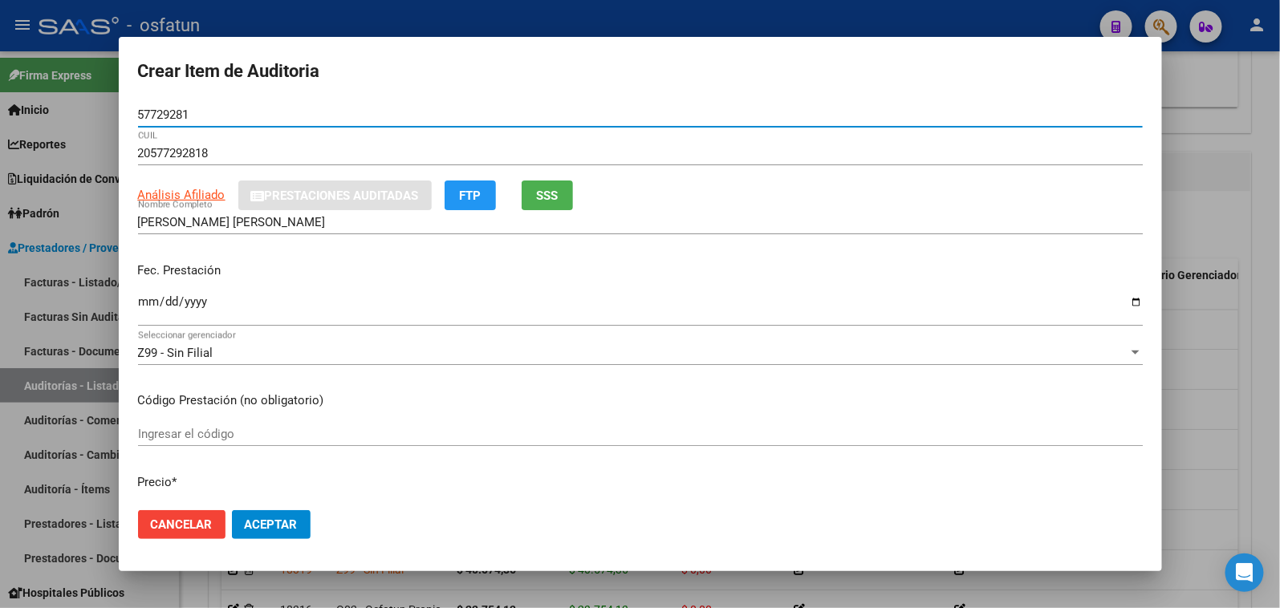
type input "57729281"
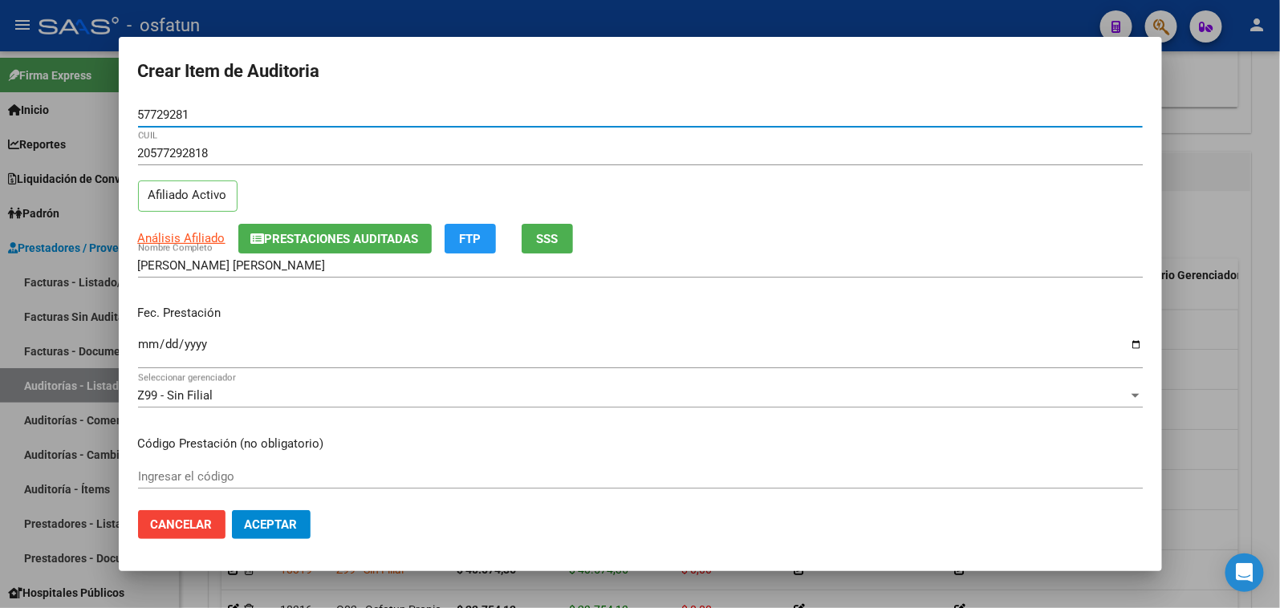
click at [157, 341] on input "Ingresar la fecha" at bounding box center [640, 351] width 1005 height 26
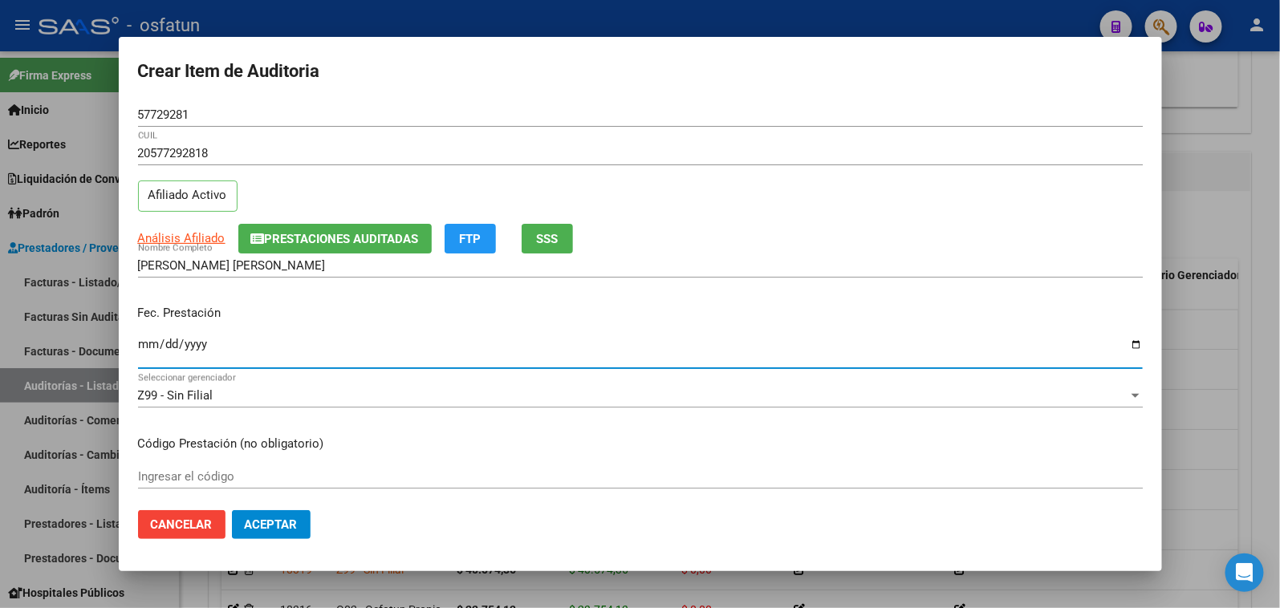
type input "0002-05-13"
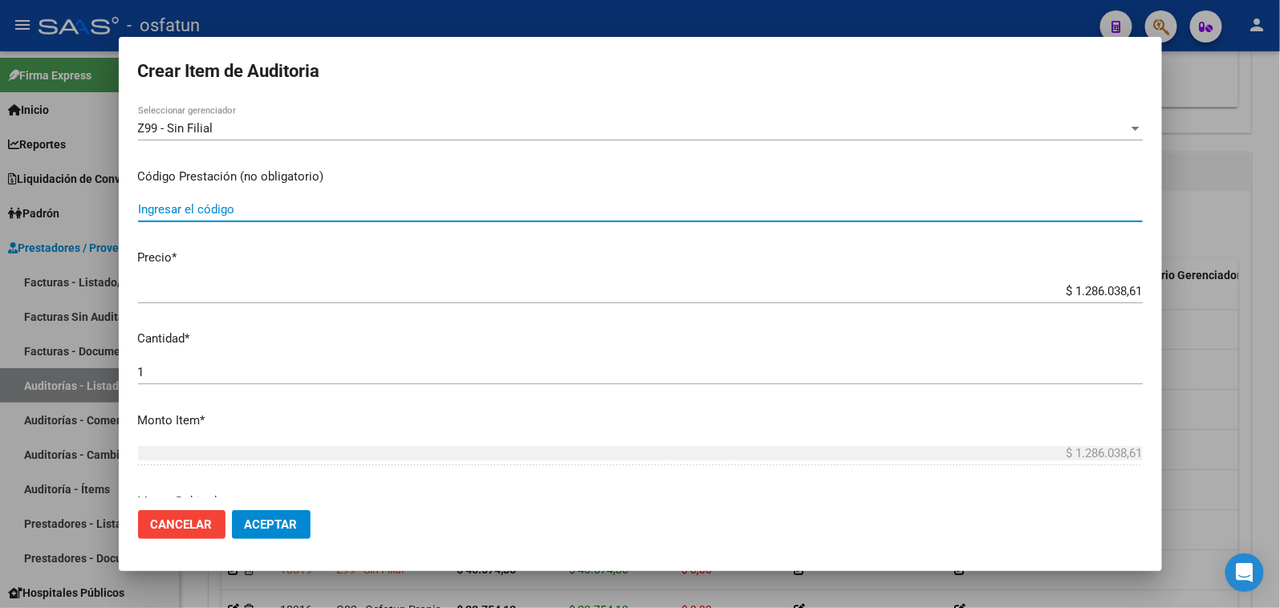
click at [250, 213] on input "Ingresar el código" at bounding box center [640, 209] width 1005 height 14
type input "420101"
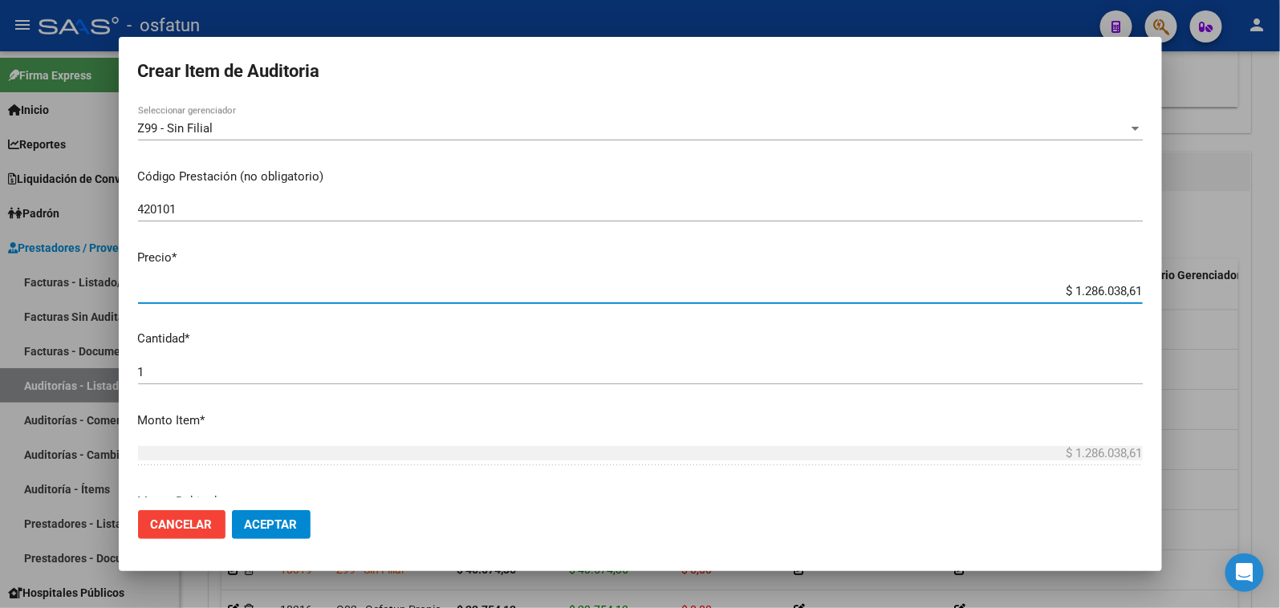
drag, startPoint x: 1003, startPoint y: 297, endPoint x: 1390, endPoint y: 293, distance: 386.9
click at [1279, 293] on html "menu - osfatun person Firma Express Inicio Calendario SSS Instructivos Contacto…" at bounding box center [640, 304] width 1280 height 608
type input "$ 0,02"
type input "$ 0,20"
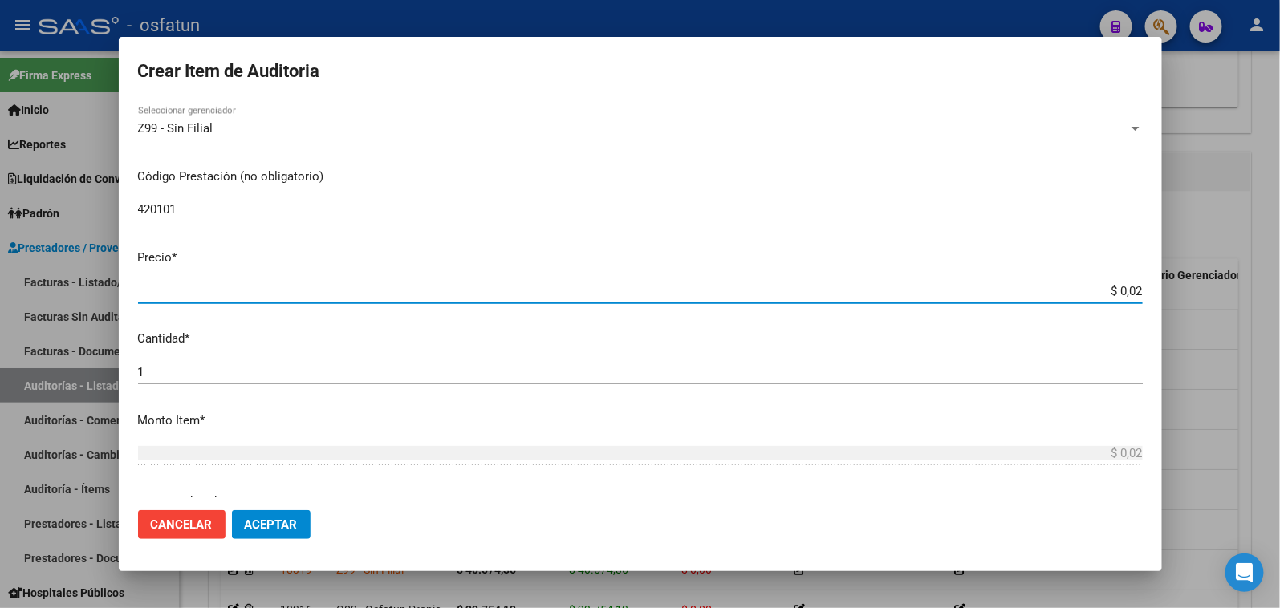
type input "$ 0,20"
type input "$ 2,00"
type input "$ 20,00"
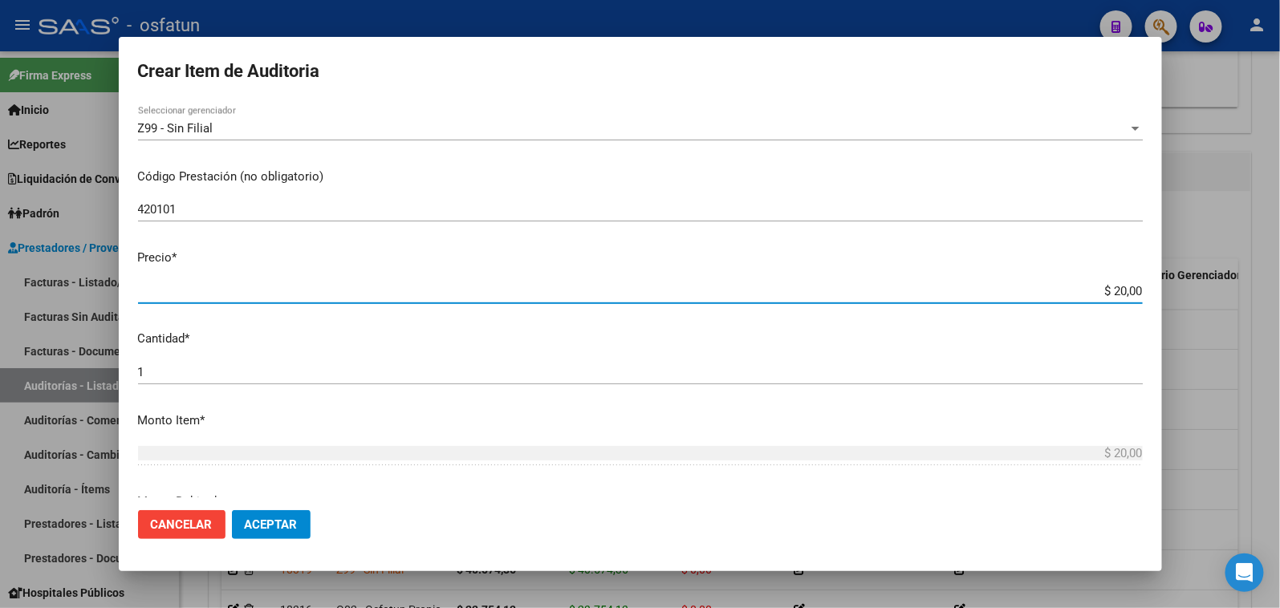
type input "$ 200,00"
type input "$ 2.000,00"
type input "$ 20.000,00"
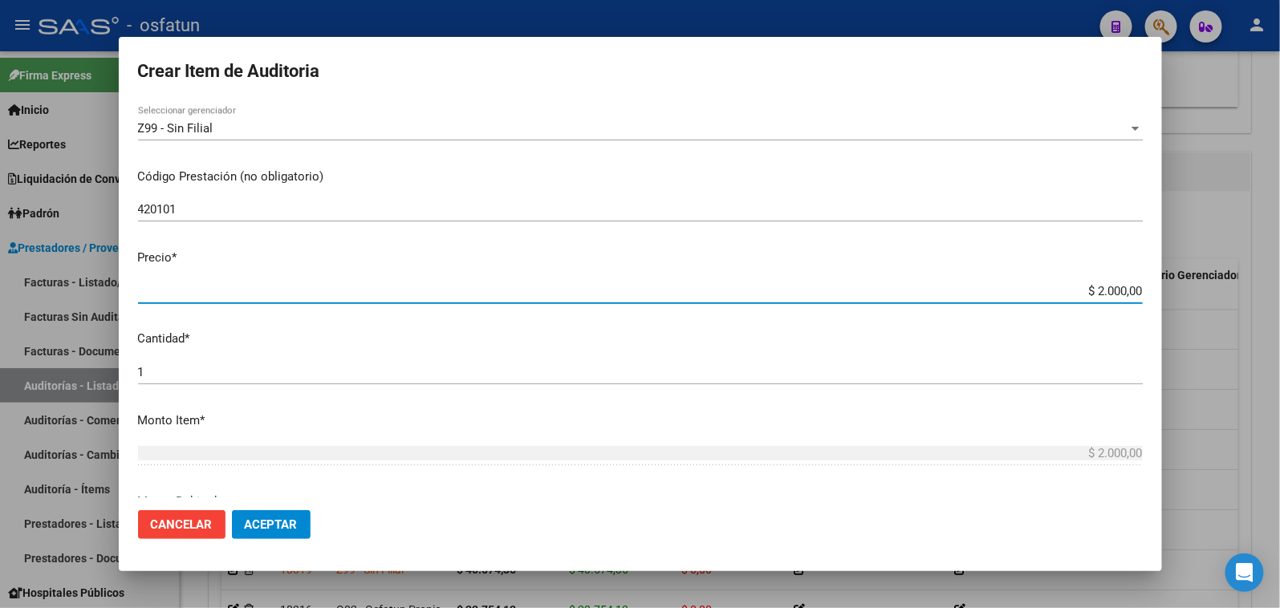
type input "$ 20.000,00"
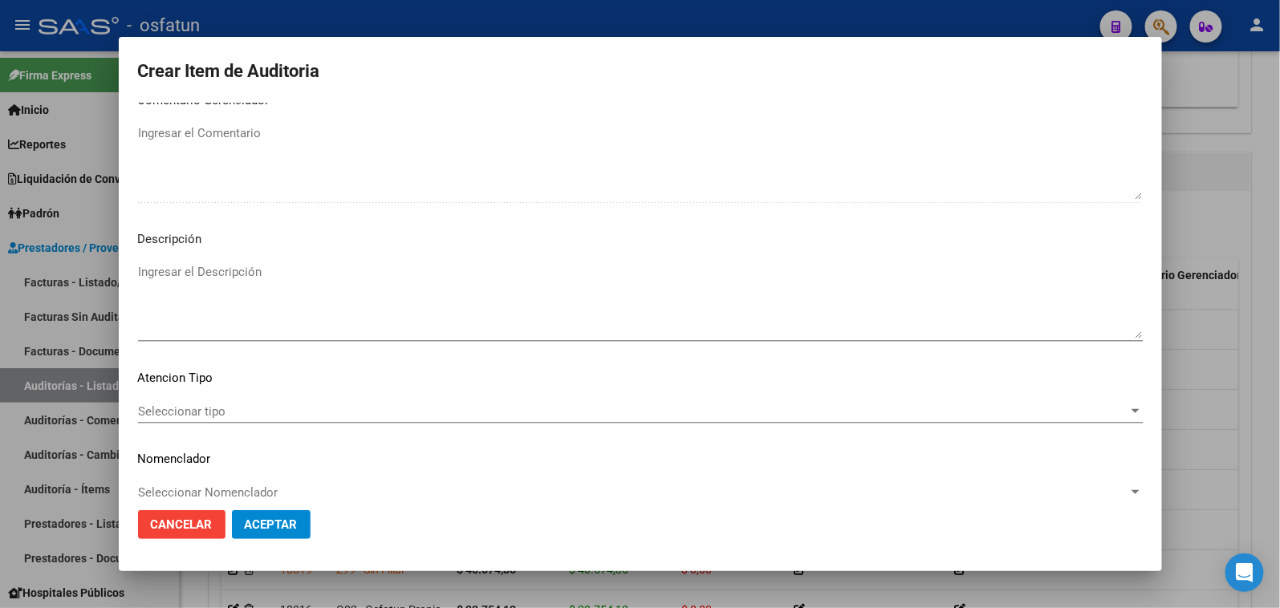
scroll to position [1049, 0]
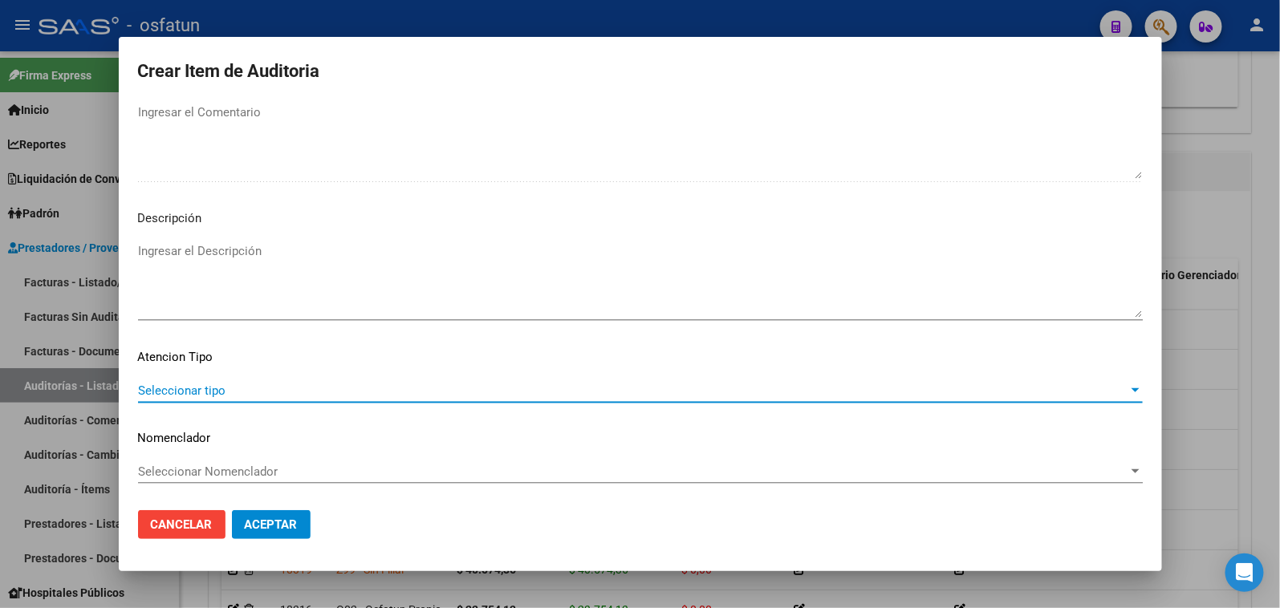
click at [236, 394] on span "Seleccionar tipo" at bounding box center [633, 391] width 990 height 14
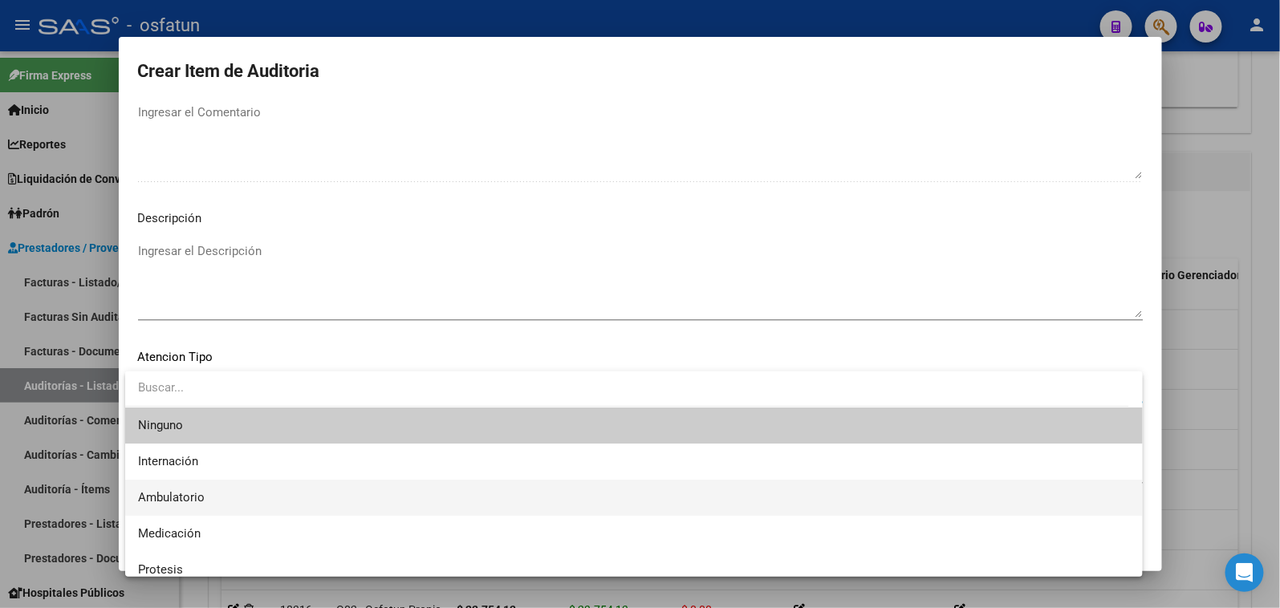
click at [207, 502] on span "Ambulatorio" at bounding box center [634, 498] width 992 height 36
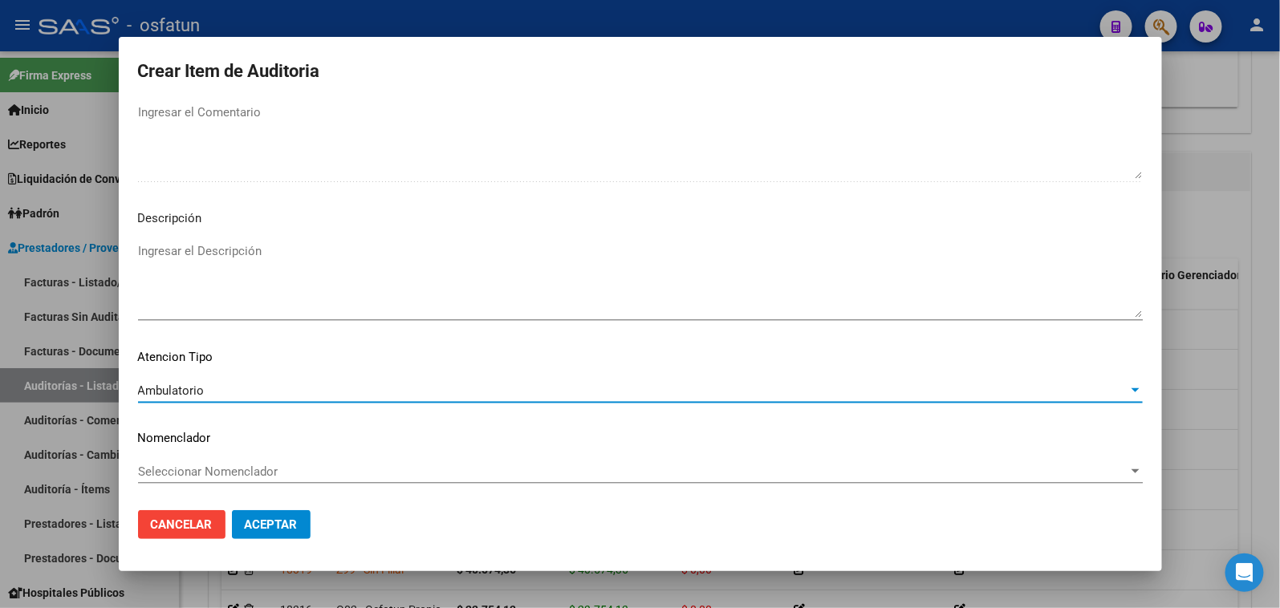
click at [215, 471] on span "Seleccionar Nomenclador" at bounding box center [633, 472] width 990 height 14
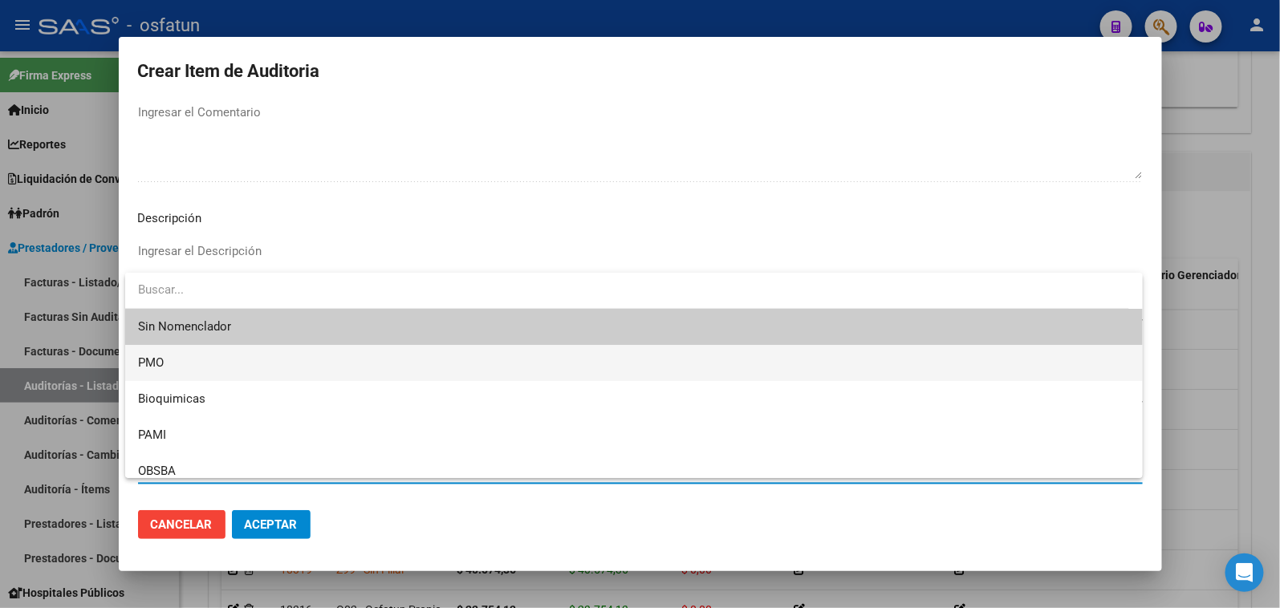
click at [179, 367] on span "PMO" at bounding box center [634, 363] width 992 height 36
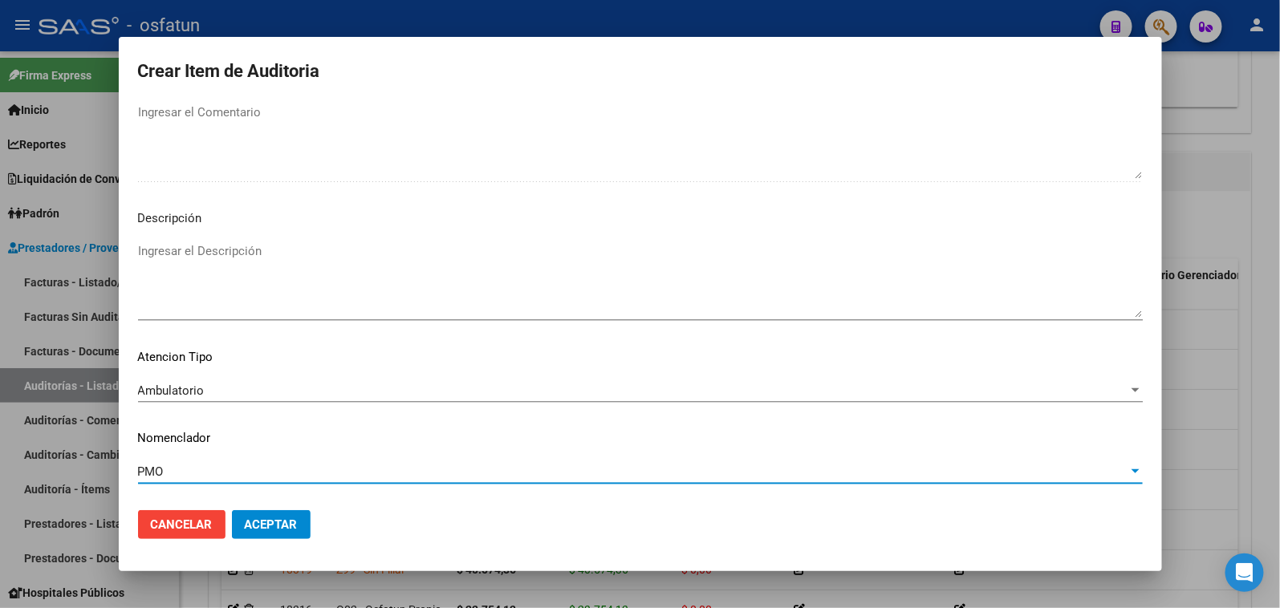
click at [255, 528] on span "Aceptar" at bounding box center [271, 525] width 53 height 14
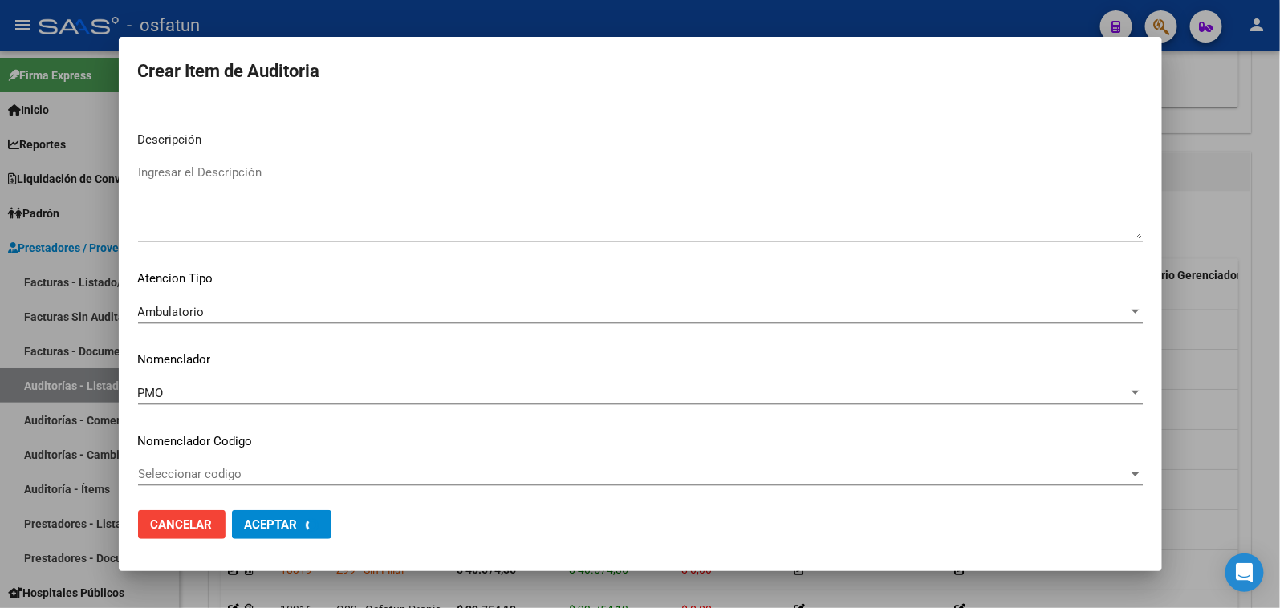
scroll to position [1130, 0]
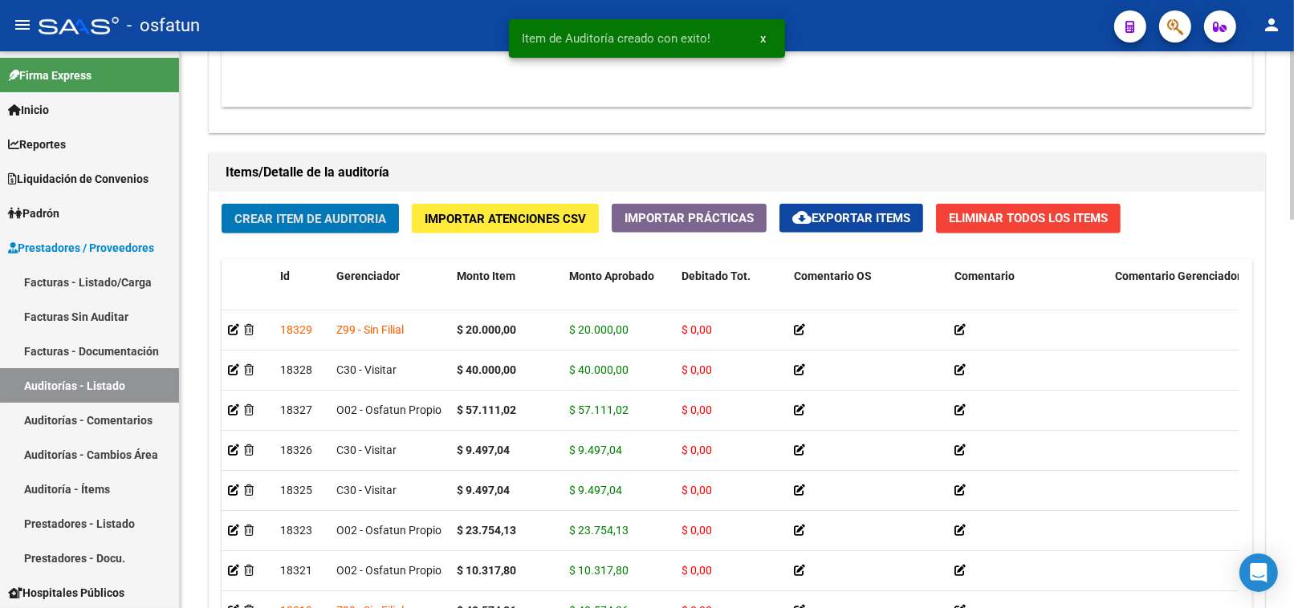
click at [289, 212] on span "Crear Item de Auditoria" at bounding box center [310, 218] width 152 height 14
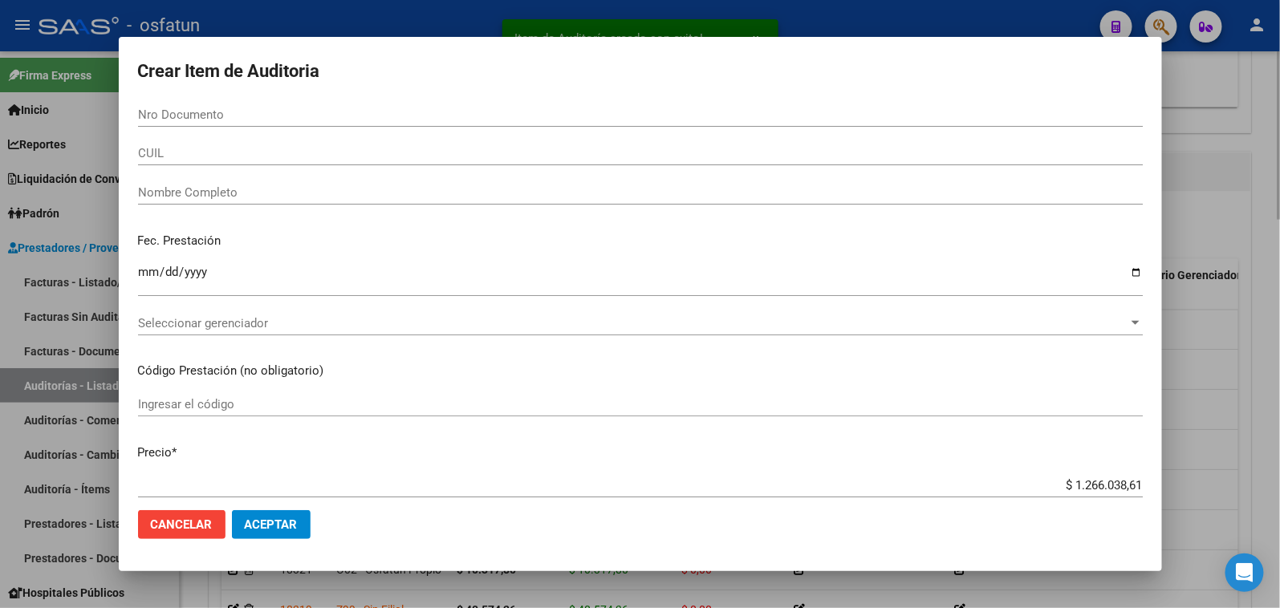
paste input "58785506"
type input "58785506"
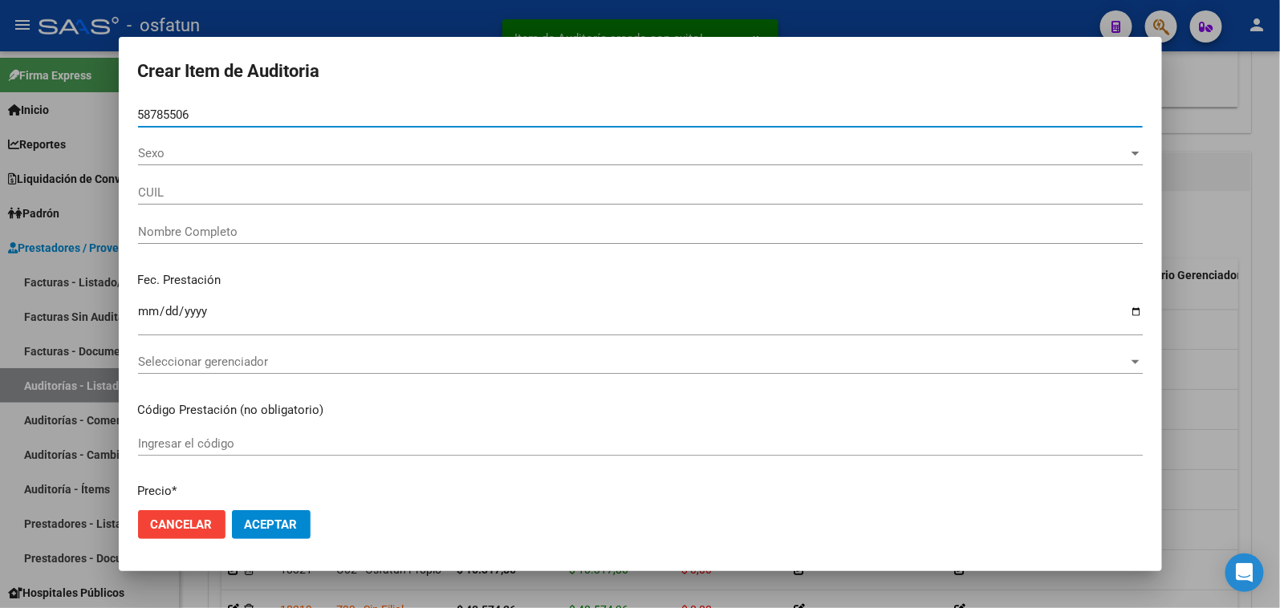
type input "20587855063"
type input "GONZALEZ GIOVANNI VALENTIN"
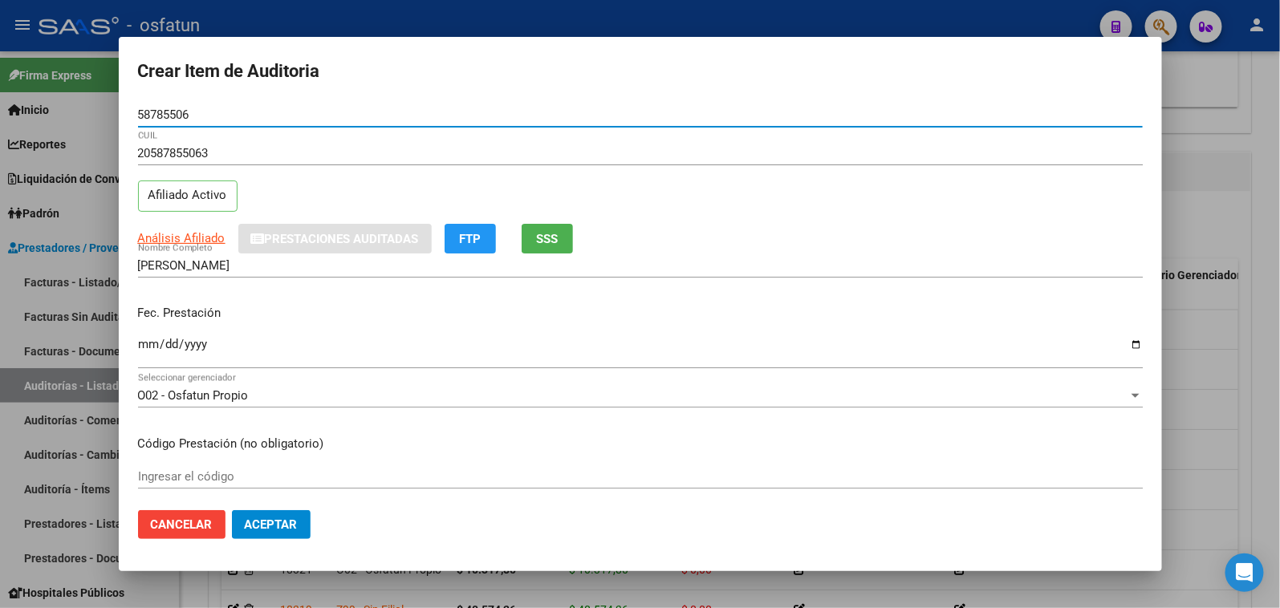
type input "58785506"
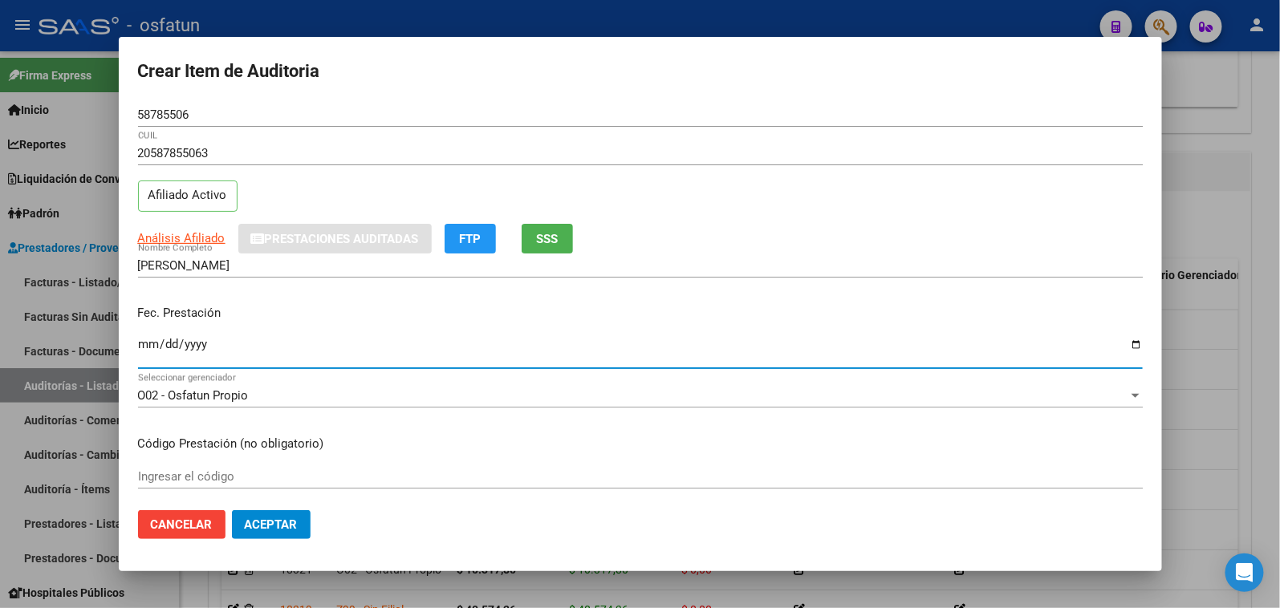
click at [148, 352] on input "Ingresar la fecha" at bounding box center [640, 351] width 1005 height 26
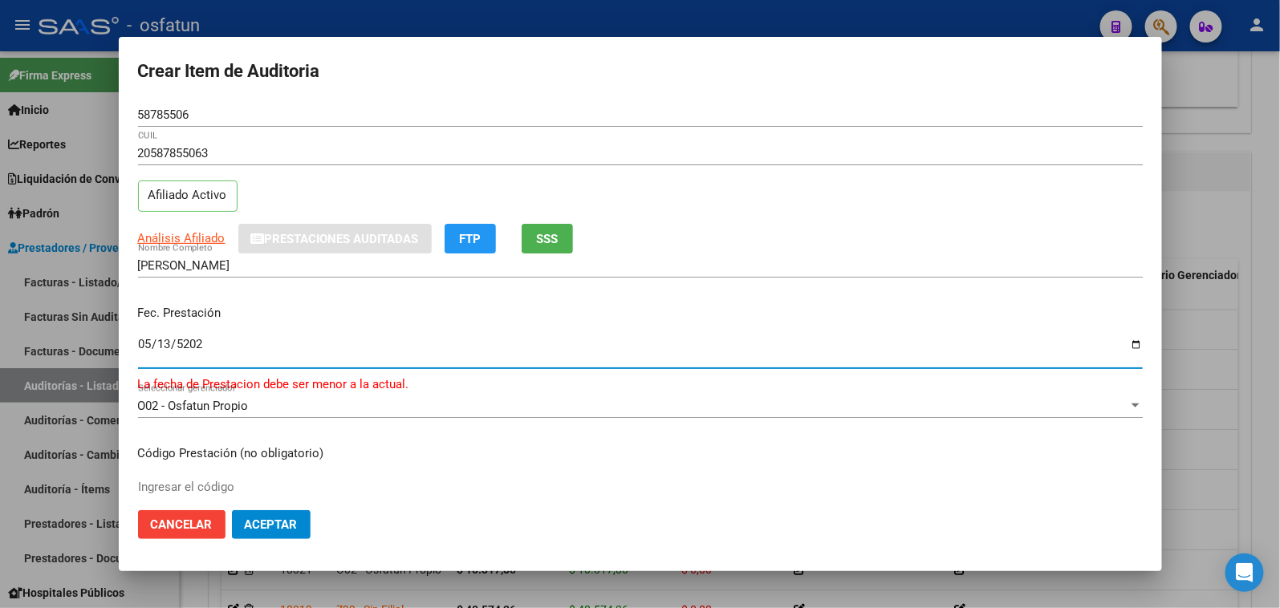
type input "[DATE]"
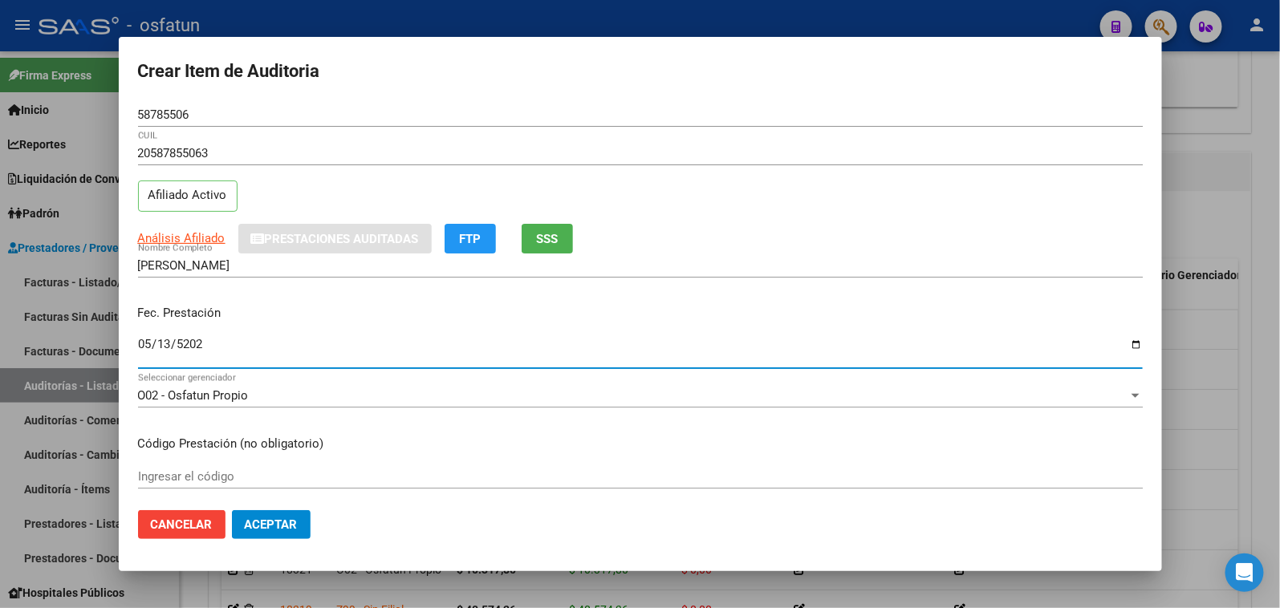
click at [239, 471] on input "Ingresar el código" at bounding box center [640, 476] width 1005 height 14
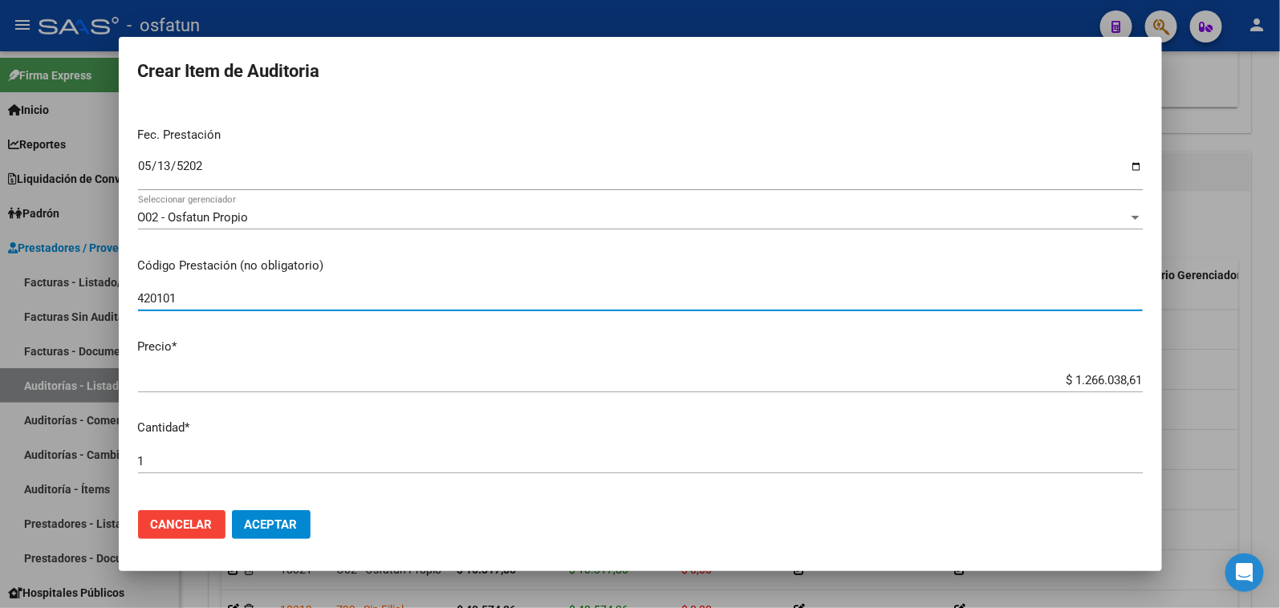
scroll to position [267, 0]
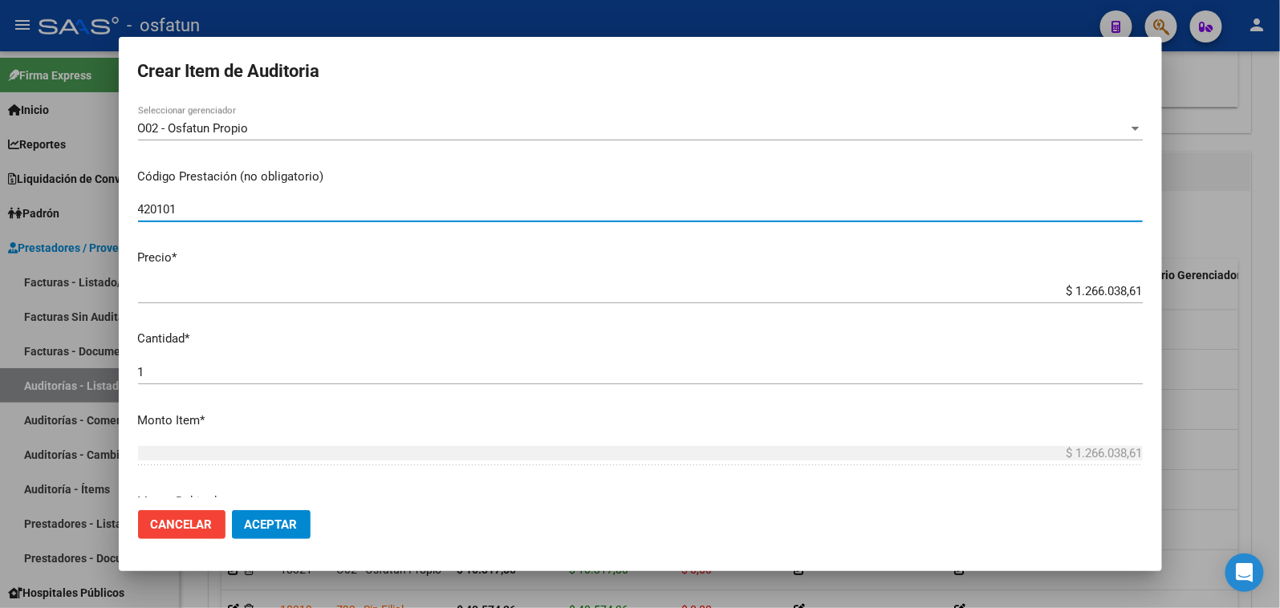
type input "420101"
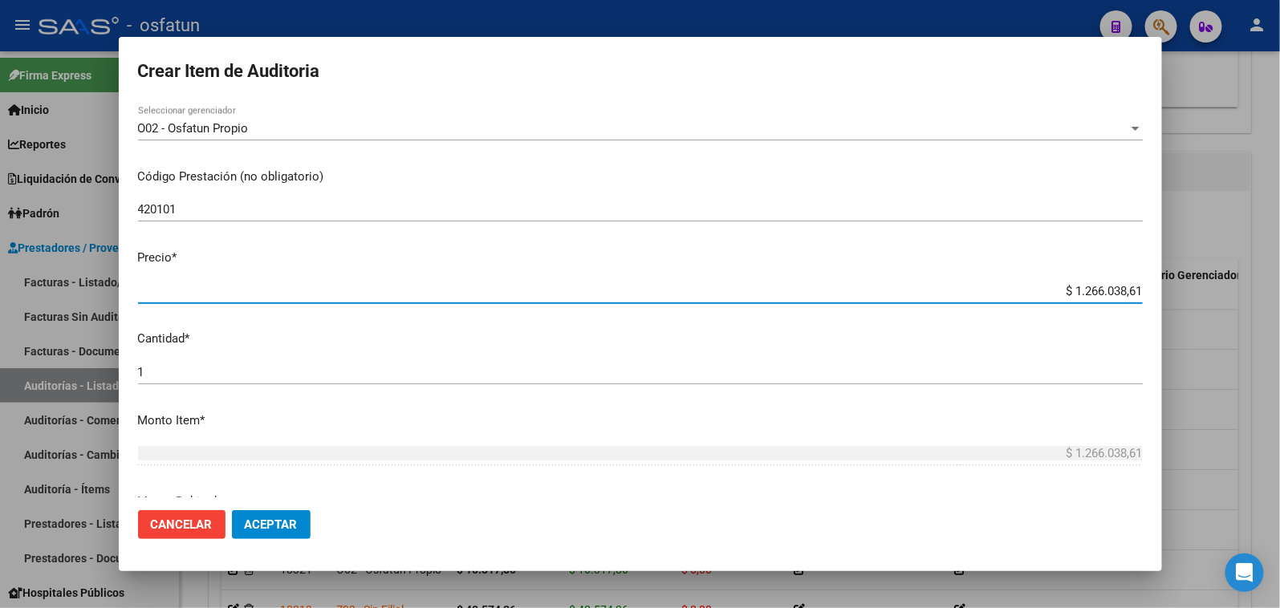
drag, startPoint x: 1009, startPoint y: 284, endPoint x: 1169, endPoint y: 287, distance: 159.7
click at [1169, 287] on div "Crear Item de Auditoria 58785506 Nro Documento 20587855063 CUIL Afiliado Activo…" at bounding box center [640, 304] width 1280 height 608
paste input "20000,00"
type input "$ 20.000,00"
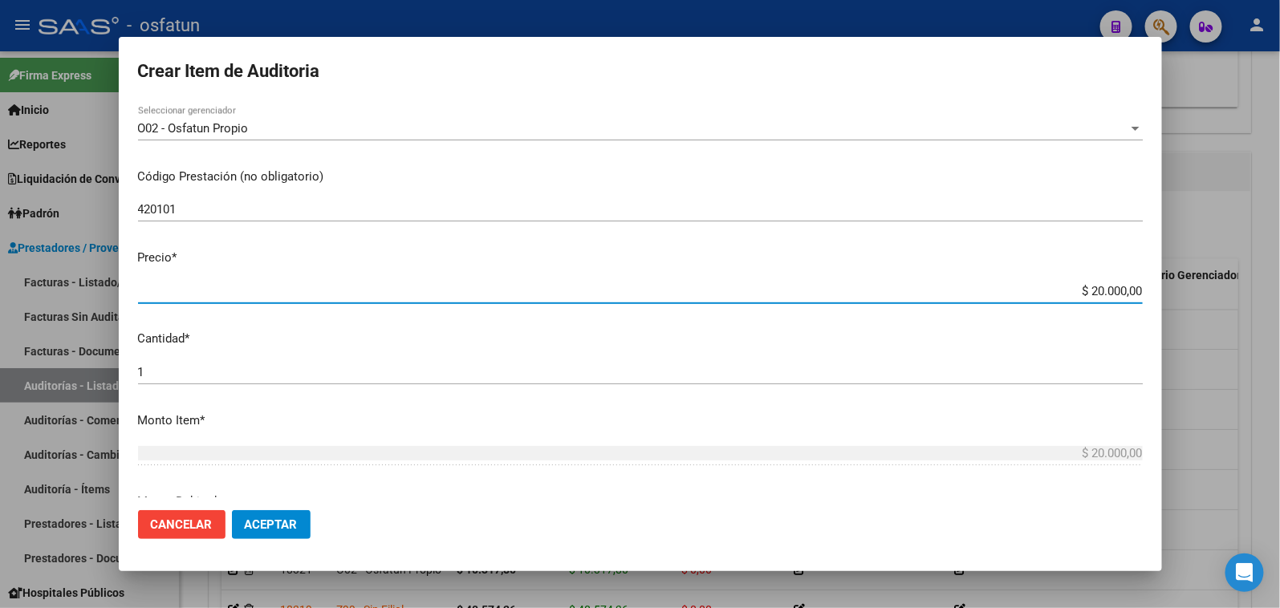
type input "$ 20.000,00"
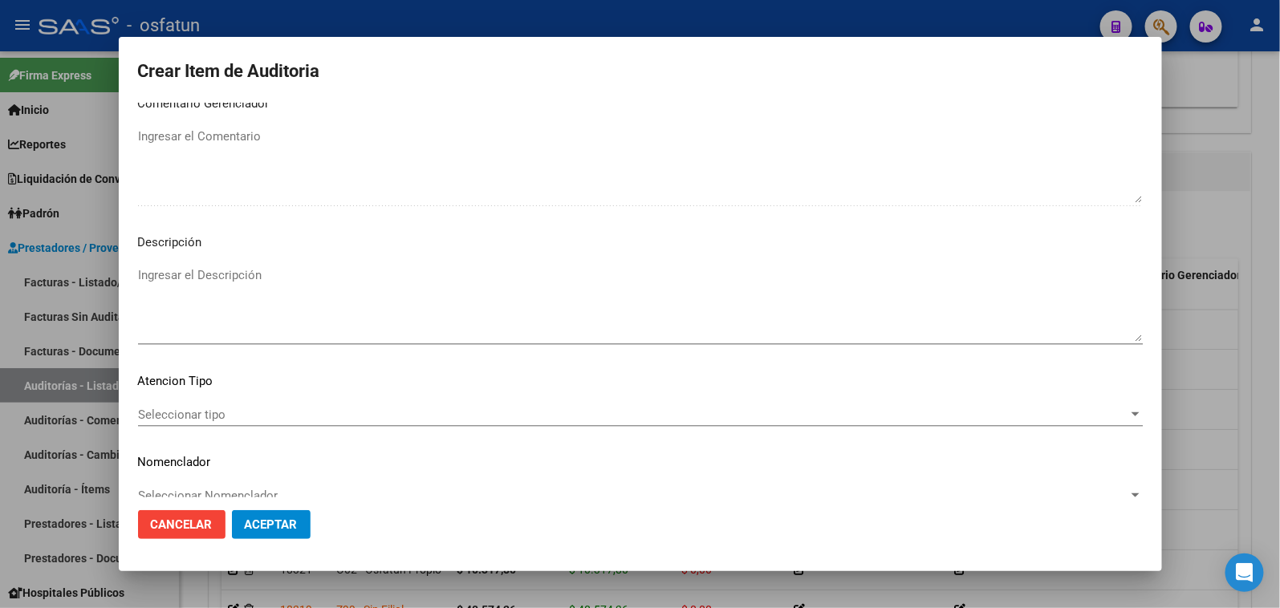
scroll to position [1049, 0]
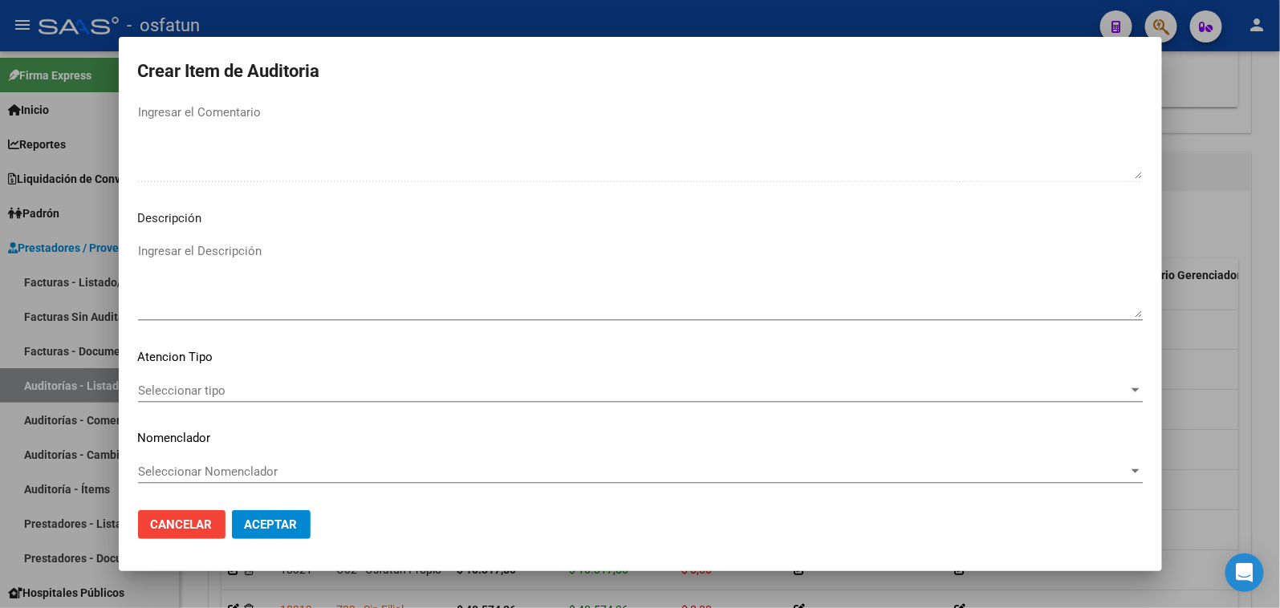
click at [222, 384] on span "Seleccionar tipo" at bounding box center [633, 391] width 990 height 14
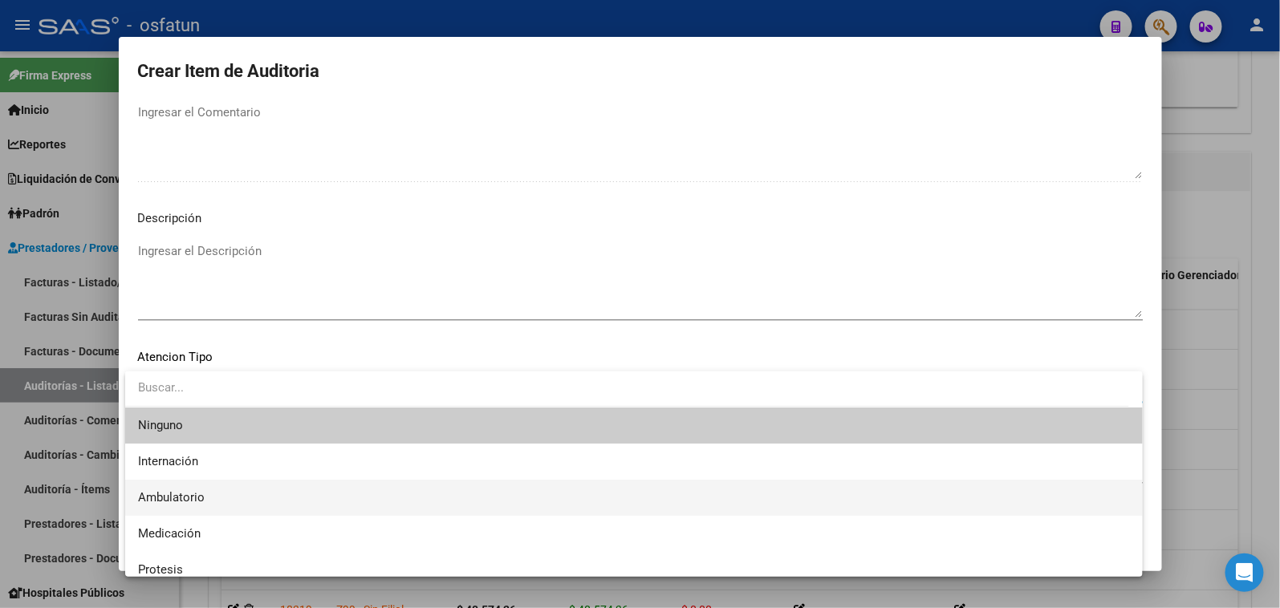
click at [195, 492] on span "Ambulatorio" at bounding box center [171, 497] width 67 height 14
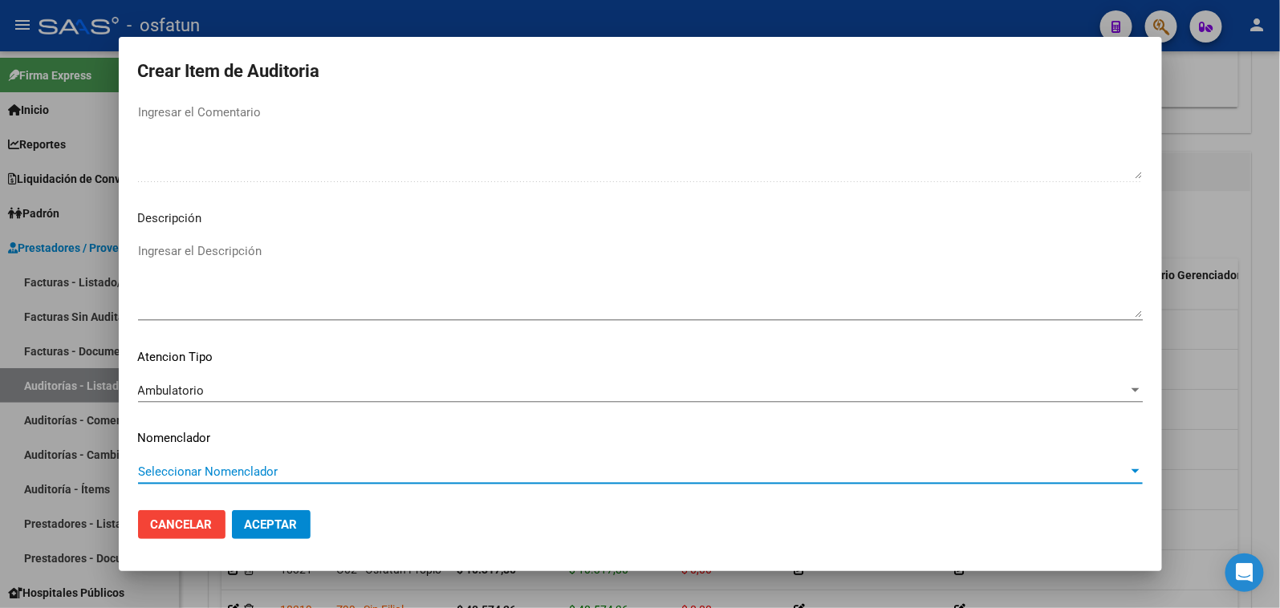
click at [197, 475] on span "Seleccionar Nomenclador" at bounding box center [633, 472] width 990 height 14
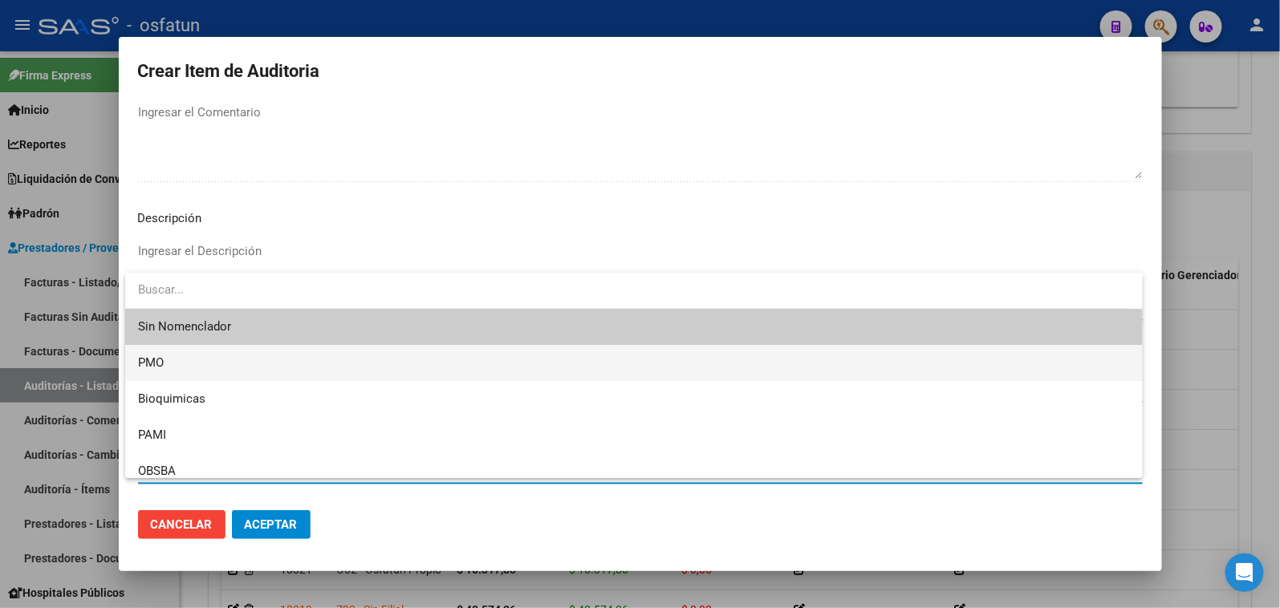
drag, startPoint x: 181, startPoint y: 363, endPoint x: 270, endPoint y: 460, distance: 132.3
click at [183, 364] on span "PMO" at bounding box center [634, 363] width 992 height 36
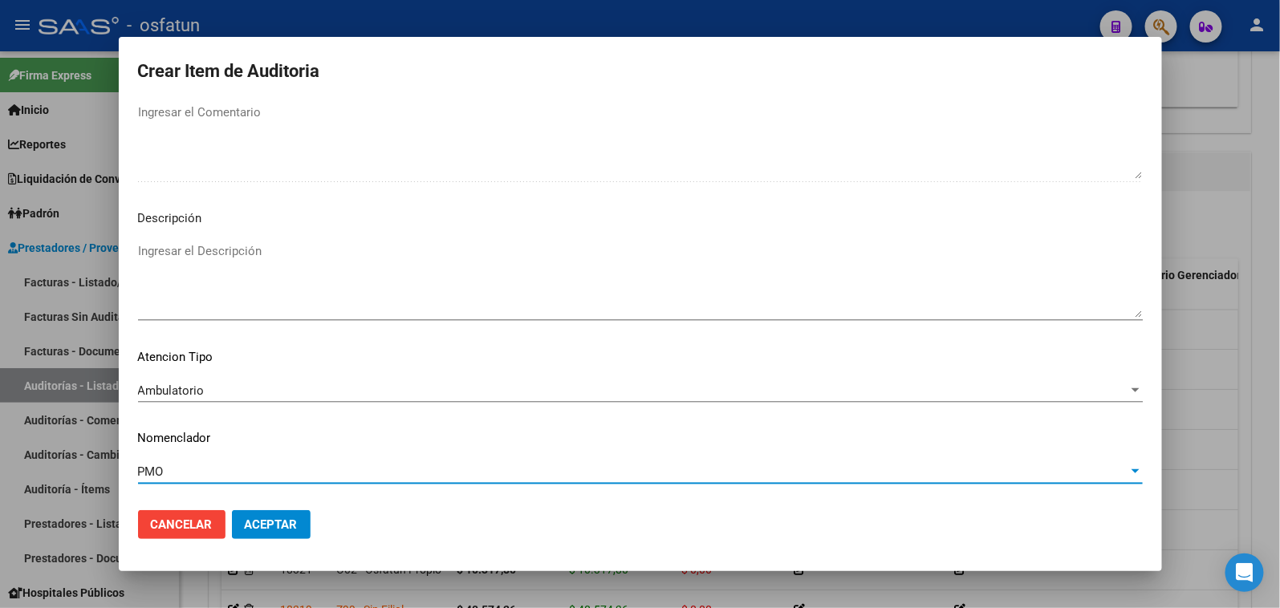
drag, startPoint x: 262, startPoint y: 522, endPoint x: 290, endPoint y: 460, distance: 67.6
click at [262, 520] on span "Aceptar" at bounding box center [271, 525] width 53 height 14
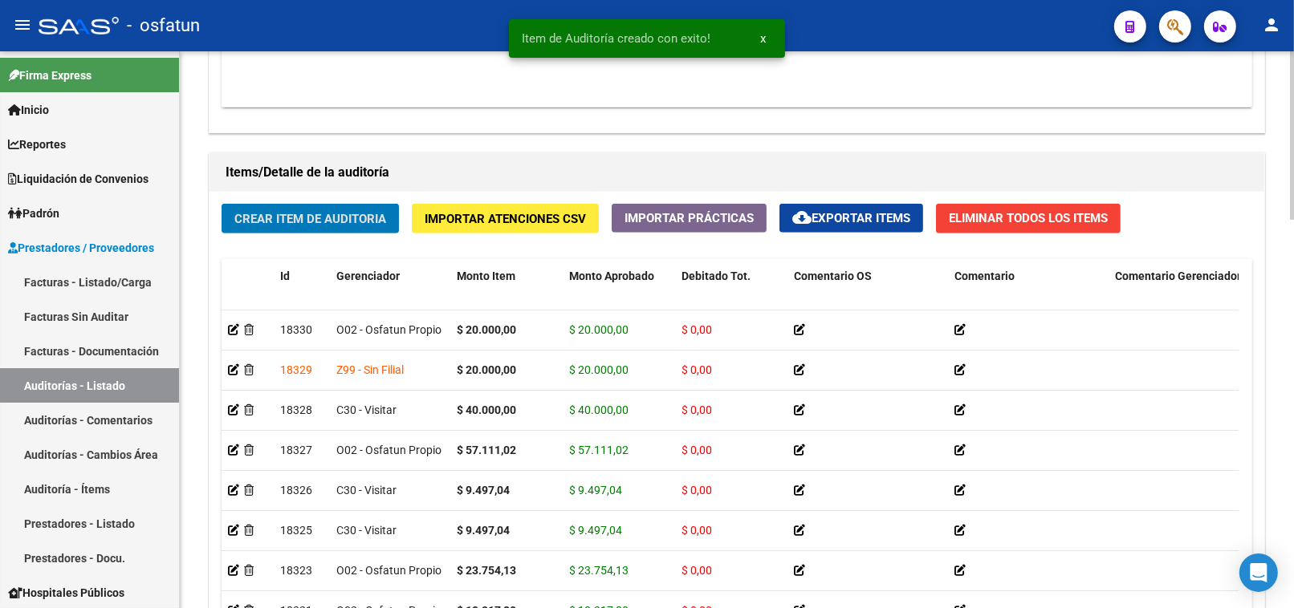
click at [356, 226] on span "Crear Item de Auditoria" at bounding box center [310, 219] width 152 height 14
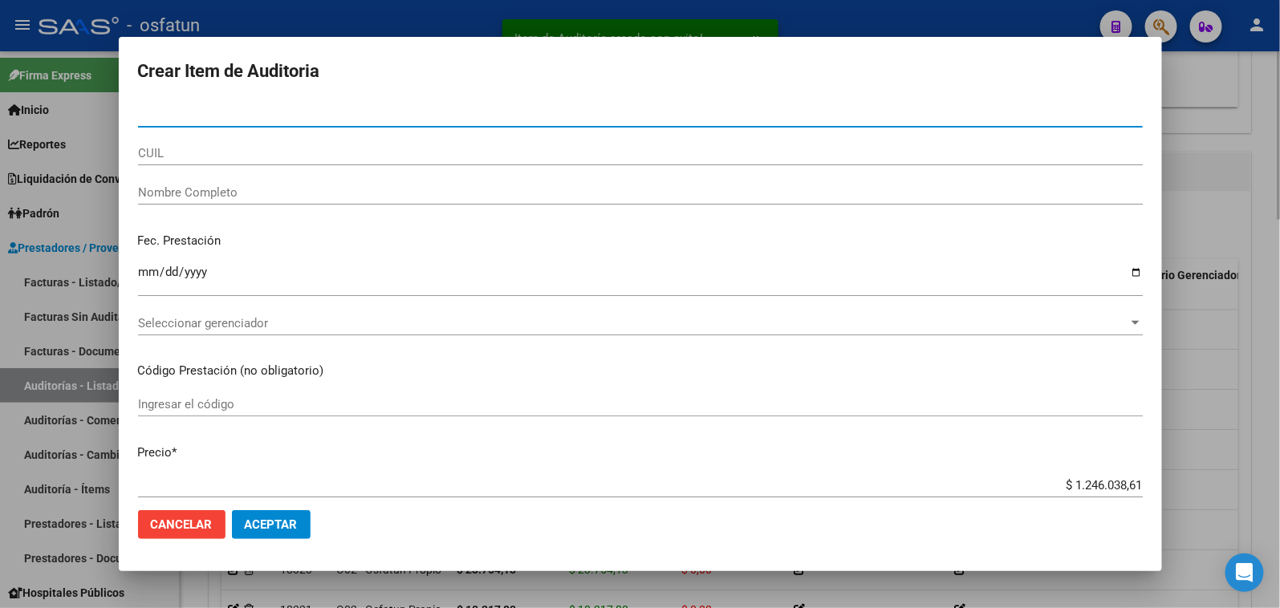
paste input "52358867"
type input "52358867"
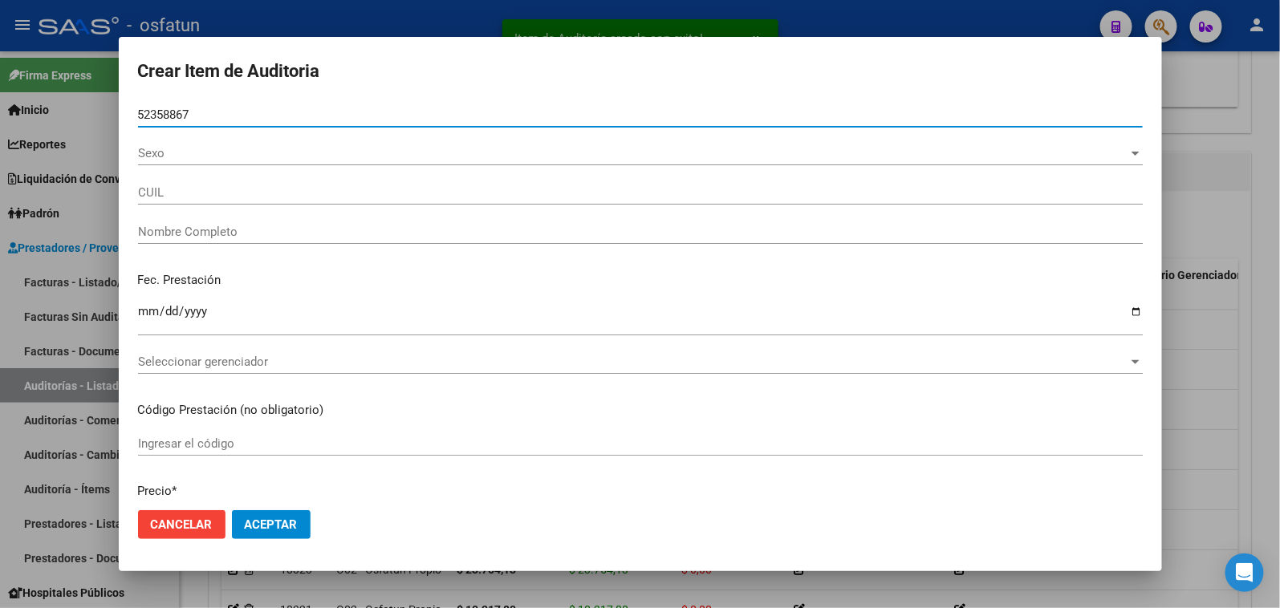
type input "20523588673"
type input "MALDOCENA FERNANDEZ AGUSTIN JE"
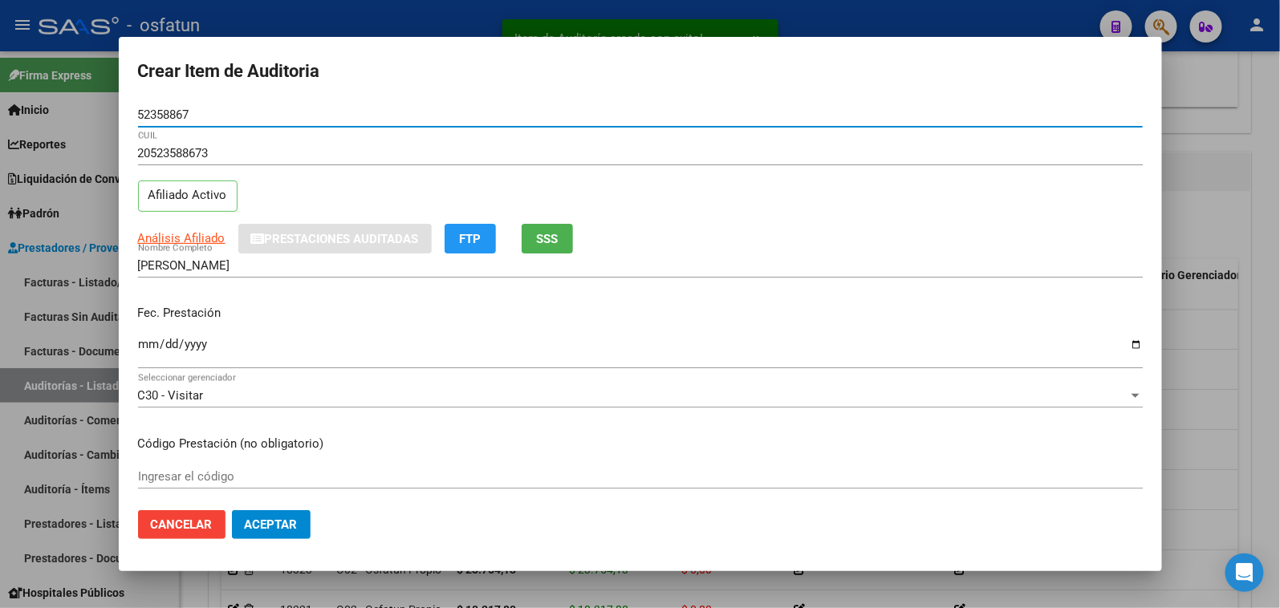
type input "52358867"
click at [152, 341] on input "Ingresar la fecha" at bounding box center [640, 351] width 1005 height 26
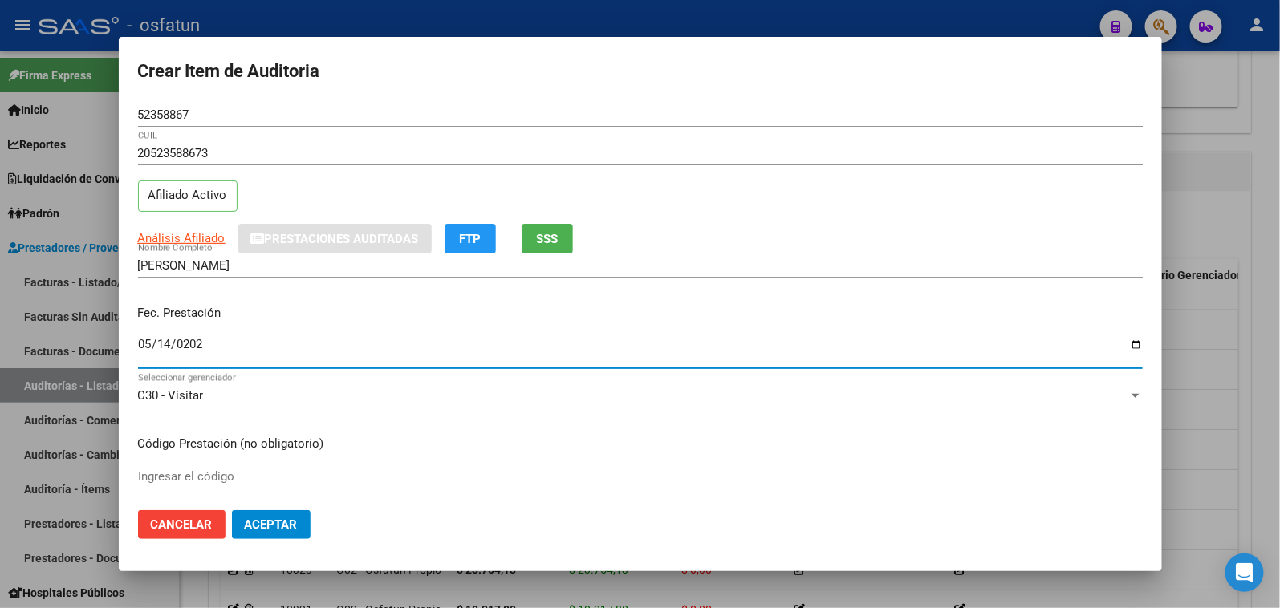
type input "2025-05-14"
click at [249, 480] on input "Ingresar el código" at bounding box center [640, 476] width 1005 height 14
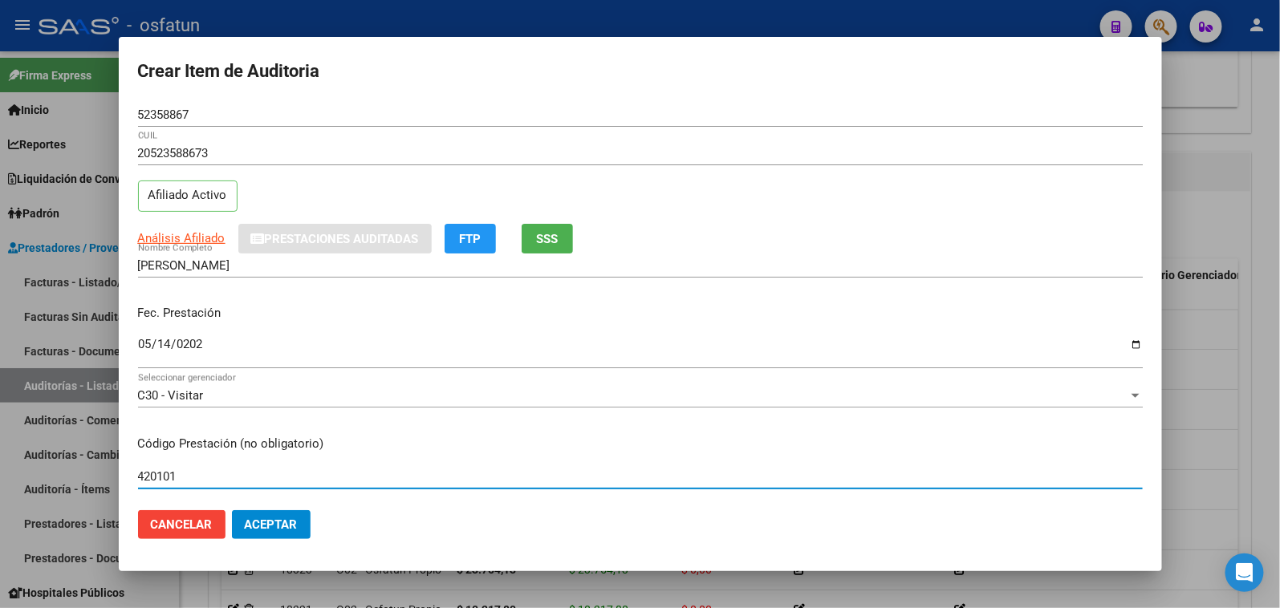
type input "420101"
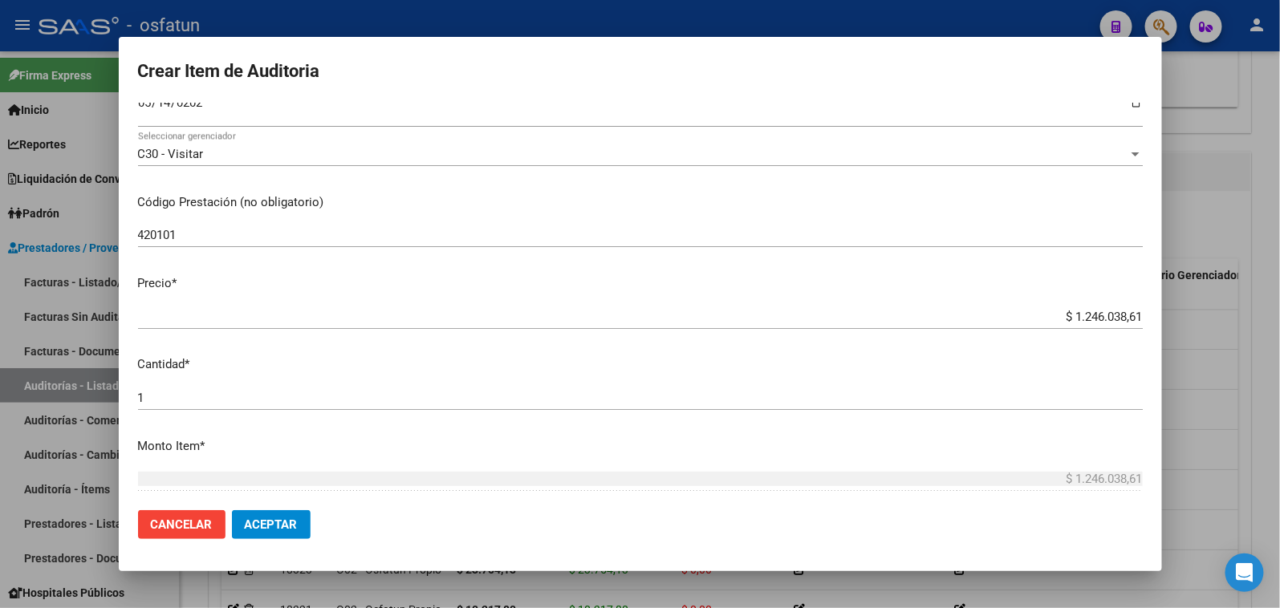
scroll to position [267, 0]
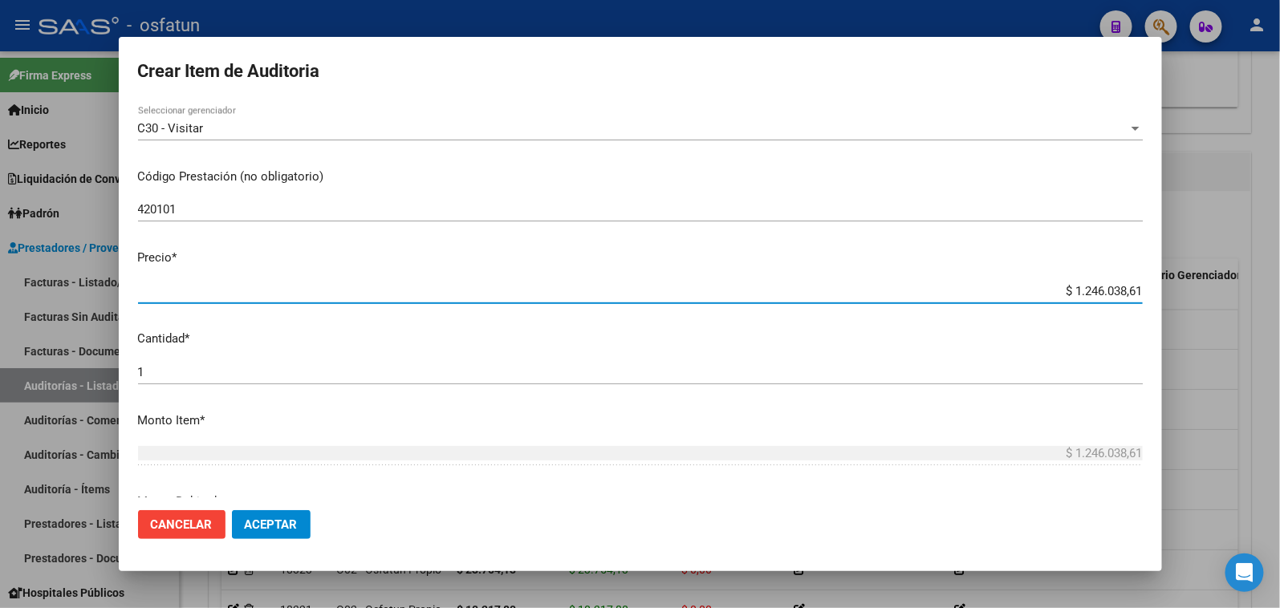
drag, startPoint x: 1003, startPoint y: 292, endPoint x: 1398, endPoint y: 287, distance: 394.9
click at [1279, 287] on html "menu - osfatun person Firma Express Inicio Calendario SSS Instructivos Contacto…" at bounding box center [640, 304] width 1280 height 608
type input "$ 0,02"
type input "$ 0,20"
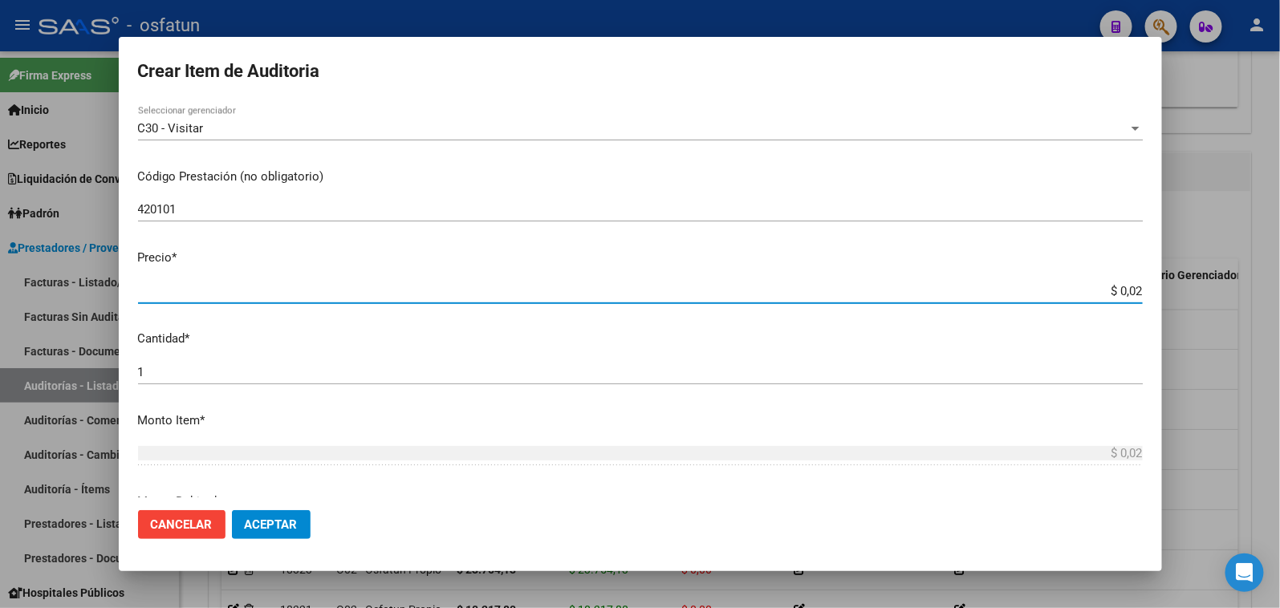
type input "$ 0,20"
type input "$ 2,00"
type input "$ 20,00"
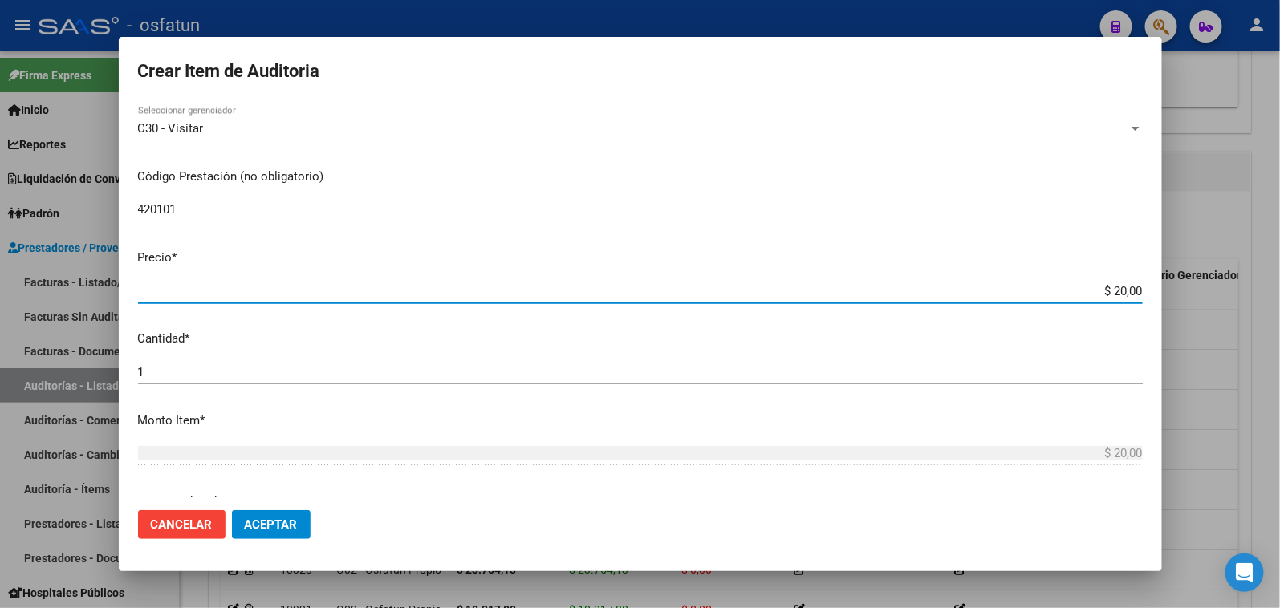
type input "$ 200,00"
type input "$ 2.000,00"
type input "$ 20.000,00"
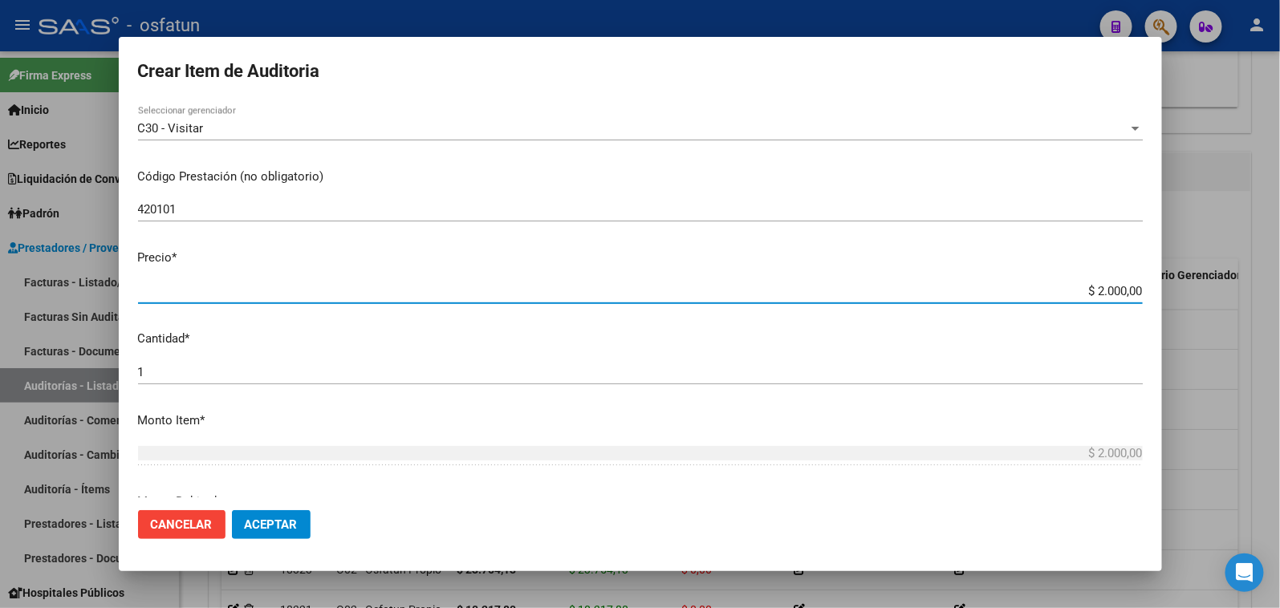
type input "$ 20.000,00"
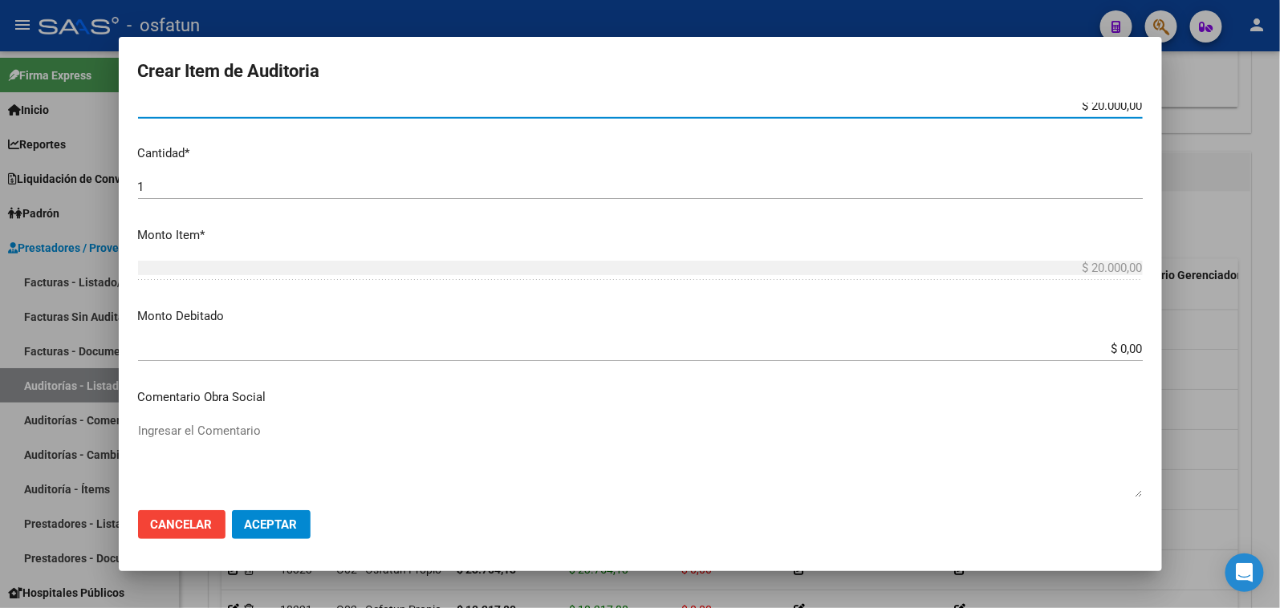
scroll to position [445, 0]
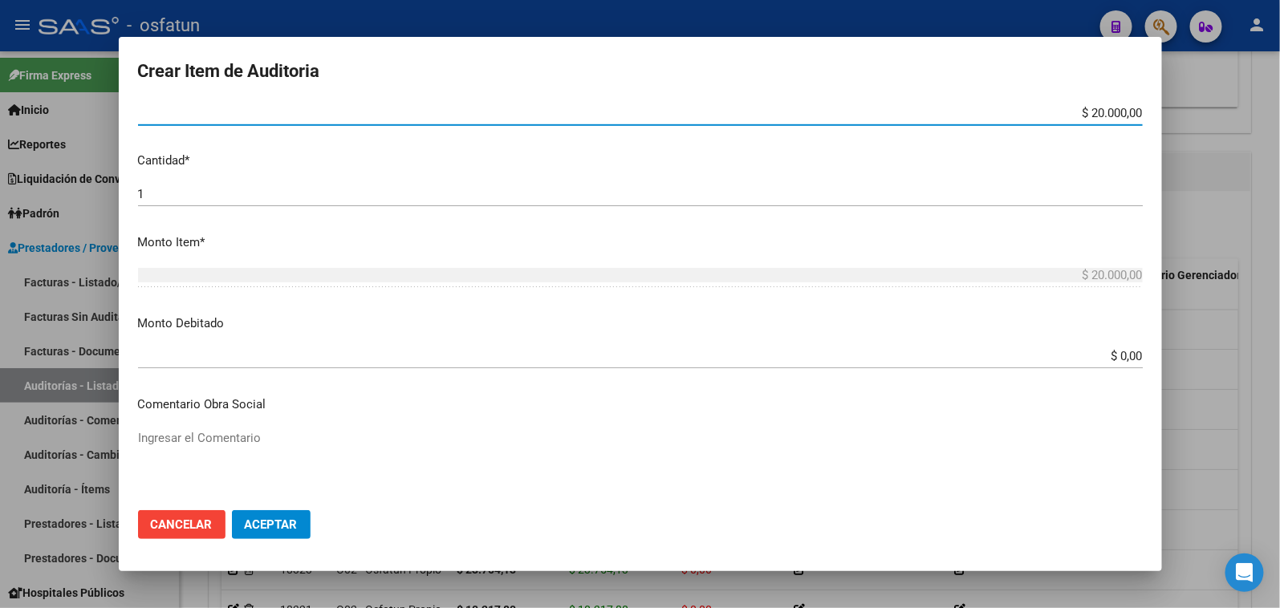
drag, startPoint x: 206, startPoint y: 196, endPoint x: 100, endPoint y: 158, distance: 112.5
click at [116, 165] on div "Crear Item de Auditoria 52358867 Nro Documento 20523588673 CUIL Afiliado Activo…" at bounding box center [640, 304] width 1280 height 608
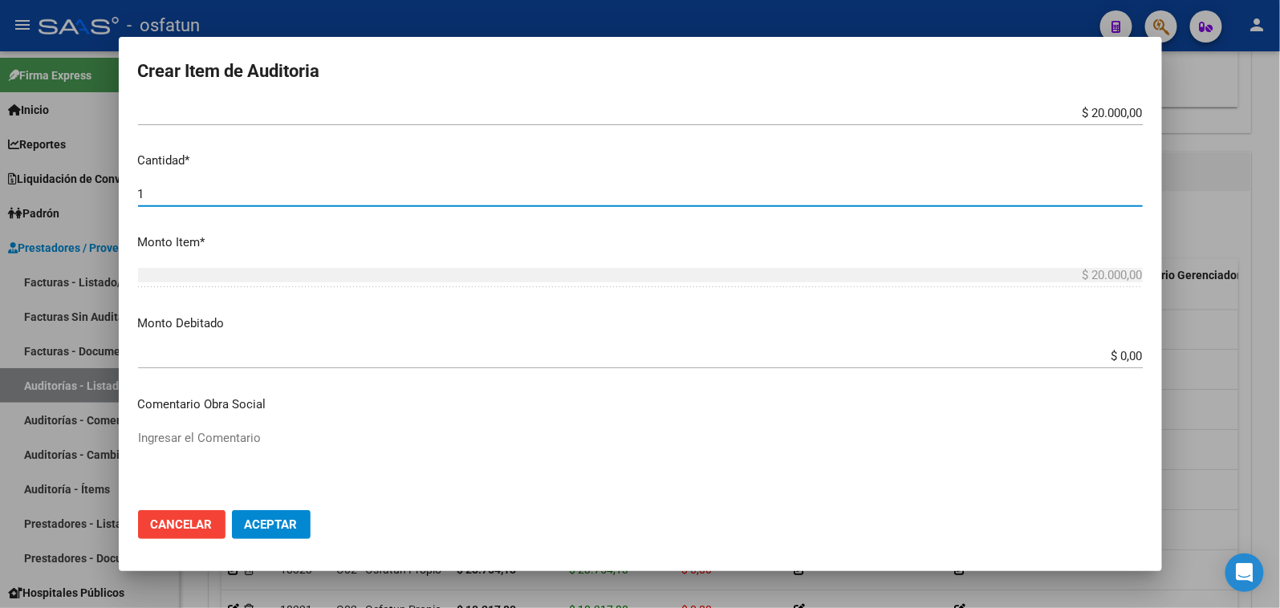
type input "2"
type input "$ 40.000,00"
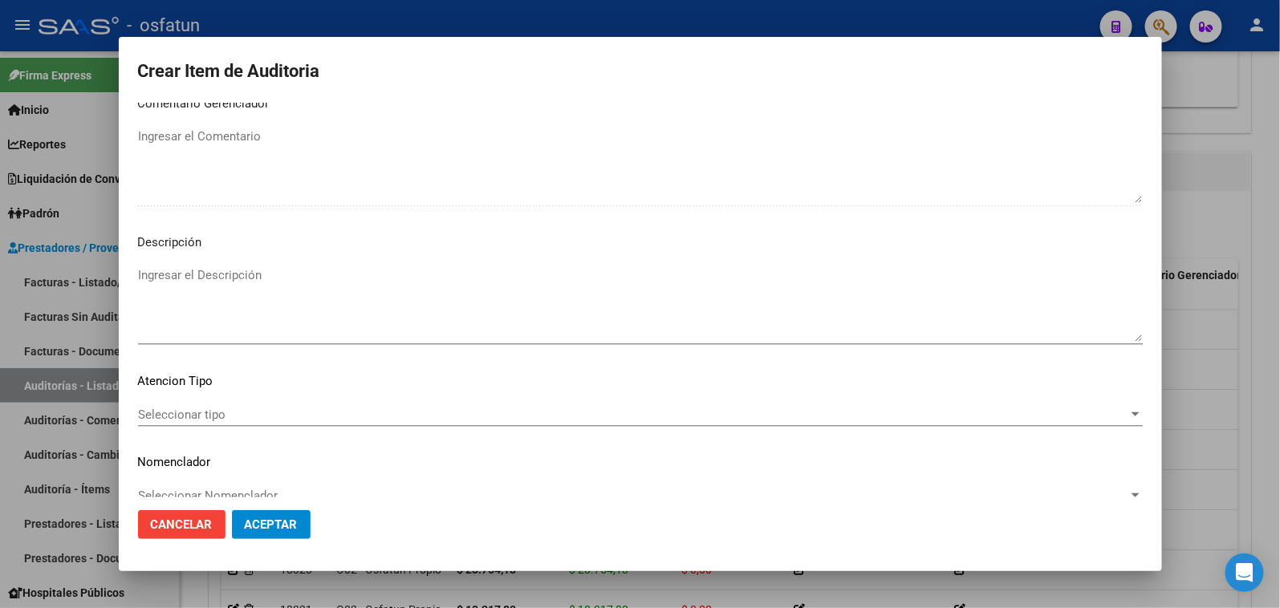
scroll to position [1049, 0]
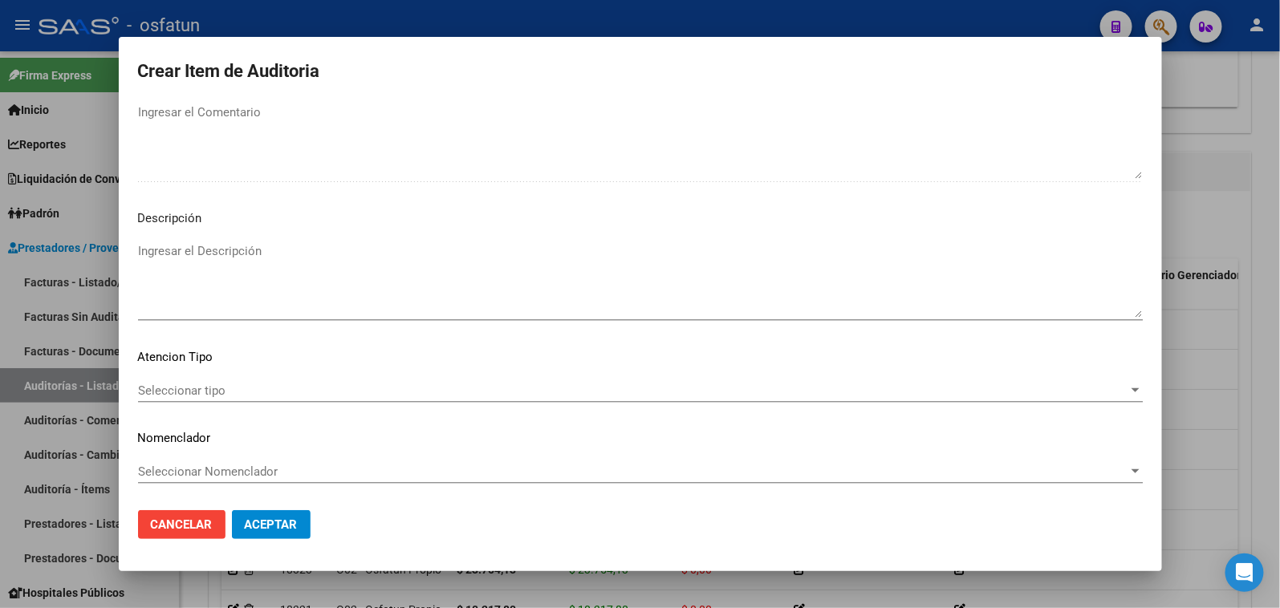
type input "2"
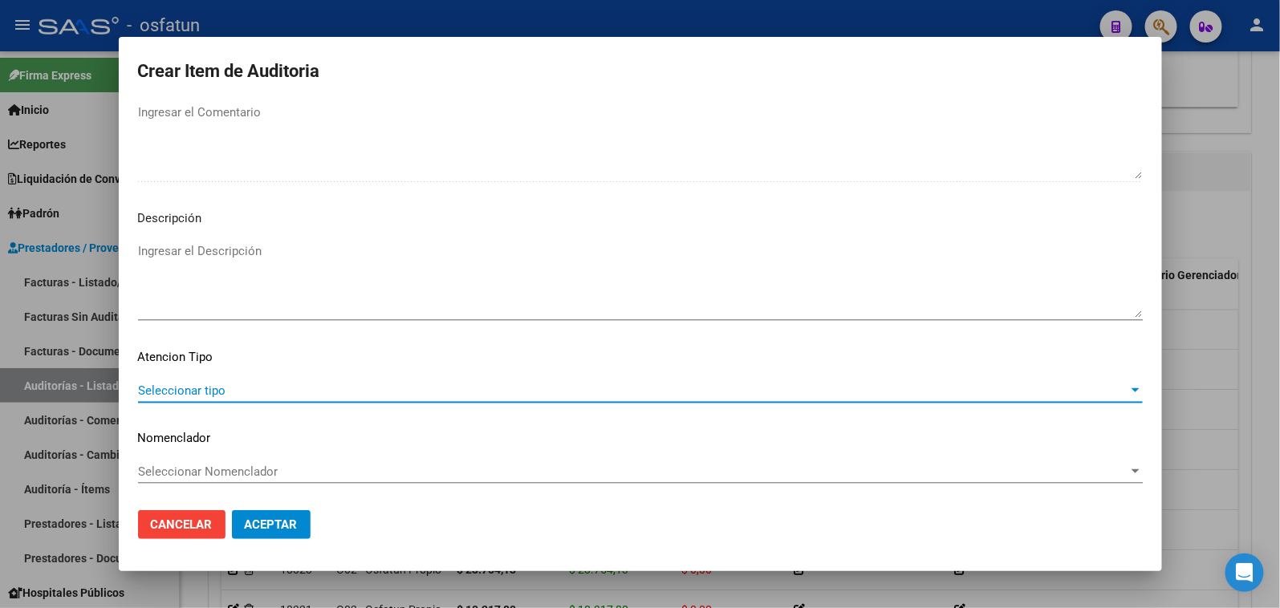
click at [229, 394] on span "Seleccionar tipo" at bounding box center [633, 391] width 990 height 14
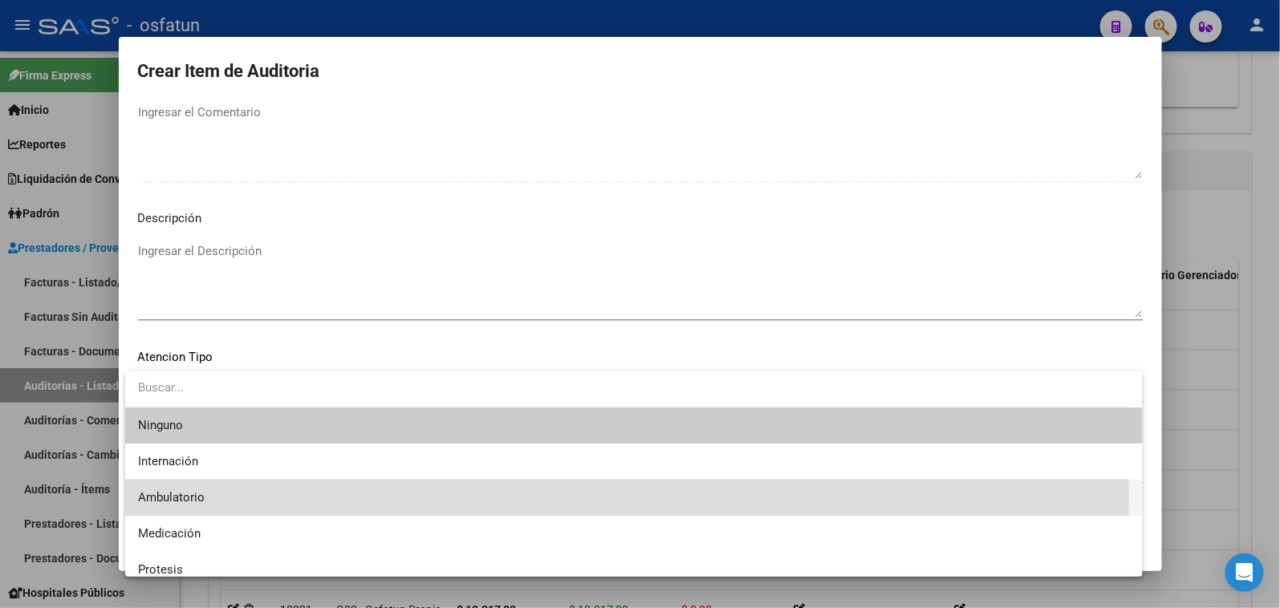
click at [230, 498] on span "Ambulatorio" at bounding box center [634, 498] width 992 height 36
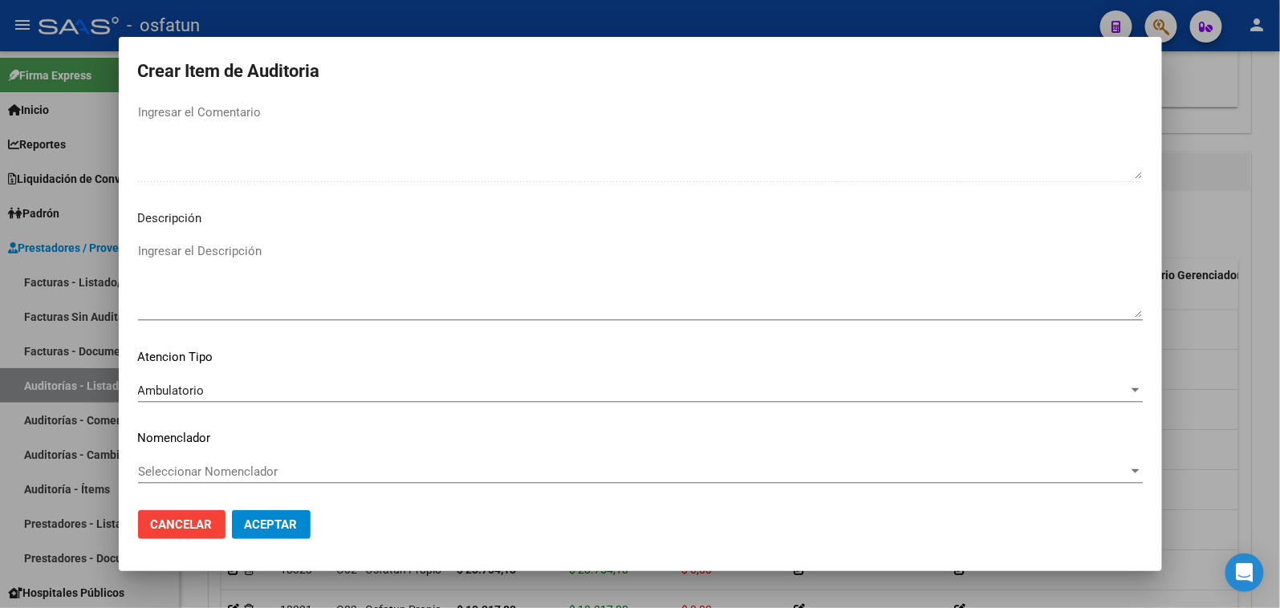
click at [229, 486] on div "Seleccionar Nomenclador Seleccionar Nomenclador" at bounding box center [640, 479] width 1005 height 39
click at [233, 474] on span "Seleccionar Nomenclador" at bounding box center [633, 472] width 990 height 14
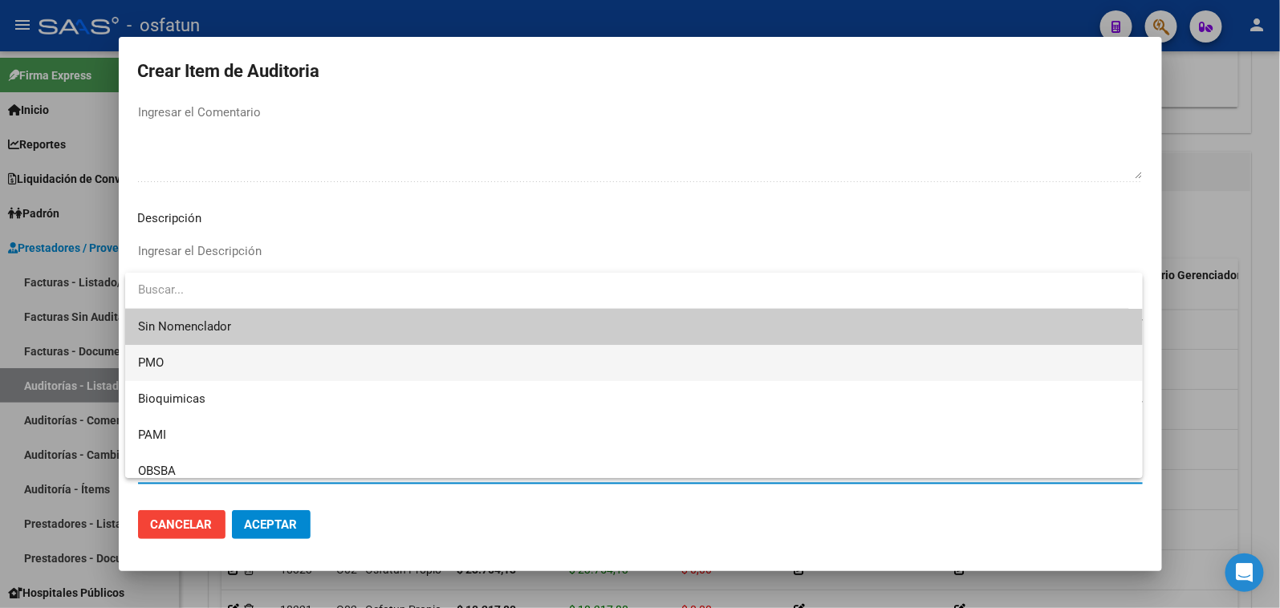
drag, startPoint x: 169, startPoint y: 377, endPoint x: 181, endPoint y: 387, distance: 16.1
click at [171, 378] on span "PMO" at bounding box center [634, 363] width 992 height 36
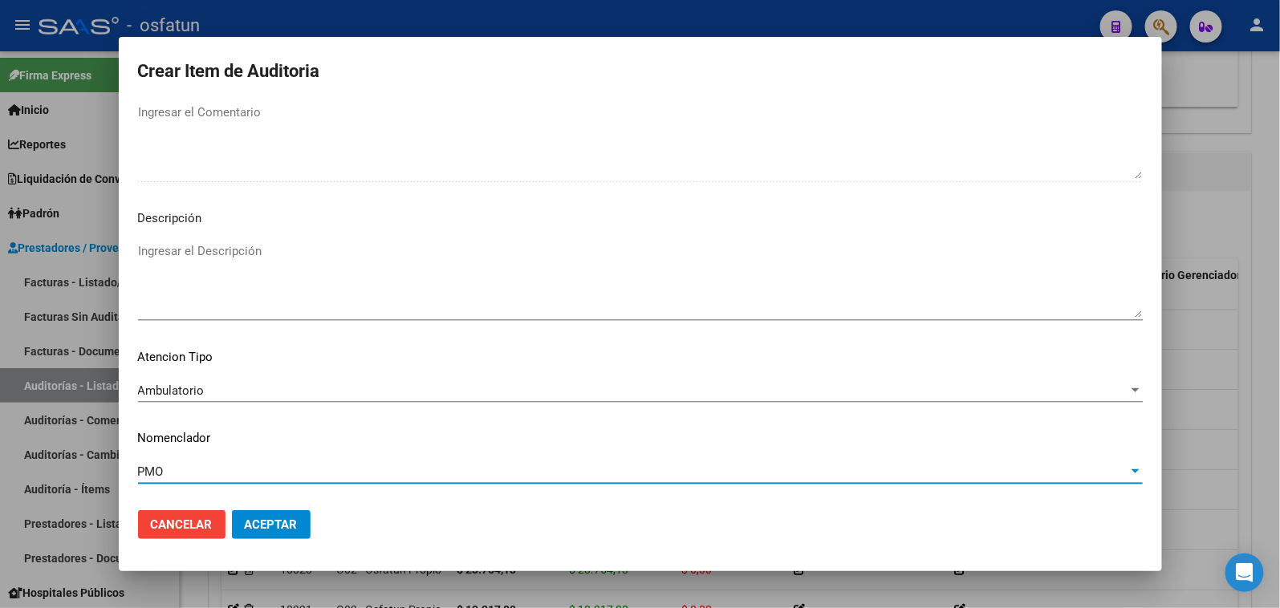
drag, startPoint x: 270, startPoint y: 523, endPoint x: 294, endPoint y: 433, distance: 92.9
click at [274, 512] on button "Aceptar" at bounding box center [271, 524] width 79 height 29
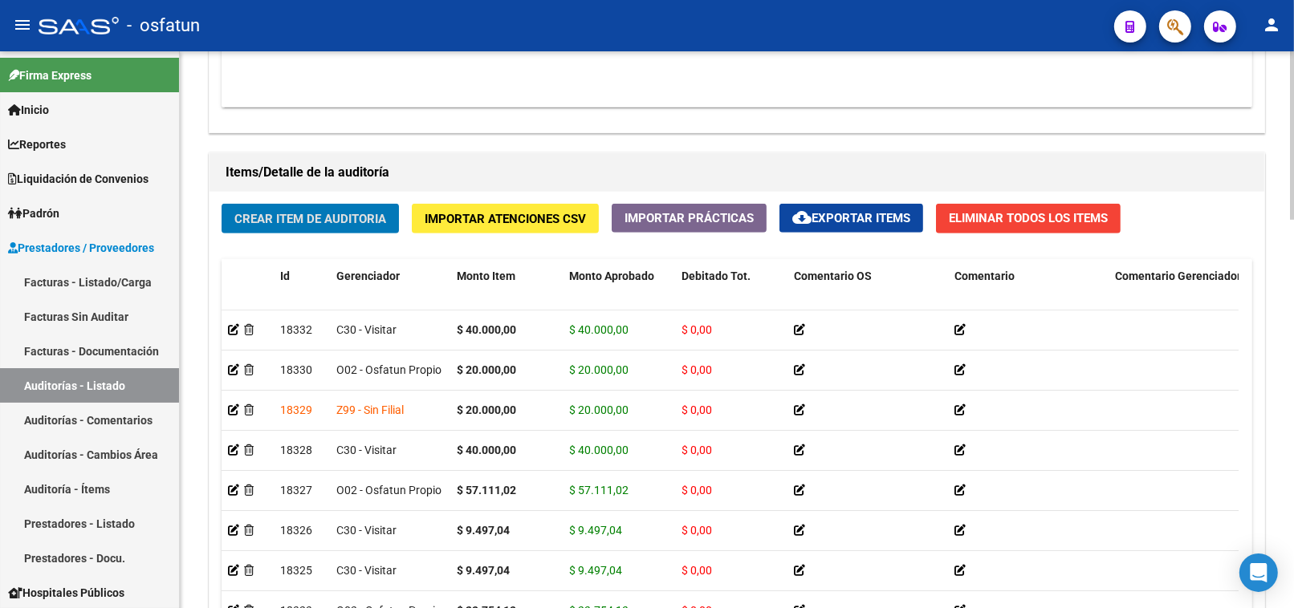
click at [322, 222] on span "Crear Item de Auditoria" at bounding box center [310, 219] width 152 height 14
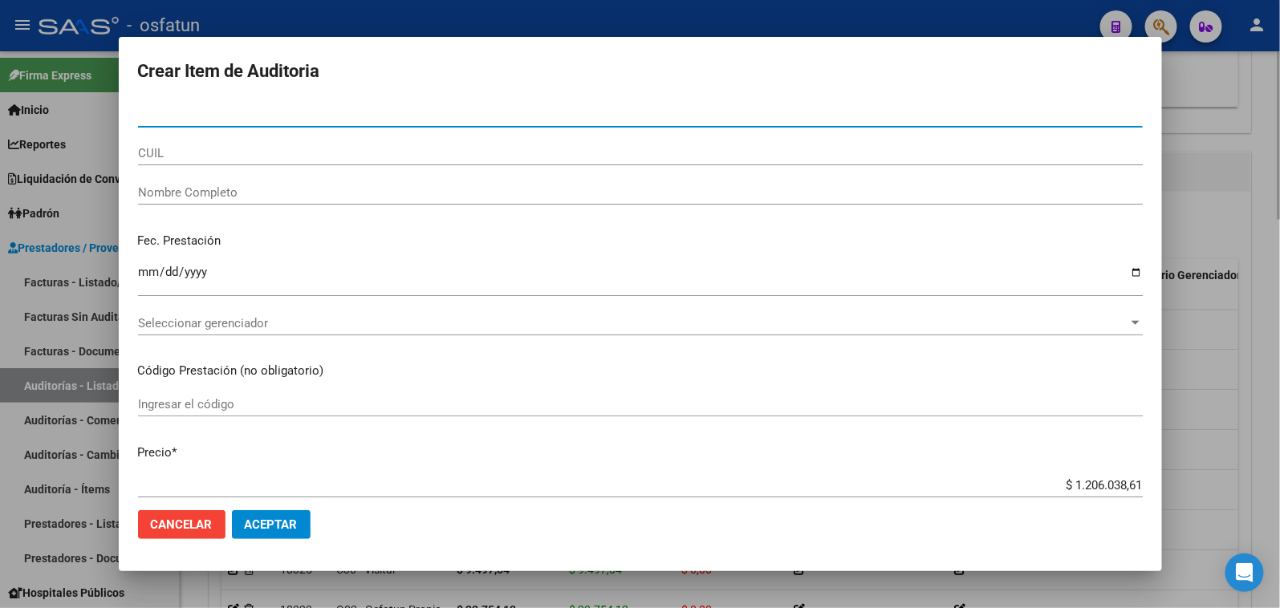
paste input "20575054"
type input "20575054"
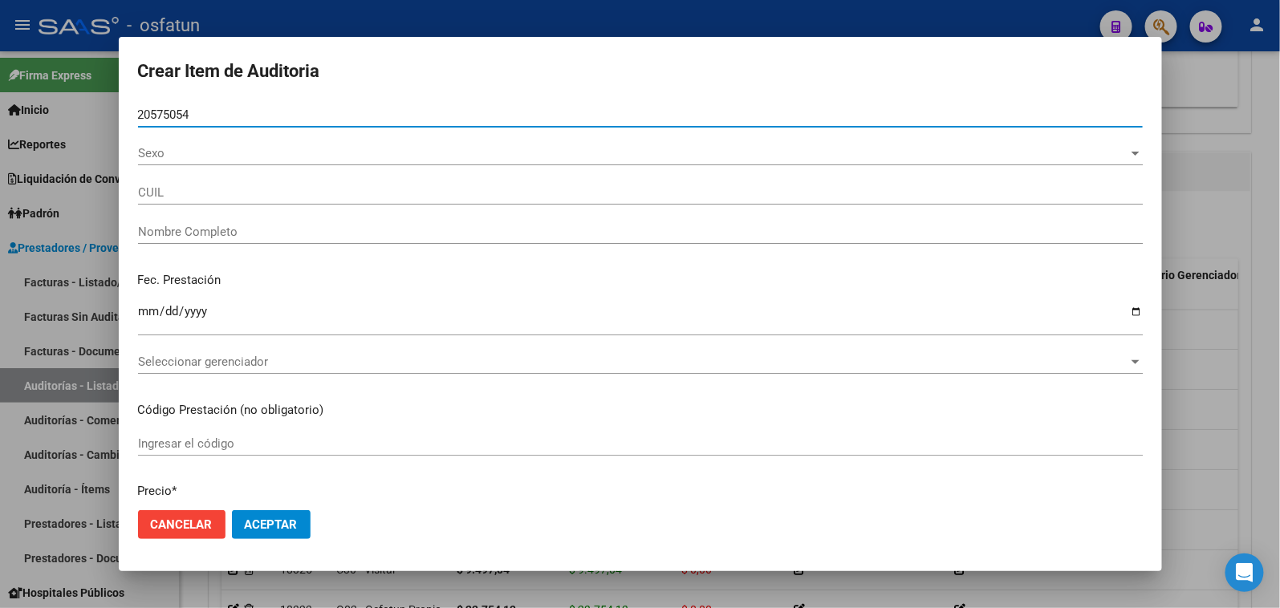
type input "27205750547"
type input "DAGATA [PERSON_NAME]"
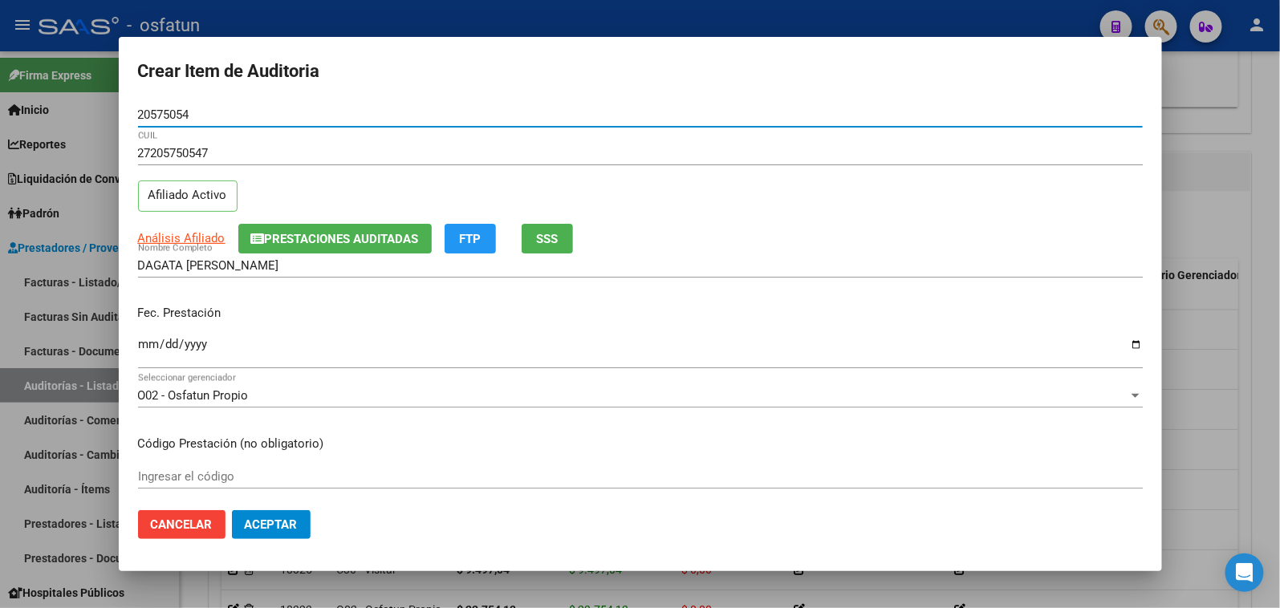
type input "20575054"
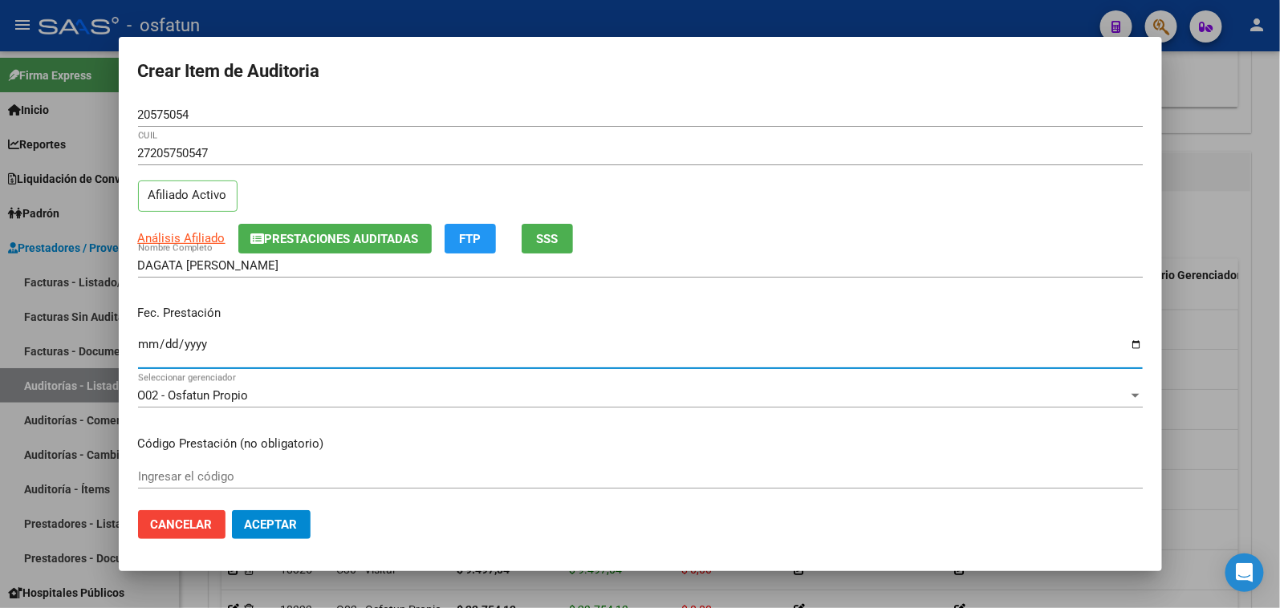
click at [143, 351] on input "Ingresar la fecha" at bounding box center [640, 351] width 1005 height 26
type input "2025-05-14"
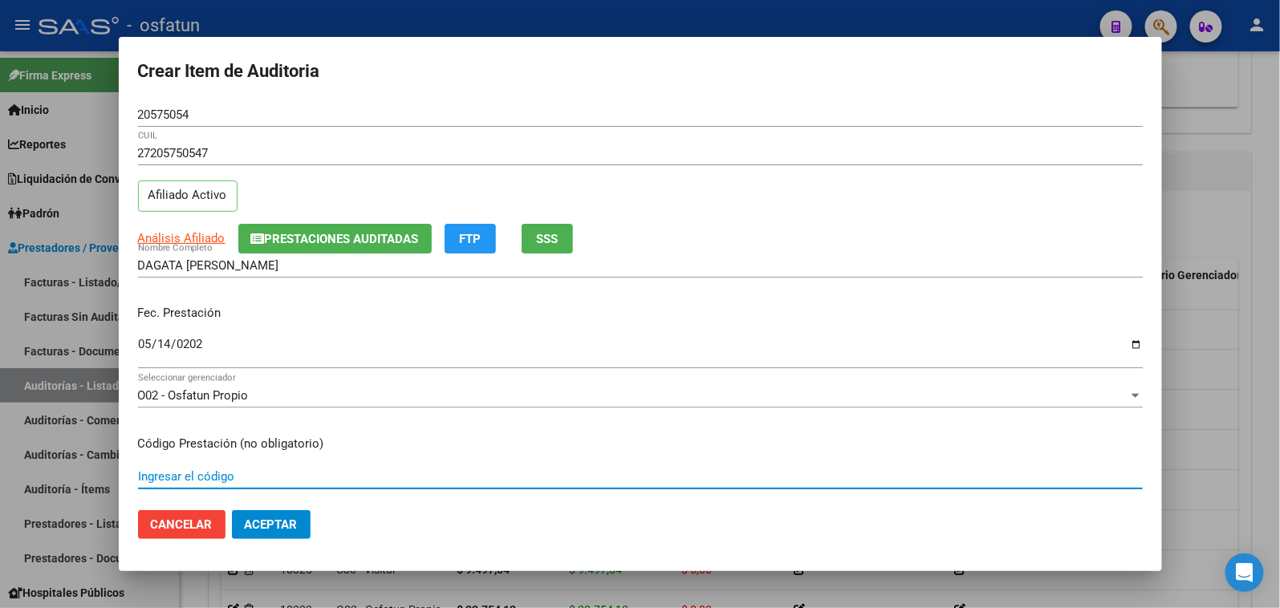
click at [193, 478] on input "Ingresar el código" at bounding box center [640, 476] width 1005 height 14
type input "677"
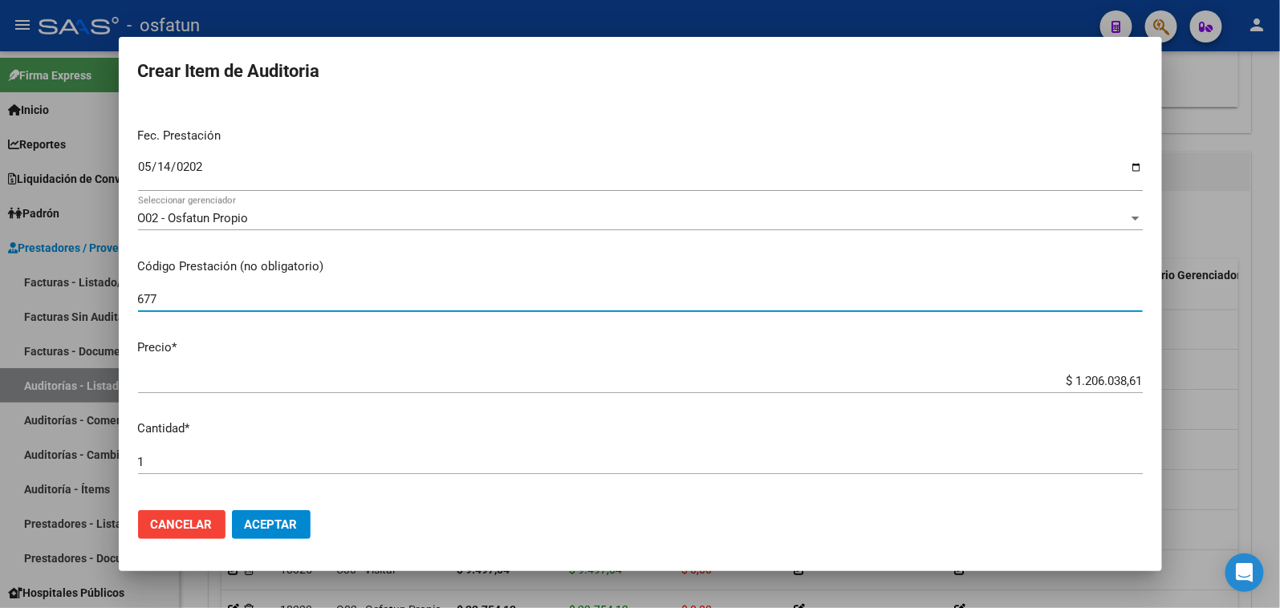
scroll to position [178, 0]
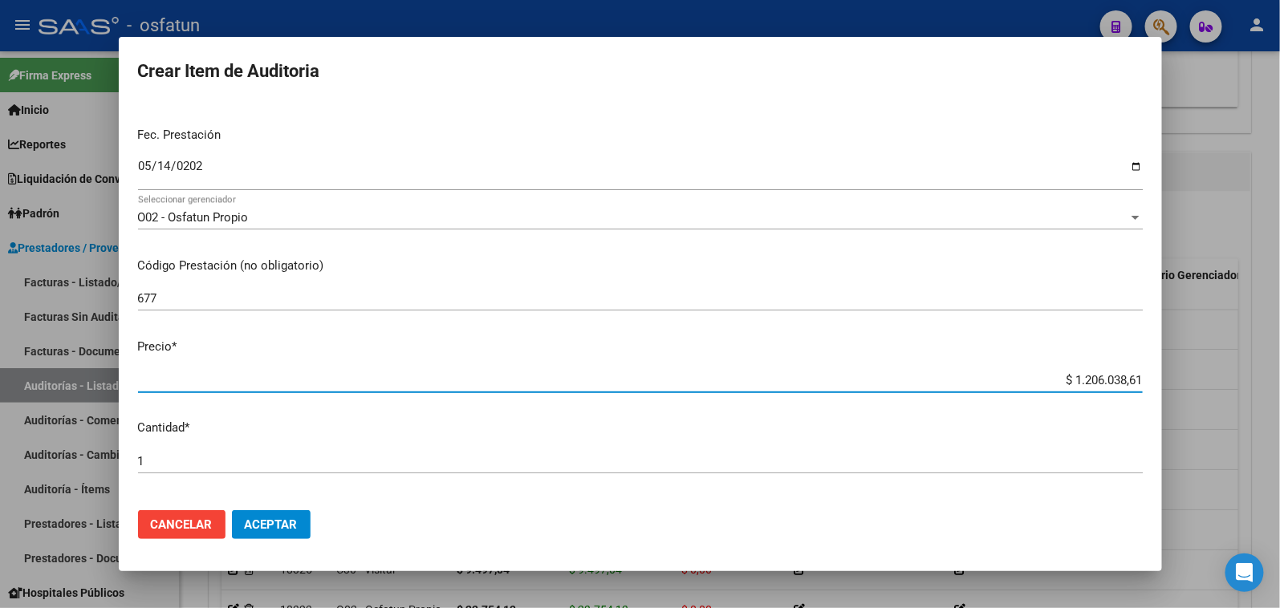
drag, startPoint x: 1043, startPoint y: 380, endPoint x: 1169, endPoint y: 378, distance: 125.2
click at [1169, 378] on div "Crear Item de Auditoria 20575054 Nro Documento 27205750547 CUIL Afiliado Activo…" at bounding box center [640, 304] width 1280 height 608
paste input "35883,86"
type input "$ 35.883,86"
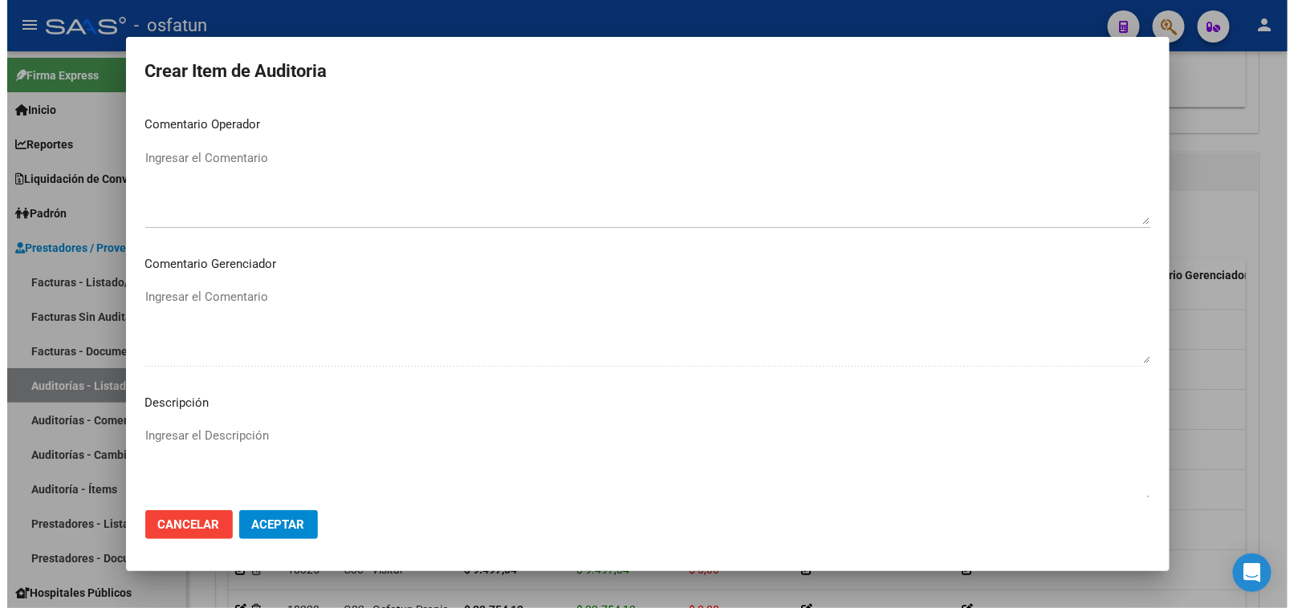
scroll to position [1049, 0]
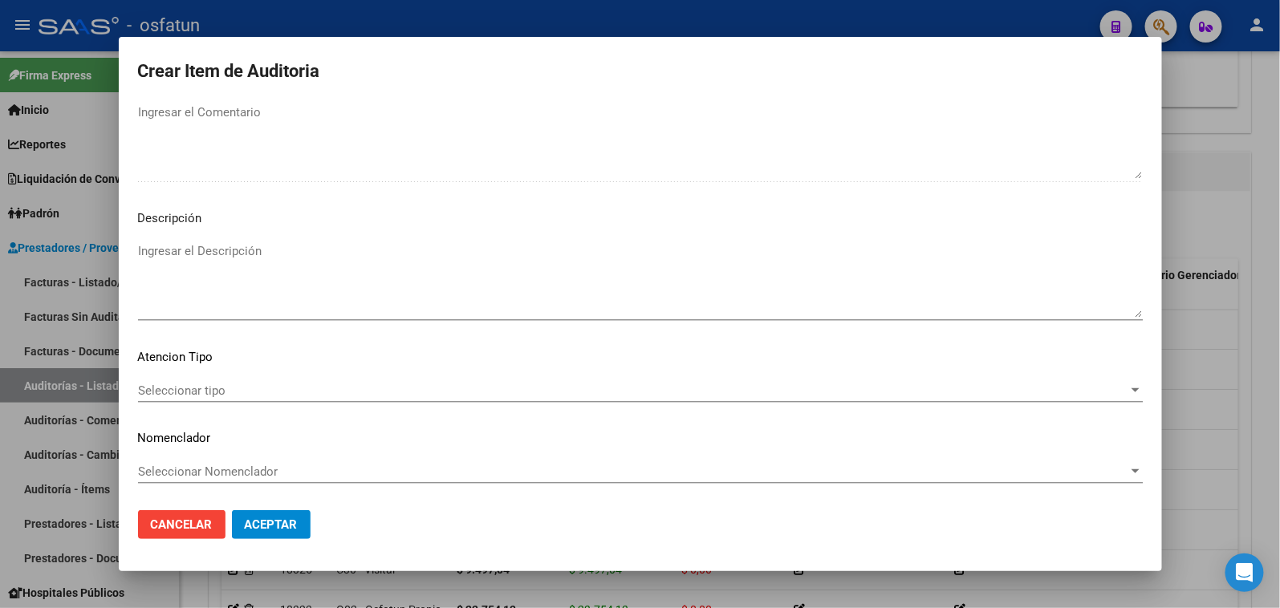
type input "$ 35.883,86"
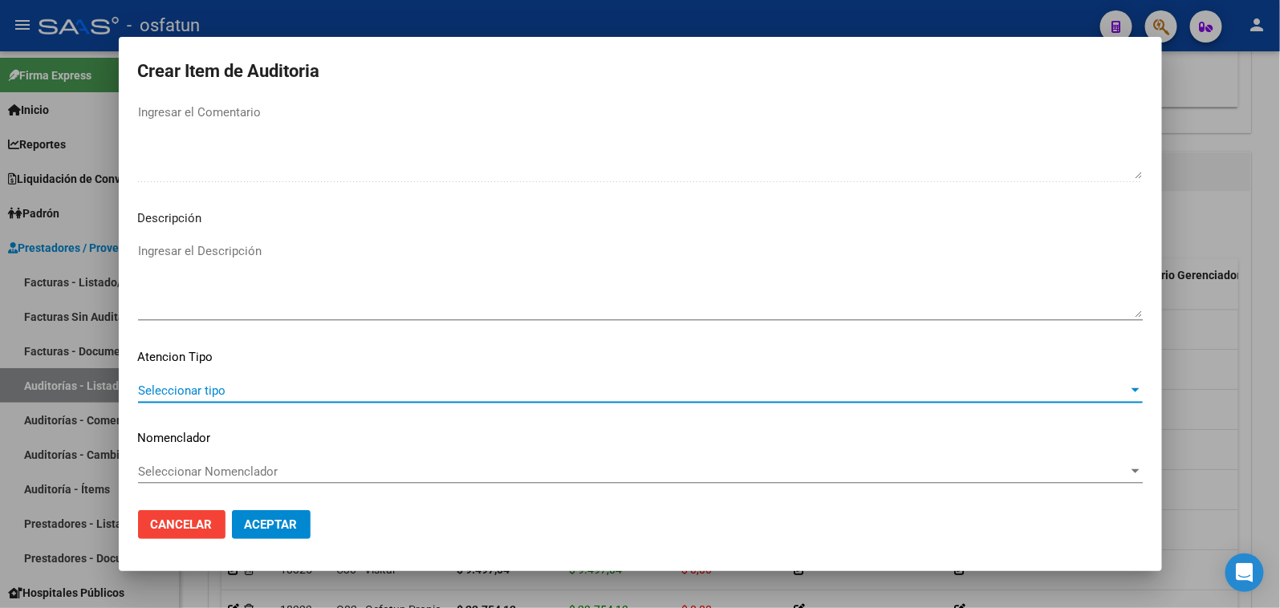
click at [190, 392] on span "Seleccionar tipo" at bounding box center [633, 391] width 990 height 14
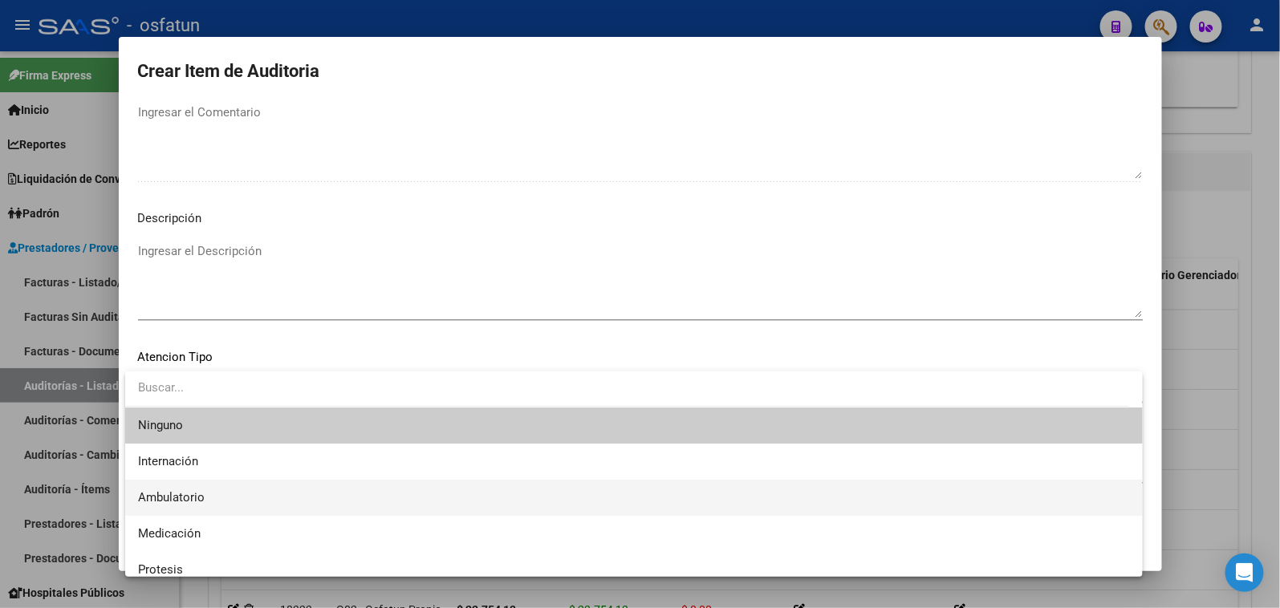
click at [198, 490] on span "Ambulatorio" at bounding box center [171, 497] width 67 height 14
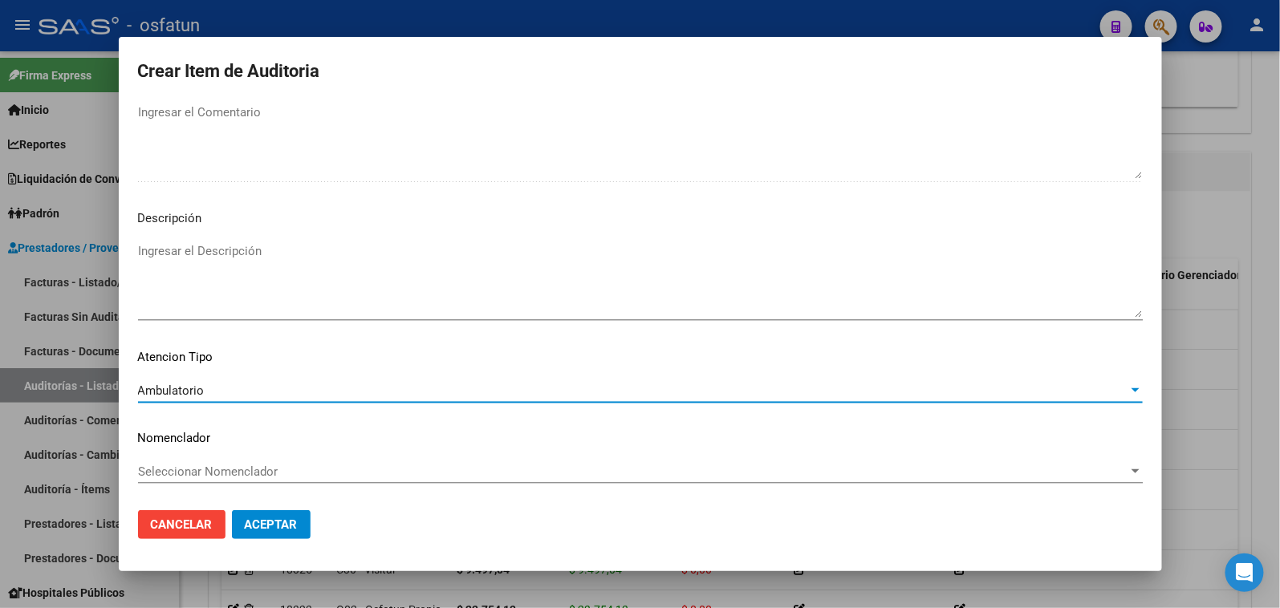
click at [196, 477] on span "Seleccionar Nomenclador" at bounding box center [633, 472] width 990 height 14
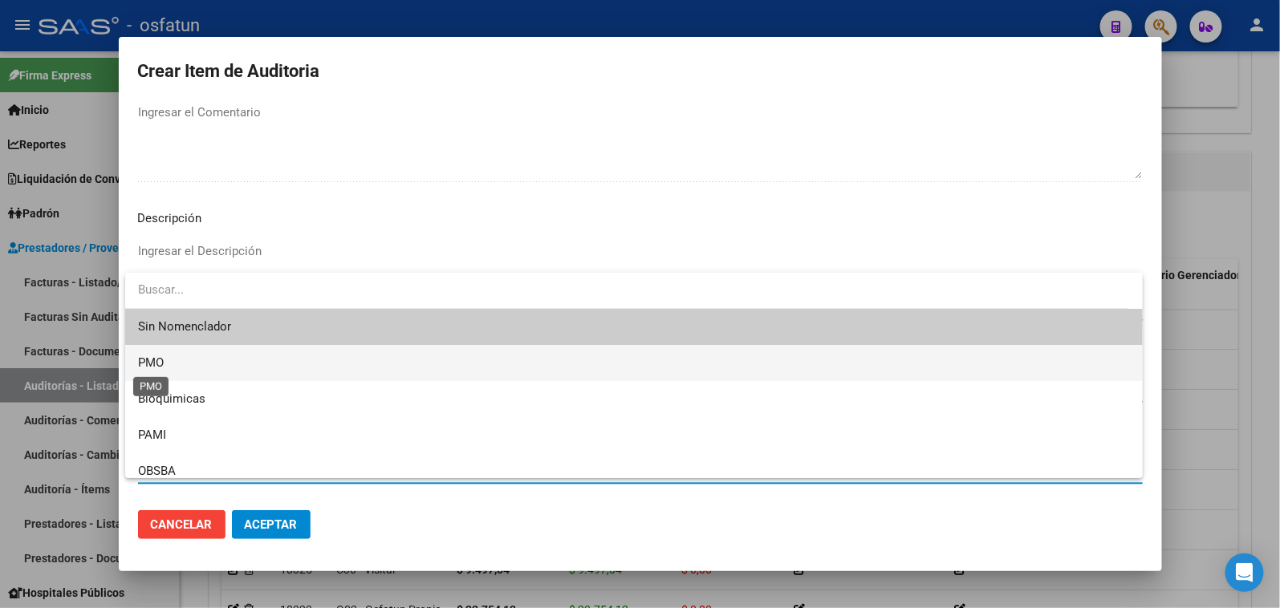
drag, startPoint x: 163, startPoint y: 366, endPoint x: 319, endPoint y: 576, distance: 261.6
click at [165, 366] on span "PMO" at bounding box center [634, 363] width 992 height 36
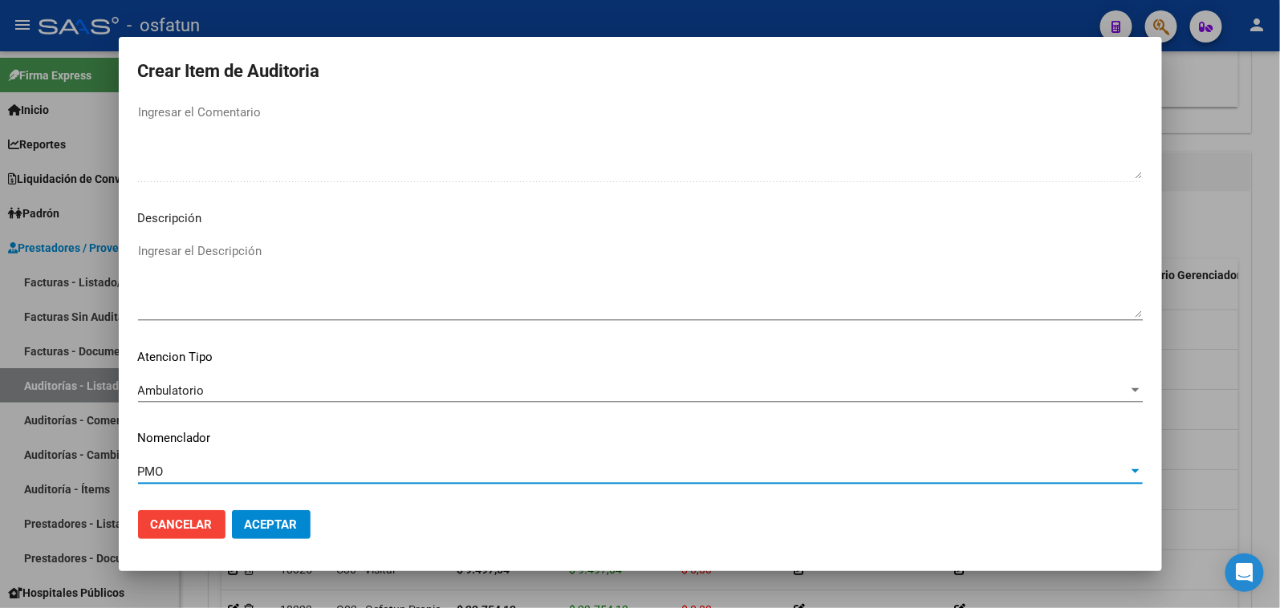
click at [268, 519] on span "Aceptar" at bounding box center [271, 525] width 53 height 14
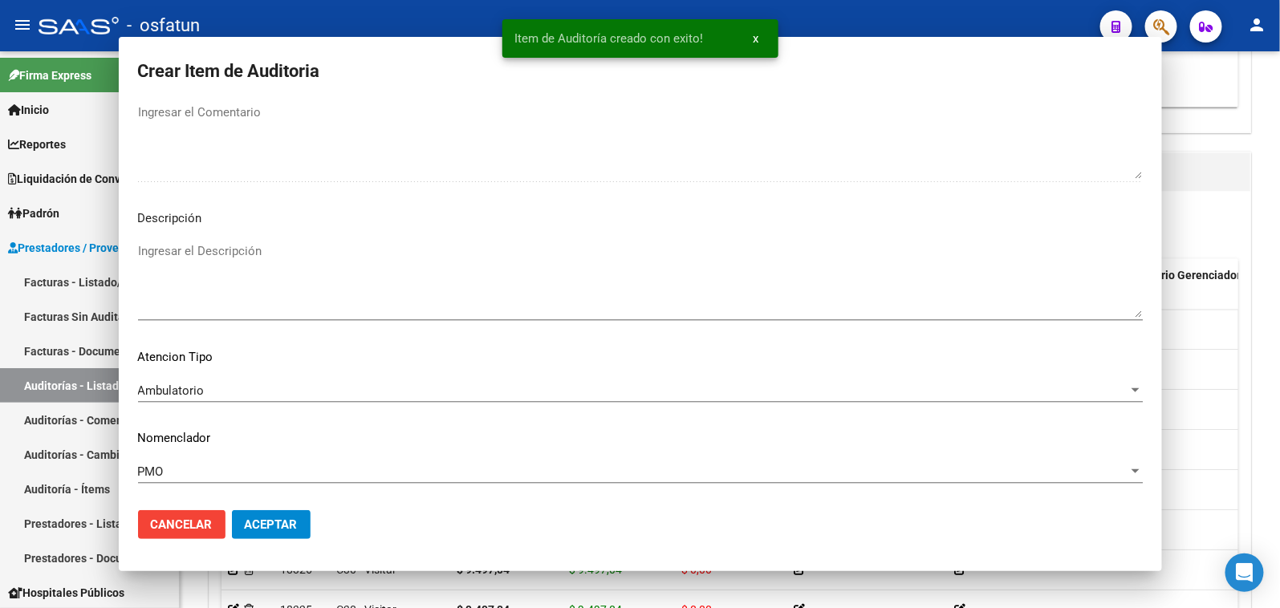
scroll to position [0, 0]
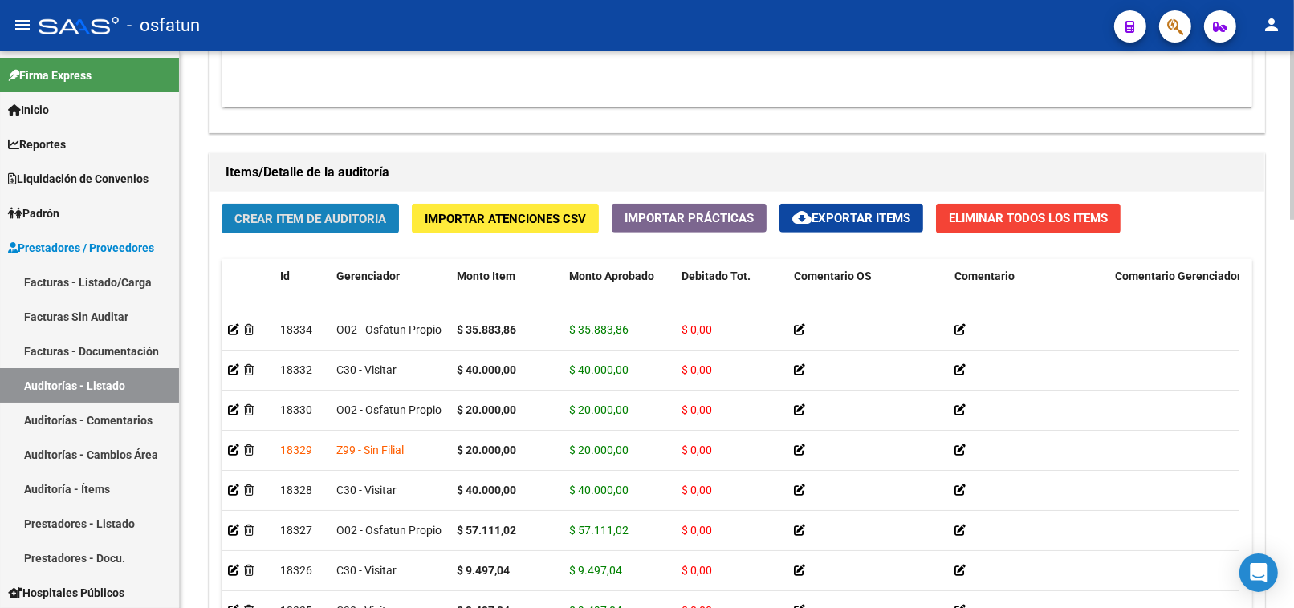
click at [369, 207] on button "Crear Item de Auditoria" at bounding box center [310, 219] width 177 height 30
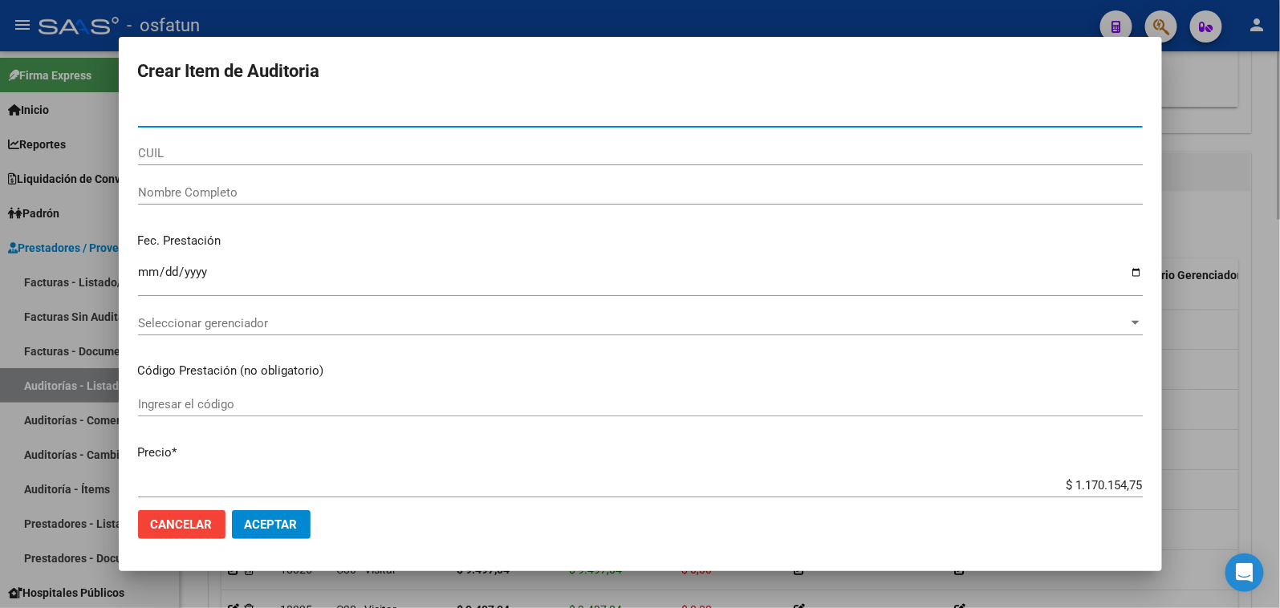
paste input "58785506"
type input "58785506"
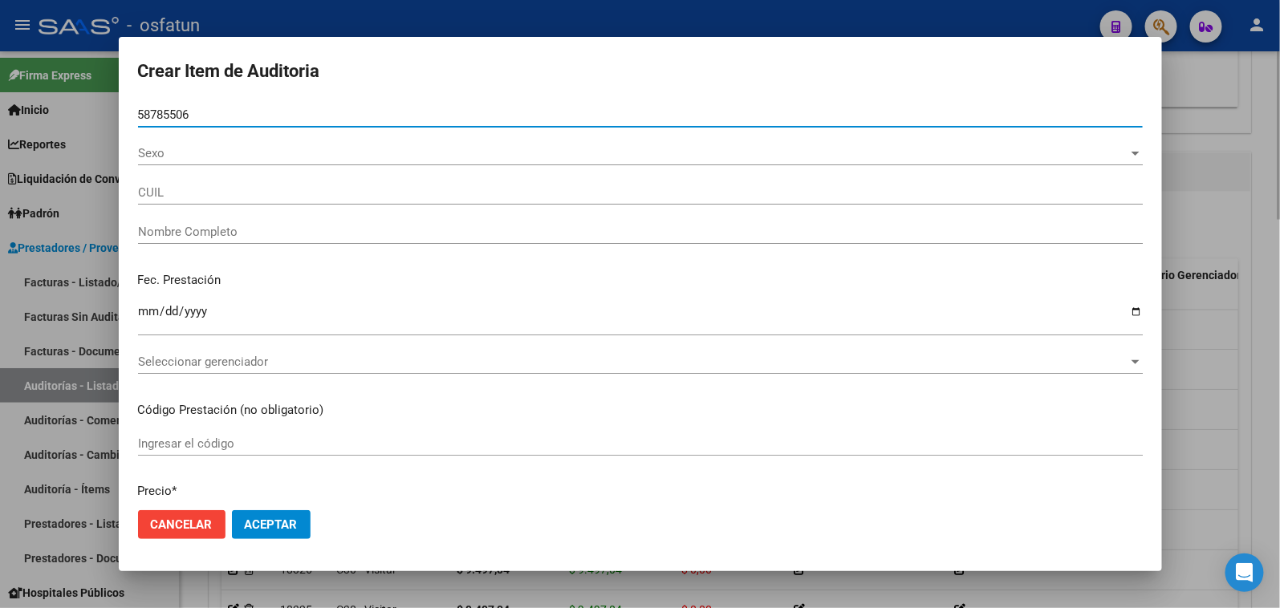
type input "20587855063"
type input "GONZALEZ GIOVANNI VALENTIN"
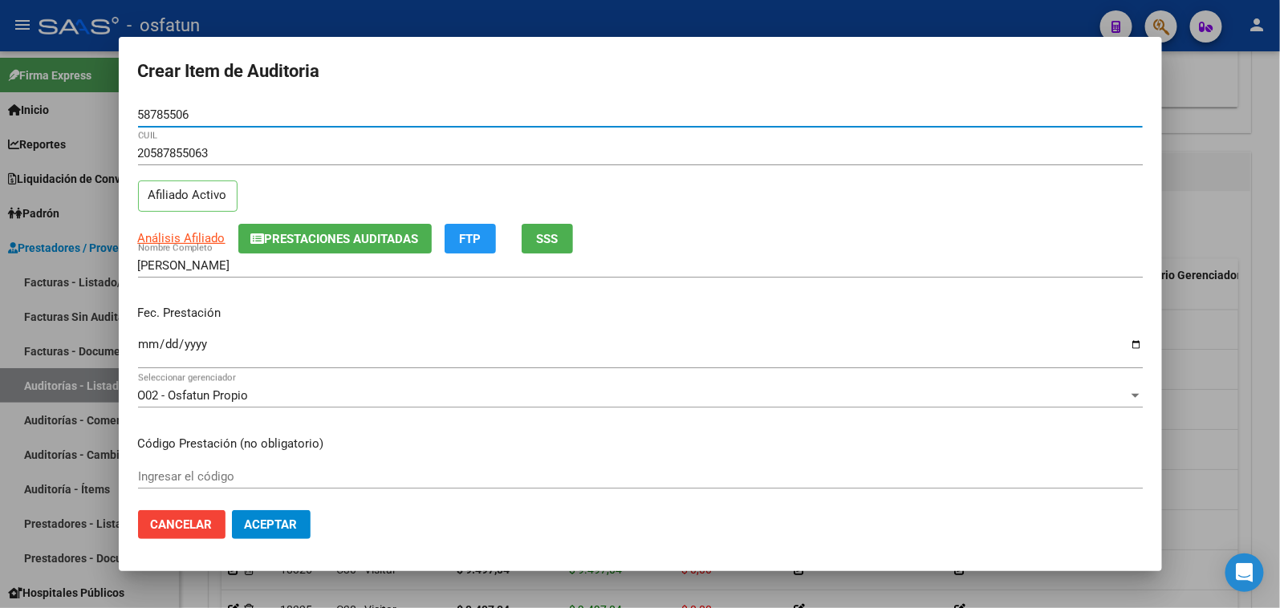
type input "58785506"
click at [139, 347] on input "Ingresar la fecha" at bounding box center [640, 351] width 1005 height 26
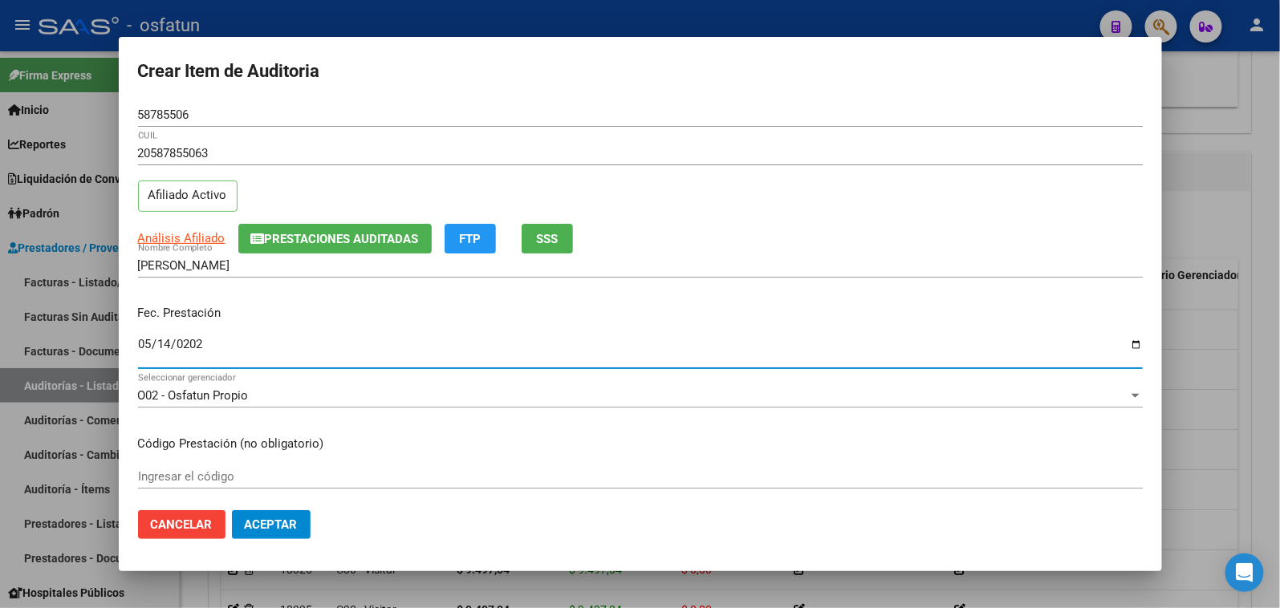
type input "2025-05-14"
click at [197, 469] on div "Ingresar el código" at bounding box center [640, 477] width 1005 height 24
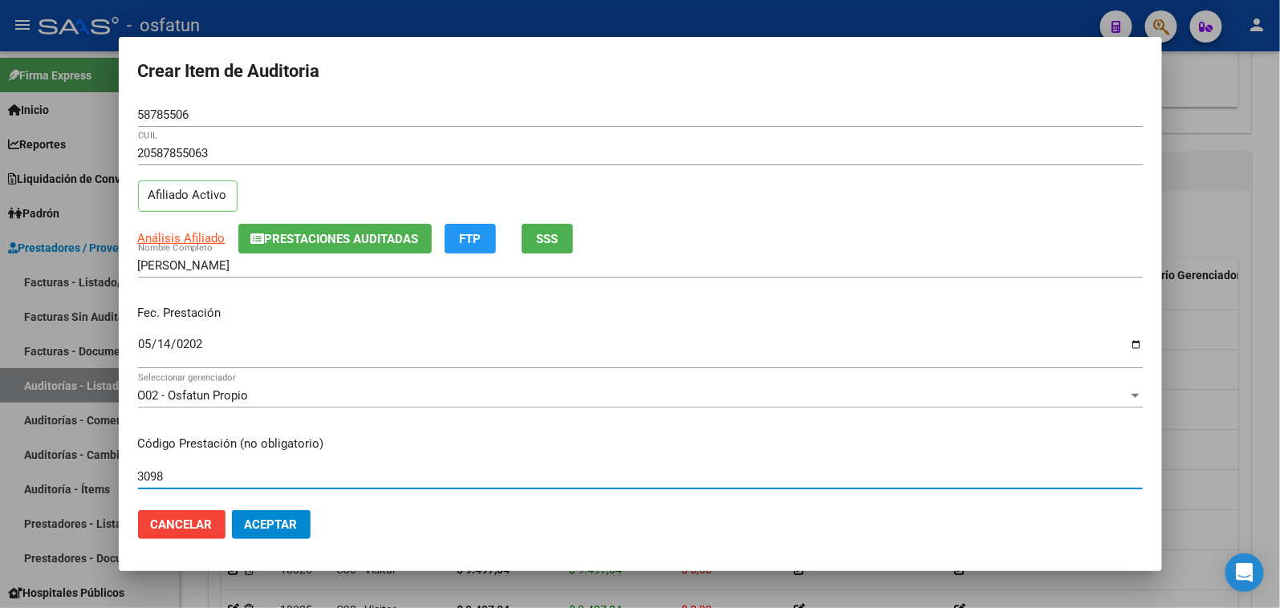
type input "3098"
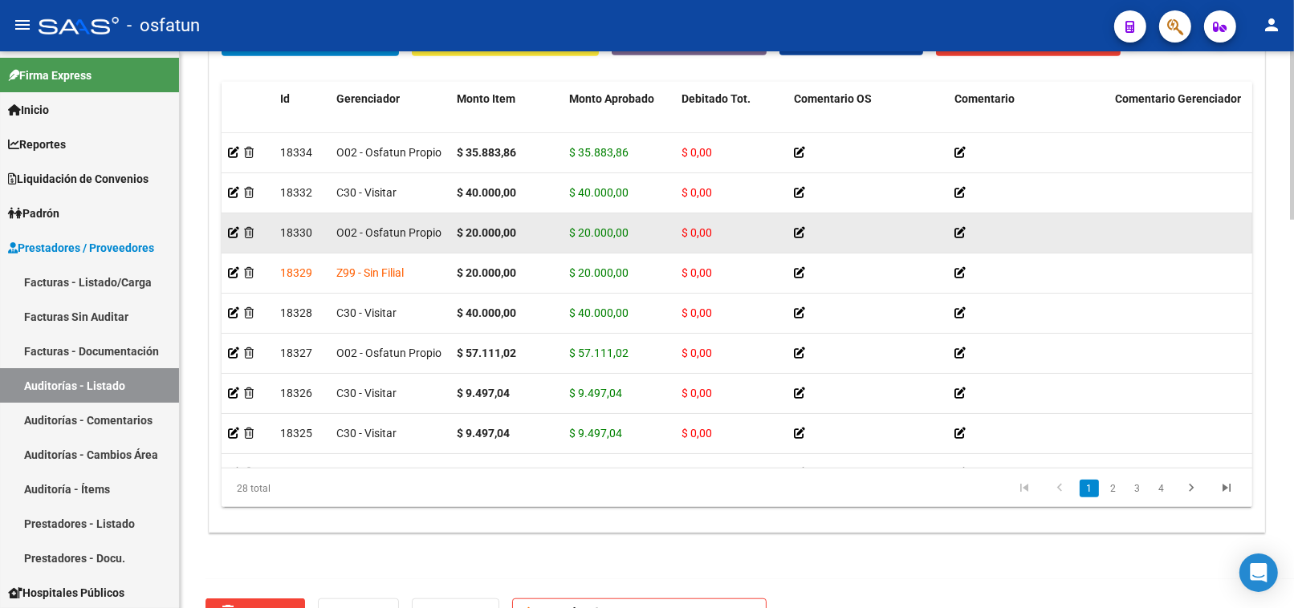
scroll to position [1248, 0]
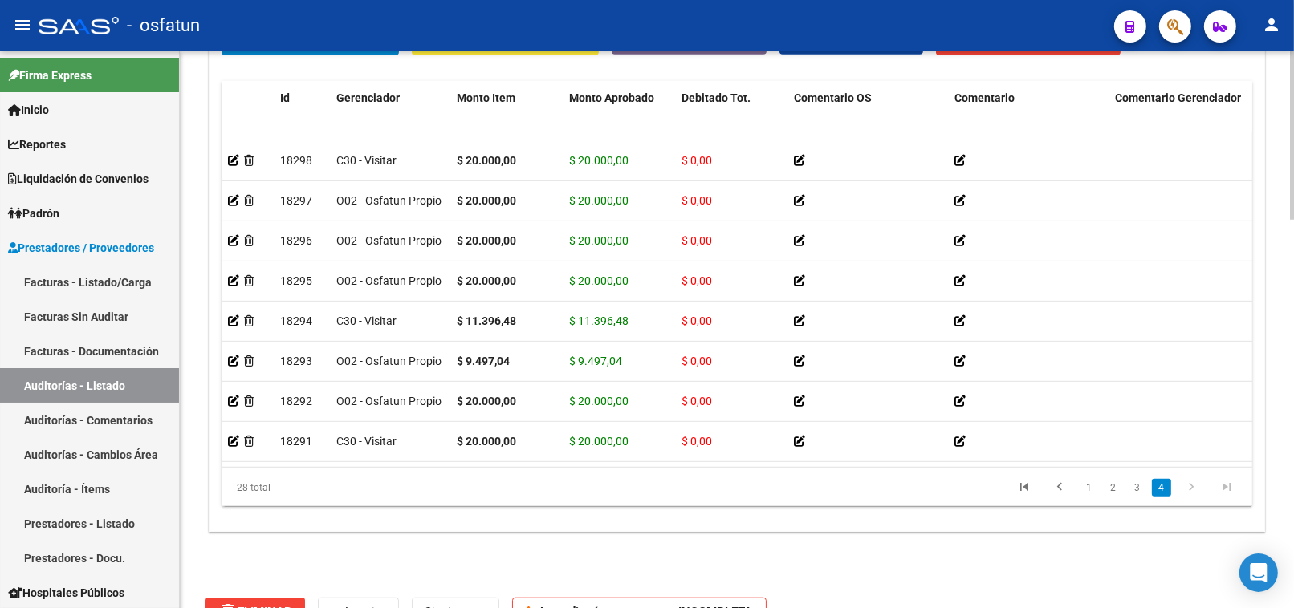
drag, startPoint x: 436, startPoint y: 470, endPoint x: 703, endPoint y: 457, distance: 267.6
click at [703, 457] on div "Id Gerenciador Monto Item Monto Aprobado Debitado Tot. Comentario OS Comentario…" at bounding box center [737, 294] width 1030 height 427
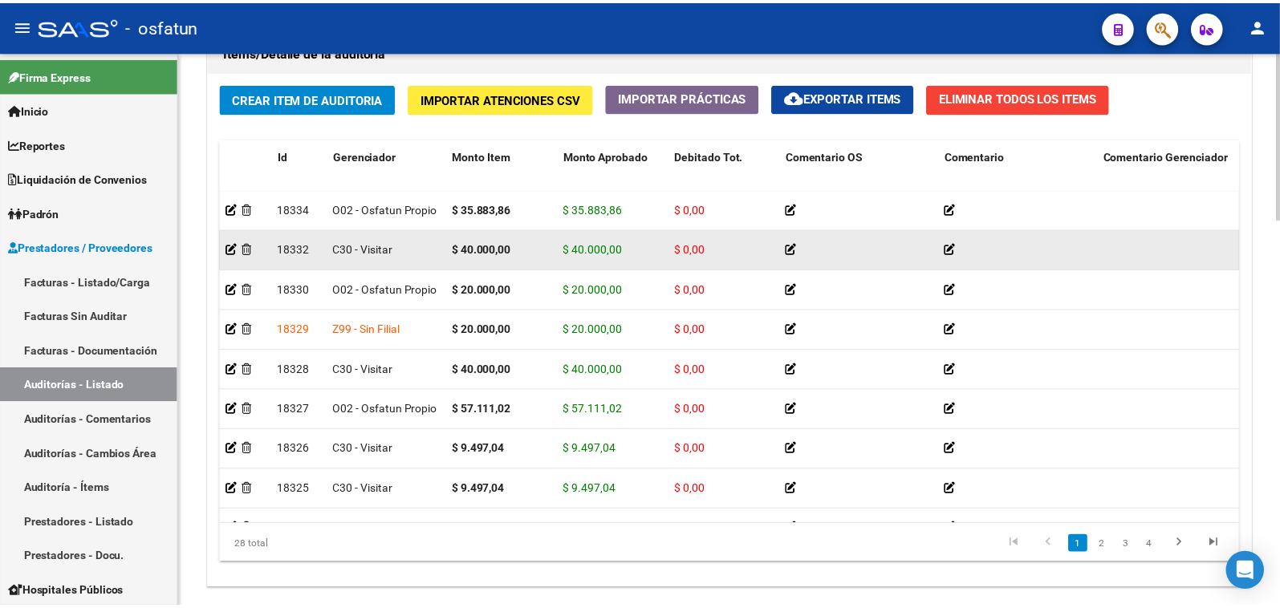
scroll to position [1159, 0]
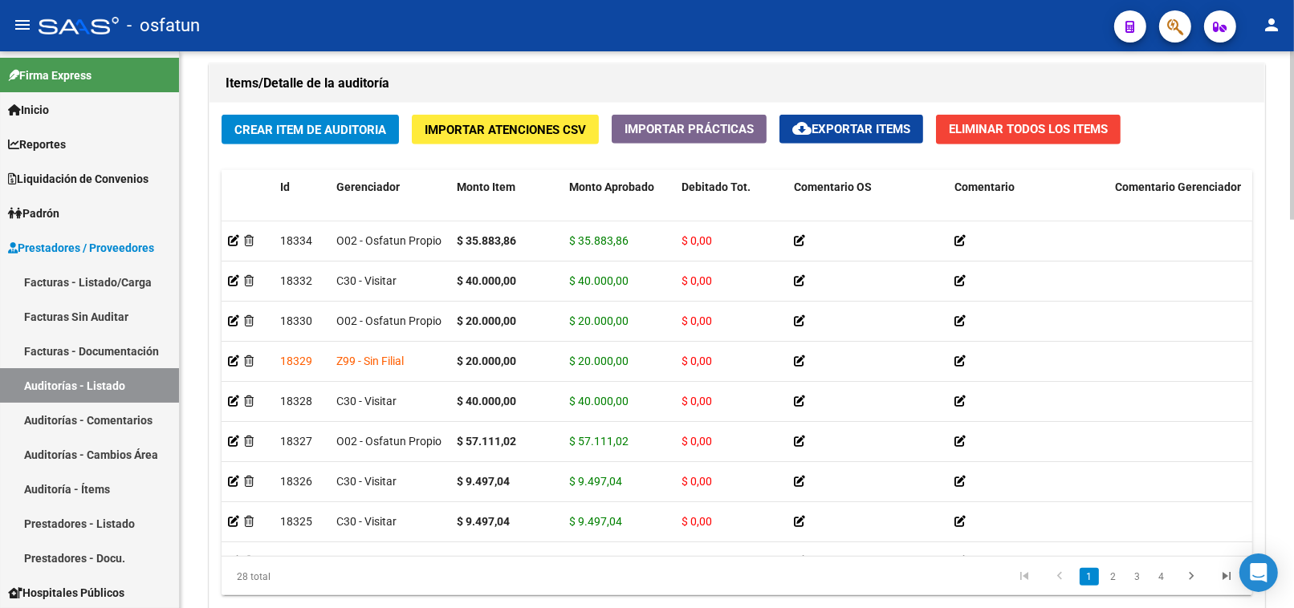
click at [347, 134] on span "Crear Item de Auditoria" at bounding box center [310, 130] width 152 height 14
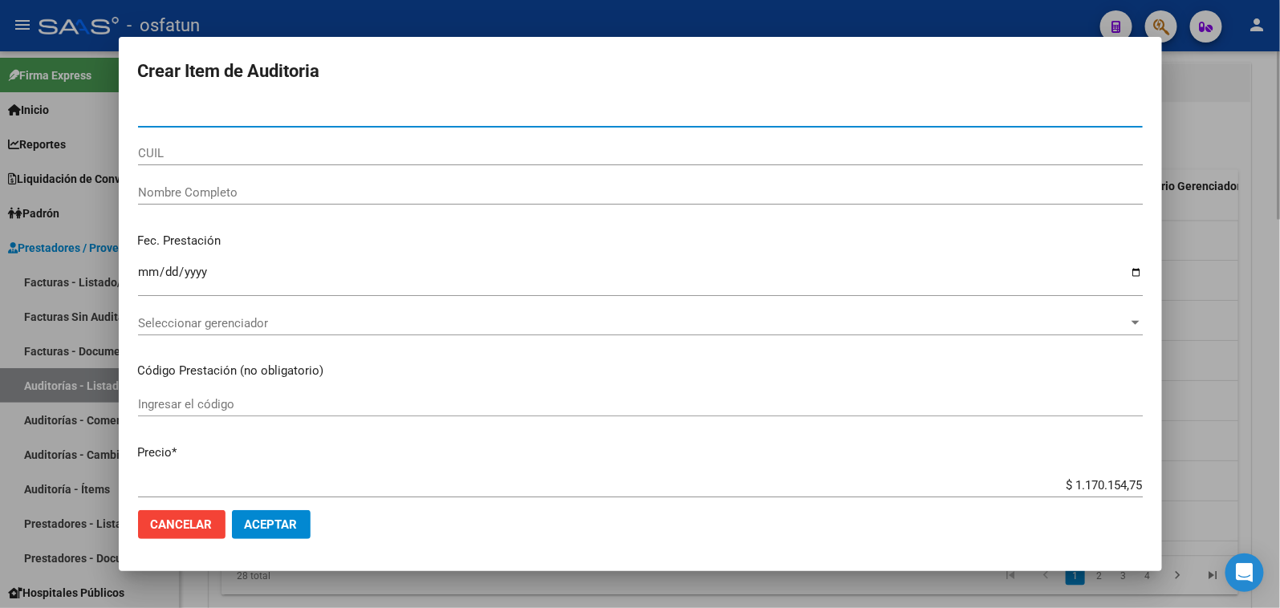
paste input "58785506"
type input "58785506"
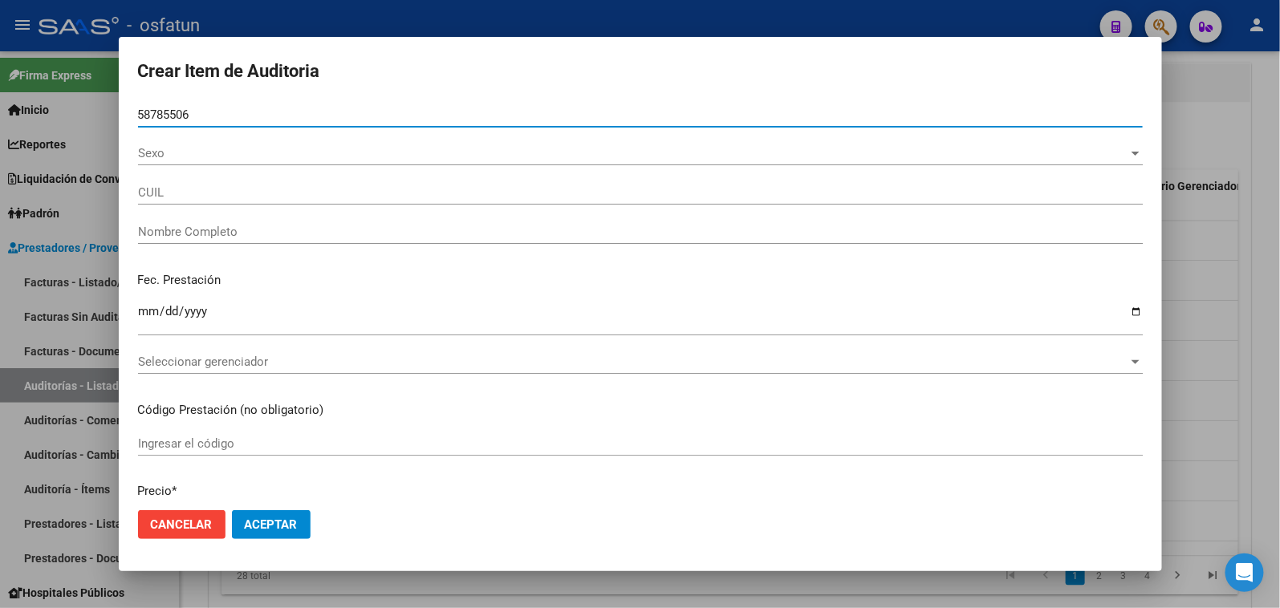
type input "20587855063"
type input "[PERSON_NAME]"
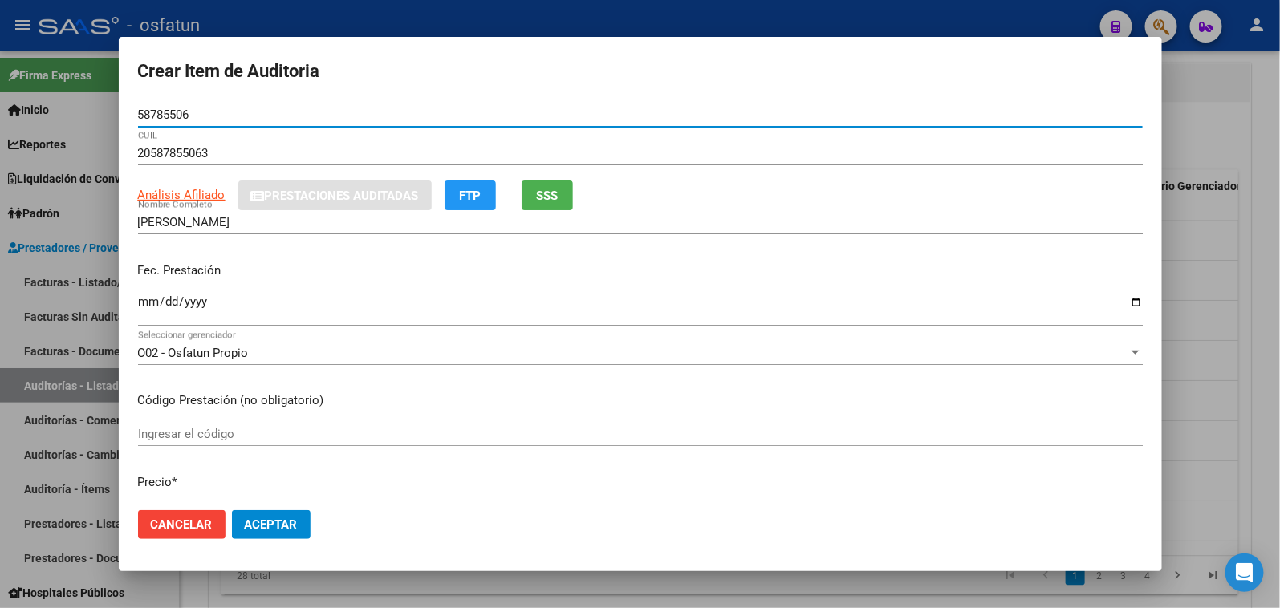
type input "58785506"
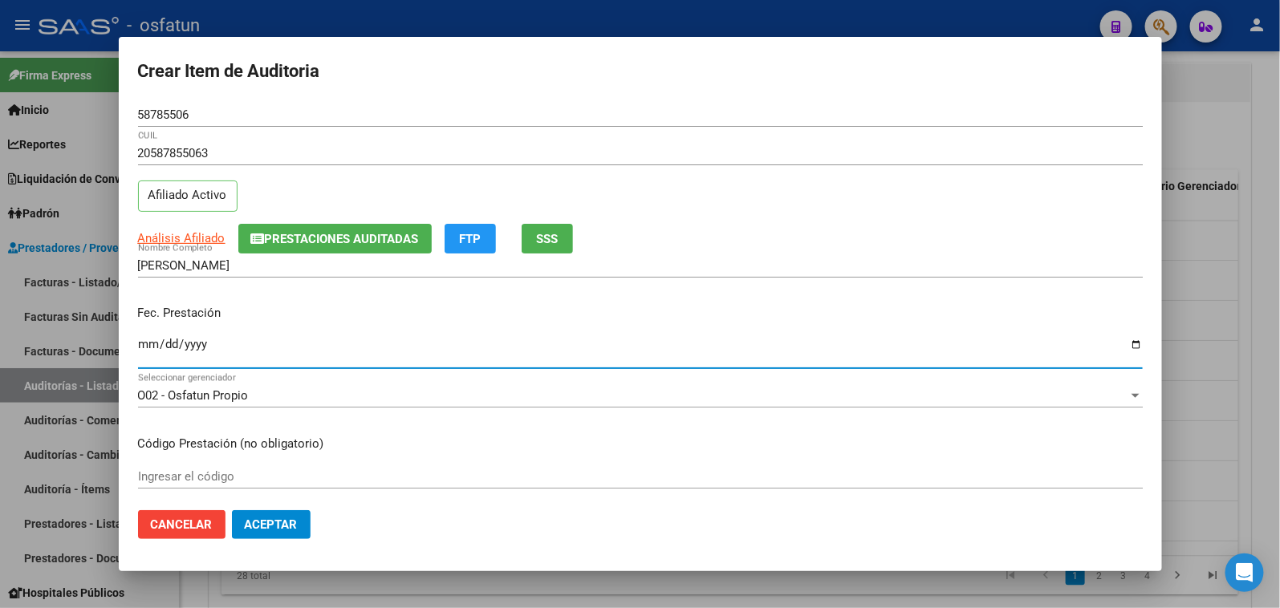
click at [151, 350] on input "Ingresar la fecha" at bounding box center [640, 351] width 1005 height 26
type input "2025-05-14"
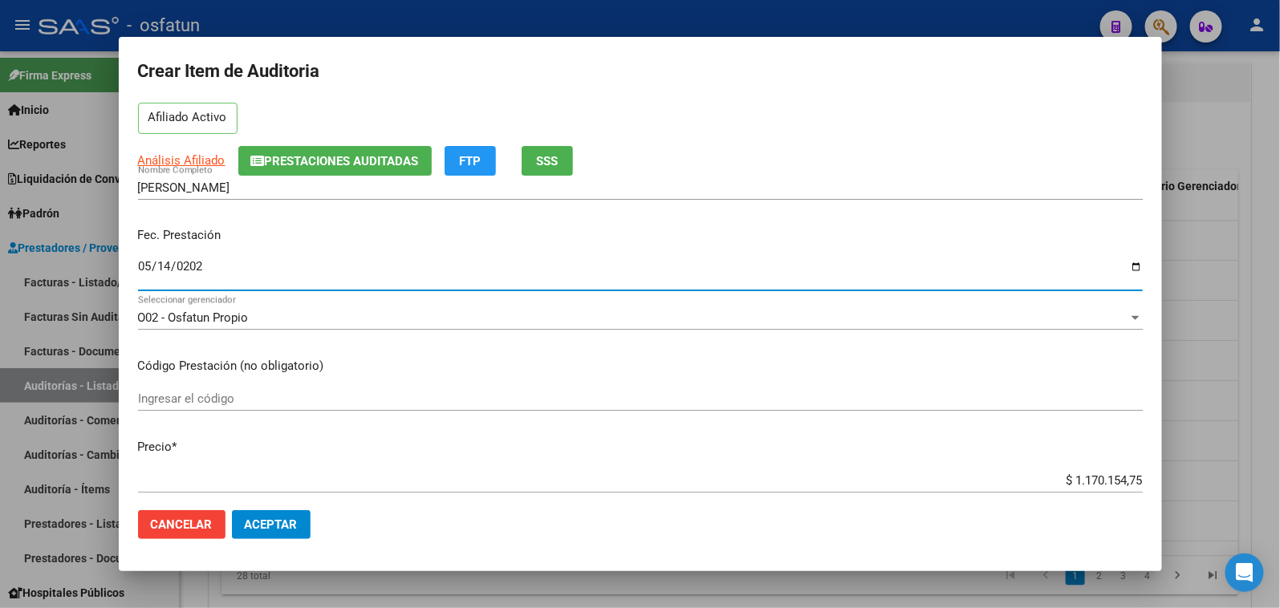
scroll to position [178, 0]
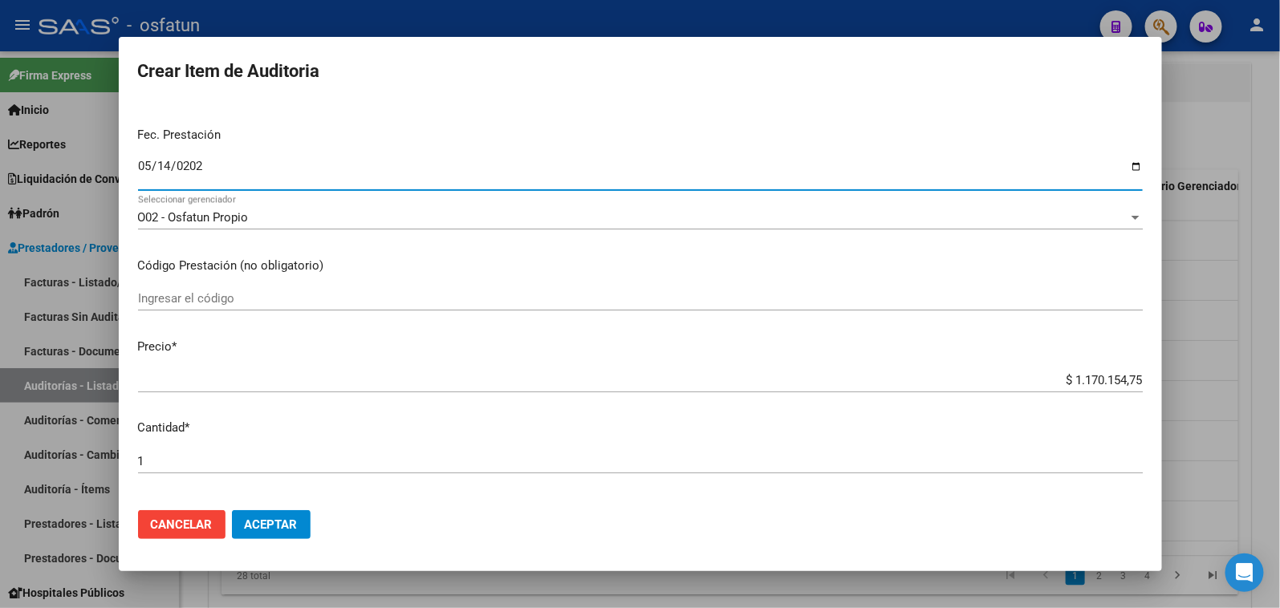
click at [265, 306] on input "Ingresar el código" at bounding box center [640, 298] width 1005 height 14
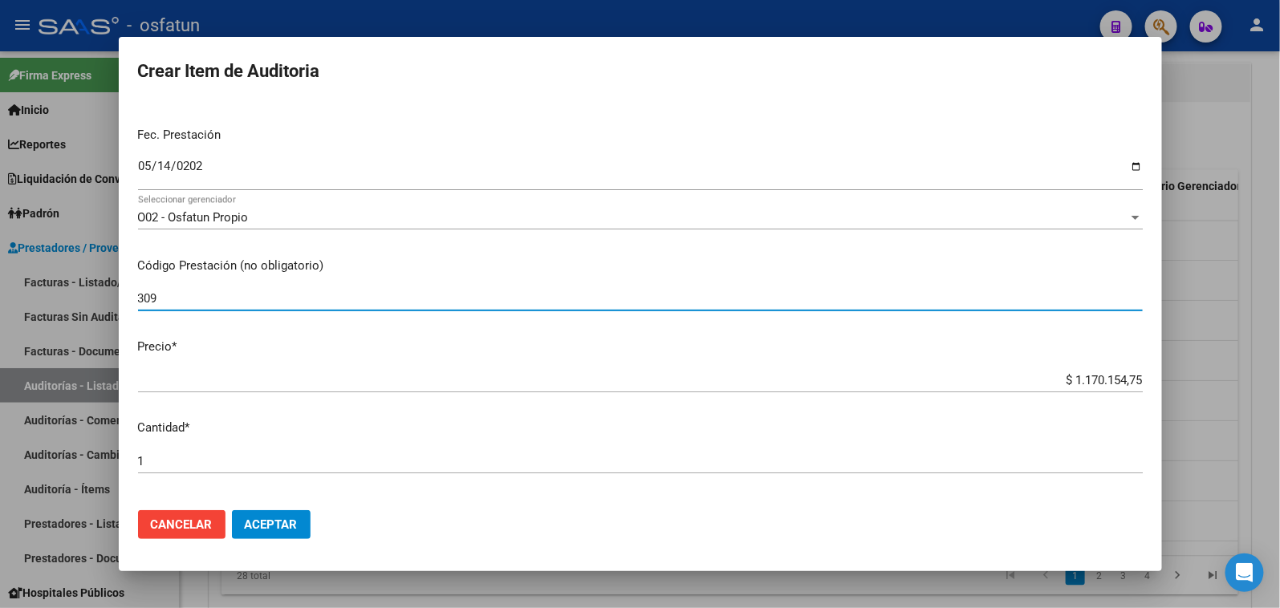
type input "309"
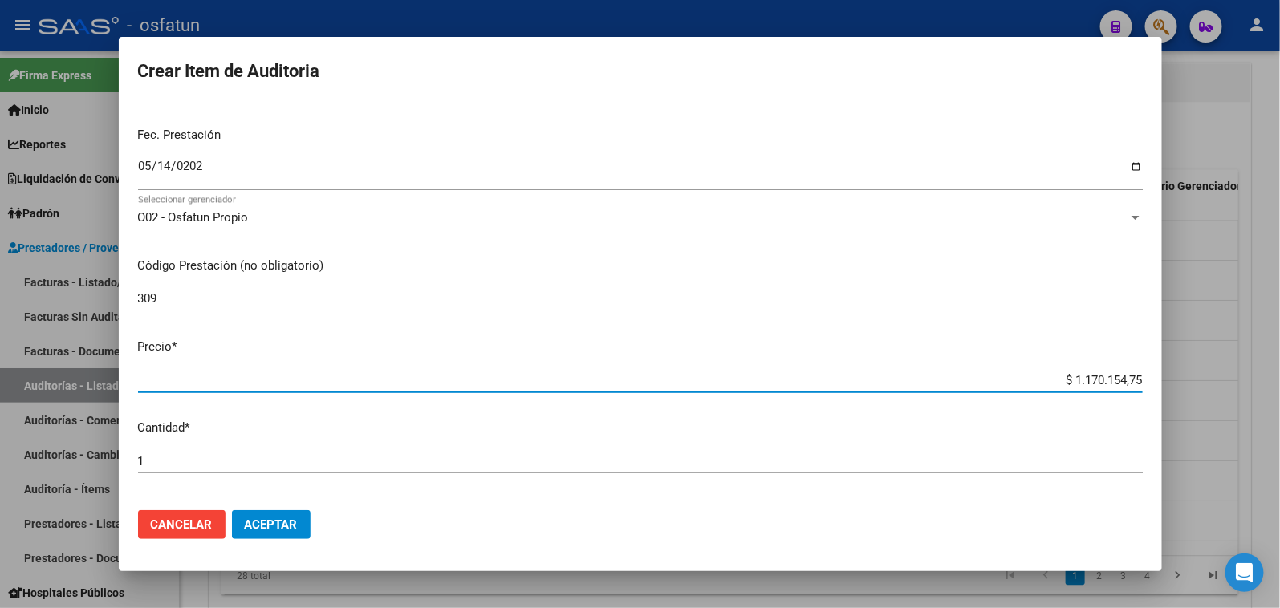
drag, startPoint x: 1063, startPoint y: 392, endPoint x: 1191, endPoint y: 381, distance: 128.0
click at [1220, 408] on div "Crear Item de Auditoria 58785506 Nro Documento 20587855063 CUIL Afiliado Activo…" at bounding box center [640, 304] width 1280 height 608
paste input "23754,13"
type input "$ 23.754,13"
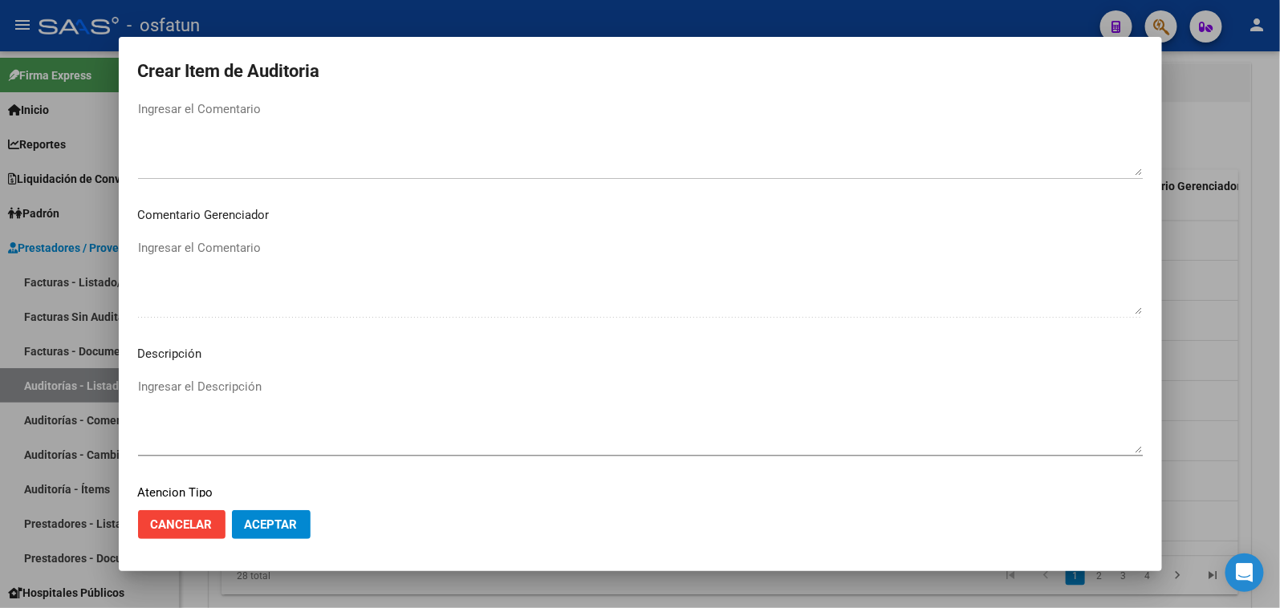
scroll to position [1049, 0]
type input "$ 23.754,13"
click at [298, 382] on div "Seleccionar tipo Seleccionar tipo" at bounding box center [640, 391] width 1005 height 24
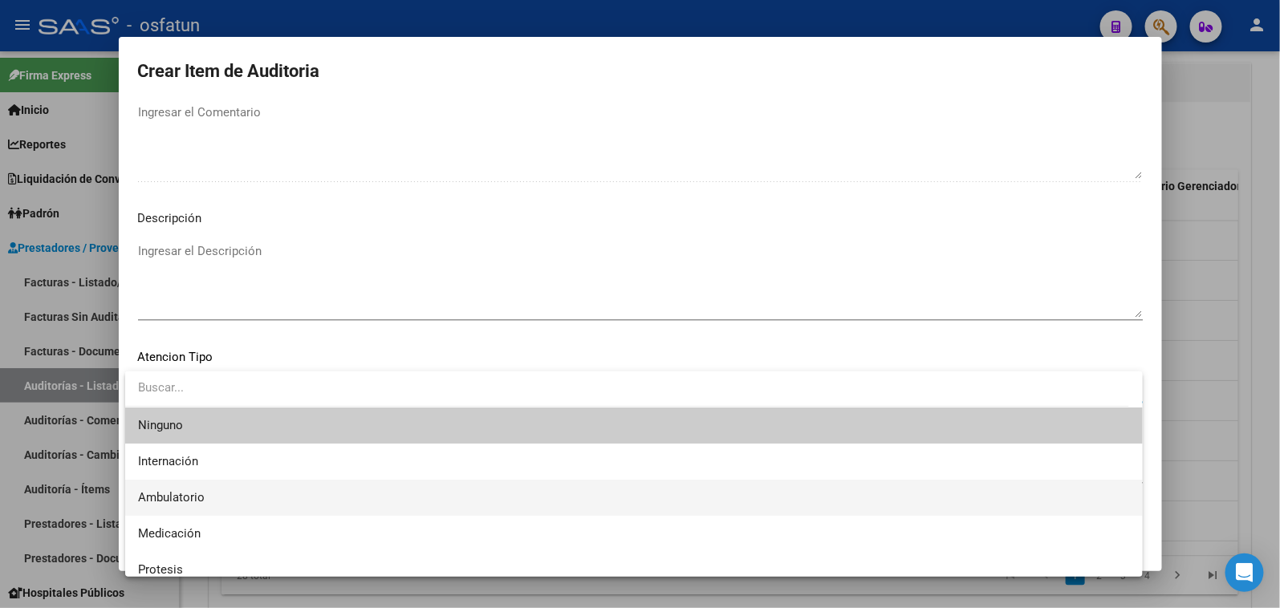
click at [212, 503] on span "Ambulatorio" at bounding box center [634, 498] width 992 height 36
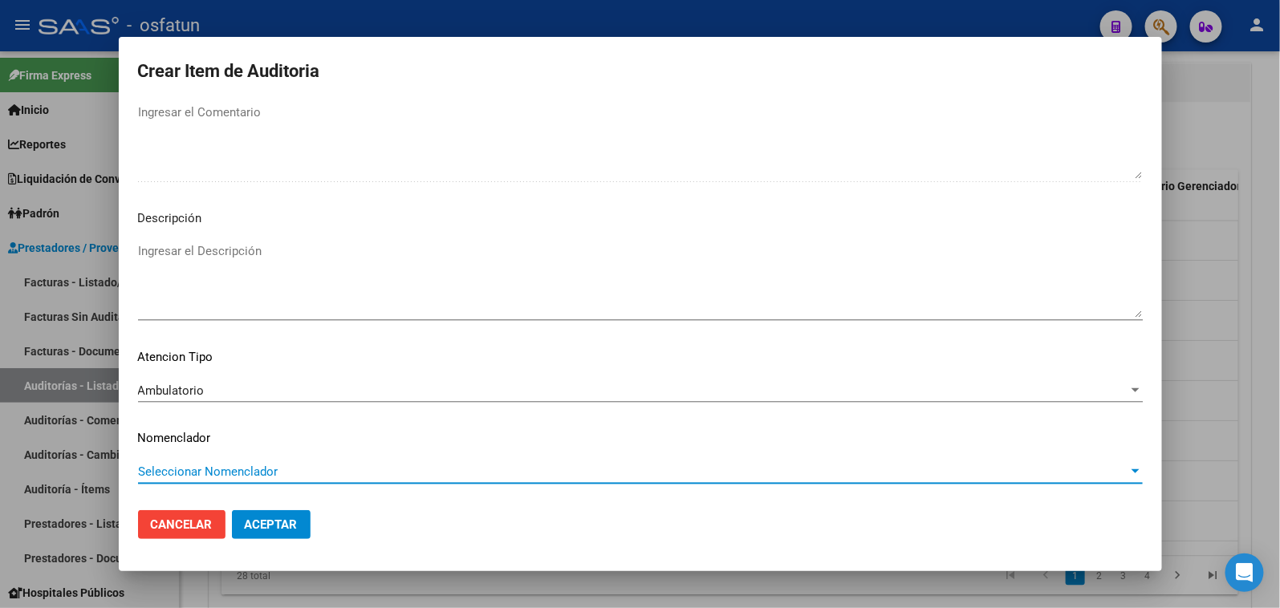
click at [238, 474] on span "Seleccionar Nomenclador" at bounding box center [633, 472] width 990 height 14
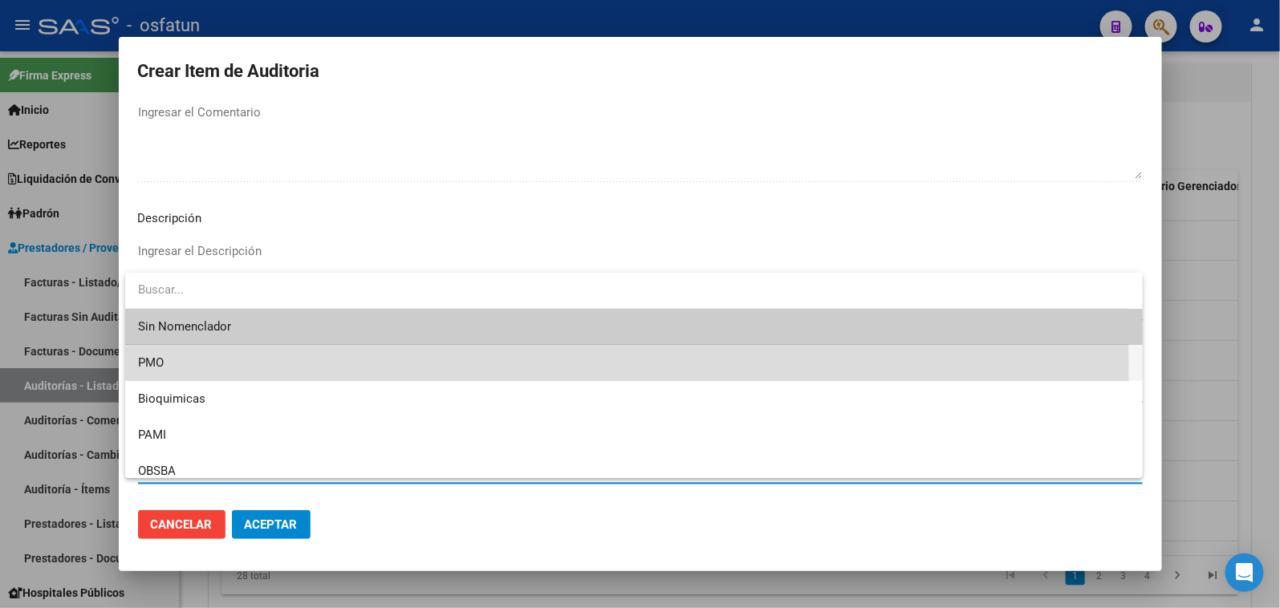
drag, startPoint x: 197, startPoint y: 366, endPoint x: 273, endPoint y: 509, distance: 161.6
click at [199, 367] on span "PMO" at bounding box center [634, 363] width 992 height 36
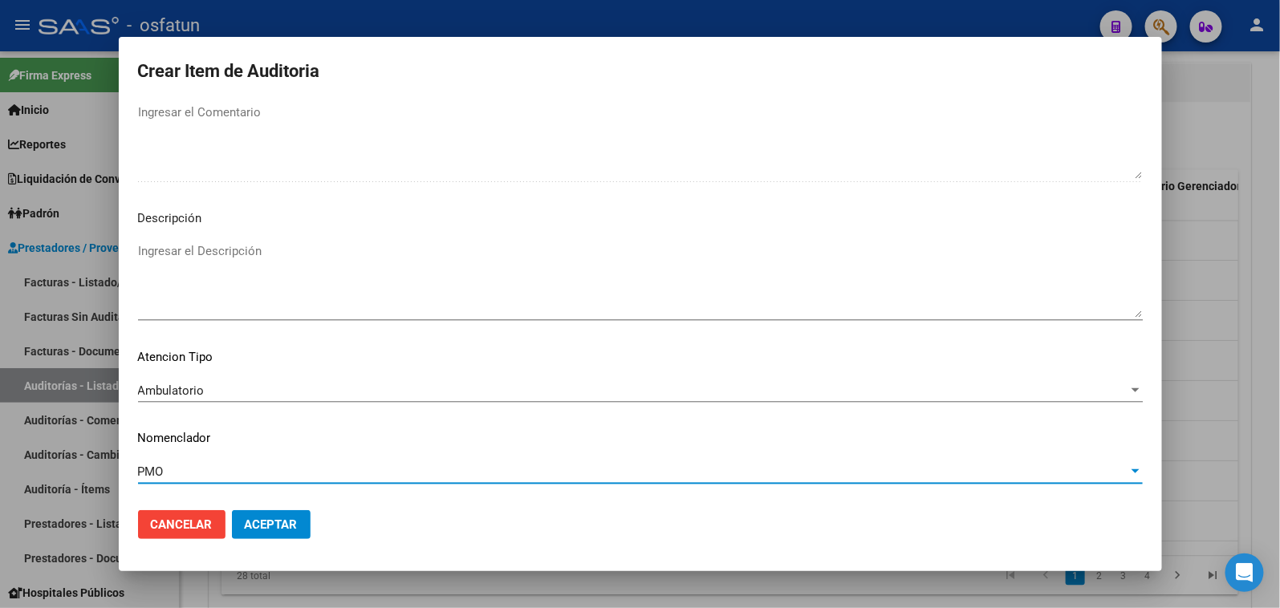
click at [273, 516] on button "Aceptar" at bounding box center [271, 524] width 79 height 29
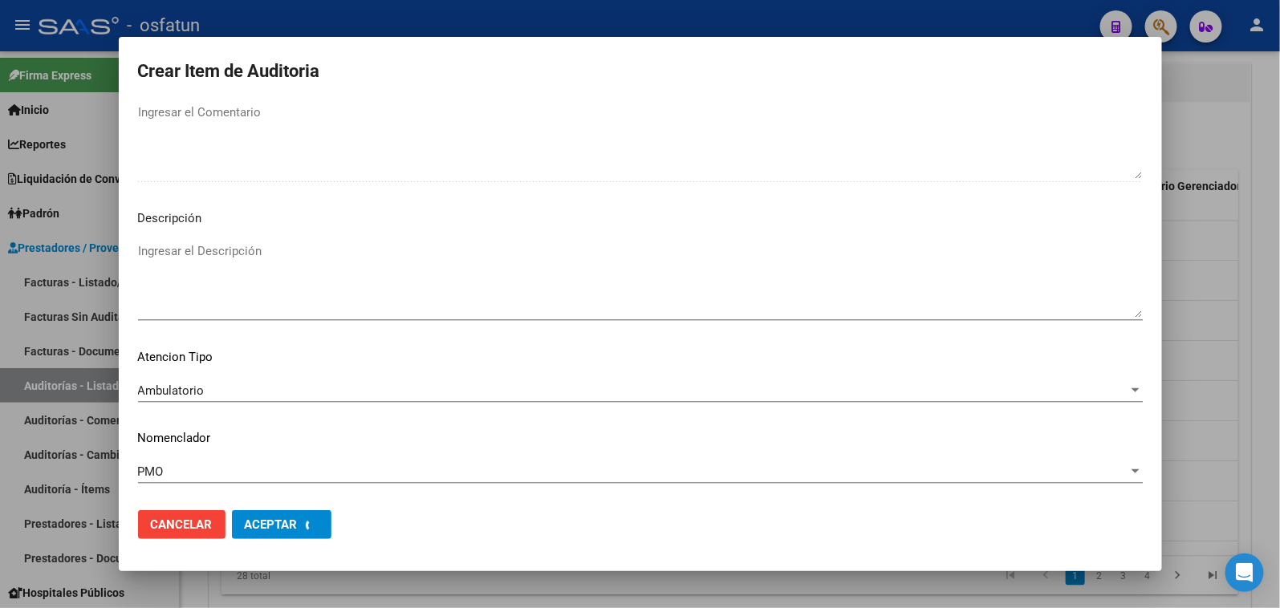
scroll to position [1128, 0]
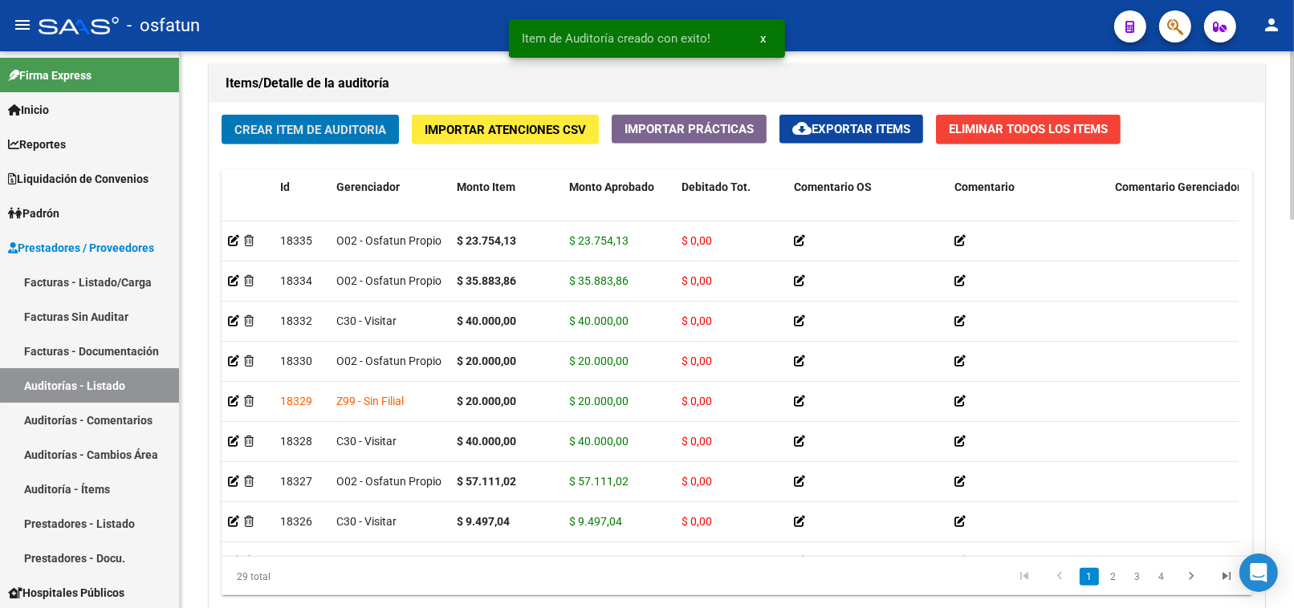
click at [287, 121] on button "Crear Item de Auditoria" at bounding box center [310, 130] width 177 height 30
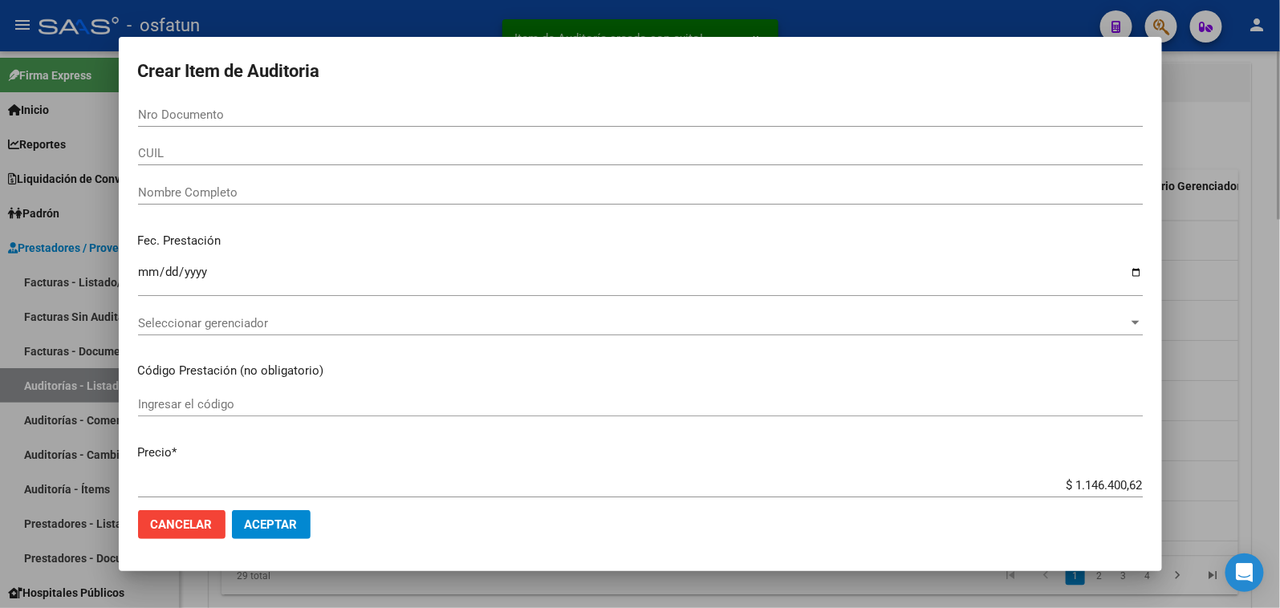
paste input "25590055"
type input "25590055"
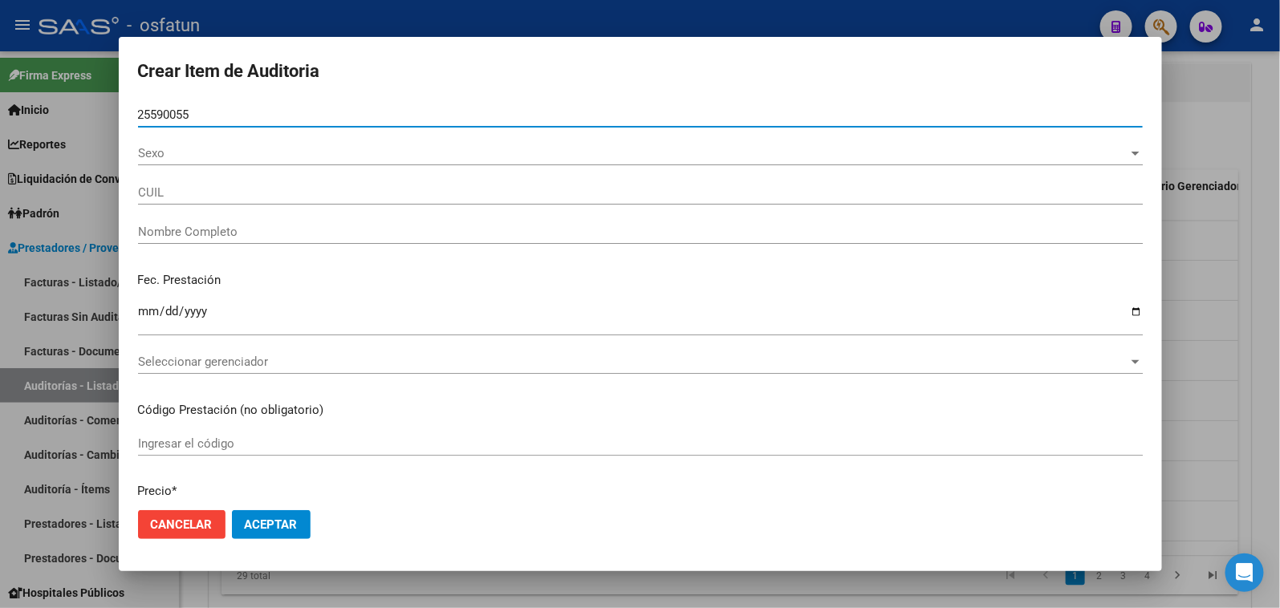
type input "27255900558"
type input "[PERSON_NAME]"
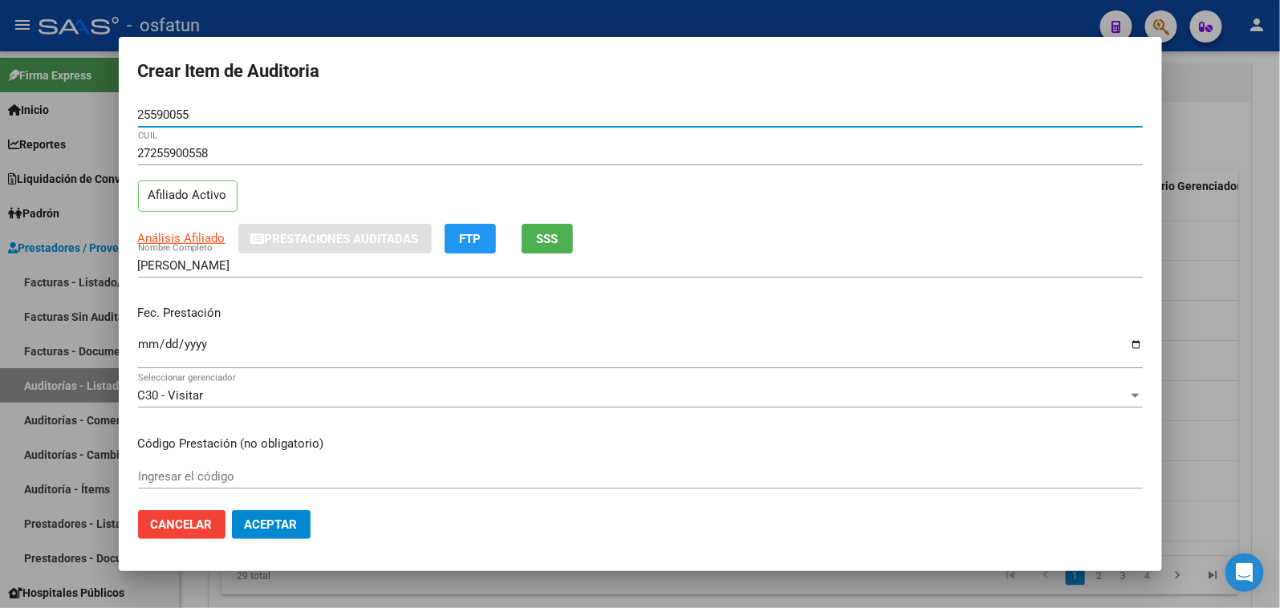
type input "25590055"
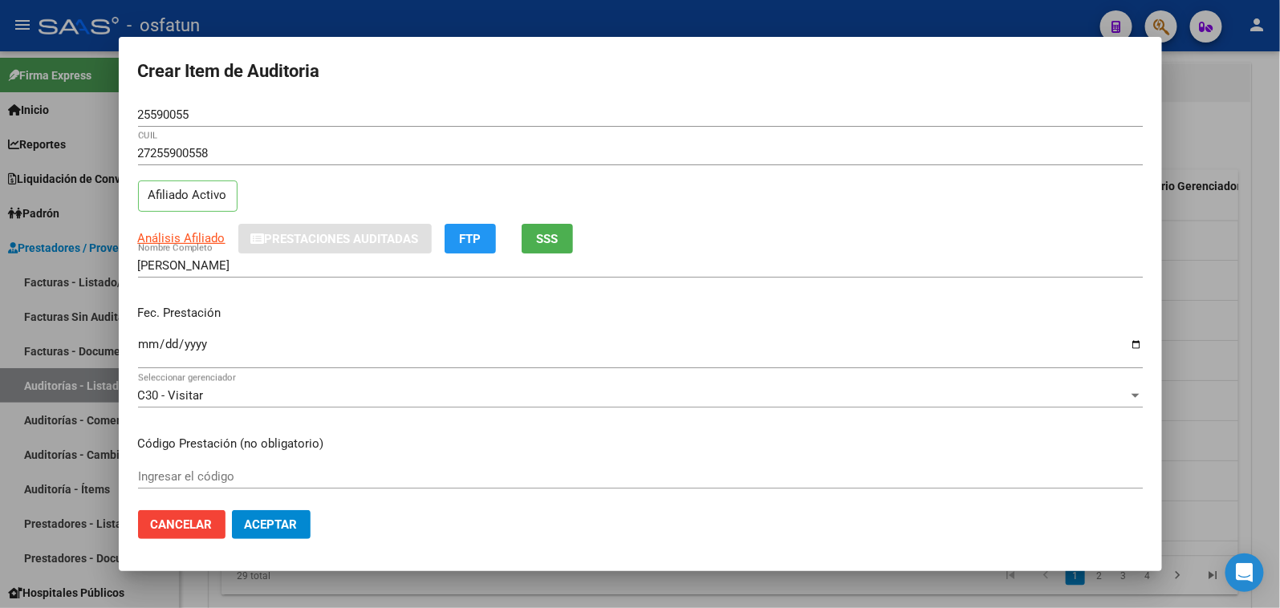
click at [132, 339] on mat-dialog-content "25590055 Nro Documento 27255900558 CUIL Afiliado Activo Análisis Afiliado Prest…" at bounding box center [640, 301] width 1043 height 396
click at [146, 348] on input "Ingresar la fecha" at bounding box center [640, 351] width 1005 height 26
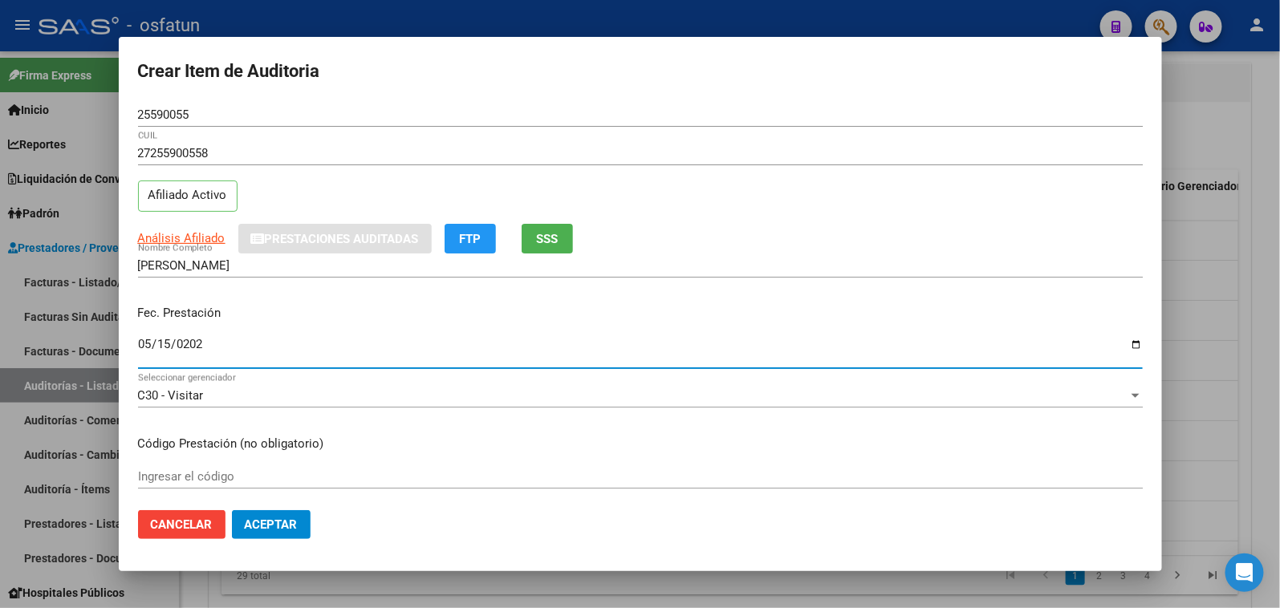
type input "2025-05-15"
click at [274, 477] on input "Ingresar el código" at bounding box center [640, 476] width 1005 height 14
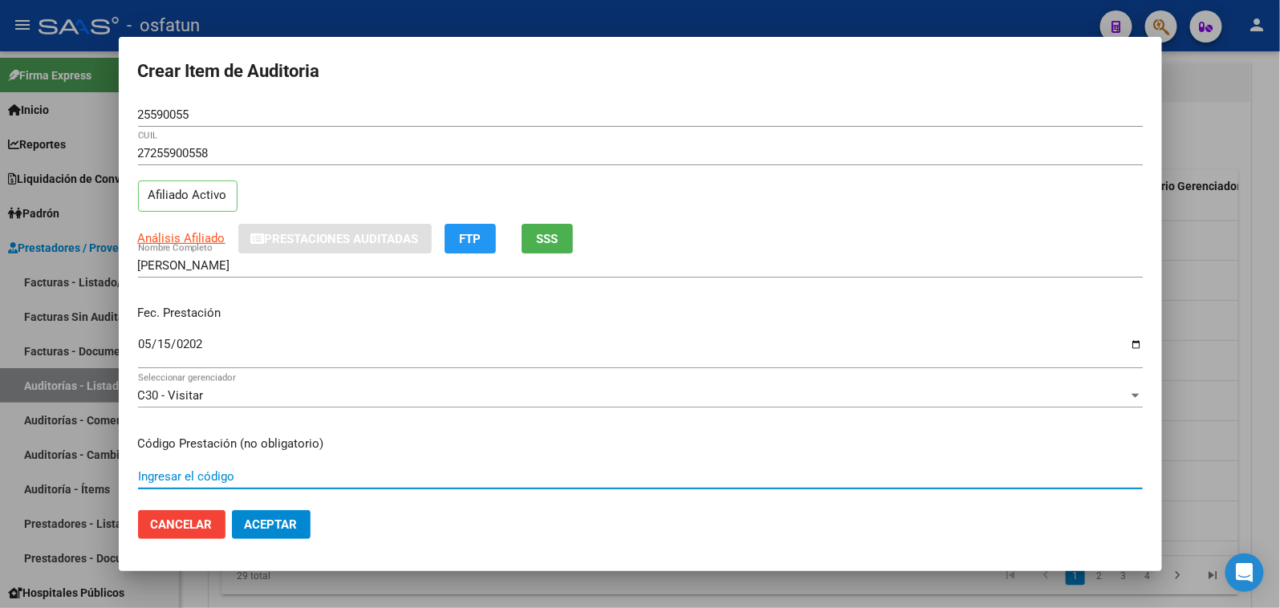
paste input "663975"
type input "663975"
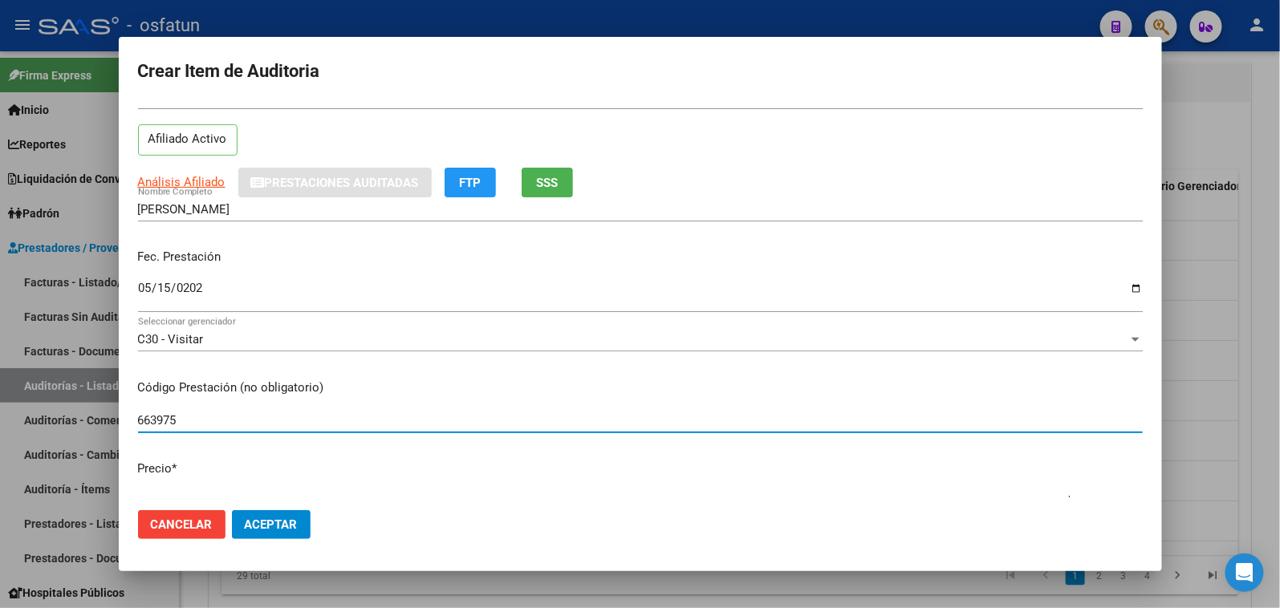
scroll to position [178, 0]
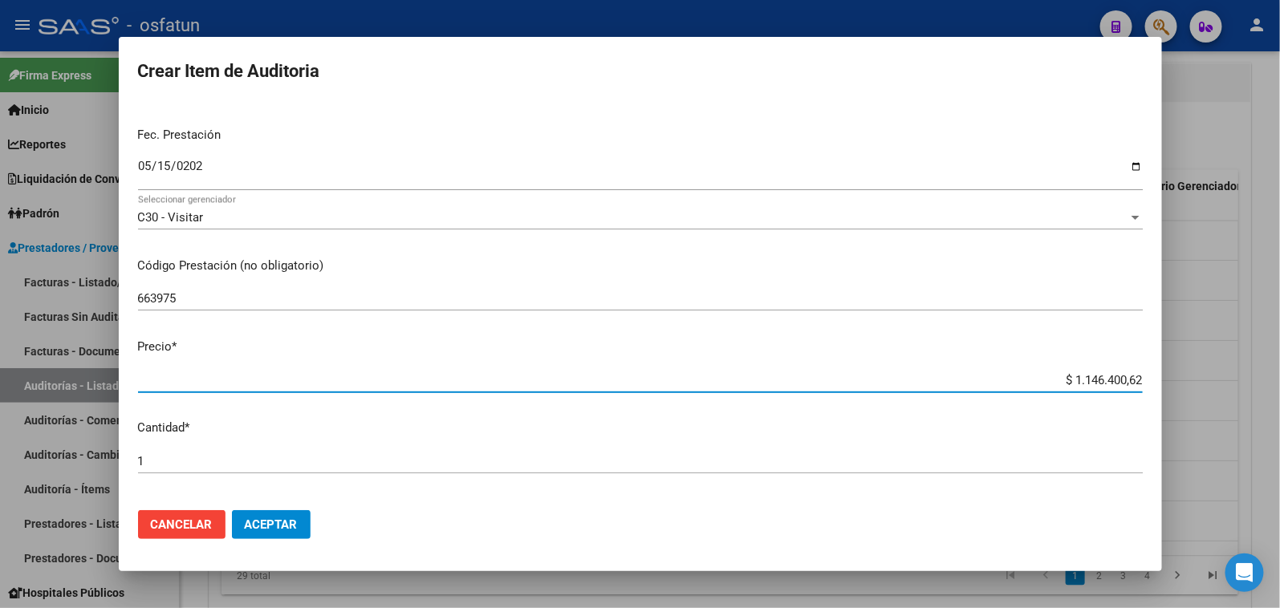
drag, startPoint x: 1043, startPoint y: 373, endPoint x: 1181, endPoint y: 372, distance: 137.2
click at [1181, 372] on div "Crear Item de Auditoria 25590055 Nro Documento 27255900558 CUIL Afiliado Activo…" at bounding box center [640, 304] width 1280 height 608
paste input "183116,53"
type input "$ 183.116,53"
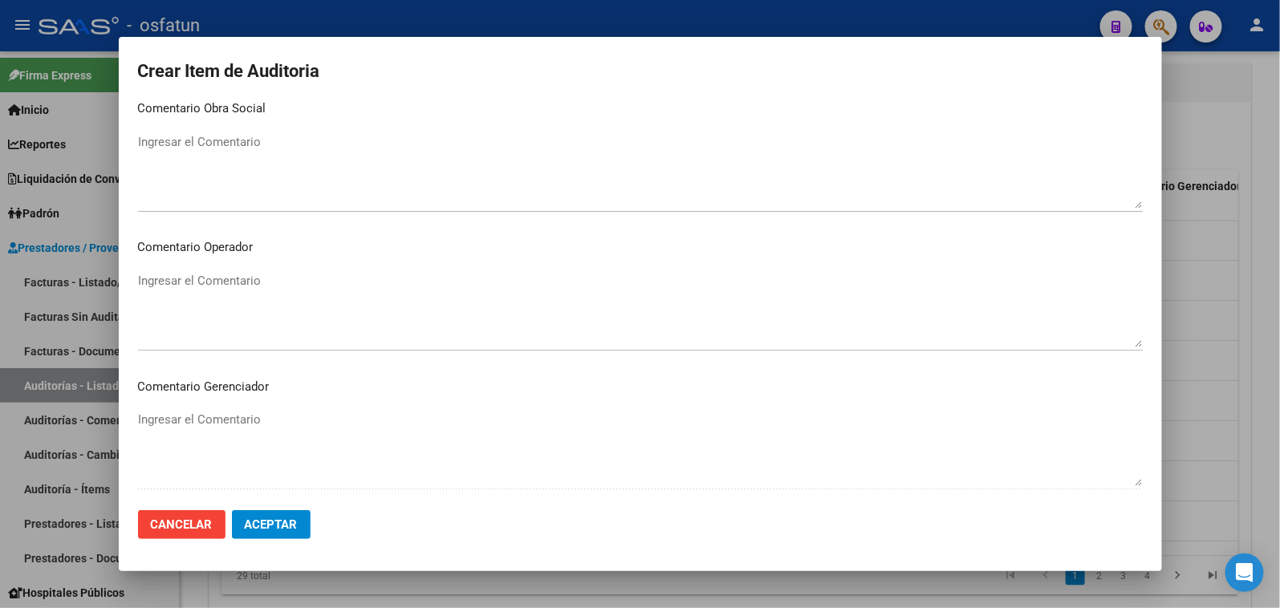
scroll to position [1049, 0]
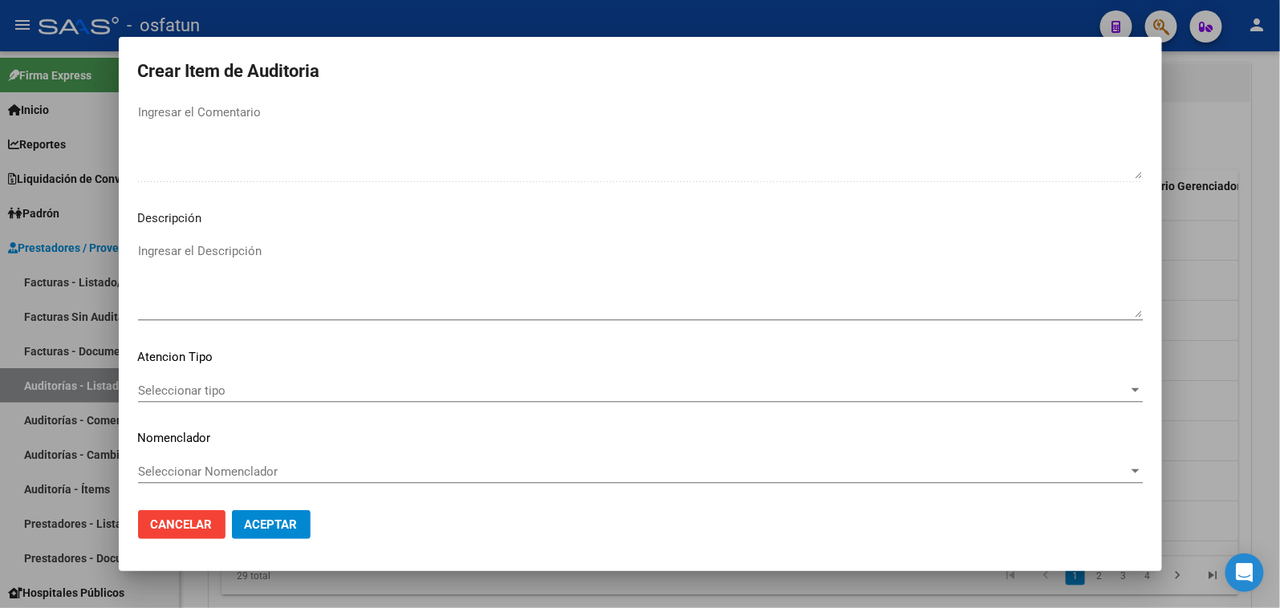
type input "$ 183.116,53"
click at [254, 393] on span "Seleccionar tipo" at bounding box center [633, 391] width 990 height 14
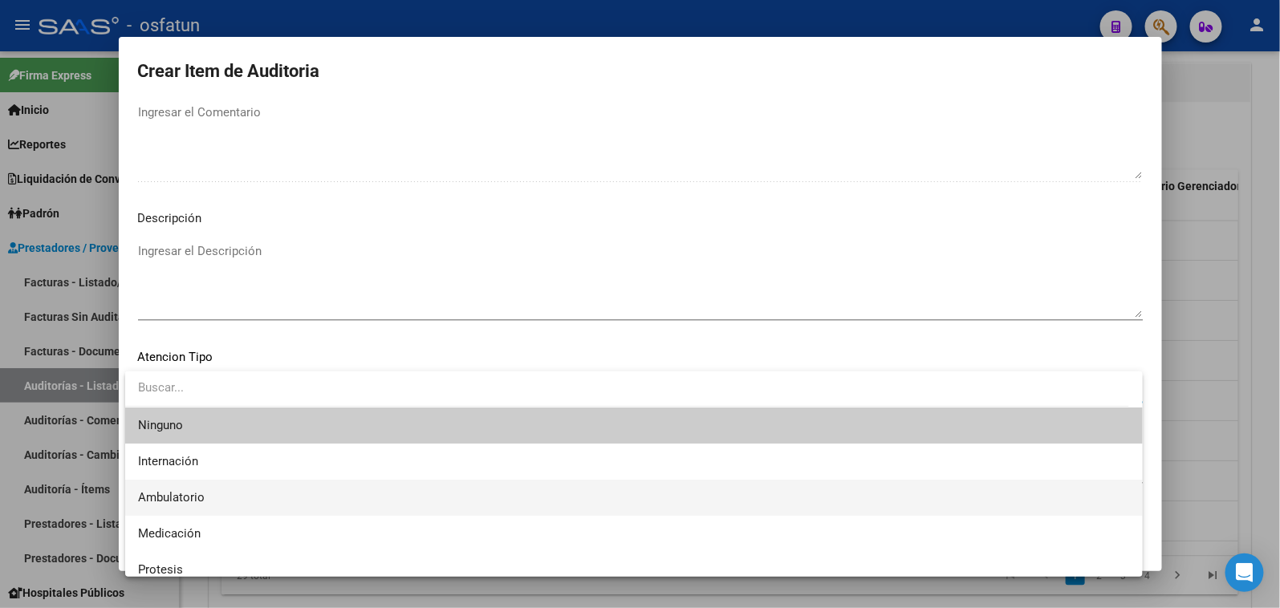
click at [241, 502] on span "Ambulatorio" at bounding box center [634, 498] width 992 height 36
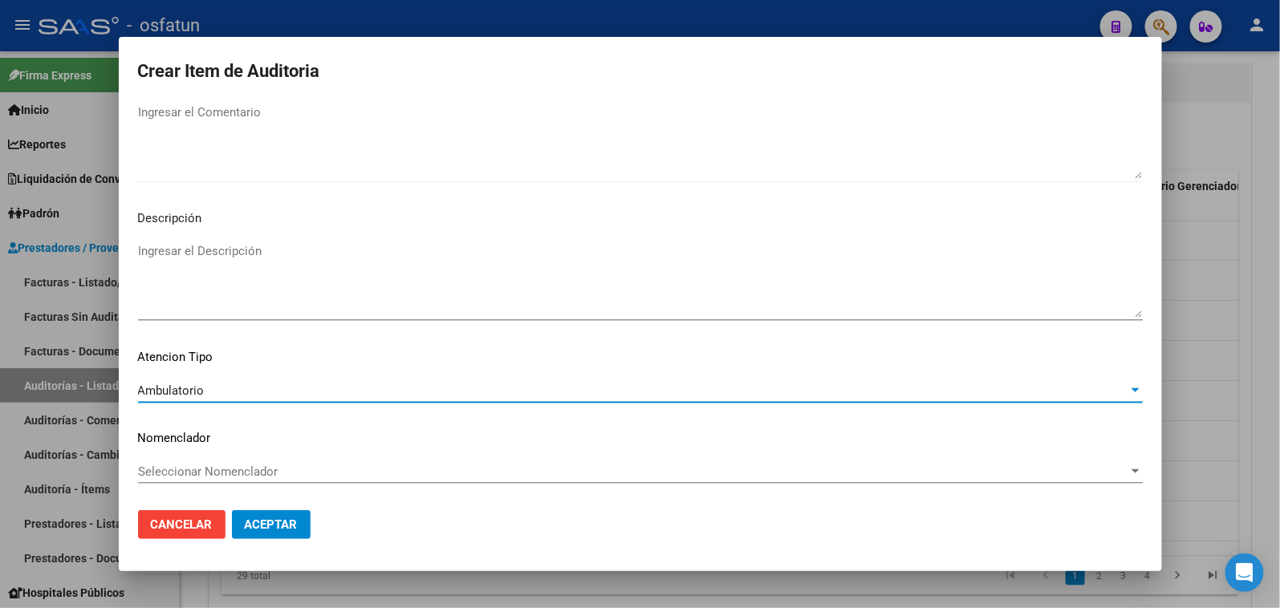
click at [241, 465] on span "Seleccionar Nomenclador" at bounding box center [633, 472] width 990 height 14
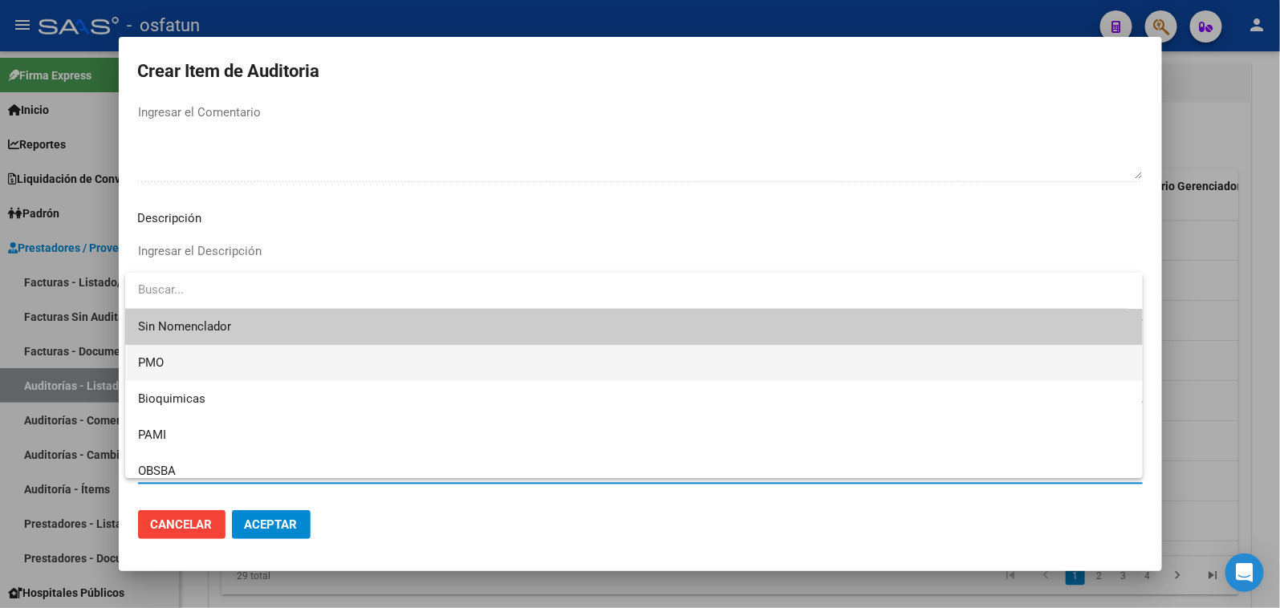
click at [205, 369] on span "PMO" at bounding box center [634, 363] width 992 height 36
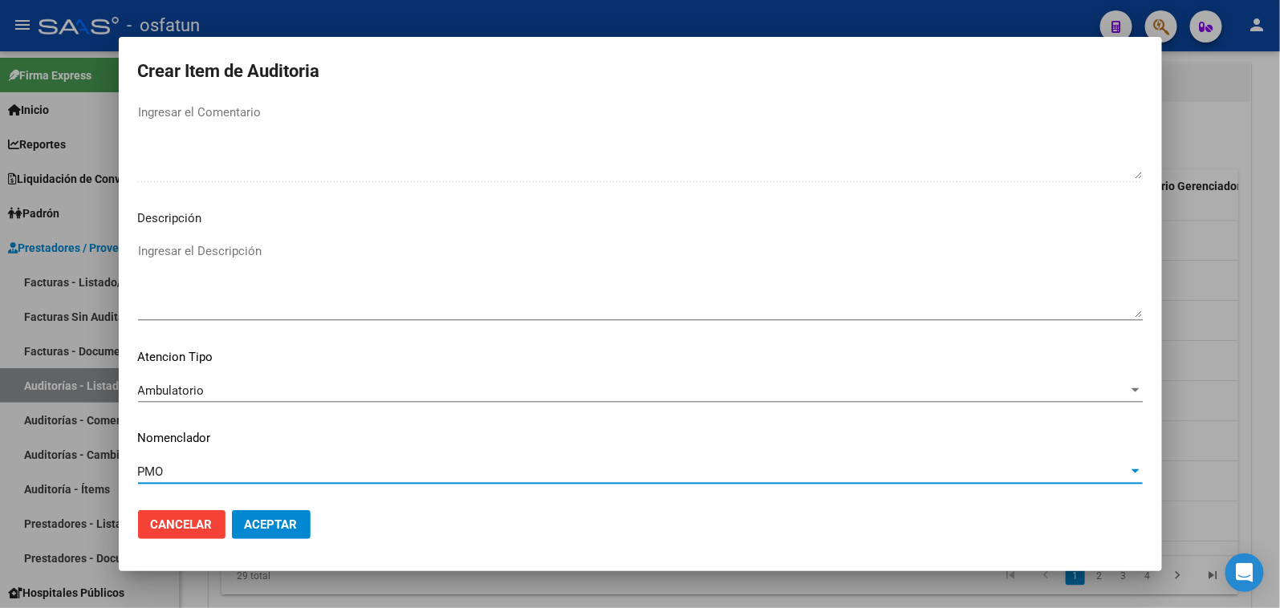
click at [273, 518] on span "Aceptar" at bounding box center [271, 525] width 53 height 14
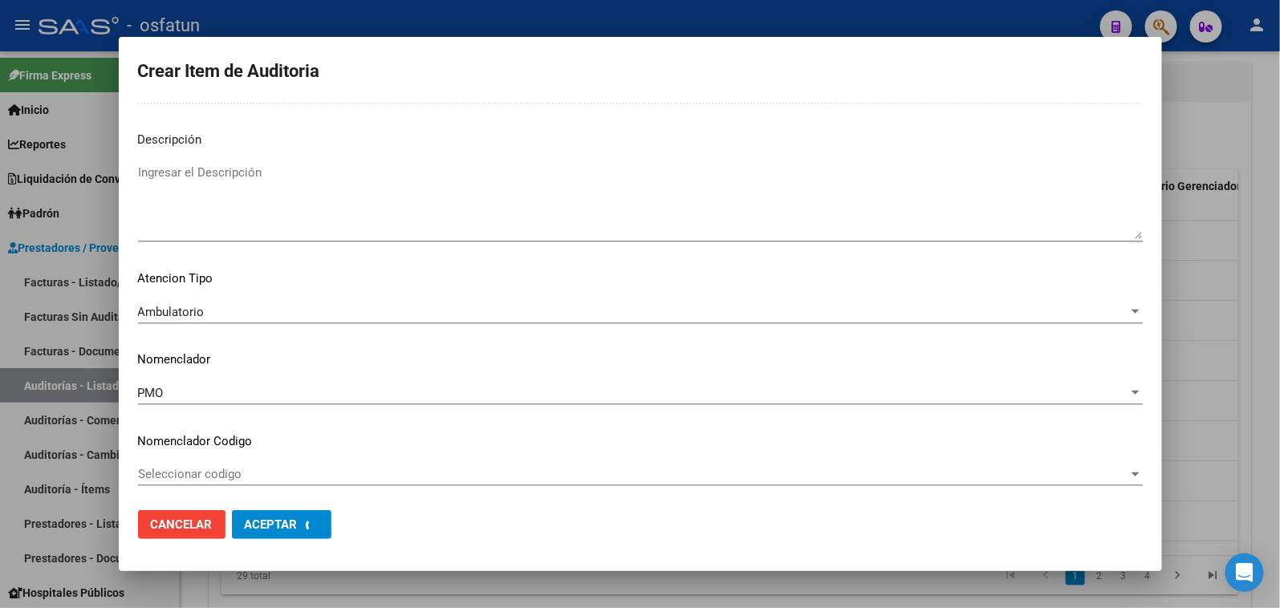
scroll to position [1130, 0]
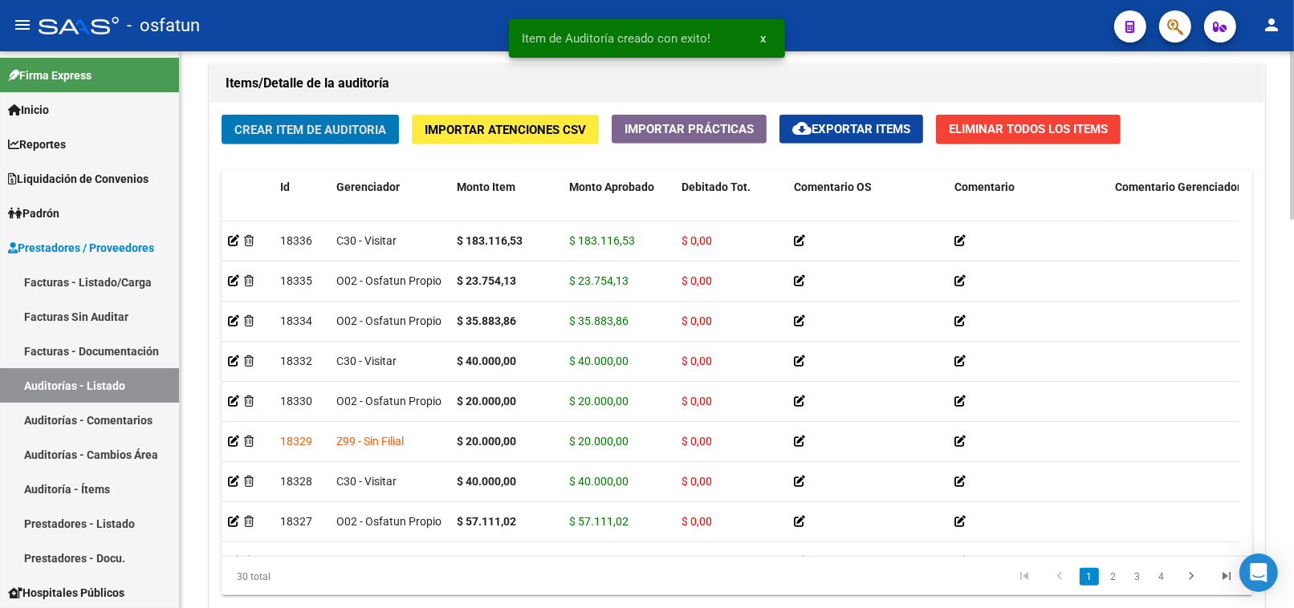
click at [287, 117] on button "Crear Item de Auditoria" at bounding box center [310, 130] width 177 height 30
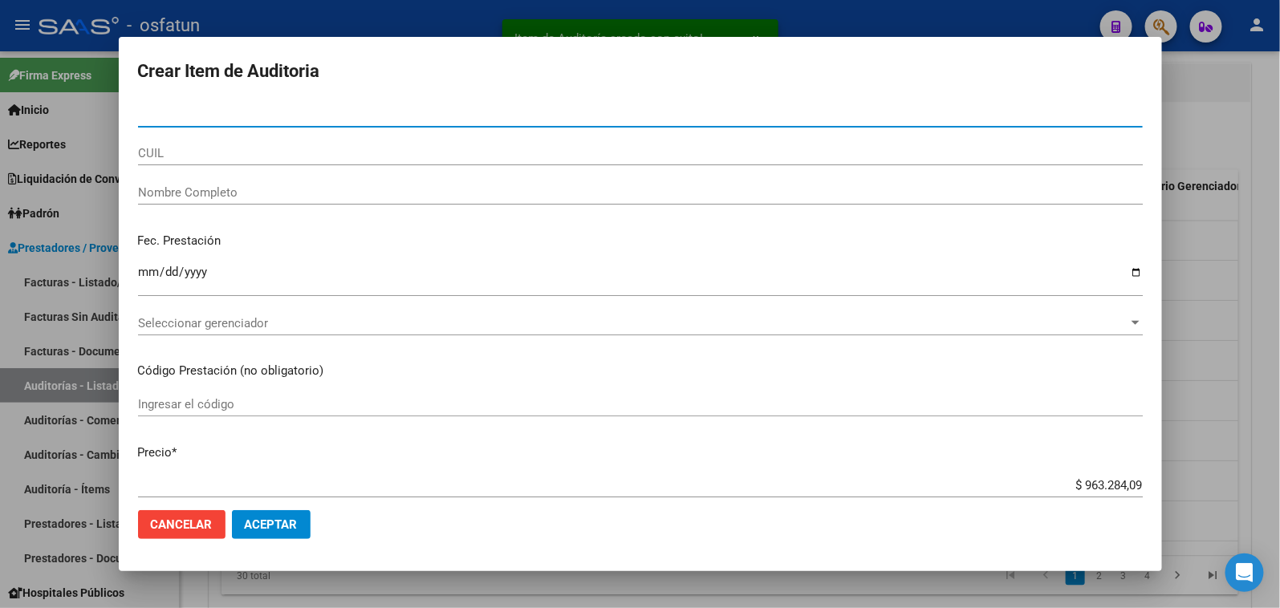
paste input "20575054"
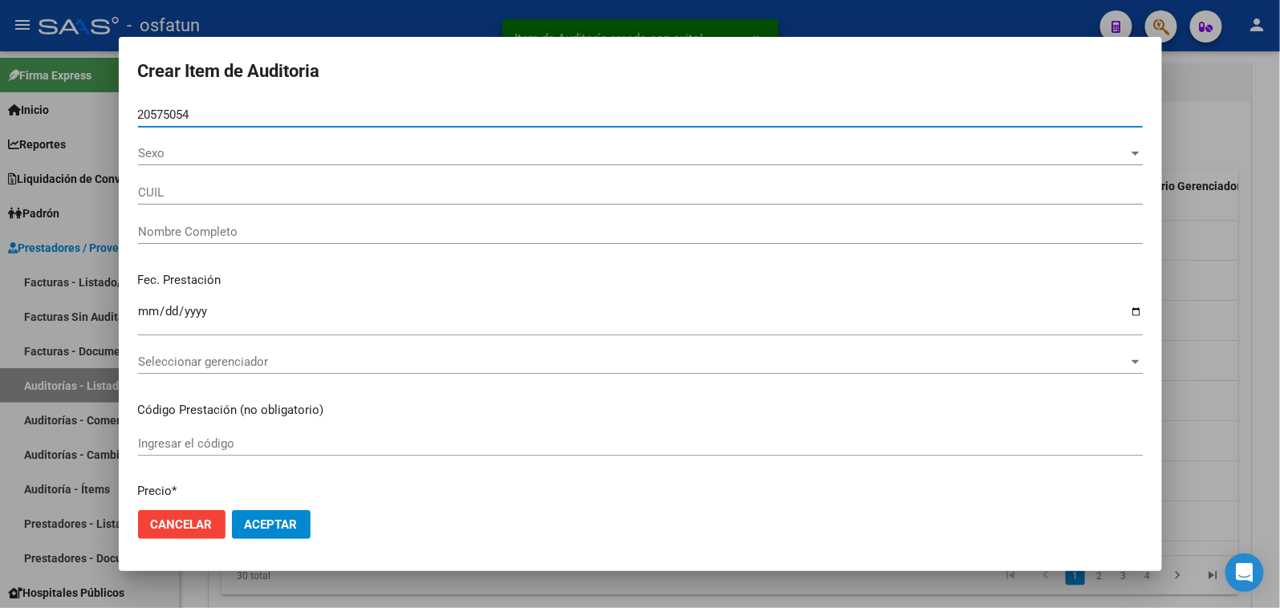
type input "20575054"
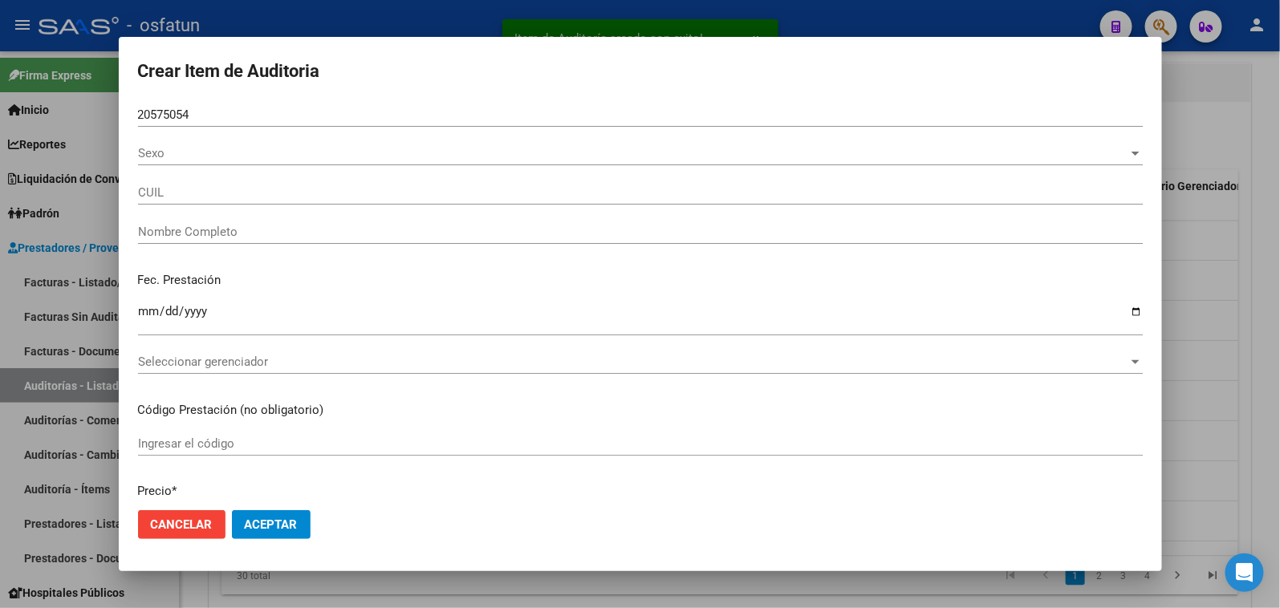
type input "27205750547"
type input "DAGATA [PERSON_NAME]"
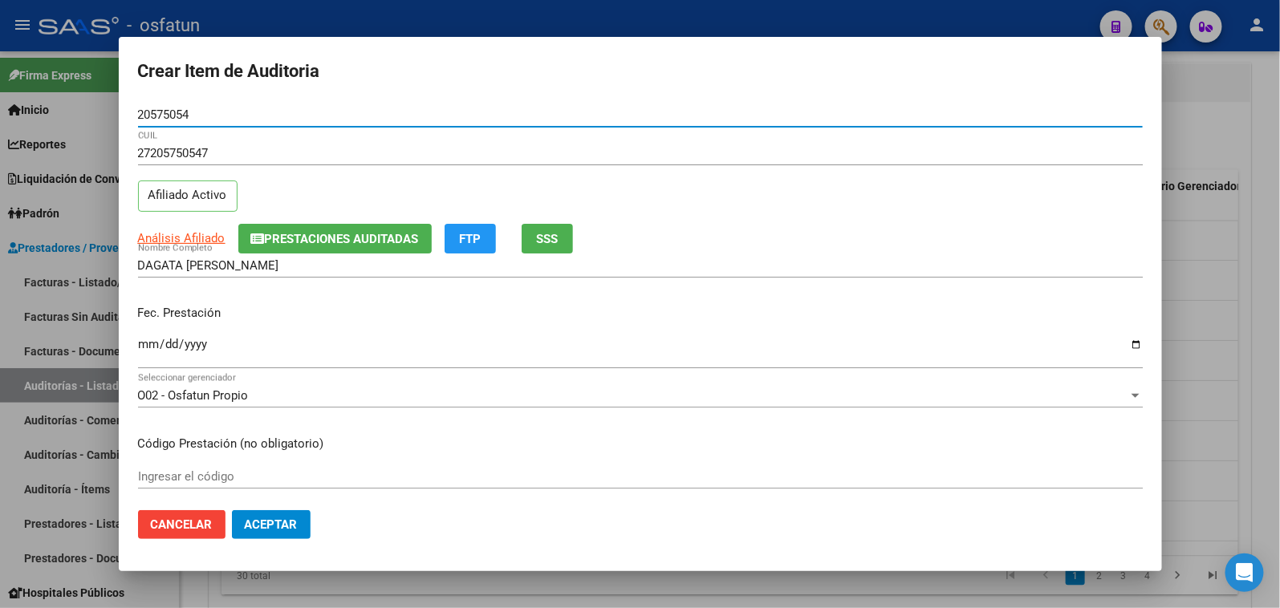
click at [152, 347] on input "Ingresar la fecha" at bounding box center [640, 351] width 1005 height 26
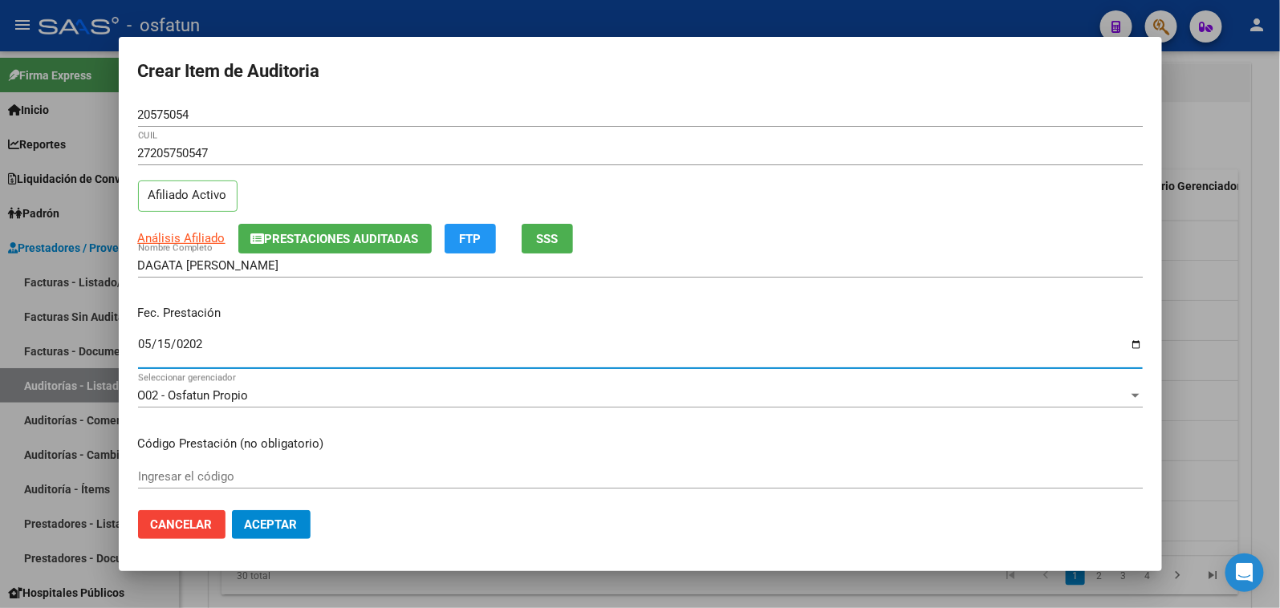
type input "2025-05-15"
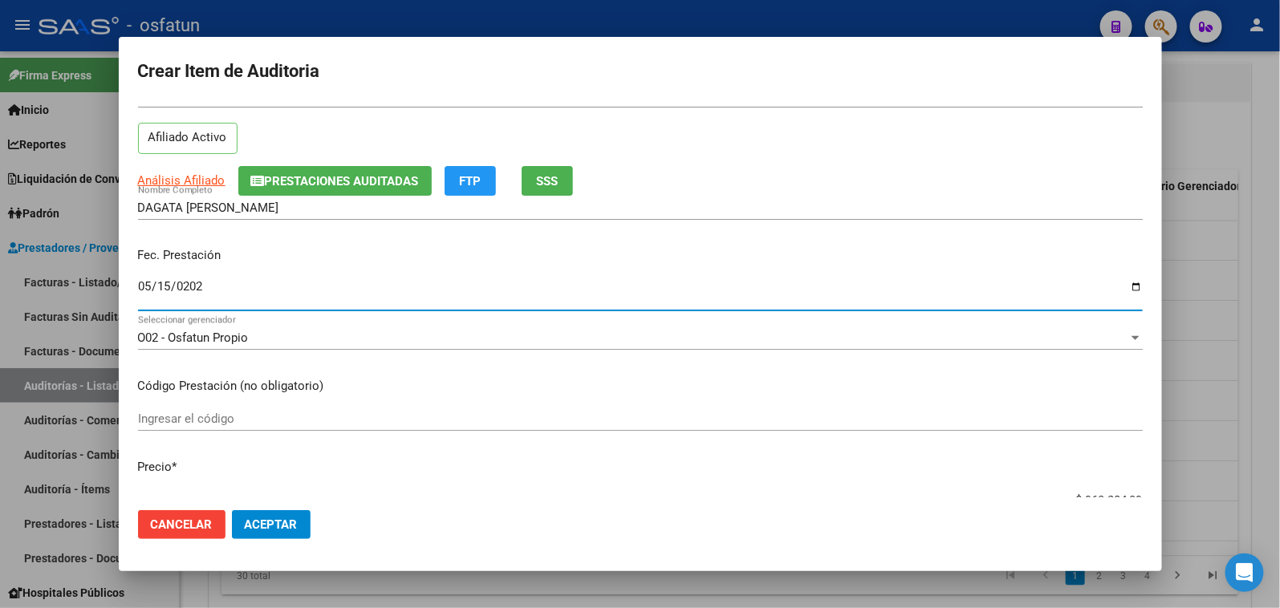
scroll to position [89, 0]
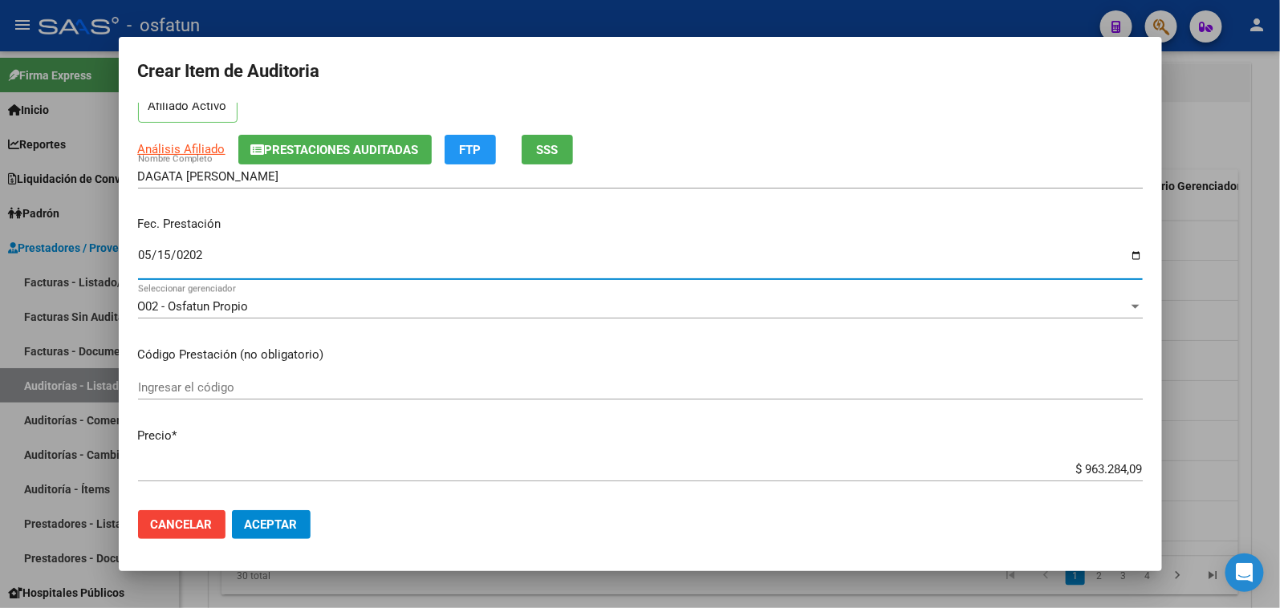
click at [241, 382] on input "Ingresar el código" at bounding box center [640, 387] width 1005 height 14
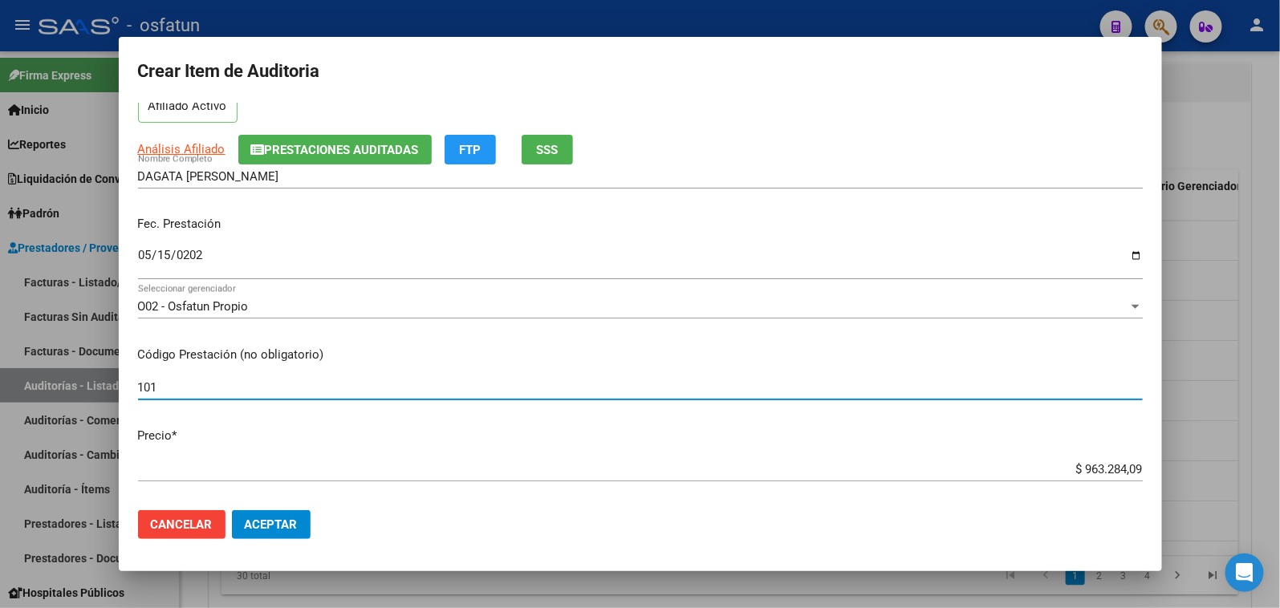
type input "101"
drag, startPoint x: 1108, startPoint y: 465, endPoint x: 1159, endPoint y: 465, distance: 50.6
click at [1159, 465] on mat-dialog-content "20575054 Nro Documento 27205750547 CUIL Afiliado Activo Análisis Afiliado Prest…" at bounding box center [640, 301] width 1043 height 396
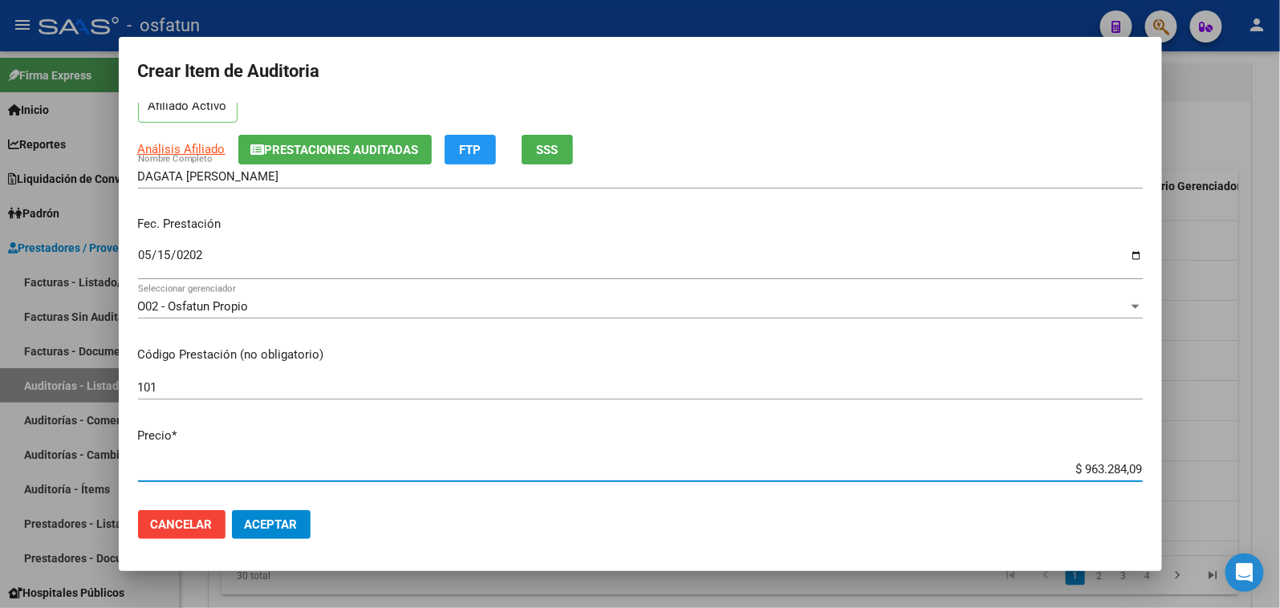
paste input "10317,80"
type input "$ 10.317,80"
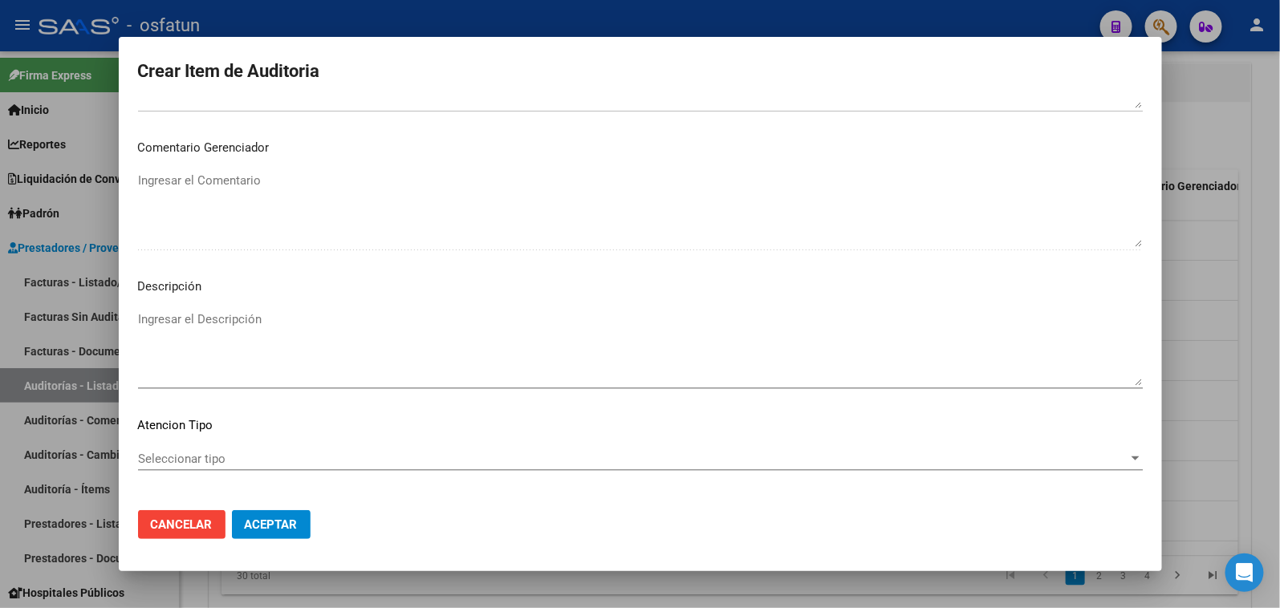
scroll to position [1049, 0]
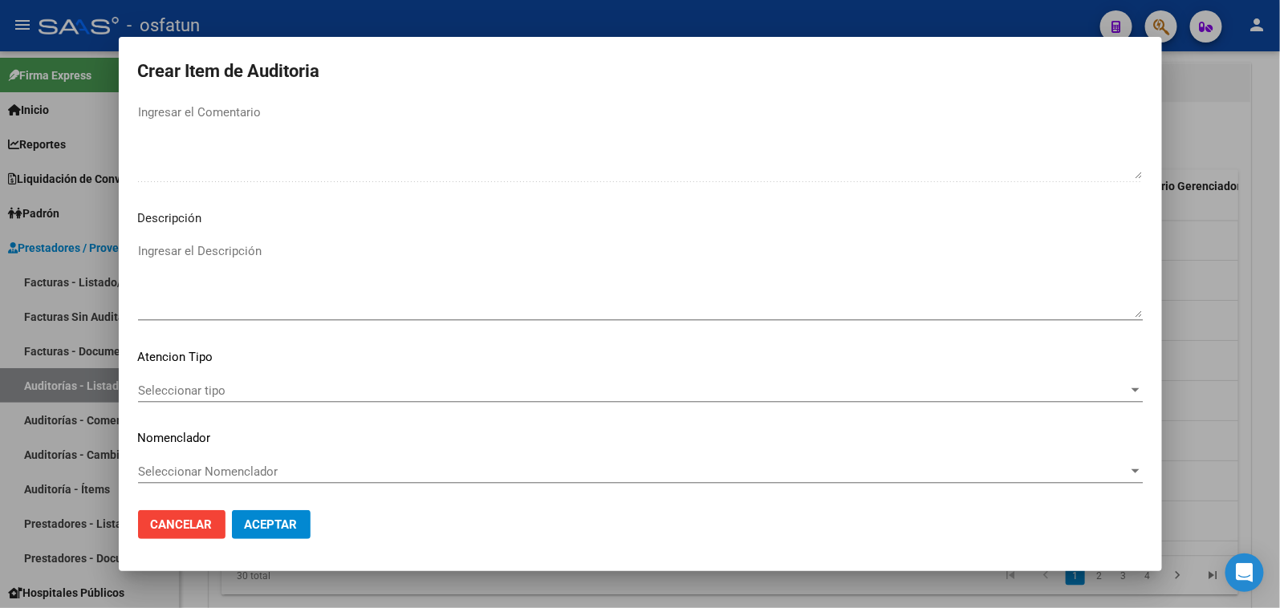
type input "$ 10.317,80"
click at [209, 396] on div "Seleccionar tipo Seleccionar tipo" at bounding box center [640, 391] width 1005 height 24
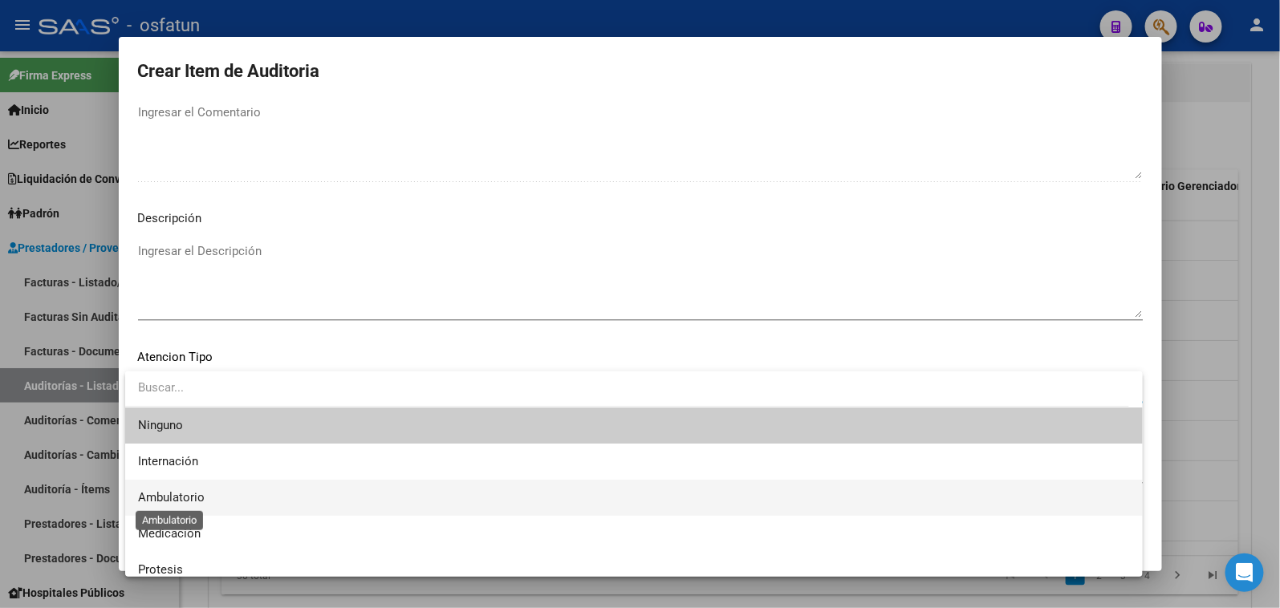
click at [201, 494] on span "Ambulatorio" at bounding box center [171, 497] width 67 height 14
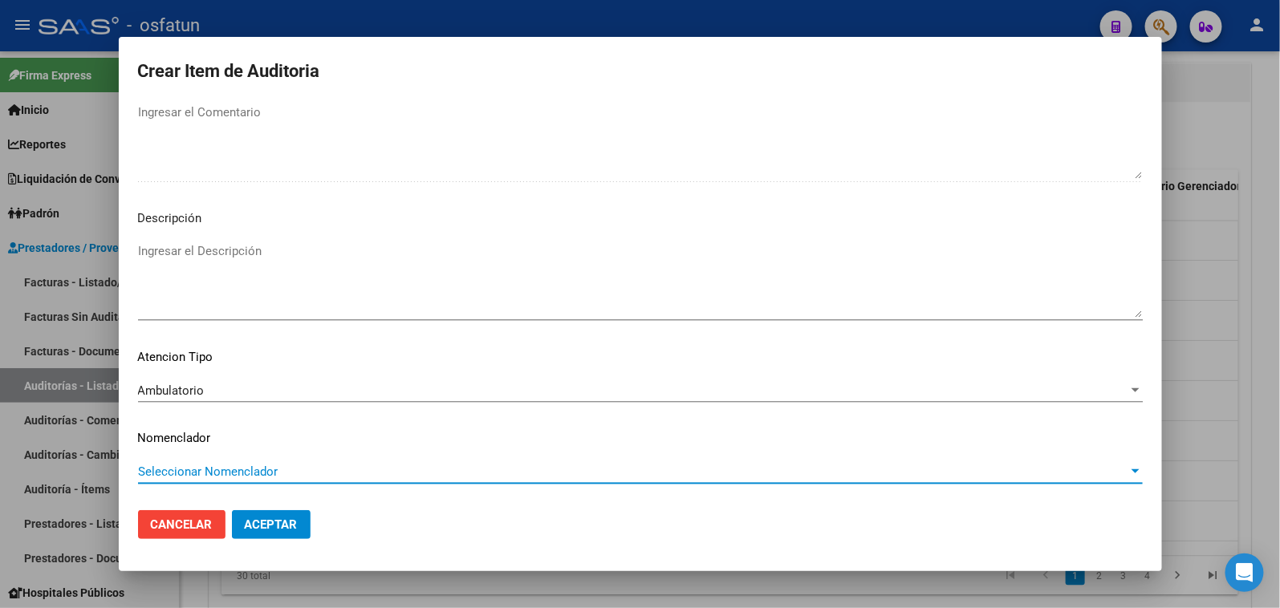
click at [193, 465] on span "Seleccionar Nomenclador" at bounding box center [633, 472] width 990 height 14
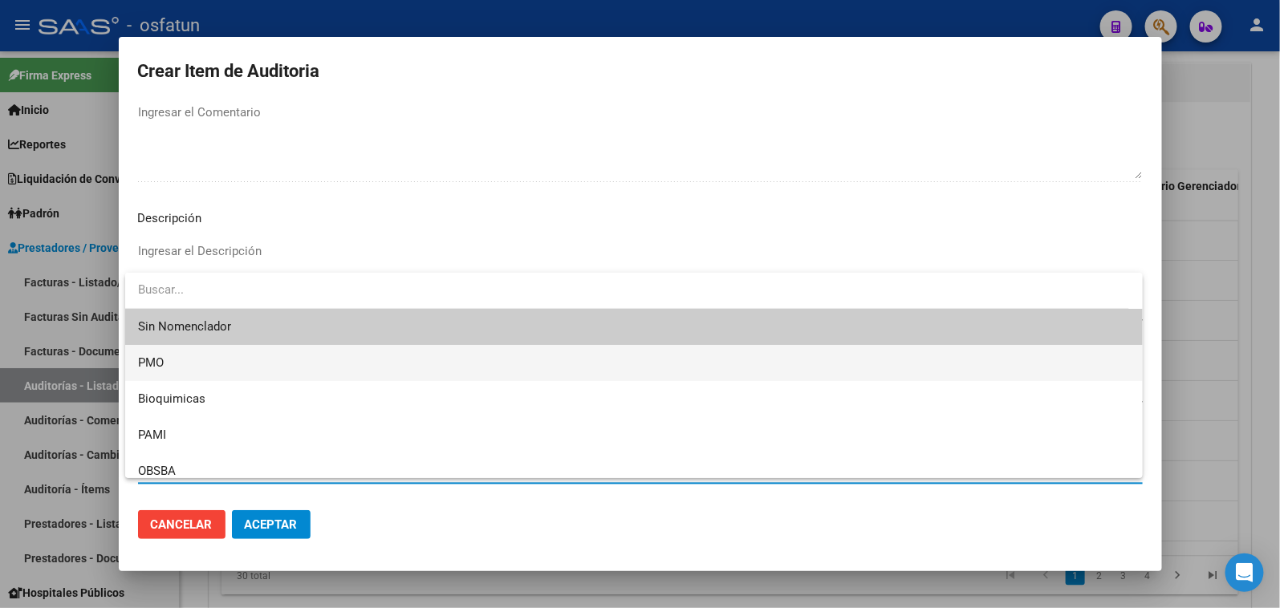
drag, startPoint x: 173, startPoint y: 372, endPoint x: 269, endPoint y: 516, distance: 173.2
click at [173, 372] on span "PMO" at bounding box center [634, 363] width 992 height 36
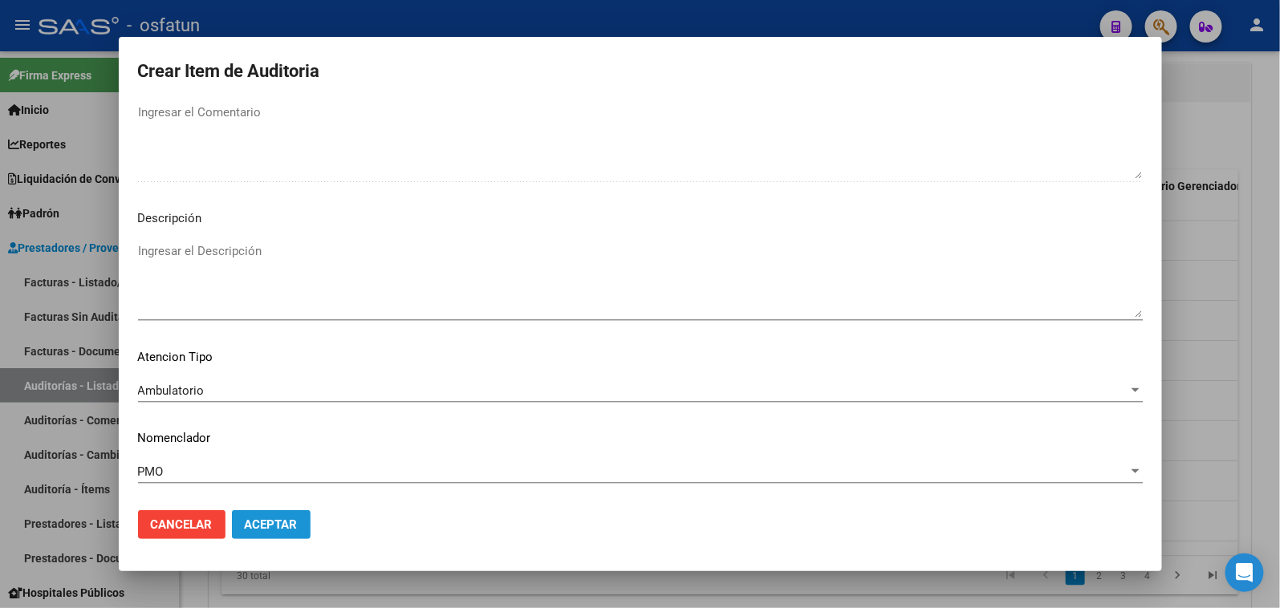
drag, startPoint x: 269, startPoint y: 525, endPoint x: 241, endPoint y: 1, distance: 524.8
click at [270, 523] on span "Aceptar" at bounding box center [271, 525] width 53 height 14
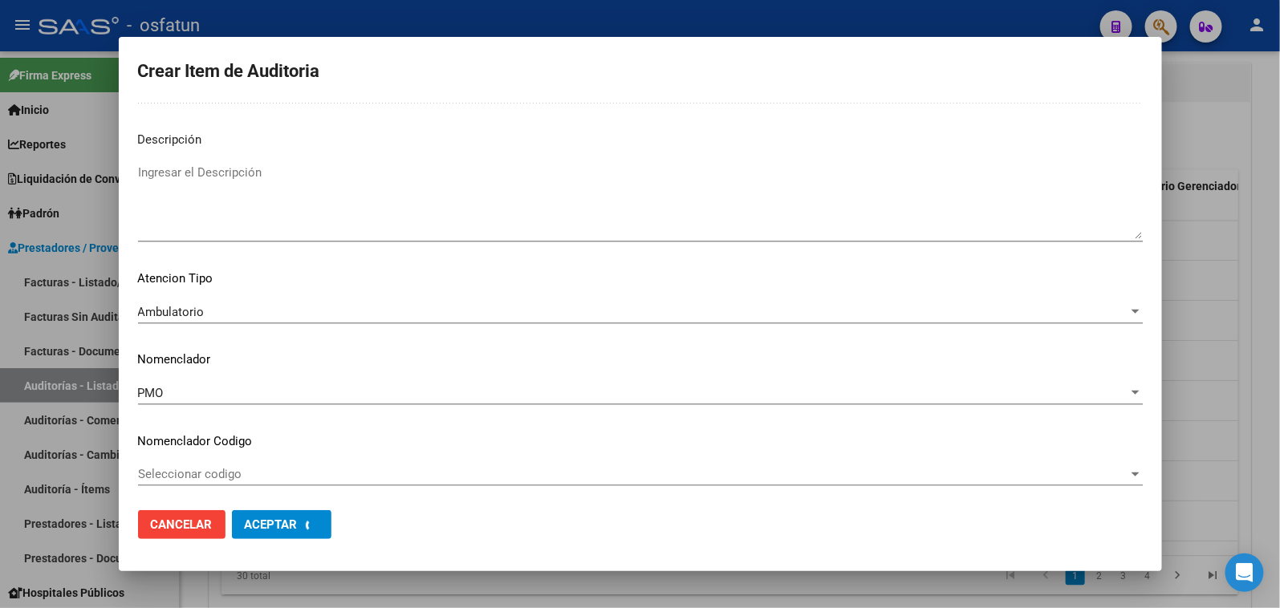
scroll to position [1130, 0]
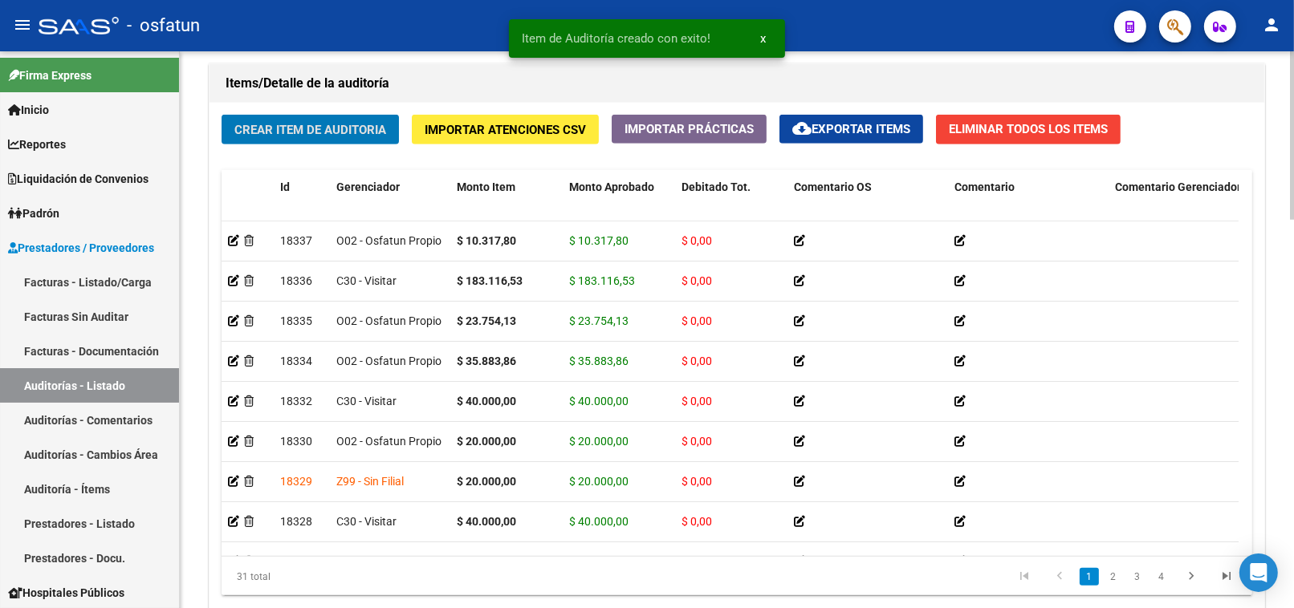
click at [347, 140] on button "Crear Item de Auditoria" at bounding box center [310, 130] width 177 height 30
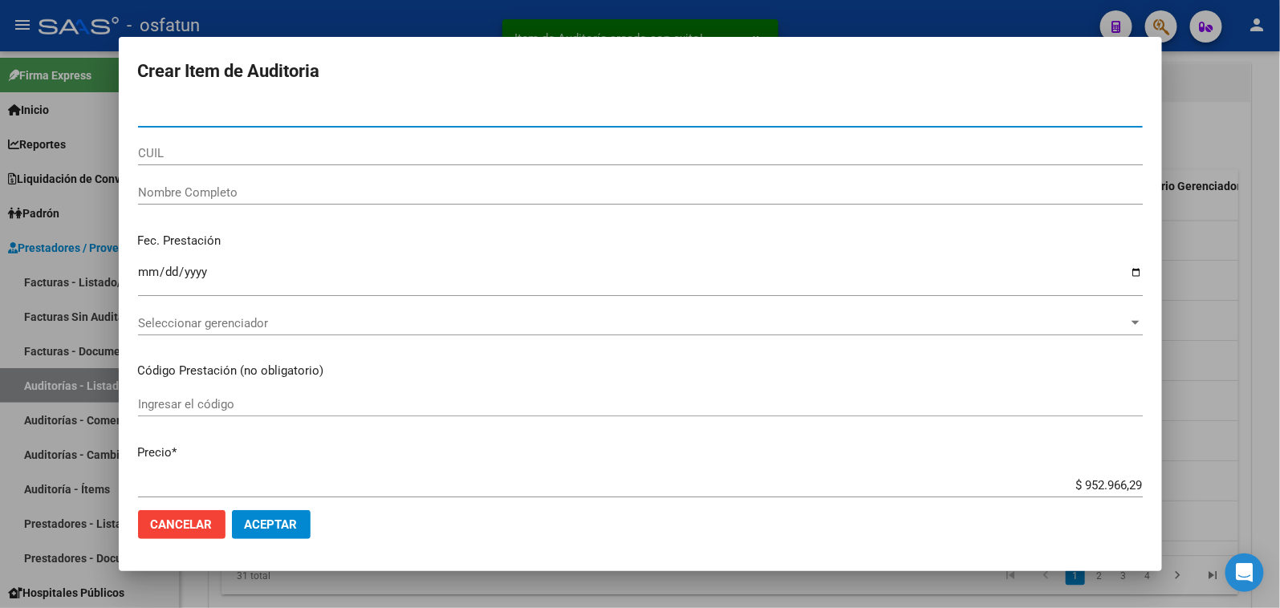
paste input "38439271"
type input "38439271"
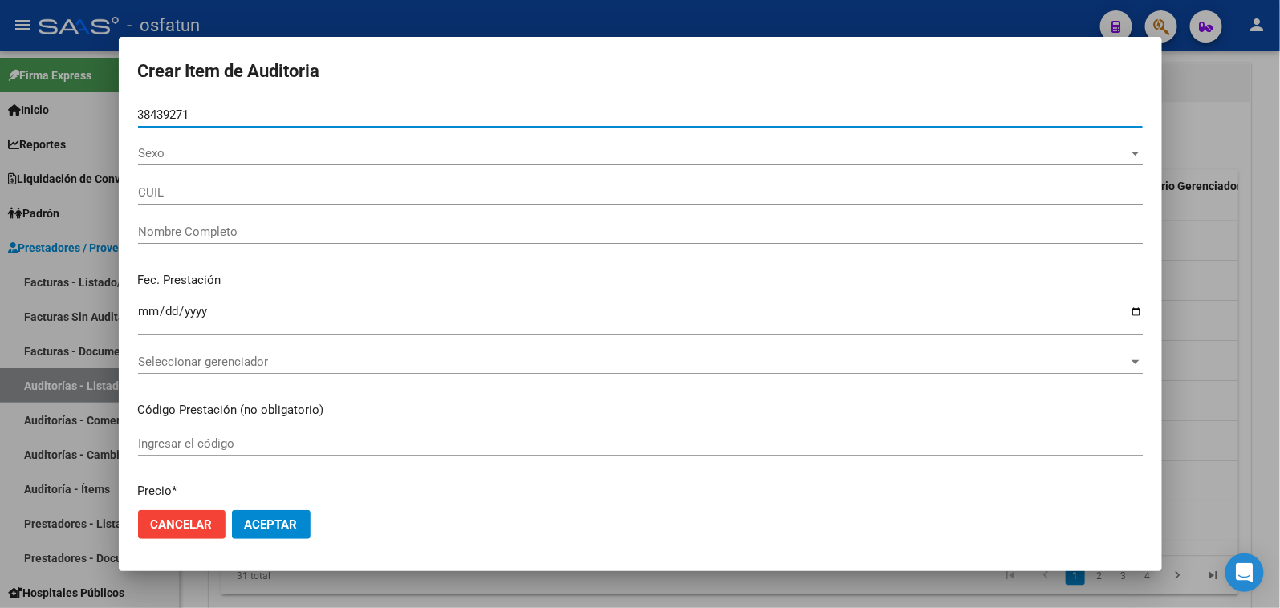
type input "20384392718"
type input "SOLOA [PERSON_NAME]"
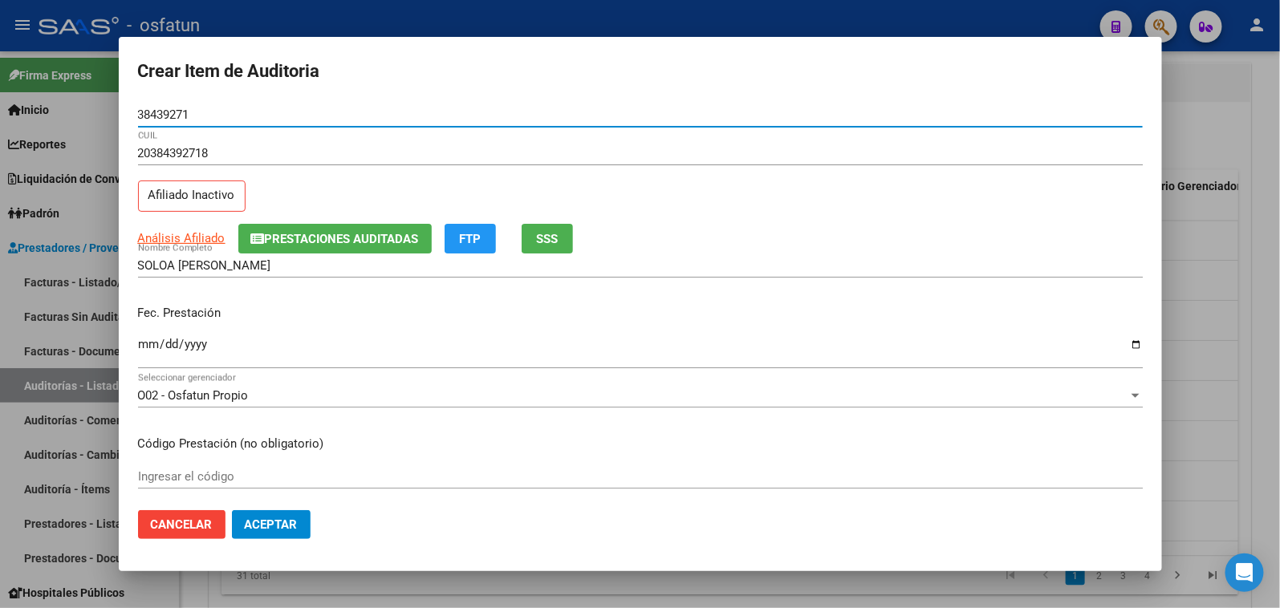
type input "38439271"
click at [143, 343] on input "Ingresar la fecha" at bounding box center [640, 351] width 1005 height 26
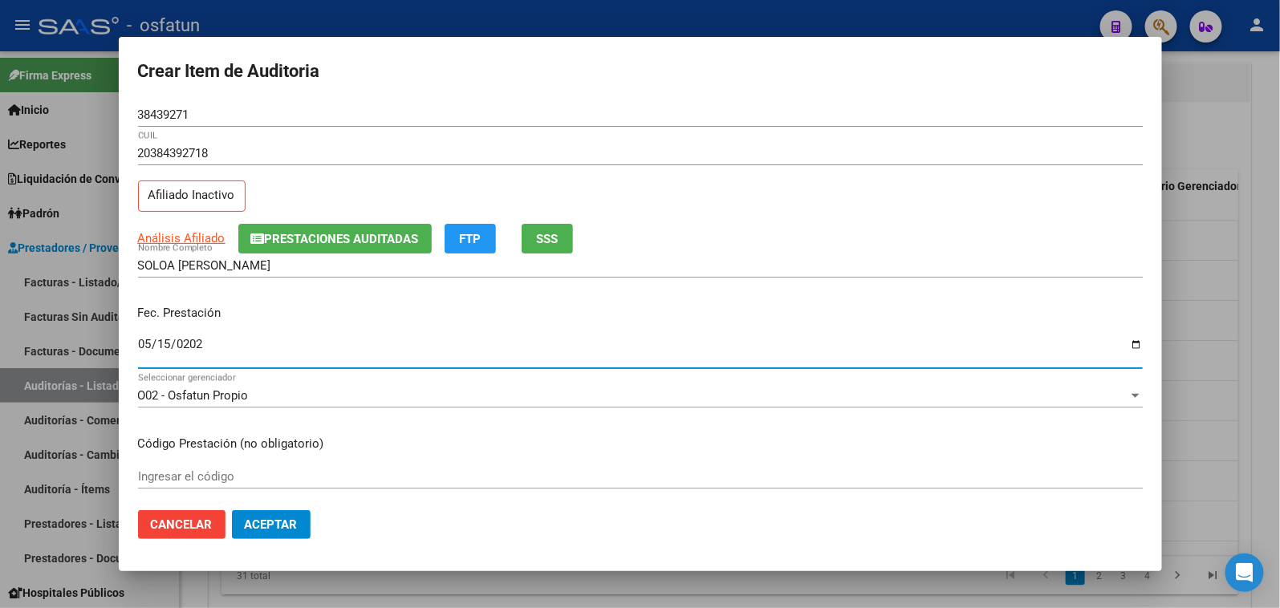
type input "2025-05-15"
click at [247, 465] on div "Ingresar el código" at bounding box center [640, 477] width 1005 height 24
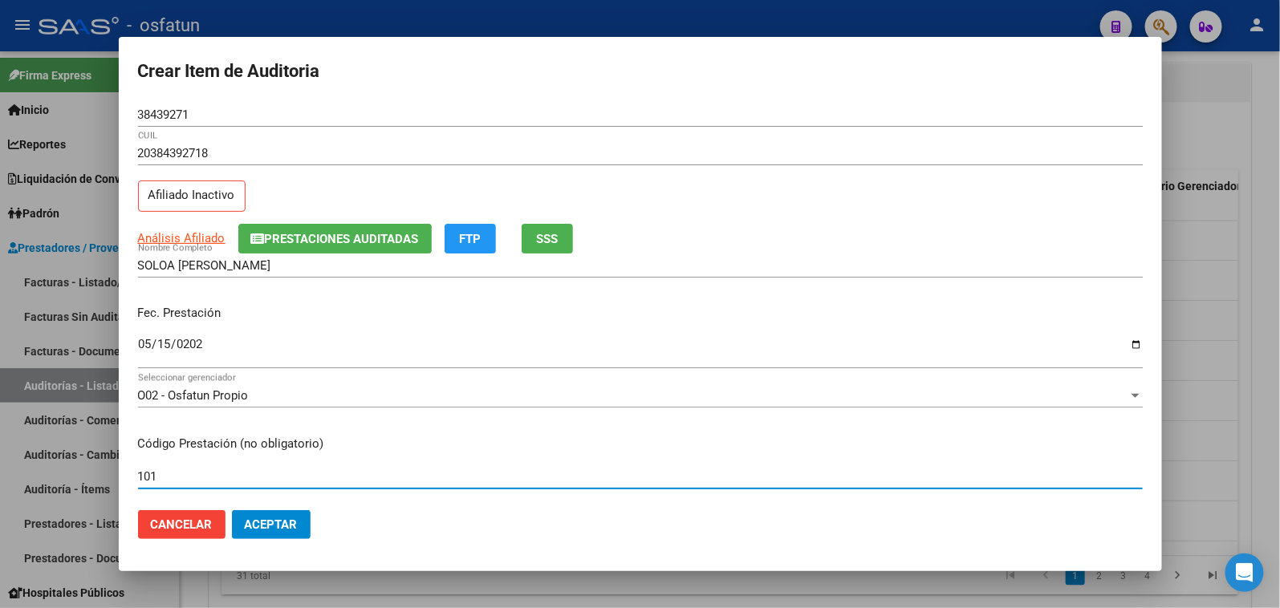
type input "101"
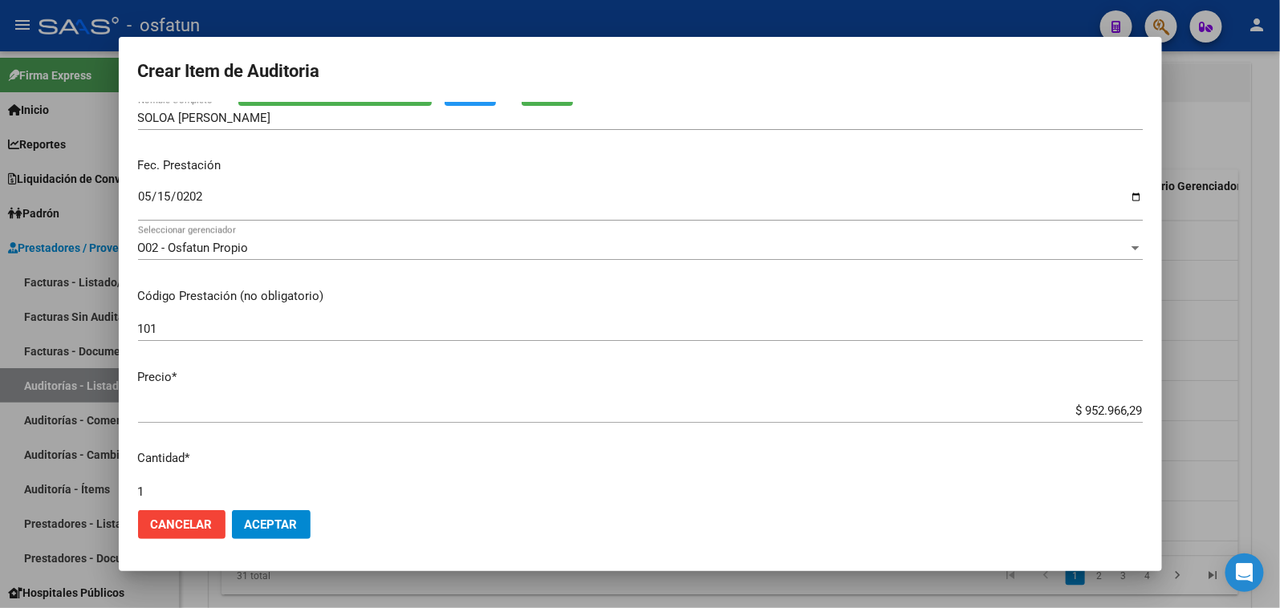
scroll to position [178, 0]
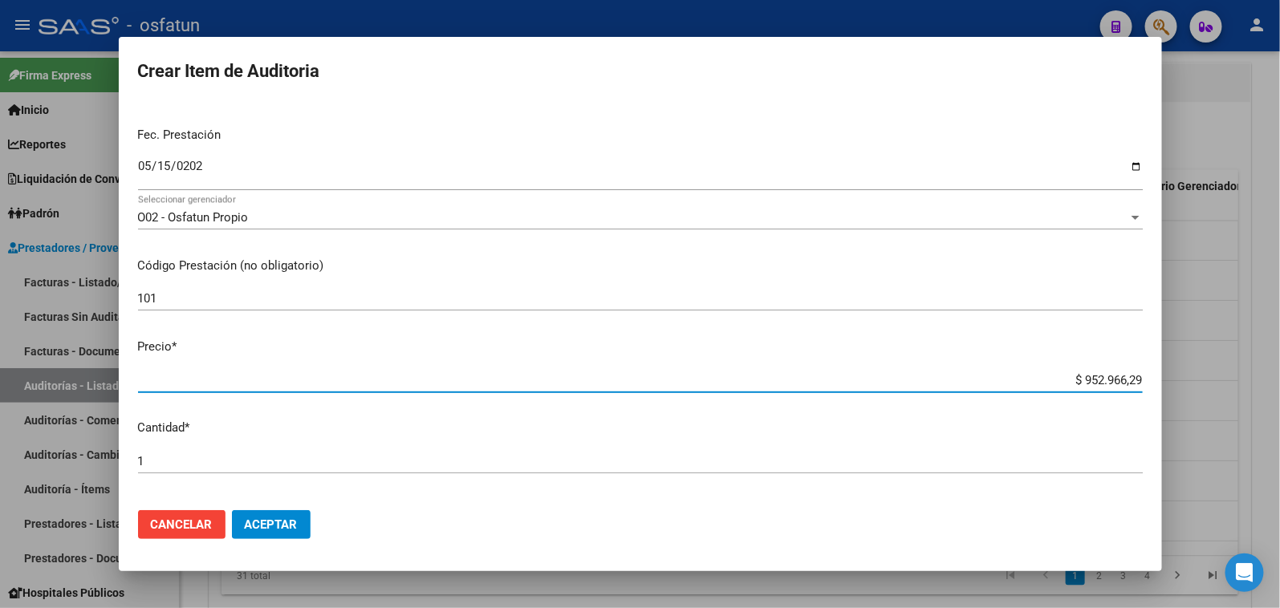
drag, startPoint x: 1053, startPoint y: 377, endPoint x: 1185, endPoint y: 374, distance: 132.5
click at [1185, 374] on div "Crear Item de Auditoria 38439271 Nro Documento 20384392718 CUIL Afiliado Inacti…" at bounding box center [640, 304] width 1280 height 608
paste input "29479,43"
type input "$ 29.479,43"
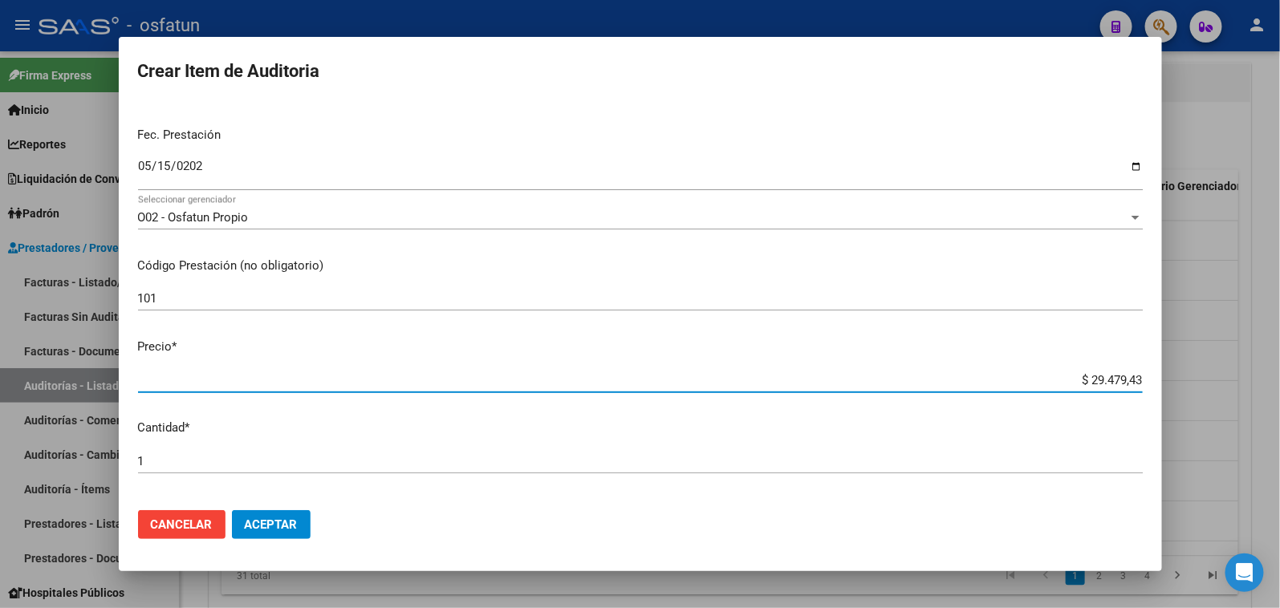
type input "$ 29.479,43"
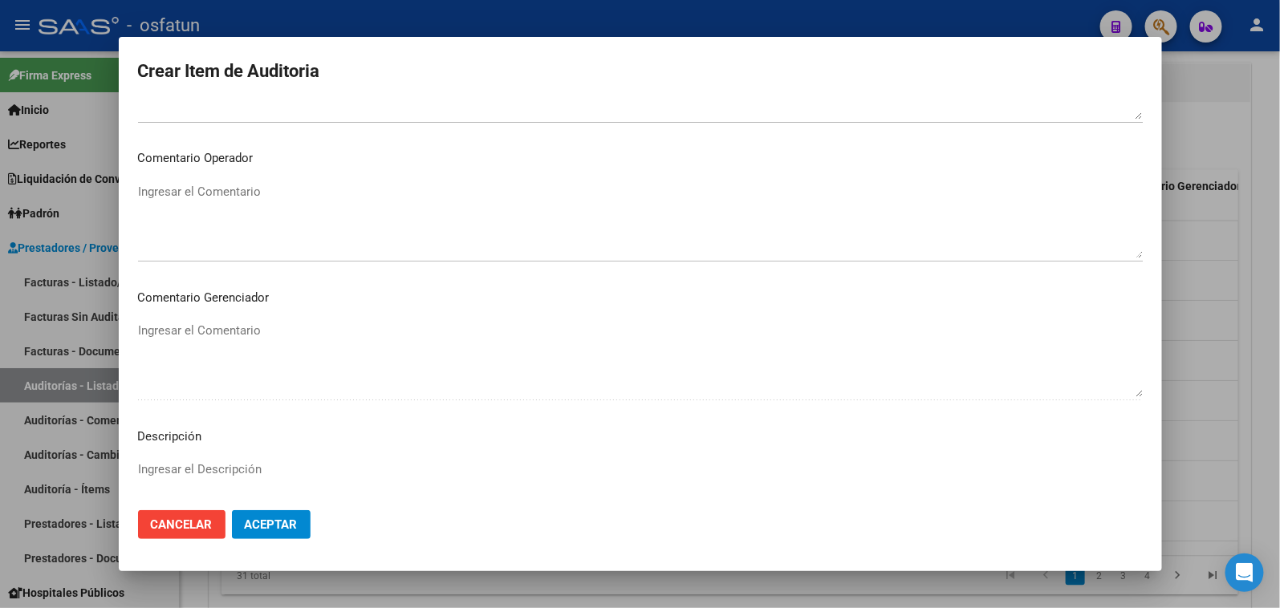
scroll to position [1049, 0]
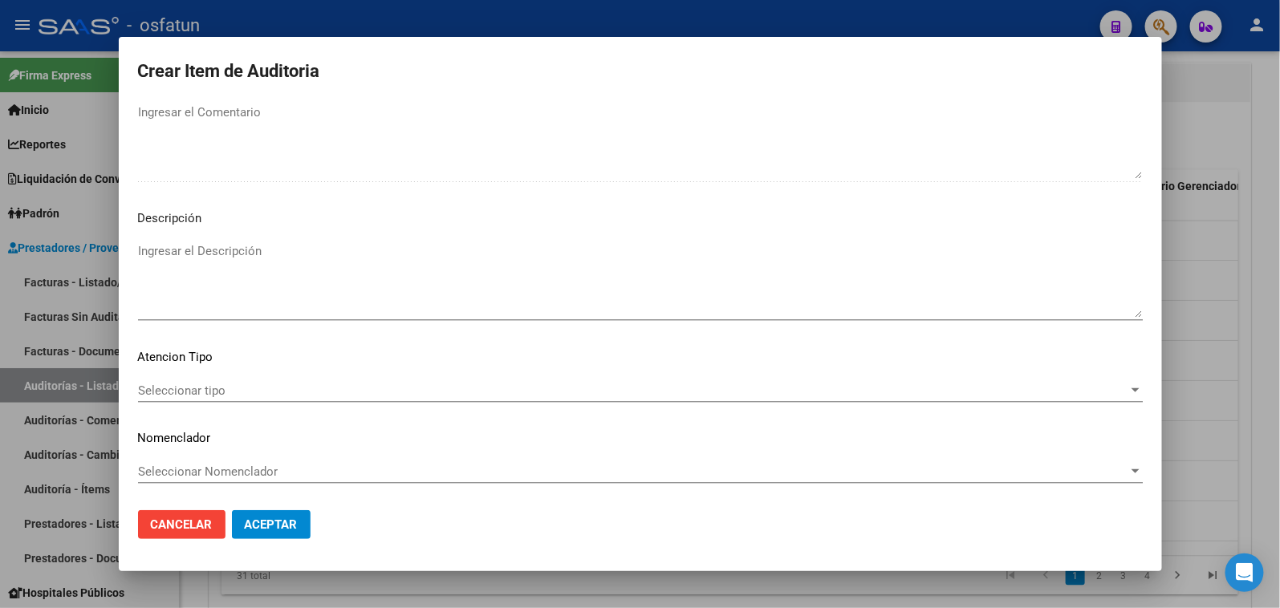
click at [226, 398] on div "Seleccionar tipo Seleccionar tipo" at bounding box center [640, 391] width 1005 height 24
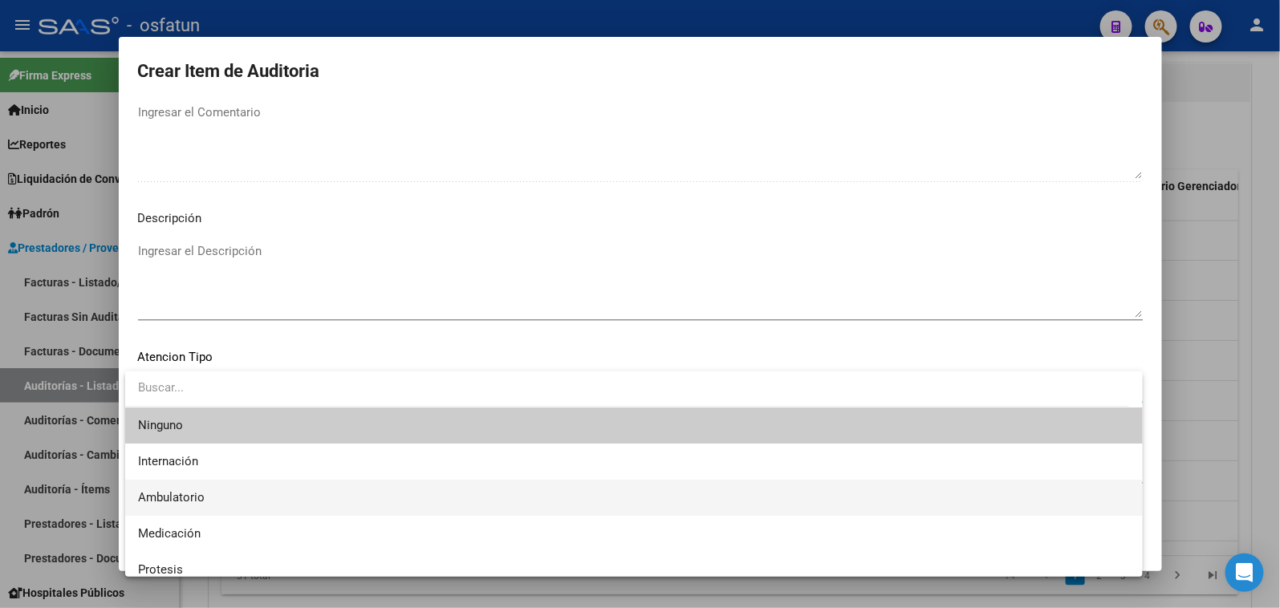
click at [225, 498] on span "Ambulatorio" at bounding box center [634, 498] width 992 height 36
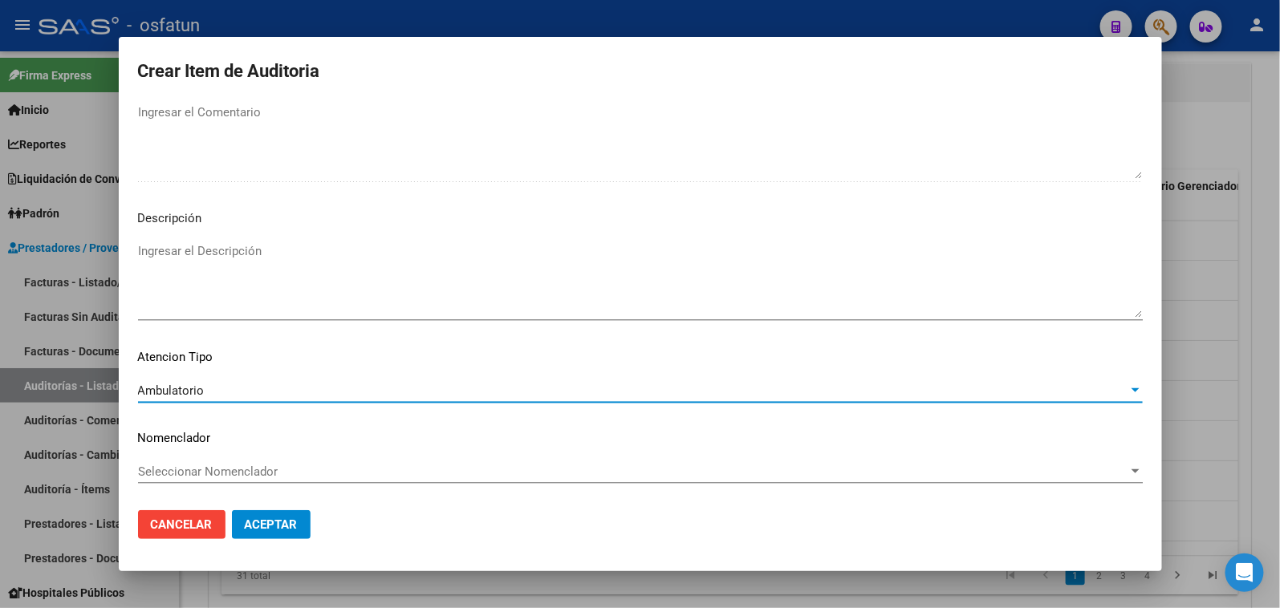
click at [229, 467] on span "Seleccionar Nomenclador" at bounding box center [633, 472] width 990 height 14
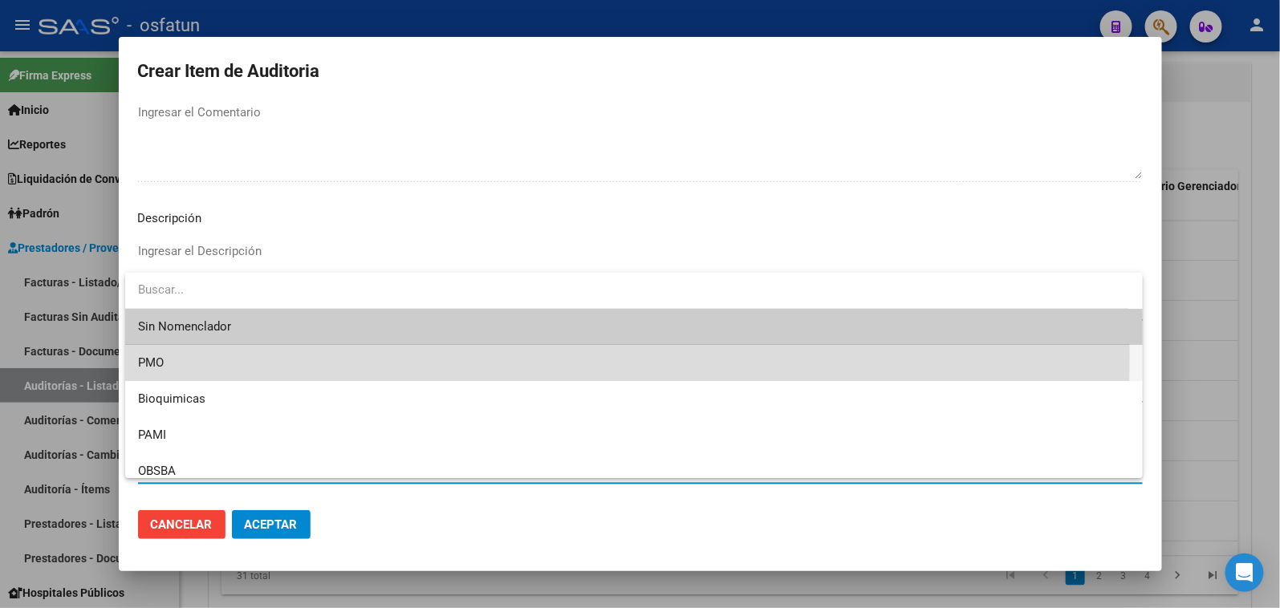
click at [169, 356] on span "PMO" at bounding box center [634, 363] width 992 height 36
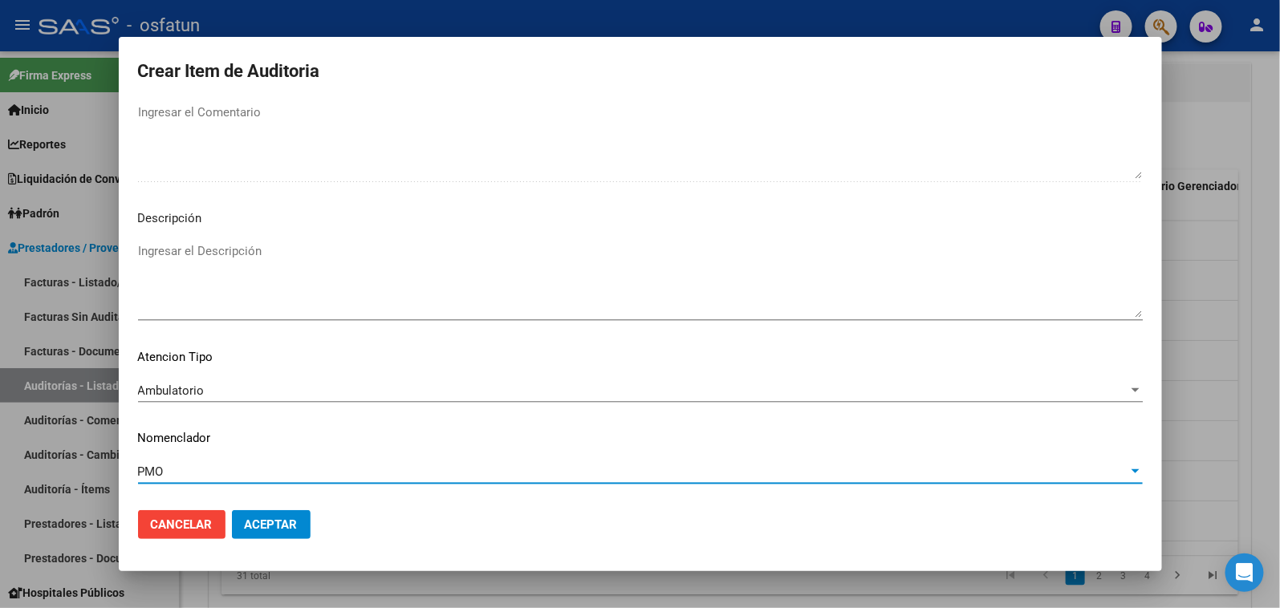
drag, startPoint x: 259, startPoint y: 527, endPoint x: 261, endPoint y: 415, distance: 112.4
click at [260, 520] on span "Aceptar" at bounding box center [271, 525] width 53 height 14
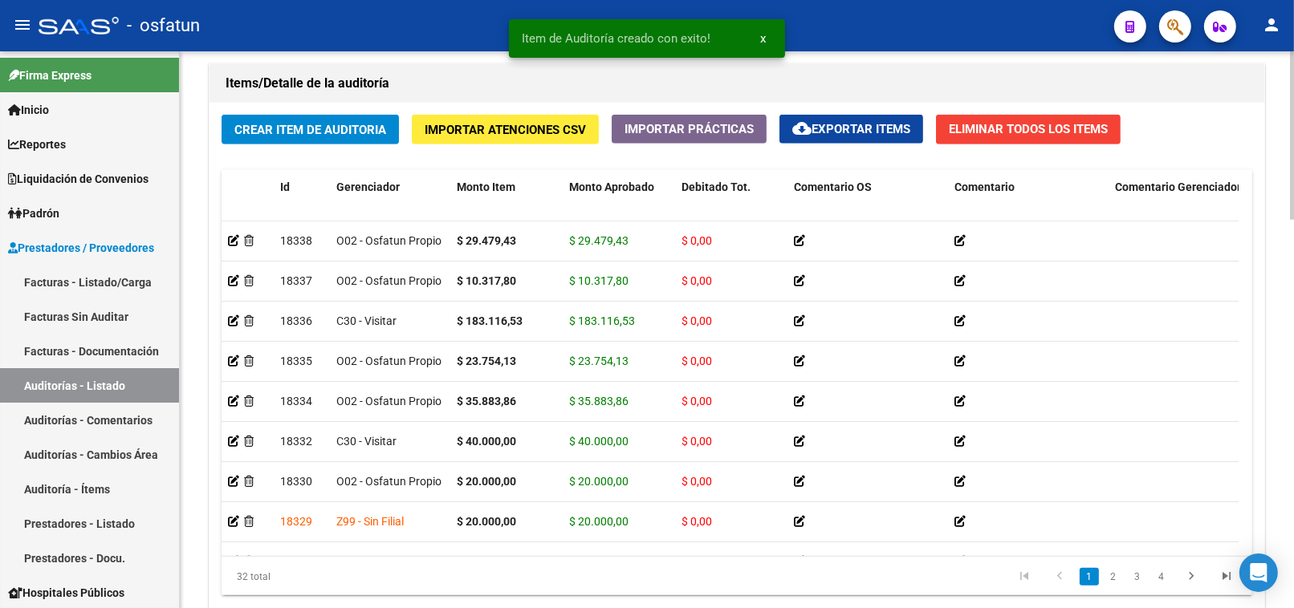
click at [371, 113] on div "Crear Item de Auditoria Importar Atenciones CSV Importar Prácticas cloud_downlo…" at bounding box center [736, 362] width 1055 height 518
click at [367, 126] on span "Crear Item de Auditoria" at bounding box center [310, 130] width 152 height 14
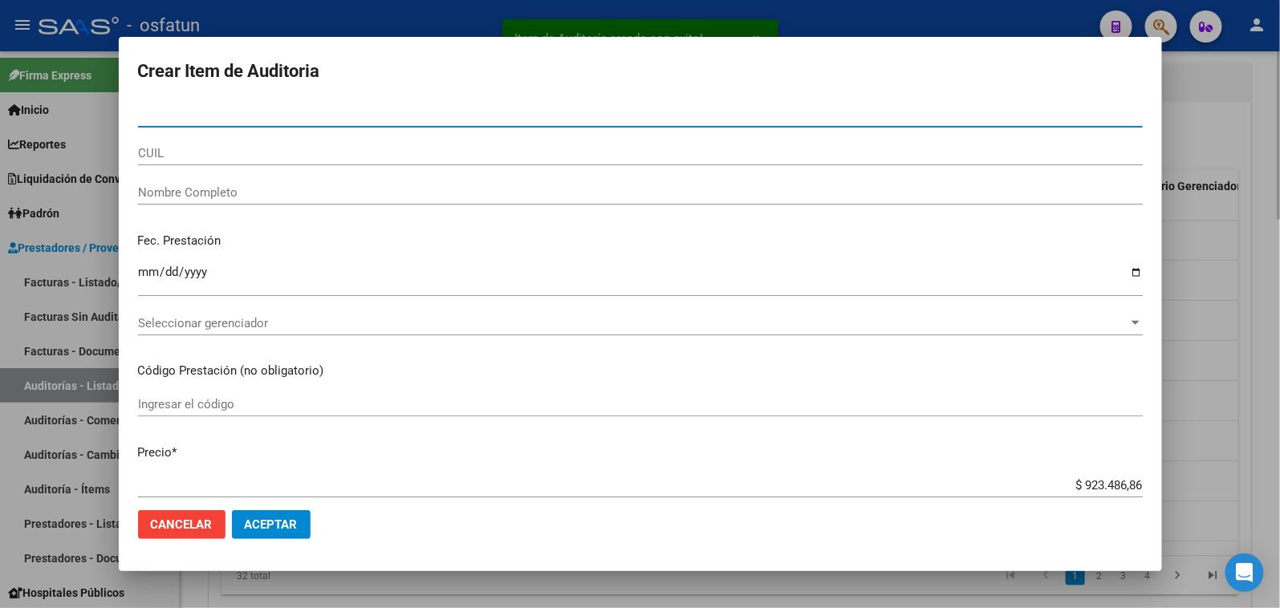
paste input "25590055"
type input "25590055"
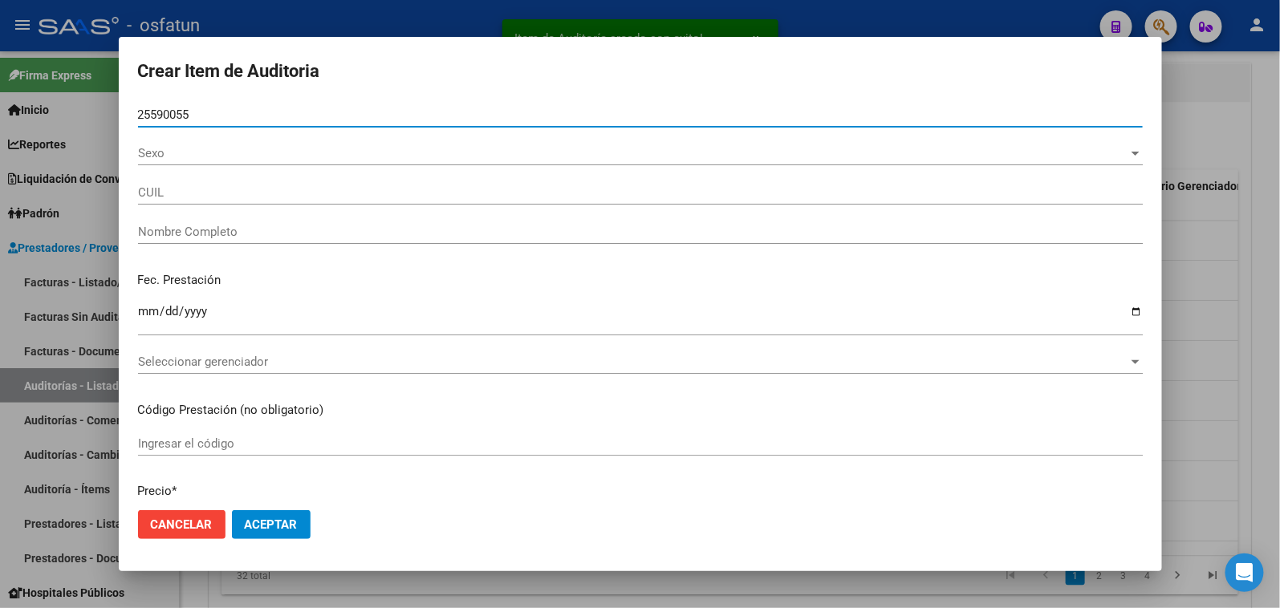
type input "27255900558"
type input "[PERSON_NAME]"
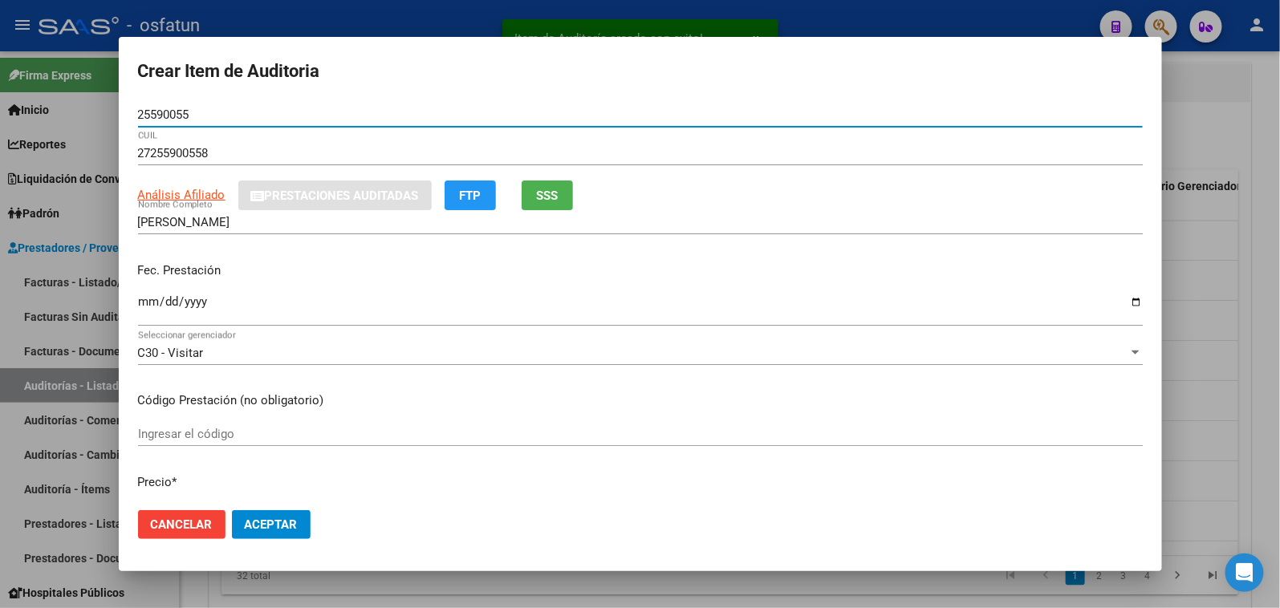
type input "25590055"
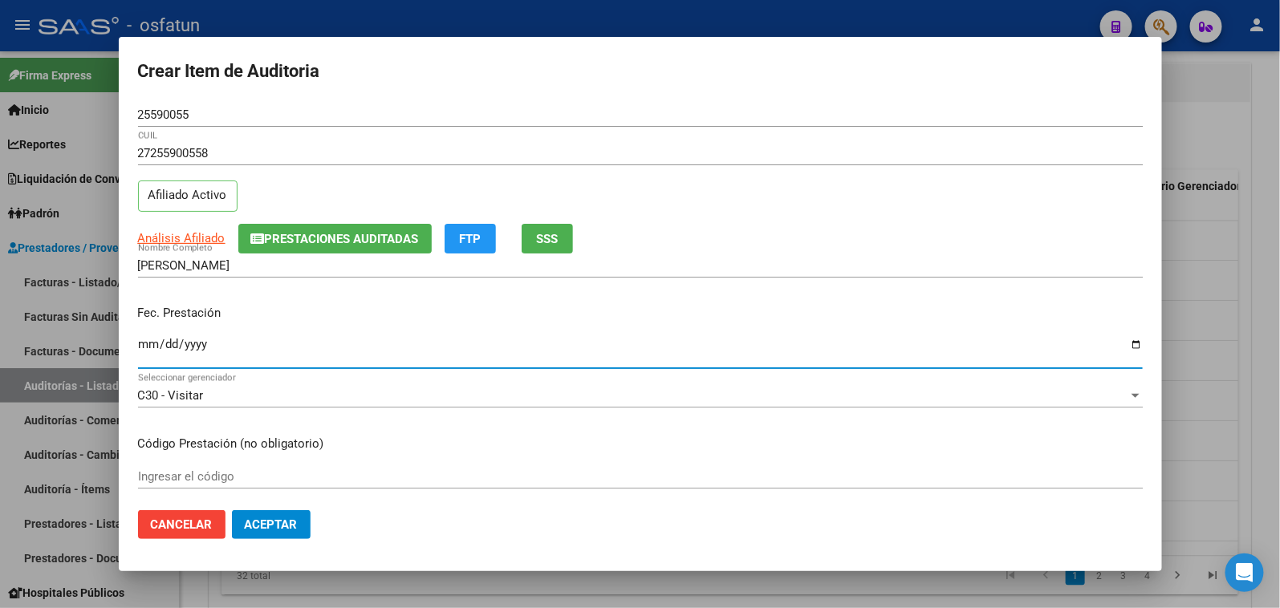
click at [149, 347] on input "Ingresar la fecha" at bounding box center [640, 351] width 1005 height 26
type input "2025-05-15"
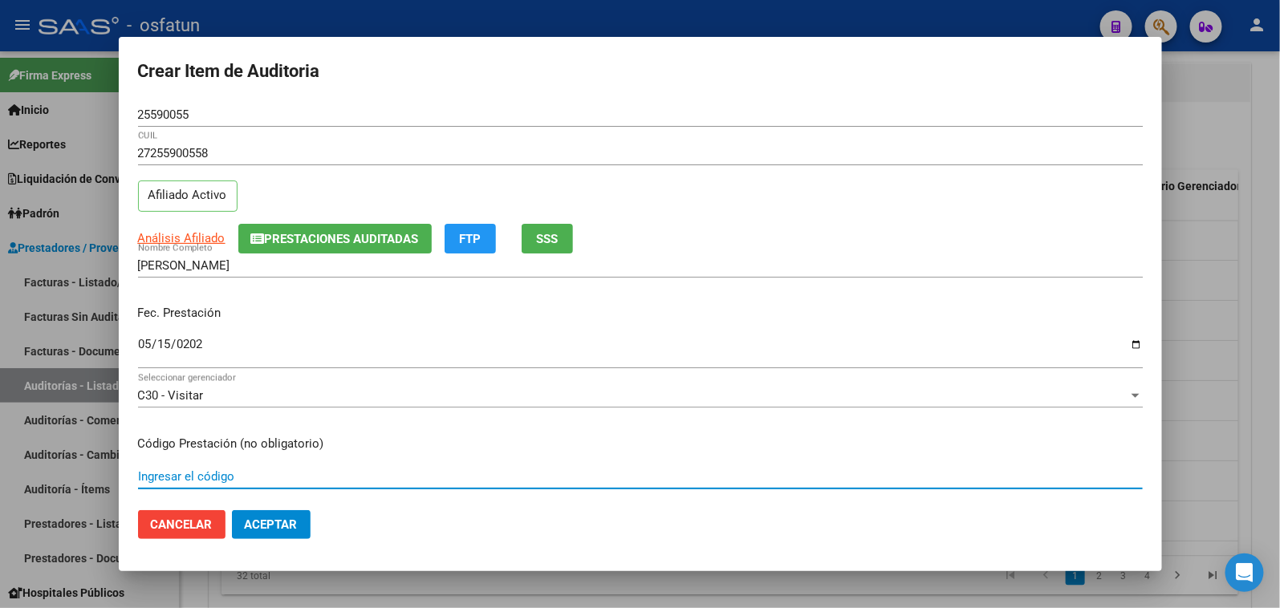
click at [233, 478] on input "Ingresar el código" at bounding box center [640, 476] width 1005 height 14
paste input "663975"
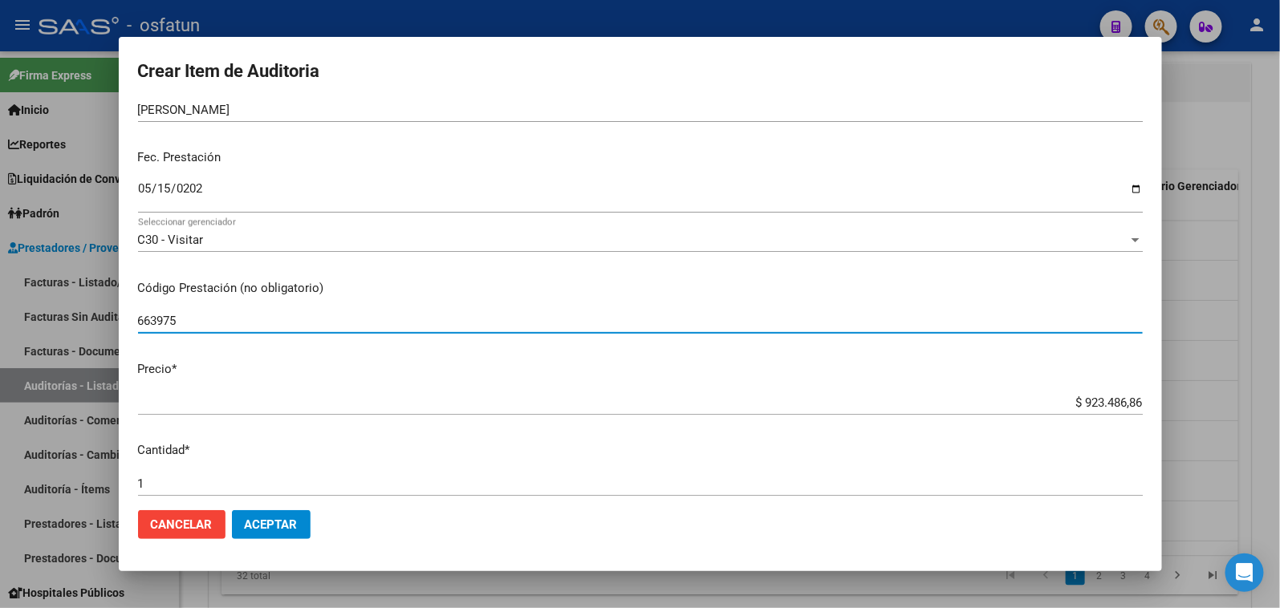
scroll to position [178, 0]
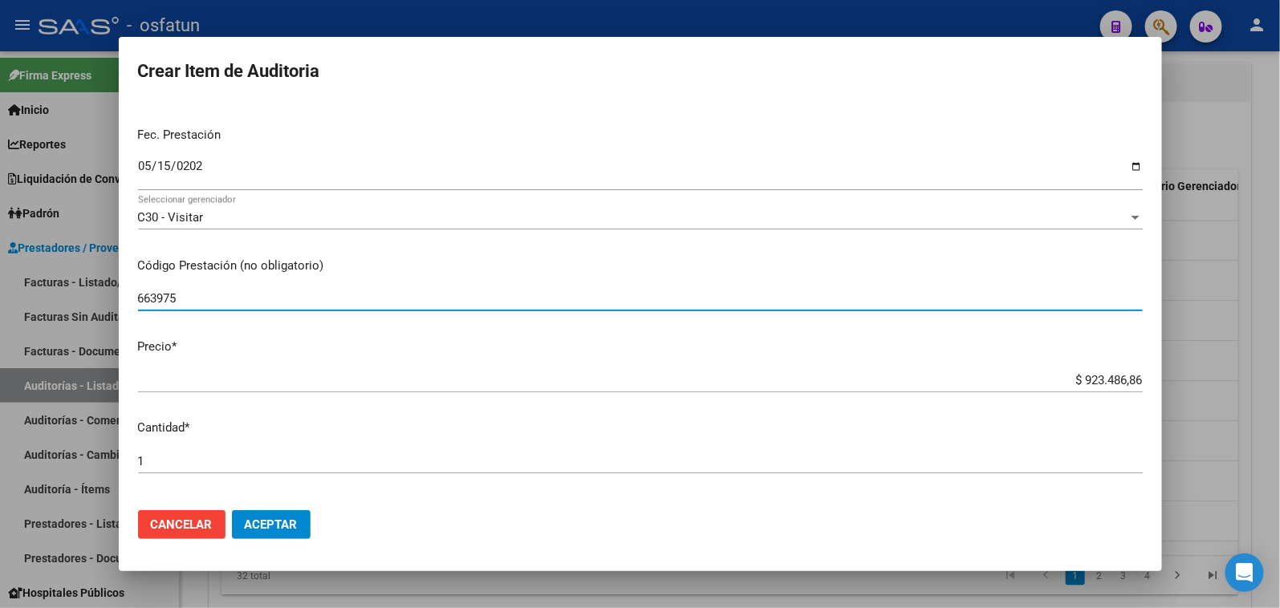
type input "663975"
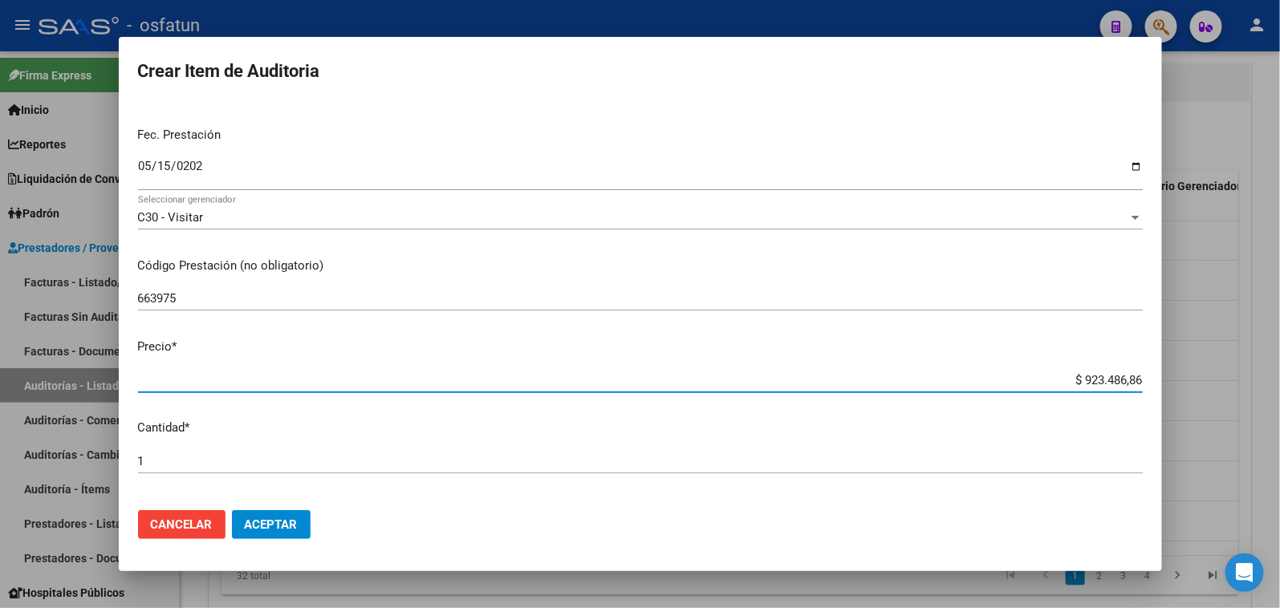
drag, startPoint x: 1074, startPoint y: 383, endPoint x: 1262, endPoint y: 380, distance: 188.6
click at [1254, 380] on div "Crear Item de Auditoria 25590055 Nro Documento 27255900558 CUIL Afiliado Activo…" at bounding box center [640, 304] width 1280 height 608
type input "$ 0,03"
type input "$ 0,36"
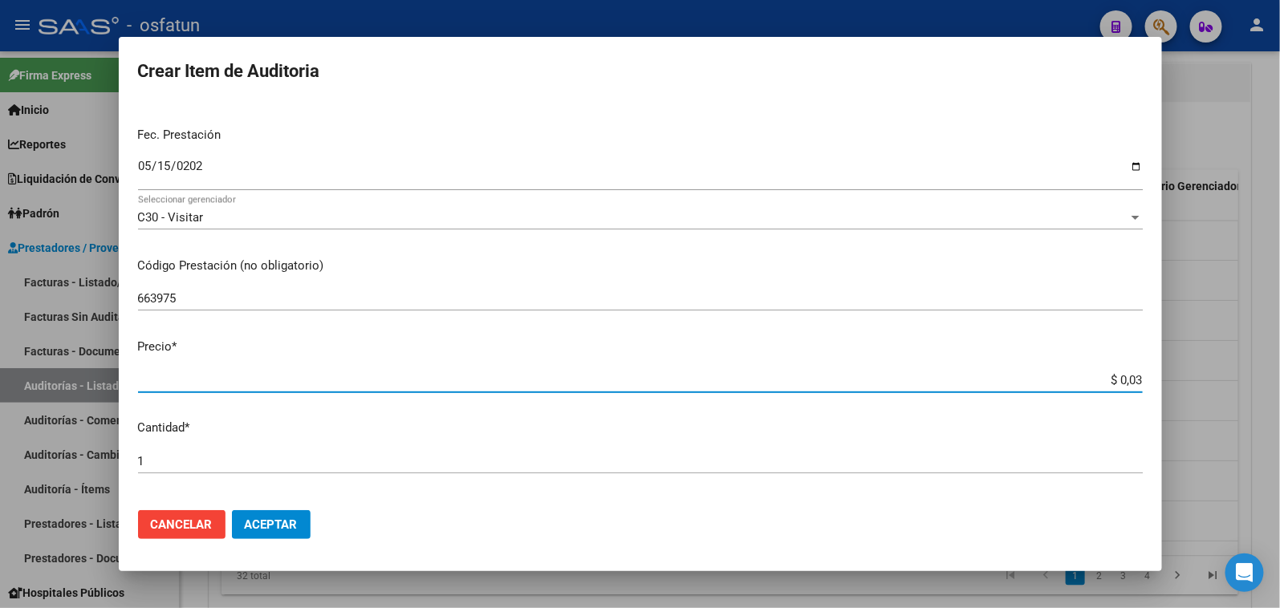
type input "$ 0,36"
type input "$ 3,63"
type input "$ 36,37"
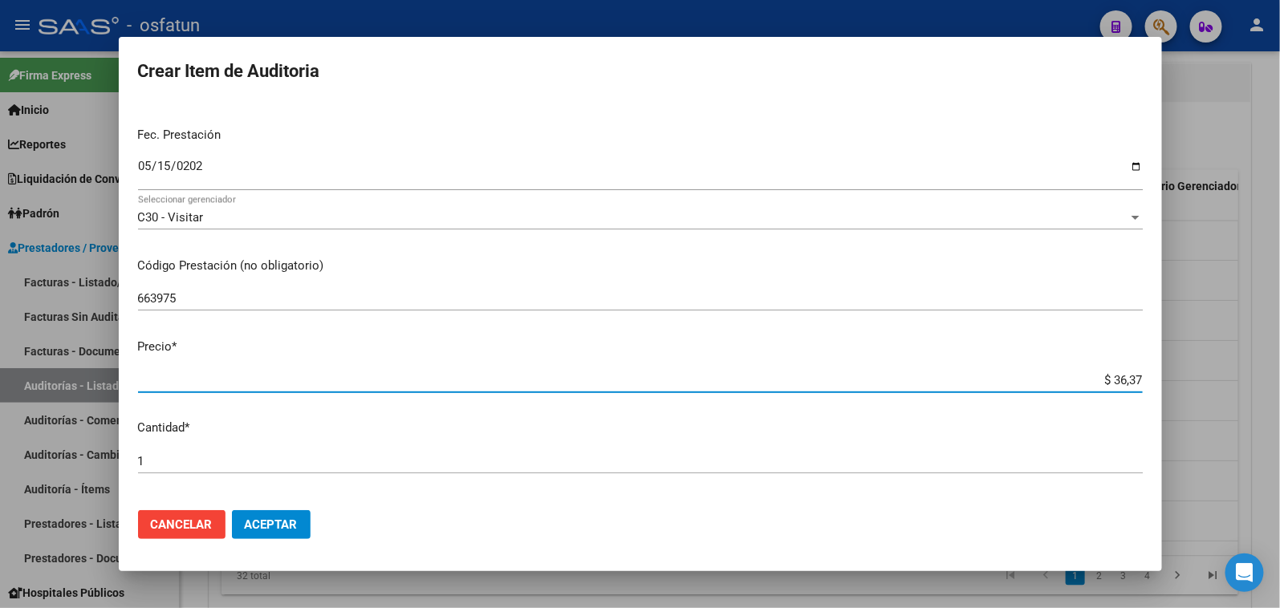
type input "$ 363,70"
type input "$ 3.637,06"
type input "$ 36.370,60"
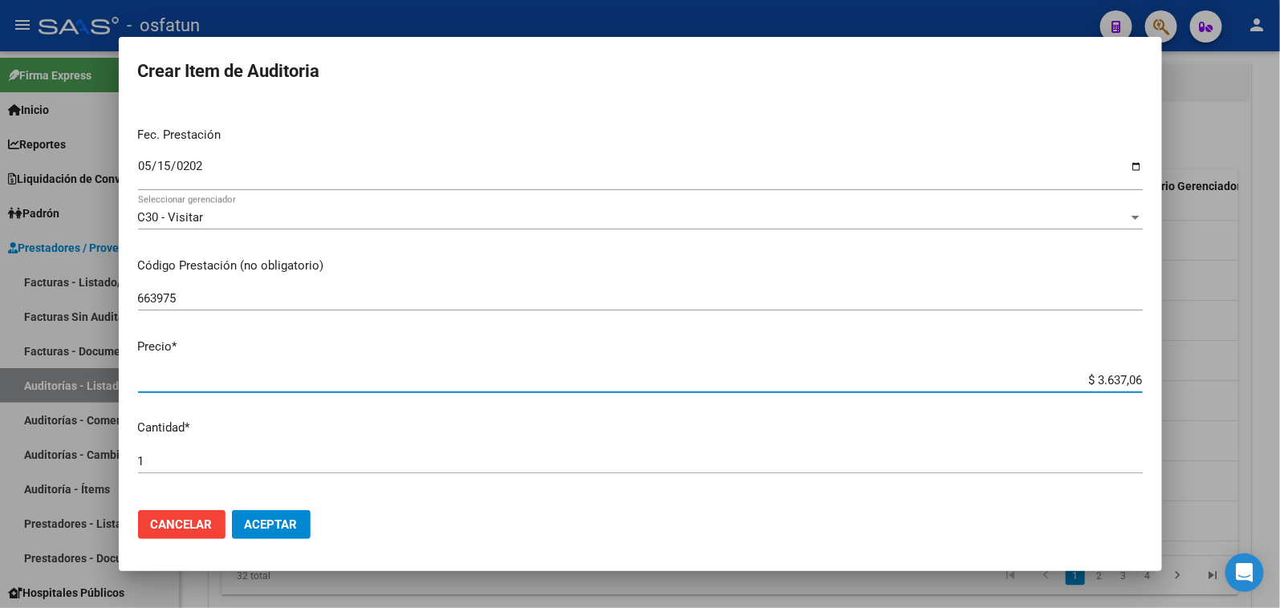
type input "$ 36.370,60"
type input "$ 363.706,03"
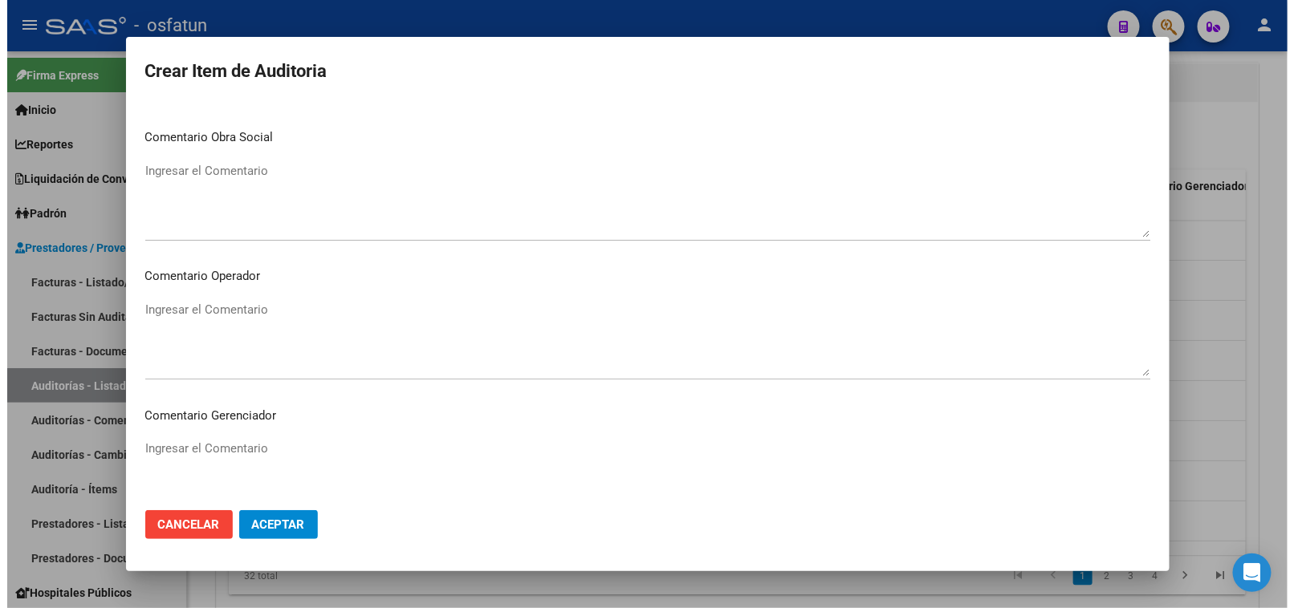
scroll to position [1049, 0]
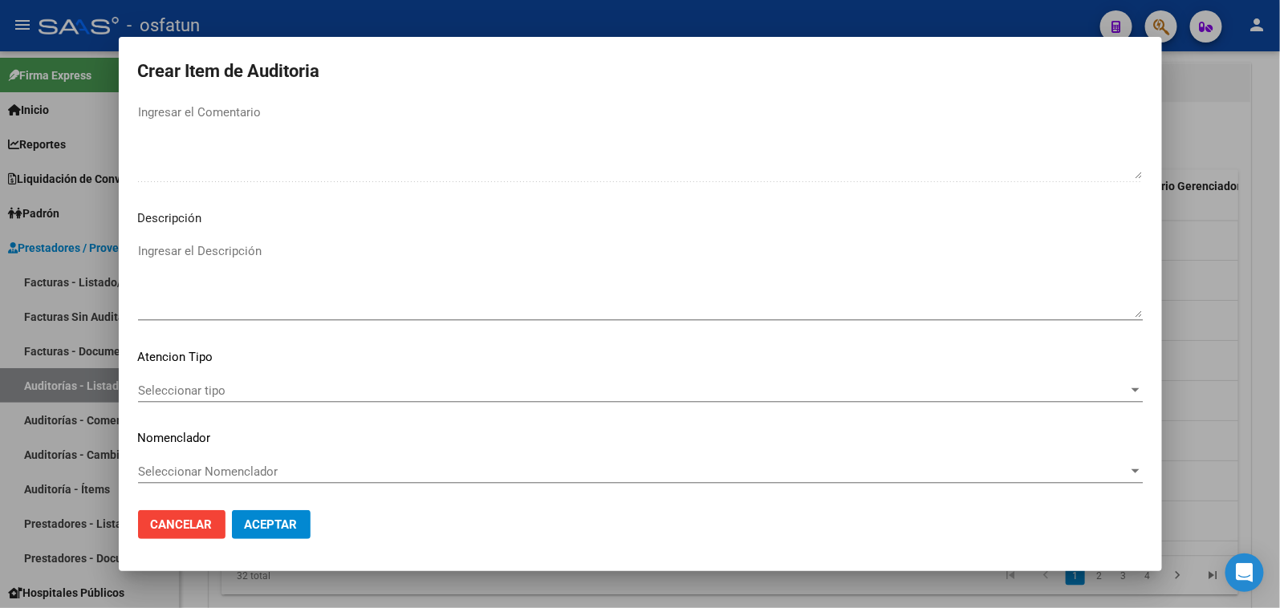
click at [271, 402] on div "Seleccionar tipo Seleccionar tipo" at bounding box center [640, 398] width 1005 height 39
click at [274, 391] on span "Seleccionar tipo" at bounding box center [633, 391] width 990 height 14
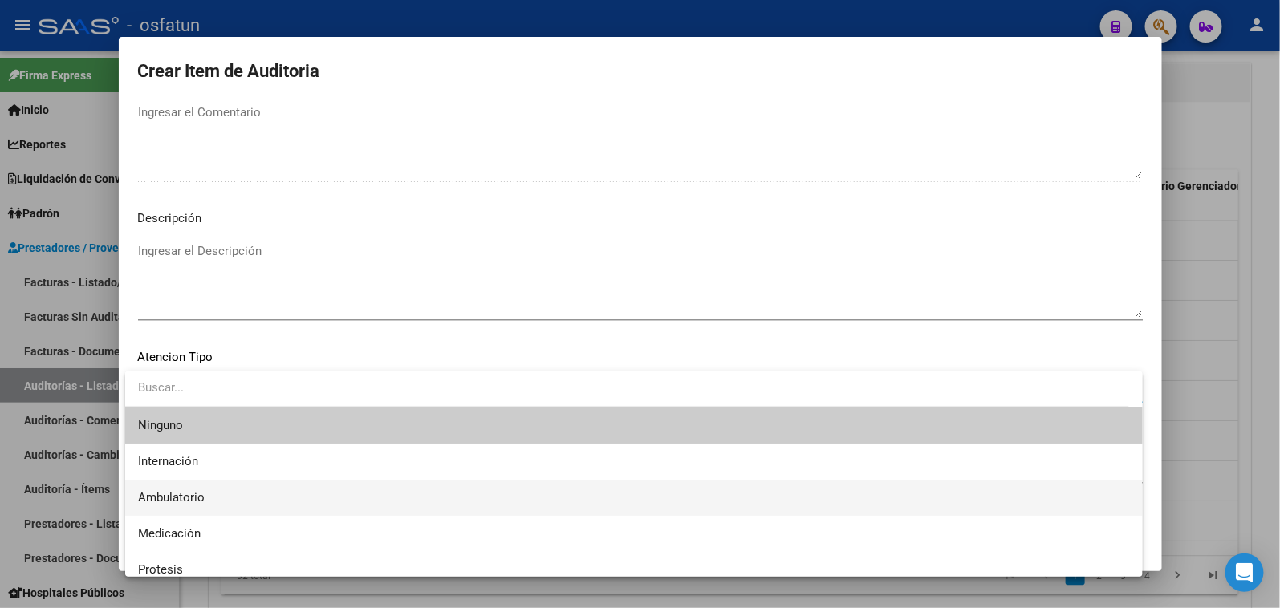
drag, startPoint x: 241, startPoint y: 493, endPoint x: 244, endPoint y: 475, distance: 17.9
click at [242, 490] on span "Ambulatorio" at bounding box center [634, 498] width 992 height 36
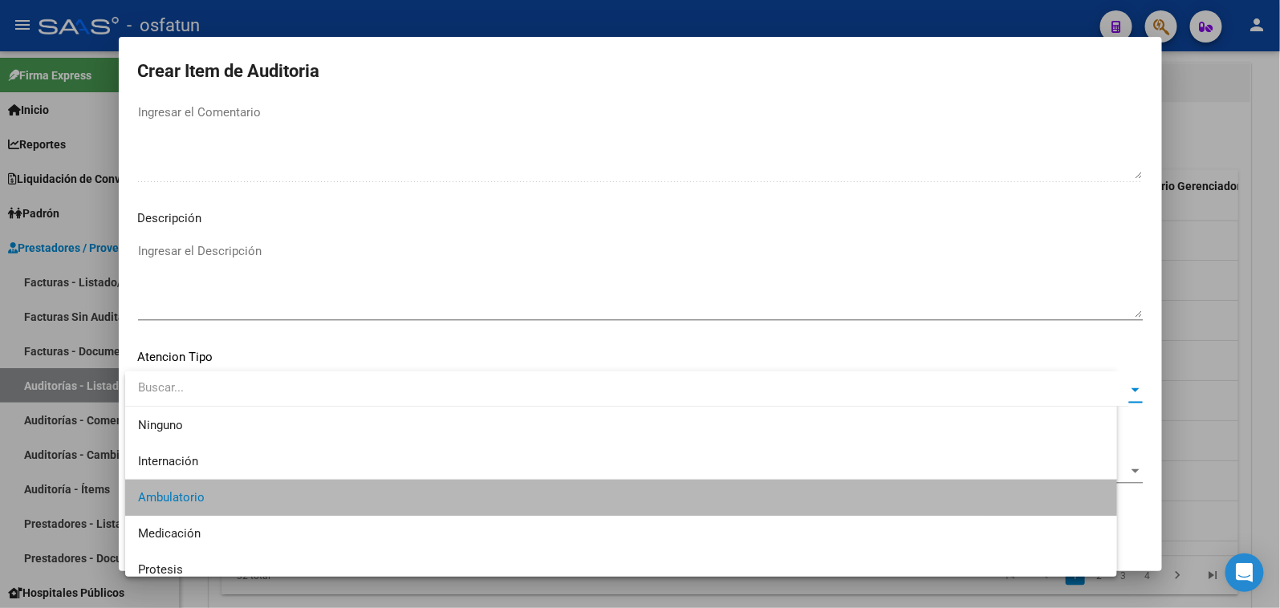
click at [244, 461] on div "Seleccionar Nomenclador Seleccionar Nomenclador" at bounding box center [640, 472] width 1005 height 24
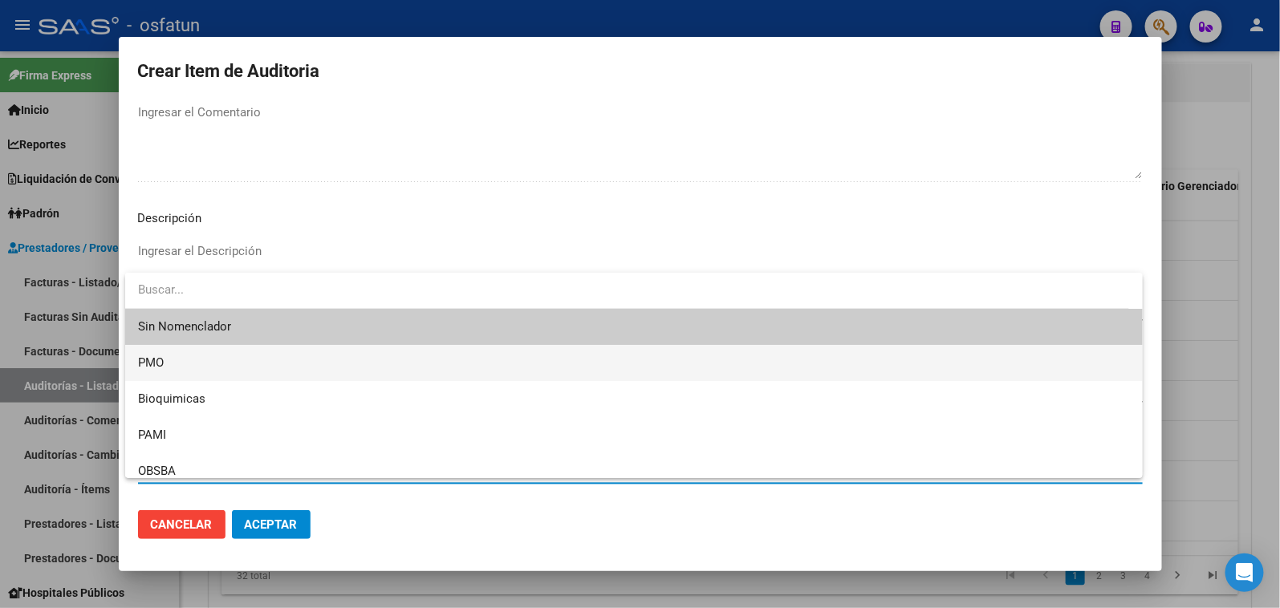
drag, startPoint x: 227, startPoint y: 371, endPoint x: 258, endPoint y: 493, distance: 125.7
click at [228, 371] on span "PMO" at bounding box center [634, 363] width 992 height 36
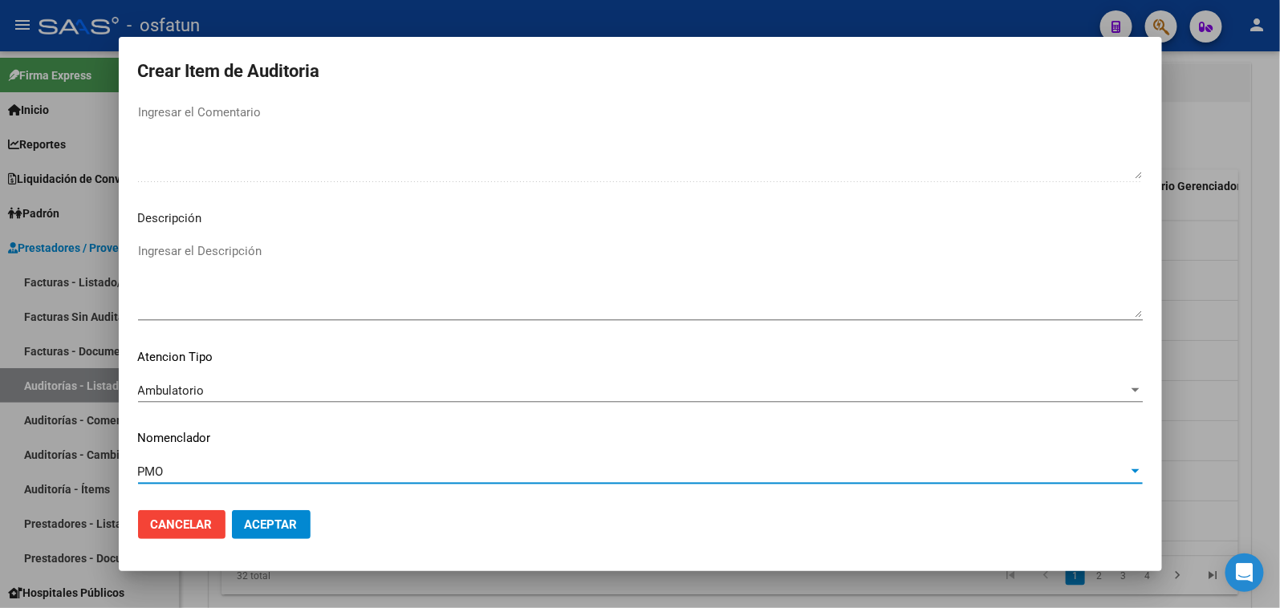
click at [260, 525] on span "Aceptar" at bounding box center [271, 525] width 53 height 14
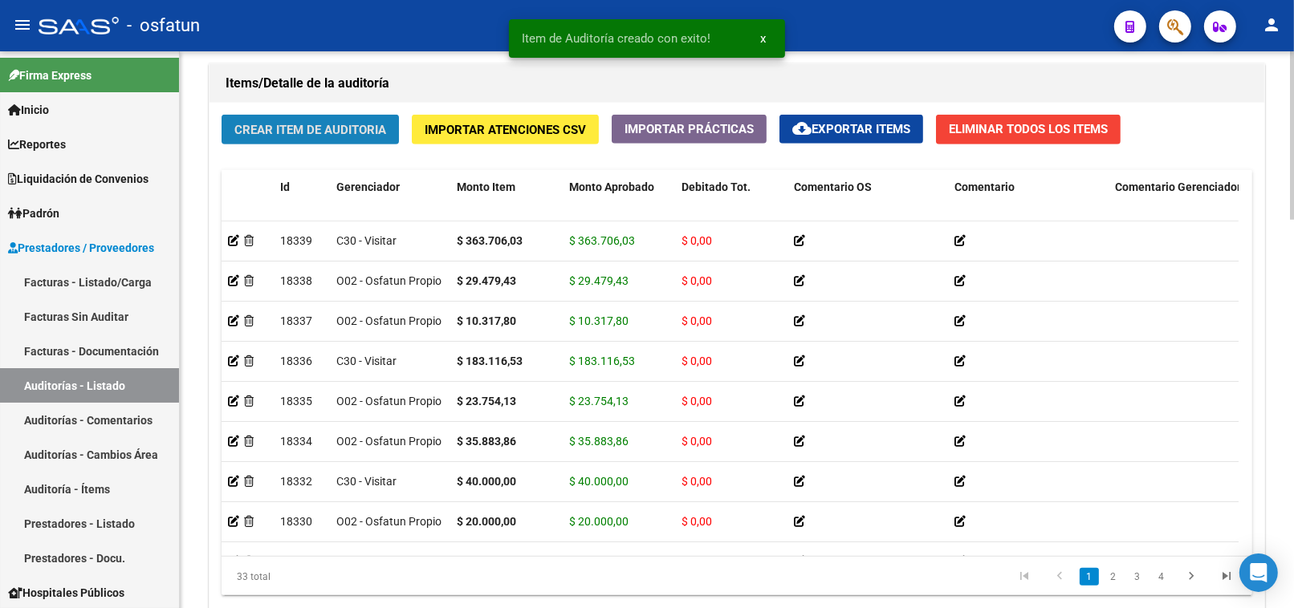
click at [262, 134] on span "Crear Item de Auditoria" at bounding box center [310, 130] width 152 height 14
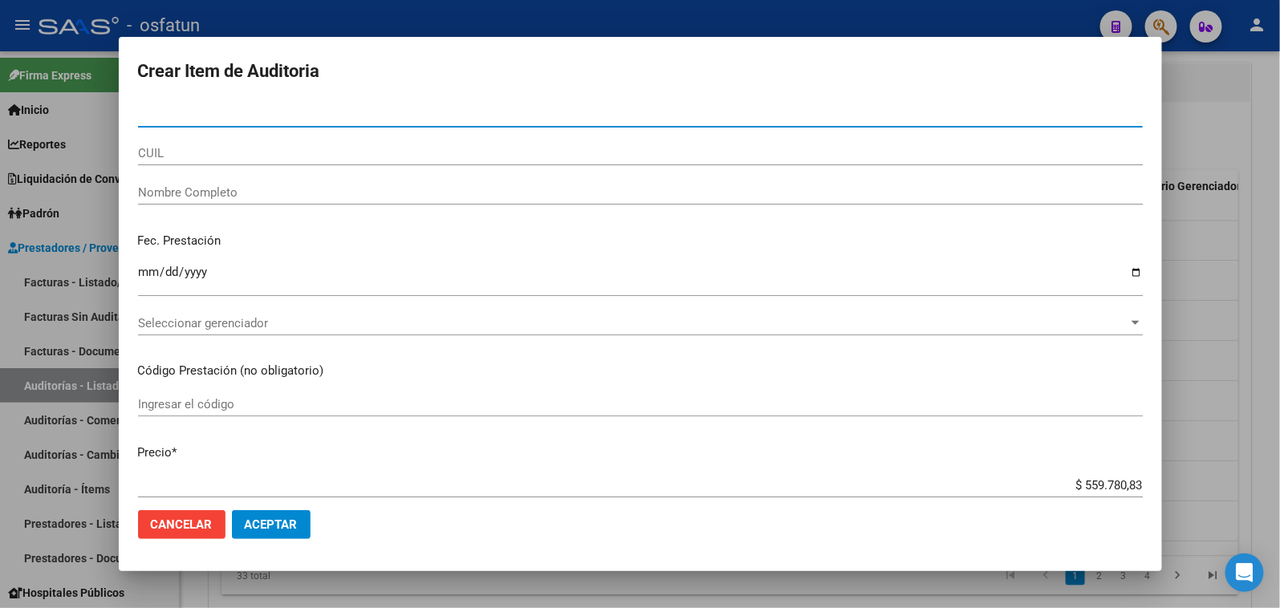
paste input "20575054"
type input "20575054"
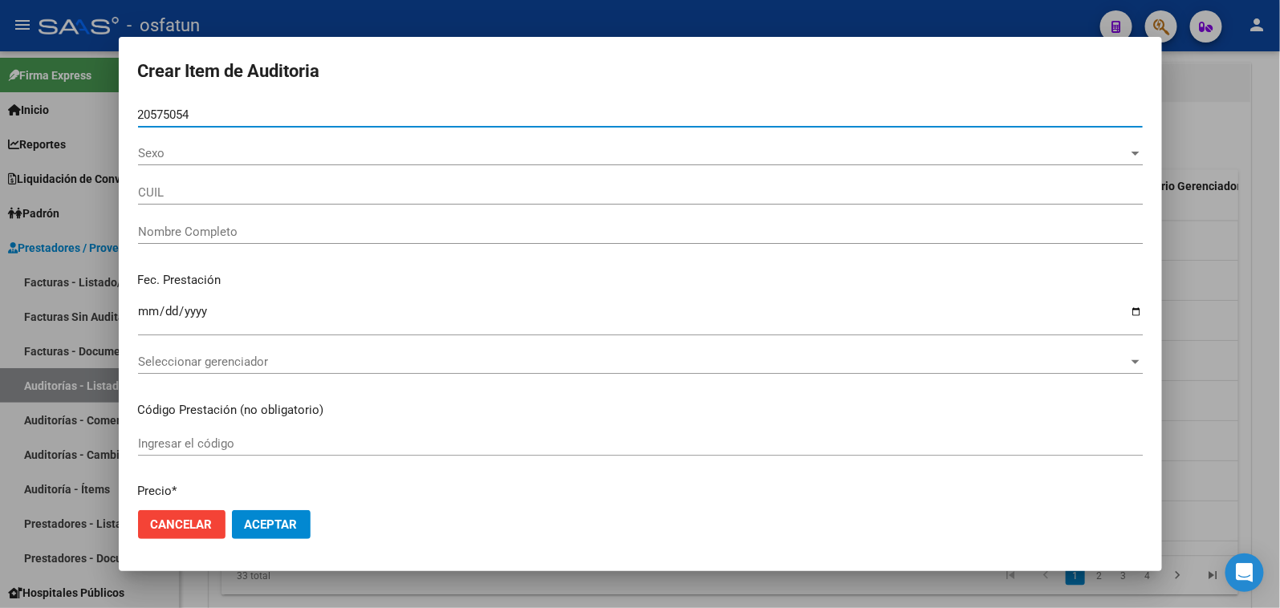
type input "27205750547"
type input "DAGATA [PERSON_NAME]"
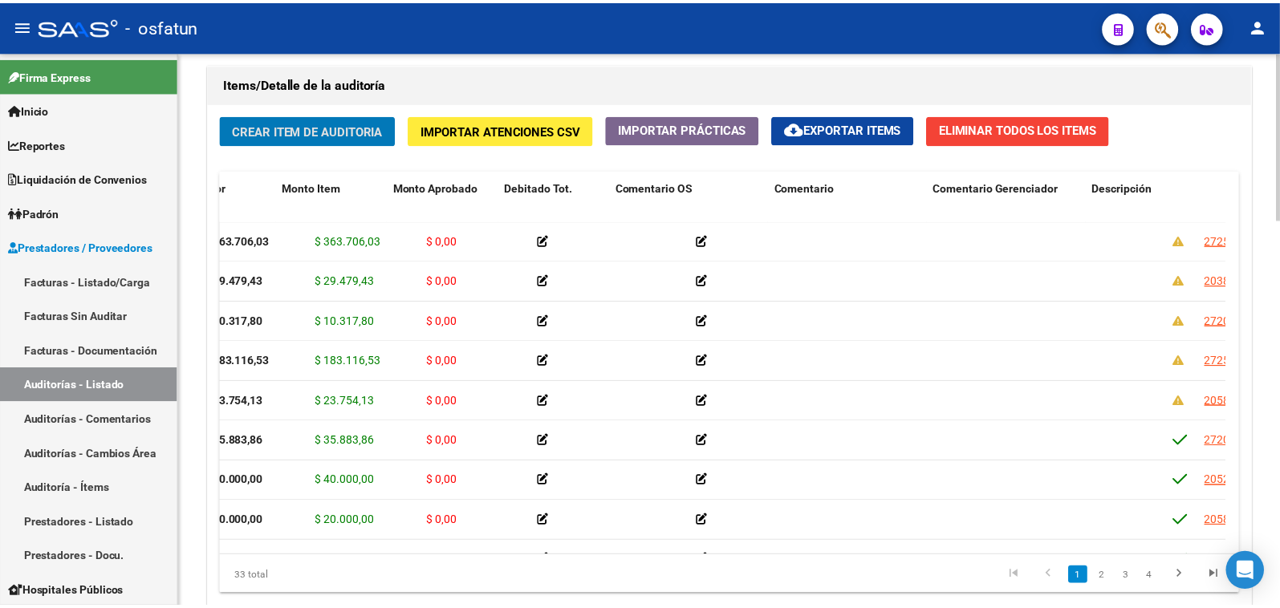
scroll to position [0, 0]
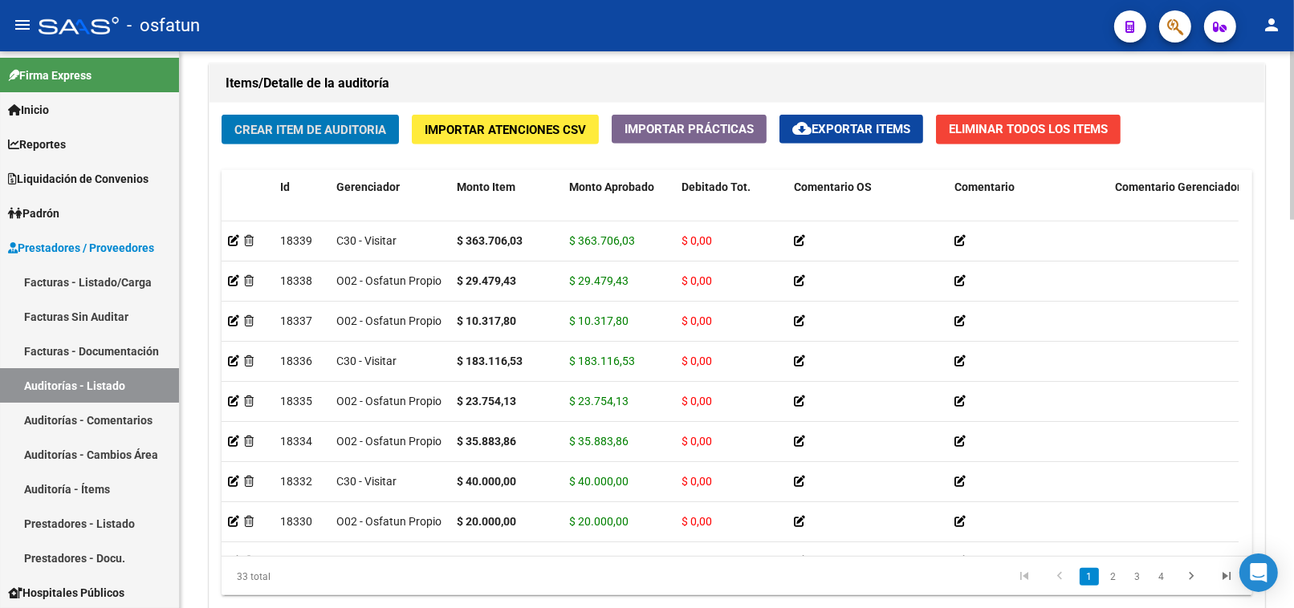
click at [335, 136] on span "Crear Item de Auditoria" at bounding box center [310, 130] width 152 height 14
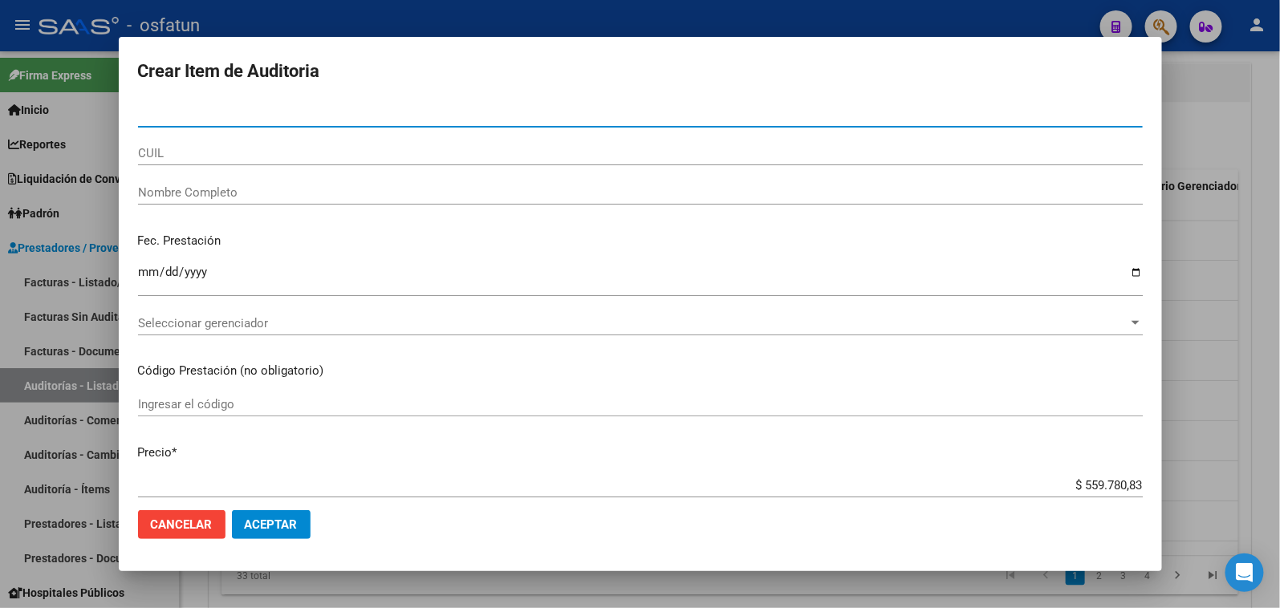
paste input "20575054"
type input "20575054"
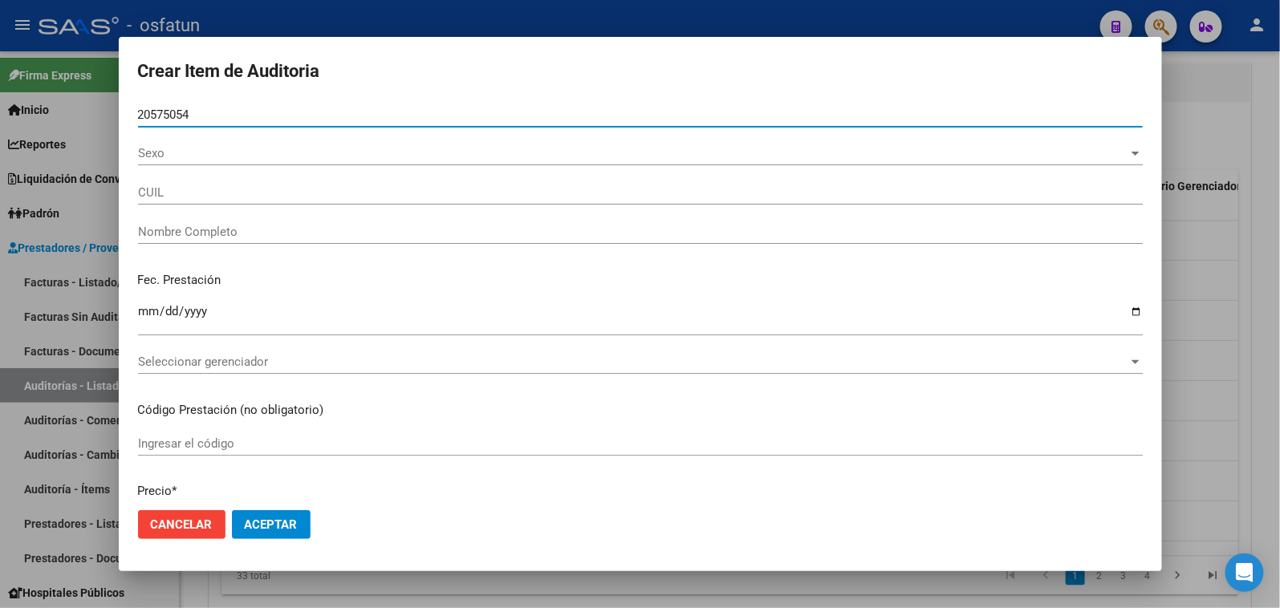
type input "27205750547"
type input "DAGATA [PERSON_NAME]"
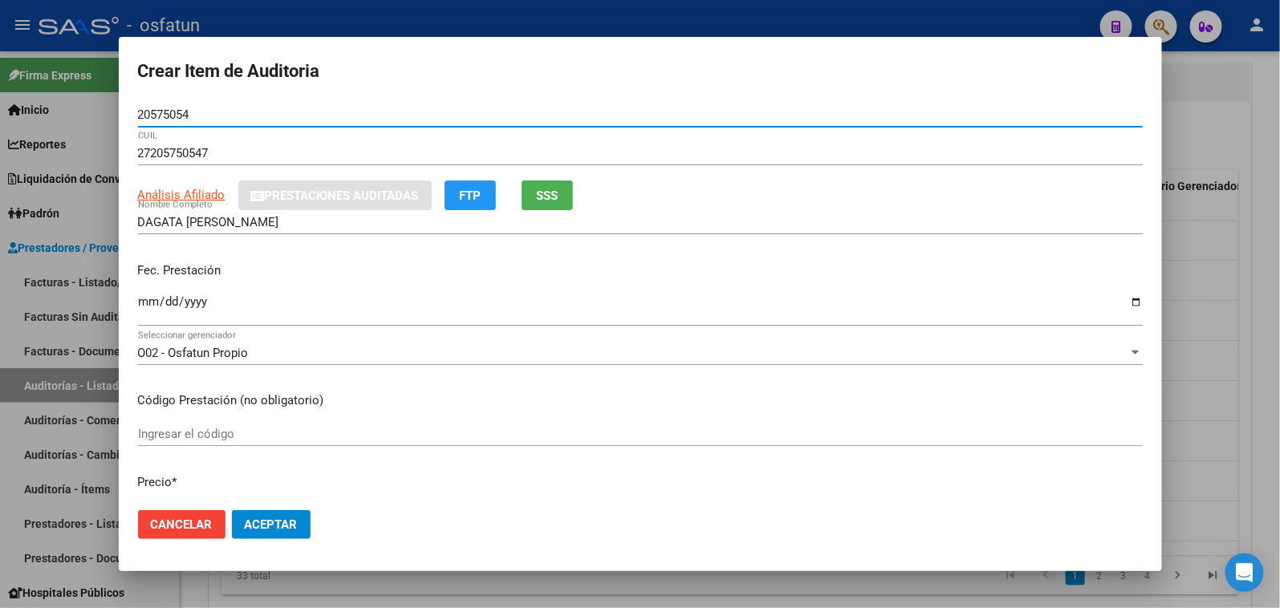
type input "20575054"
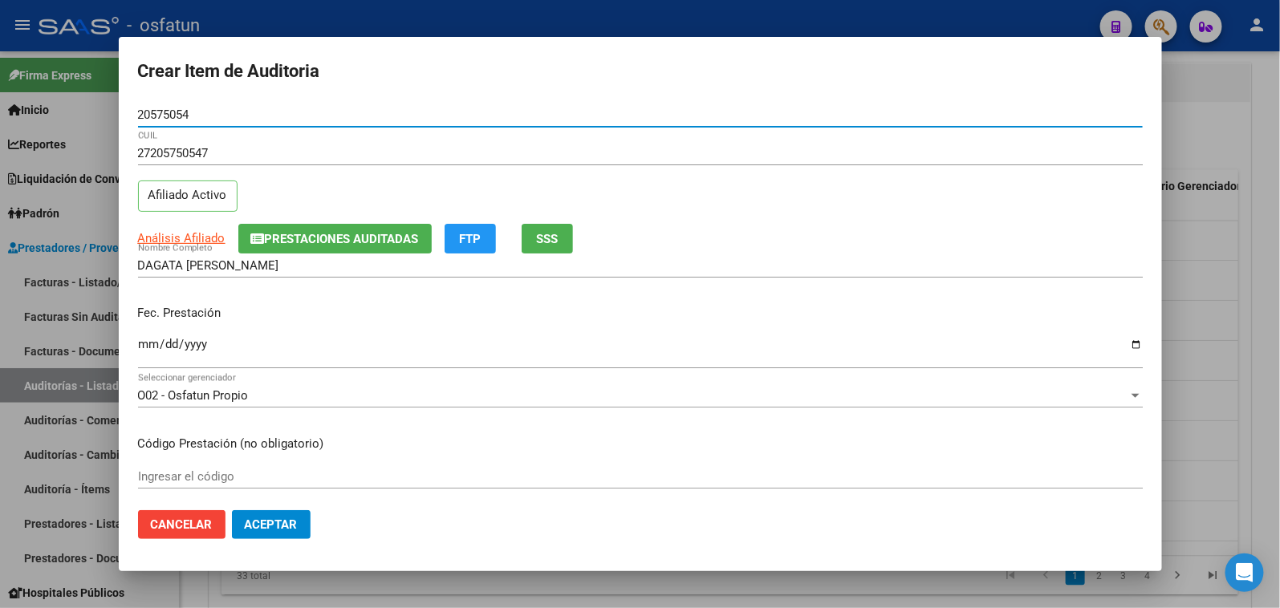
click at [143, 345] on input "Ingresar la fecha" at bounding box center [640, 351] width 1005 height 26
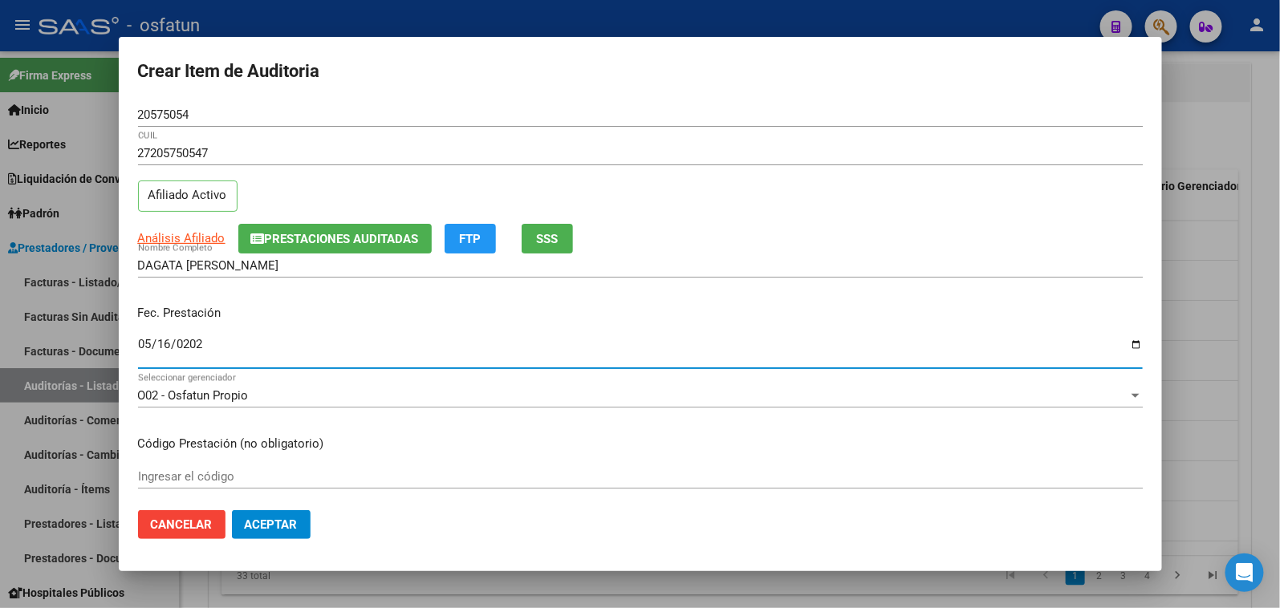
type input "2025-05-16"
click at [277, 469] on div "Ingresar el código" at bounding box center [640, 477] width 1005 height 24
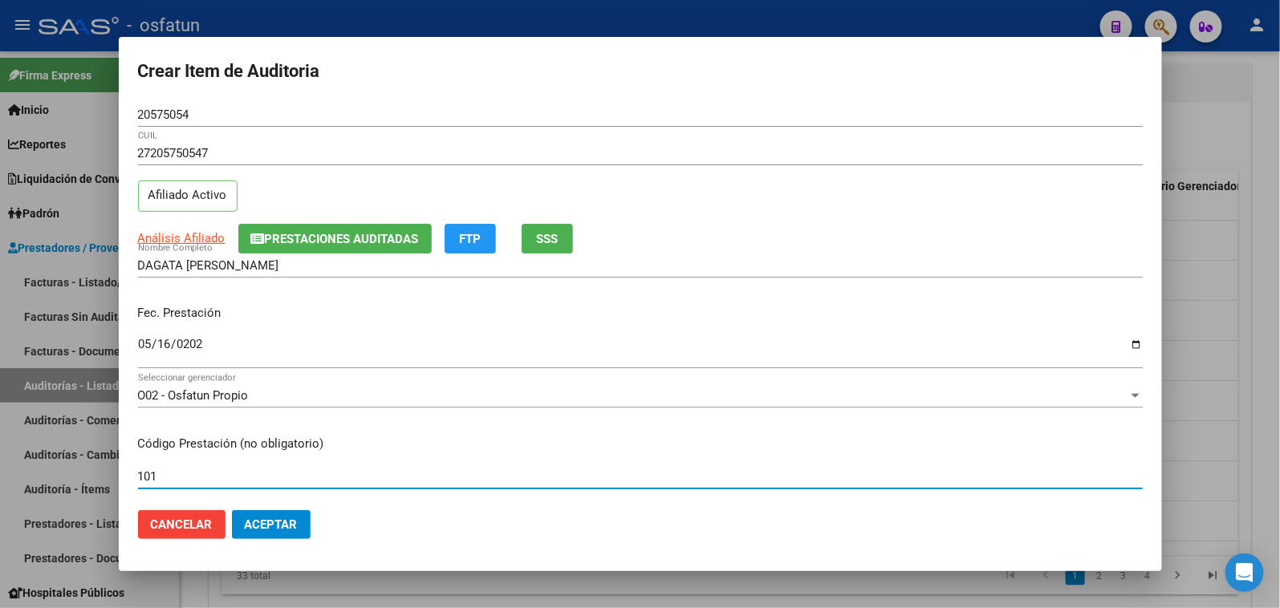
type input "101"
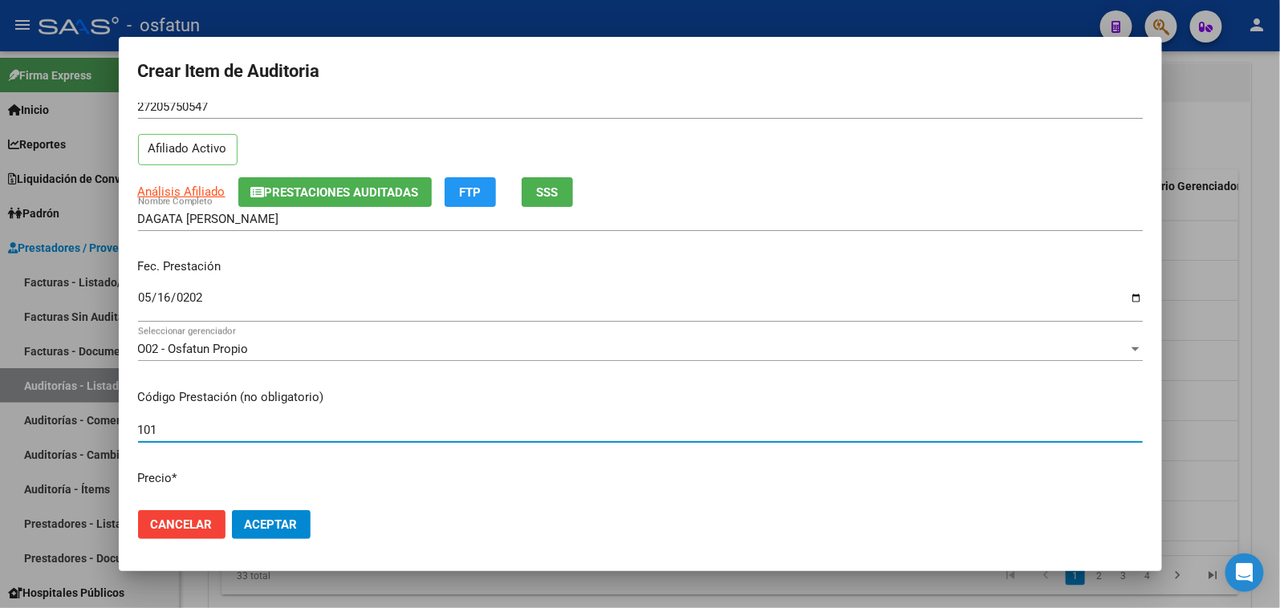
scroll to position [89, 0]
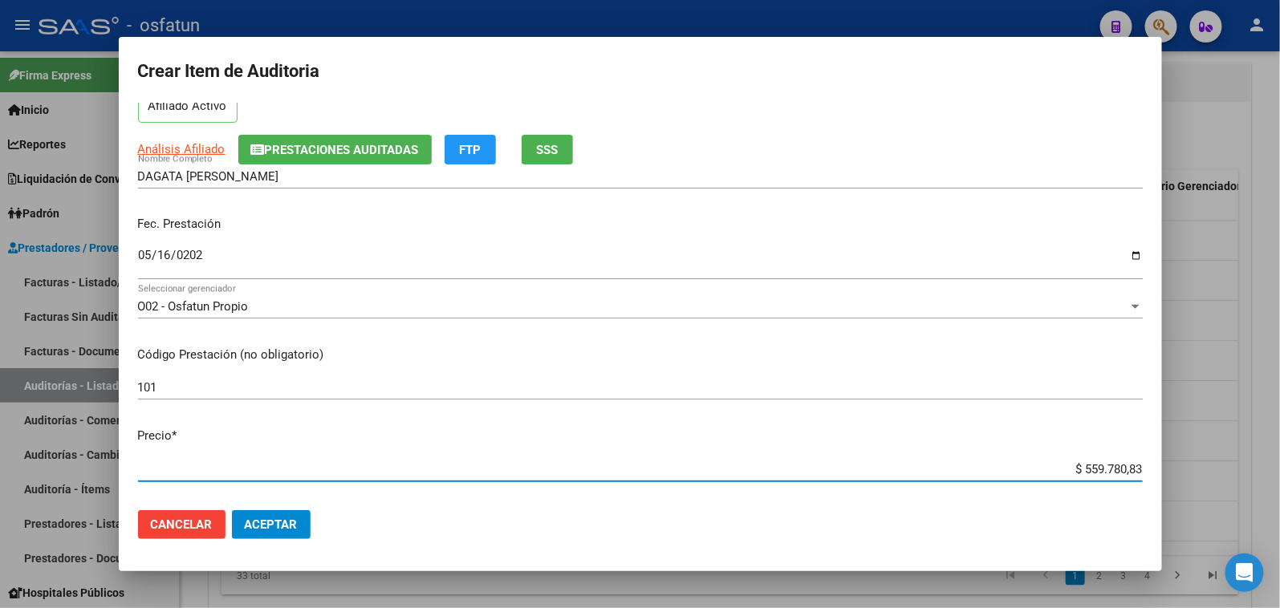
drag, startPoint x: 1052, startPoint y: 472, endPoint x: 1185, endPoint y: 472, distance: 133.2
click at [1185, 472] on div "Crear Item de Auditoria 20575054 Nro Documento 27205750547 CUIL Afiliado Activo…" at bounding box center [640, 304] width 1280 height 608
paste input "29479,4"
type input "$ 29.479,43"
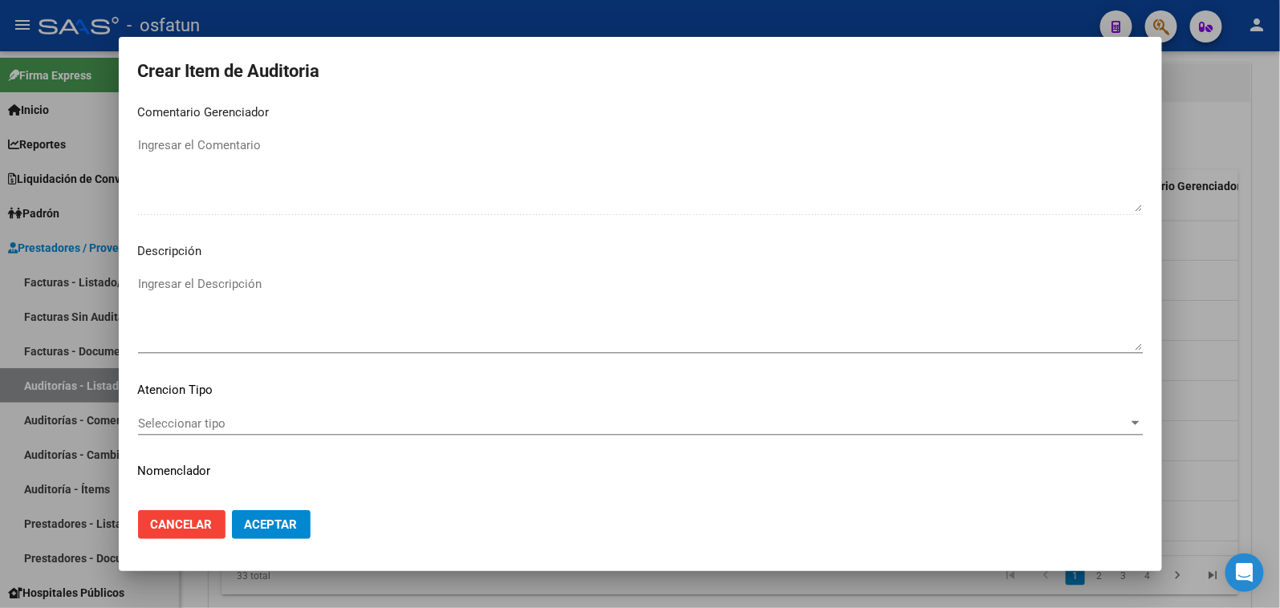
scroll to position [1049, 0]
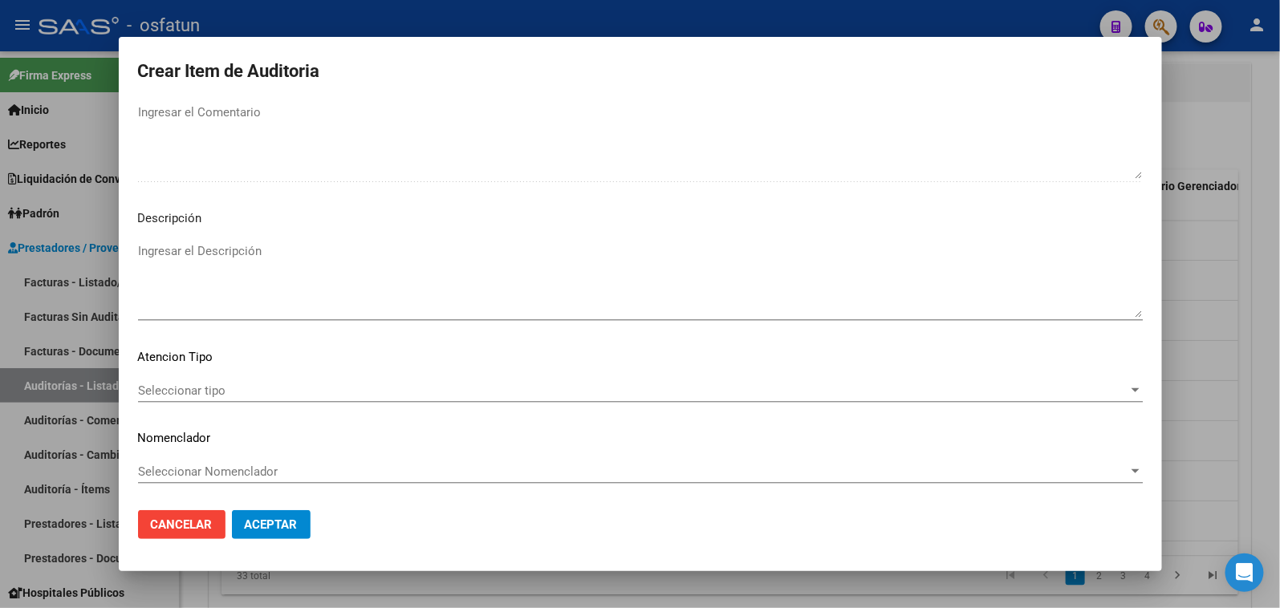
type input "$ 29.479,43"
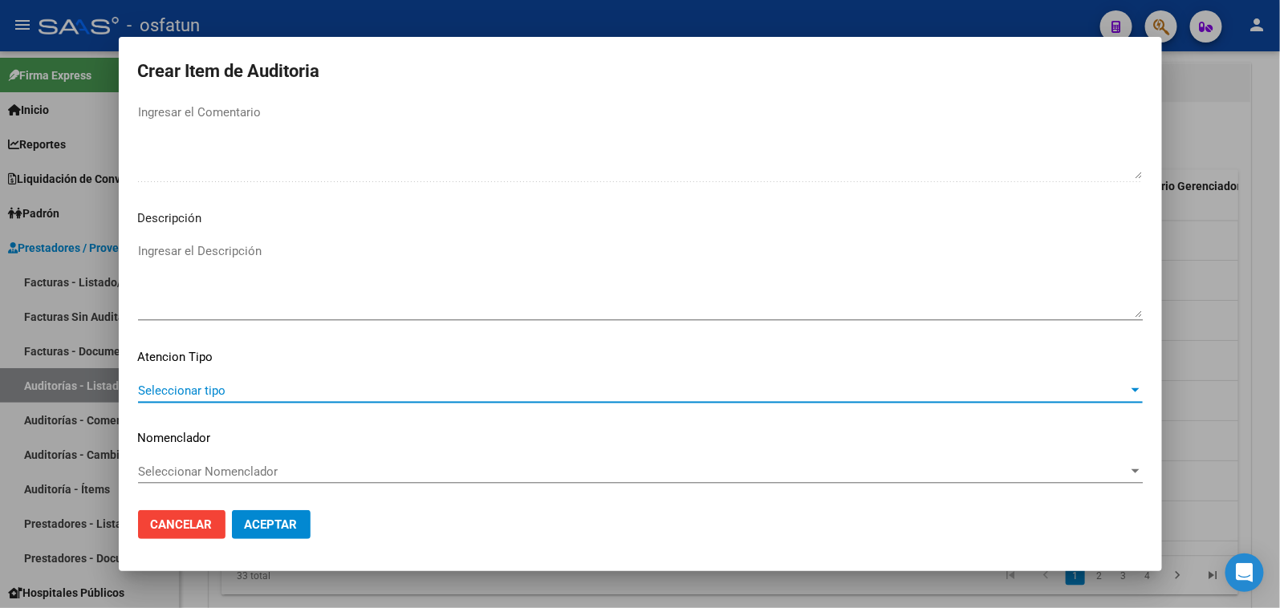
click at [234, 384] on span "Seleccionar tipo" at bounding box center [633, 391] width 990 height 14
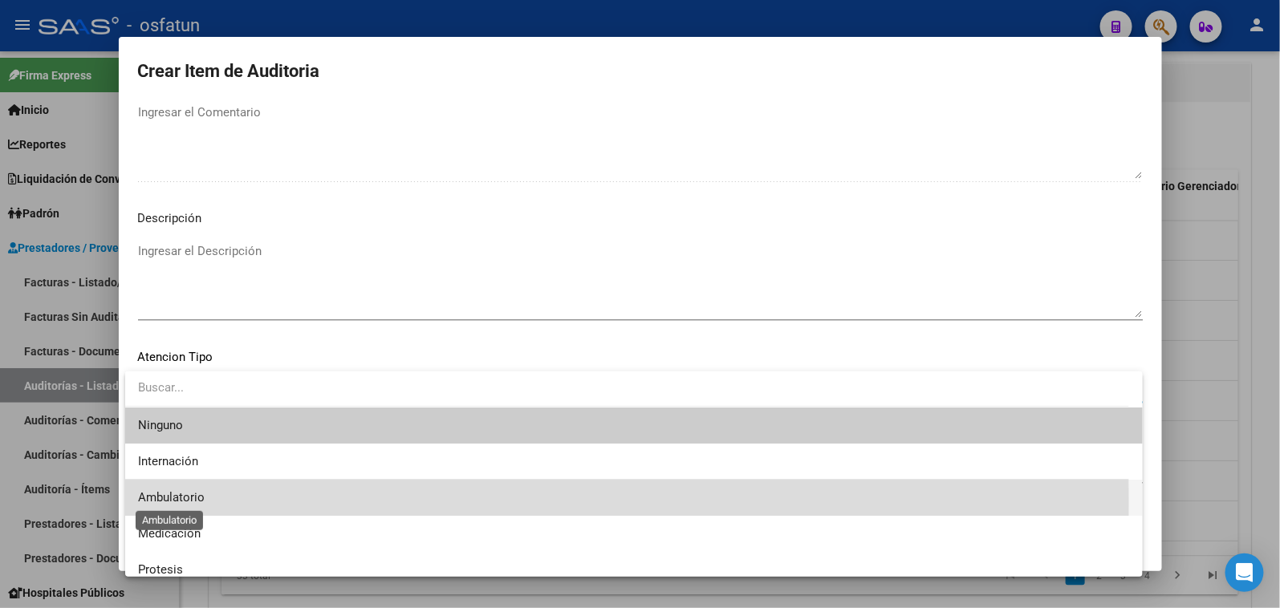
click at [193, 502] on span "Ambulatorio" at bounding box center [171, 497] width 67 height 14
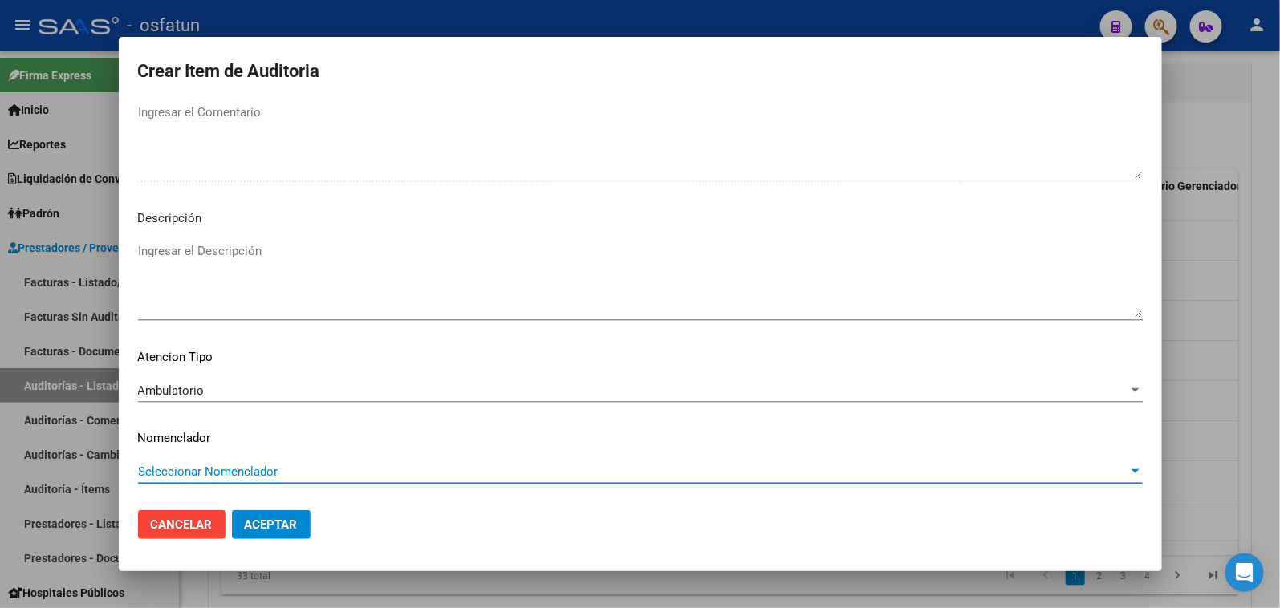
click at [193, 476] on span "Seleccionar Nomenclador" at bounding box center [633, 472] width 990 height 14
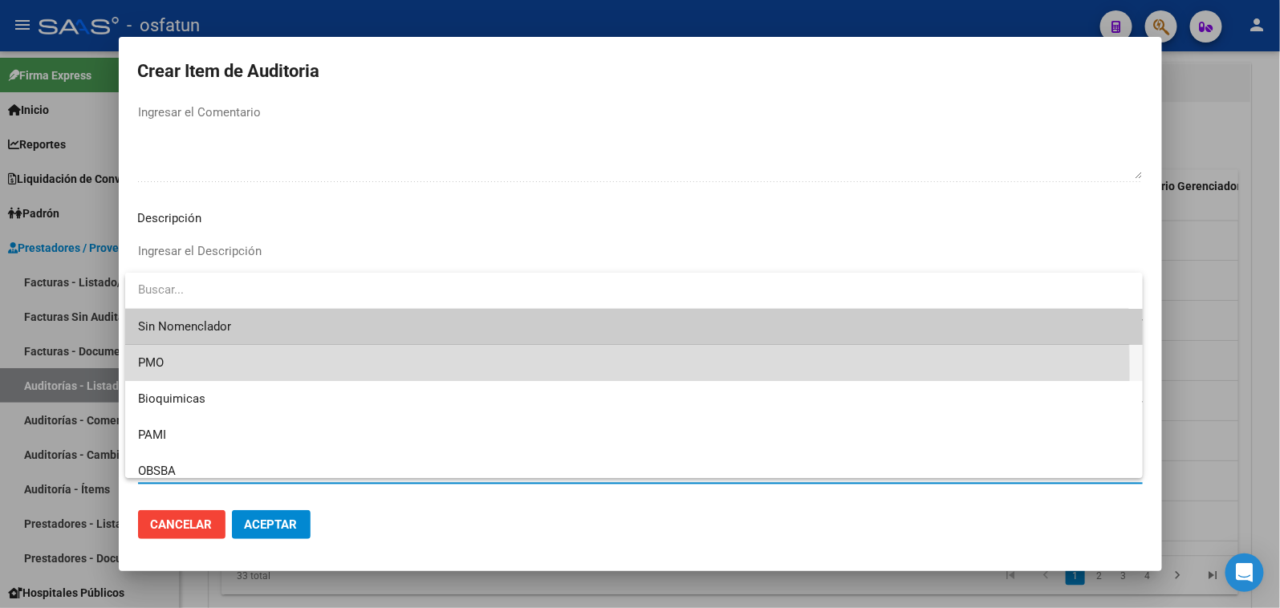
drag, startPoint x: 186, startPoint y: 374, endPoint x: 267, endPoint y: 522, distance: 169.2
click at [187, 374] on span "PMO" at bounding box center [634, 363] width 992 height 36
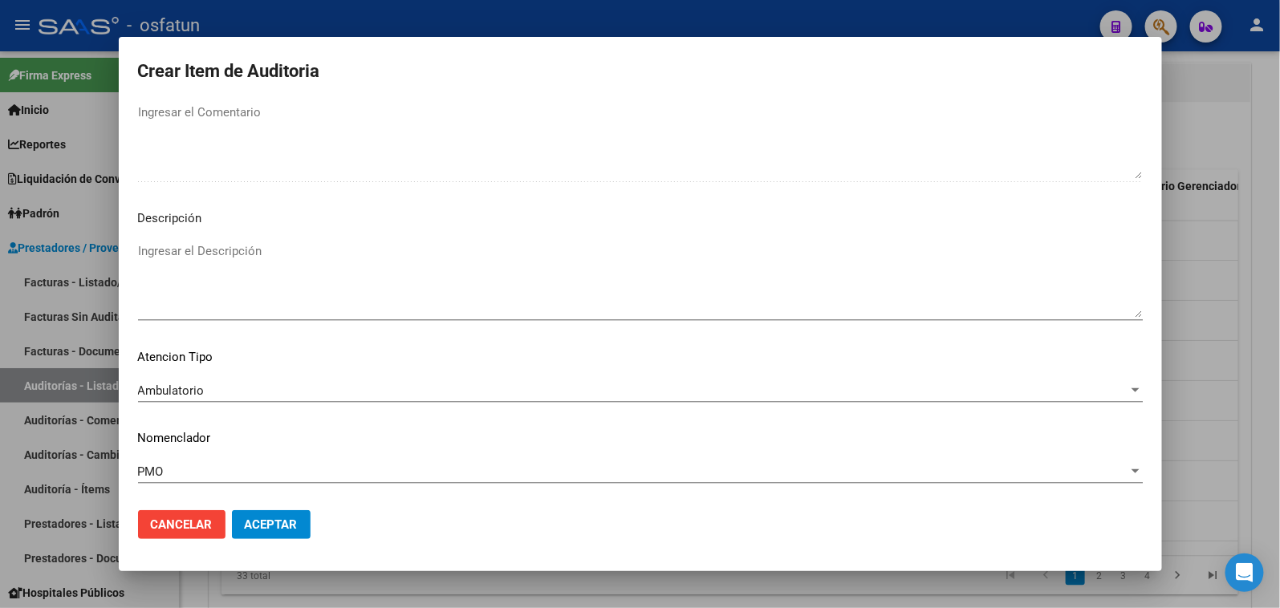
click at [269, 546] on mat-dialog-actions "Cancelar Aceptar" at bounding box center [640, 525] width 1005 height 55
click at [269, 540] on mat-dialog-actions "Cancelar Aceptar" at bounding box center [640, 525] width 1005 height 55
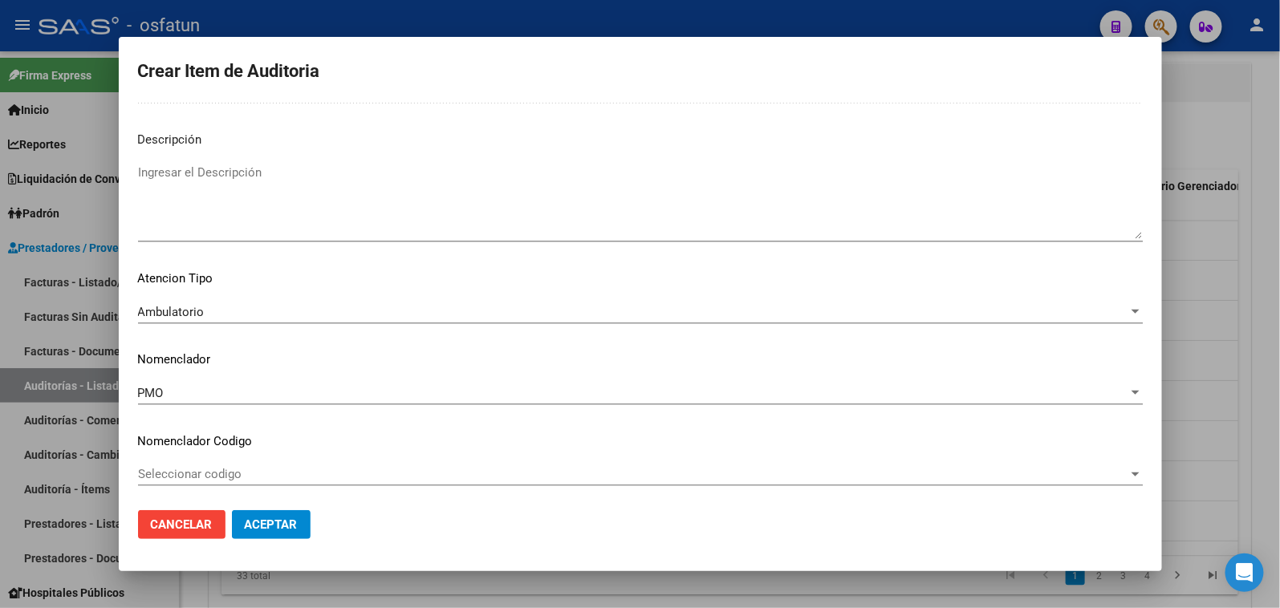
scroll to position [1130, 0]
click at [268, 526] on span "Aceptar" at bounding box center [271, 525] width 53 height 14
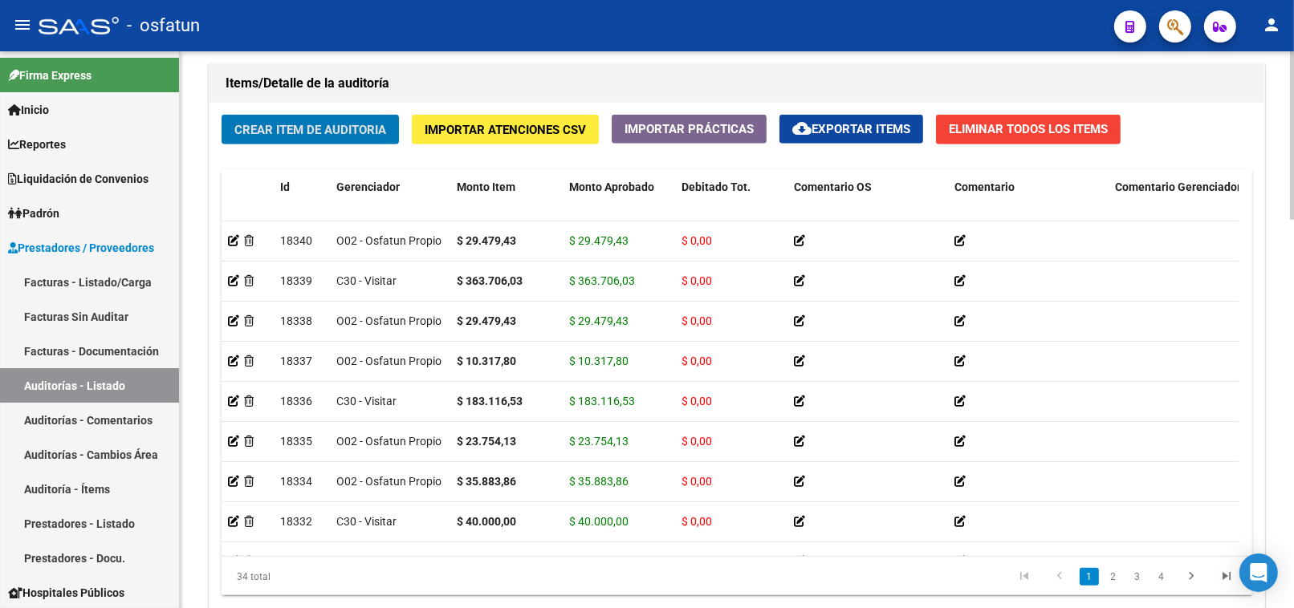
click at [331, 146] on div "Crear Item de Auditoria Importar Atenciones CSV Importar Prácticas cloud_downlo…" at bounding box center [736, 362] width 1055 height 518
click at [331, 135] on span "Crear Item de Auditoria" at bounding box center [310, 130] width 152 height 14
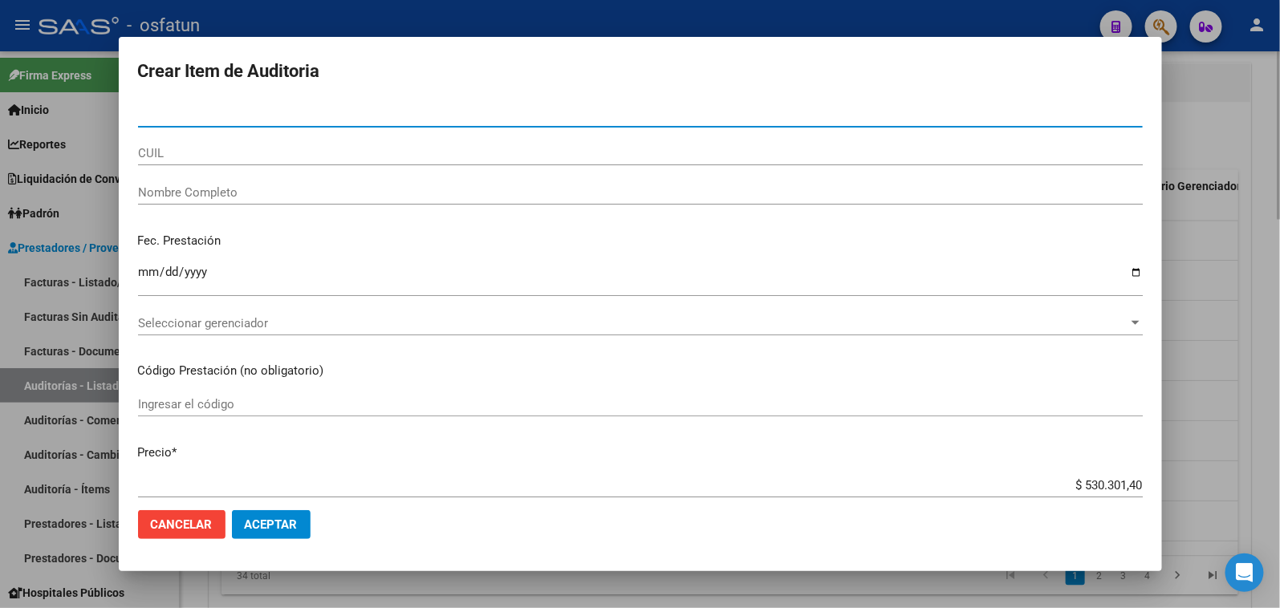
paste input "56089592"
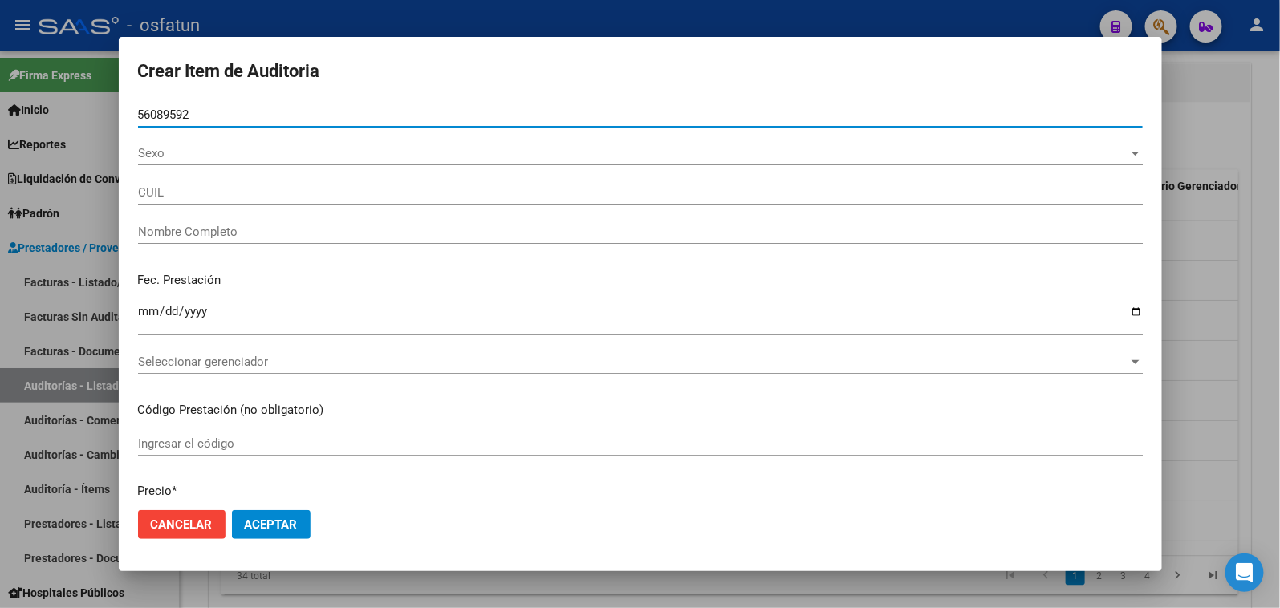
type input "56089592"
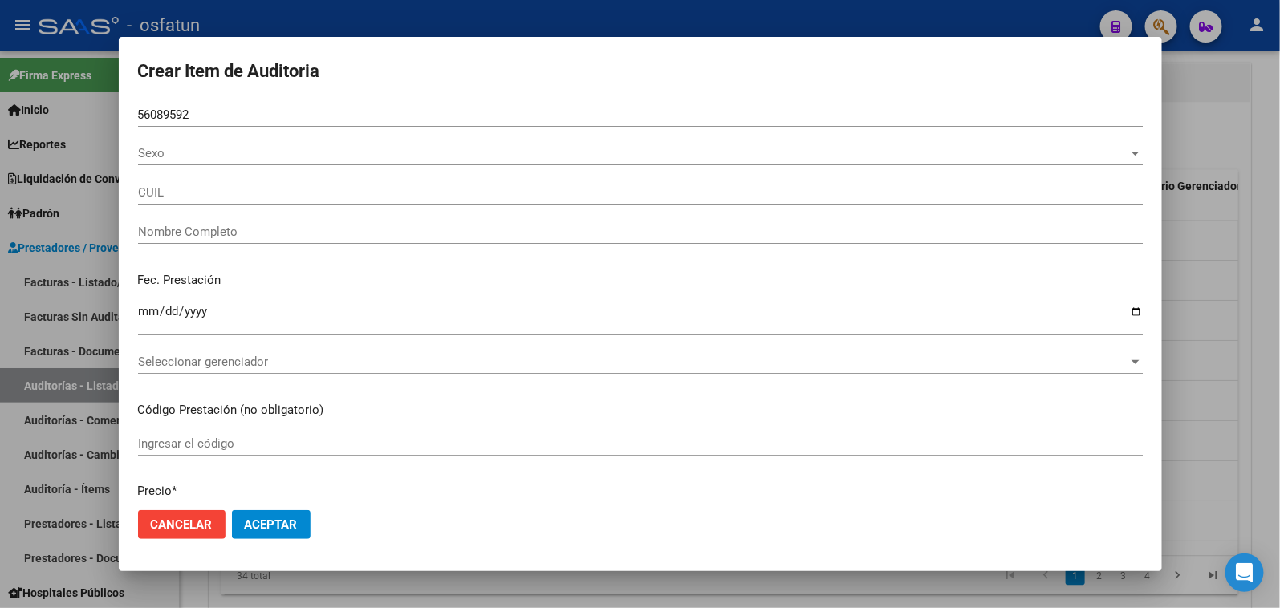
type input "27560895920"
type input "[PERSON_NAME]"
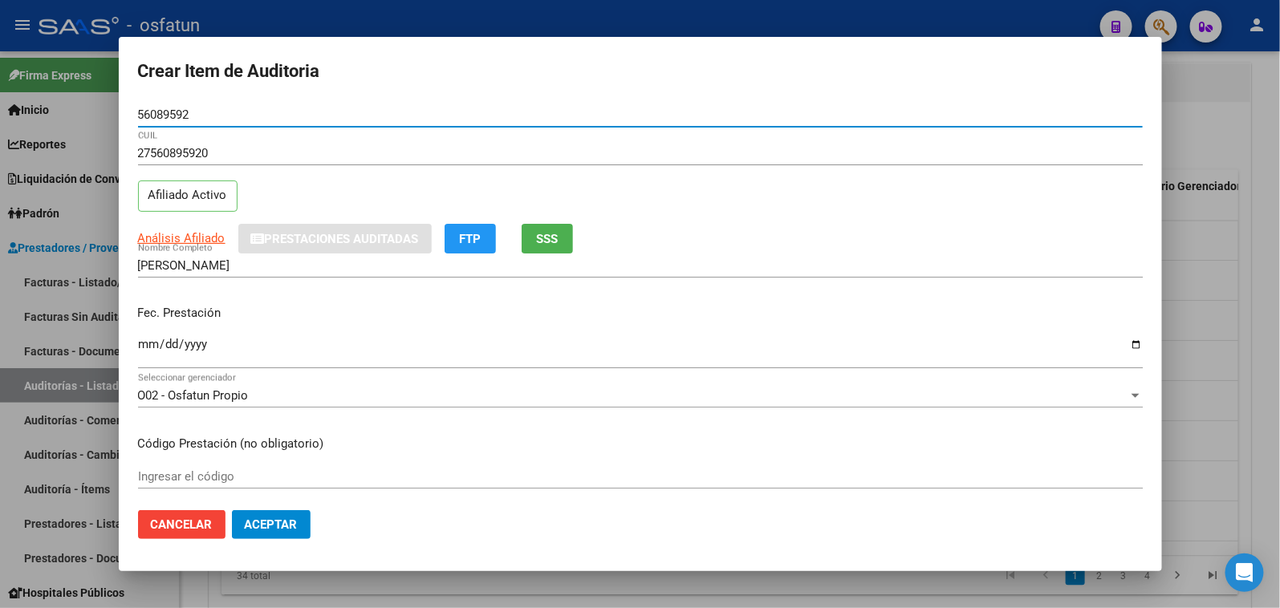
click at [145, 347] on input "Ingresar la fecha" at bounding box center [640, 351] width 1005 height 26
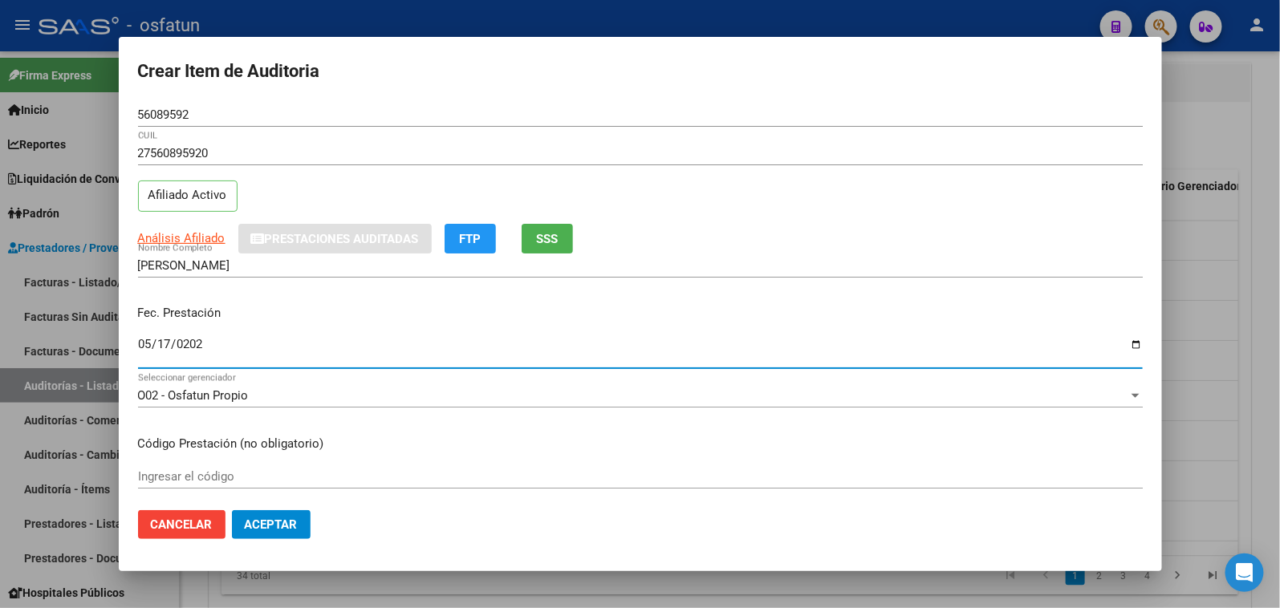
type input "2025-05-17"
click at [222, 474] on input "Ingresar el código" at bounding box center [640, 476] width 1005 height 14
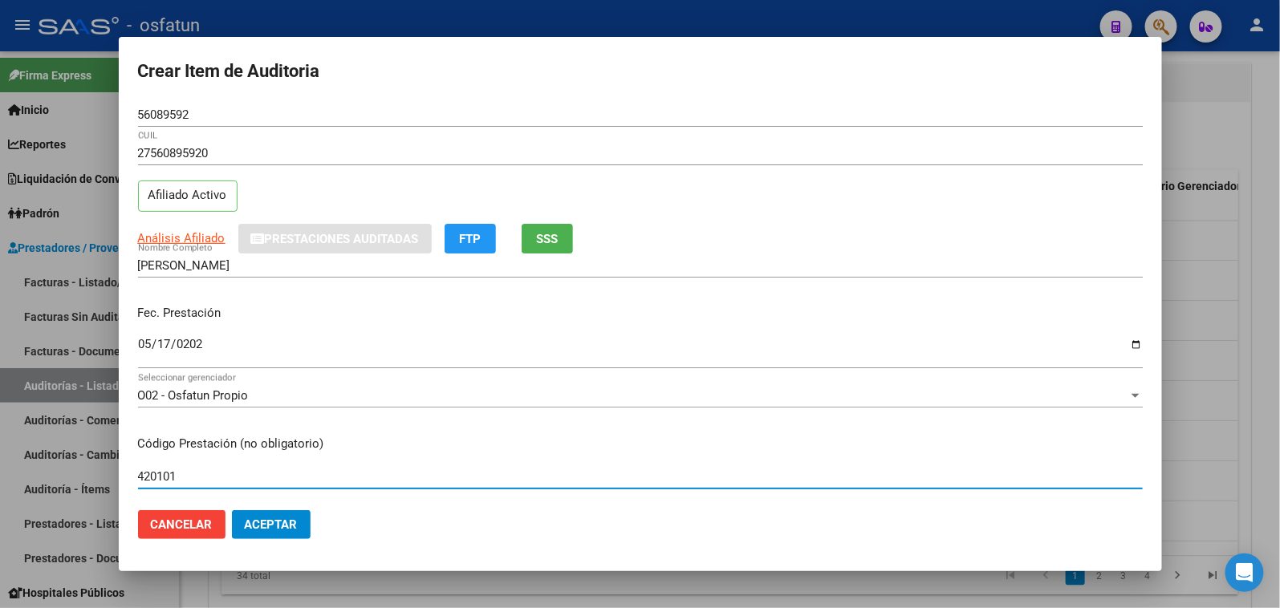
type input "420101"
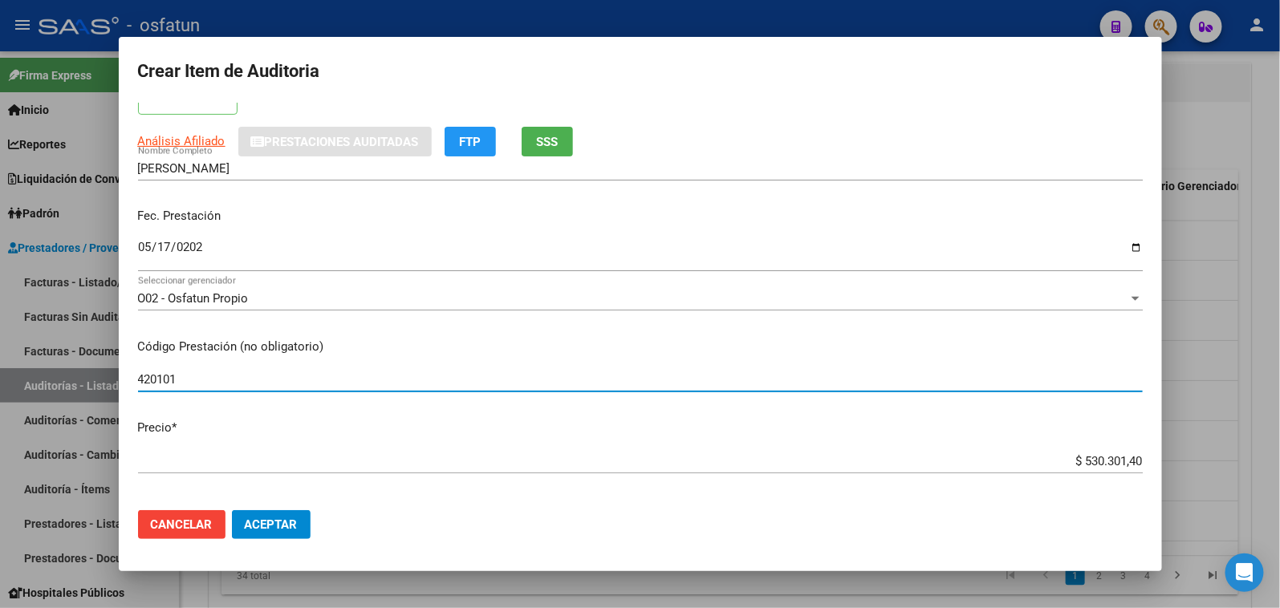
scroll to position [178, 0]
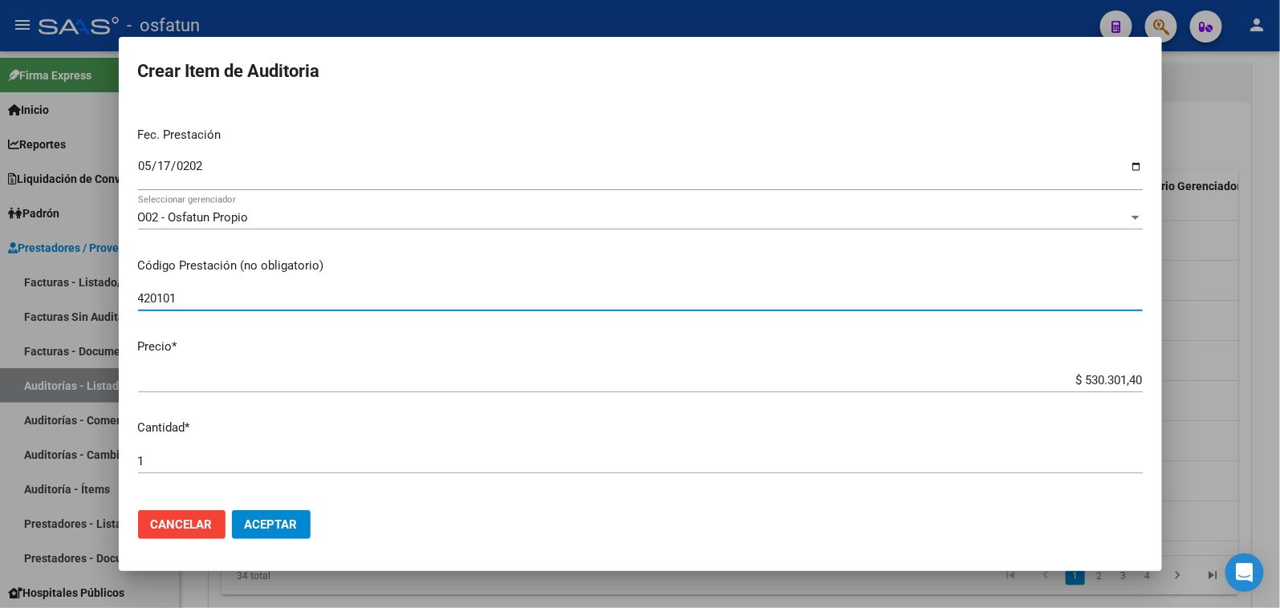
drag, startPoint x: 1029, startPoint y: 383, endPoint x: 1241, endPoint y: 388, distance: 212.0
click at [1234, 388] on div "Crear Item de Auditoria 56089592 Nro Documento 27560895920 CUIL Afiliado Activo…" at bounding box center [640, 304] width 1280 height 608
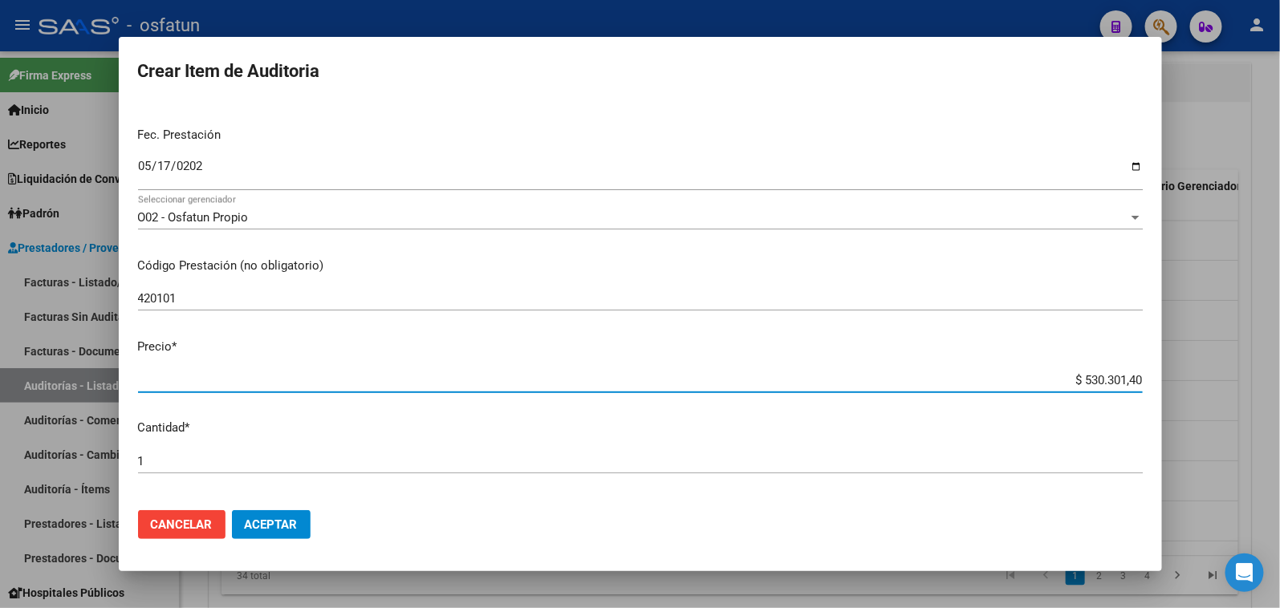
type input "$ 0,02"
type input "$ 0,20"
type input "$ 2,00"
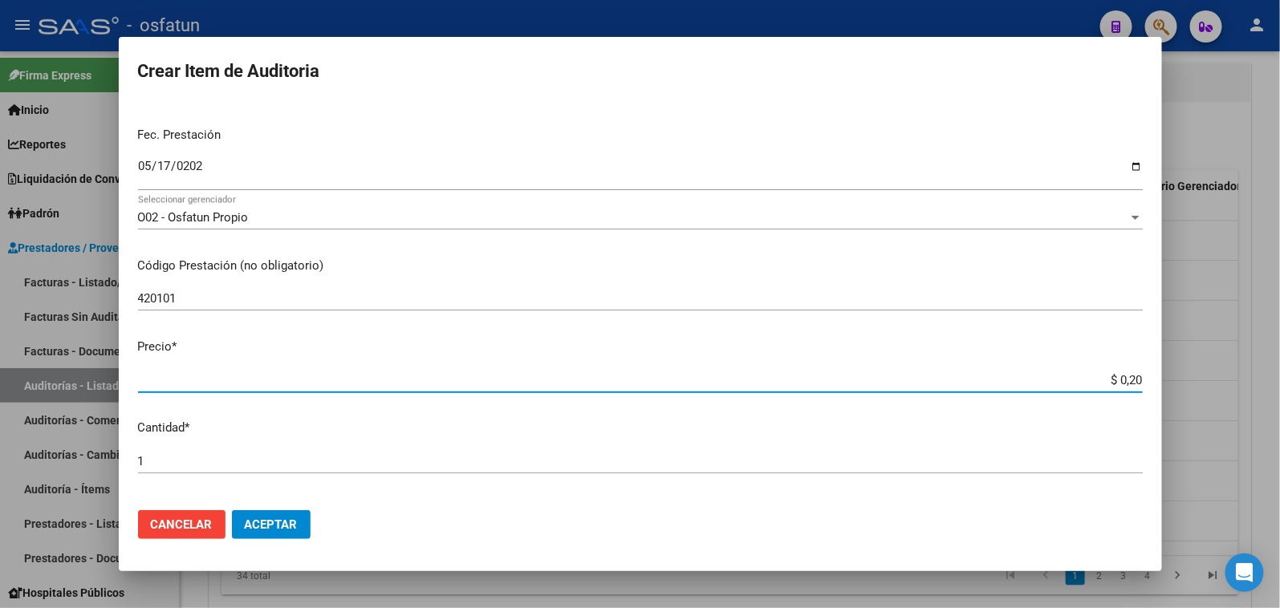
type input "$ 2,00"
type input "$ 20,00"
type input "$ 200,00"
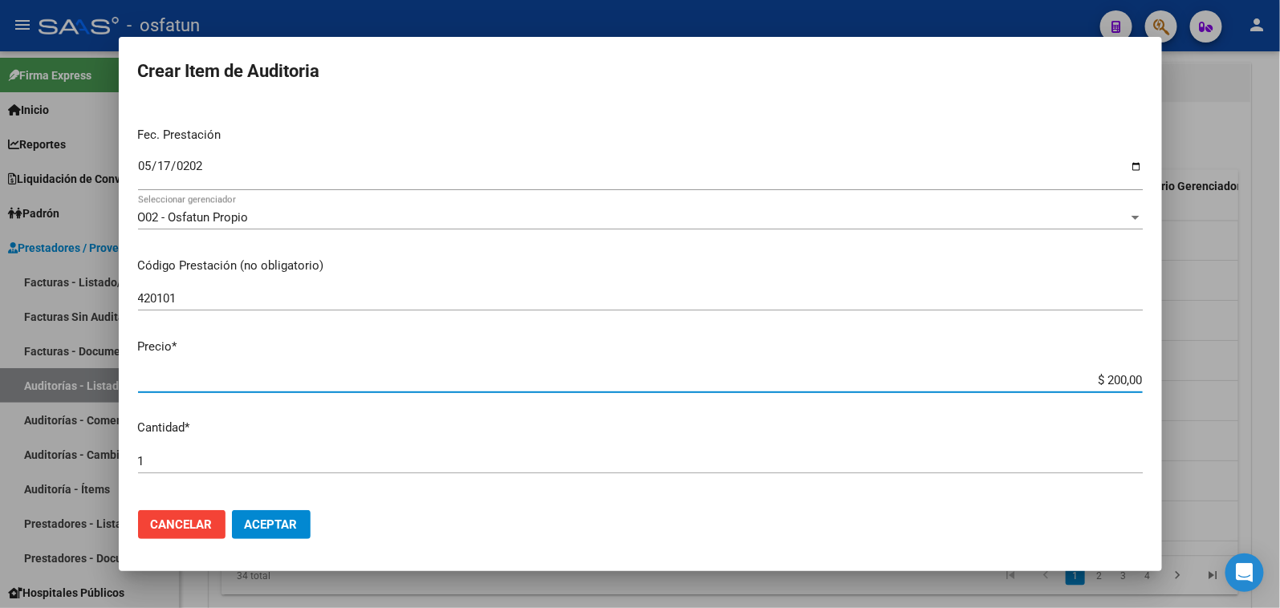
type input "$ 2.000,00"
type input "$ 20.000,00"
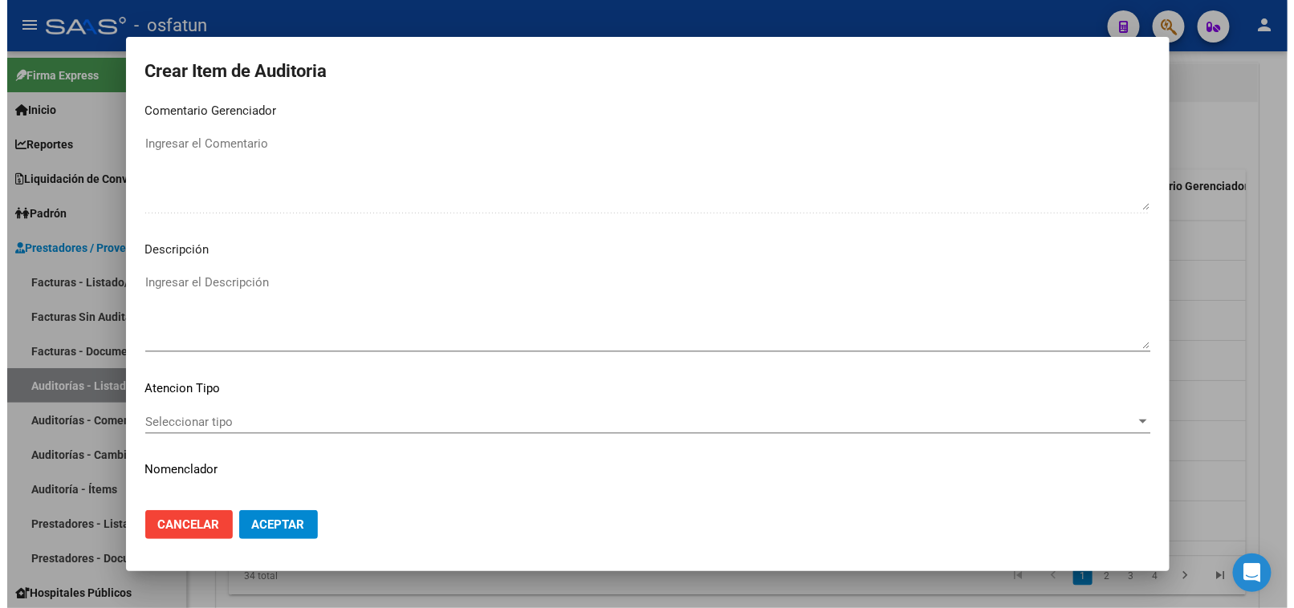
scroll to position [1049, 0]
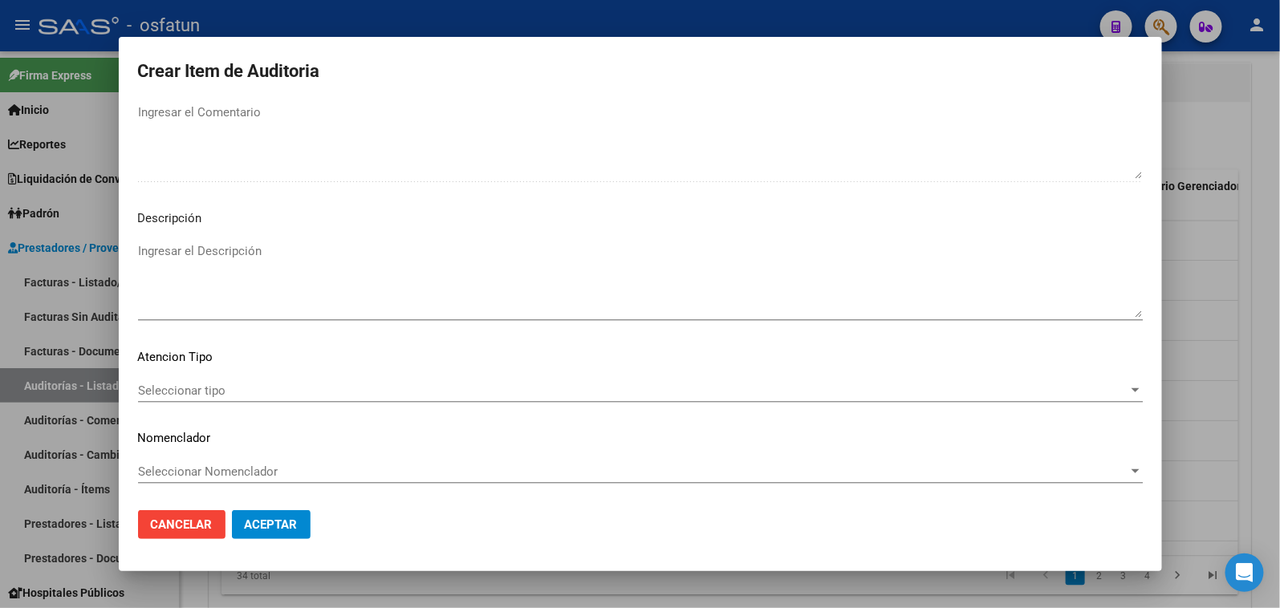
click at [291, 397] on div "Seleccionar tipo Seleccionar tipo" at bounding box center [640, 391] width 1005 height 24
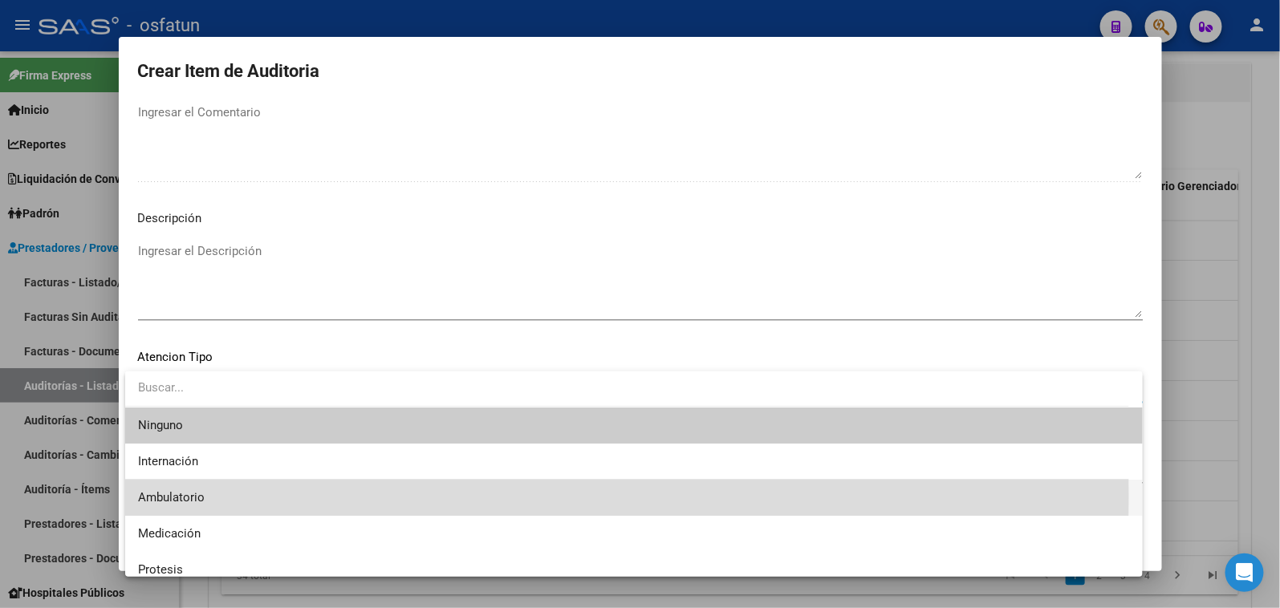
click at [267, 496] on span "Ambulatorio" at bounding box center [634, 498] width 992 height 36
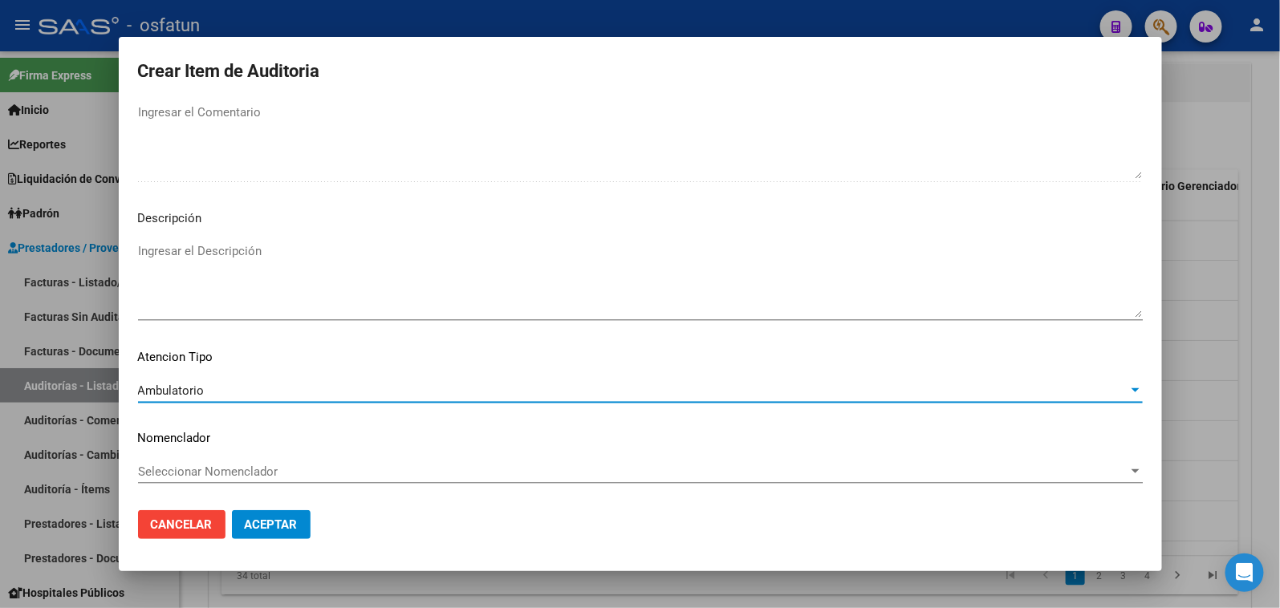
click at [266, 480] on div "Seleccionar Nomenclador Seleccionar Nomenclador" at bounding box center [640, 472] width 1005 height 24
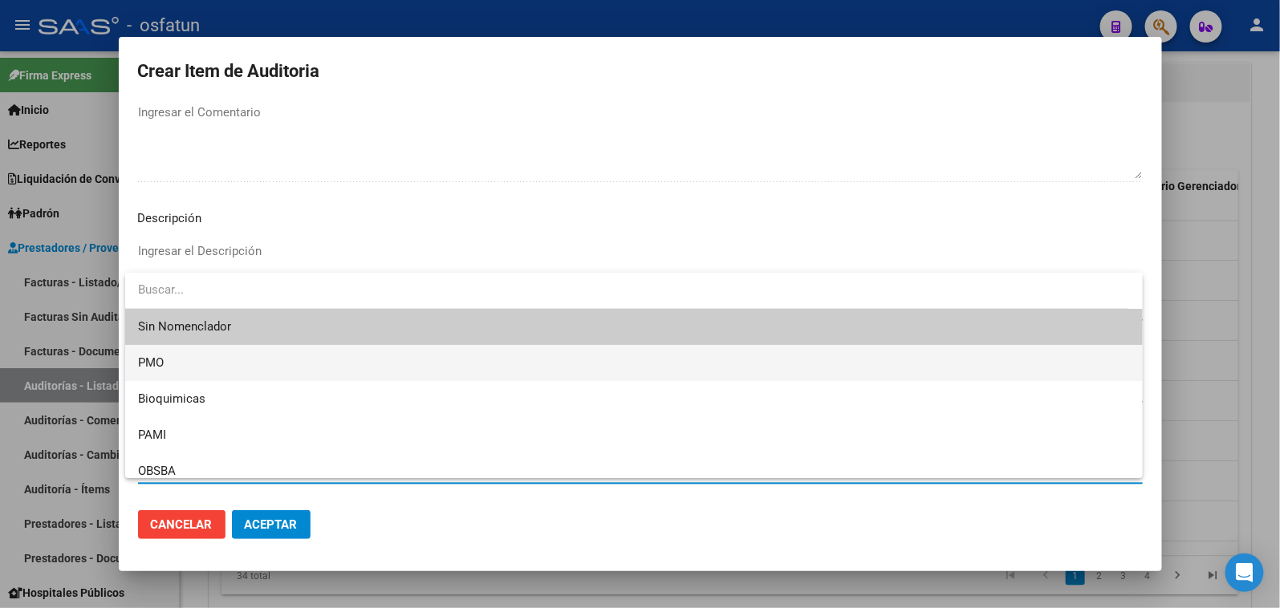
click at [218, 363] on span "PMO" at bounding box center [634, 363] width 992 height 36
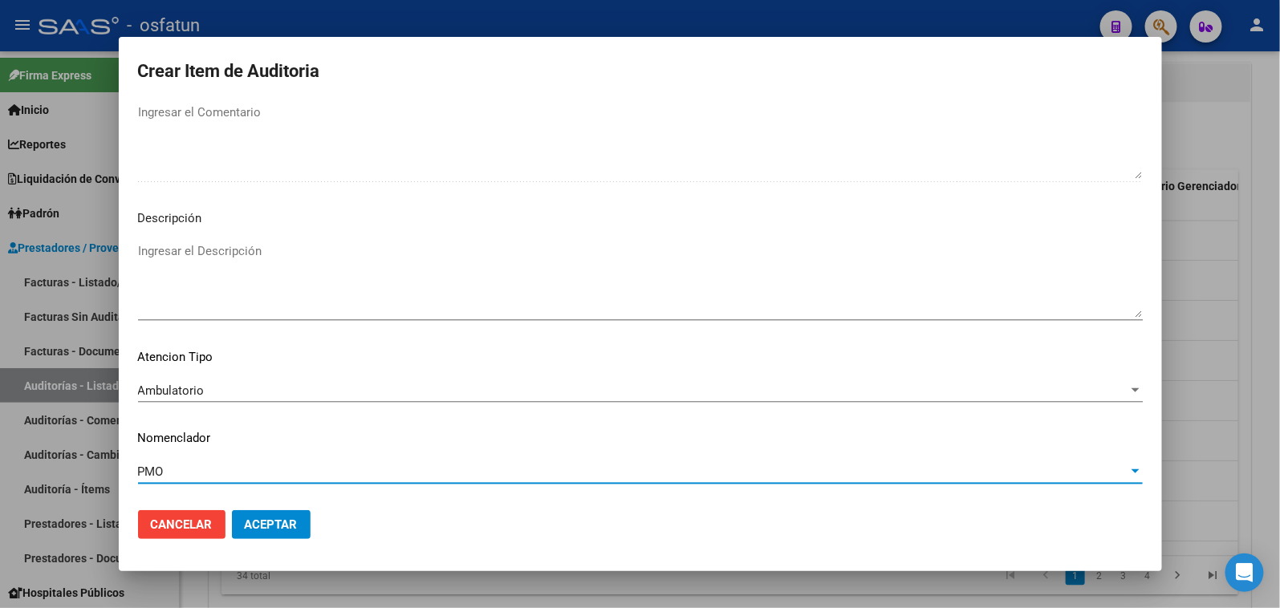
click at [278, 526] on span "Aceptar" at bounding box center [271, 525] width 53 height 14
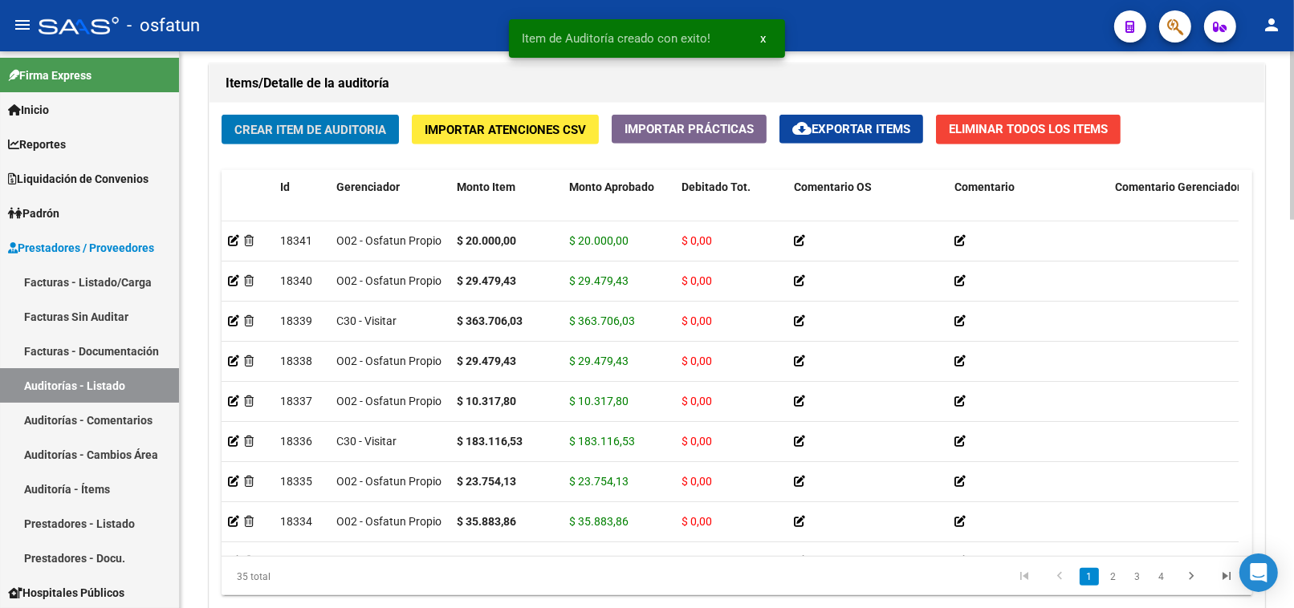
click at [313, 129] on span "Crear Item de Auditoria" at bounding box center [310, 130] width 152 height 14
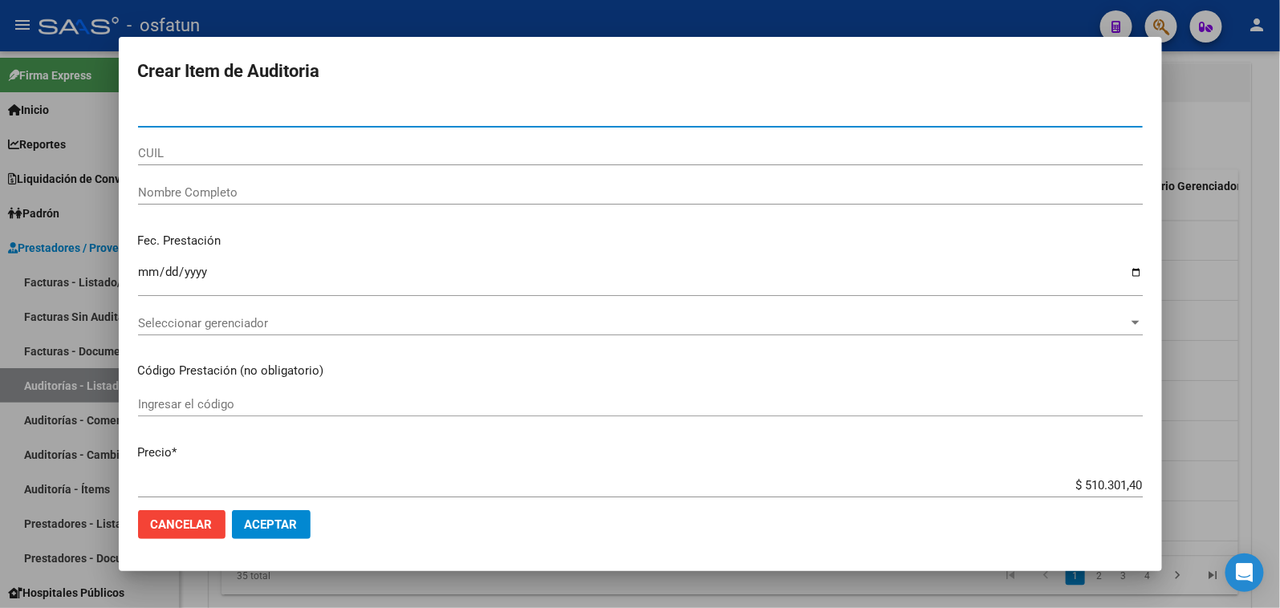
paste input "57320548"
type input "57320548"
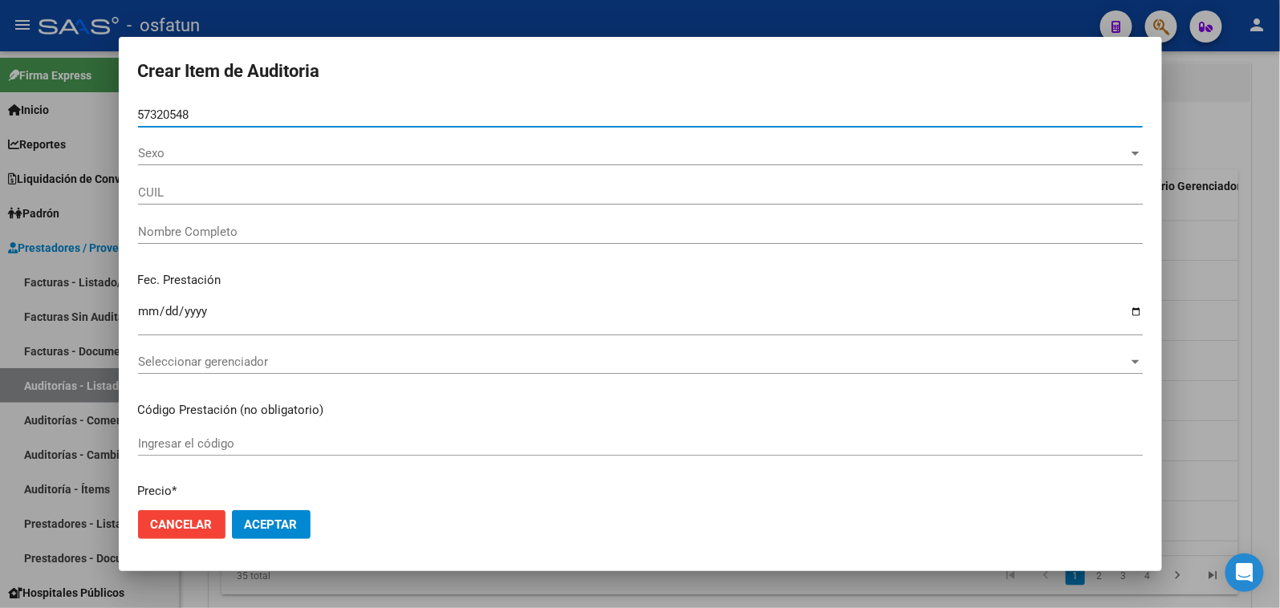
type input "20573205481"
type input "[PERSON_NAME] [PERSON_NAME]"
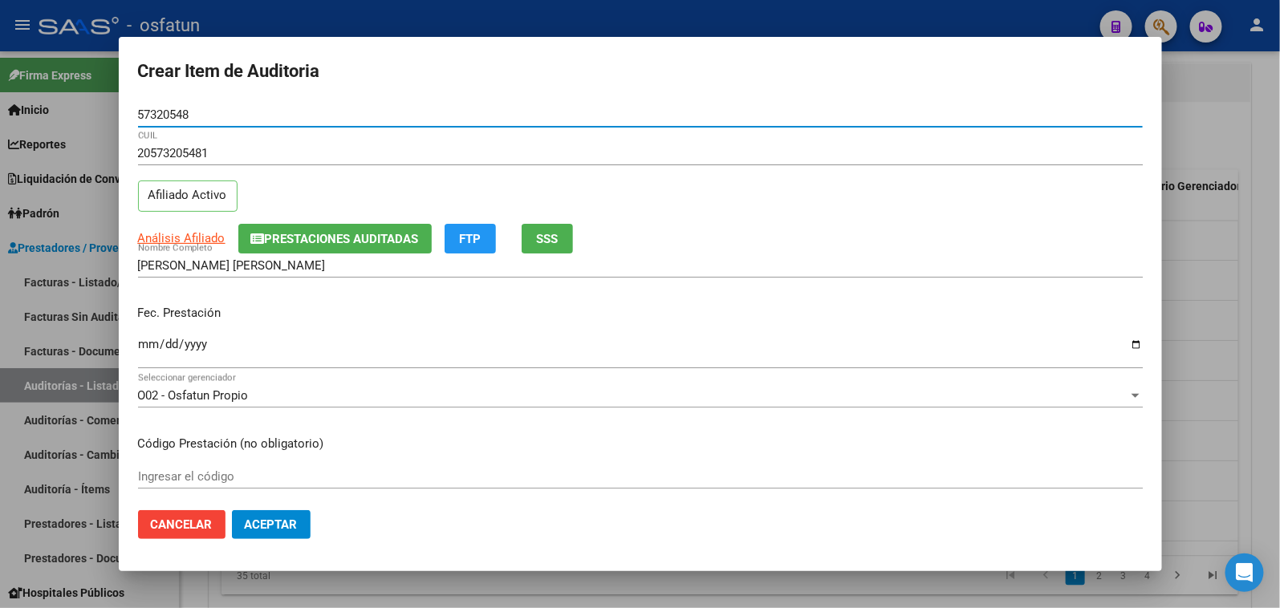
type input "57320548"
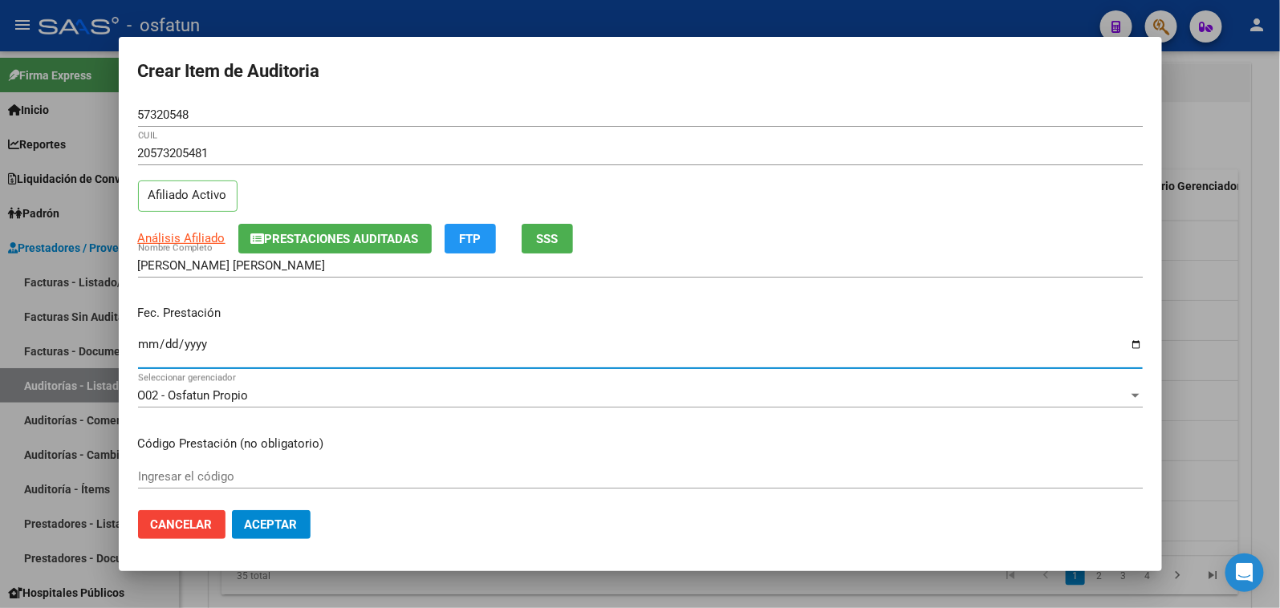
click at [146, 339] on input "Ingresar la fecha" at bounding box center [640, 351] width 1005 height 26
type input "2025-05-17"
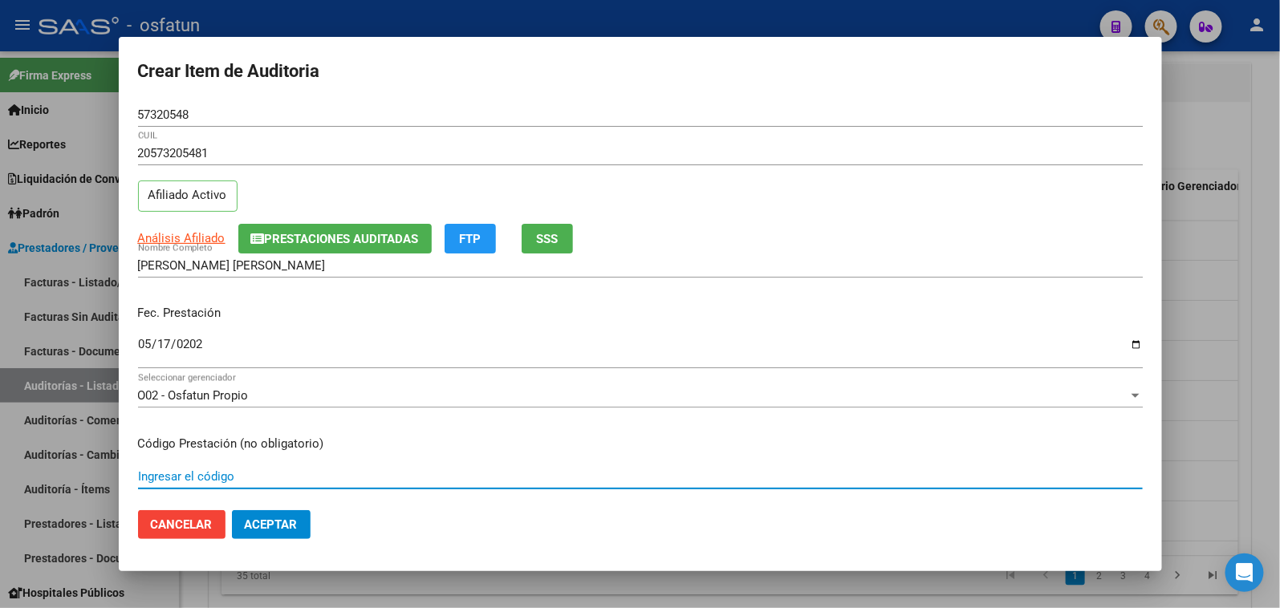
click at [244, 474] on input "Ingresar el código" at bounding box center [640, 476] width 1005 height 14
type input "420101"
click at [232, 510] on button "Aceptar" at bounding box center [271, 524] width 79 height 29
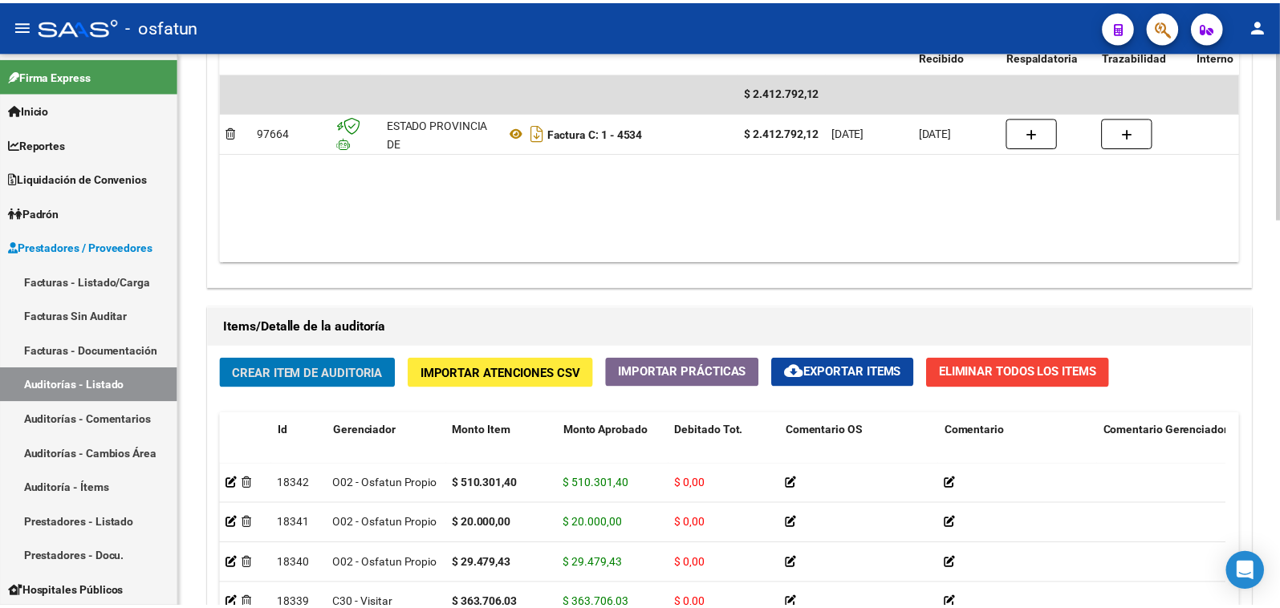
scroll to position [1070, 0]
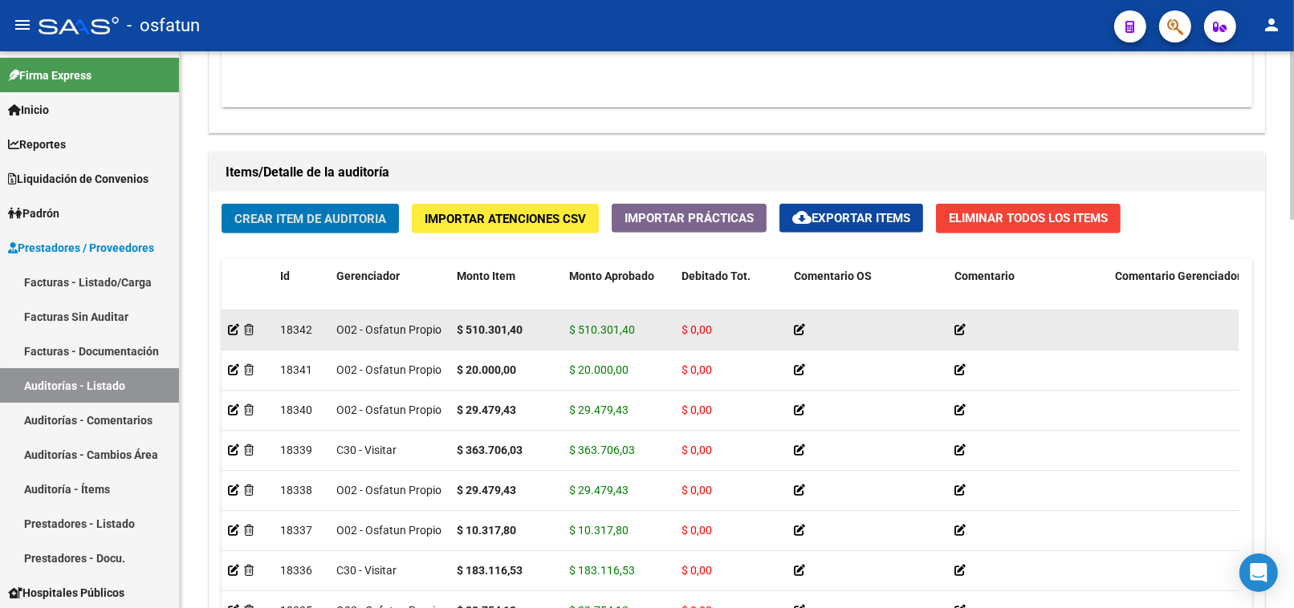
click at [222, 338] on datatable-body-cell at bounding box center [248, 330] width 52 height 39
click at [234, 331] on icon at bounding box center [233, 329] width 11 height 11
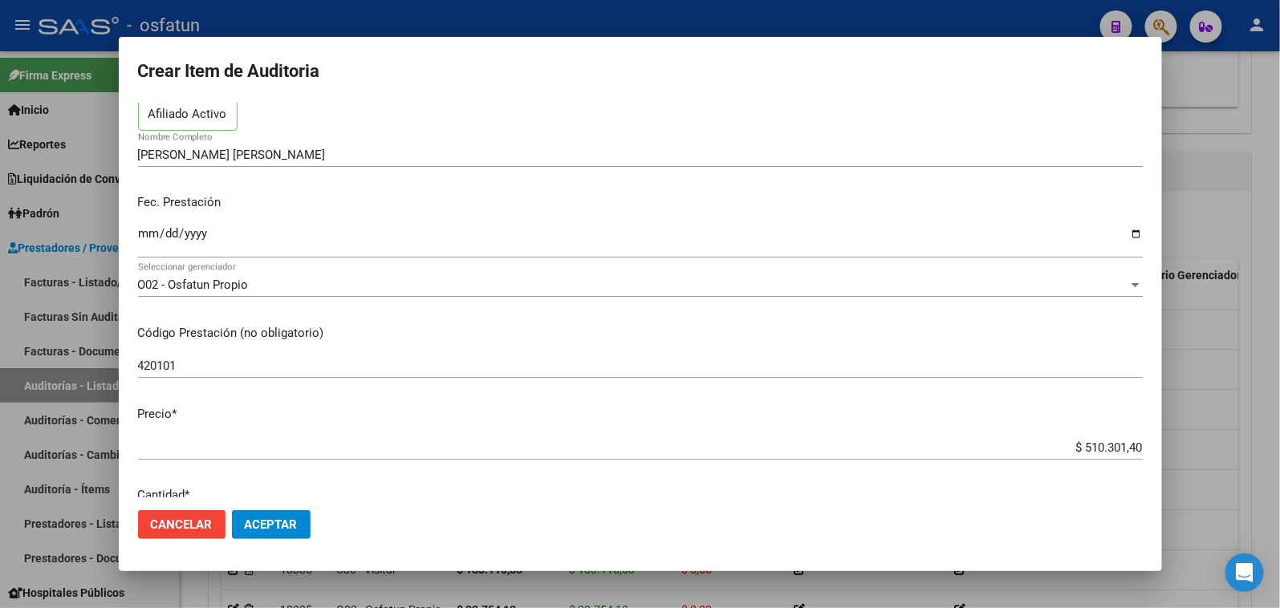
scroll to position [178, 0]
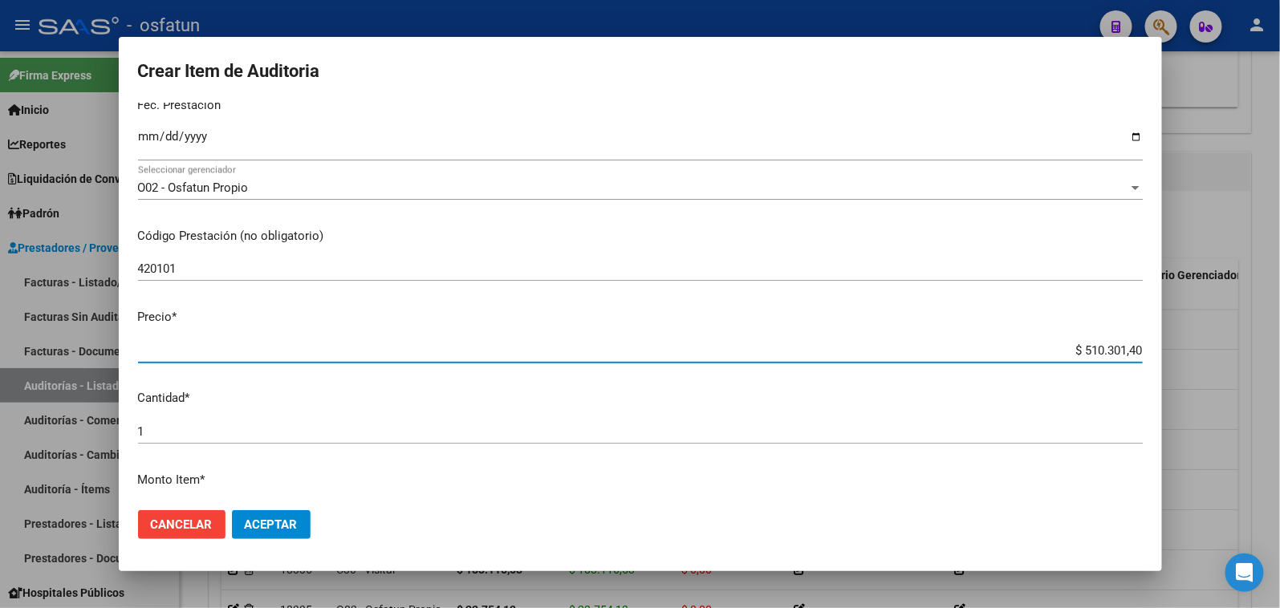
drag, startPoint x: 1009, startPoint y: 356, endPoint x: 1296, endPoint y: 327, distance: 288.7
click at [1280, 327] on html "menu - osfatun person Firma Express Inicio Calendario SSS Instructivos Contacto…" at bounding box center [640, 304] width 1280 height 608
type input "$ 0,02"
type input "$ 0,20"
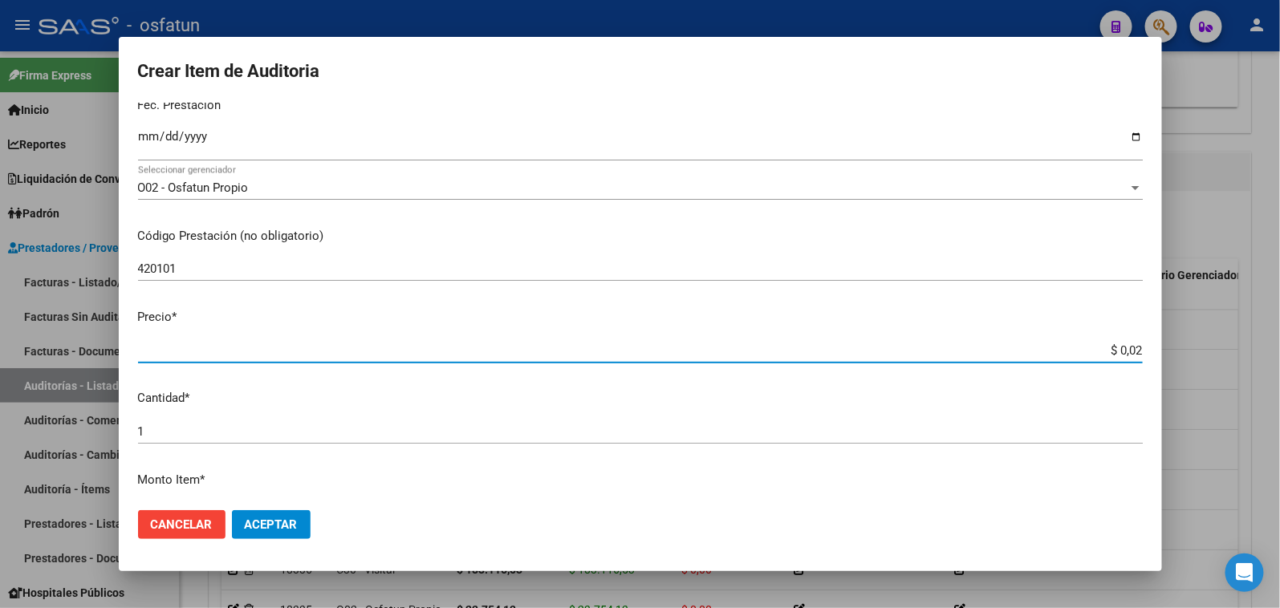
type input "$ 0,20"
type input "$ 2,00"
type input "$ 20,00"
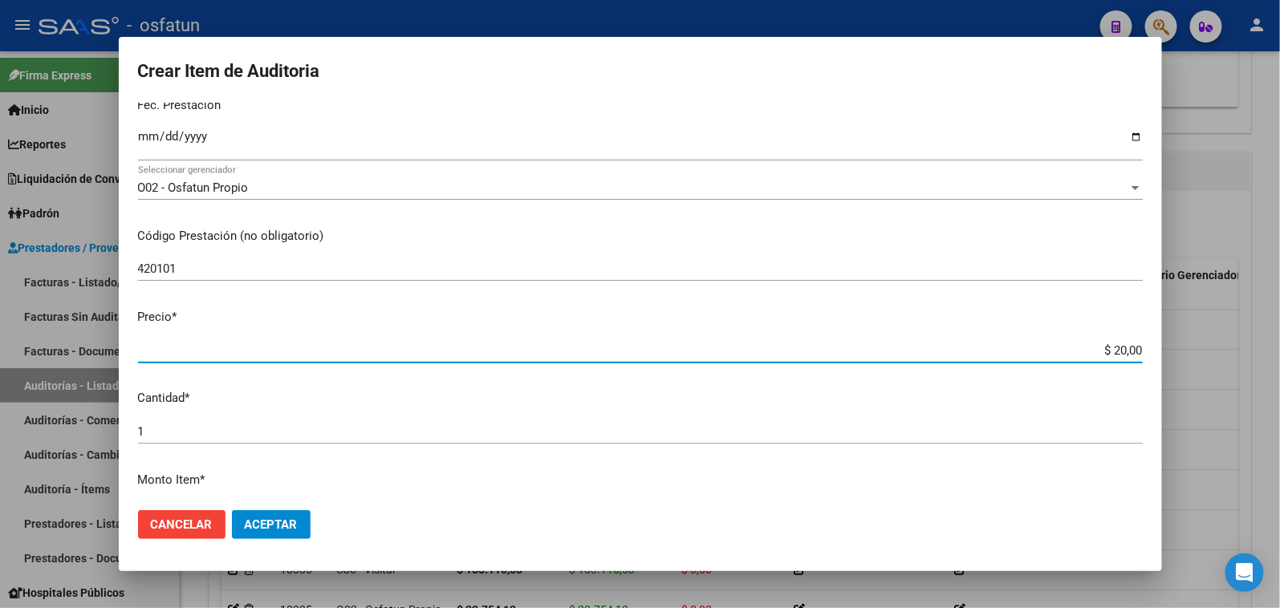
type input "$ 200,00"
type input "$ 2.000,00"
type input "$ 20.000,00"
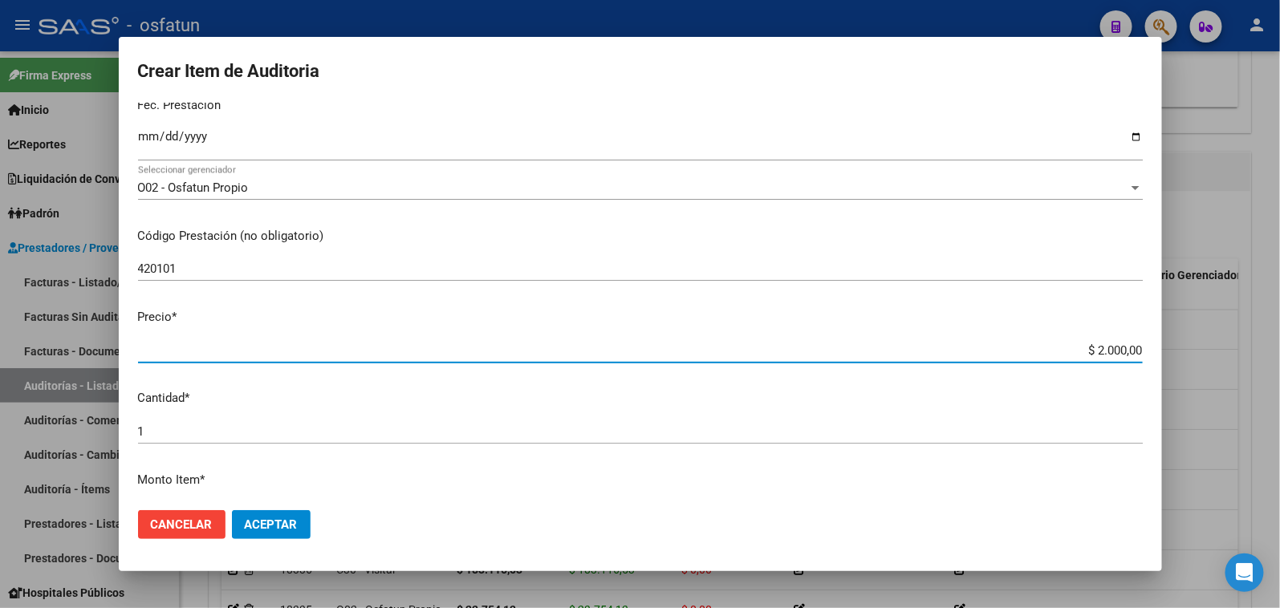
type input "$ 20.000,00"
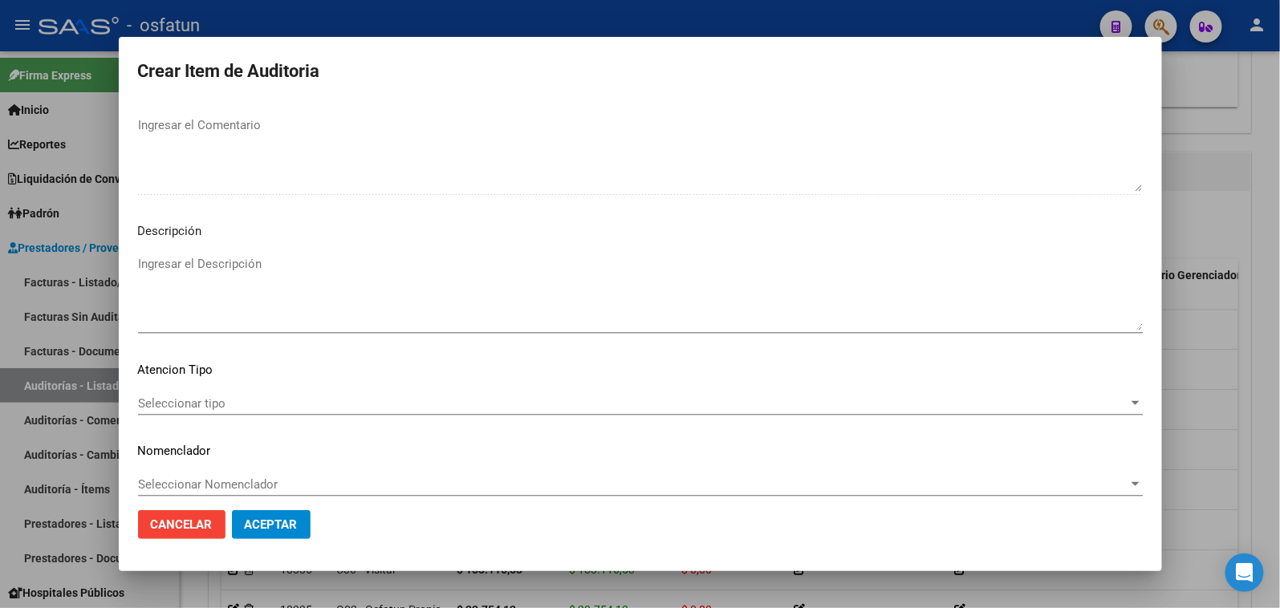
scroll to position [1019, 0]
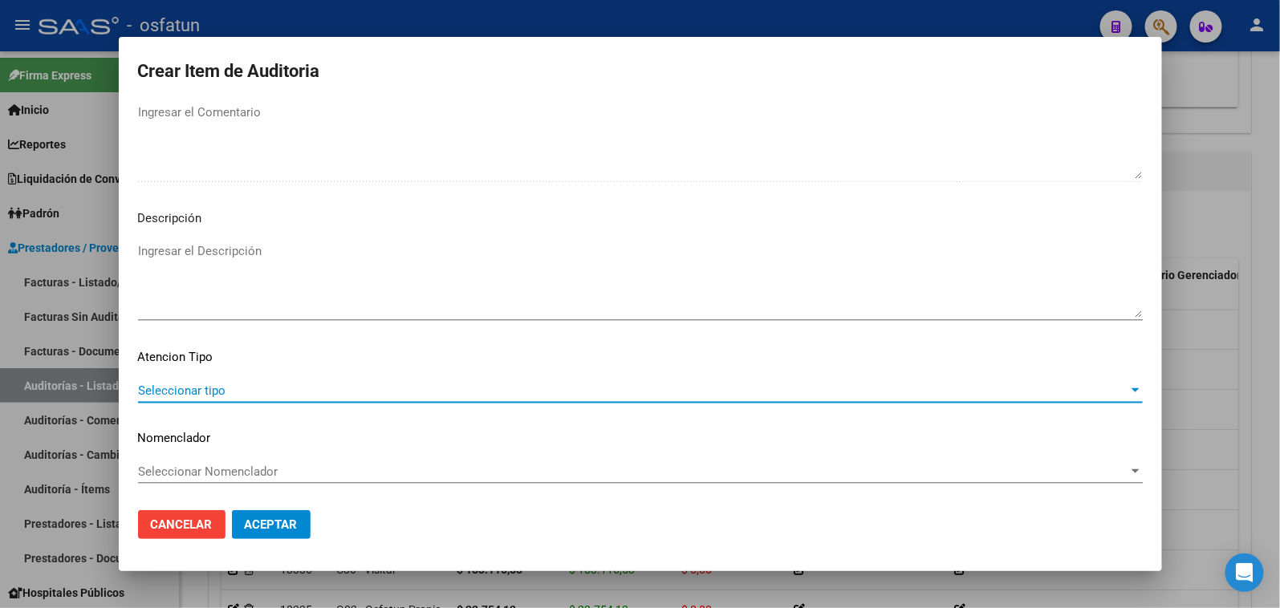
click at [254, 388] on span "Seleccionar tipo" at bounding box center [633, 391] width 990 height 14
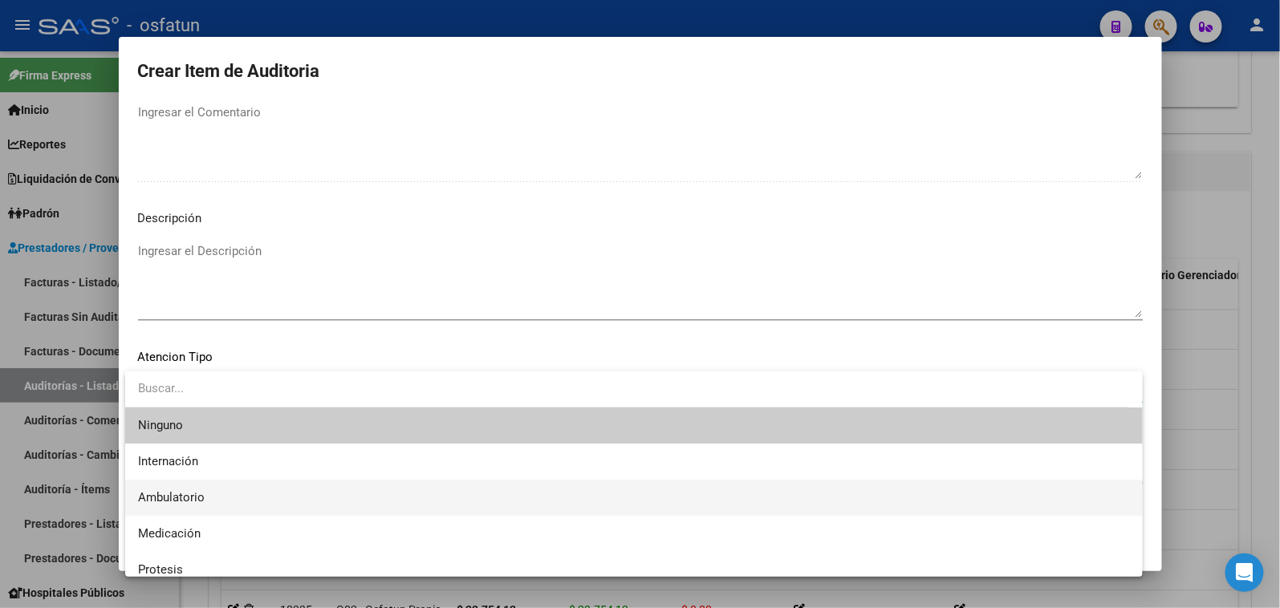
click at [214, 494] on span "Ambulatorio" at bounding box center [634, 498] width 992 height 36
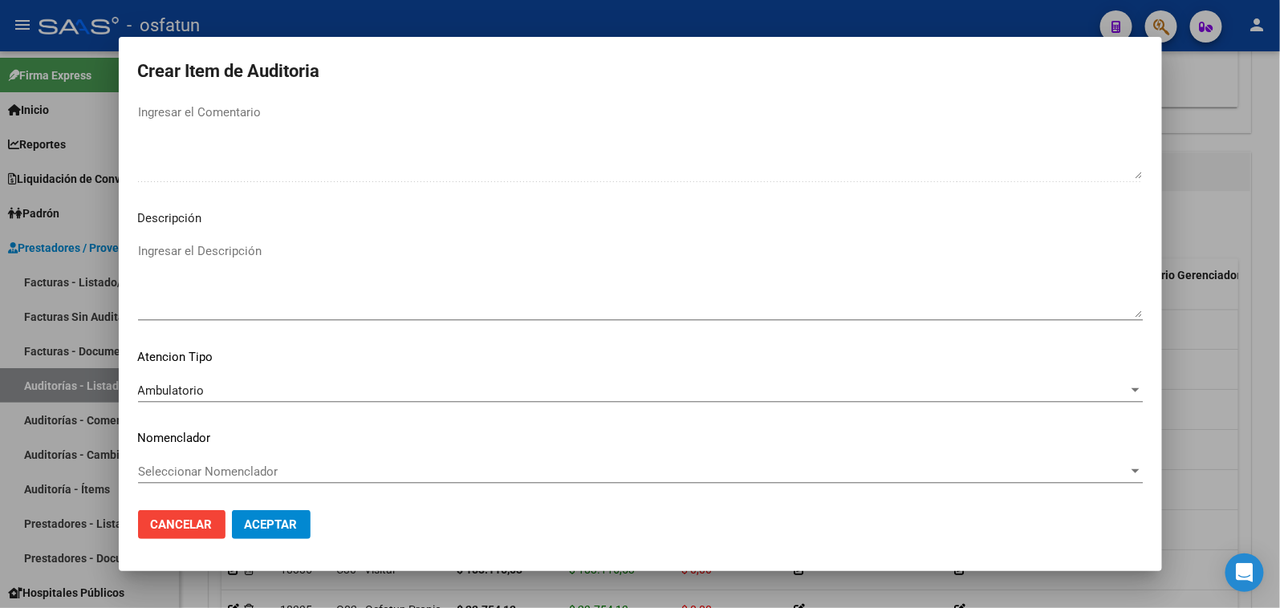
click at [217, 478] on div "Seleccionar Nomenclador Seleccionar Nomenclador" at bounding box center [640, 472] width 1005 height 24
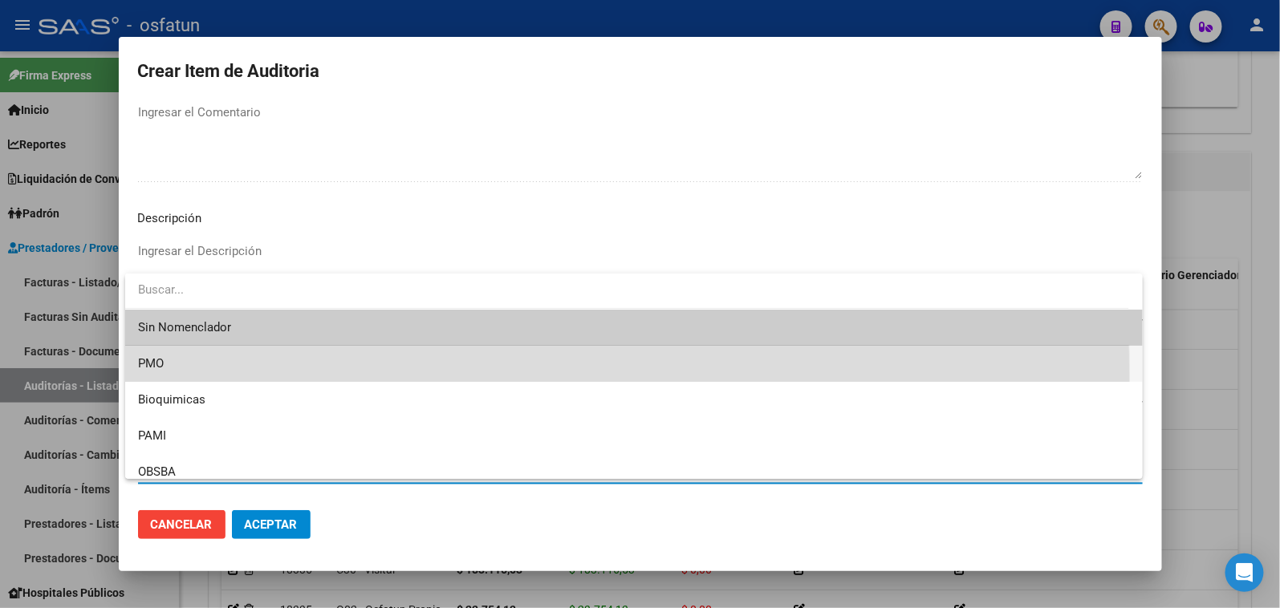
click at [169, 378] on span "PMO" at bounding box center [634, 364] width 992 height 36
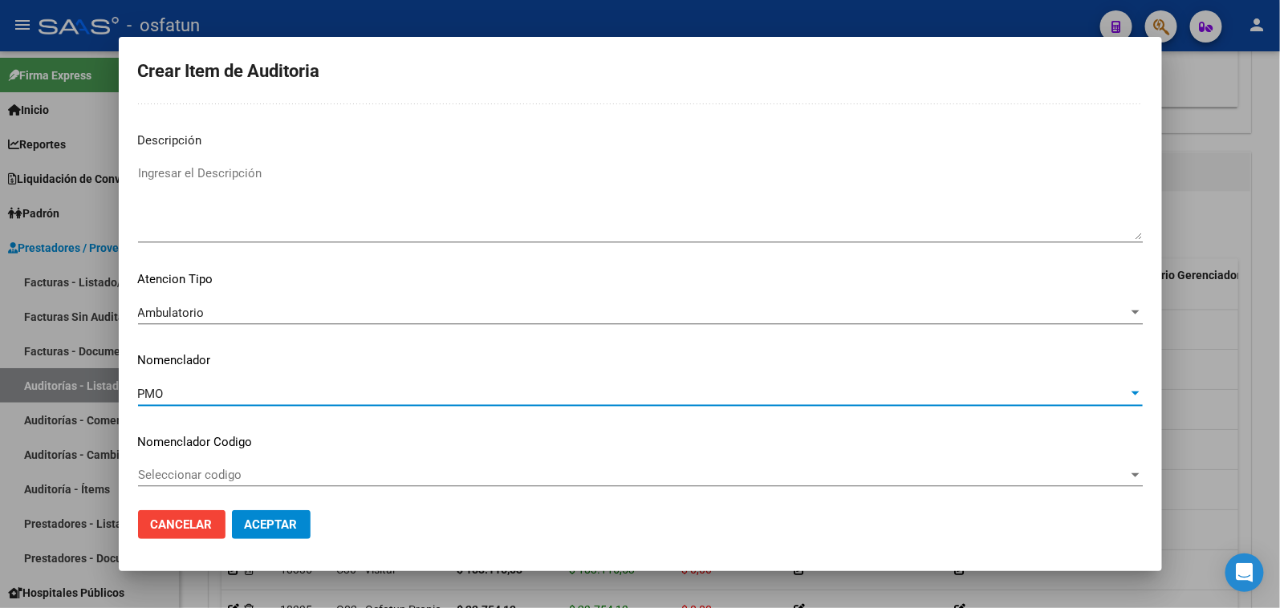
scroll to position [1100, 0]
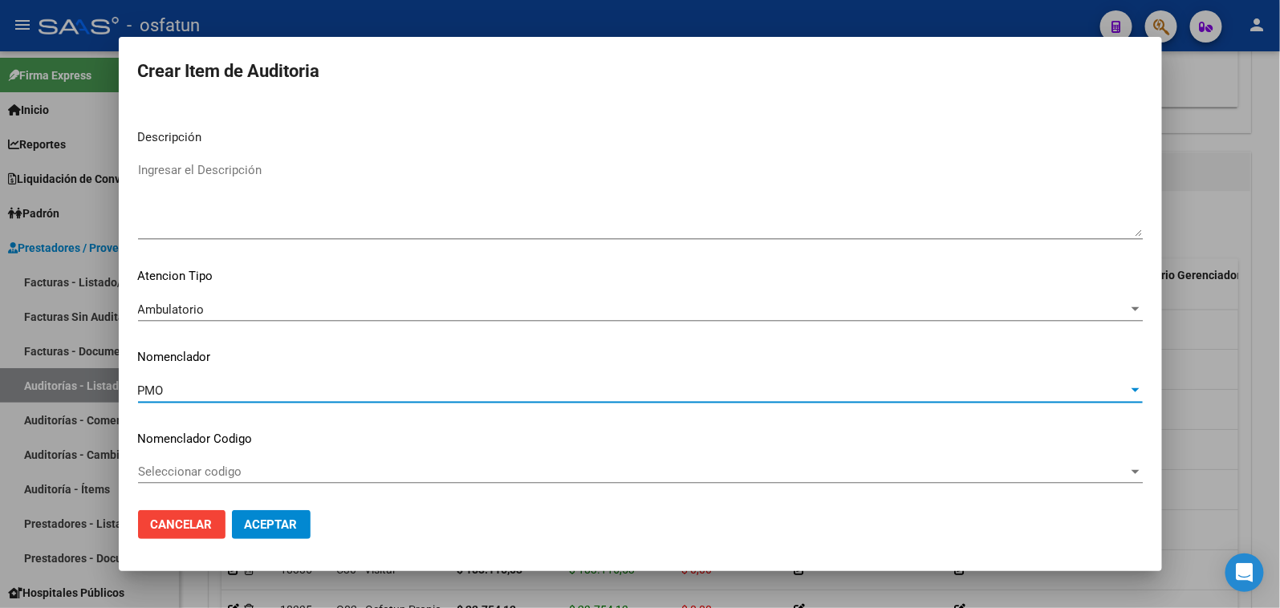
click at [258, 514] on button "Aceptar" at bounding box center [271, 524] width 79 height 29
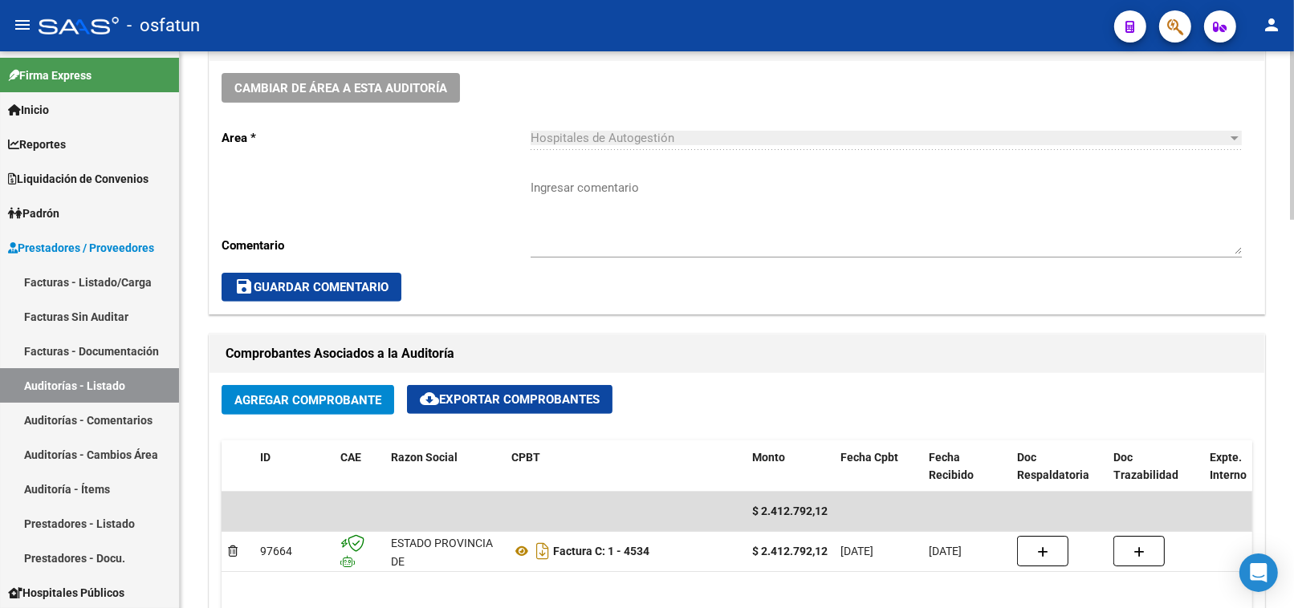
scroll to position [624, 0]
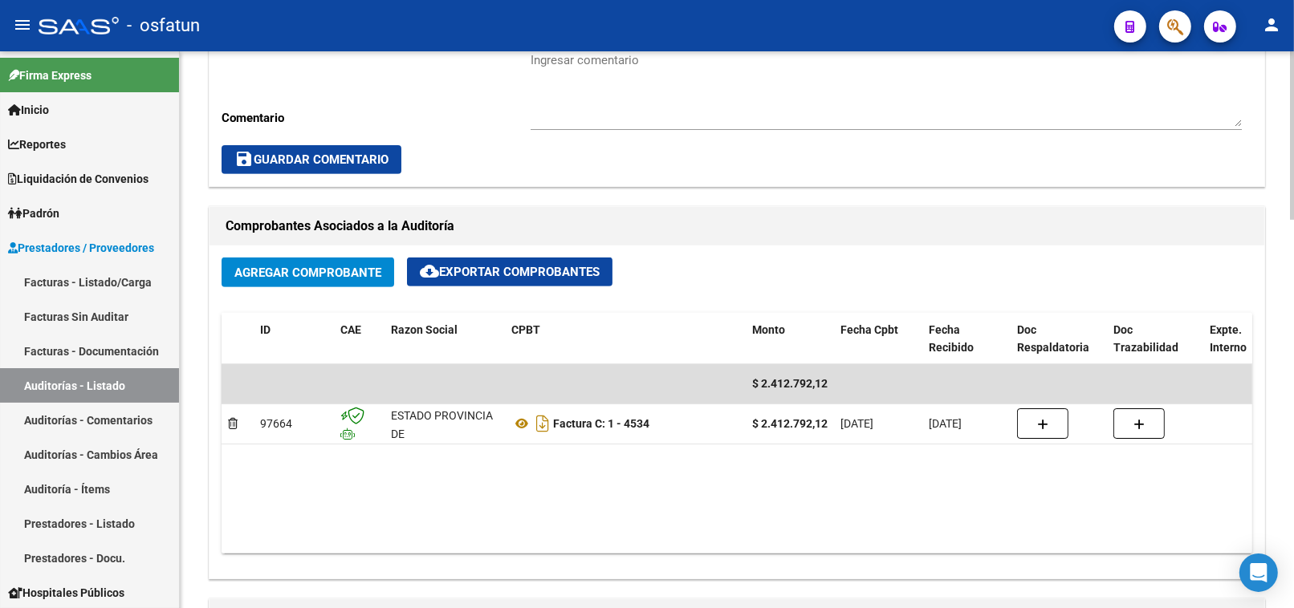
click at [319, 263] on button "Agregar Comprobante" at bounding box center [308, 273] width 173 height 30
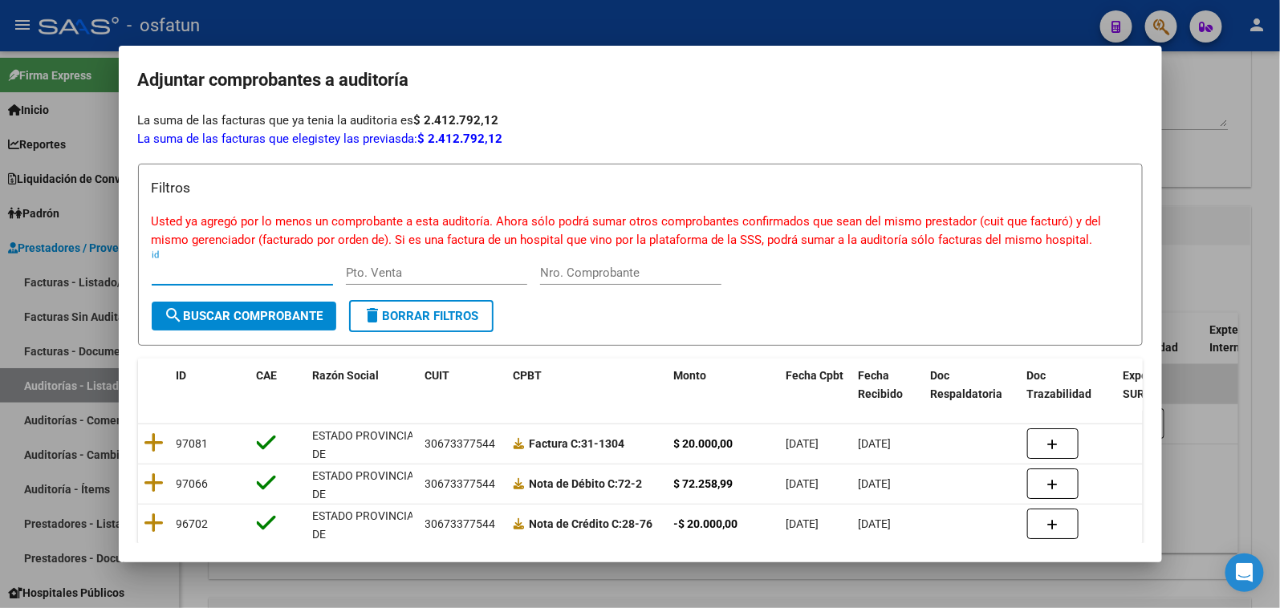
drag, startPoint x: 1136, startPoint y: 206, endPoint x: 1210, endPoint y: 189, distance: 75.7
click at [1160, 204] on mat-dialog-content "Filtros Usted ya agregó por lo menos un comprobante a esta auditoría. Ahora sól…" at bounding box center [640, 346] width 1043 height 396
click at [1210, 189] on div at bounding box center [640, 304] width 1280 height 608
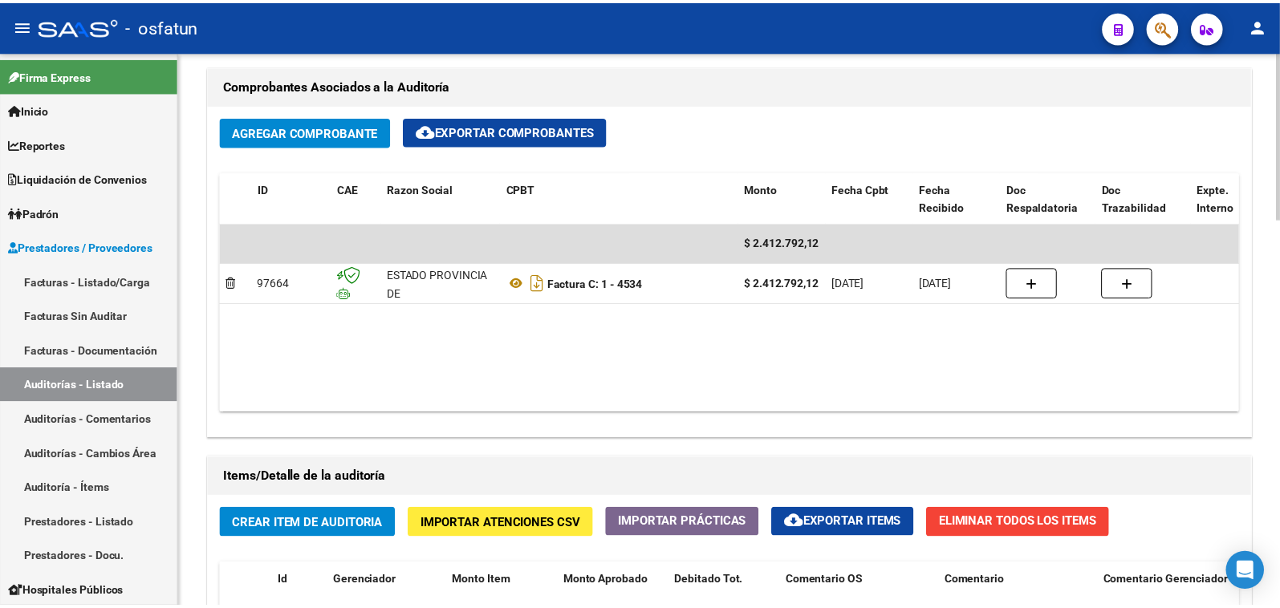
scroll to position [981, 0]
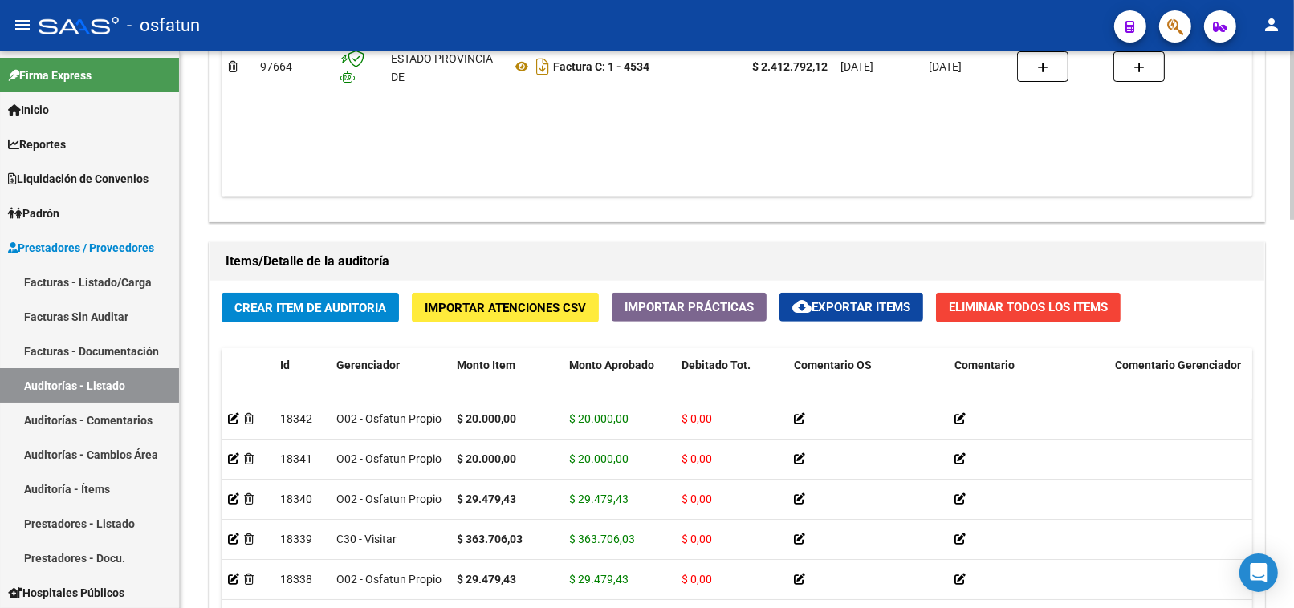
click at [277, 319] on button "Crear Item de Auditoria" at bounding box center [310, 308] width 177 height 30
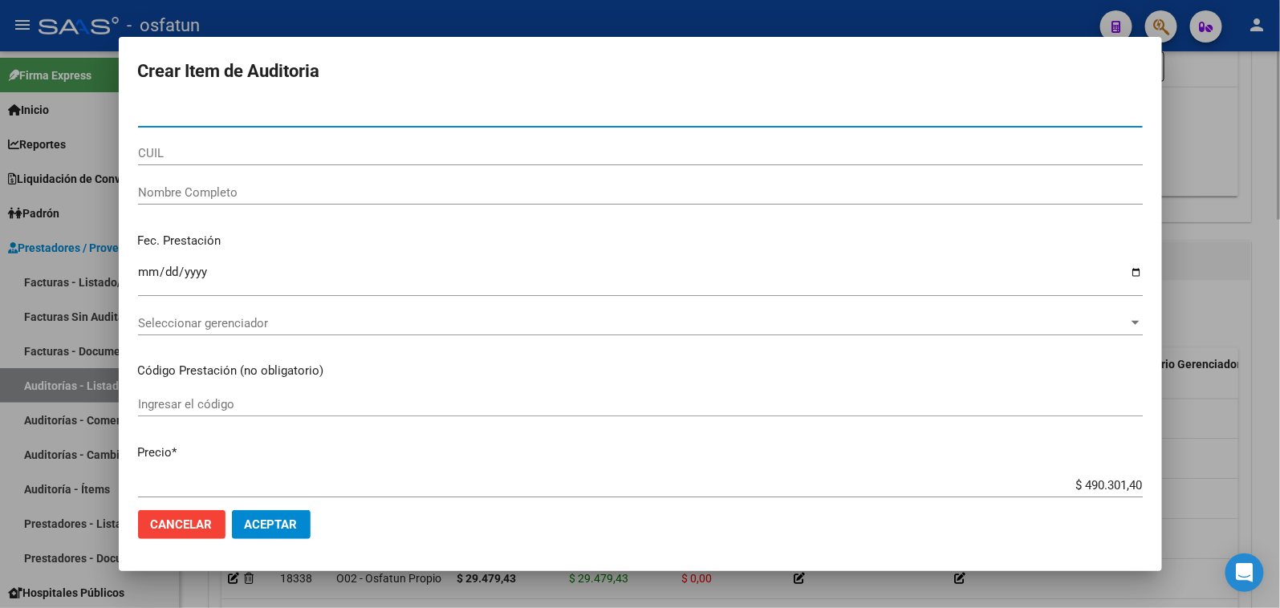
paste input "59818318"
type input "59818318"
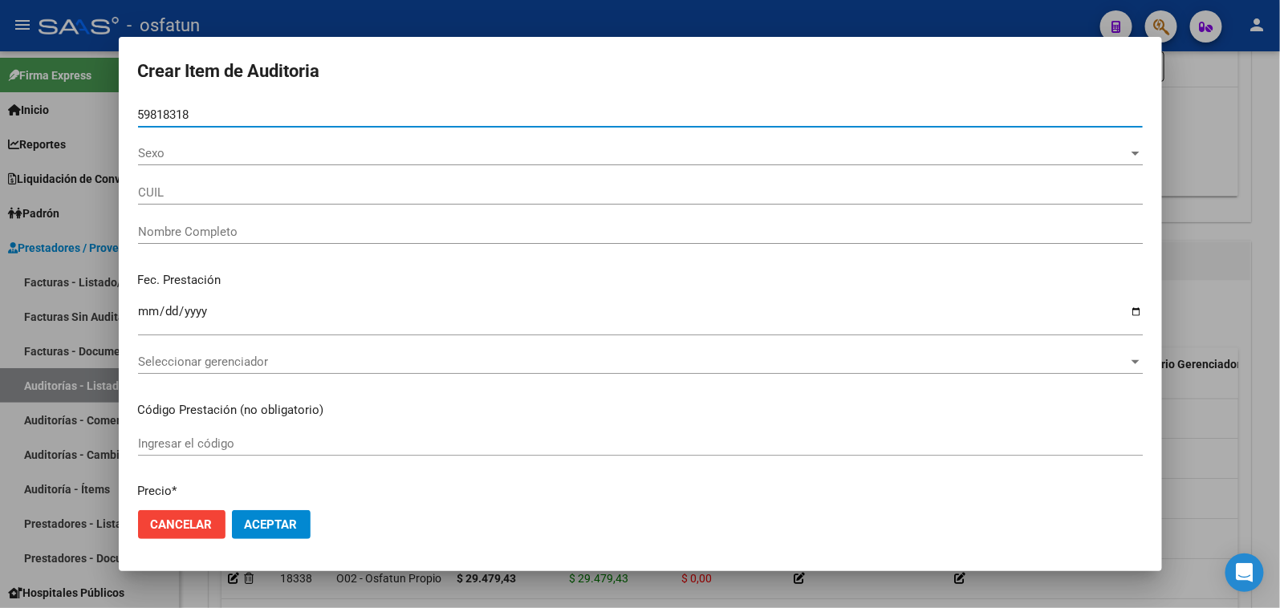
type input "20598183180"
type input "[PERSON_NAME] [PERSON_NAME]"
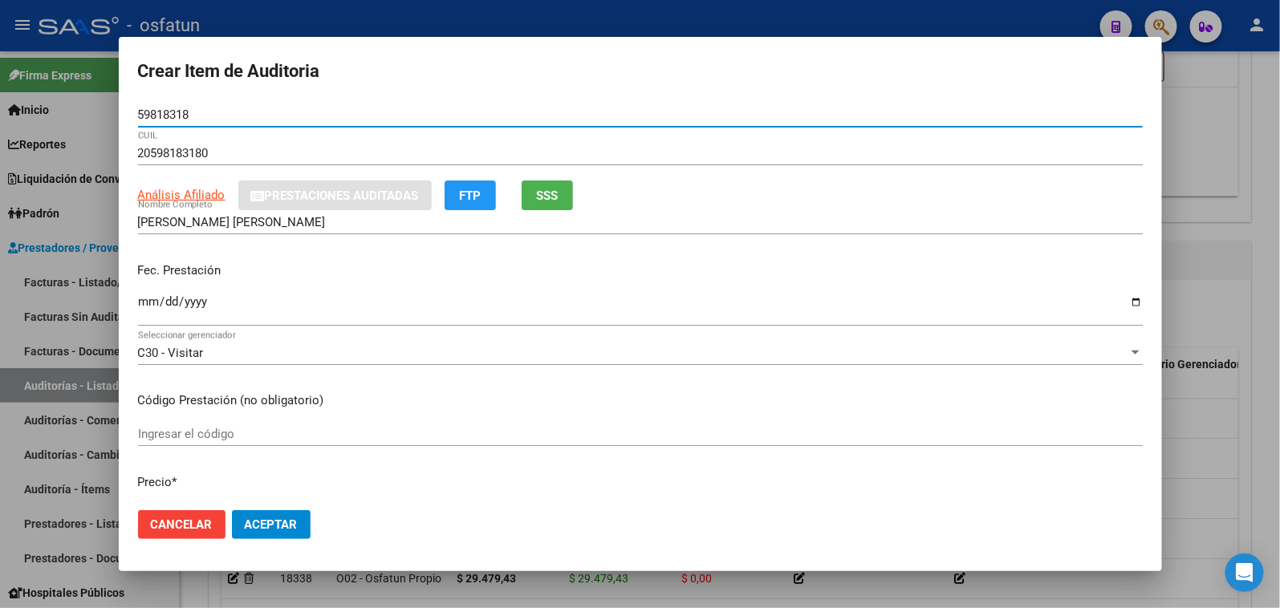
type input "59818318"
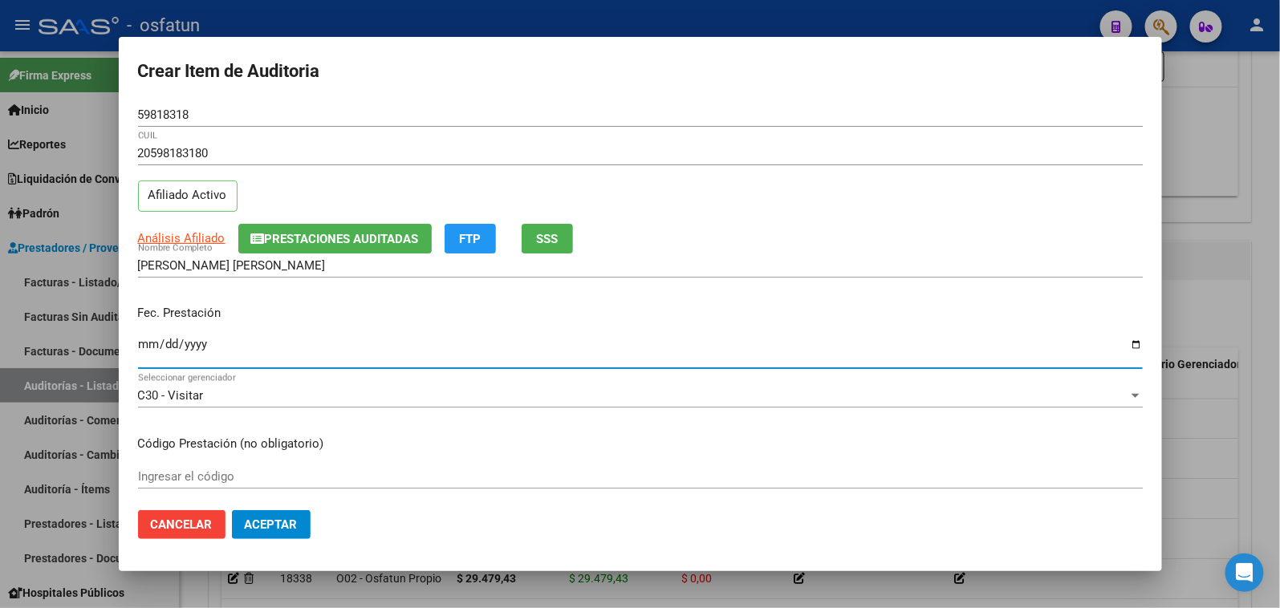
click at [140, 347] on input "Ingresar la fecha" at bounding box center [640, 351] width 1005 height 26
type input "2025-05-17"
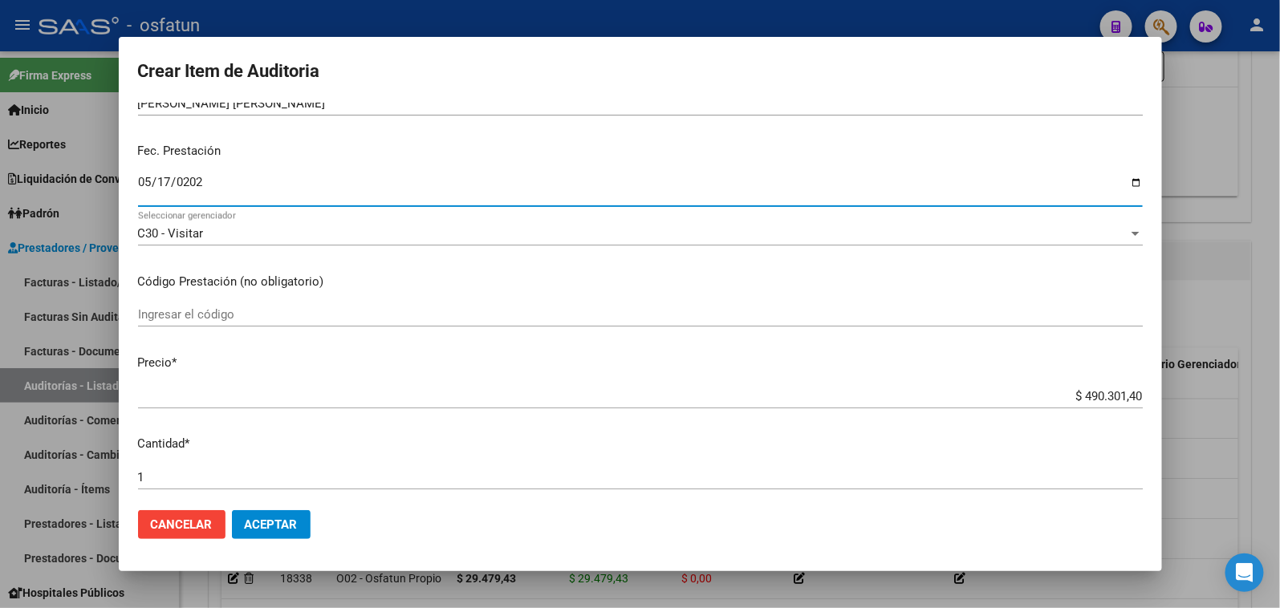
scroll to position [178, 0]
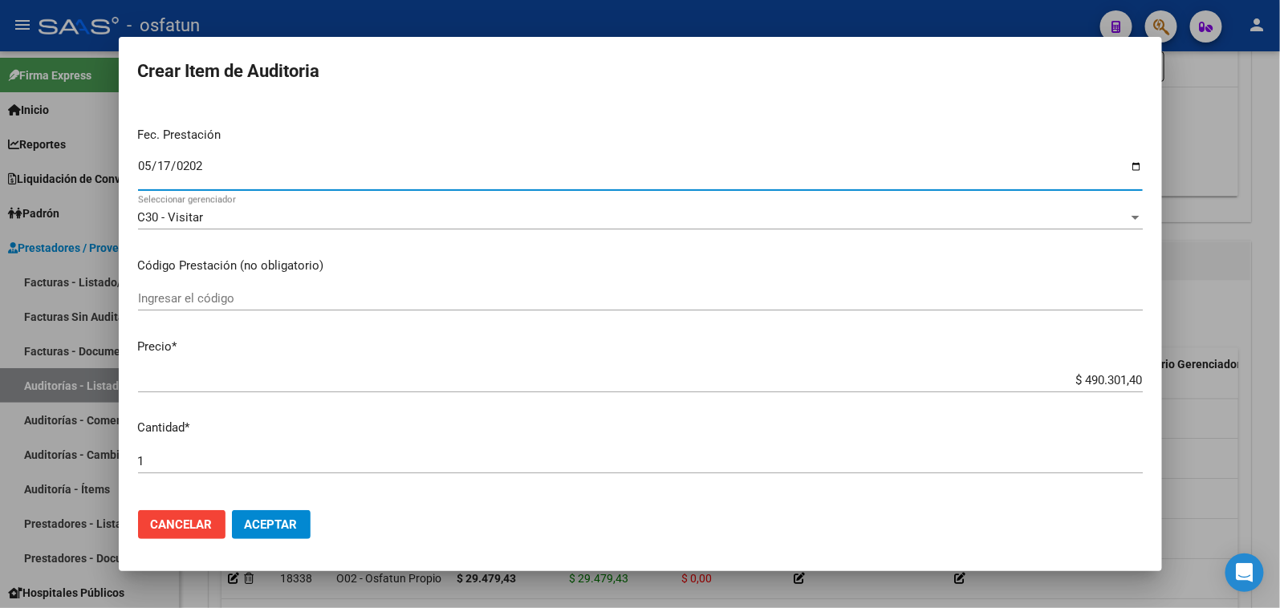
click at [271, 277] on mat-dialog-content "59818318 Nro Documento 20598183180 CUIL Afiliado Activo Análisis Afiliado Prest…" at bounding box center [640, 301] width 1043 height 396
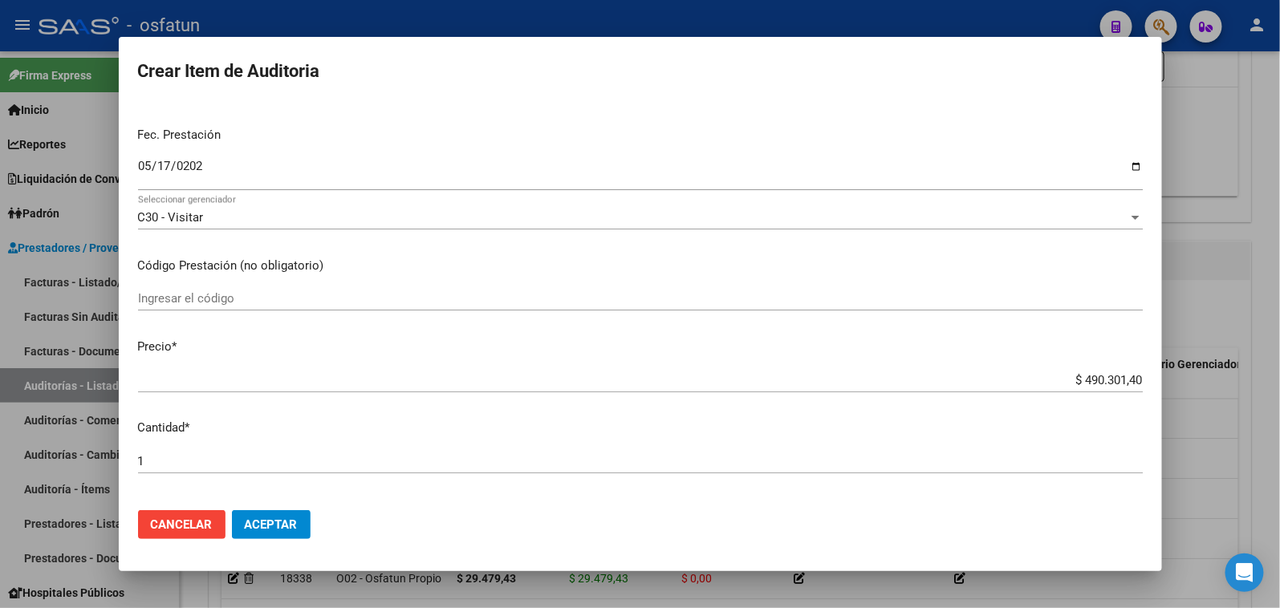
click at [267, 287] on div "Ingresar el código" at bounding box center [640, 299] width 1005 height 24
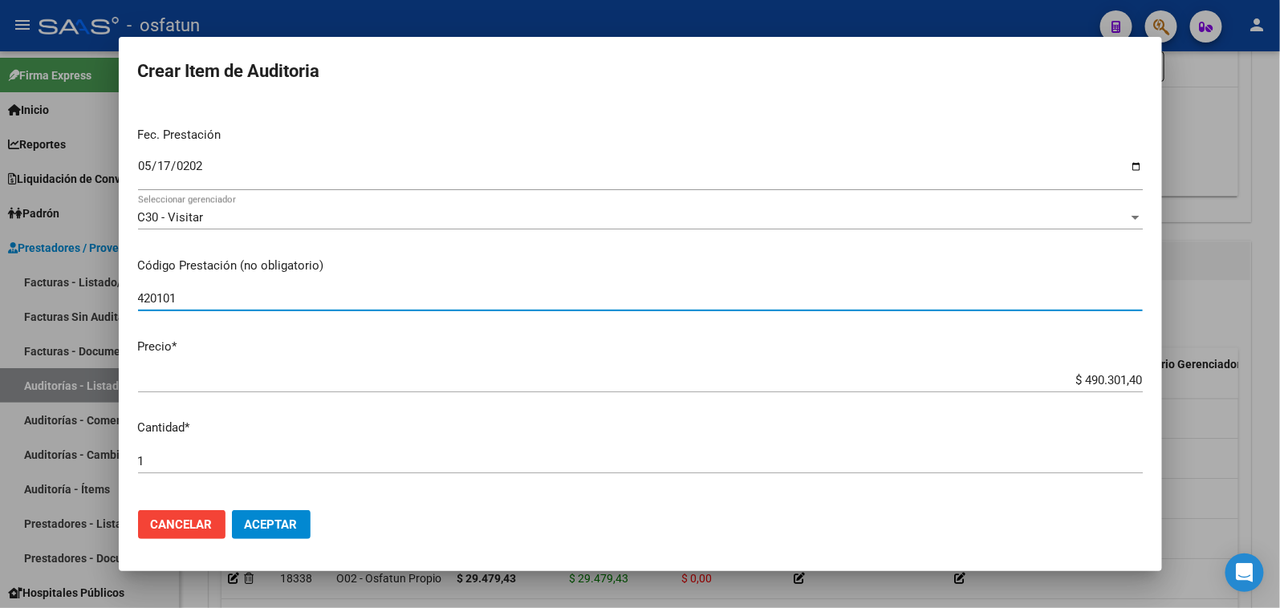
type input "420101"
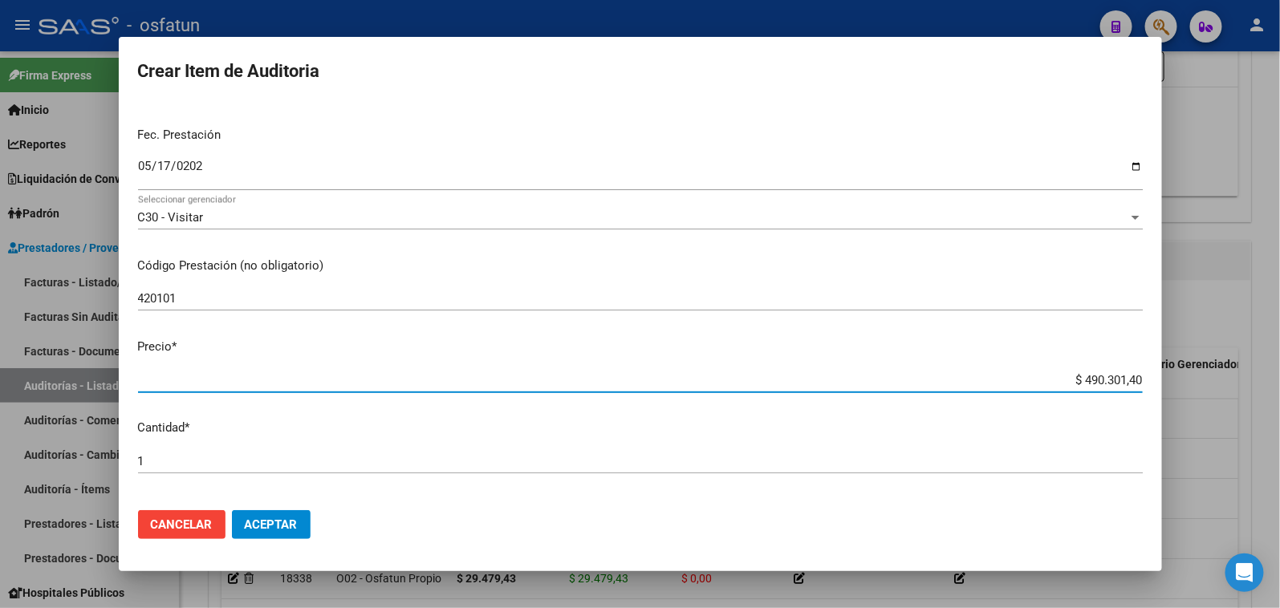
drag, startPoint x: 1020, startPoint y: 386, endPoint x: 1271, endPoint y: 356, distance: 253.0
click at [1271, 356] on div "Crear Item de Auditoria 59818318 Nro Documento 20598183180 CUIL Afiliado Activo…" at bounding box center [640, 304] width 1280 height 608
type input "$ 0,02"
type input "$ 0,20"
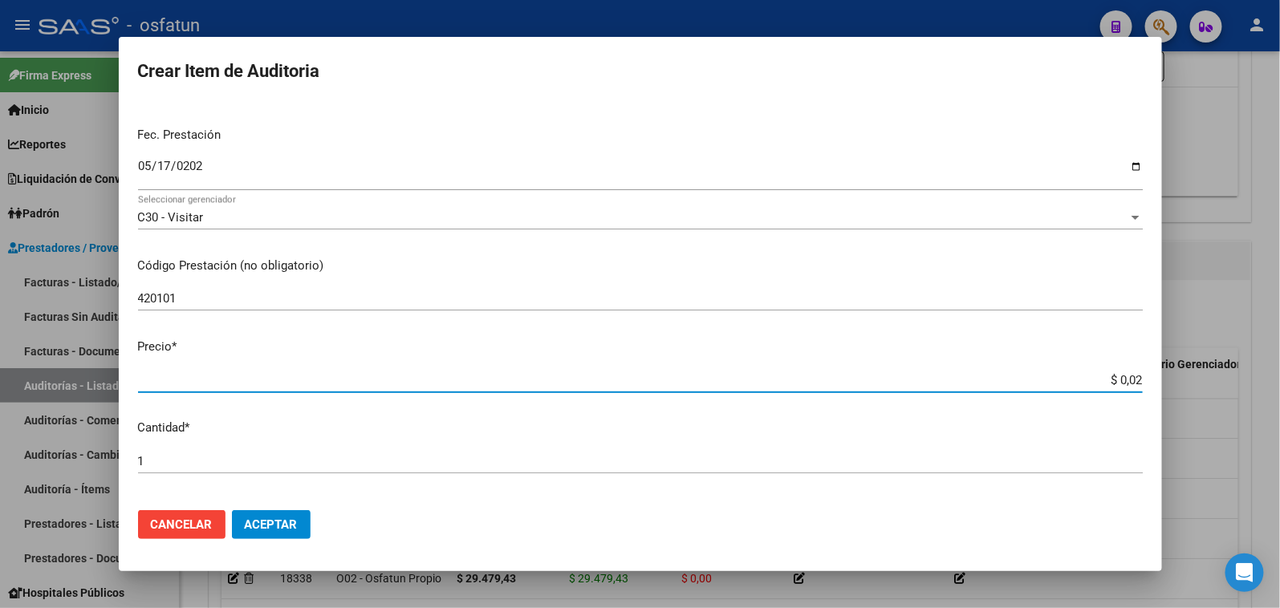
type input "$ 0,20"
type input "$ 2,00"
type input "$ 20,00"
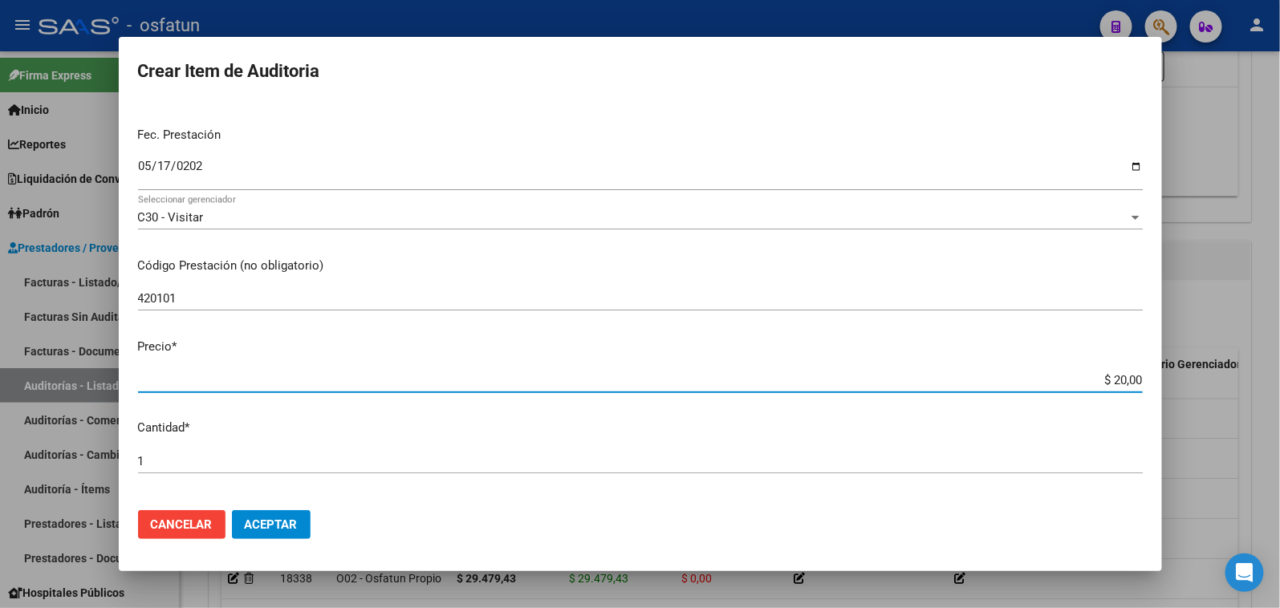
type input "$ 200,00"
type input "$ 2.000,00"
type input "$ 20.000,00"
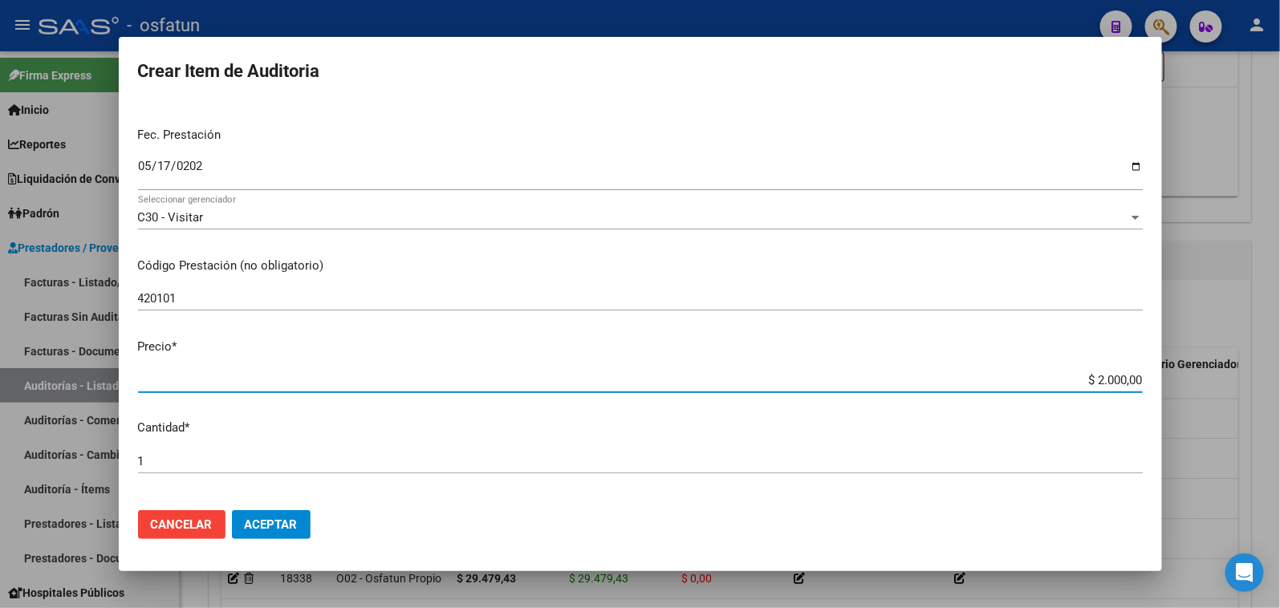
type input "$ 20.000,00"
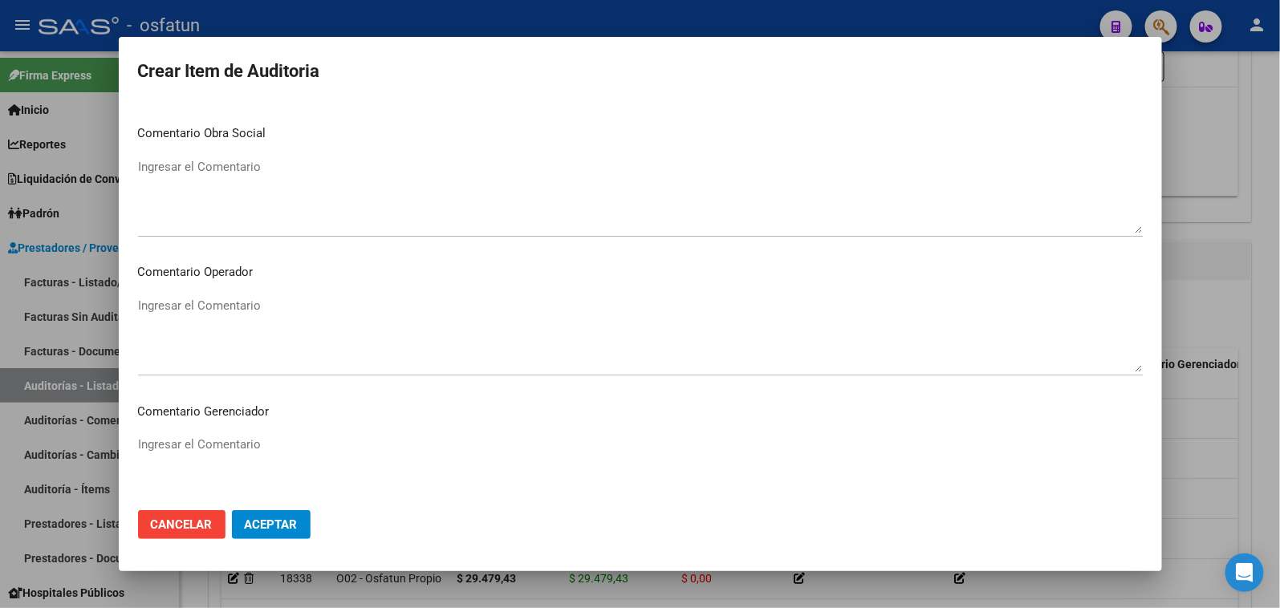
scroll to position [1049, 0]
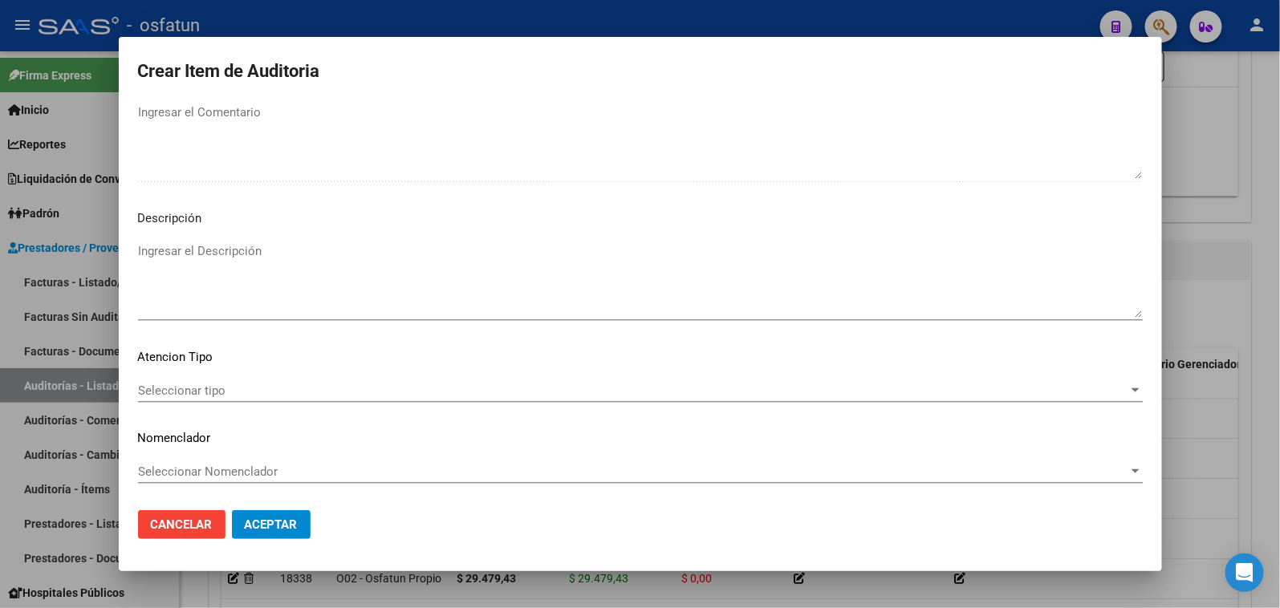
click at [266, 401] on div "Seleccionar tipo Seleccionar tipo" at bounding box center [640, 398] width 1005 height 39
click at [266, 397] on div "Seleccionar tipo Seleccionar tipo" at bounding box center [640, 391] width 1005 height 24
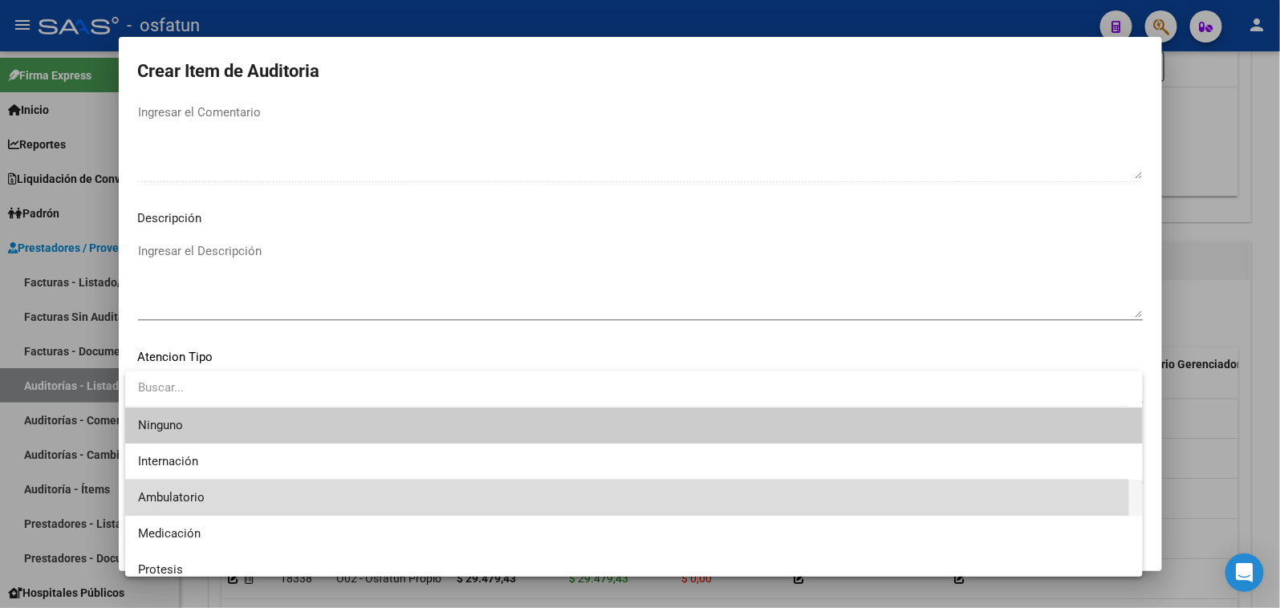
drag, startPoint x: 246, startPoint y: 499, endPoint x: 250, endPoint y: 470, distance: 29.2
click at [249, 495] on span "Ambulatorio" at bounding box center [634, 498] width 992 height 36
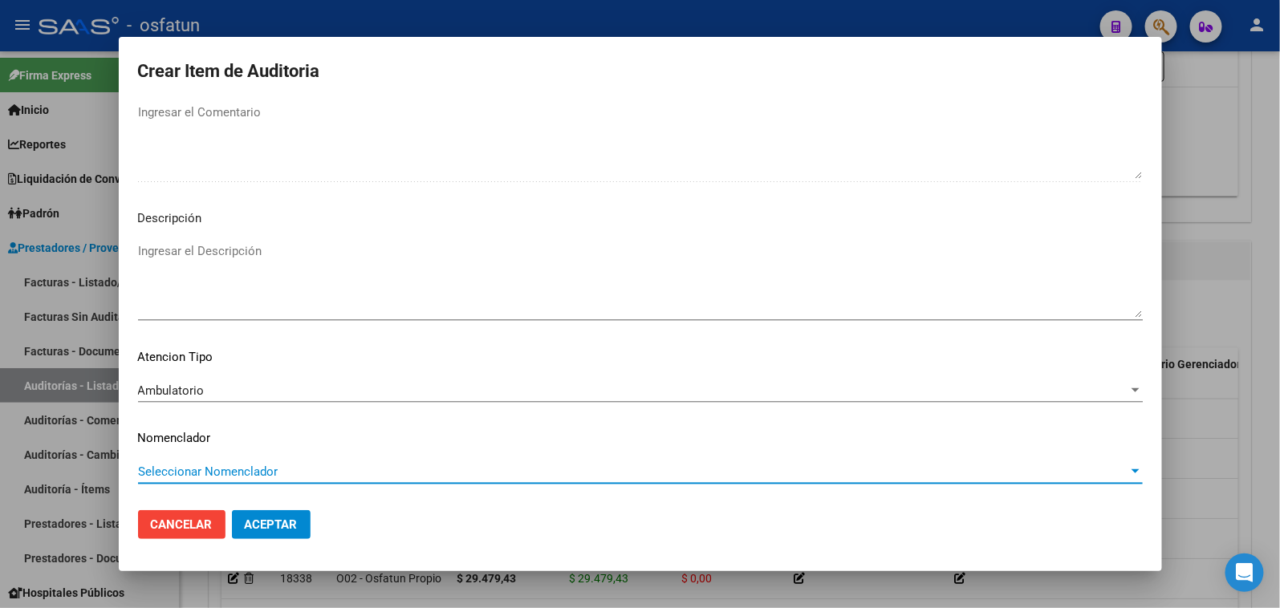
click at [250, 470] on span "Seleccionar Nomenclador" at bounding box center [633, 472] width 990 height 14
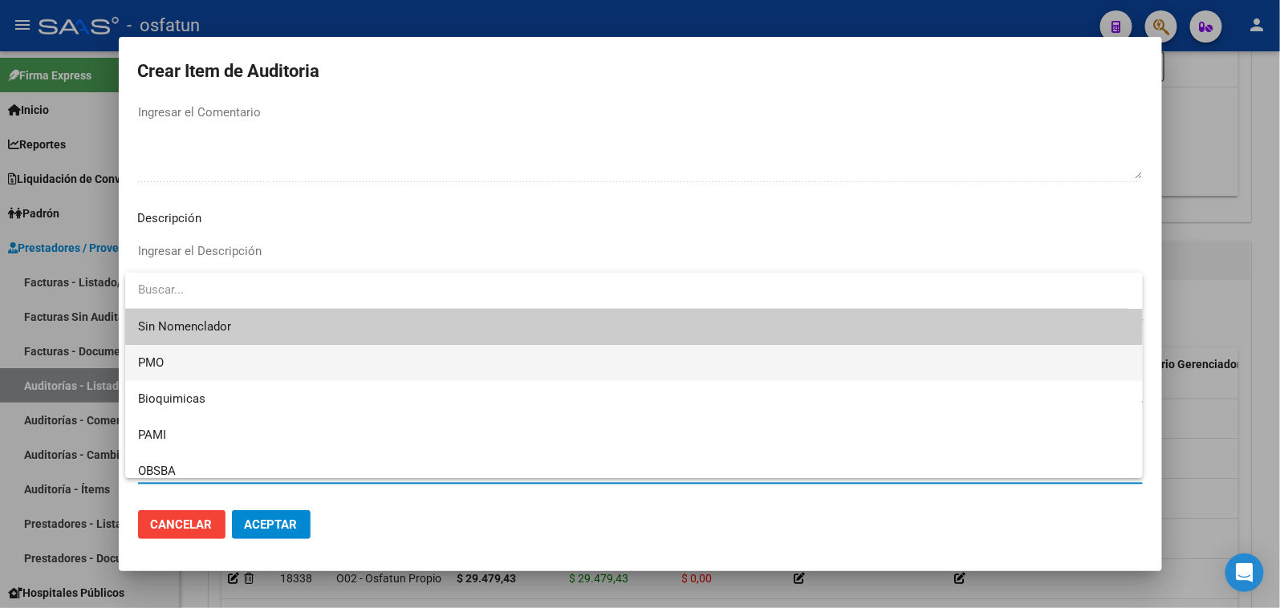
drag, startPoint x: 173, startPoint y: 366, endPoint x: 276, endPoint y: 474, distance: 149.3
click at [174, 367] on span "PMO" at bounding box center [634, 363] width 992 height 36
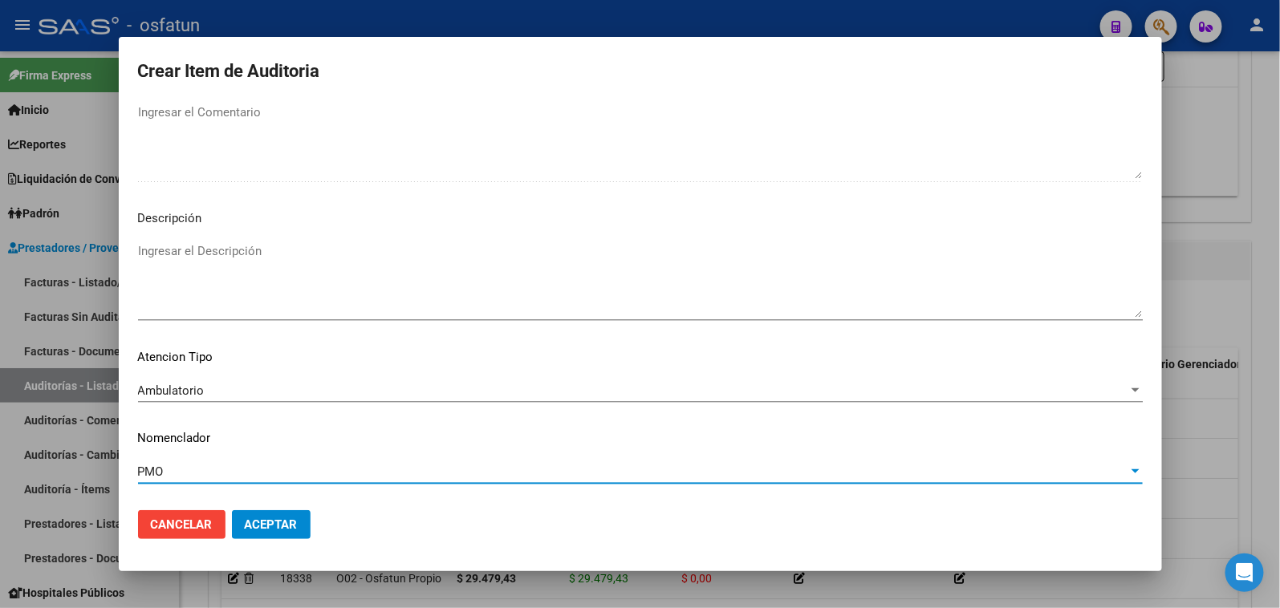
click at [270, 516] on button "Aceptar" at bounding box center [271, 524] width 79 height 29
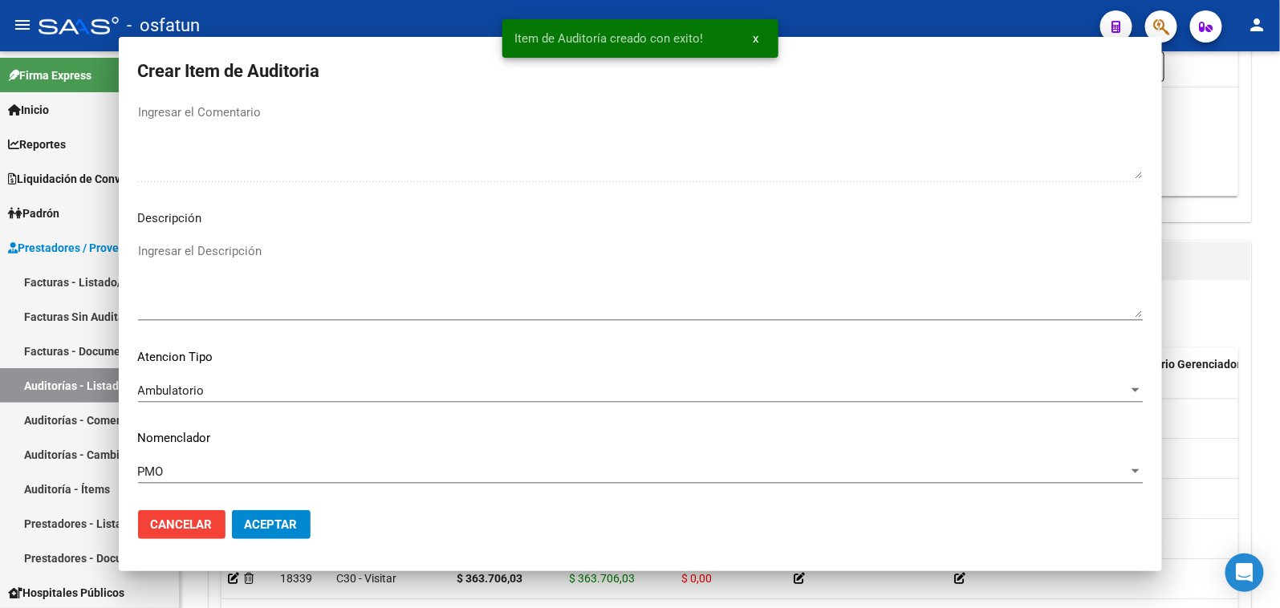
scroll to position [0, 0]
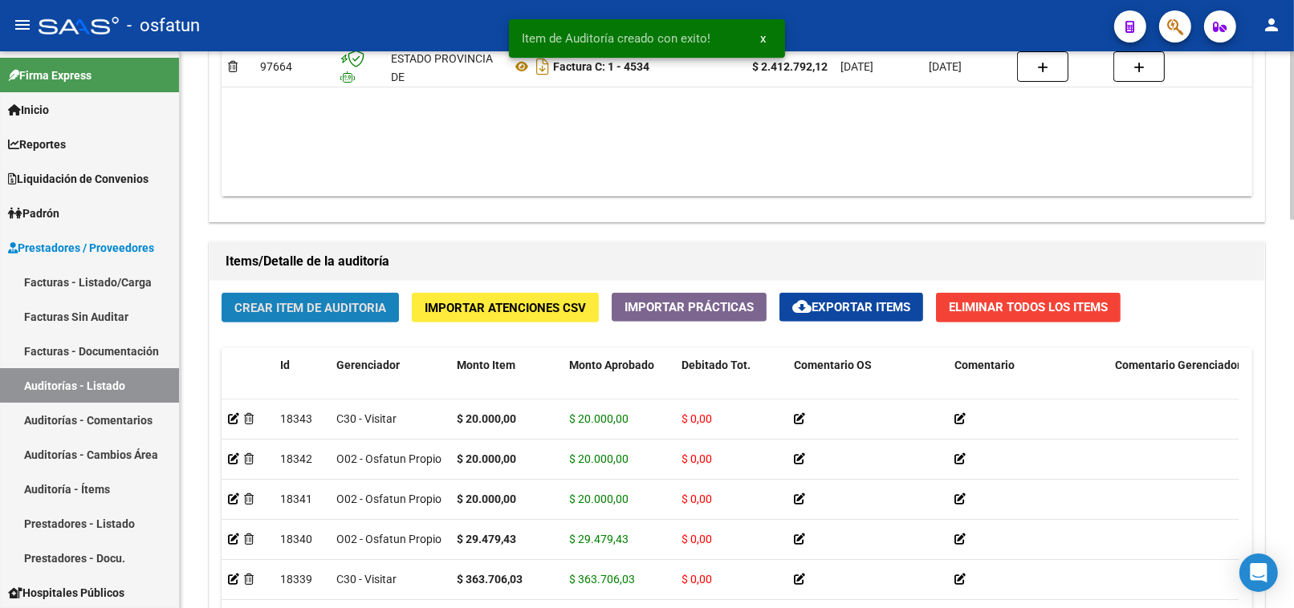
click at [313, 310] on span "Crear Item de Auditoria" at bounding box center [310, 308] width 152 height 14
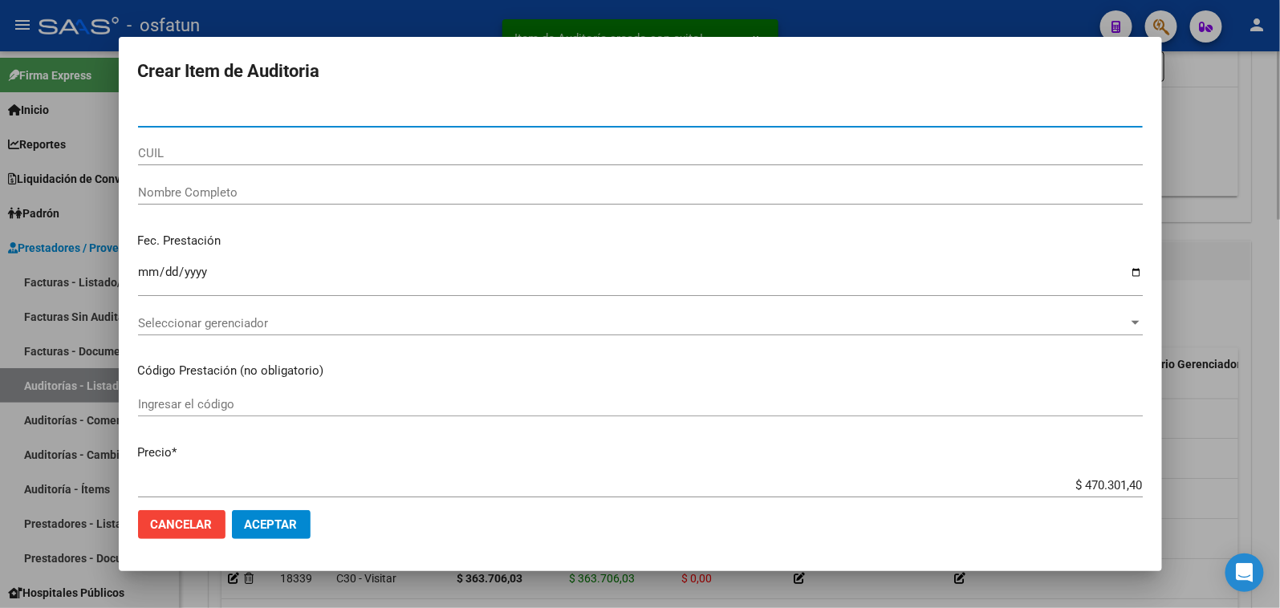
paste input "56089592"
type input "56089592"
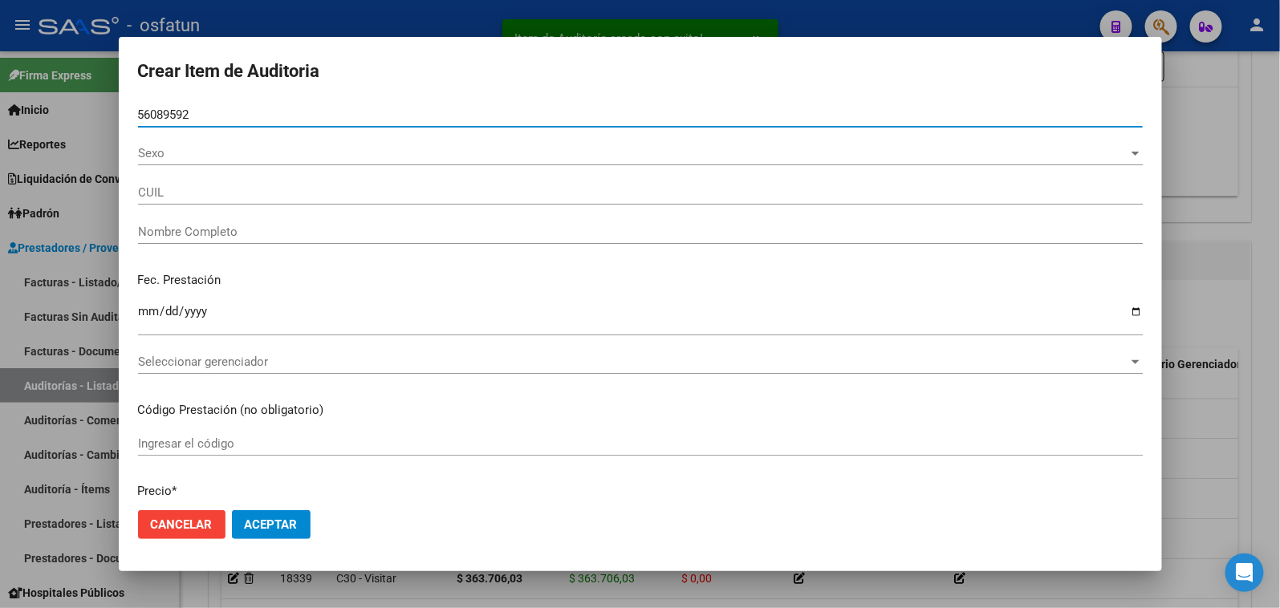
type input "27560895920"
type input "[PERSON_NAME]"
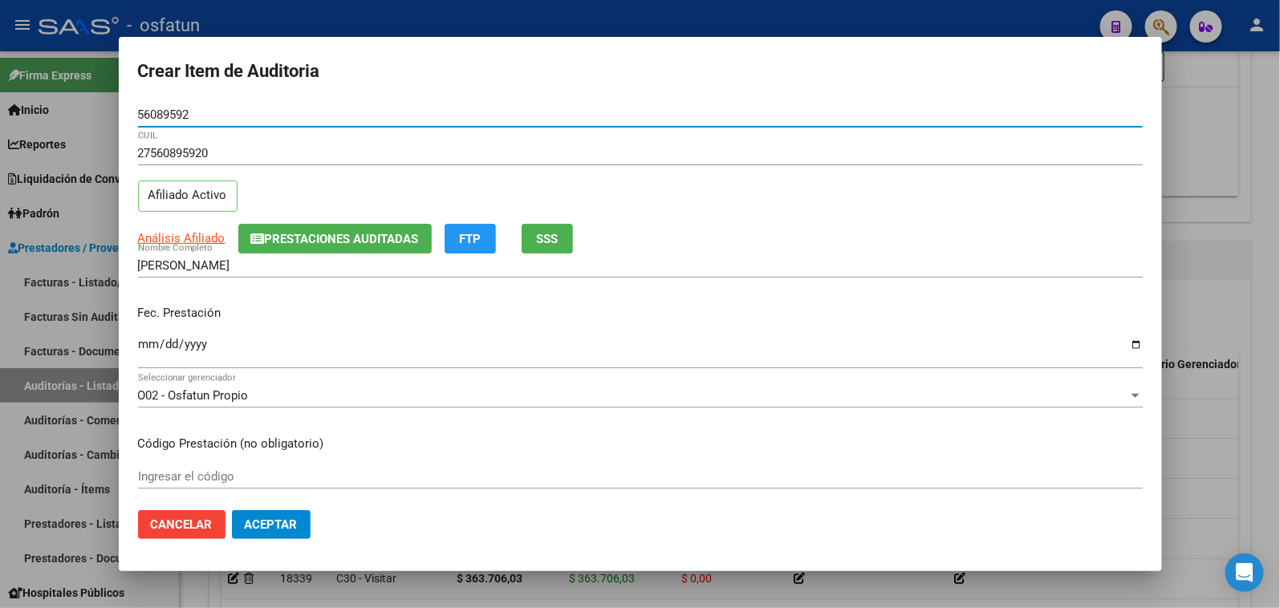
type input "56089592"
click at [145, 302] on div "Fec. Prestación Ingresar la fecha" at bounding box center [640, 337] width 1005 height 91
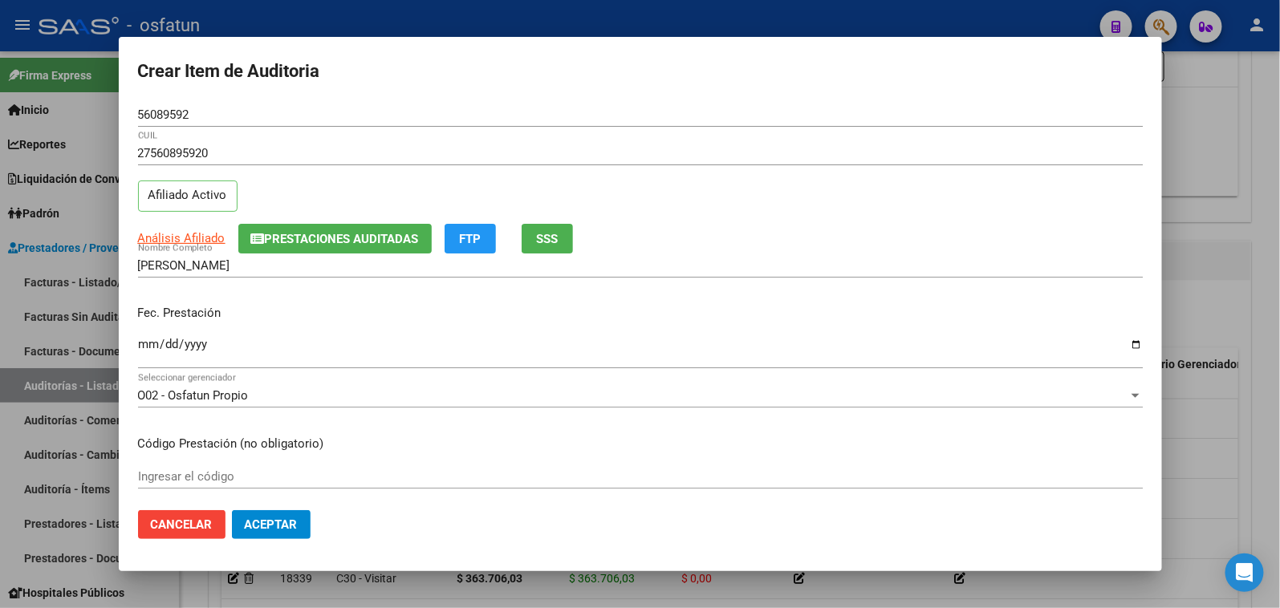
click at [136, 352] on mat-dialog-content "56089592 Nro Documento 27560895920 CUIL Afiliado Activo Análisis Afiliado Prest…" at bounding box center [640, 301] width 1043 height 396
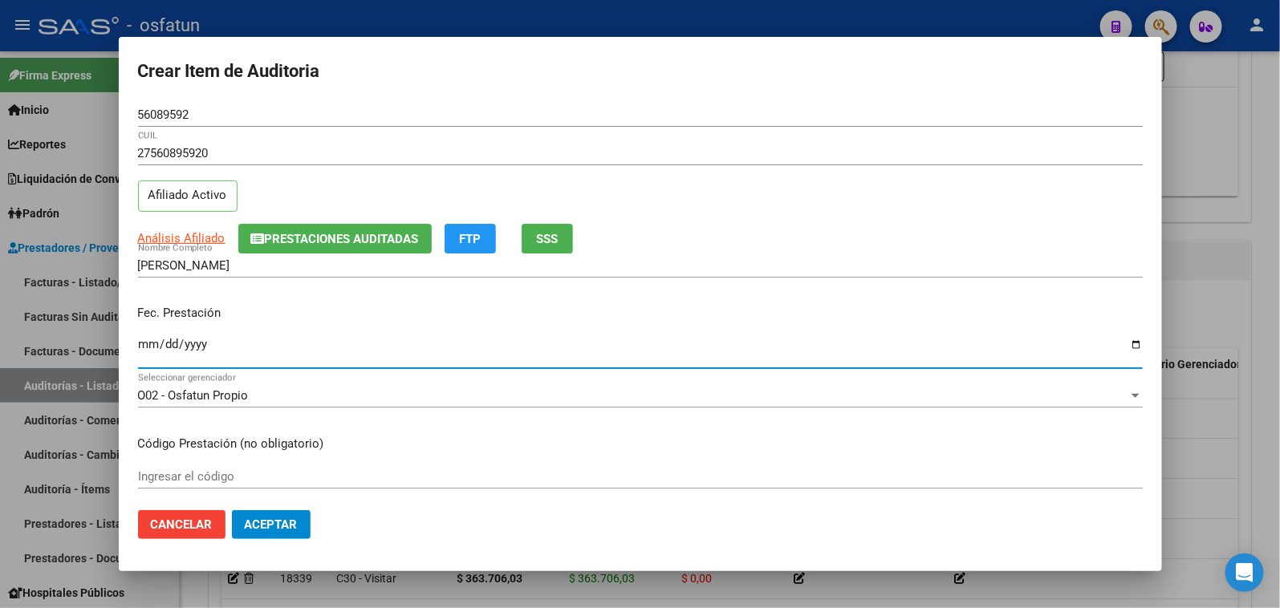
click at [139, 352] on input "Ingresar la fecha" at bounding box center [640, 351] width 1005 height 26
type input "2025-05-17"
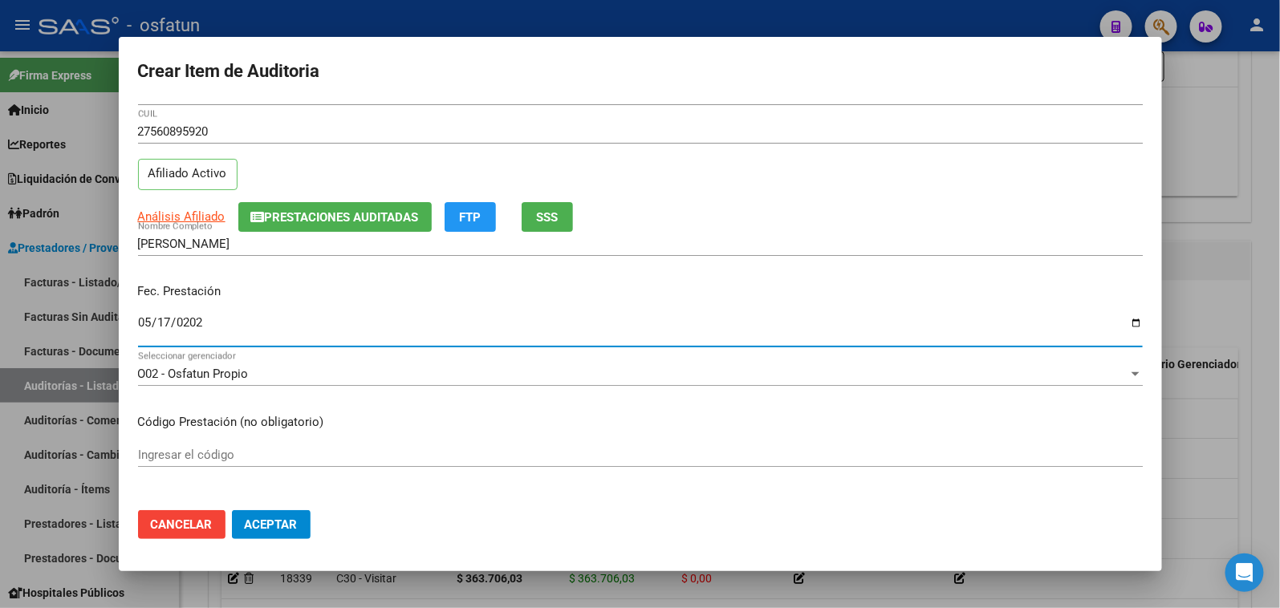
scroll to position [89, 0]
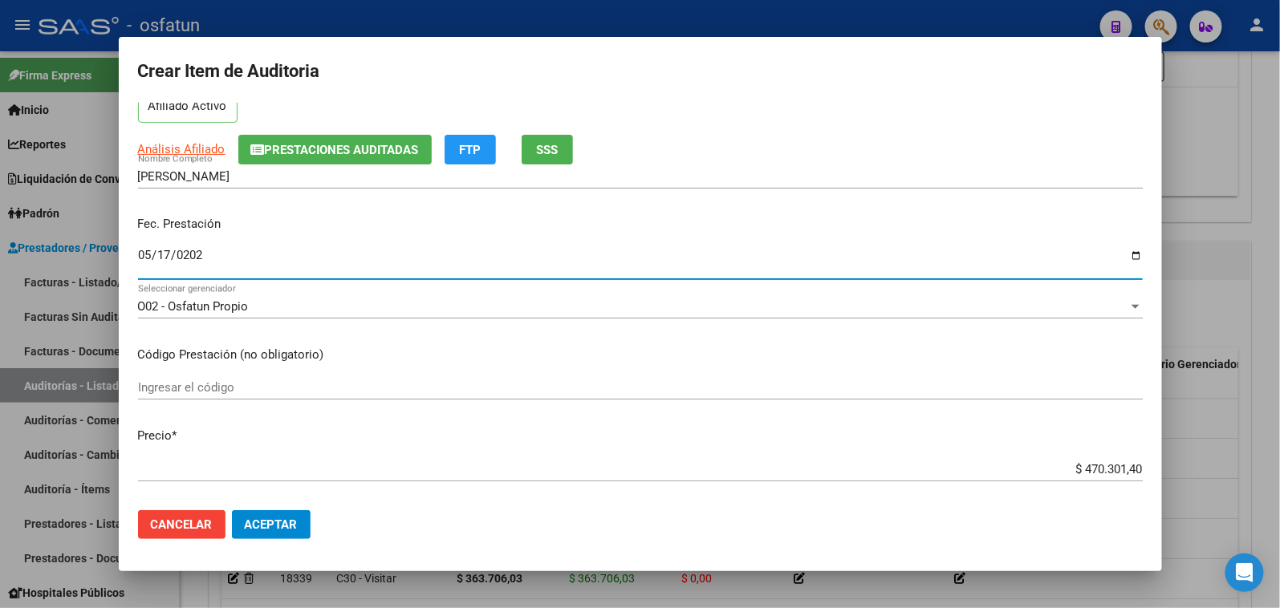
click at [241, 392] on input "Ingresar el código" at bounding box center [640, 387] width 1005 height 14
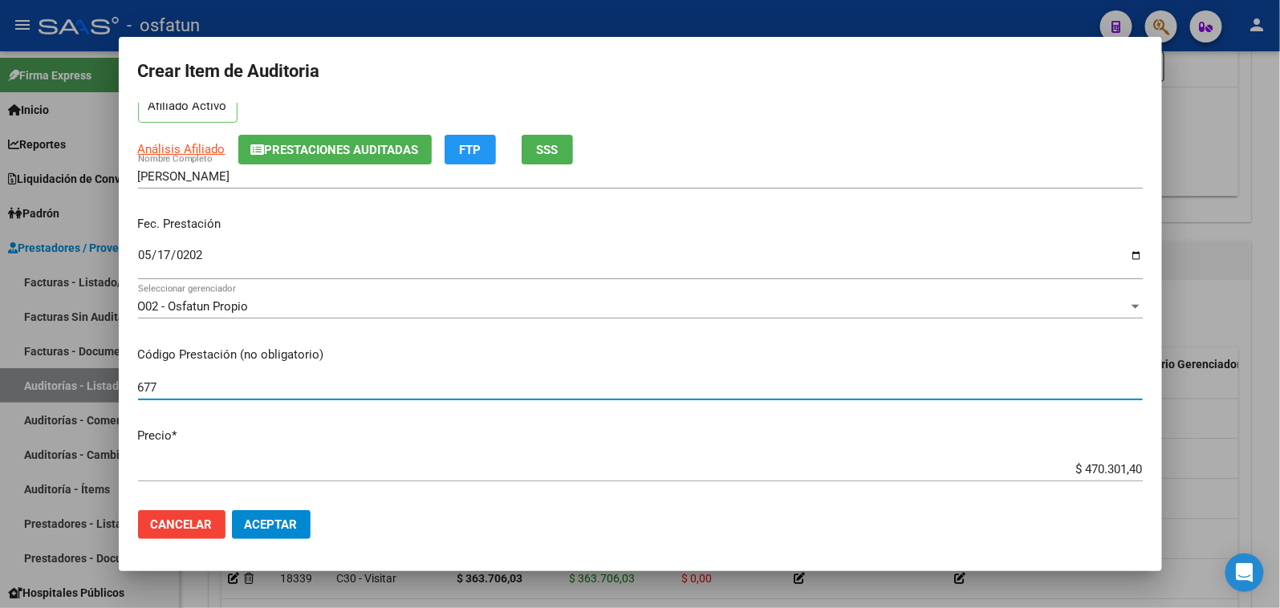
type input "677"
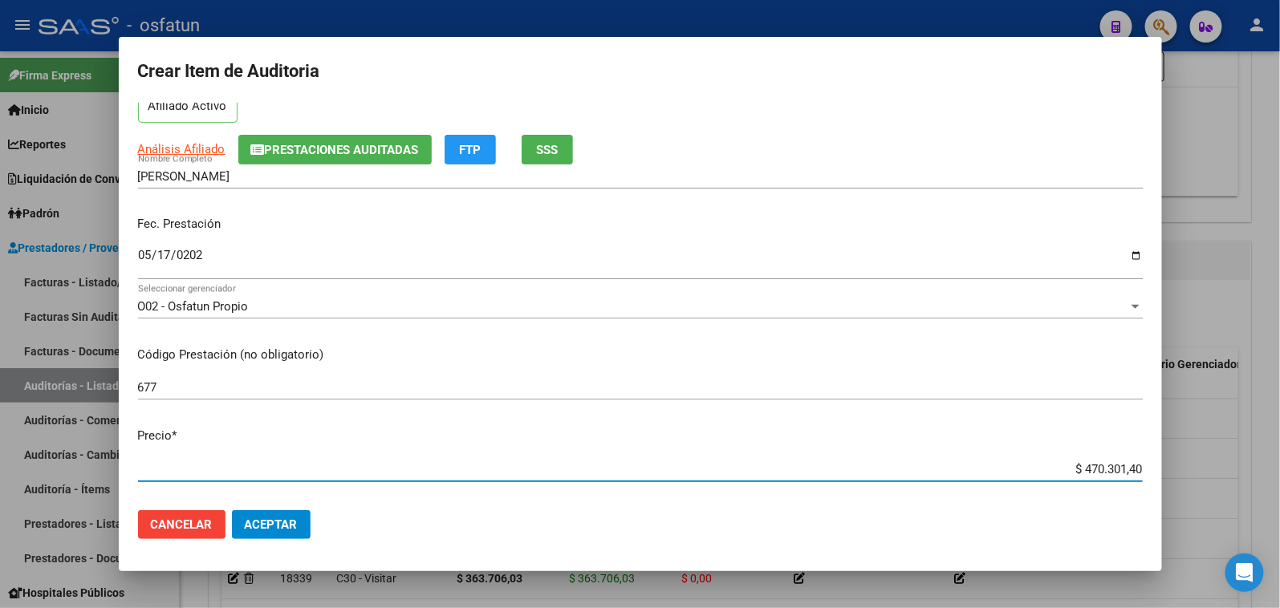
drag, startPoint x: 1030, startPoint y: 474, endPoint x: 1158, endPoint y: 453, distance: 129.2
click at [1180, 471] on div "Crear Item de Auditoria 56089592 Nro Documento 27560895920 CUIL Afiliado Activo…" at bounding box center [640, 304] width 1280 height 608
paste input "18700,05"
type input "$ 18.700,05"
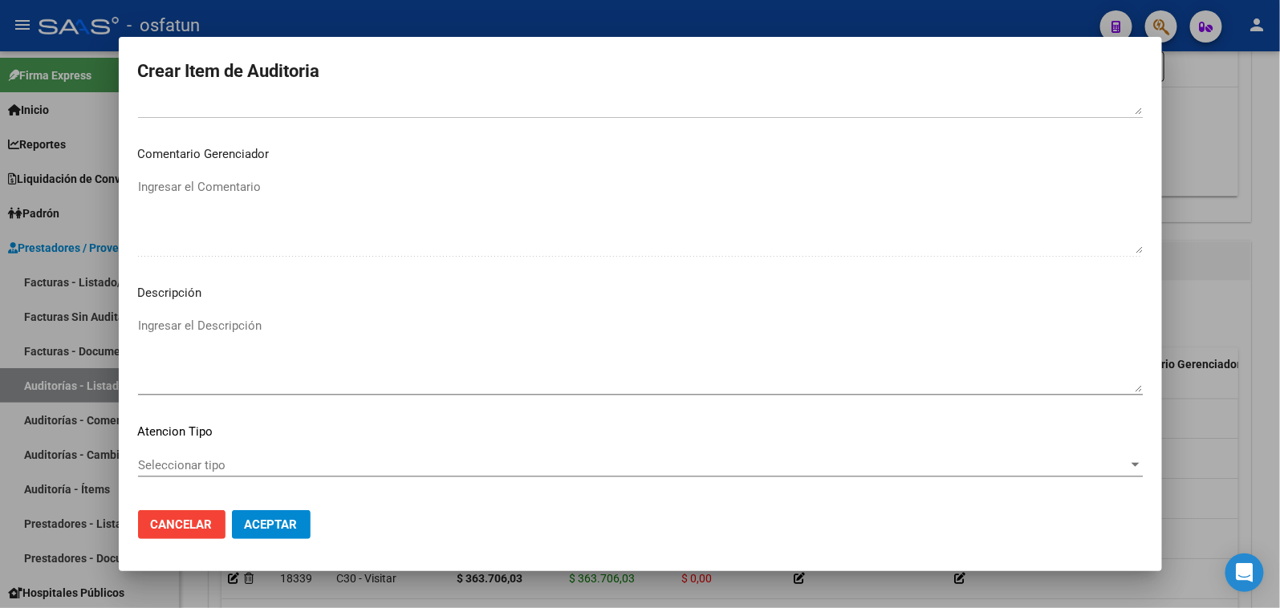
scroll to position [1049, 0]
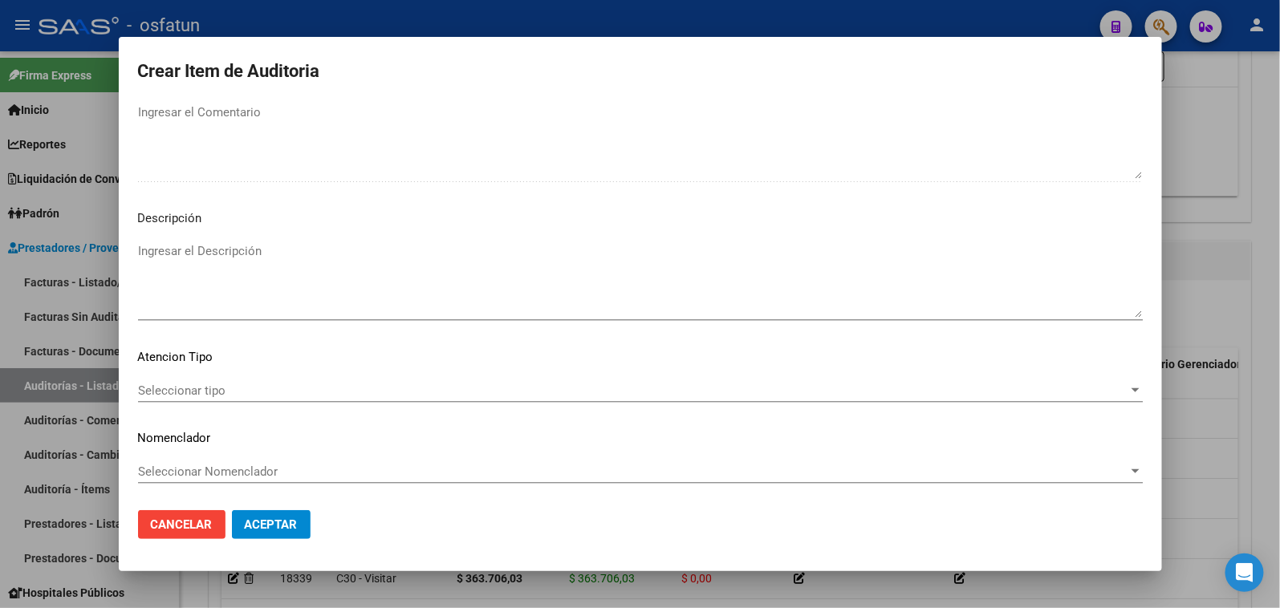
type input "$ 18.700,05"
click at [220, 399] on div "Seleccionar tipo Seleccionar tipo" at bounding box center [640, 391] width 1005 height 24
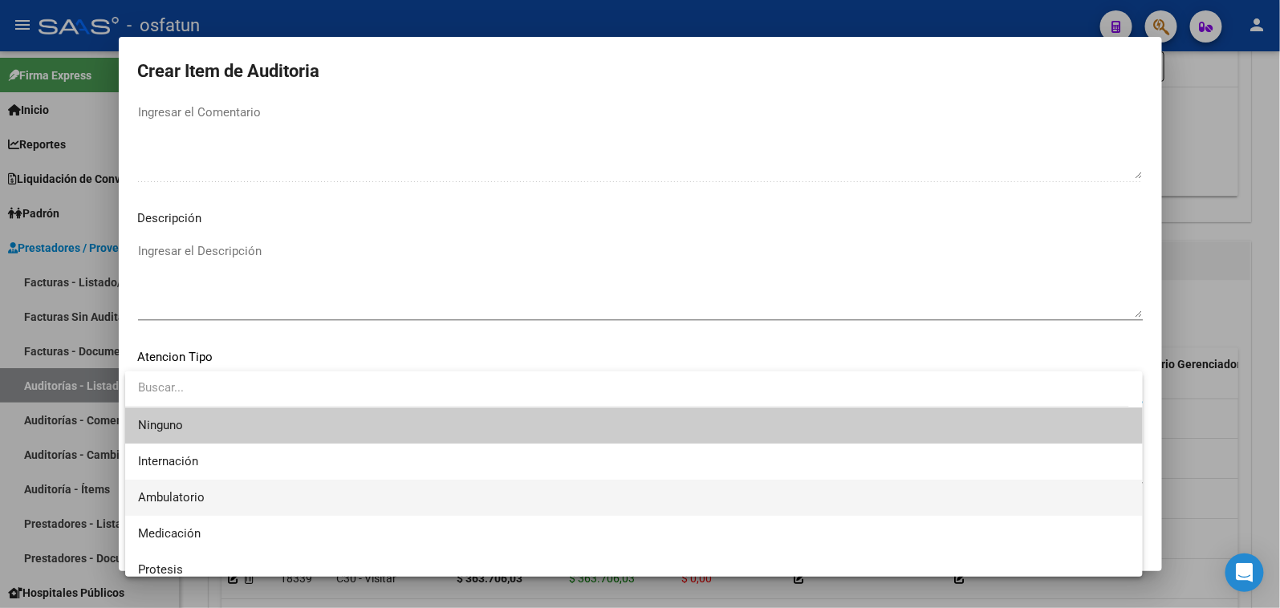
drag, startPoint x: 210, startPoint y: 495, endPoint x: 211, endPoint y: 485, distance: 10.5
click at [210, 494] on span "Ambulatorio" at bounding box center [634, 498] width 992 height 36
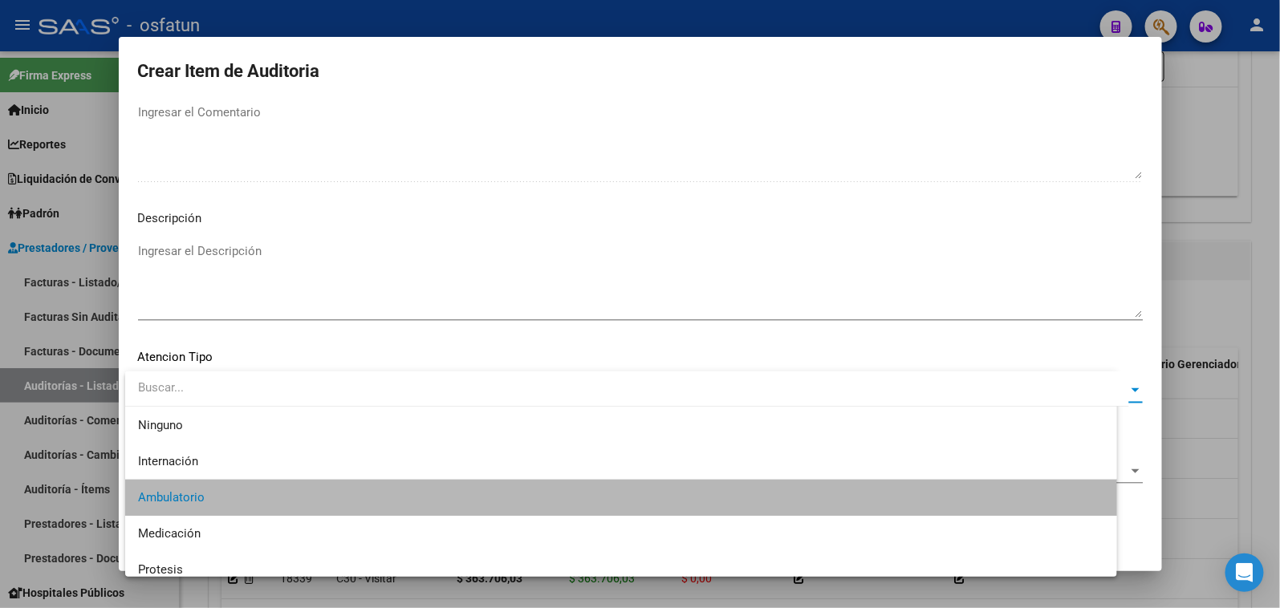
click at [218, 465] on span "Seleccionar Nomenclador" at bounding box center [633, 472] width 990 height 14
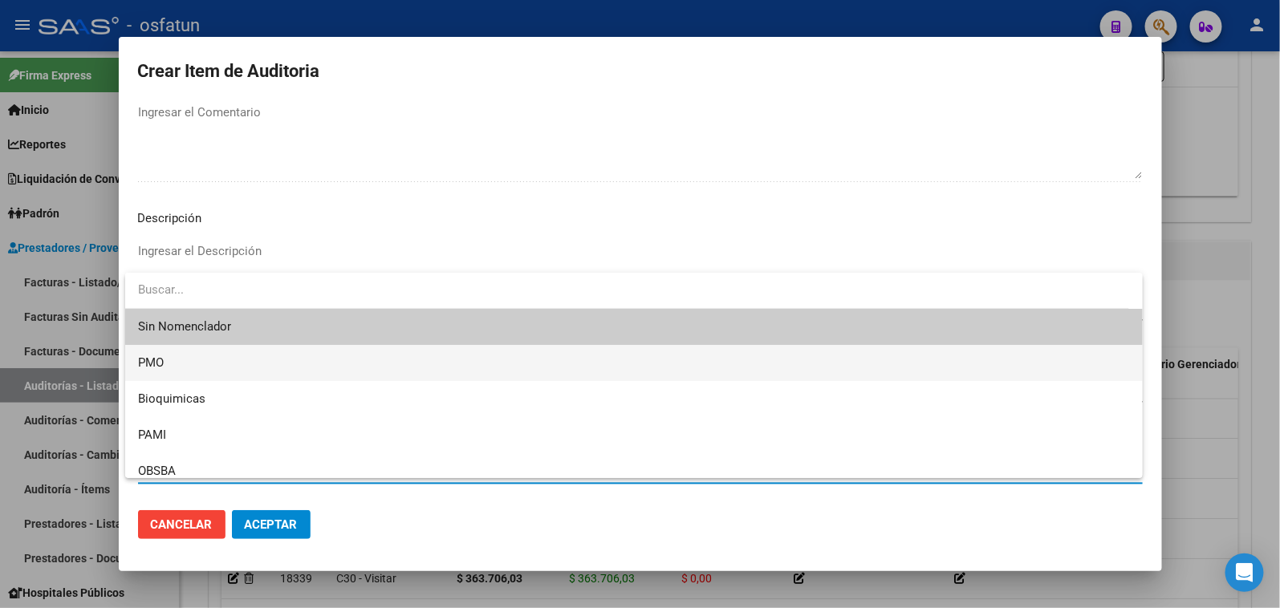
drag, startPoint x: 169, startPoint y: 378, endPoint x: 177, endPoint y: 380, distance: 8.4
click at [171, 378] on span "PMO" at bounding box center [634, 363] width 992 height 36
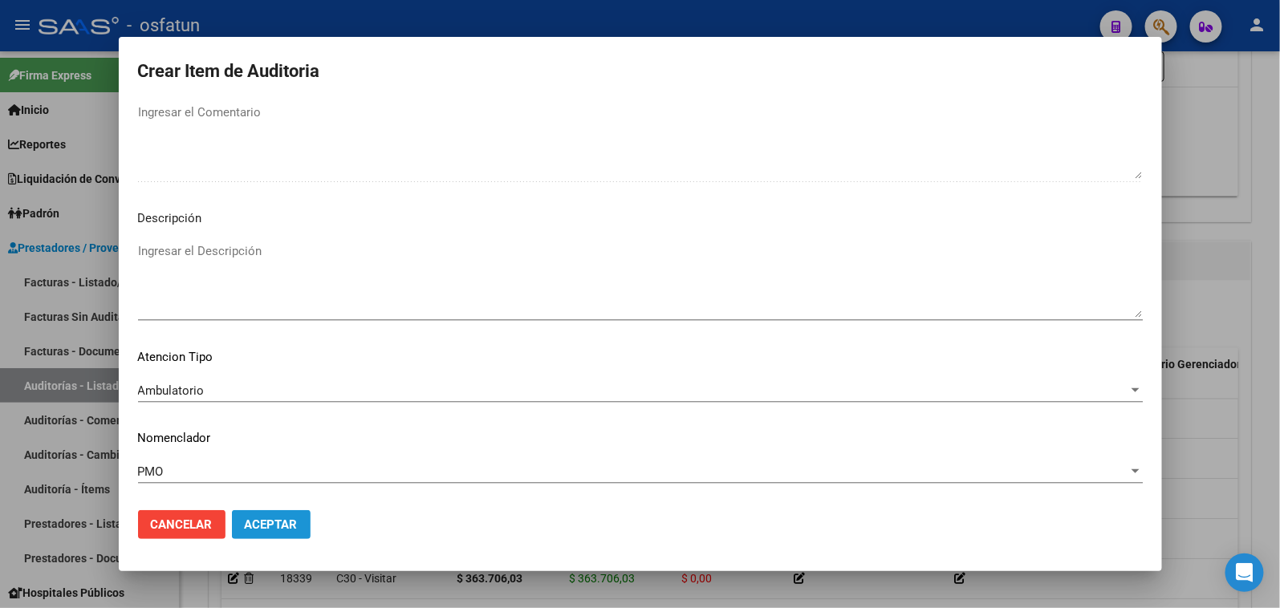
click at [262, 511] on button "Aceptar" at bounding box center [271, 524] width 79 height 29
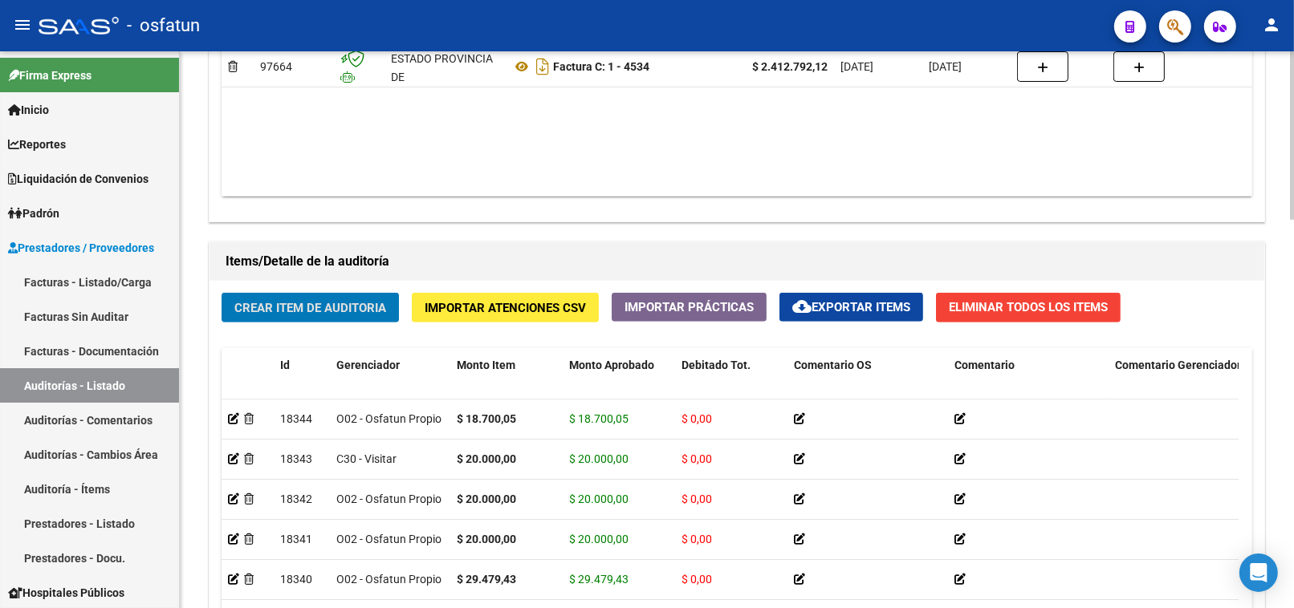
click at [316, 300] on button "Crear Item de Auditoria" at bounding box center [310, 308] width 177 height 30
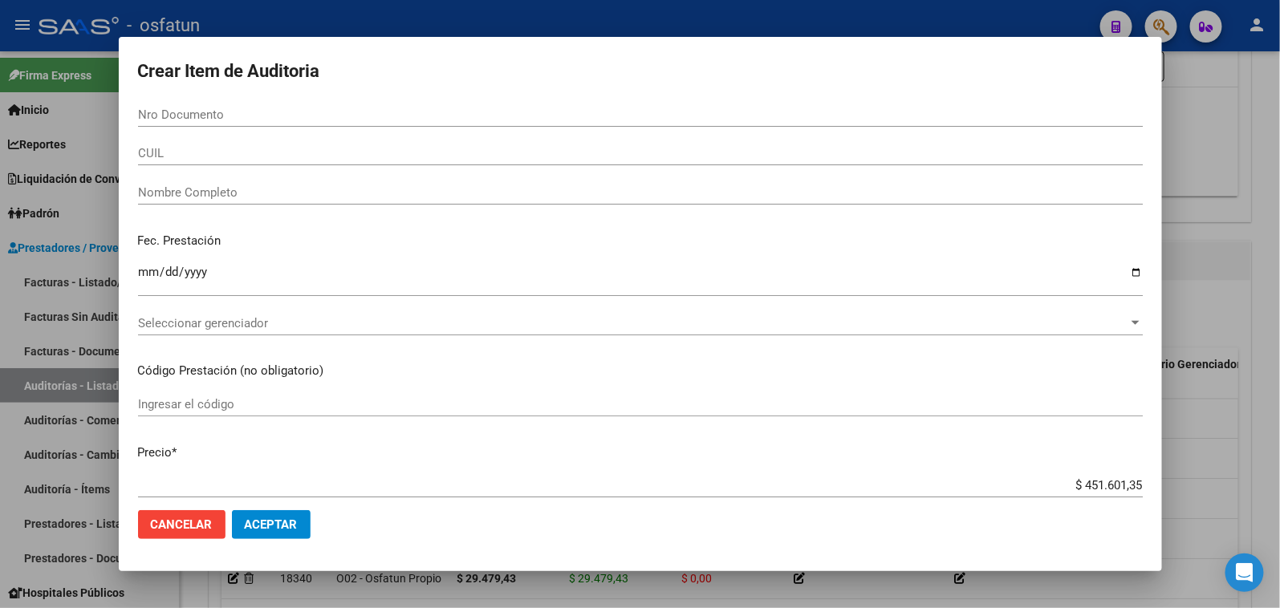
paste input "50714428"
type input "50714428"
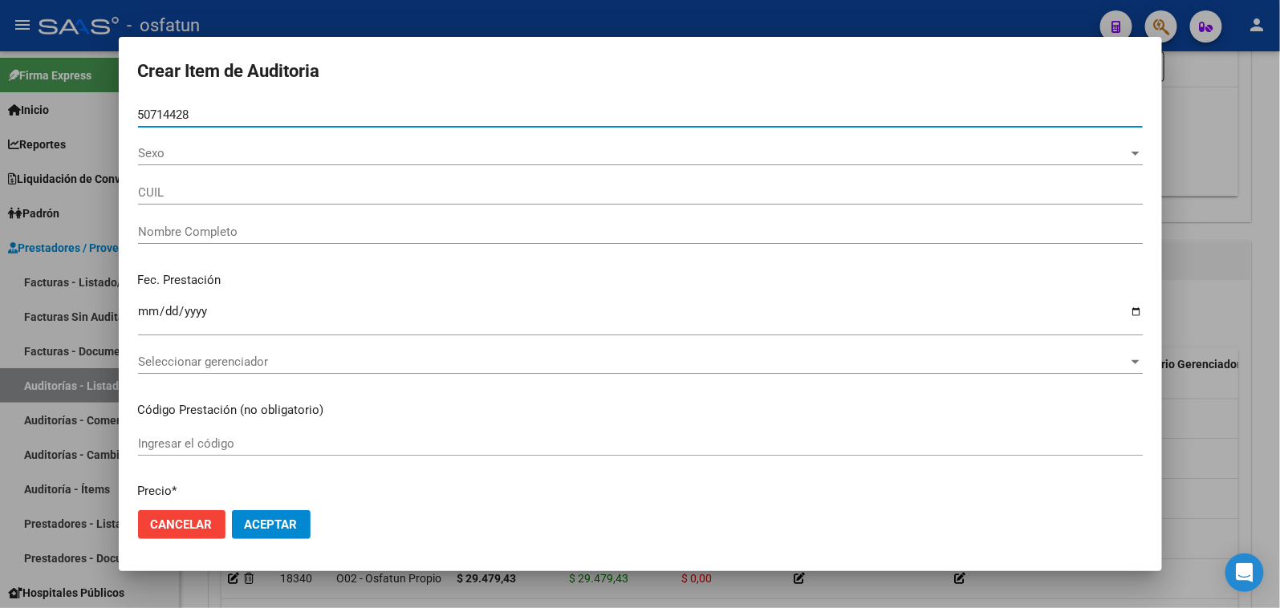
type input "20507144285"
type input "[PERSON_NAME] [PERSON_NAME]"
type input "50714428"
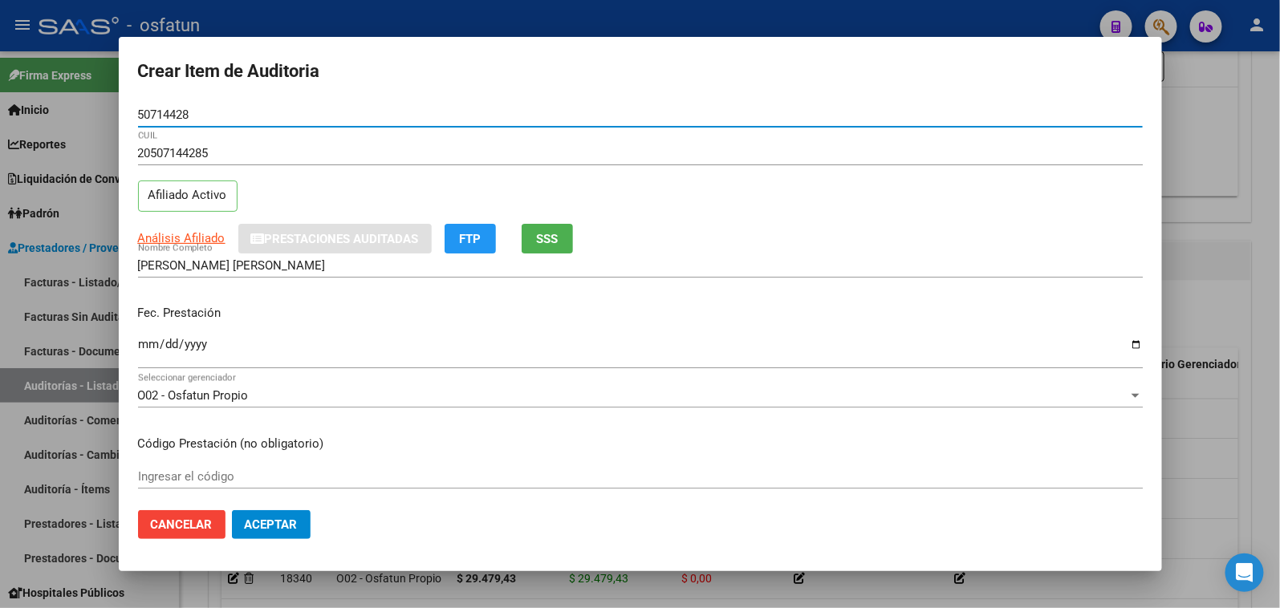
click at [147, 351] on input "Ingresar la fecha" at bounding box center [640, 351] width 1005 height 26
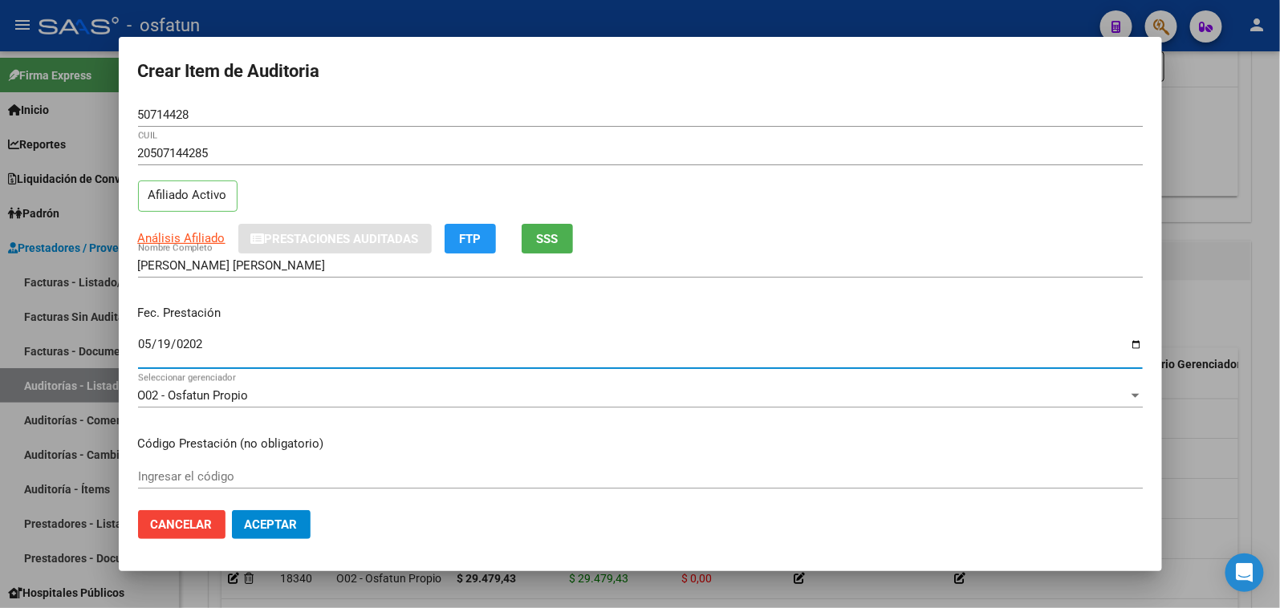
type input "2025-05-19"
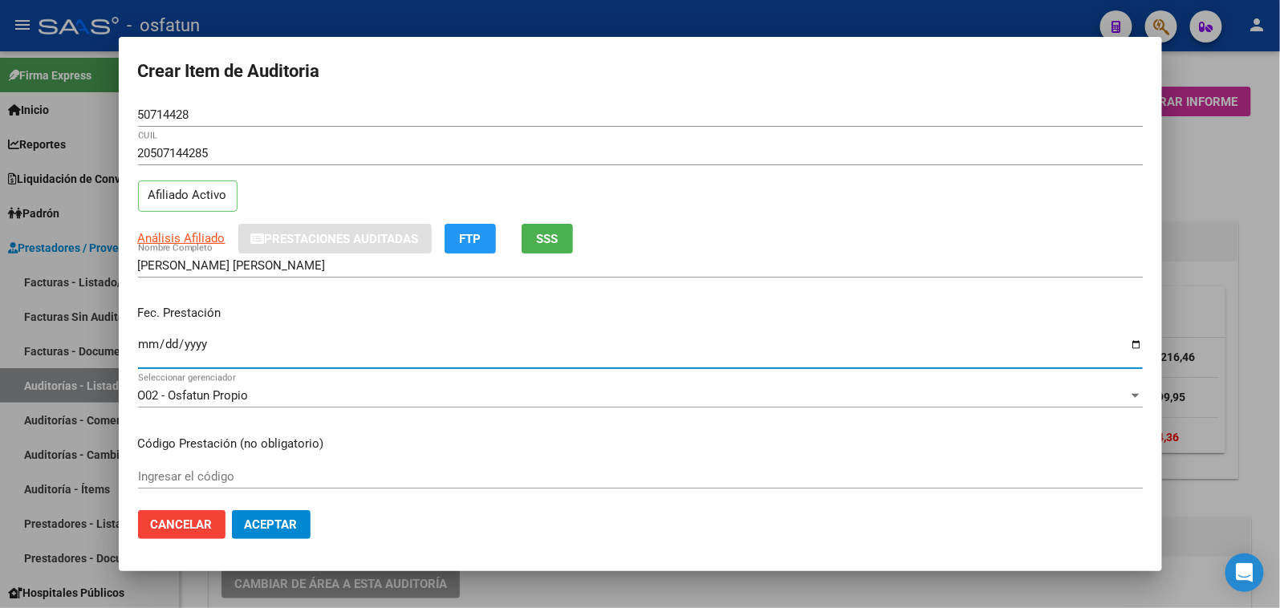
scroll to position [981, 0]
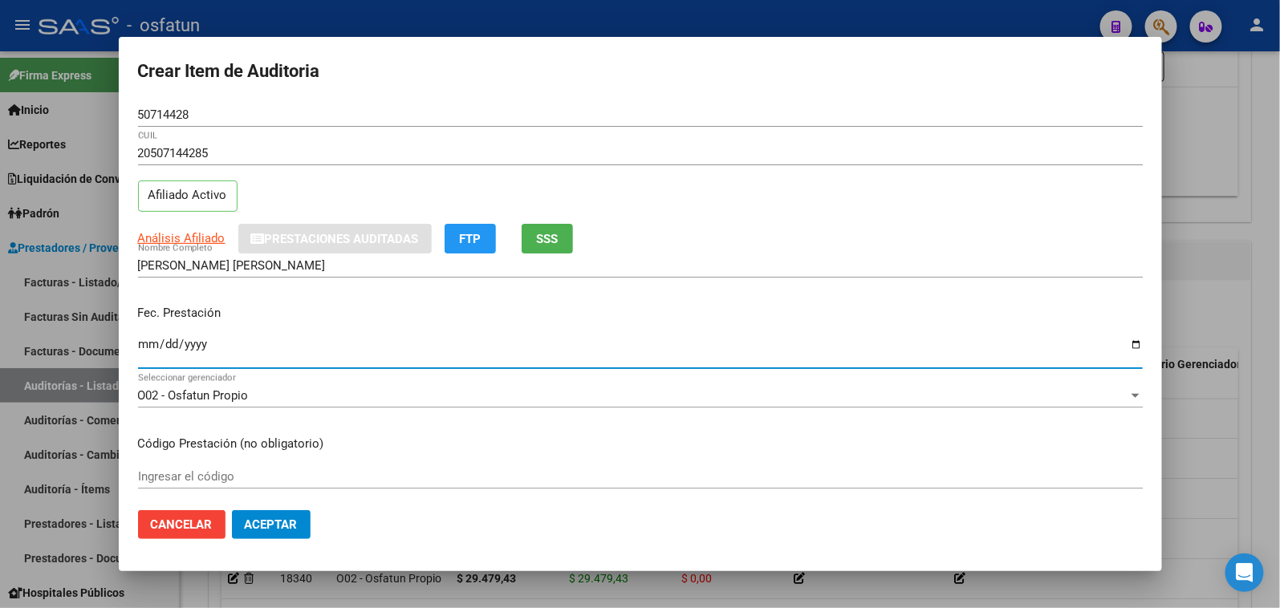
click at [189, 482] on input "Ingresar el código" at bounding box center [640, 476] width 1005 height 14
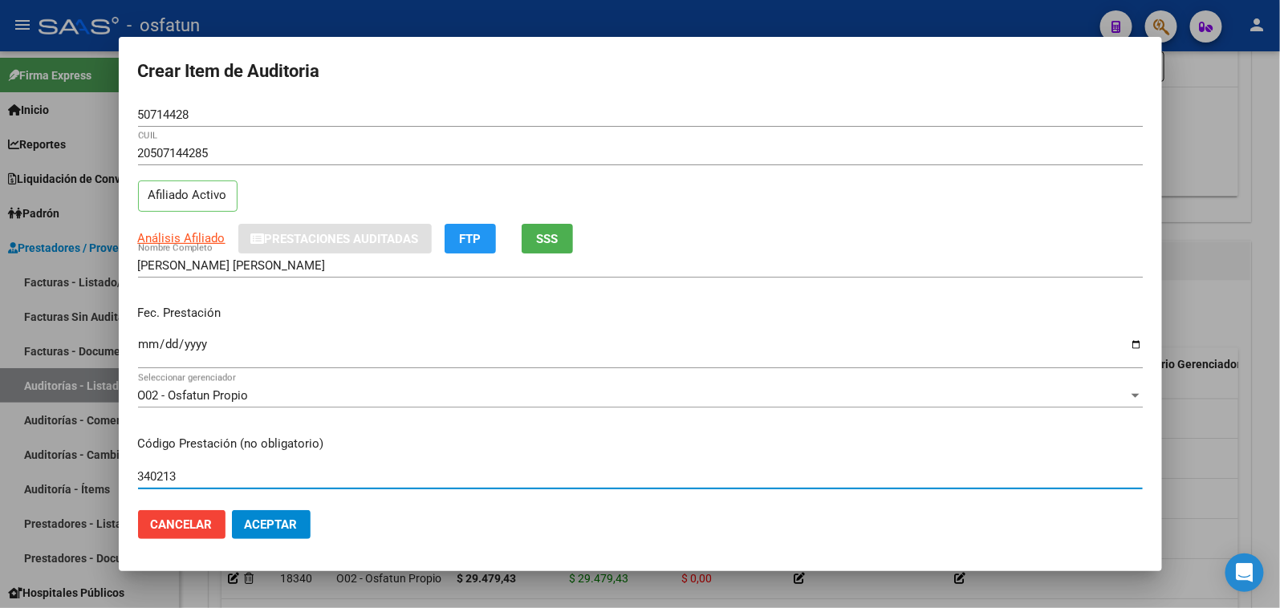
type input "340213"
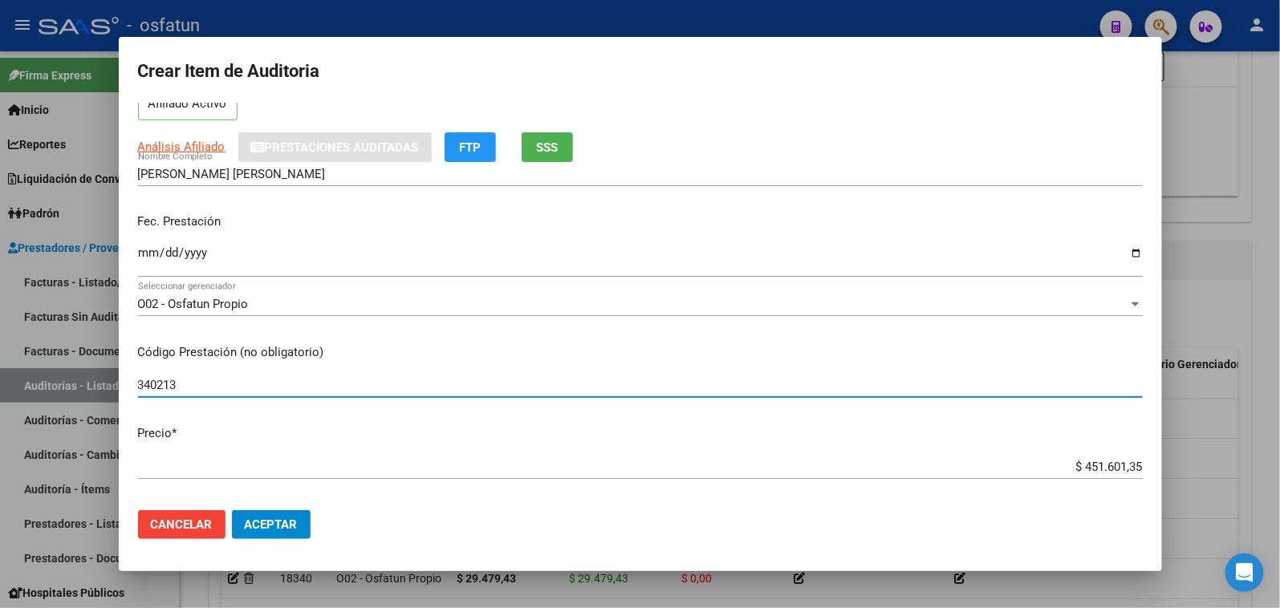
scroll to position [178, 0]
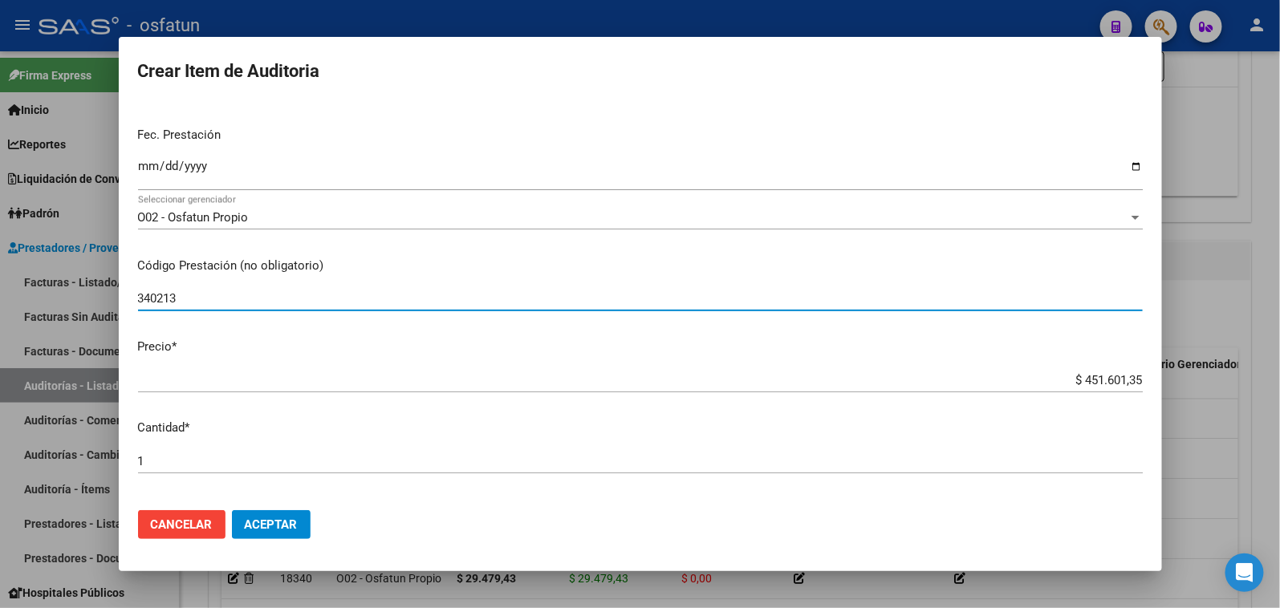
drag, startPoint x: 1058, startPoint y: 384, endPoint x: 1136, endPoint y: 380, distance: 77.9
click at [1134, 381] on app-form-text-field "Precio * $ 451.601,35 Ingresar el precio" at bounding box center [647, 363] width 1018 height 50
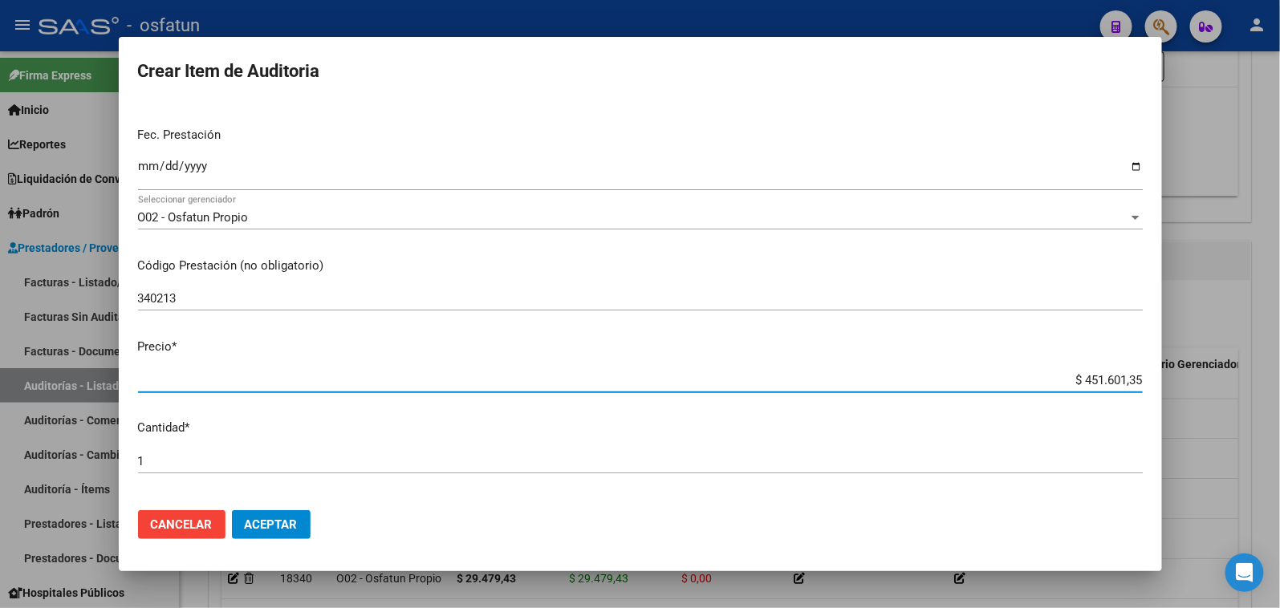
type input "$ 0,02"
paste input "9497,04"
type input "$ 29.497,04"
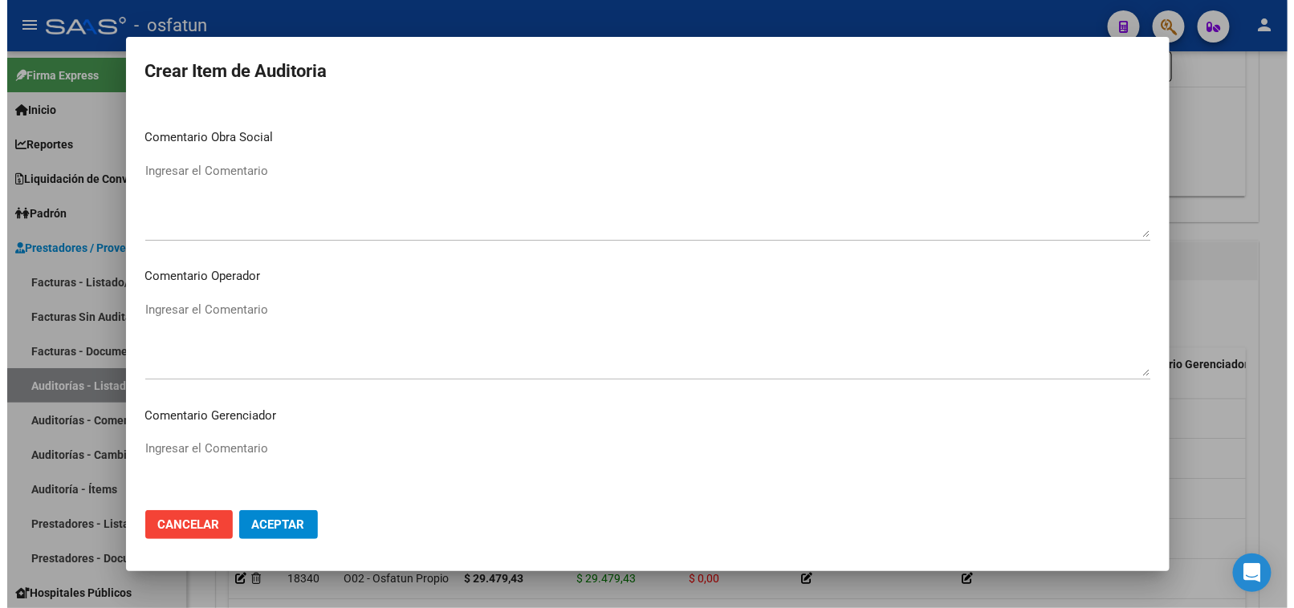
scroll to position [1049, 0]
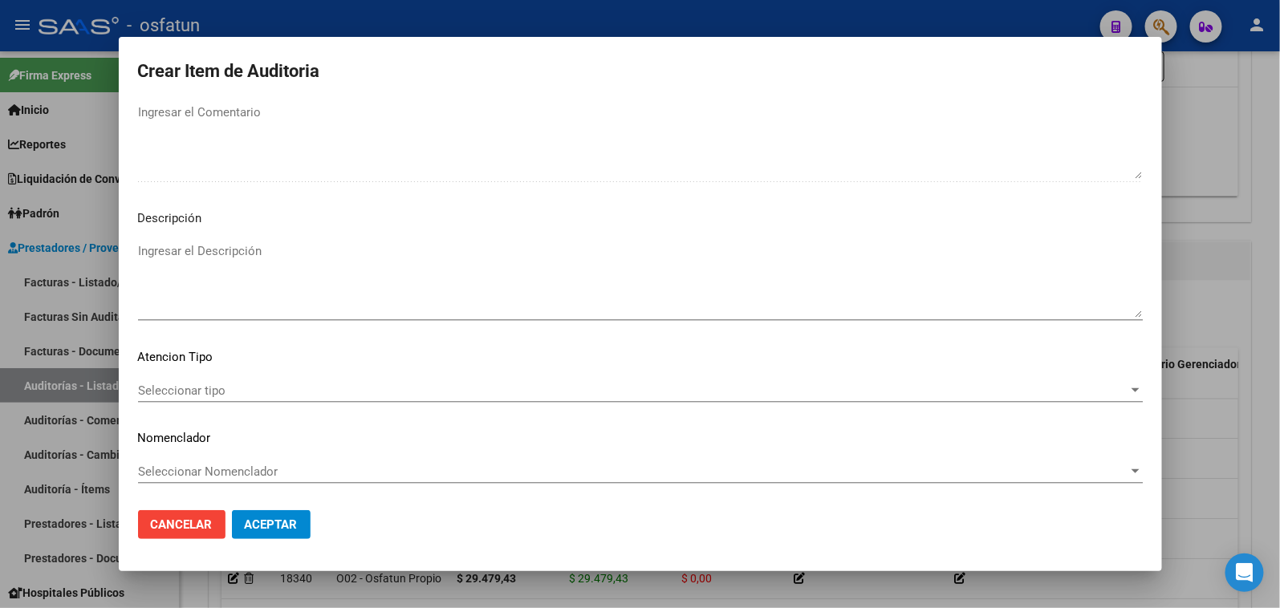
type input "$ 29.497,04"
click at [250, 388] on span "Seleccionar tipo" at bounding box center [633, 391] width 990 height 14
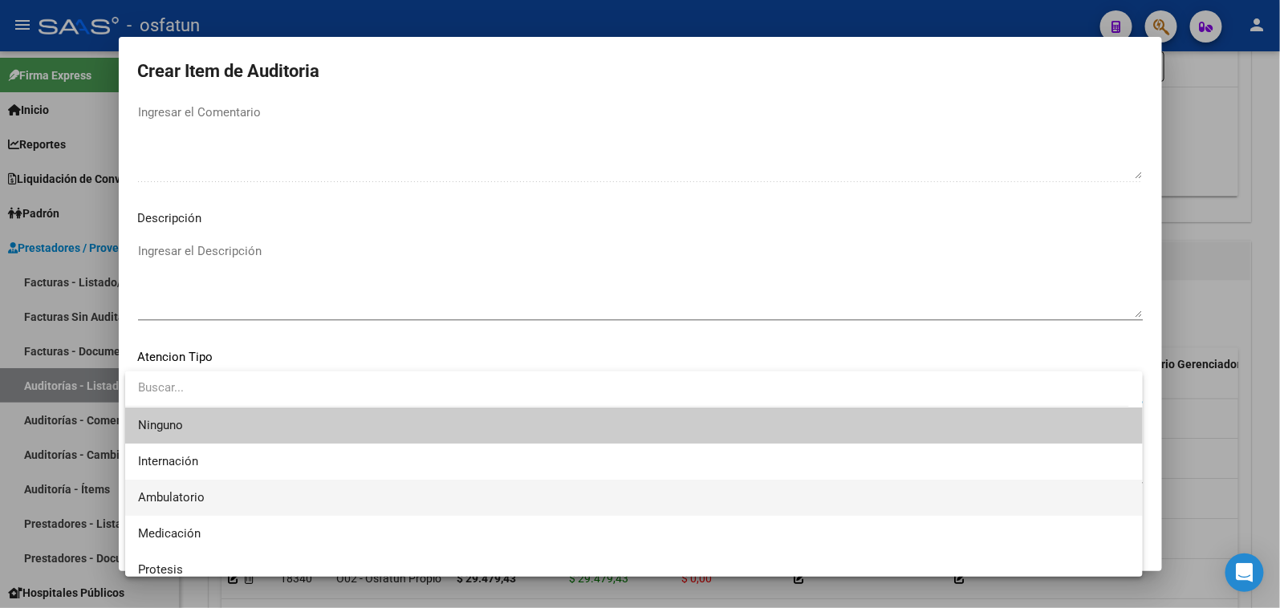
click at [227, 493] on span "Ambulatorio" at bounding box center [634, 498] width 992 height 36
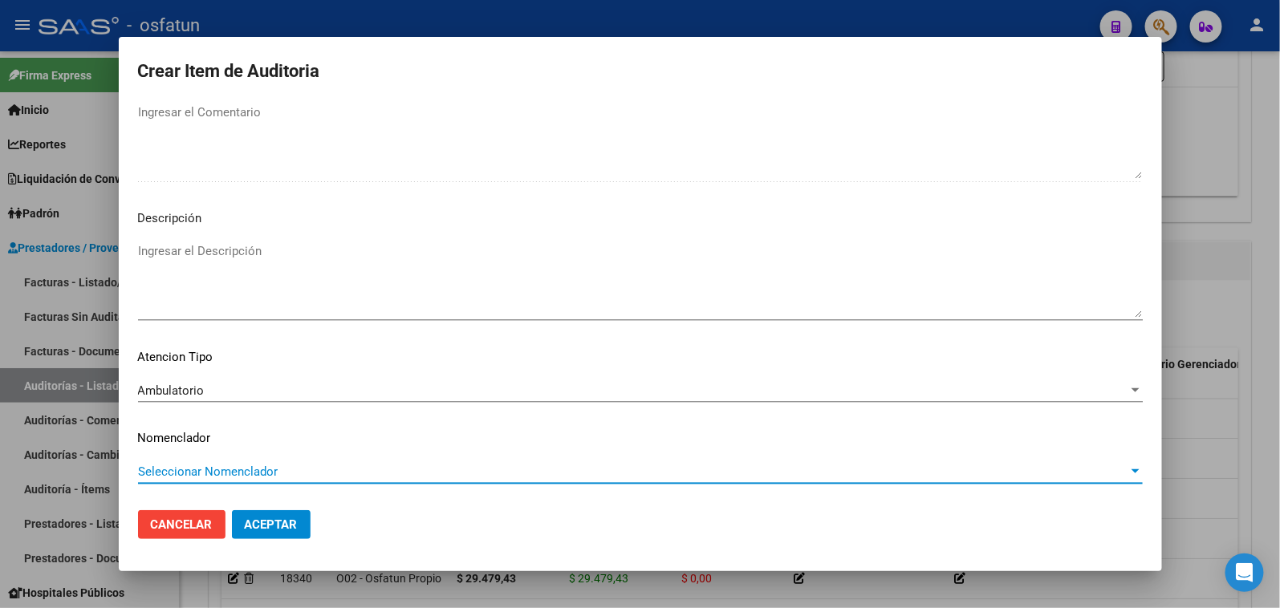
click at [226, 469] on span "Seleccionar Nomenclador" at bounding box center [633, 472] width 990 height 14
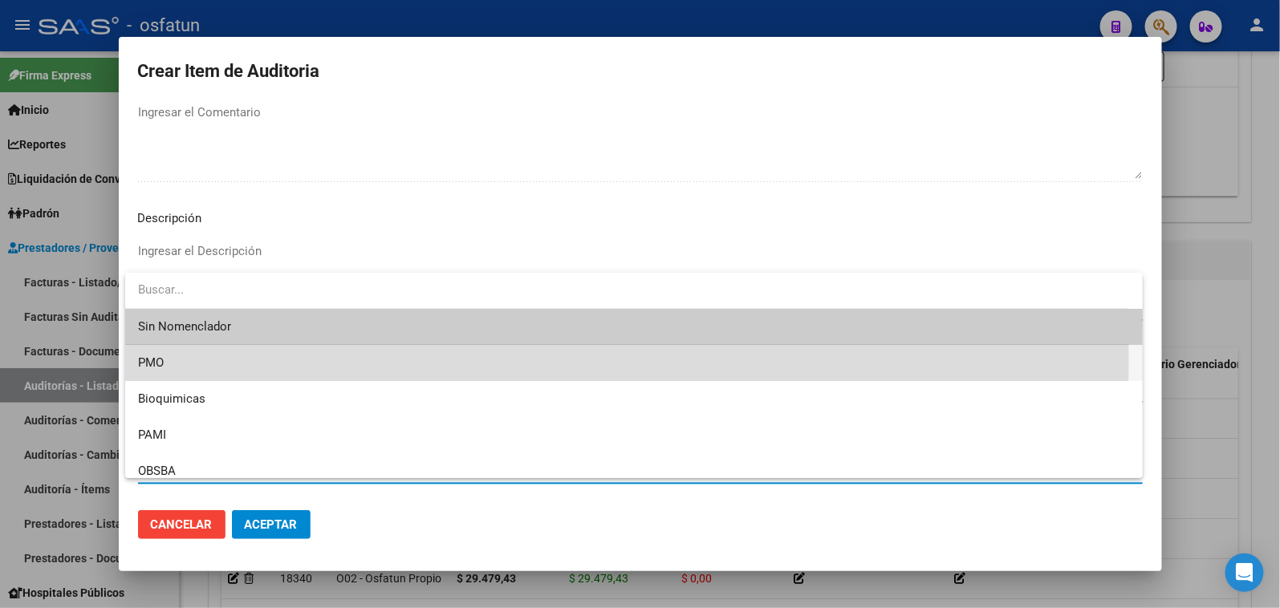
click at [169, 363] on span "PMO" at bounding box center [634, 363] width 992 height 36
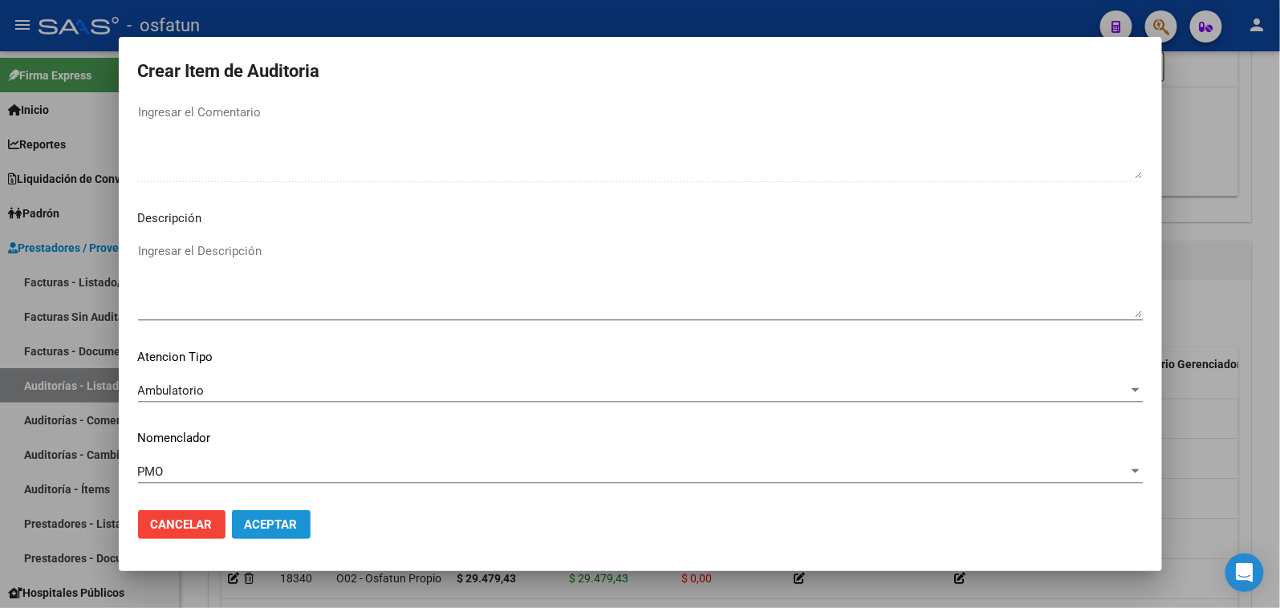
click at [259, 530] on span "Aceptar" at bounding box center [271, 525] width 53 height 14
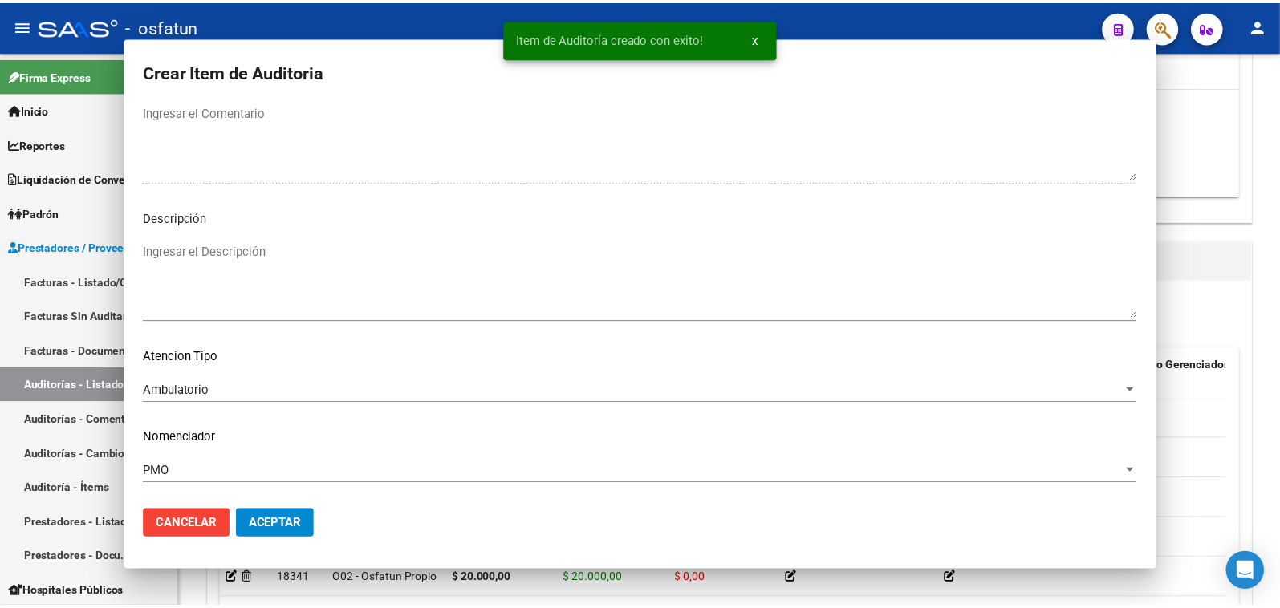
scroll to position [0, 0]
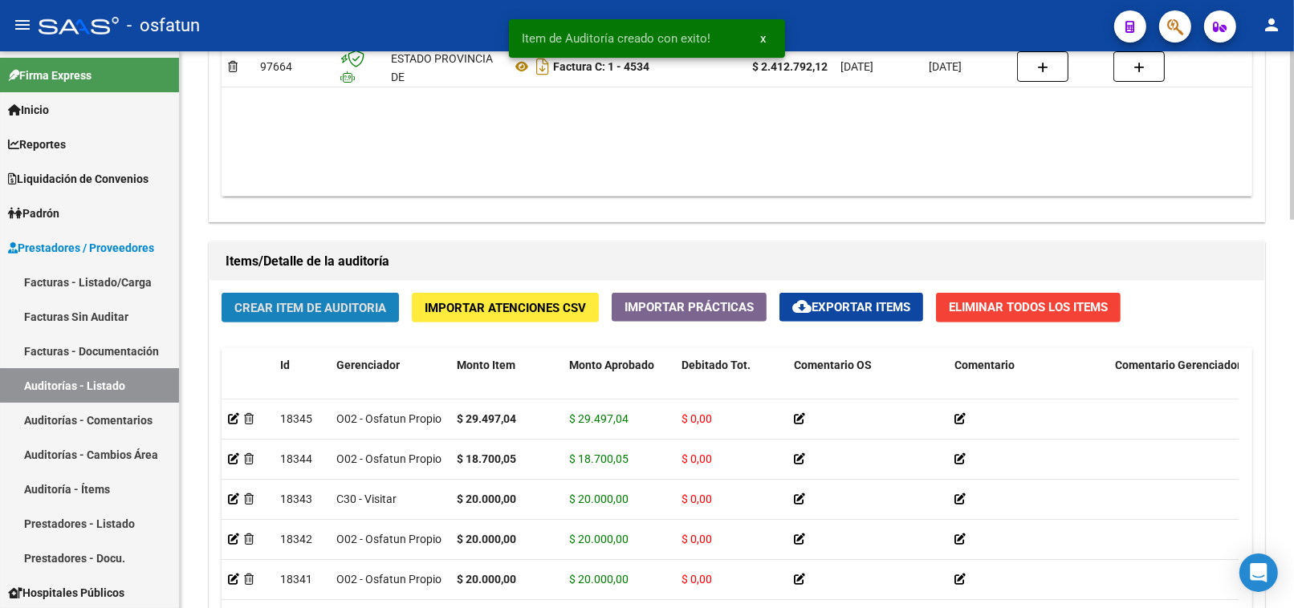
click at [315, 303] on span "Crear Item de Auditoria" at bounding box center [310, 308] width 152 height 14
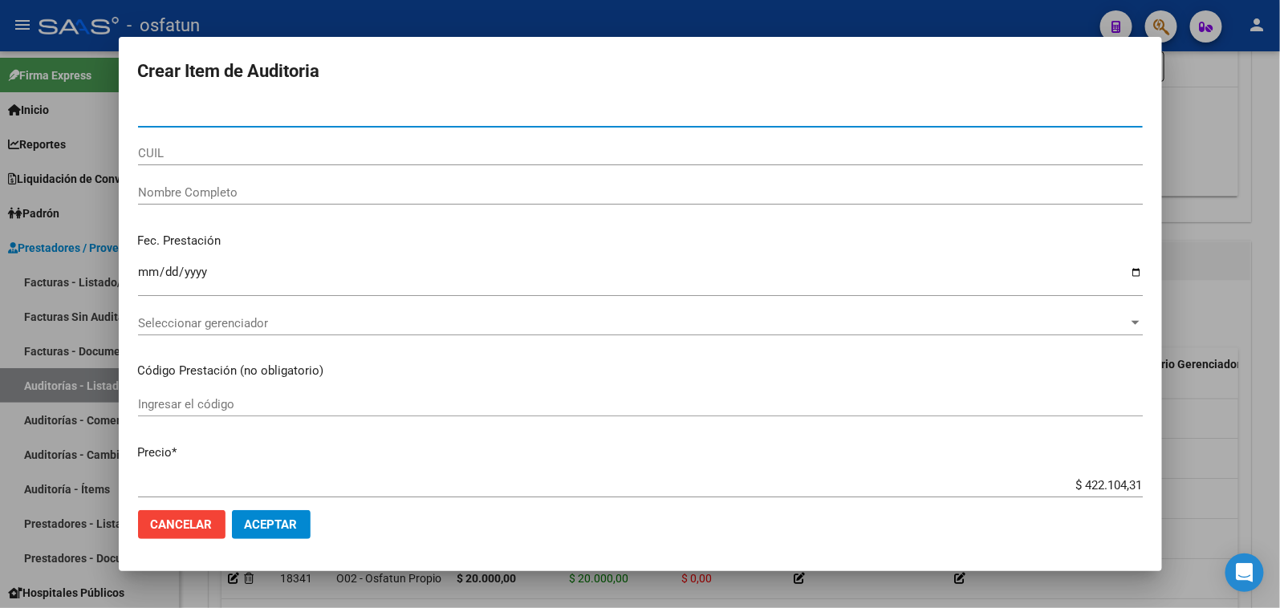
paste input "27167284"
type input "27167284"
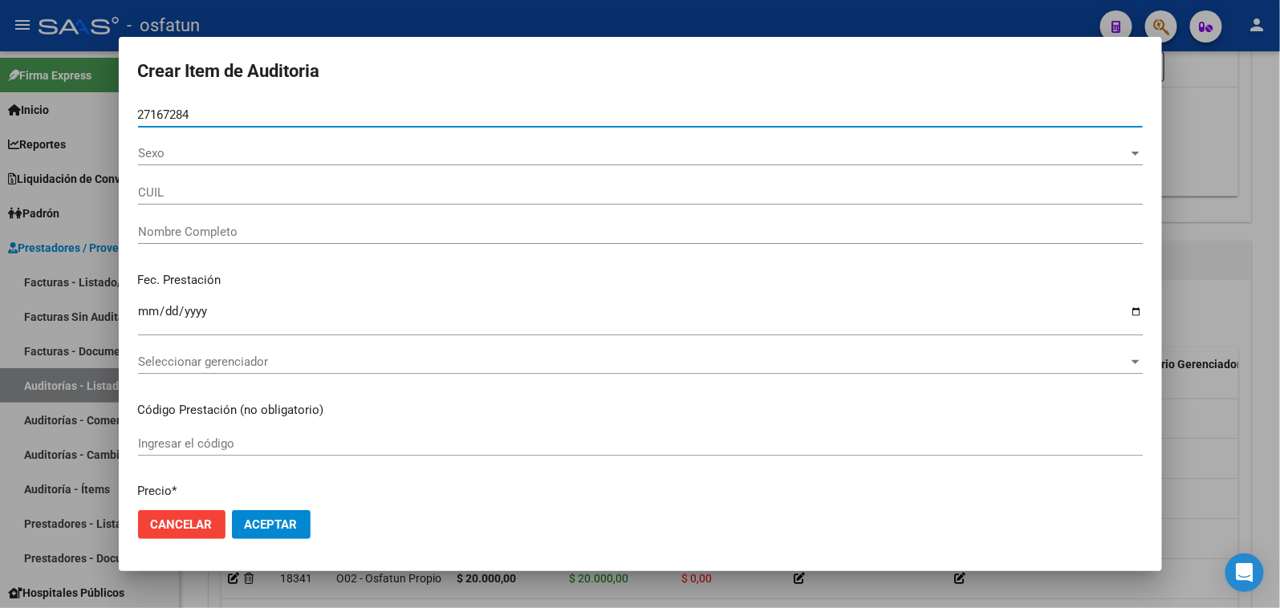
type input "20271672846"
type input "[PERSON_NAME]"
type input "27167284"
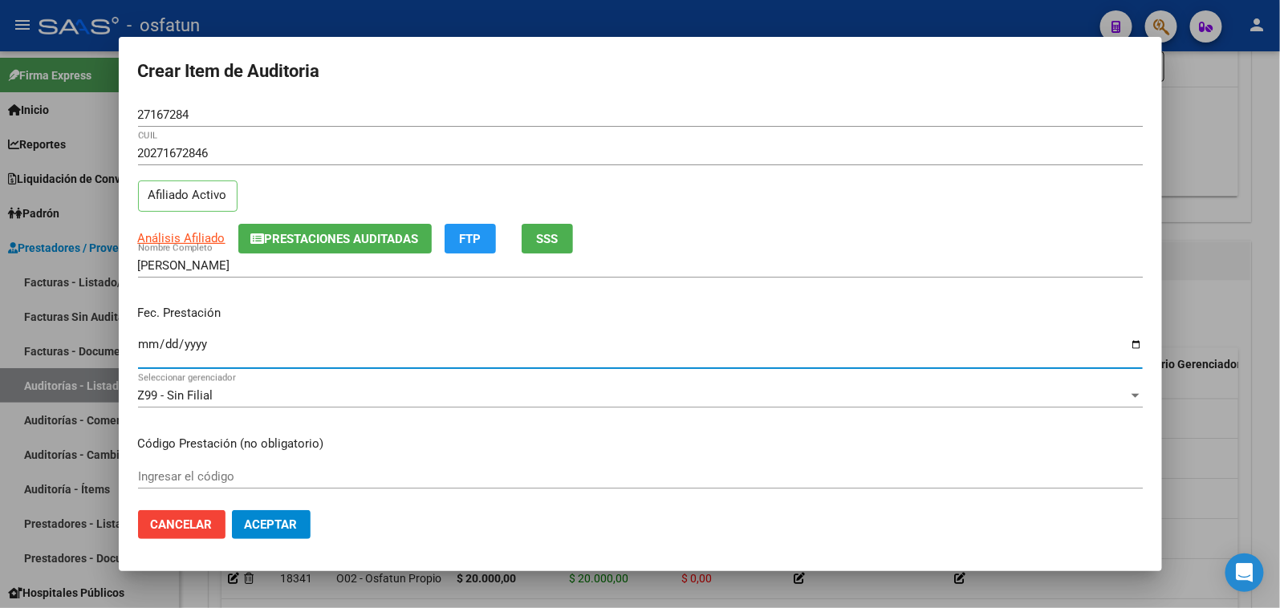
click at [144, 342] on input "Ingresar la fecha" at bounding box center [640, 351] width 1005 height 26
type input "[DATE]"
click at [212, 478] on input "Ingresar el código" at bounding box center [640, 476] width 1005 height 14
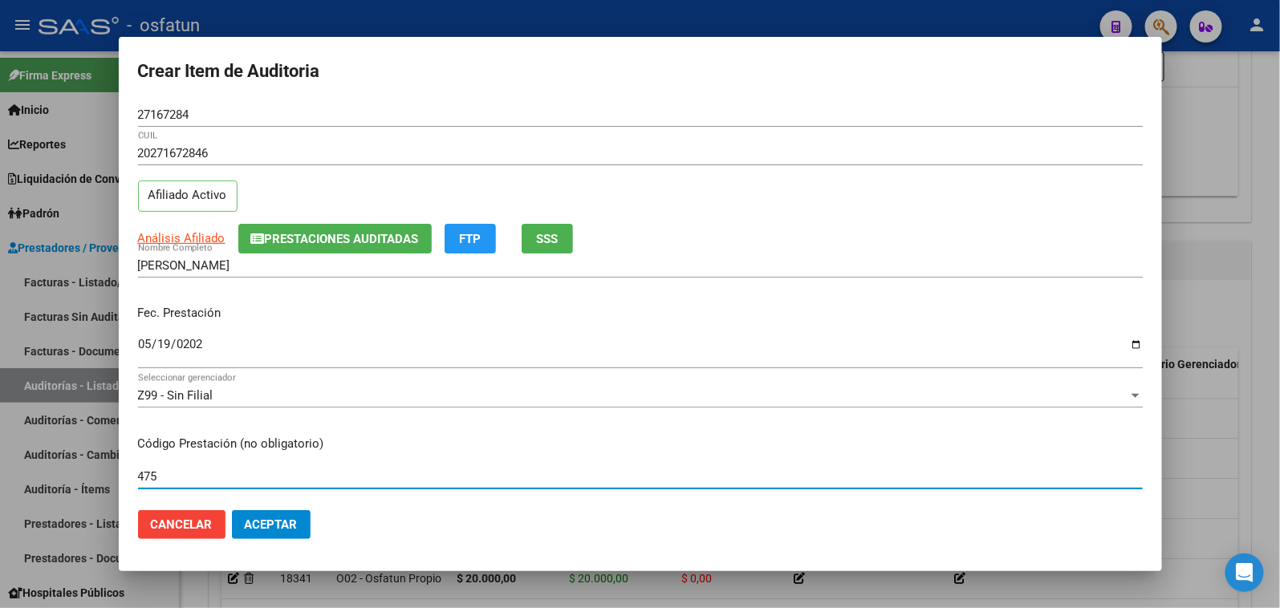
type input "475"
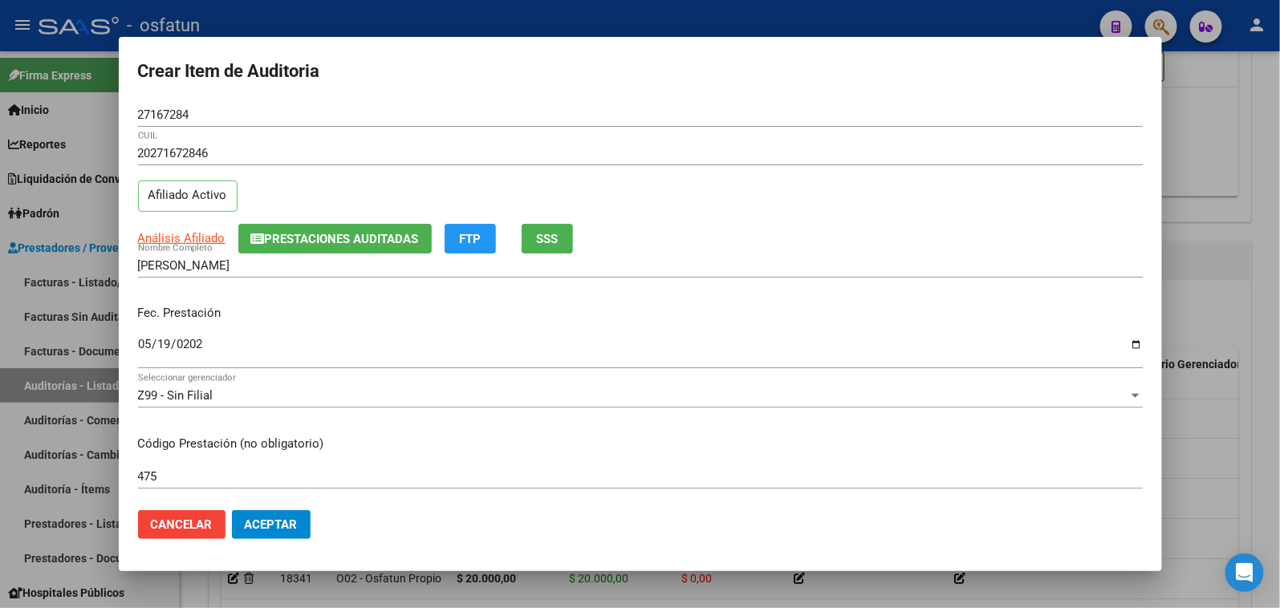
scroll to position [267, 0]
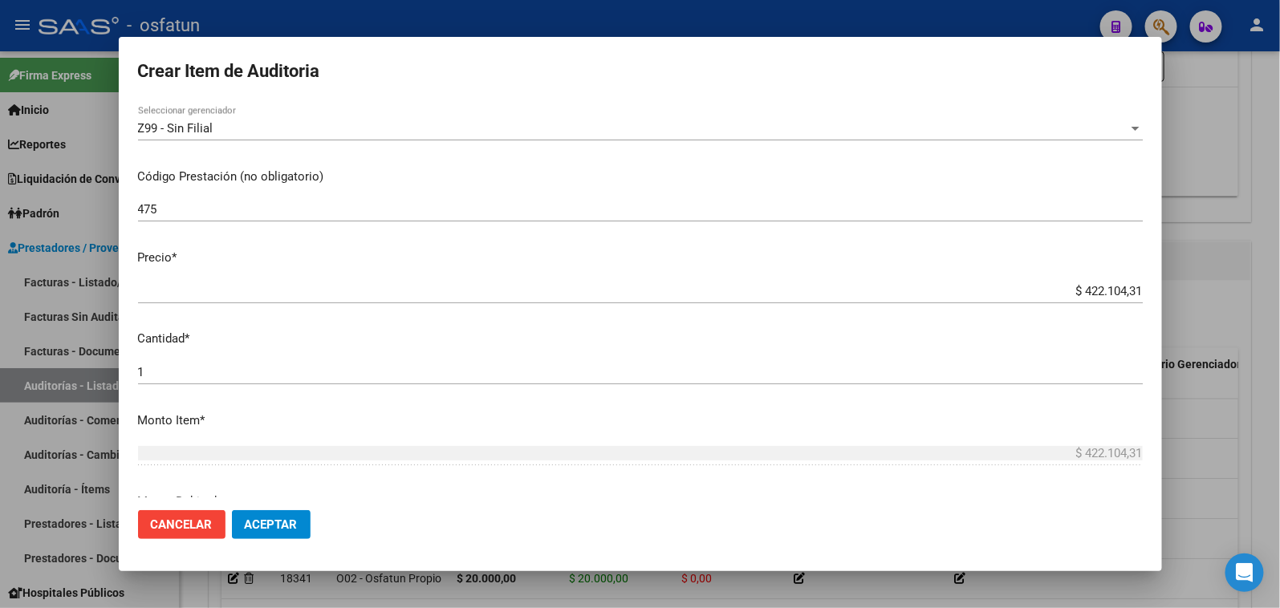
drag, startPoint x: 1150, startPoint y: 284, endPoint x: 1167, endPoint y: 284, distance: 16.9
click at [1167, 284] on div "Crear Item de Auditoria 27167284 Nro Documento 20271672846 CUIL Afiliado Activo…" at bounding box center [640, 304] width 1280 height 608
click at [1082, 282] on div "$ 422.104,31 Ingresar el precio" at bounding box center [640, 291] width 1005 height 24
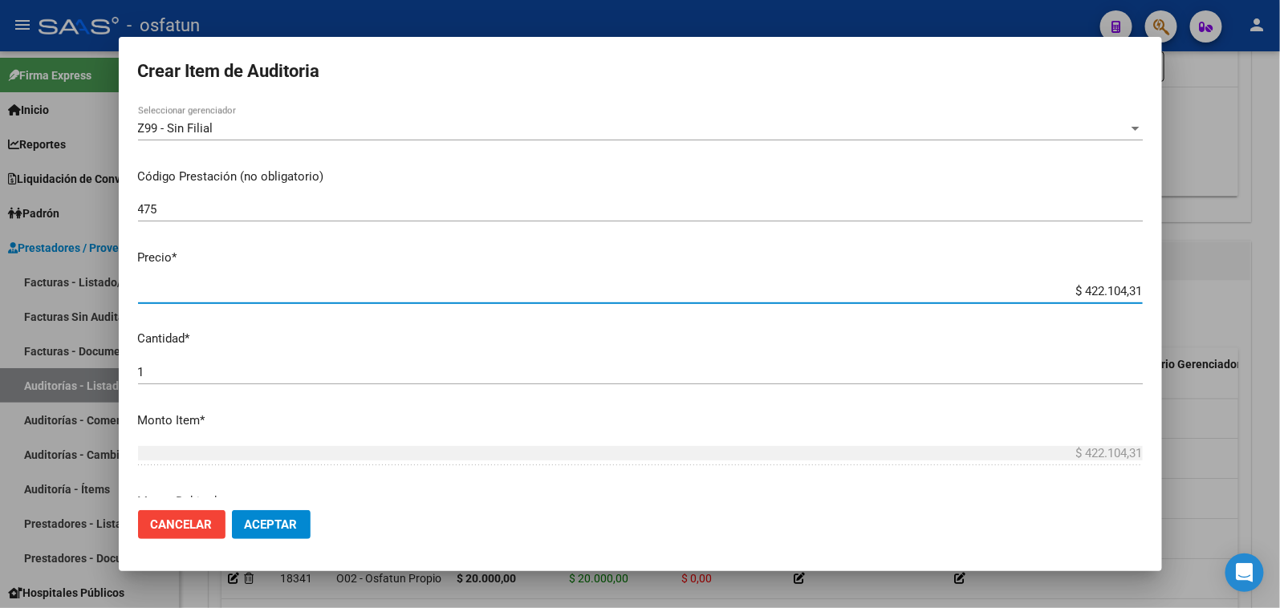
click at [1166, 289] on div "Crear Item de Auditoria 27167284 Nro Documento 20271672846 CUIL Afiliado Activo…" at bounding box center [640, 304] width 1280 height 608
paste input "73284,0"
type input "$ 73.284,01"
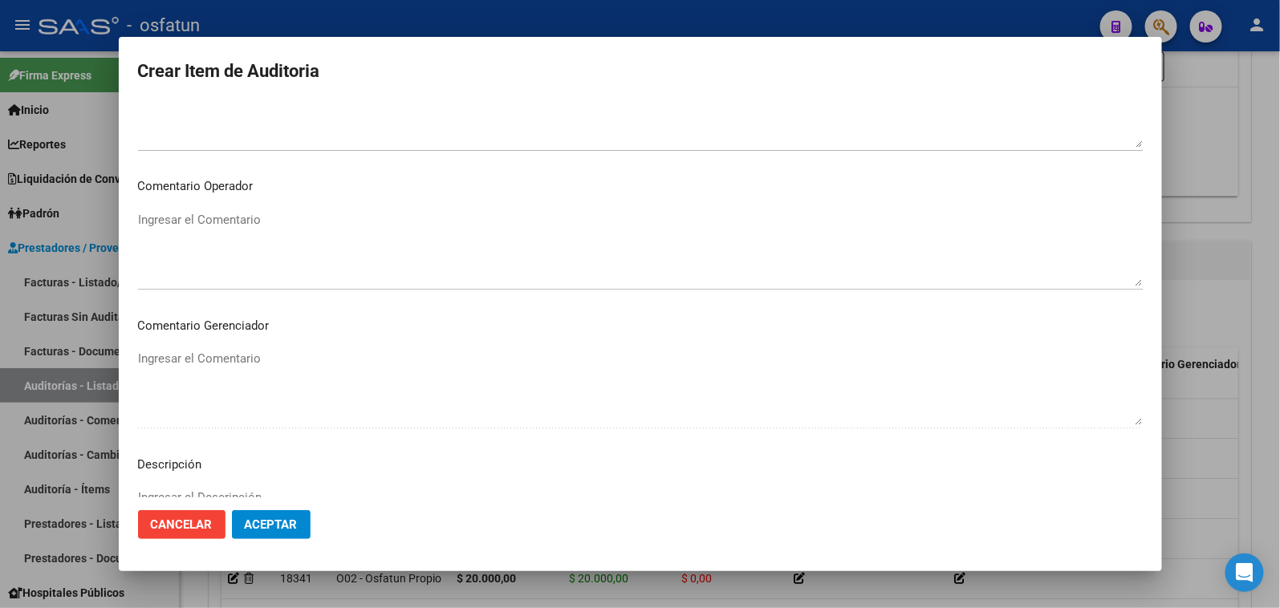
scroll to position [1049, 0]
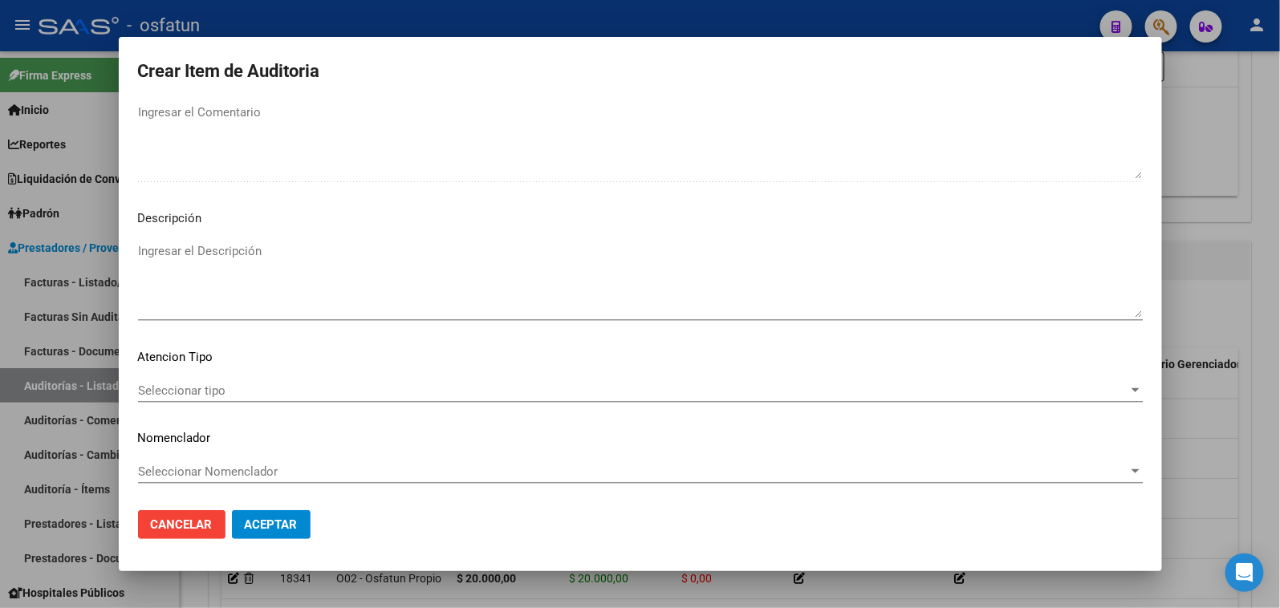
type input "$ 73.284,01"
click at [233, 399] on div "Seleccionar tipo Seleccionar tipo" at bounding box center [640, 391] width 1005 height 24
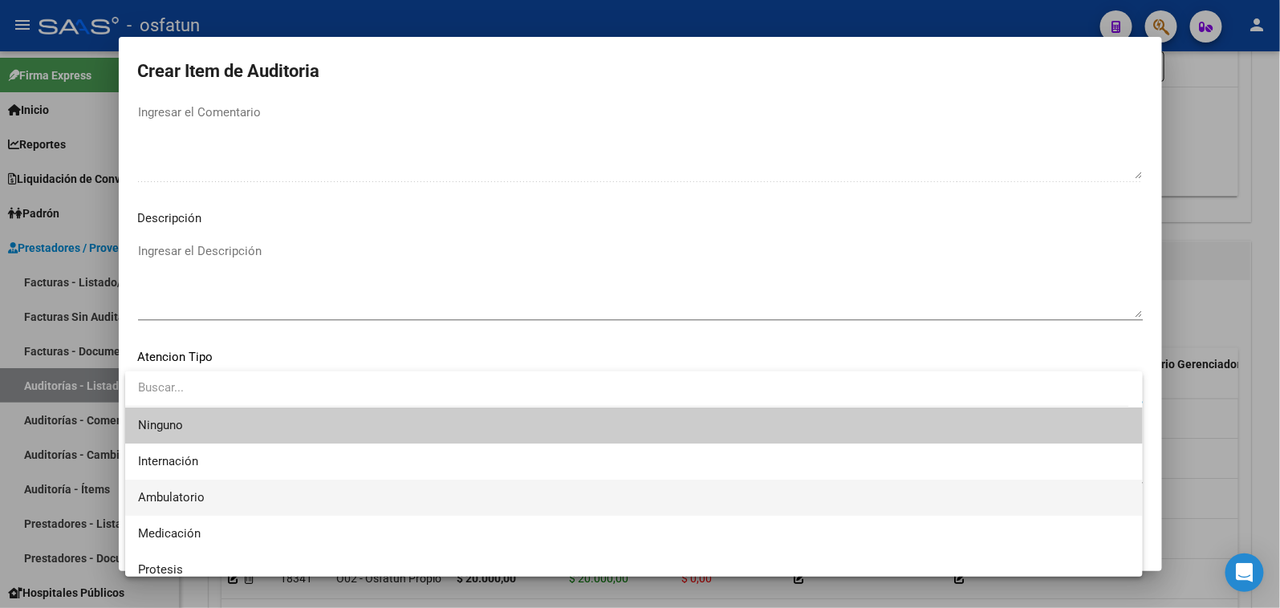
click at [227, 496] on span "Ambulatorio" at bounding box center [634, 498] width 992 height 36
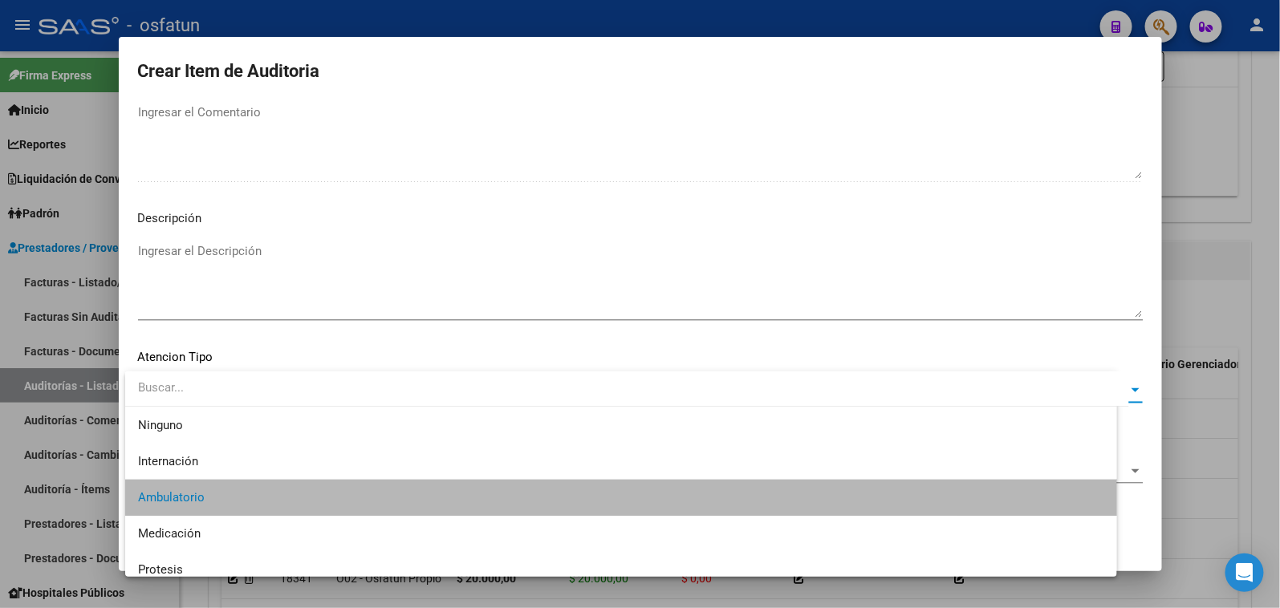
click at [215, 460] on div "Seleccionar Nomenclador Seleccionar Nomenclador" at bounding box center [640, 472] width 1005 height 24
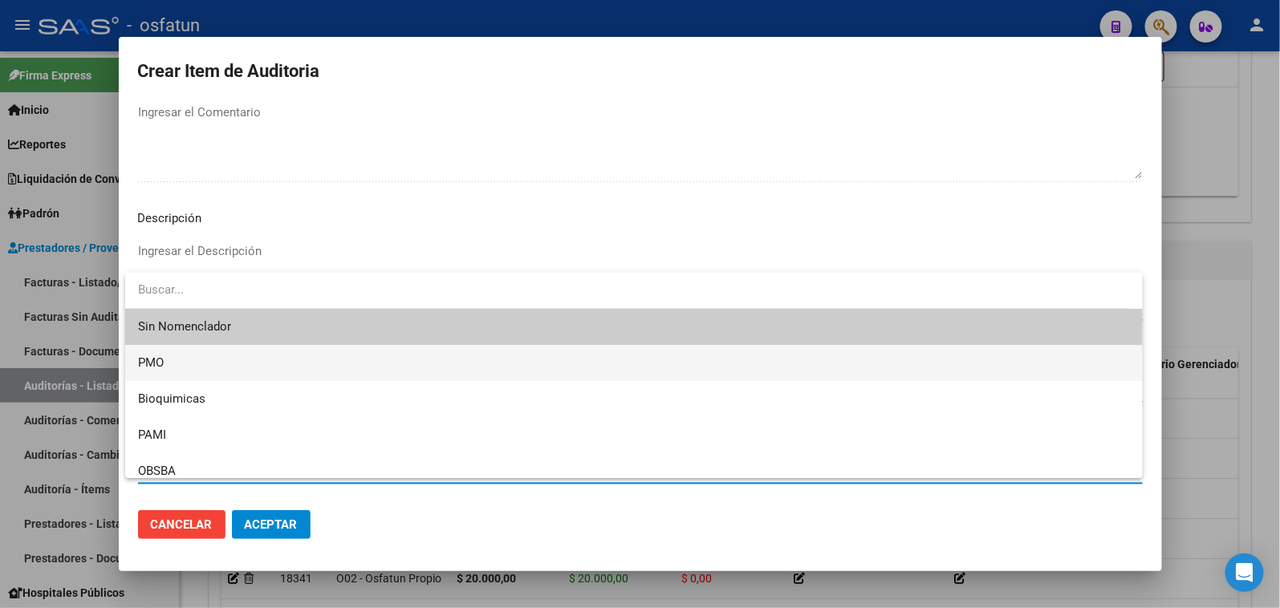
click at [172, 371] on span "PMO" at bounding box center [634, 363] width 992 height 36
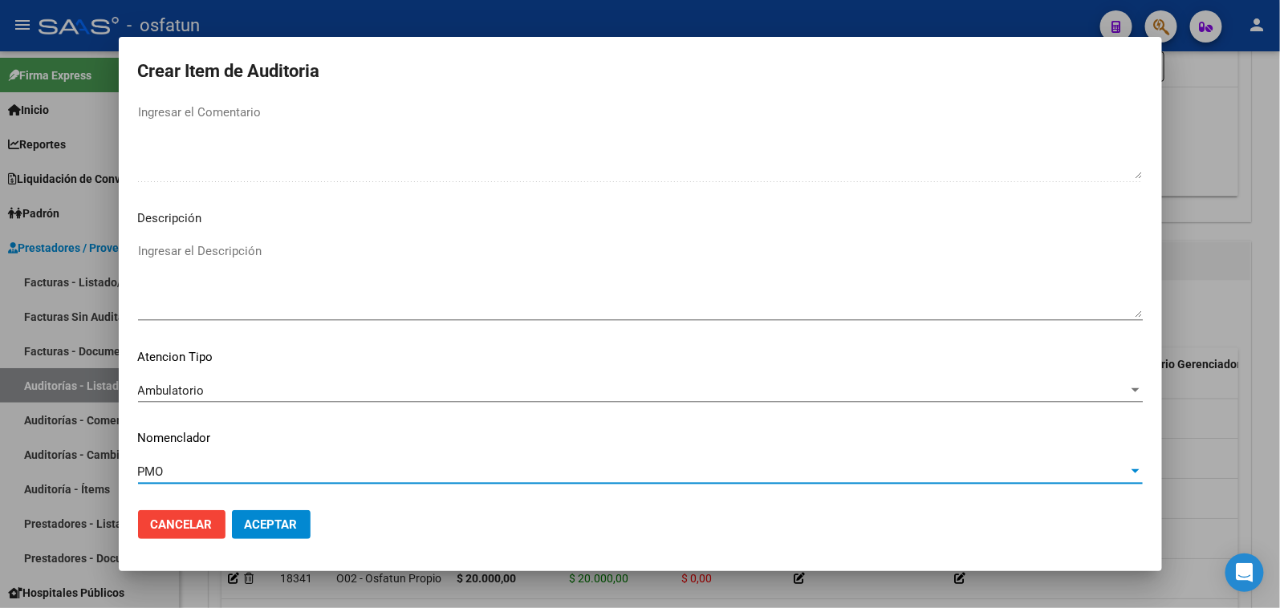
drag, startPoint x: 260, startPoint y: 527, endPoint x: 279, endPoint y: 403, distance: 125.9
click at [261, 527] on span "Aceptar" at bounding box center [271, 525] width 53 height 14
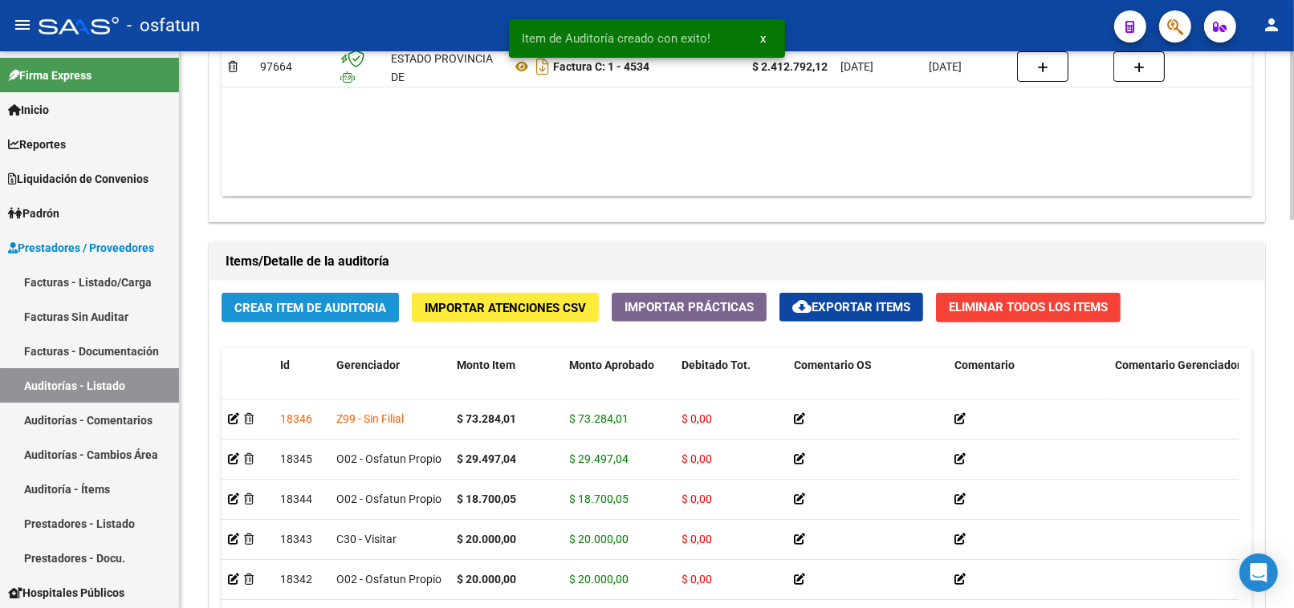
click at [303, 308] on span "Crear Item de Auditoria" at bounding box center [310, 308] width 152 height 14
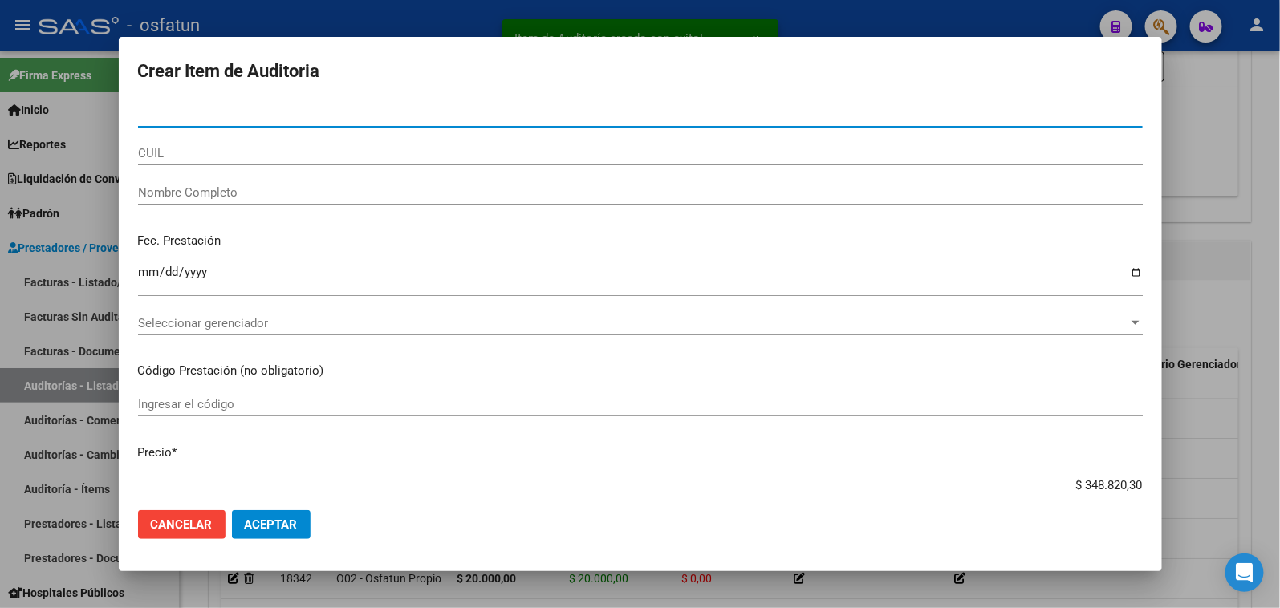
paste input "58602606"
type input "58602606"
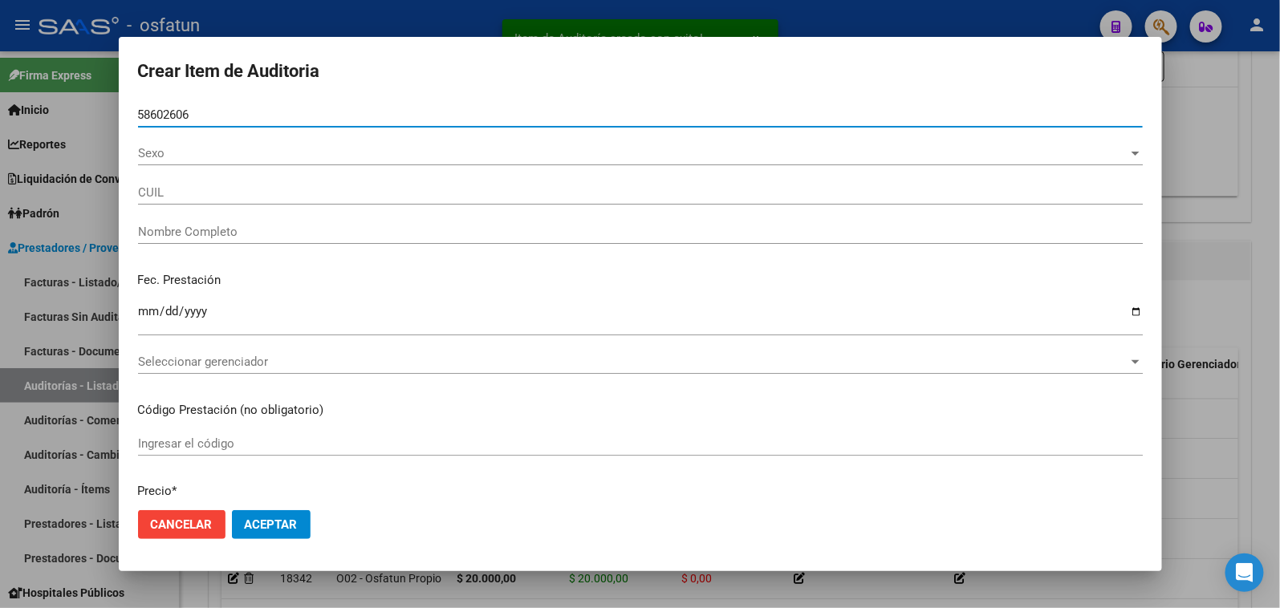
type input "20586026063"
type input "PE?I?[PERSON_NAME]"
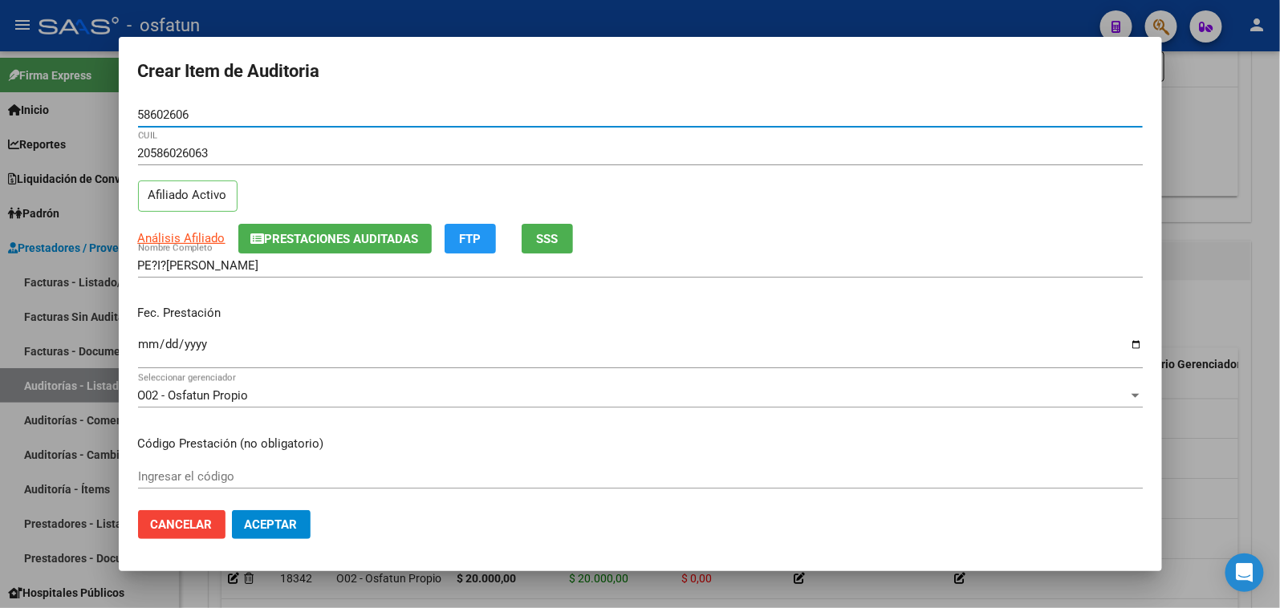
type input "58602606"
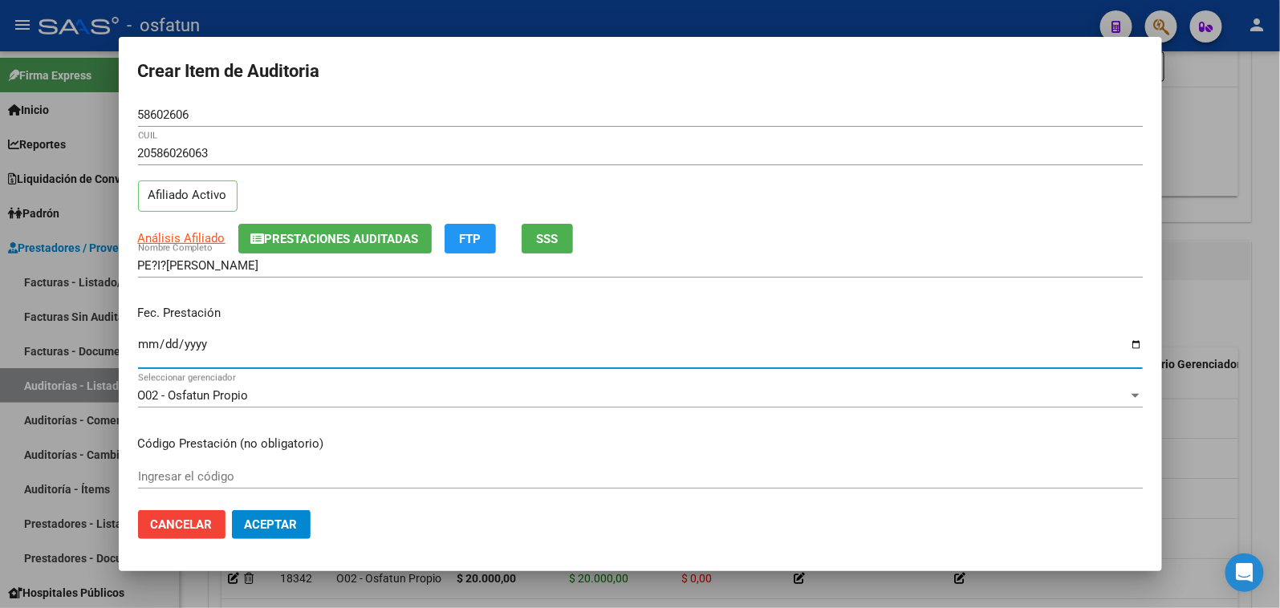
click at [149, 348] on input "Ingresar la fecha" at bounding box center [640, 351] width 1005 height 26
type input "[DATE]"
click at [172, 479] on input "Ingresar el código" at bounding box center [640, 476] width 1005 height 14
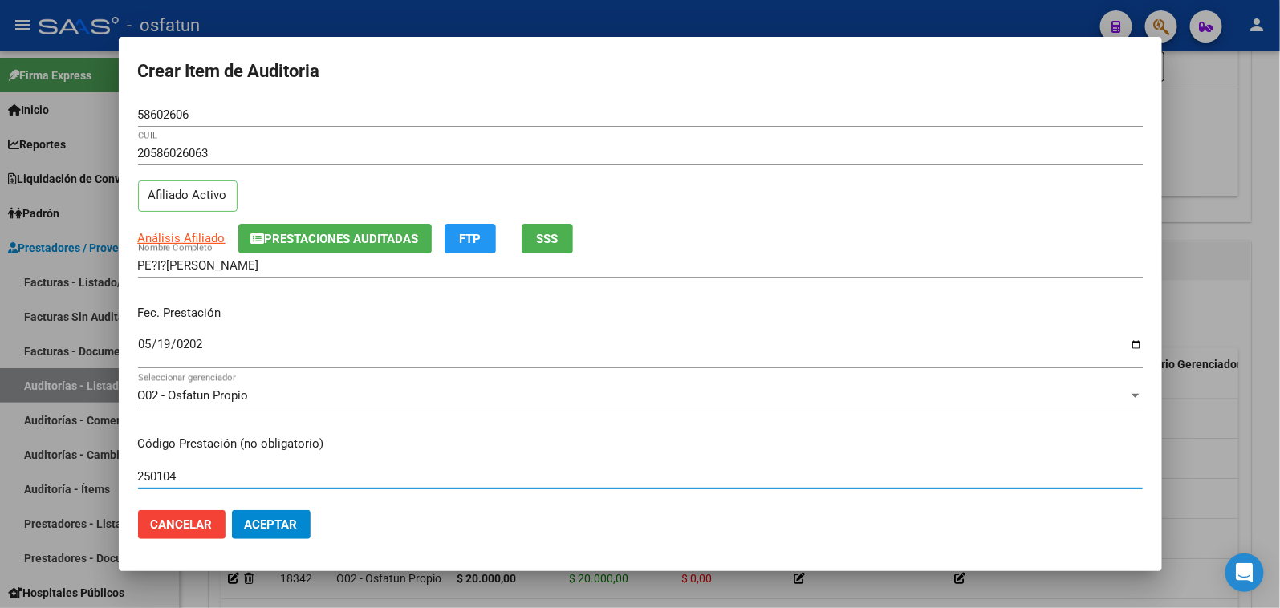
type input "250104"
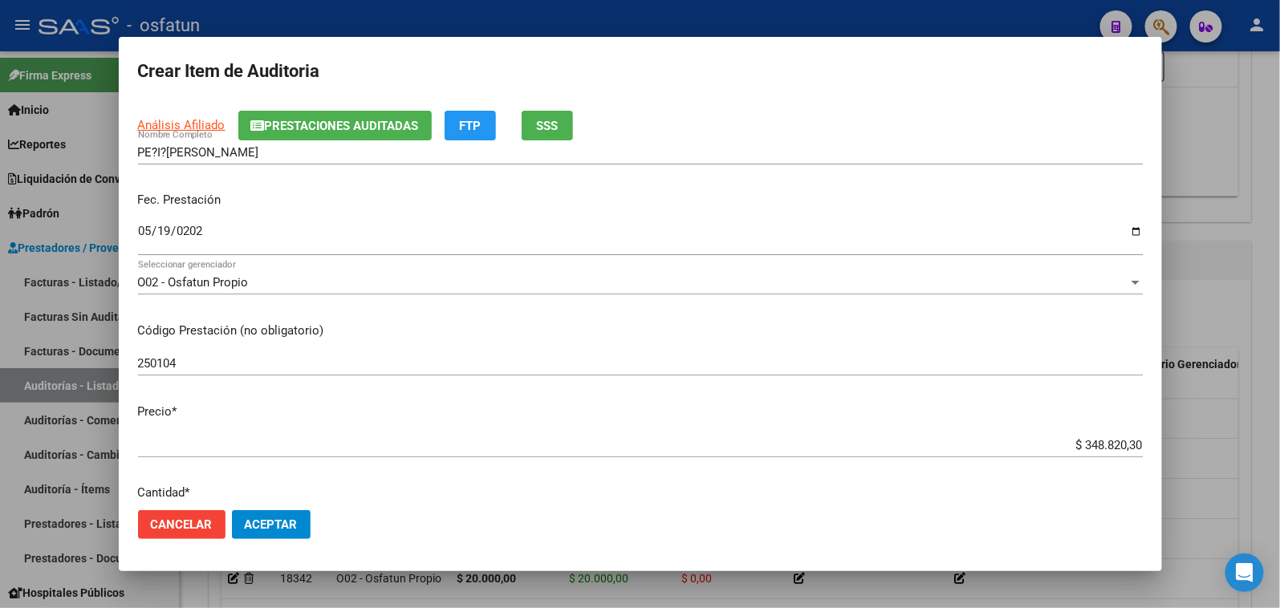
scroll to position [178, 0]
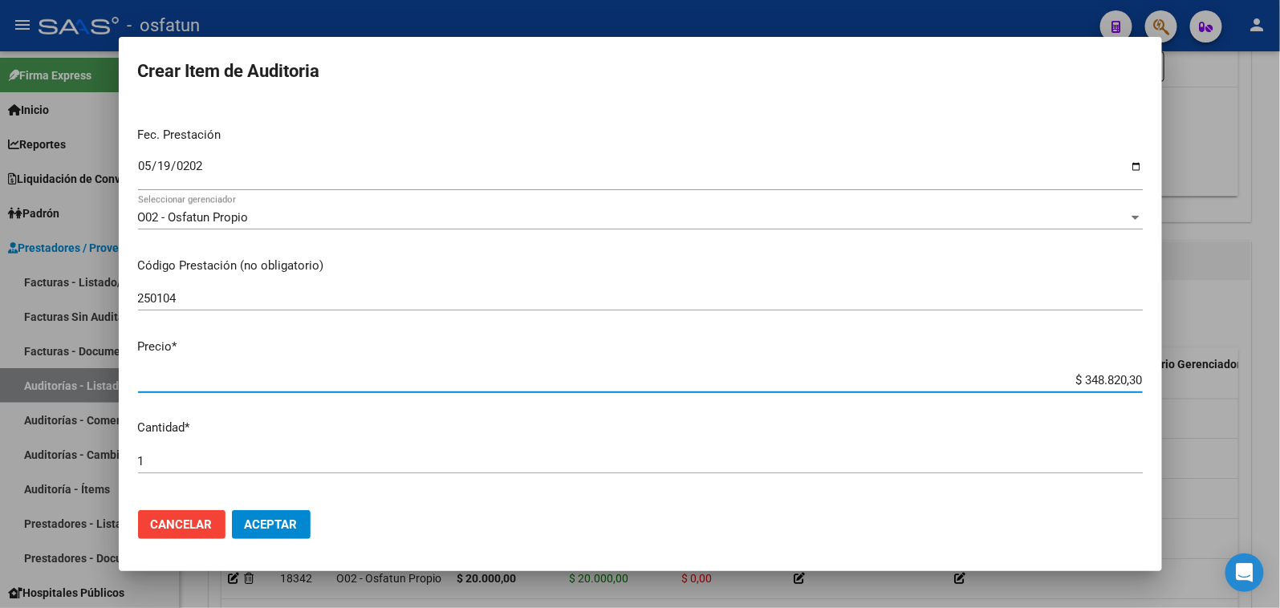
drag, startPoint x: 1027, startPoint y: 375, endPoint x: 1161, endPoint y: 366, distance: 133.5
click at [1201, 377] on div "Crear Item de Auditoria 58602606 Nro Documento 20586026063 CUIL Afiliado Activo…" at bounding box center [640, 304] width 1280 height 608
paste input "11483,03"
type input "$ 11.483,03"
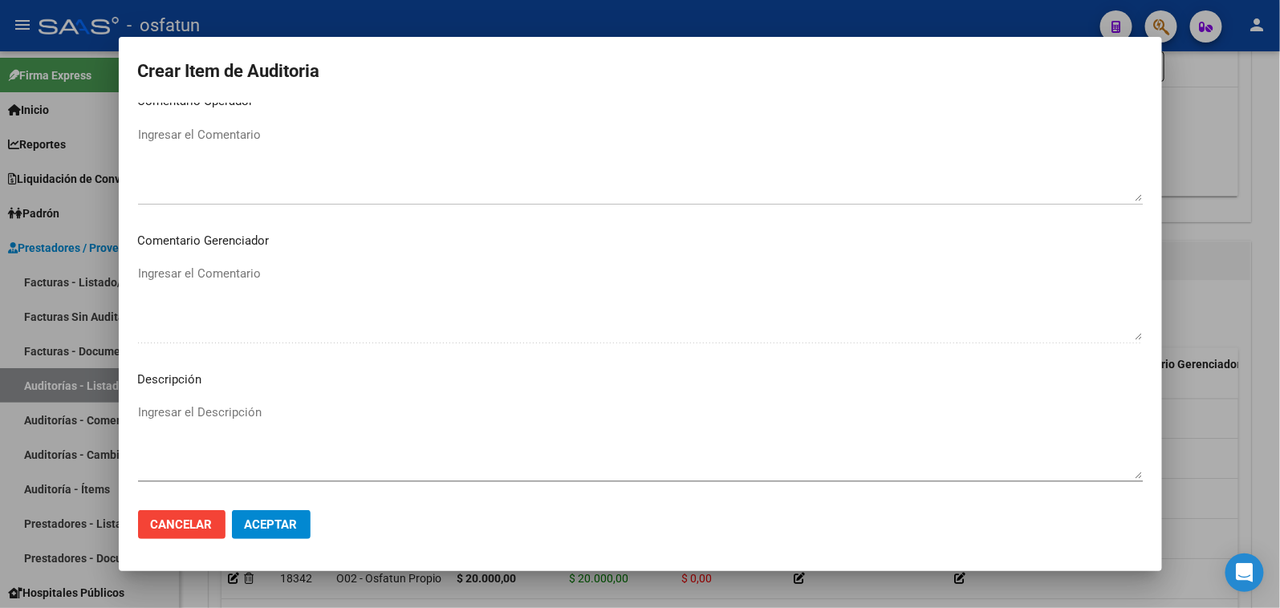
scroll to position [1049, 0]
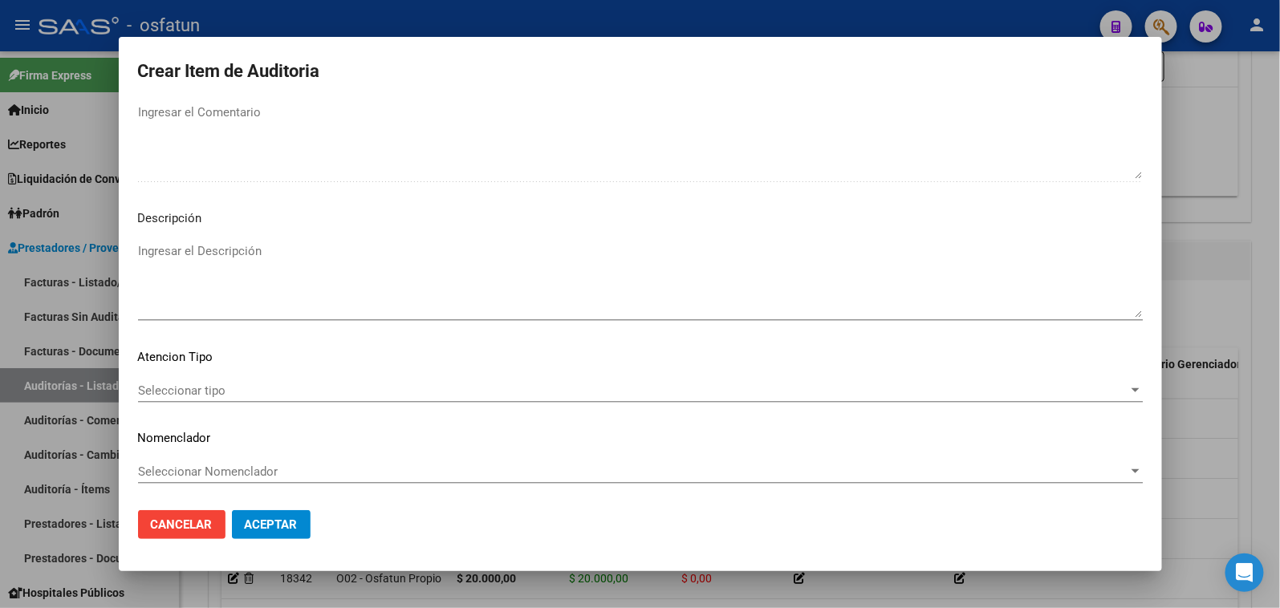
type input "$ 11.483,03"
click at [242, 373] on mat-dialog-content "58602606 Nro Documento 20586026063 CUIL Afiliado Activo Análisis Afiliado Prest…" at bounding box center [640, 301] width 1043 height 396
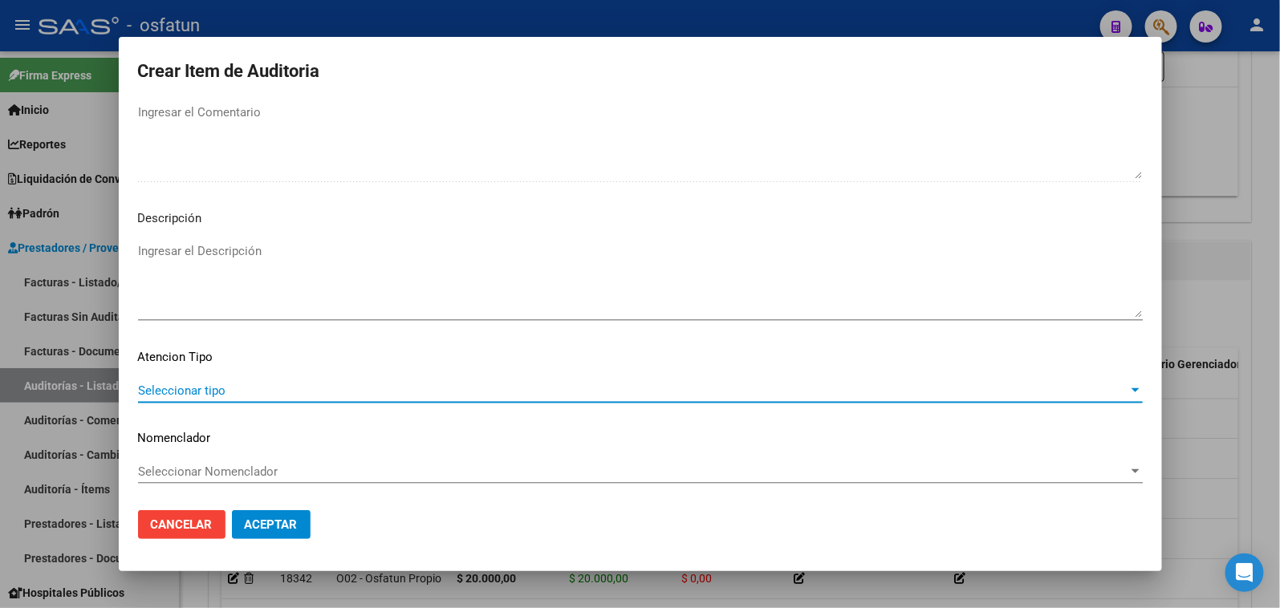
click at [242, 391] on span "Seleccionar tipo" at bounding box center [633, 391] width 990 height 14
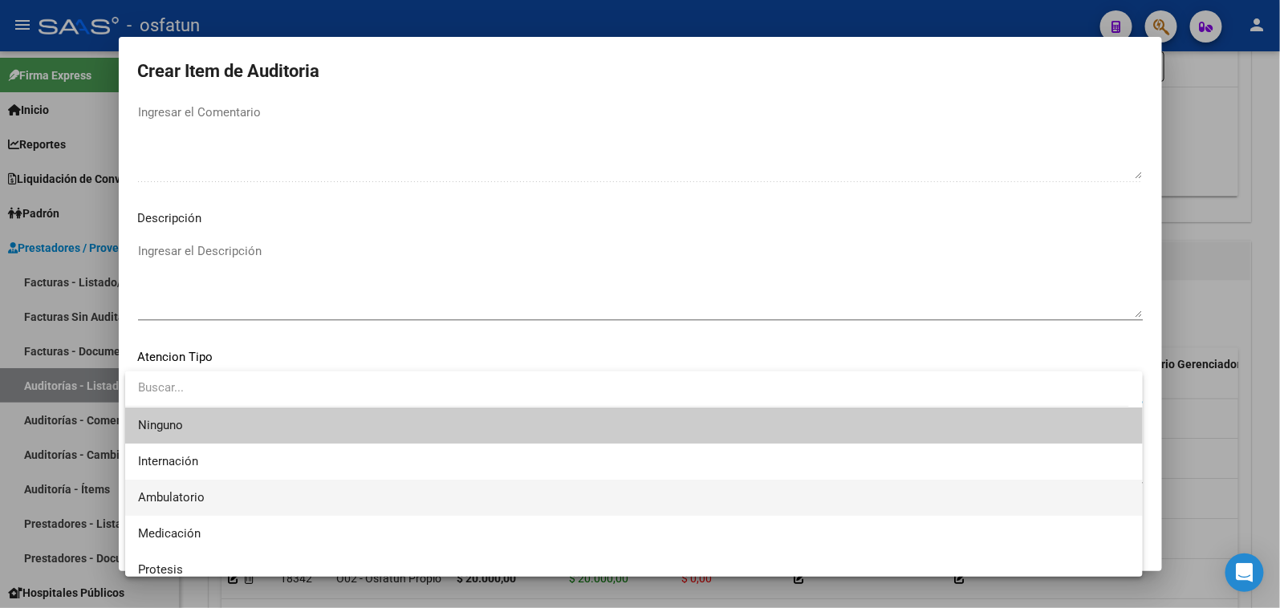
click at [225, 488] on span "Ambulatorio" at bounding box center [634, 498] width 992 height 36
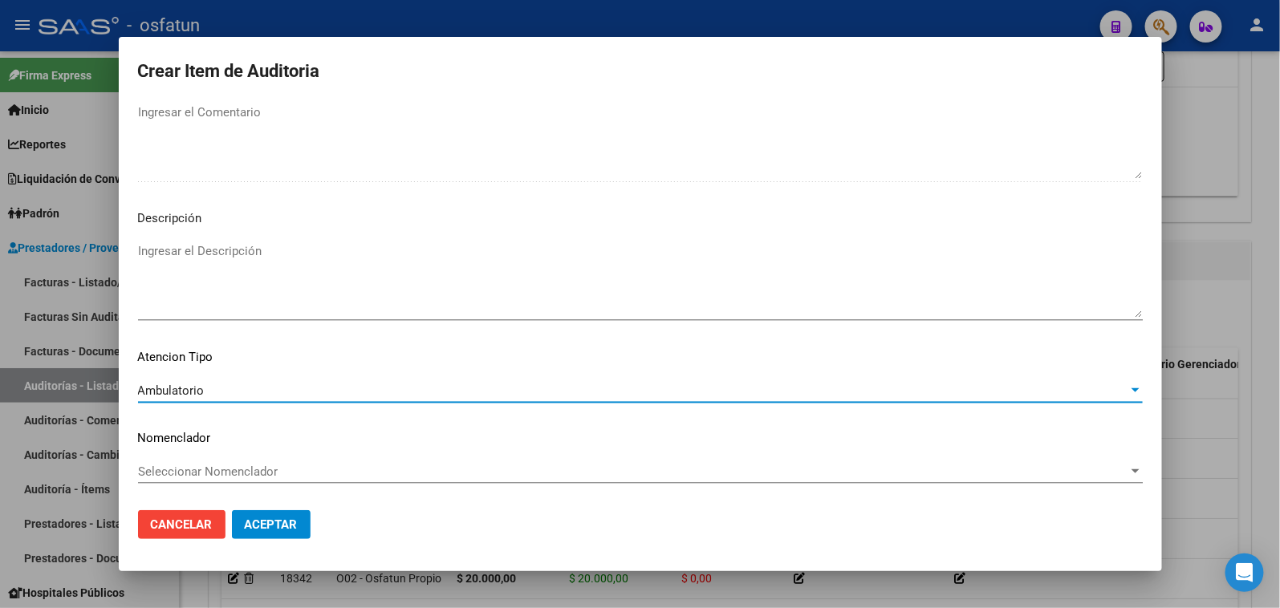
click at [227, 475] on span "Seleccionar Nomenclador" at bounding box center [633, 472] width 990 height 14
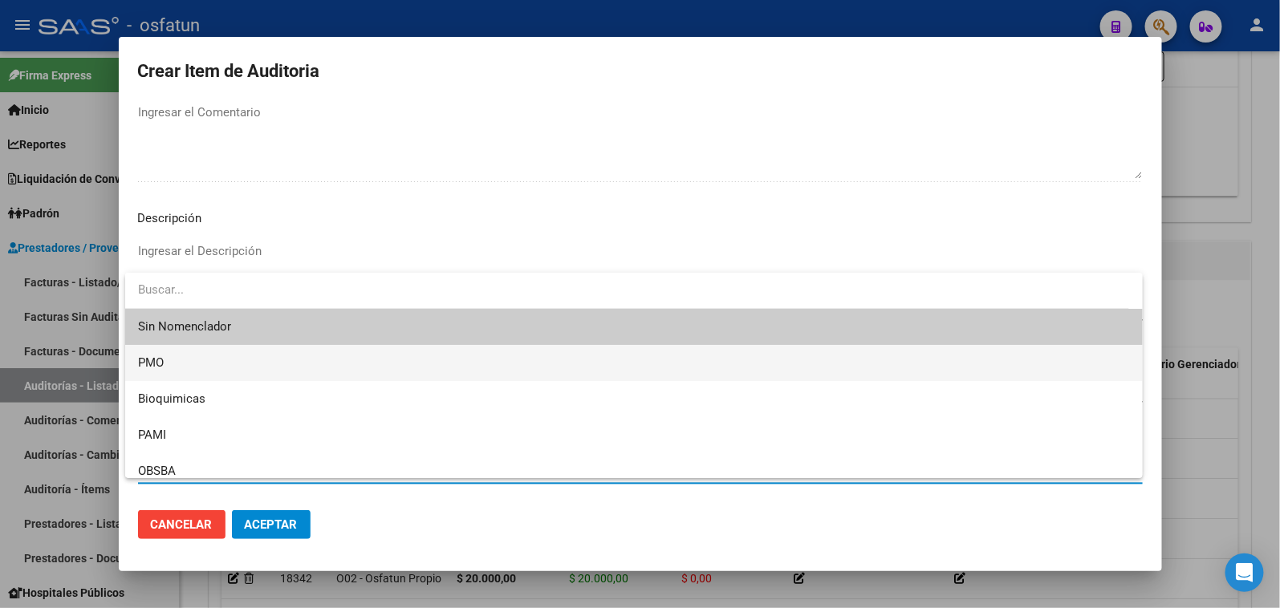
click at [175, 379] on span "PMO" at bounding box center [634, 363] width 992 height 36
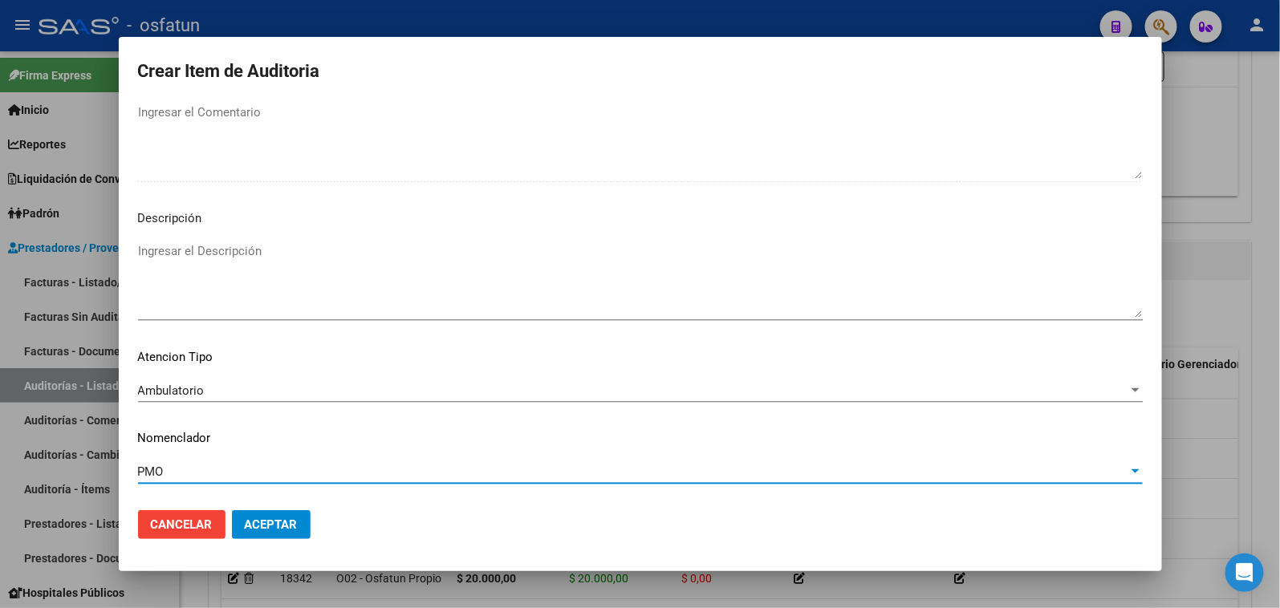
drag, startPoint x: 269, startPoint y: 525, endPoint x: 263, endPoint y: 275, distance: 249.7
click at [270, 526] on span "Aceptar" at bounding box center [271, 525] width 53 height 14
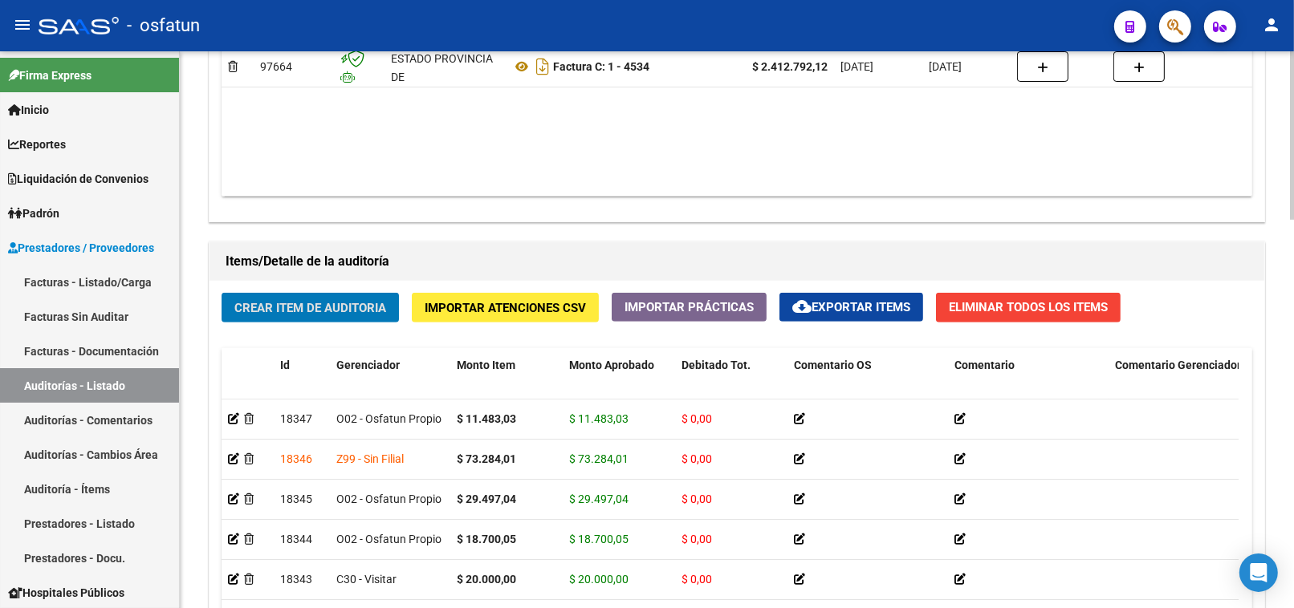
click at [339, 315] on span "Crear Item de Auditoria" at bounding box center [310, 308] width 152 height 14
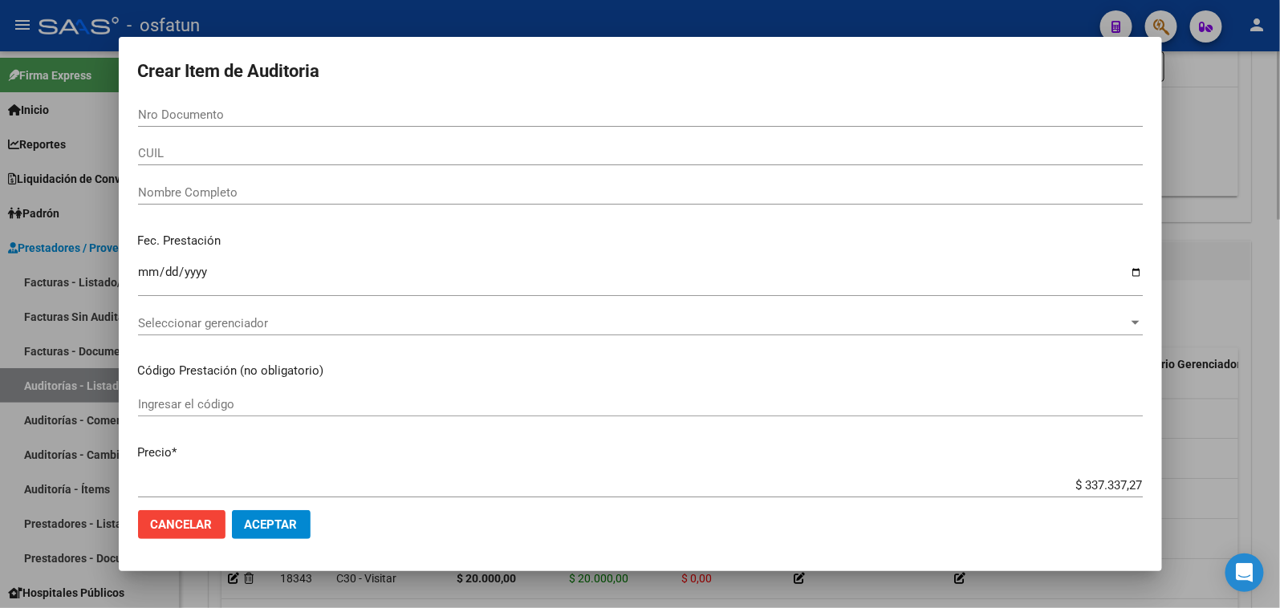
paste input "57320147"
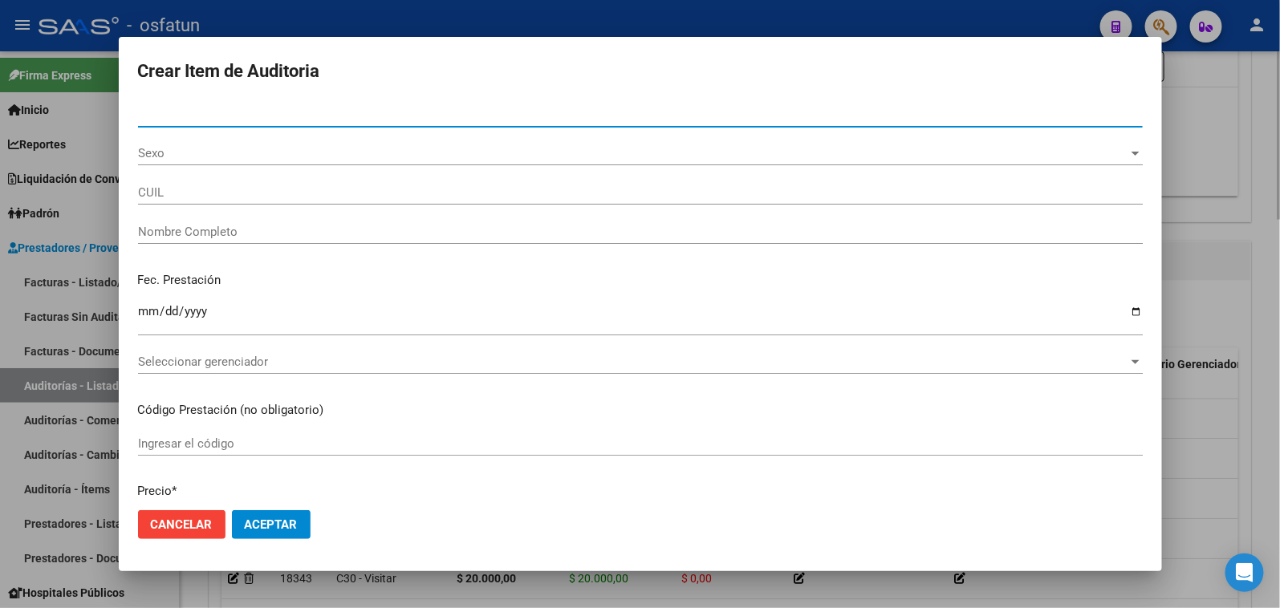
type input "57320147"
type input "20573201478"
type input "[PERSON_NAME] [PERSON_NAME]"
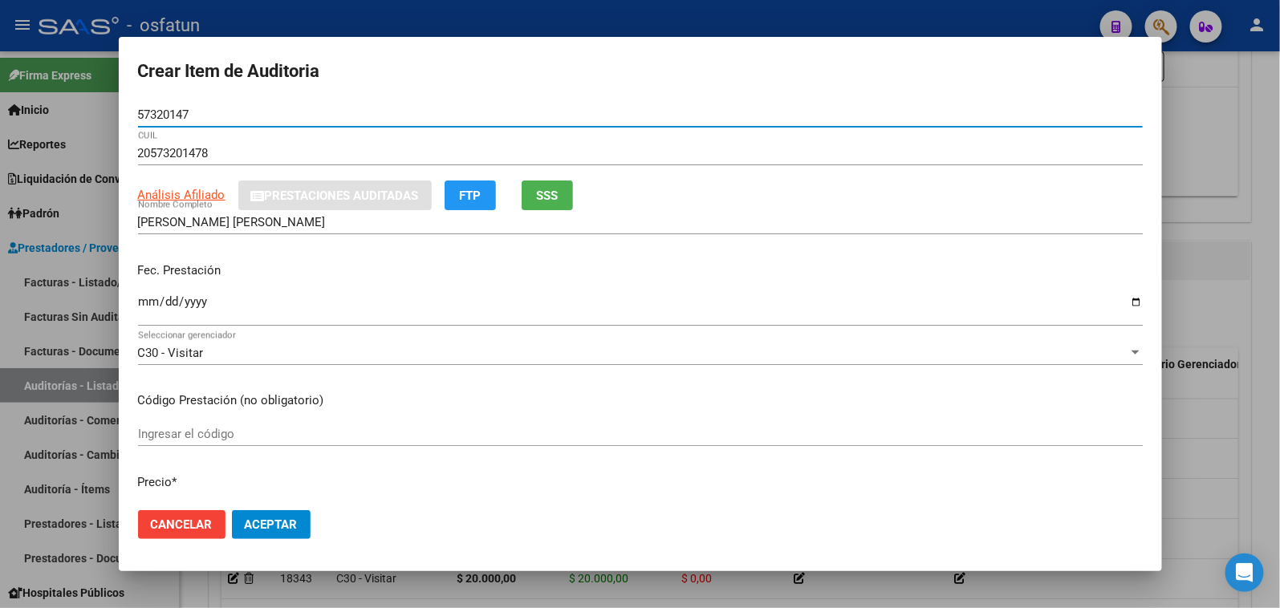
type input "57320147"
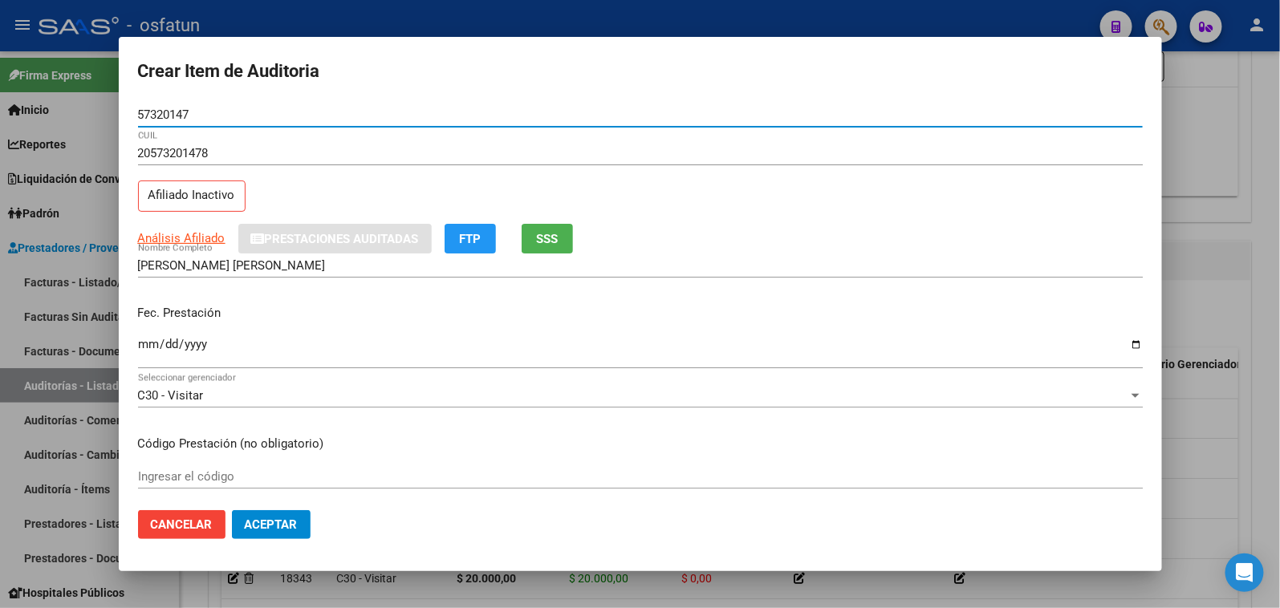
click at [149, 342] on input "Ingresar la fecha" at bounding box center [640, 351] width 1005 height 26
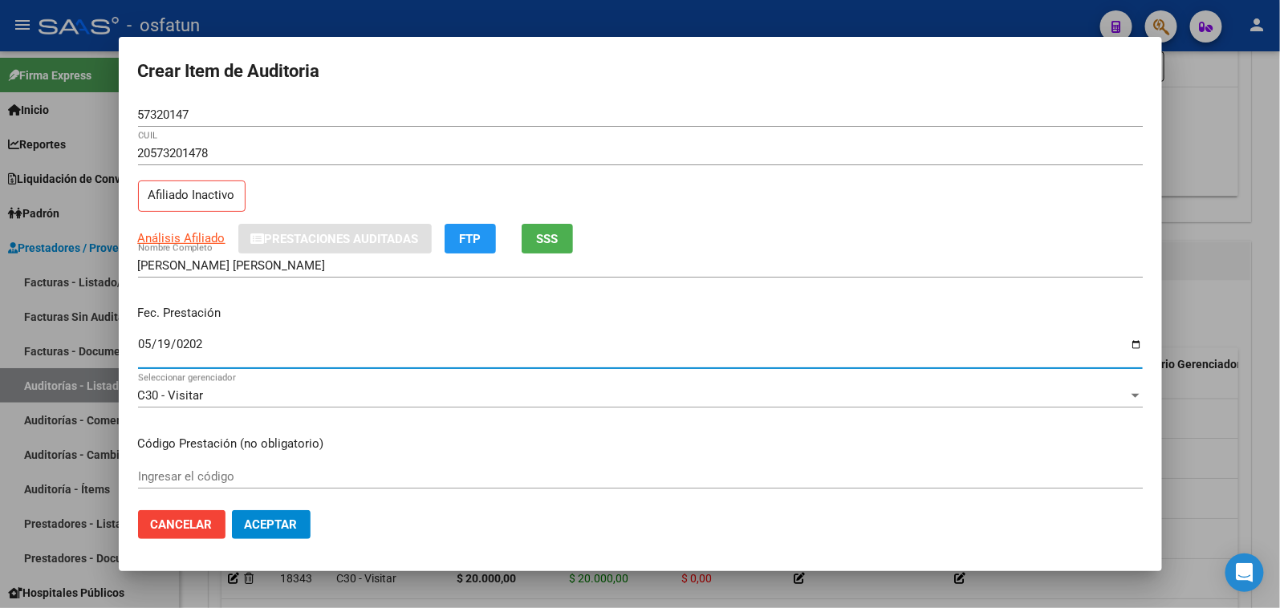
type input "[DATE]"
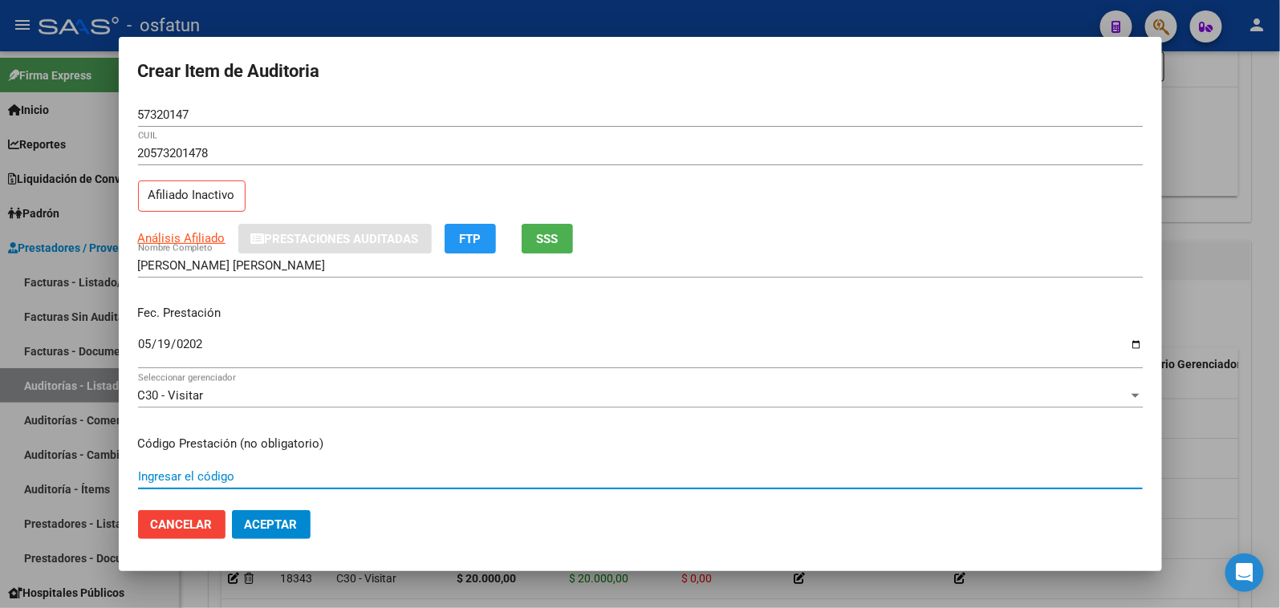
click at [173, 476] on input "Ingresar el código" at bounding box center [640, 476] width 1005 height 14
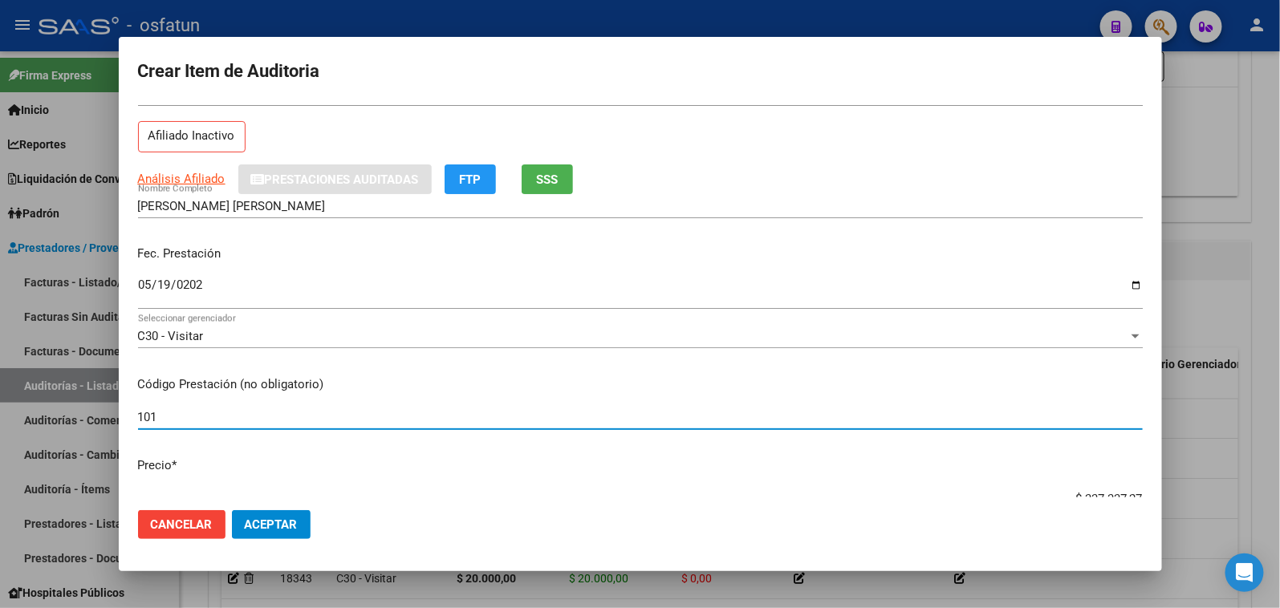
scroll to position [89, 0]
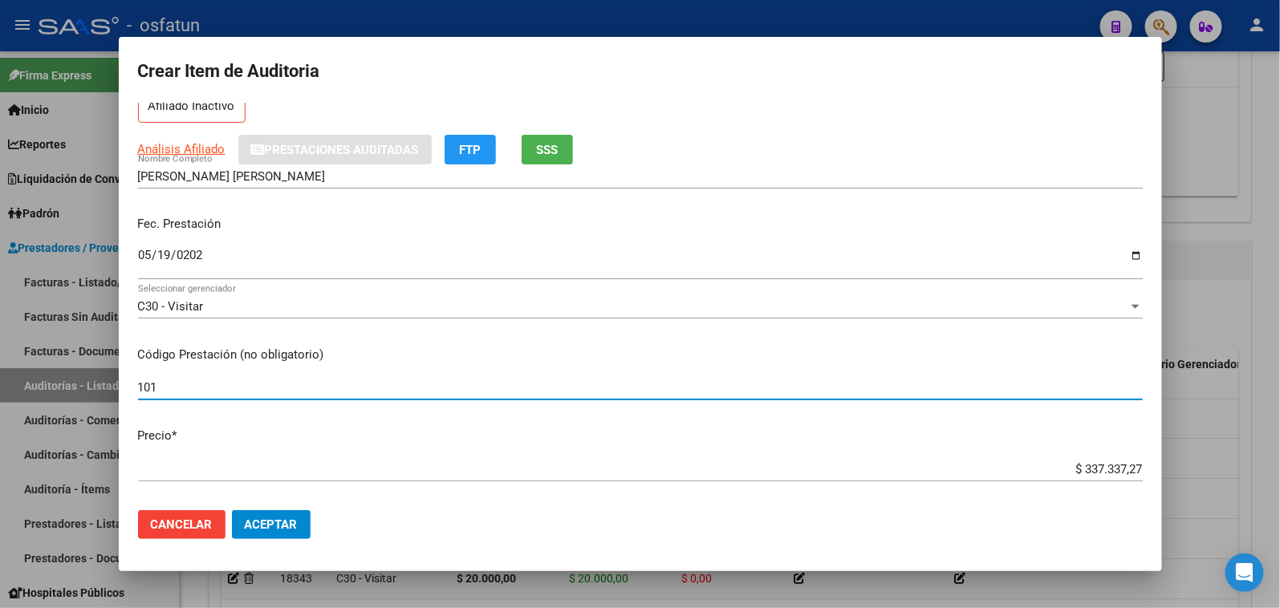
type input "101"
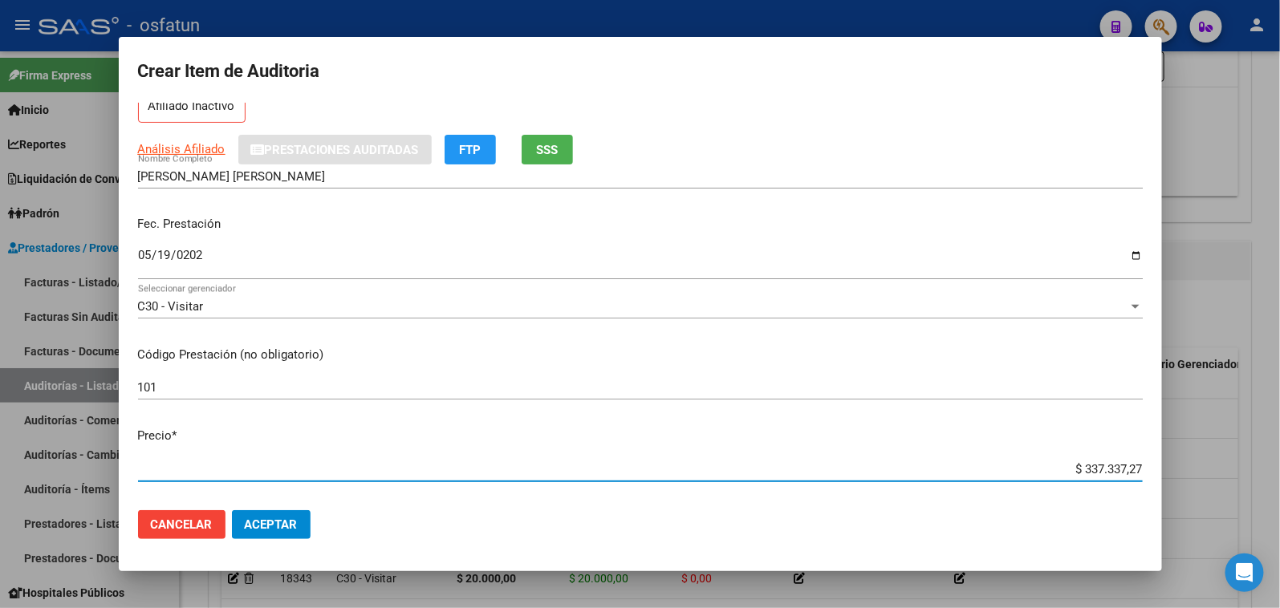
drag, startPoint x: 1054, startPoint y: 463, endPoint x: 1154, endPoint y: 468, distance: 100.4
click at [1159, 469] on mat-dialog-content "57320147 Nro Documento 20573201478 CUIL Afiliado Inactivo Análisis Afiliado Pre…" at bounding box center [640, 301] width 1043 height 396
paste input "30953,40"
type input "$ 30.953,40"
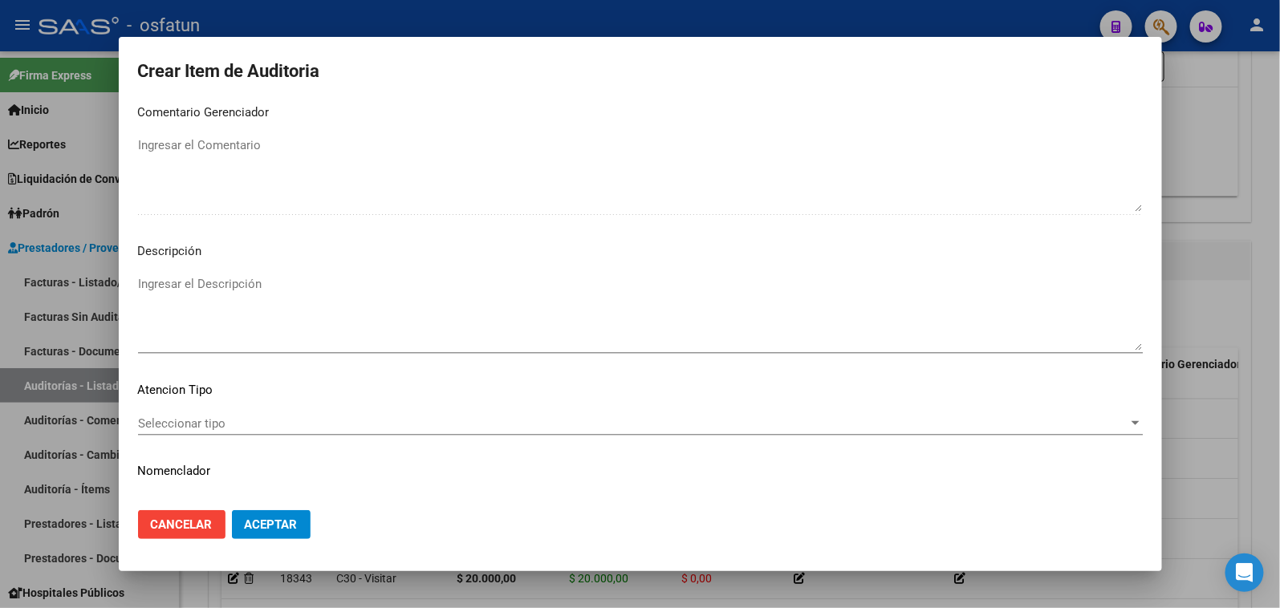
scroll to position [1049, 0]
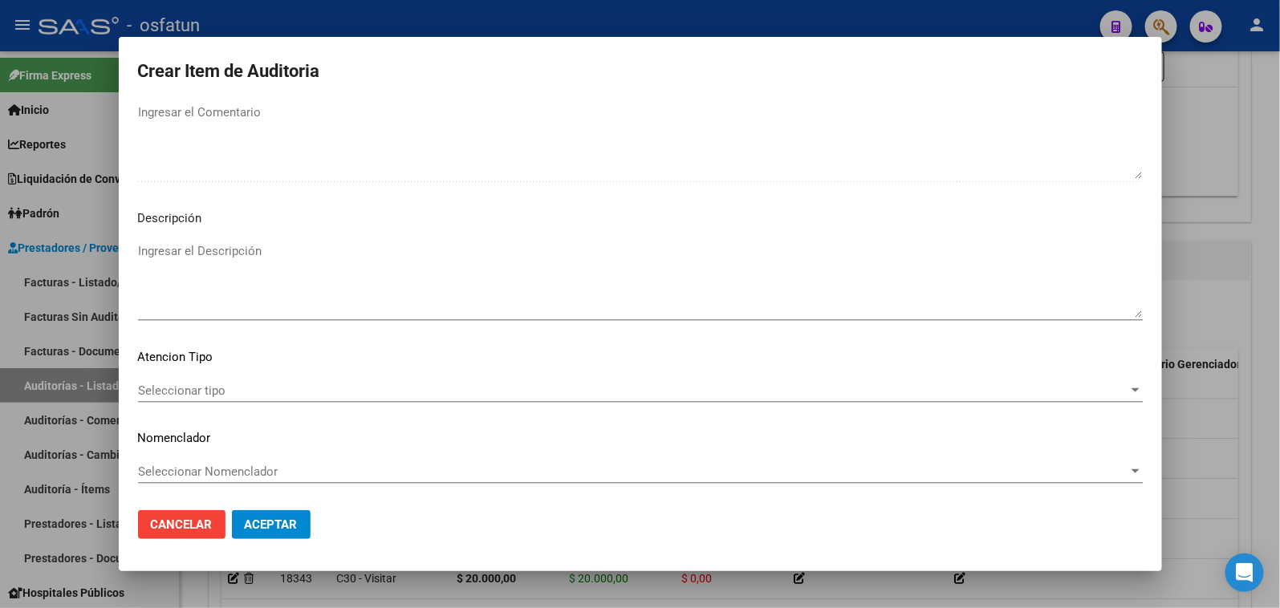
type input "$ 30.953,40"
click at [236, 401] on div "Seleccionar tipo Seleccionar tipo" at bounding box center [640, 391] width 1005 height 24
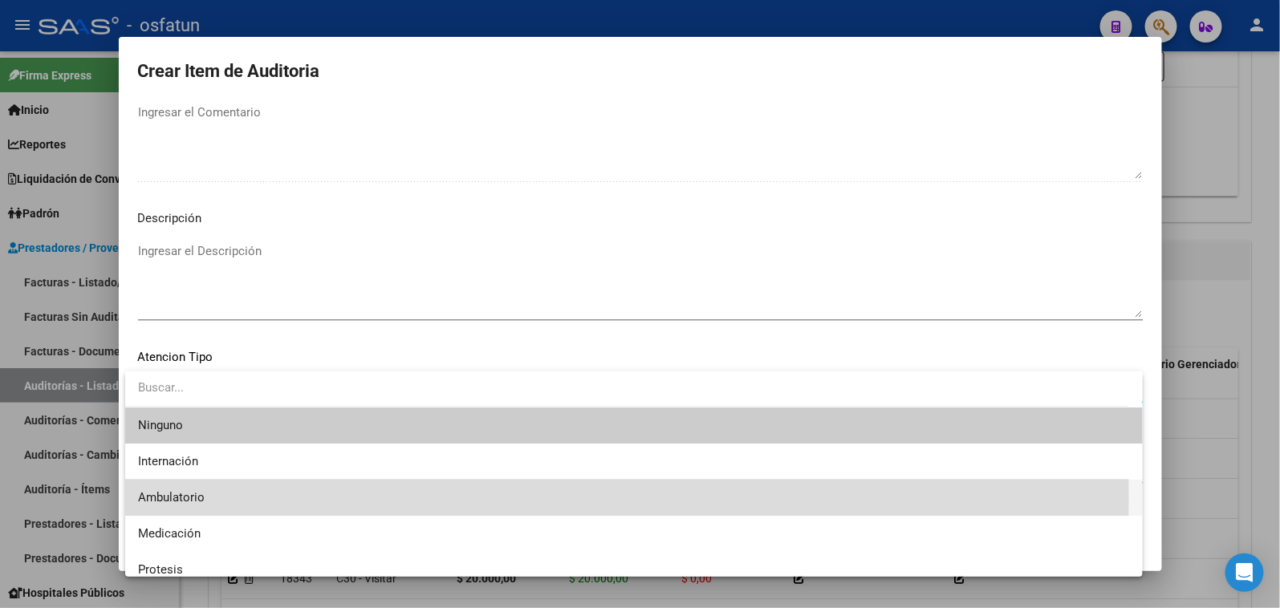
click at [217, 498] on span "Ambulatorio" at bounding box center [634, 498] width 992 height 36
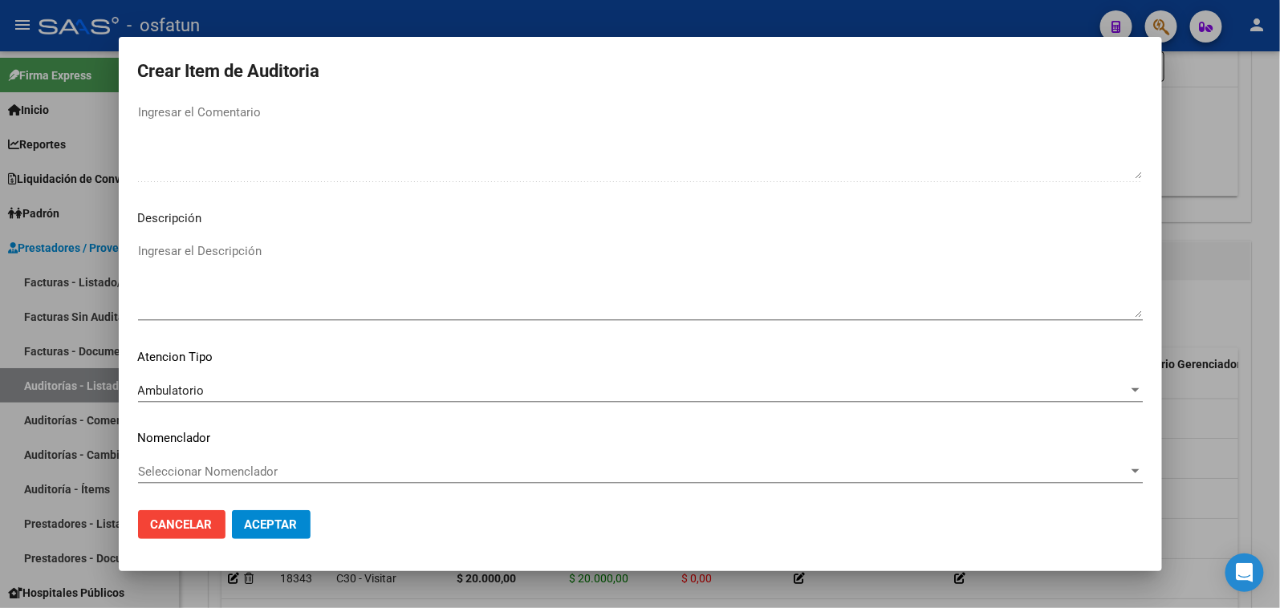
click at [218, 483] on div "Seleccionar Nomenclador Seleccionar Nomenclador" at bounding box center [640, 479] width 1005 height 39
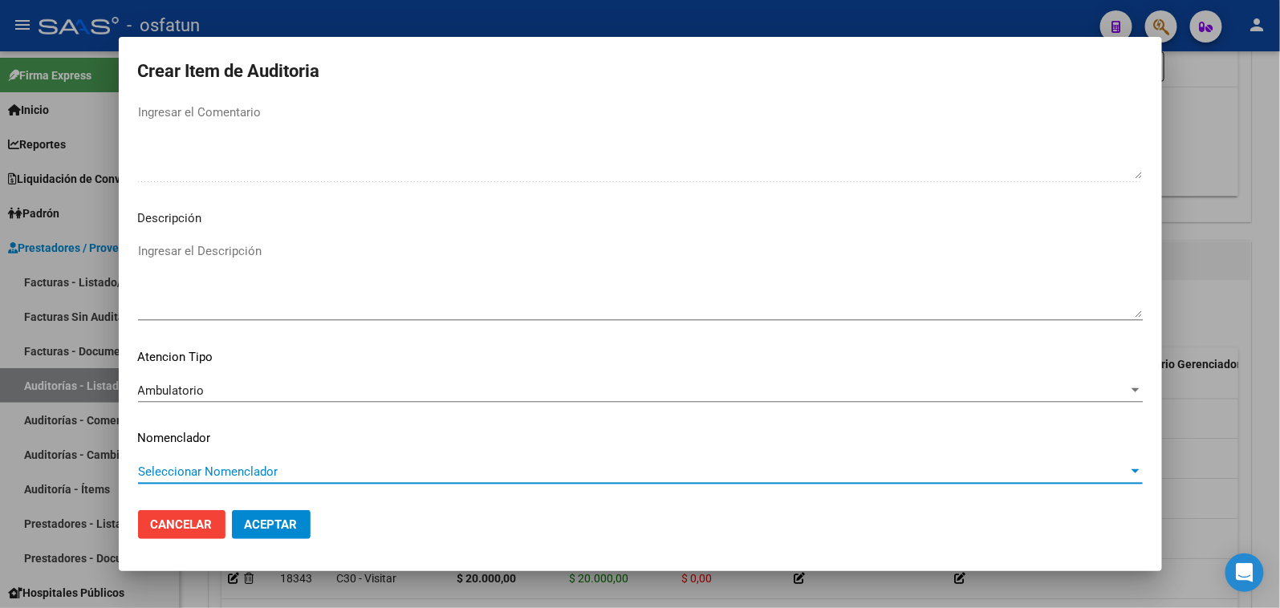
click at [221, 470] on span "Seleccionar Nomenclador" at bounding box center [633, 472] width 990 height 14
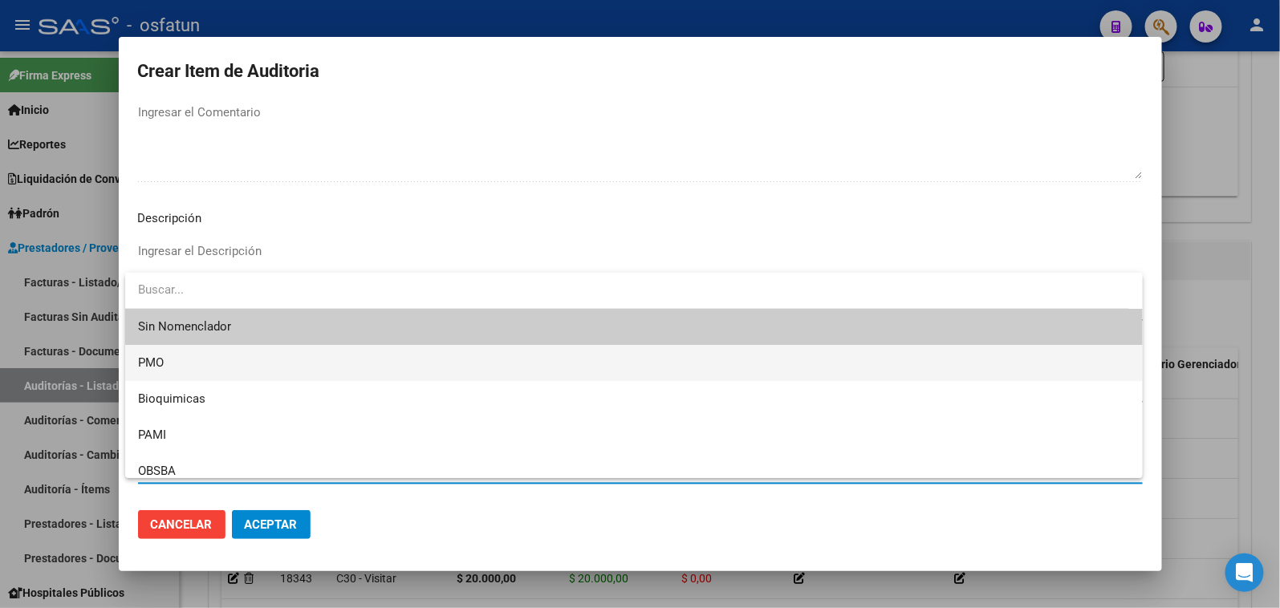
drag, startPoint x: 201, startPoint y: 372, endPoint x: 282, endPoint y: 530, distance: 177.7
click at [202, 373] on span "PMO" at bounding box center [634, 363] width 992 height 36
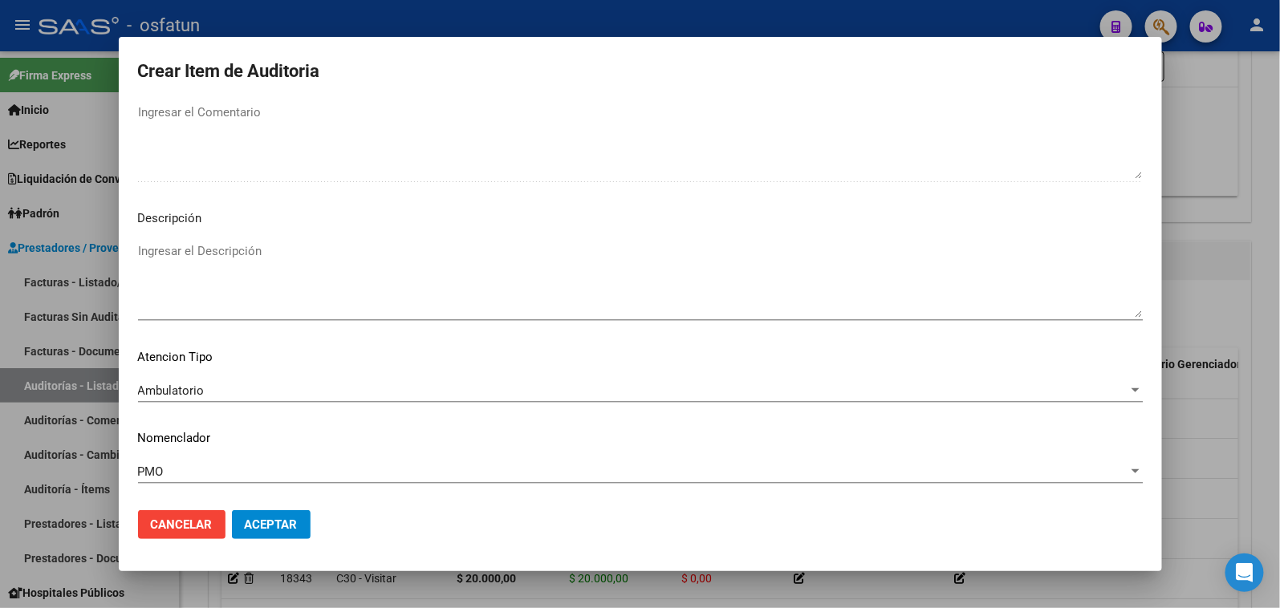
drag, startPoint x: 275, startPoint y: 540, endPoint x: 274, endPoint y: 527, distance: 12.9
click at [274, 540] on mat-dialog-actions "Cancelar Aceptar" at bounding box center [640, 525] width 1005 height 55
click at [274, 523] on span "Aceptar" at bounding box center [271, 525] width 53 height 14
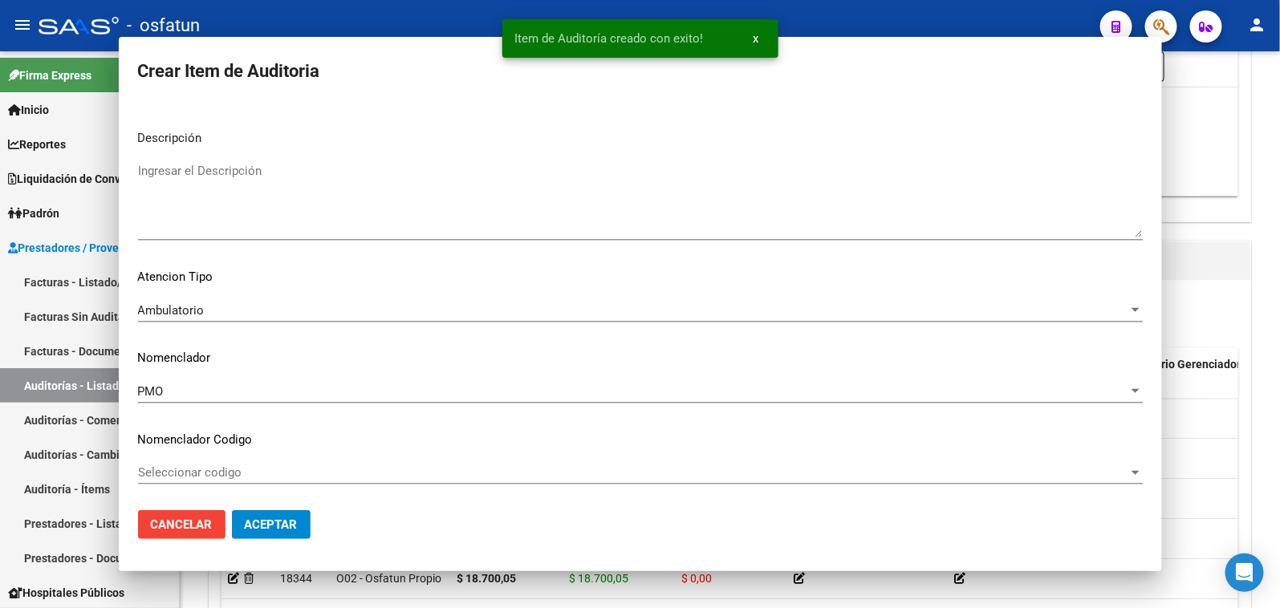
scroll to position [0, 0]
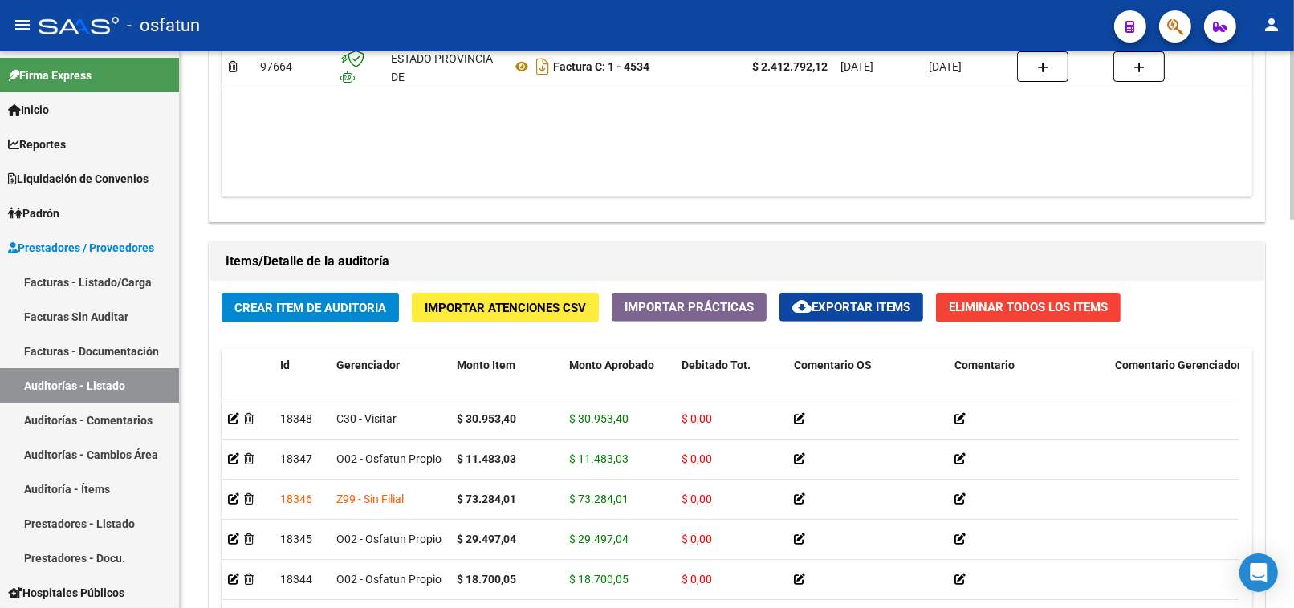
drag, startPoint x: 350, startPoint y: 290, endPoint x: 350, endPoint y: 299, distance: 8.8
click at [350, 295] on div "Crear Item de Auditoria Importar Atenciones CSV Importar Prácticas cloud_downlo…" at bounding box center [736, 540] width 1055 height 518
click at [349, 309] on span "Crear Item de Auditoria" at bounding box center [310, 308] width 152 height 14
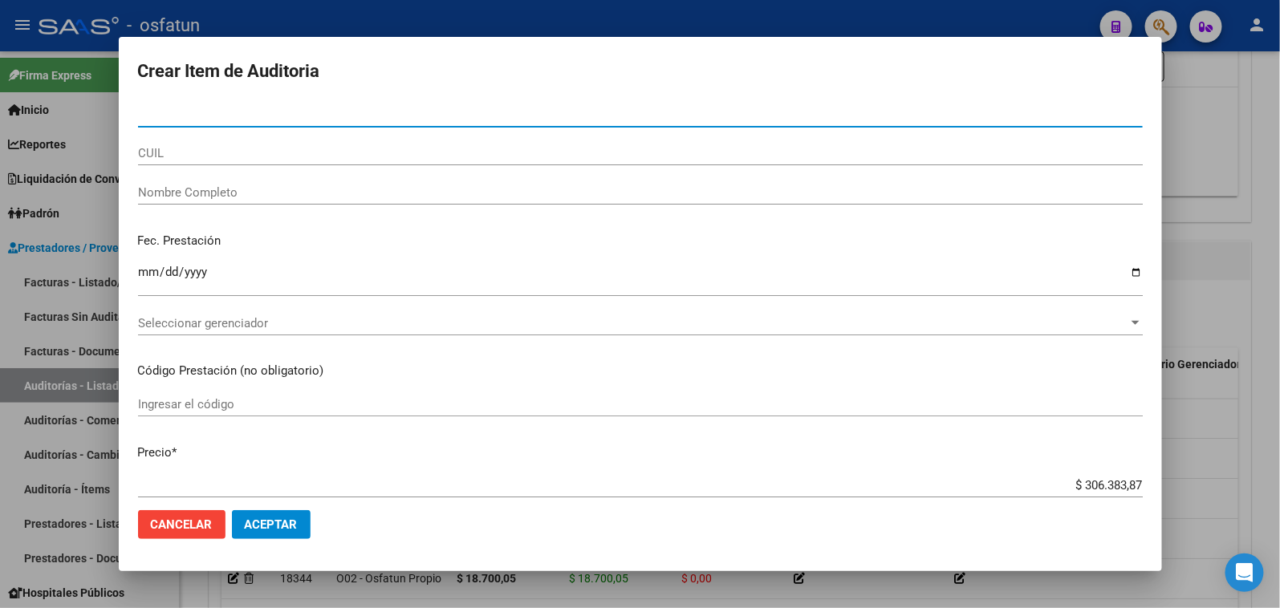
paste input "31047699"
type input "31047699"
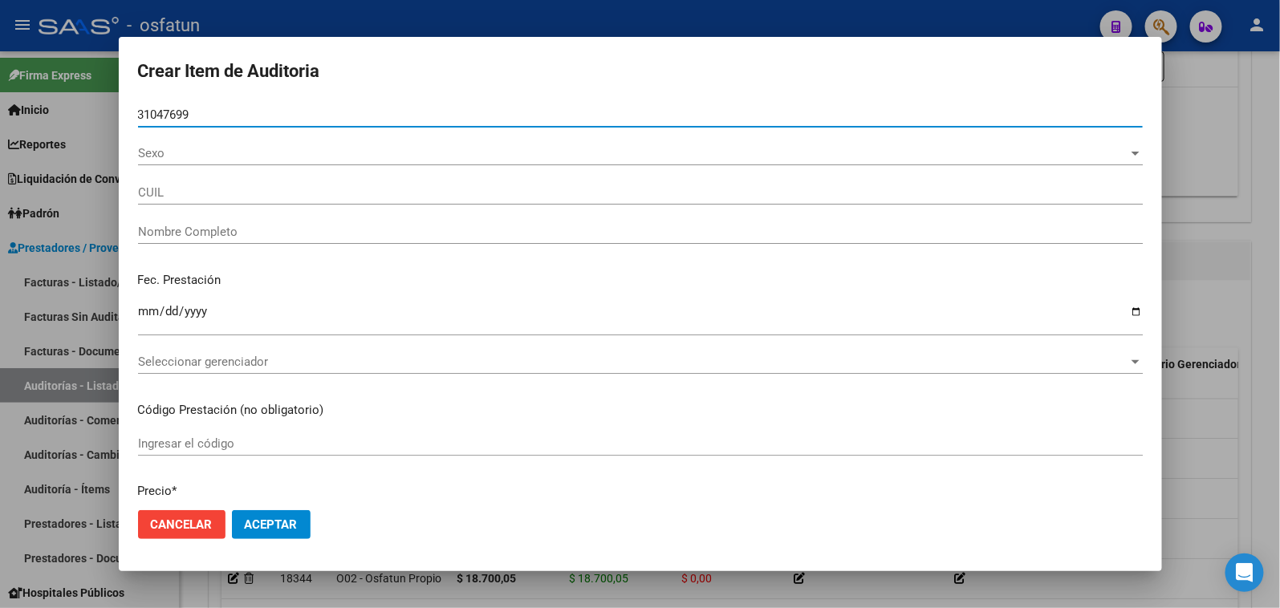
type input "23310476994"
type input "[PERSON_NAME] [PERSON_NAME]"
type input "31047699"
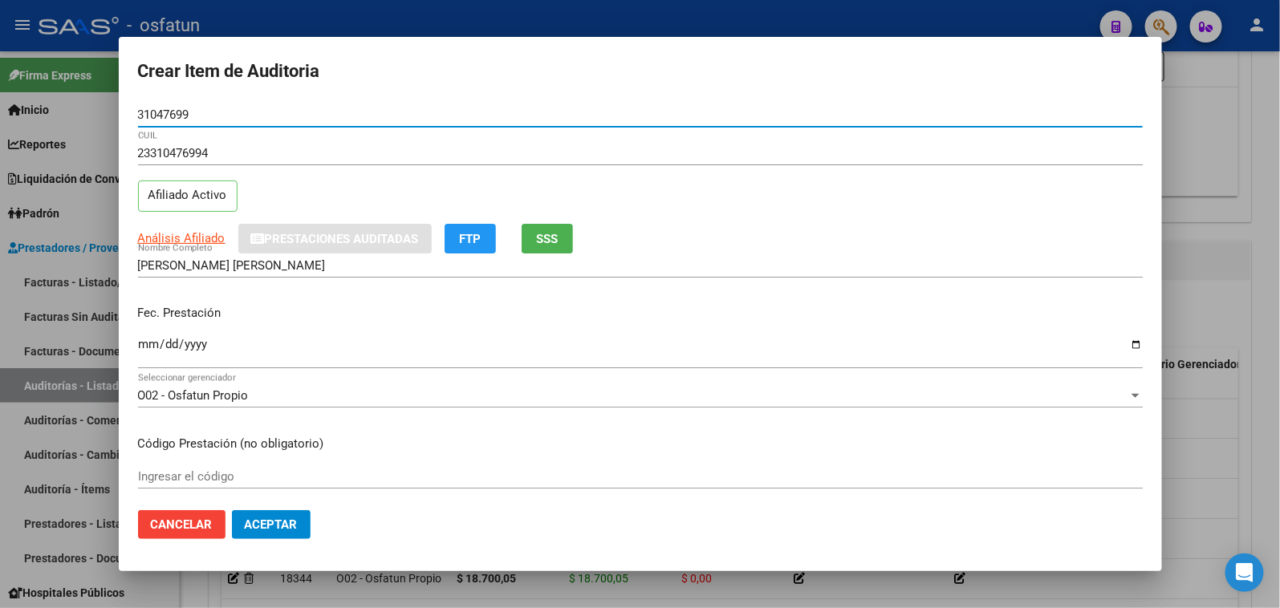
click at [149, 339] on input "Ingresar la fecha" at bounding box center [640, 351] width 1005 height 26
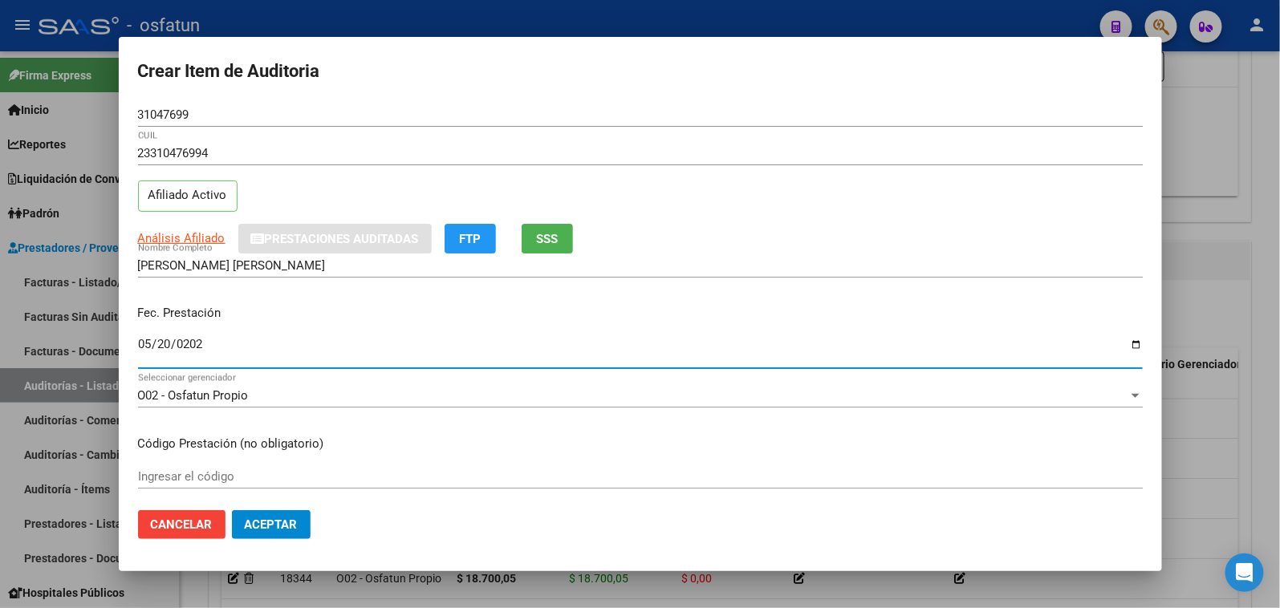
type input "[DATE]"
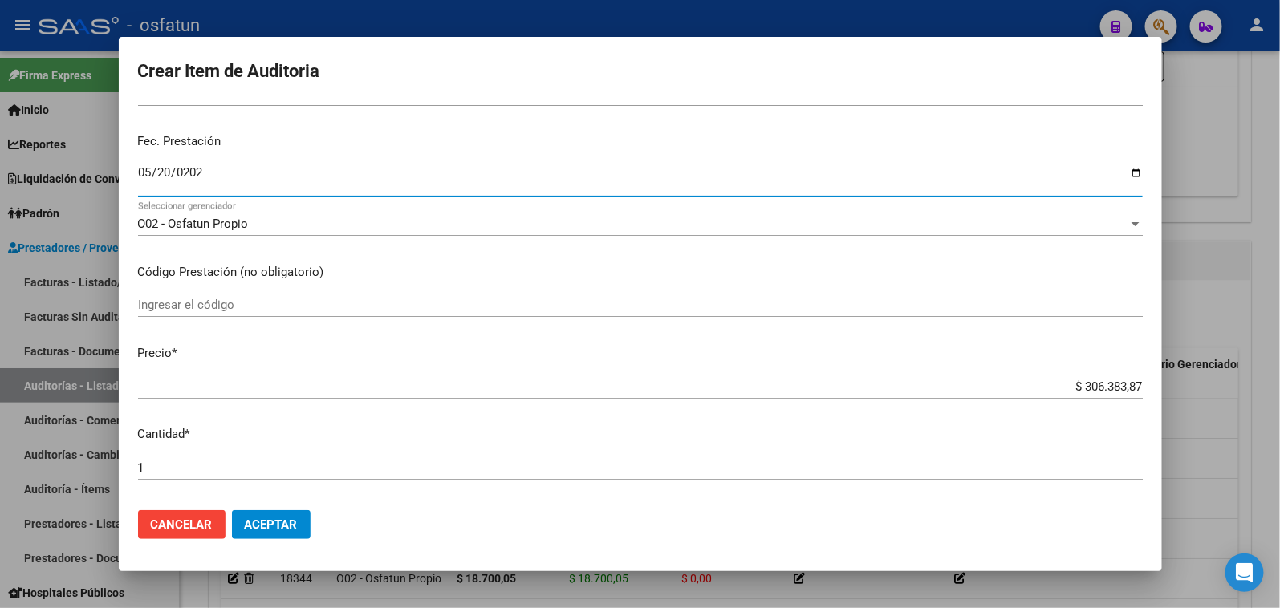
scroll to position [178, 0]
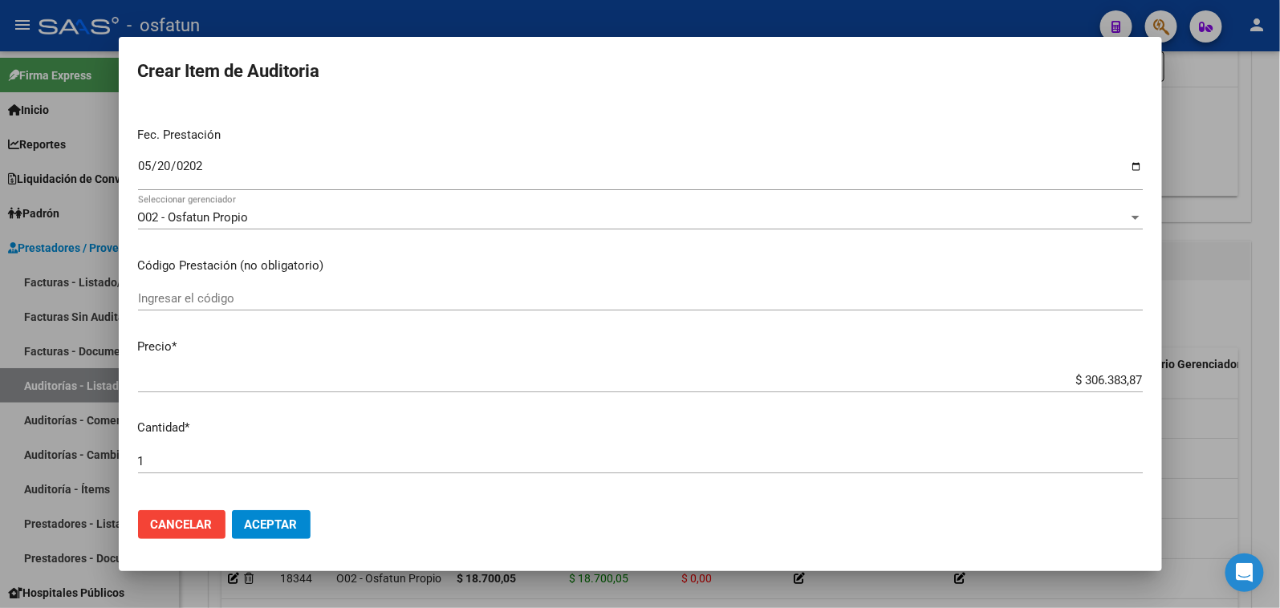
click at [182, 291] on div "Ingresar el código" at bounding box center [640, 299] width 1005 height 24
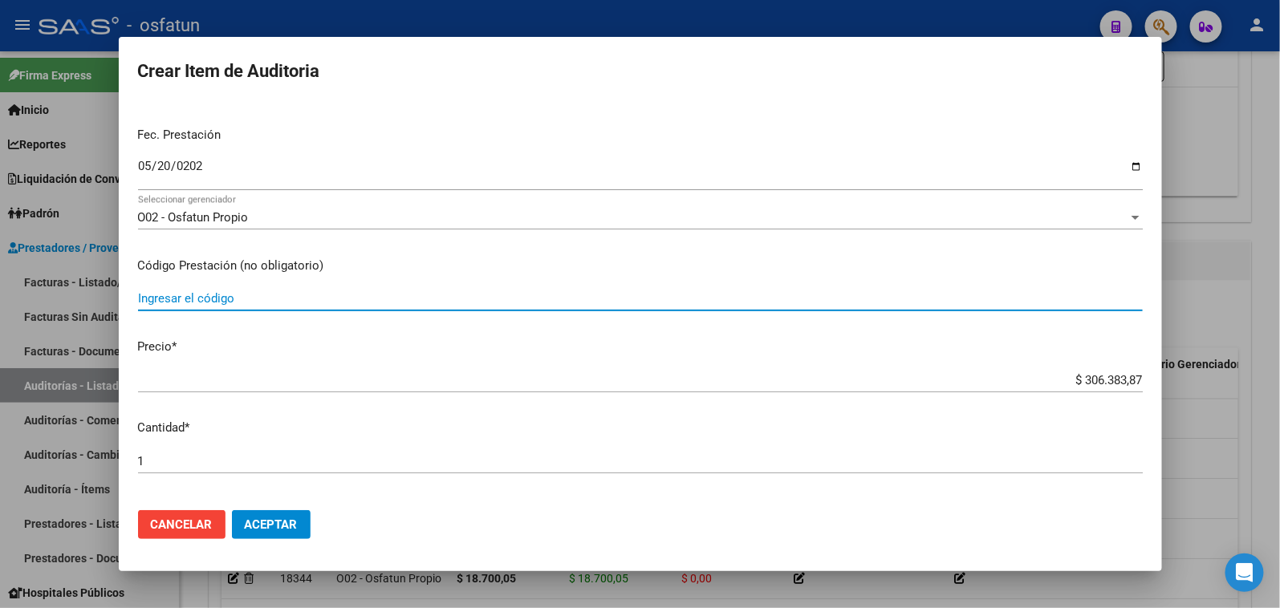
click at [185, 291] on input "Ingresar el código" at bounding box center [640, 298] width 1005 height 14
type input "759"
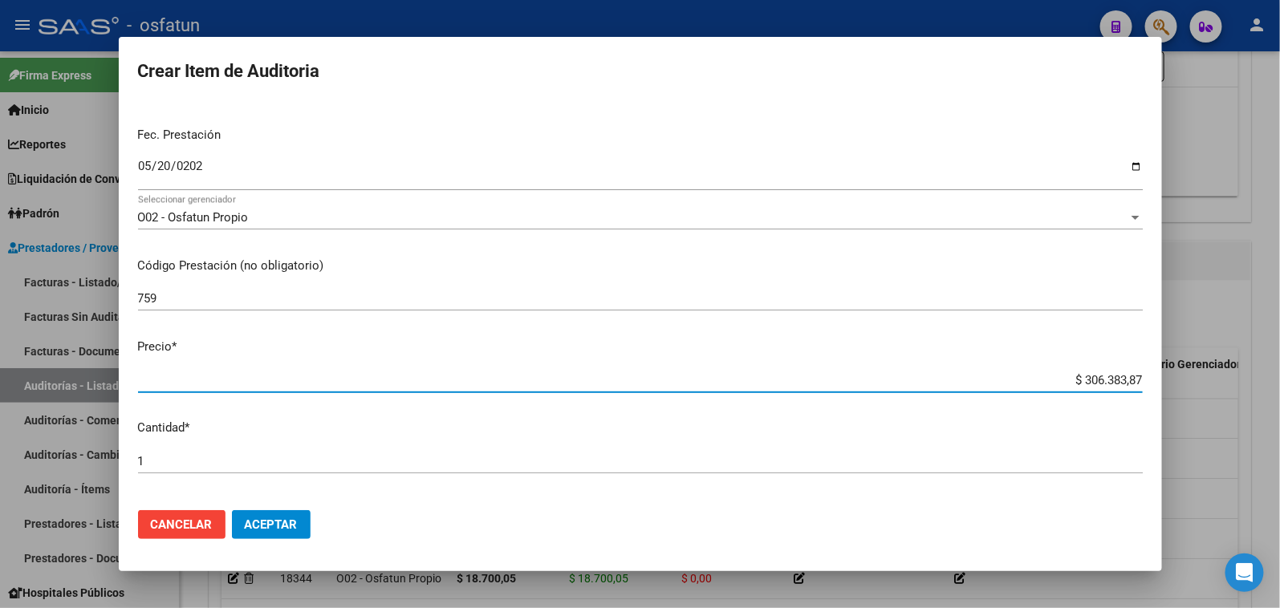
drag, startPoint x: 1046, startPoint y: 380, endPoint x: 1201, endPoint y: 388, distance: 155.1
click at [1201, 388] on div "Crear Item de Auditoria 31047699 Nro Documento 23310476994 CUIL Afiliado Activo…" at bounding box center [640, 304] width 1280 height 608
paste input "78338,13"
type input "$ 78.338,13"
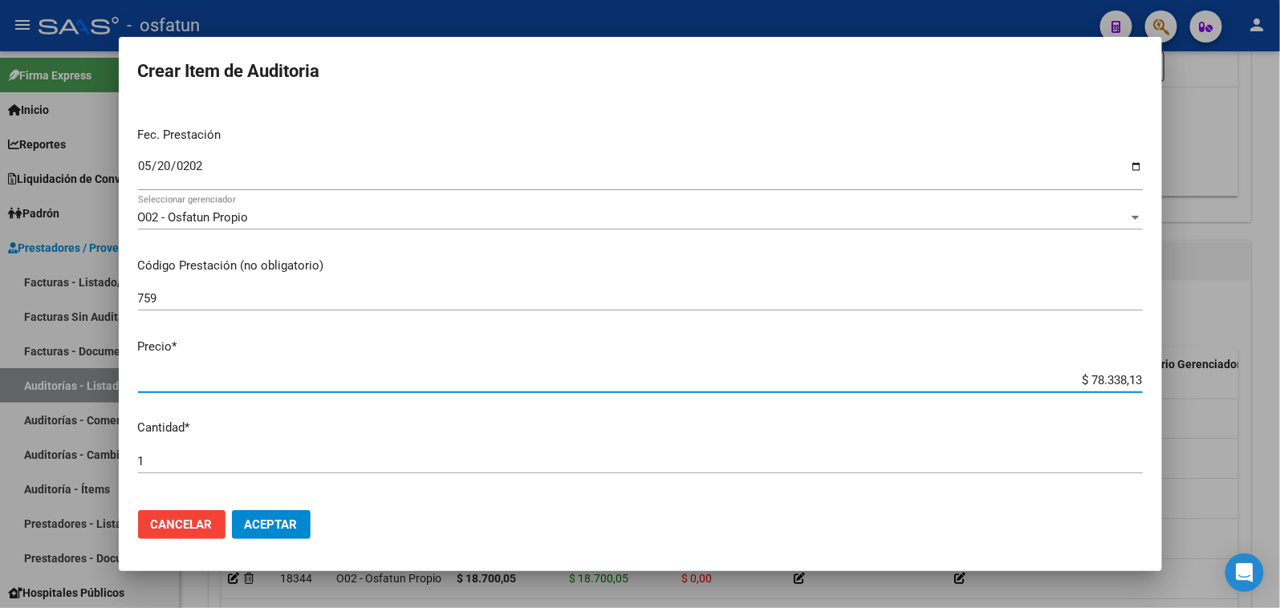
type input "$ 78.338,13"
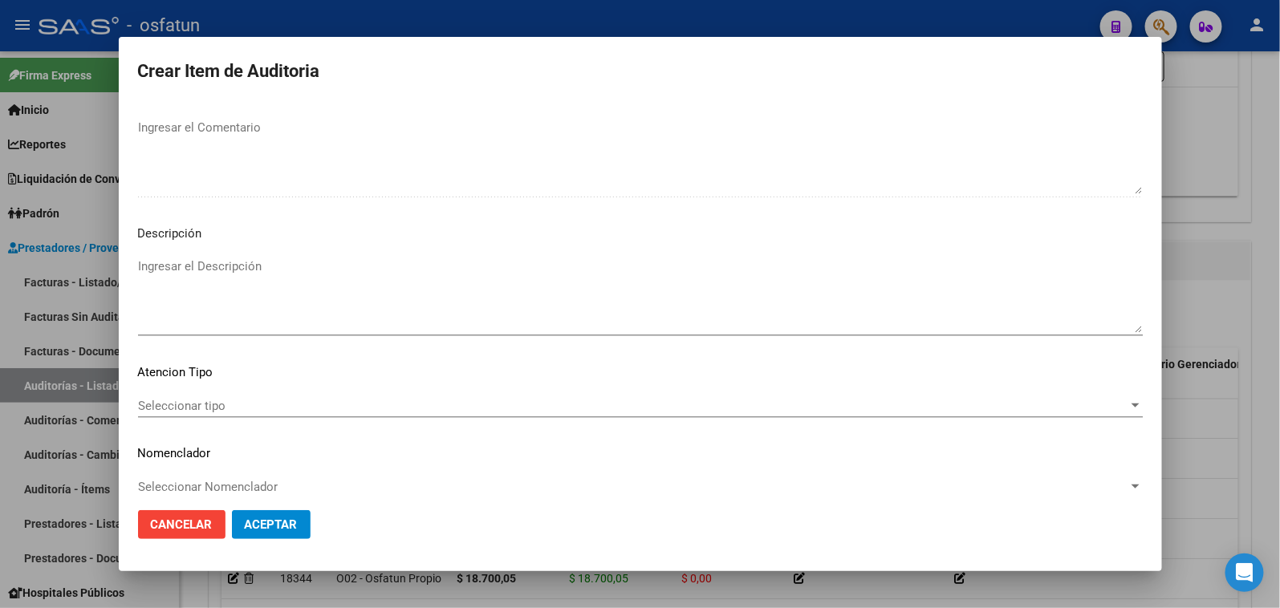
scroll to position [1049, 0]
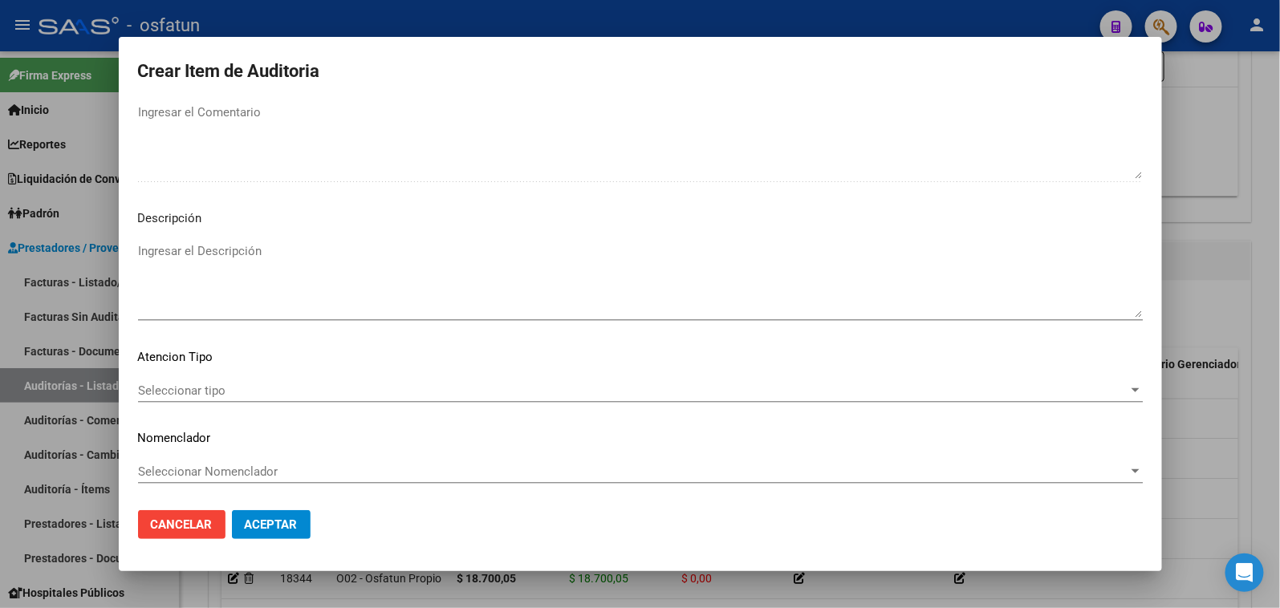
click at [278, 373] on mat-dialog-content "31047699 Nro Documento 23310476994 CUIL Afiliado Activo Análisis Afiliado Prest…" at bounding box center [640, 301] width 1043 height 396
click at [278, 387] on span "Seleccionar tipo" at bounding box center [633, 391] width 990 height 14
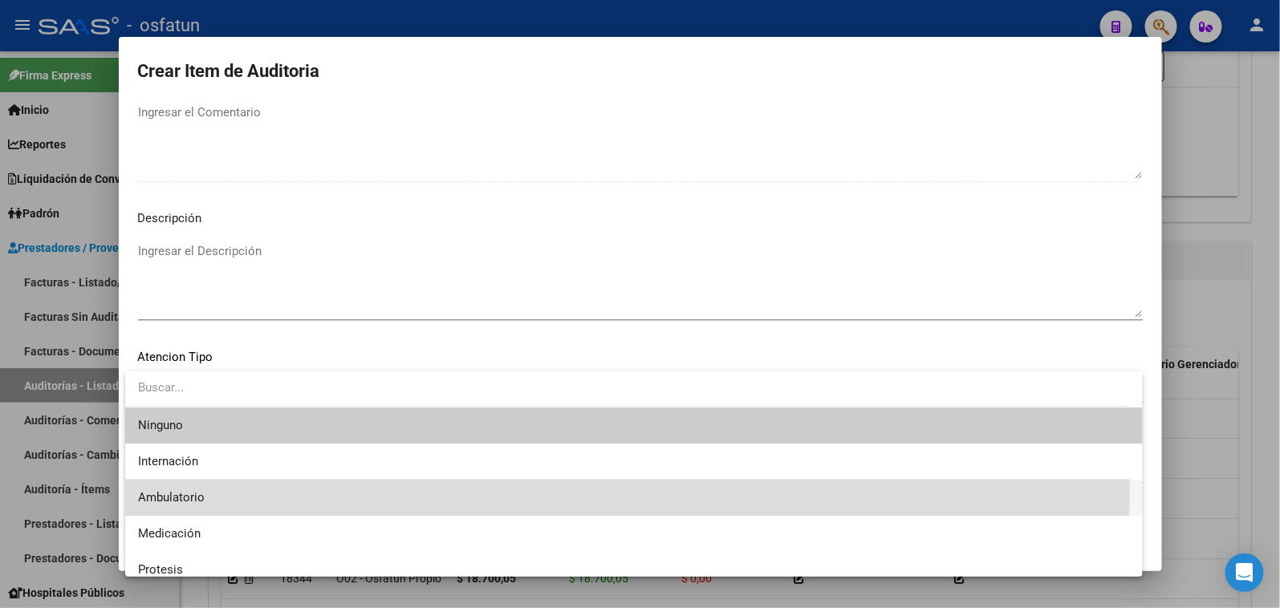
click at [238, 492] on span "Ambulatorio" at bounding box center [634, 498] width 992 height 36
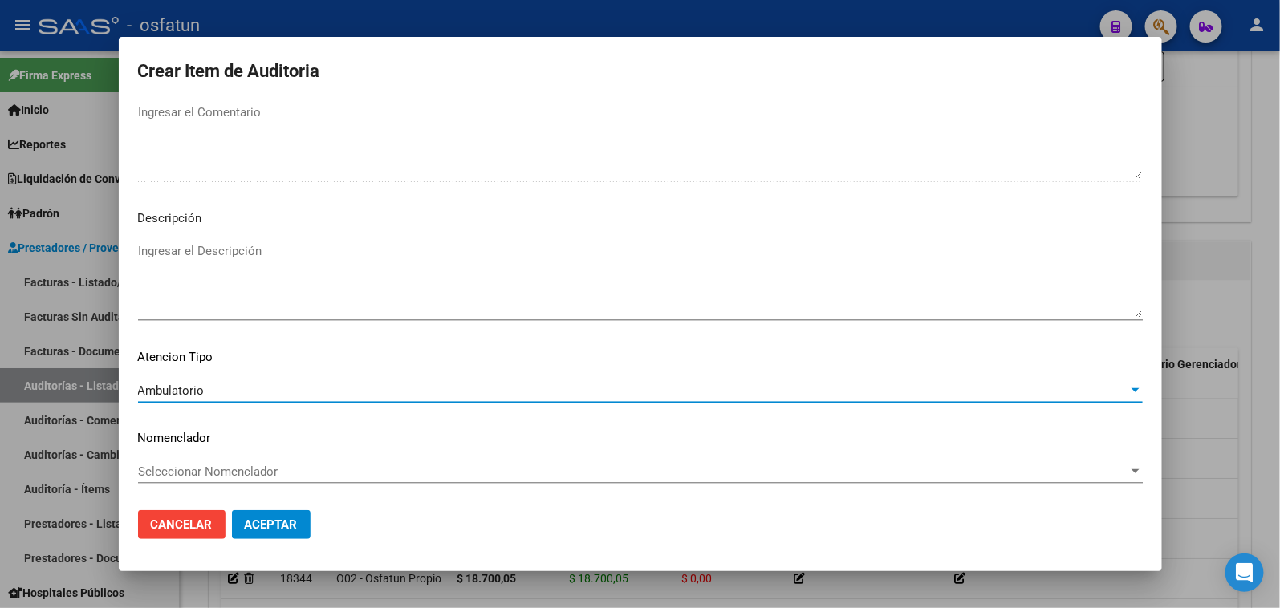
click at [242, 484] on div "Seleccionar Nomenclador Seleccionar Nomenclador" at bounding box center [640, 479] width 1005 height 39
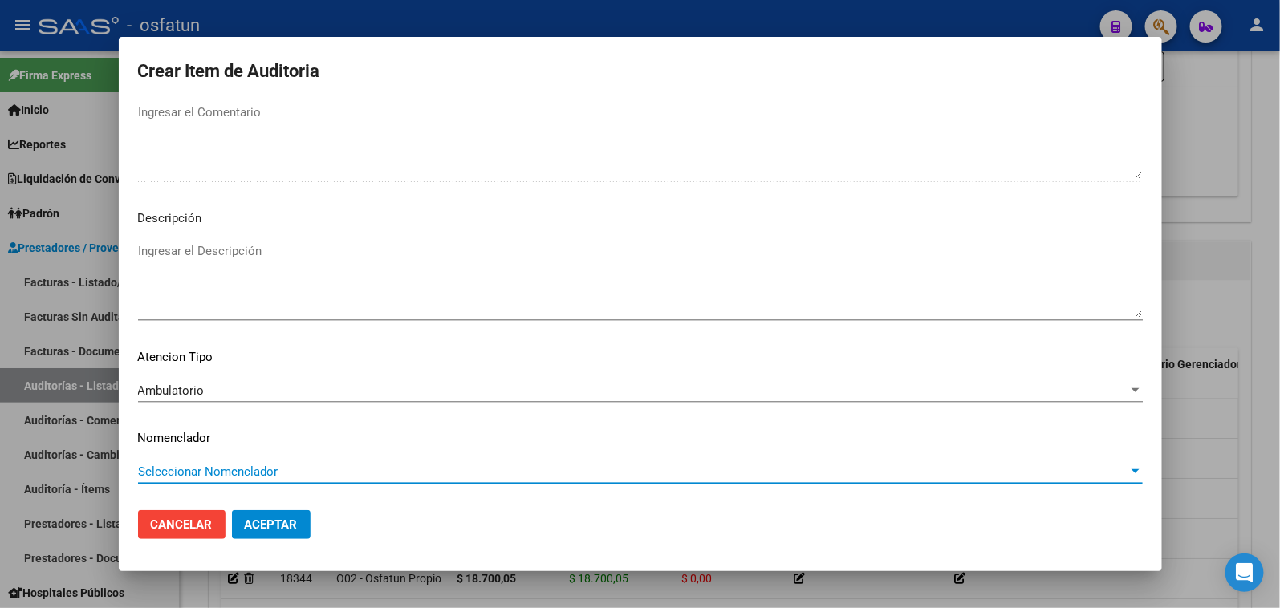
click at [241, 474] on span "Seleccionar Nomenclador" at bounding box center [633, 472] width 990 height 14
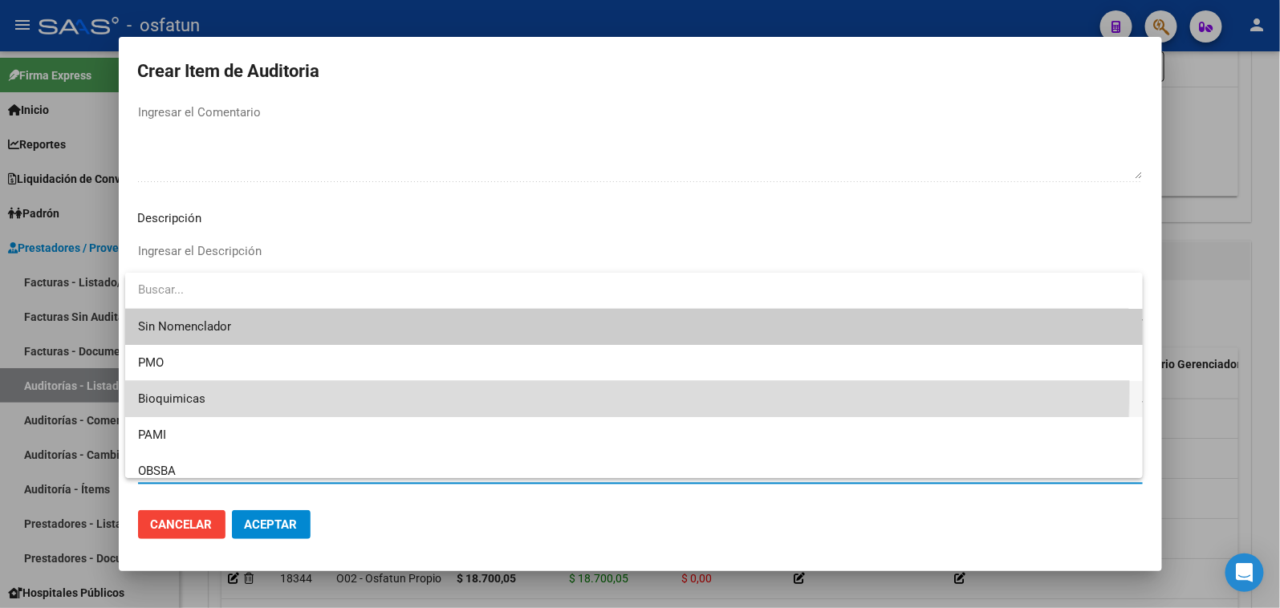
click at [177, 382] on span "Bioquimicas" at bounding box center [634, 399] width 992 height 36
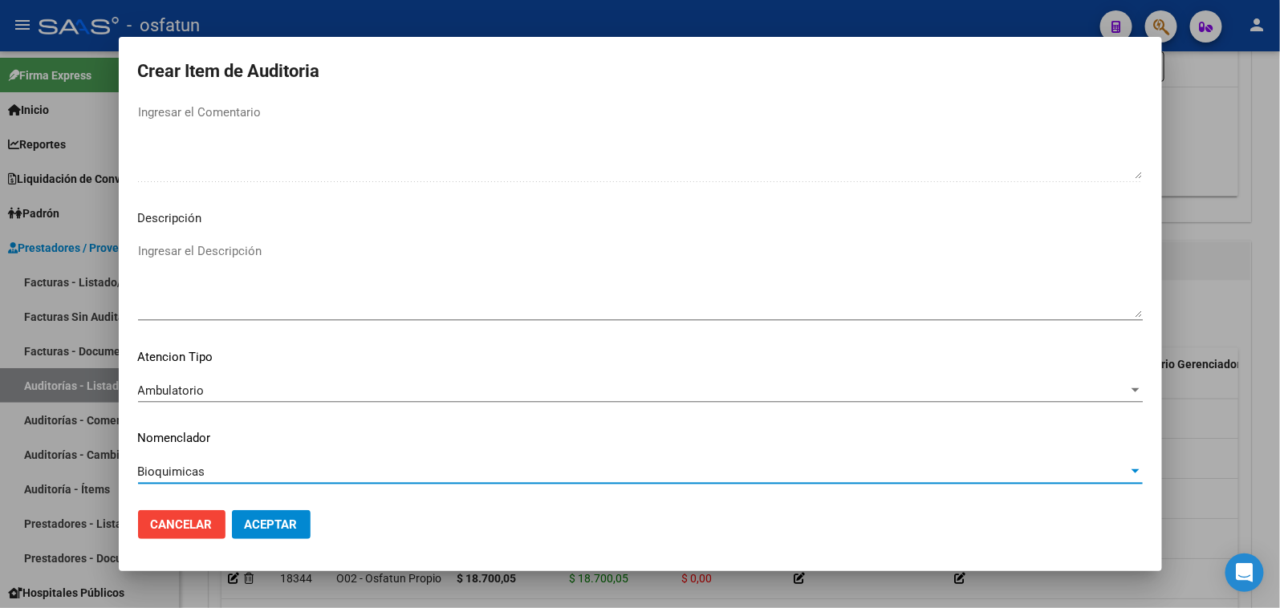
click at [202, 472] on span "Bioquimicas" at bounding box center [171, 472] width 67 height 14
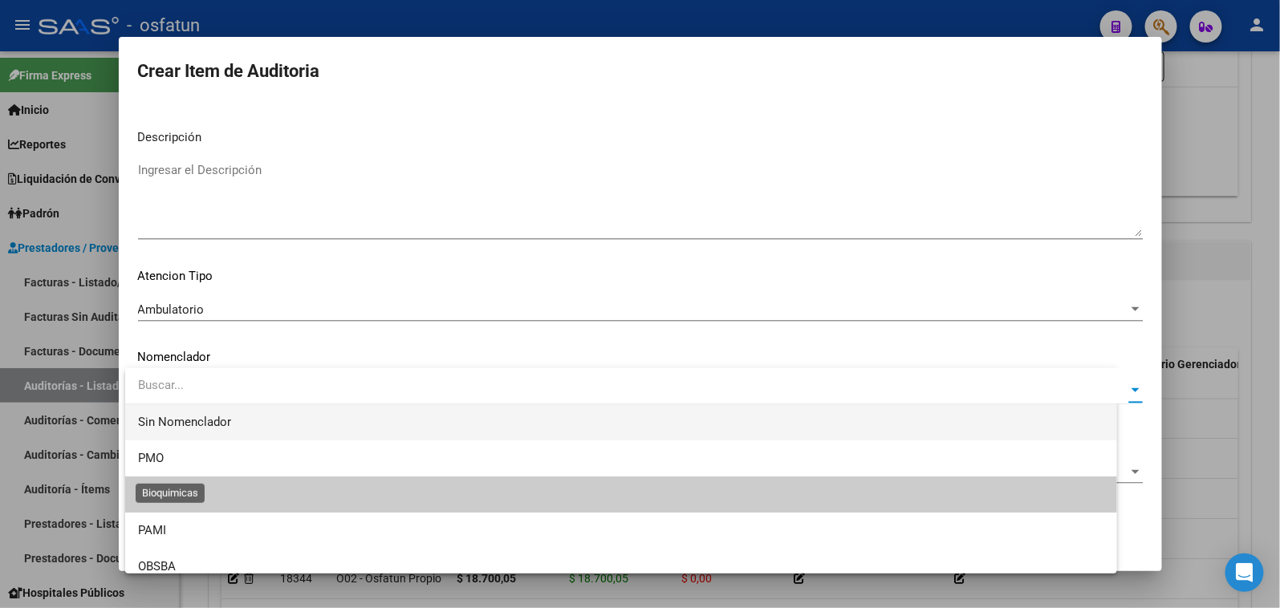
scroll to position [24, 0]
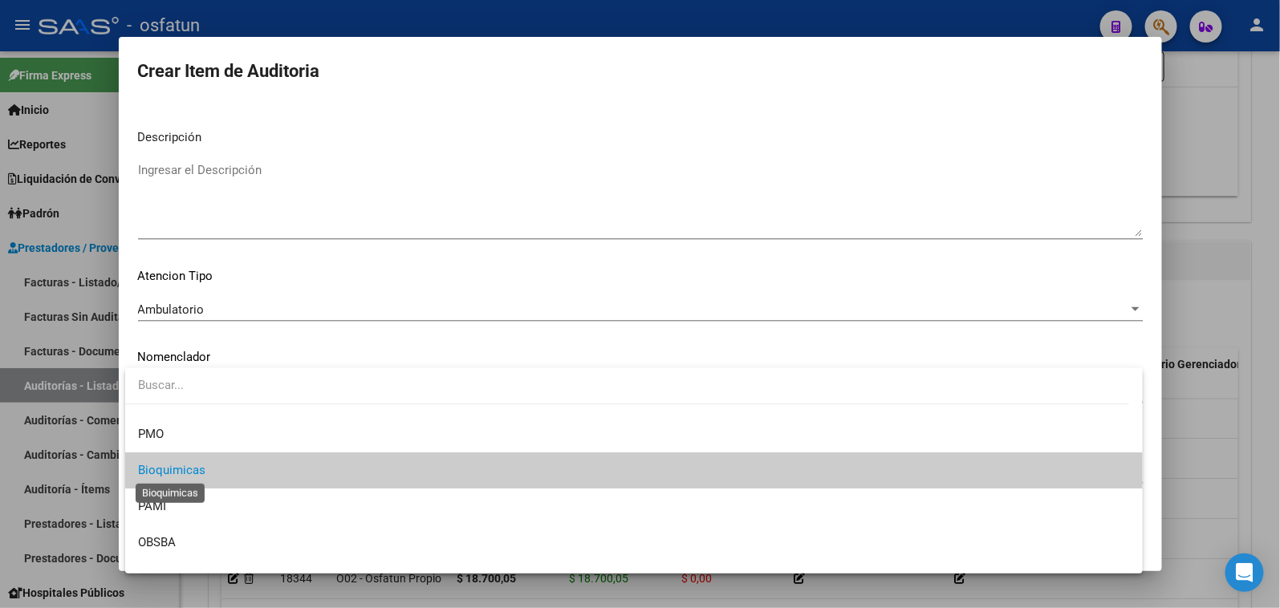
click at [186, 467] on span "Bioquimicas" at bounding box center [171, 470] width 67 height 14
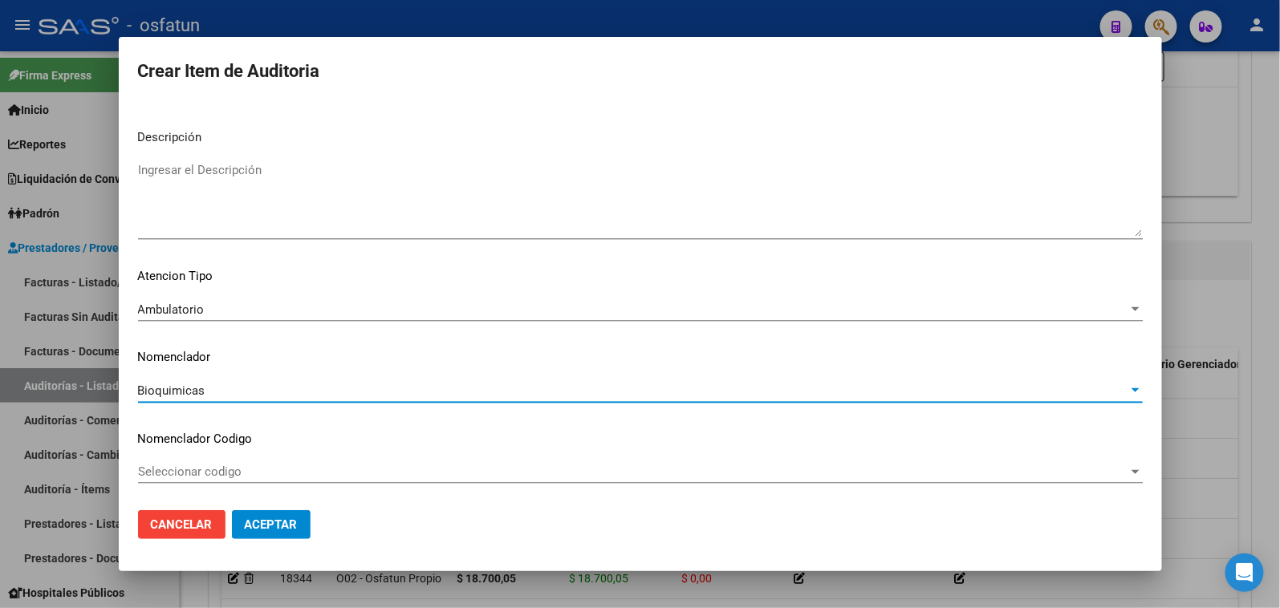
click at [187, 476] on span "Seleccionar codigo" at bounding box center [633, 472] width 990 height 14
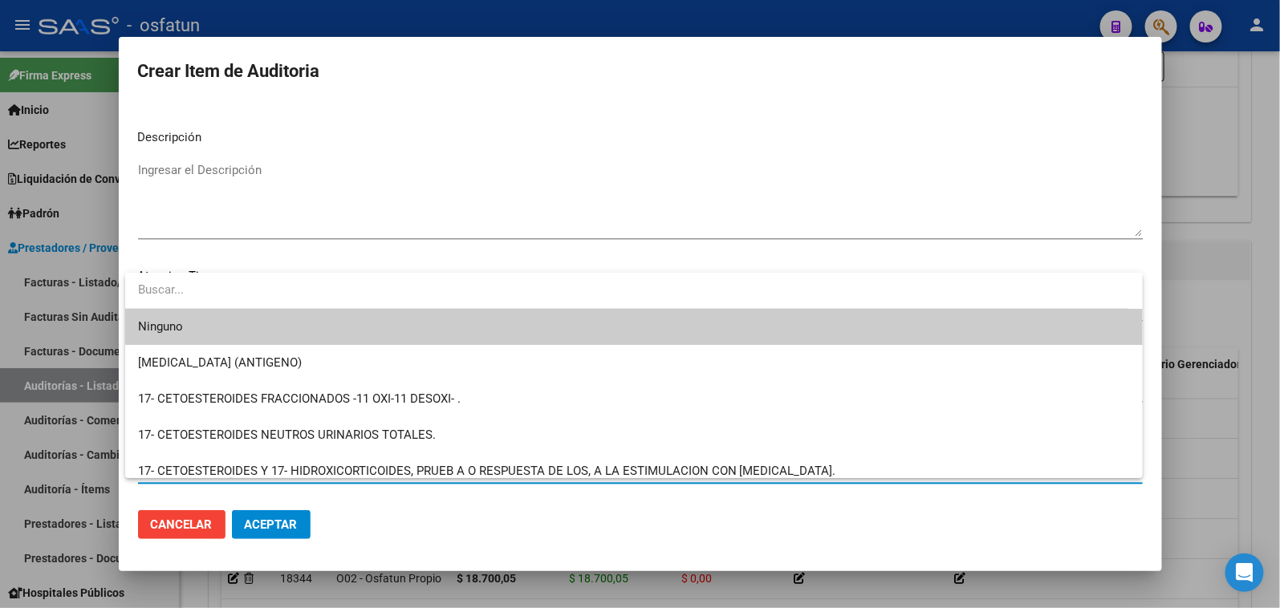
click at [494, 225] on div at bounding box center [640, 304] width 1280 height 608
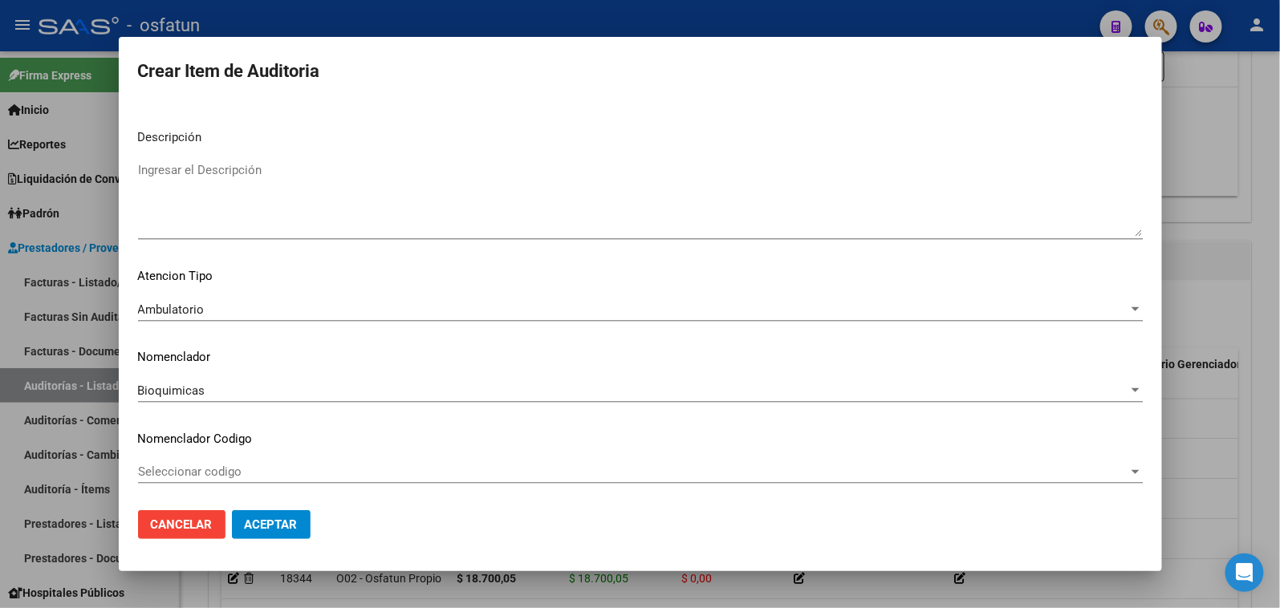
click at [234, 396] on div "Bioquimicas" at bounding box center [633, 391] width 990 height 14
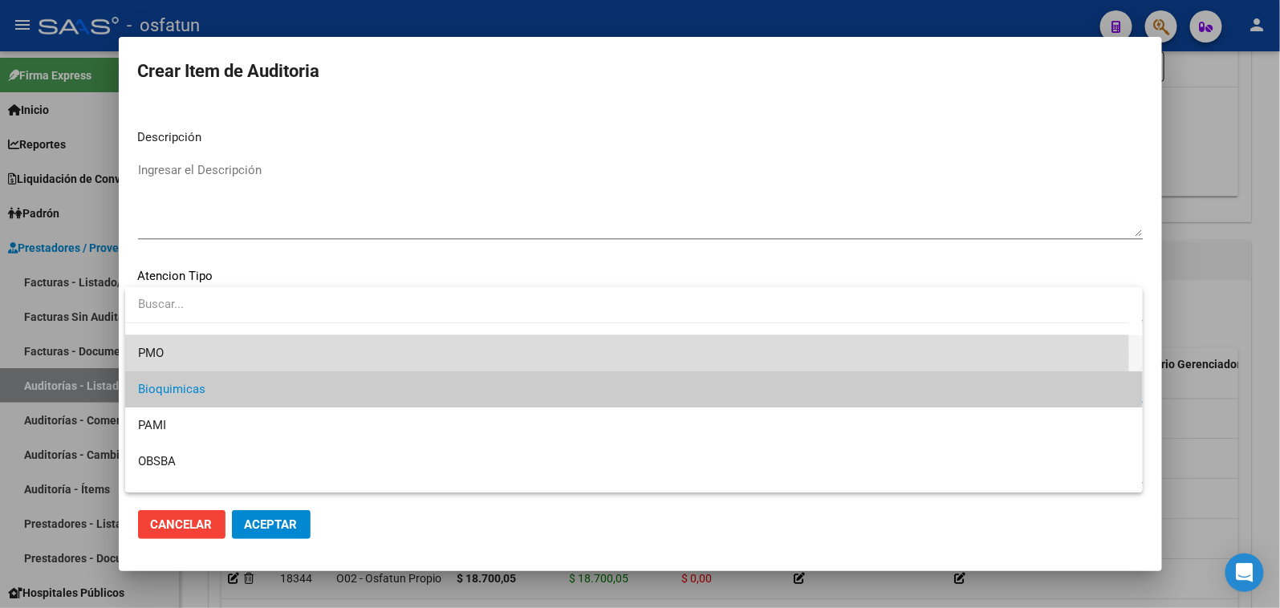
click at [187, 356] on span "PMO" at bounding box center [634, 353] width 992 height 36
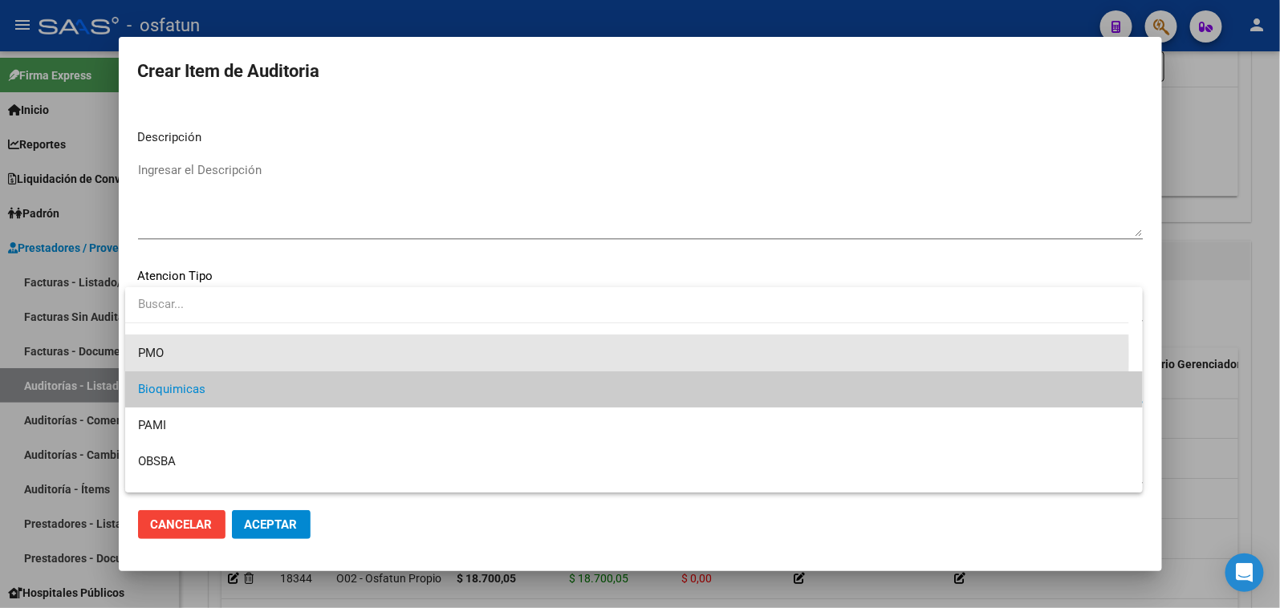
scroll to position [36, 0]
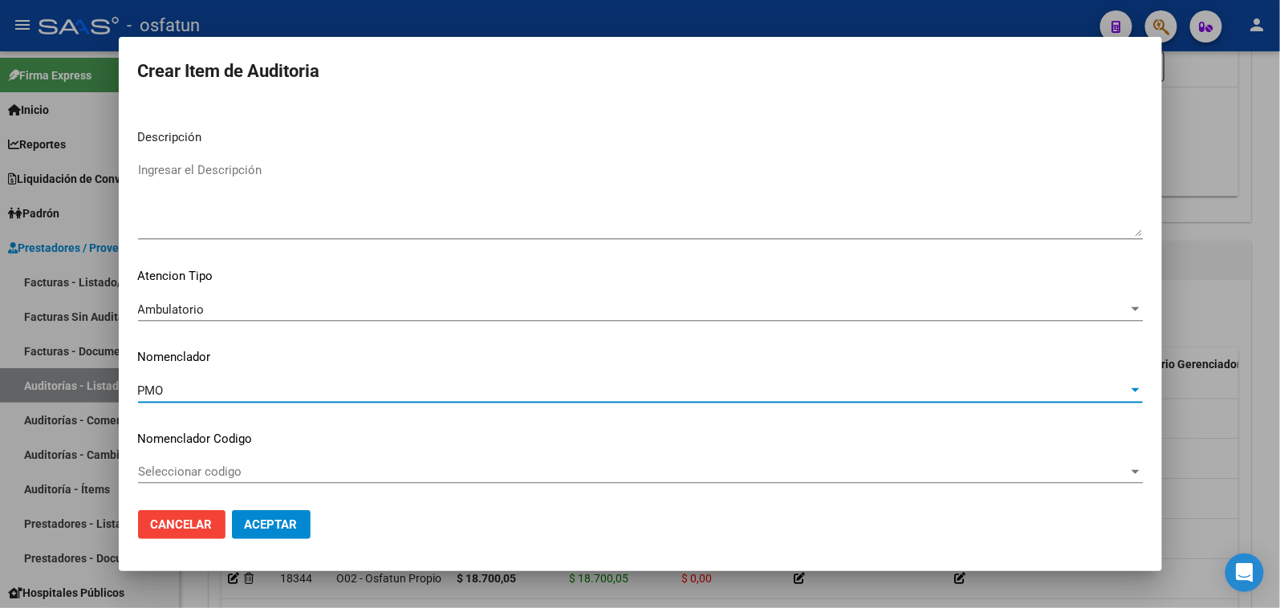
click at [267, 512] on button "Aceptar" at bounding box center [271, 524] width 79 height 29
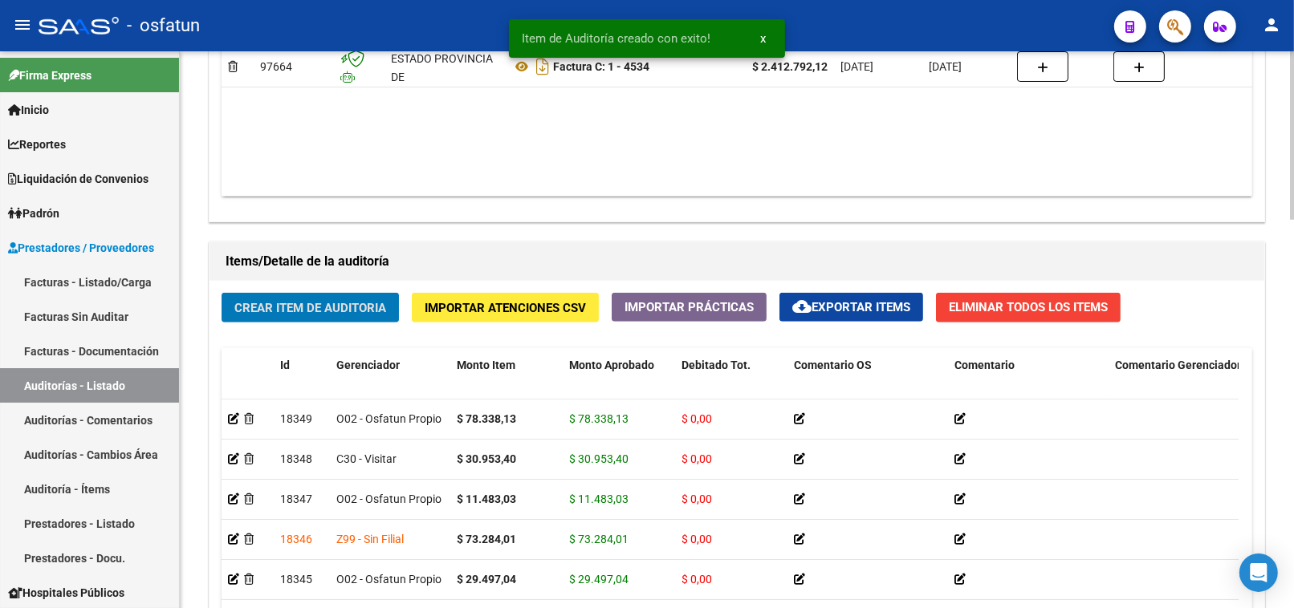
click at [331, 309] on span "Crear Item de Auditoria" at bounding box center [310, 308] width 152 height 14
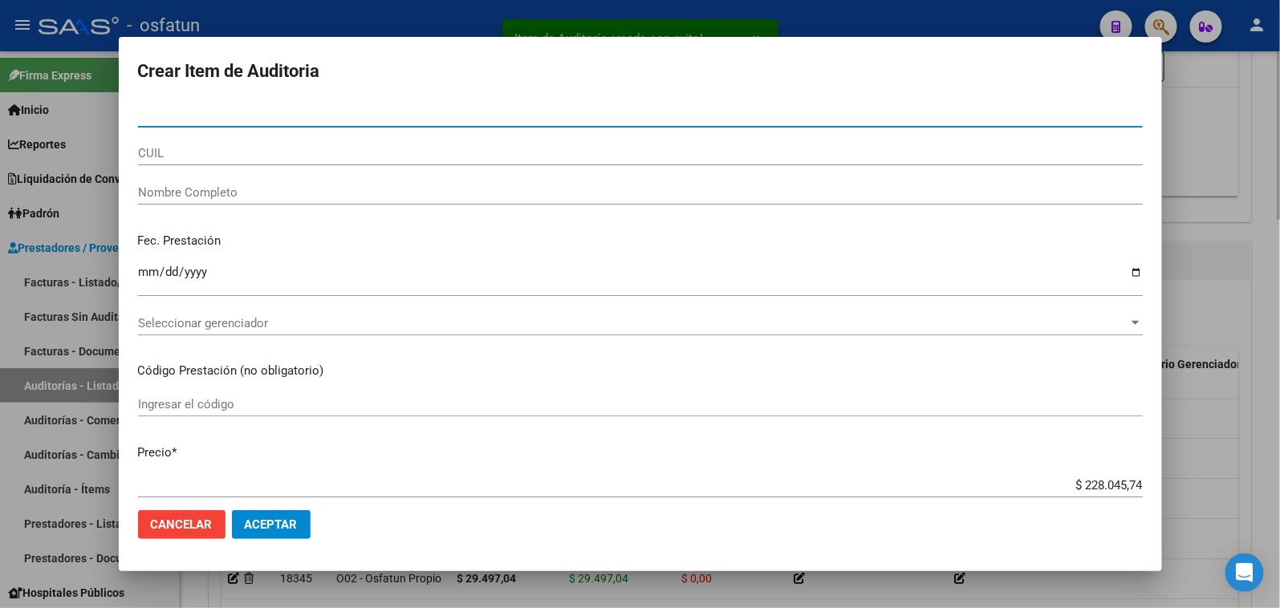
paste input "50668019"
type input "50668019"
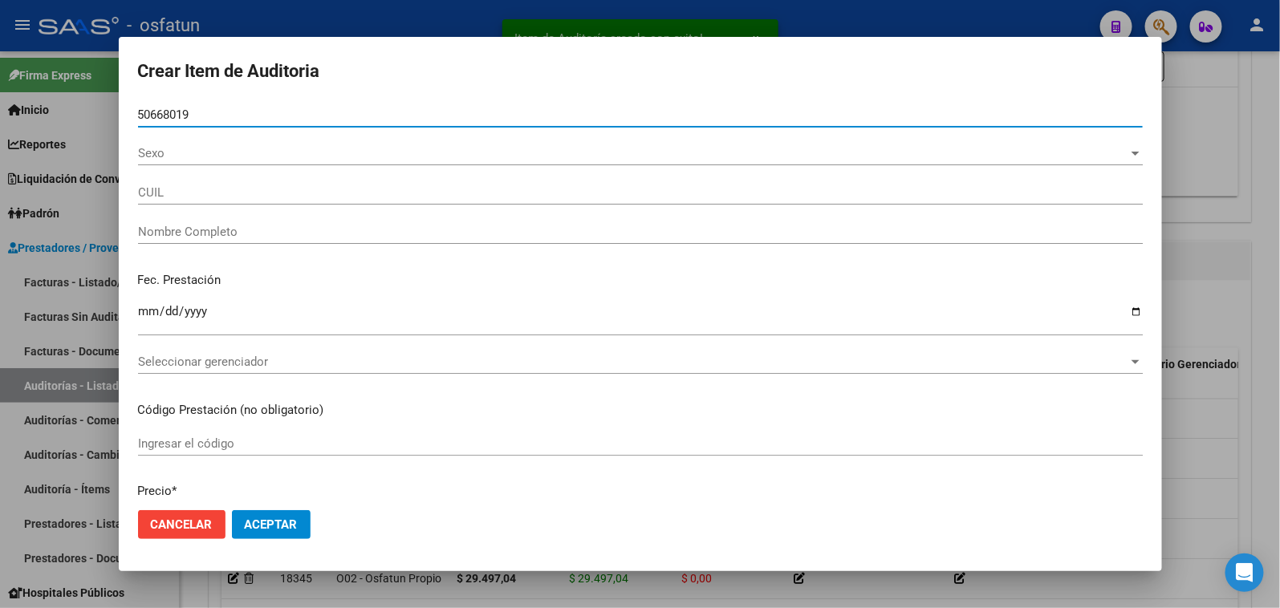
type input "27506680196"
type input "[PERSON_NAME] [PERSON_NAME]"
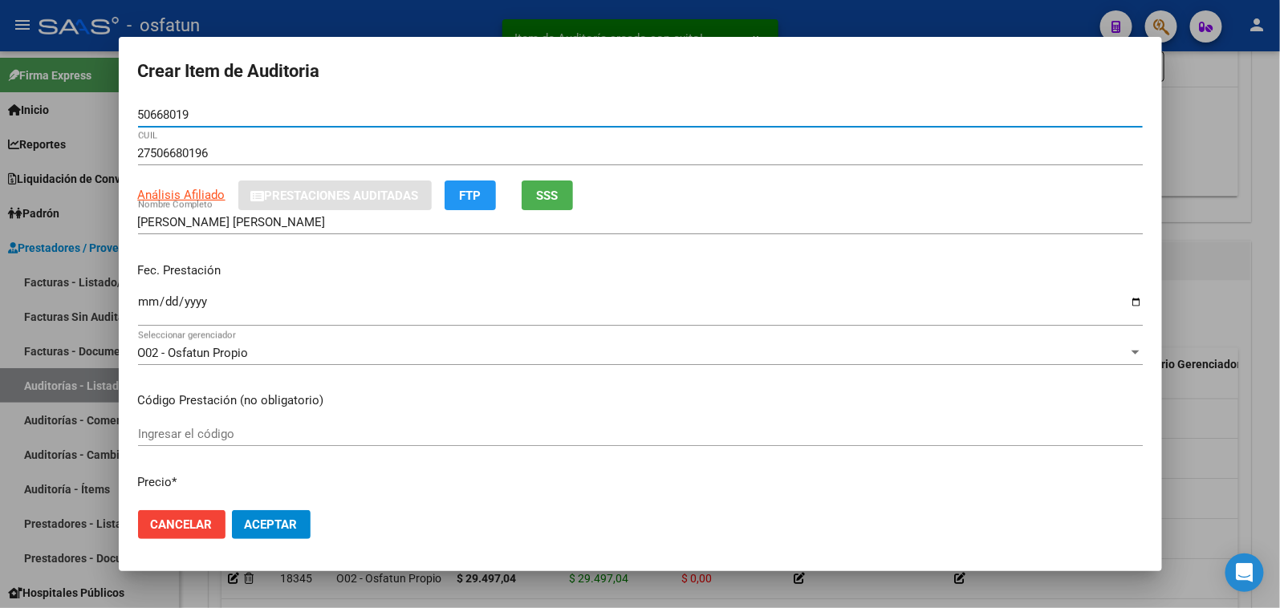
type input "50668019"
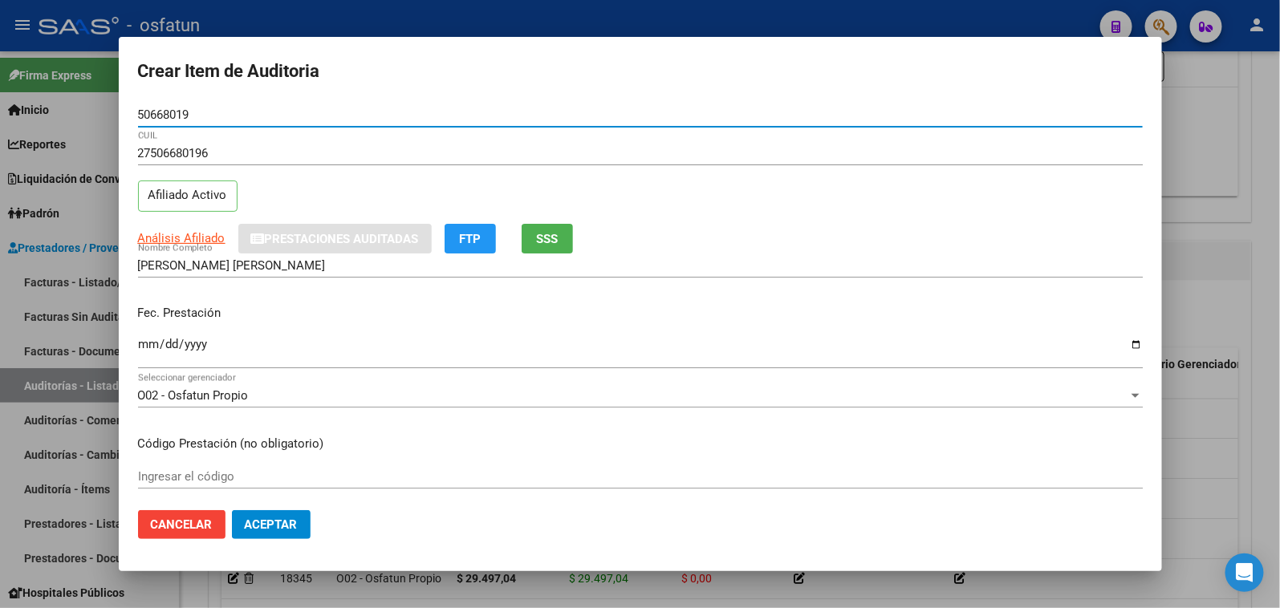
click at [138, 347] on input "Ingresar la fecha" at bounding box center [640, 351] width 1005 height 26
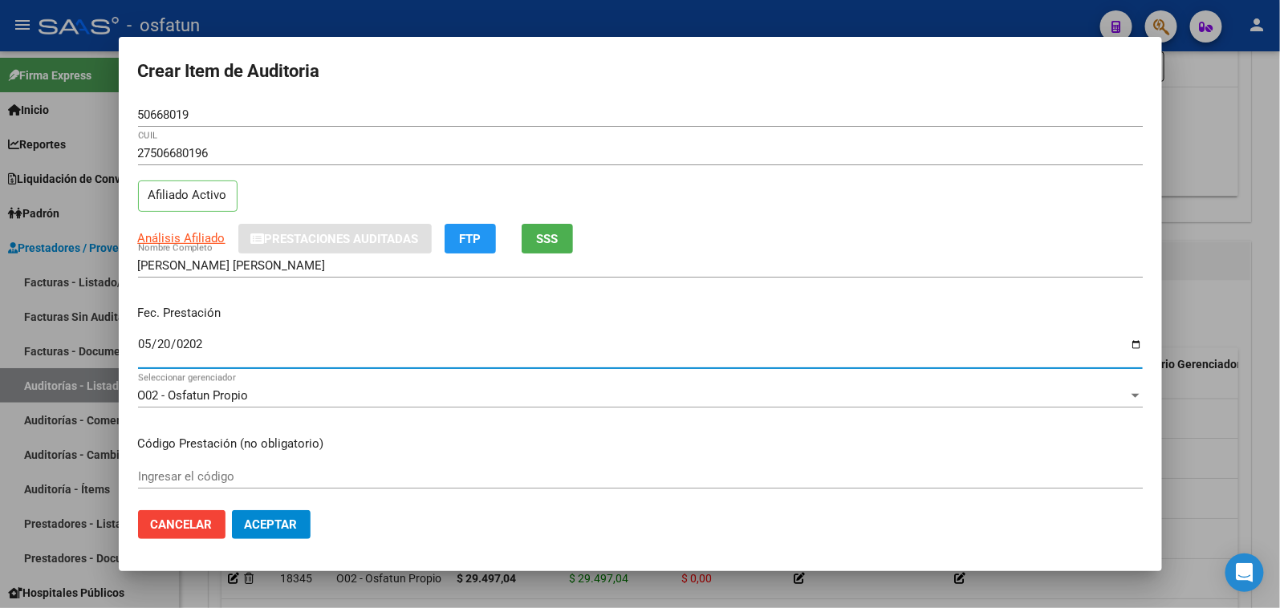
type input "[DATE]"
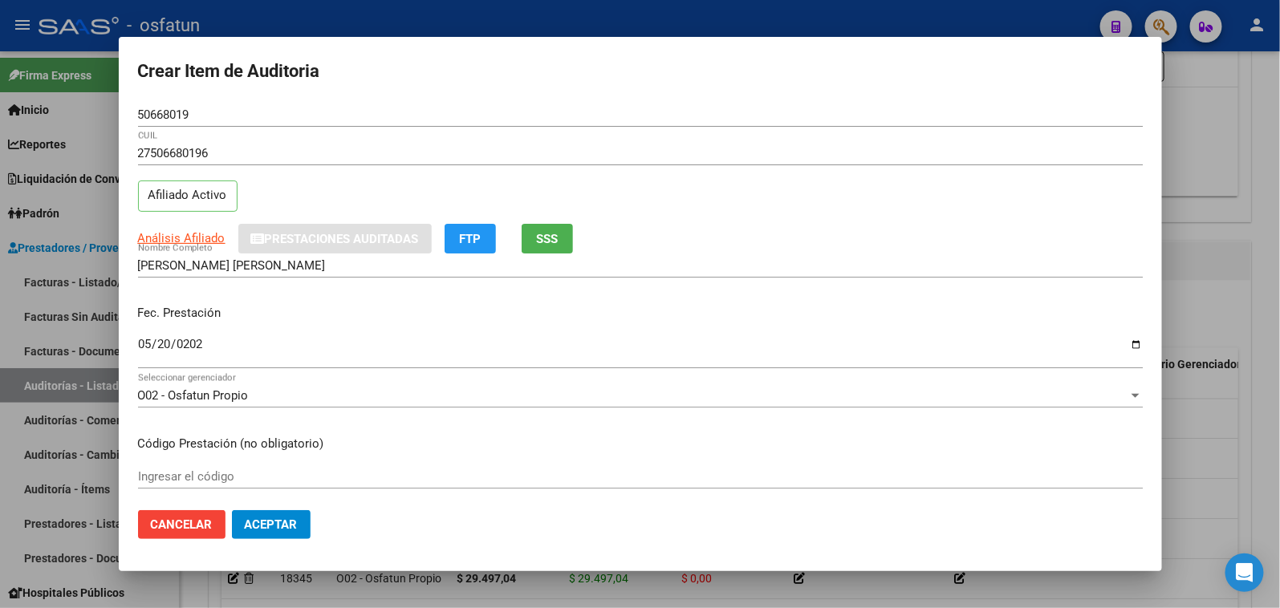
click at [199, 469] on div "Ingresar el código" at bounding box center [640, 477] width 1005 height 24
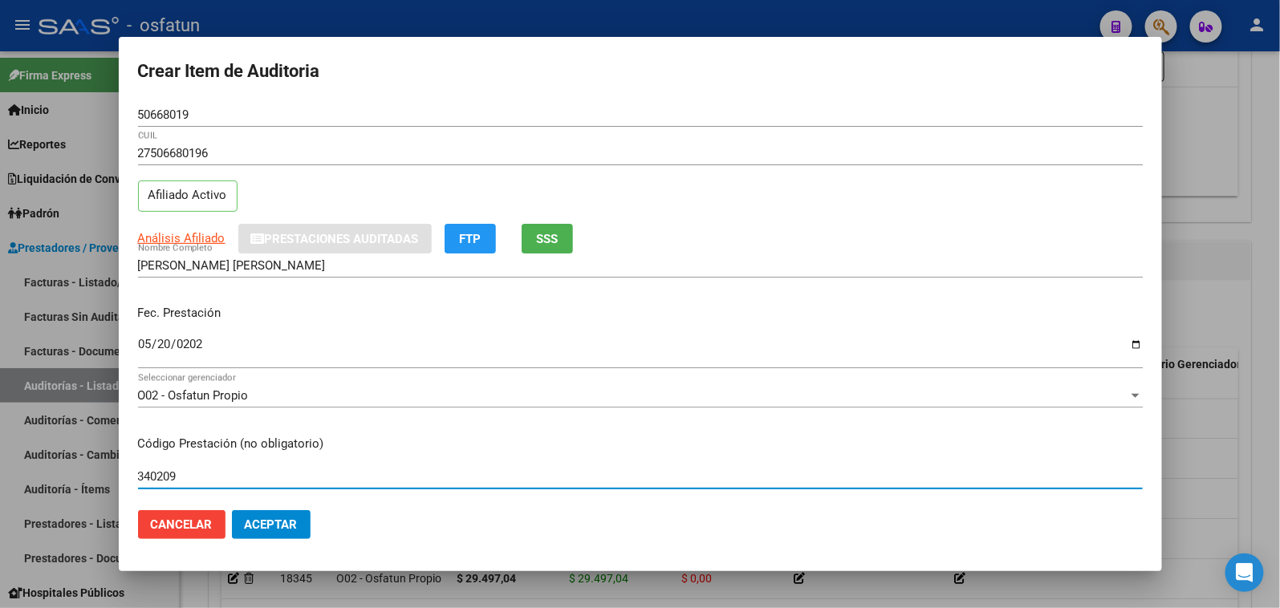
type input "340209"
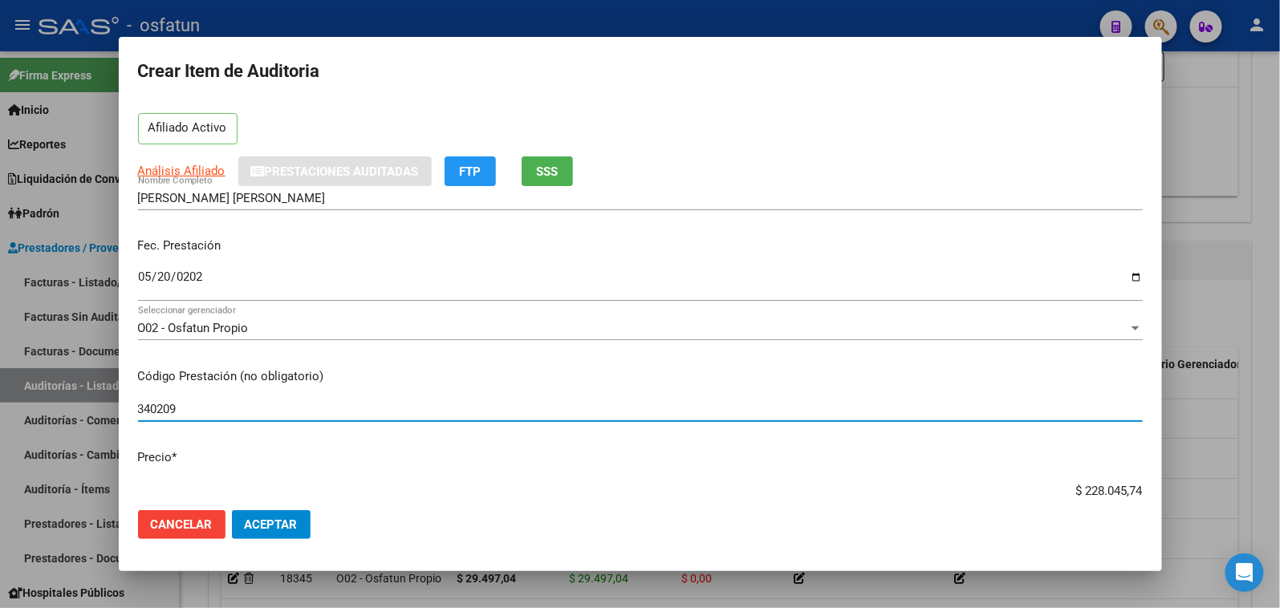
scroll to position [178, 0]
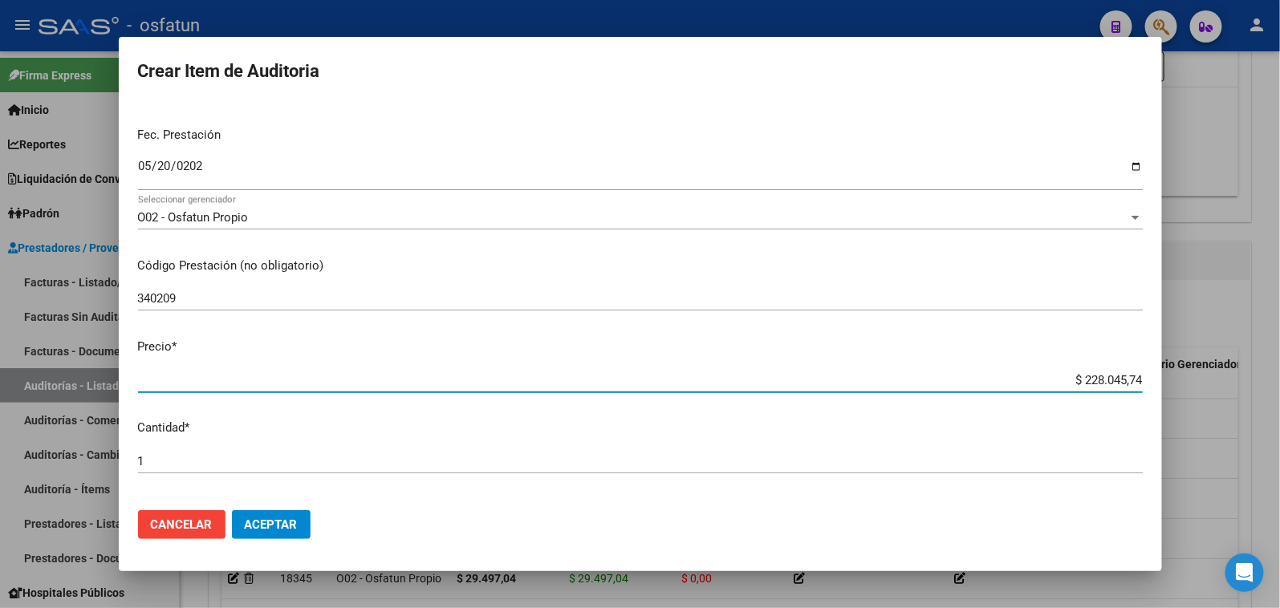
drag, startPoint x: 1033, startPoint y: 379, endPoint x: 1169, endPoint y: 379, distance: 136.4
click at [1160, 379] on mat-dialog-content "50668019 Nro Documento 27506680196 CUIL Afiliado Activo Análisis Afiliado Prest…" at bounding box center [640, 301] width 1043 height 396
paste input "21368,37"
type input "$ 21.368,37"
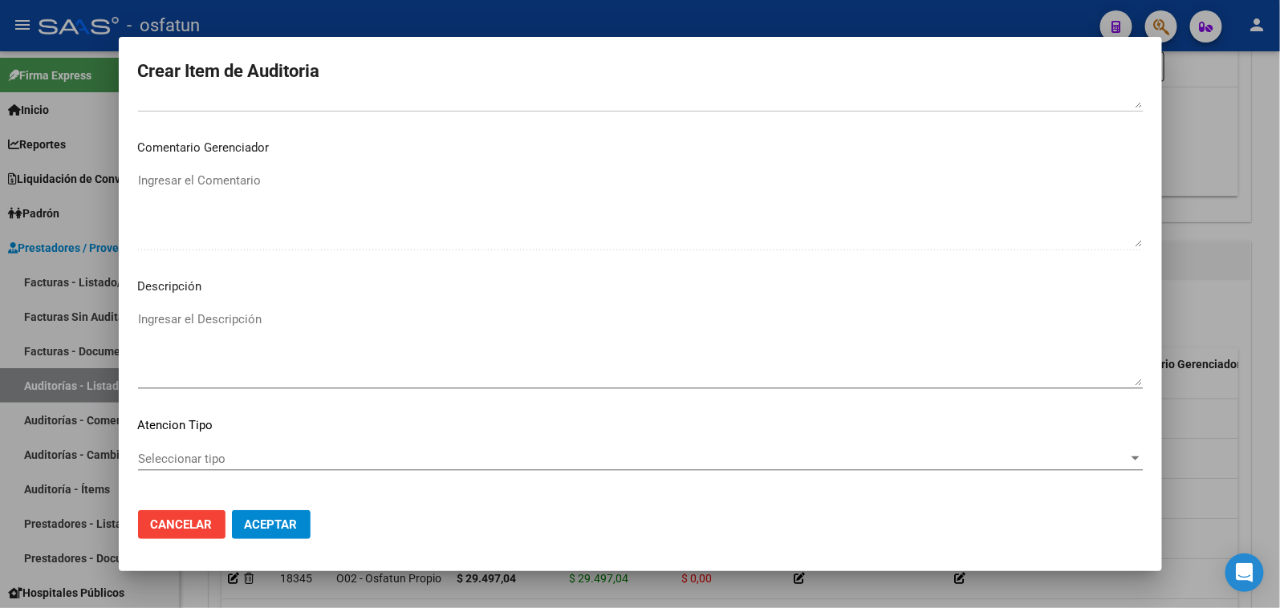
scroll to position [1049, 0]
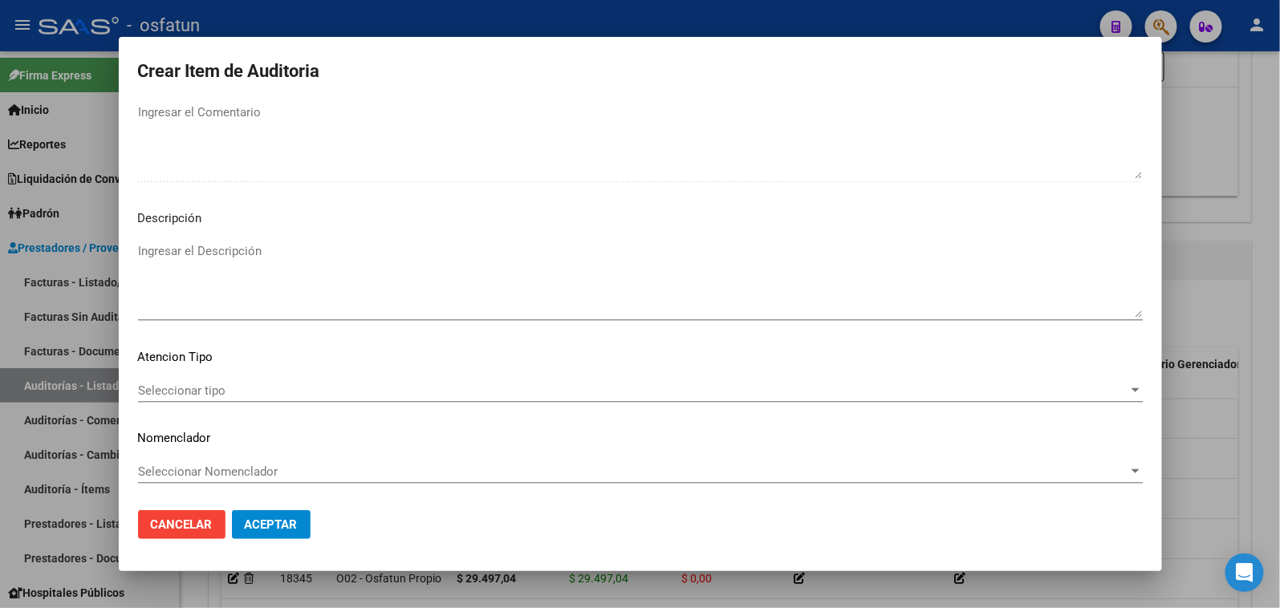
type input "$ 21.368,37"
click at [217, 310] on textarea "Ingresar el Descripción" at bounding box center [640, 279] width 1005 height 75
click at [185, 380] on div "Seleccionar tipo Seleccionar tipo" at bounding box center [640, 391] width 1005 height 24
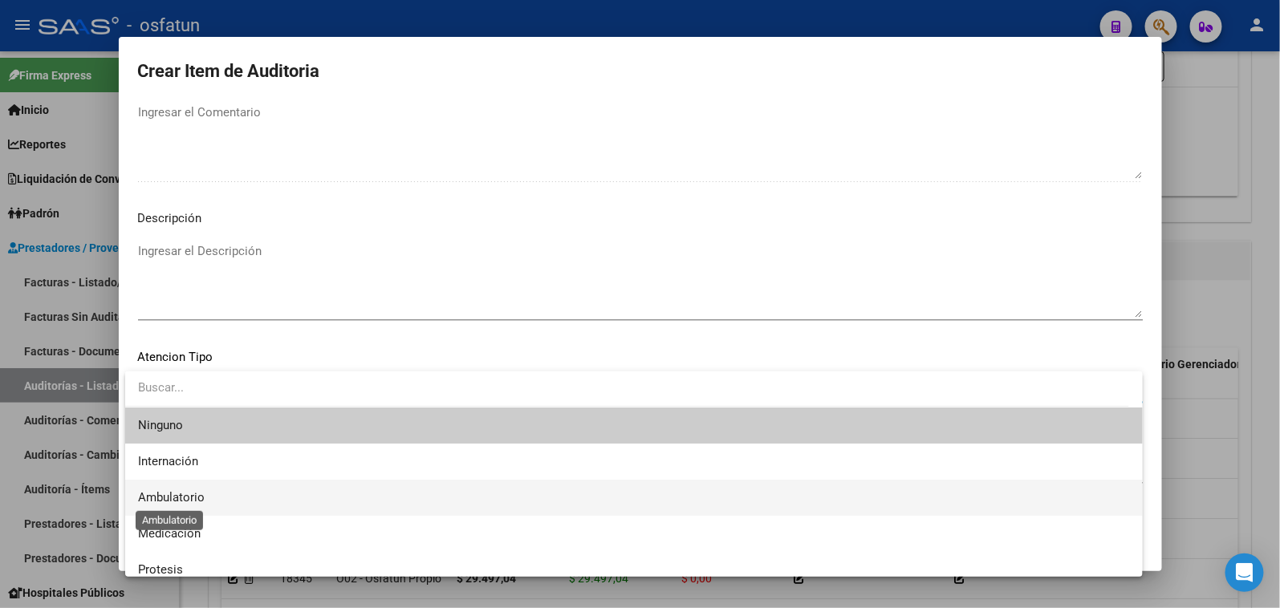
click at [193, 499] on span "Ambulatorio" at bounding box center [171, 497] width 67 height 14
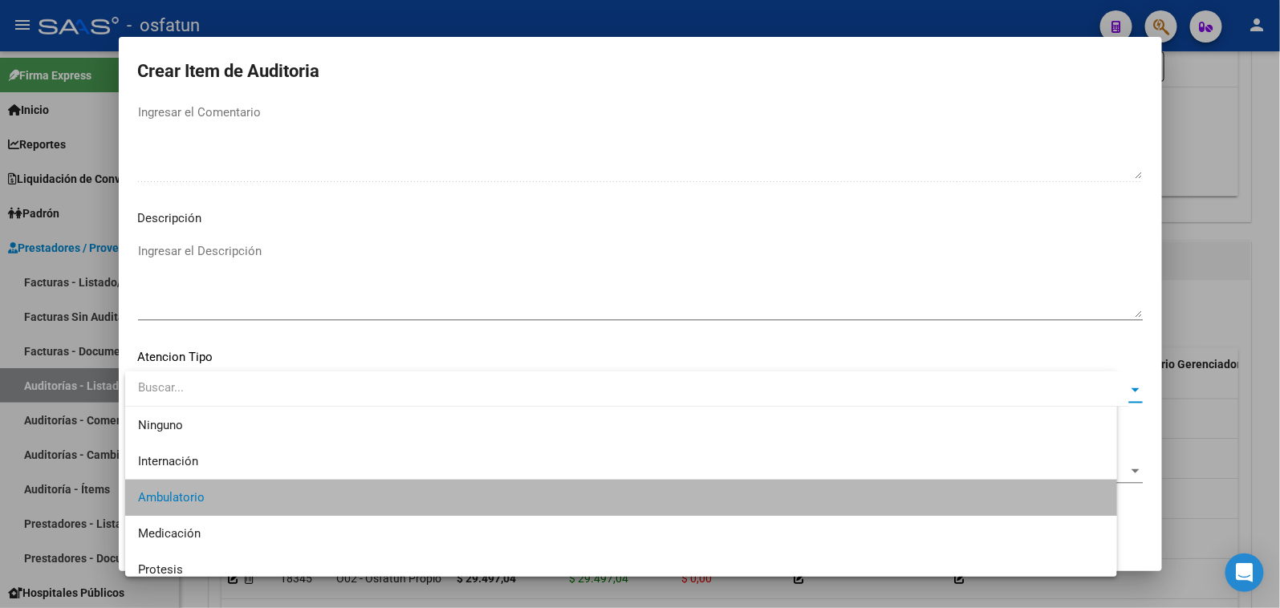
click at [217, 461] on div "Seleccionar Nomenclador Seleccionar Nomenclador" at bounding box center [640, 472] width 1005 height 24
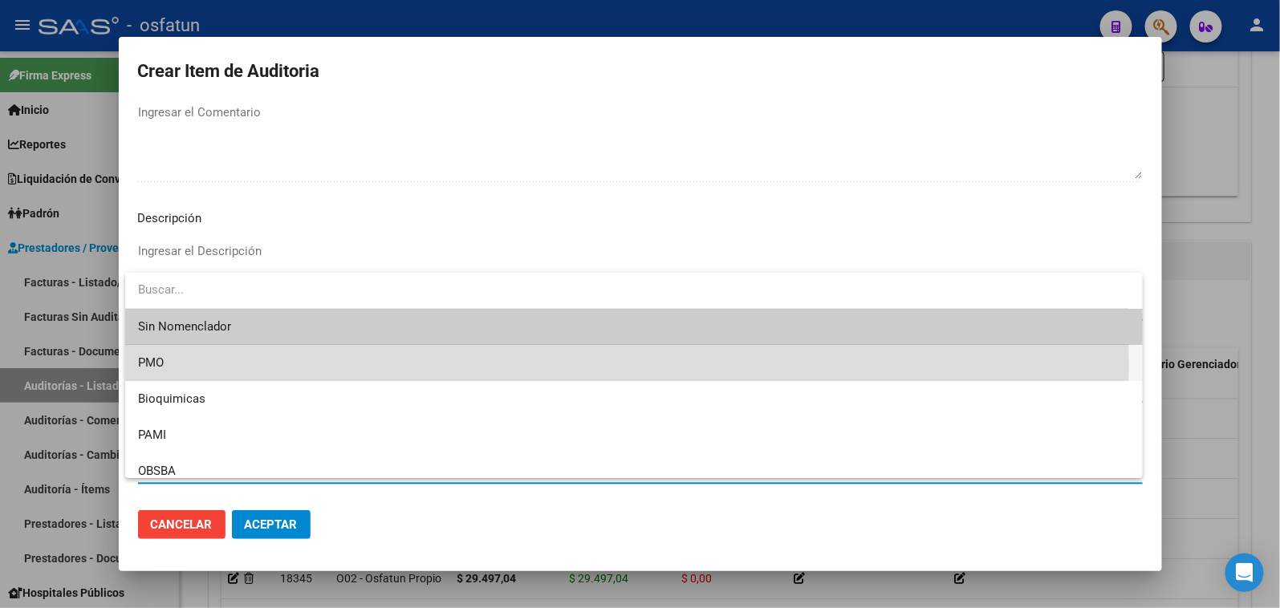
click at [186, 367] on span "PMO" at bounding box center [634, 363] width 992 height 36
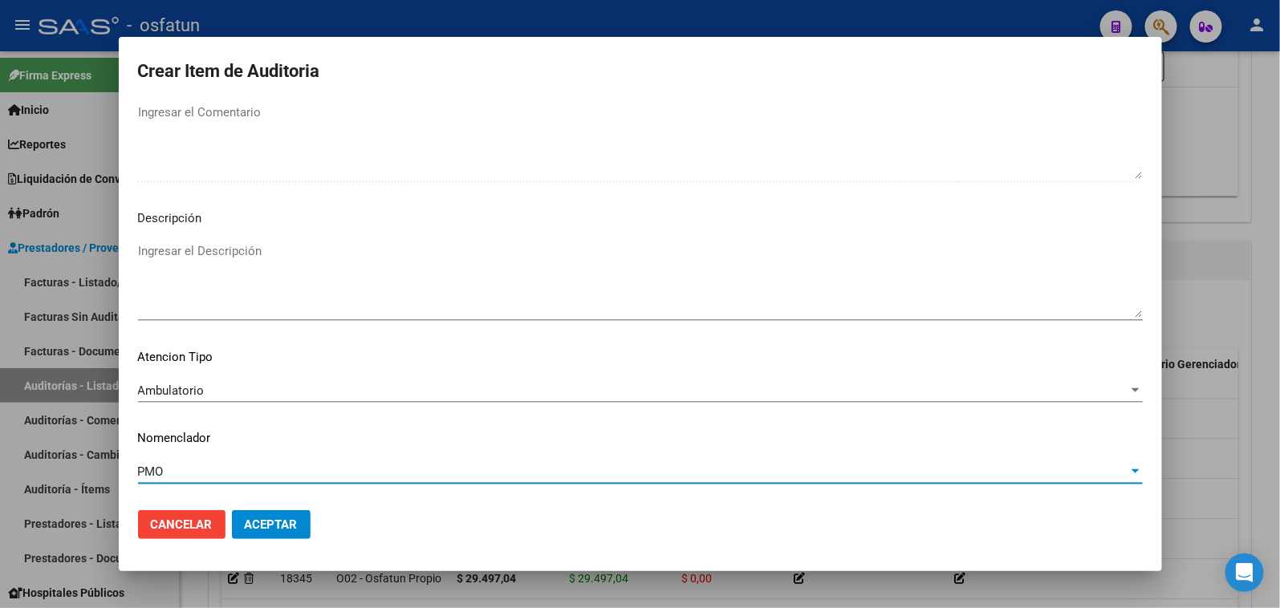
click at [276, 522] on span "Aceptar" at bounding box center [271, 525] width 53 height 14
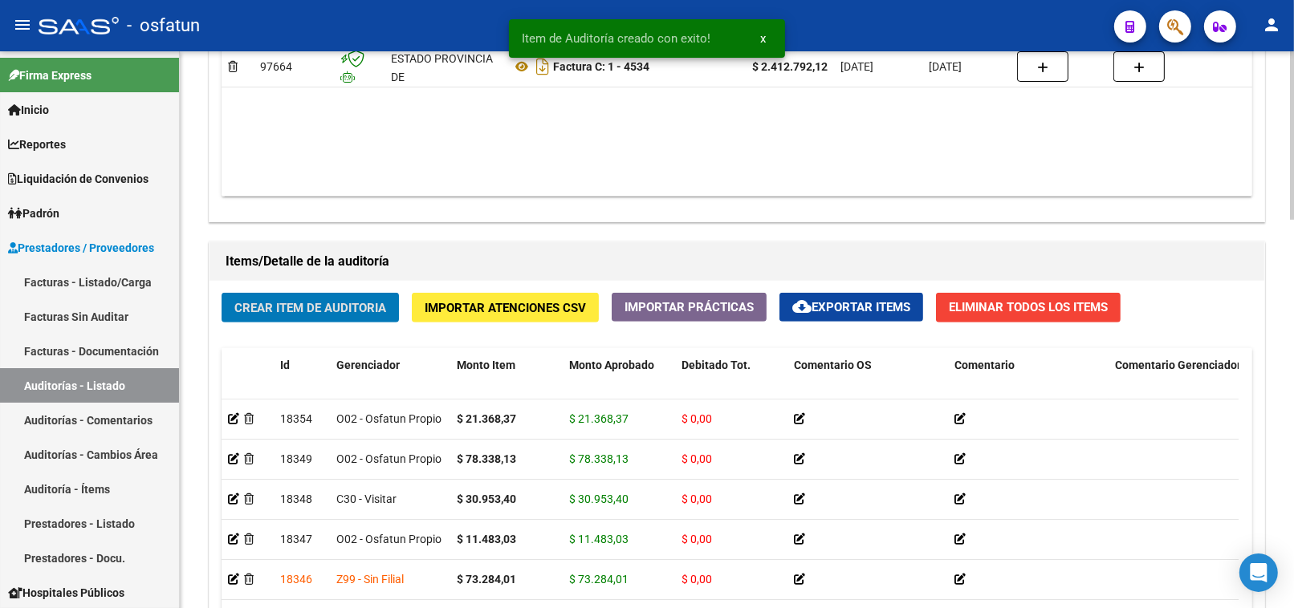
click at [321, 302] on span "Crear Item de Auditoria" at bounding box center [310, 308] width 152 height 14
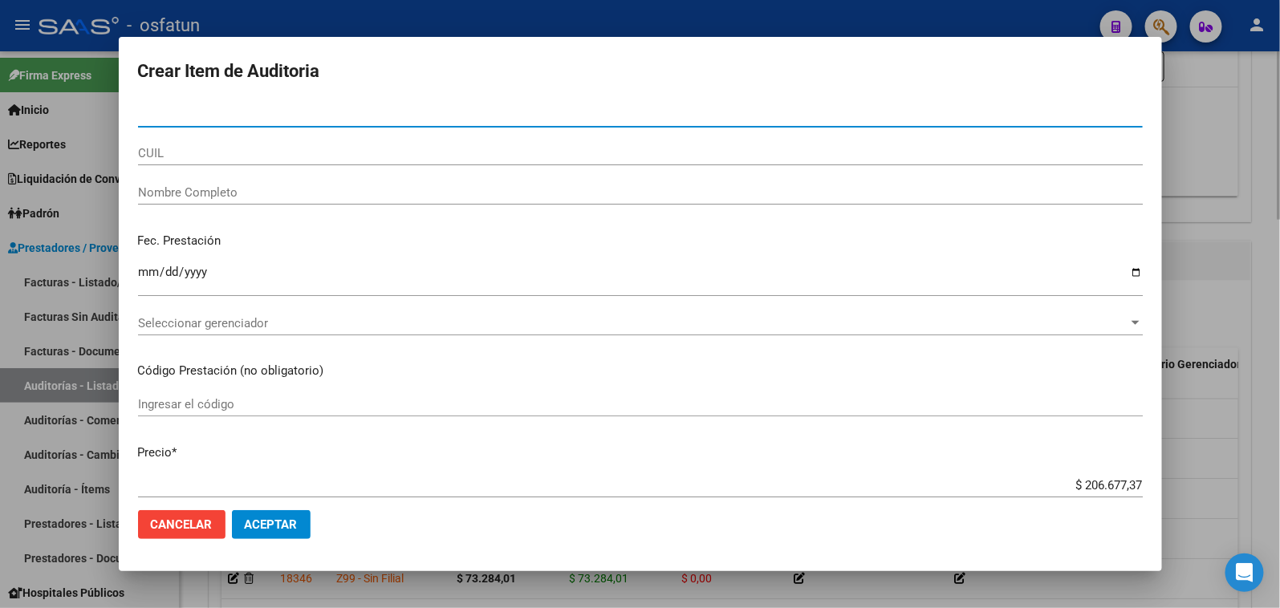
paste input "59180993"
type input "59180993"
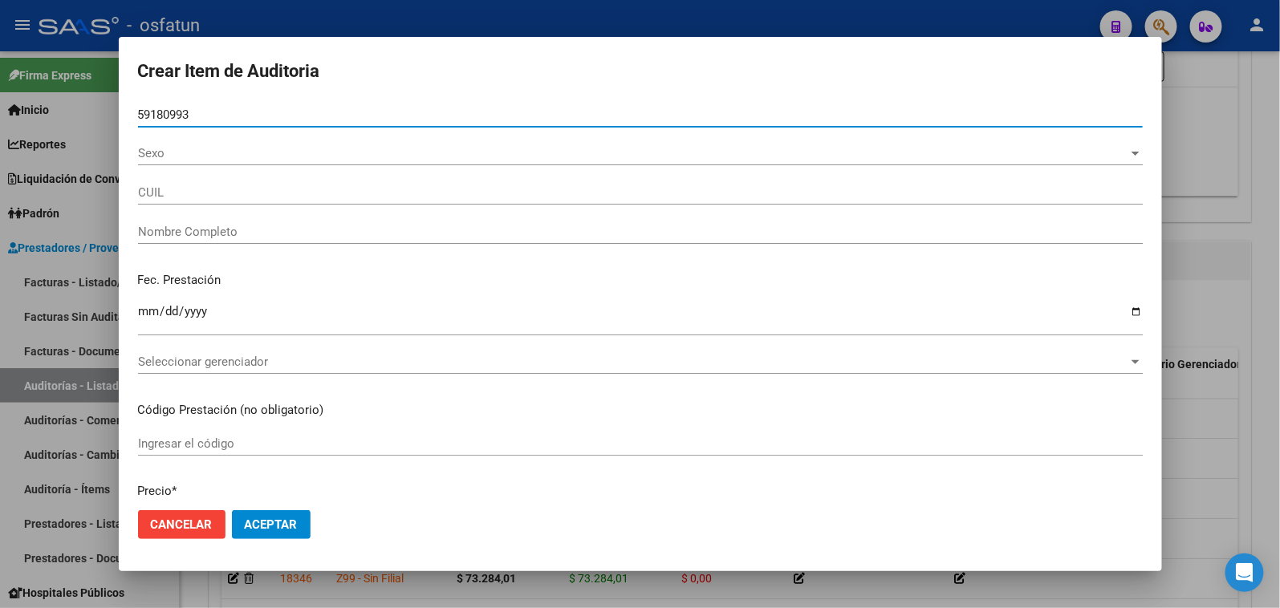
type input "27591809933"
type input "[PERSON_NAME] ORDO?EZ [PERSON_NAME]"
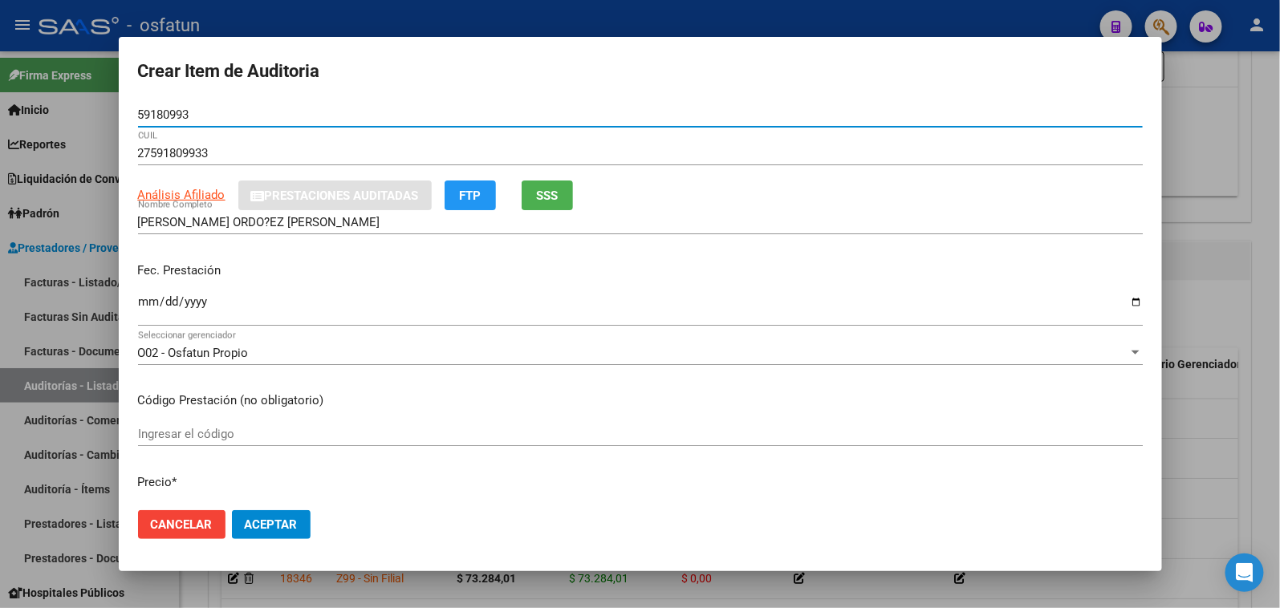
type input "59180993"
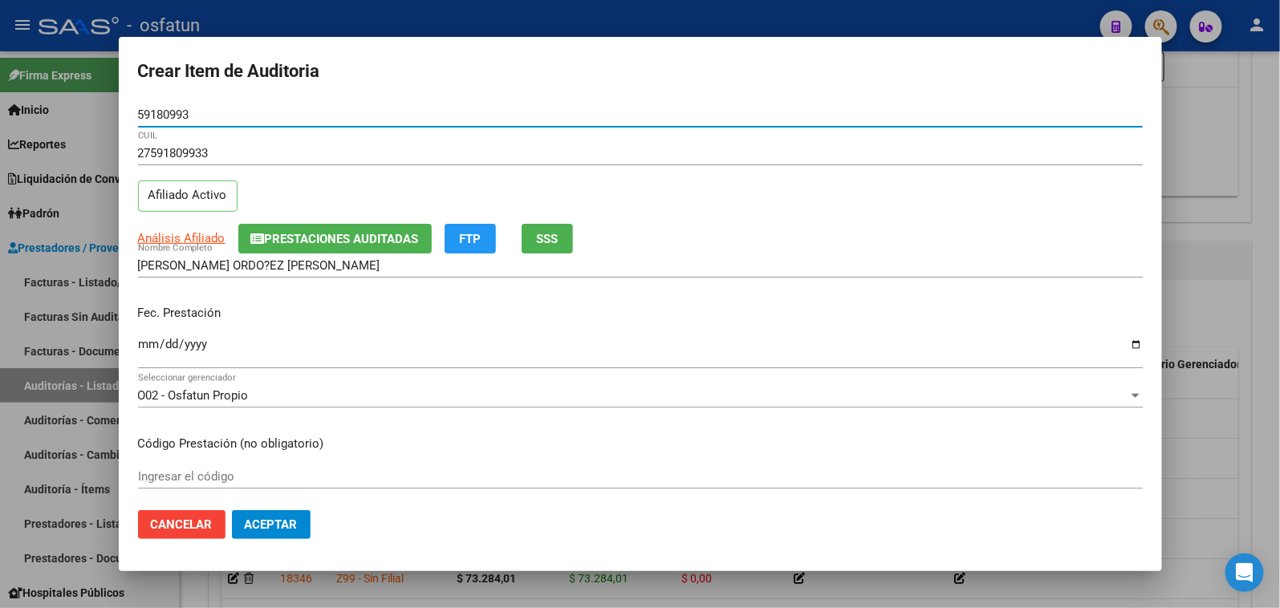
click at [148, 348] on input "Ingresar la fecha" at bounding box center [640, 351] width 1005 height 26
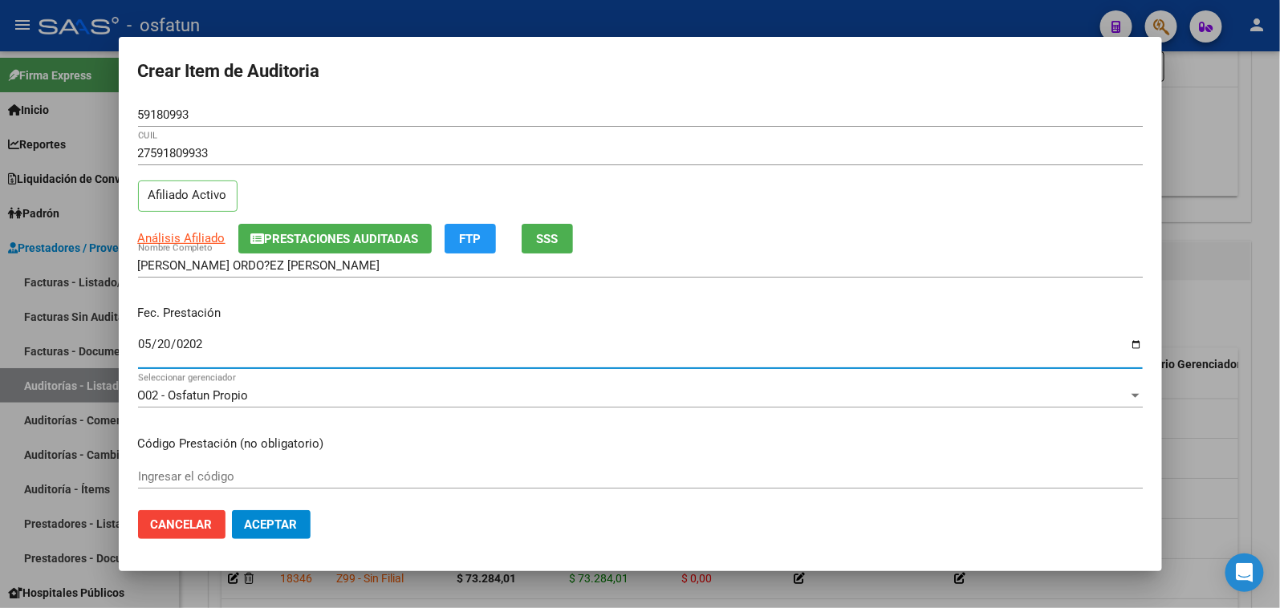
type input "[DATE]"
click at [177, 472] on input "Ingresar el código" at bounding box center [640, 476] width 1005 height 14
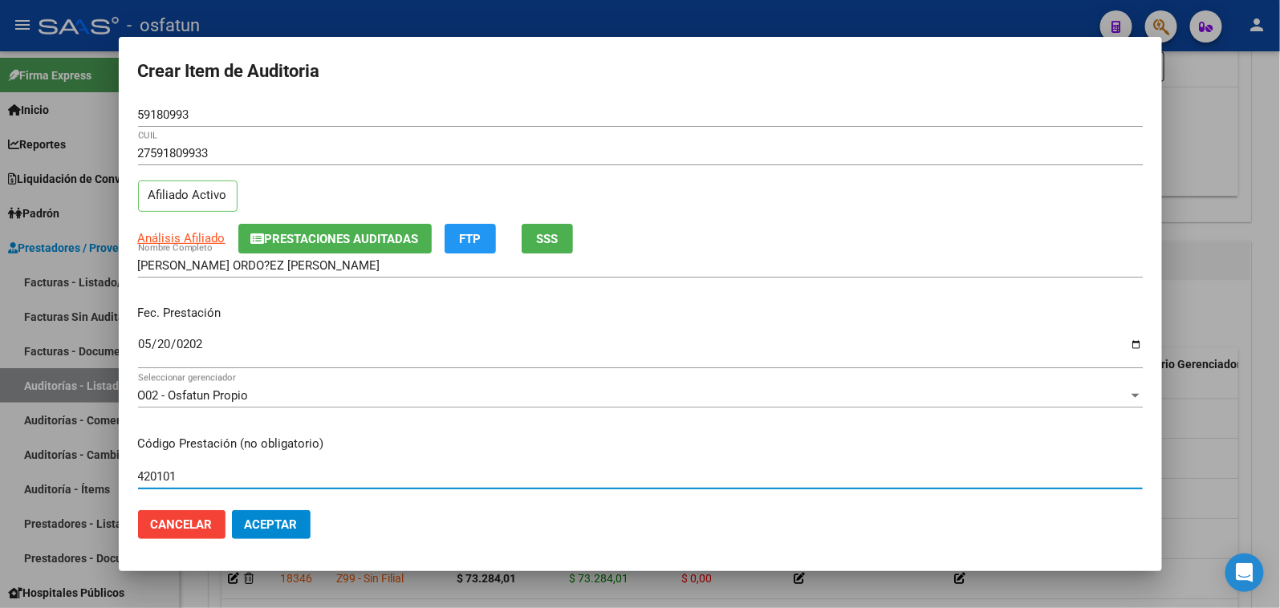
type input "420101"
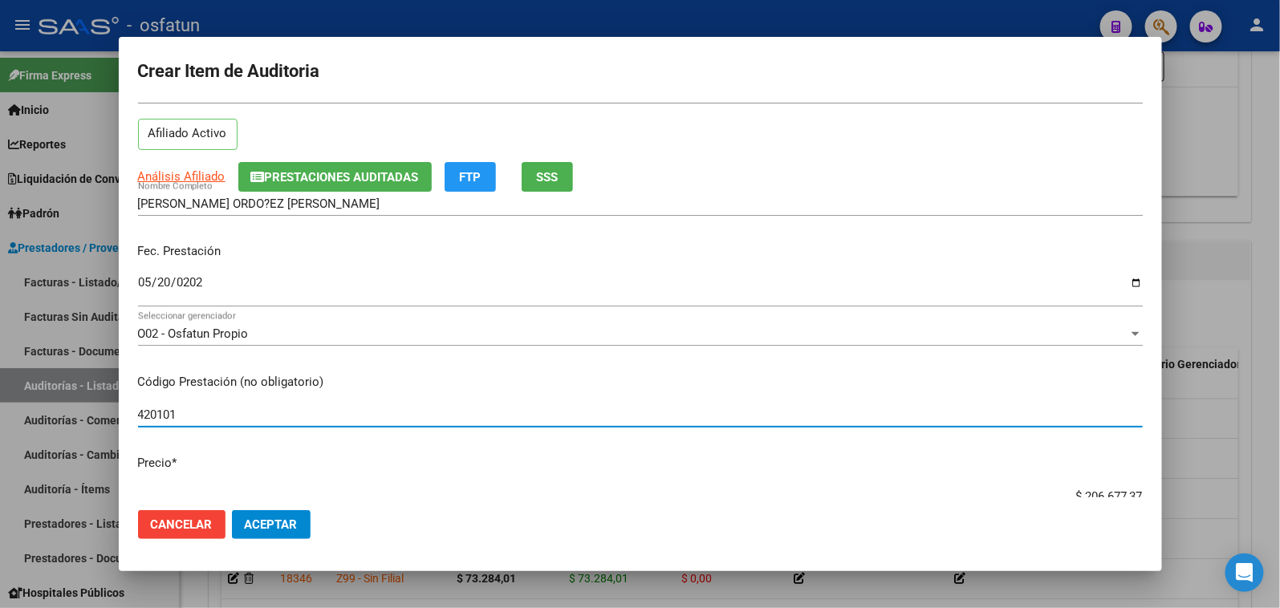
scroll to position [89, 0]
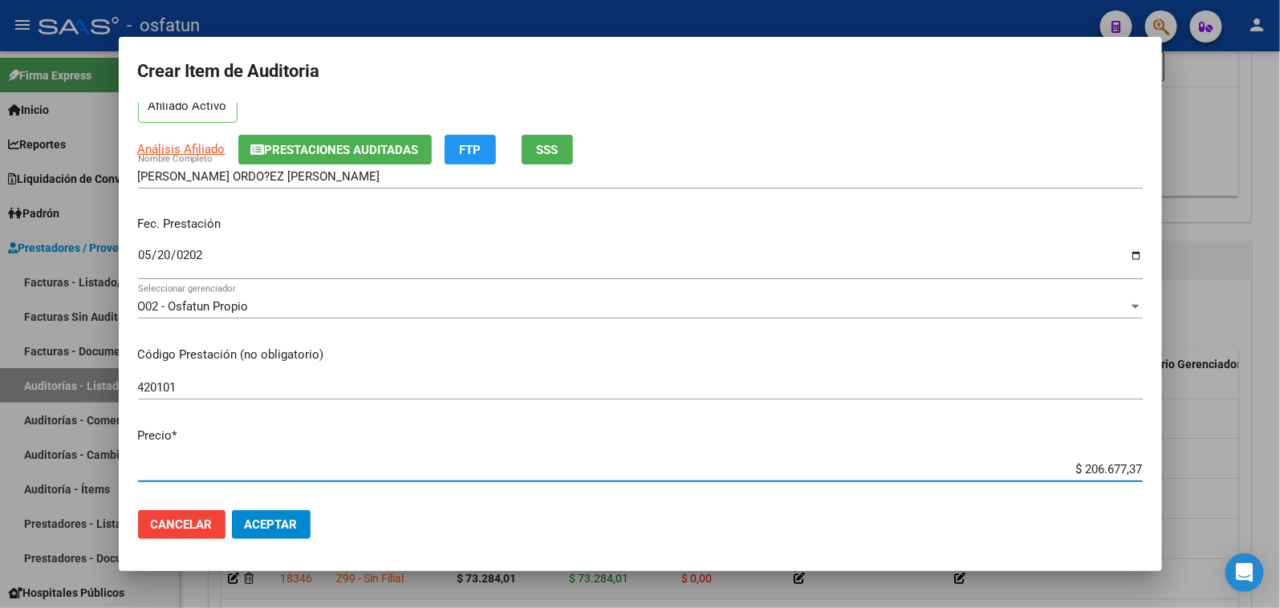
drag, startPoint x: 1102, startPoint y: 469, endPoint x: 1197, endPoint y: 467, distance: 95.5
click at [1190, 470] on div "Crear Item de Auditoria 59180993 Nro Documento 27591809933 CUIL Afiliado Activo…" at bounding box center [640, 304] width 1280 height 608
type input "$ 0,02"
type input "$ 0,20"
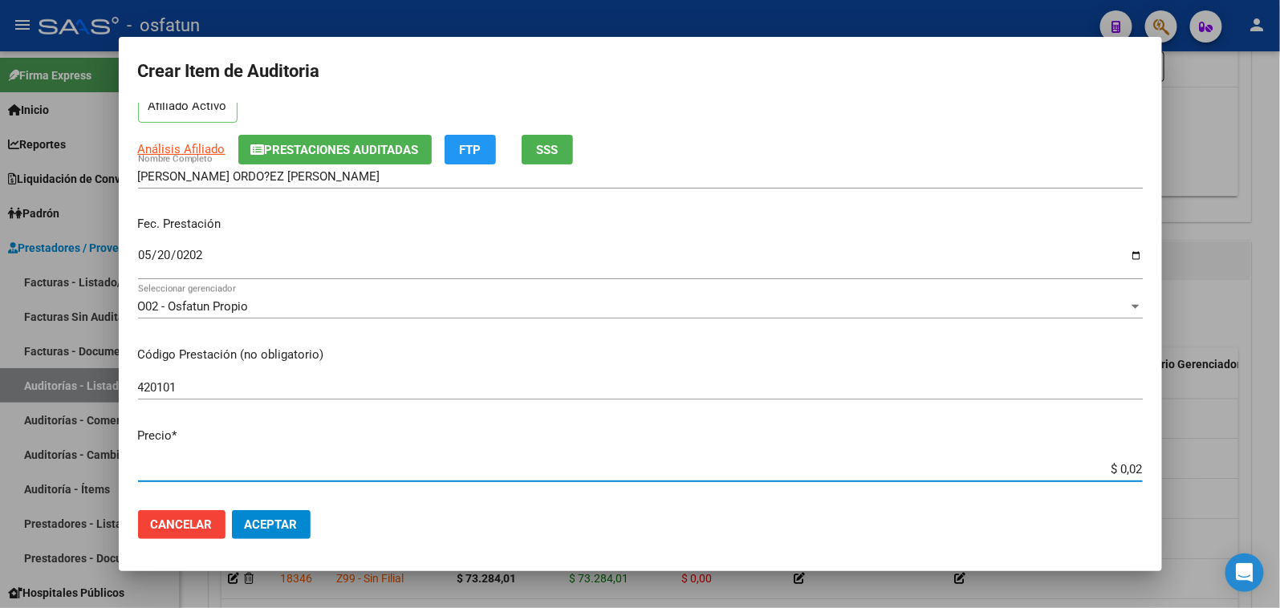
type input "$ 0,20"
type input "$ 2,00"
type input "$ 20,00"
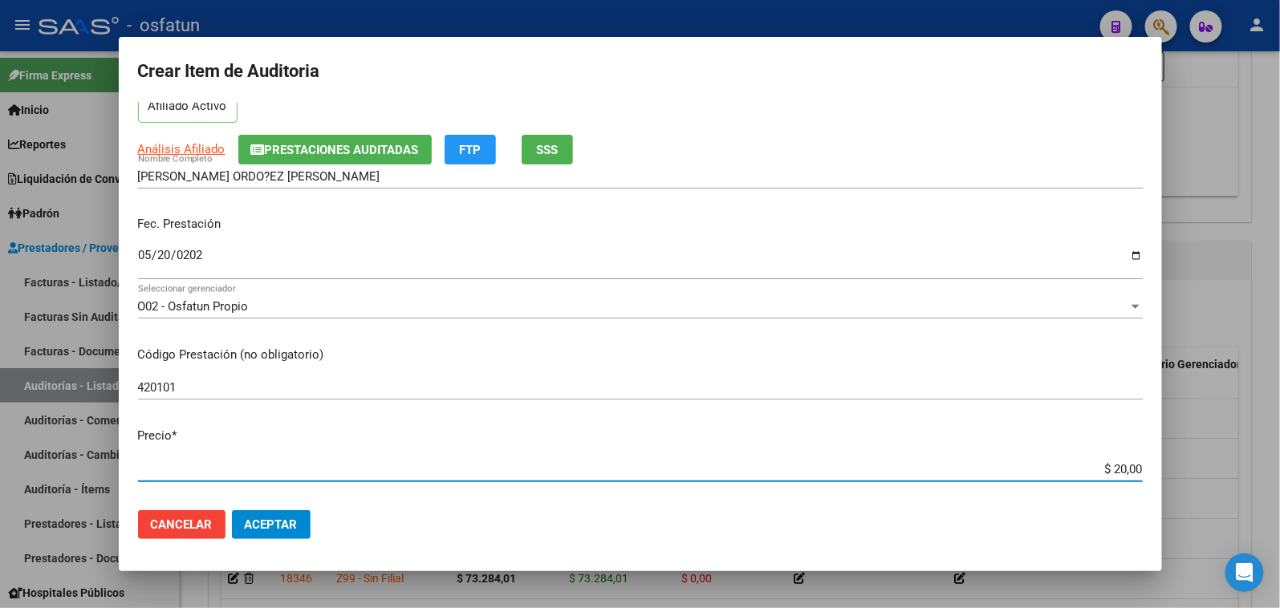
type input "$ 200,00"
type input "$ 2.000,00"
type input "$ 20.000,00"
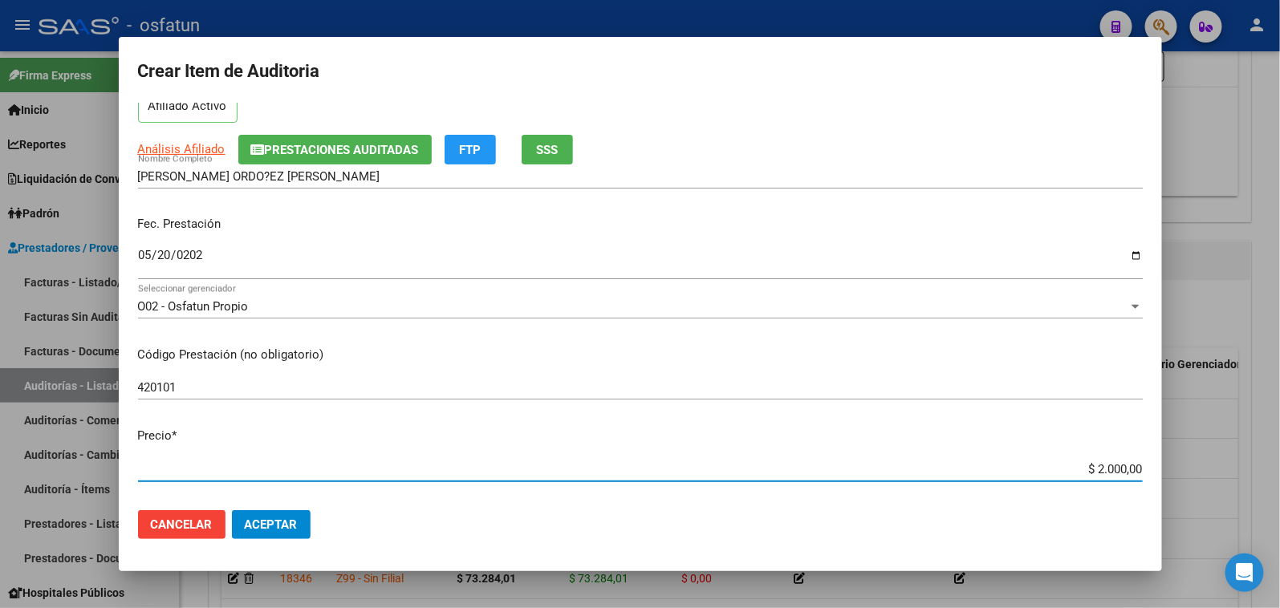
type input "$ 20.000,00"
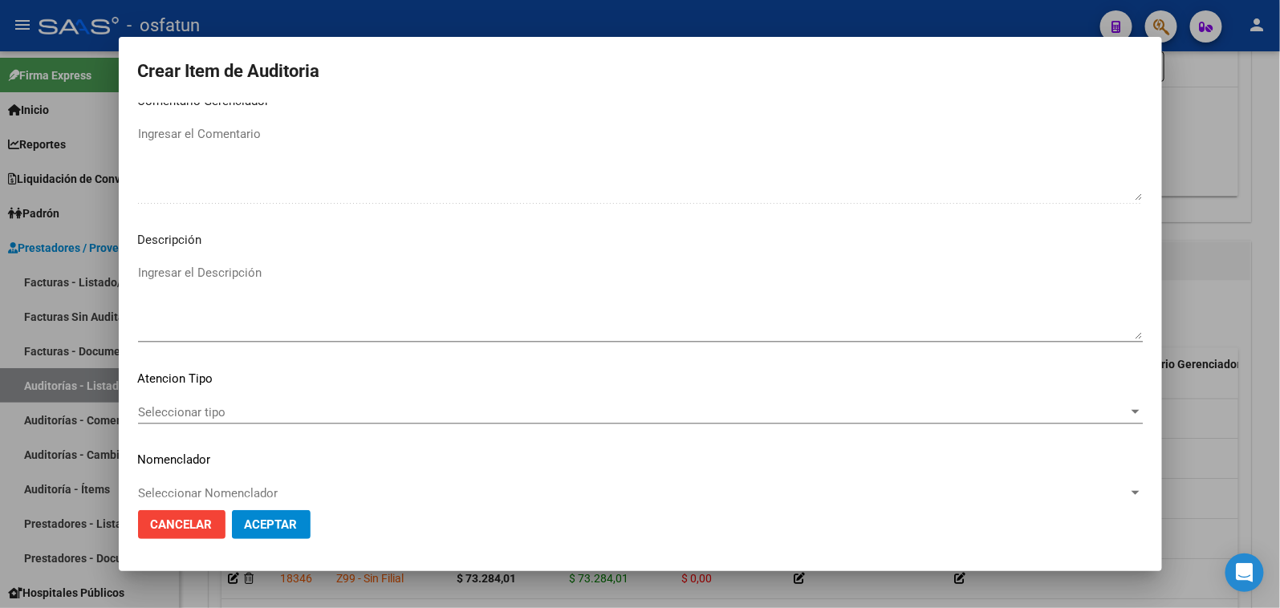
scroll to position [1049, 0]
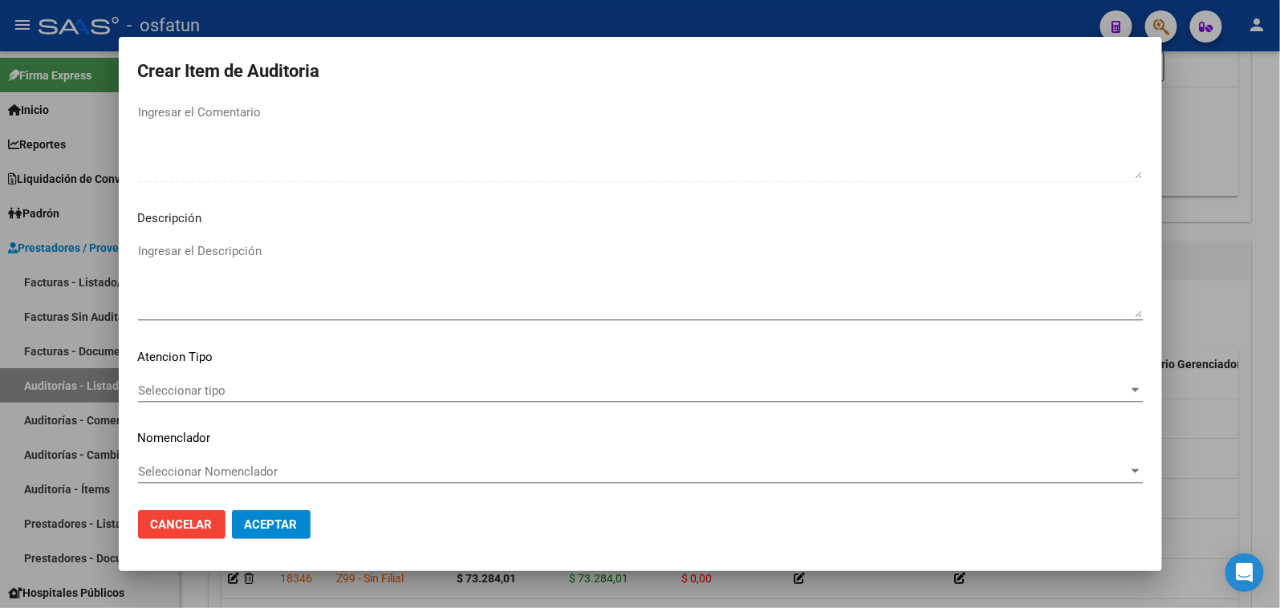
click at [239, 389] on span "Seleccionar tipo" at bounding box center [633, 391] width 990 height 14
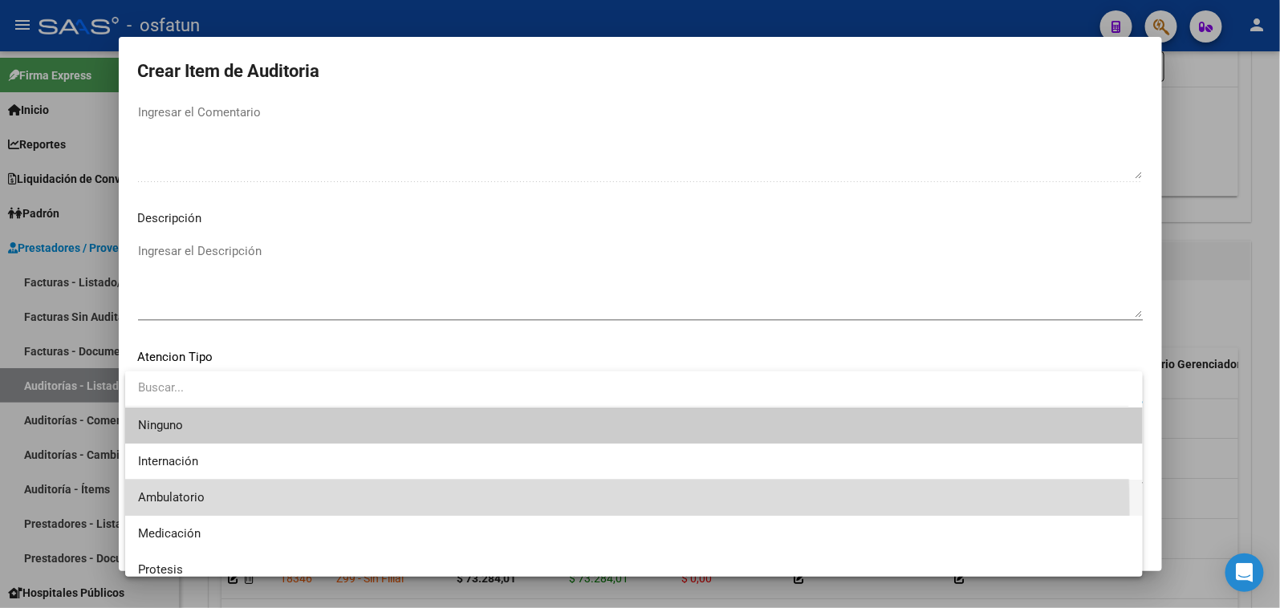
drag, startPoint x: 213, startPoint y: 512, endPoint x: 229, endPoint y: 482, distance: 33.4
click at [217, 509] on span "Ambulatorio" at bounding box center [634, 498] width 992 height 36
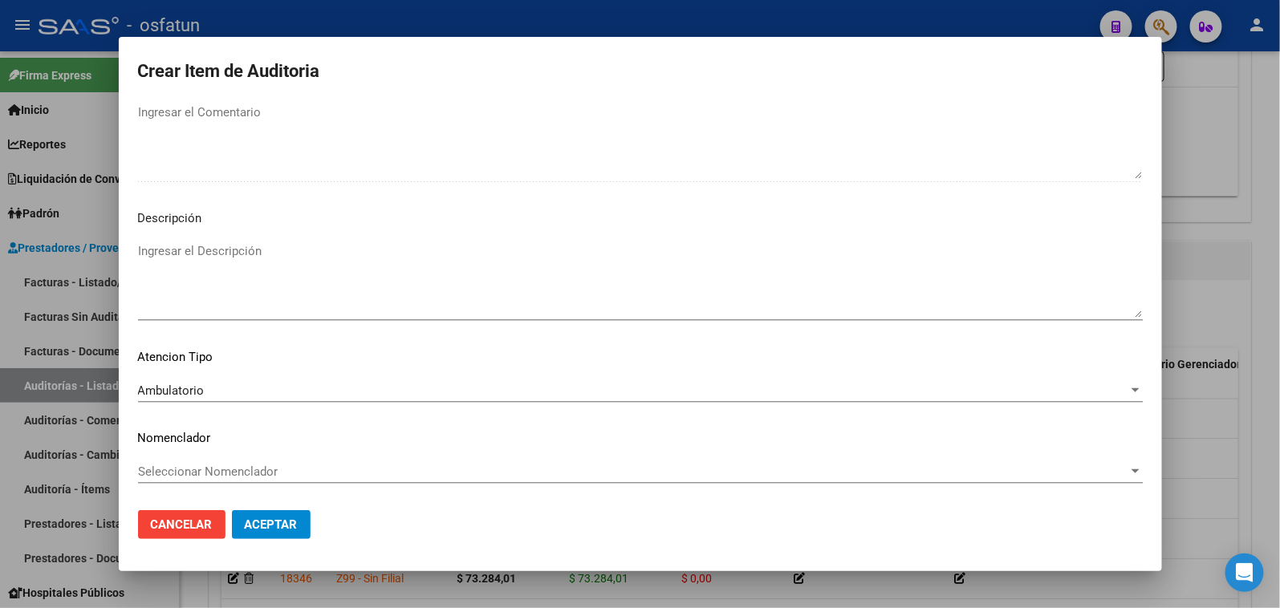
click at [229, 482] on div "Seleccionar Nomenclador Seleccionar Nomenclador" at bounding box center [640, 472] width 1005 height 24
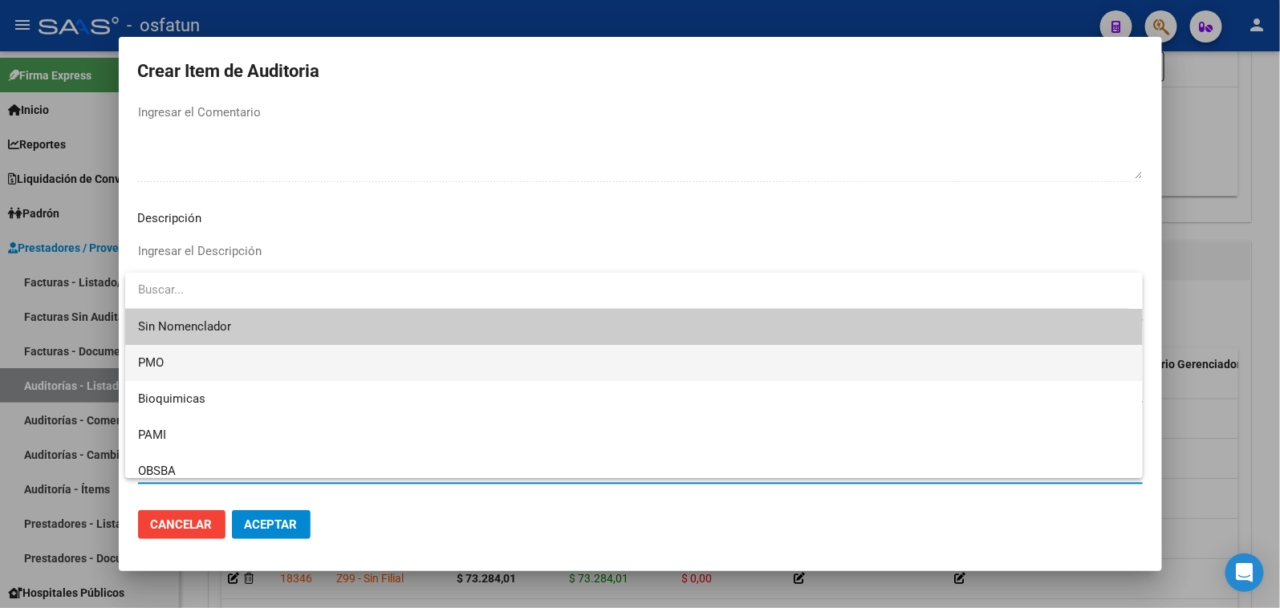
click at [182, 358] on span "PMO" at bounding box center [634, 363] width 992 height 36
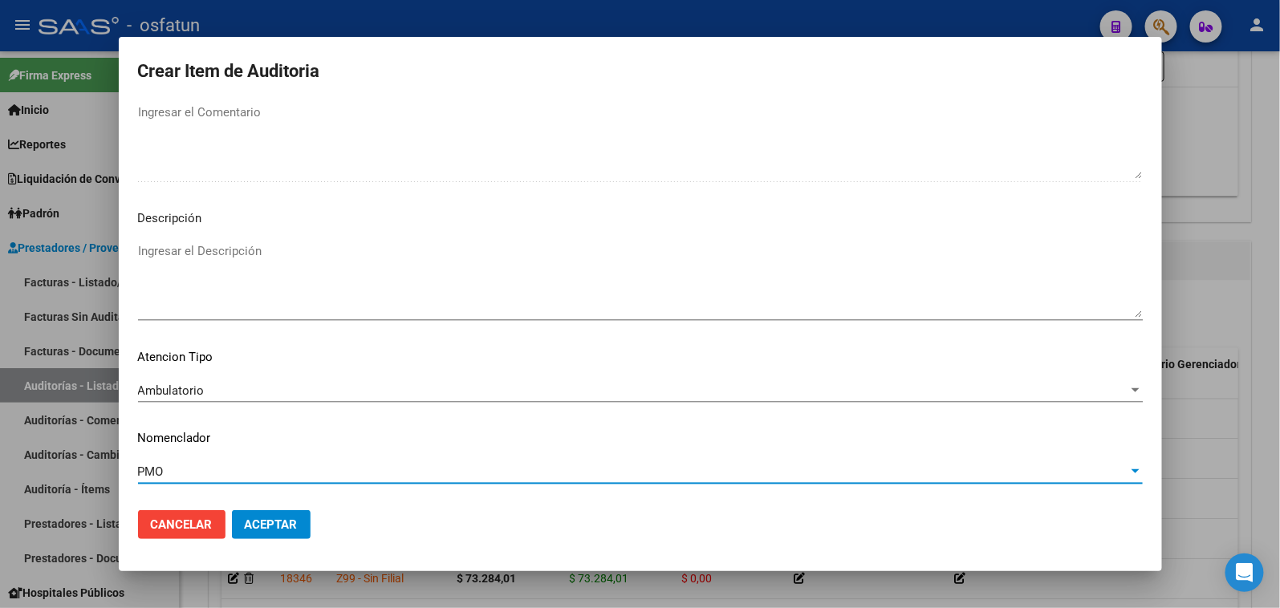
click at [252, 509] on mat-dialog-actions "Cancelar Aceptar" at bounding box center [640, 525] width 1005 height 55
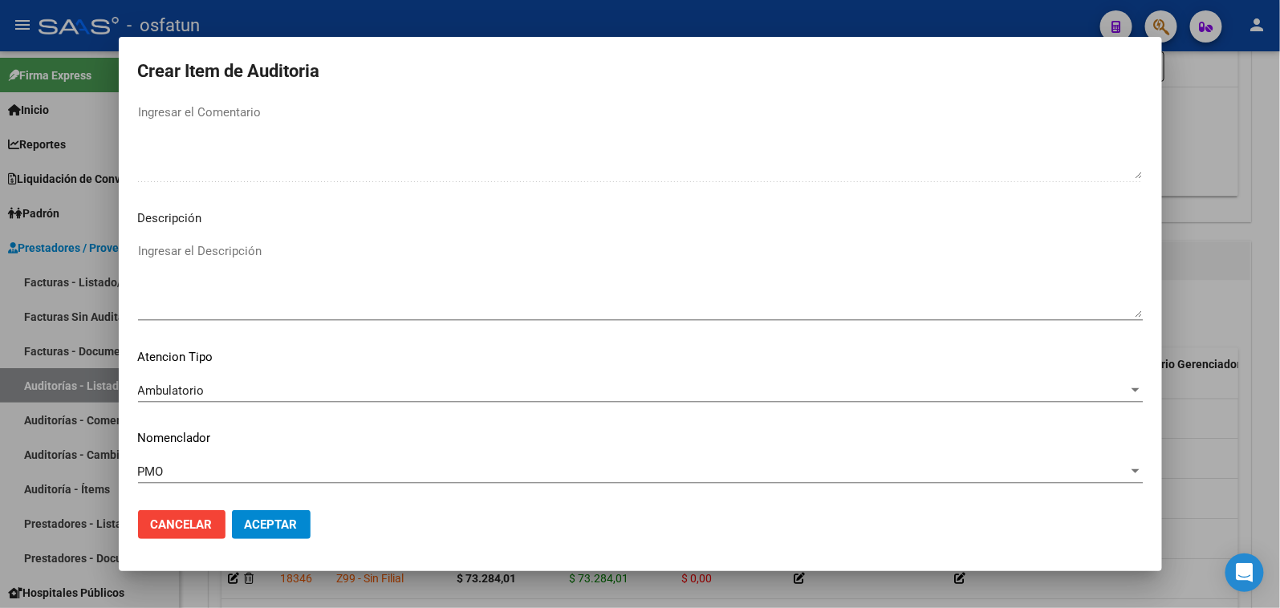
drag, startPoint x: 255, startPoint y: 518, endPoint x: 299, endPoint y: 420, distance: 107.1
click at [257, 518] on span "Aceptar" at bounding box center [271, 525] width 53 height 14
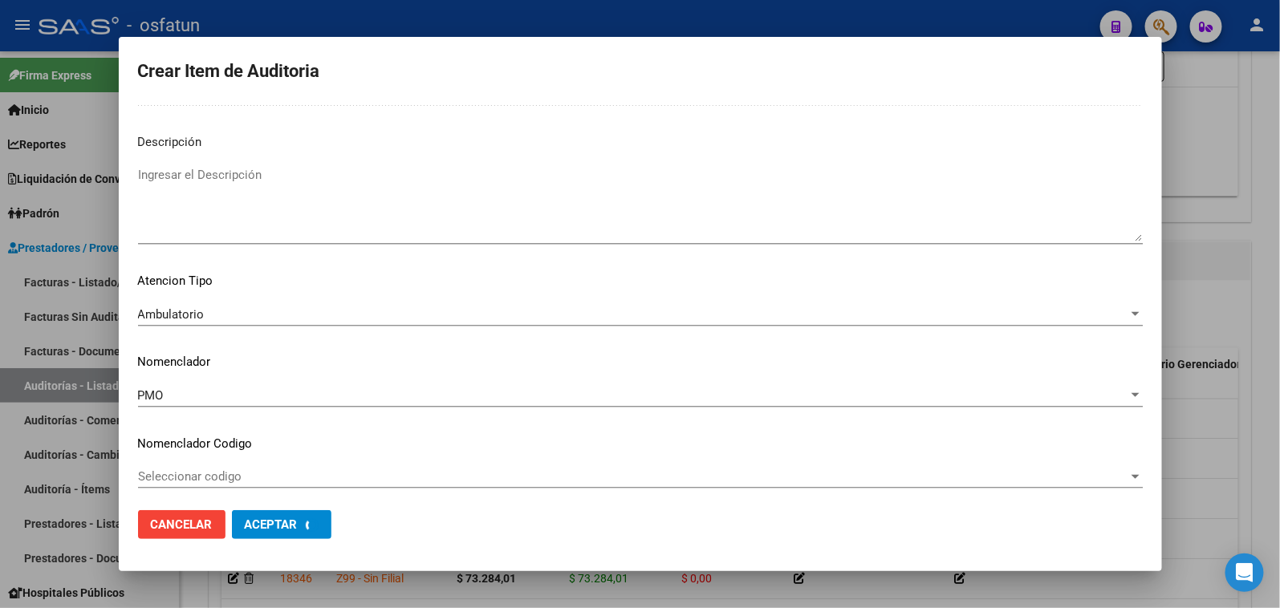
scroll to position [0, 0]
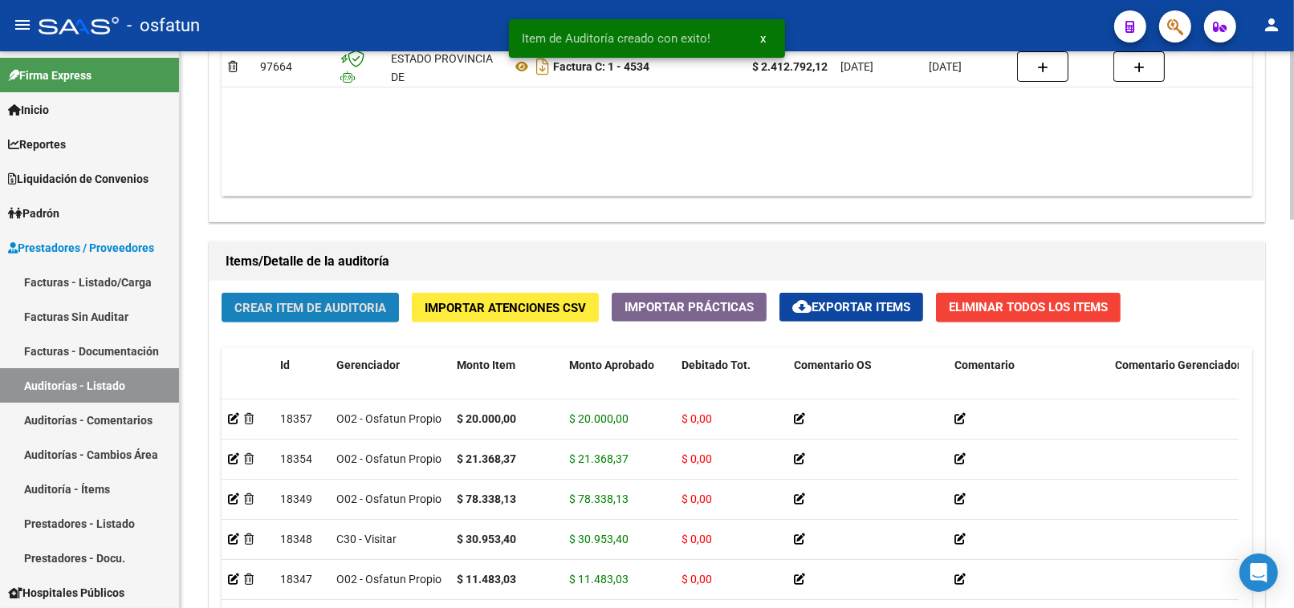
click at [373, 315] on span "Crear Item de Auditoria" at bounding box center [310, 308] width 152 height 14
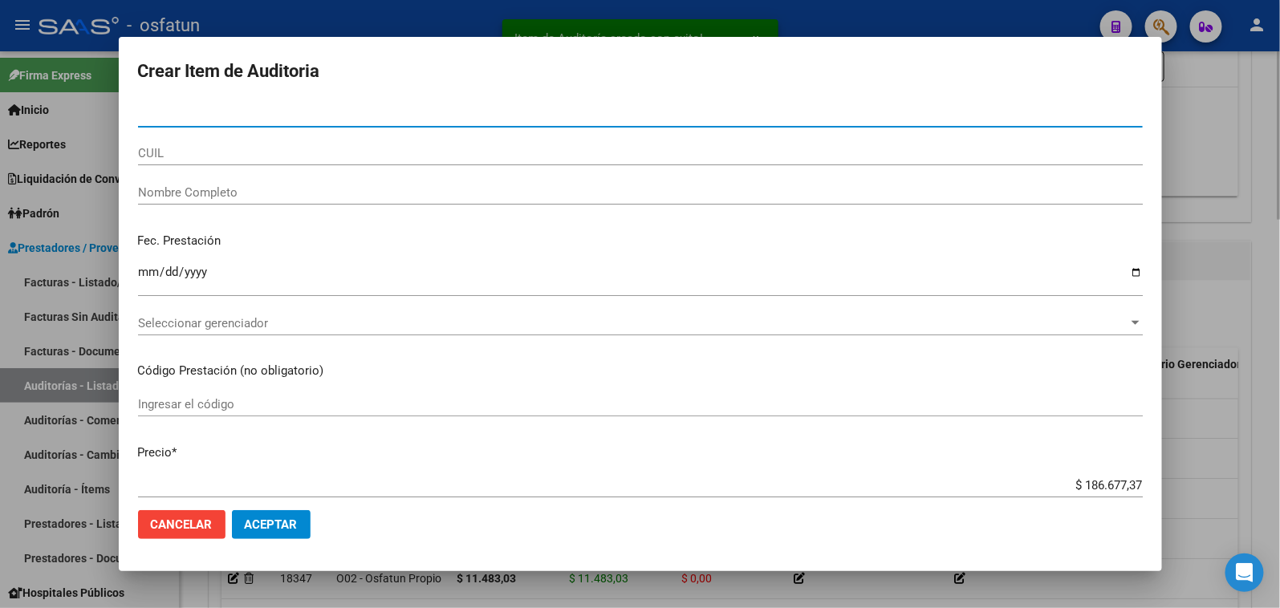
paste input "55842552"
type input "55842552"
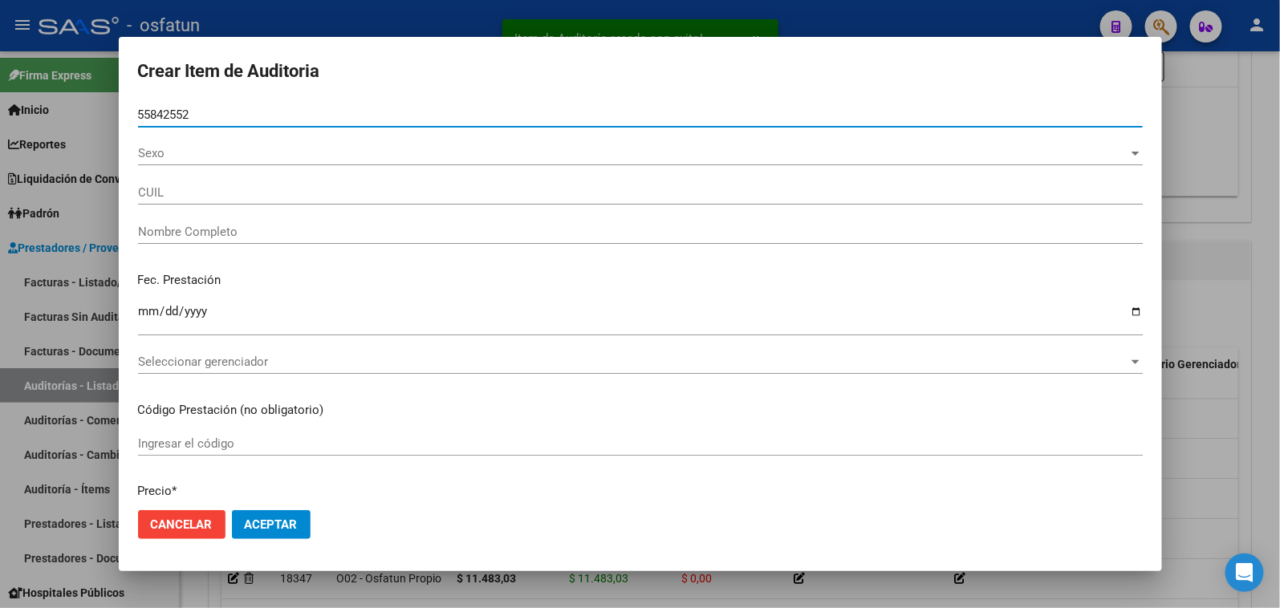
type input "27558425526"
type input "[PERSON_NAME] [PERSON_NAME]"
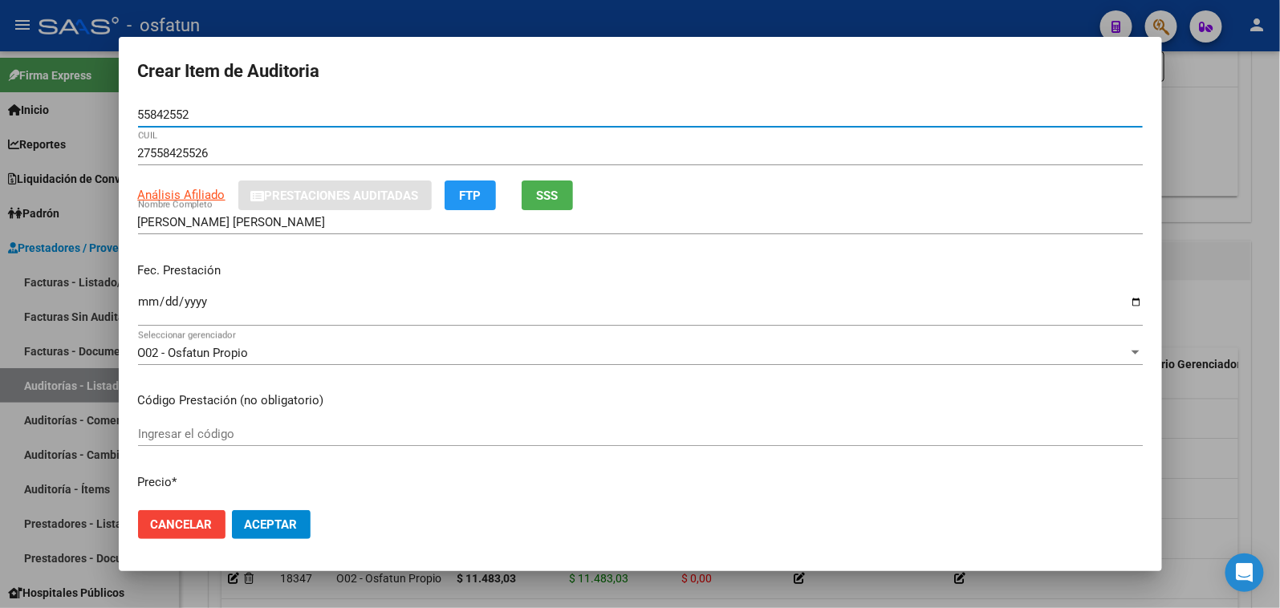
type input "55842552"
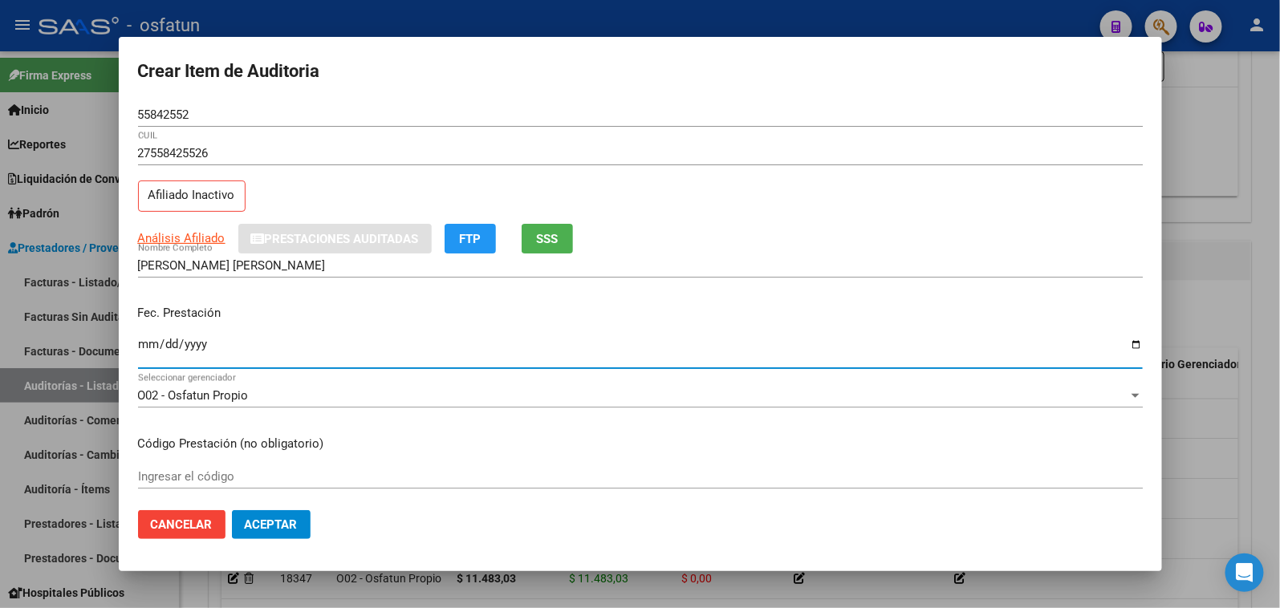
click at [146, 348] on input "Ingresar la fecha" at bounding box center [640, 351] width 1005 height 26
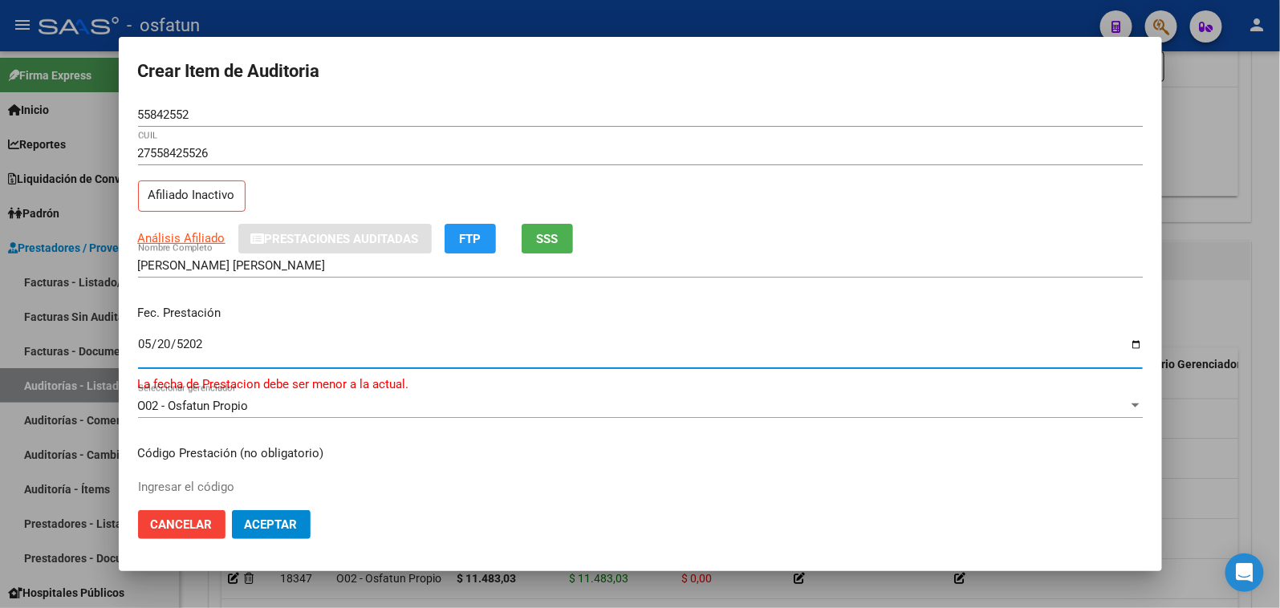
type input "[DATE]"
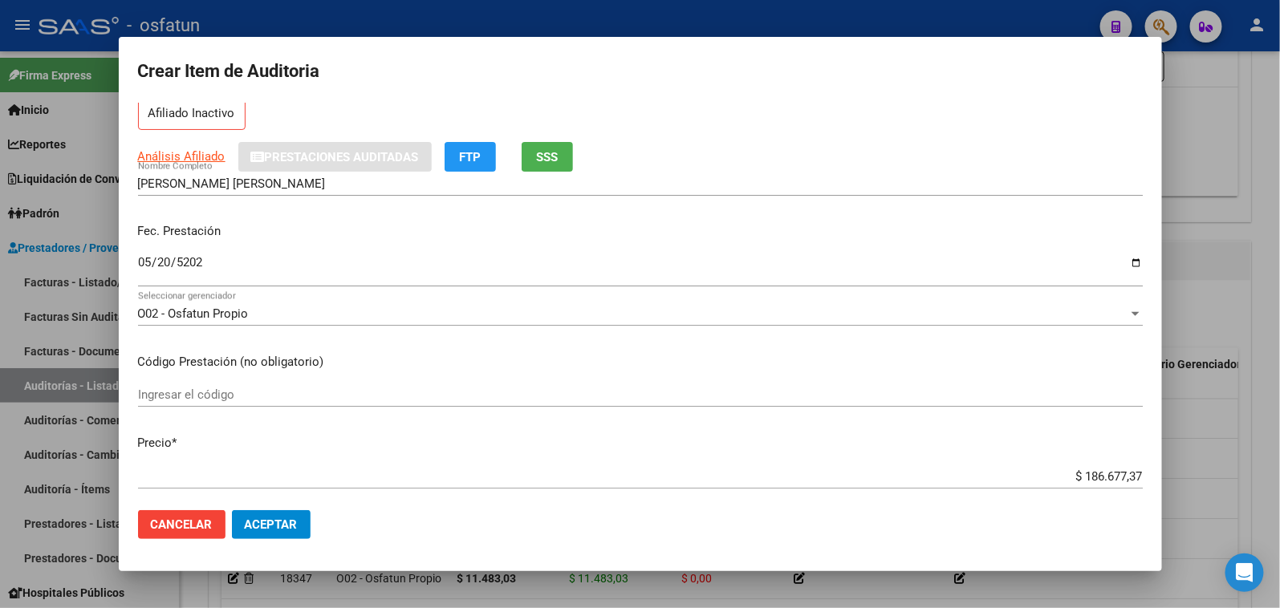
scroll to position [89, 0]
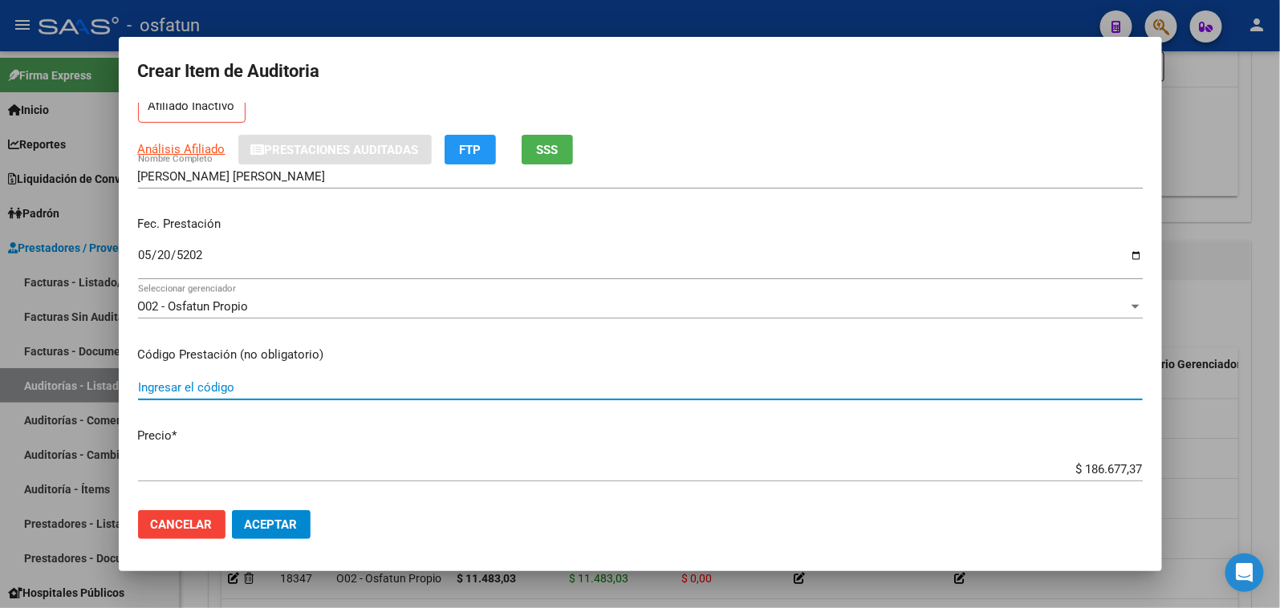
click at [255, 383] on input "Ingresar el código" at bounding box center [640, 387] width 1005 height 14
type input "101"
drag, startPoint x: 1153, startPoint y: 472, endPoint x: 1265, endPoint y: 475, distance: 111.6
click at [1262, 475] on div "Crear Item de Auditoria 55842552 Nro Documento 27558425526 CUIL Afiliado Inacti…" at bounding box center [640, 304] width 1280 height 608
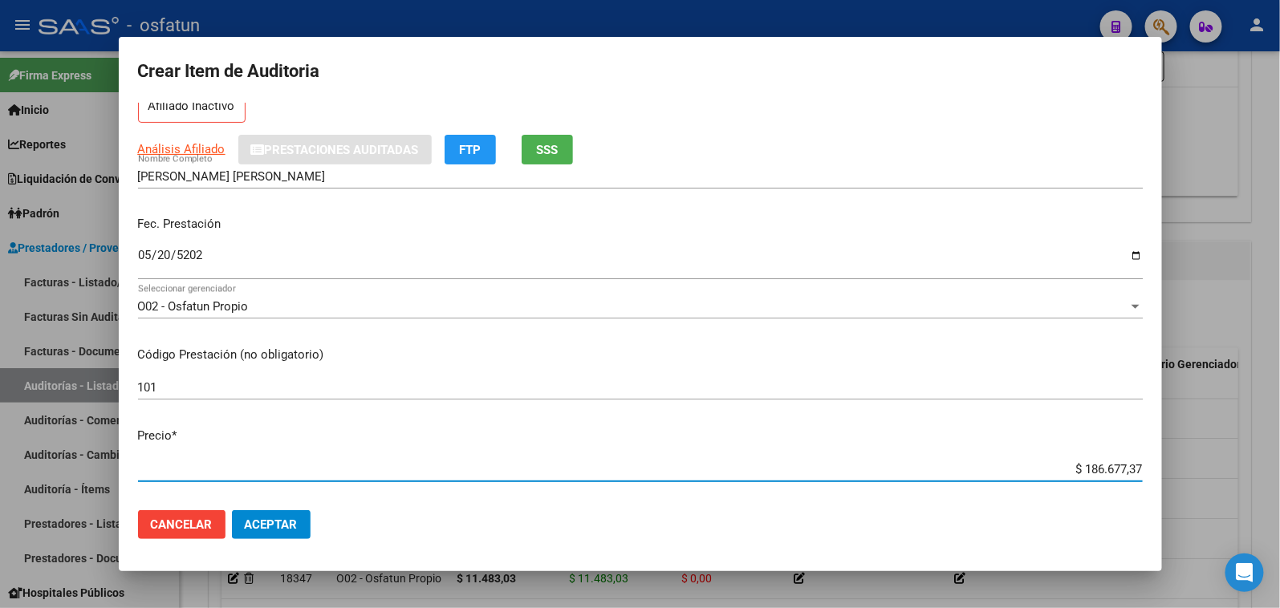
paste input "29479,43"
type input "$ 29.479,43"
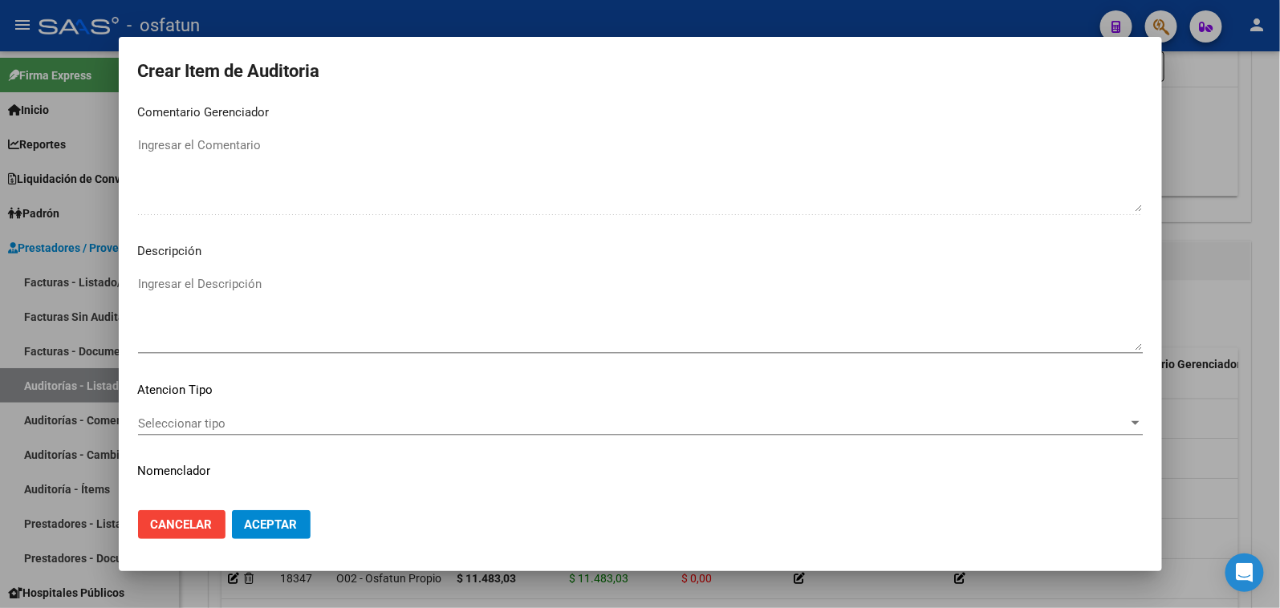
scroll to position [1049, 0]
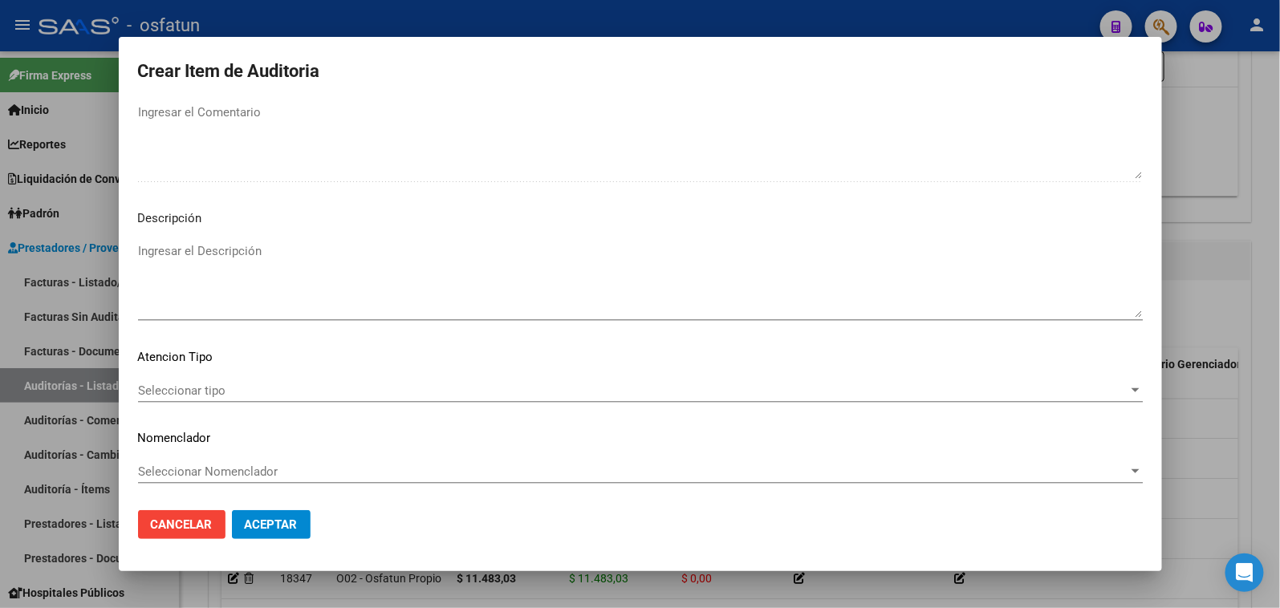
type input "$ 29.479,43"
click at [211, 403] on div "Seleccionar tipo Seleccionar tipo" at bounding box center [640, 398] width 1005 height 39
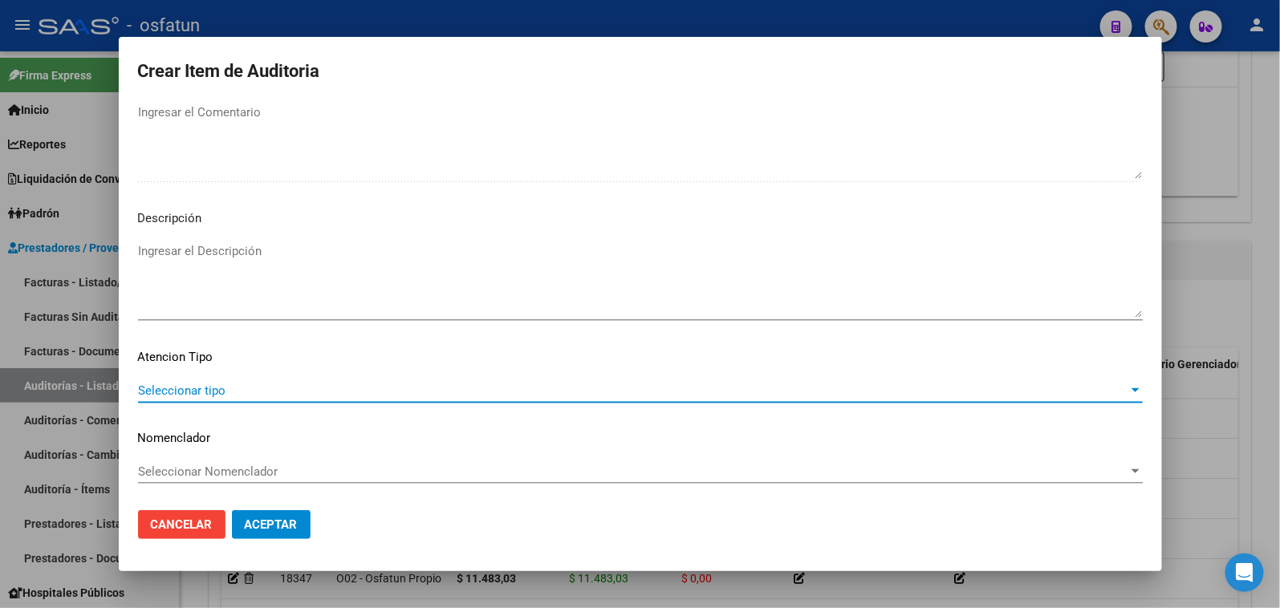
click at [214, 395] on span "Seleccionar tipo" at bounding box center [633, 391] width 990 height 14
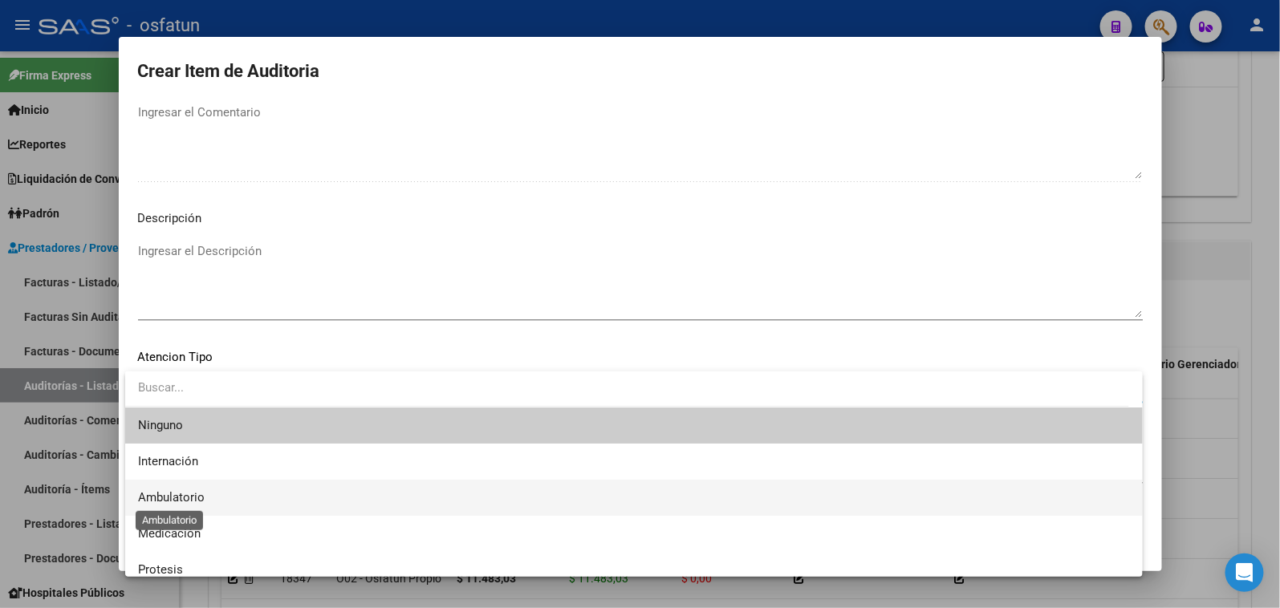
click at [180, 490] on span "Ambulatorio" at bounding box center [171, 497] width 67 height 14
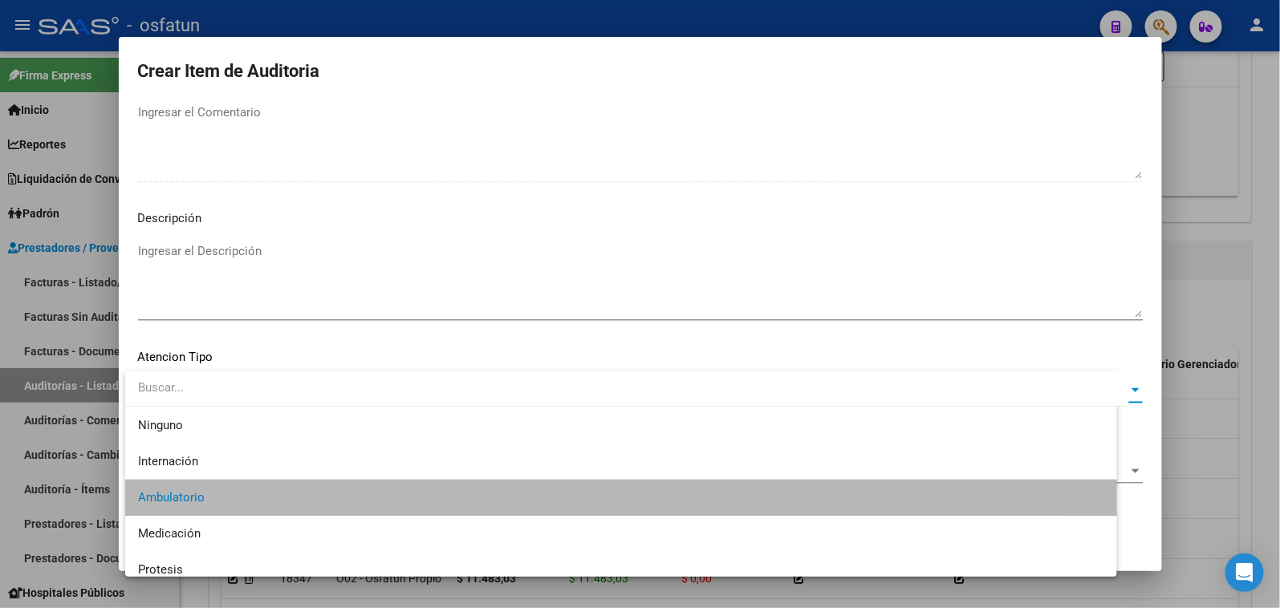
click at [205, 460] on div "Seleccionar Nomenclador Seleccionar Nomenclador" at bounding box center [640, 472] width 1005 height 24
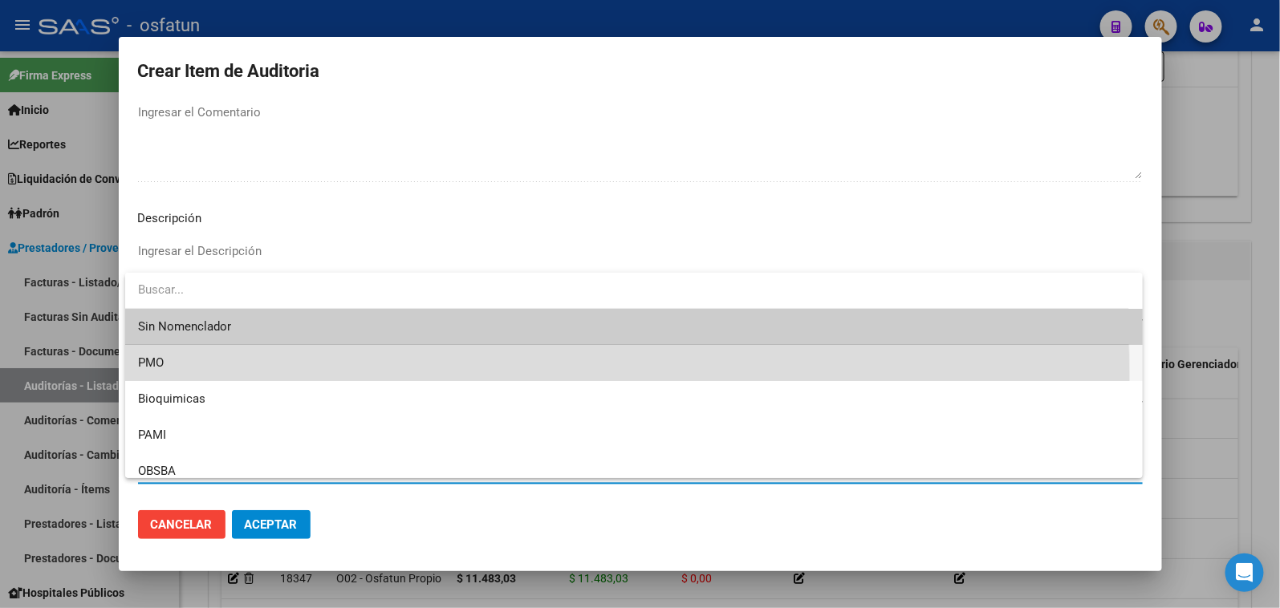
click at [198, 378] on span "PMO" at bounding box center [634, 363] width 992 height 36
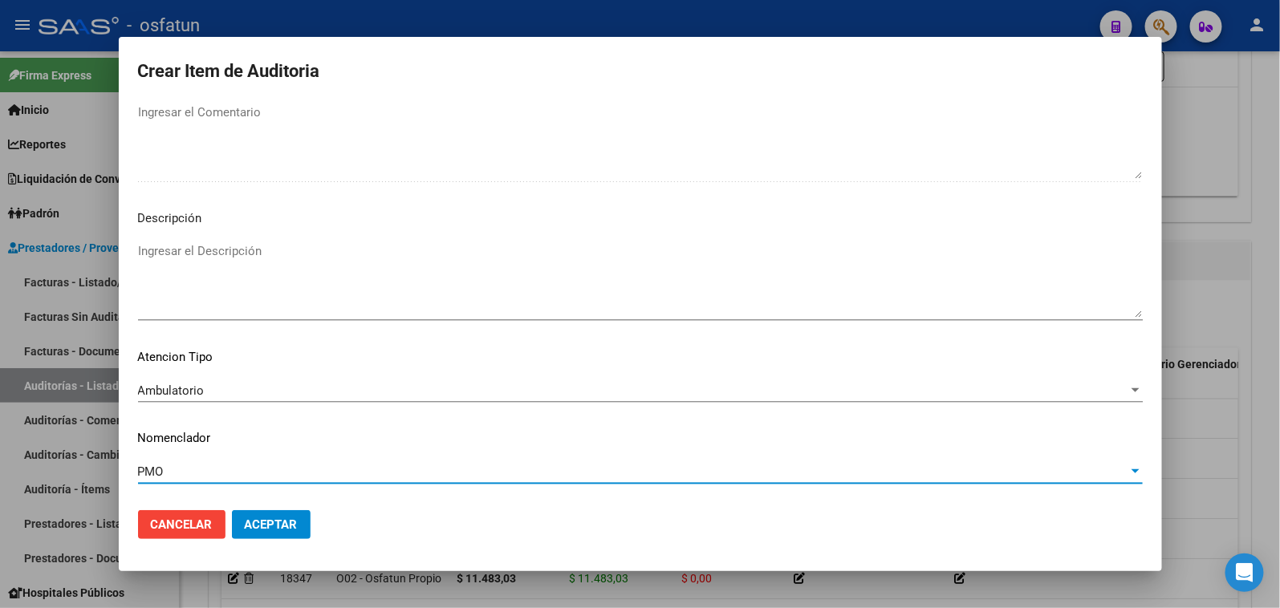
drag, startPoint x: 260, startPoint y: 522, endPoint x: 273, endPoint y: 517, distance: 13.7
click at [261, 522] on span "Aceptar" at bounding box center [271, 525] width 53 height 14
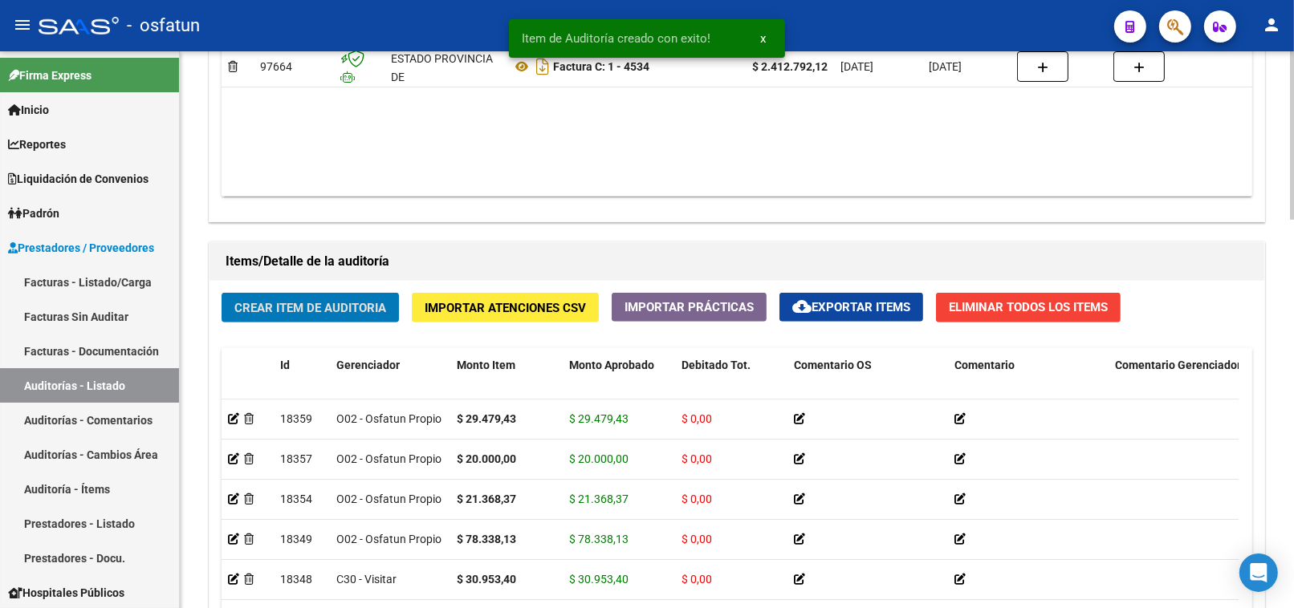
click at [339, 313] on span "Crear Item de Auditoria" at bounding box center [310, 308] width 152 height 14
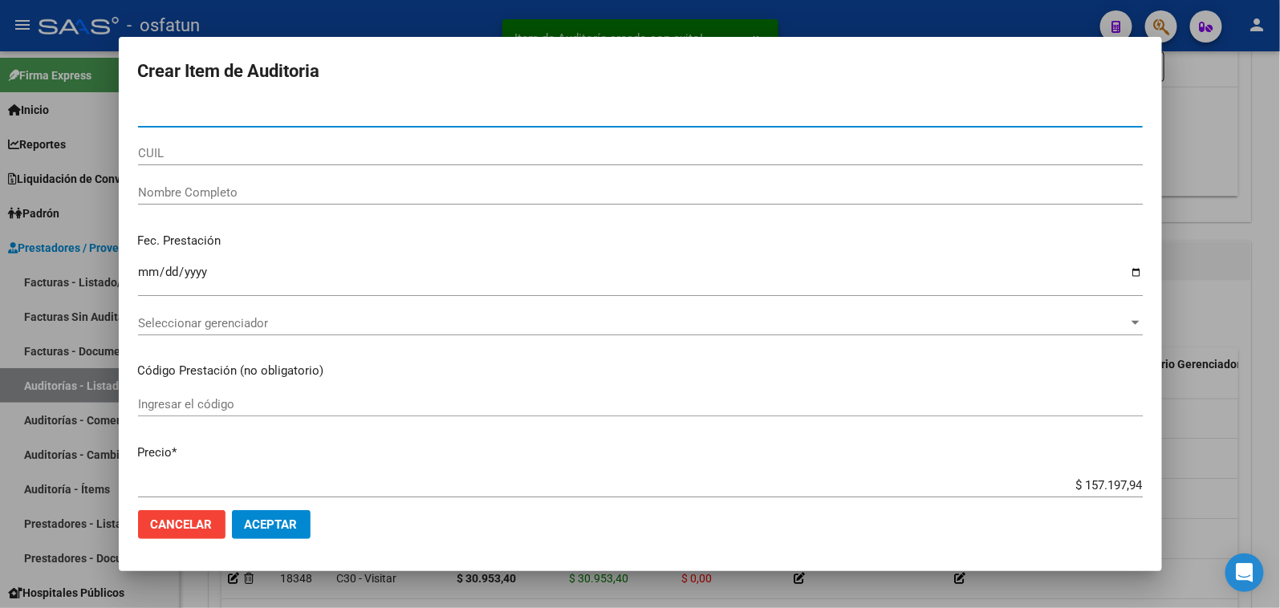
paste input "20575054"
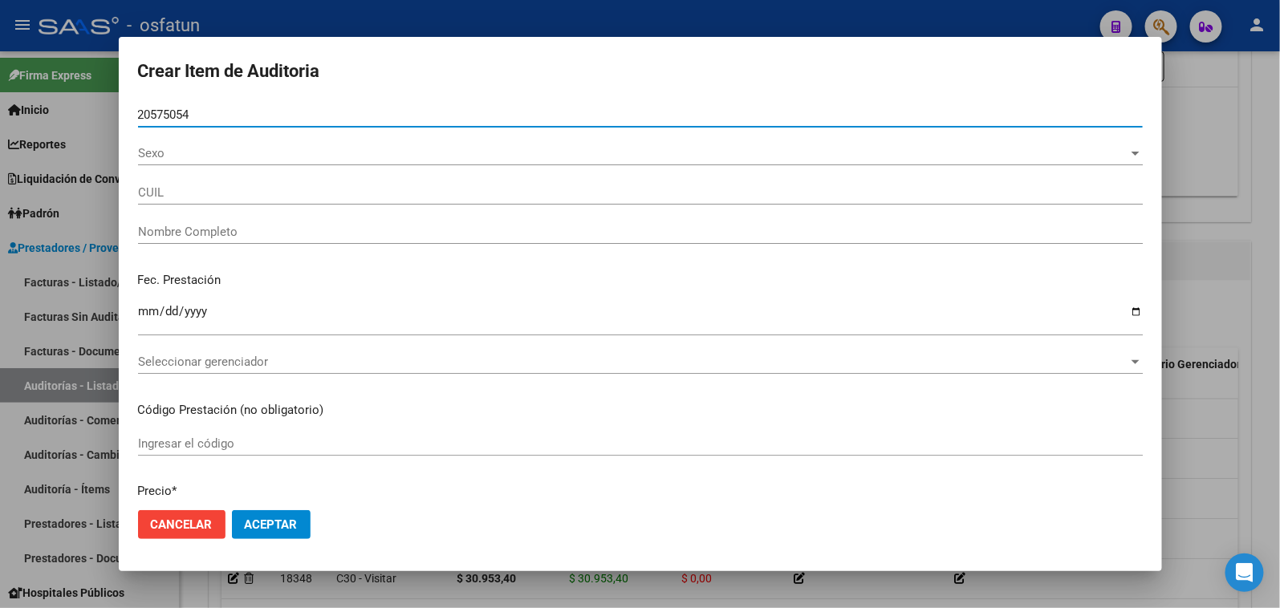
type input "20575054"
type input "27205750547"
type input "DAGATA [PERSON_NAME]"
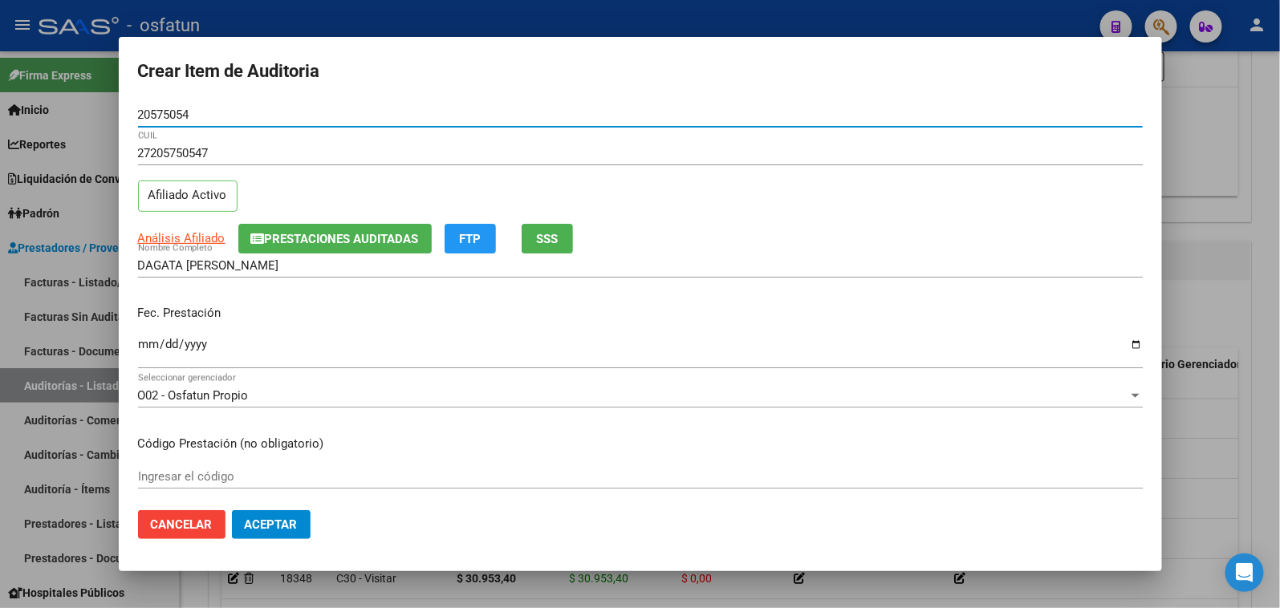
click at [148, 343] on input "Ingresar la fecha" at bounding box center [640, 351] width 1005 height 26
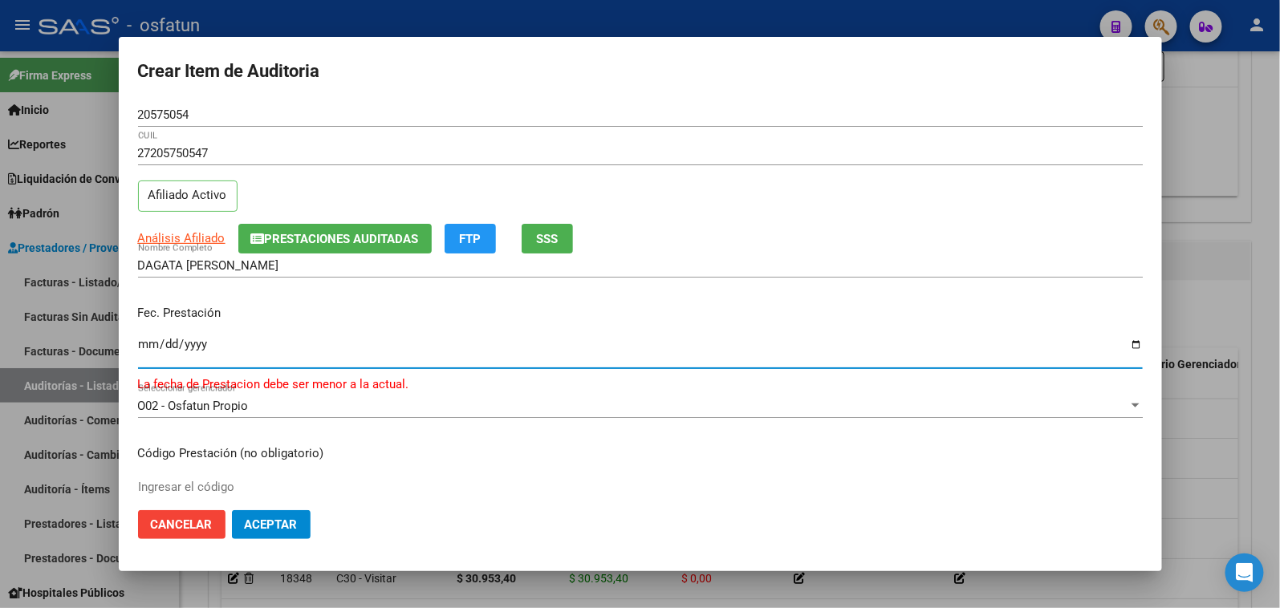
type input "[DATE]"
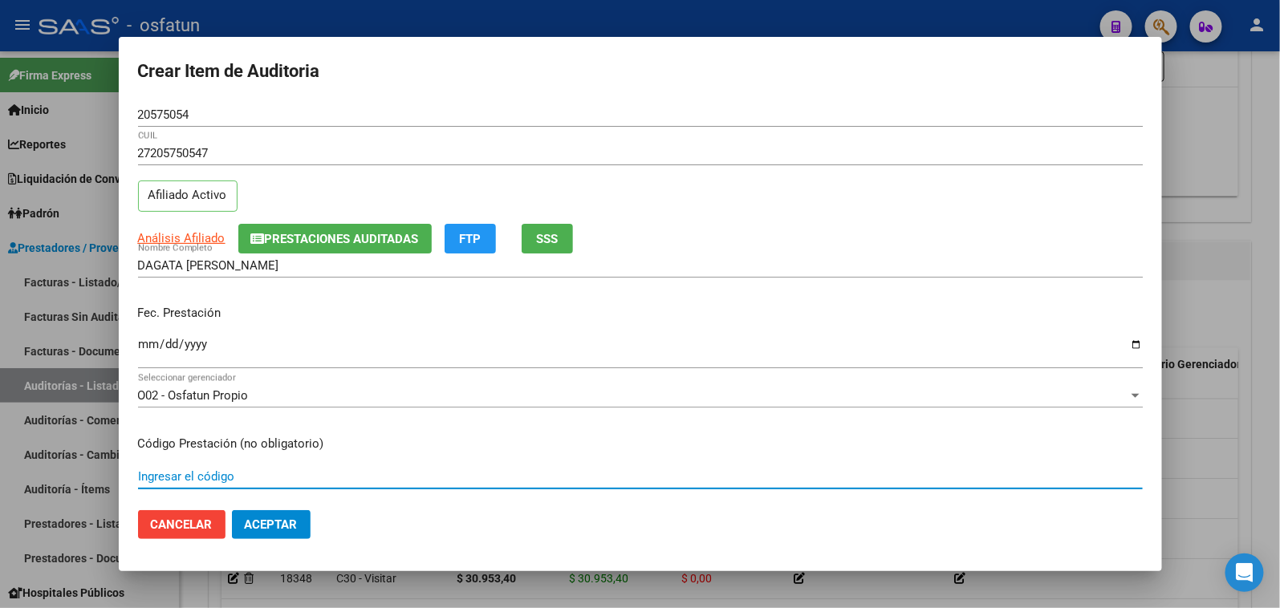
click at [250, 474] on input "Ingresar el código" at bounding box center [640, 476] width 1005 height 14
type input "1"
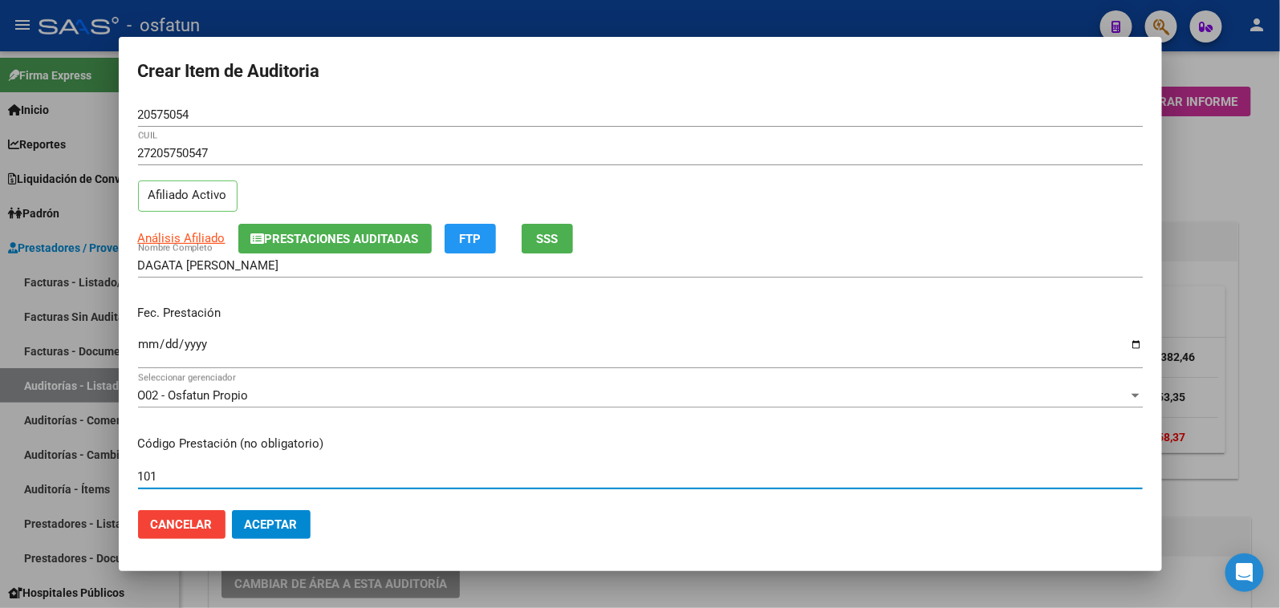
scroll to position [981, 0]
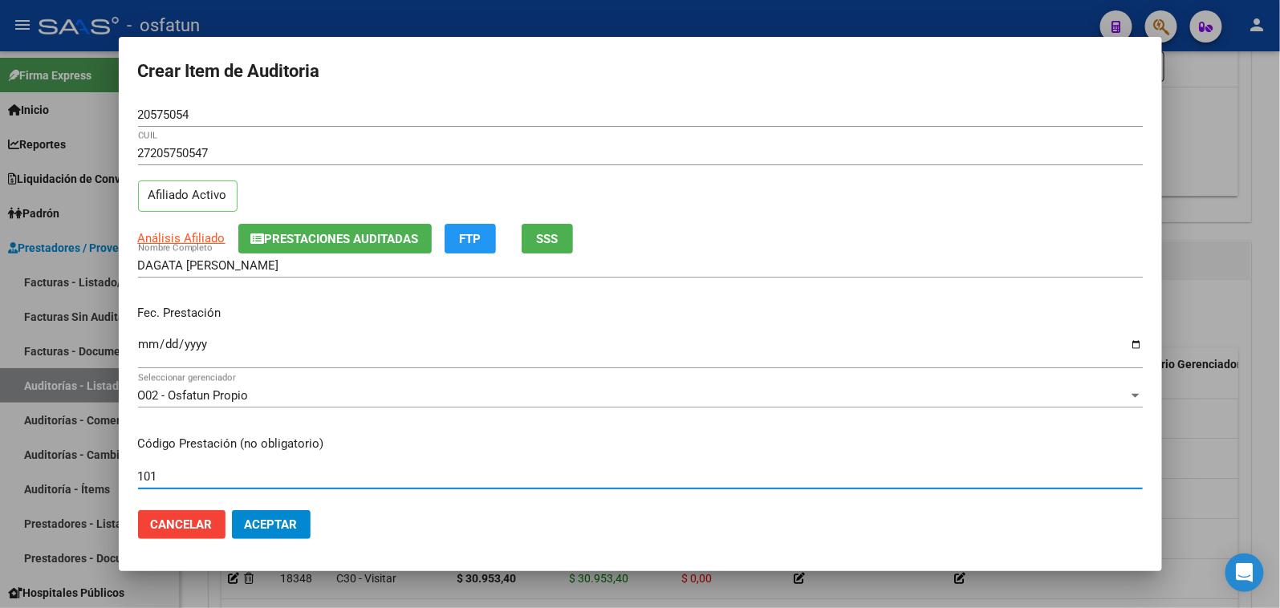
type input "101"
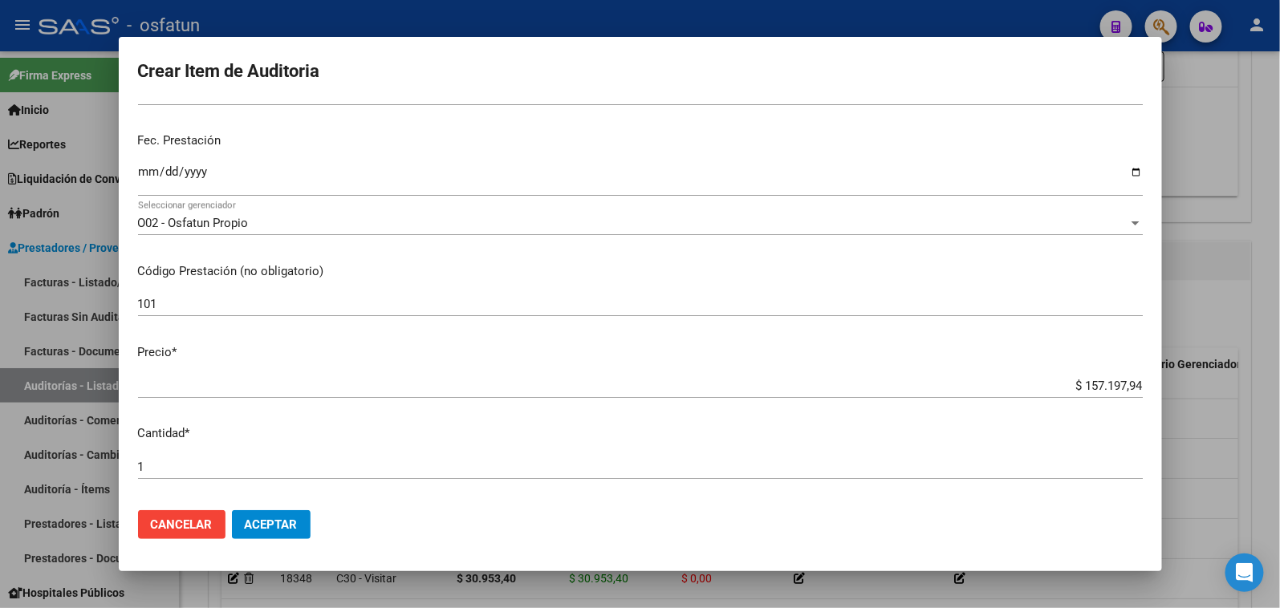
scroll to position [267, 0]
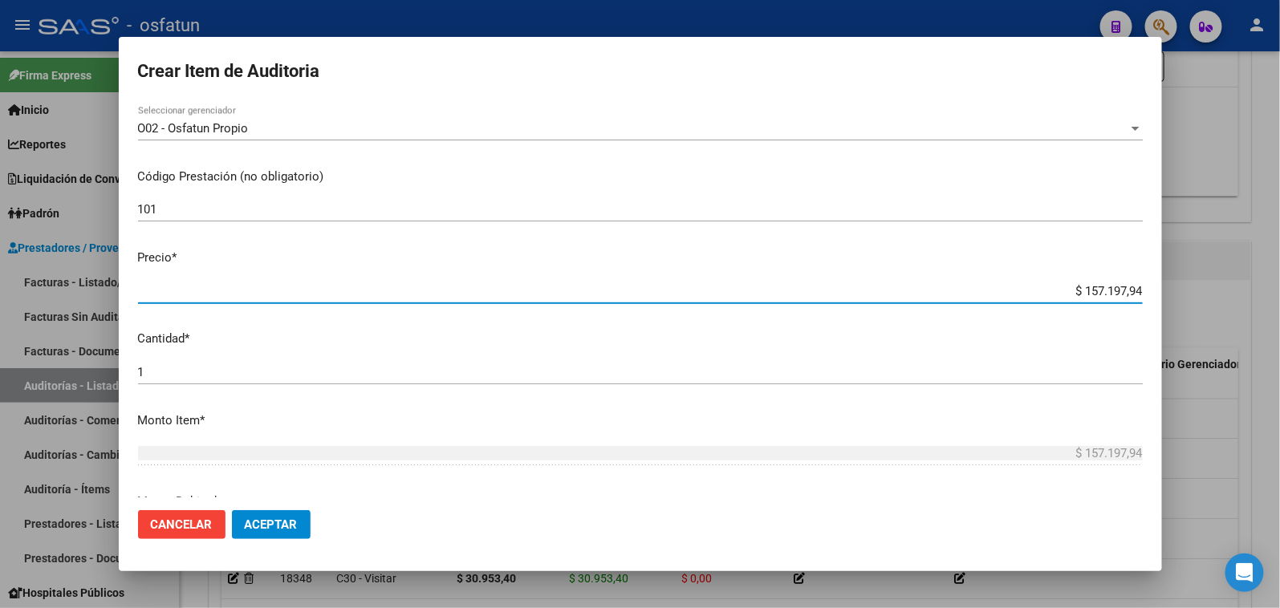
click at [1217, 303] on div "Crear Item de Auditoria 20575054 Nro Documento 27205750547 CUIL Afiliado Activo…" at bounding box center [640, 304] width 1280 height 608
paste input "21115,82"
type input "$ 21.115,82"
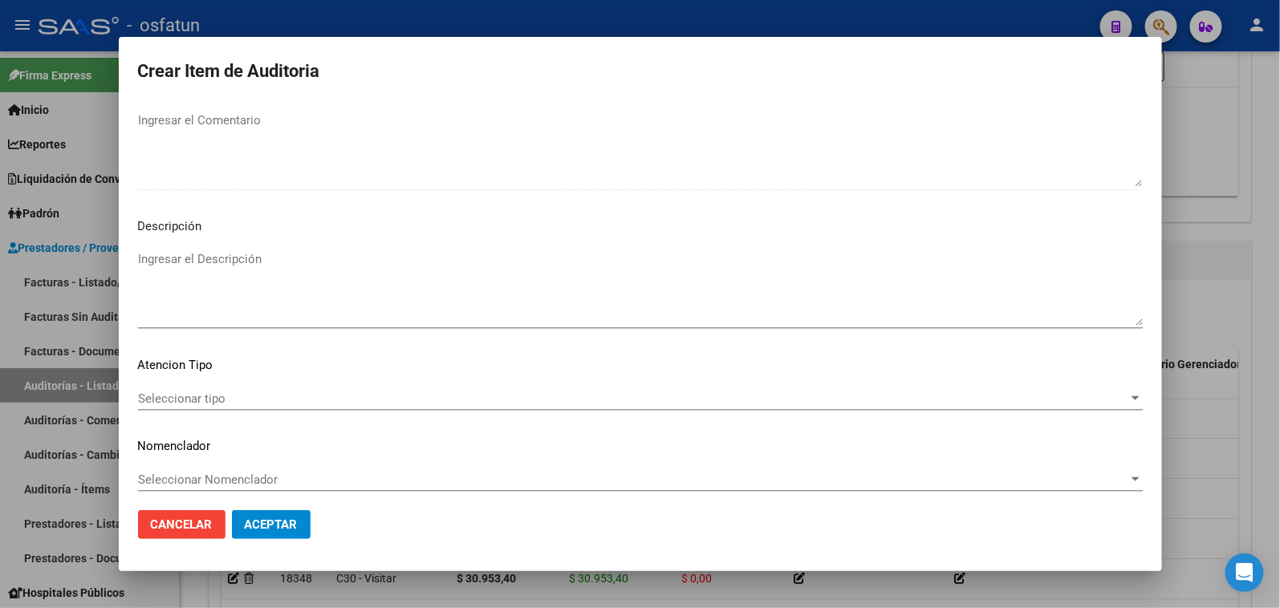
scroll to position [1049, 0]
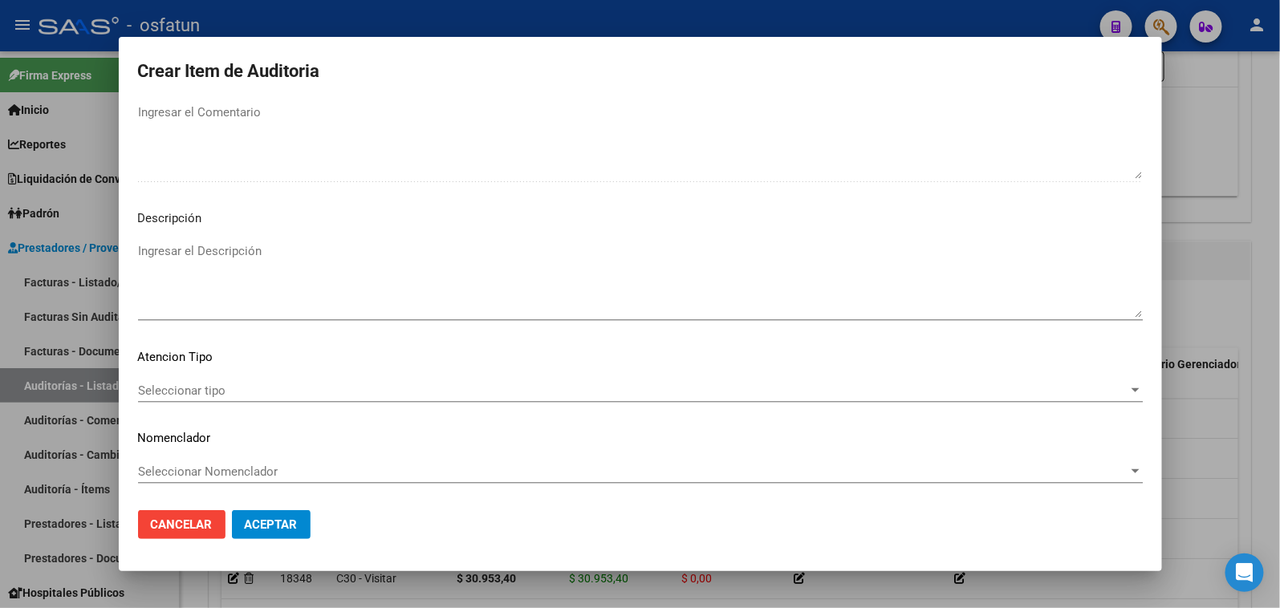
type input "$ 21.115,82"
click at [207, 392] on span "Seleccionar tipo" at bounding box center [633, 391] width 990 height 14
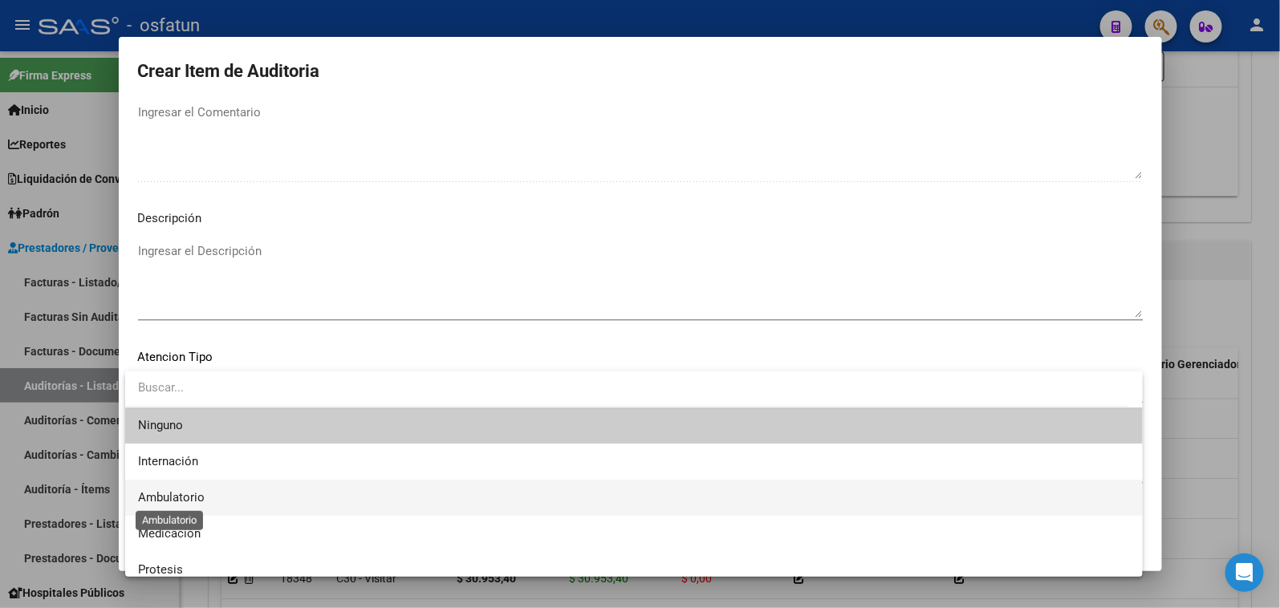
drag, startPoint x: 197, startPoint y: 490, endPoint x: 205, endPoint y: 467, distance: 24.6
click at [197, 488] on span "Ambulatorio" at bounding box center [634, 498] width 992 height 36
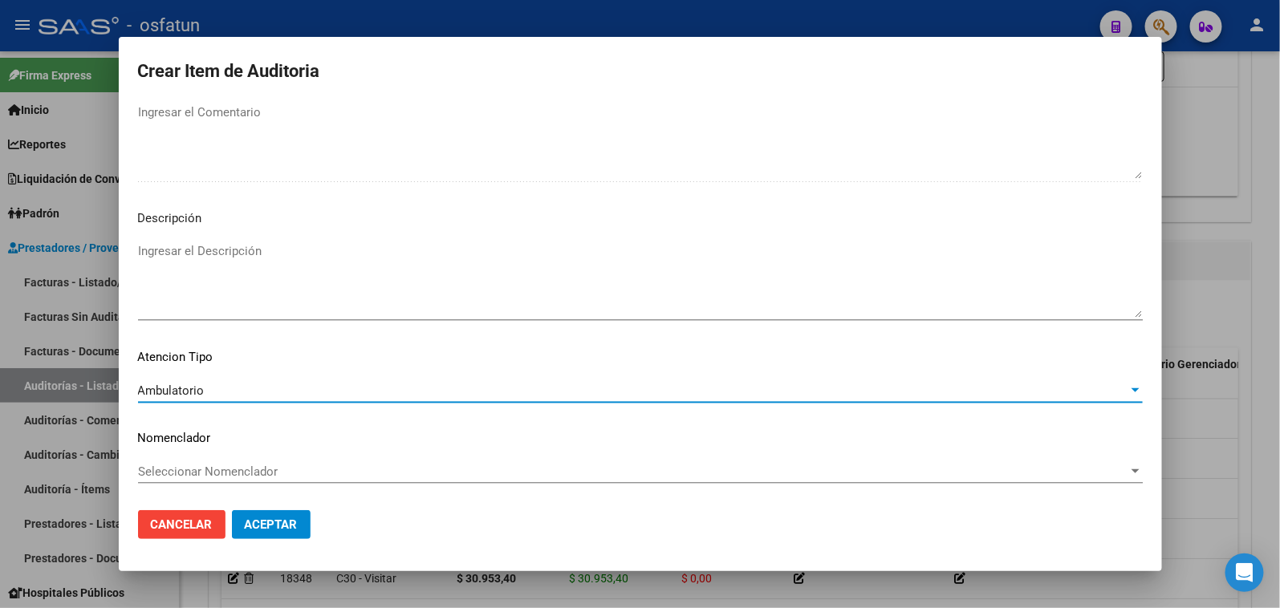
click at [205, 467] on span "Seleccionar Nomenclador" at bounding box center [633, 472] width 990 height 14
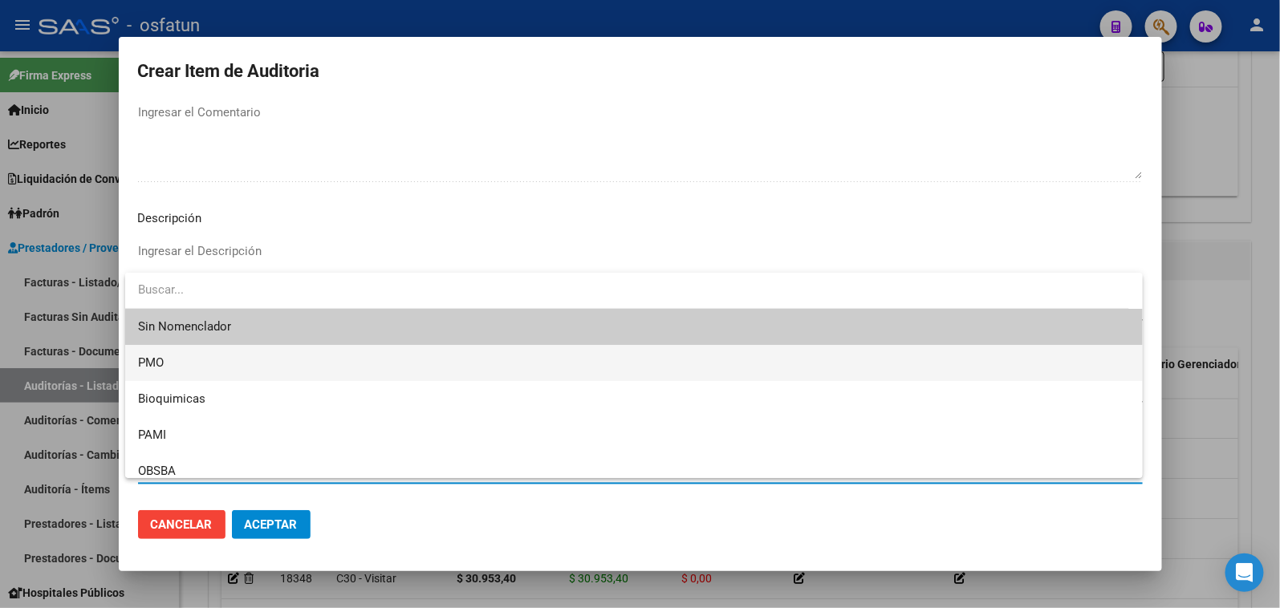
click at [185, 366] on span "PMO" at bounding box center [634, 363] width 992 height 36
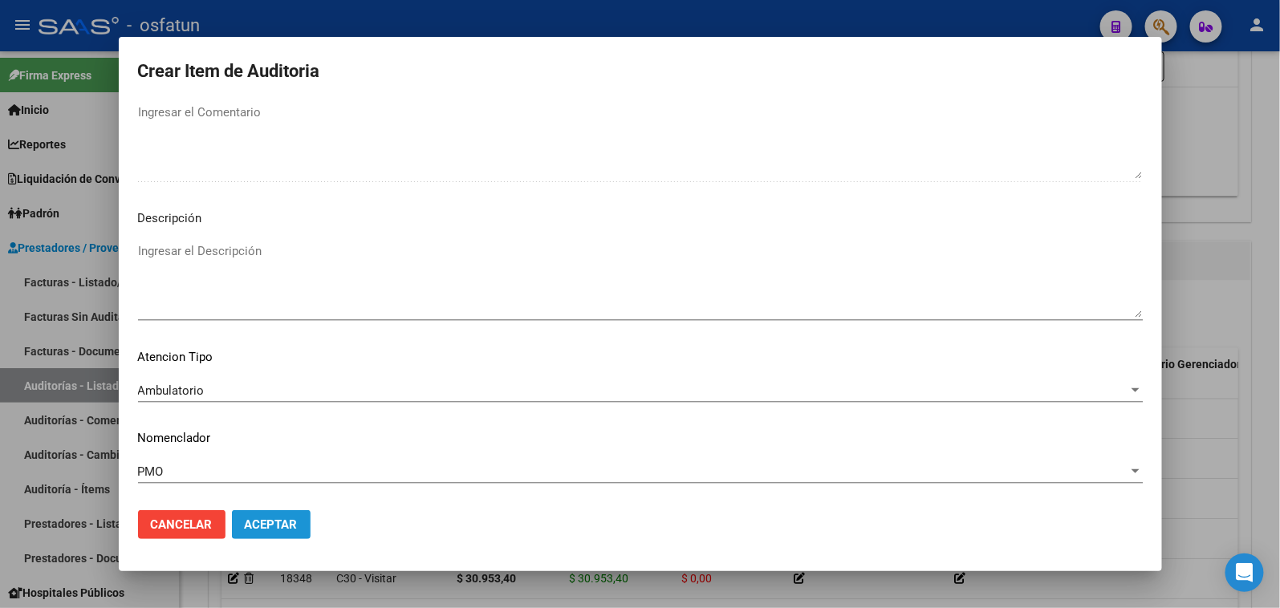
click at [270, 527] on span "Aceptar" at bounding box center [271, 525] width 53 height 14
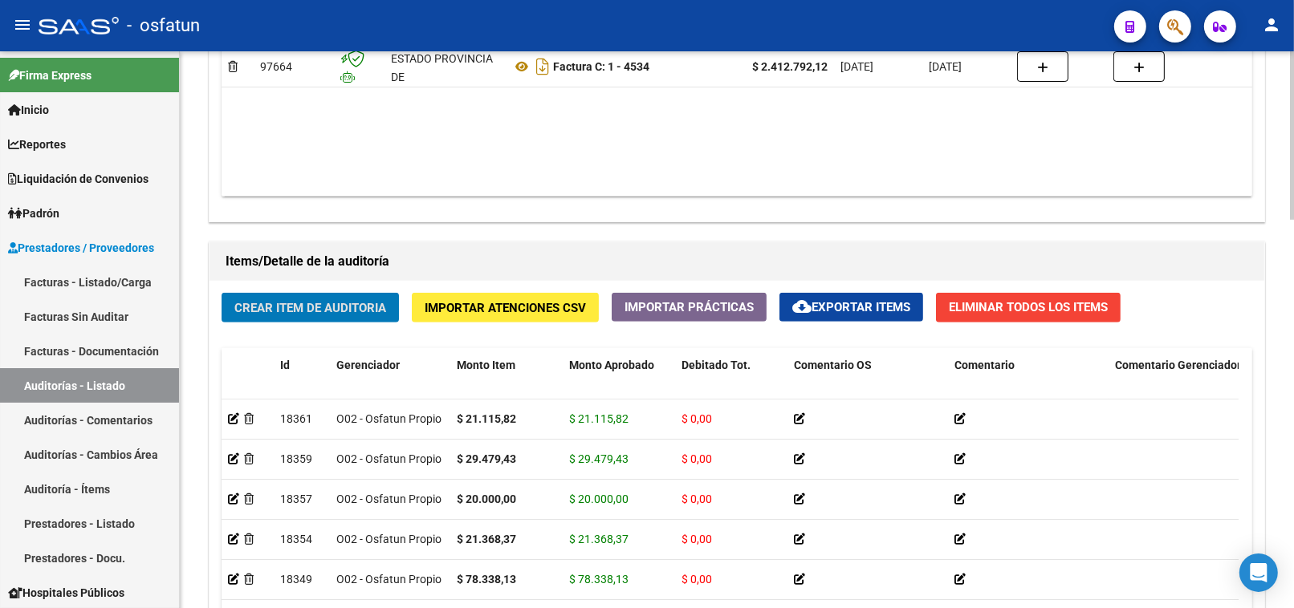
click at [367, 291] on div "Crear Item de Auditoria Importar Atenciones CSV Importar Prácticas cloud_downlo…" at bounding box center [736, 540] width 1055 height 518
click at [372, 299] on button "Crear Item de Auditoria" at bounding box center [310, 308] width 177 height 30
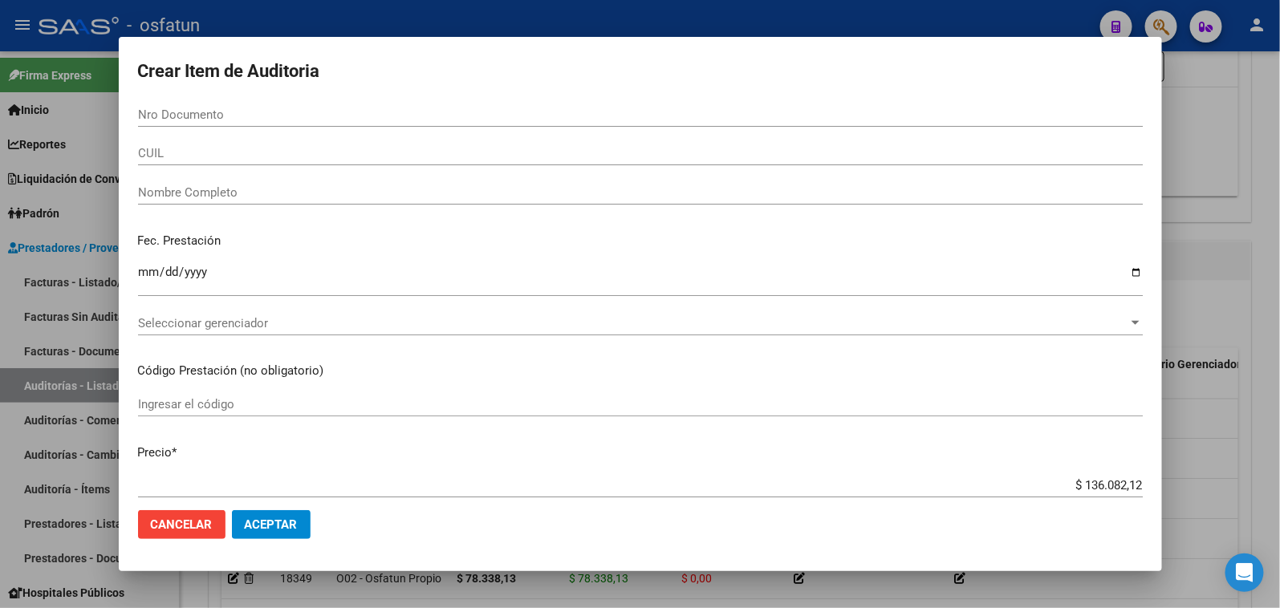
paste input "52049381"
type input "52049381"
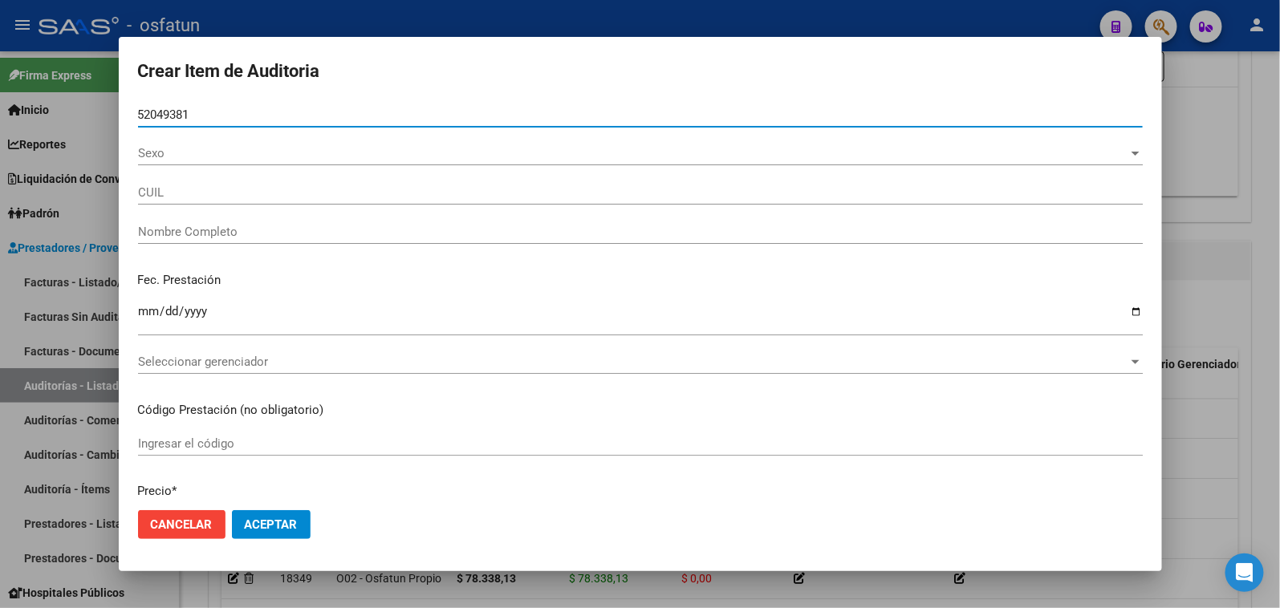
type input "20520493817"
type input "[PERSON_NAME]"
type input "52049381"
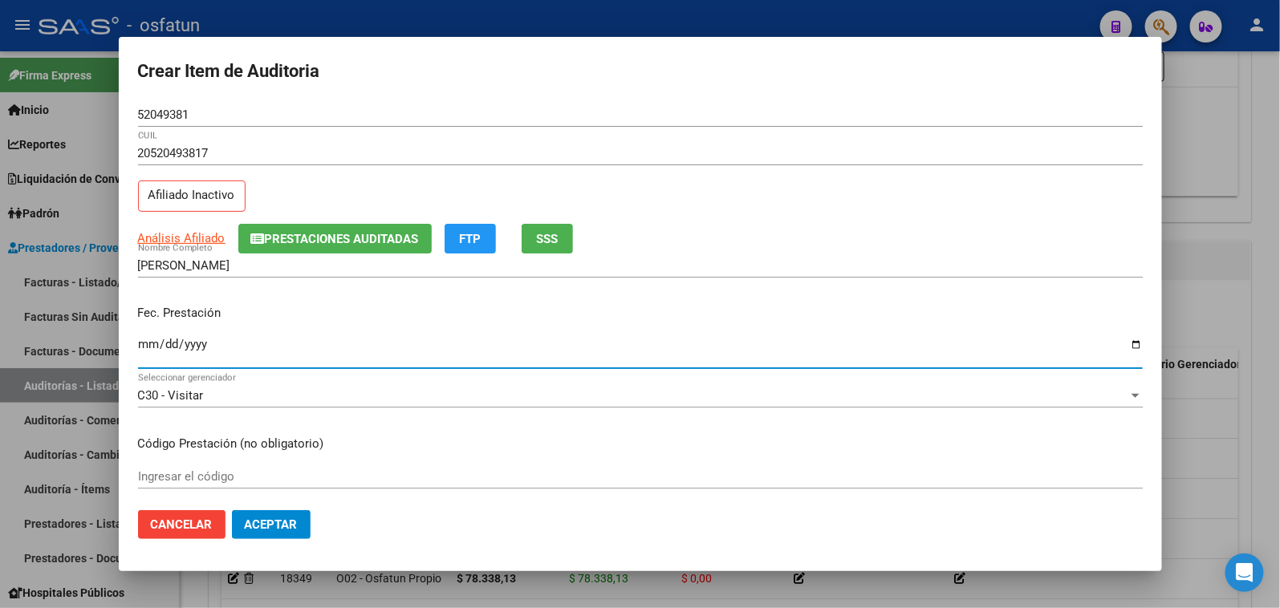
click at [149, 339] on input "Ingresar la fecha" at bounding box center [640, 351] width 1005 height 26
type input "[DATE]"
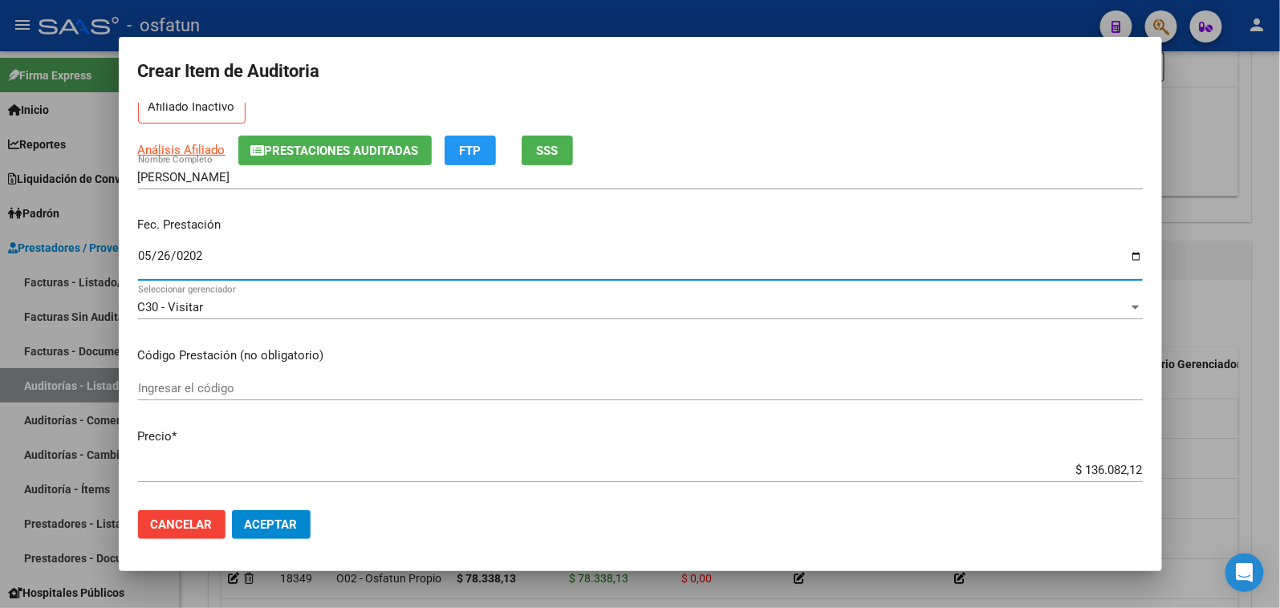
scroll to position [267, 0]
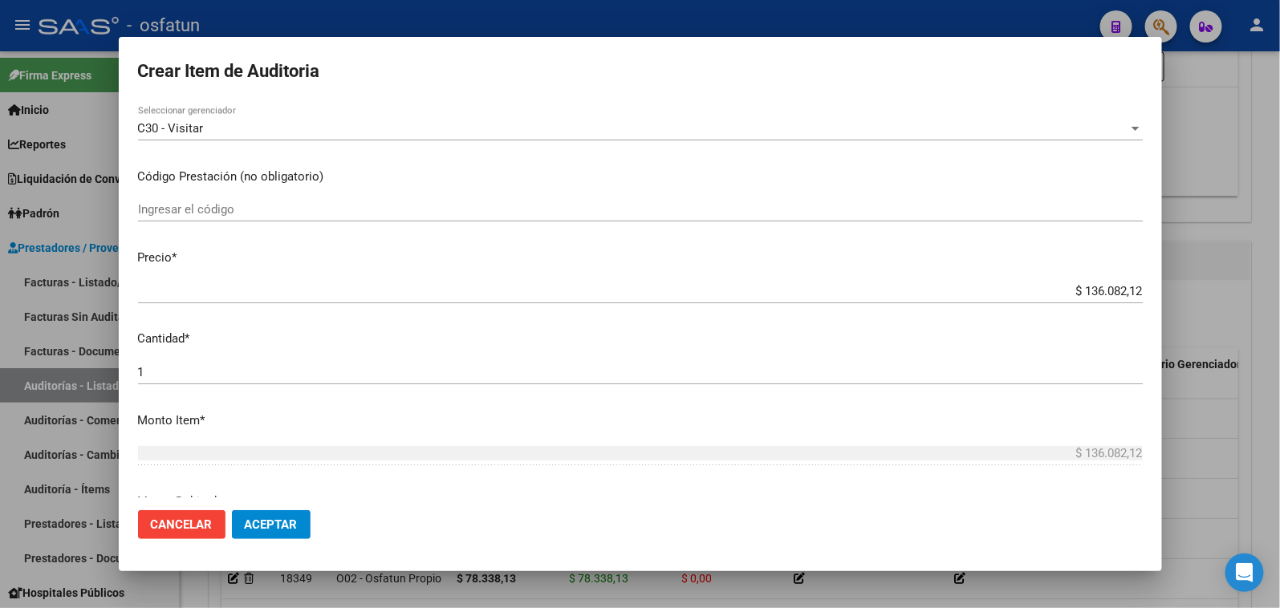
drag, startPoint x: 247, startPoint y: 228, endPoint x: 250, endPoint y: 217, distance: 11.7
click at [249, 222] on div "Ingresar el código" at bounding box center [640, 216] width 1005 height 39
click at [251, 213] on input "Ingresar el código" at bounding box center [640, 209] width 1005 height 14
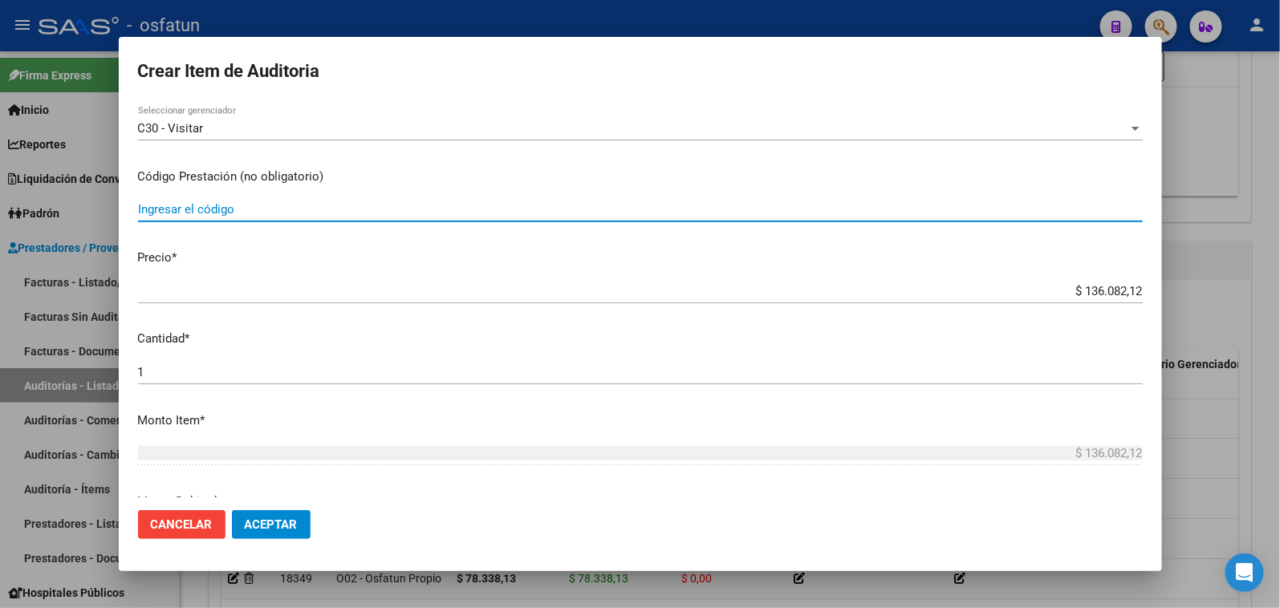
type input "2"
type input "420101"
drag, startPoint x: 1260, startPoint y: 289, endPoint x: 1300, endPoint y: 284, distance: 40.4
click at [1279, 284] on html "menu - osfatun person Firma Express Inicio Calendario SSS Instructivos Contacto…" at bounding box center [640, 304] width 1280 height 608
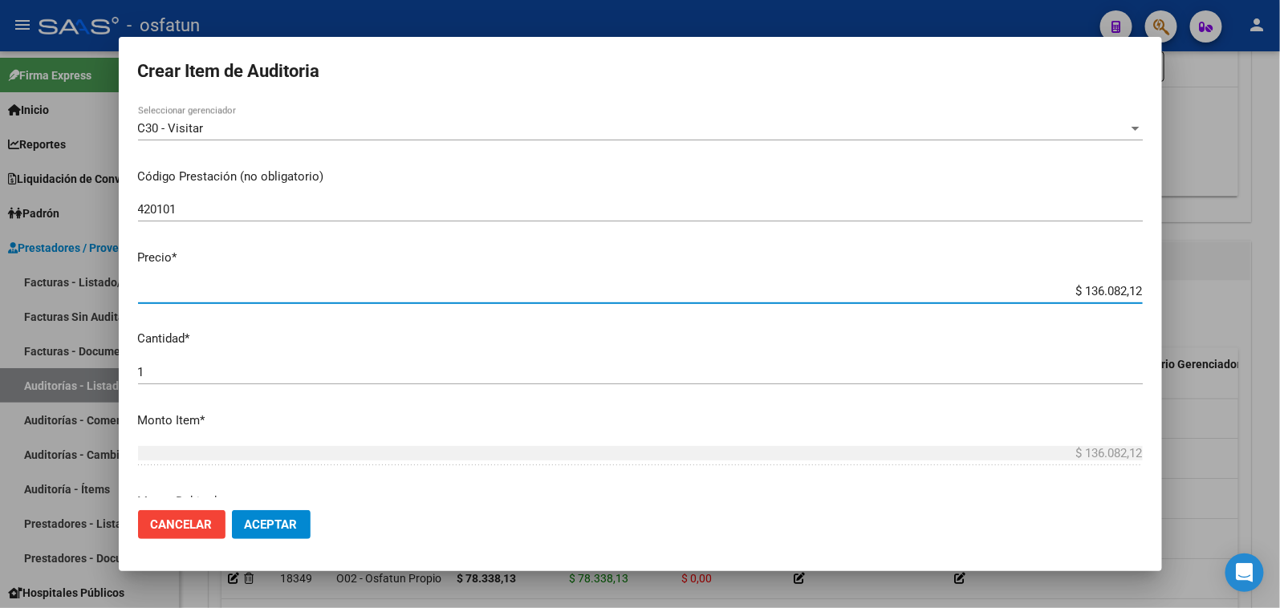
type input "$ 0,02"
type input "$ 0,20"
type input "$ 2,00"
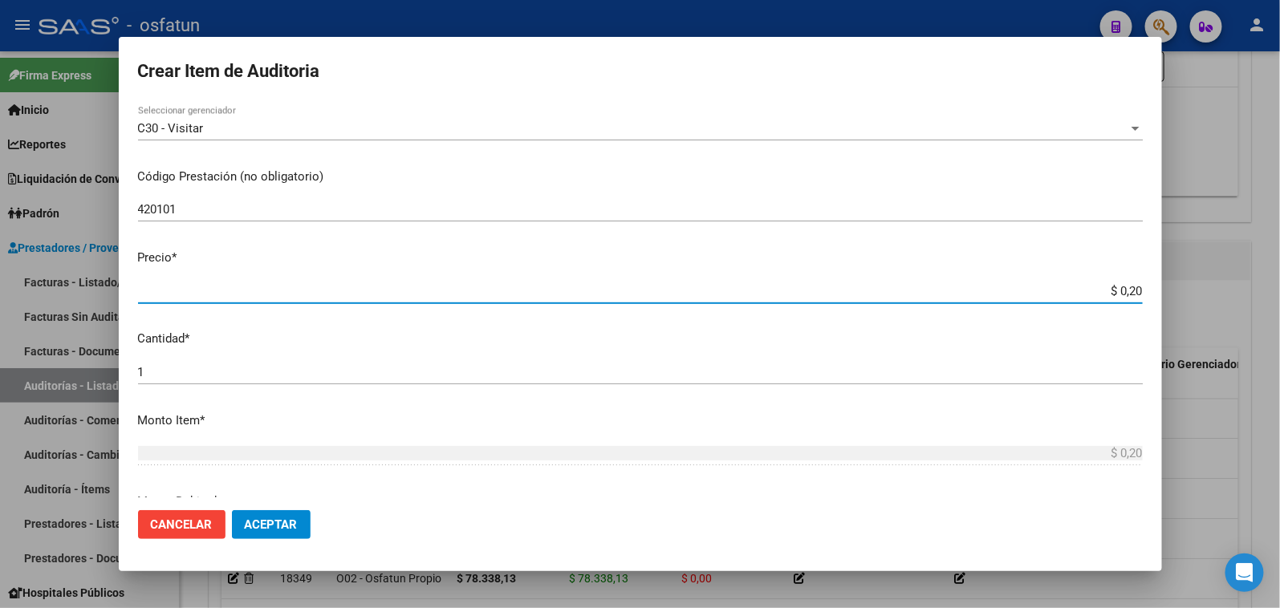
type input "$ 2,00"
type input "$ 20,00"
type input "$ 200,00"
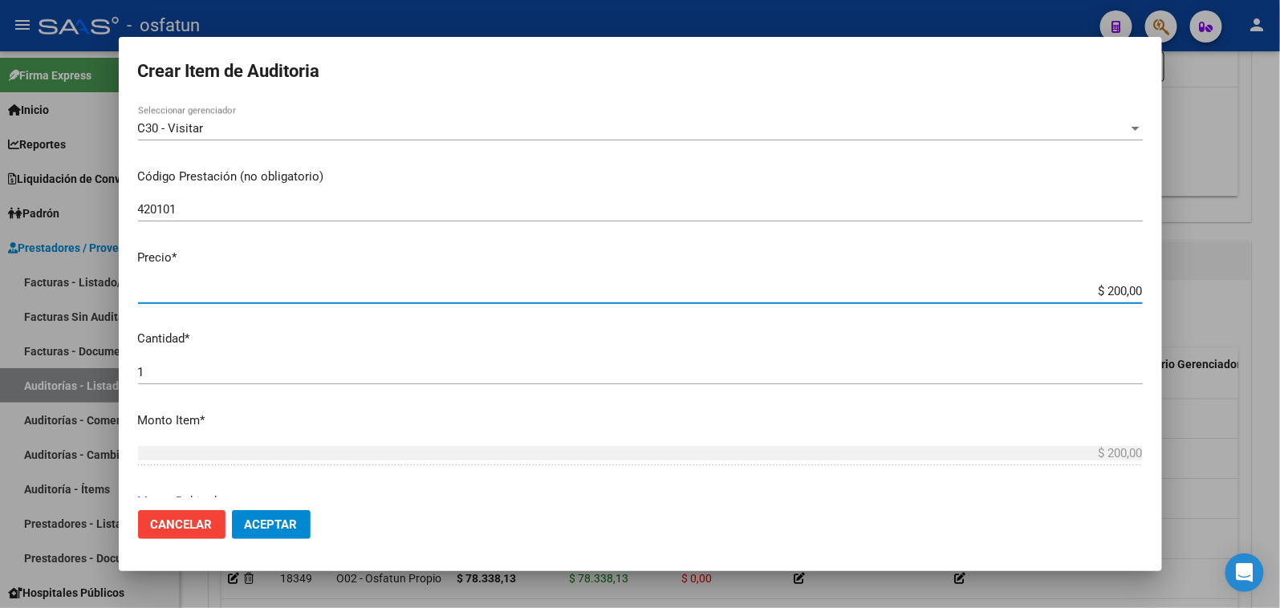
type input "$ 2.000,00"
type input "$ 20.000,00"
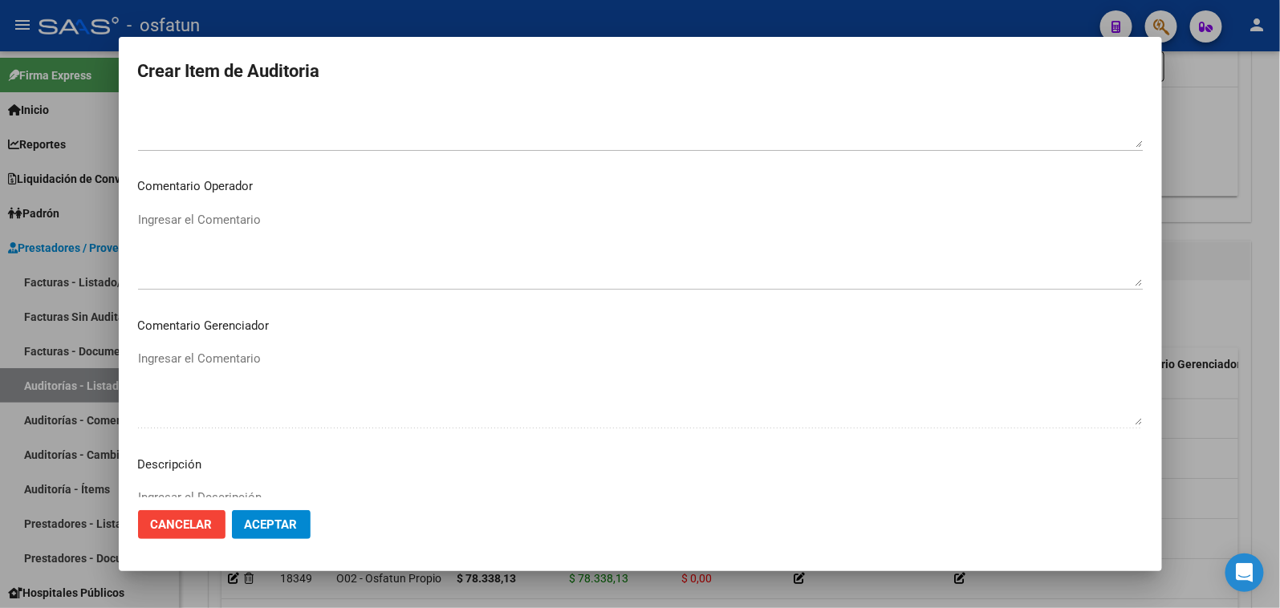
scroll to position [1049, 0]
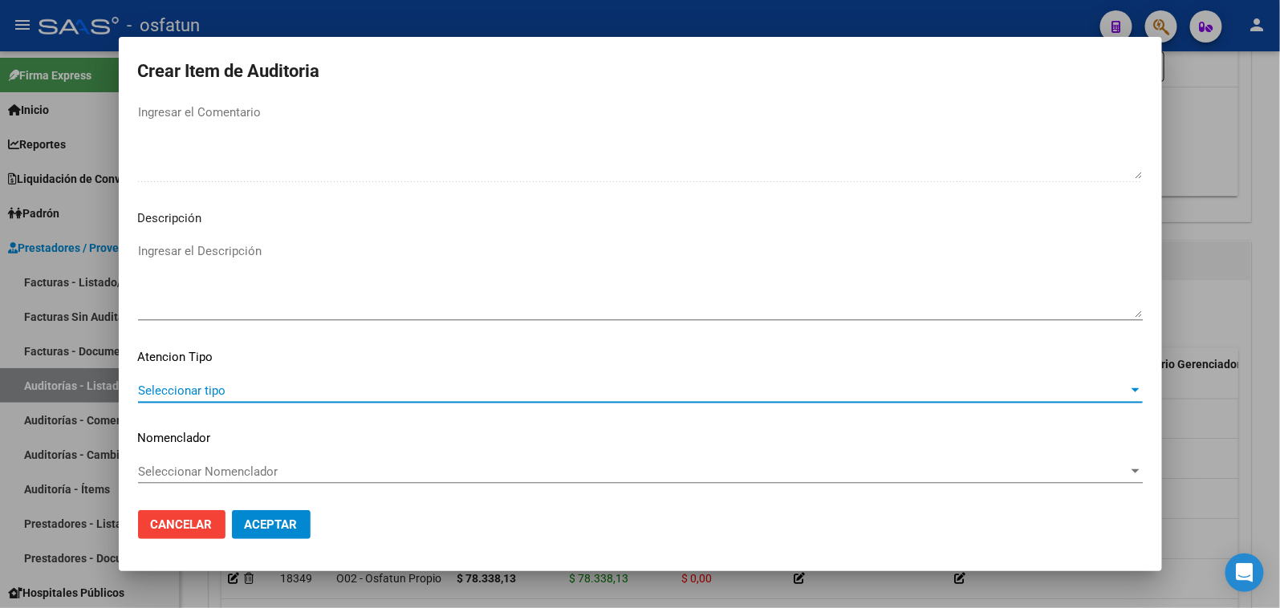
click at [295, 392] on span "Seleccionar tipo" at bounding box center [633, 391] width 990 height 14
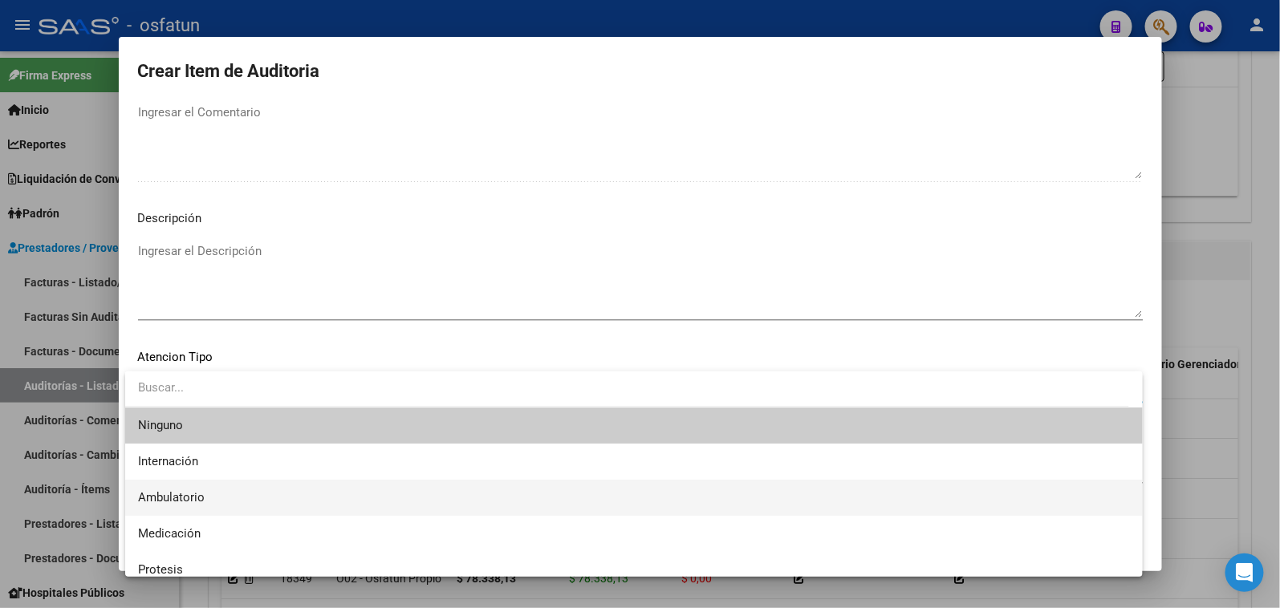
click at [262, 488] on span "Ambulatorio" at bounding box center [634, 498] width 992 height 36
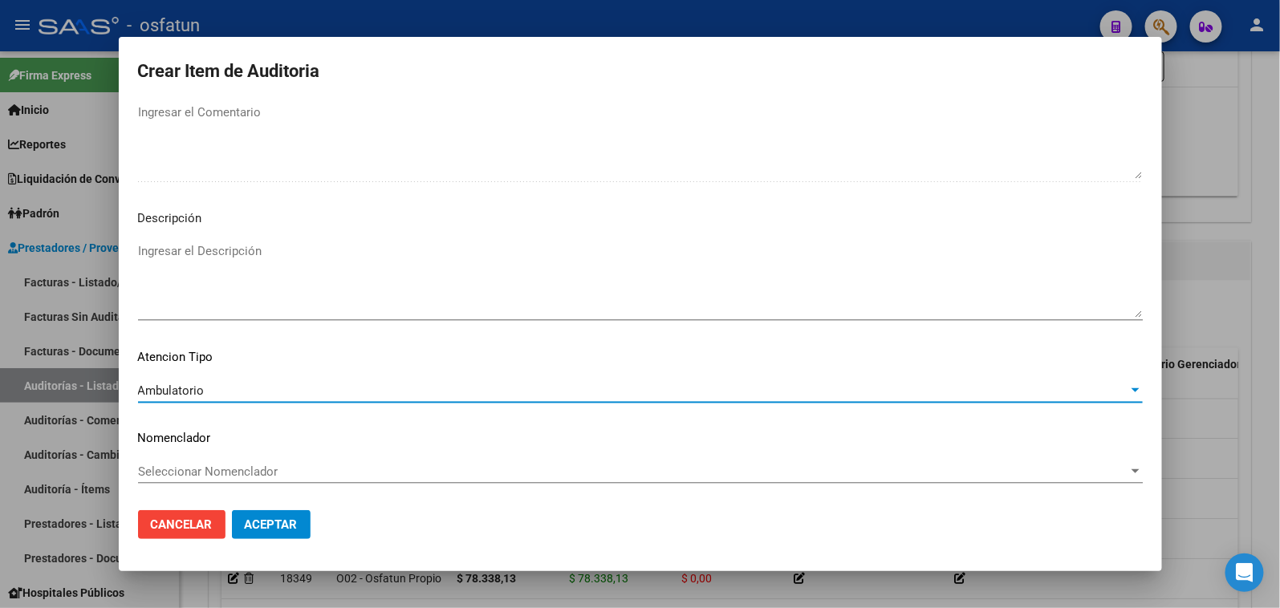
click at [261, 475] on span "Seleccionar Nomenclador" at bounding box center [633, 472] width 990 height 14
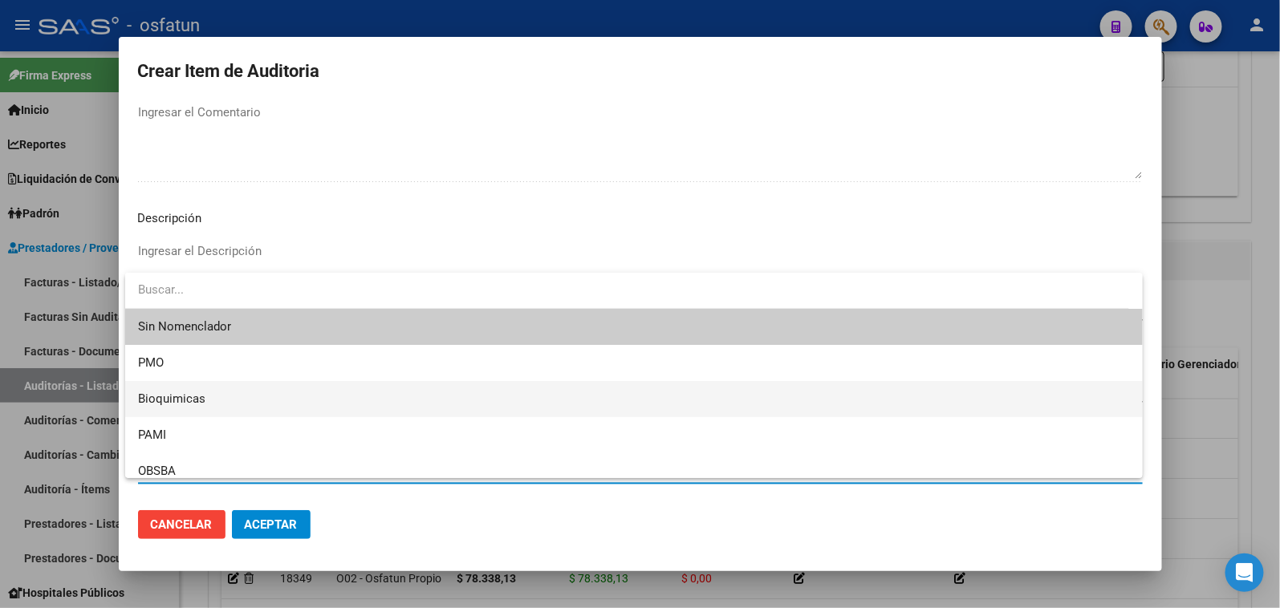
click at [202, 383] on span "Bioquimicas" at bounding box center [634, 399] width 992 height 36
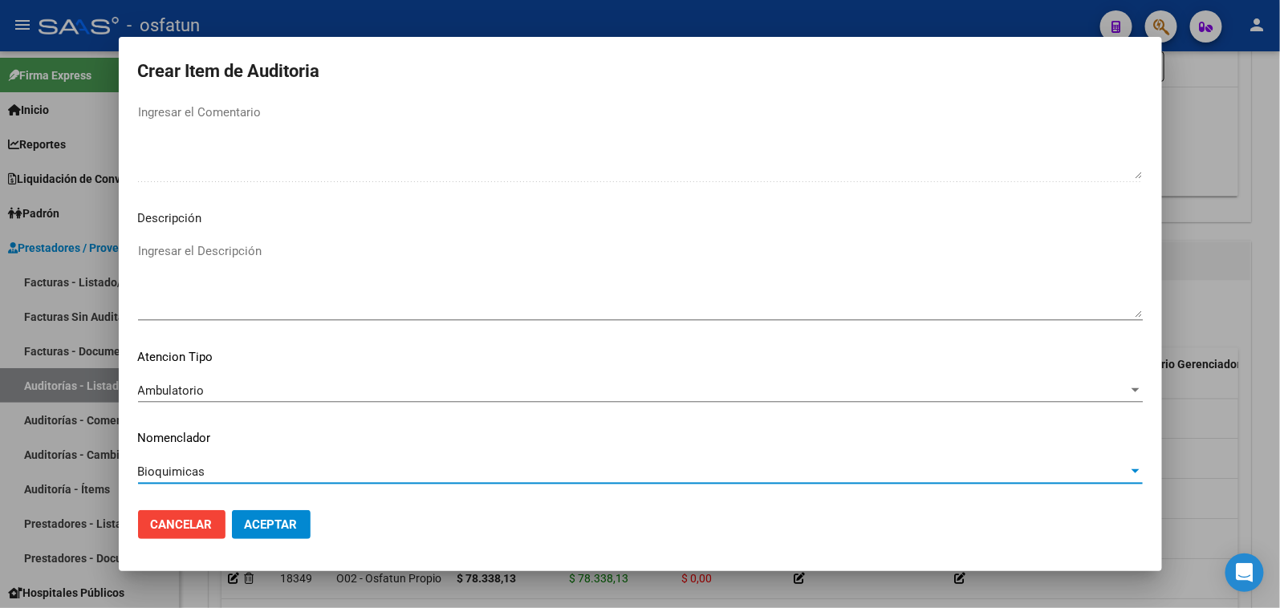
click at [209, 477] on div "Bioquimicas" at bounding box center [633, 472] width 990 height 14
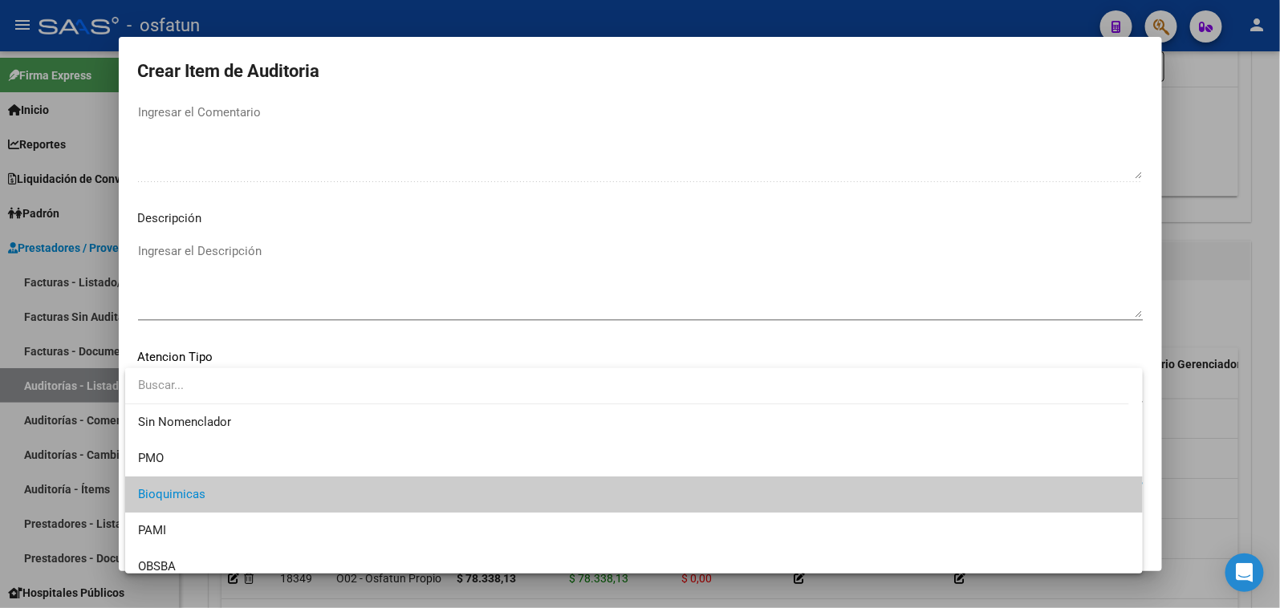
scroll to position [1130, 0]
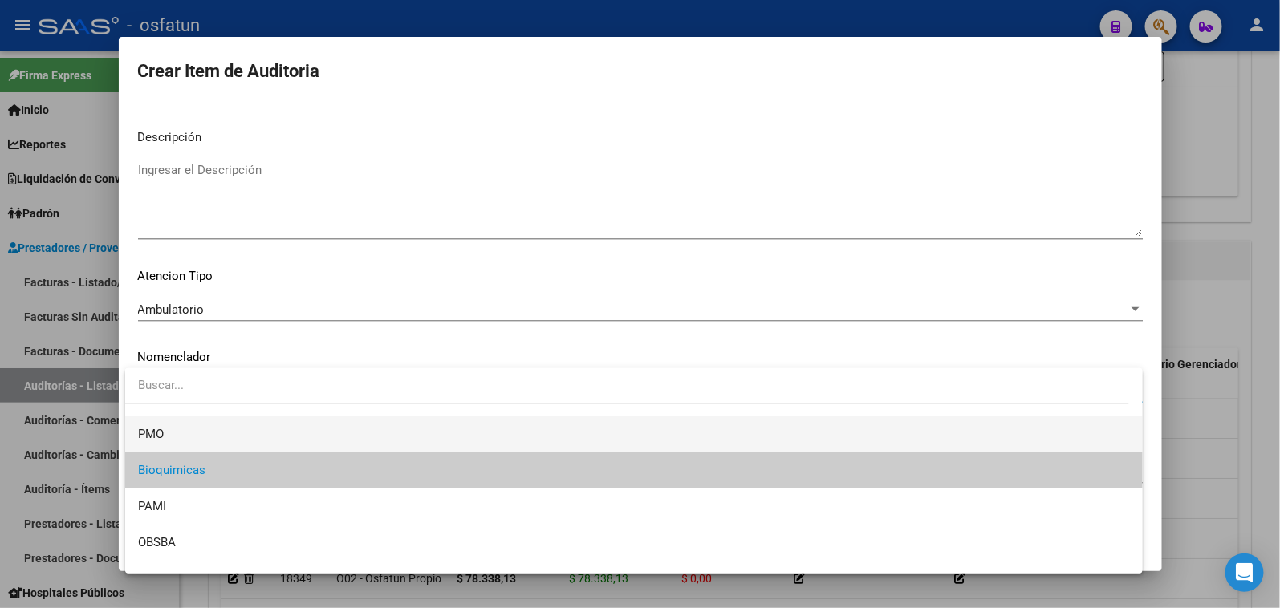
click at [178, 442] on span "PMO" at bounding box center [634, 435] width 992 height 36
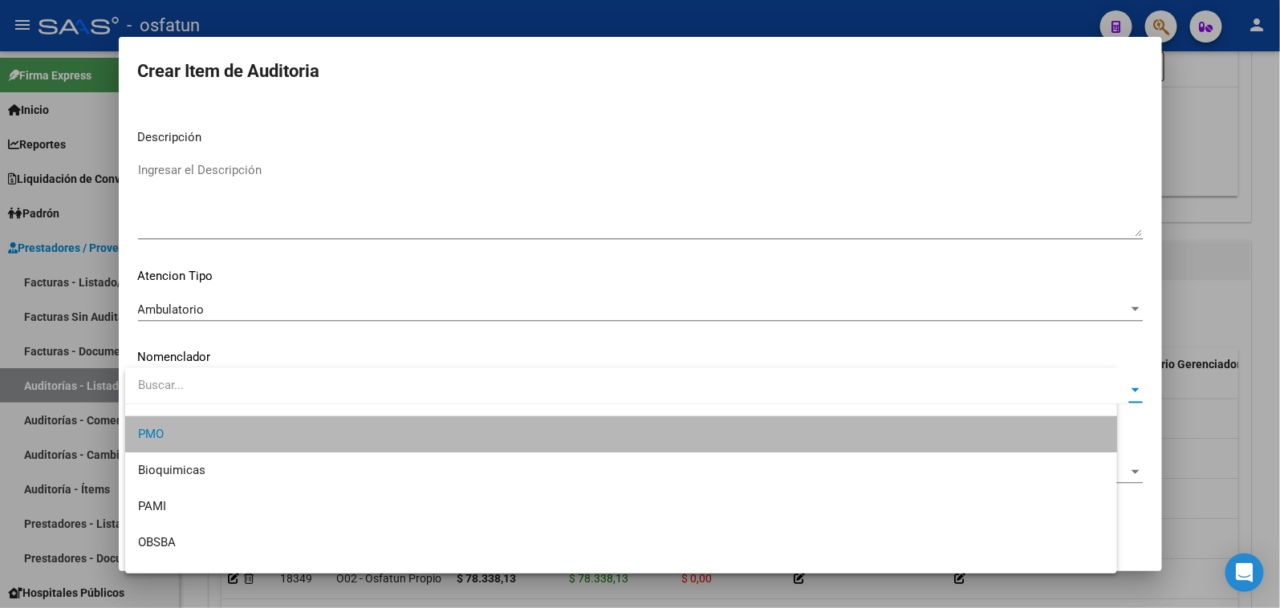
scroll to position [36, 0]
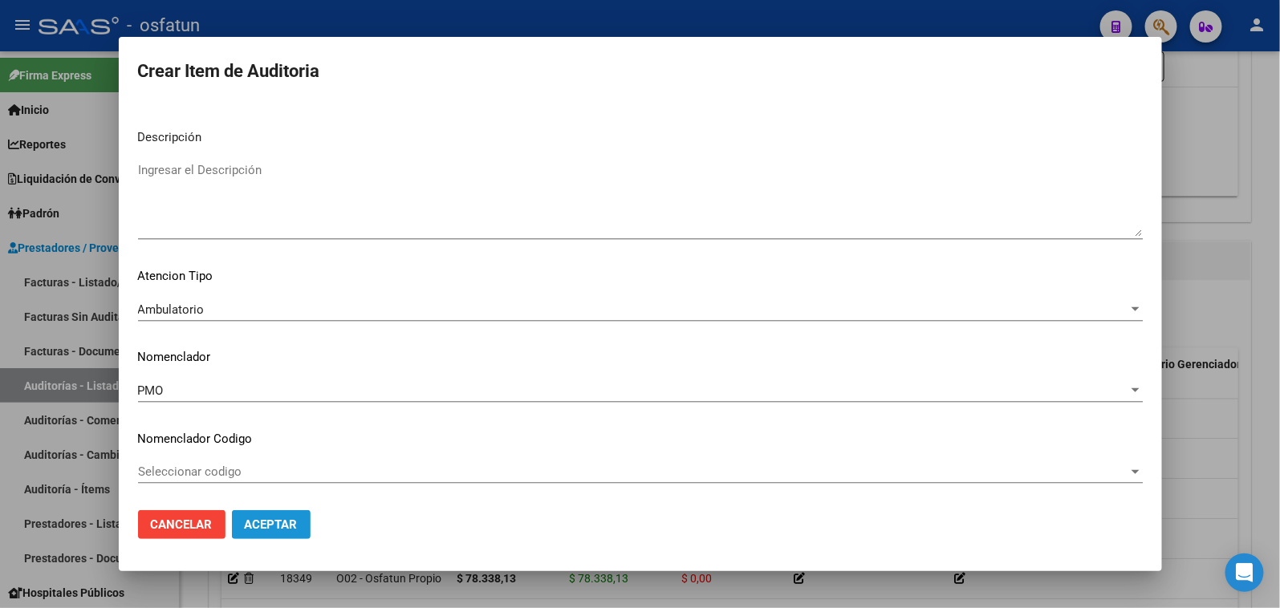
click at [266, 525] on span "Aceptar" at bounding box center [271, 525] width 53 height 14
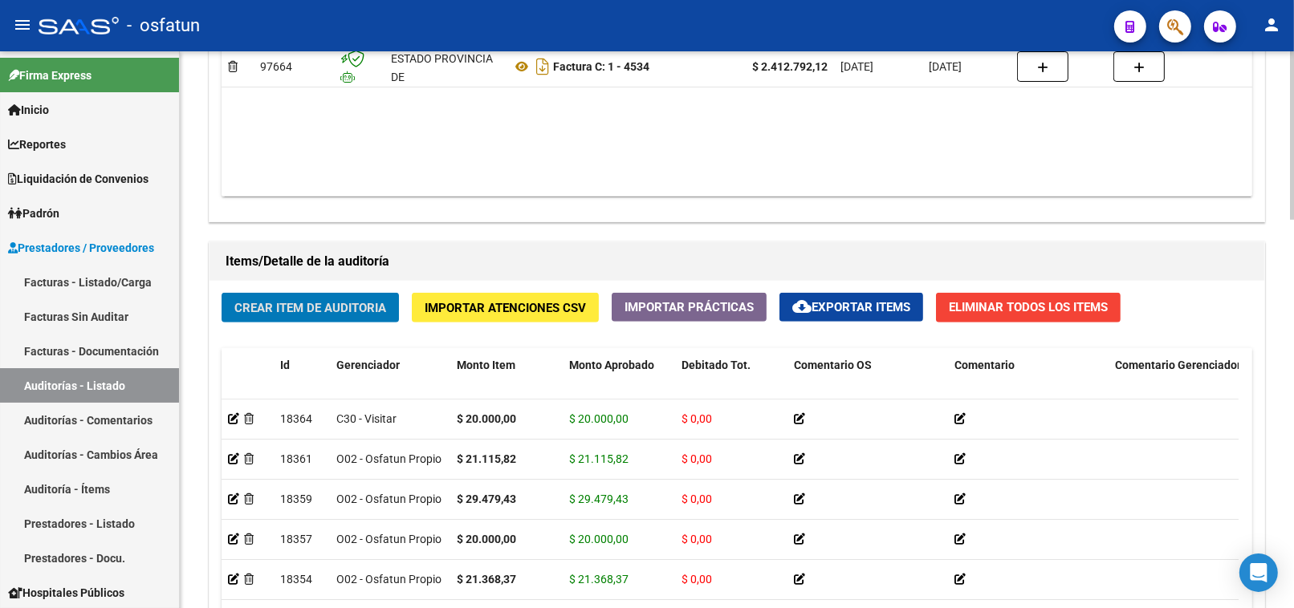
click at [353, 309] on span "Crear Item de Auditoria" at bounding box center [310, 308] width 152 height 14
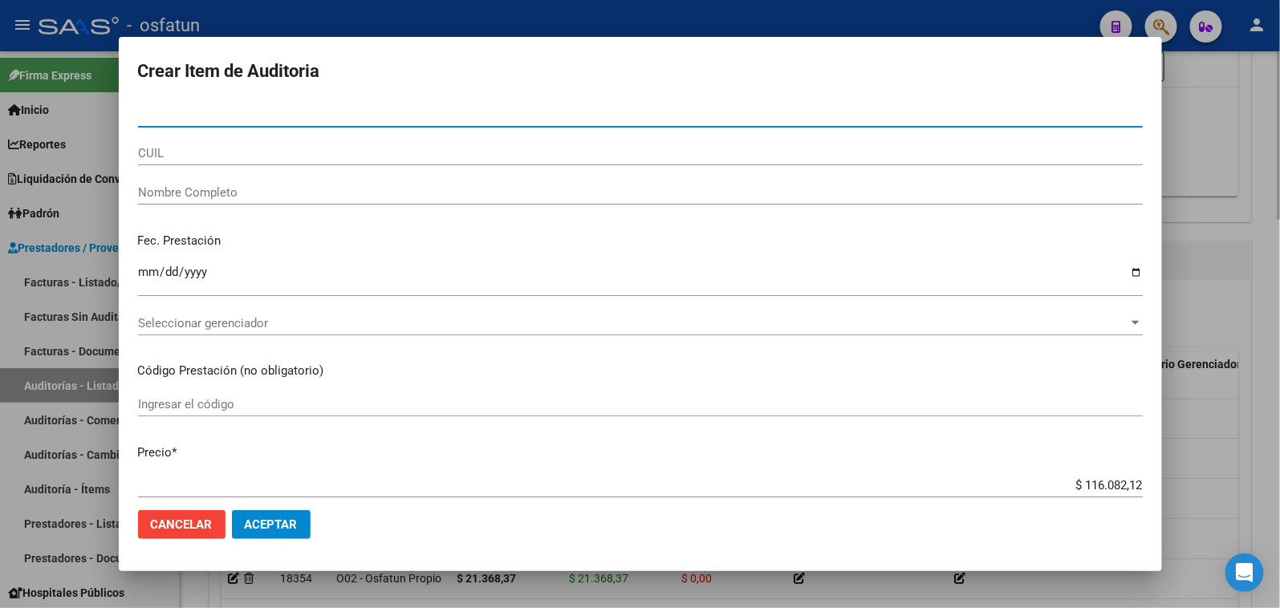
paste input "40002103"
type input "40002103"
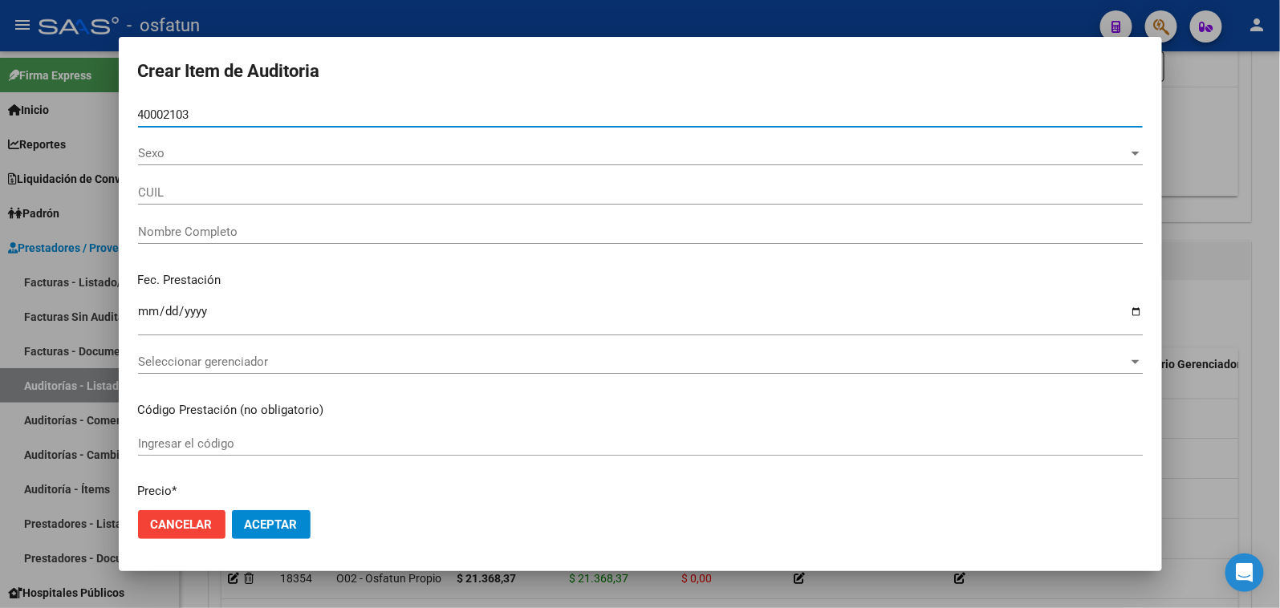
type input "27400021037"
type input "[PERSON_NAME] [PERSON_NAME]"
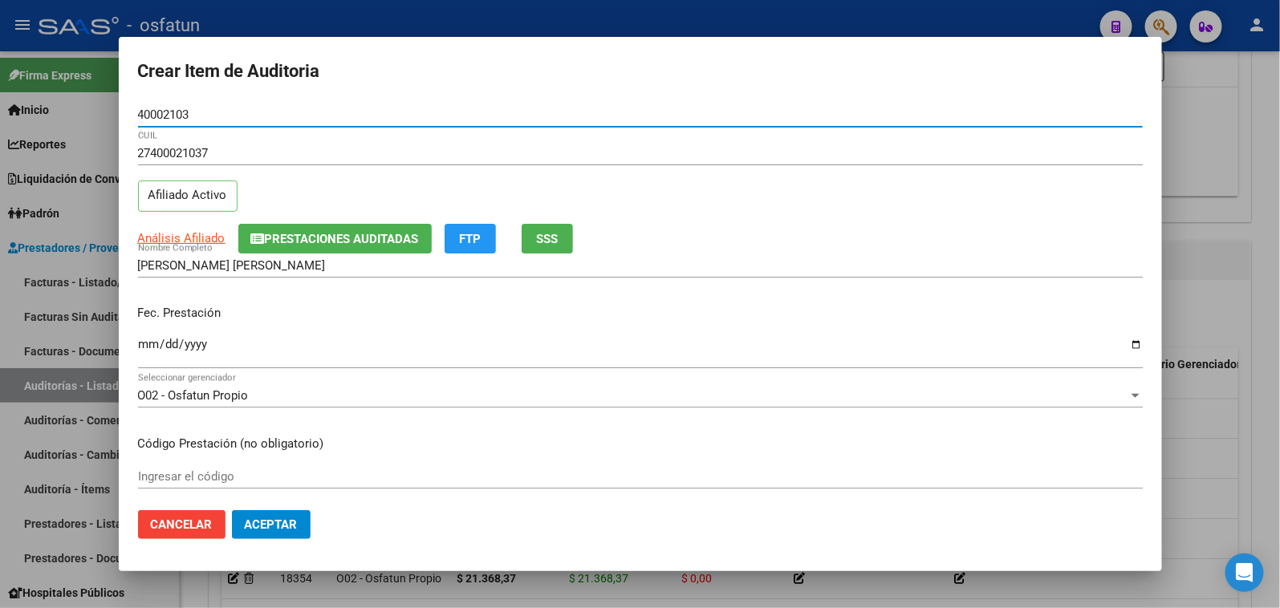
type input "40002103"
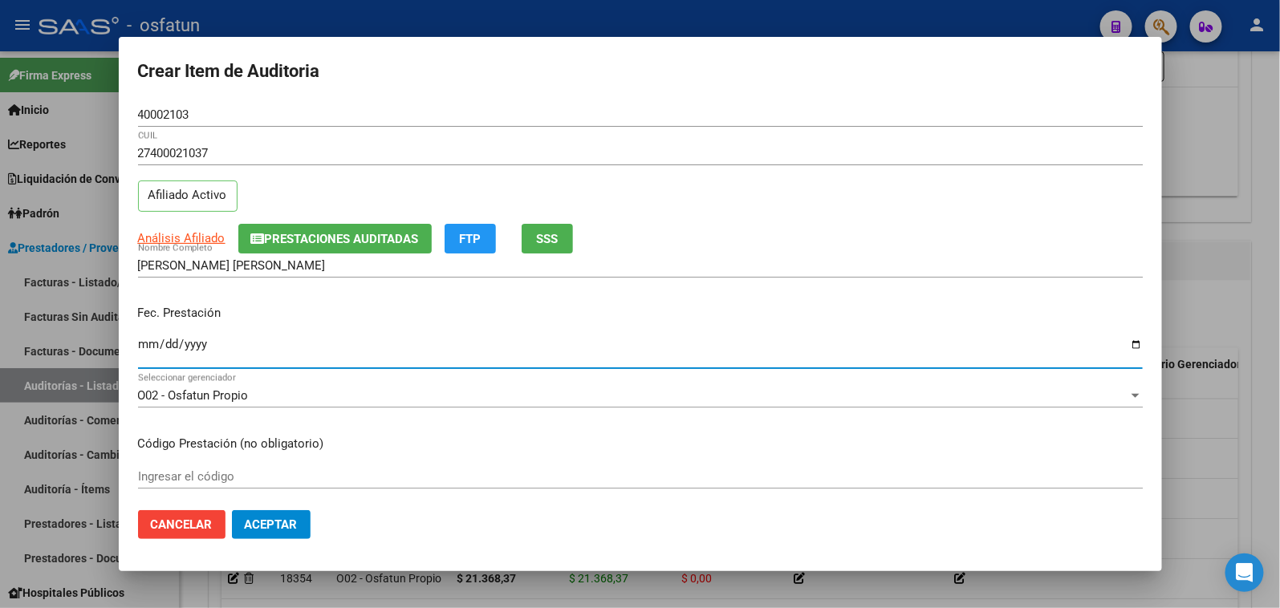
click at [156, 346] on input "Ingresar la fecha" at bounding box center [640, 351] width 1005 height 26
type input "[DATE]"
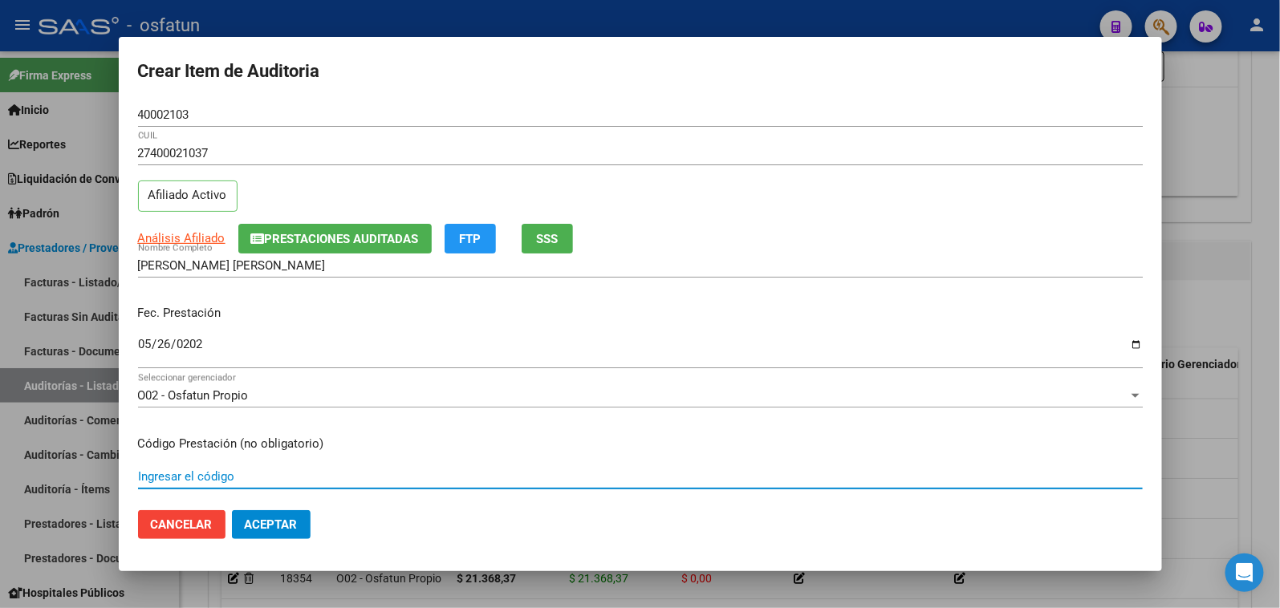
click at [220, 469] on input "Ingresar el código" at bounding box center [640, 476] width 1005 height 14
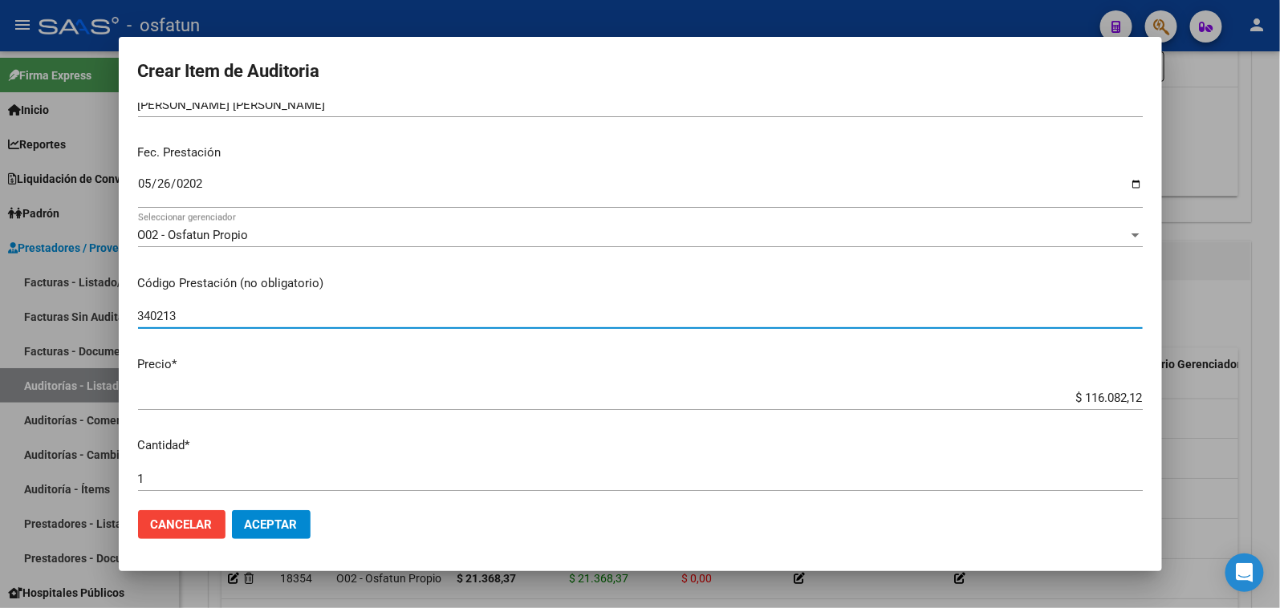
scroll to position [178, 0]
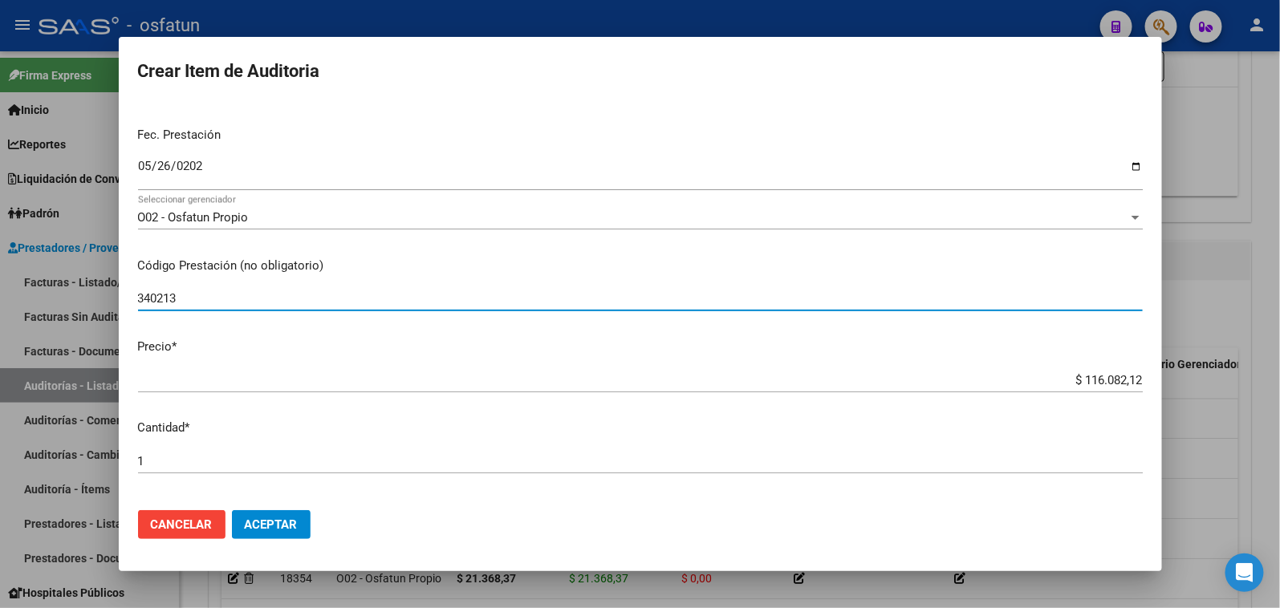
type input "340213"
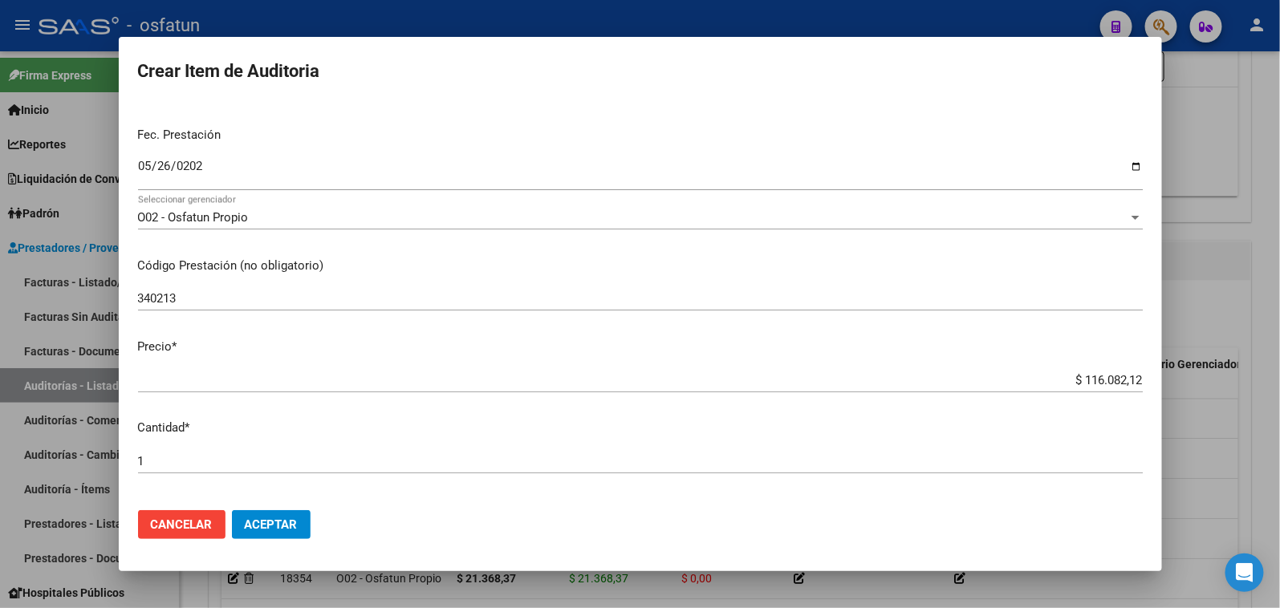
click at [1035, 386] on div "$ 116.082,12 Ingresar el precio" at bounding box center [640, 380] width 1005 height 24
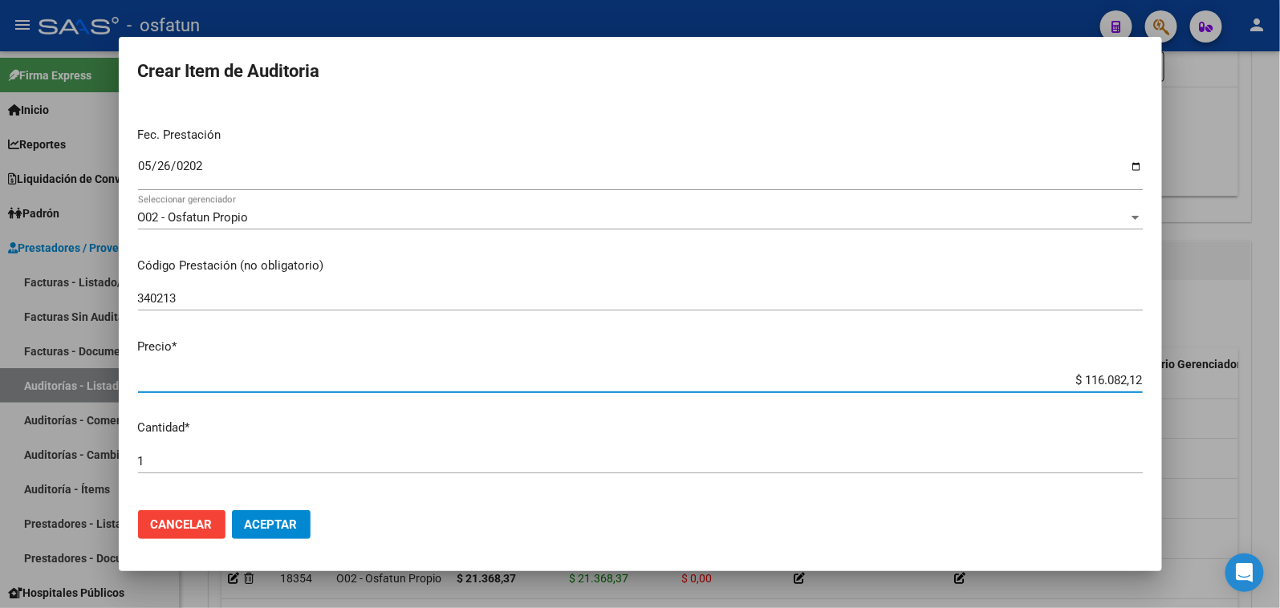
drag, startPoint x: 1071, startPoint y: 380, endPoint x: 1144, endPoint y: 380, distance: 73.0
click at [1144, 380] on mat-dialog-content "40002103 Nro Documento 27400021037 CUIL Afiliado Activo Análisis Afiliado Prest…" at bounding box center [640, 301] width 1043 height 396
paste input "20893,49"
type input "$ 20.893,49"
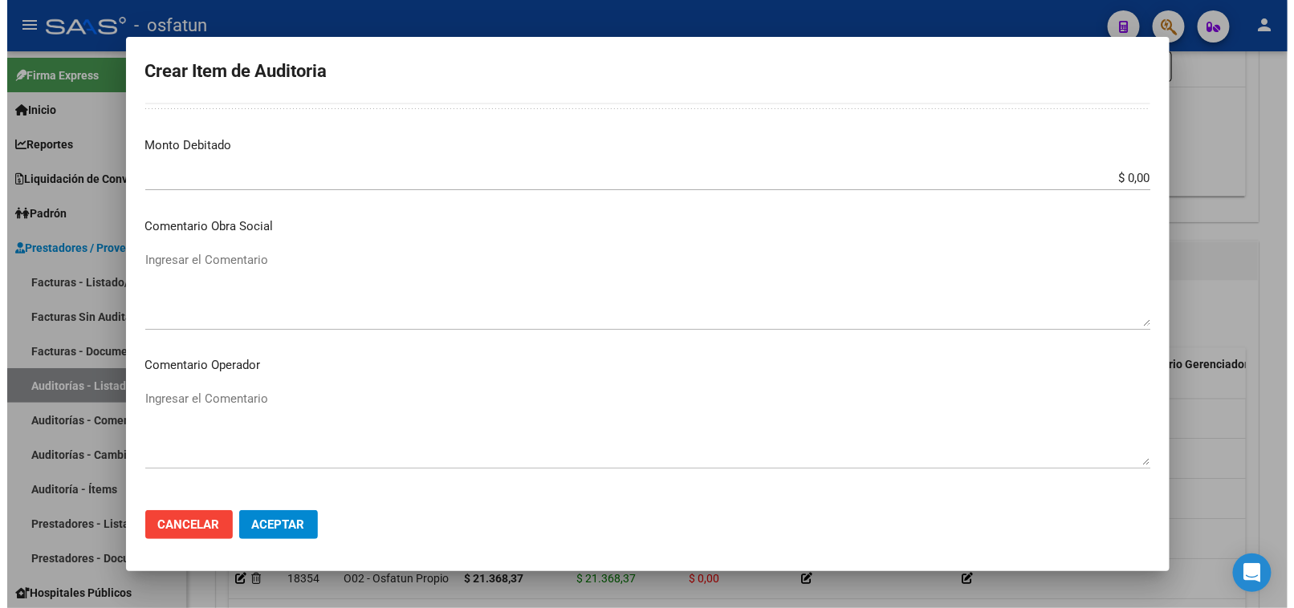
scroll to position [1049, 0]
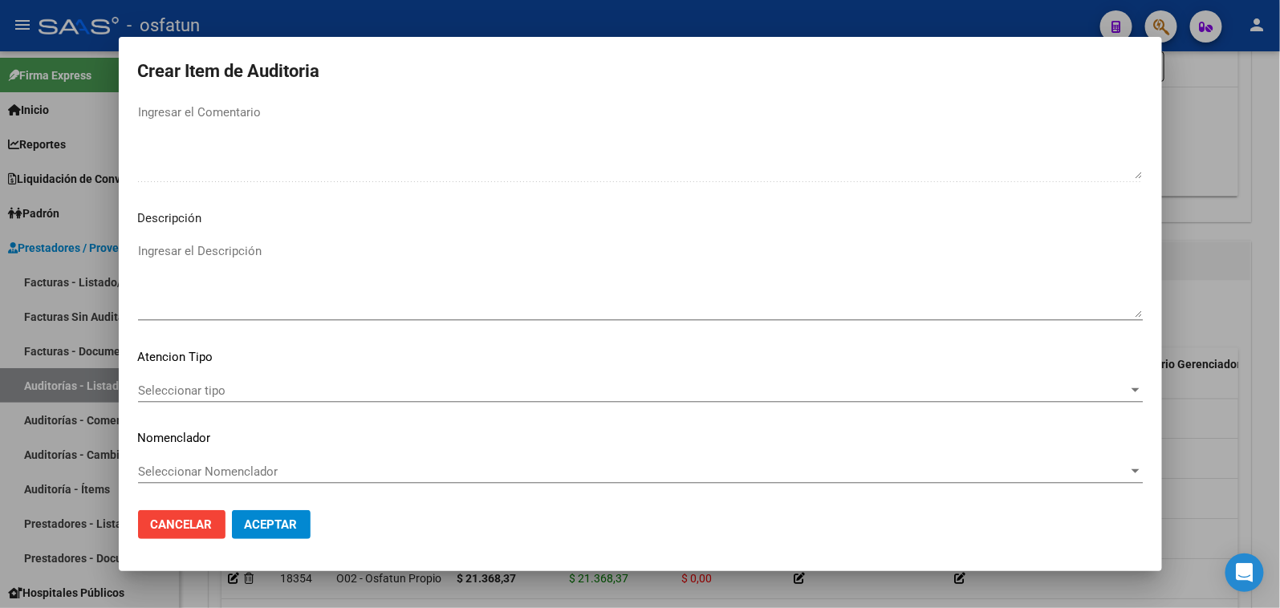
type input "$ 20.893,49"
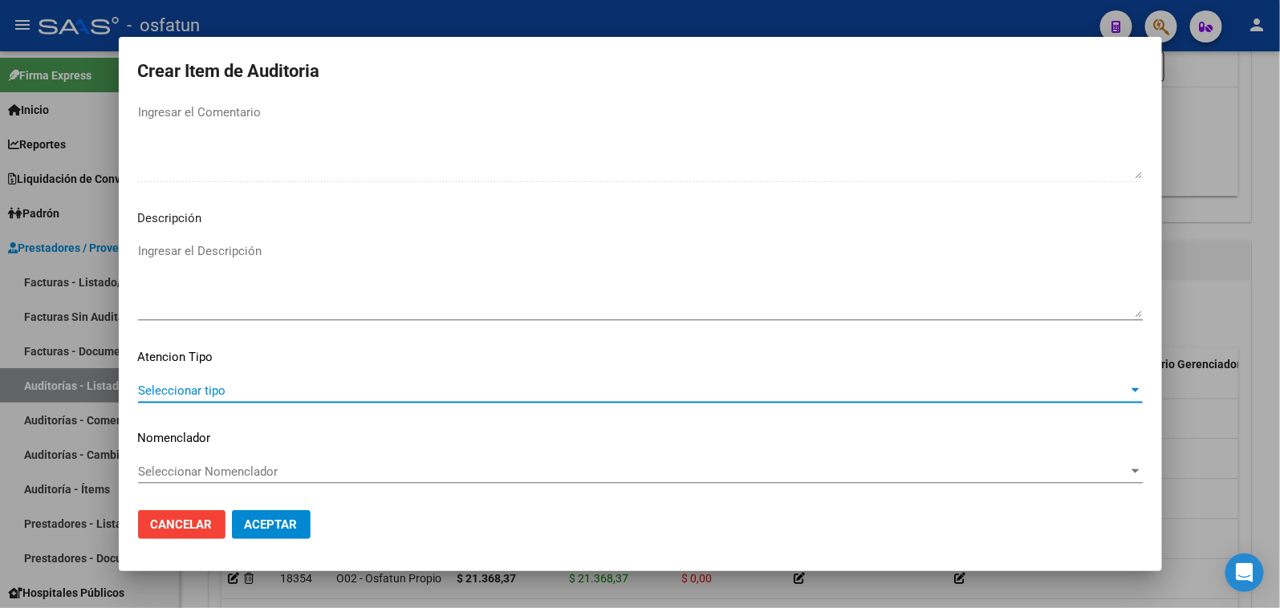
click at [278, 387] on span "Seleccionar tipo" at bounding box center [633, 391] width 990 height 14
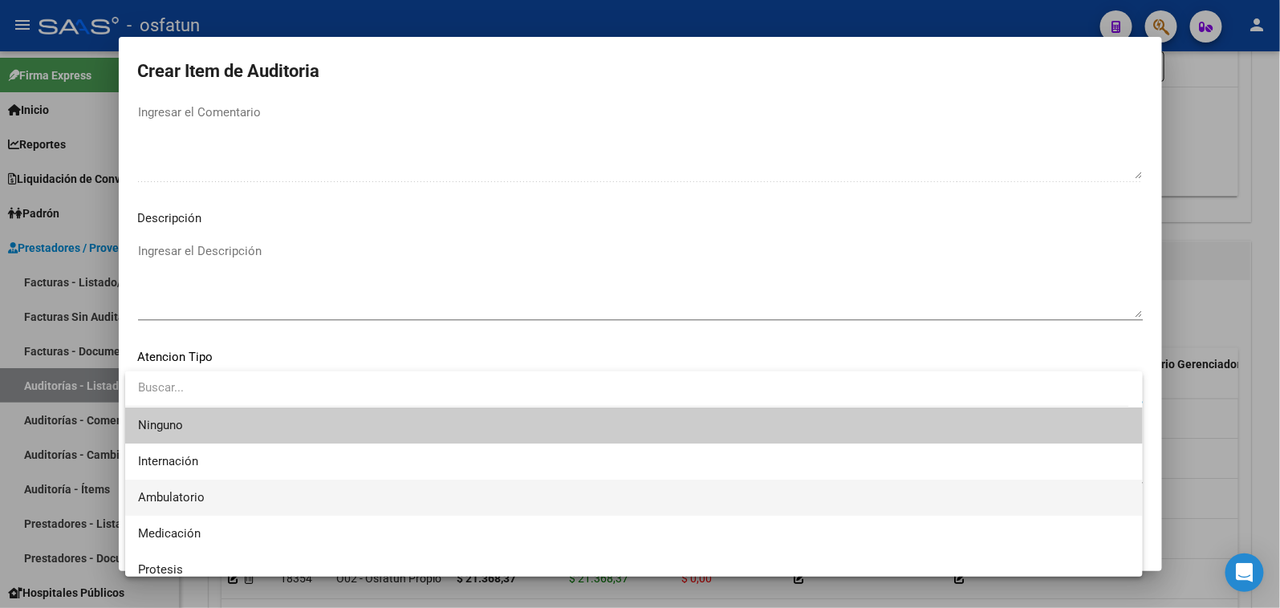
click at [241, 490] on span "Ambulatorio" at bounding box center [634, 498] width 992 height 36
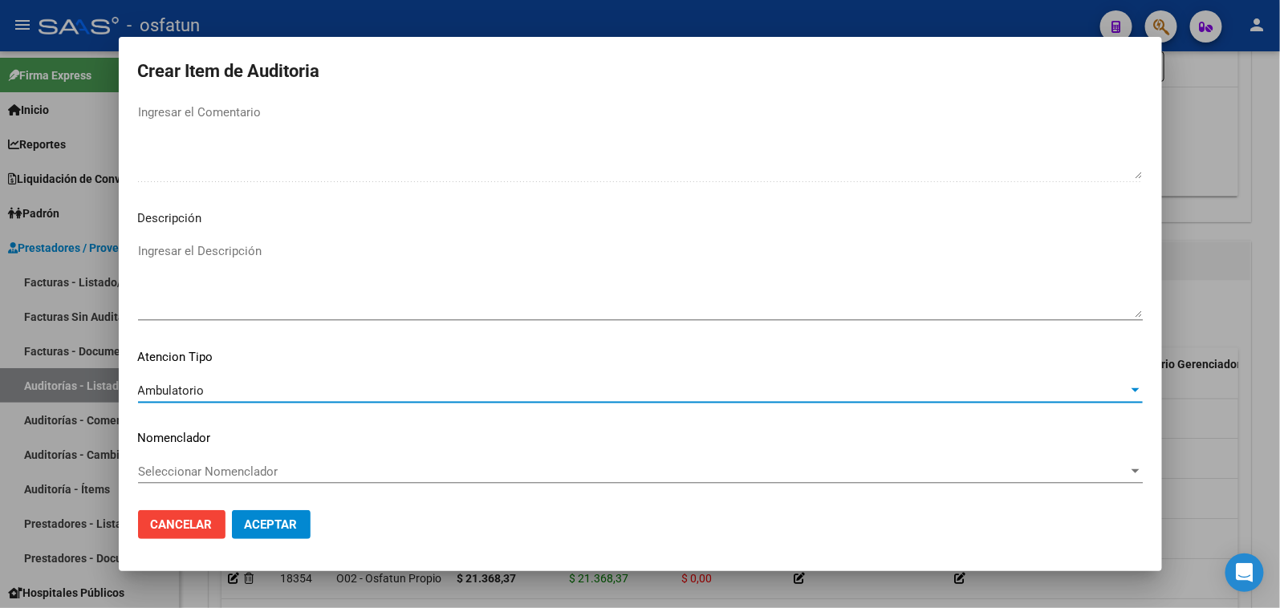
click at [242, 465] on span "Seleccionar Nomenclador" at bounding box center [633, 472] width 990 height 14
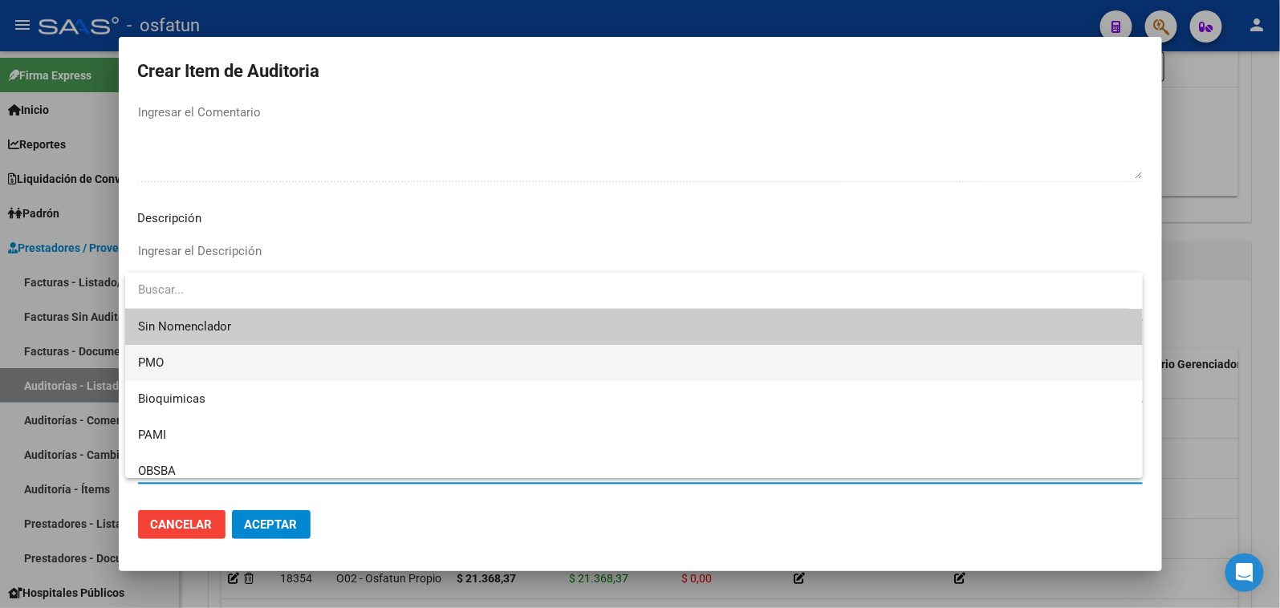
click at [189, 370] on span "PMO" at bounding box center [634, 363] width 992 height 36
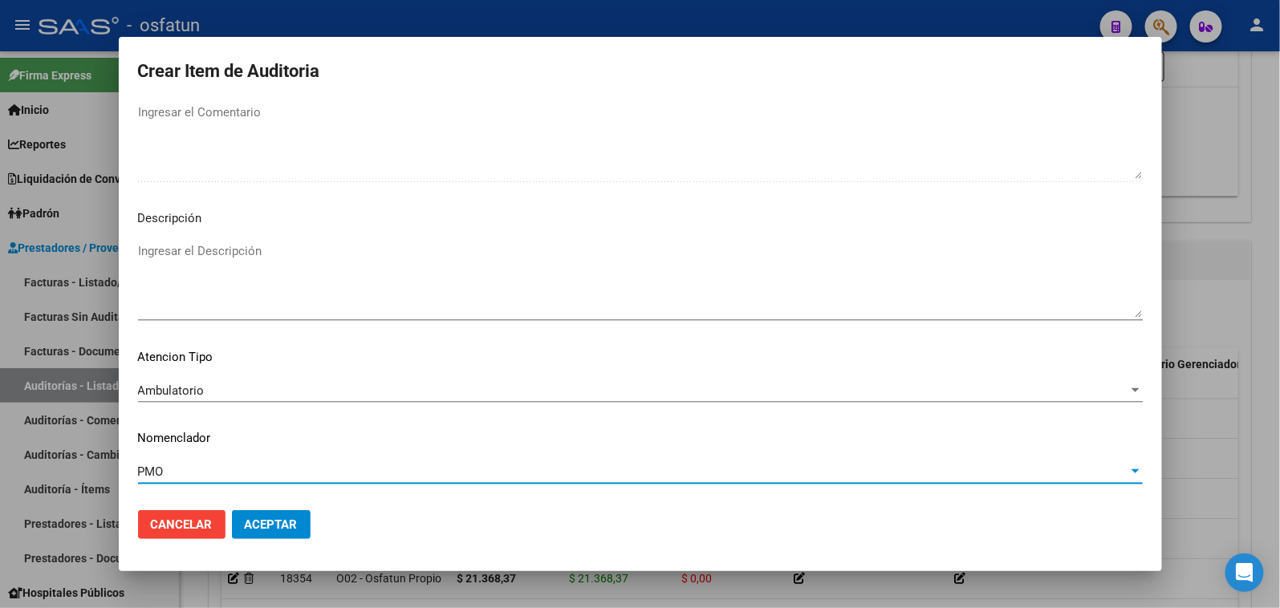
click at [276, 539] on button "Aceptar" at bounding box center [271, 524] width 79 height 29
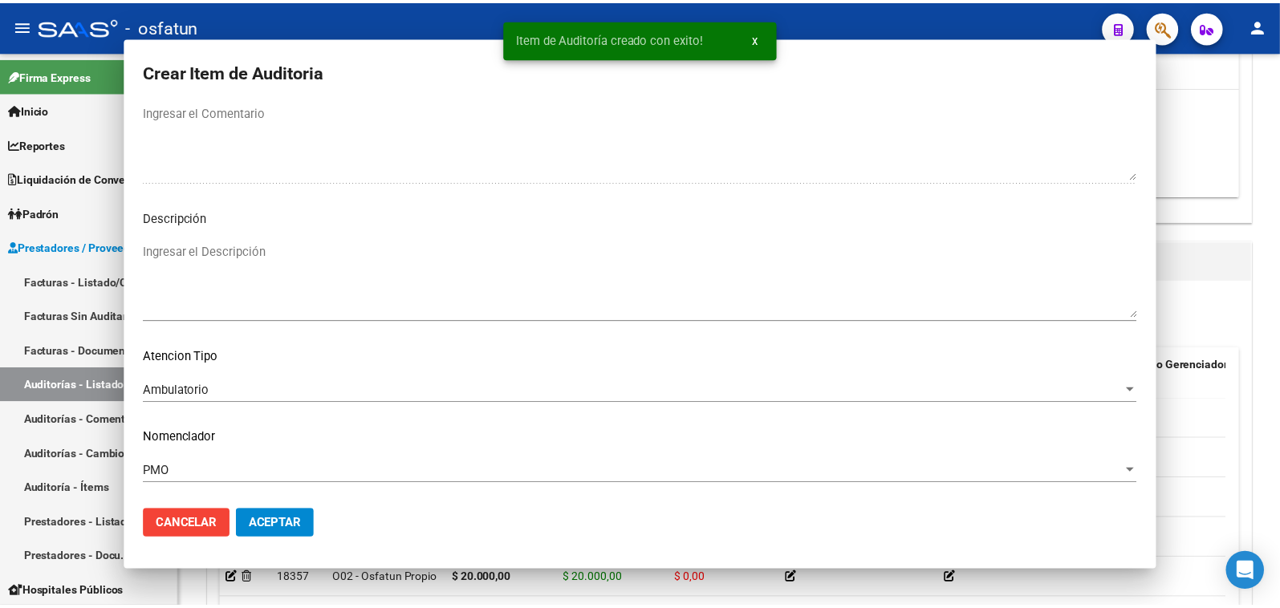
scroll to position [0, 0]
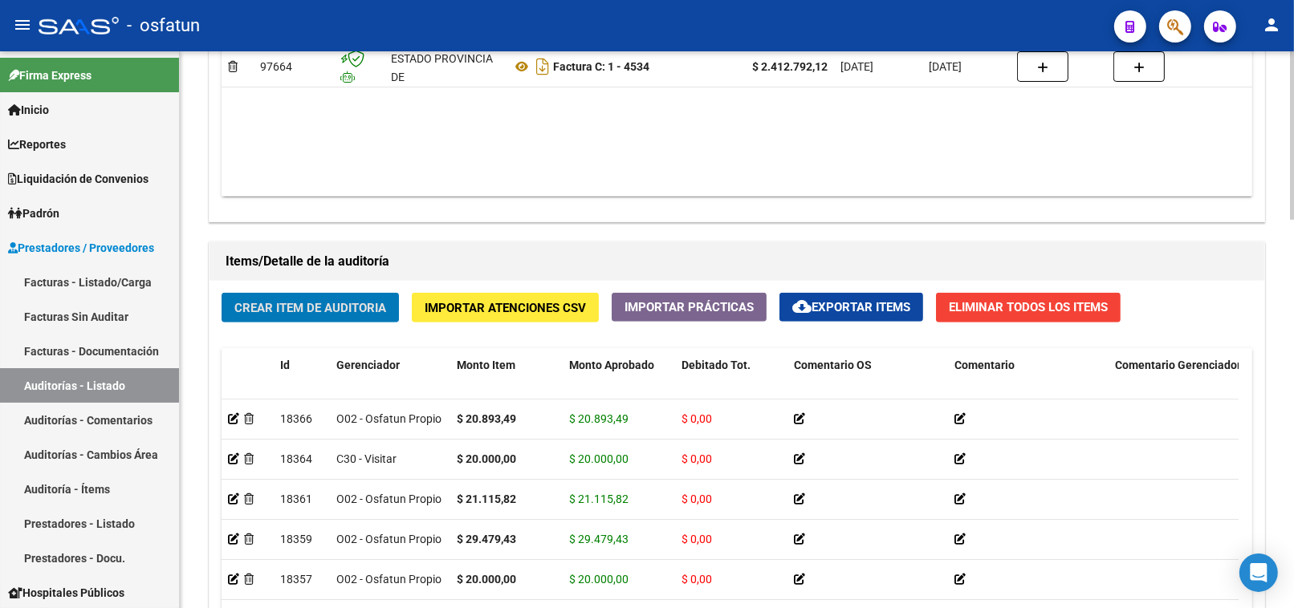
click at [377, 302] on span "Crear Item de Auditoria" at bounding box center [310, 308] width 152 height 14
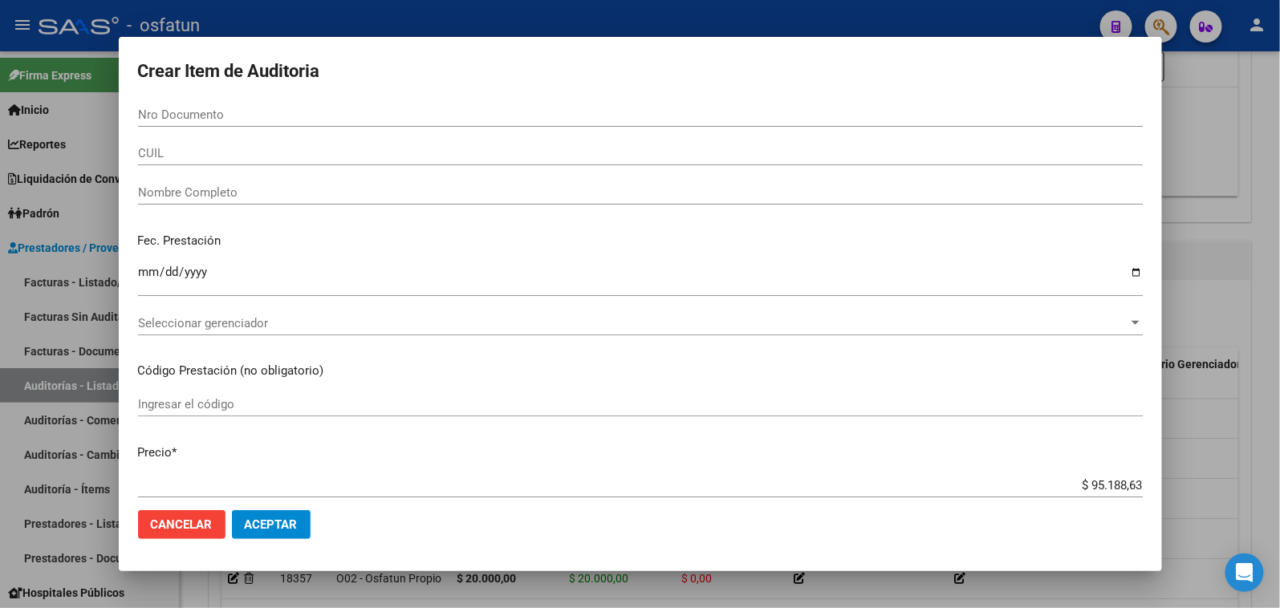
paste input "55416398"
type input "55416398"
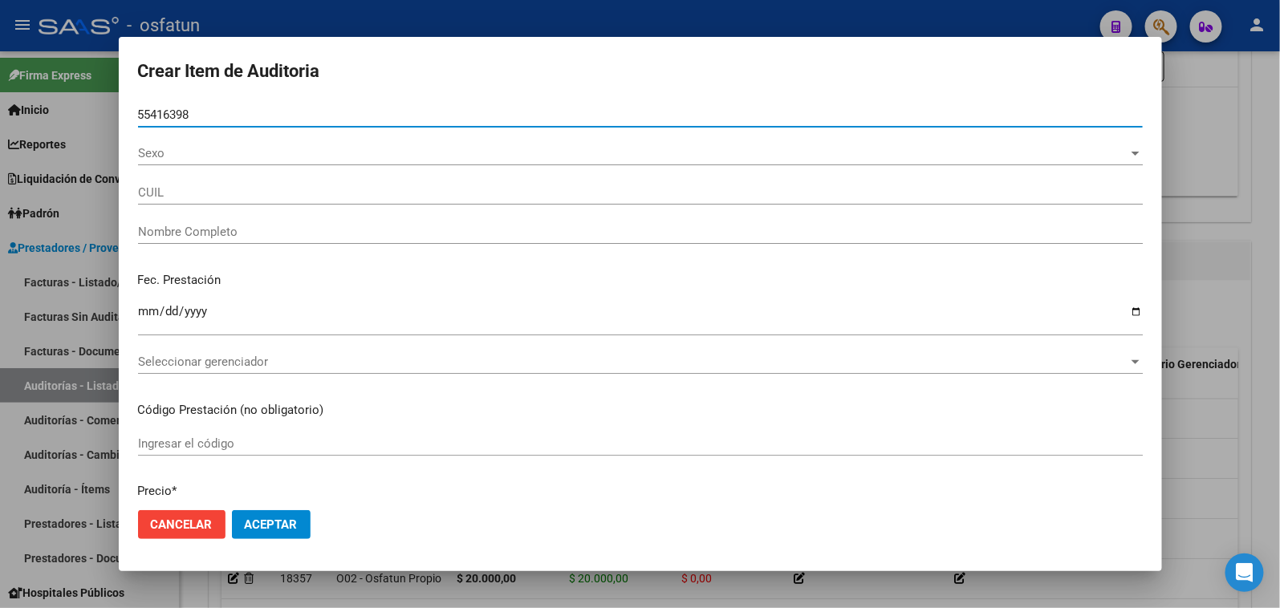
type input "20554163980"
type input "[PERSON_NAME]"
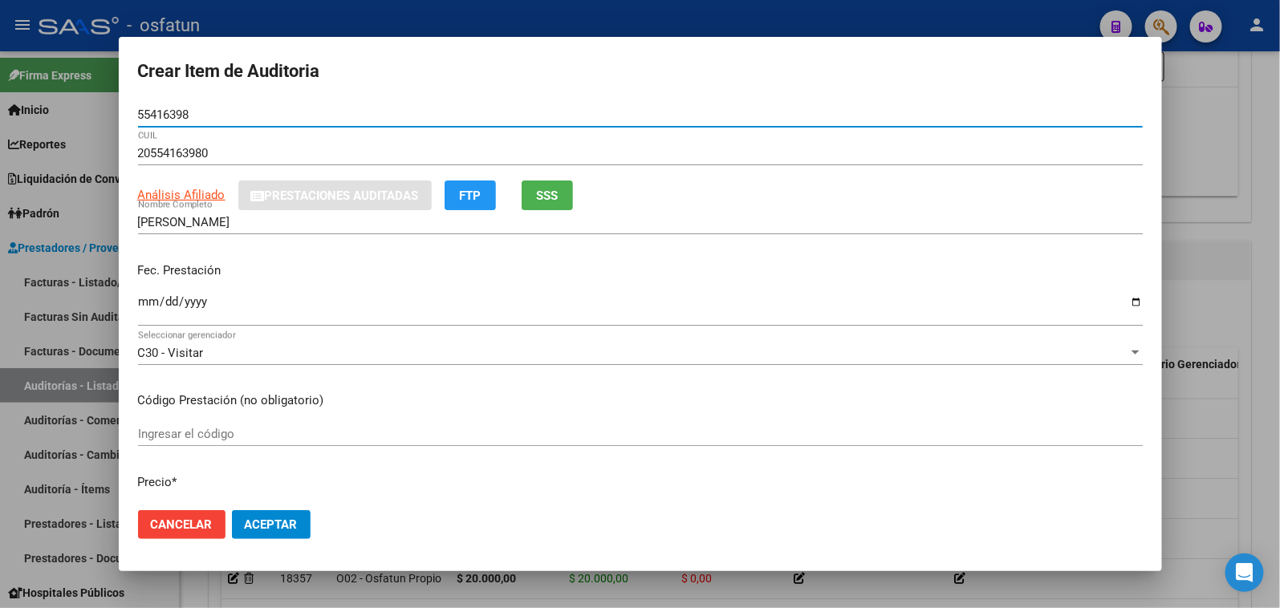
type input "55416398"
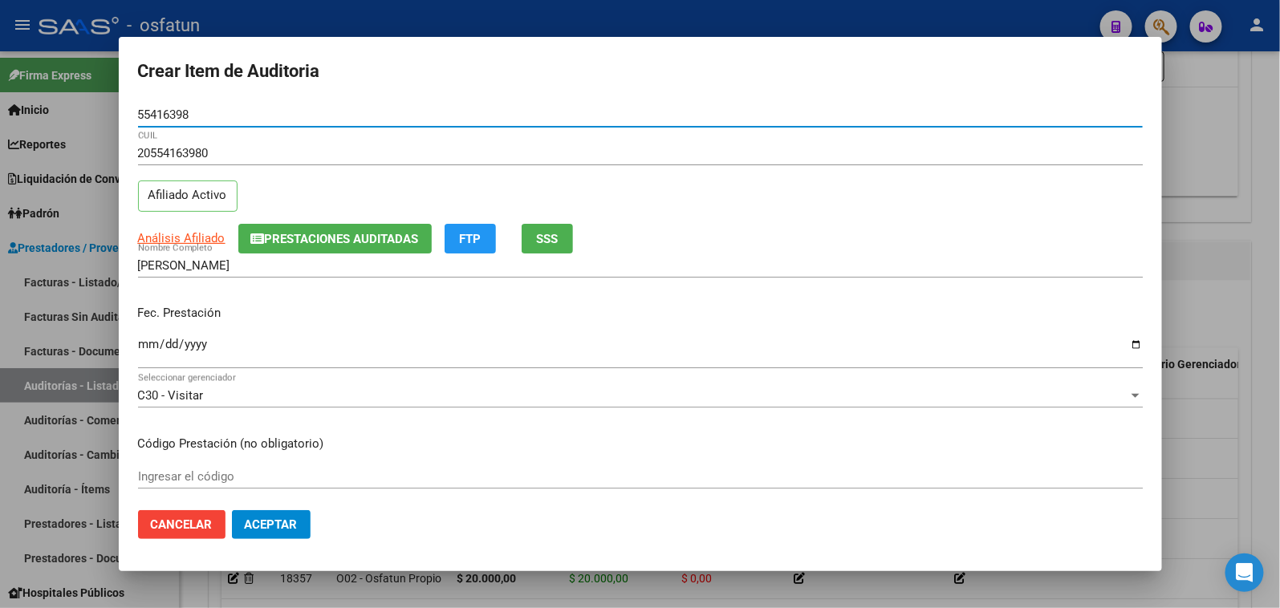
click at [153, 345] on input "Ingresar la fecha" at bounding box center [640, 351] width 1005 height 26
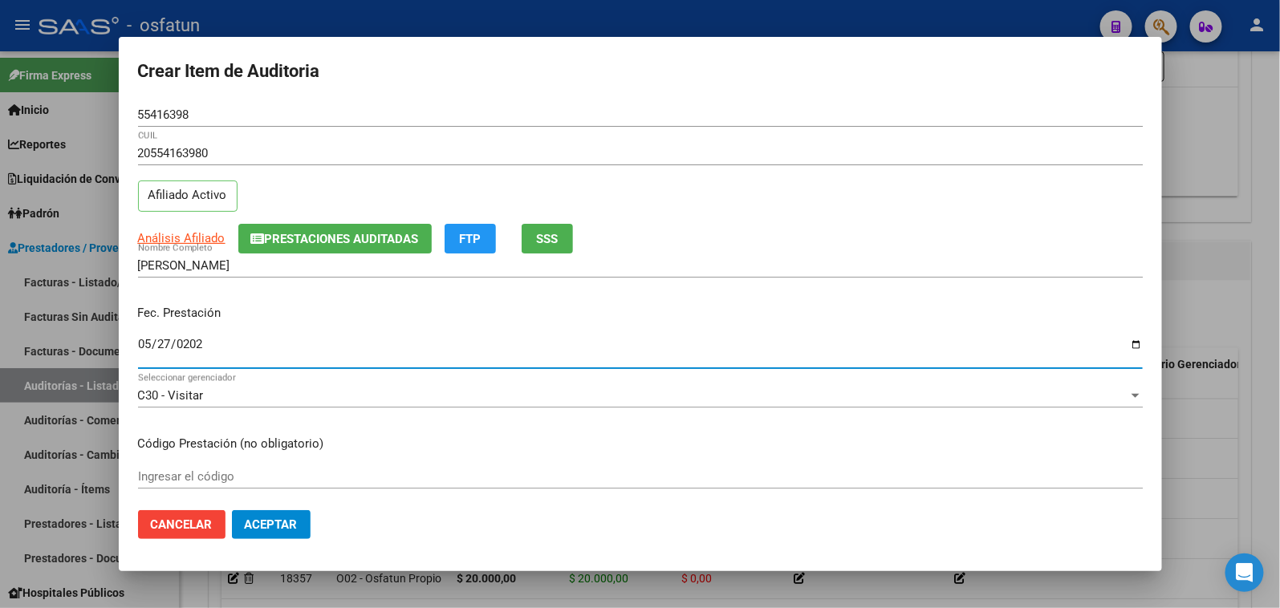
type input "[DATE]"
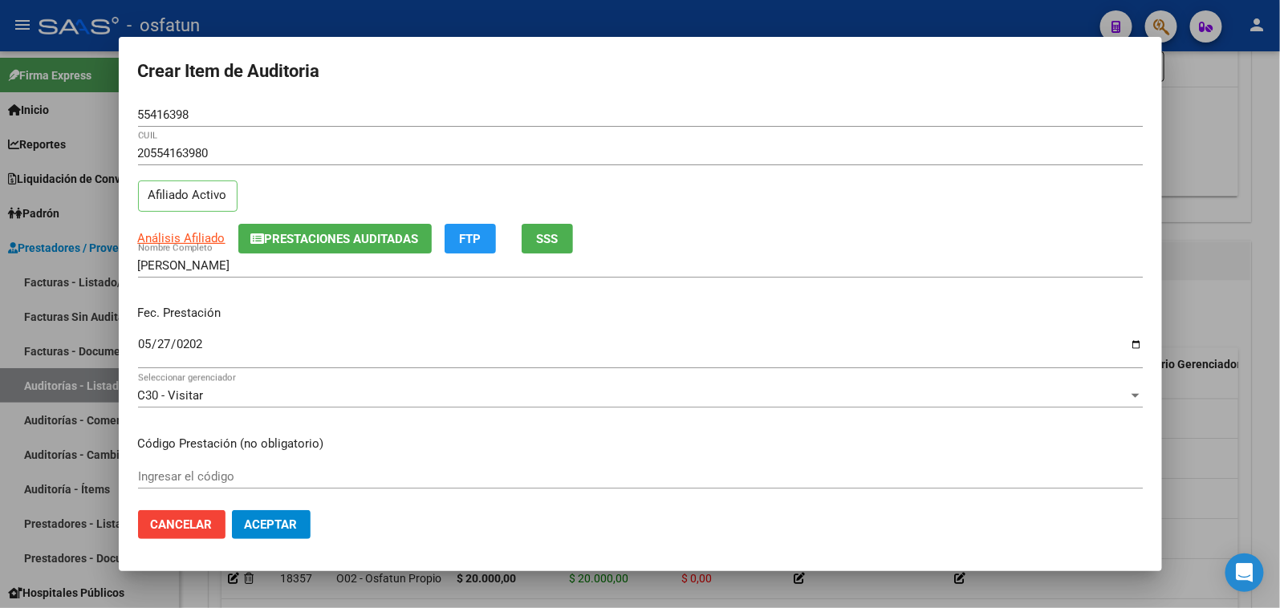
click at [187, 470] on div "Ingresar el código" at bounding box center [640, 477] width 1005 height 24
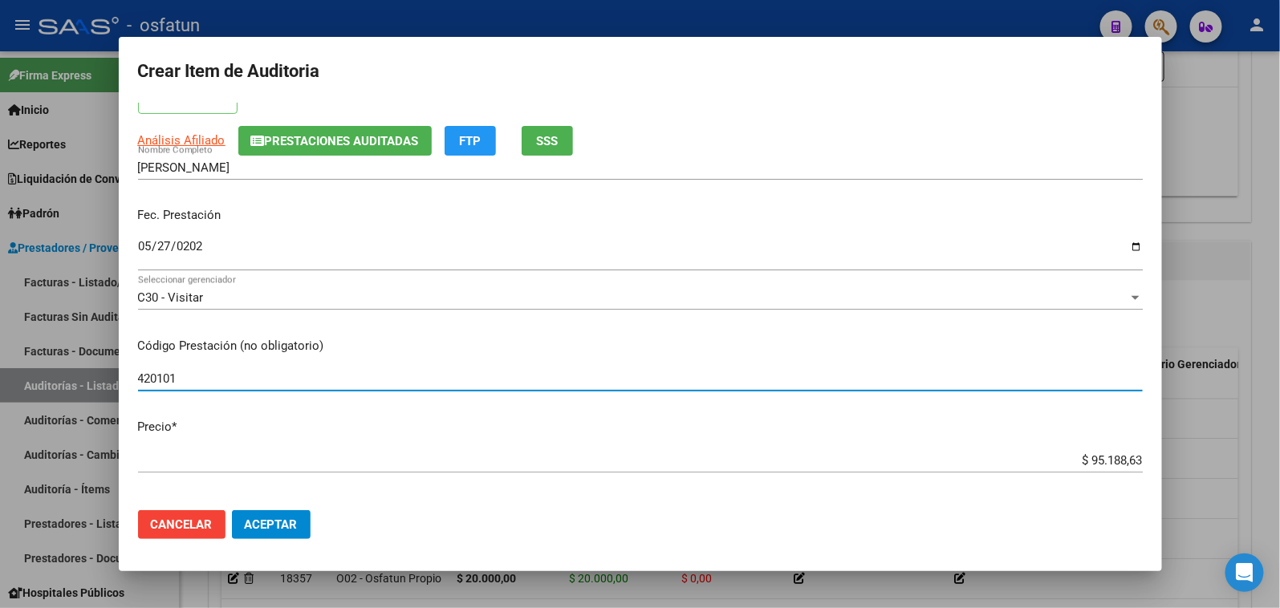
scroll to position [356, 0]
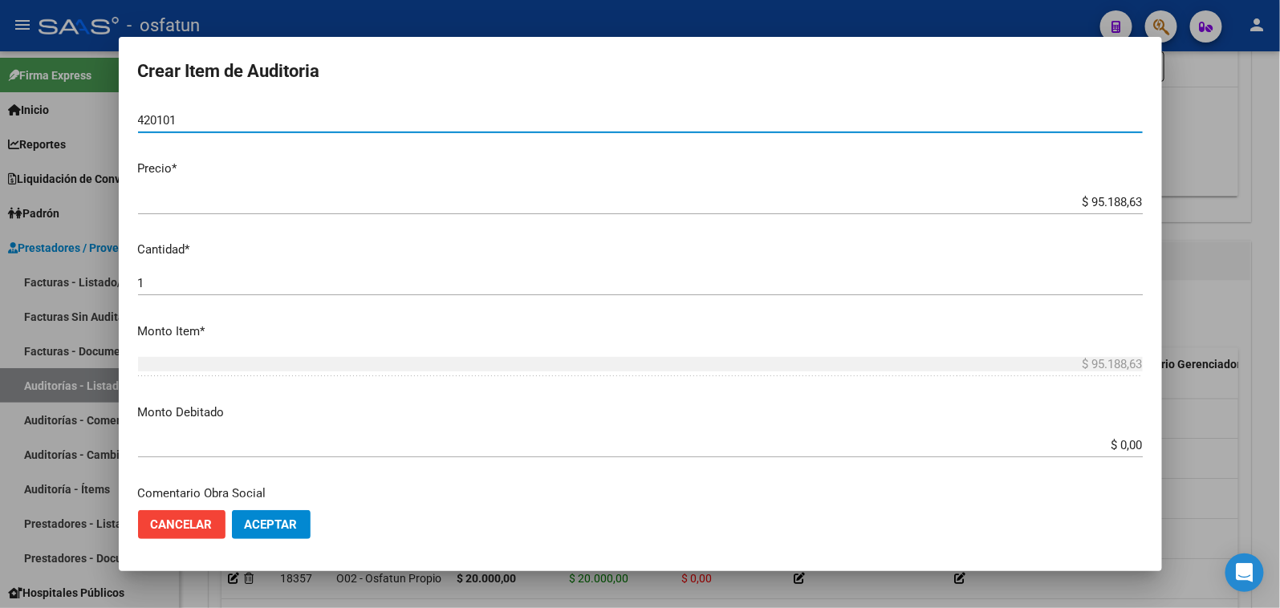
type input "420101"
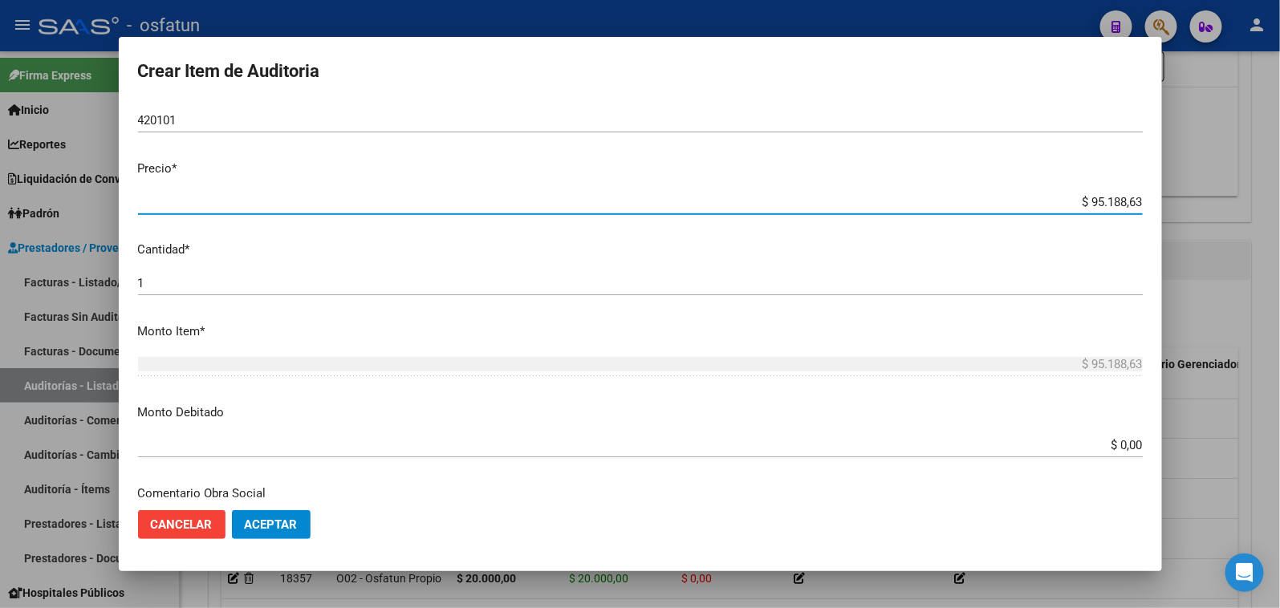
drag, startPoint x: 1049, startPoint y: 199, endPoint x: 1202, endPoint y: 199, distance: 153.3
click at [1202, 199] on div "Crear Item de Auditoria 55416398 Nro Documento 20554163980 CUIL Afiliado Activo…" at bounding box center [640, 304] width 1280 height 608
type input "$ 0,02"
type input "$ 0,20"
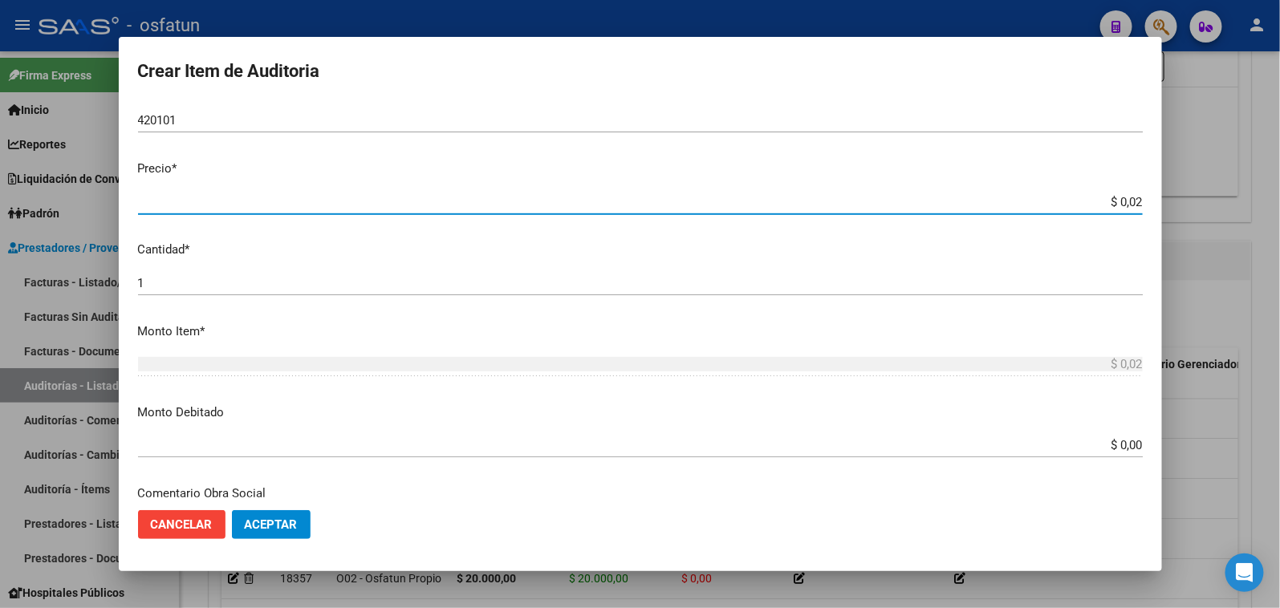
type input "$ 0,20"
type input "$ 2,00"
type input "$ 20,00"
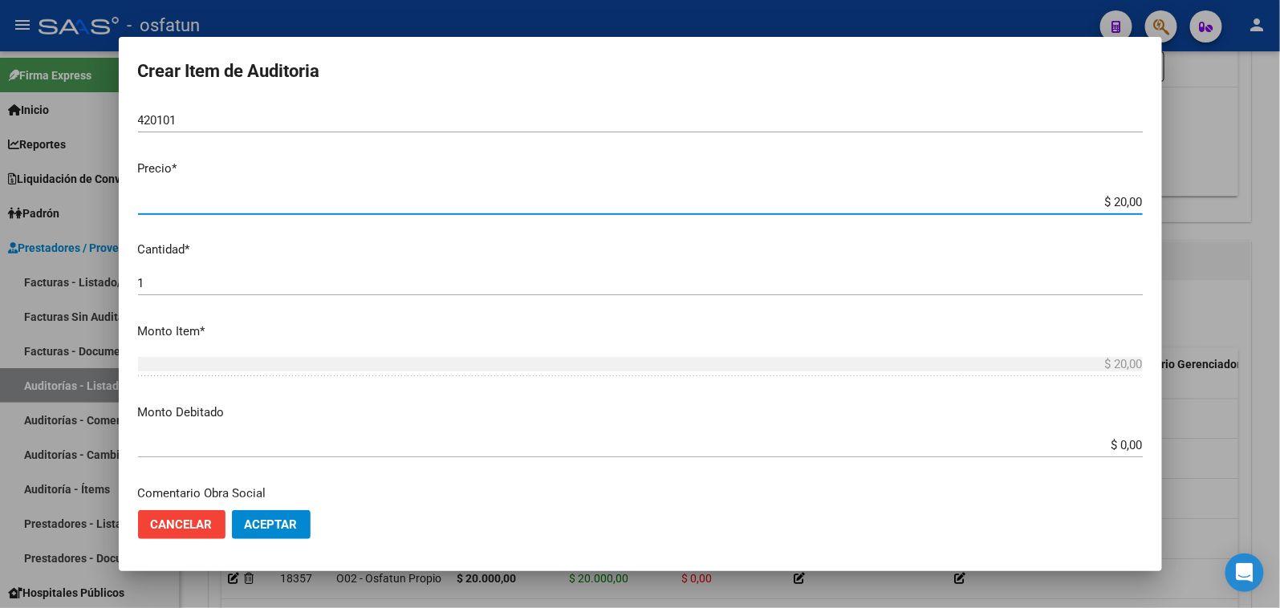
type input "$ 200,00"
type input "$ 2.000,00"
type input "$ 20.000,00"
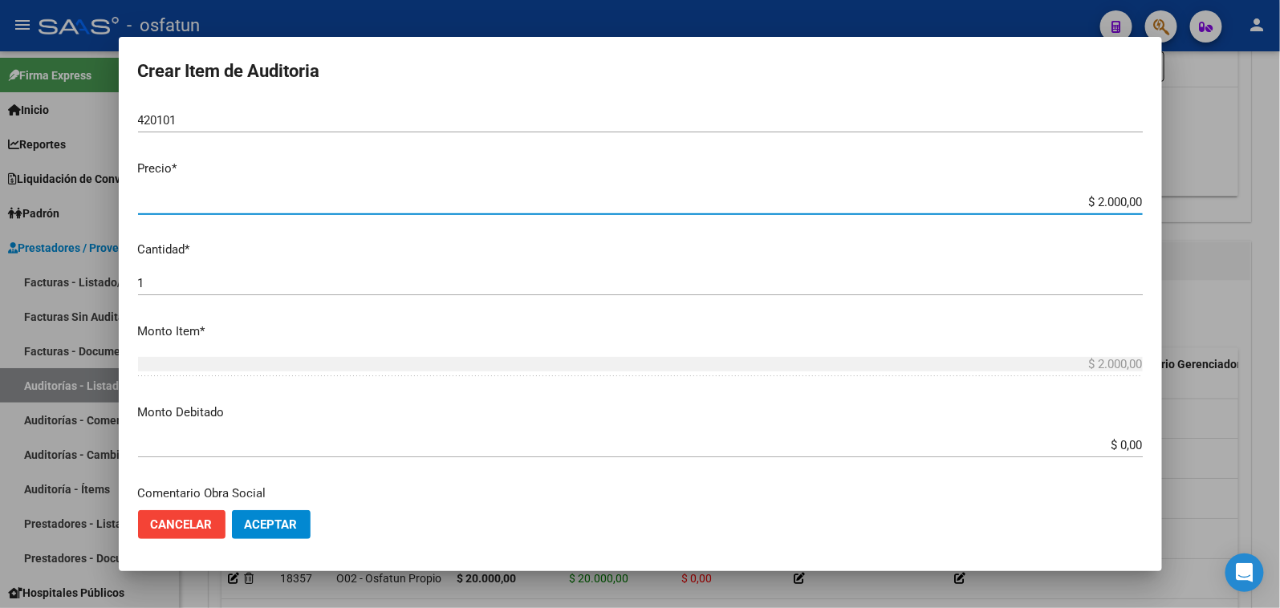
type input "$ 20.000,00"
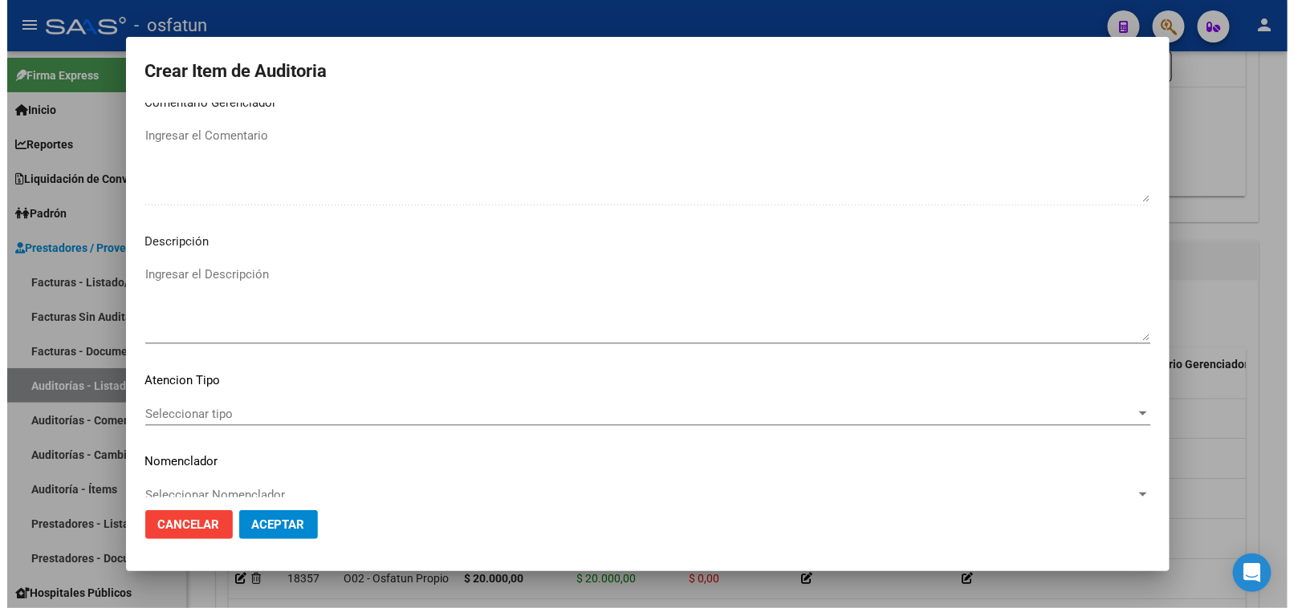
scroll to position [1049, 0]
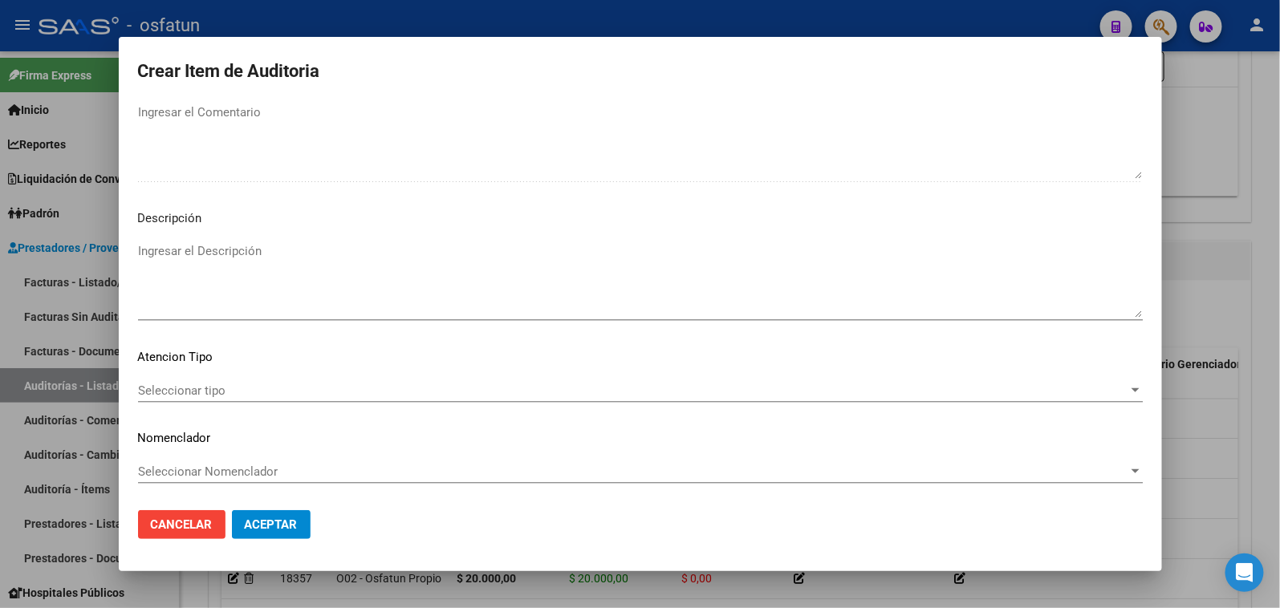
click at [221, 379] on div "Seleccionar tipo Seleccionar tipo" at bounding box center [640, 391] width 1005 height 24
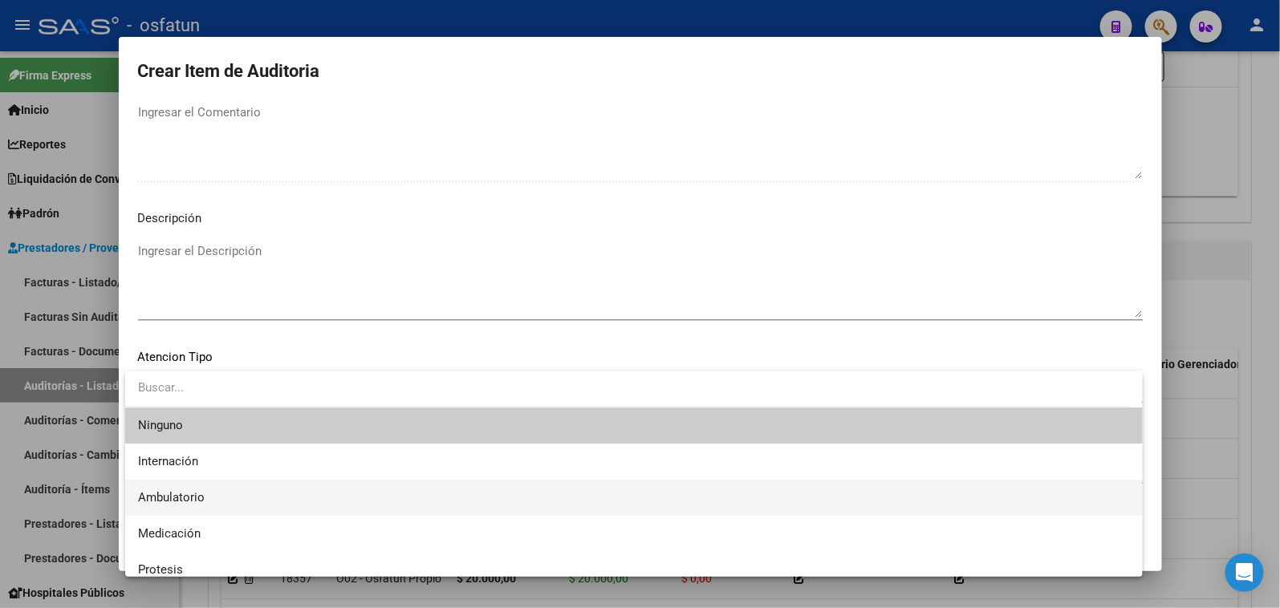
drag, startPoint x: 218, startPoint y: 490, endPoint x: 220, endPoint y: 470, distance: 20.1
click at [219, 490] on span "Ambulatorio" at bounding box center [634, 498] width 992 height 36
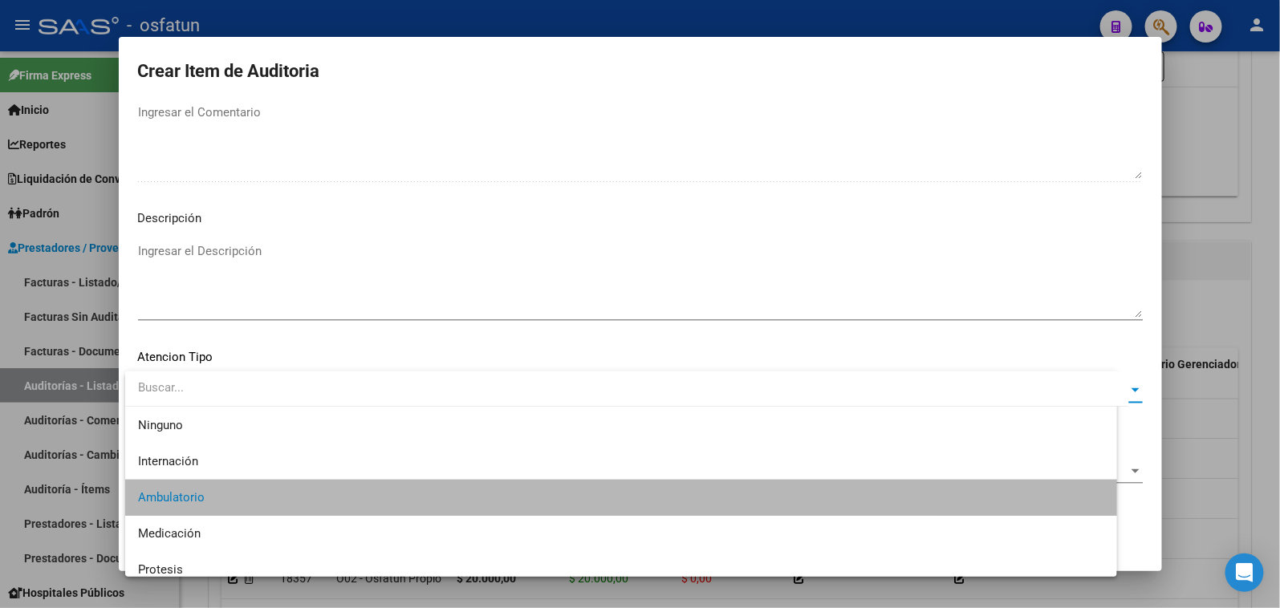
click at [220, 470] on span "Seleccionar Nomenclador" at bounding box center [633, 472] width 990 height 14
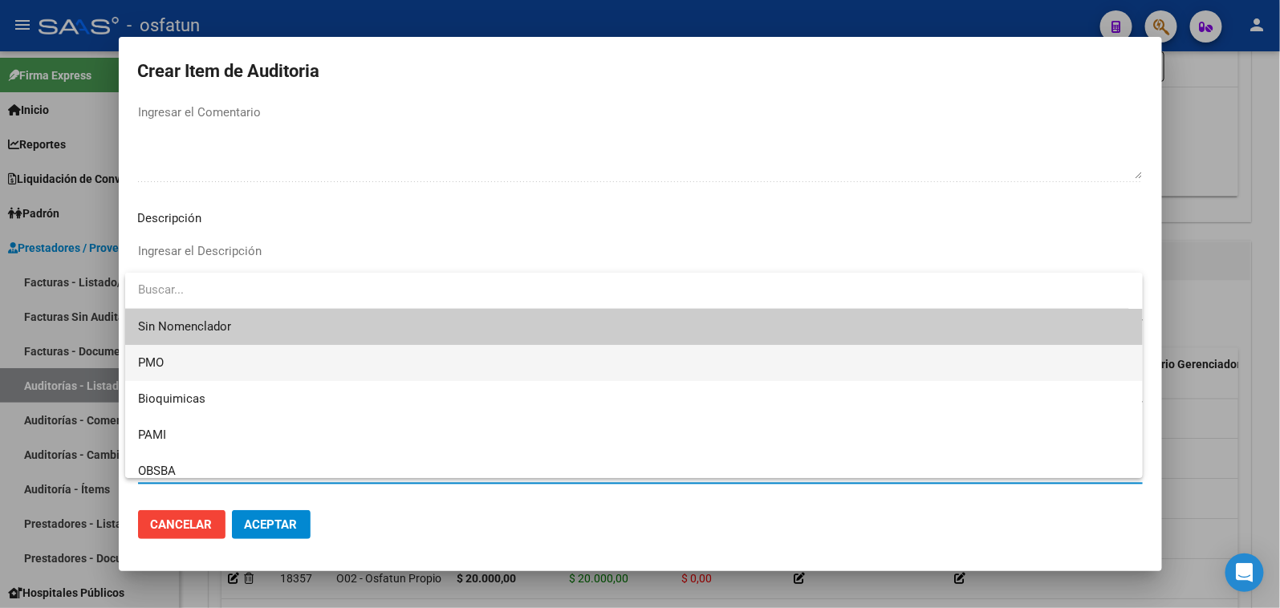
click at [195, 368] on span "PMO" at bounding box center [634, 363] width 992 height 36
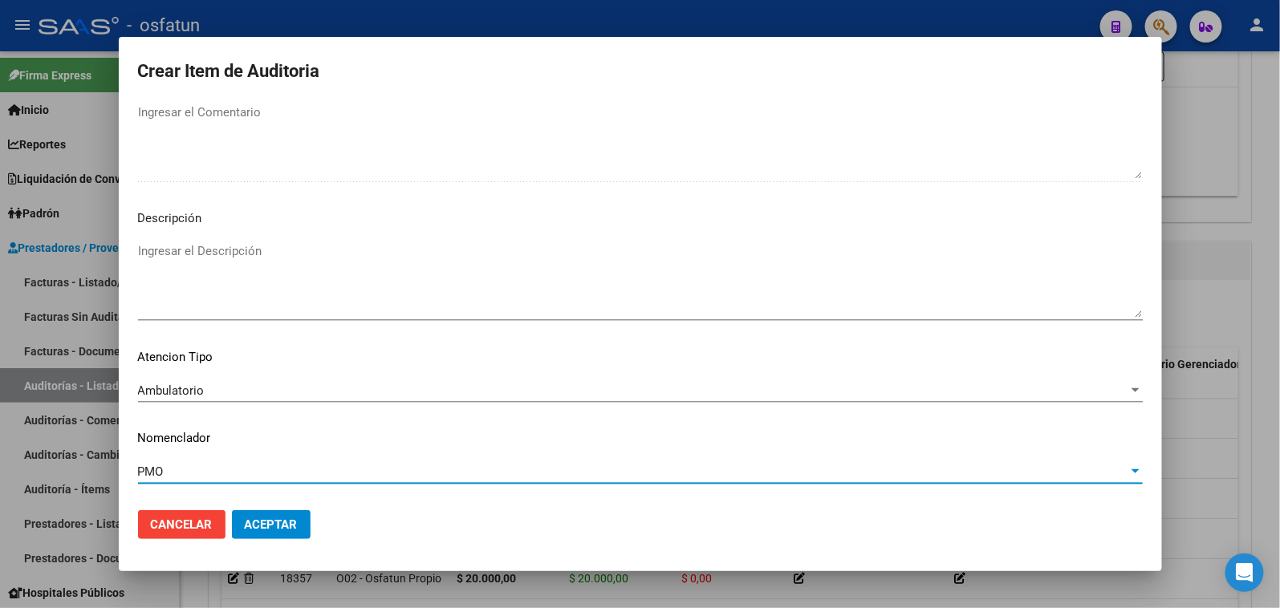
click at [285, 518] on span "Aceptar" at bounding box center [271, 525] width 53 height 14
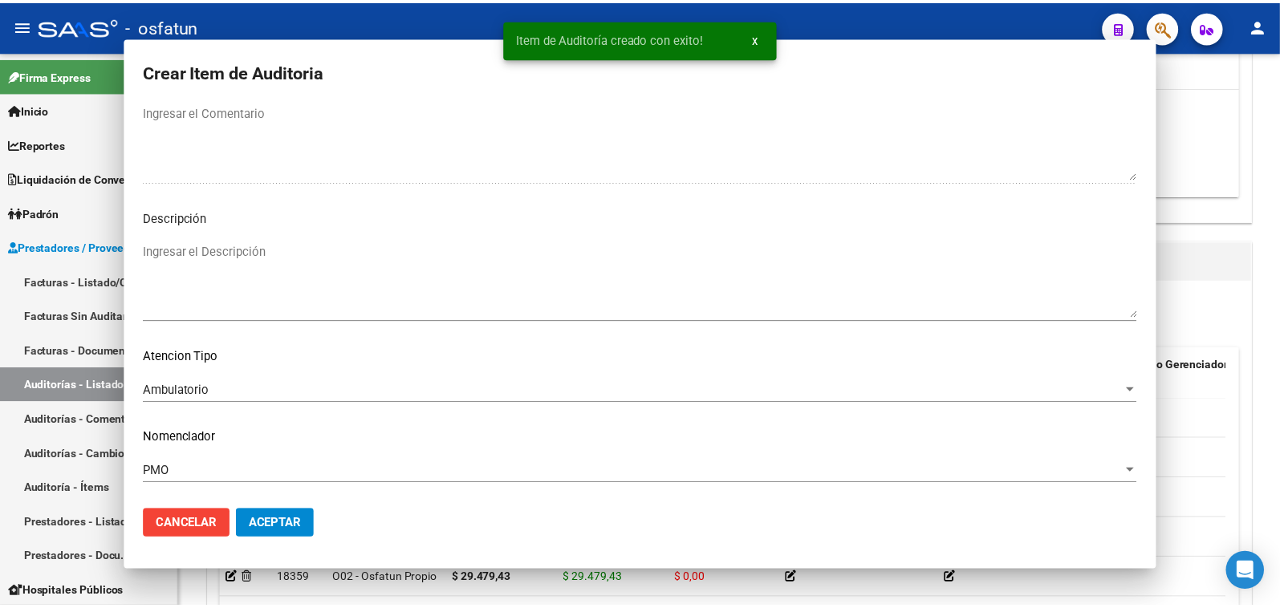
scroll to position [0, 0]
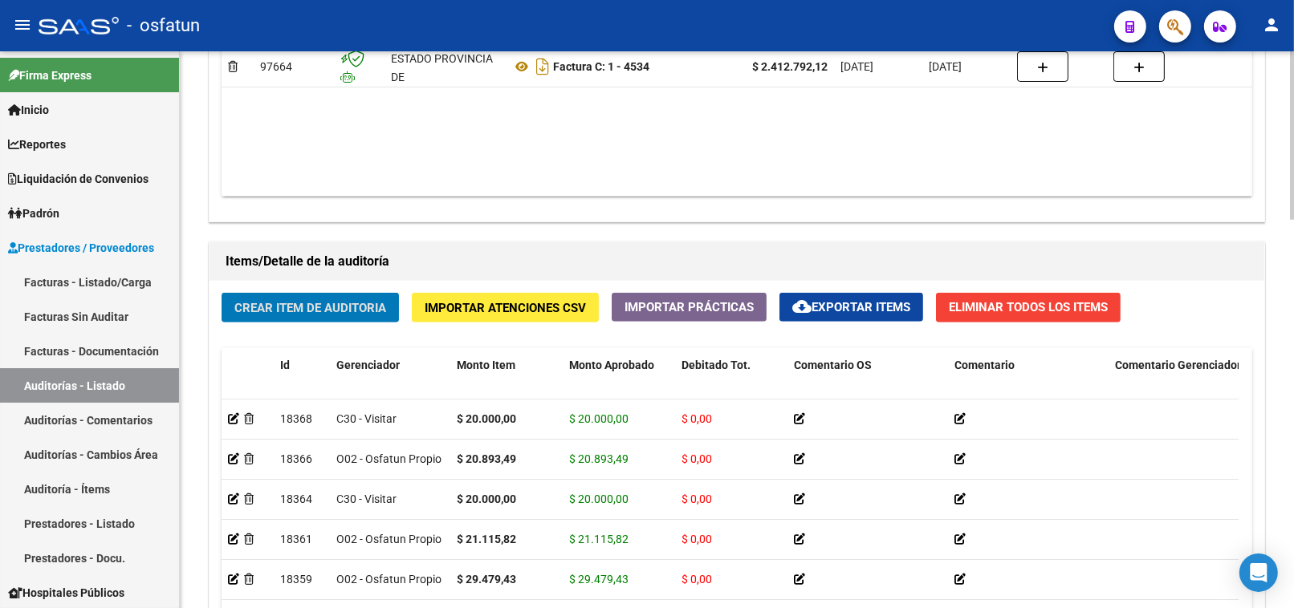
click at [313, 297] on button "Crear Item de Auditoria" at bounding box center [310, 308] width 177 height 30
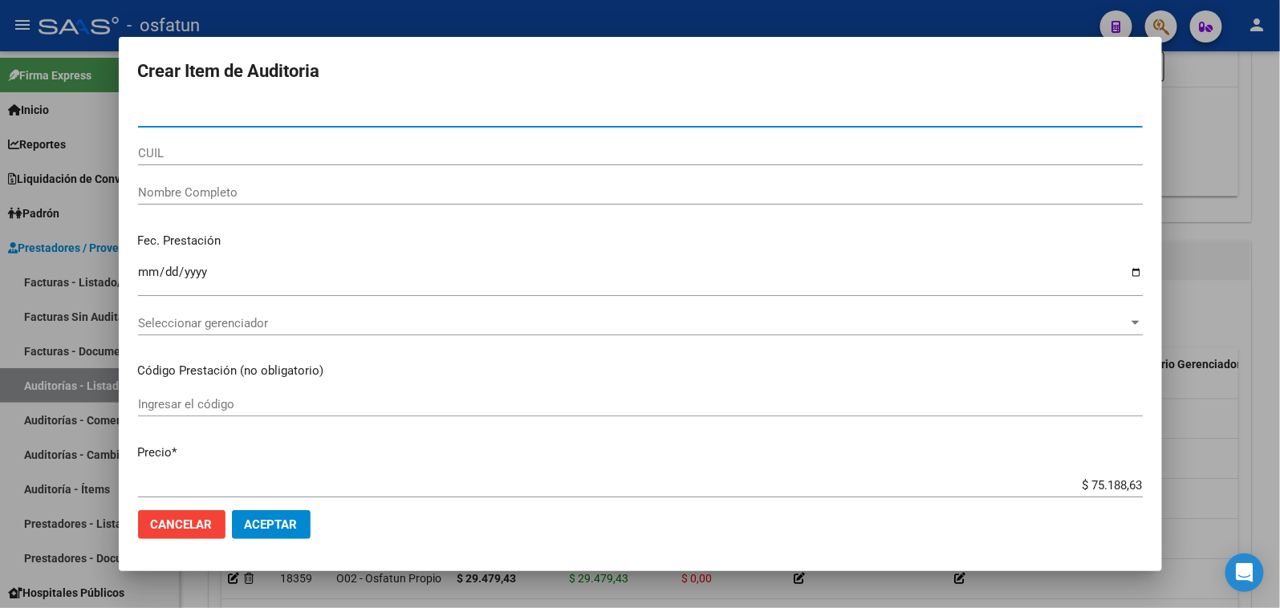
paste input "53997215"
type input "53997215"
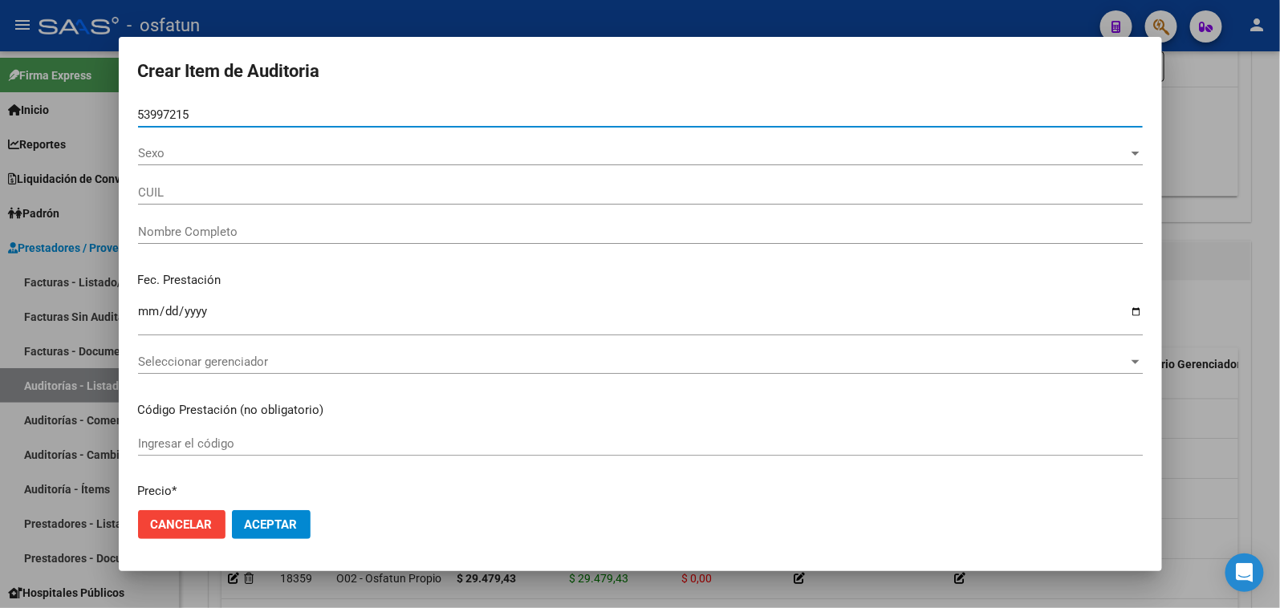
type input "23539972154"
type input "PUERTAS [PERSON_NAME]"
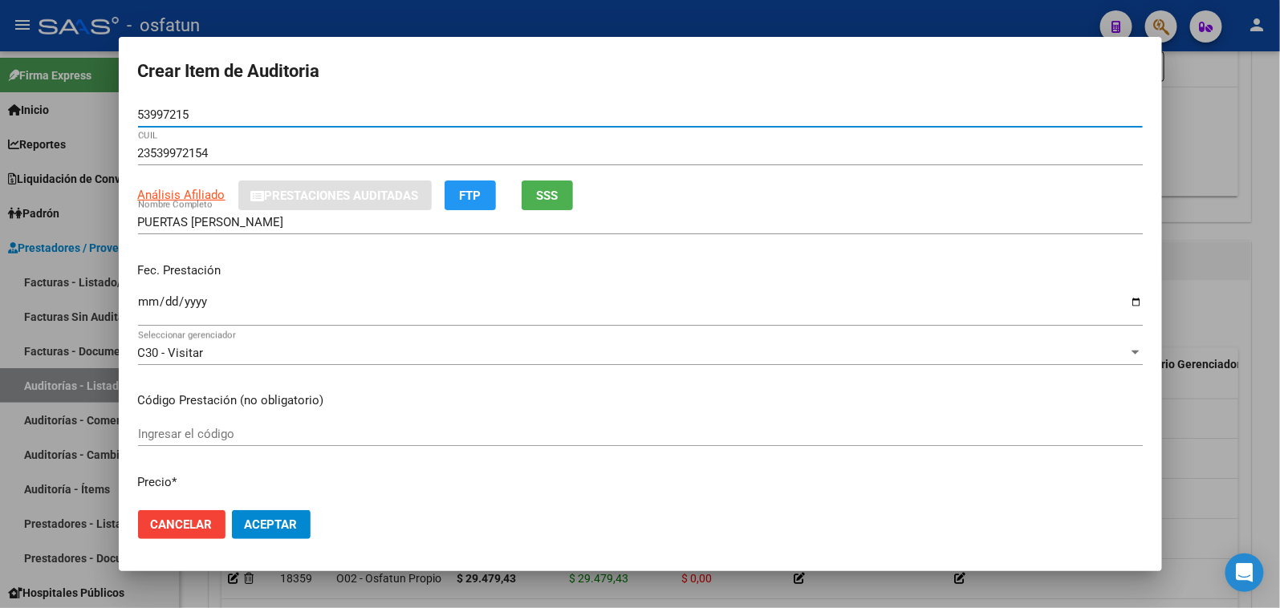
type input "53997215"
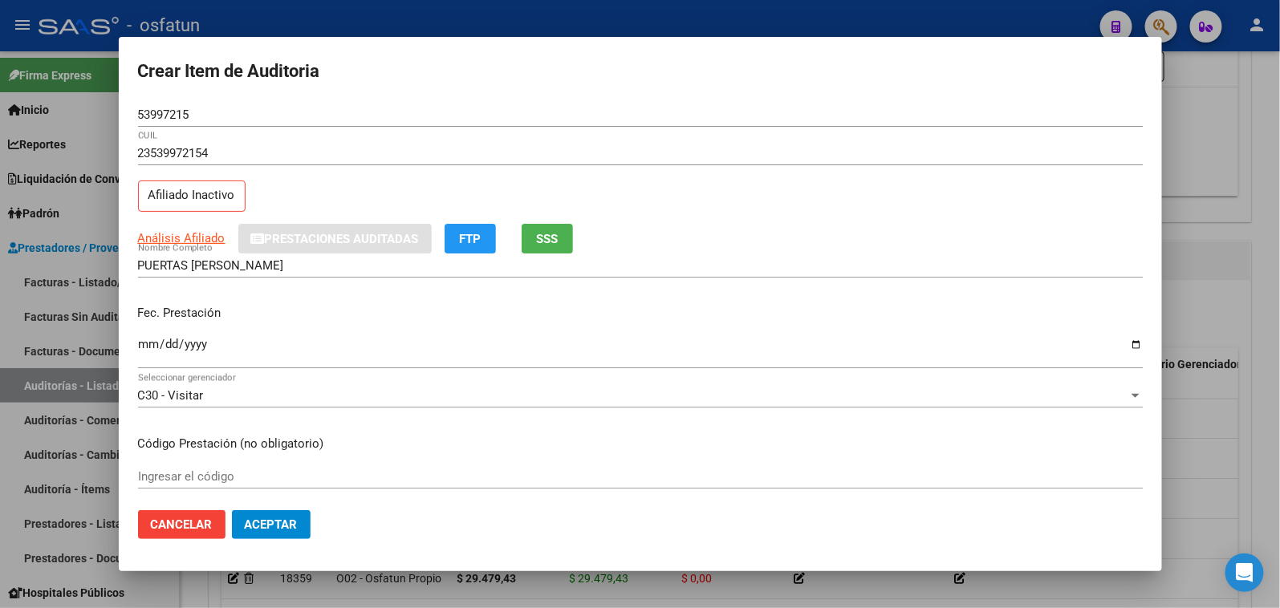
click at [128, 339] on mat-dialog-content "53997215 Nro Documento 23539972154 CUIL Afiliado Inactivo Análisis Afiliado Pre…" at bounding box center [640, 301] width 1043 height 396
click at [145, 347] on input "Ingresar la fecha" at bounding box center [640, 351] width 1005 height 26
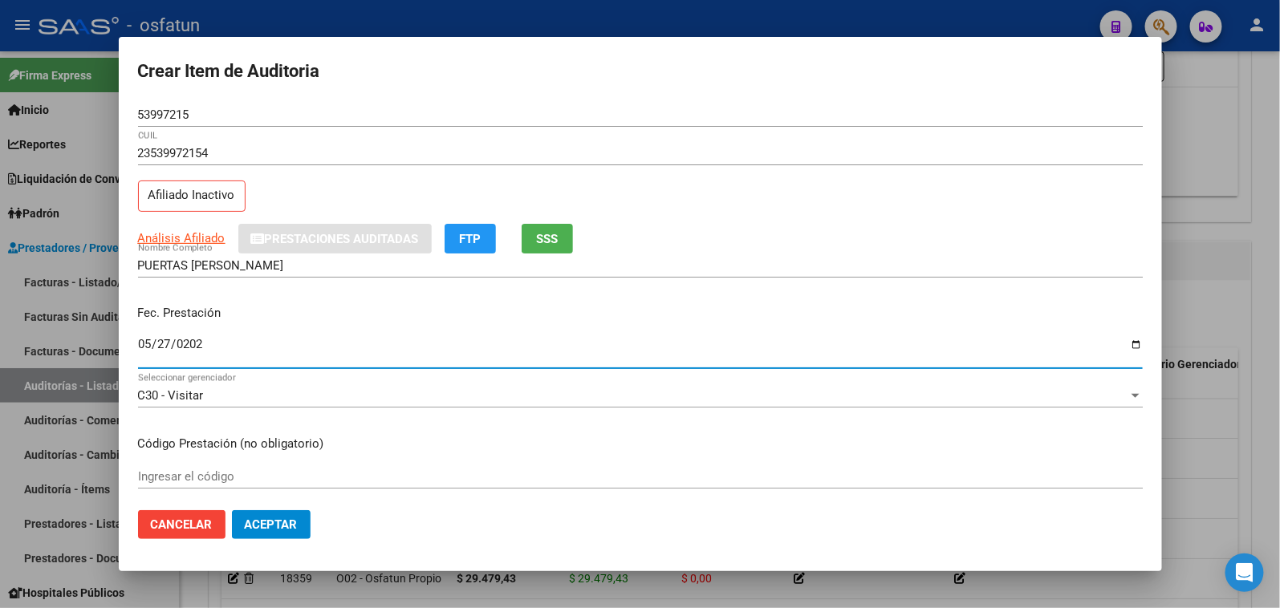
type input "[DATE]"
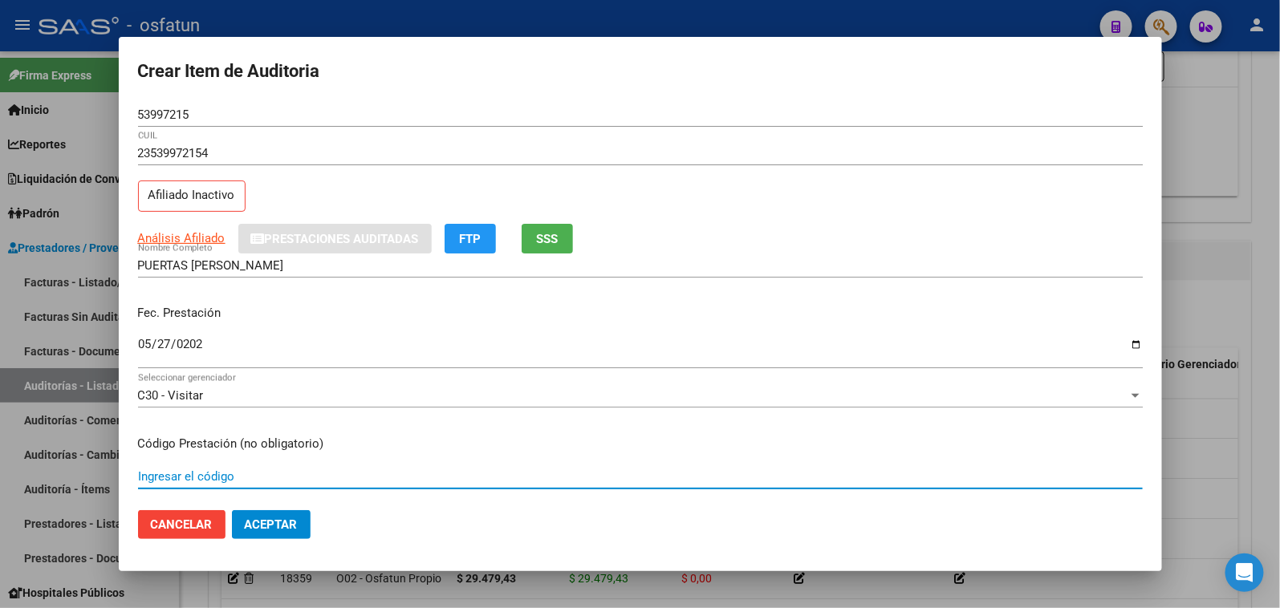
click at [207, 470] on input "Ingresar el código" at bounding box center [640, 476] width 1005 height 14
type input "101"
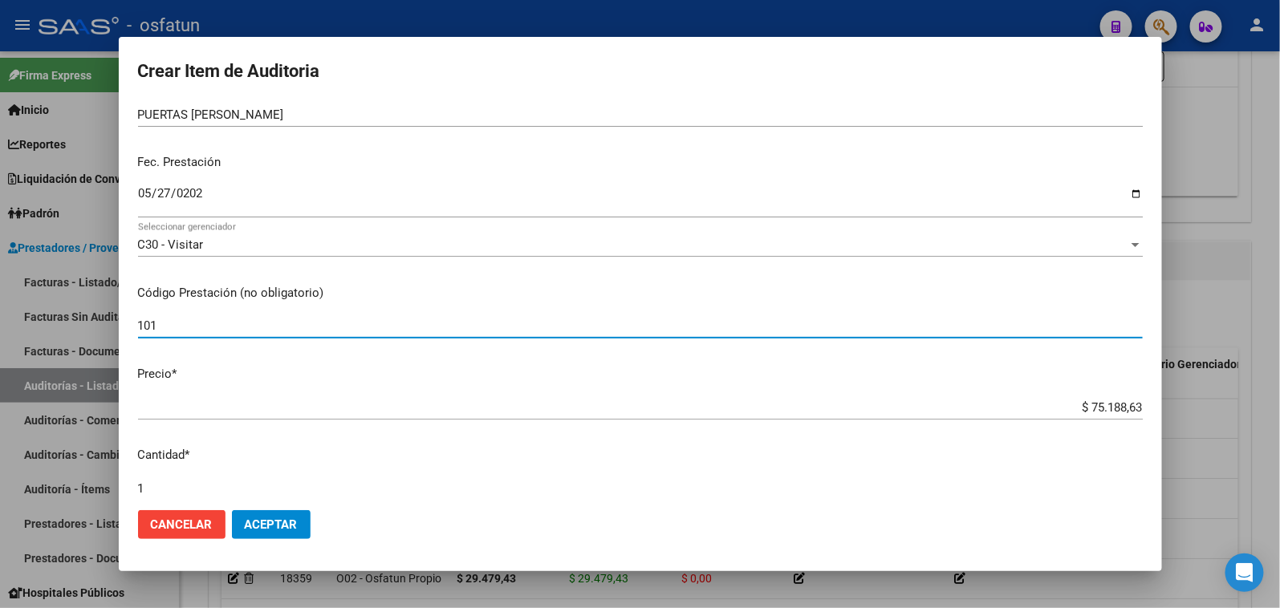
scroll to position [267, 0]
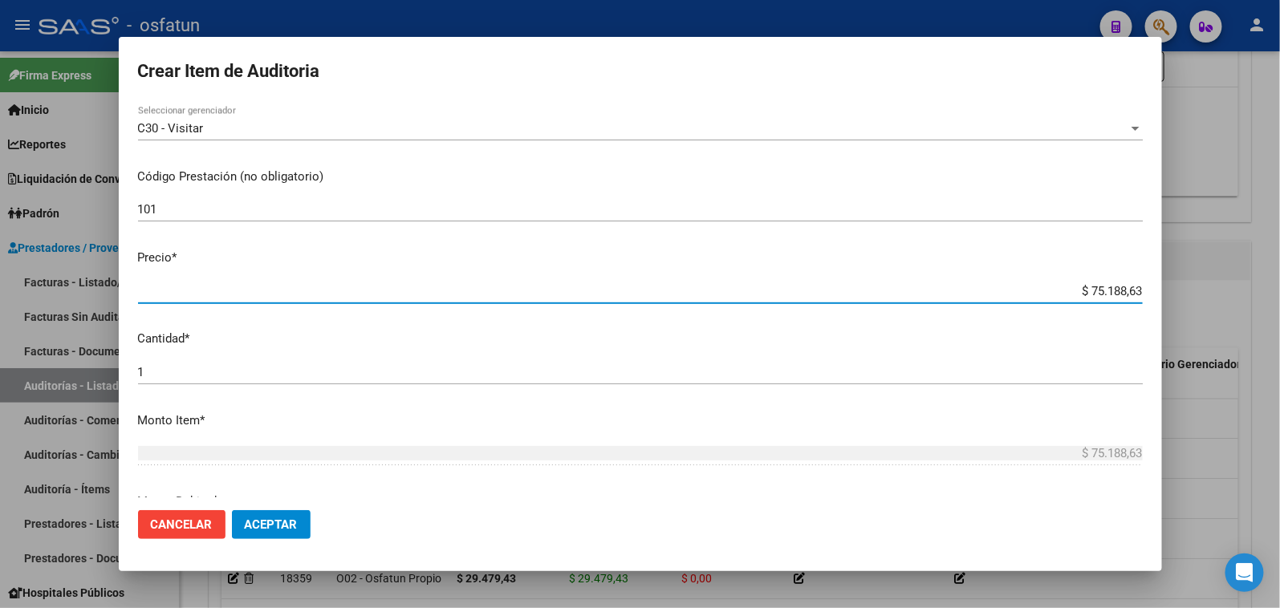
drag, startPoint x: 1047, startPoint y: 298, endPoint x: 1140, endPoint y: 298, distance: 93.1
click at [1140, 298] on mat-dialog-content "53997215 Nro Documento 23539972154 CUIL Afiliado Inactivo Análisis Afiliado Pre…" at bounding box center [640, 301] width 1043 height 396
paste input "10317,80"
type input "$ 10.317,80"
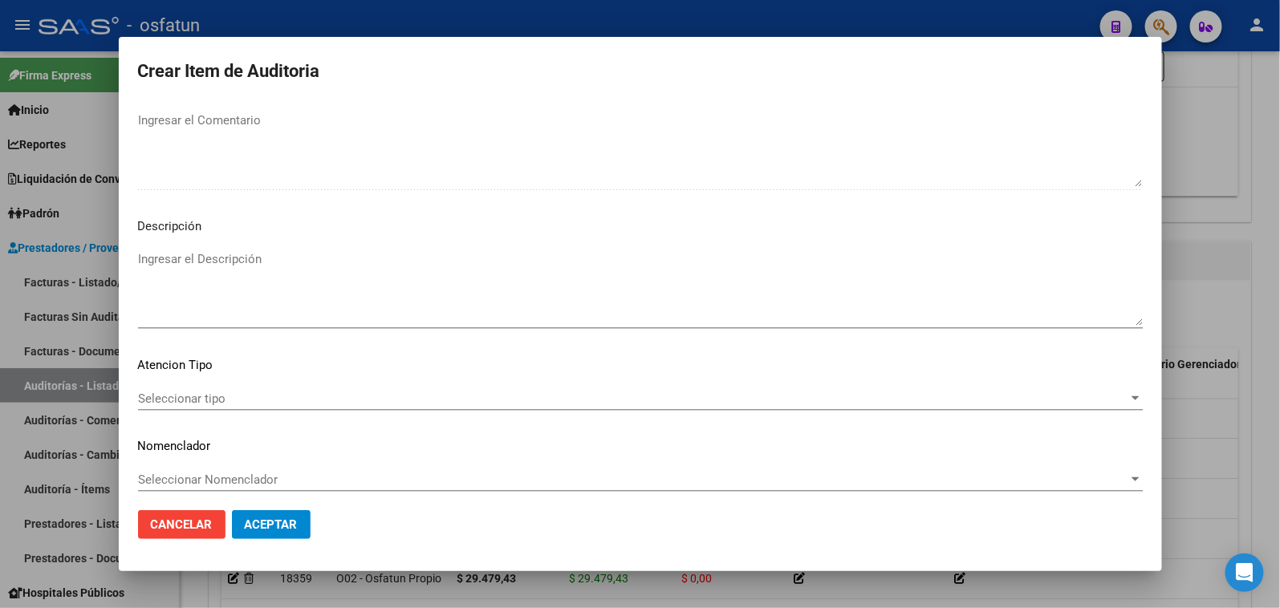
scroll to position [1049, 0]
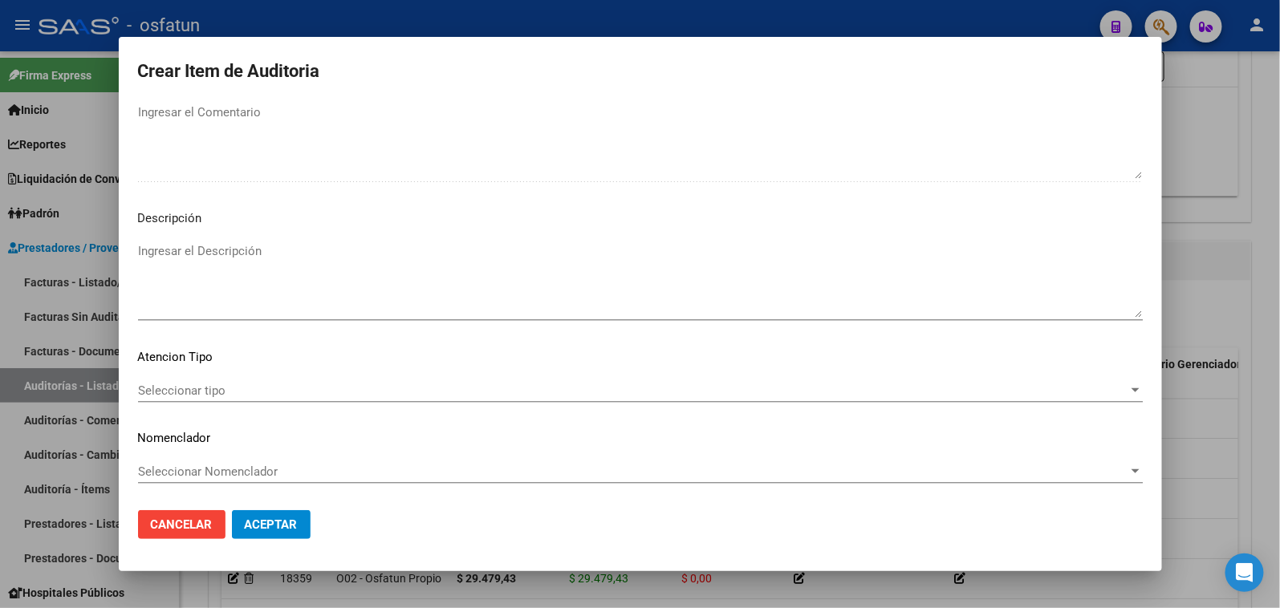
type input "$ 10.317,80"
click at [231, 380] on div "Seleccionar tipo Seleccionar tipo" at bounding box center [640, 391] width 1005 height 24
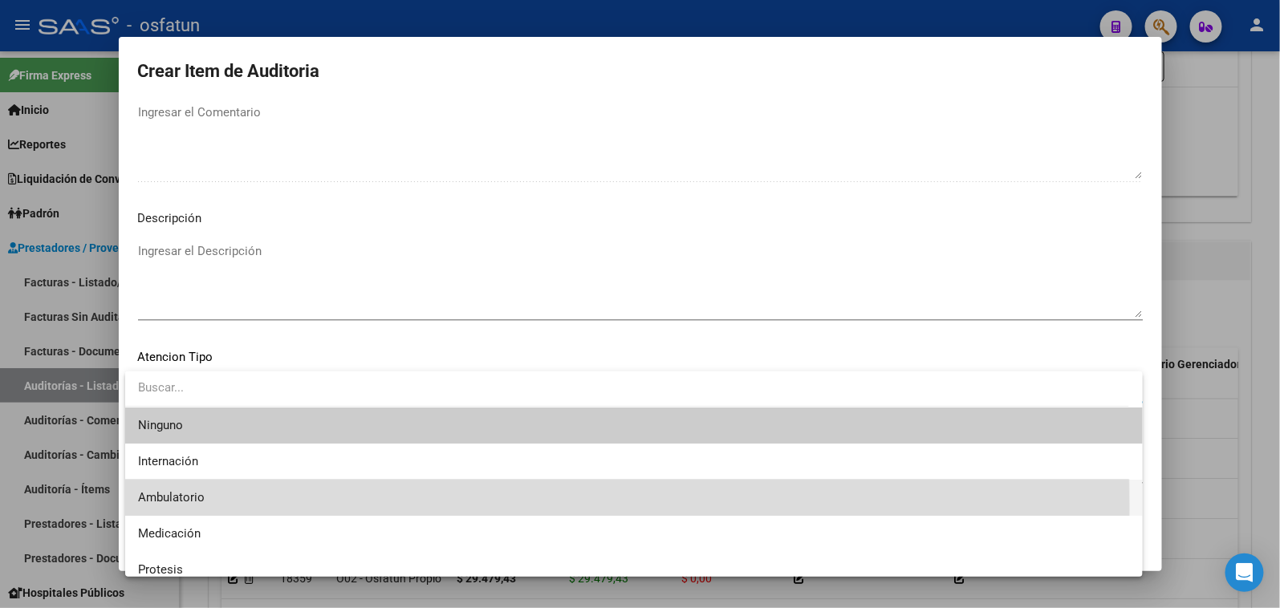
click at [222, 506] on span "Ambulatorio" at bounding box center [634, 498] width 992 height 36
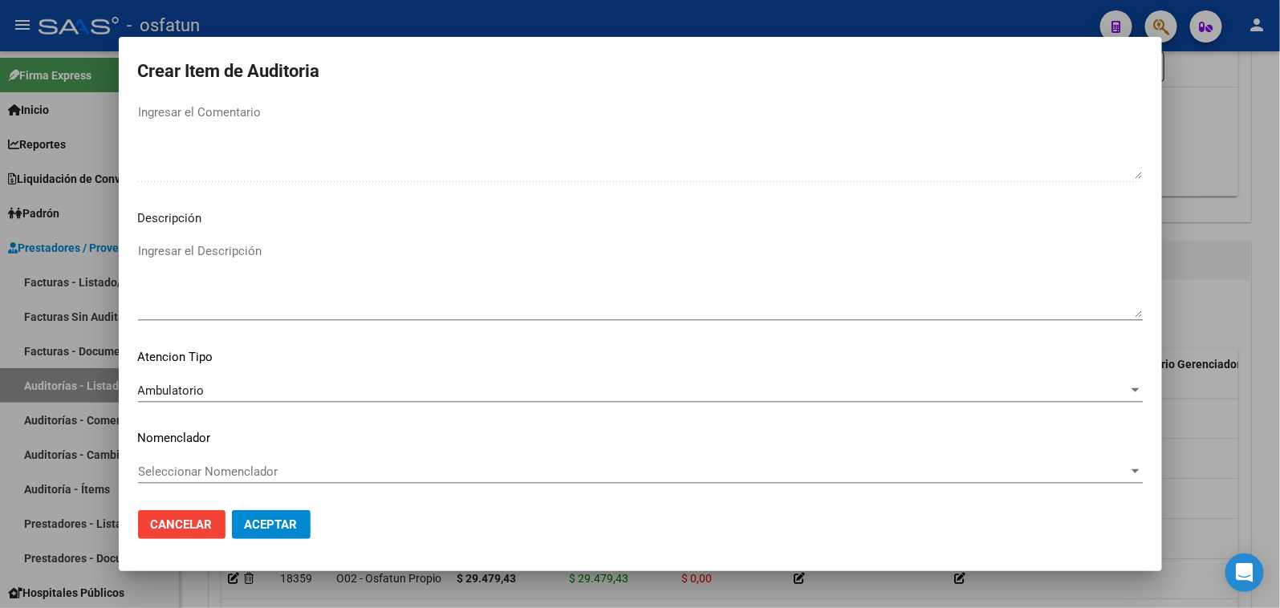
click at [219, 482] on div "Seleccionar Nomenclador Seleccionar Nomenclador" at bounding box center [640, 472] width 1005 height 24
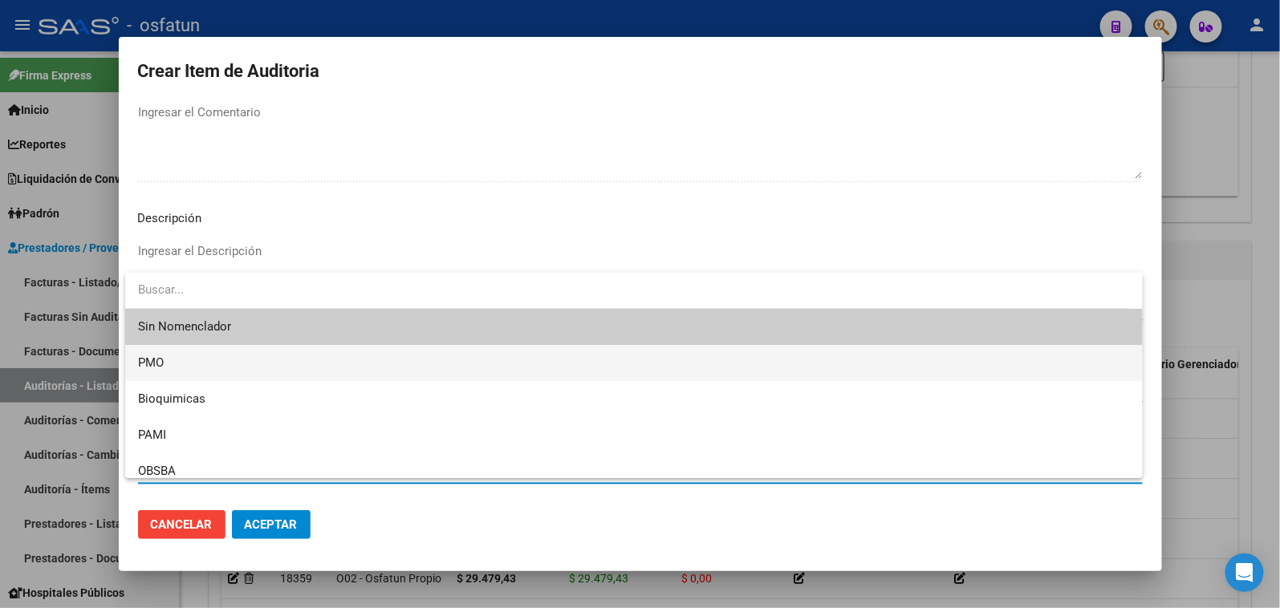
click at [185, 374] on span "PMO" at bounding box center [634, 363] width 992 height 36
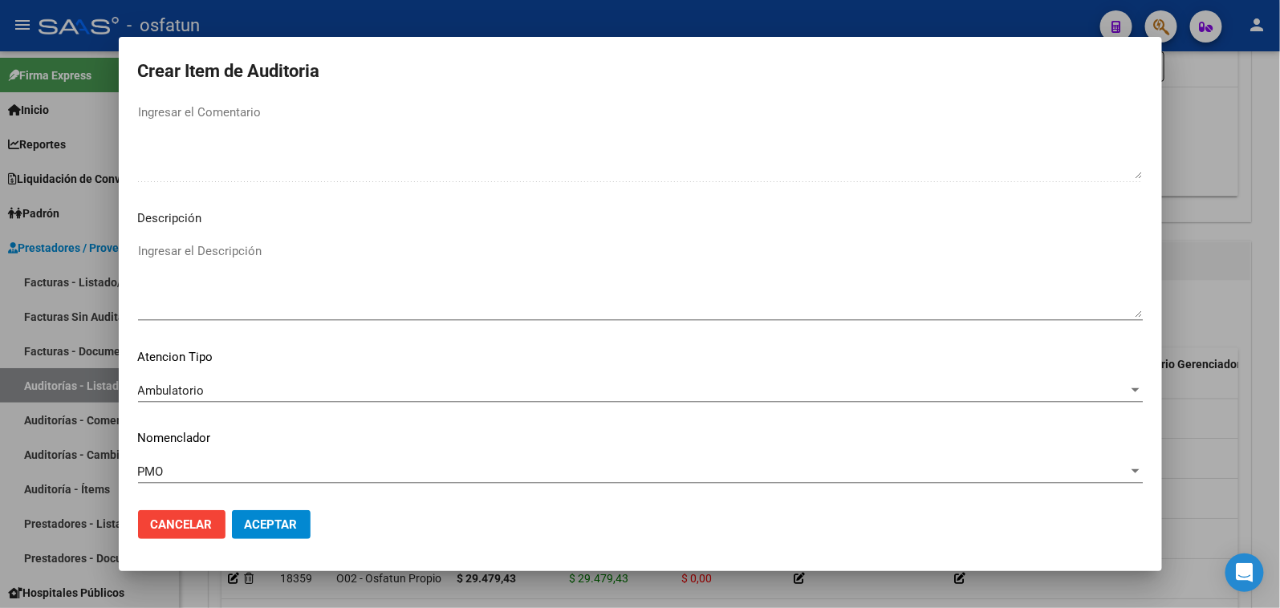
click at [270, 540] on mat-dialog-actions "Cancelar Aceptar" at bounding box center [640, 525] width 1005 height 55
click at [270, 530] on span "Aceptar" at bounding box center [271, 525] width 53 height 14
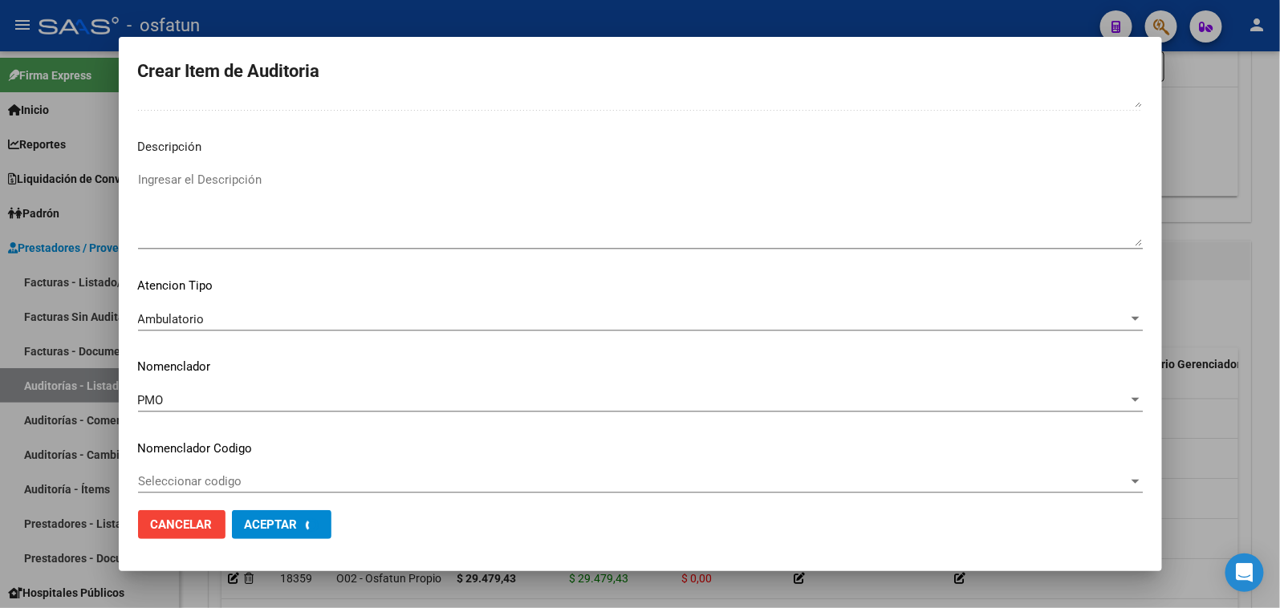
scroll to position [1130, 0]
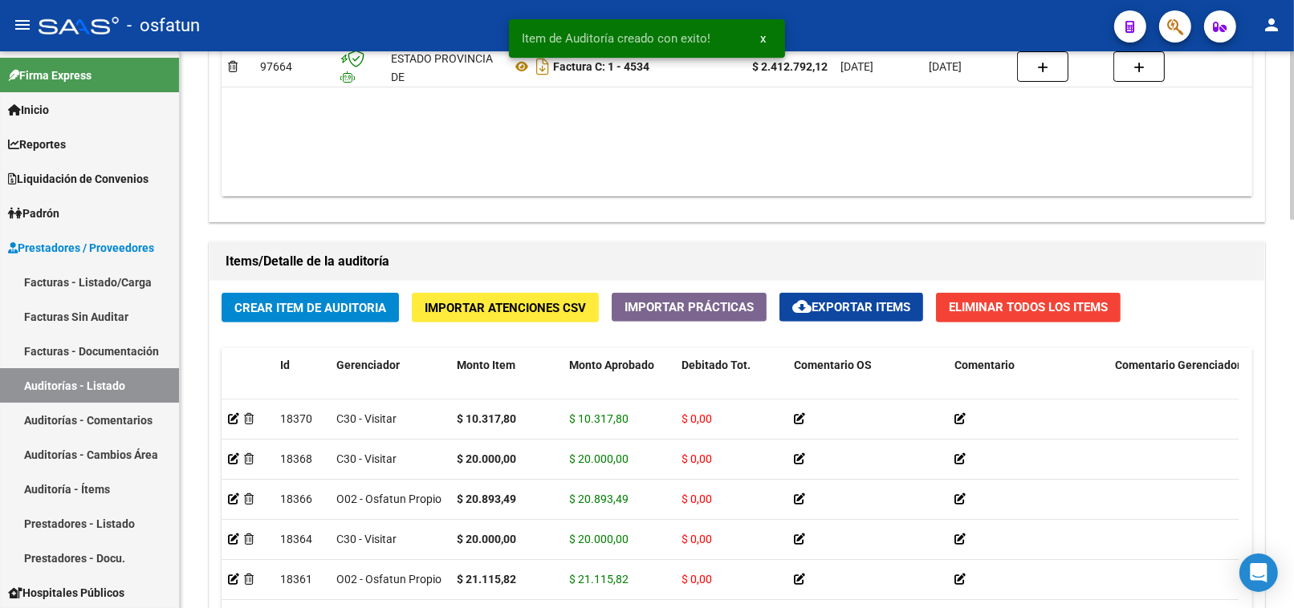
click at [350, 303] on span "Crear Item de Auditoria" at bounding box center [310, 308] width 152 height 14
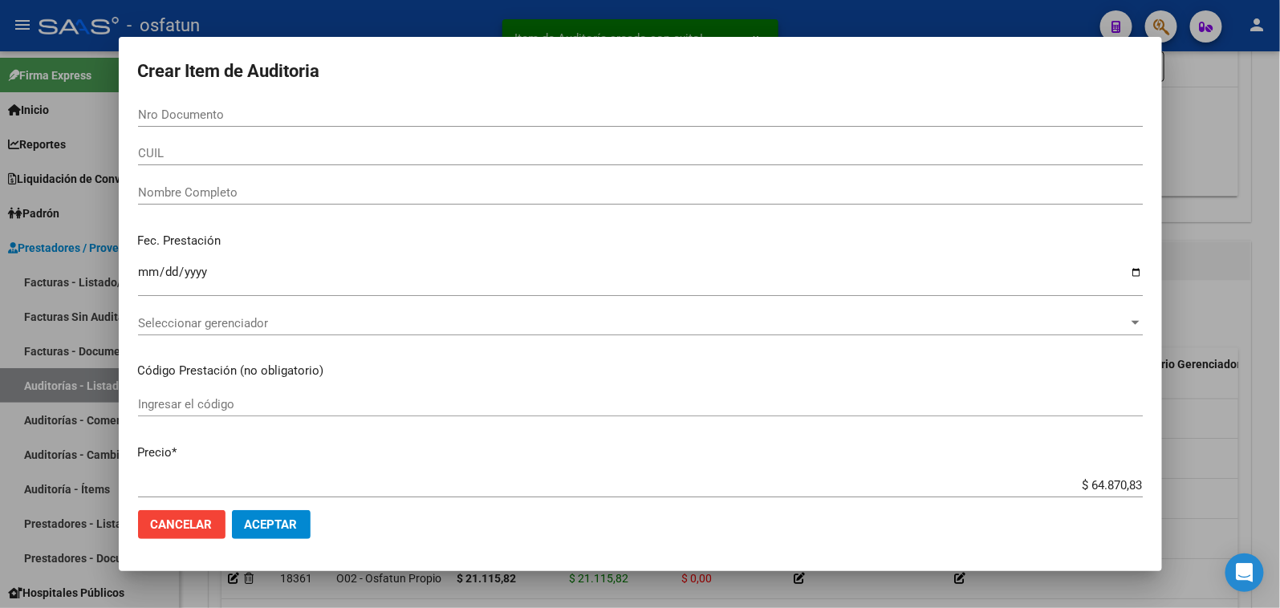
paste input "40485535"
type input "40485535"
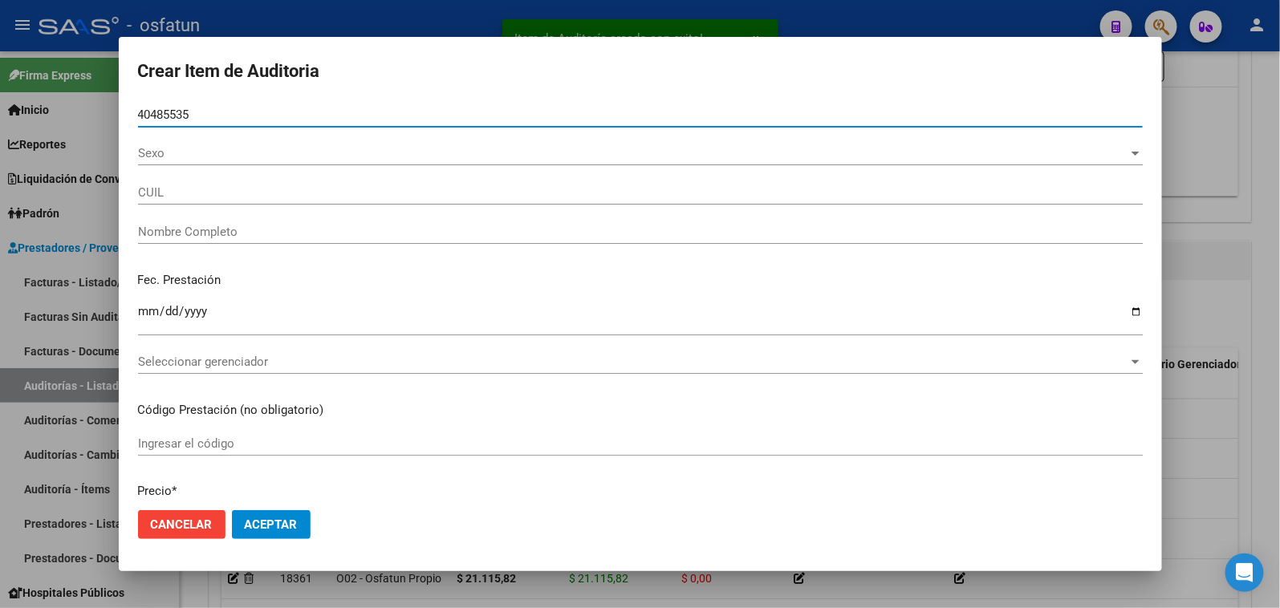
type input "20404855353"
type input "[PERSON_NAME]"
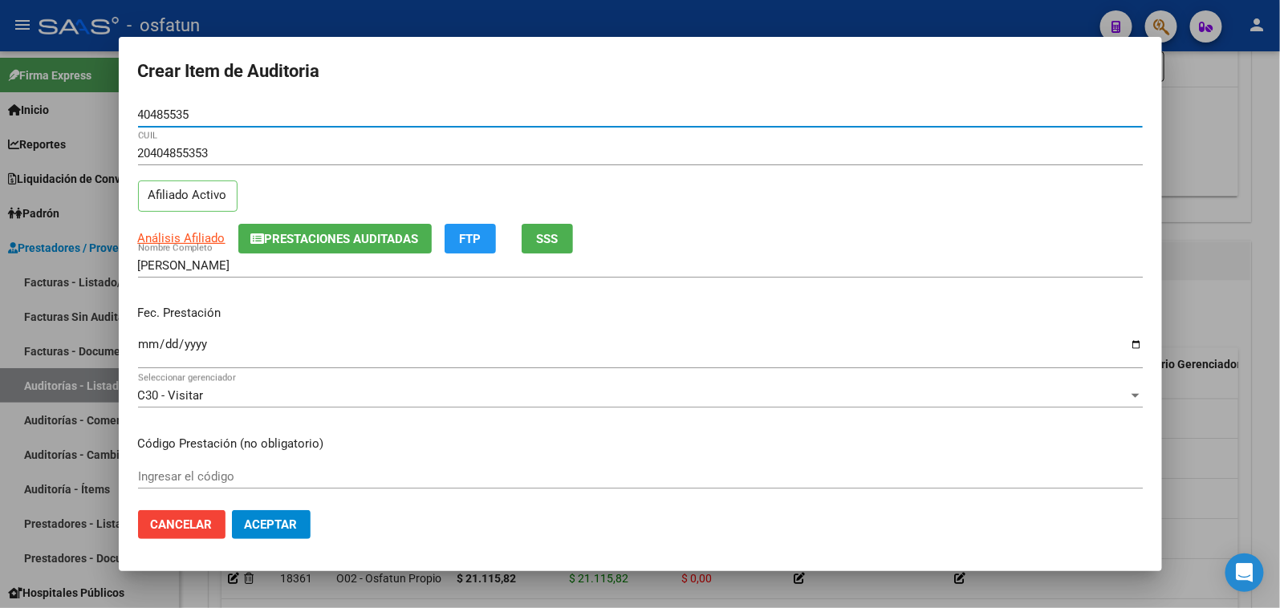
type input "40485535"
click at [148, 350] on input "Ingresar la fecha" at bounding box center [640, 351] width 1005 height 26
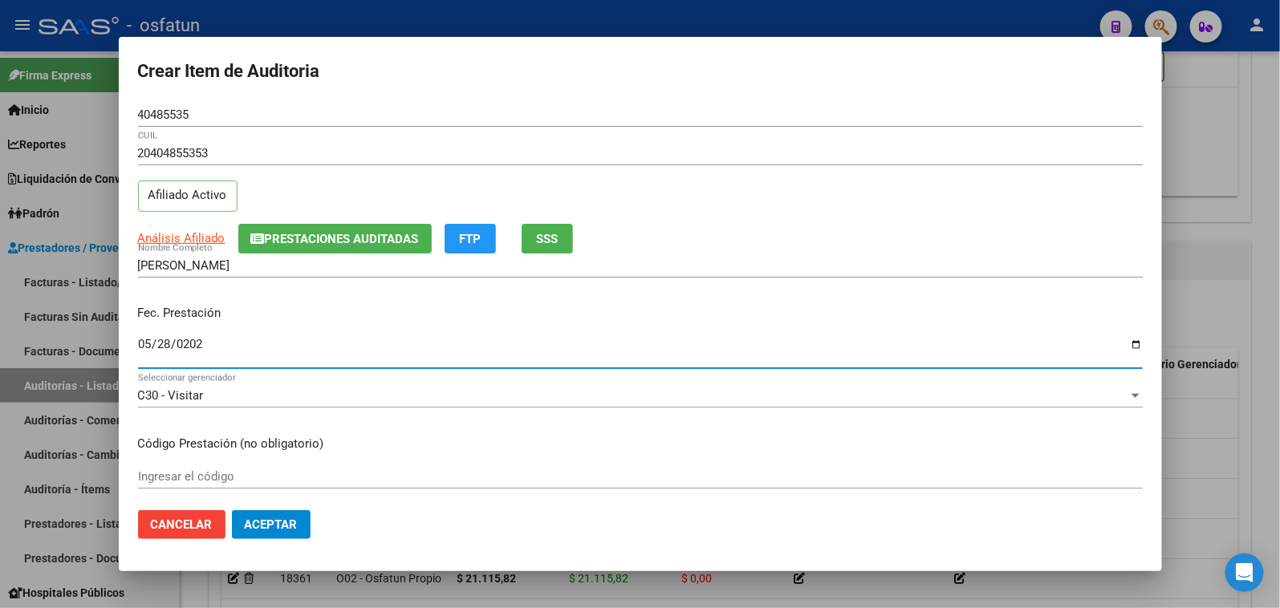
type input "[DATE]"
click at [179, 476] on input "Ingresar el código" at bounding box center [640, 476] width 1005 height 14
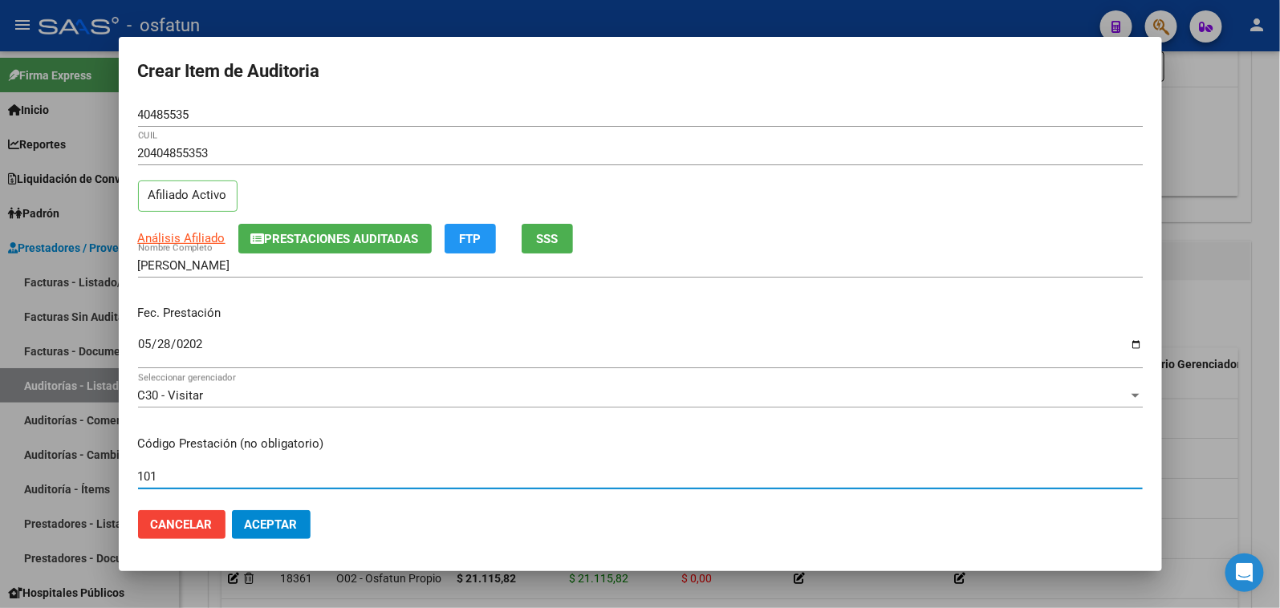
type input "101"
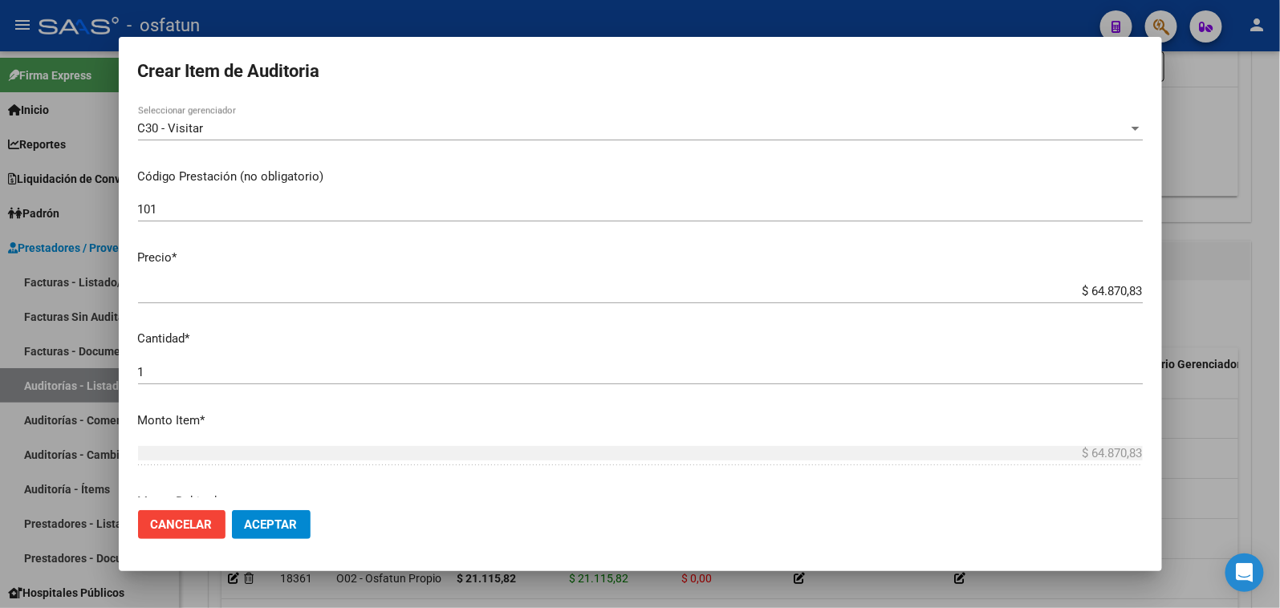
drag, startPoint x: 1054, startPoint y: 282, endPoint x: 1100, endPoint y: 287, distance: 46.0
click at [1137, 287] on app-form-text-field "Precio * $ 64.870,83 Ingresar el precio" at bounding box center [647, 274] width 1018 height 50
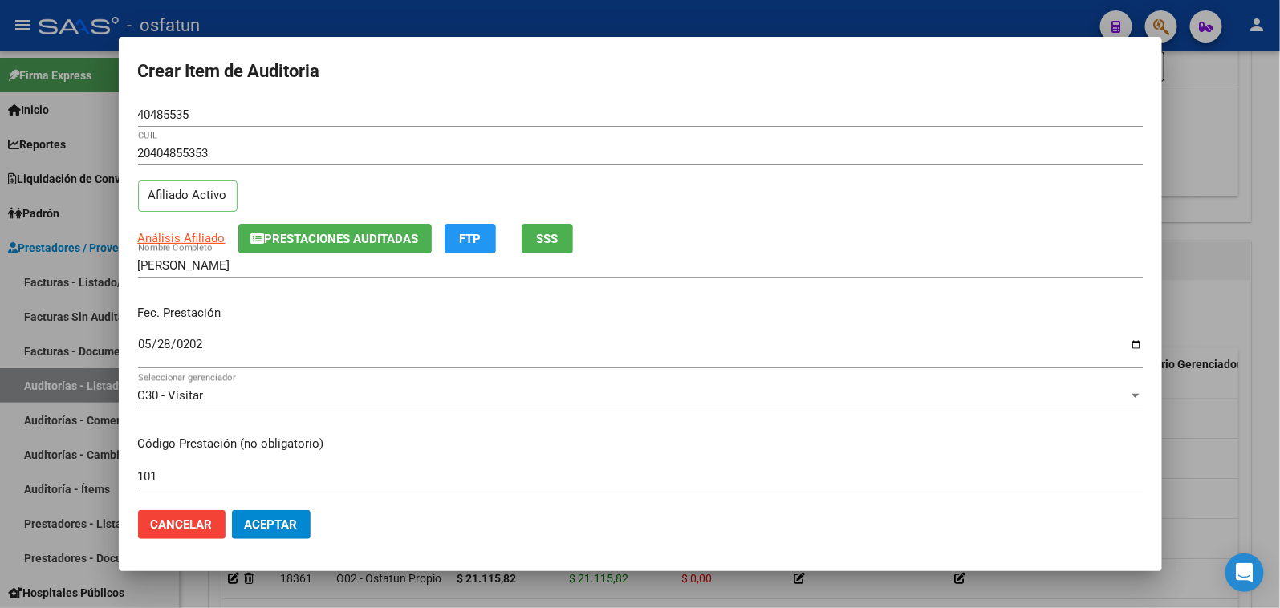
scroll to position [356, 0]
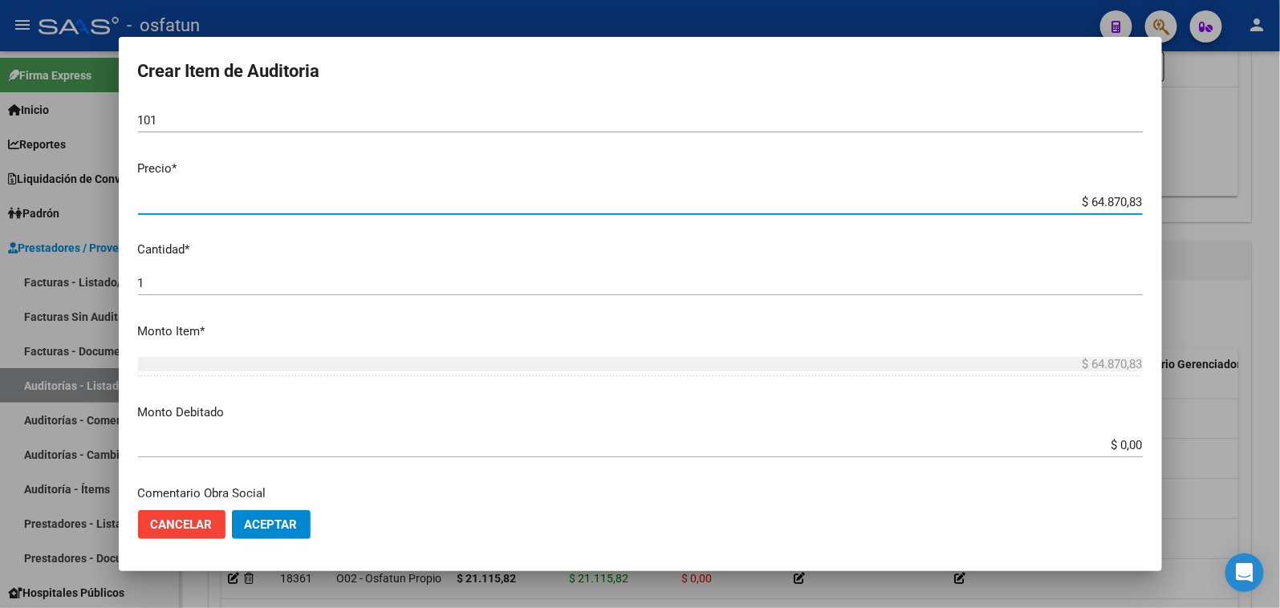
drag, startPoint x: 1033, startPoint y: 203, endPoint x: 1238, endPoint y: 203, distance: 205.5
click at [1238, 203] on div "Crear Item de Auditoria 40485535 Nro Documento 20404855353 CUIL Afiliado Activo…" at bounding box center [640, 304] width 1280 height 608
paste input "10317,80"
type input "$ 10.317,80"
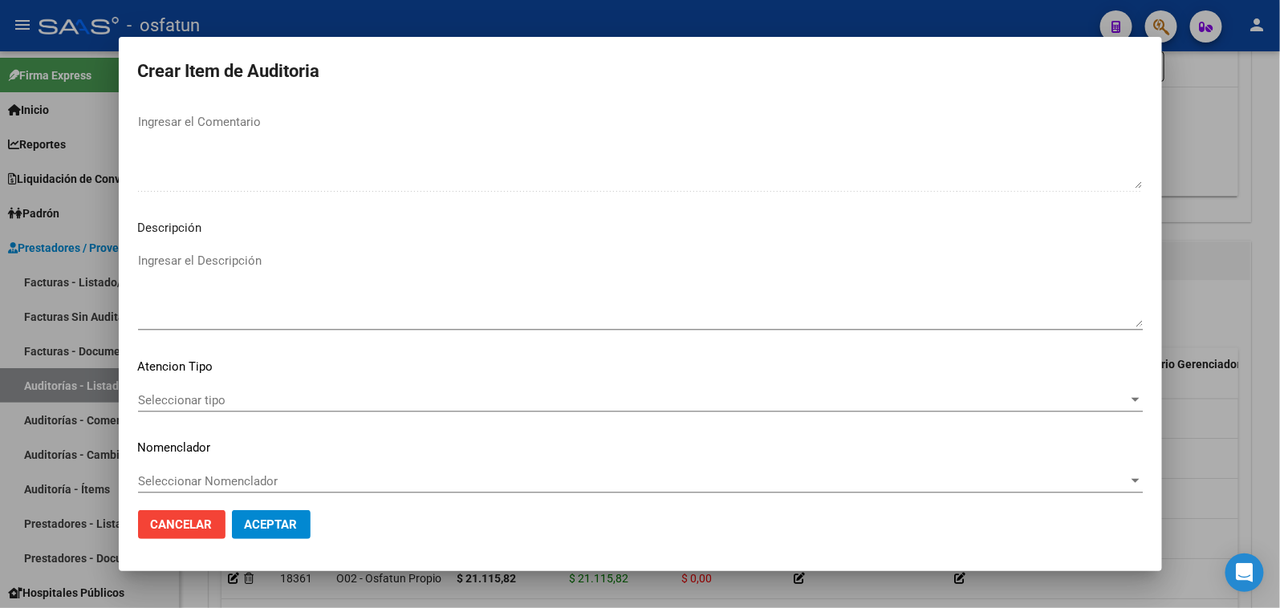
scroll to position [1049, 0]
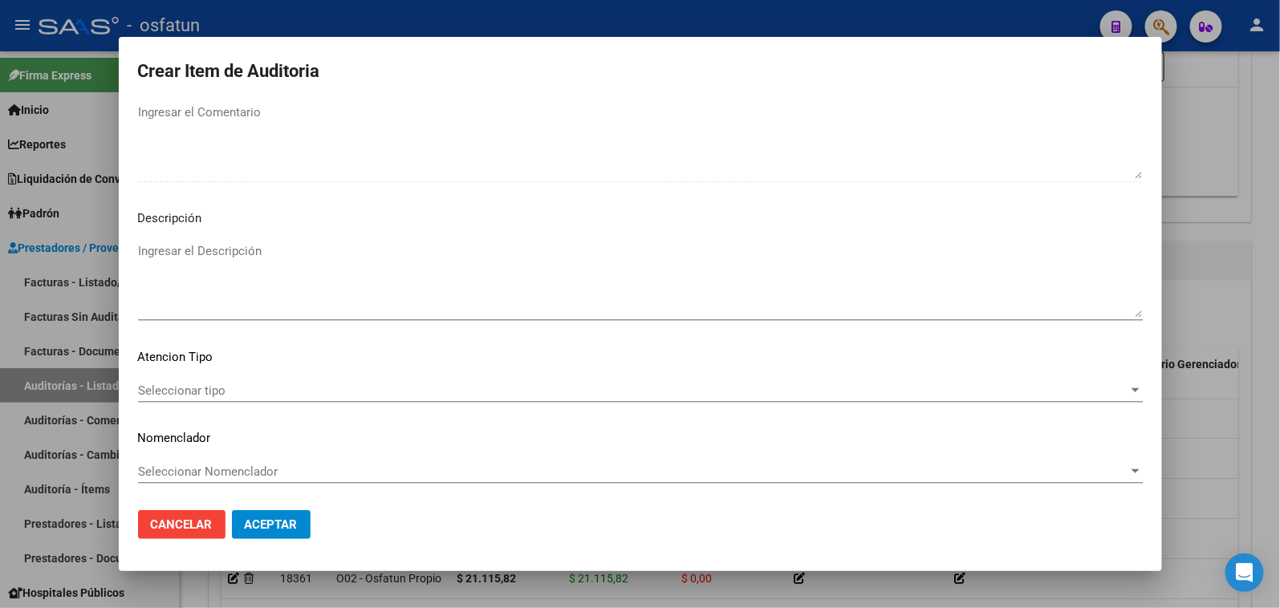
type input "$ 10.317,80"
click at [187, 385] on span "Seleccionar tipo" at bounding box center [633, 391] width 990 height 14
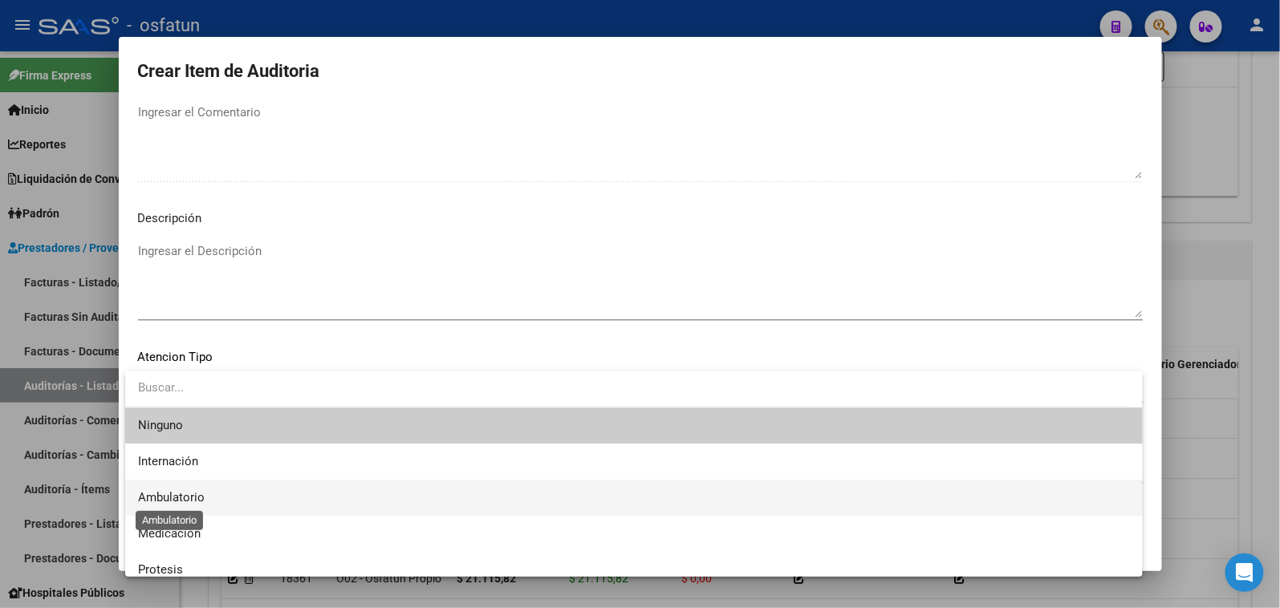
click at [188, 496] on span "Ambulatorio" at bounding box center [171, 497] width 67 height 14
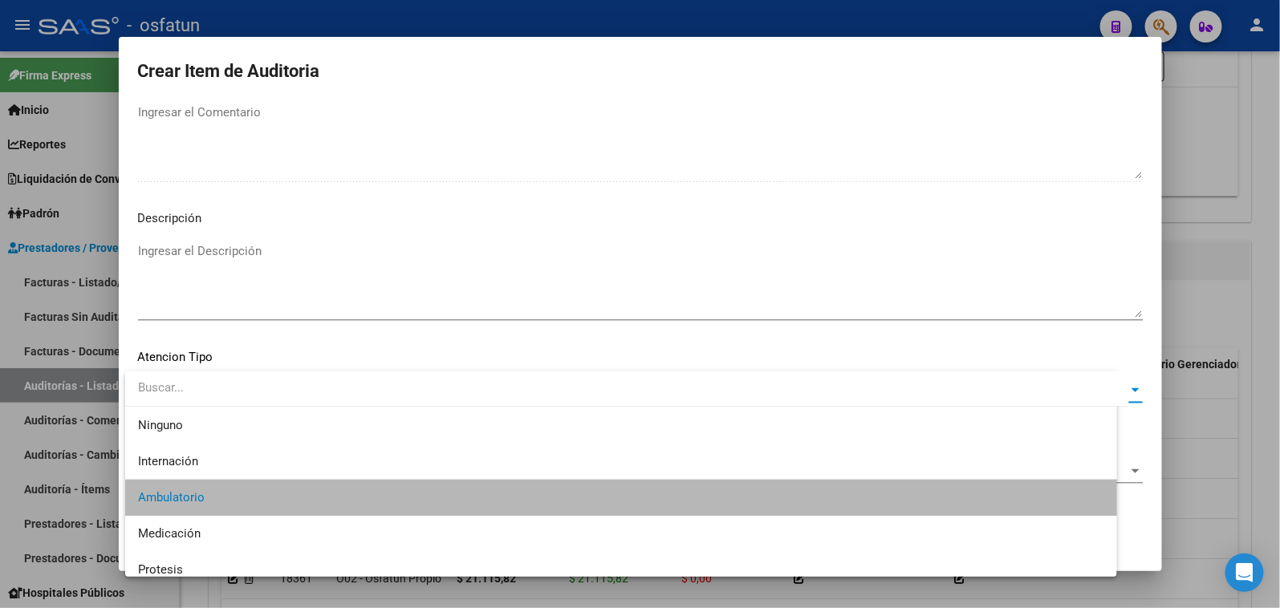
click at [194, 478] on span "Seleccionar Nomenclador" at bounding box center [633, 472] width 990 height 14
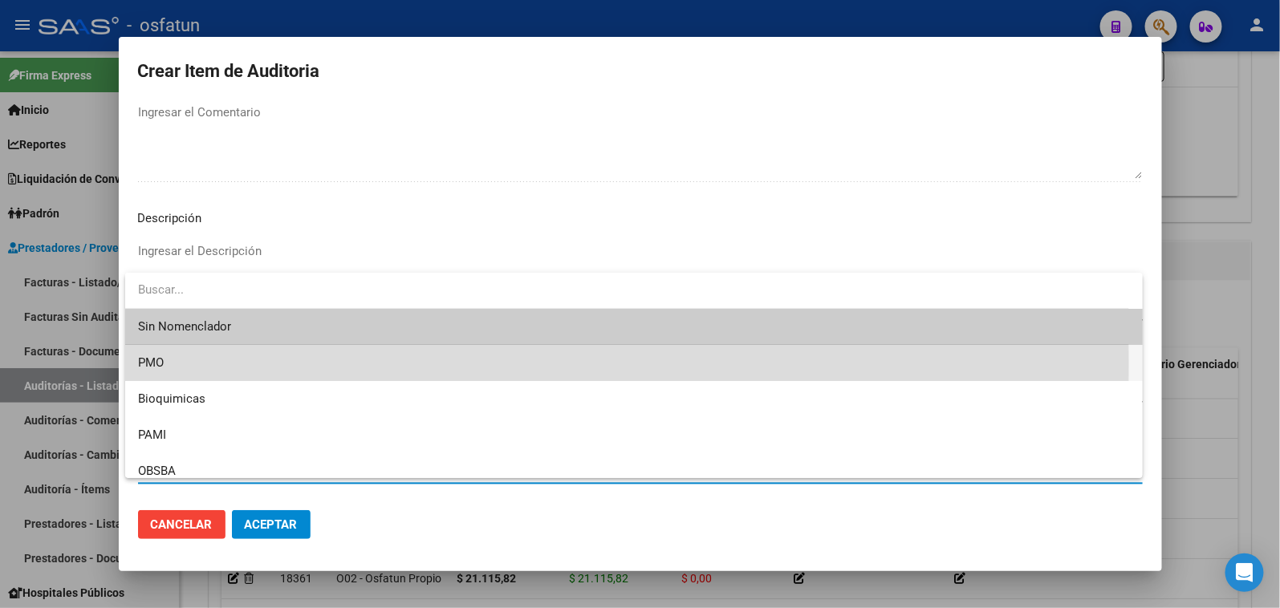
click at [181, 364] on span "PMO" at bounding box center [634, 363] width 992 height 36
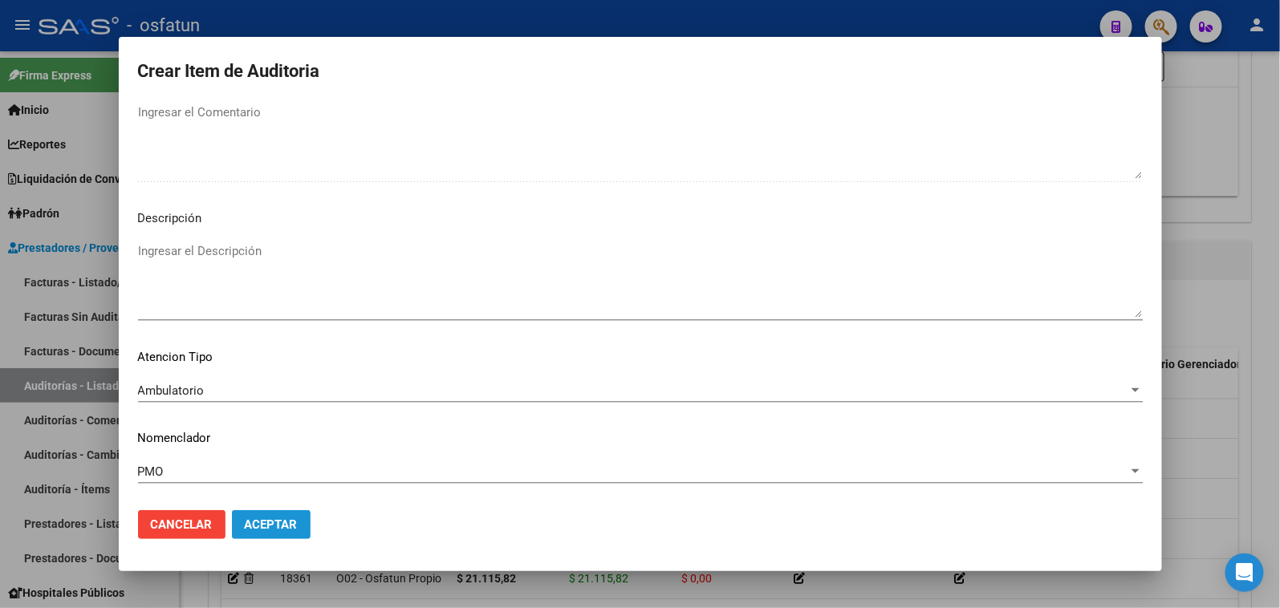
click at [262, 526] on span "Aceptar" at bounding box center [271, 525] width 53 height 14
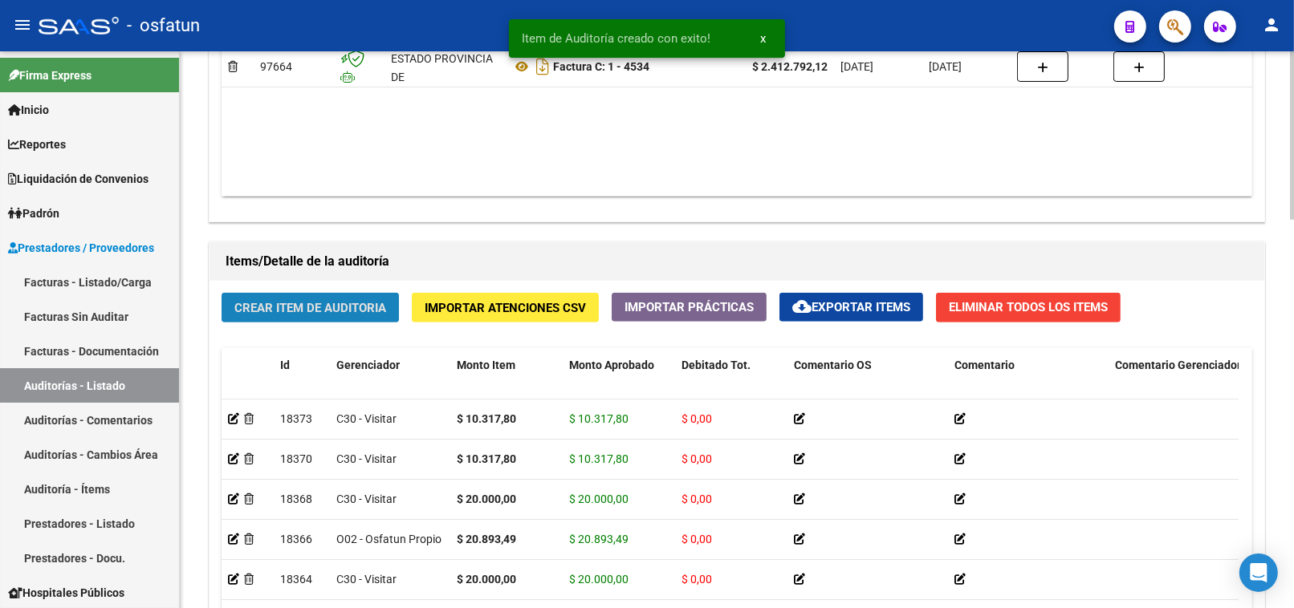
click at [348, 315] on span "Crear Item de Auditoria" at bounding box center [310, 308] width 152 height 14
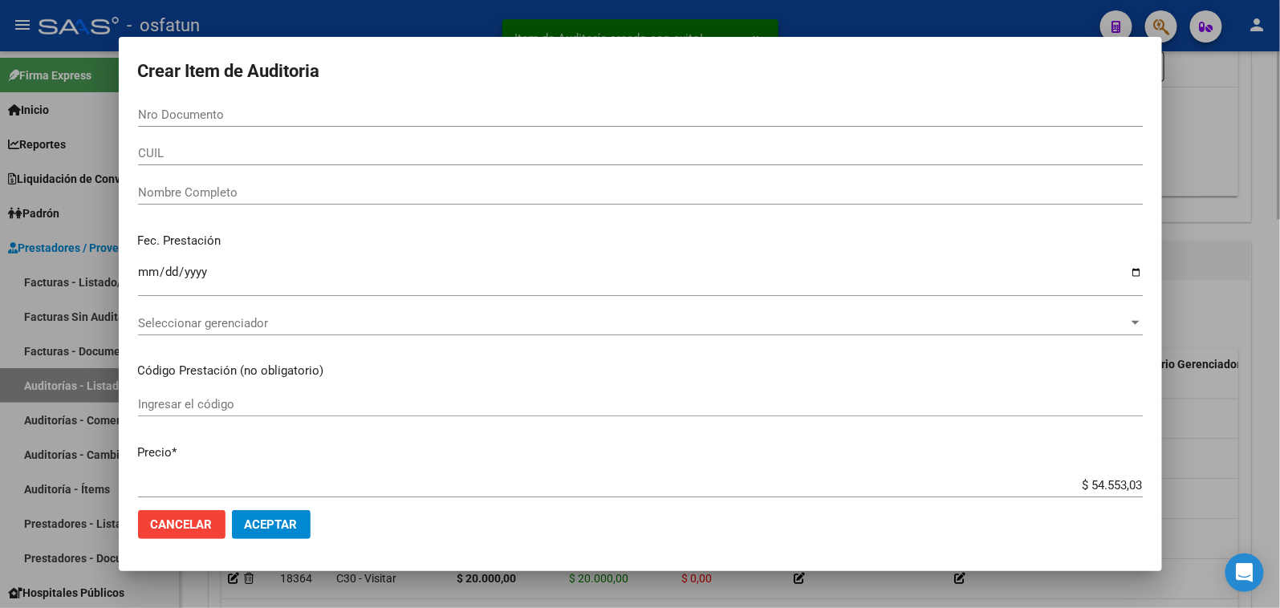
paste input "50916458"
type input "50916458"
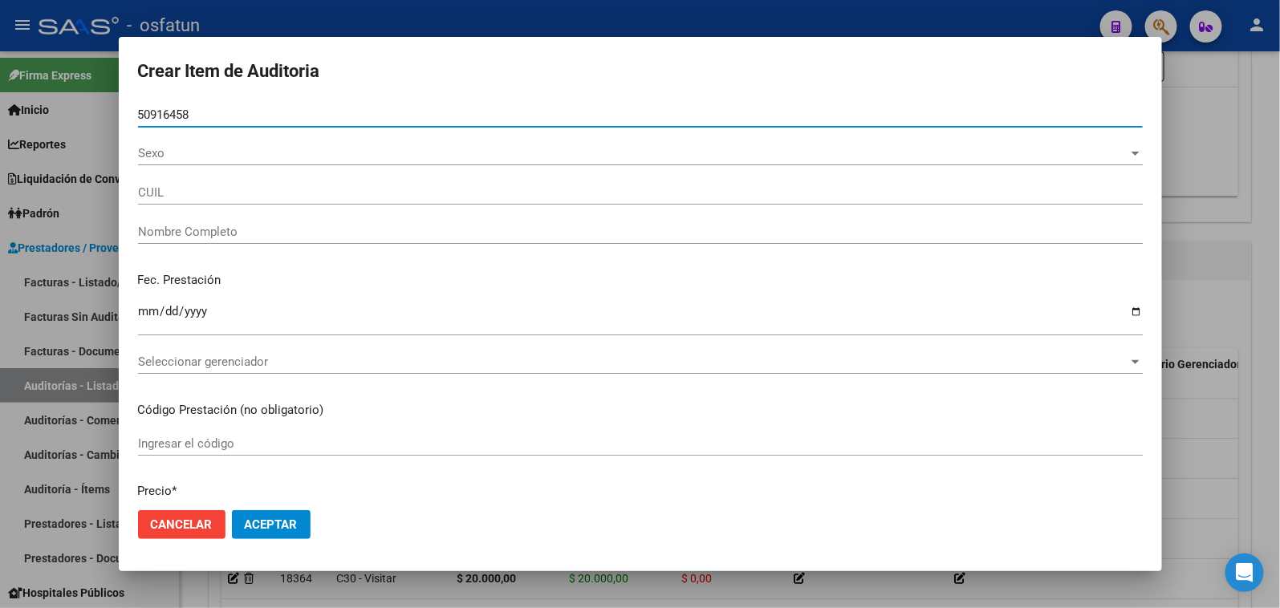
type input "23509164584"
type input "[PERSON_NAME]"
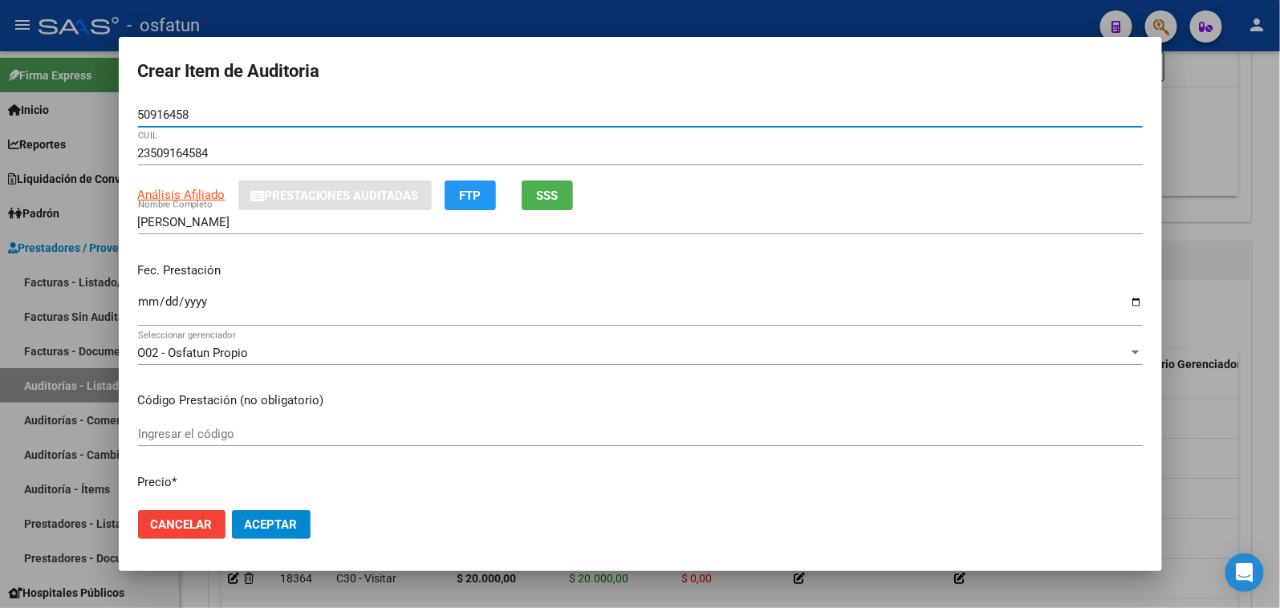
type input "50916458"
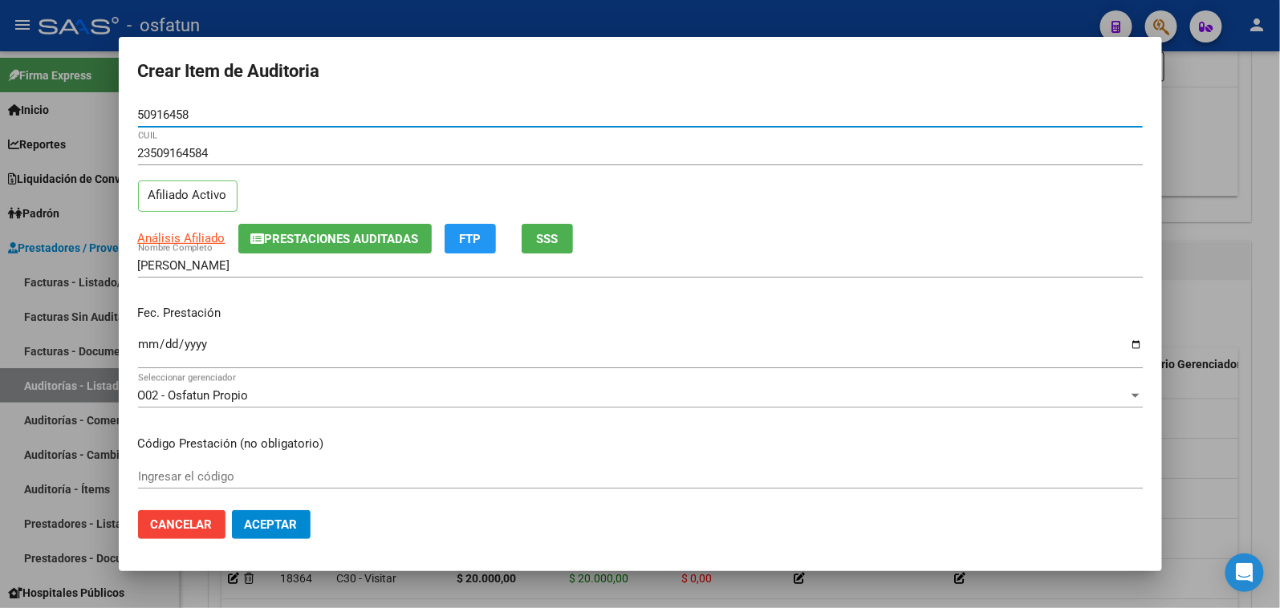
click at [147, 343] on input "Ingresar la fecha" at bounding box center [640, 351] width 1005 height 26
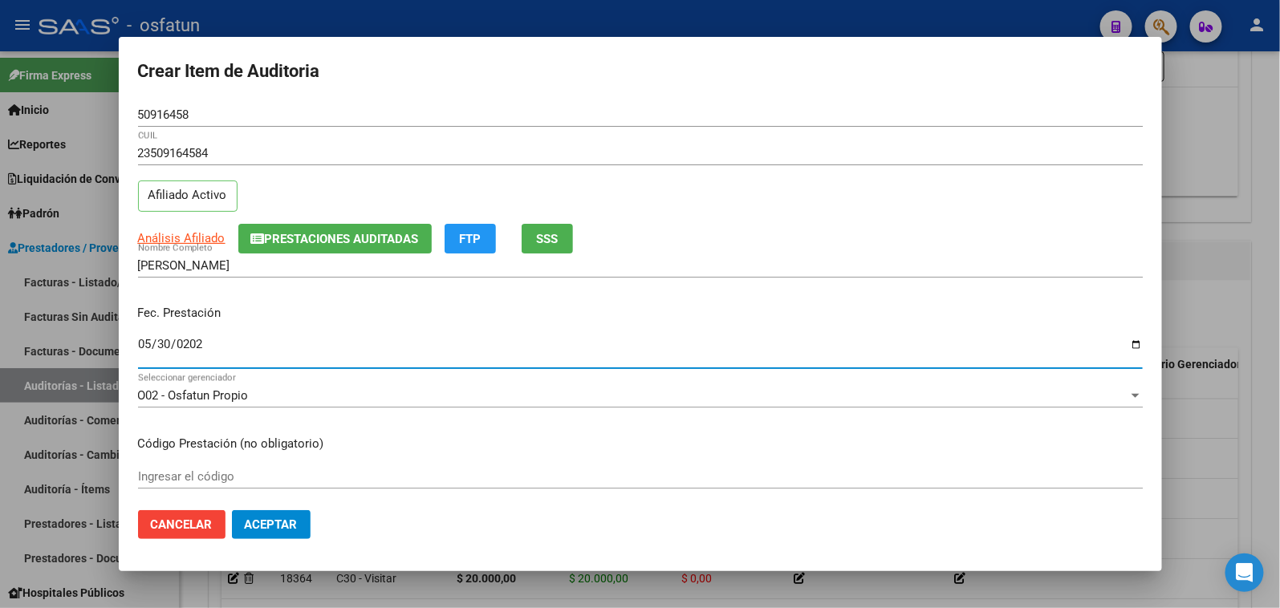
type input "[DATE]"
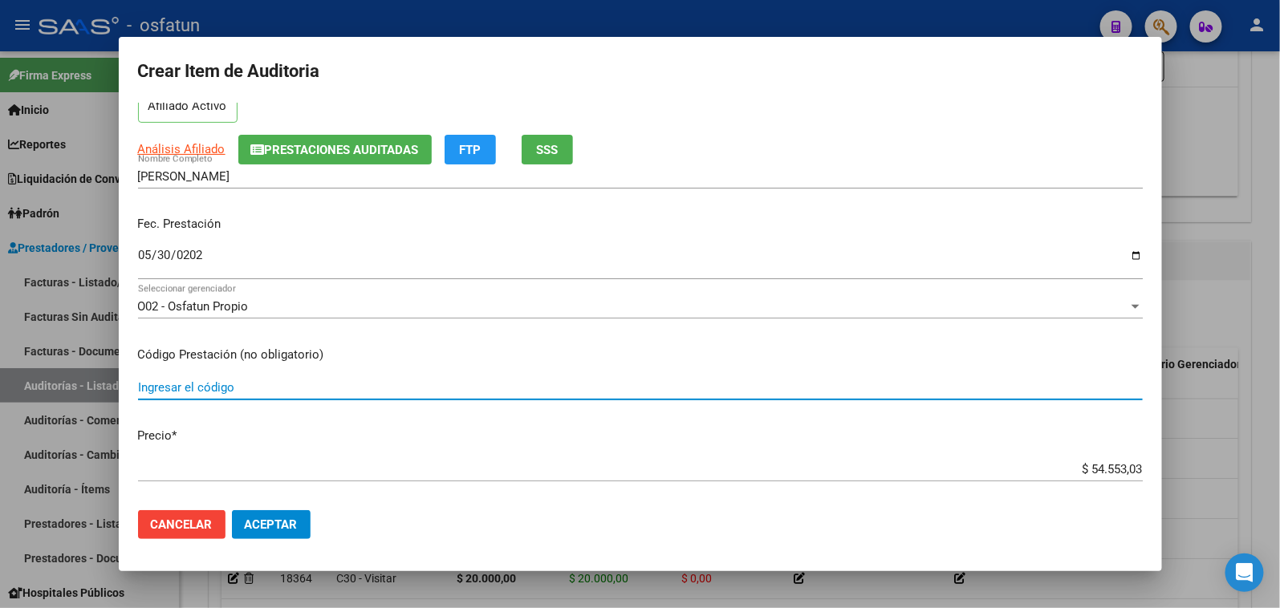
click at [277, 382] on input "Ingresar el código" at bounding box center [640, 387] width 1005 height 14
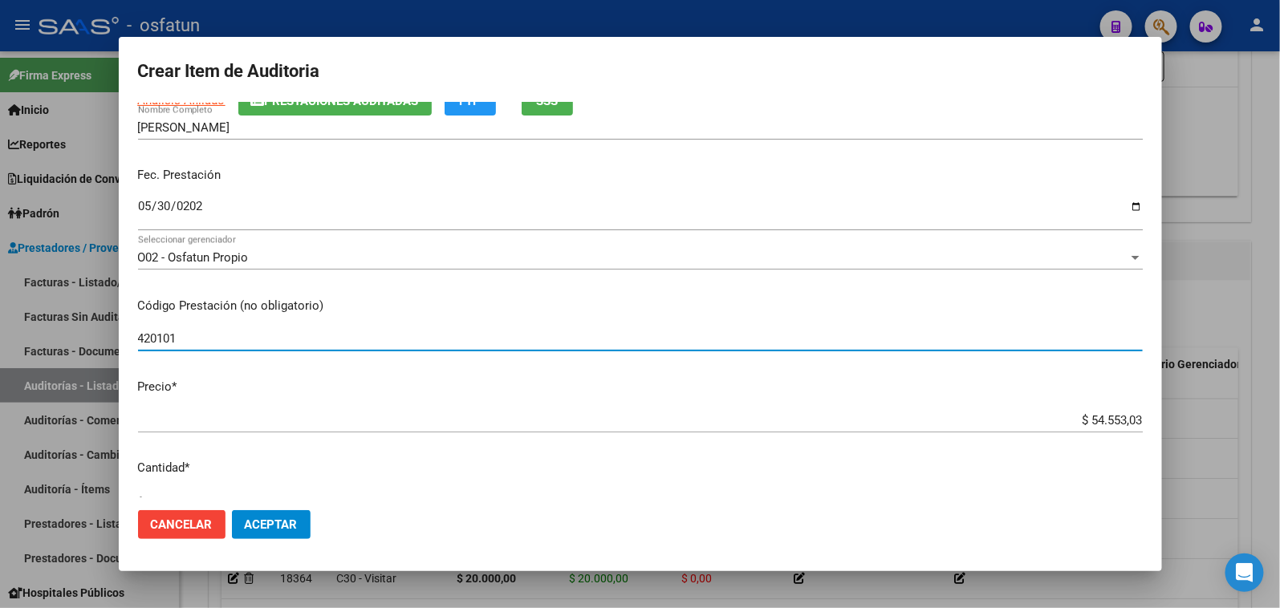
scroll to position [178, 0]
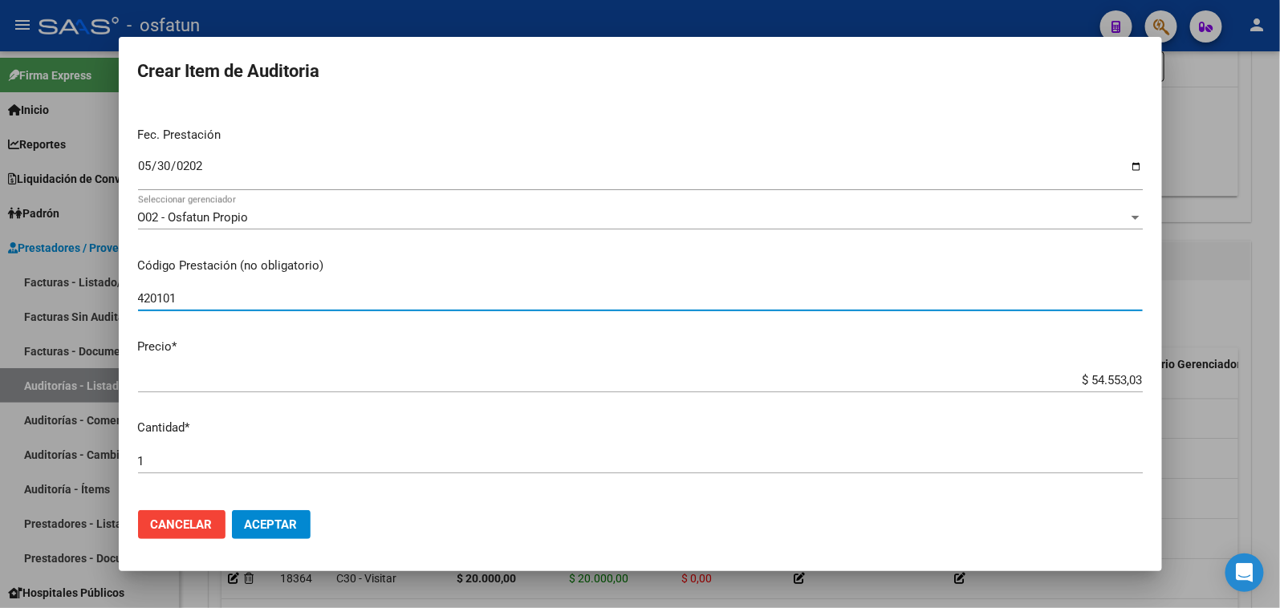
type input "420101"
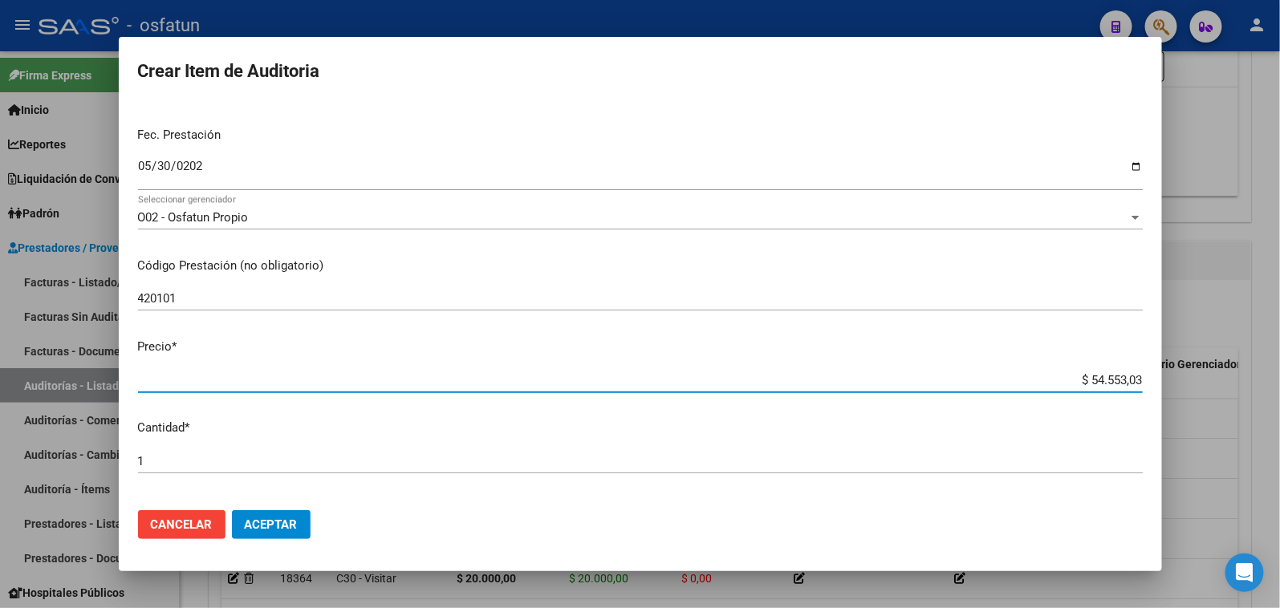
drag, startPoint x: 1097, startPoint y: 381, endPoint x: 1280, endPoint y: 381, distance: 183.0
click at [1276, 381] on div "Crear Item de Auditoria 50916458 Nro Documento 23509164584 CUIL Afiliado Activo…" at bounding box center [640, 304] width 1280 height 608
type input "$ 0,02"
type input "$ 0,20"
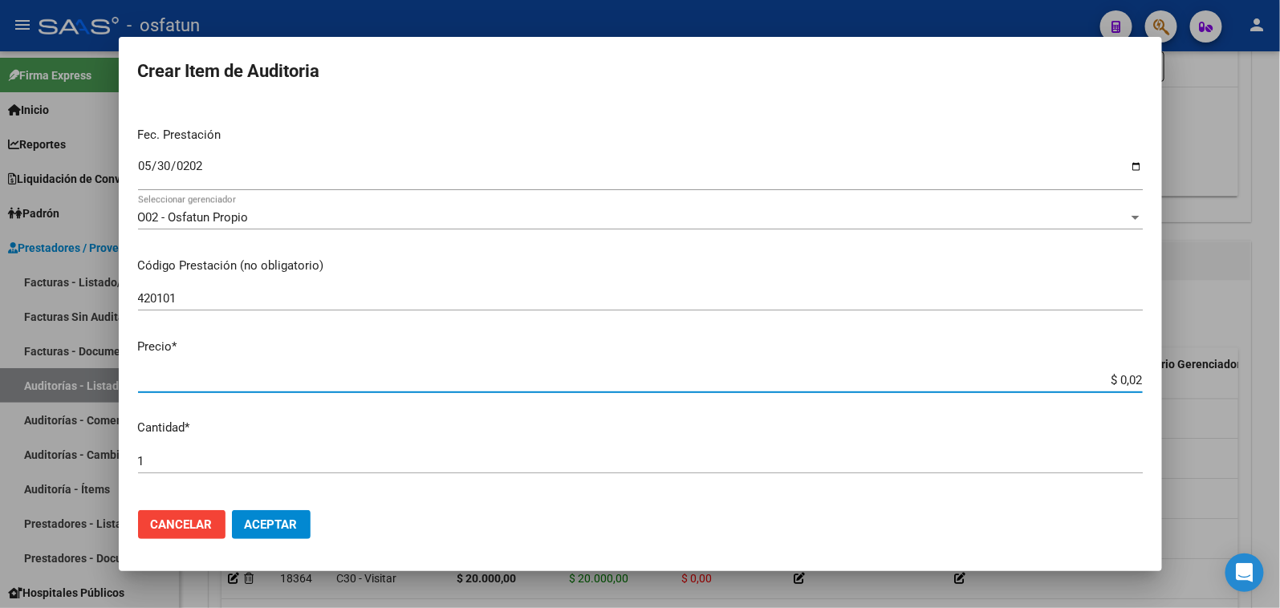
type input "$ 0,20"
type input "$ 2,00"
type input "$ 20,00"
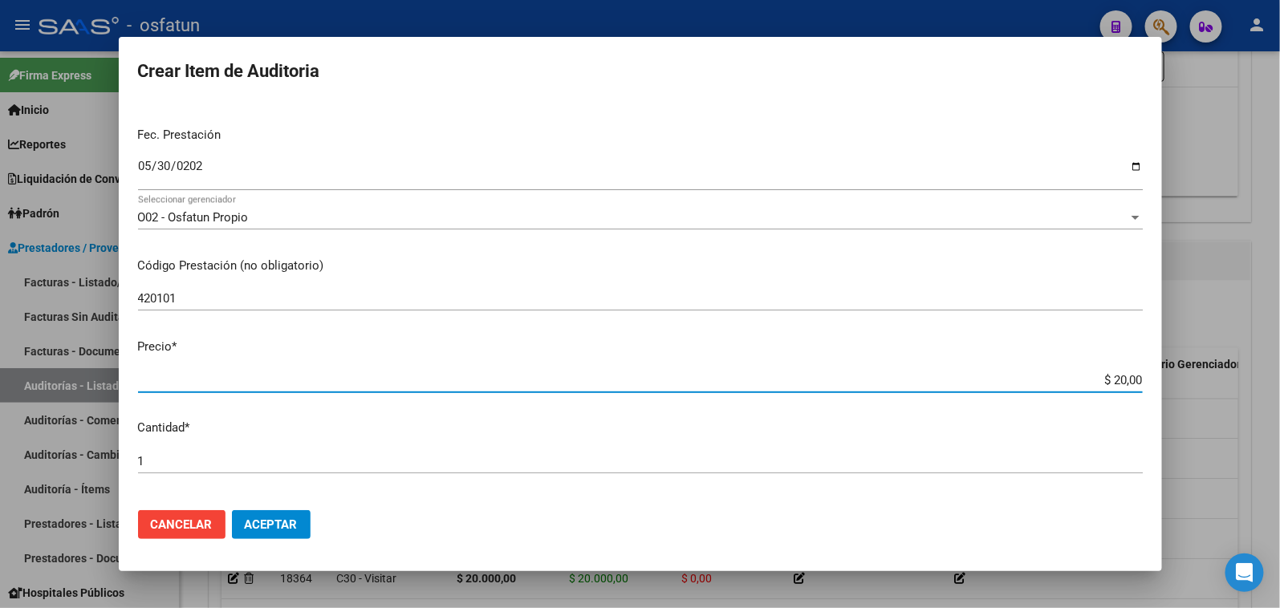
type input "$ 200,00"
type input "$ 2.000,00"
type input "$ 20.000,00"
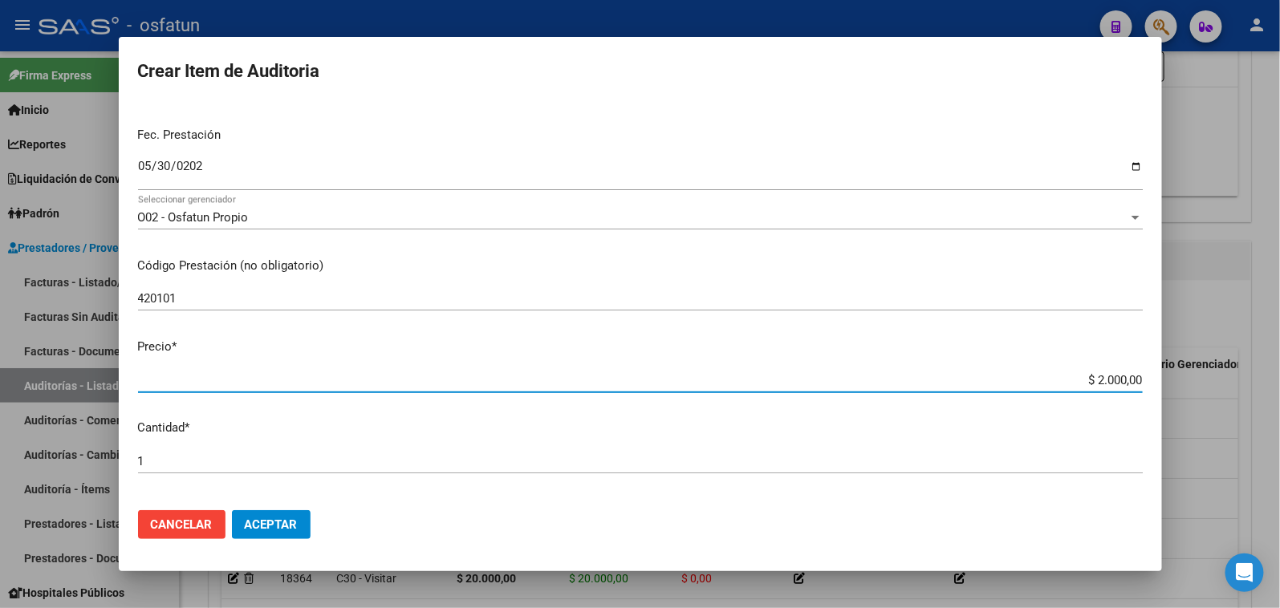
type input "$ 20.000,00"
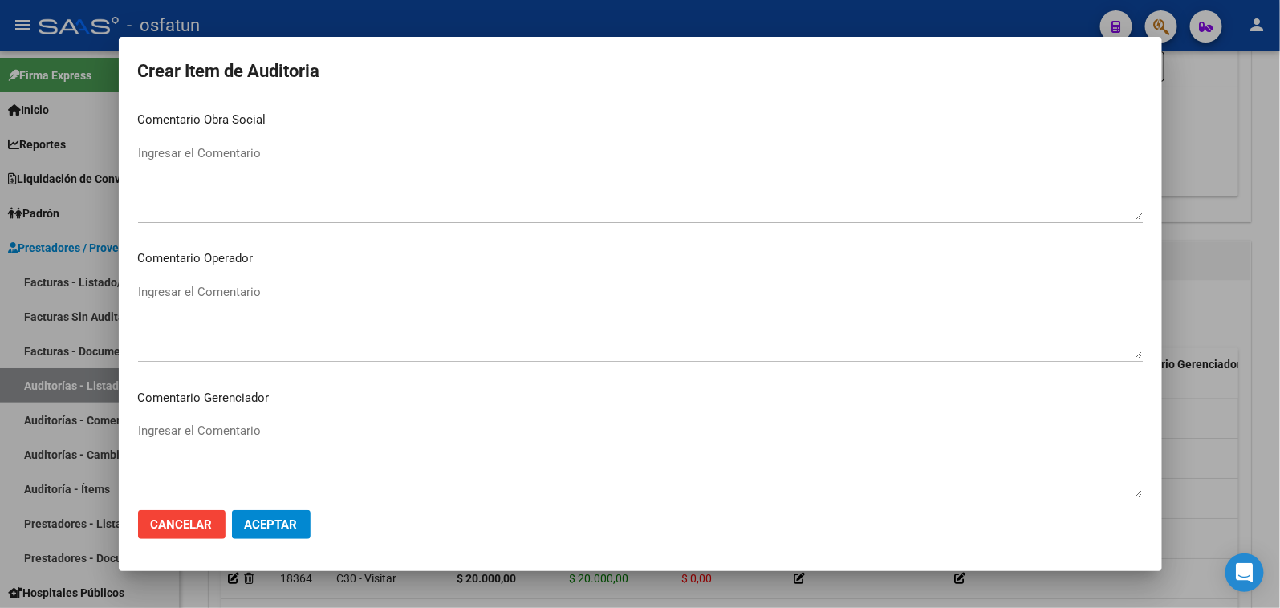
scroll to position [1049, 0]
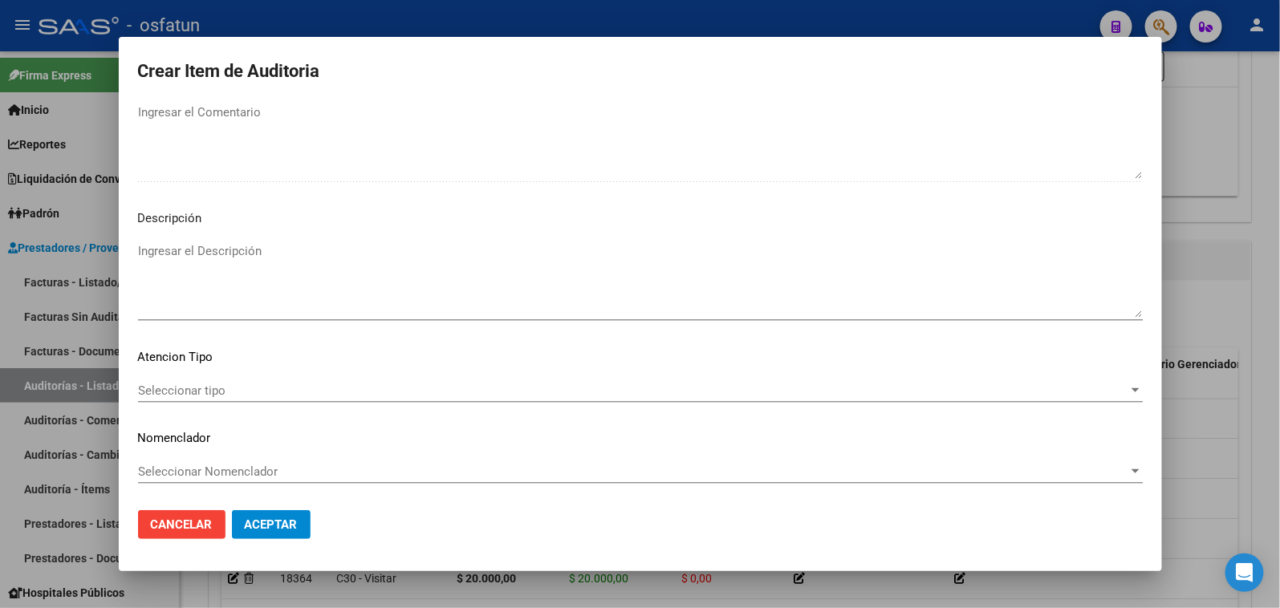
click at [331, 384] on span "Seleccionar tipo" at bounding box center [633, 391] width 990 height 14
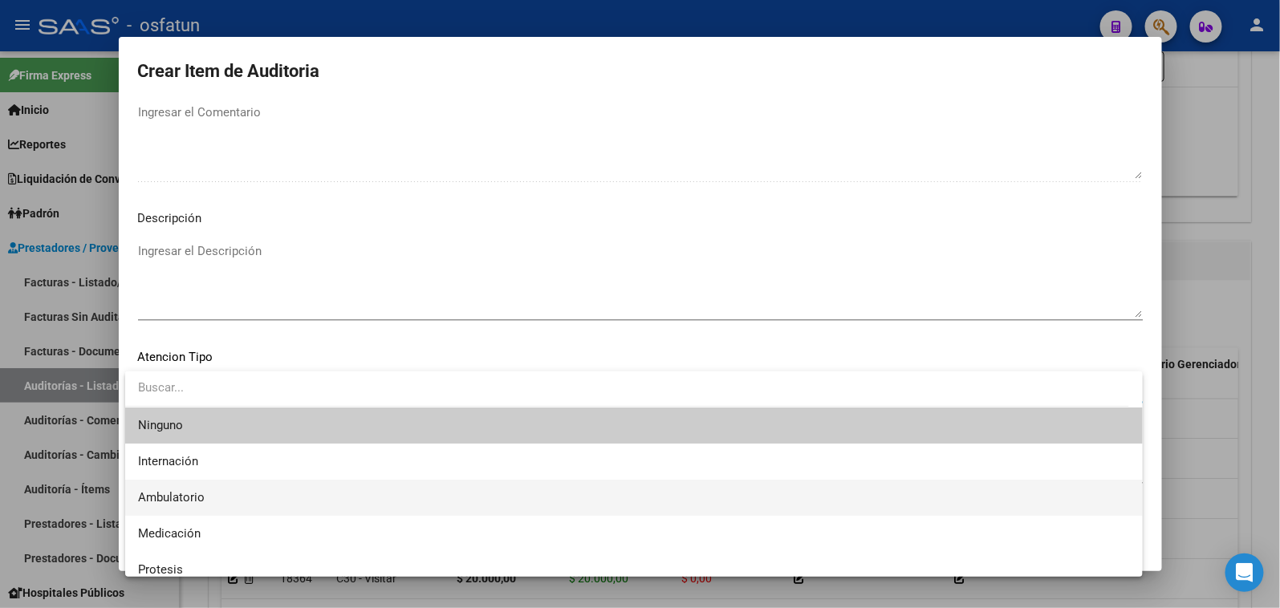
click at [243, 488] on span "Ambulatorio" at bounding box center [634, 498] width 992 height 36
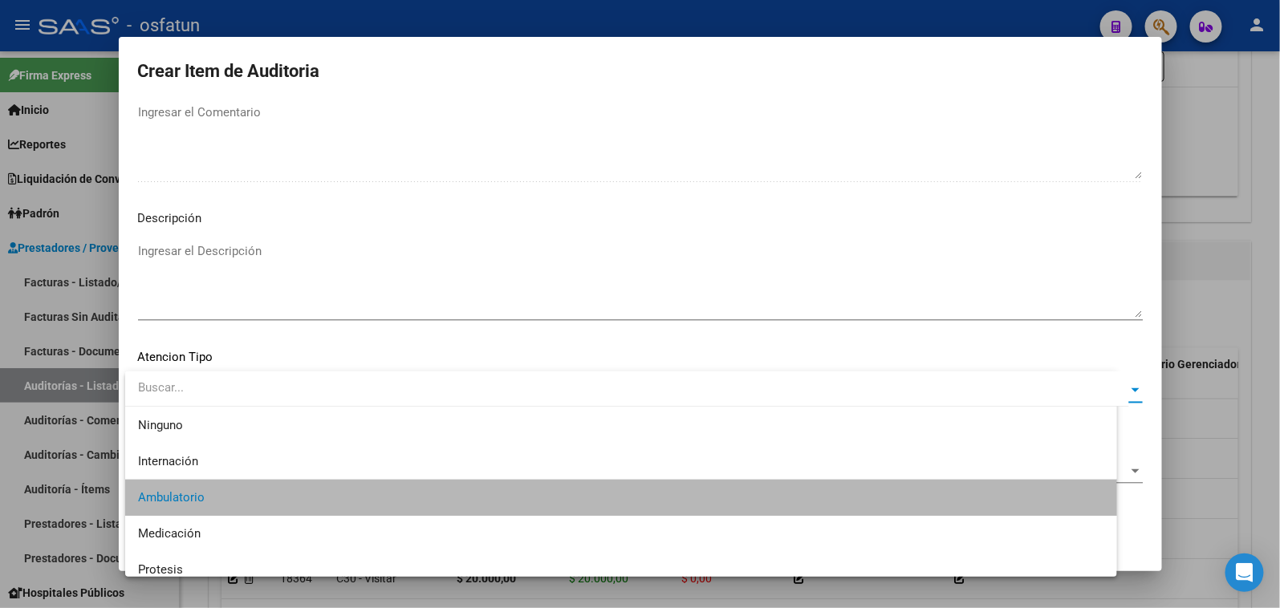
click at [249, 468] on span "Seleccionar Nomenclador" at bounding box center [633, 472] width 990 height 14
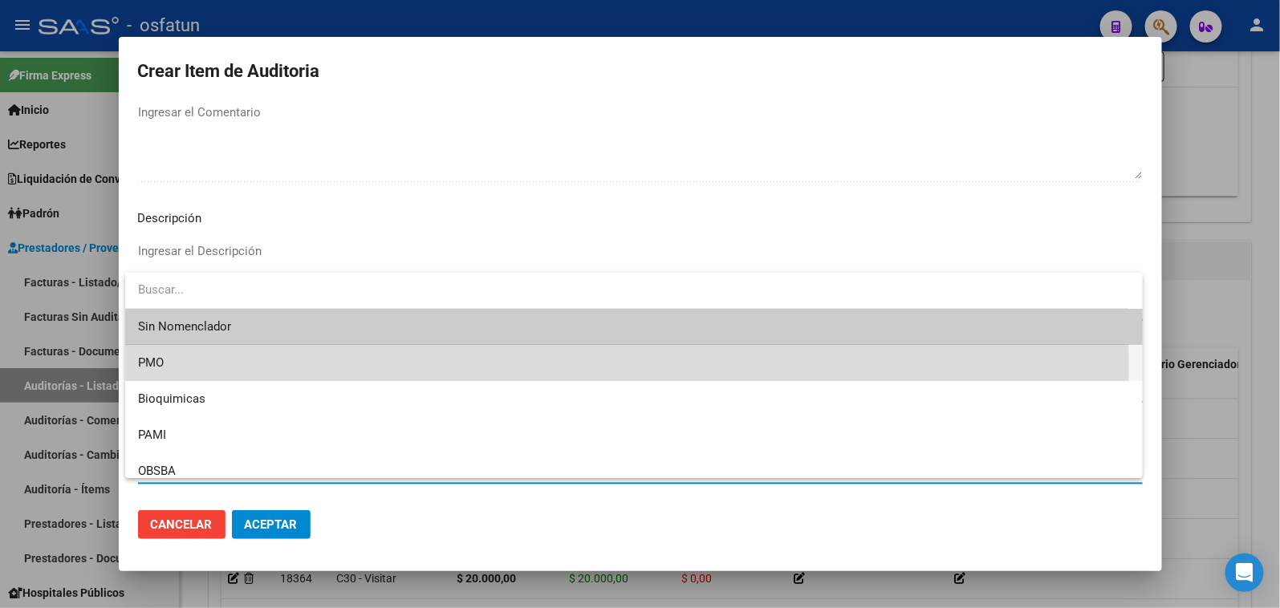
drag, startPoint x: 178, startPoint y: 365, endPoint x: 281, endPoint y: 518, distance: 183.9
click at [180, 365] on span "PMO" at bounding box center [634, 363] width 992 height 36
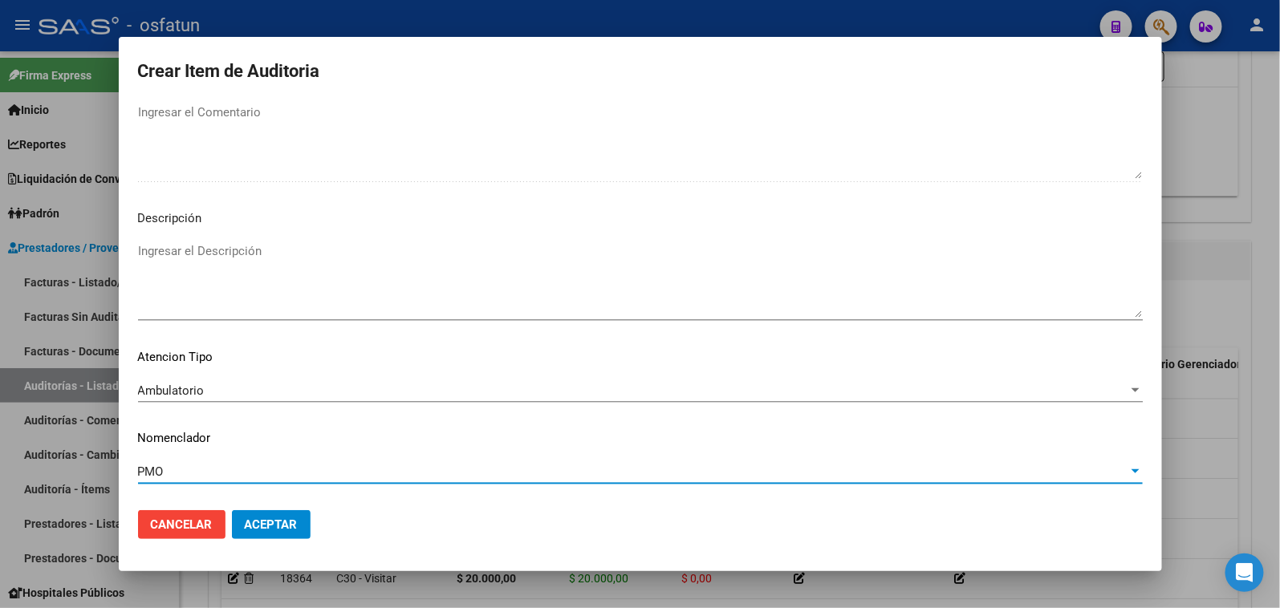
click at [278, 535] on button "Aceptar" at bounding box center [271, 524] width 79 height 29
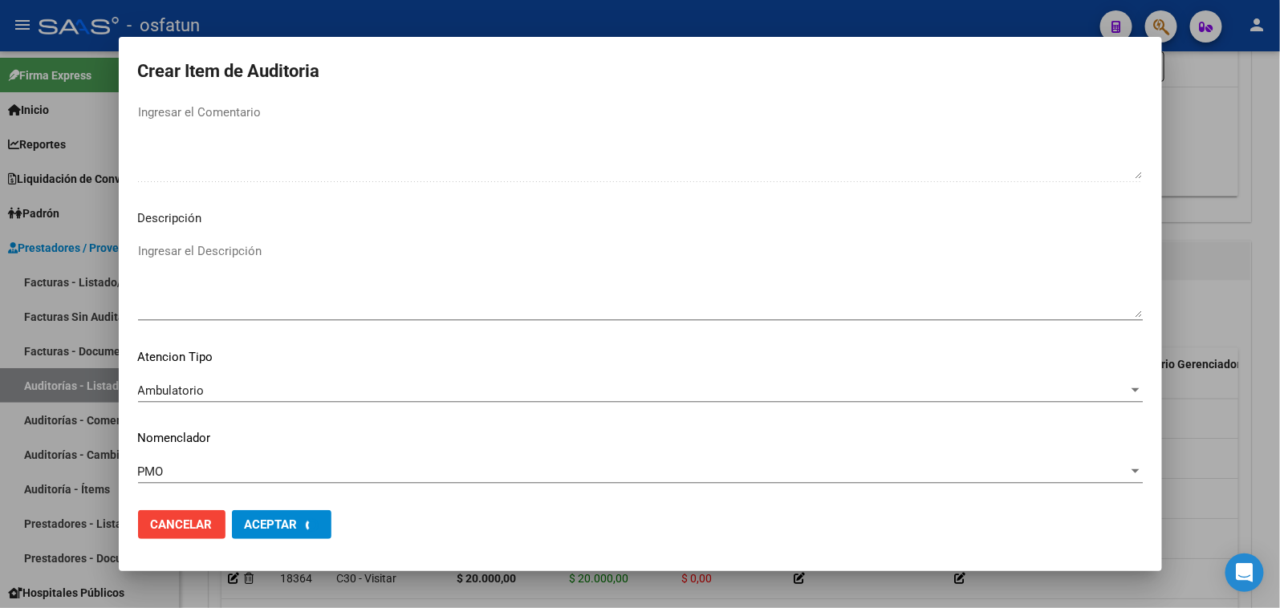
scroll to position [1130, 0]
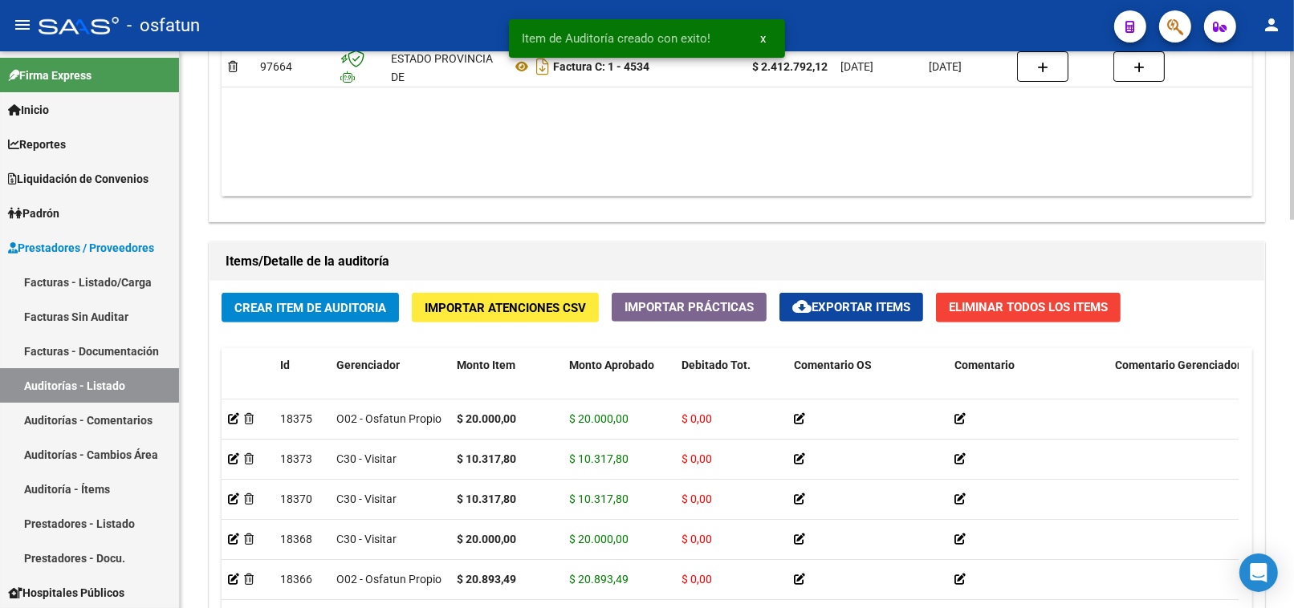
click at [318, 329] on div "Crear Item de Auditoria Importar Atenciones CSV Importar Prácticas cloud_downlo…" at bounding box center [736, 540] width 1055 height 518
click at [326, 315] on span "Crear Item de Auditoria" at bounding box center [310, 308] width 152 height 14
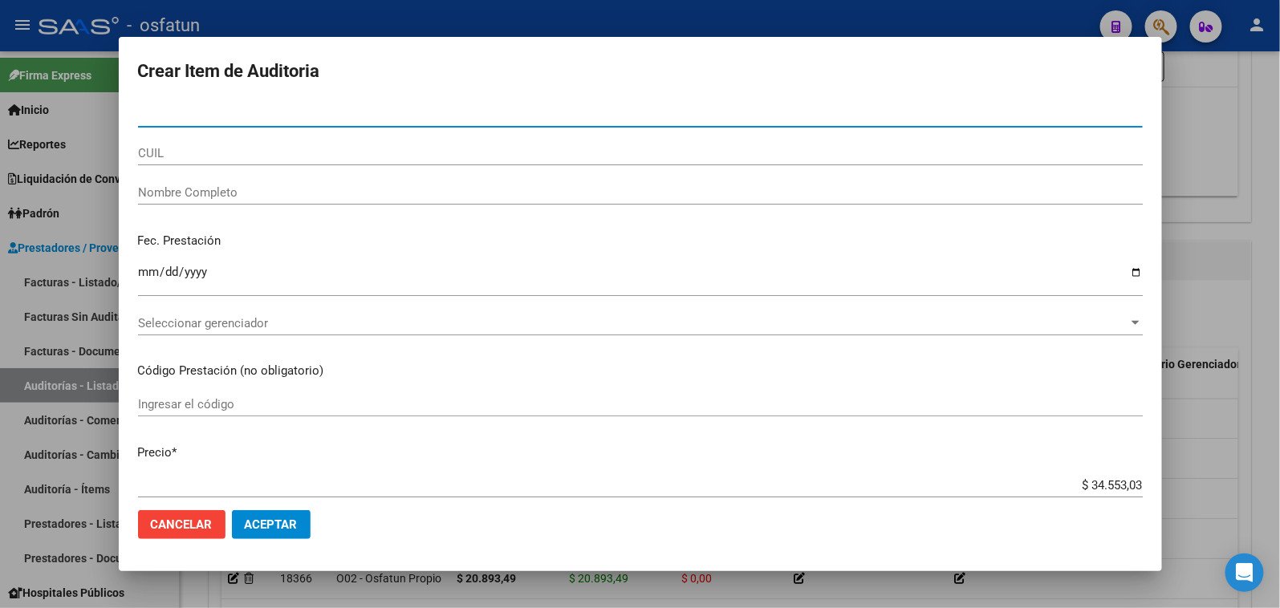
paste input "20575054"
type input "20575054"
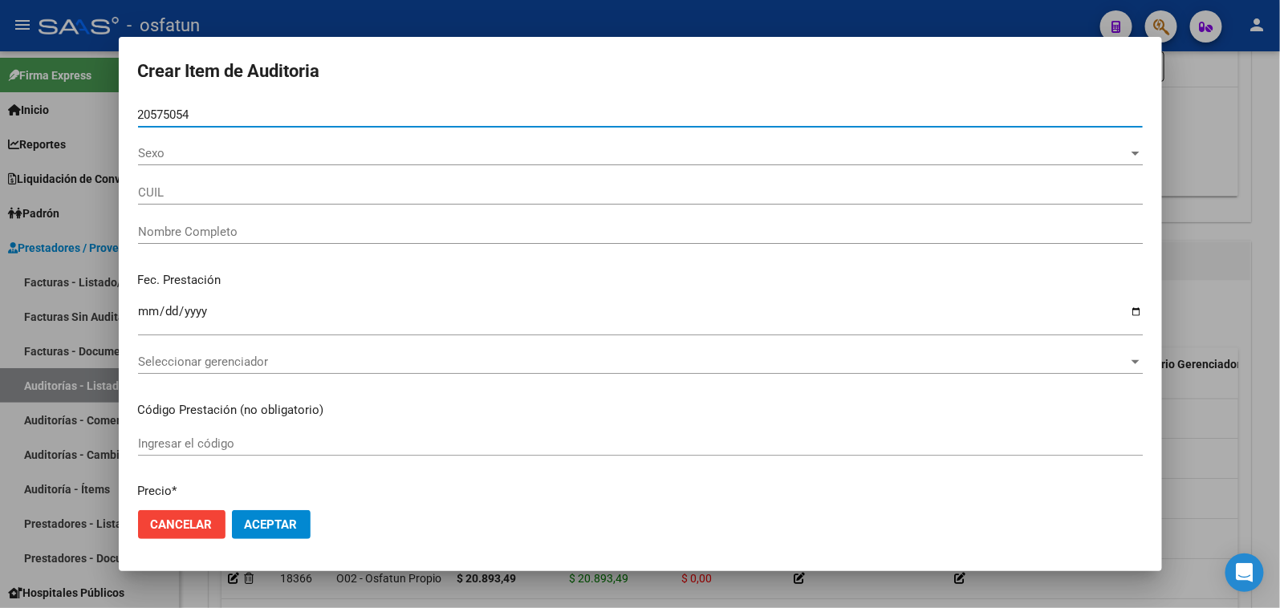
type input "27205750547"
type input "DAGATA [PERSON_NAME]"
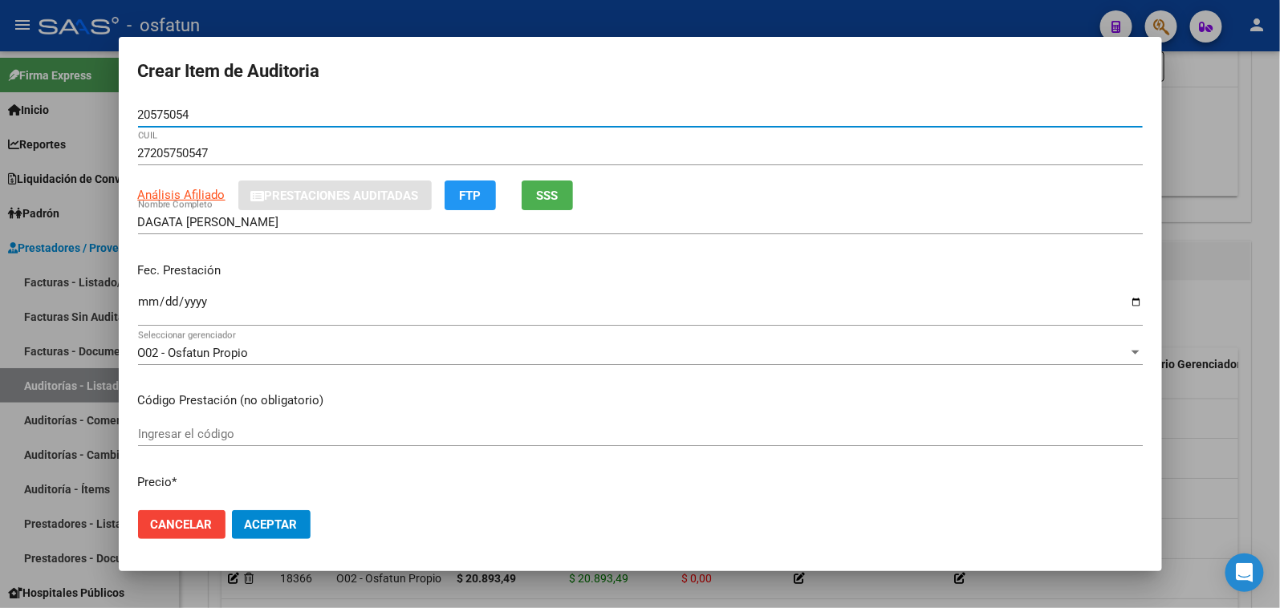
type input "20575054"
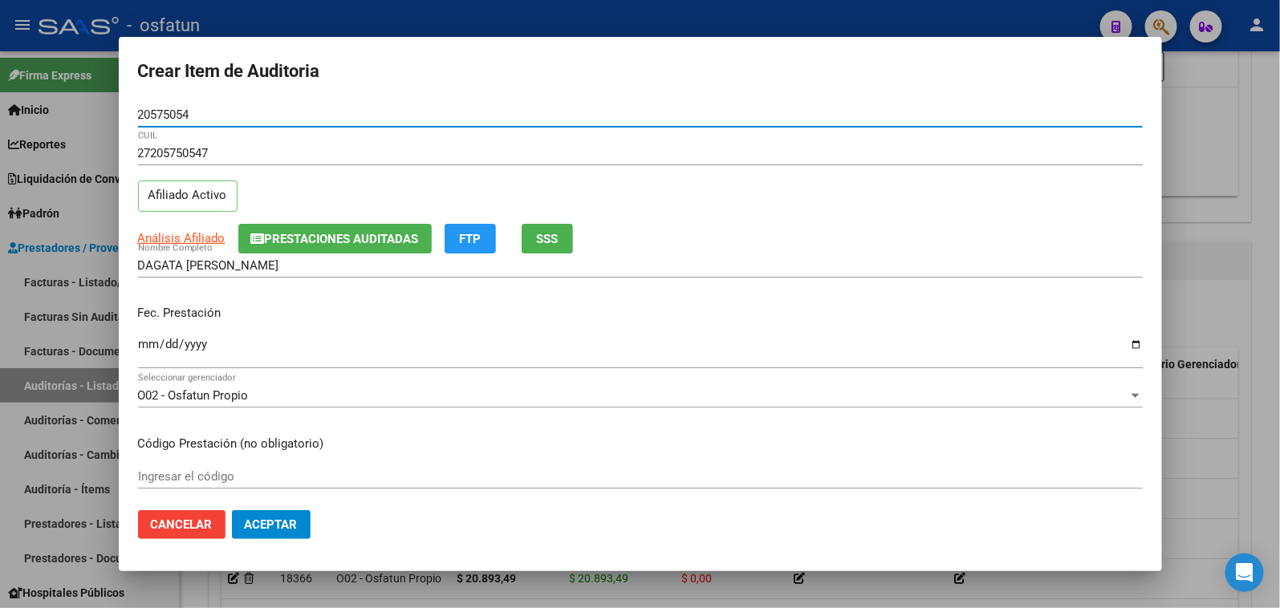
click at [151, 339] on input "Ingresar la fecha" at bounding box center [640, 351] width 1005 height 26
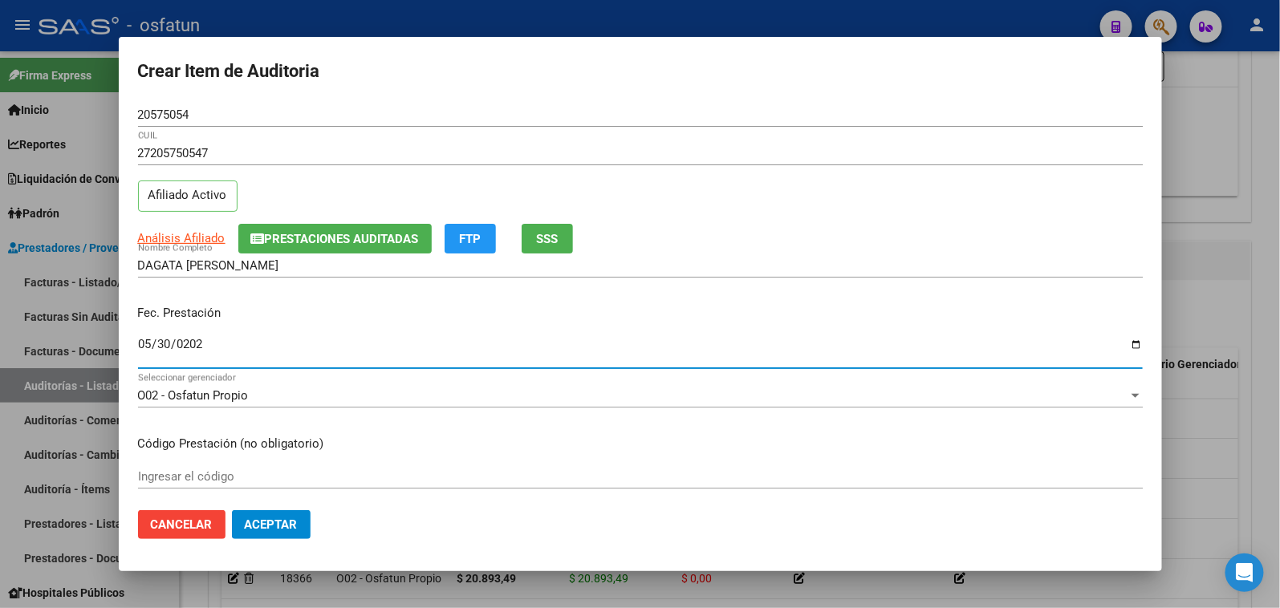
type input "[DATE]"
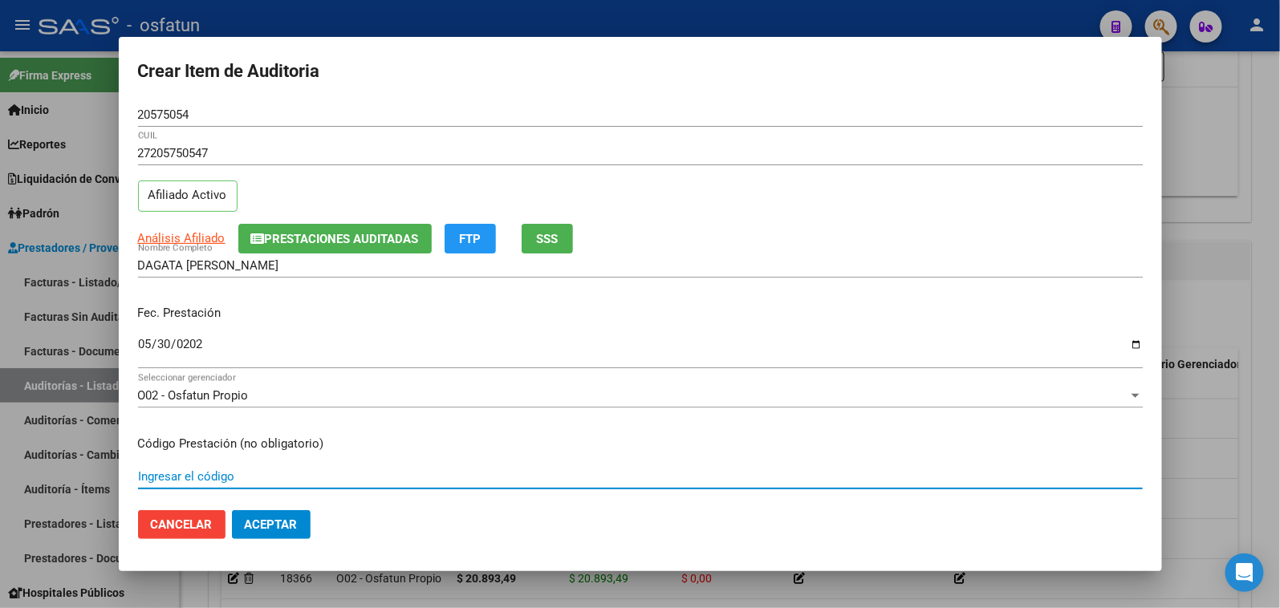
click at [177, 474] on input "Ingresar el código" at bounding box center [640, 476] width 1005 height 14
type input "101"
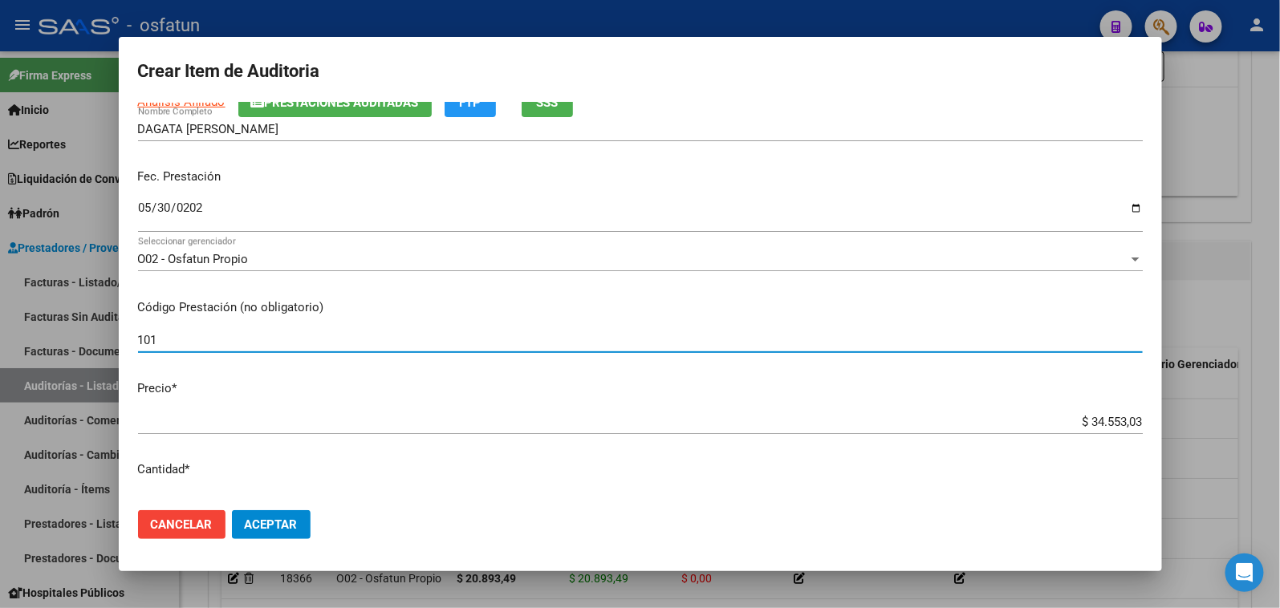
scroll to position [178, 0]
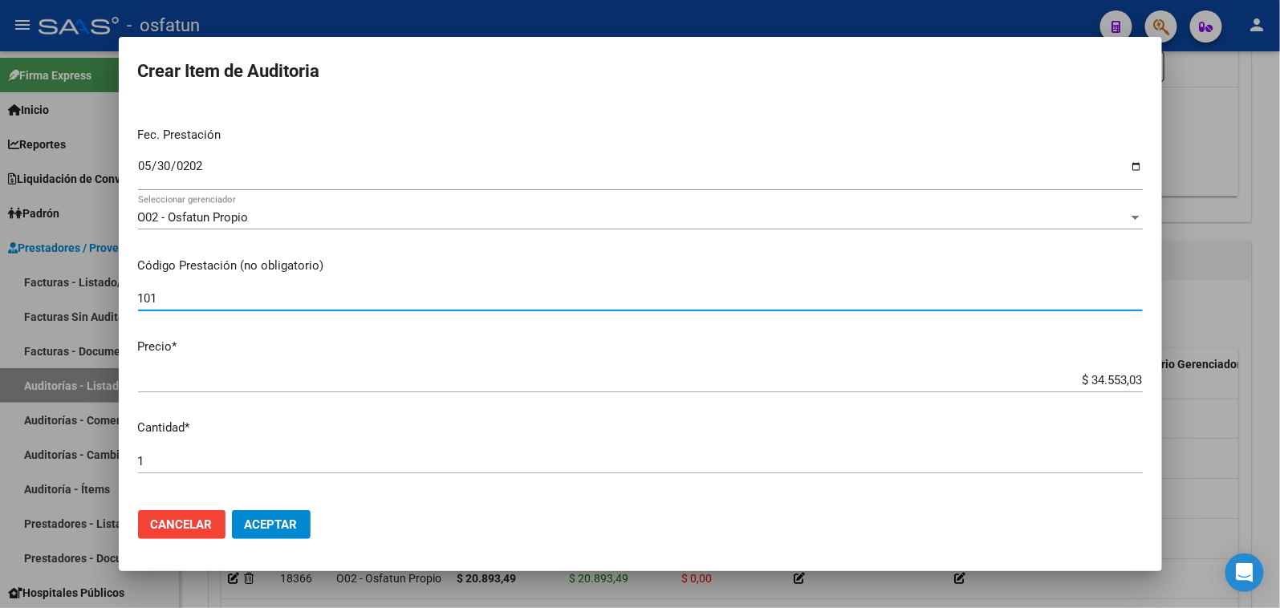
drag, startPoint x: 1056, startPoint y: 373, endPoint x: 1173, endPoint y: 374, distance: 116.4
click at [1169, 374] on div "Crear Item de Auditoria 20575054 Nro Documento 27205750547 CUIL Afiliado Activo…" at bounding box center [640, 304] width 1280 height 608
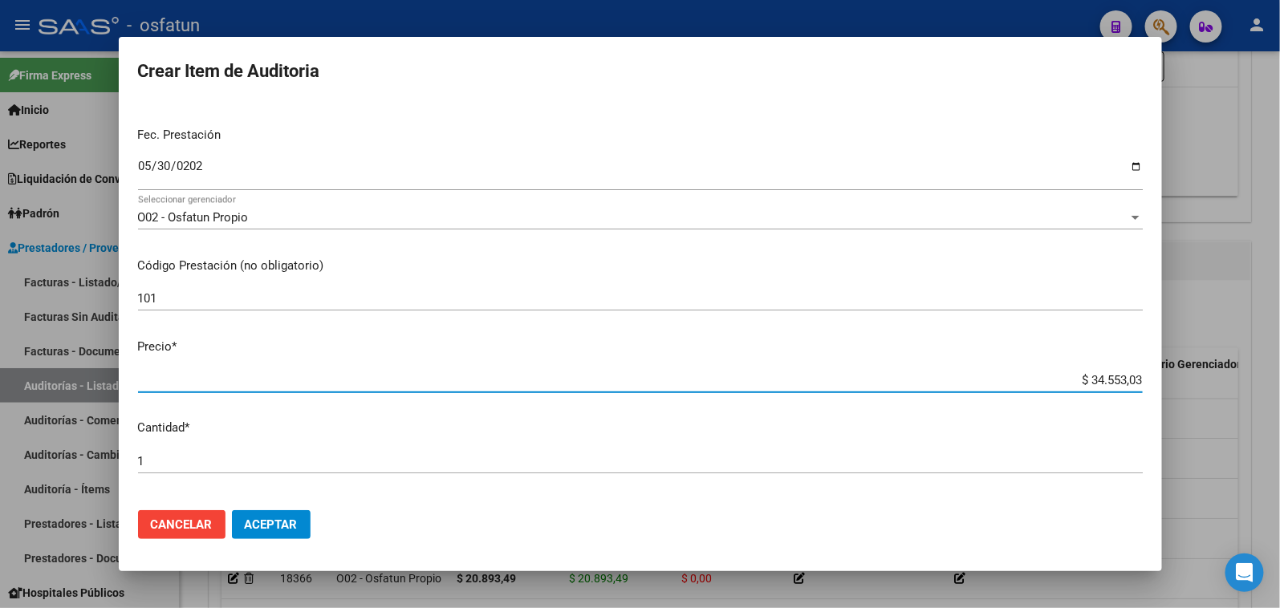
paste input "23070,00"
type input "$ 23.070,00"
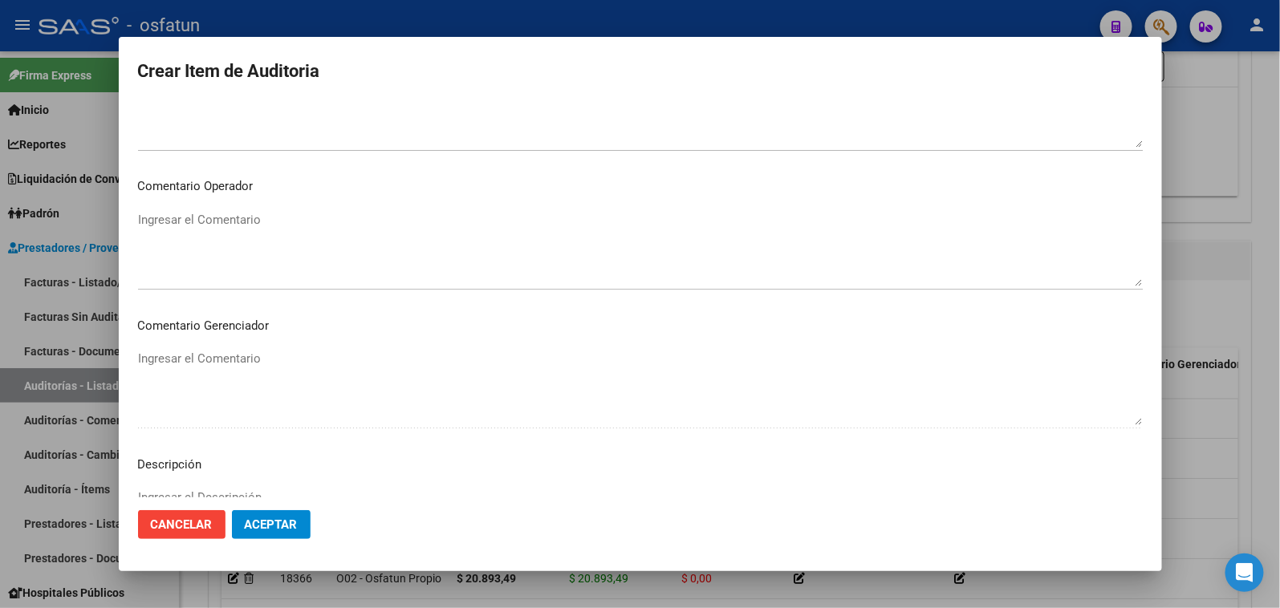
scroll to position [1049, 0]
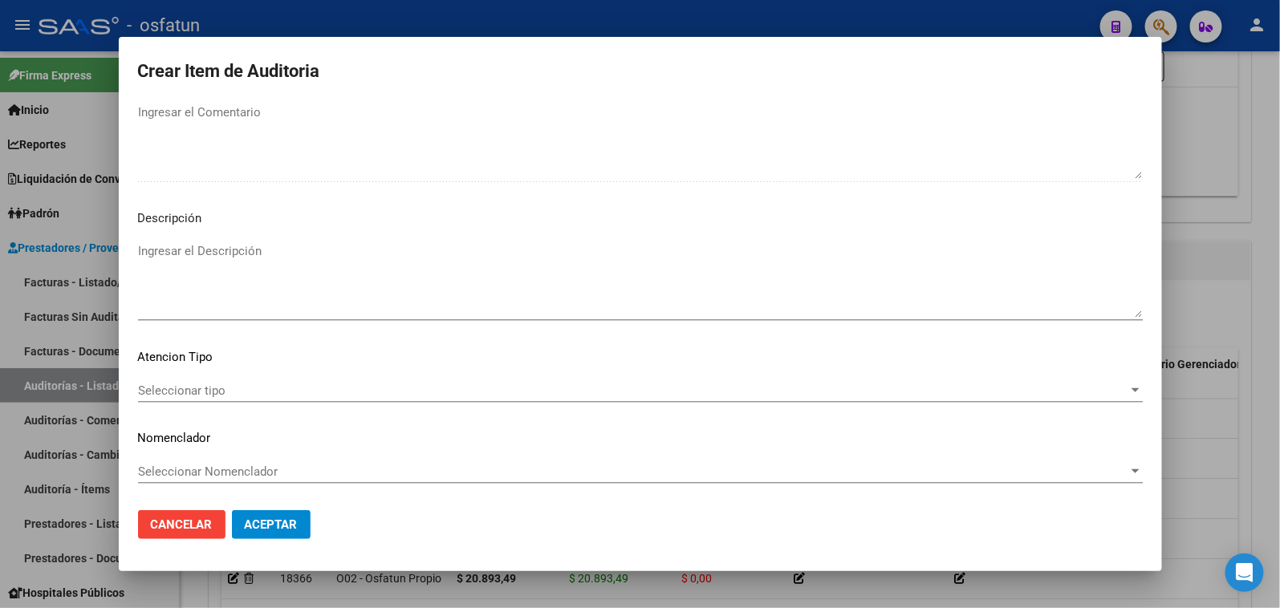
type input "$ 23.070,00"
click at [332, 390] on span "Seleccionar tipo" at bounding box center [633, 391] width 990 height 14
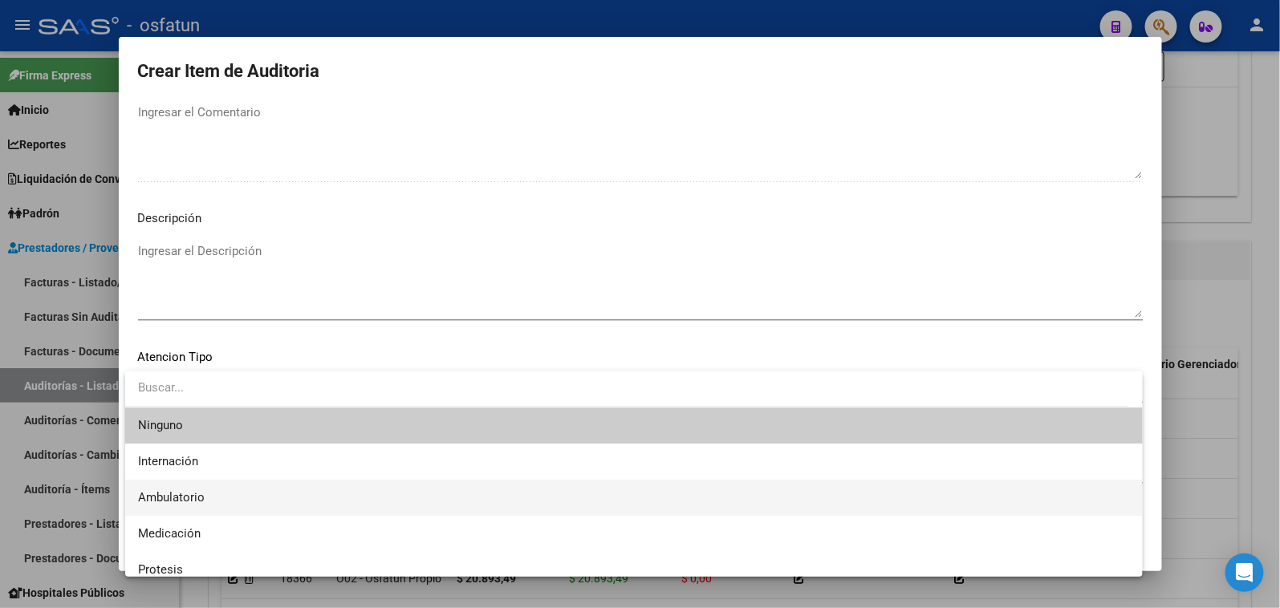
click at [291, 496] on span "Ambulatorio" at bounding box center [634, 498] width 992 height 36
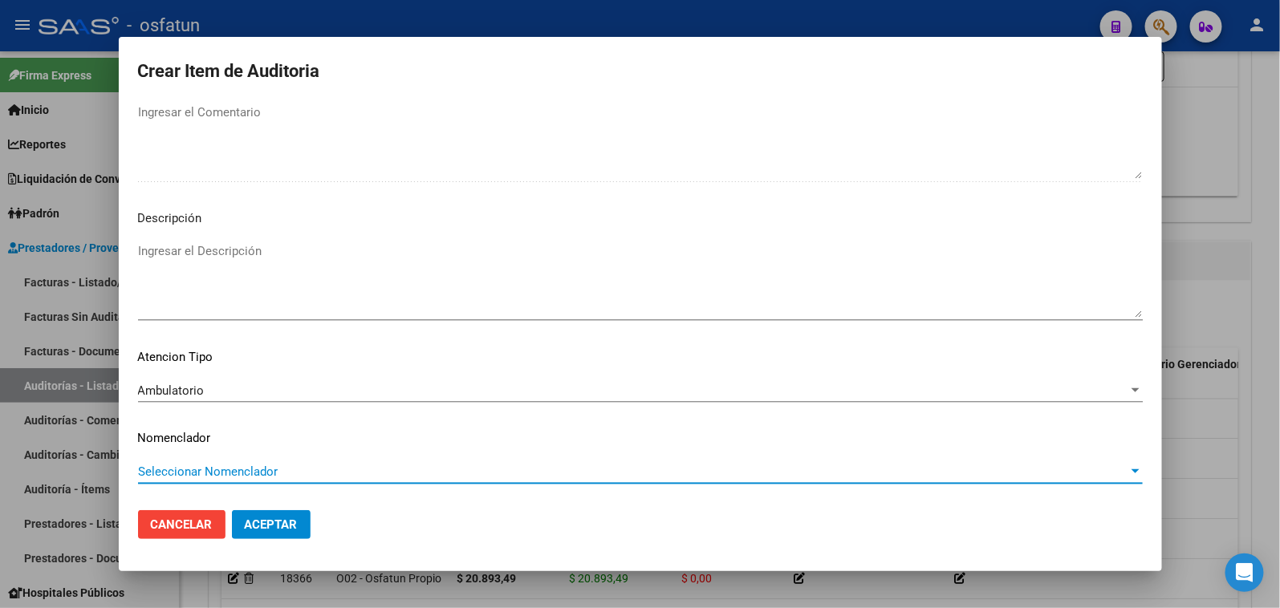
click at [290, 474] on span "Seleccionar Nomenclador" at bounding box center [633, 472] width 990 height 14
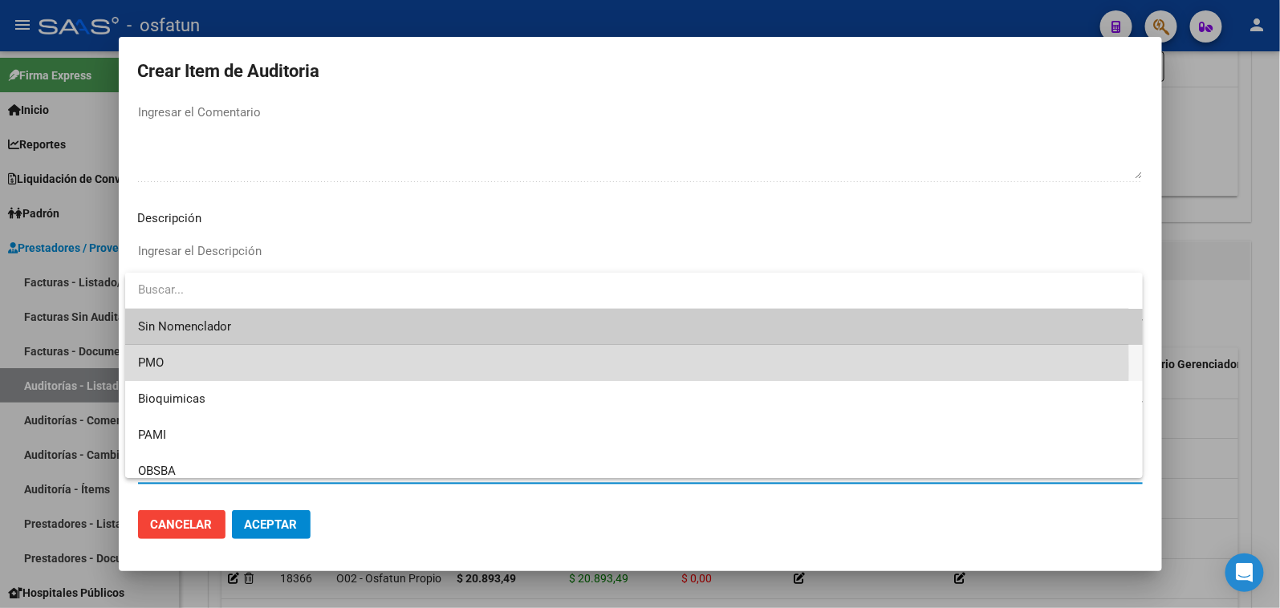
click at [207, 369] on span "PMO" at bounding box center [634, 363] width 992 height 36
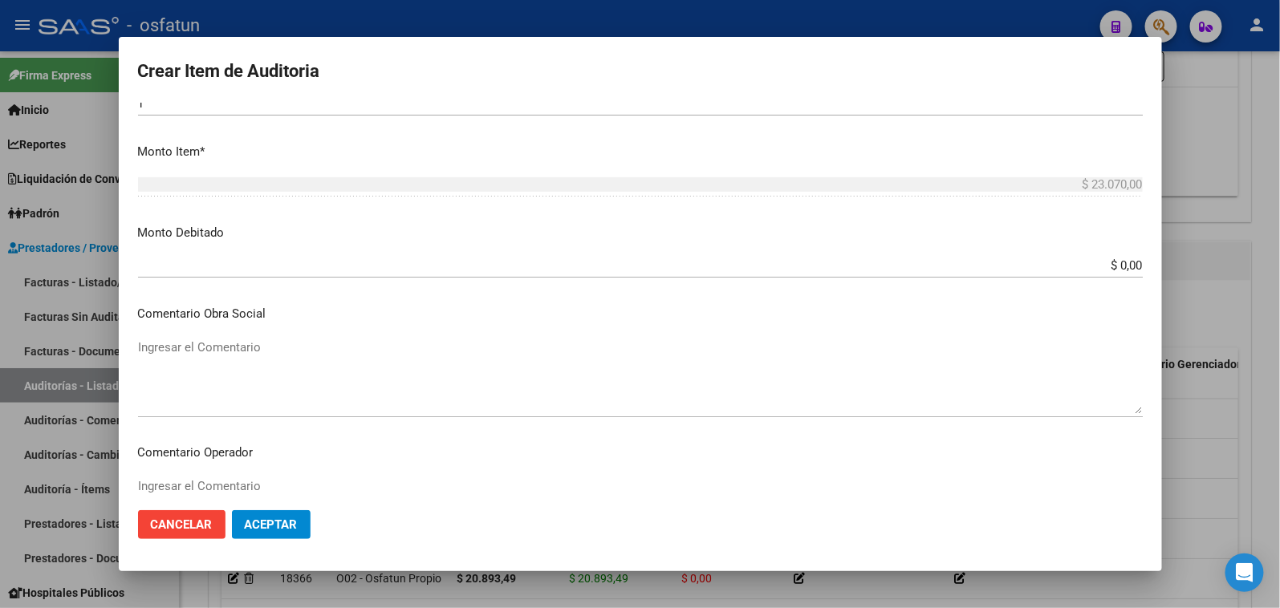
scroll to position [506, 0]
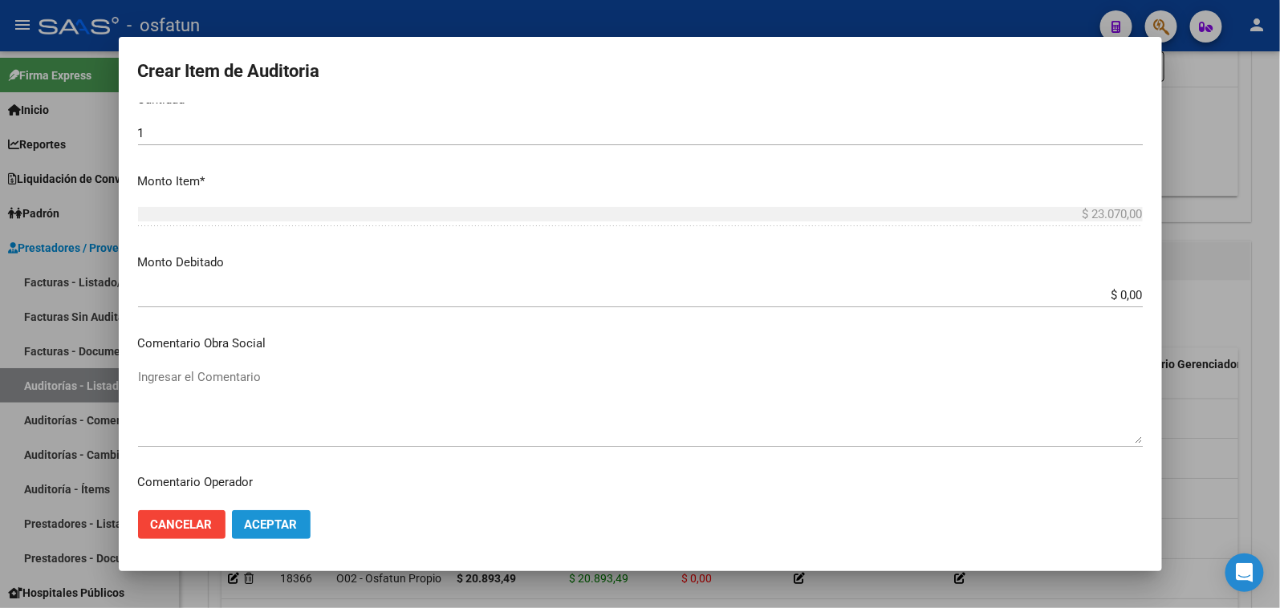
click at [283, 522] on span "Aceptar" at bounding box center [271, 525] width 53 height 14
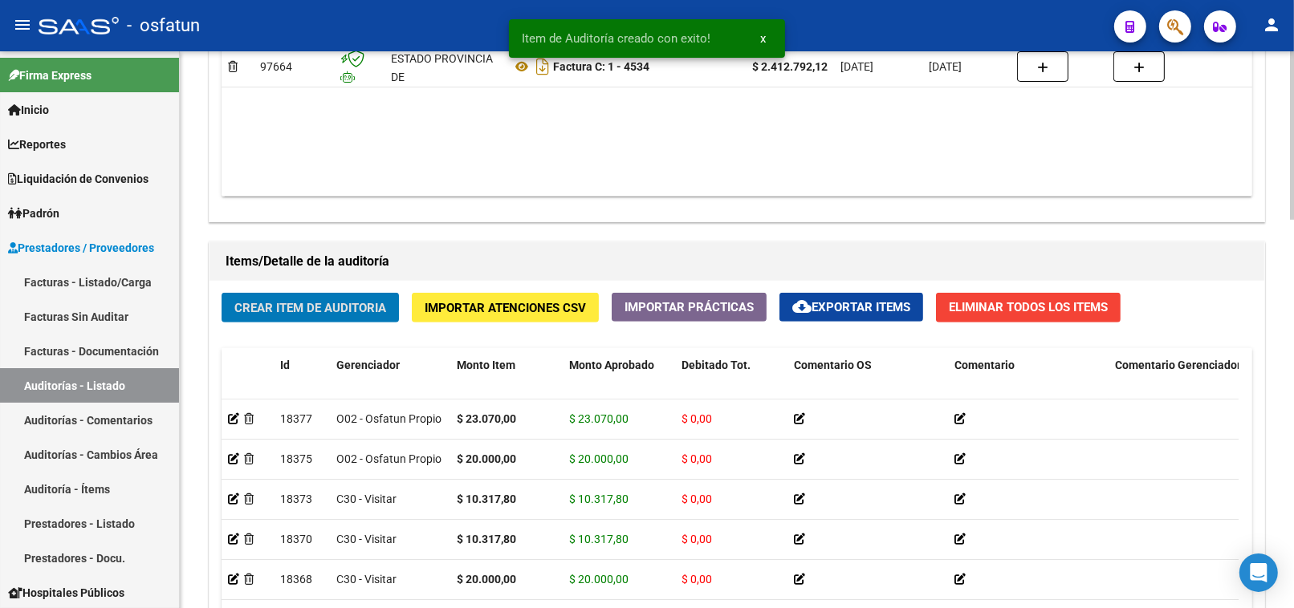
click at [342, 332] on div "Crear Item de Auditoria Importar Atenciones CSV Importar Prácticas cloud_downlo…" at bounding box center [736, 540] width 1055 height 518
click at [348, 324] on div "Crear Item de Auditoria Importar Atenciones CSV Importar Prácticas cloud_downlo…" at bounding box center [736, 540] width 1055 height 518
click at [349, 315] on span "Crear Item de Auditoria" at bounding box center [310, 308] width 152 height 14
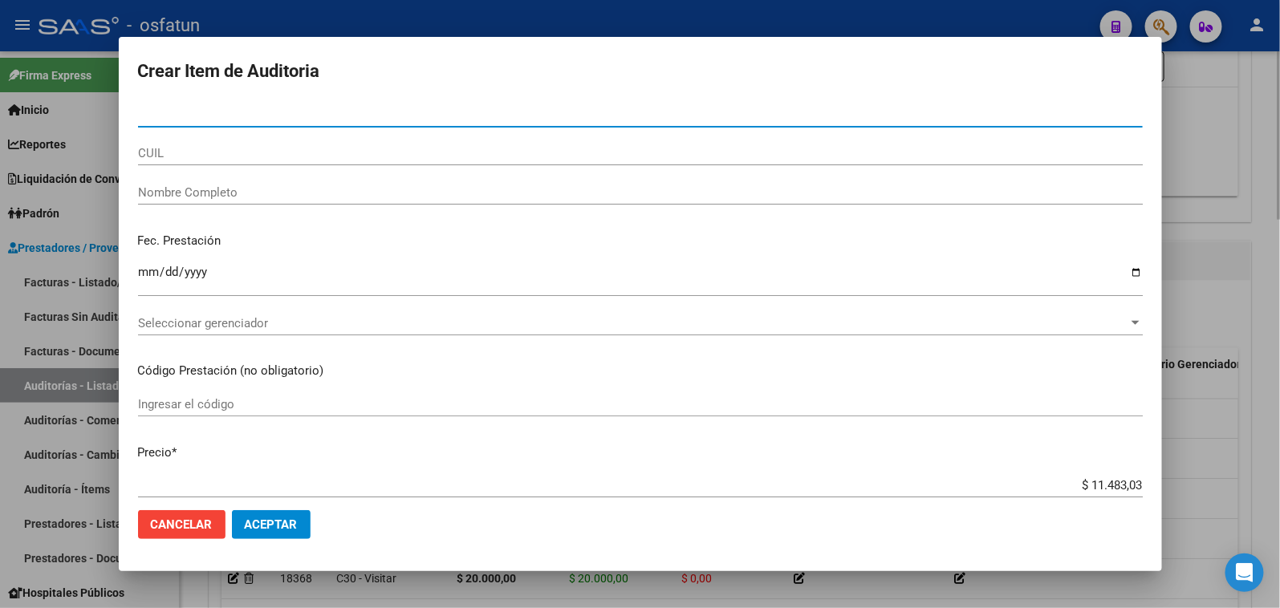
paste input "56990994"
type input "56990994"
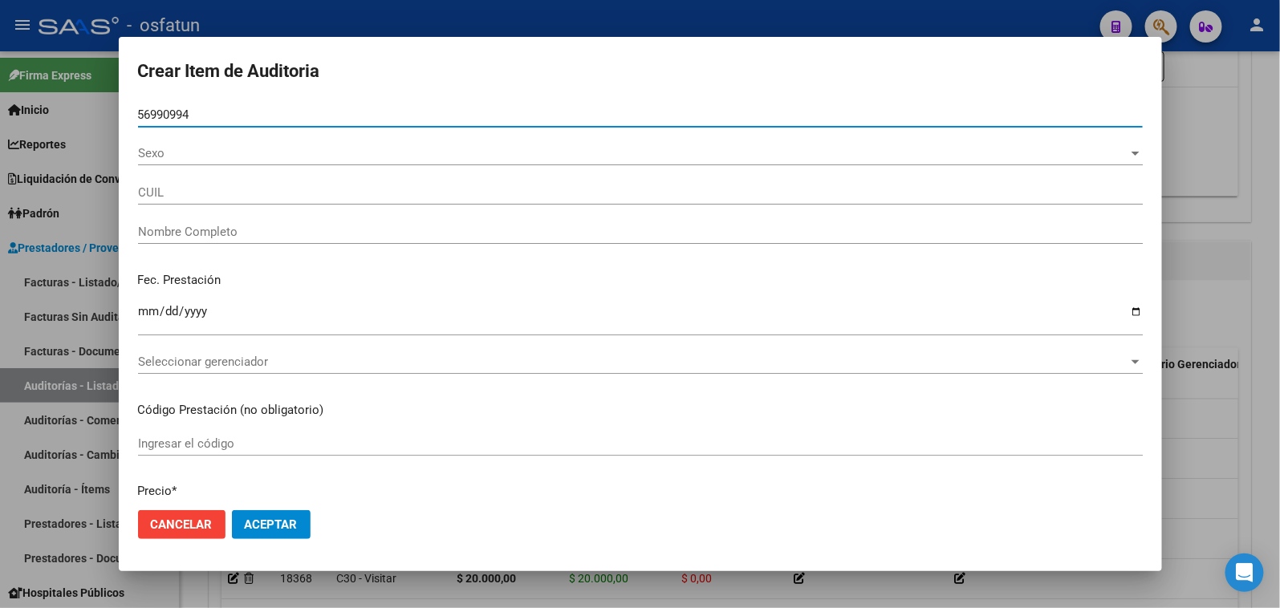
type input "20569909946"
type input "[PERSON_NAME]"
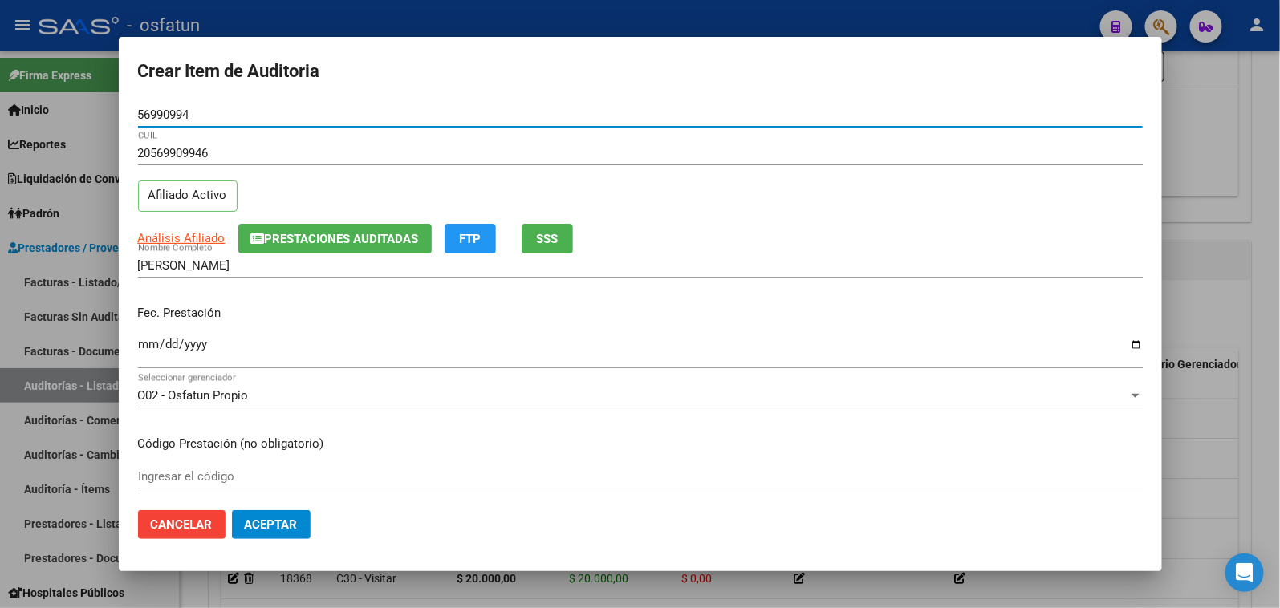
type input "56990994"
click at [154, 341] on input "Ingresar la fecha" at bounding box center [640, 351] width 1005 height 26
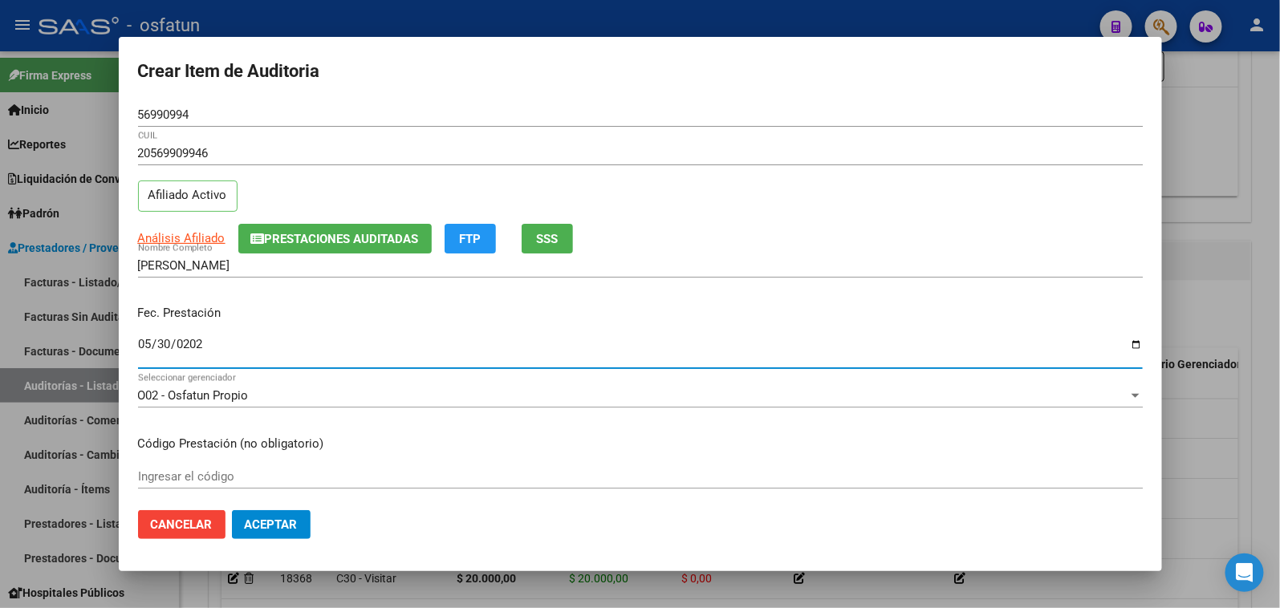
type input "[DATE]"
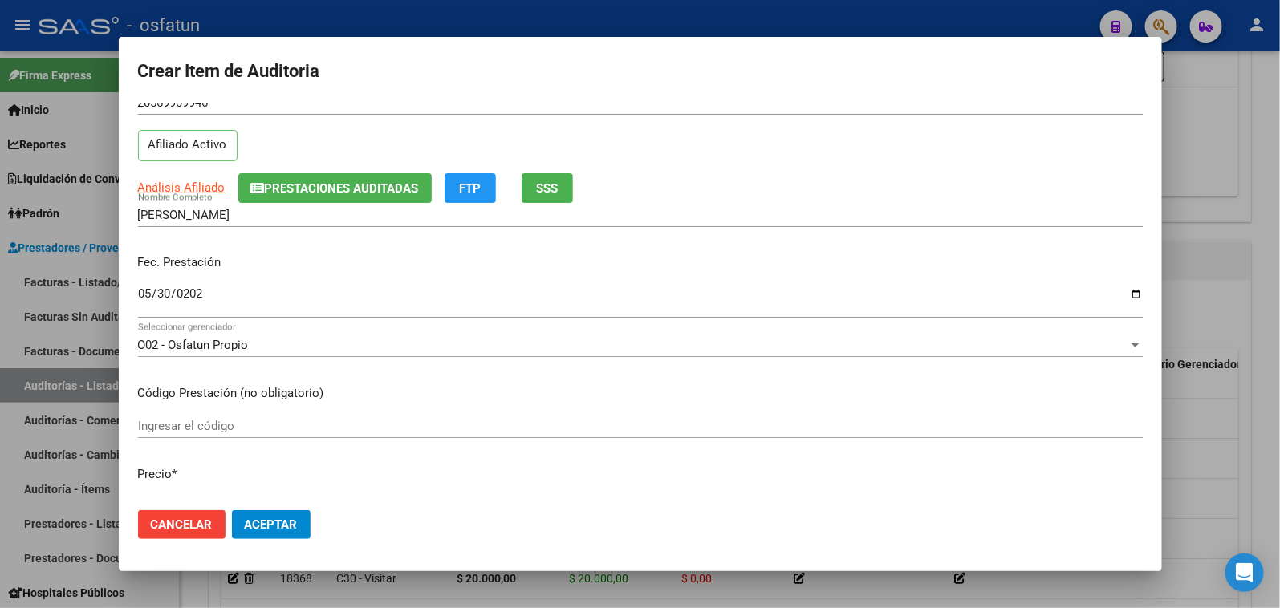
scroll to position [0, 0]
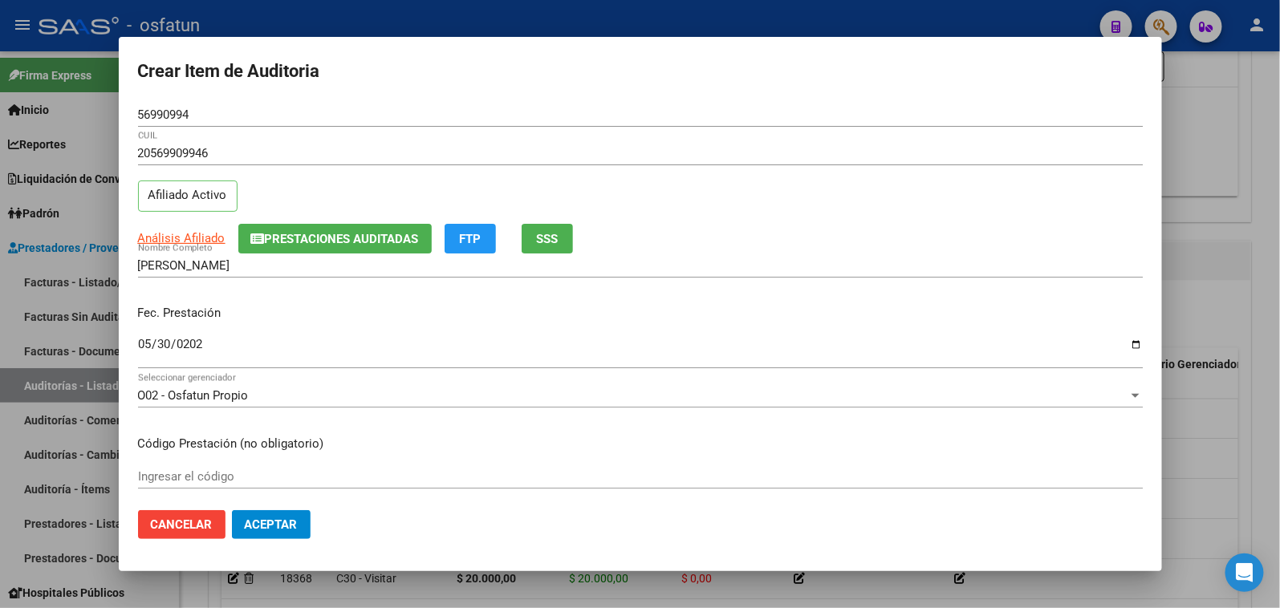
click at [151, 348] on input "[DATE]" at bounding box center [640, 351] width 1005 height 26
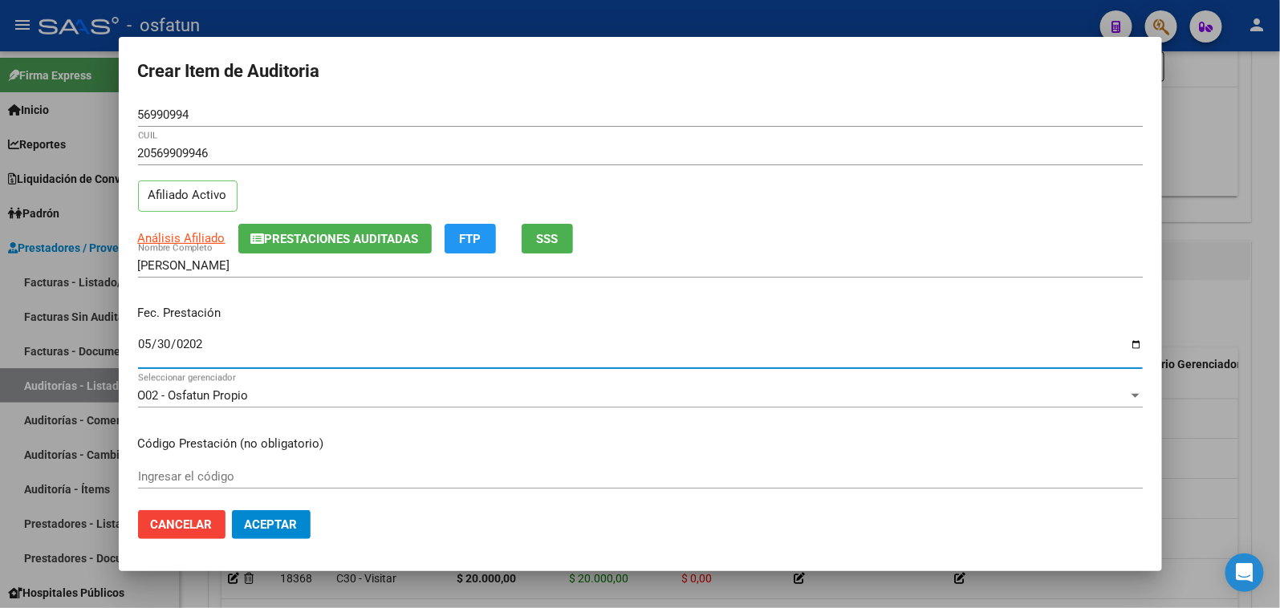
click at [234, 475] on input "Ingresar el código" at bounding box center [640, 476] width 1005 height 14
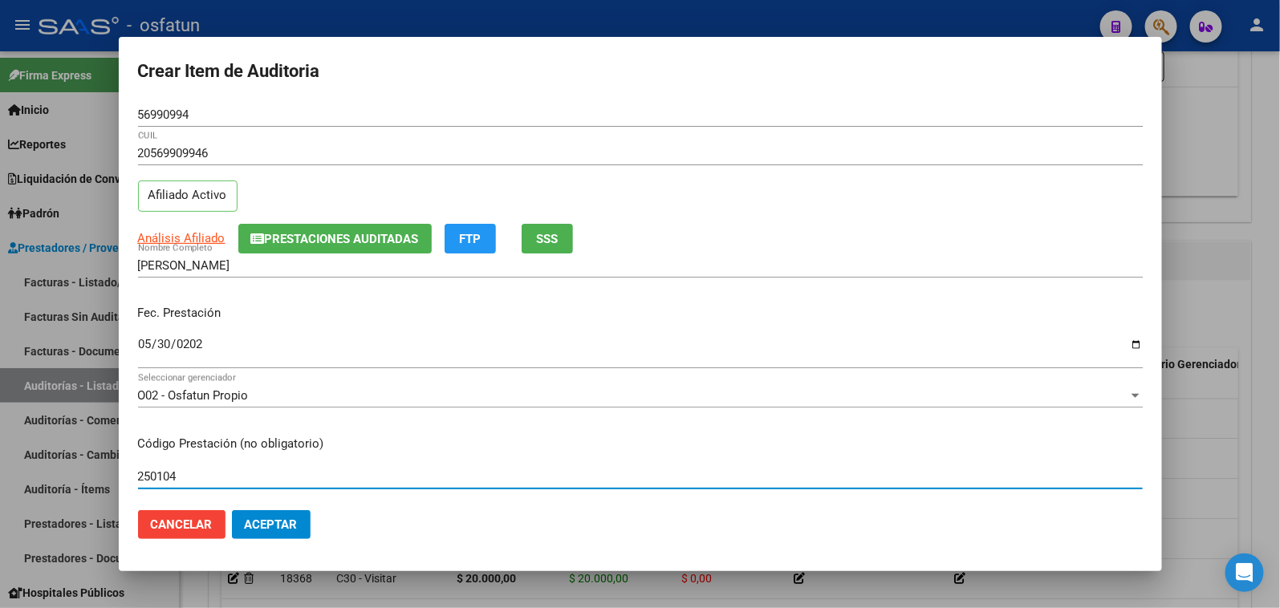
type input "250104"
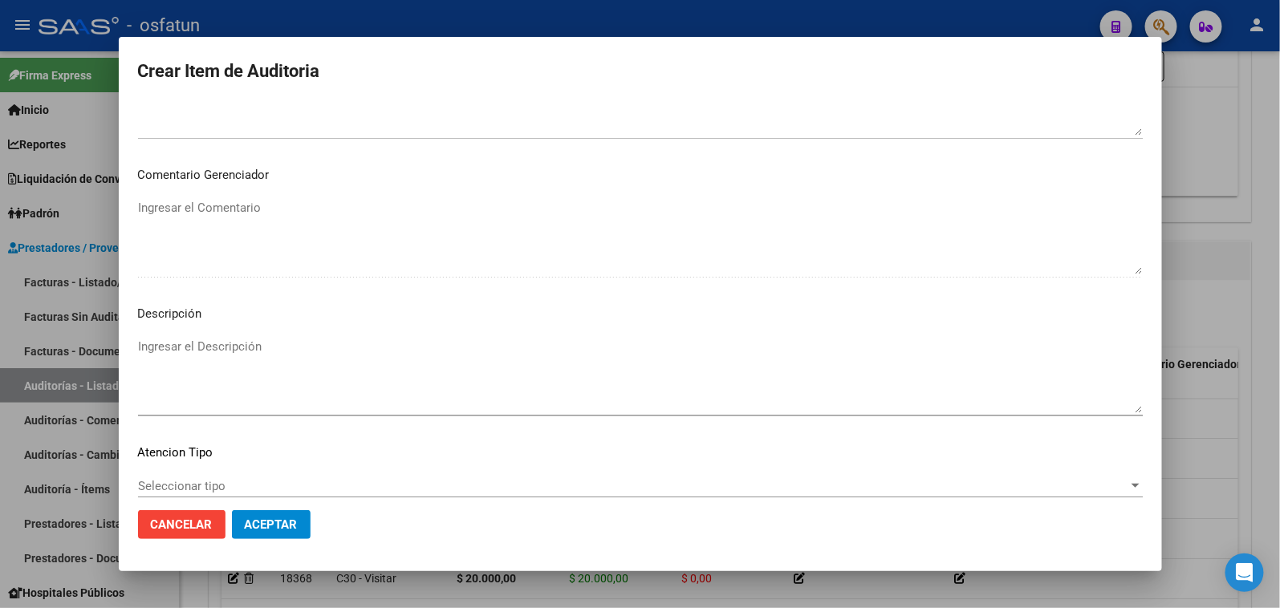
scroll to position [1049, 0]
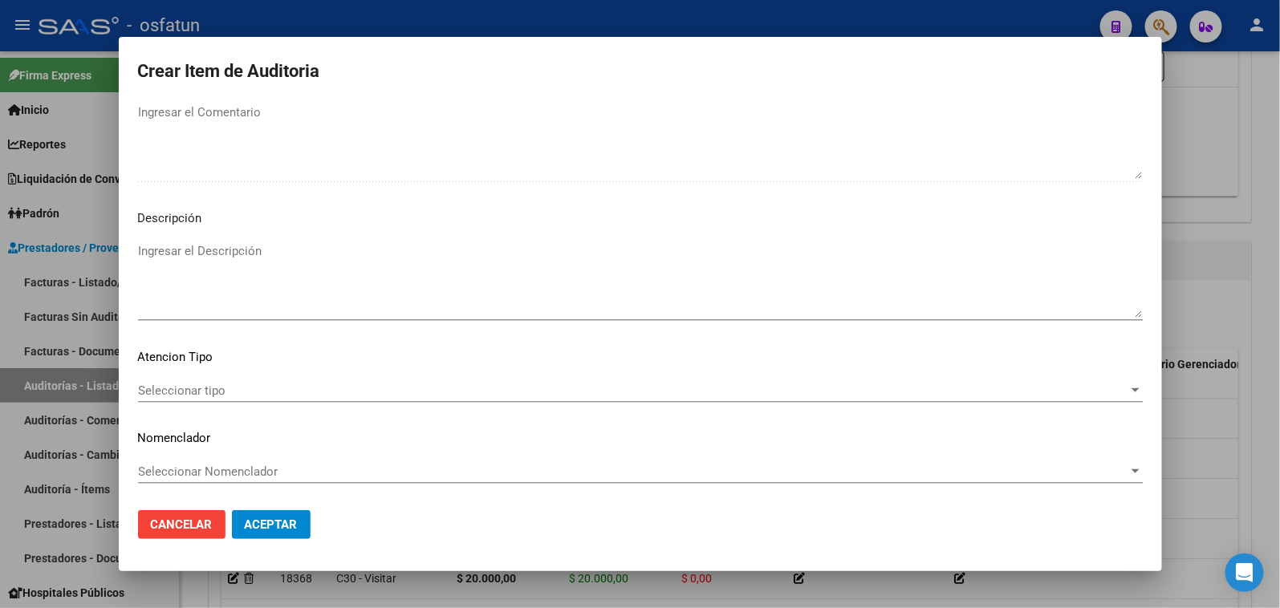
click at [262, 370] on mat-dialog-content "56990994 Nro Documento 20569909946 CUIL Afiliado Activo Análisis Afiliado Prest…" at bounding box center [640, 301] width 1043 height 396
click at [261, 388] on span "Seleccionar tipo" at bounding box center [633, 391] width 990 height 14
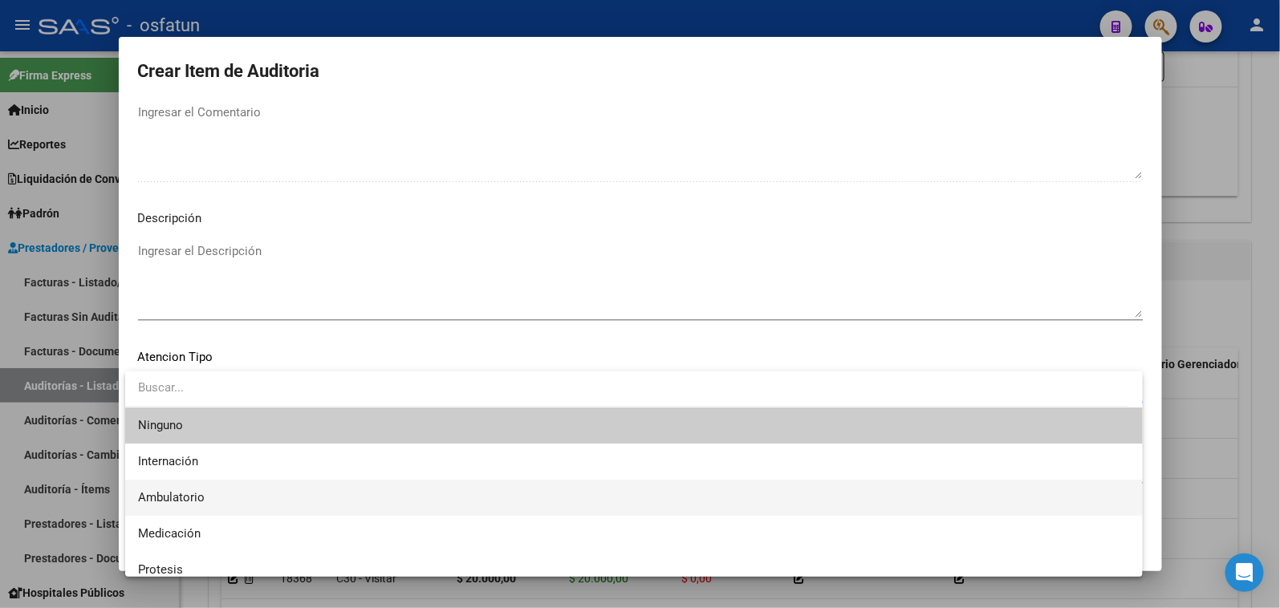
drag, startPoint x: 234, startPoint y: 493, endPoint x: 230, endPoint y: 456, distance: 37.1
click at [234, 491] on span "Ambulatorio" at bounding box center [634, 498] width 992 height 36
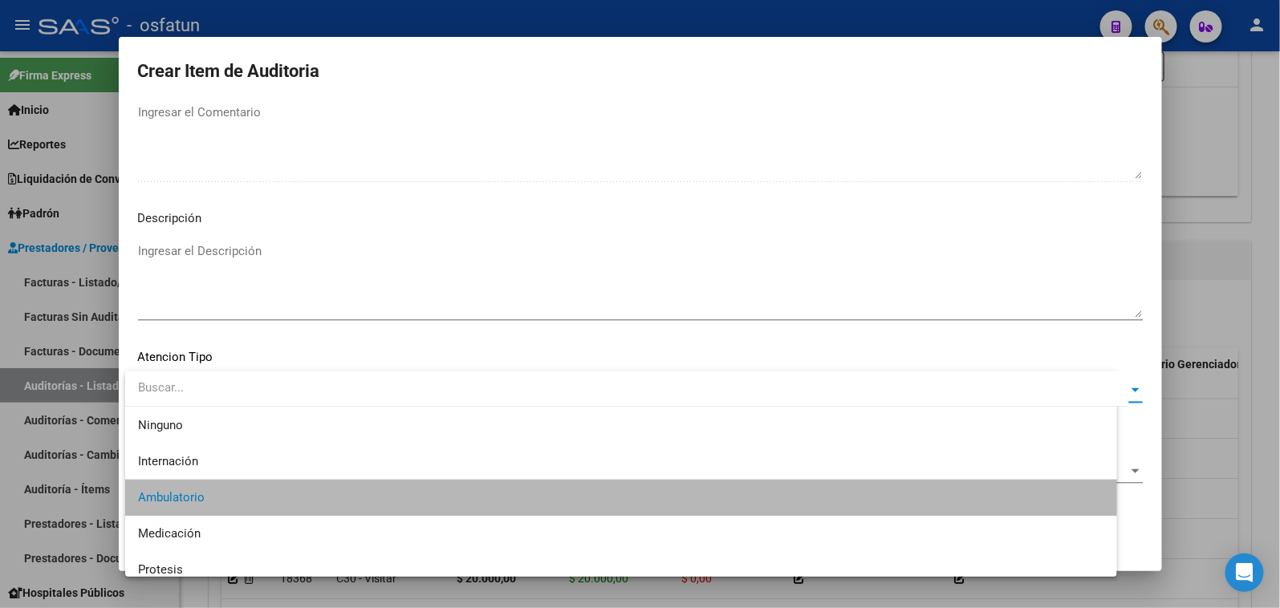
click at [230, 456] on mat-dialog-content "56990994 Nro Documento 20569909946 CUIL Afiliado Activo Análisis Afiliado Prest…" at bounding box center [640, 301] width 1043 height 396
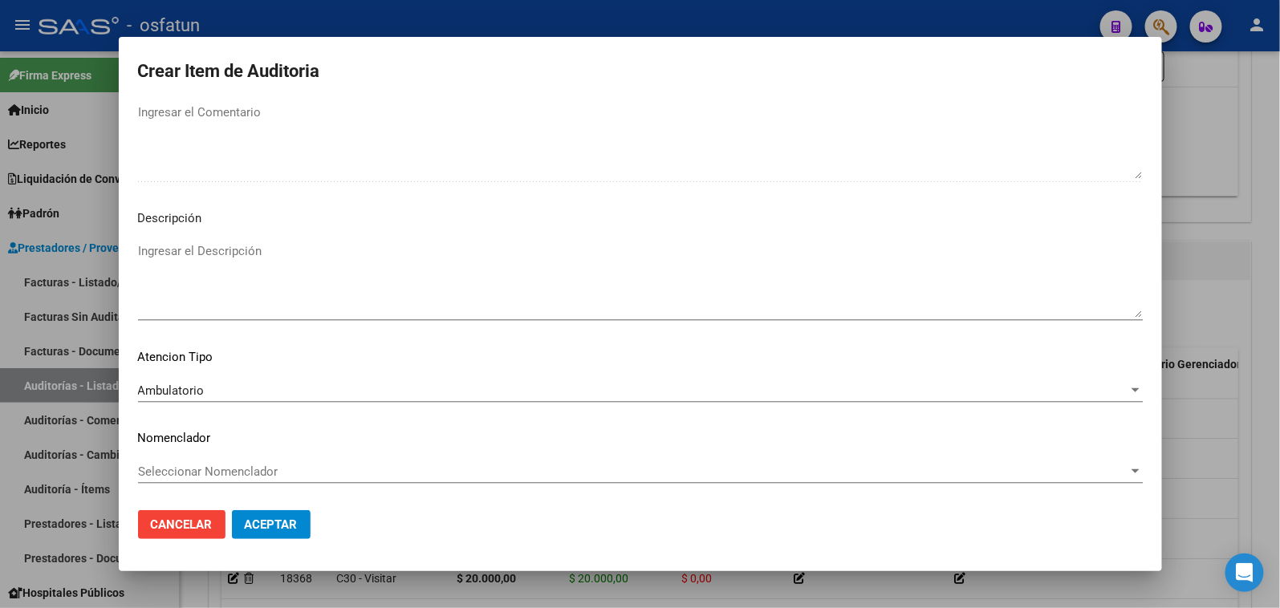
click at [230, 468] on span "Seleccionar Nomenclador" at bounding box center [633, 472] width 990 height 14
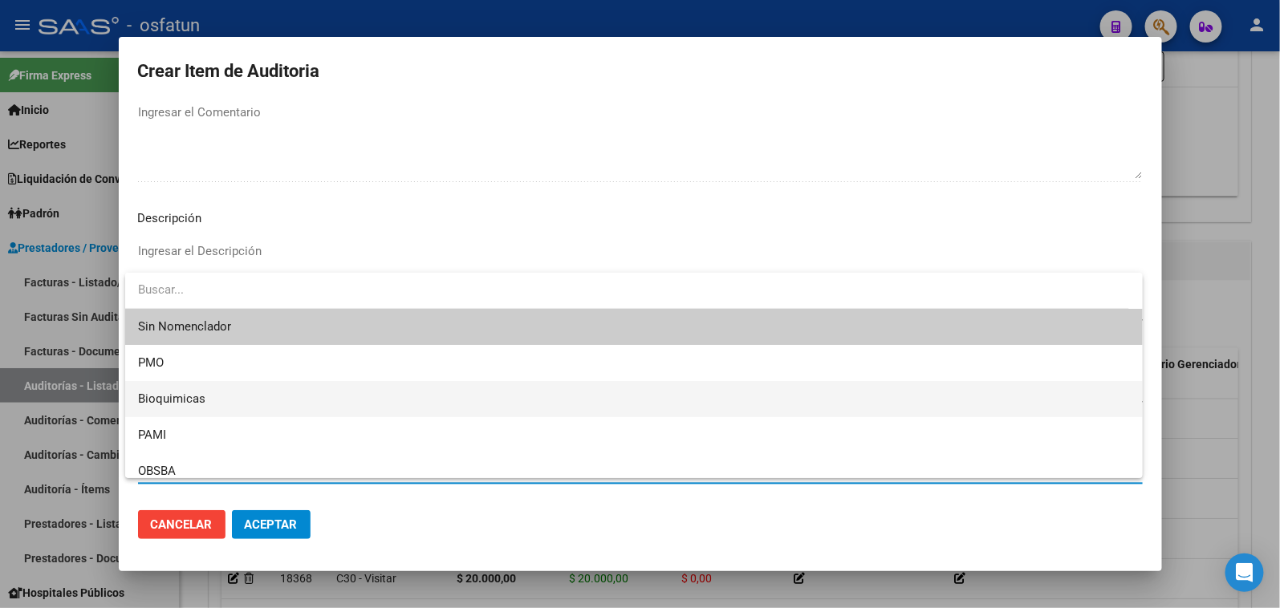
click at [172, 381] on span "Bioquimicas" at bounding box center [634, 399] width 992 height 36
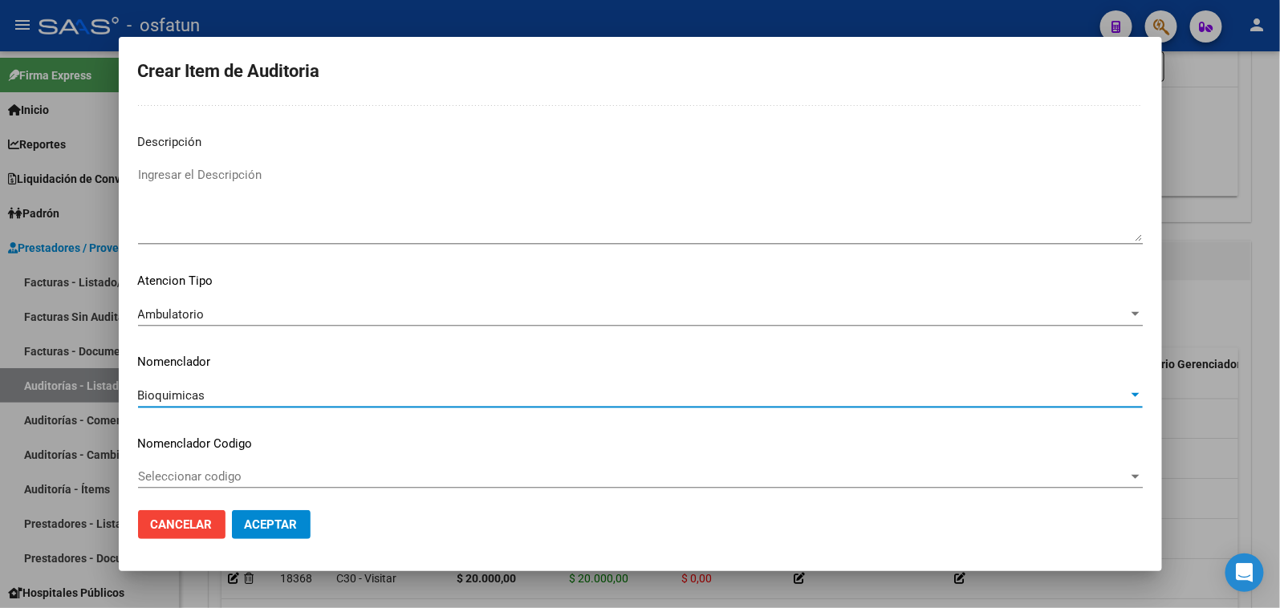
click at [177, 456] on mat-dialog-content "56990994 Nro Documento 20569909946 CUIL Afiliado Activo Análisis Afiliado Prest…" at bounding box center [640, 301] width 1043 height 396
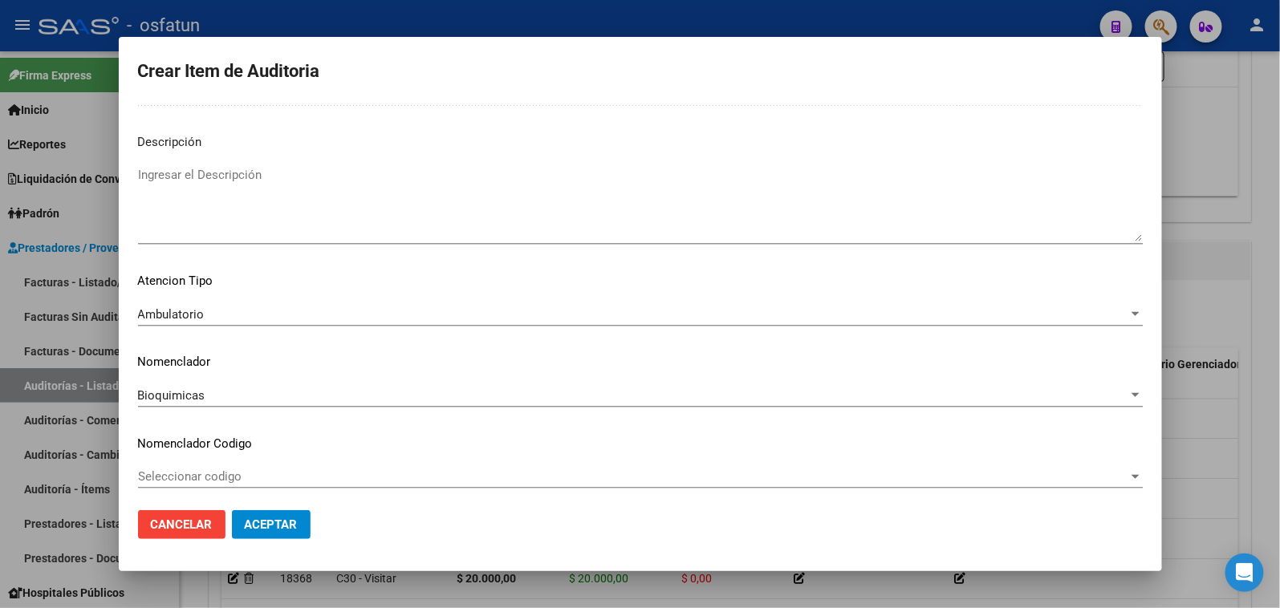
scroll to position [1130, 0]
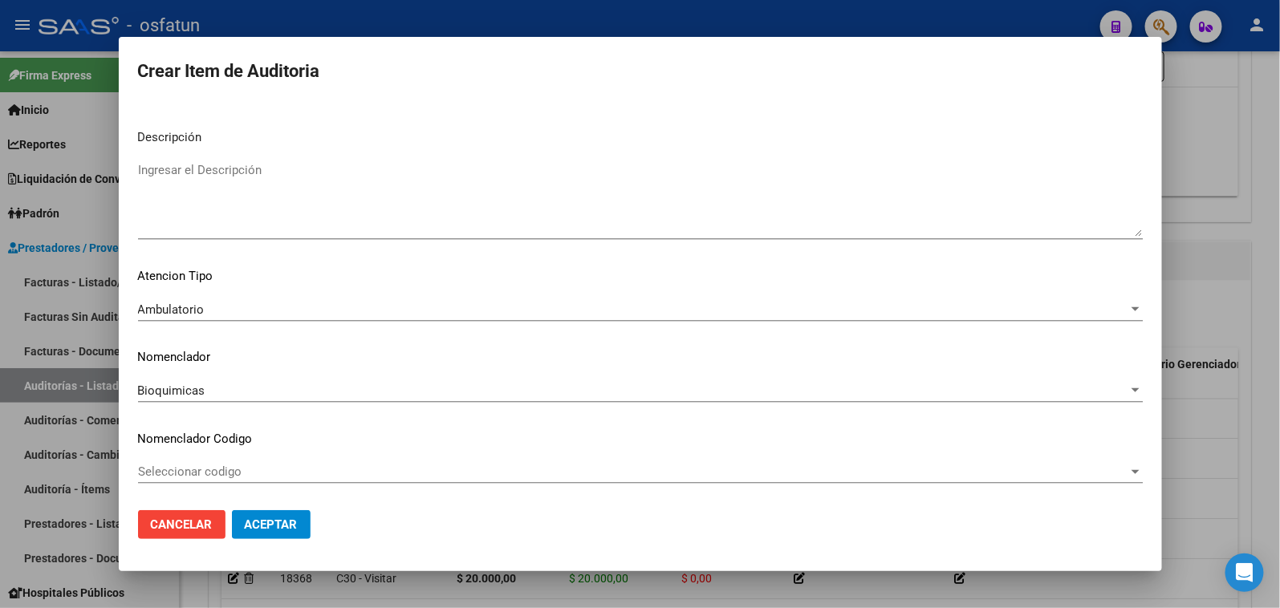
click at [187, 389] on span "Bioquimicas" at bounding box center [171, 391] width 67 height 14
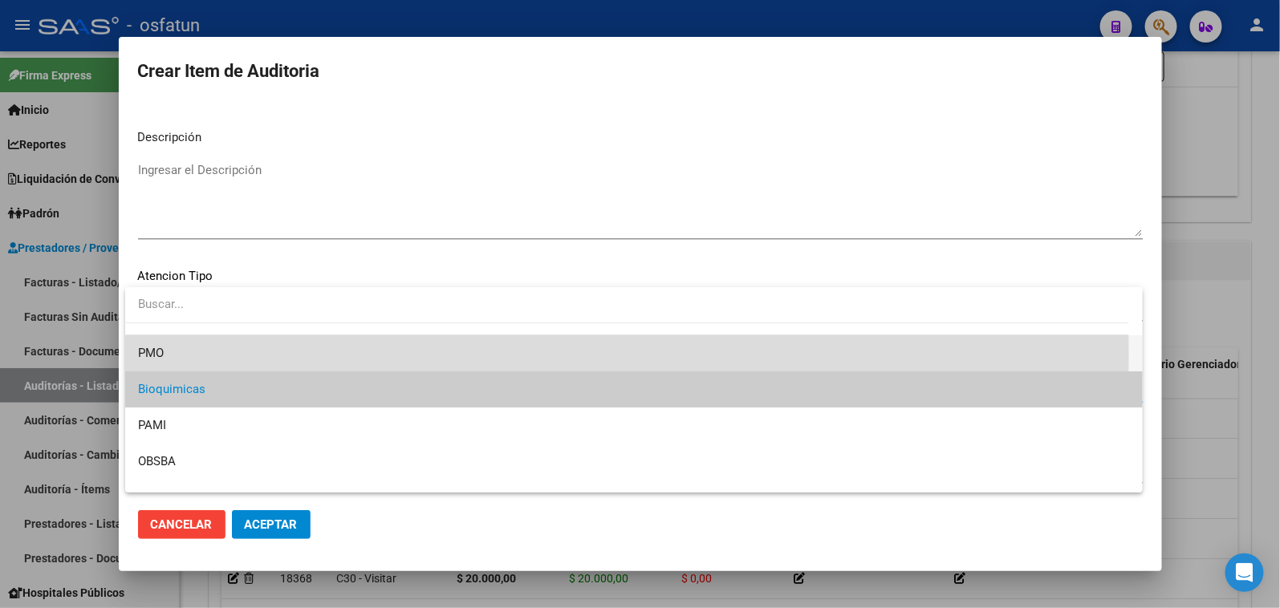
click at [185, 355] on span "PMO" at bounding box center [634, 353] width 992 height 36
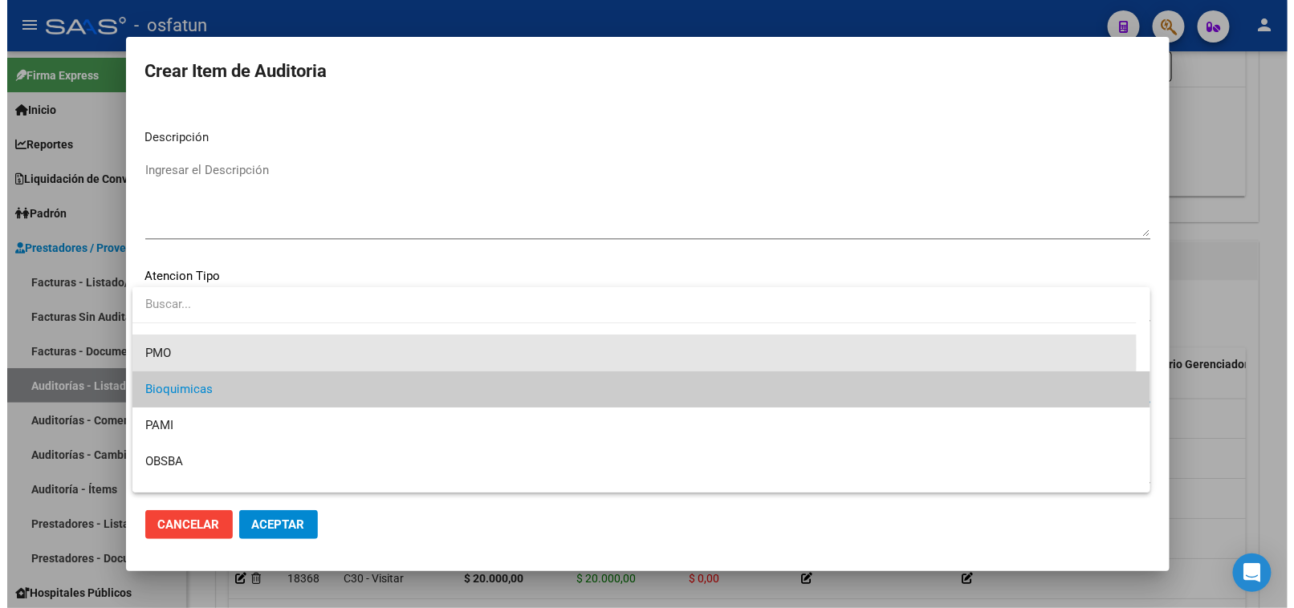
scroll to position [36, 0]
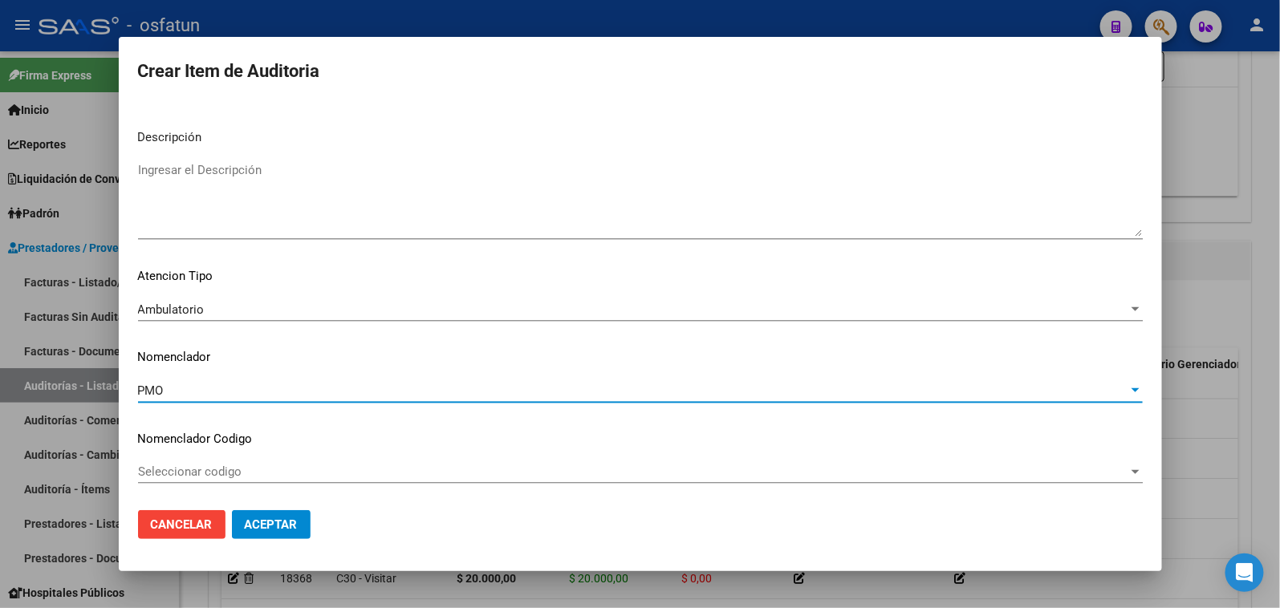
click at [252, 515] on button "Aceptar" at bounding box center [271, 524] width 79 height 29
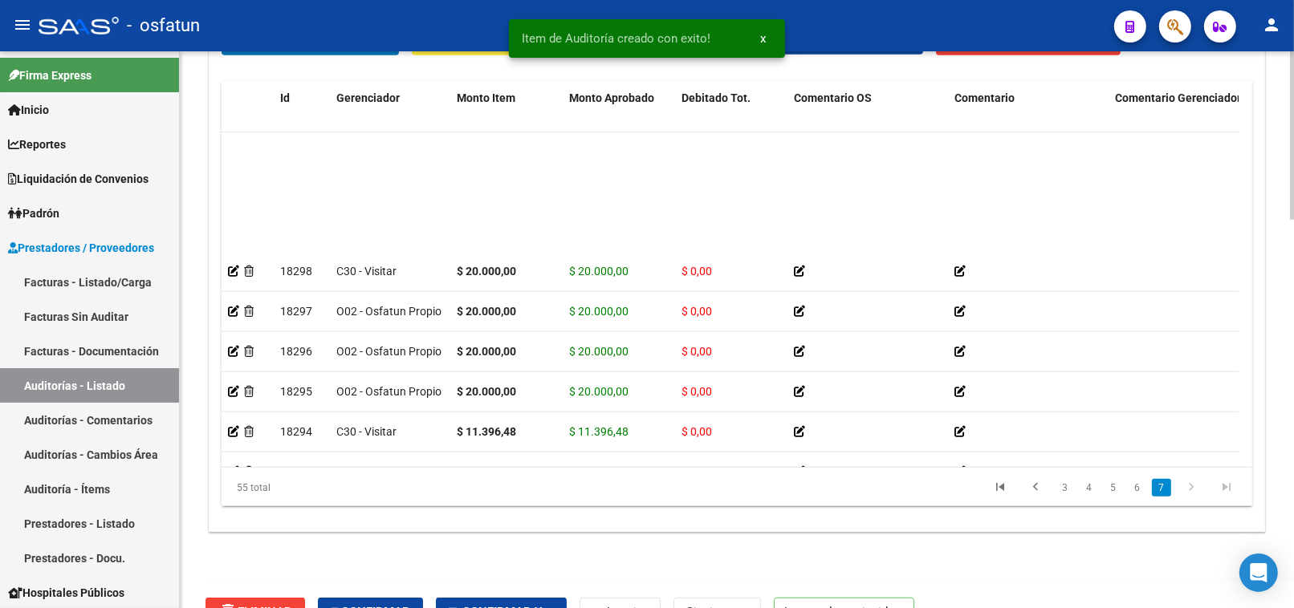
scroll to position [1890, 0]
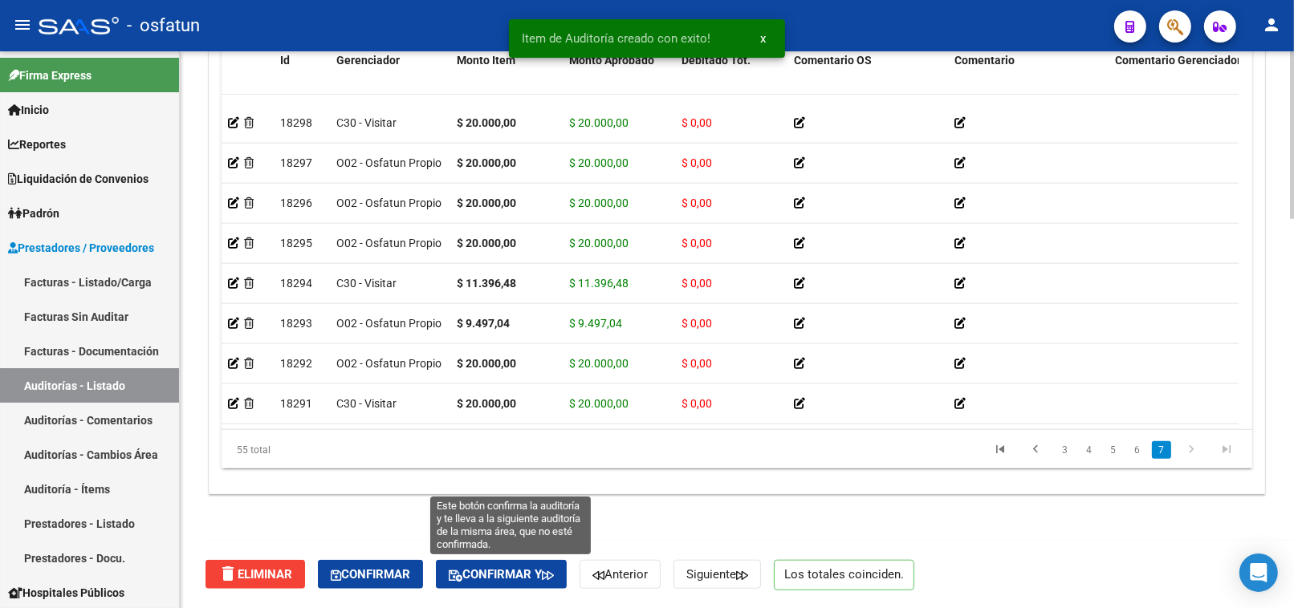
click at [558, 563] on button "Confirmar y" at bounding box center [501, 574] width 131 height 29
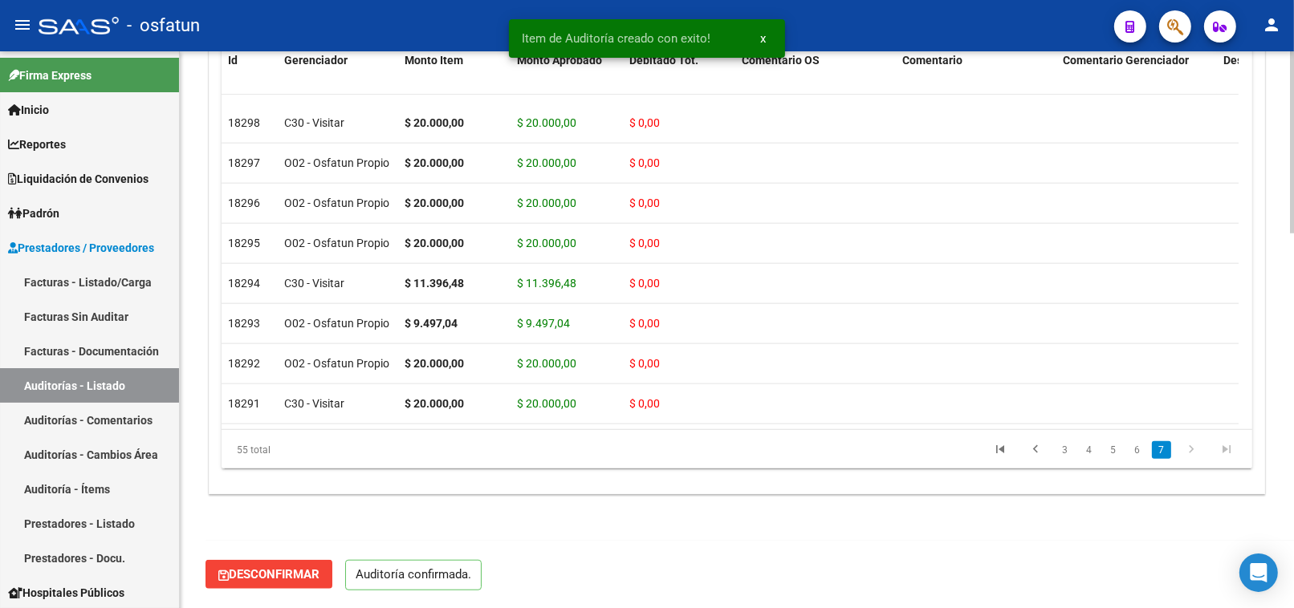
scroll to position [1143, 0]
